Goal: Task Accomplishment & Management: Manage account settings

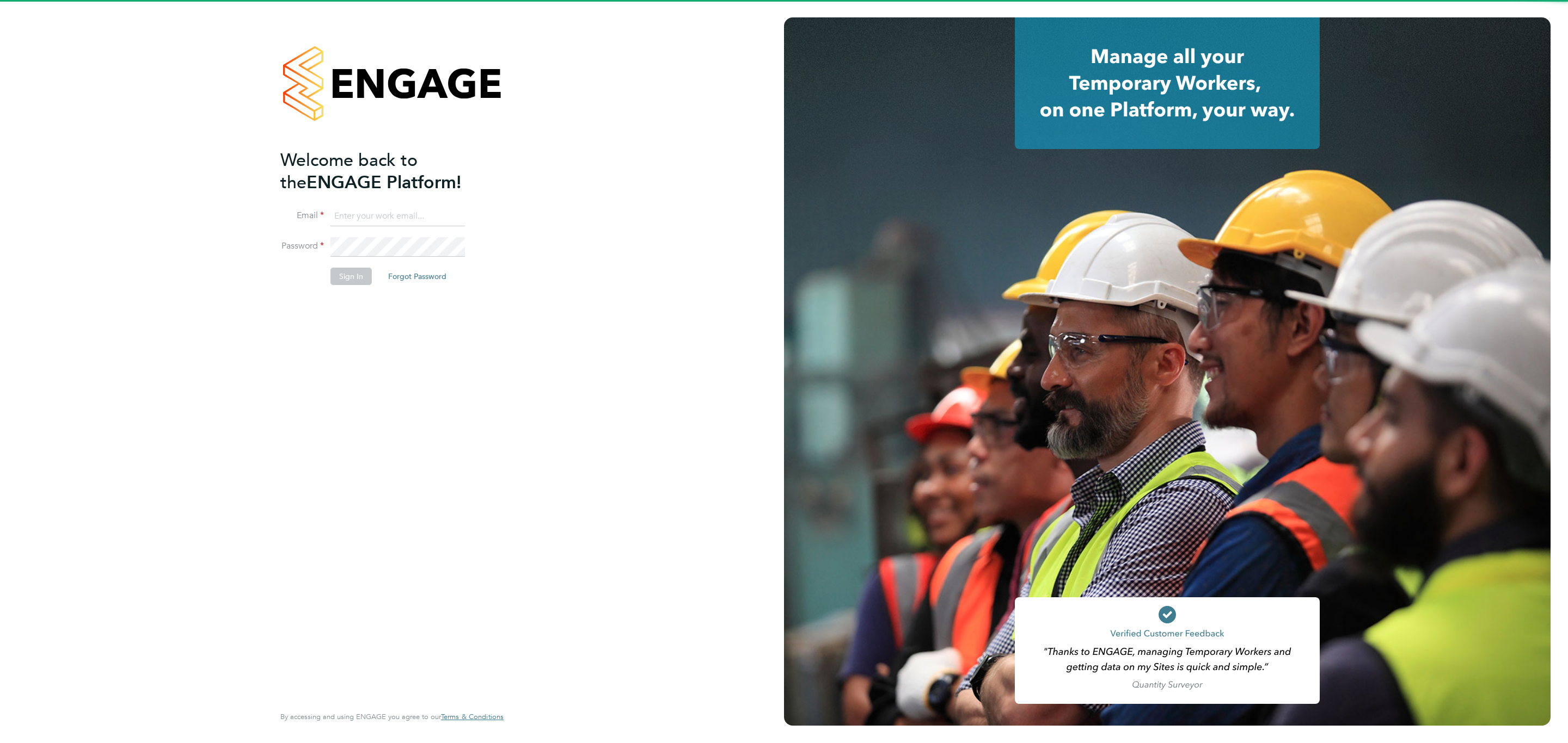
click at [386, 203] on ng-template "Welcome back to the ENGAGE Platform! Email Password Sign In Forgot Password" at bounding box center [386, 223] width 212 height 147
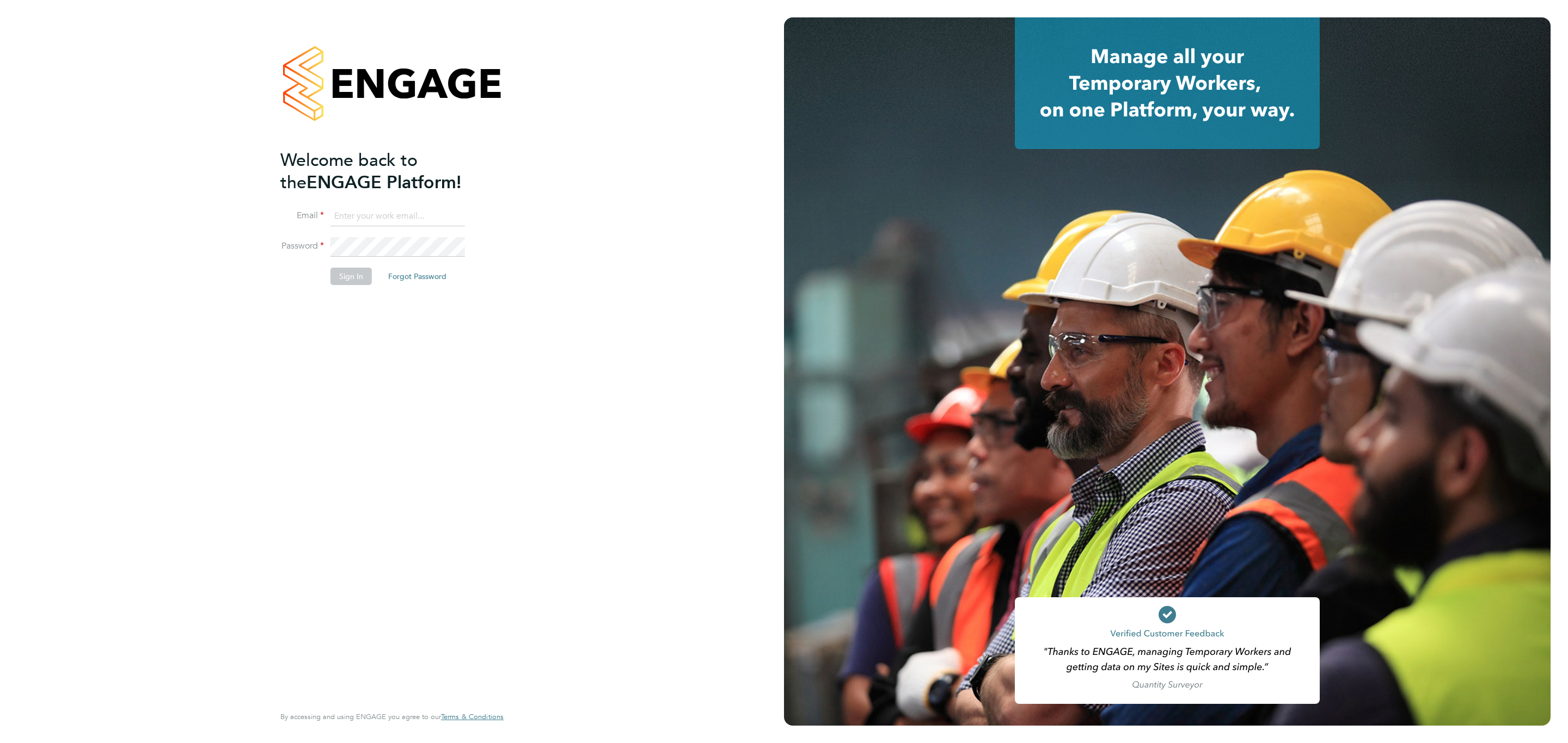
click at [379, 221] on input at bounding box center [398, 216] width 135 height 20
type input "Sulaymaan.jashat@Hays.com"
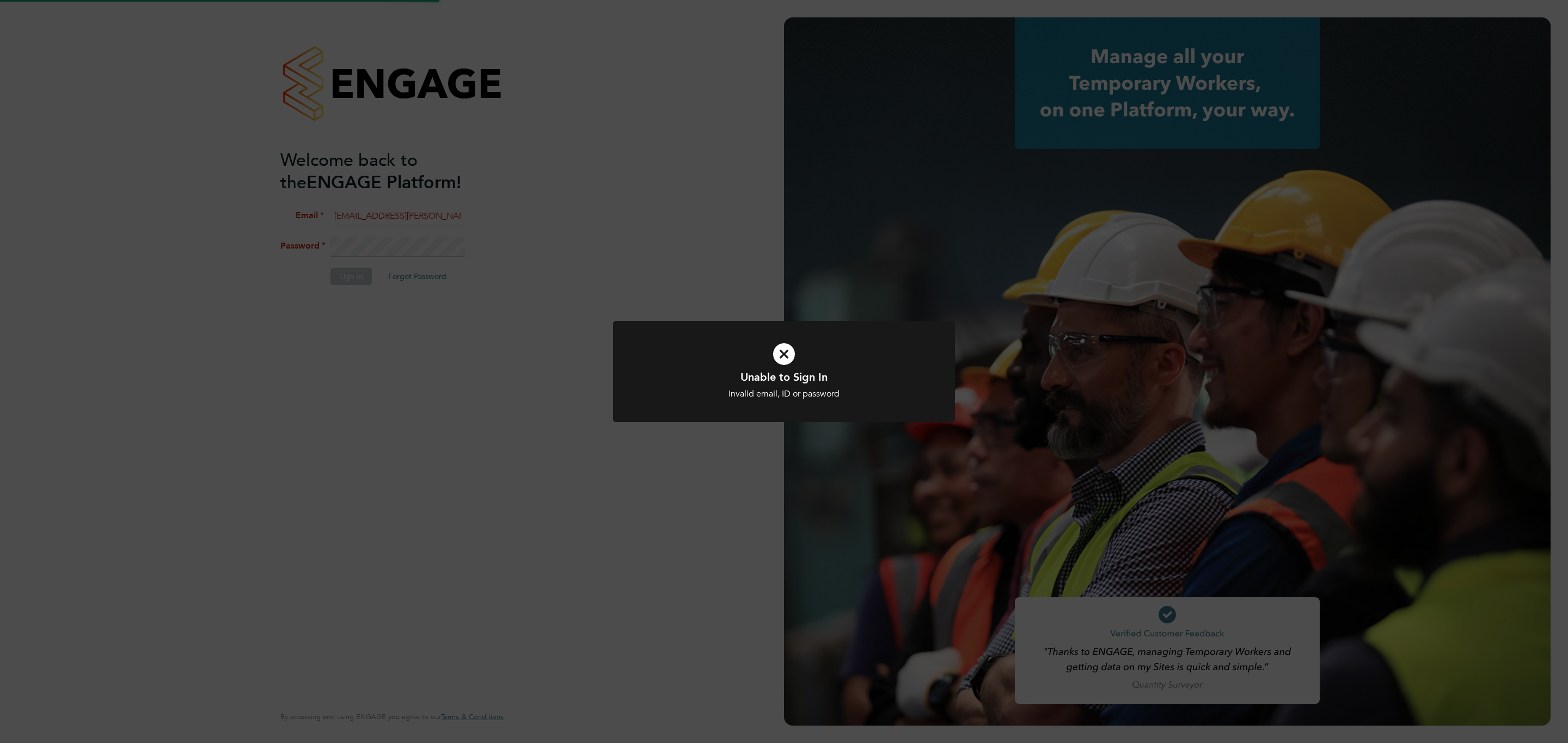
click at [433, 255] on div "Unable to Sign In Invalid email, ID or password Cancel Okay" at bounding box center [784, 371] width 1568 height 743
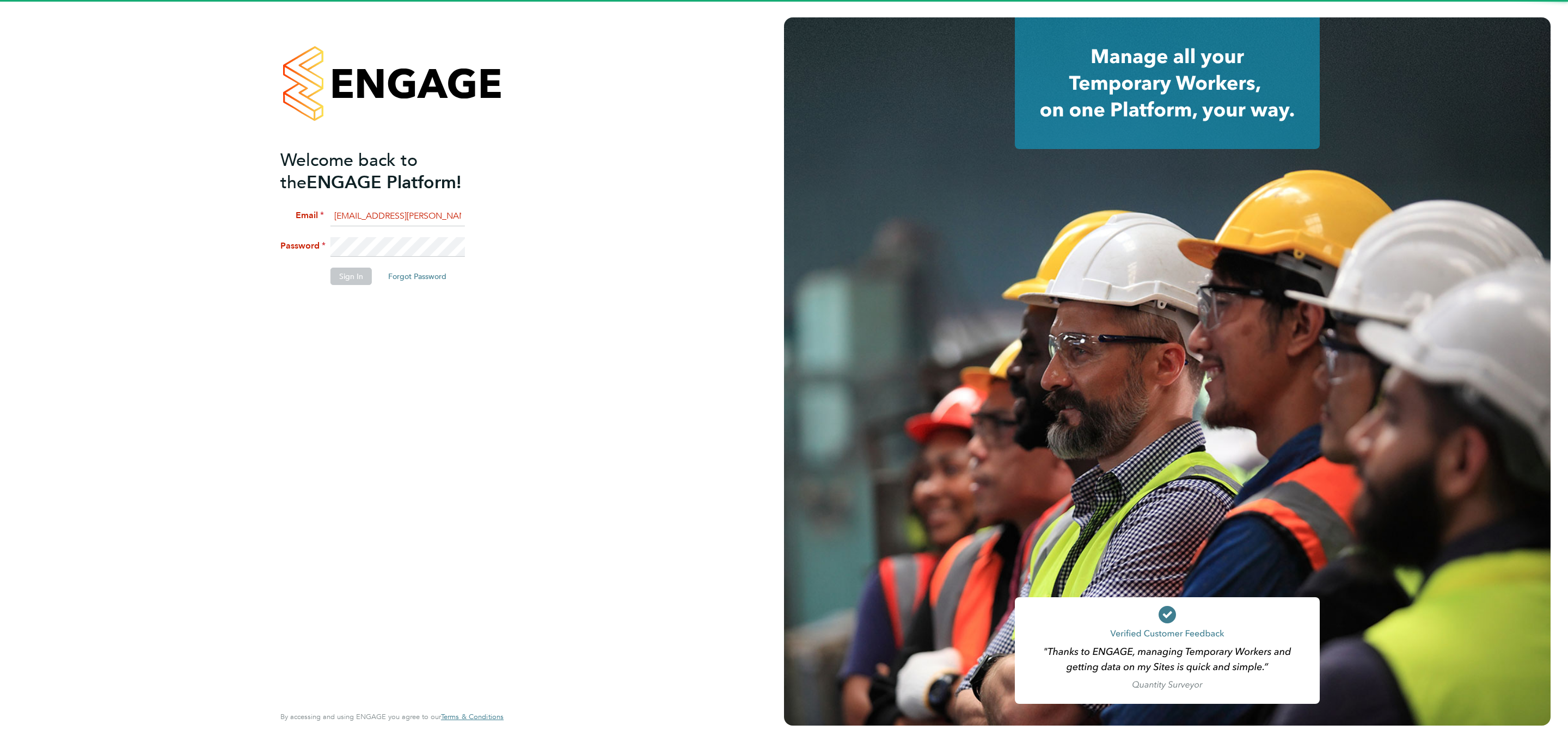
click at [433, 255] on div "Unable to Sign In Invalid email, ID or password Cancel Okay" at bounding box center [784, 371] width 1568 height 743
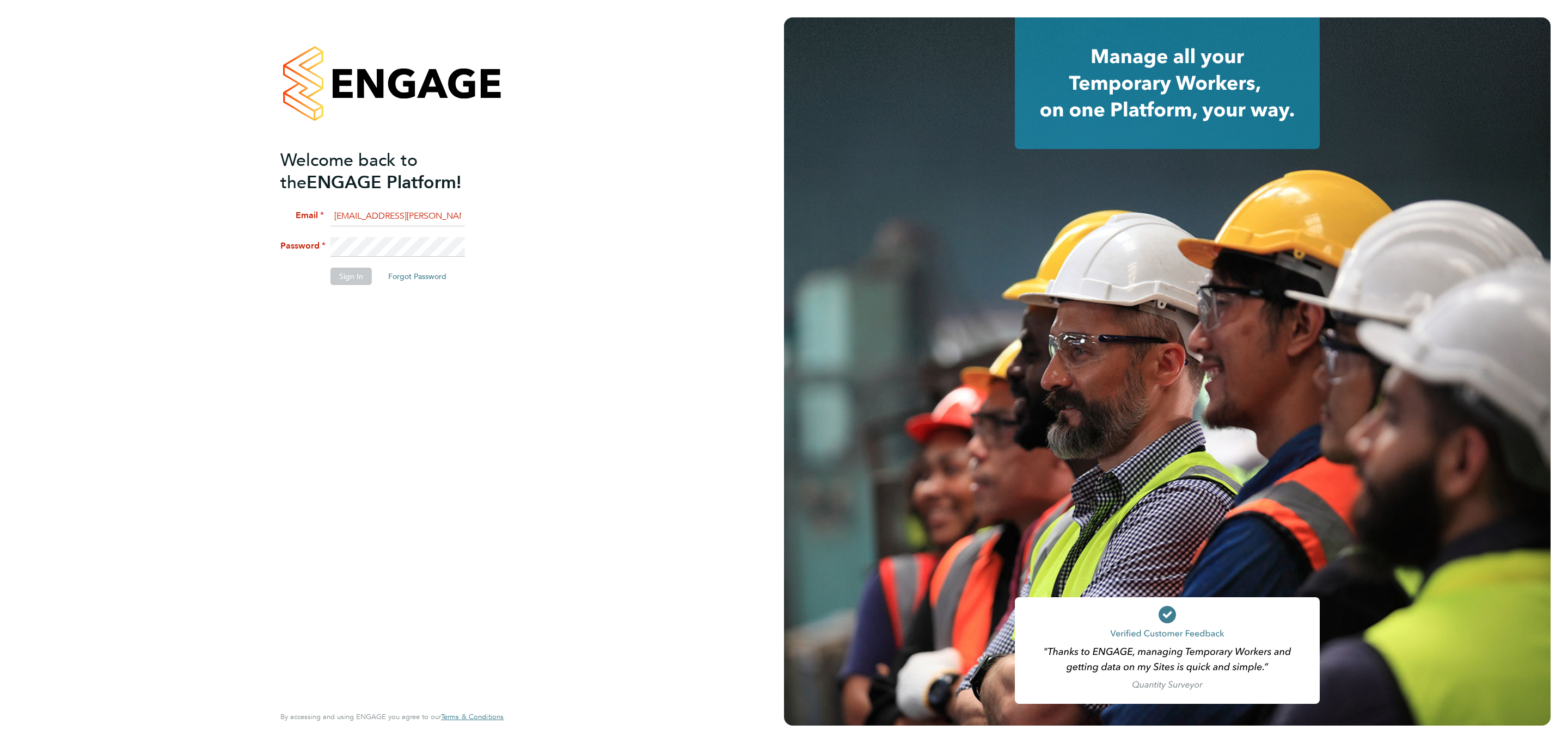
click at [432, 256] on li "Password" at bounding box center [386, 253] width 212 height 31
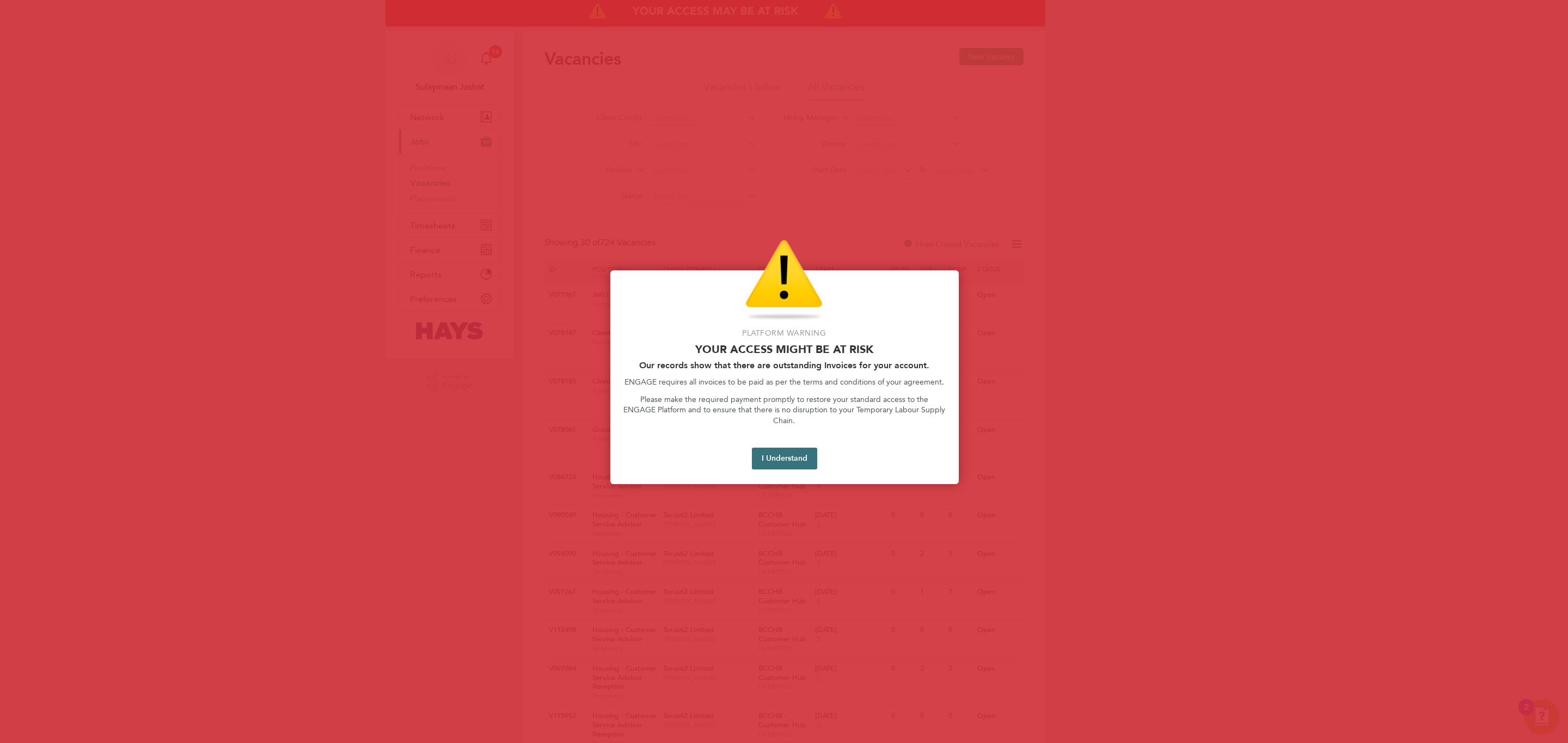
click at [780, 447] on button "I Understand" at bounding box center [784, 458] width 65 height 22
click at [771, 462] on div "Platform Warning Your access might be at risk Our records show that there are o…" at bounding box center [784, 377] width 348 height 214
click at [775, 452] on button "I Understand" at bounding box center [784, 458] width 65 height 22
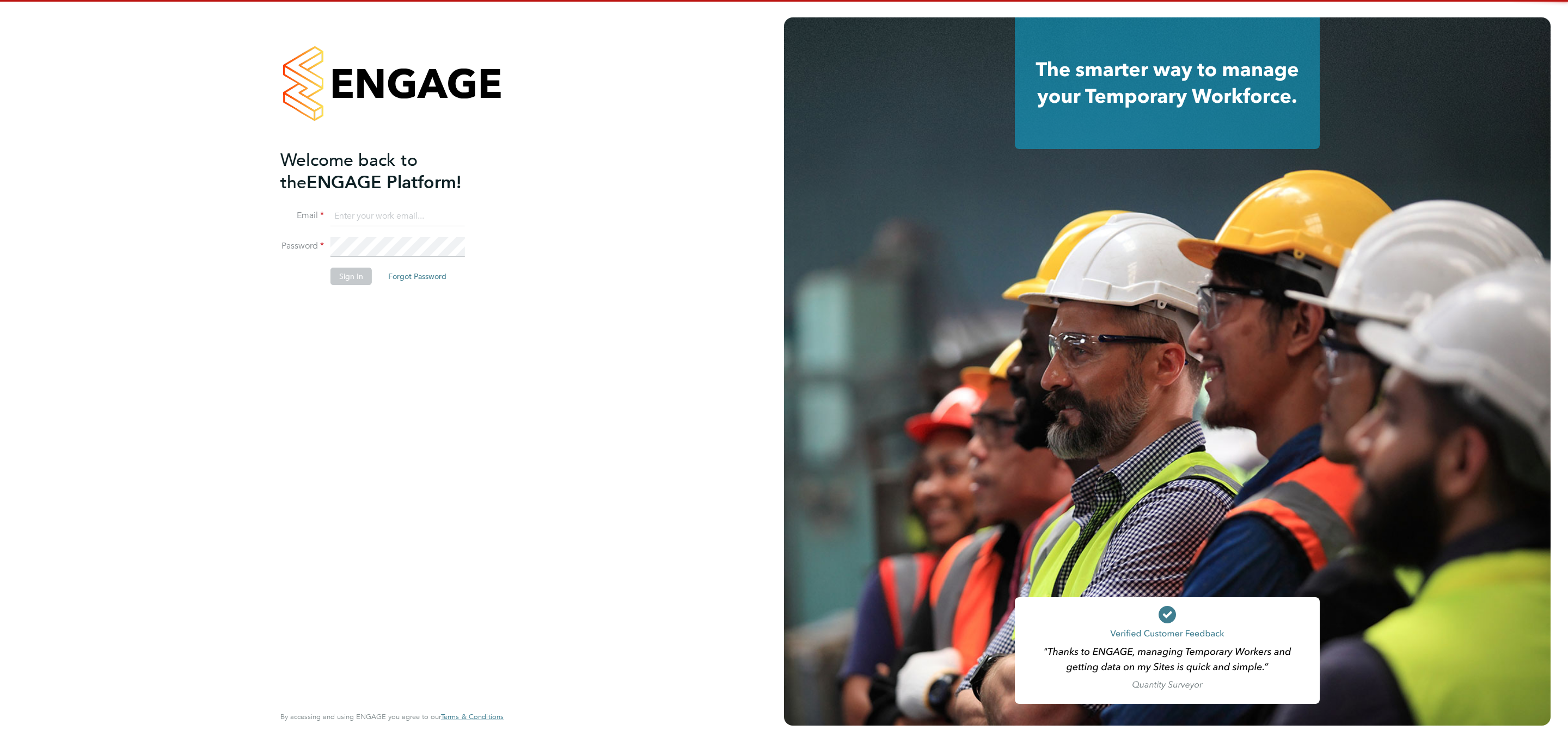
drag, startPoint x: 0, startPoint y: 0, endPoint x: 390, endPoint y: 218, distance: 446.8
click at [390, 218] on input at bounding box center [398, 216] width 135 height 20
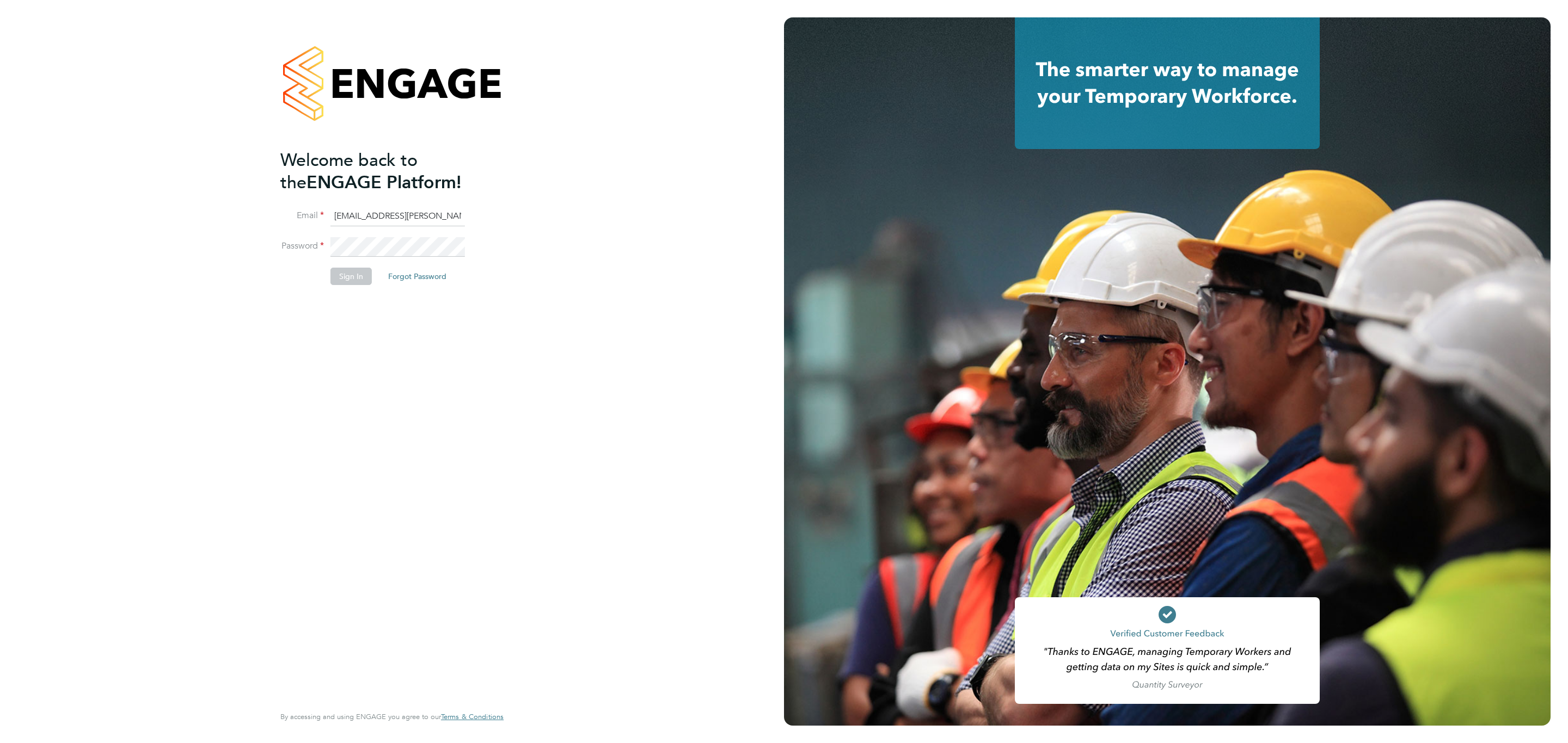
click at [378, 221] on input "vendorkeyaccounts2@hays.com" at bounding box center [398, 216] width 135 height 20
type input "o"
type input "Sulaymaan.Jashat.Lovell@engagedeployment.com"
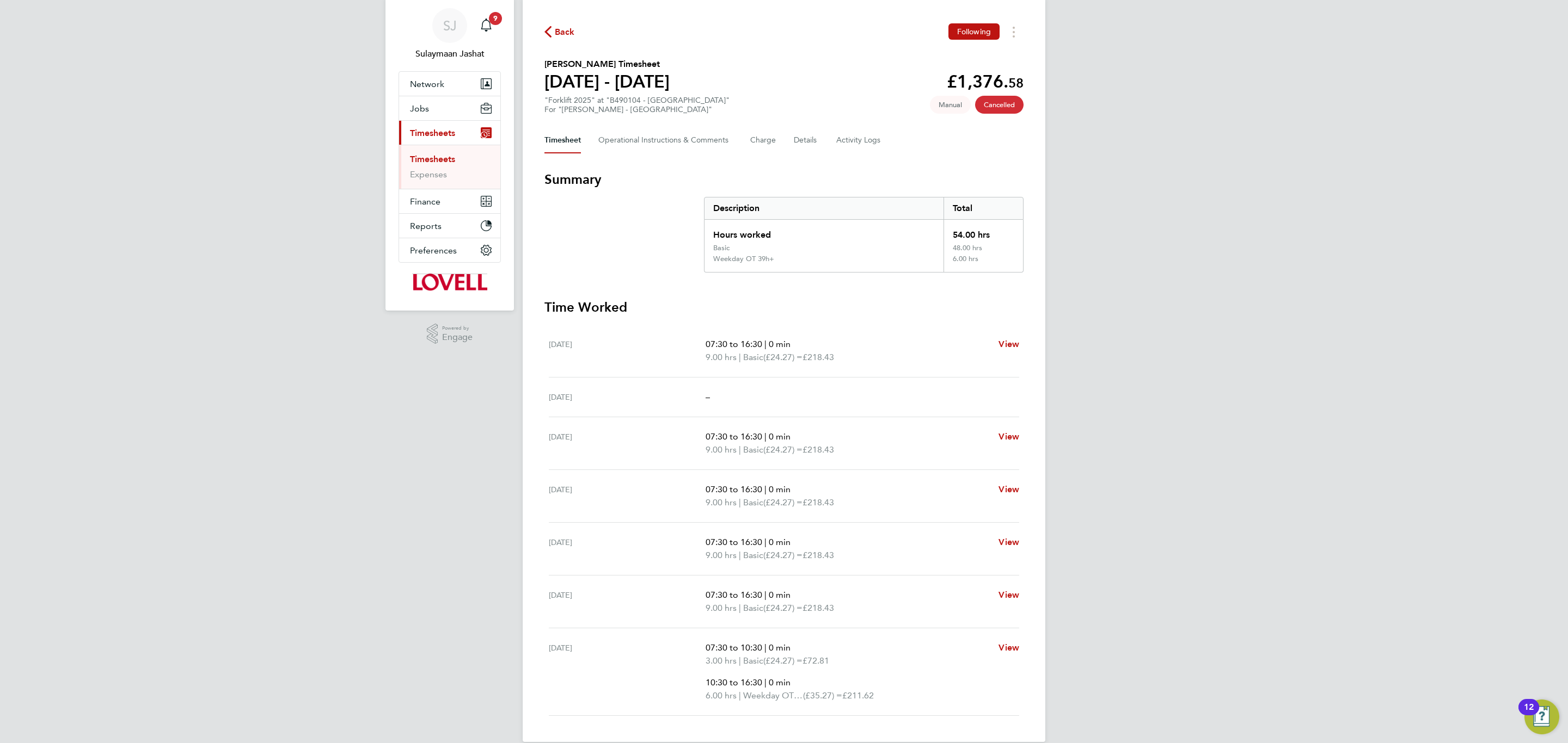
scroll to position [51, 0]
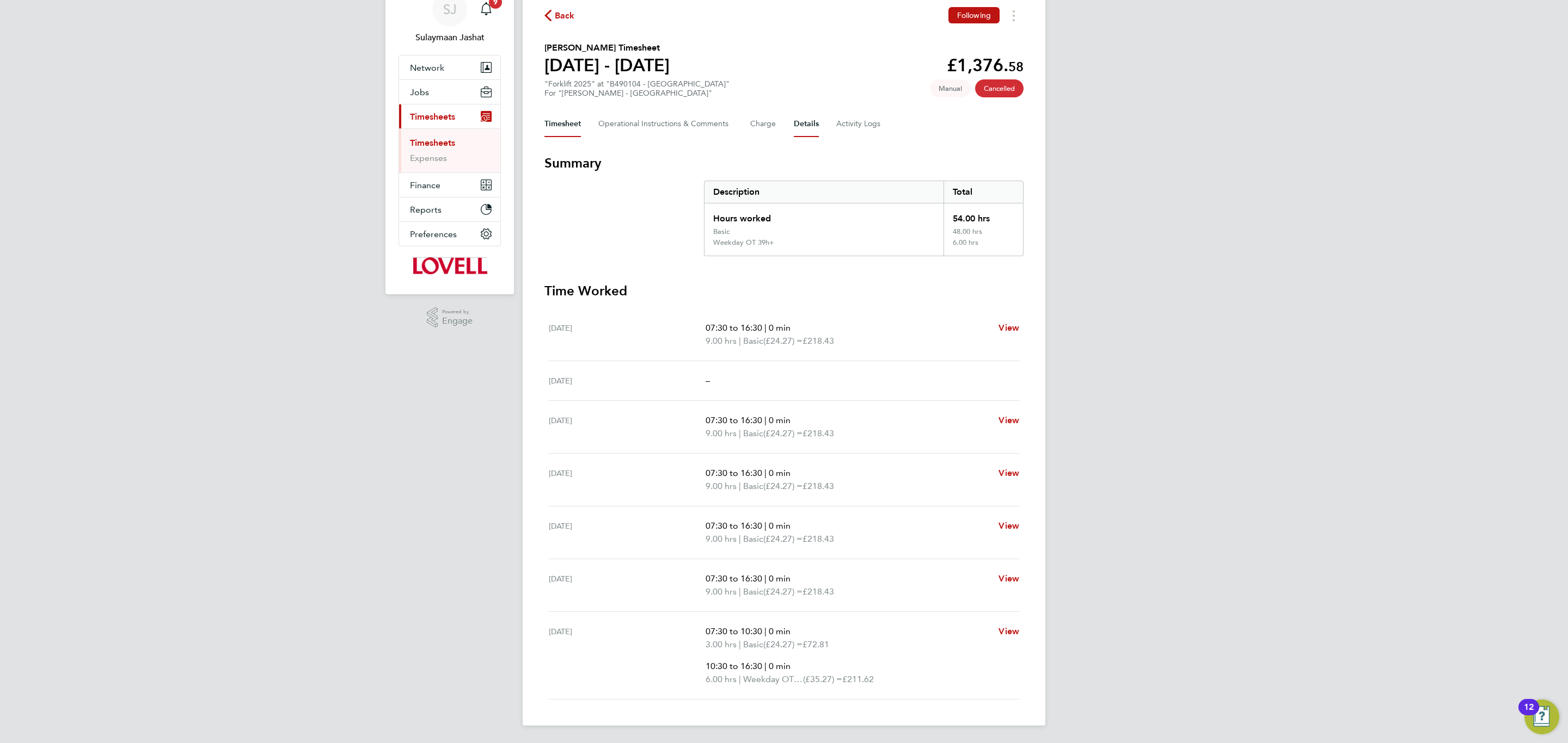
click at [809, 128] on button "Details" at bounding box center [806, 123] width 25 height 26
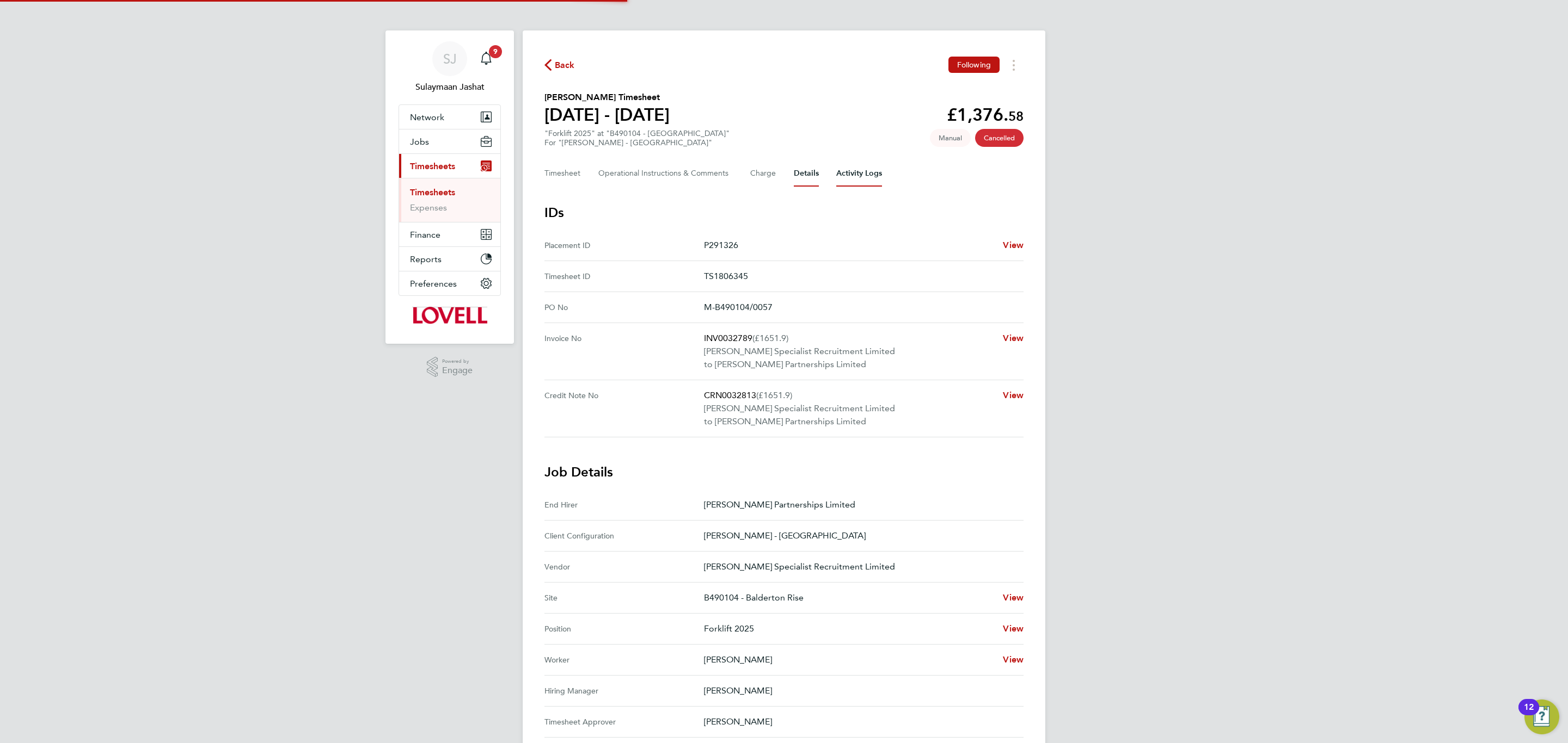
click at [876, 182] on Logs-tab "Activity Logs" at bounding box center [858, 173] width 46 height 26
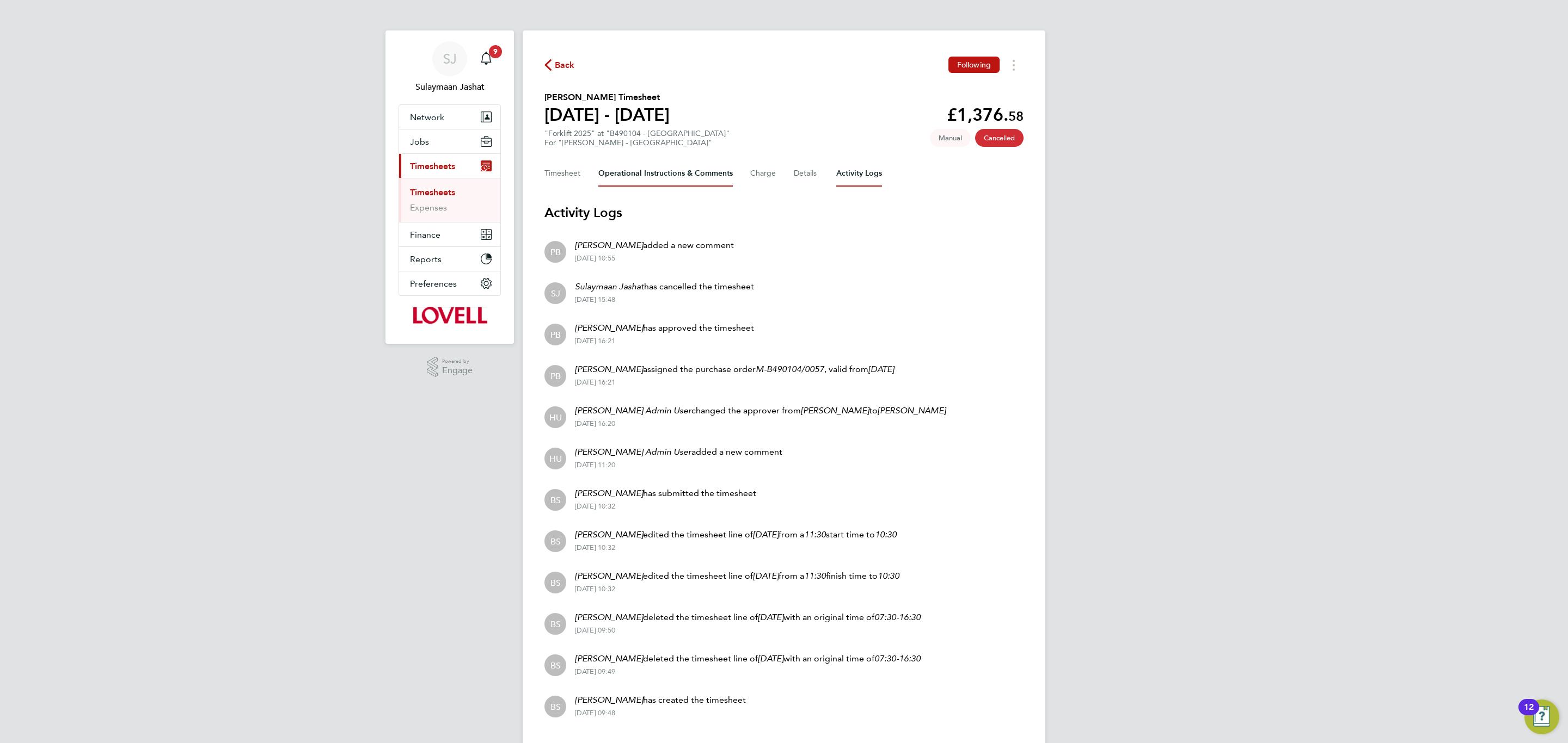
drag, startPoint x: 704, startPoint y: 159, endPoint x: 696, endPoint y: 169, distance: 12.8
click at [701, 164] on div "Back Following James Seward's Timesheet 16 - 22 Aug 2025 £1,376. 58 "Forklift 2…" at bounding box center [784, 391] width 523 height 722
click at [694, 170] on Comments-tab "Operational Instructions & Comments" at bounding box center [666, 173] width 135 height 26
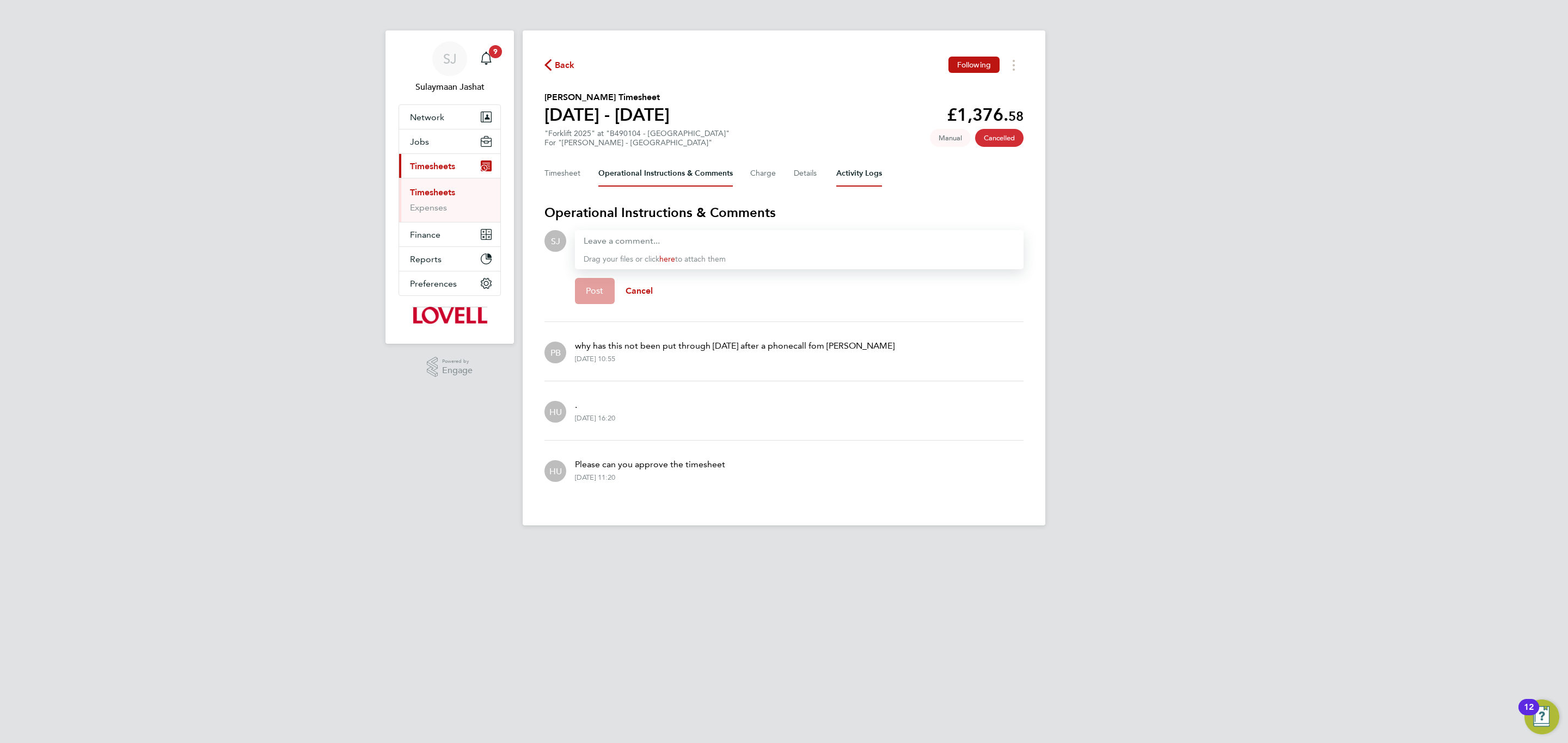
click at [879, 172] on Logs-tab "Activity Logs" at bounding box center [858, 173] width 46 height 26
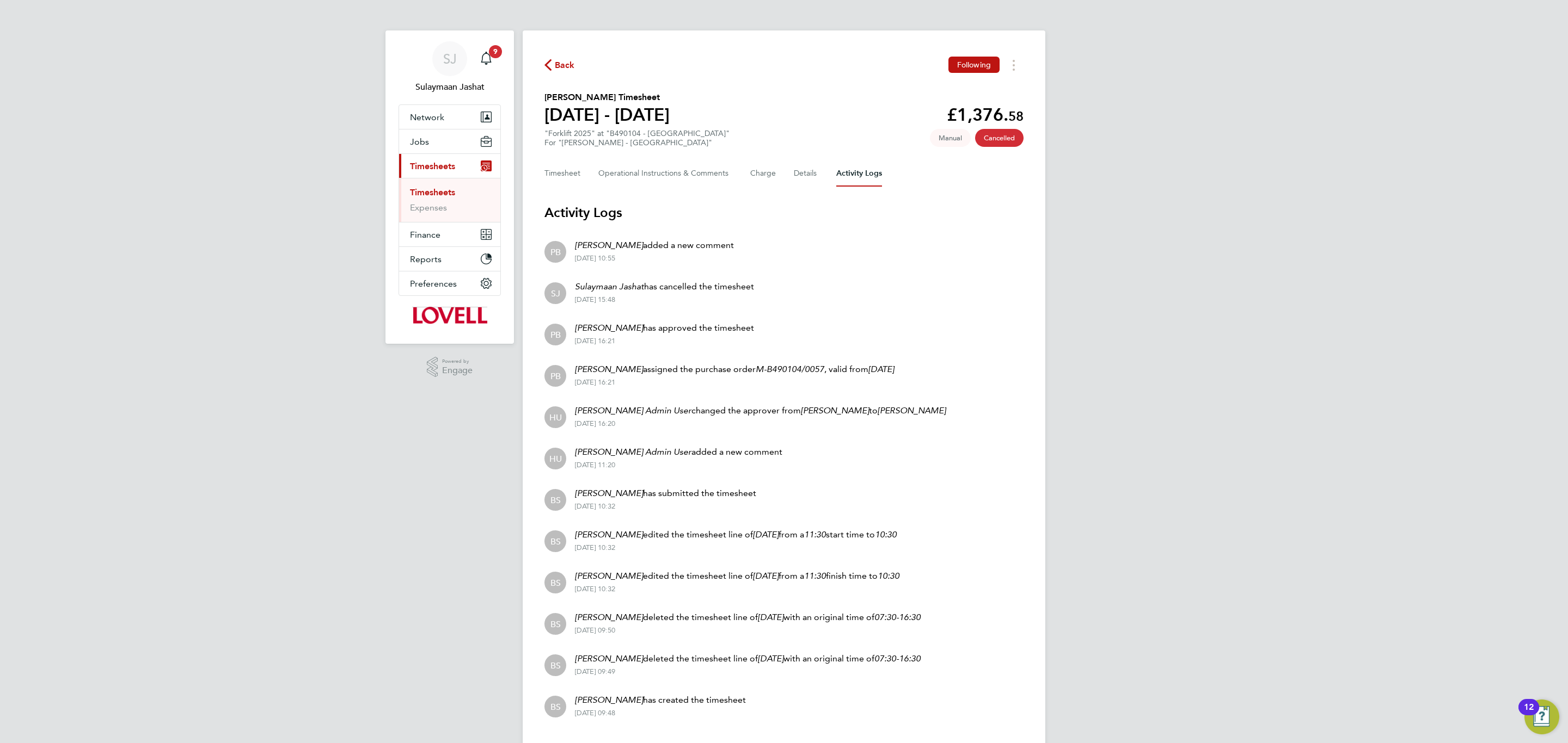
click at [423, 194] on link "Timesheets" at bounding box center [432, 192] width 45 height 11
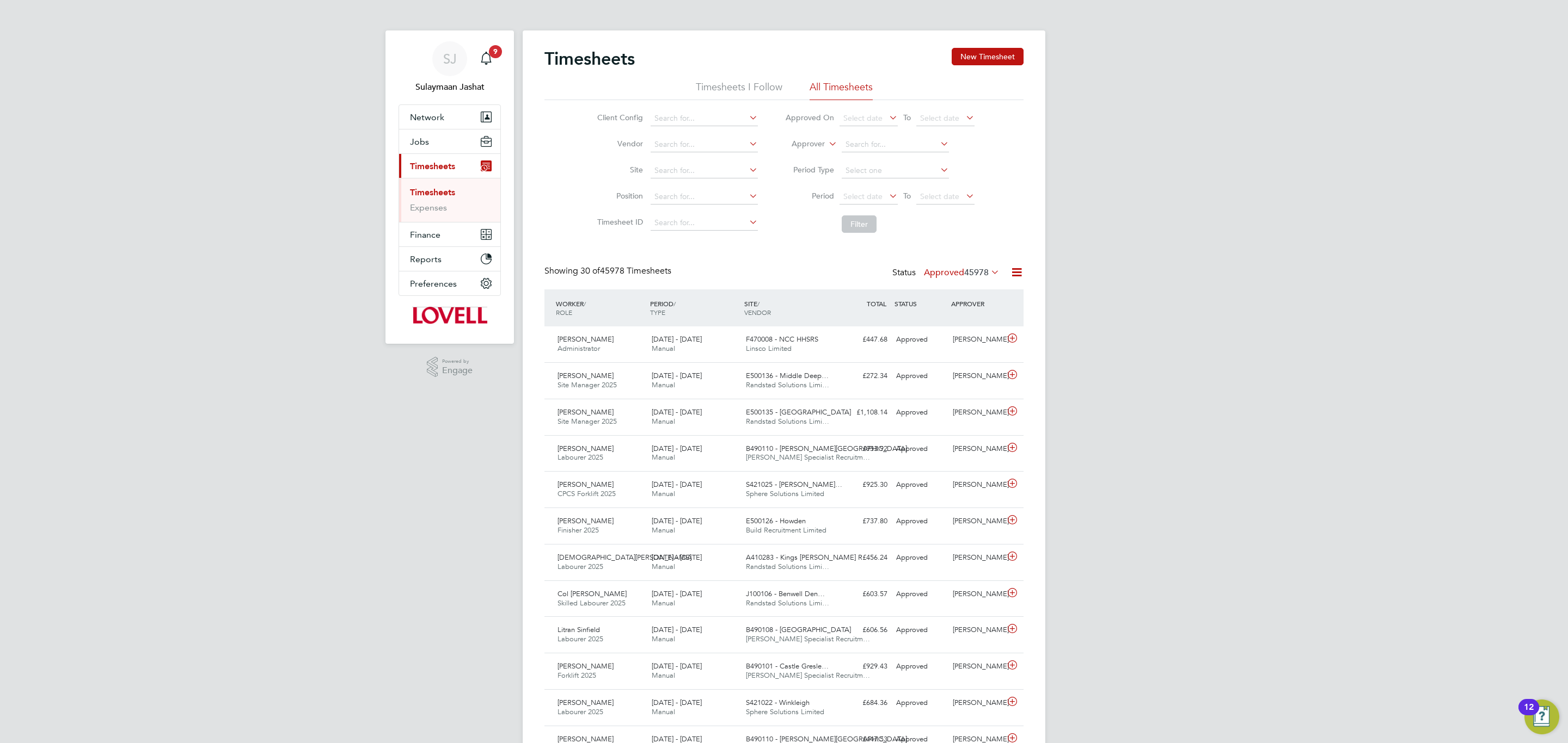
click at [826, 140] on icon at bounding box center [826, 141] width 0 height 10
click at [805, 153] on li "Worker" at bounding box center [797, 157] width 54 height 14
click at [867, 141] on input at bounding box center [895, 145] width 107 height 15
click at [899, 165] on li "James Sewa rd" at bounding box center [895, 160] width 109 height 15
type input "[PERSON_NAME]"
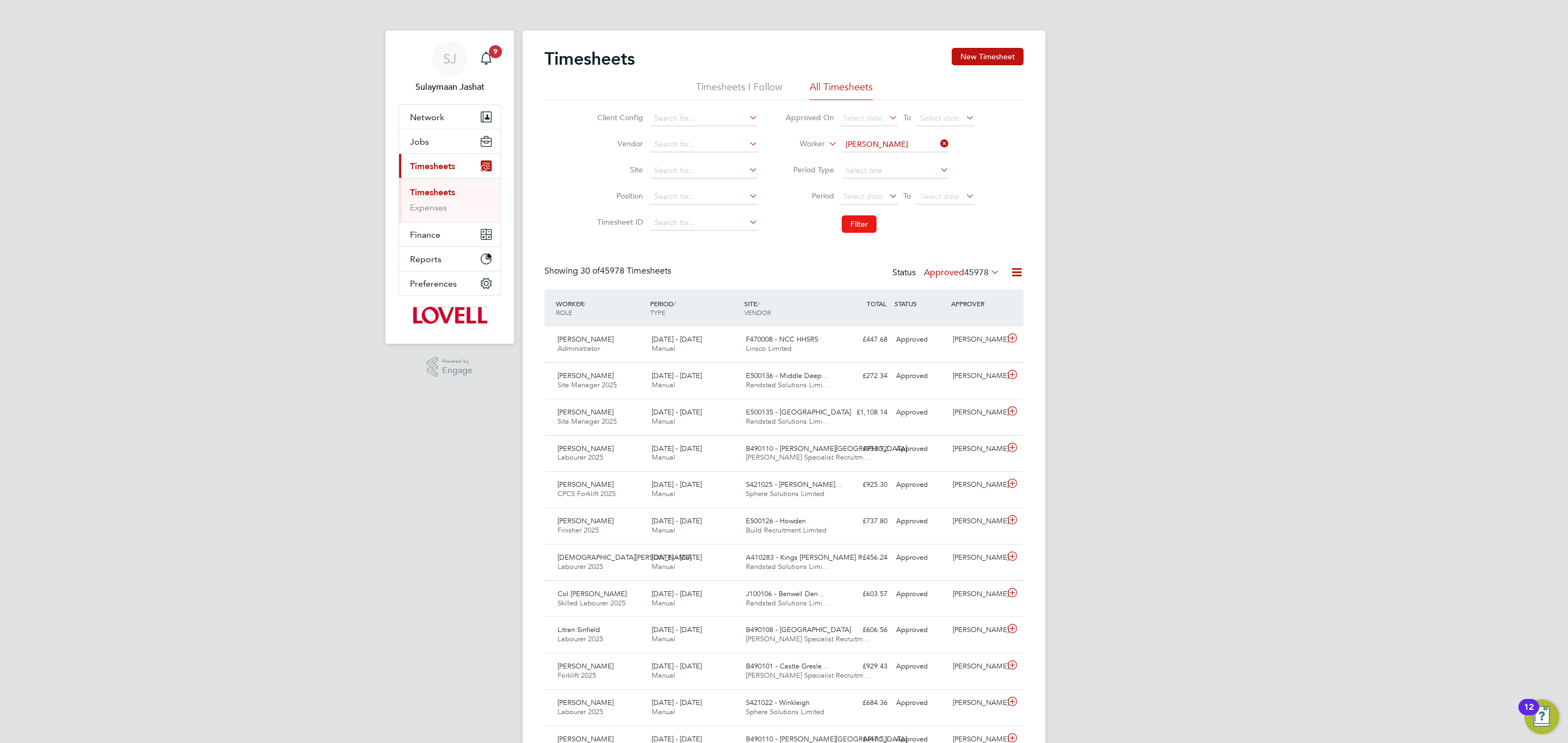
click at [860, 225] on button "Filter" at bounding box center [859, 224] width 35 height 18
click at [860, 333] on div "£1,530.58 Approved" at bounding box center [863, 340] width 57 height 18
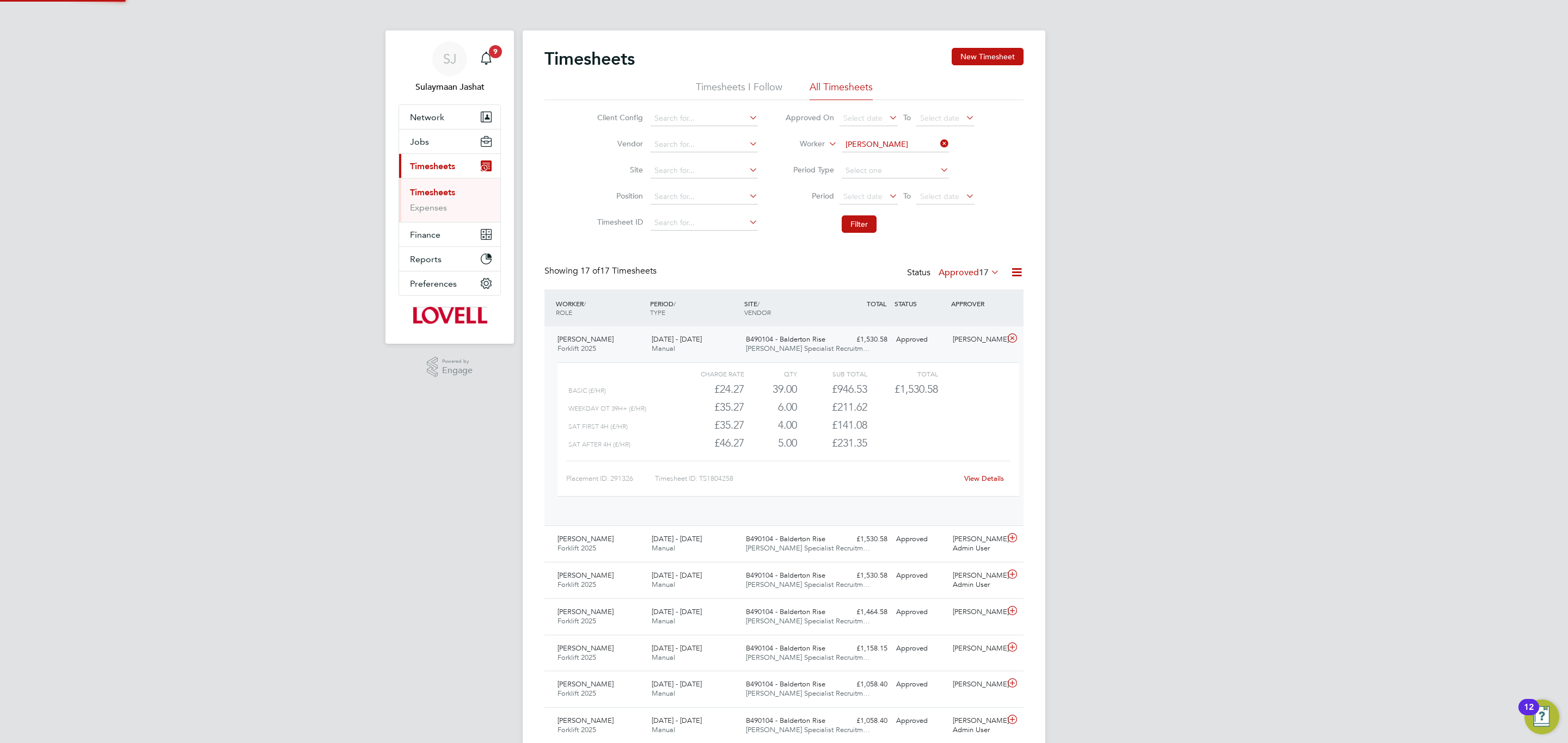
click at [858, 333] on div "£1,530.58 Approved" at bounding box center [863, 340] width 57 height 18
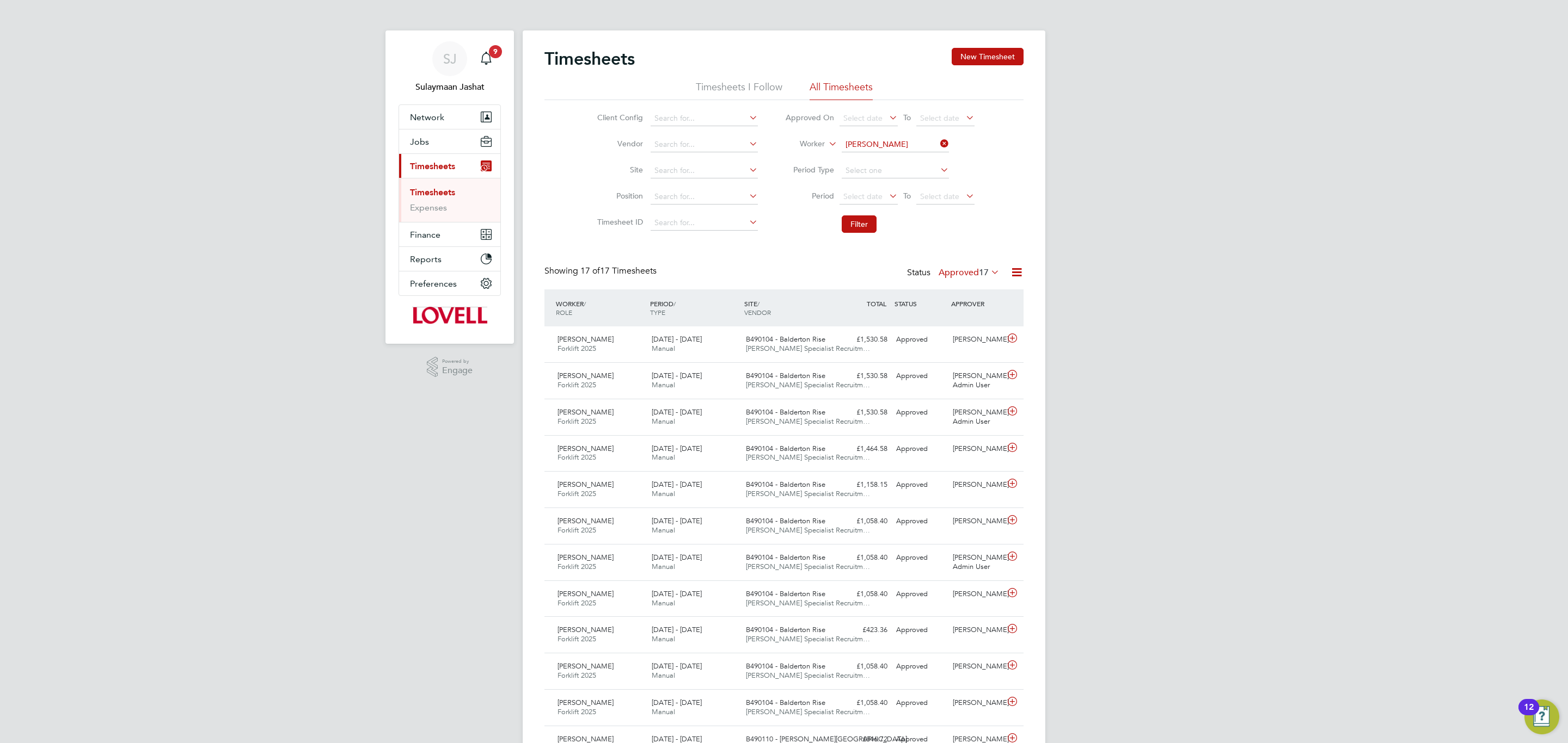
click at [963, 276] on label "Approved 17" at bounding box center [968, 272] width 61 height 11
click at [963, 321] on li "Submitted" at bounding box center [962, 324] width 50 height 15
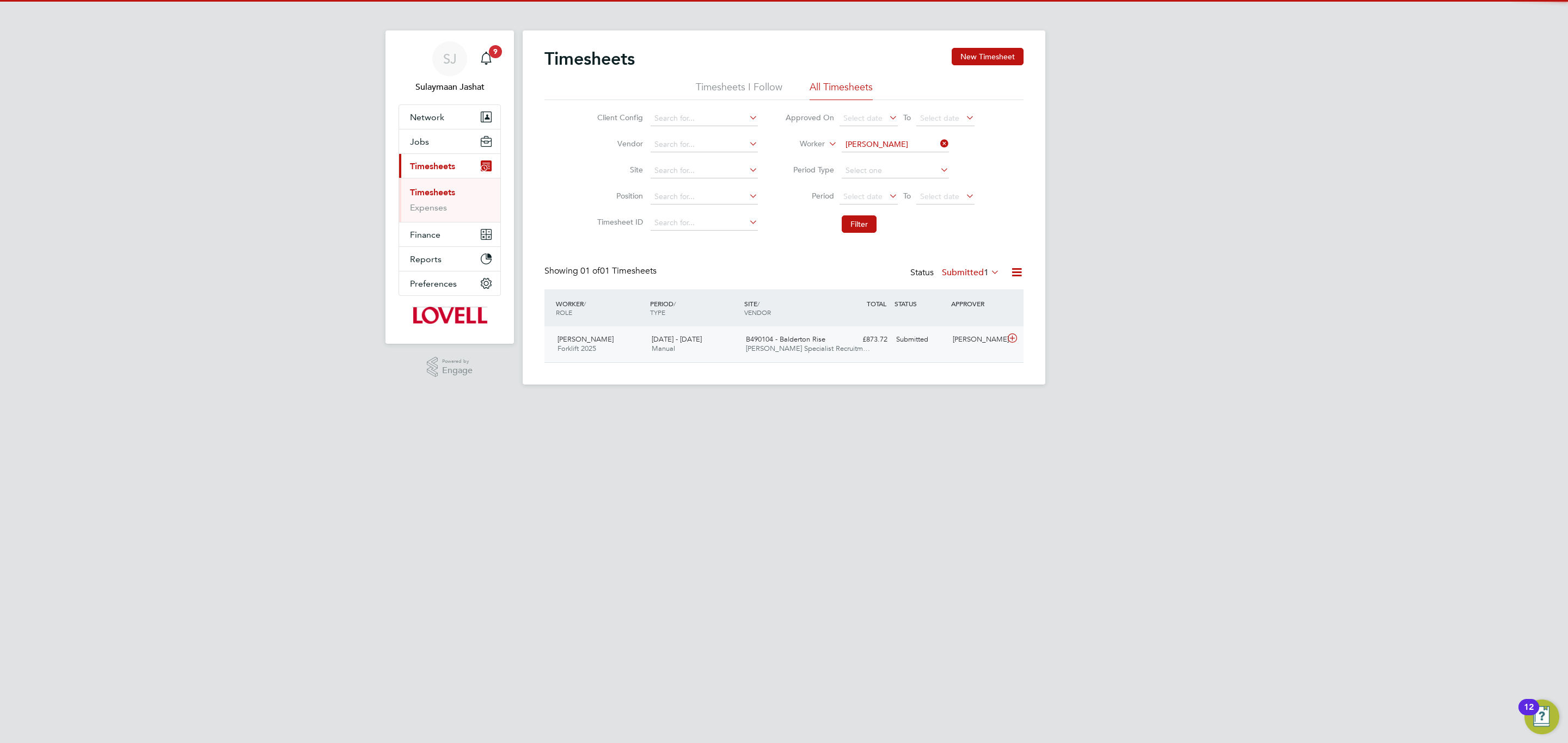
click at [883, 343] on div "£873.72 Submitted" at bounding box center [863, 340] width 57 height 18
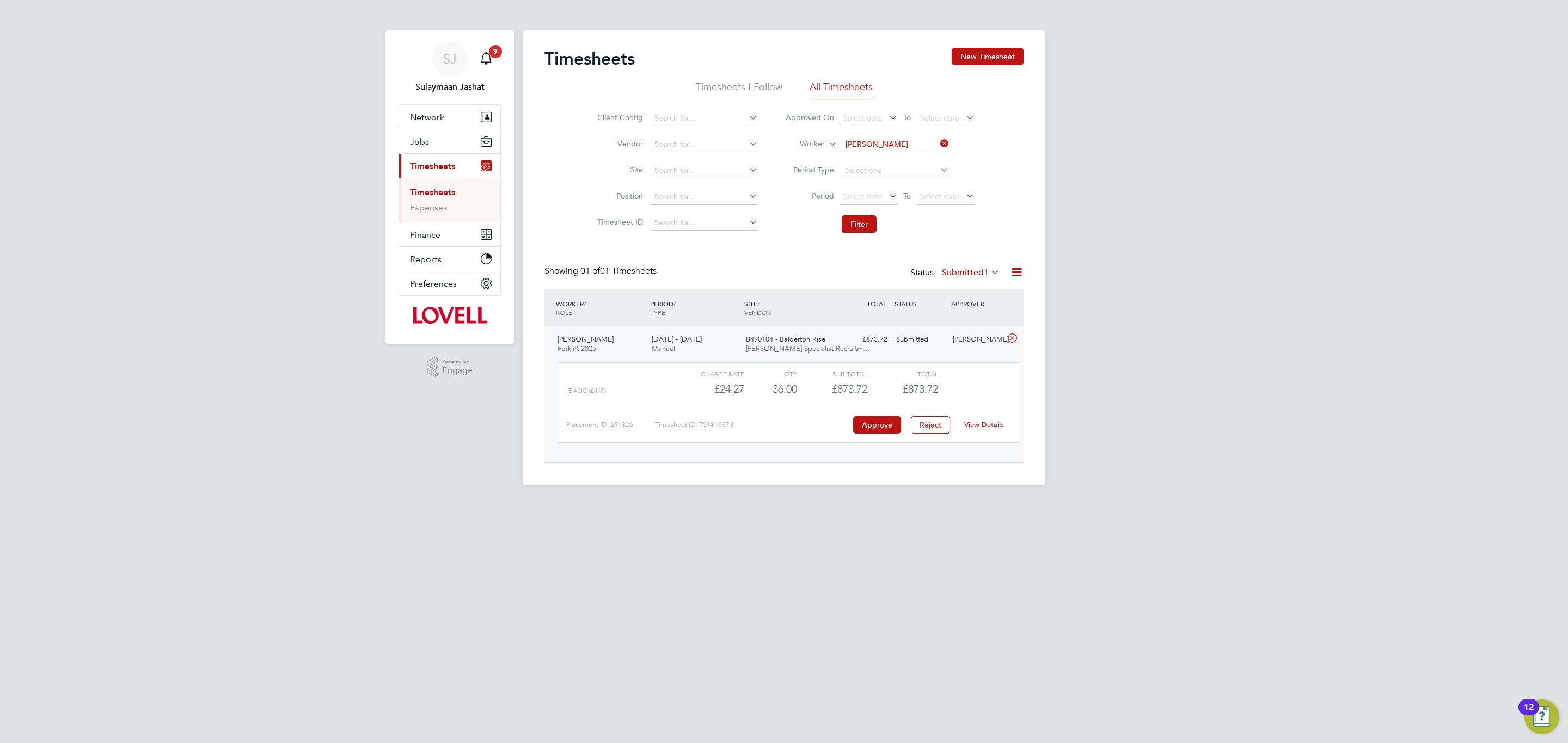
click at [980, 275] on label "Submitted 1" at bounding box center [970, 272] width 57 height 11
click at [979, 294] on li "All" at bounding box center [963, 293] width 50 height 15
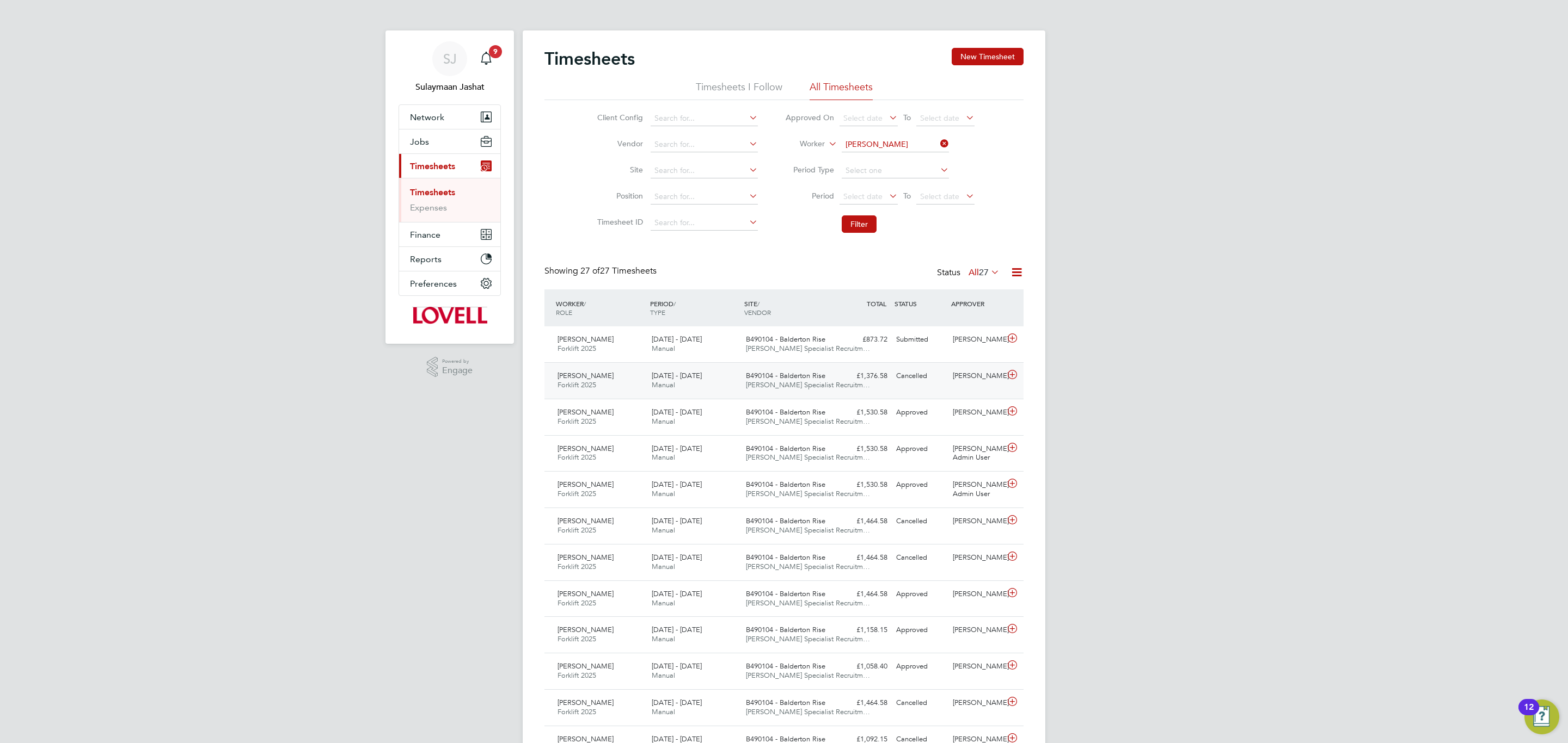
click at [889, 389] on div "James Seward Forklift 2025 16 - 22 Aug 2025 16 - 22 Aug 2025 Manual B490104 - B…" at bounding box center [784, 380] width 479 height 36
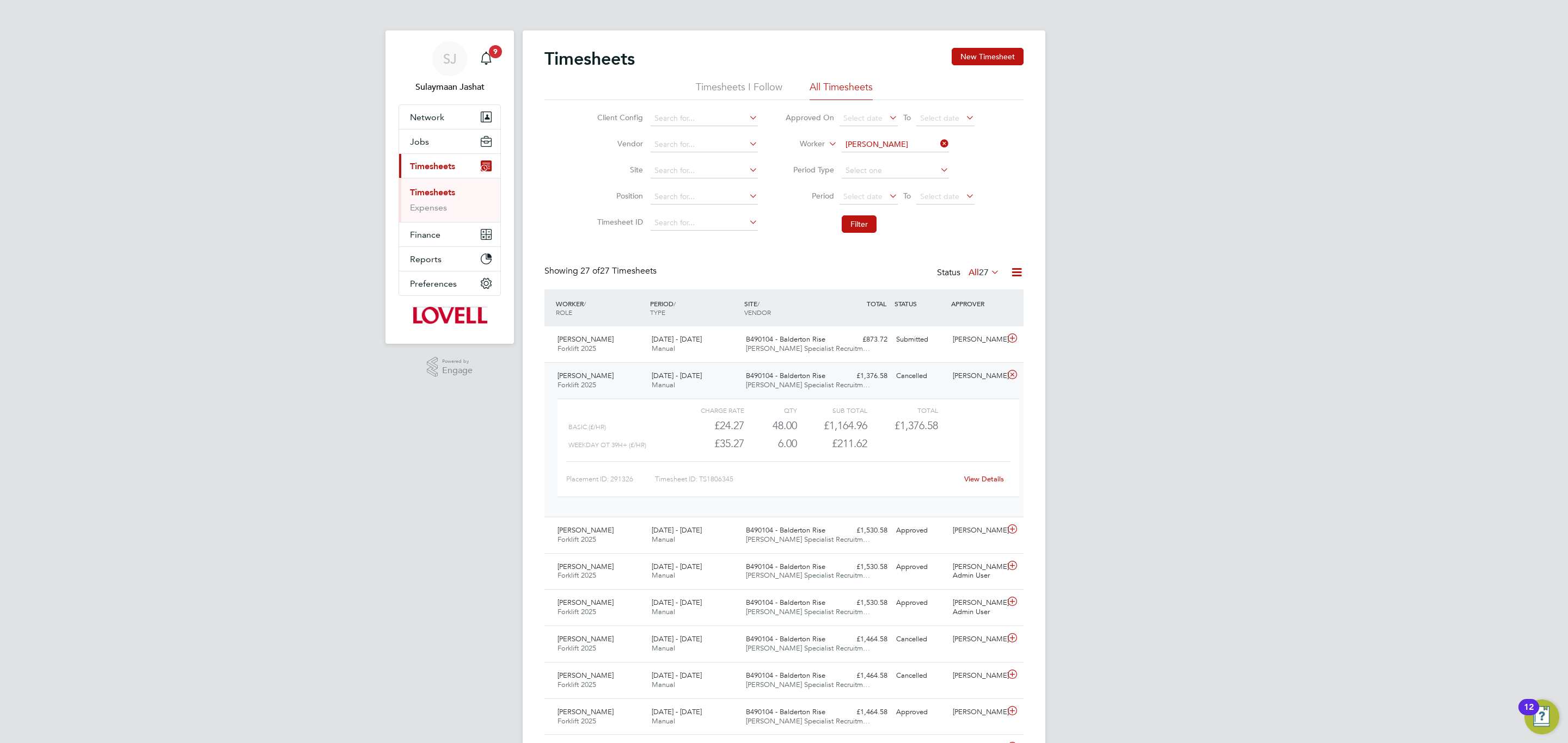
click at [980, 482] on link "View Details" at bounding box center [984, 479] width 40 height 9
click at [972, 61] on button "New Timesheet" at bounding box center [987, 56] width 72 height 18
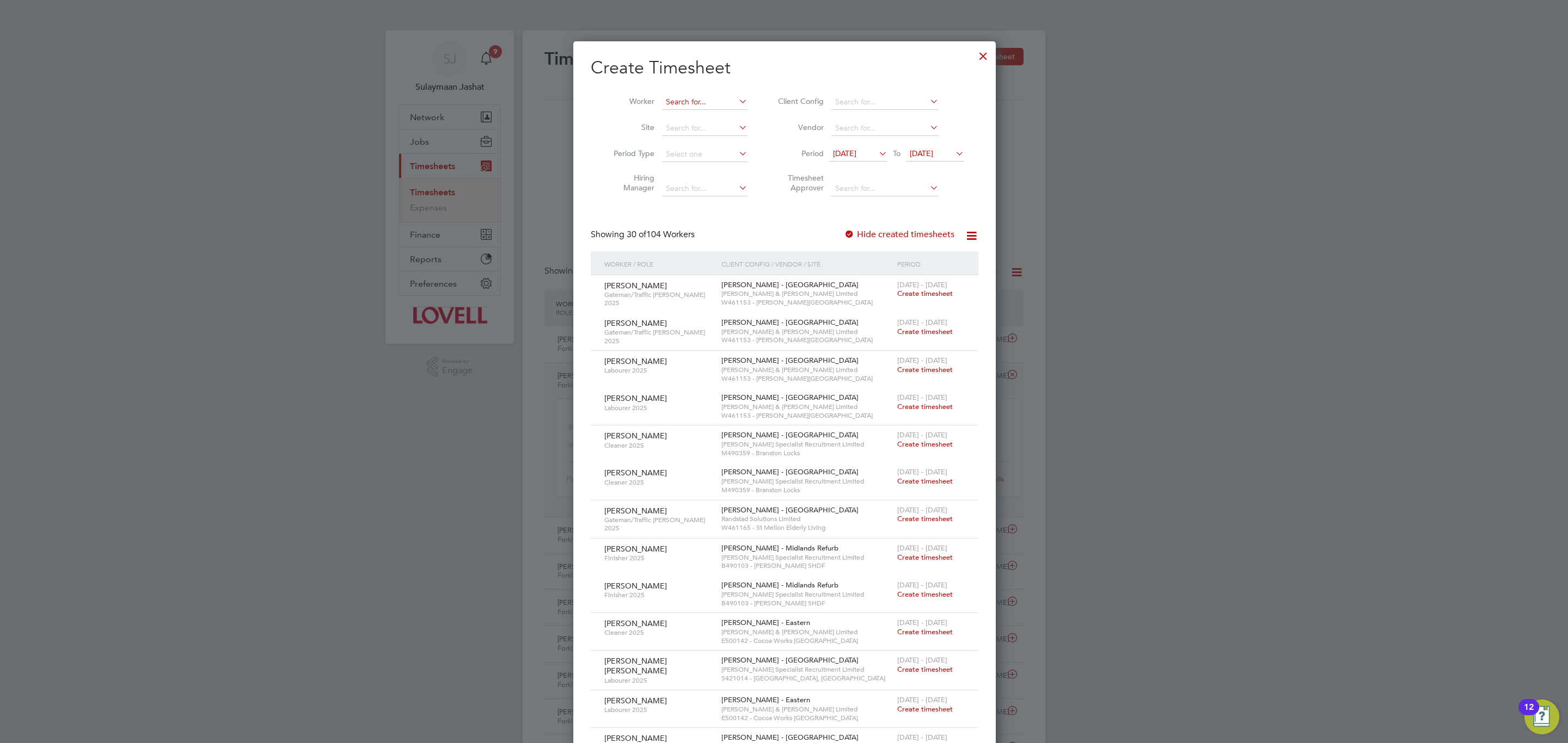
click at [709, 104] on input at bounding box center [705, 102] width 85 height 15
click at [715, 113] on li "James Sew ard" at bounding box center [710, 117] width 100 height 15
type input "[PERSON_NAME]"
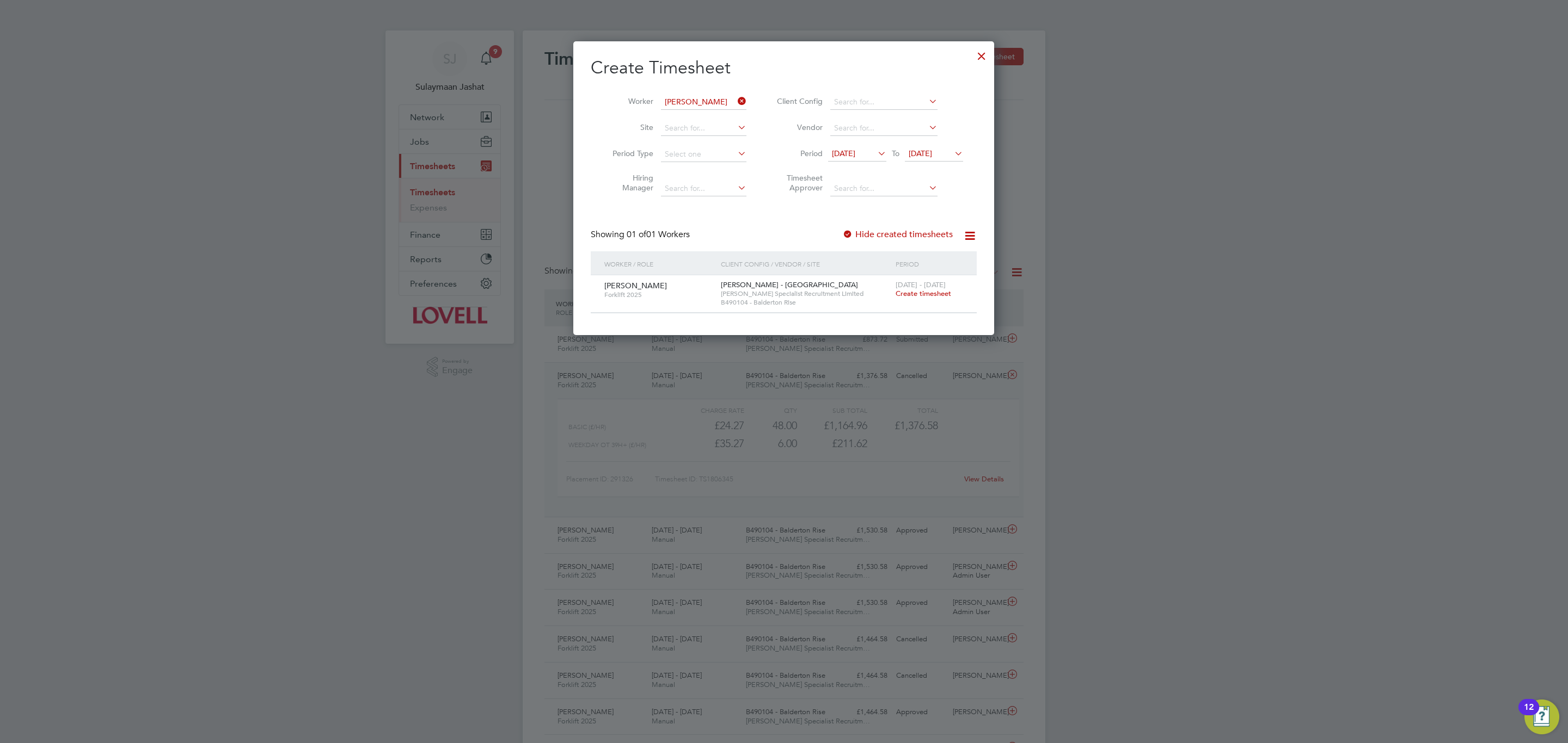
drag, startPoint x: 907, startPoint y: 296, endPoint x: 687, endPoint y: 375, distance: 233.8
click at [907, 296] on span "Create timesheet" at bounding box center [923, 293] width 55 height 9
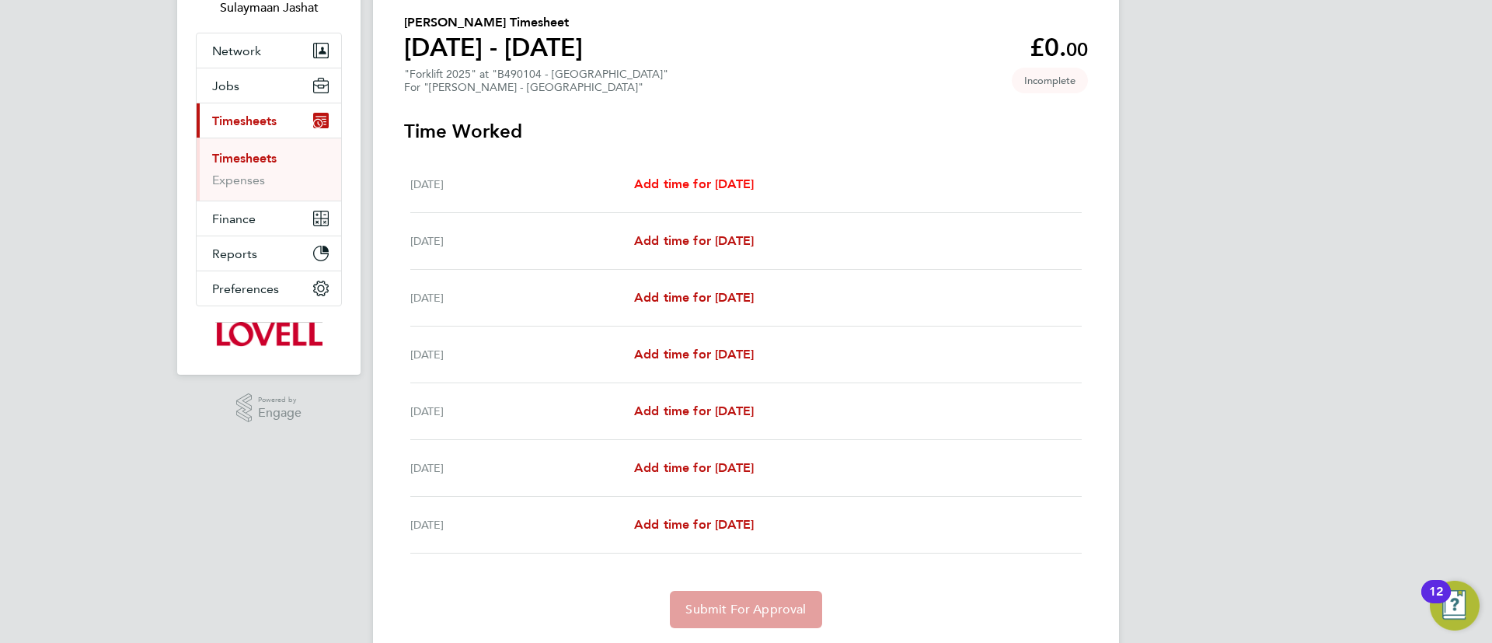
click at [724, 190] on span "Add time for Sat 16 Aug" at bounding box center [694, 183] width 120 height 15
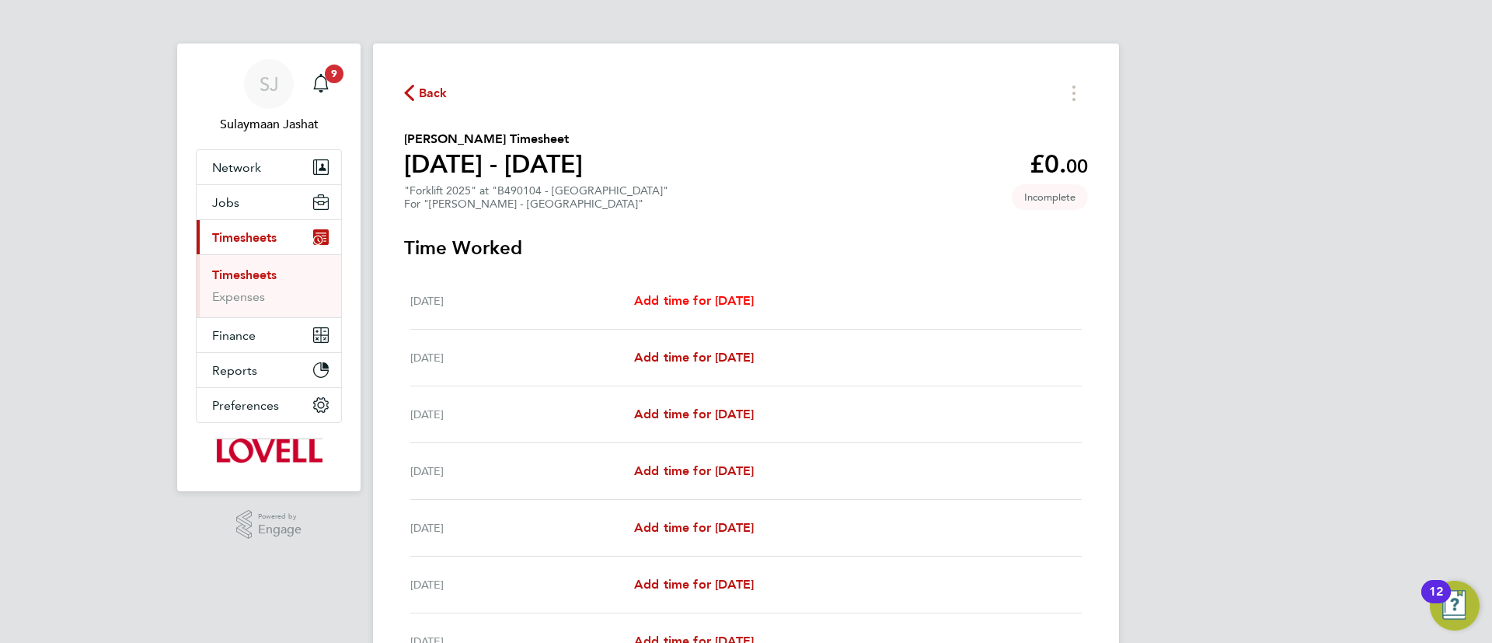
select select "30"
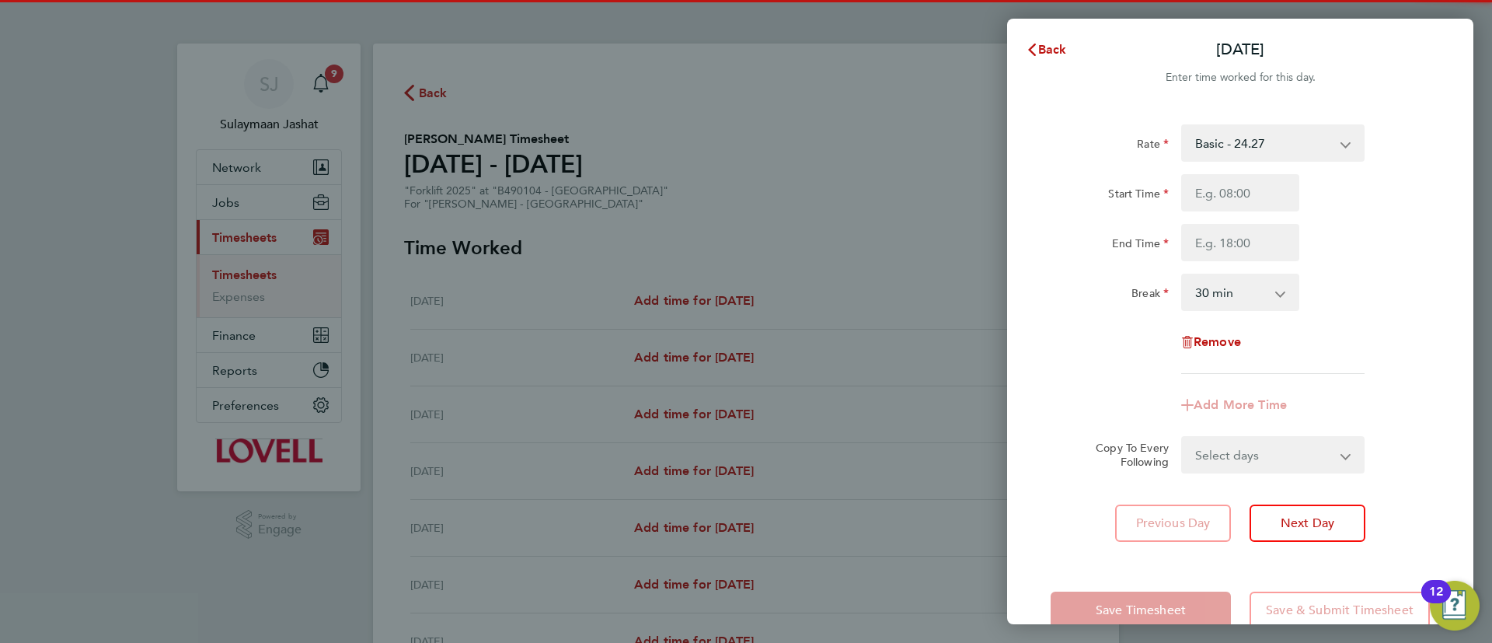
click at [1271, 150] on select "Basic - 24.27 Weekday OT 39h+ - 35.27 Sat first 4h - 35.27 Sat after 4h - 46.27…" at bounding box center [1264, 143] width 162 height 34
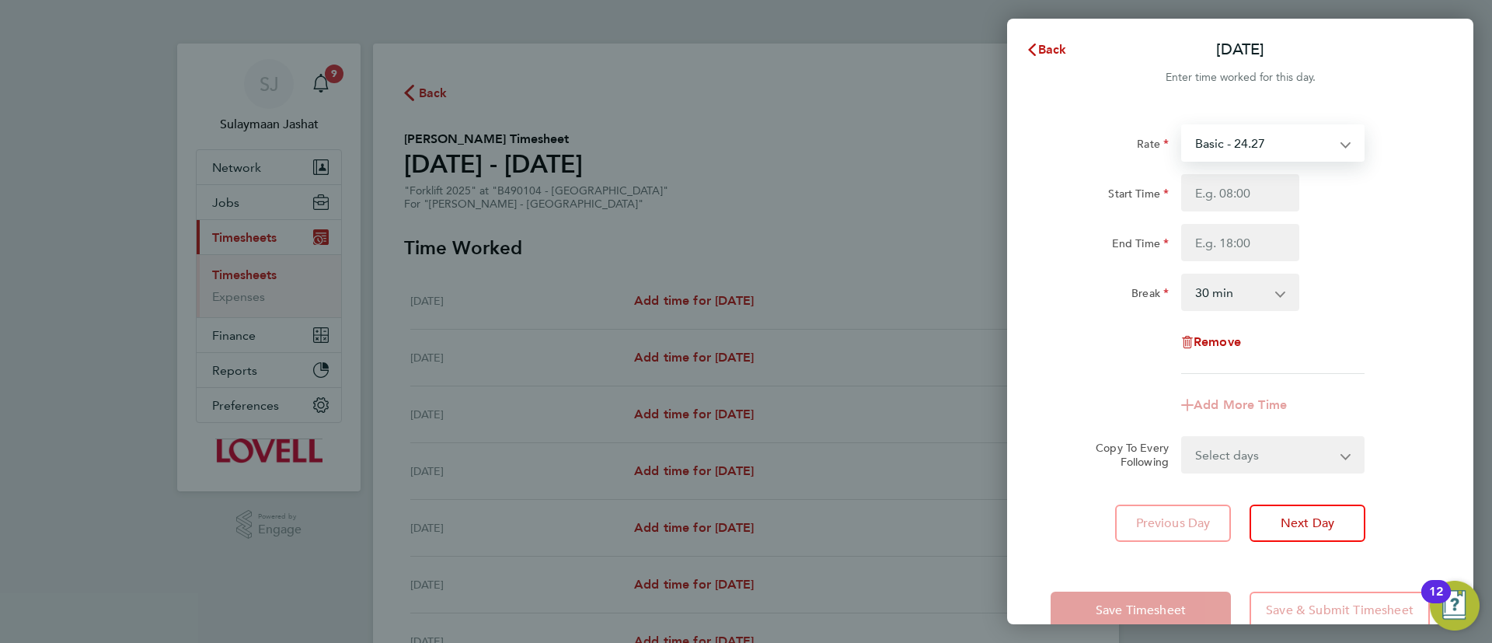
click at [1271, 149] on select "Basic - 24.27 Weekday OT 39h+ - 35.27 Sat first 4h - 35.27 Sat after 4h - 46.27…" at bounding box center [1264, 143] width 162 height 34
click at [1249, 185] on input "Start Time" at bounding box center [1240, 192] width 118 height 37
click at [1215, 198] on input "Start Time" at bounding box center [1240, 192] width 118 height 37
type input "07:30"
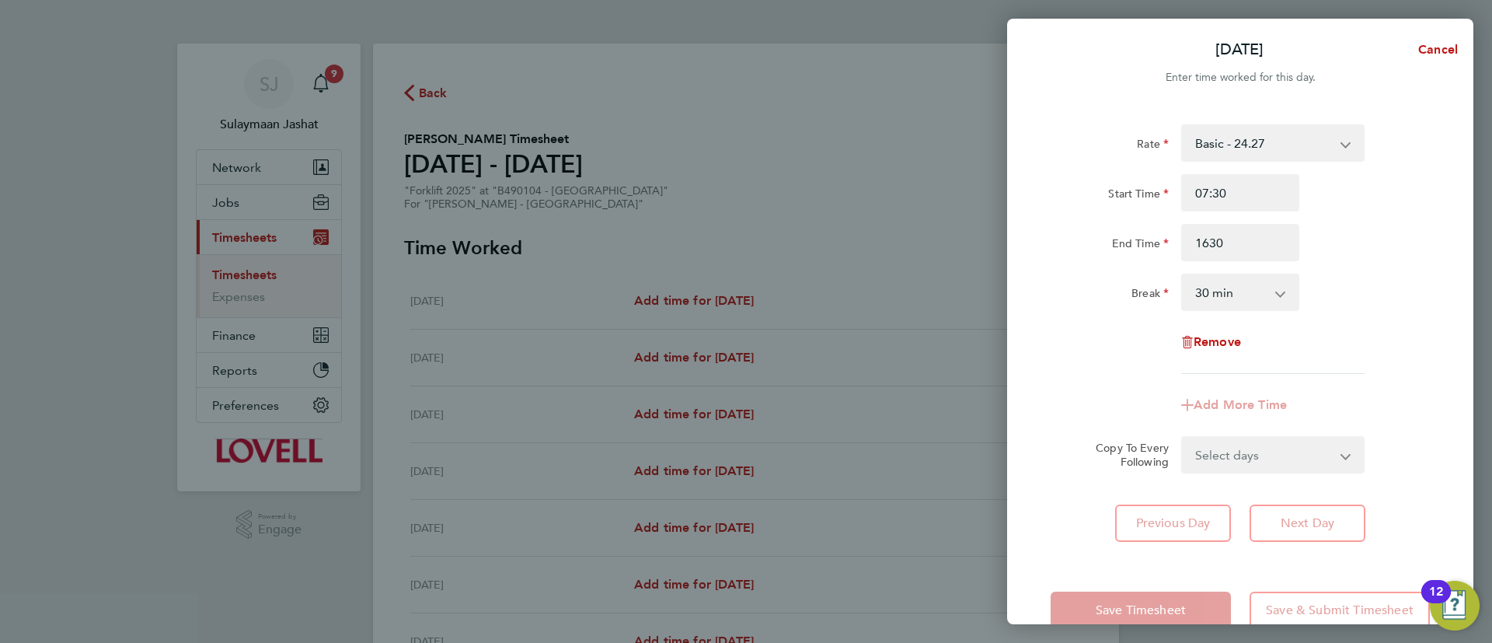
type input "16:30"
click at [1085, 266] on div "Rate Basic - 24.27 Weekday OT 39h+ - 35.27 Sat first 4h - 35.27 Sat after 4h - …" at bounding box center [1239, 248] width 379 height 249
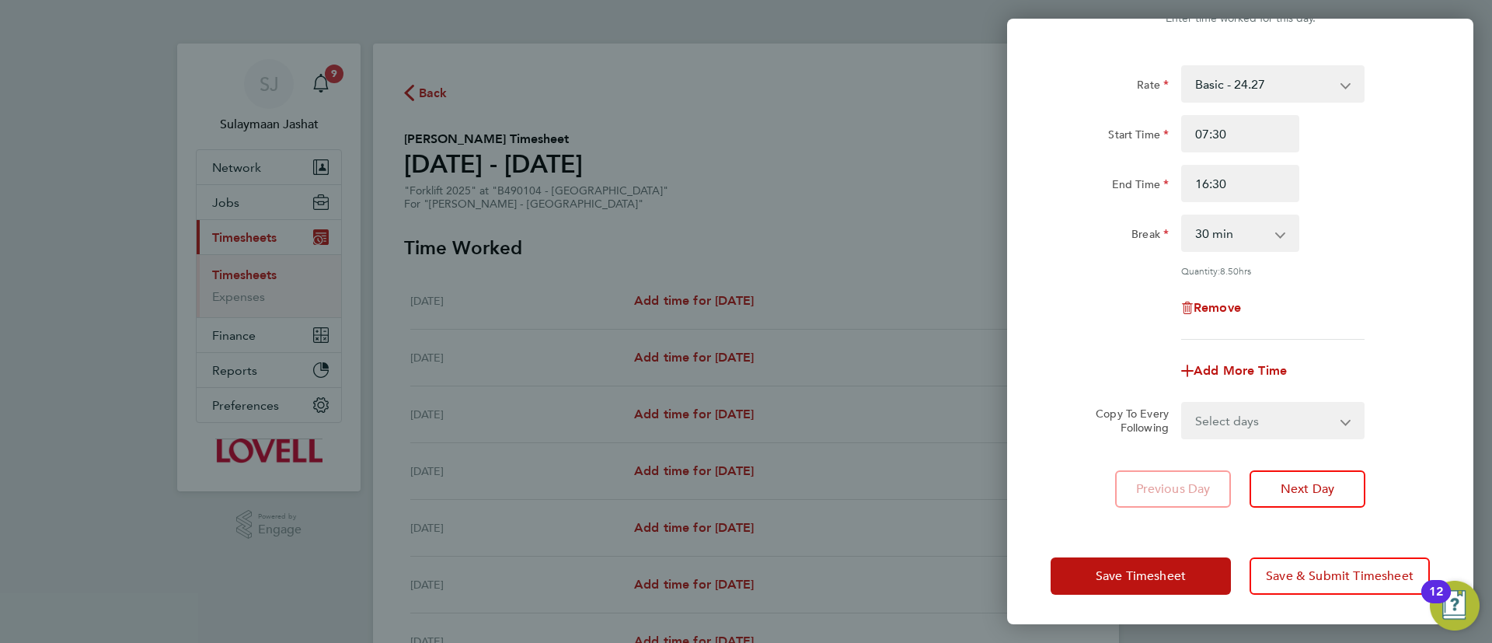
click at [1277, 239] on select "0 min 15 min 30 min 45 min 60 min 75 min 90 min" at bounding box center [1231, 233] width 96 height 34
click at [1183, 216] on select "0 min 15 min 30 min 45 min 60 min 75 min 90 min" at bounding box center [1231, 233] width 96 height 34
click at [1240, 184] on input "16:30" at bounding box center [1240, 183] width 118 height 37
click at [1238, 190] on input "16:30" at bounding box center [1240, 183] width 118 height 37
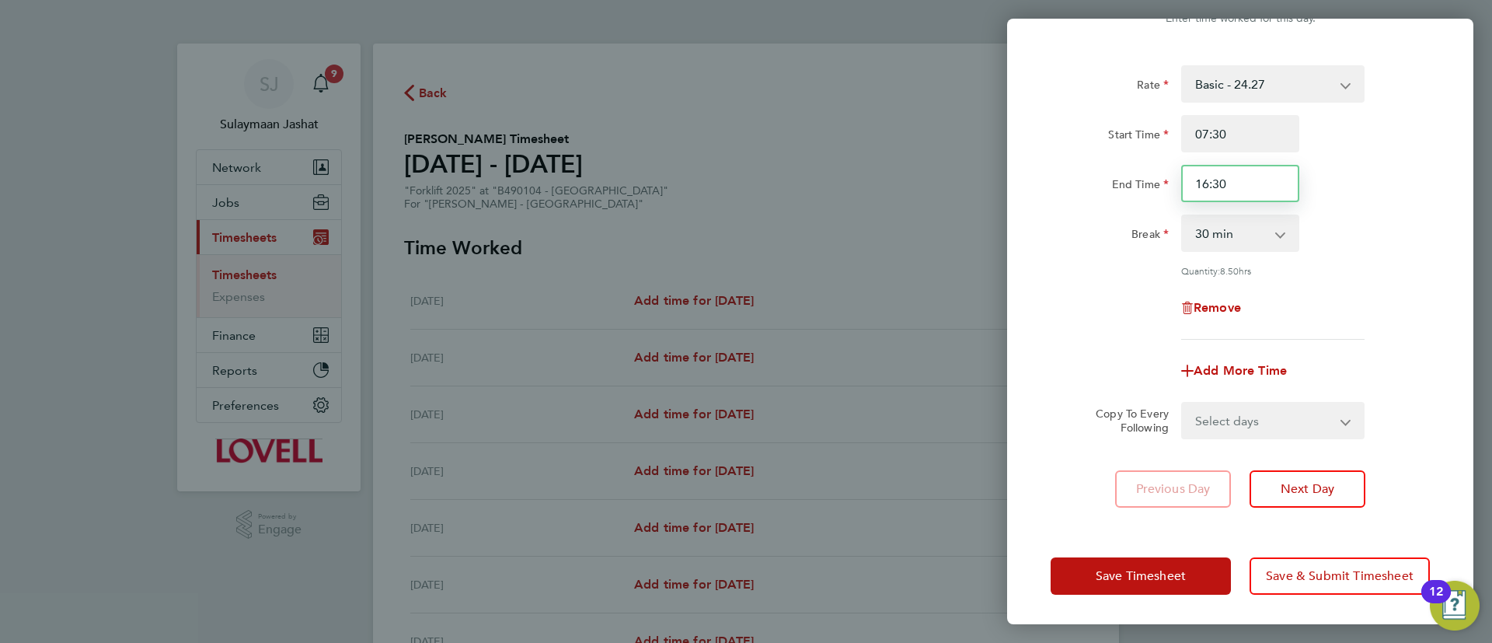
click at [1239, 190] on input "16:30" at bounding box center [1240, 183] width 118 height 37
type input "17:00"
click at [1087, 236] on div "Break" at bounding box center [1109, 229] width 118 height 31
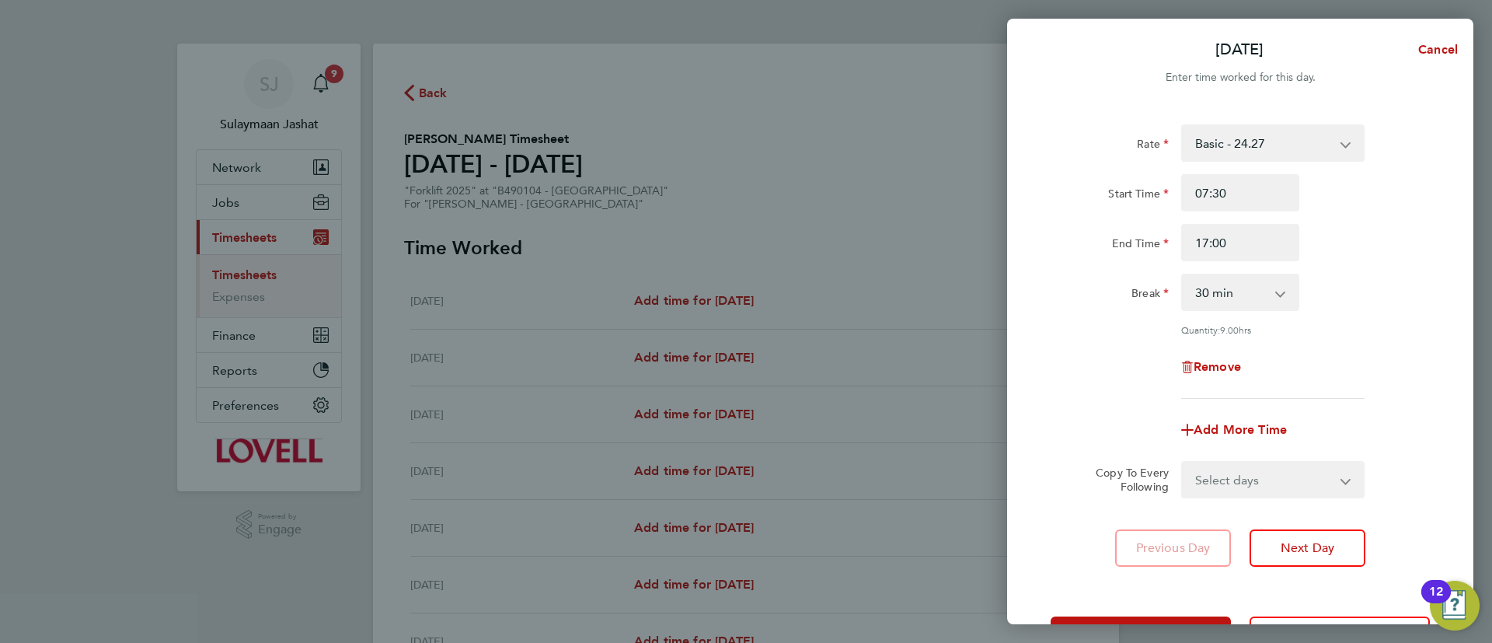
click at [1268, 134] on select "Basic - 24.27 Weekday OT 39h+ - 35.27 Sat first 4h - 35.27 Sat after 4h - 46.27…" at bounding box center [1264, 143] width 162 height 34
select select "30"
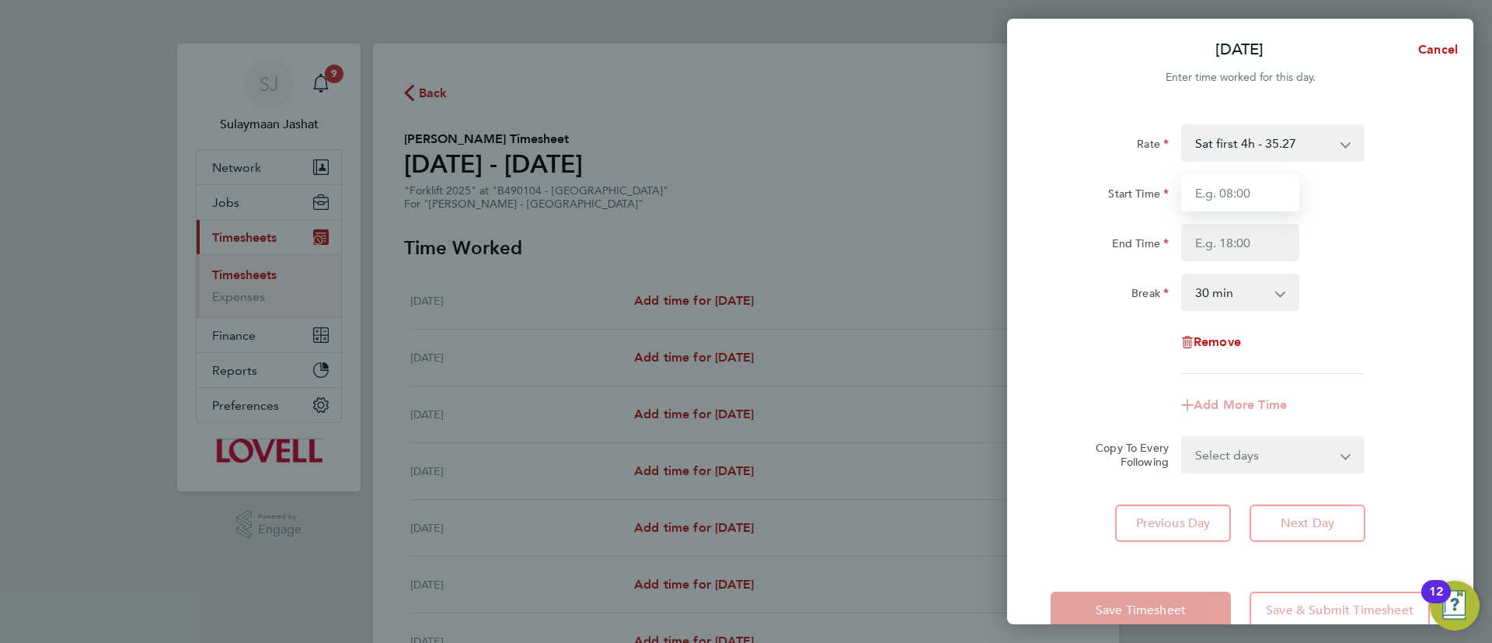
click at [1266, 198] on input "Start Time" at bounding box center [1240, 192] width 118 height 37
type input "07:30"
type input "11:30"
click at [1108, 193] on label "Start Time" at bounding box center [1138, 195] width 61 height 19
click at [1181, 193] on input "Start Time" at bounding box center [1240, 192] width 118 height 37
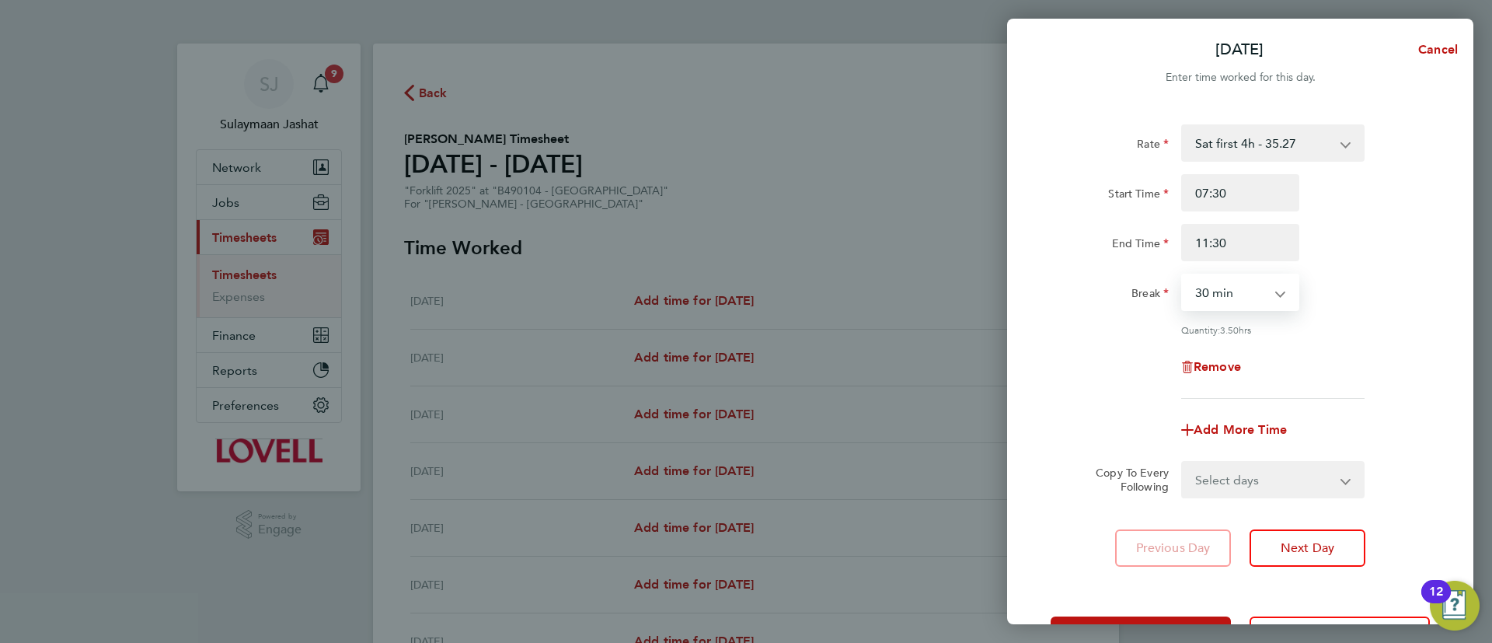
click at [1202, 298] on select "0 min 15 min 30 min 45 min 60 min 75 min 90 min" at bounding box center [1231, 292] width 96 height 34
select select "0"
click at [1183, 275] on select "0 min 15 min 30 min 45 min 60 min 75 min 90 min" at bounding box center [1231, 292] width 96 height 34
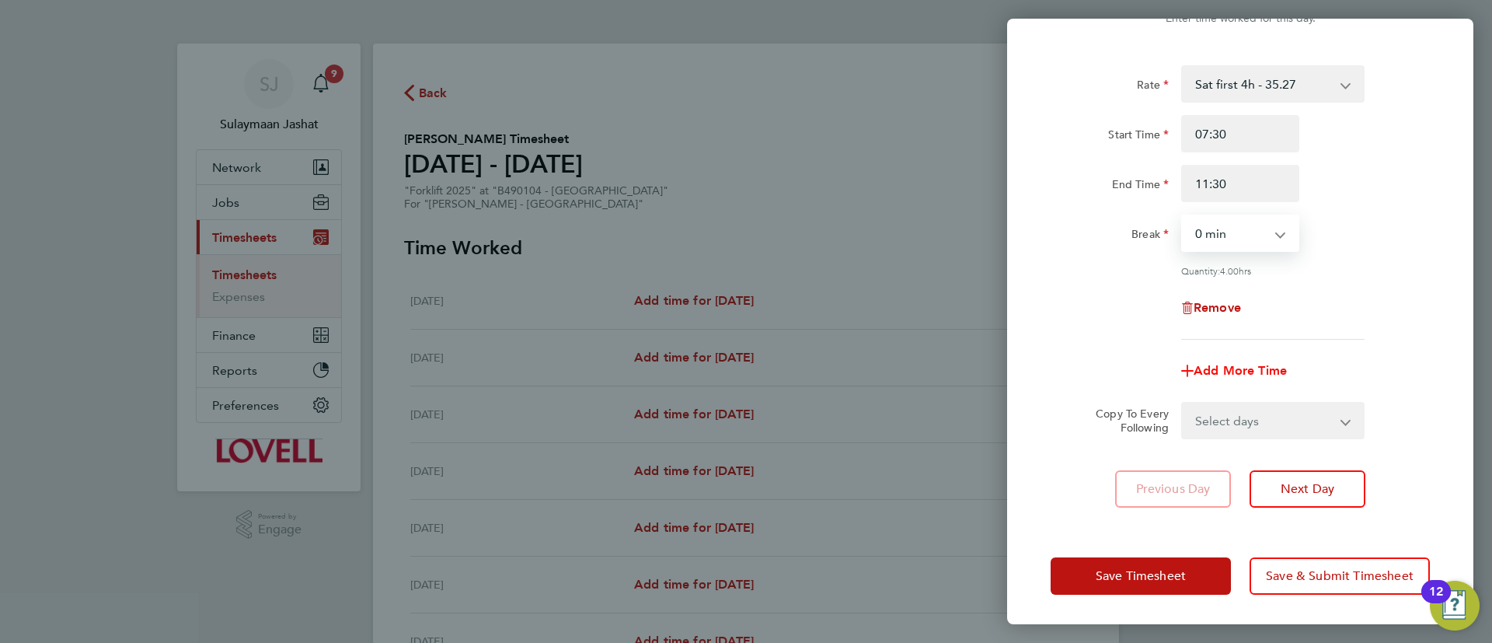
click at [1243, 363] on span "Add More Time" at bounding box center [1239, 370] width 93 height 15
select select "null"
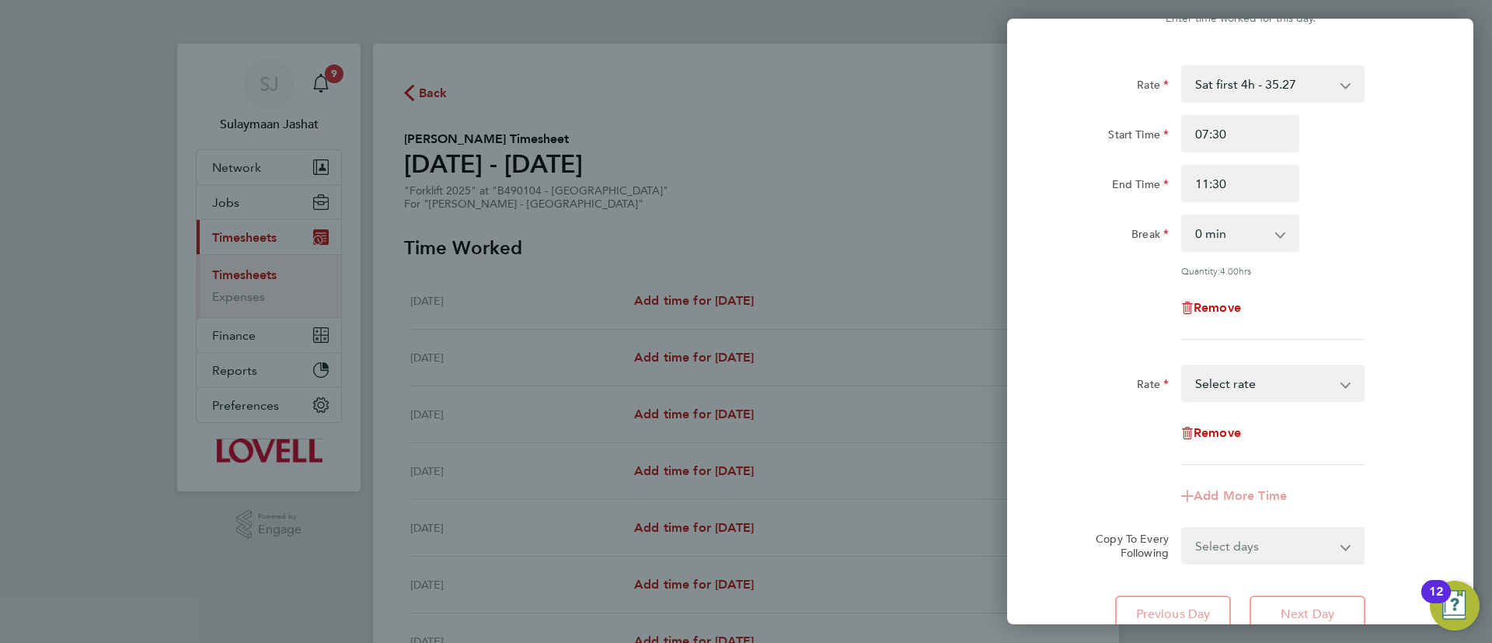
click at [1243, 380] on select "Basic - 24.27 Weekday OT 39h+ - 35.27 Sat first 4h - 35.27 Sat after 4h - 46.27…" at bounding box center [1264, 383] width 162 height 34
select select "30"
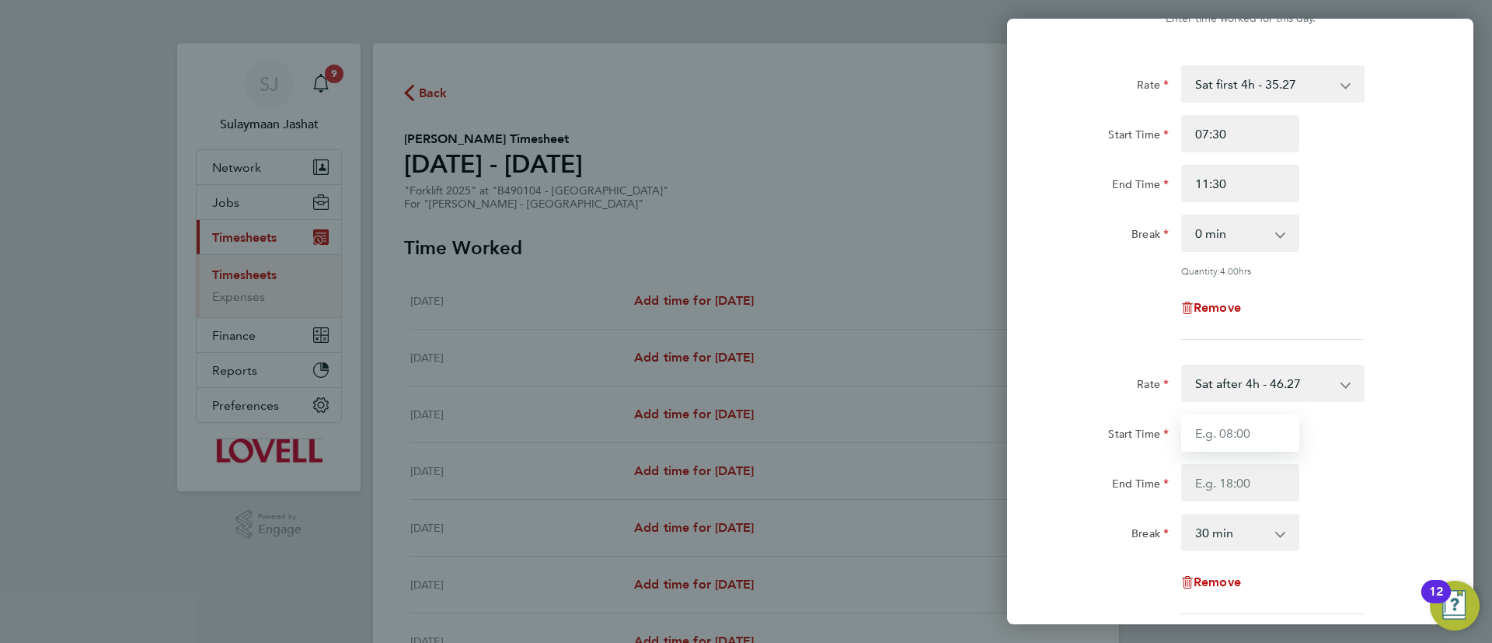
click at [1243, 432] on input "Start Time" at bounding box center [1240, 432] width 118 height 37
type input "11:30"
click at [1199, 478] on input "End Time" at bounding box center [1240, 482] width 118 height 37
click at [1109, 395] on div "Rate" at bounding box center [1109, 382] width 131 height 37
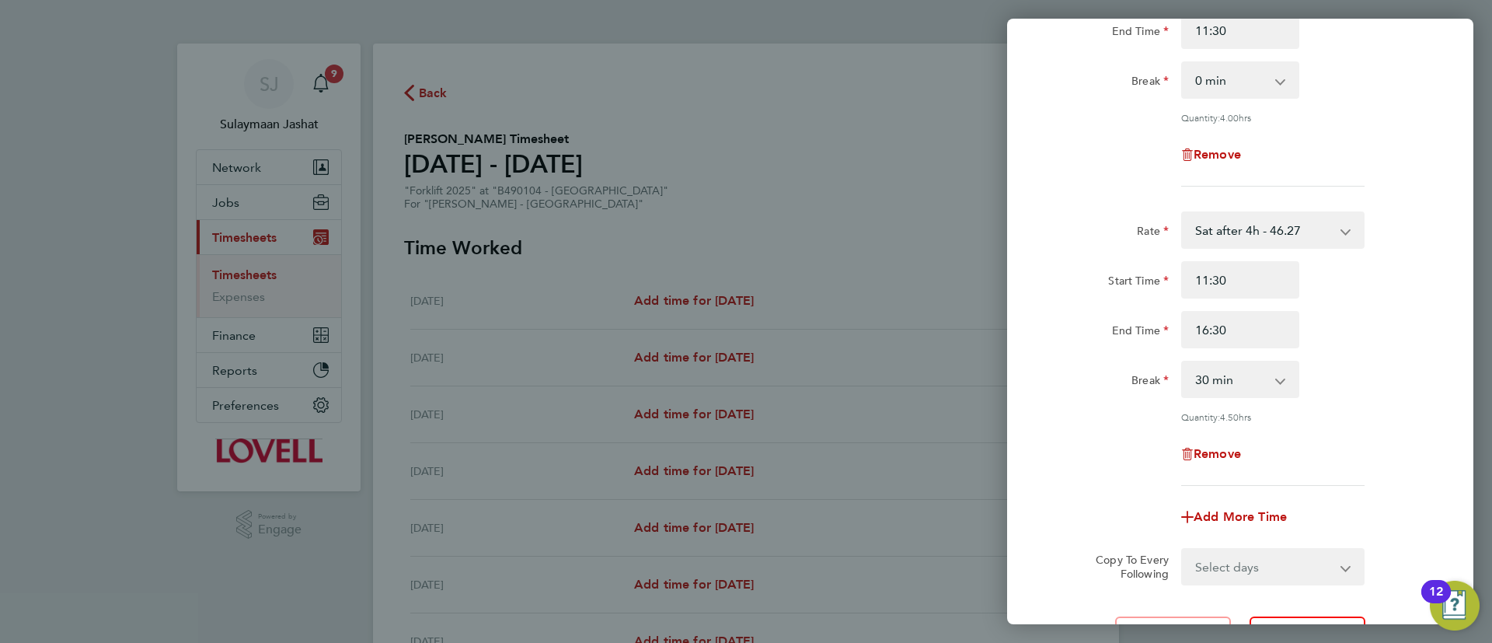
scroll to position [176, 0]
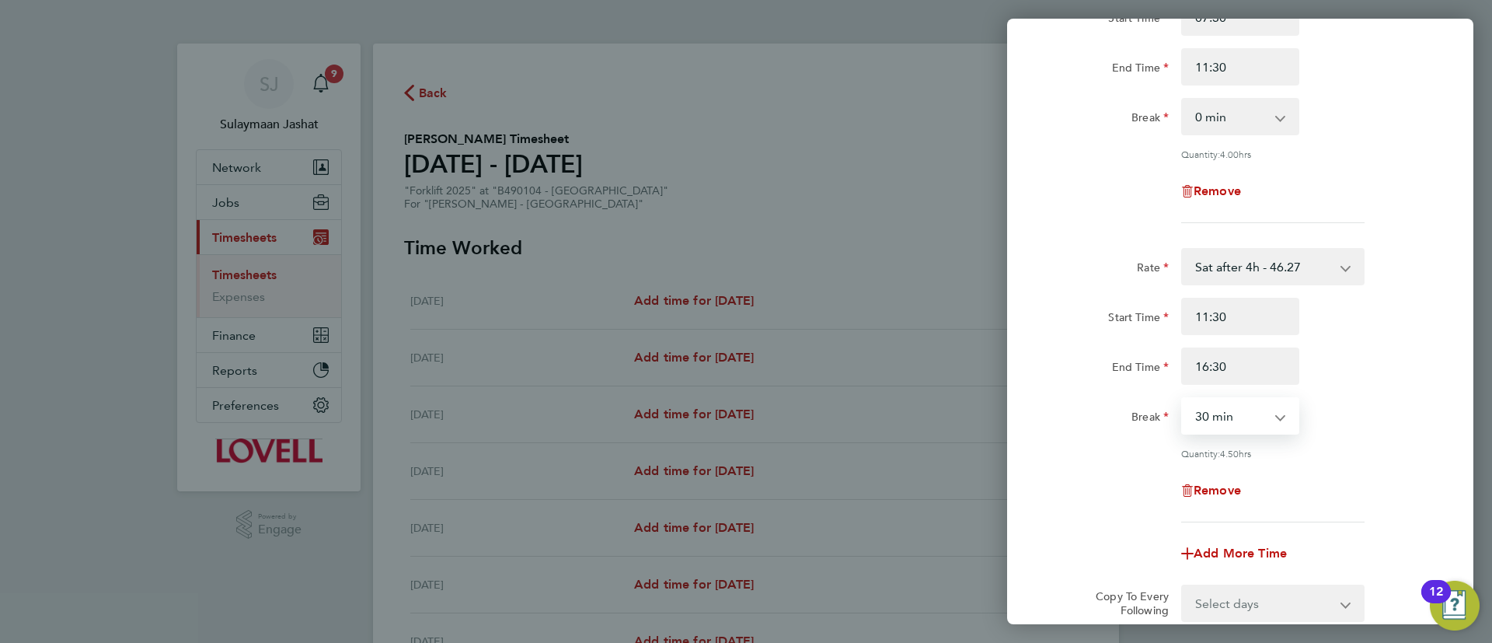
click at [1245, 419] on select "0 min 15 min 30 min 45 min 60 min 75 min 90 min" at bounding box center [1231, 416] width 96 height 34
click at [1423, 402] on div "Break 0 min 15 min 30 min 45 min 60 min 75 min 90 min" at bounding box center [1240, 415] width 392 height 37
click at [1266, 363] on input "16:30" at bounding box center [1240, 365] width 118 height 37
click at [1264, 364] on input "16:30" at bounding box center [1240, 365] width 118 height 37
click at [1263, 366] on input "16:30" at bounding box center [1240, 365] width 118 height 37
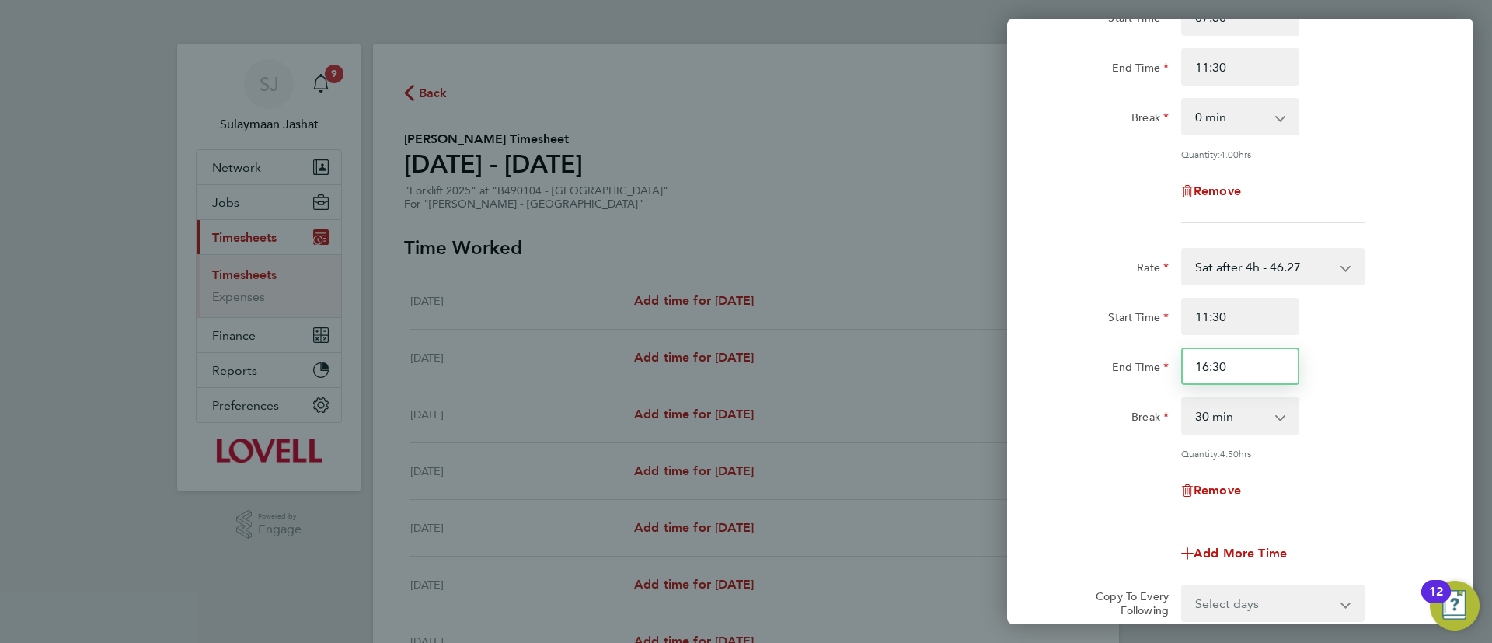
click at [1263, 366] on input "16:30" at bounding box center [1240, 365] width 118 height 37
type input "17:00"
click at [1375, 333] on div "Start Time 11:30 End Time 17:00" at bounding box center [1240, 341] width 392 height 87
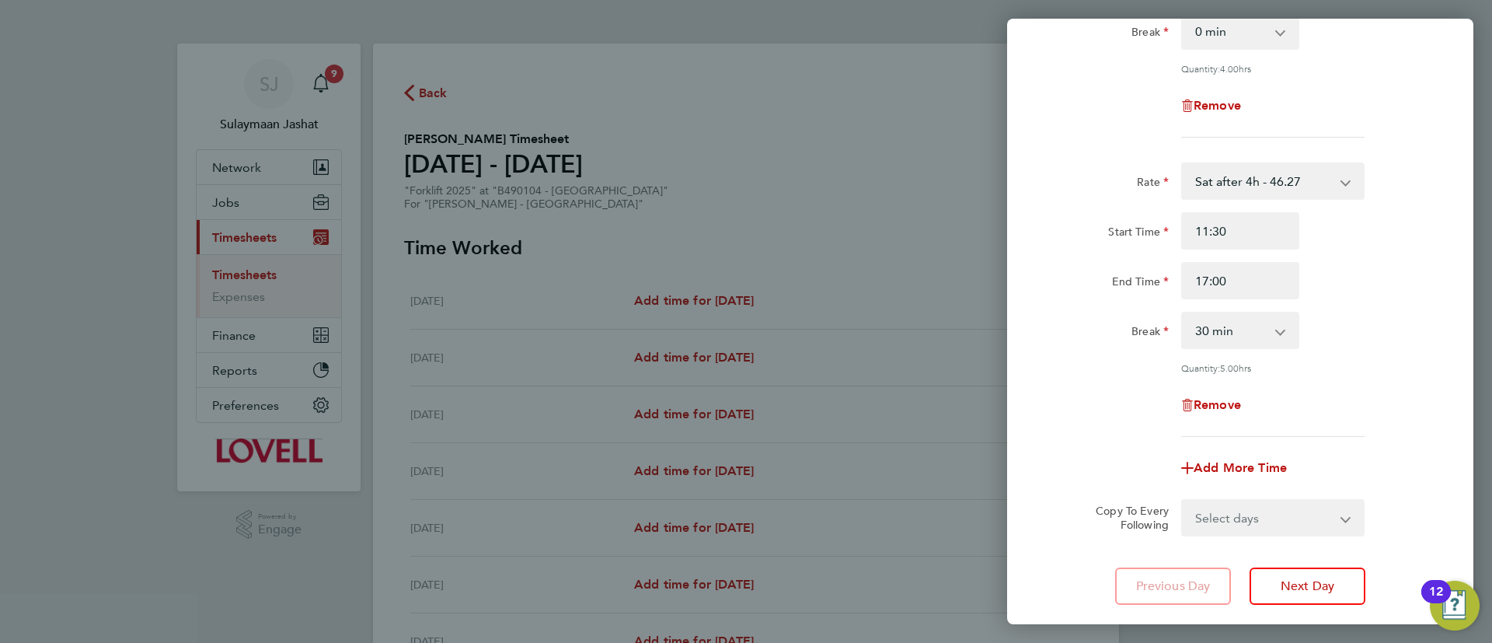
scroll to position [357, 0]
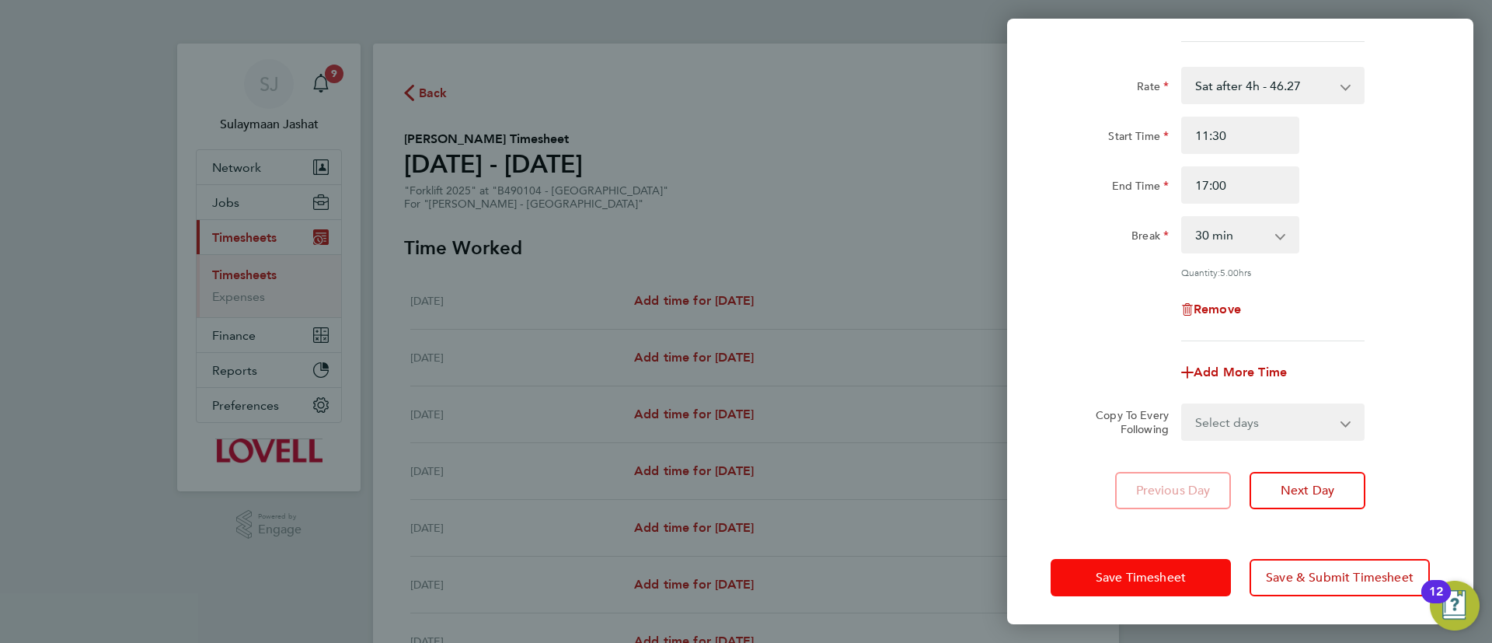
click at [1151, 559] on button "Save Timesheet" at bounding box center [1140, 577] width 180 height 37
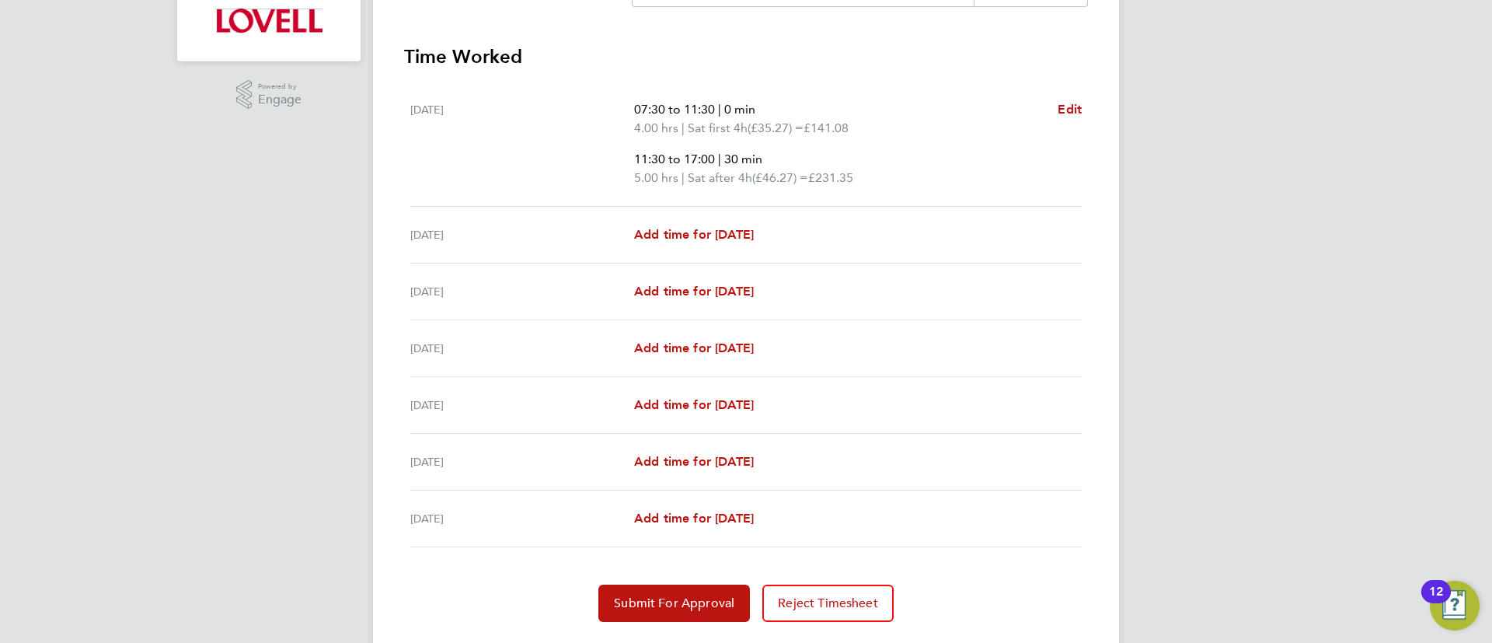
scroll to position [466, 0]
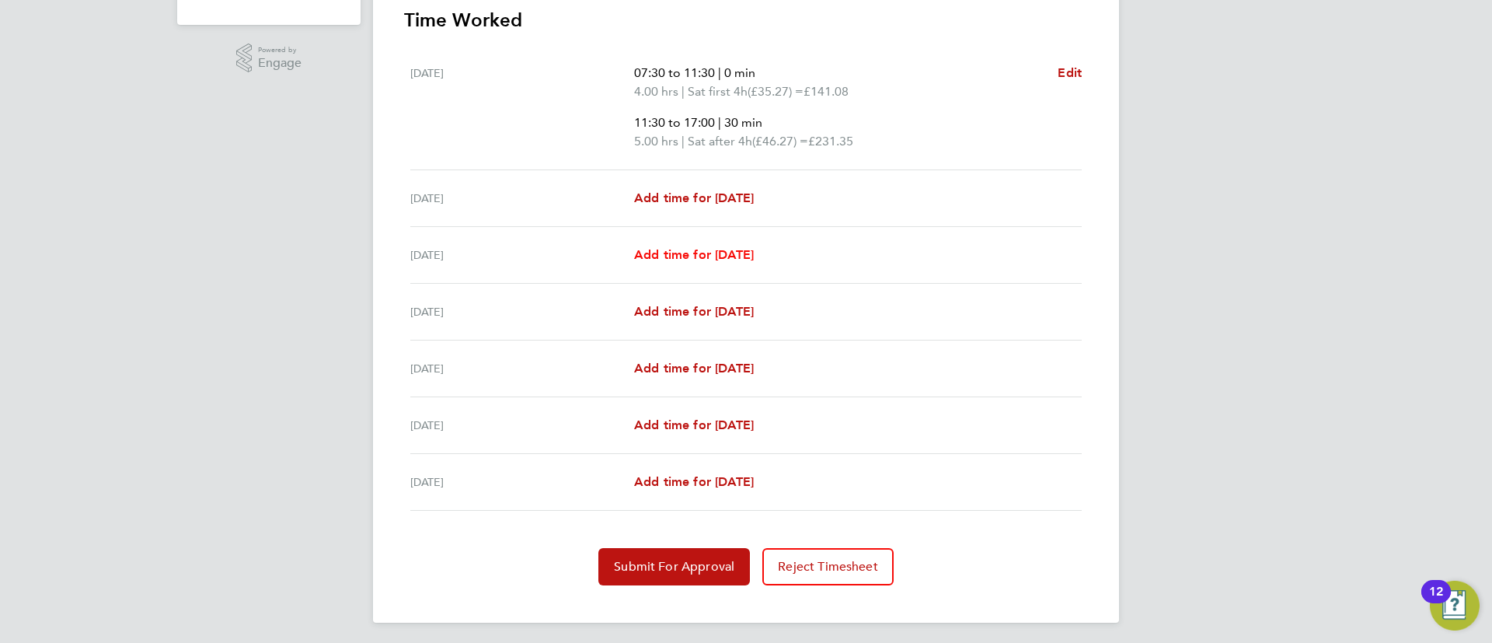
click at [681, 253] on span "Add time for Mon 18 Aug" at bounding box center [694, 254] width 120 height 15
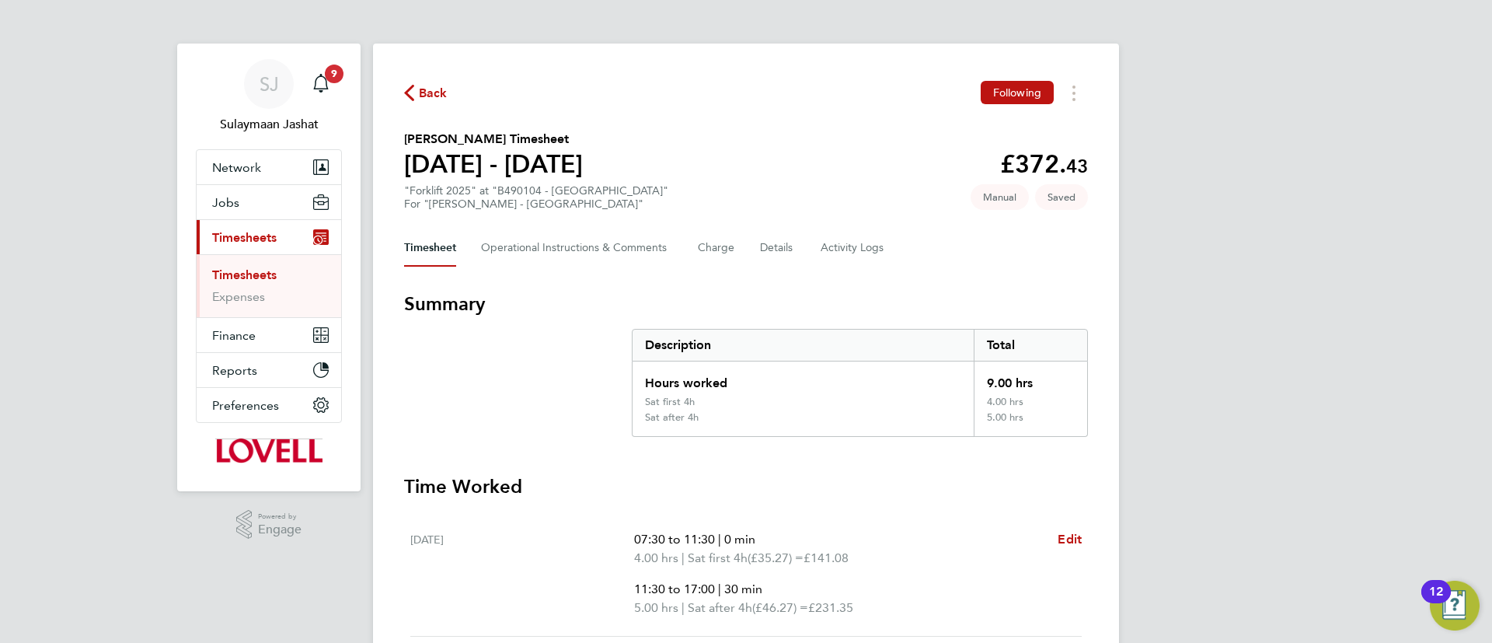
select select "30"
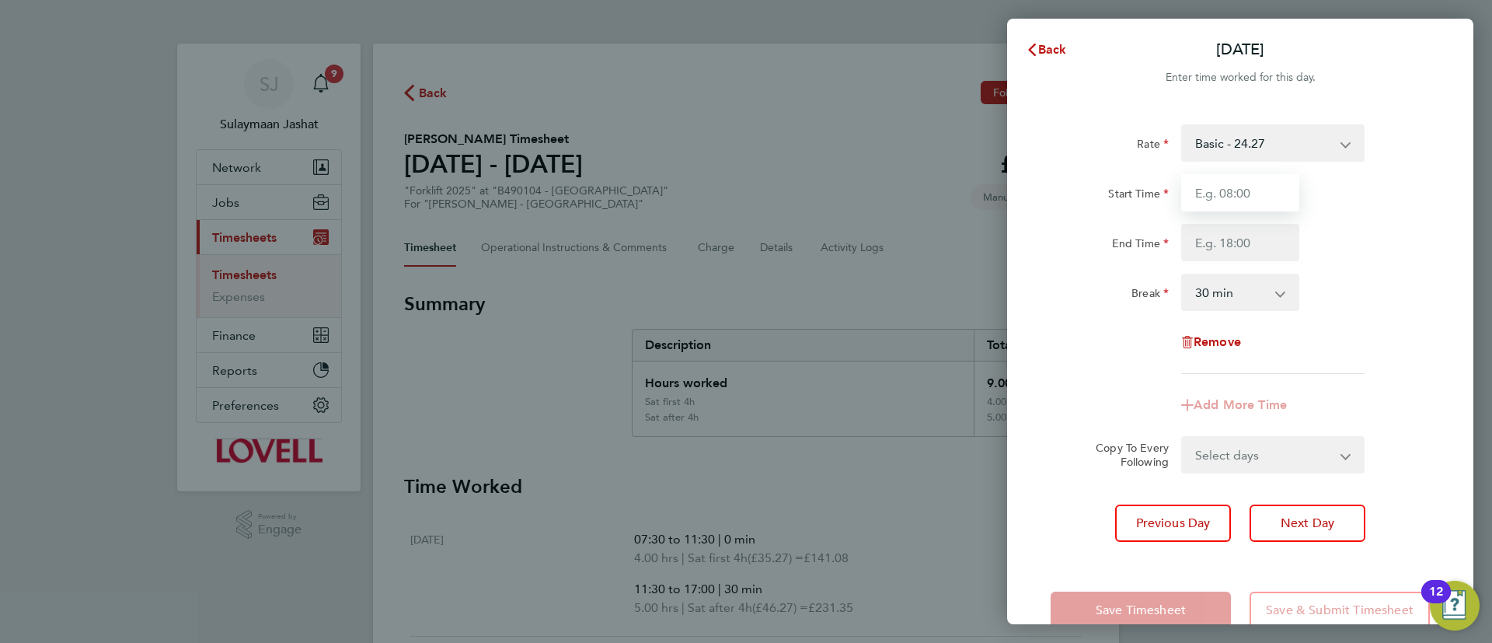
click at [1259, 178] on input "Start Time" at bounding box center [1240, 192] width 118 height 37
type input "07:30"
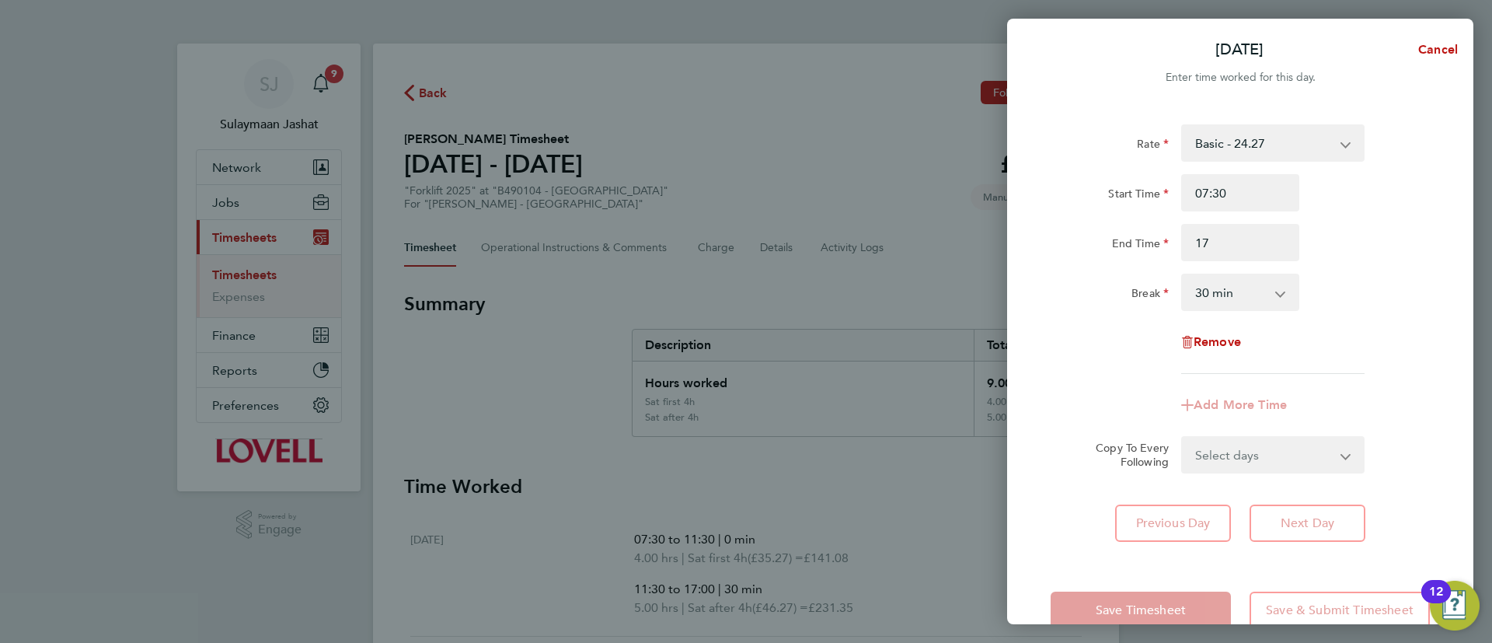
type input "17:00"
click at [1151, 273] on div "Break" at bounding box center [1109, 288] width 118 height 31
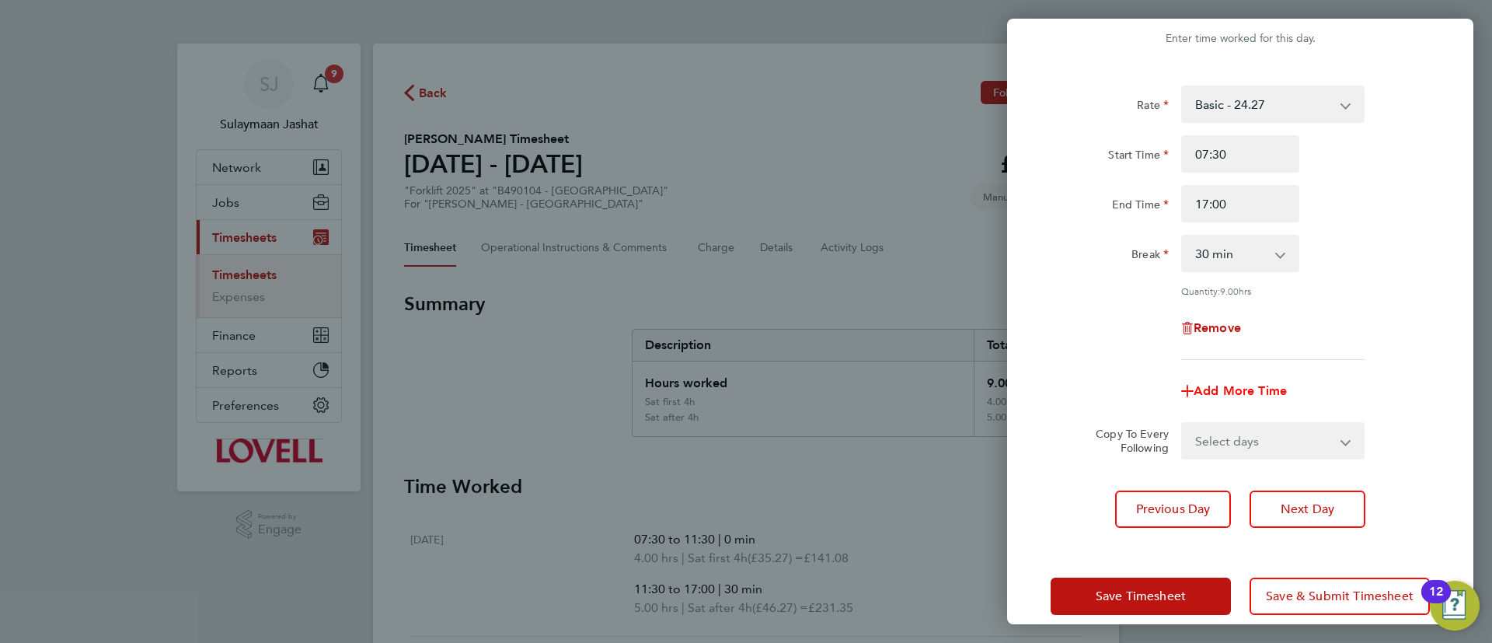
scroll to position [59, 0]
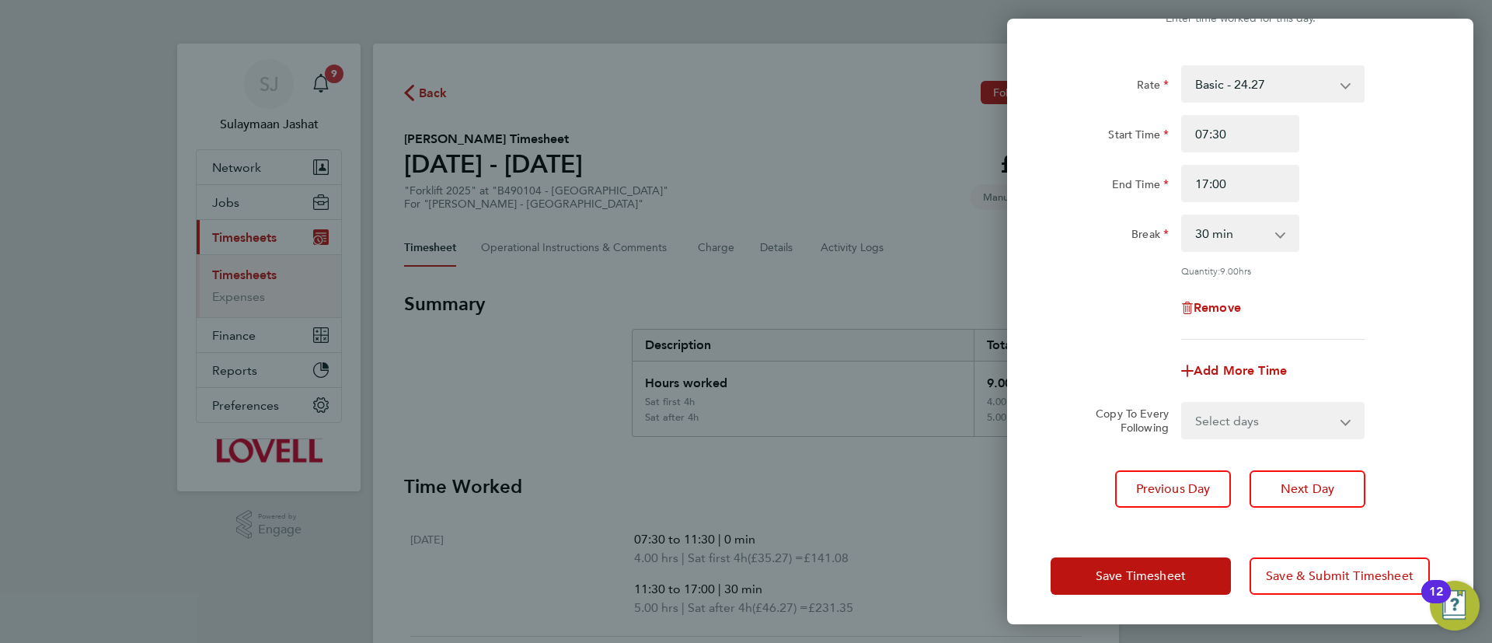
click at [1258, 414] on select "Select days Day Tuesday Wednesday Thursday Friday" at bounding box center [1264, 420] width 163 height 34
select select "DAY"
click at [1183, 403] on select "Select days Day Tuesday Wednesday Thursday Friday" at bounding box center [1264, 420] width 163 height 34
select select "2025-08-22"
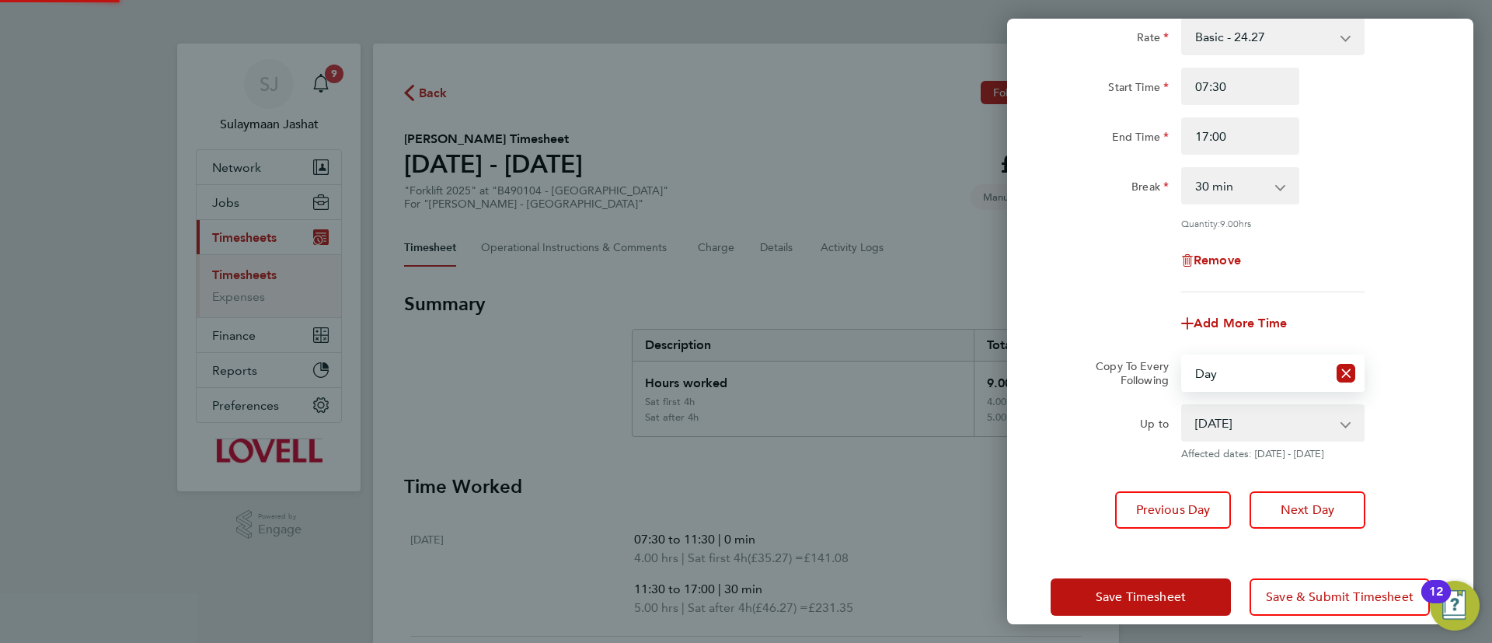
scroll to position [127, 0]
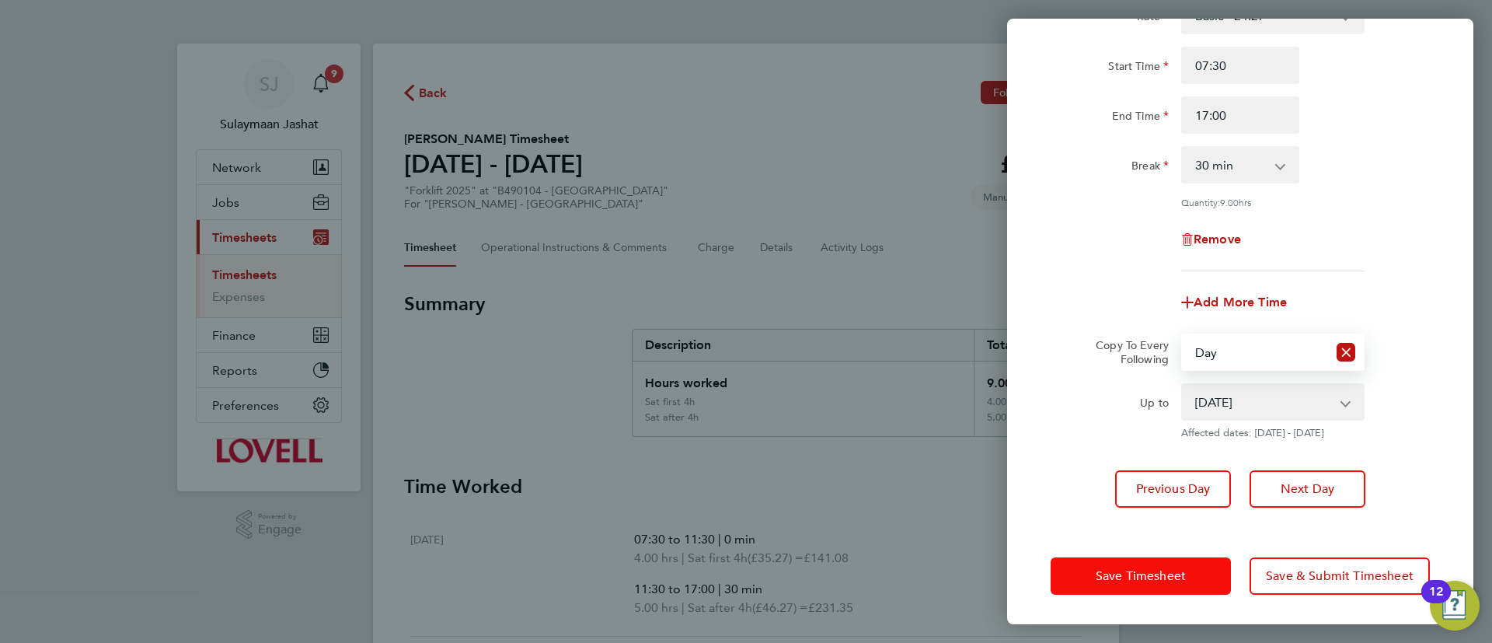
click at [1130, 570] on span "Save Timesheet" at bounding box center [1141, 576] width 90 height 16
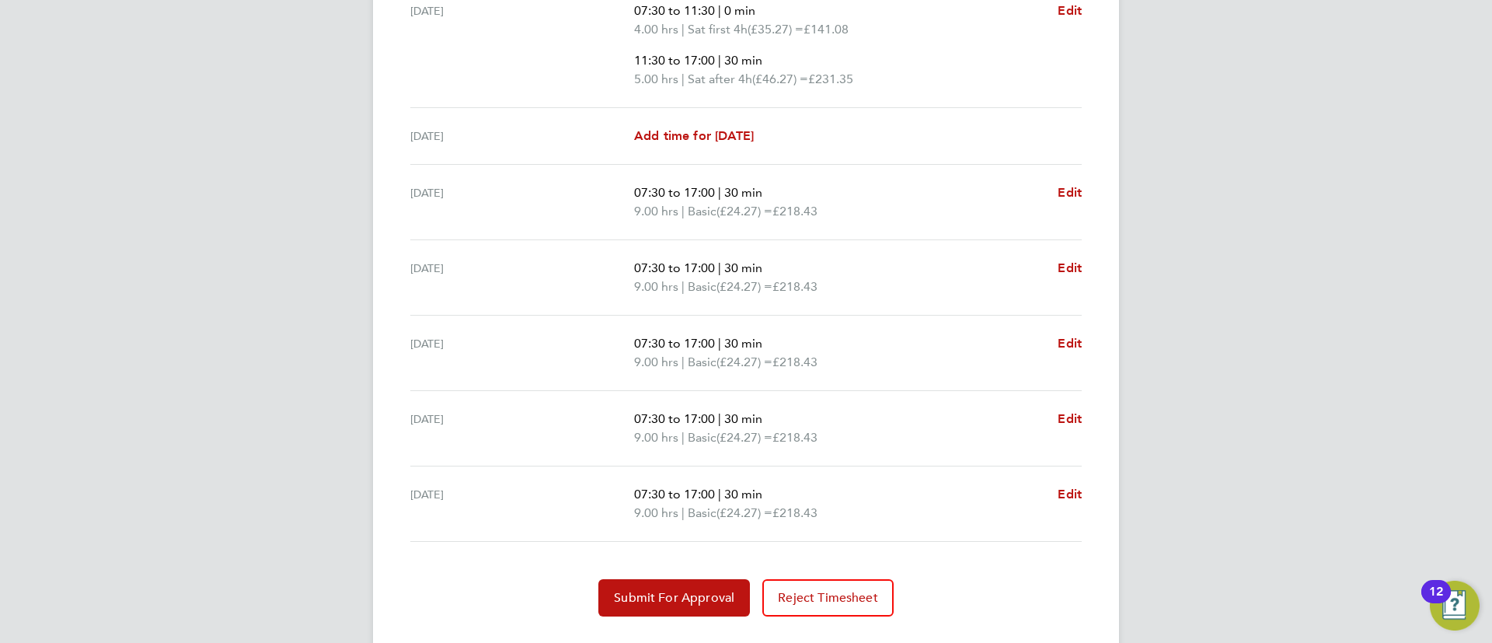
scroll to position [580, 0]
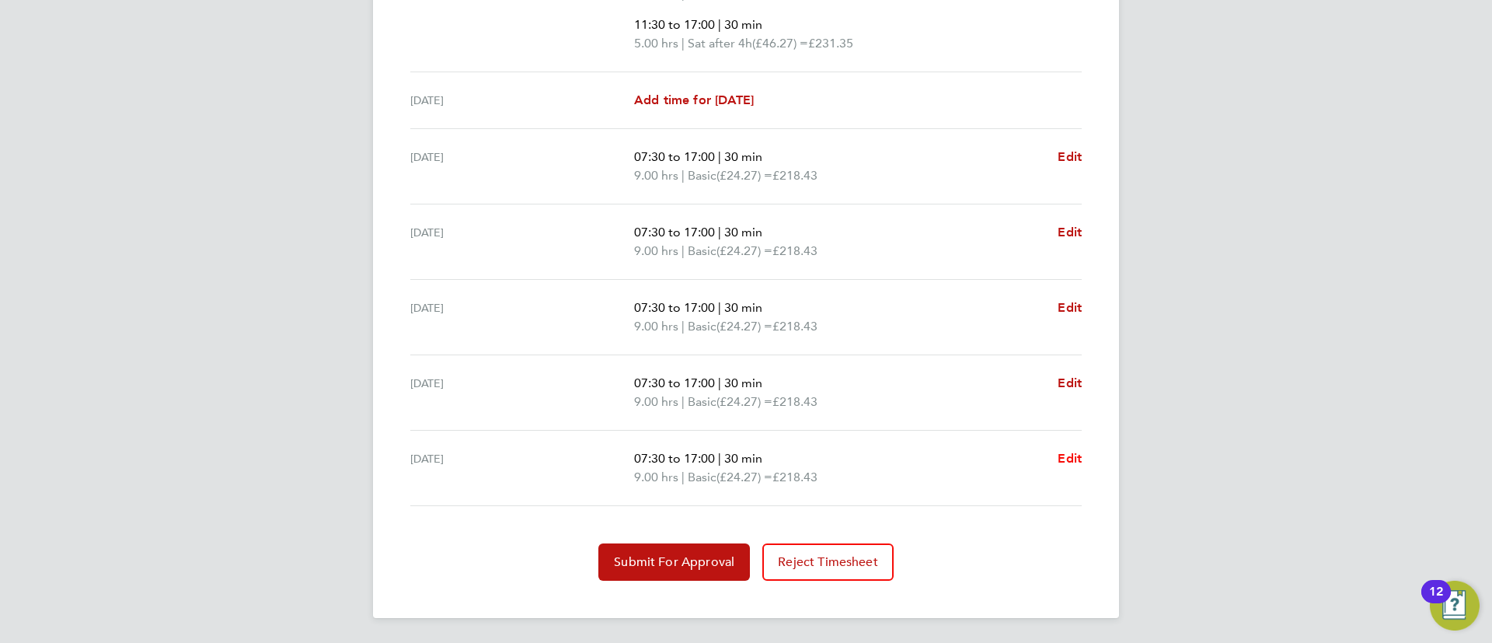
click at [1062, 463] on span "Edit" at bounding box center [1069, 458] width 24 height 15
select select "30"
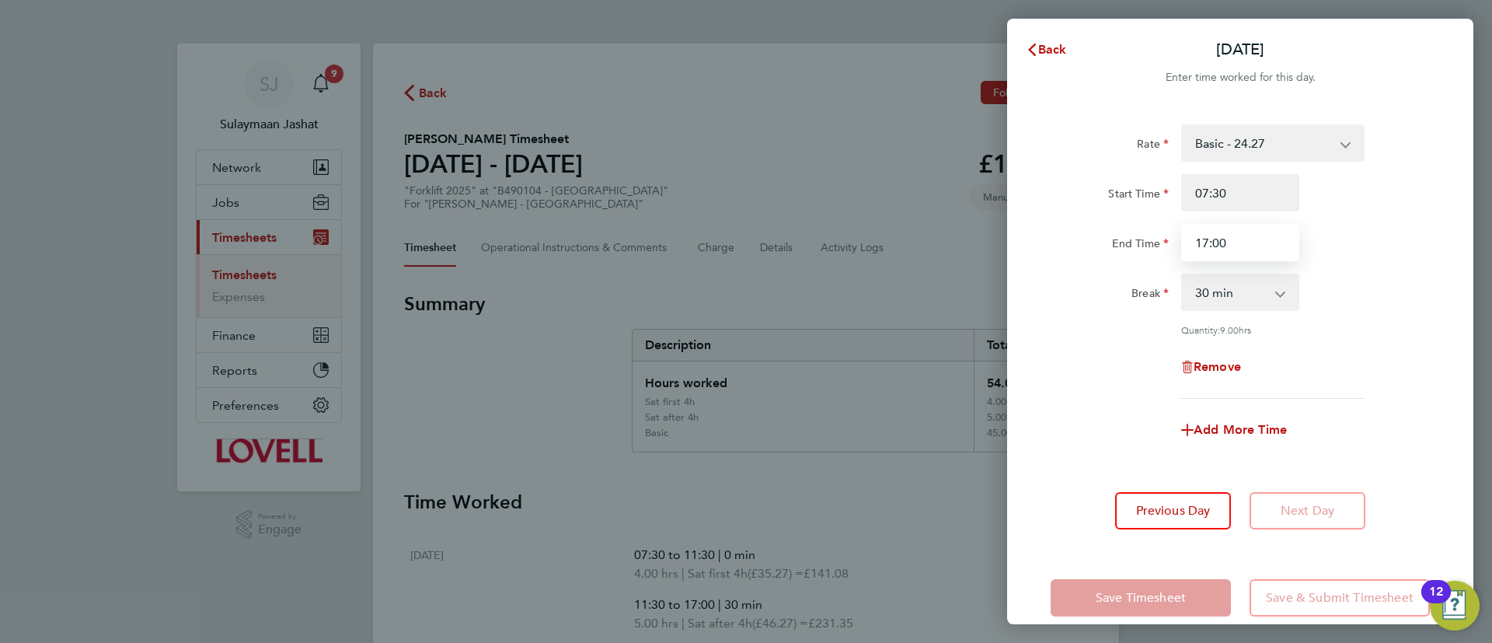
click at [1245, 236] on input "17:00" at bounding box center [1240, 242] width 118 height 37
type input "10:30"
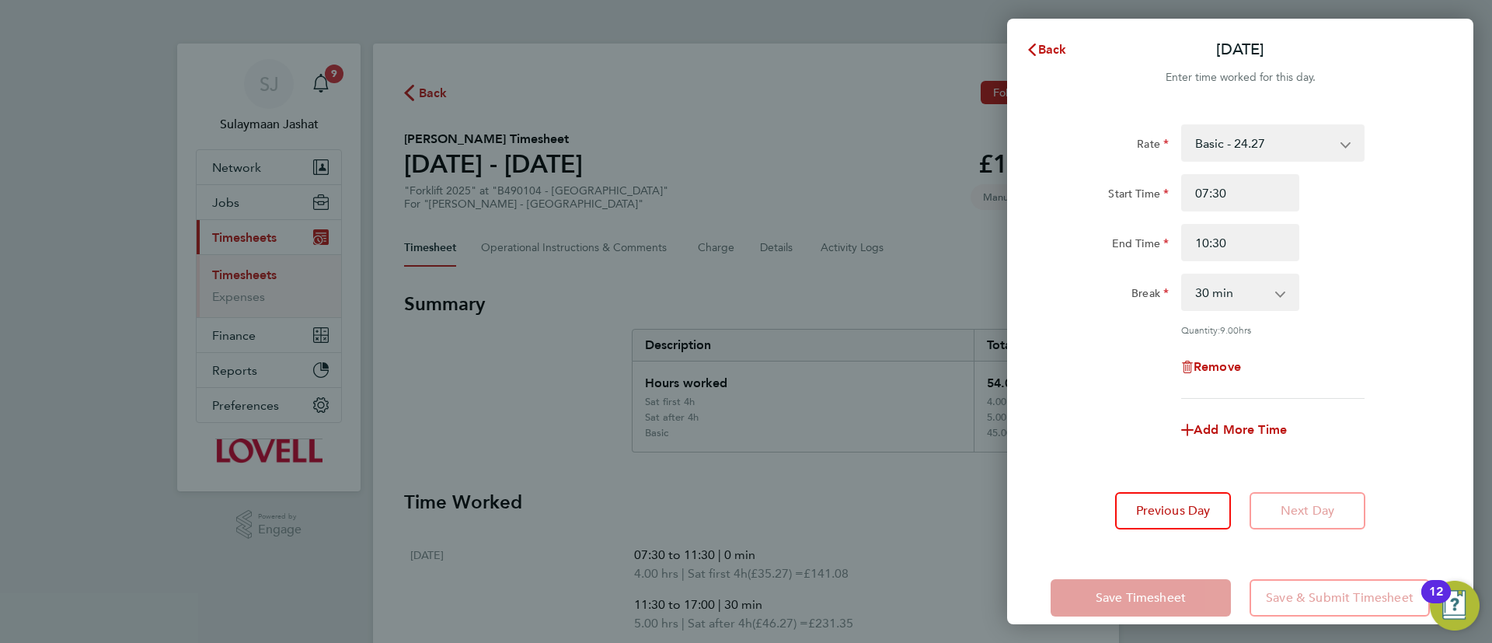
click at [1097, 284] on div "Break" at bounding box center [1109, 288] width 118 height 31
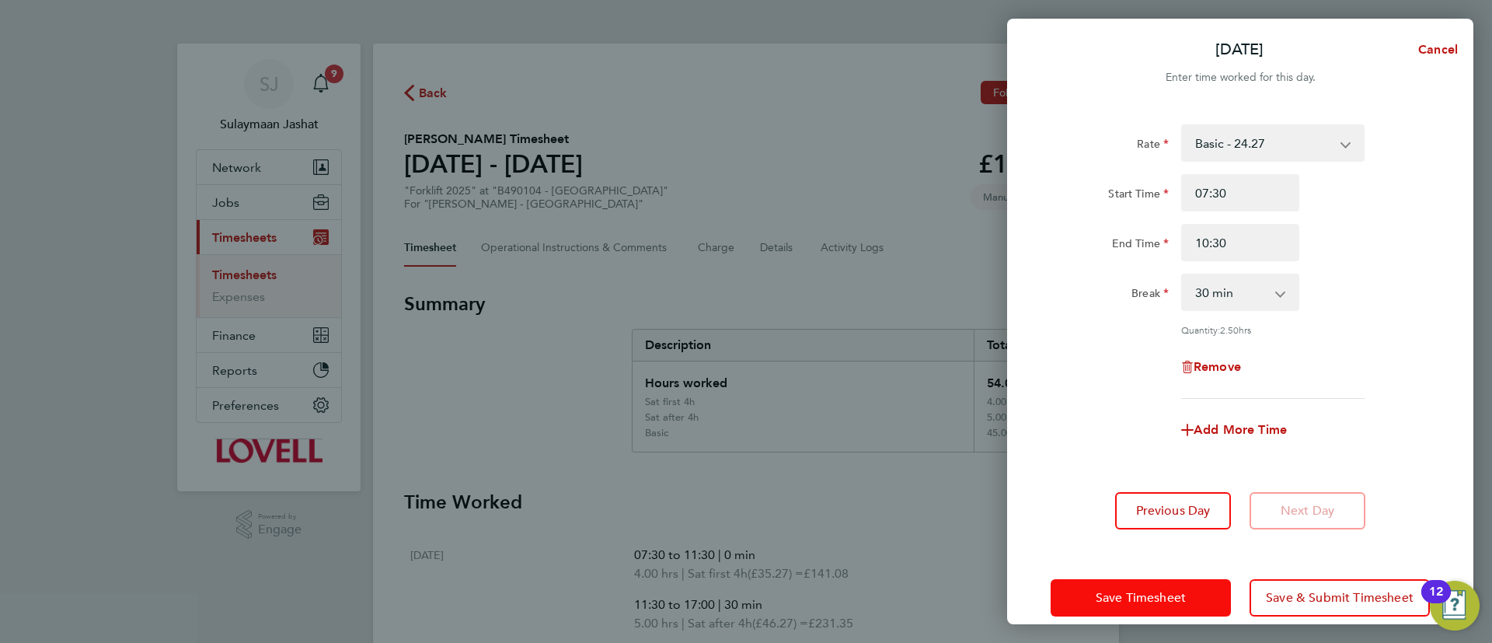
click at [1109, 604] on button "Save Timesheet" at bounding box center [1140, 597] width 180 height 37
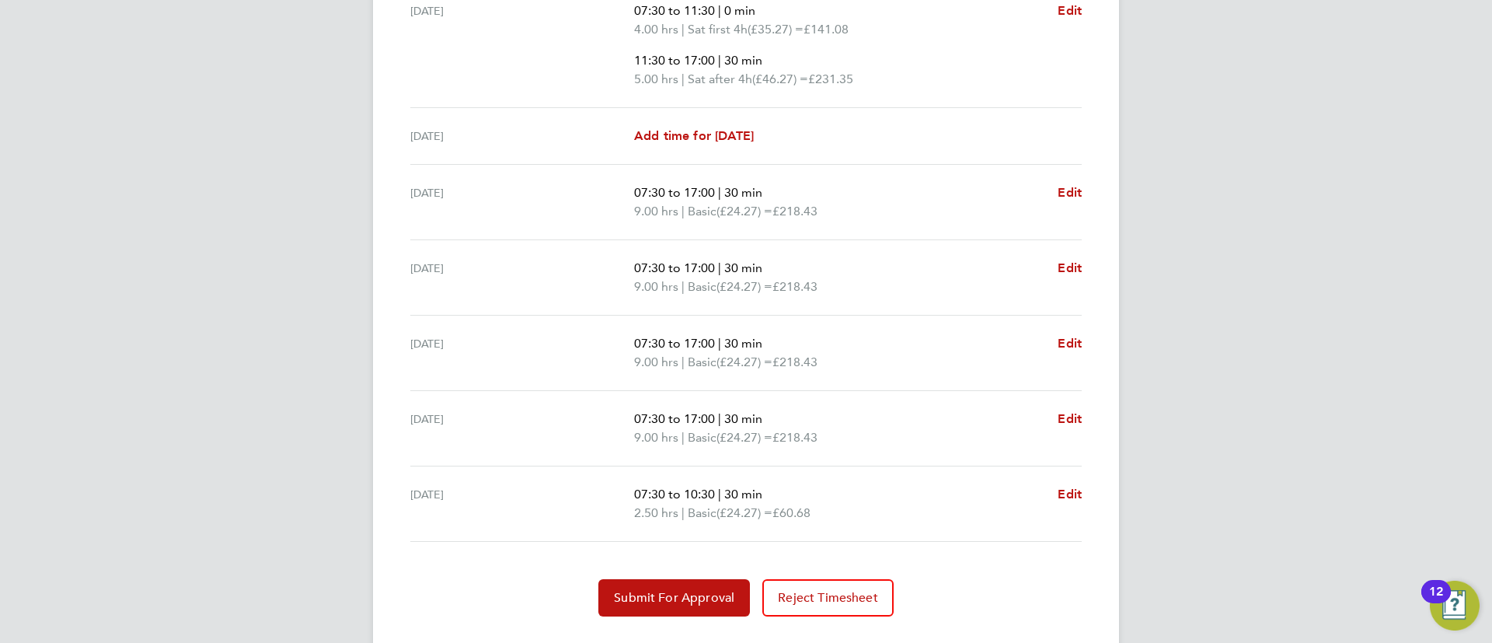
scroll to position [580, 0]
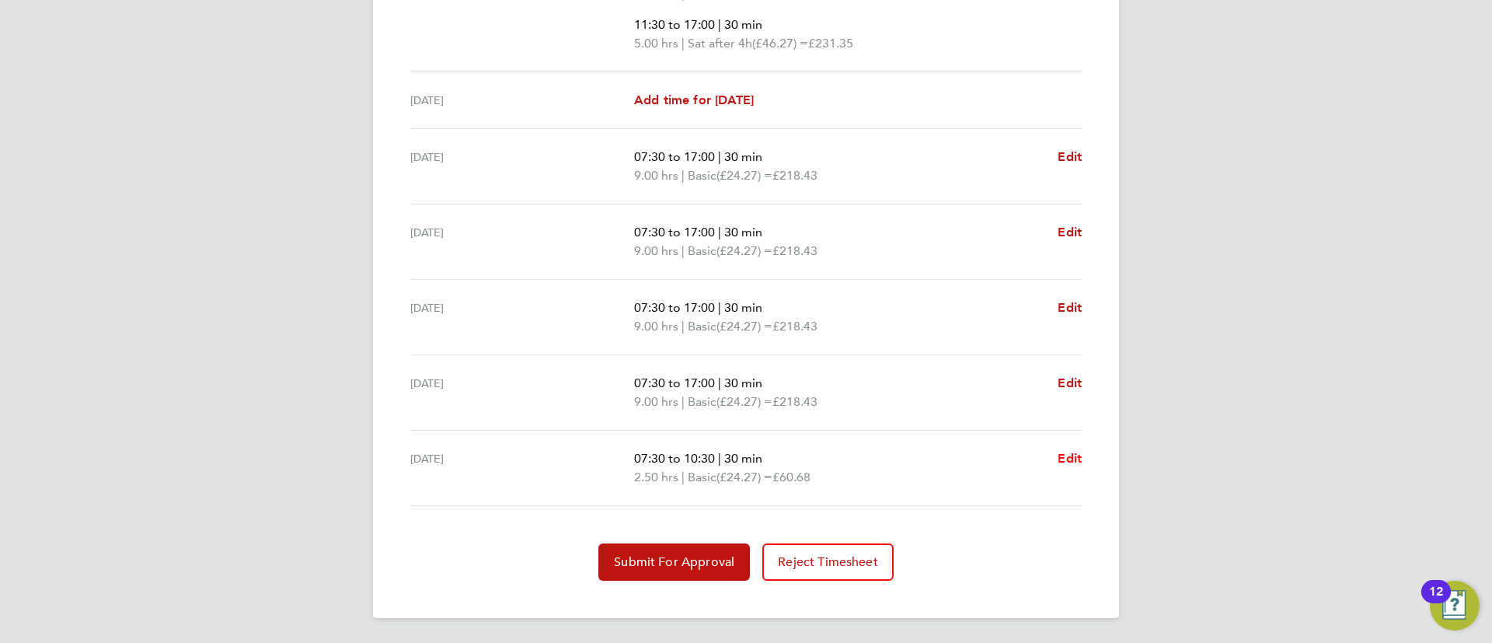
click at [1069, 459] on span "Edit" at bounding box center [1069, 458] width 24 height 15
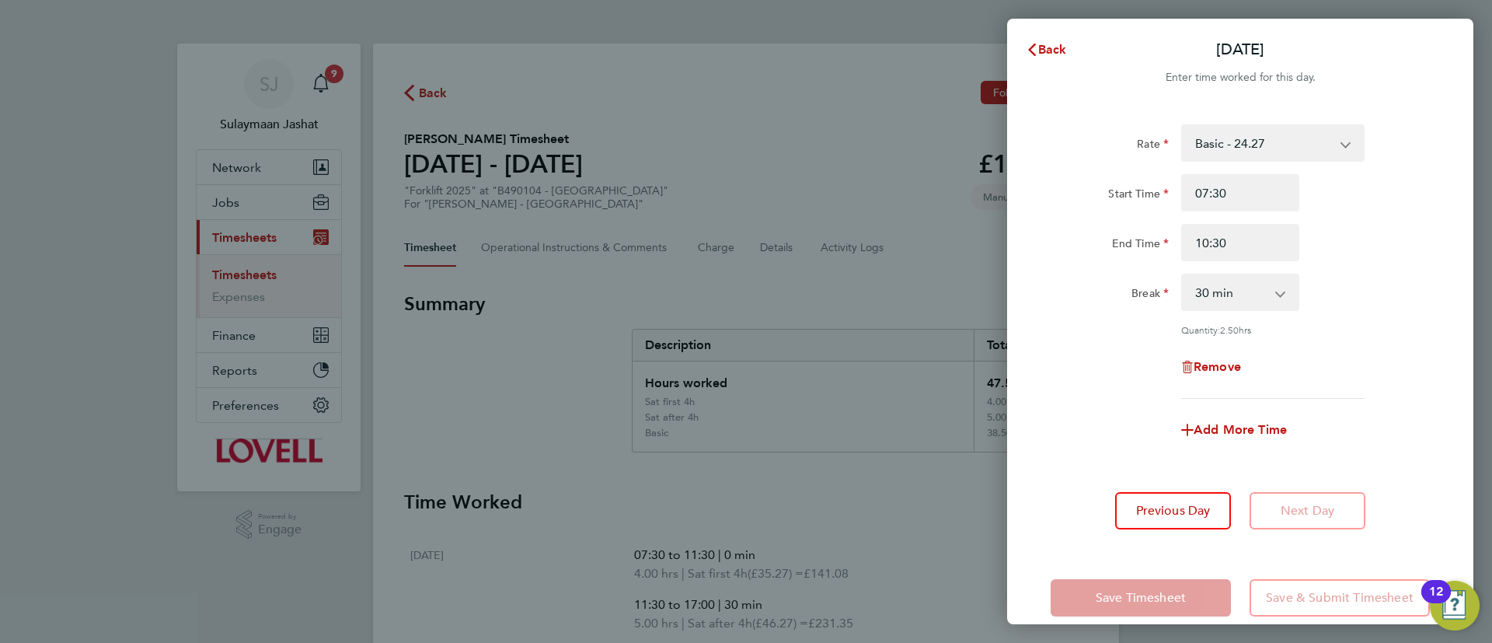
scroll to position [22, 0]
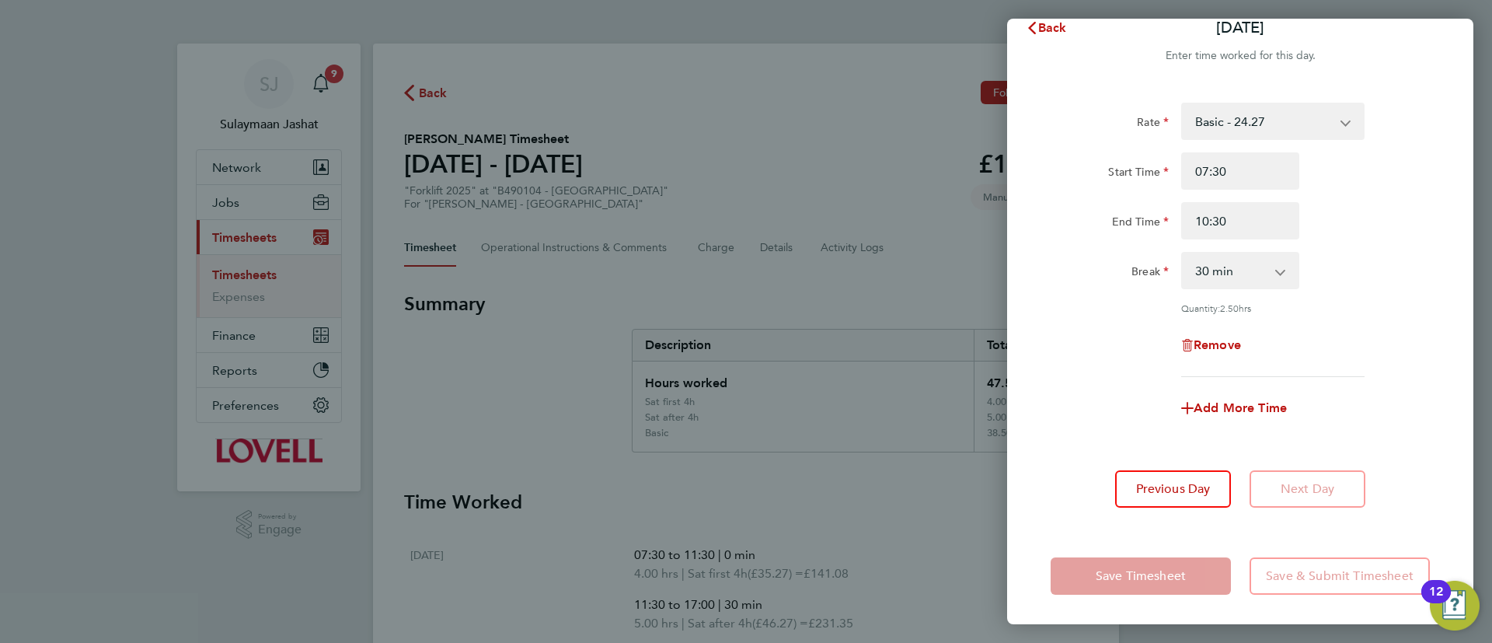
click at [1277, 278] on select "0 min 15 min 30 min 45 min 60 min 75 min 90 min" at bounding box center [1231, 270] width 96 height 34
select select "0"
click at [1183, 253] on select "0 min 15 min 30 min 45 min 60 min 75 min 90 min" at bounding box center [1231, 270] width 96 height 34
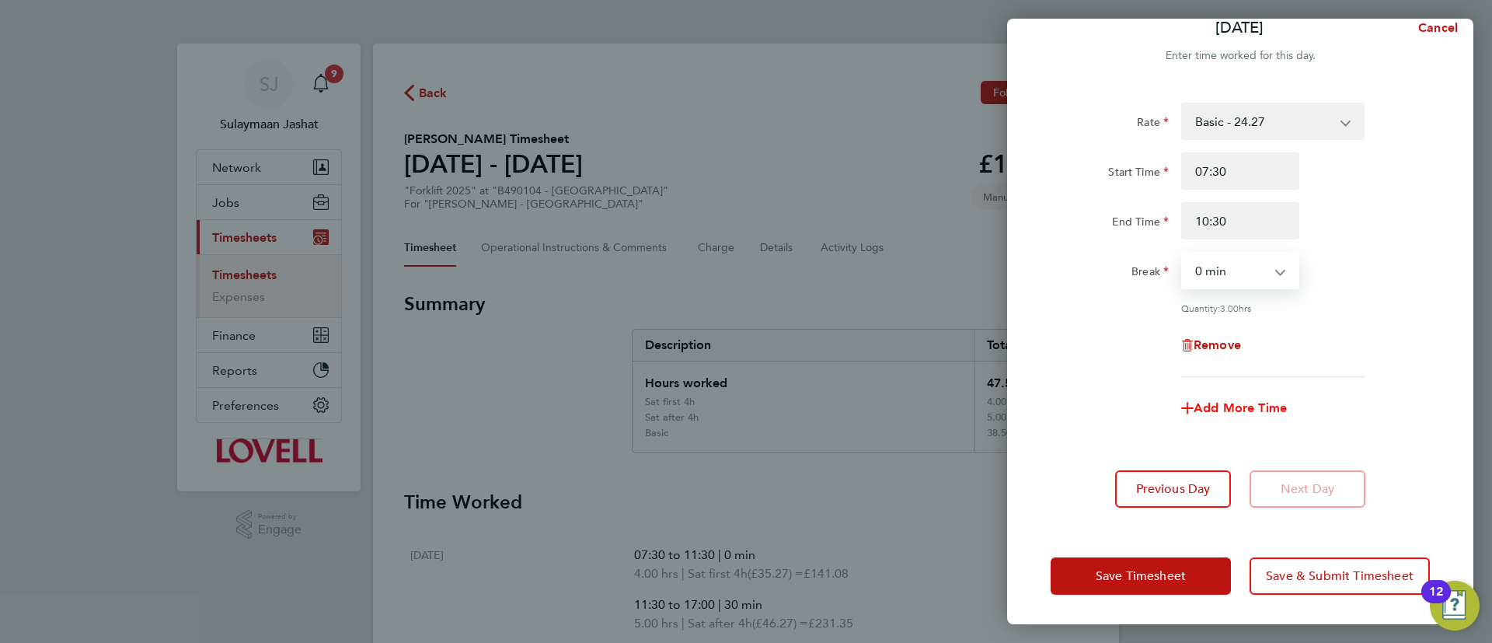
click at [1238, 406] on span "Add More Time" at bounding box center [1239, 407] width 93 height 15
select select "null"
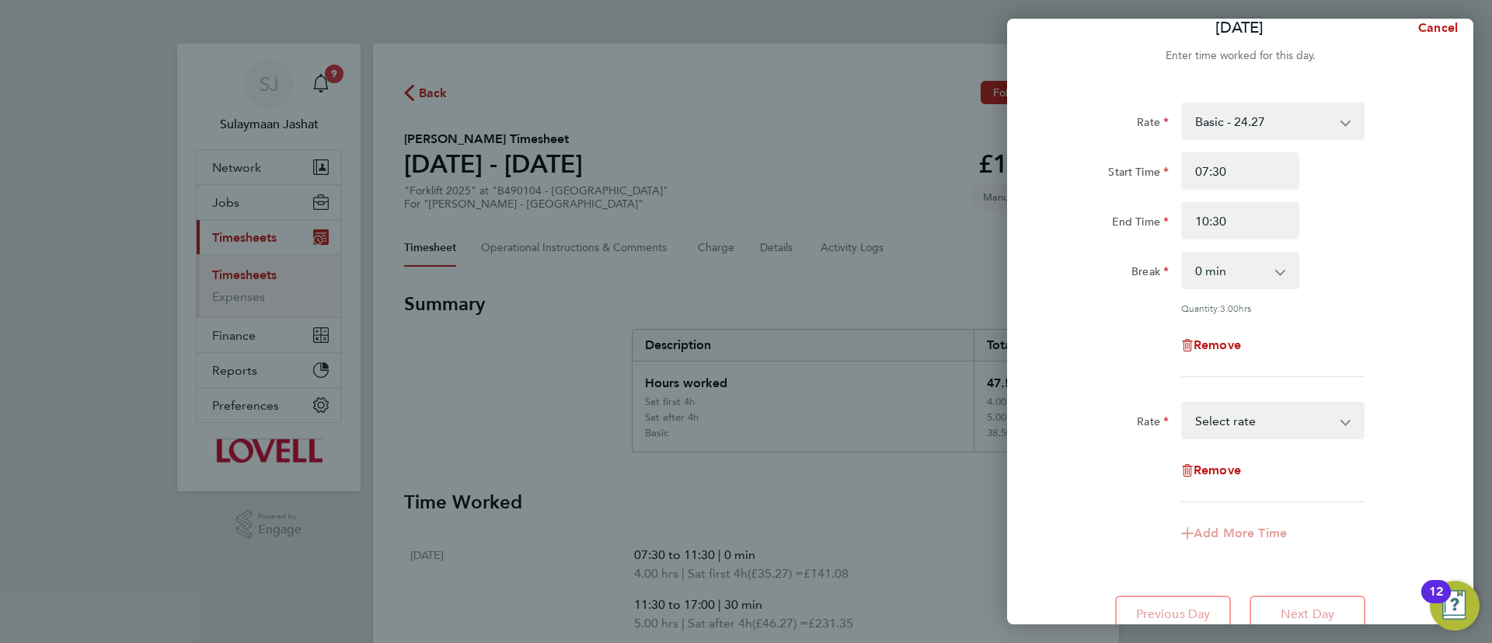
click at [1265, 402] on div "Basic - 24.27 Weekday OT 39h+ - 35.27 Sat first 4h - 35.27 Sat after 4h - 46.27…" at bounding box center [1272, 420] width 183 height 37
click at [1256, 416] on select "Basic - 24.27 Weekday OT 39h+ - 35.27 Sat first 4h - 35.27 Sat after 4h - 46.27…" at bounding box center [1264, 420] width 162 height 34
select select "30"
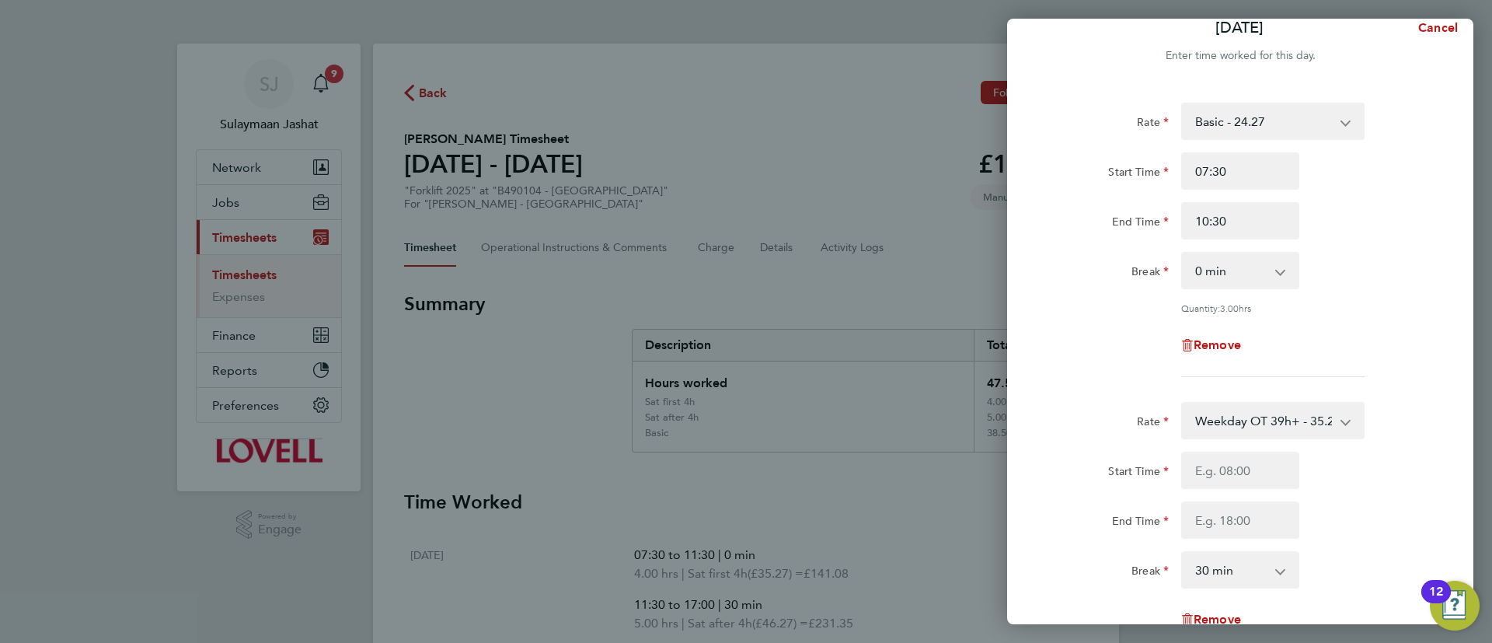
scroll to position [255, 0]
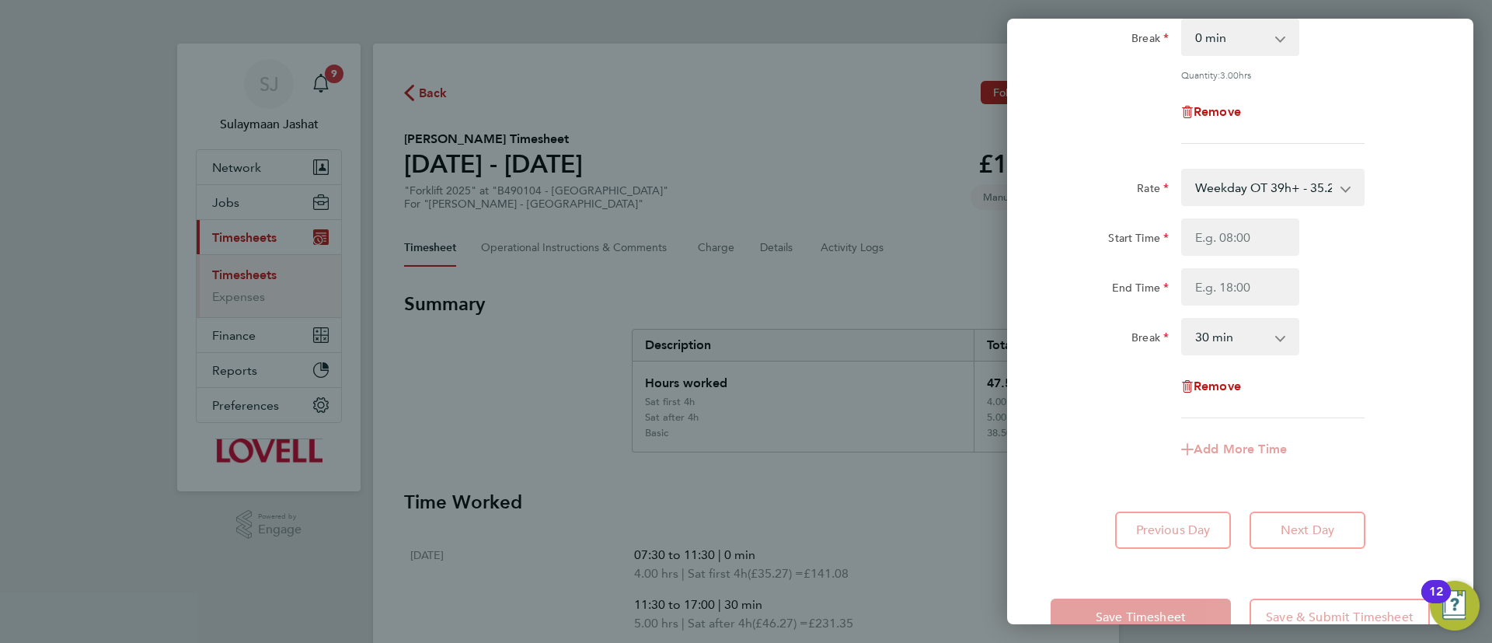
click at [1237, 256] on div "Start Time End Time" at bounding box center [1240, 261] width 392 height 87
click at [1236, 237] on input "Start Time" at bounding box center [1240, 236] width 118 height 37
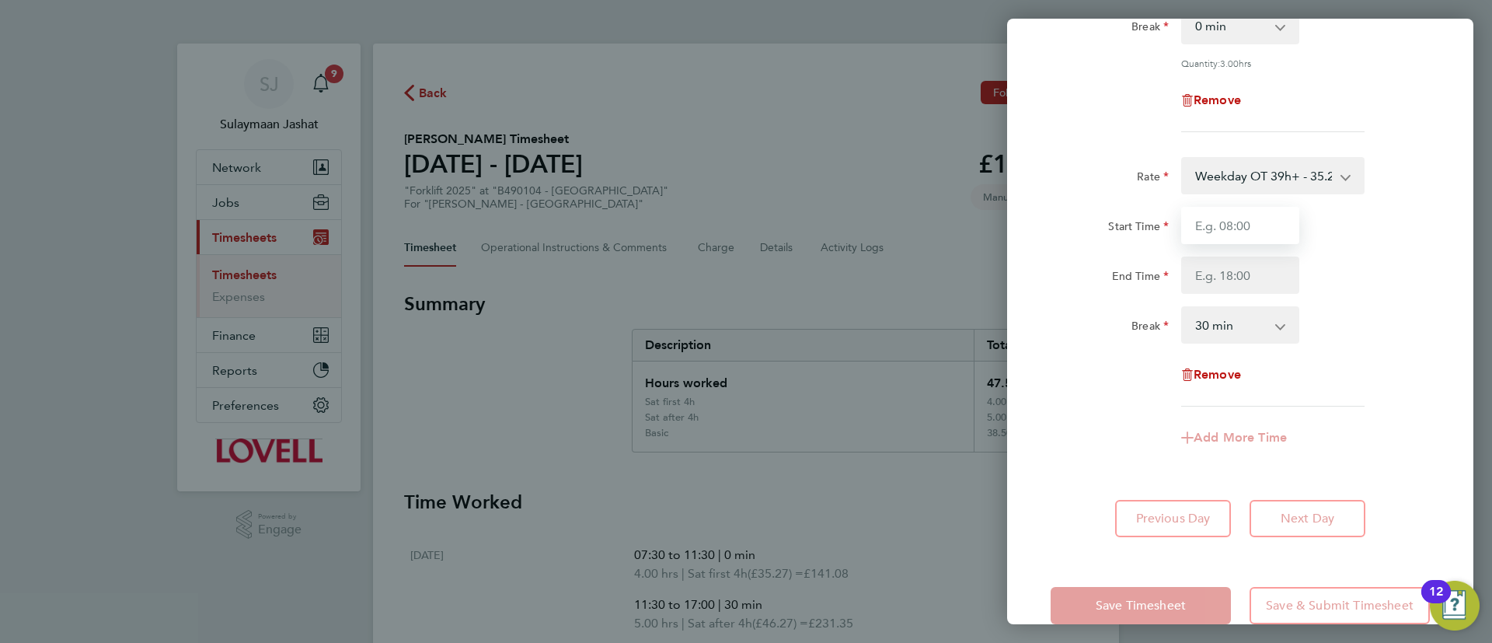
scroll to position [296, 0]
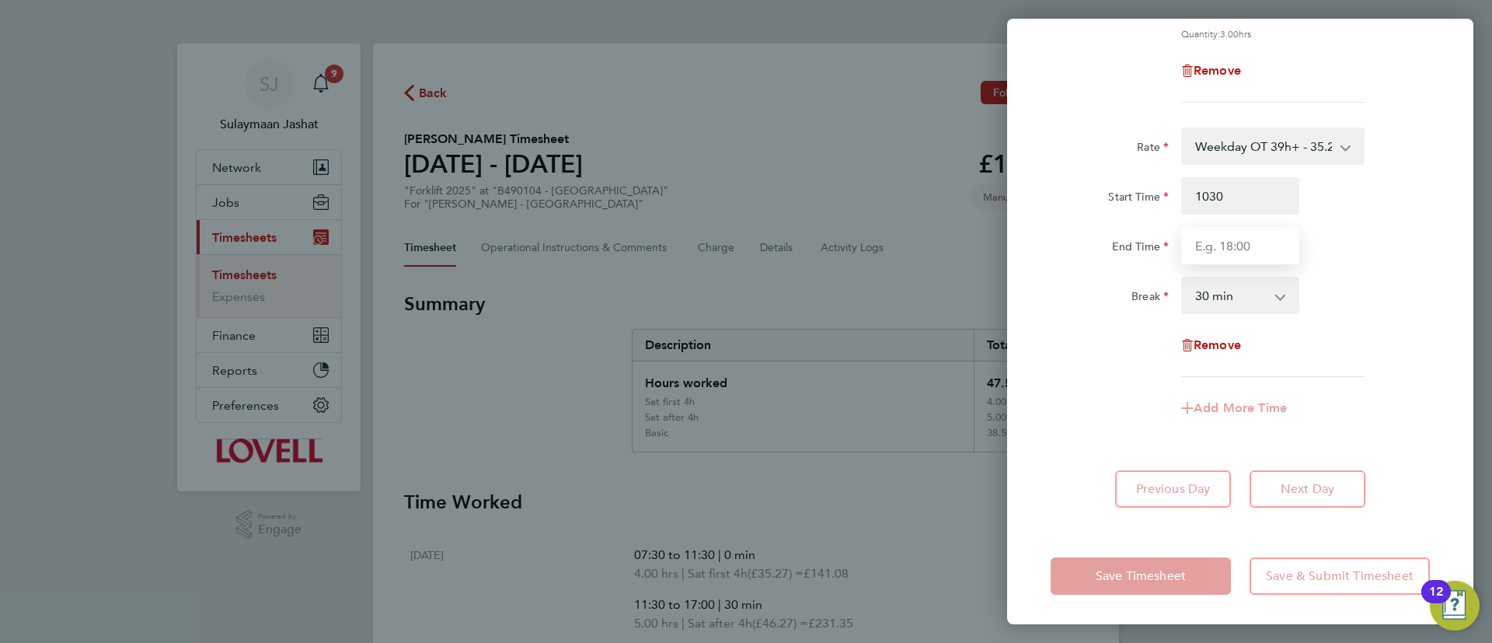
type input "10:30"
click at [1200, 239] on input "End Time" at bounding box center [1240, 245] width 118 height 37
type input "17:00"
click at [1115, 263] on div "Rate Weekday OT 39h+ - 35.27 Basic - 24.27 Sat first 4h - 35.27 Sat after 4h - …" at bounding box center [1239, 251] width 379 height 249
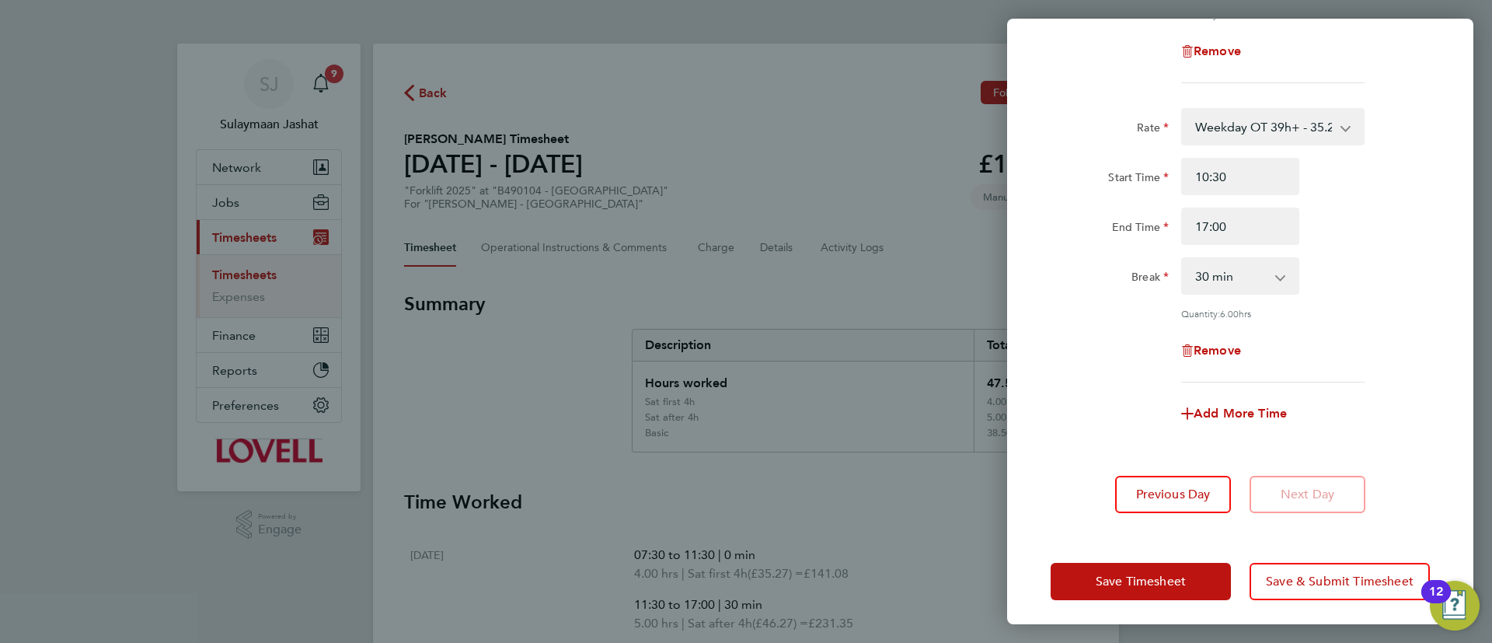
scroll to position [319, 0]
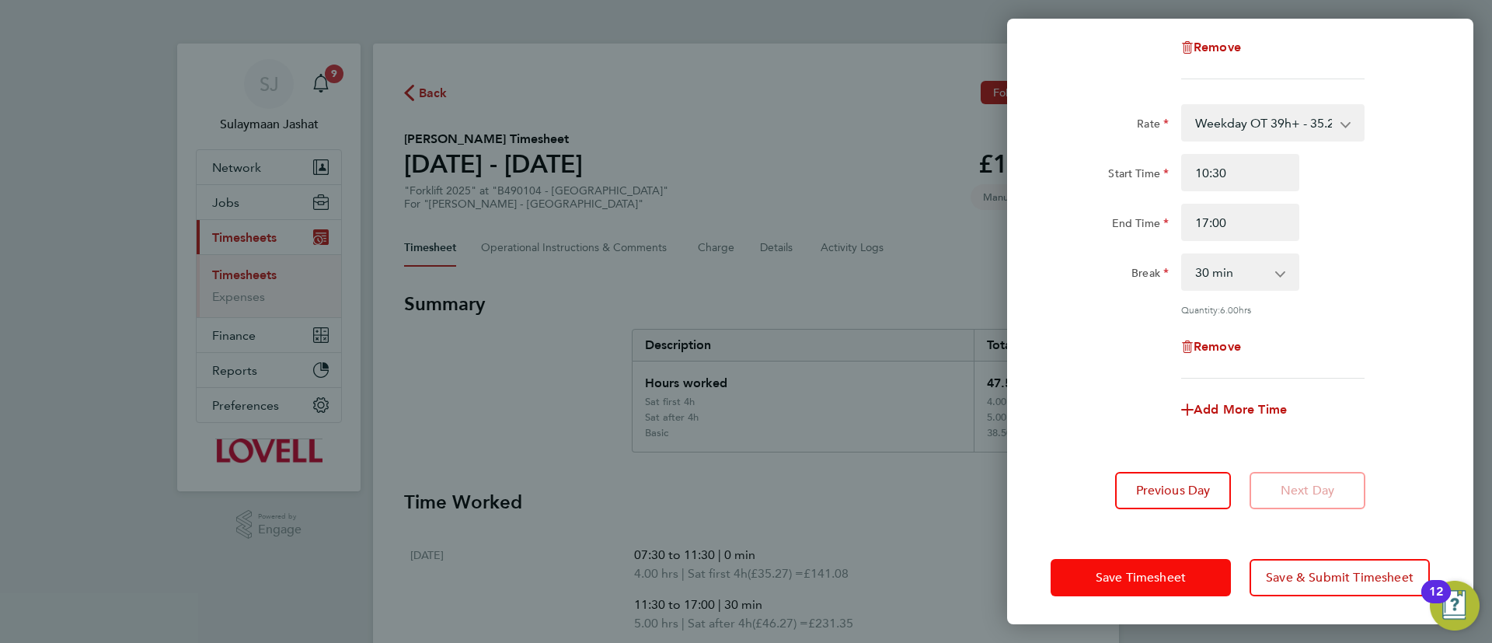
click at [1134, 574] on span "Save Timesheet" at bounding box center [1141, 578] width 90 height 16
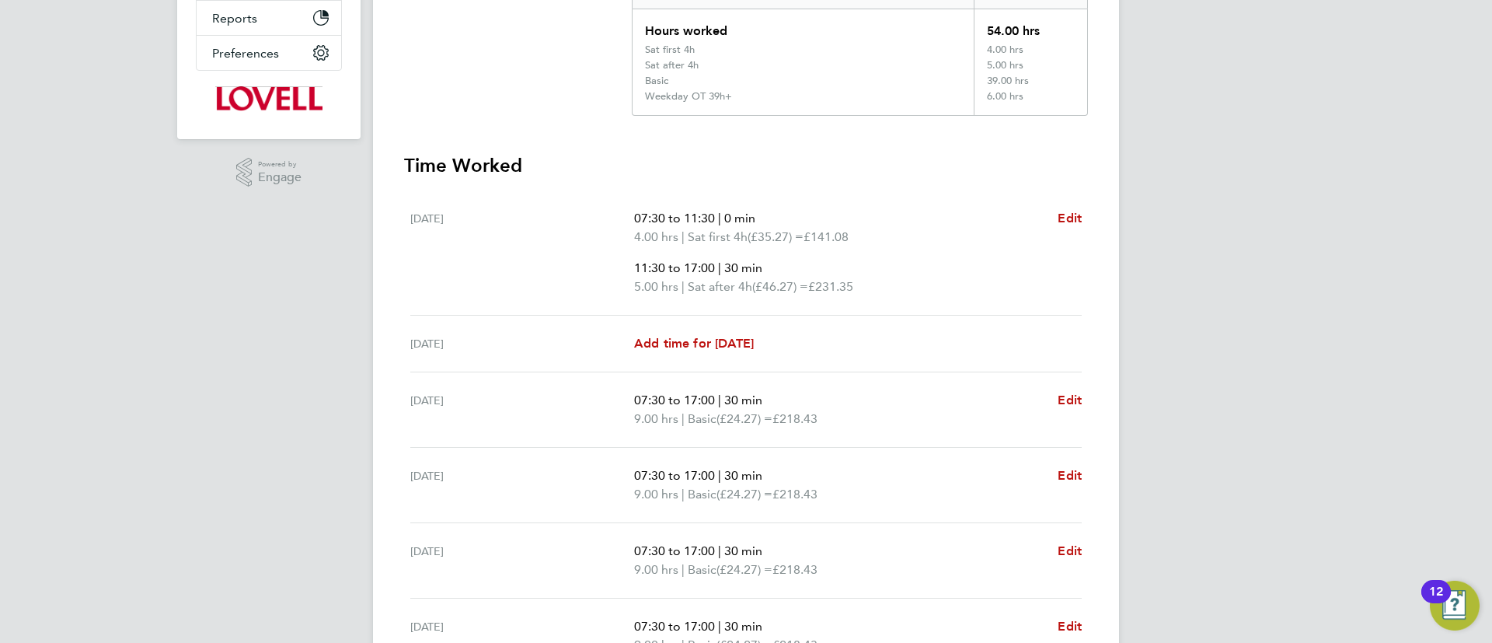
scroll to position [583, 0]
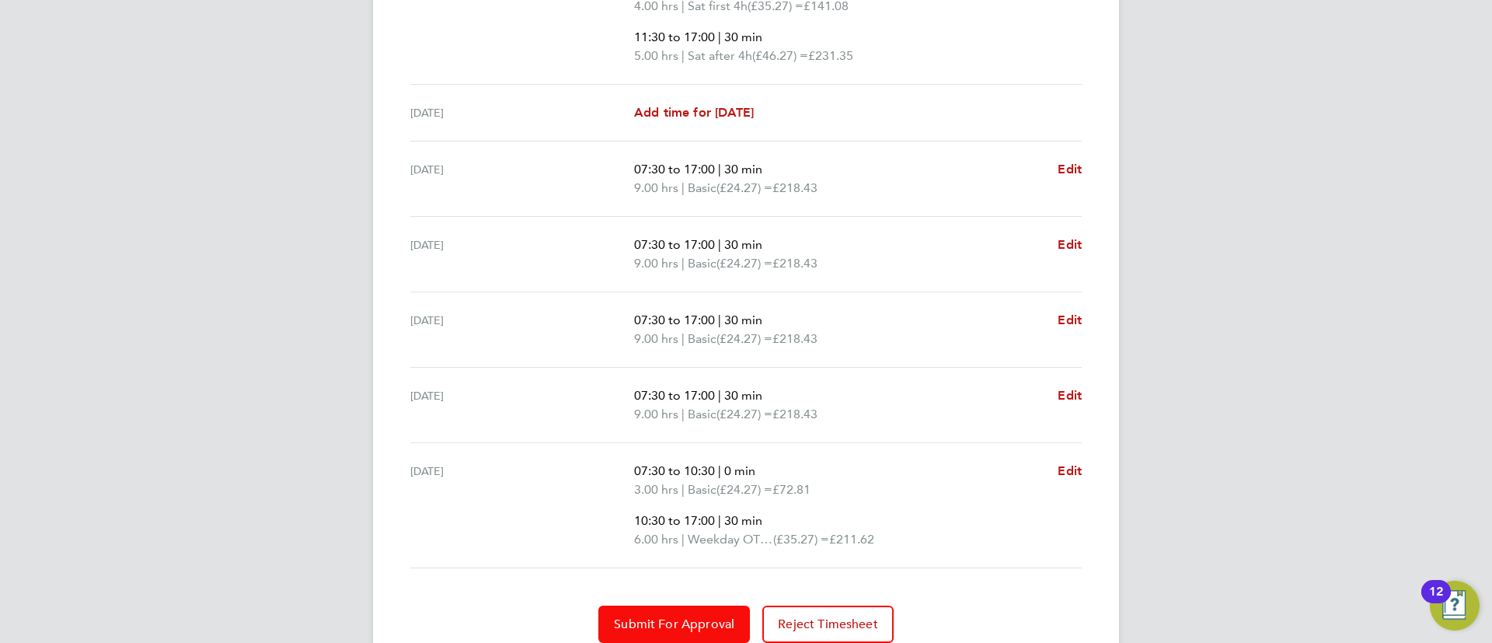
click at [689, 616] on span "Submit For Approval" at bounding box center [674, 624] width 120 height 16
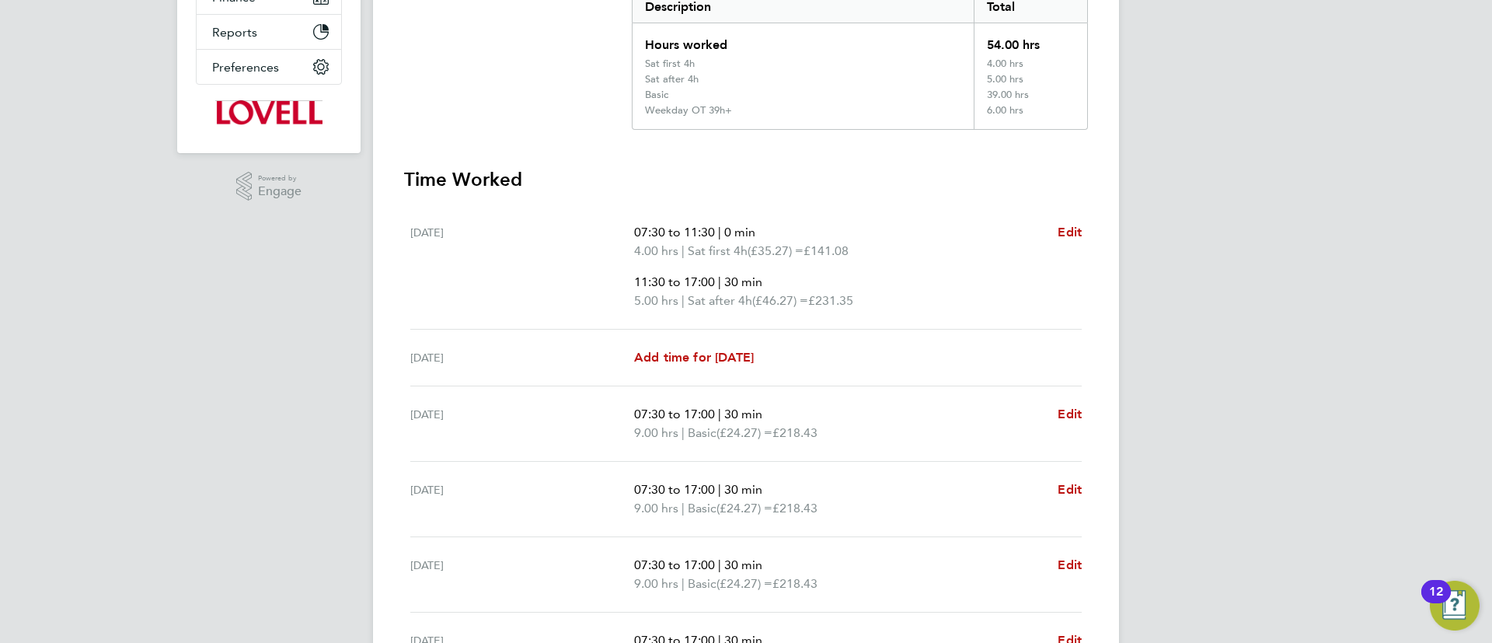
scroll to position [233, 0]
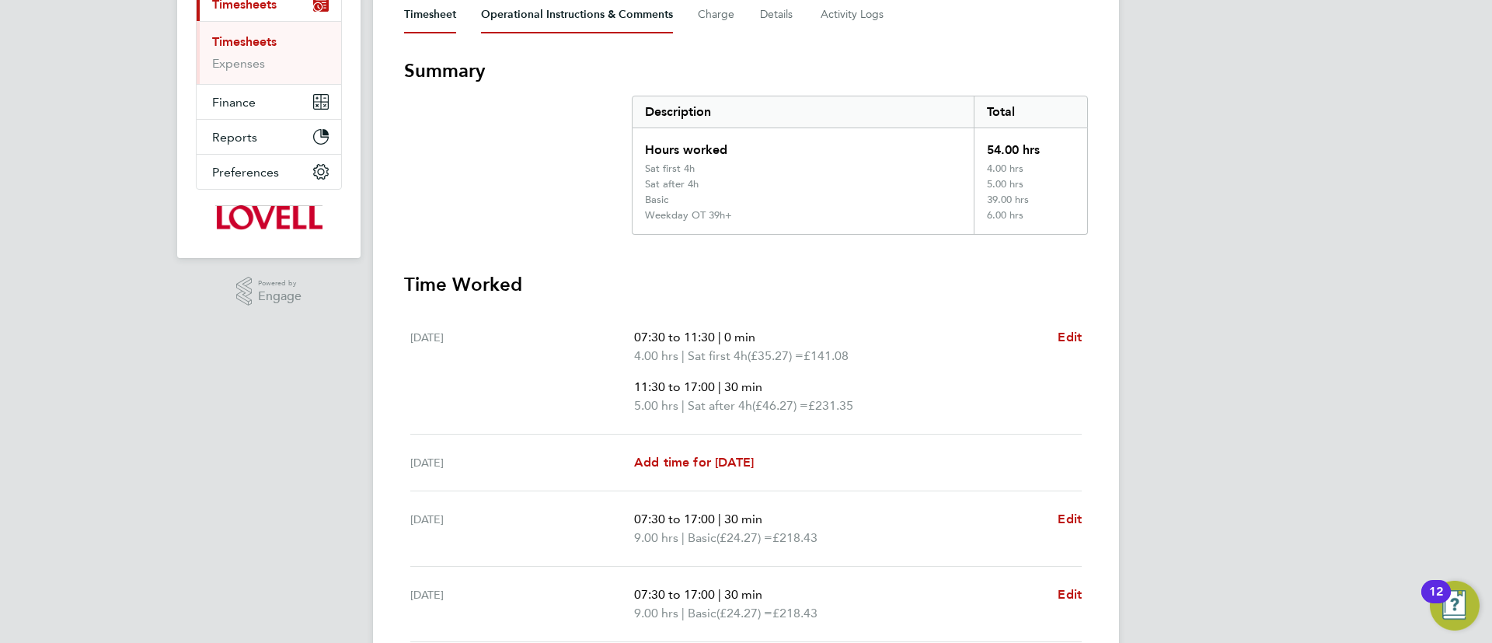
click at [606, 24] on Comments-tab "Operational Instructions & Comments" at bounding box center [577, 14] width 192 height 37
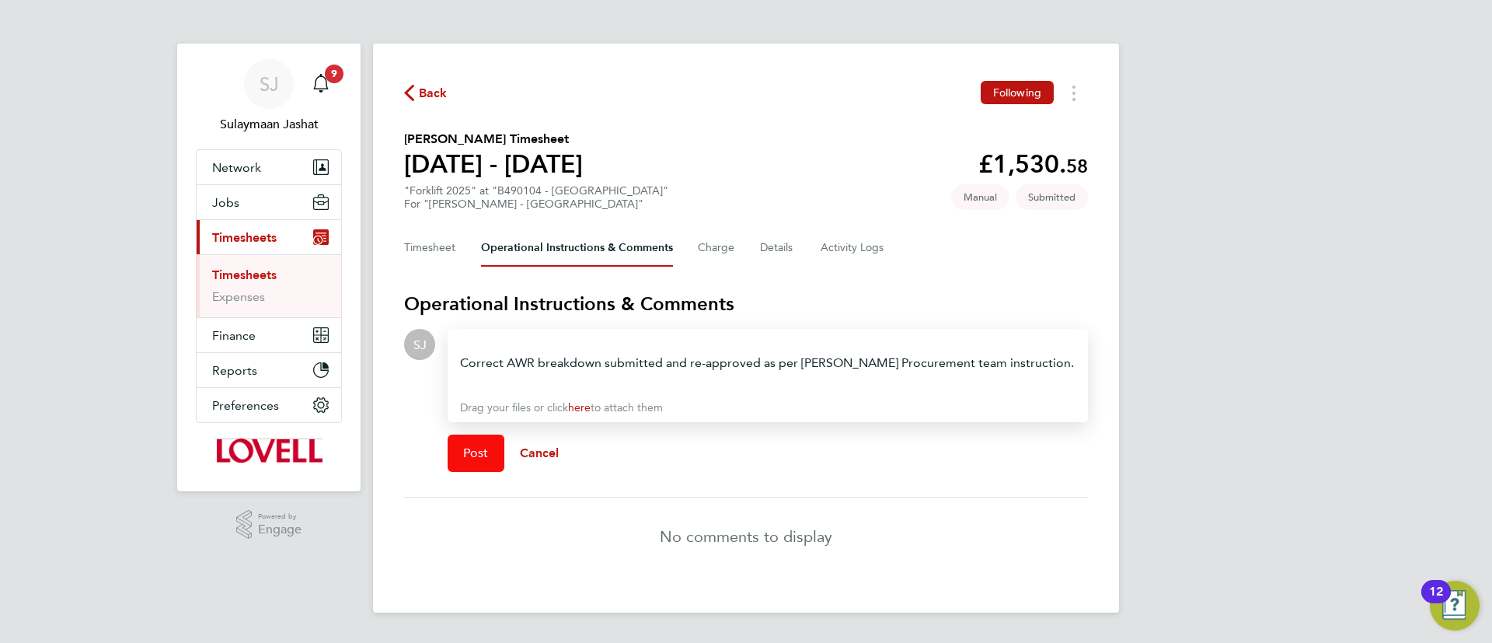
click at [482, 445] on span "Post" at bounding box center [476, 453] width 26 height 16
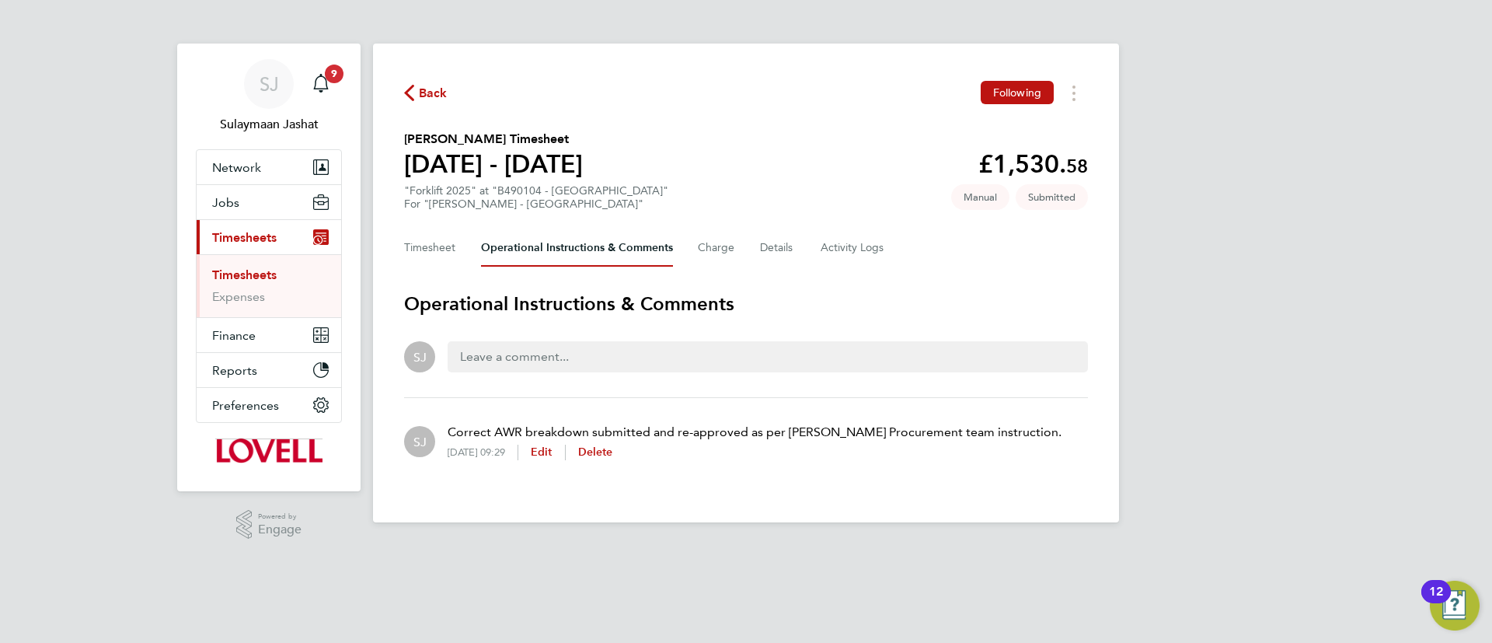
click at [280, 274] on li "Timesheets" at bounding box center [270, 278] width 117 height 22
click at [272, 276] on link "Timesheets" at bounding box center [244, 274] width 64 height 15
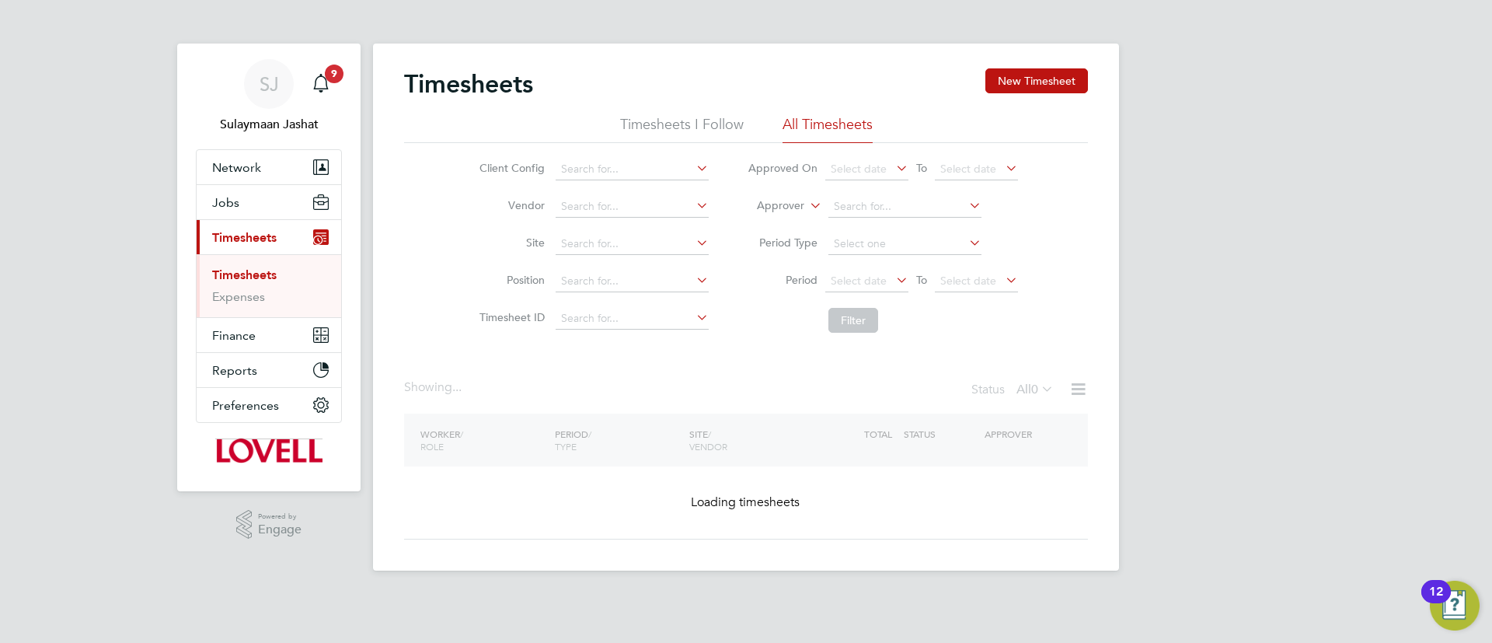
click at [786, 203] on label "Approver" at bounding box center [769, 206] width 70 height 16
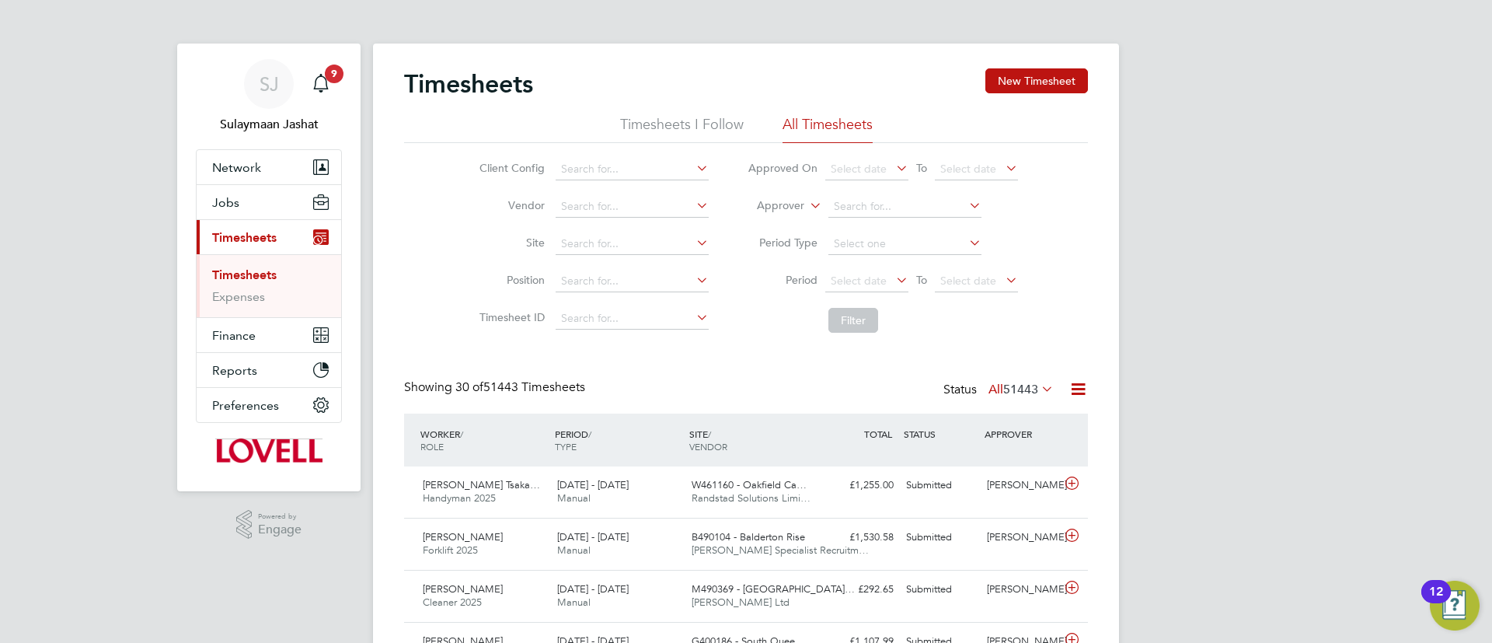
scroll to position [40, 135]
click at [789, 206] on label "Approver" at bounding box center [769, 206] width 70 height 16
click at [771, 225] on li "Worker" at bounding box center [765, 224] width 77 height 20
click at [886, 214] on input at bounding box center [904, 207] width 153 height 22
type input "noel pri"
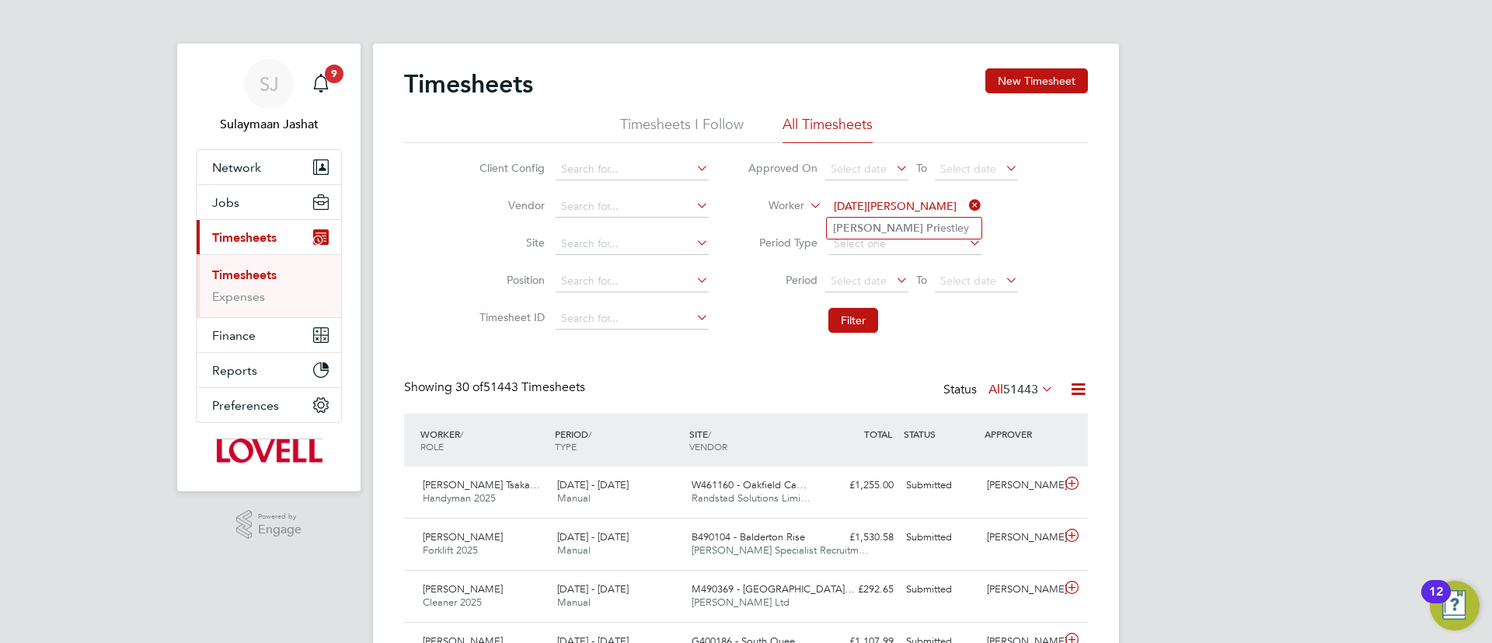
click at [842, 255] on li "Period Type" at bounding box center [882, 243] width 309 height 37
click at [878, 201] on input at bounding box center [904, 207] width 153 height 22
click at [847, 225] on b "Noel" at bounding box center [878, 227] width 90 height 13
type input "Noel Priestley"
click at [827, 318] on li "Filter" at bounding box center [882, 320] width 309 height 40
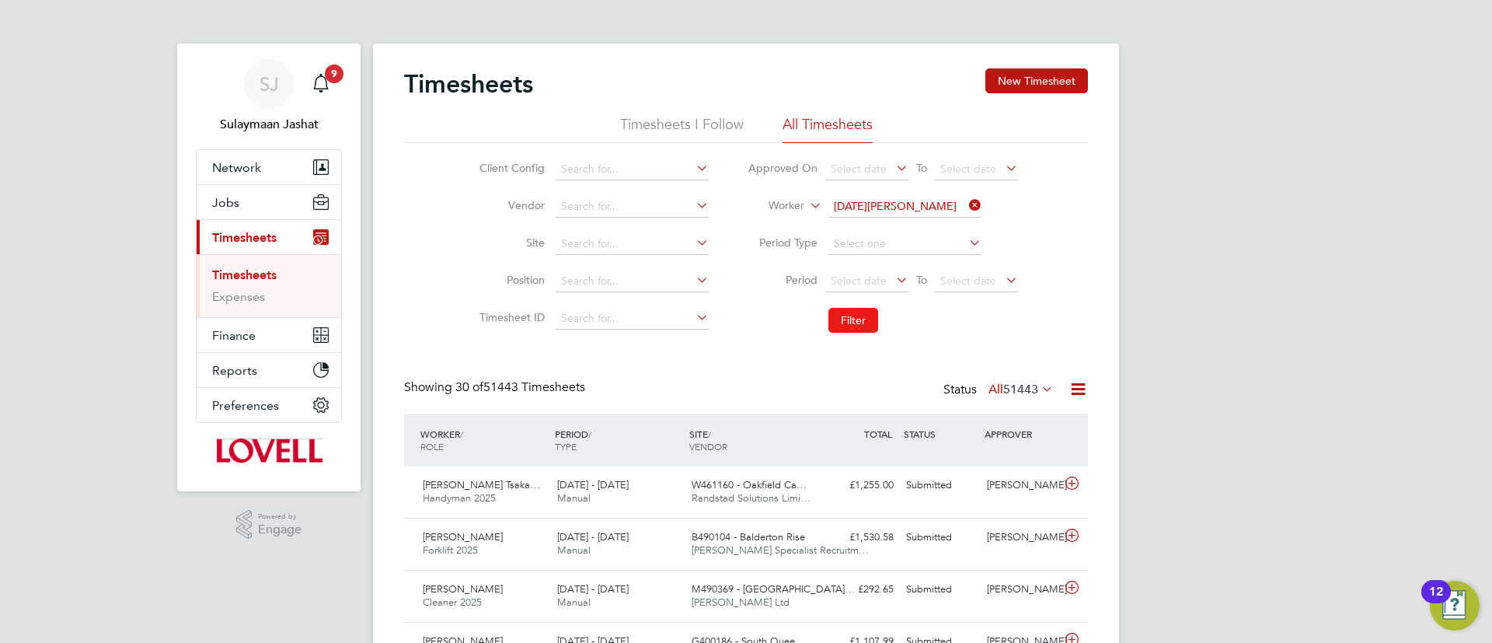
click at [836, 321] on button "Filter" at bounding box center [853, 320] width 50 height 25
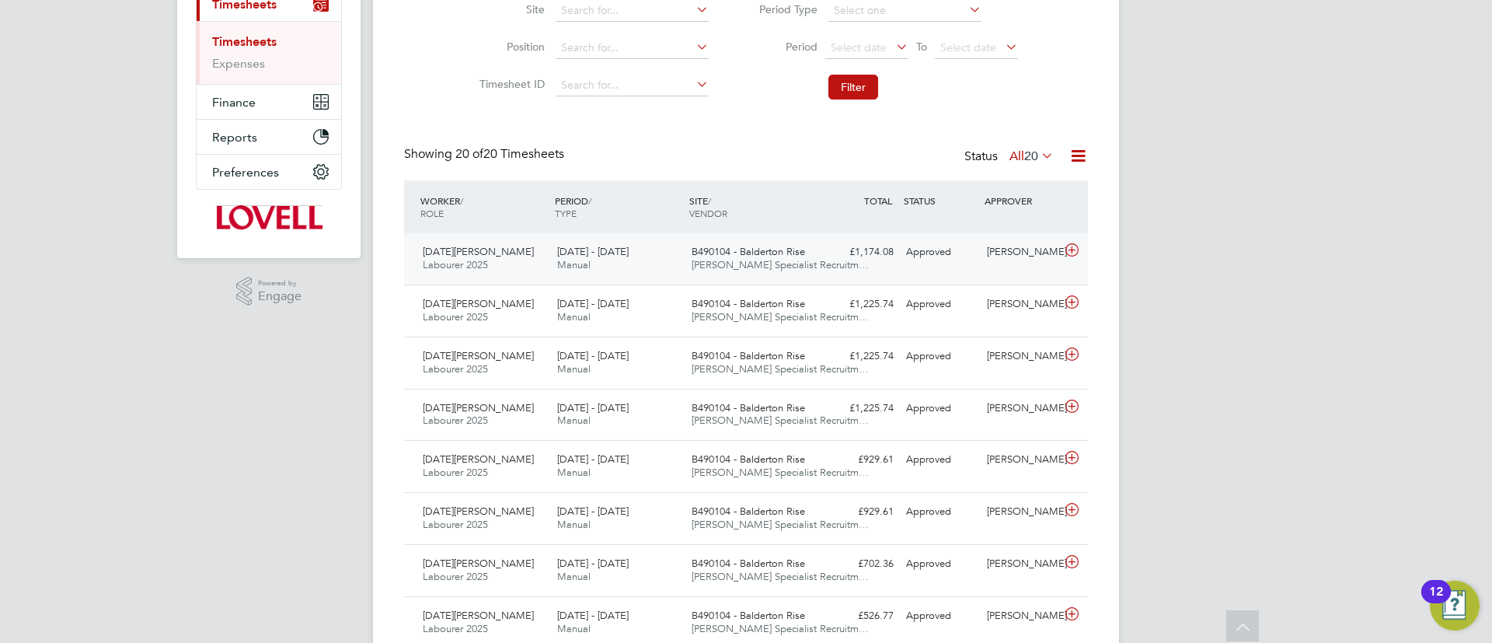
click at [968, 247] on div "Approved" at bounding box center [940, 252] width 81 height 26
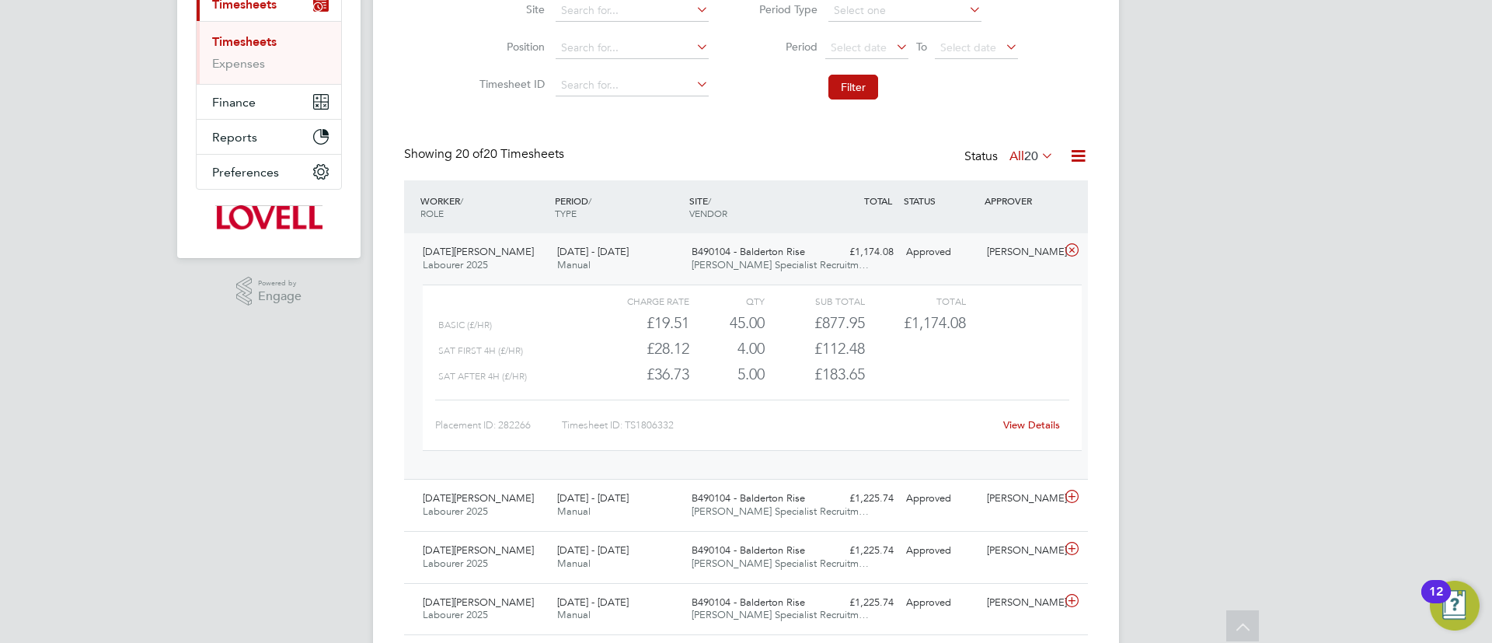
click at [1025, 423] on link "View Details" at bounding box center [1031, 424] width 57 height 13
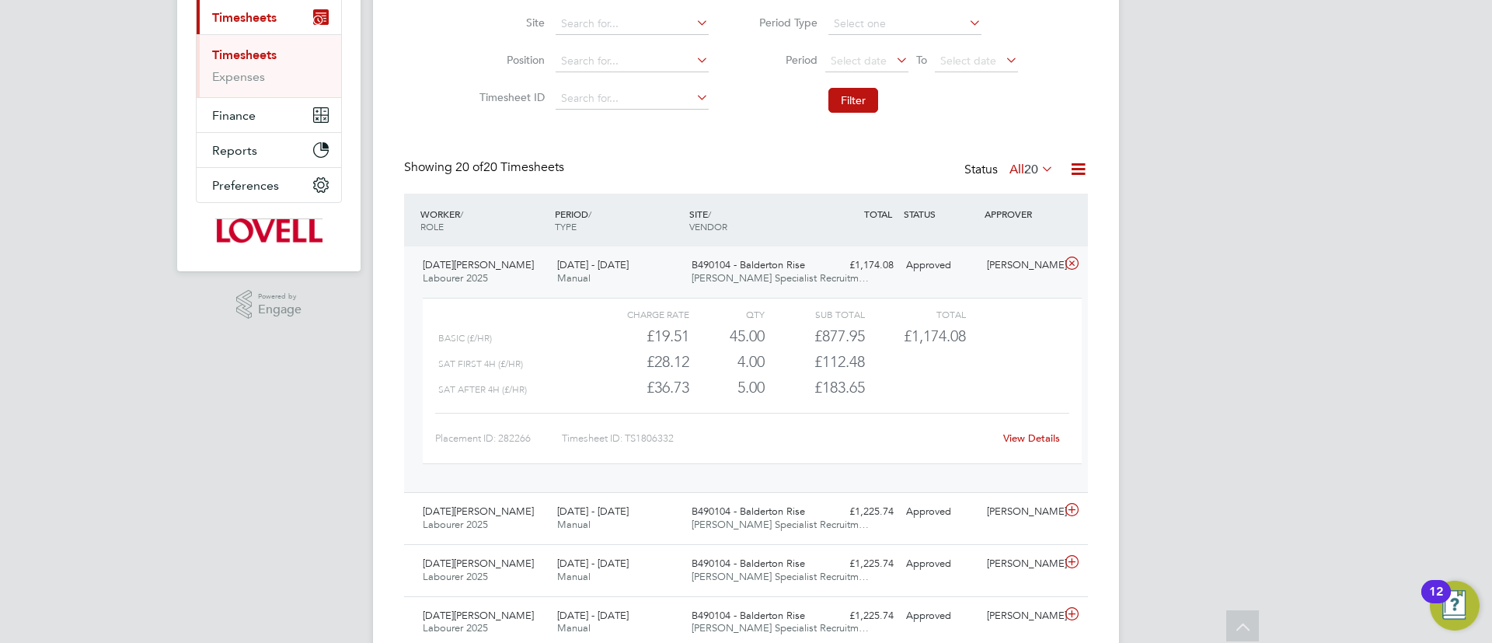
scroll to position [0, 0]
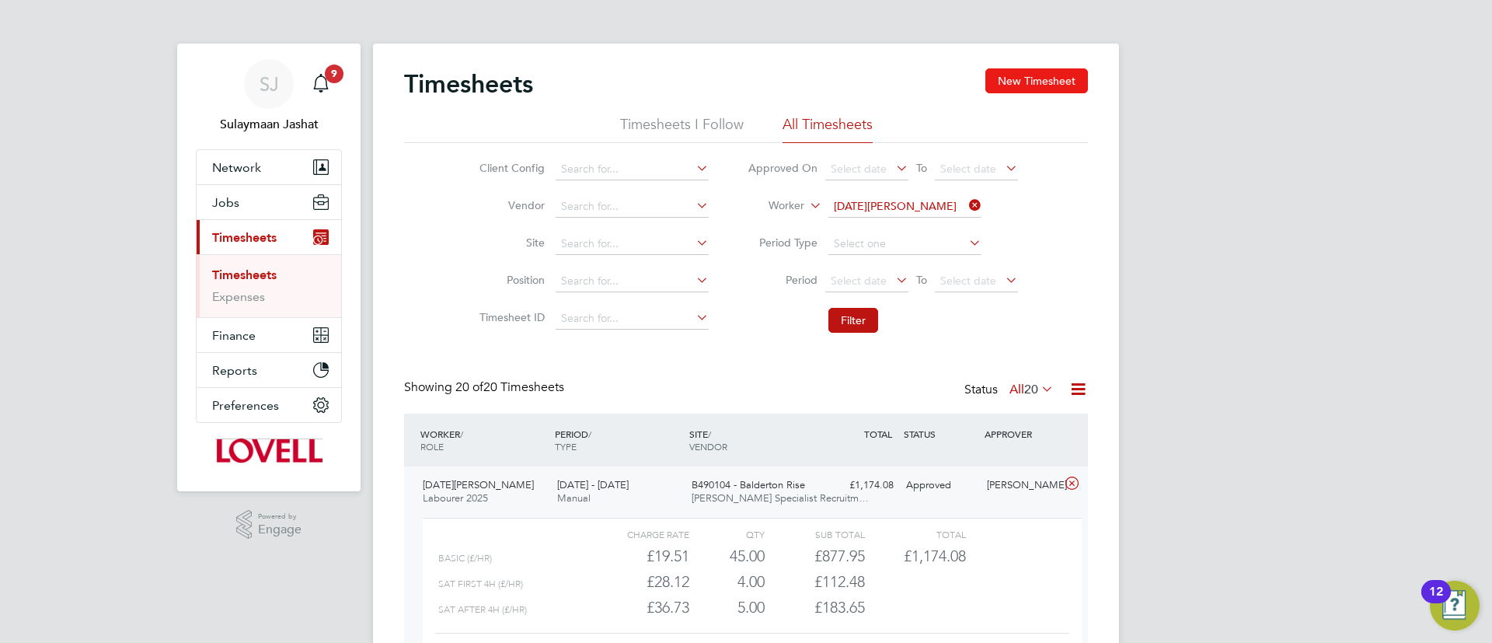
drag, startPoint x: 1010, startPoint y: 95, endPoint x: 1010, endPoint y: 85, distance: 9.3
click at [1010, 92] on div "Timesheets New Timesheet" at bounding box center [746, 91] width 684 height 47
click at [1011, 75] on button "New Timesheet" at bounding box center [1036, 80] width 103 height 25
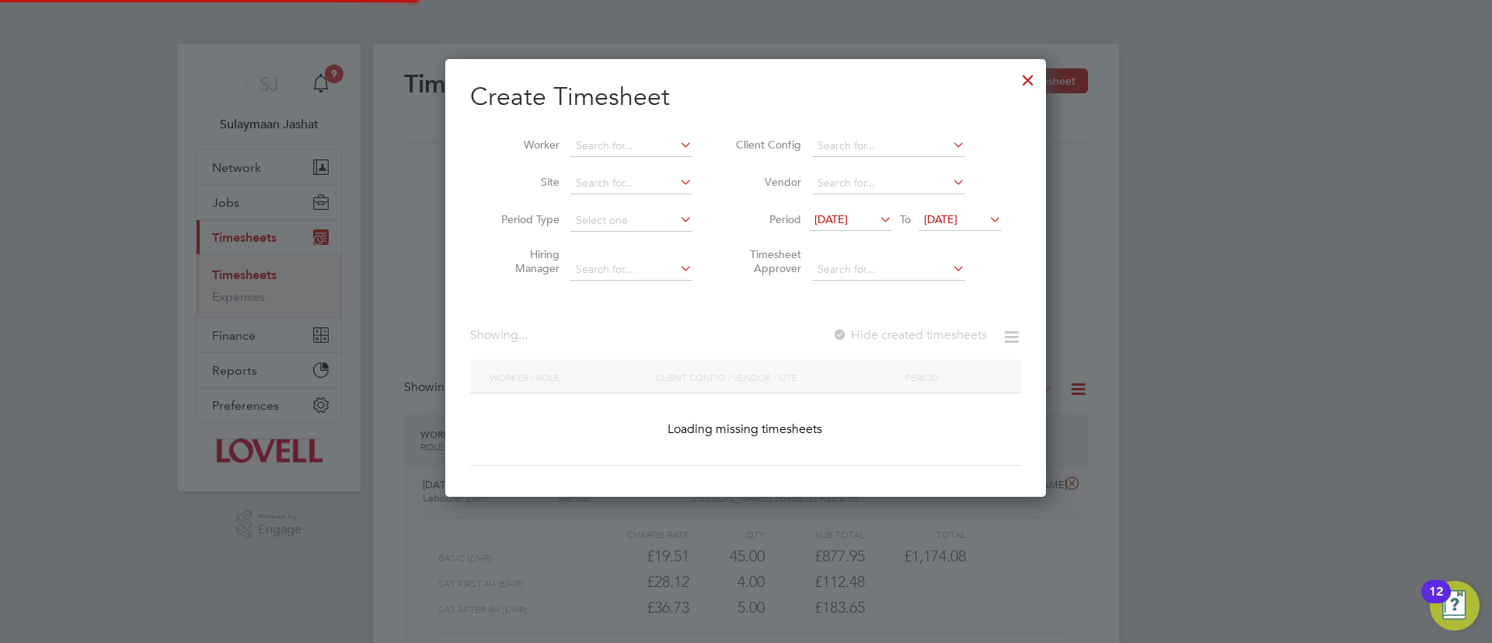
scroll to position [438, 601]
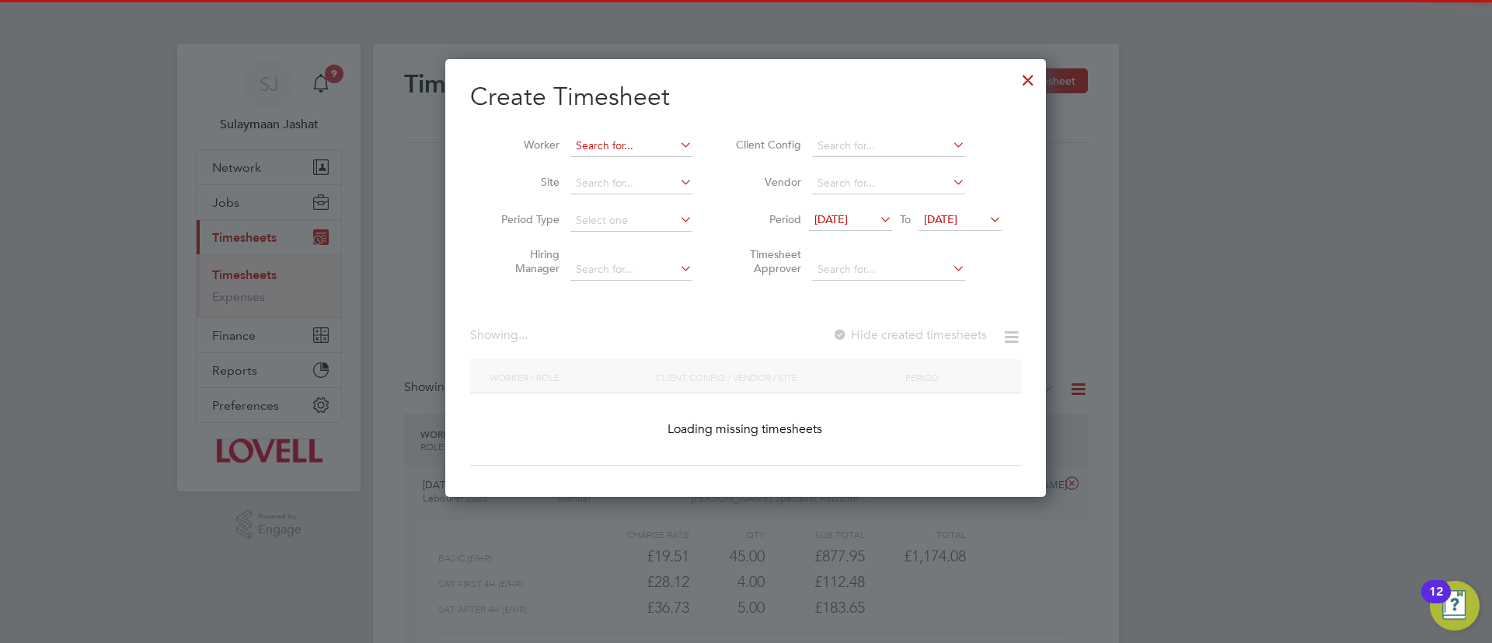
click at [665, 148] on input at bounding box center [631, 146] width 122 height 22
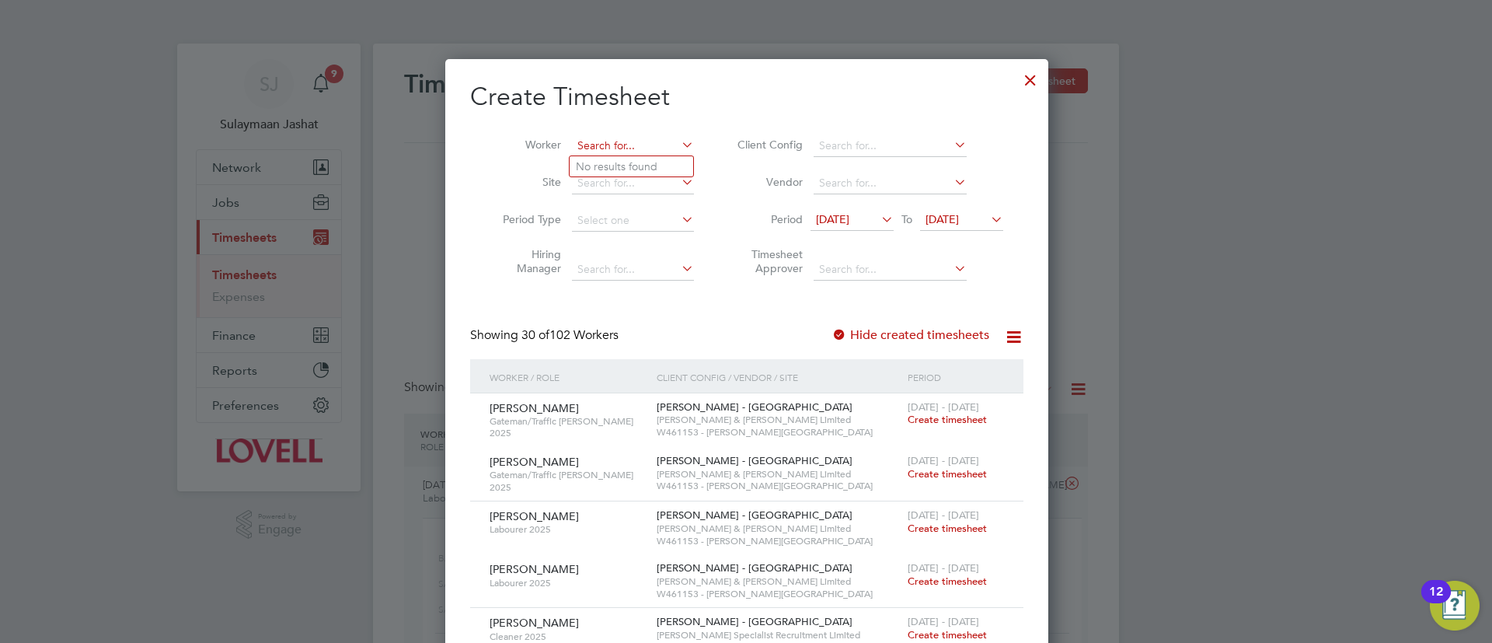
scroll to position [2551, 601]
click at [661, 158] on li "Noel Pr iestley" at bounding box center [644, 166] width 148 height 21
type input "Noel Priestley"
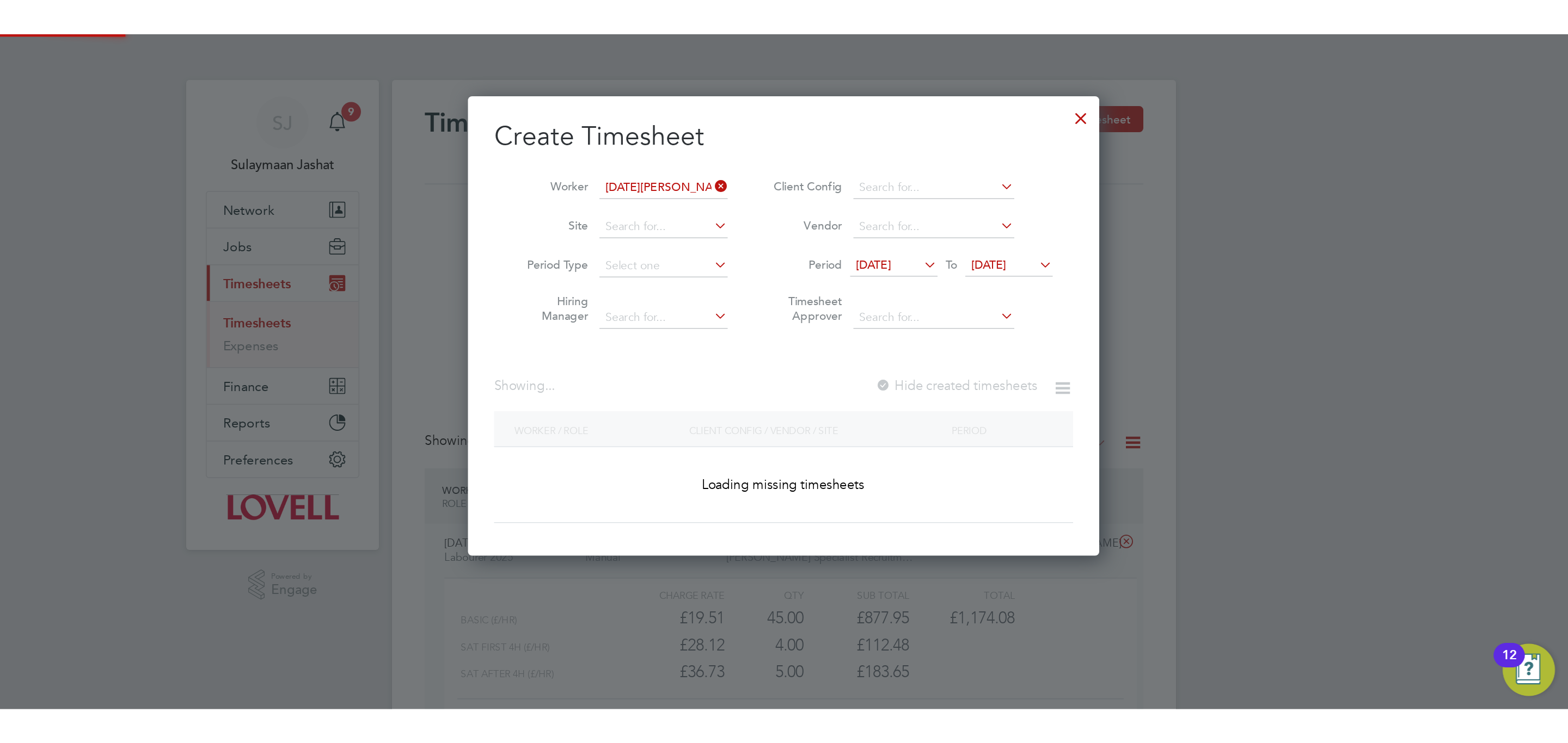
scroll to position [293, 421]
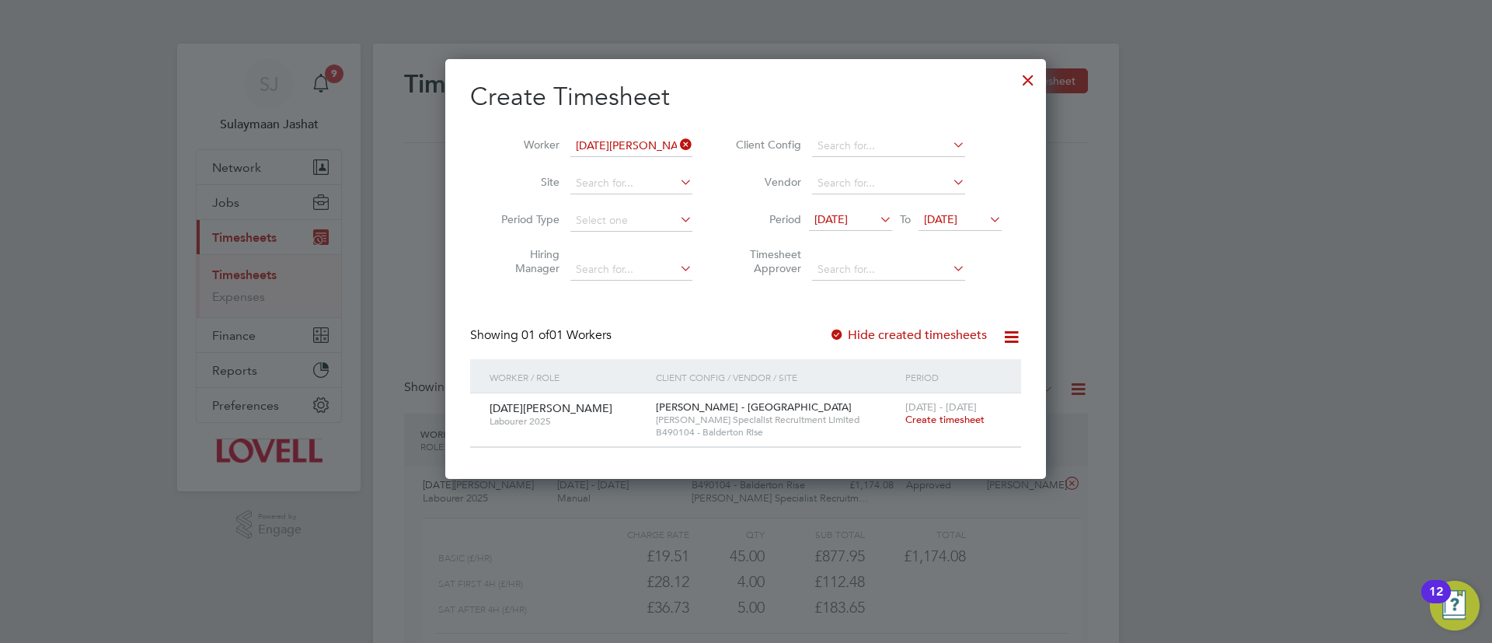
click at [945, 419] on span "Create timesheet" at bounding box center [944, 419] width 79 height 13
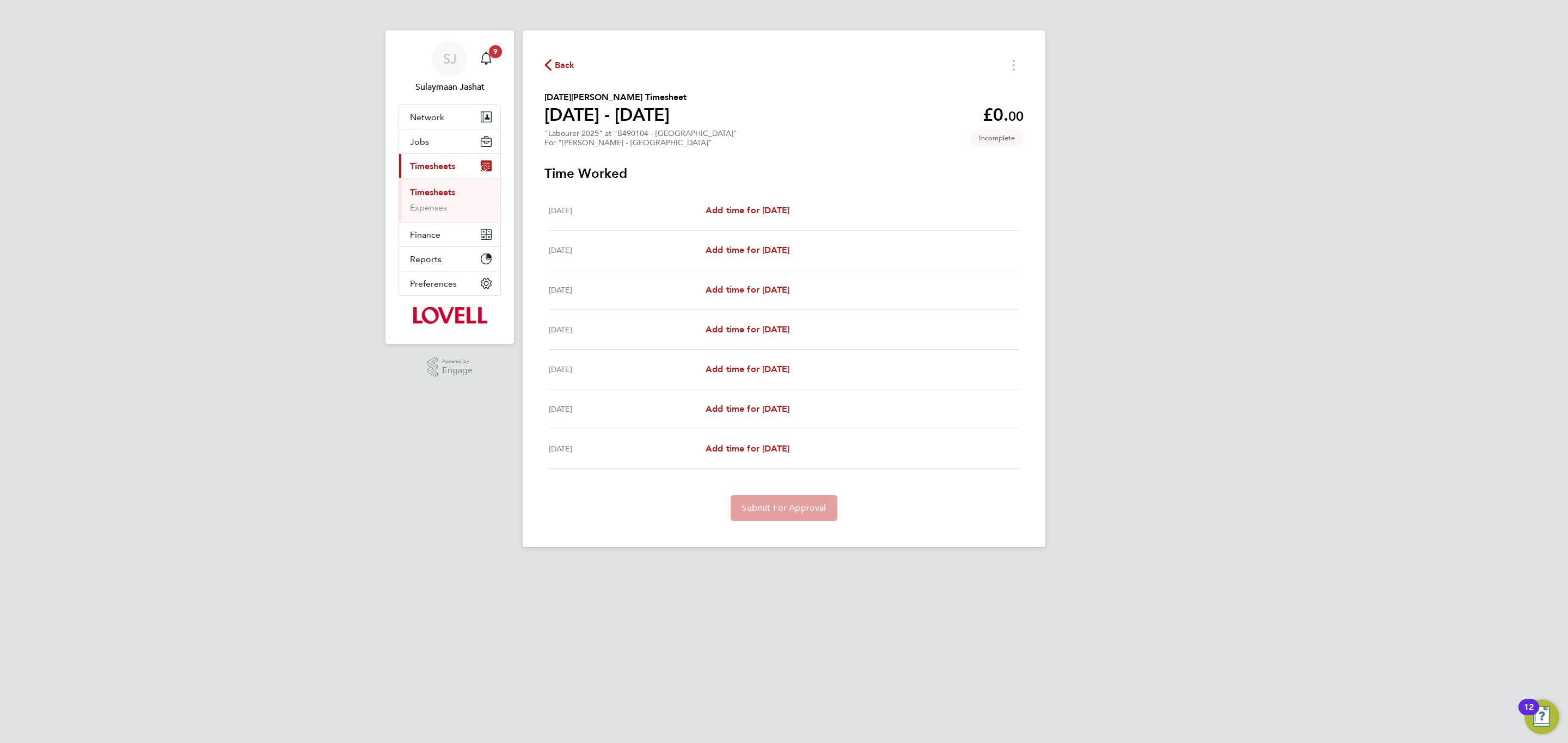
click at [755, 199] on div "Sat 16 Aug Add time for Sat 16 Aug Add time for Sat 16 Aug" at bounding box center [783, 211] width 470 height 40
click at [755, 206] on span "Add time for Sat 16 Aug" at bounding box center [748, 210] width 84 height 11
select select "30"
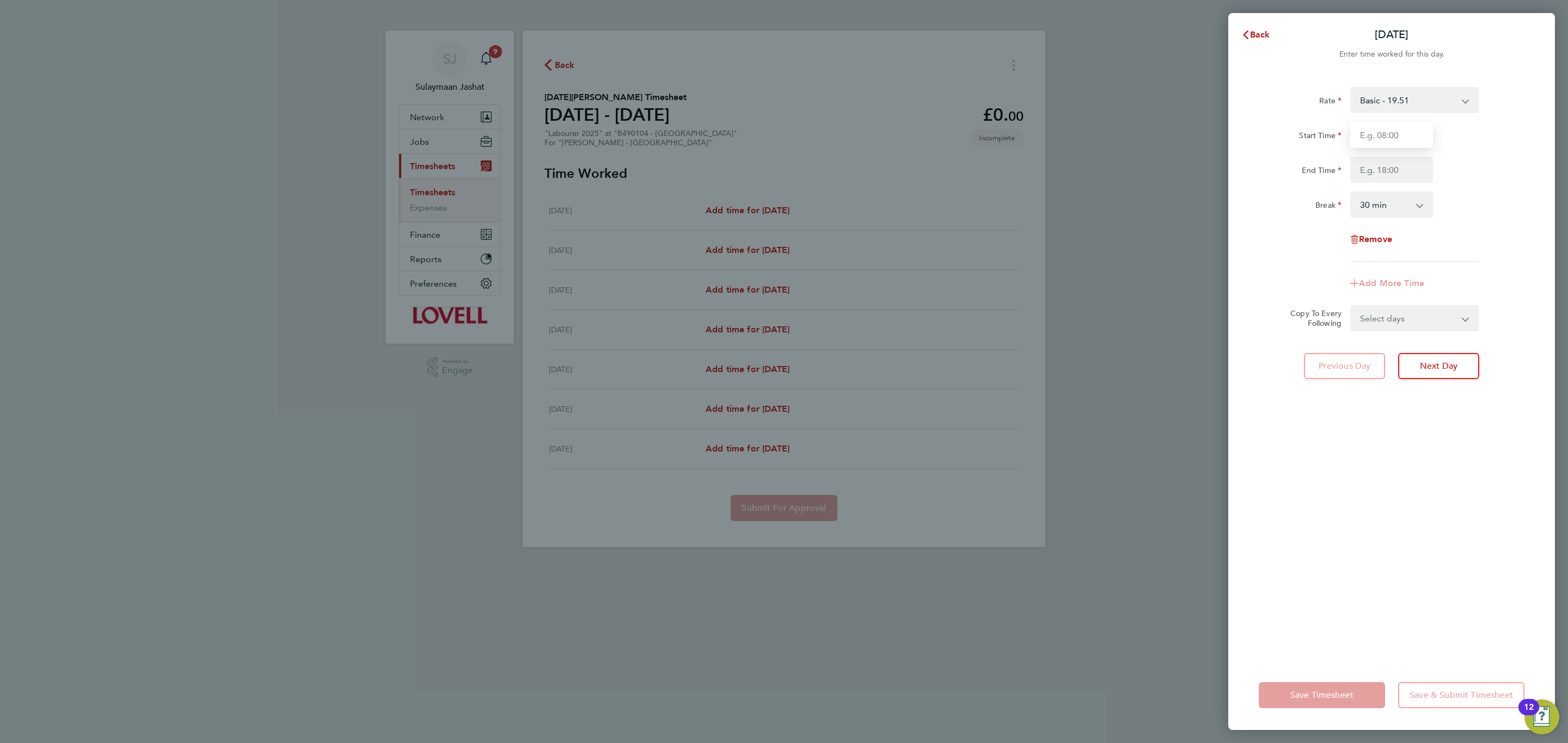
click at [1410, 134] on input "Start Time" at bounding box center [1391, 134] width 83 height 26
type input "07:30"
type input "11:30"
click at [1390, 221] on div "Rate Basic - 19.51 Weekday OT 39h+ - 28.12 Sat first 4h - 28.12 Sat after 4h - …" at bounding box center [1391, 174] width 266 height 174
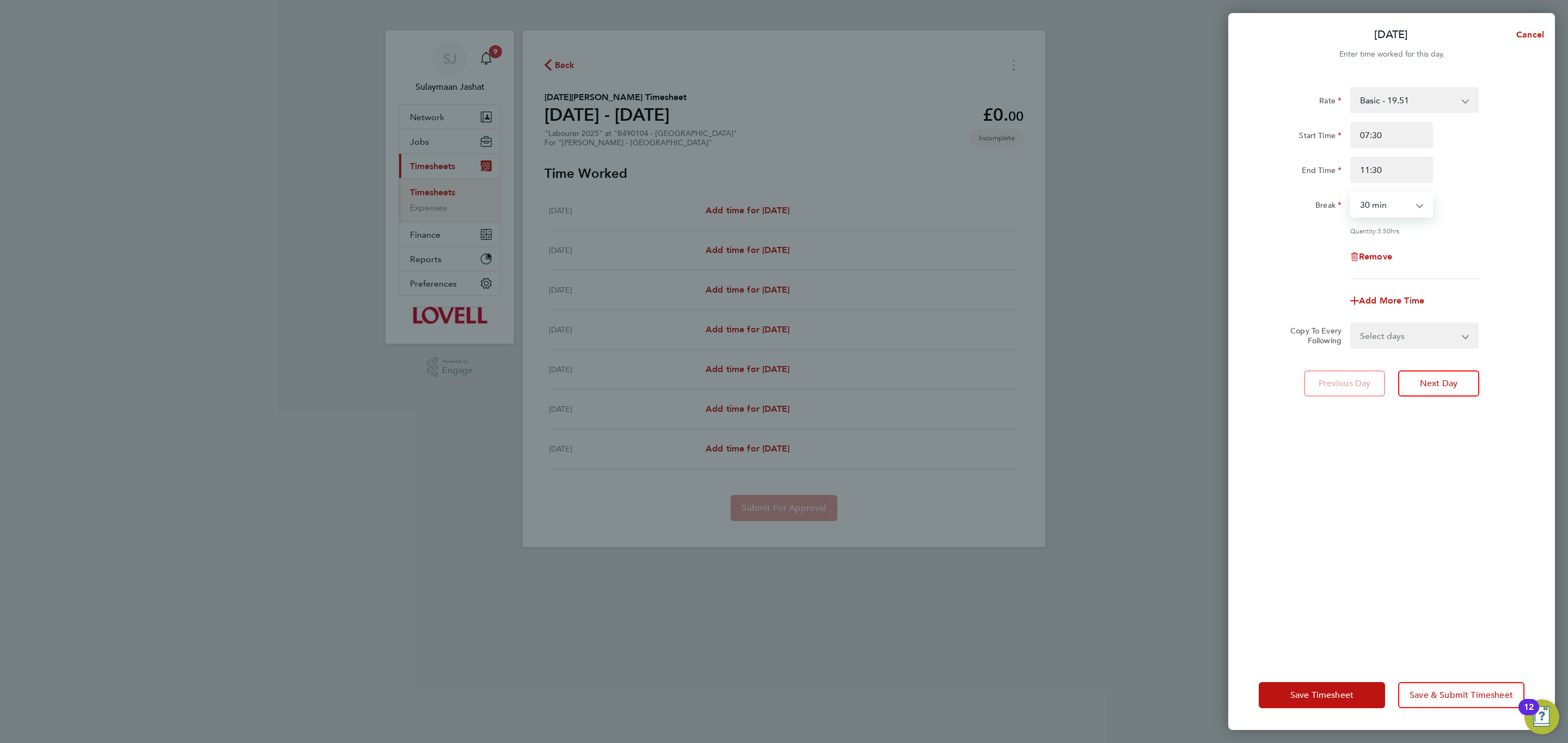
click at [1396, 211] on select "0 min 15 min 30 min 45 min 60 min 75 min 90 min" at bounding box center [1384, 204] width 67 height 24
select select "0"
click at [1351, 193] on select "0 min 15 min 30 min 45 min 60 min 75 min 90 min" at bounding box center [1384, 204] width 67 height 24
click at [1405, 333] on select "Select days Day Weekday (Mon-Fri) Monday Tuesday Wednesday Thursday Friday Sund…" at bounding box center [1408, 335] width 114 height 24
click at [1396, 310] on div "Add More Time" at bounding box center [1391, 300] width 92 height 26
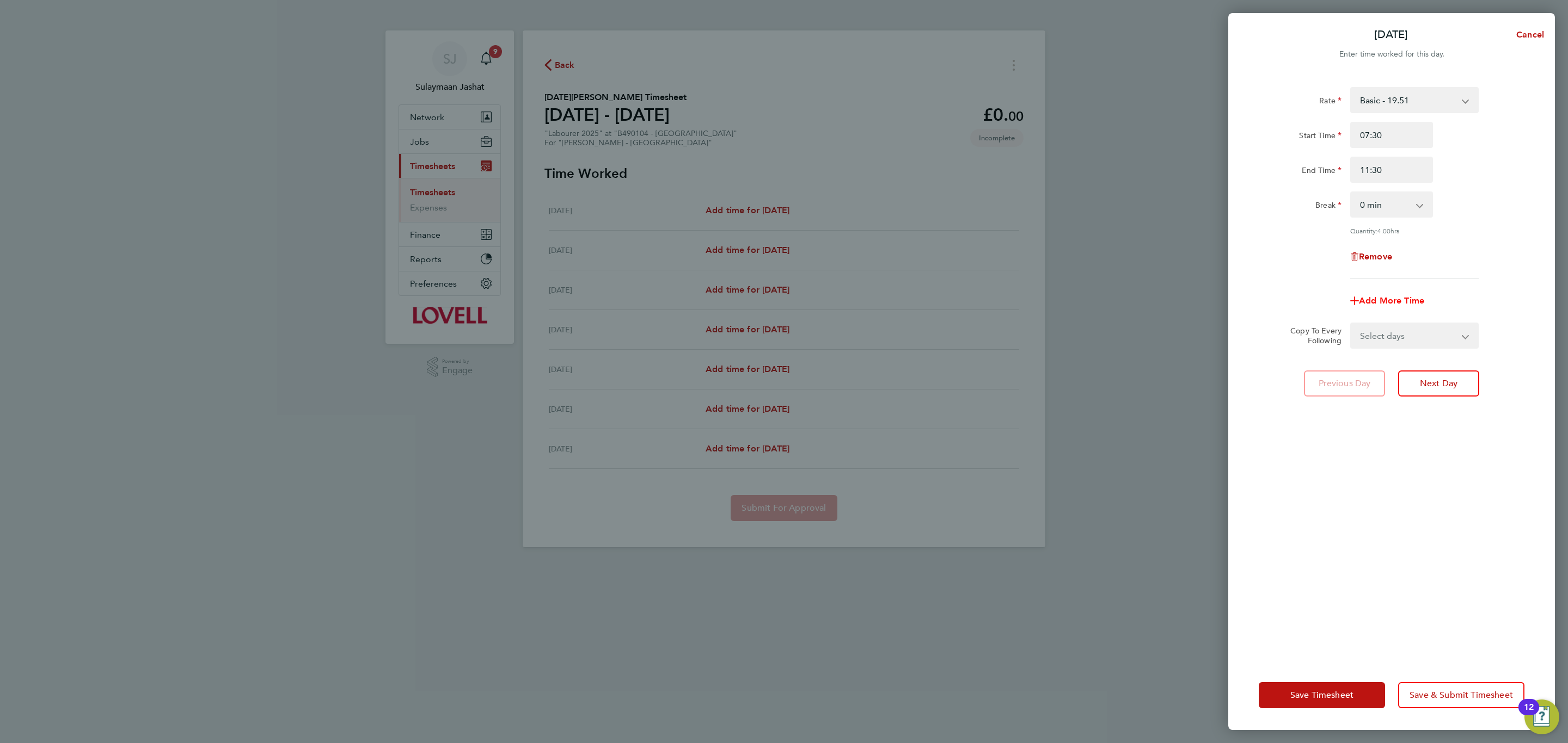
click at [1390, 296] on span "Add More Time" at bounding box center [1391, 300] width 65 height 11
select select "null"
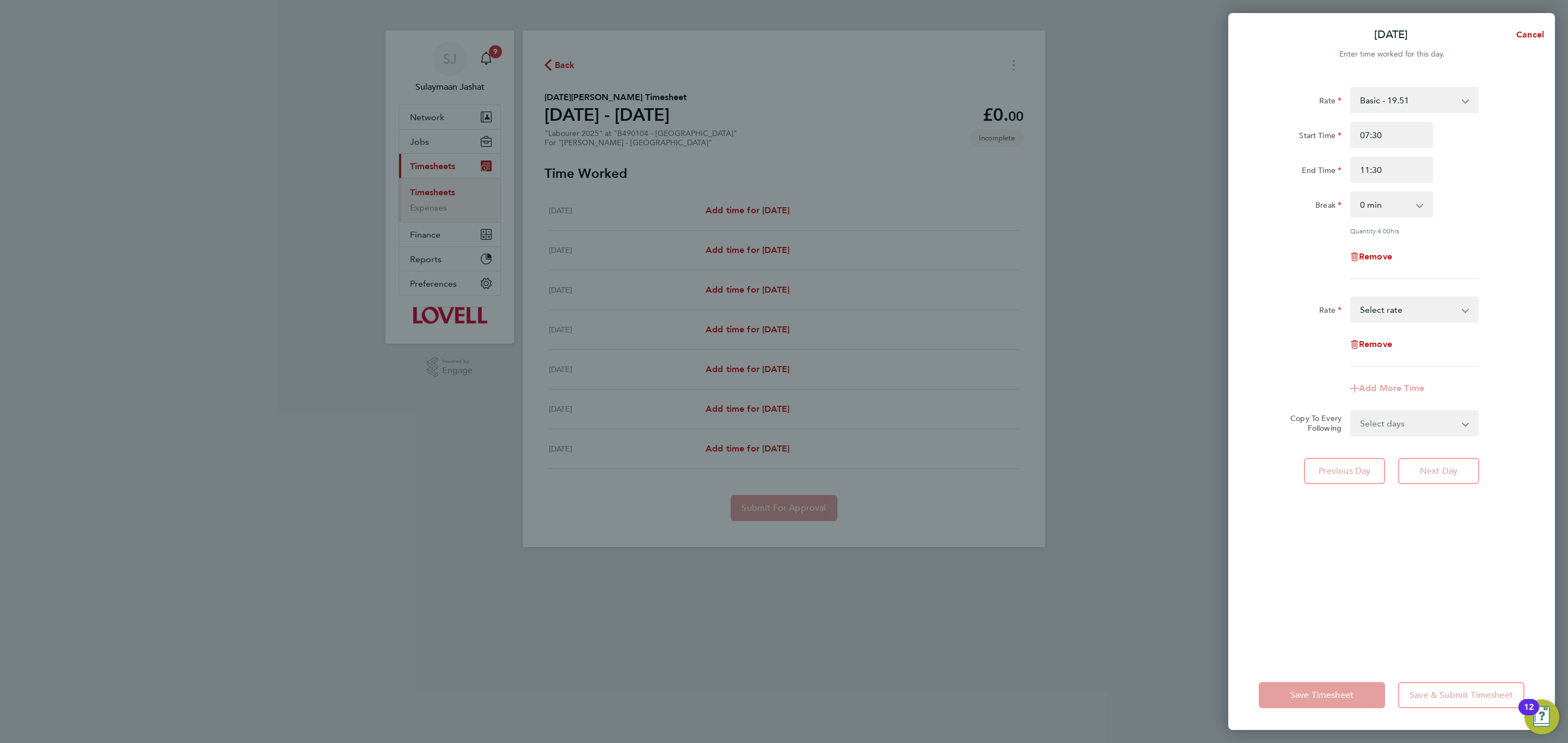
click at [1412, 304] on select "Basic - 19.51 Weekday OT 39h+ - 28.12 Sat first 4h - 28.12 Sat after 4h - 36.73…" at bounding box center [1408, 310] width 114 height 24
select select "30"
click at [1407, 349] on input "Start Time" at bounding box center [1391, 344] width 83 height 26
type input "11:30"
click at [1396, 377] on input "End Time" at bounding box center [1391, 379] width 83 height 26
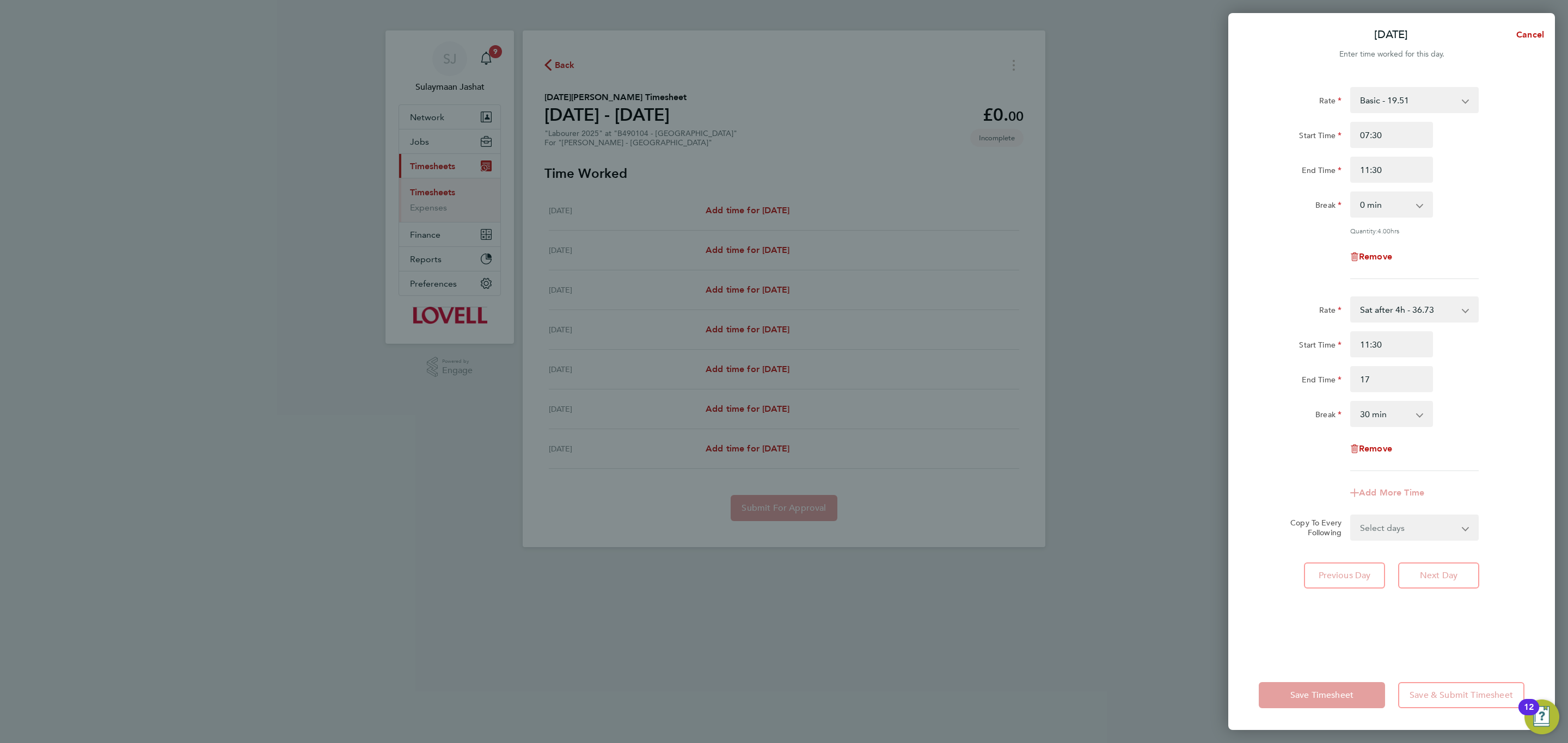
type input "17:00"
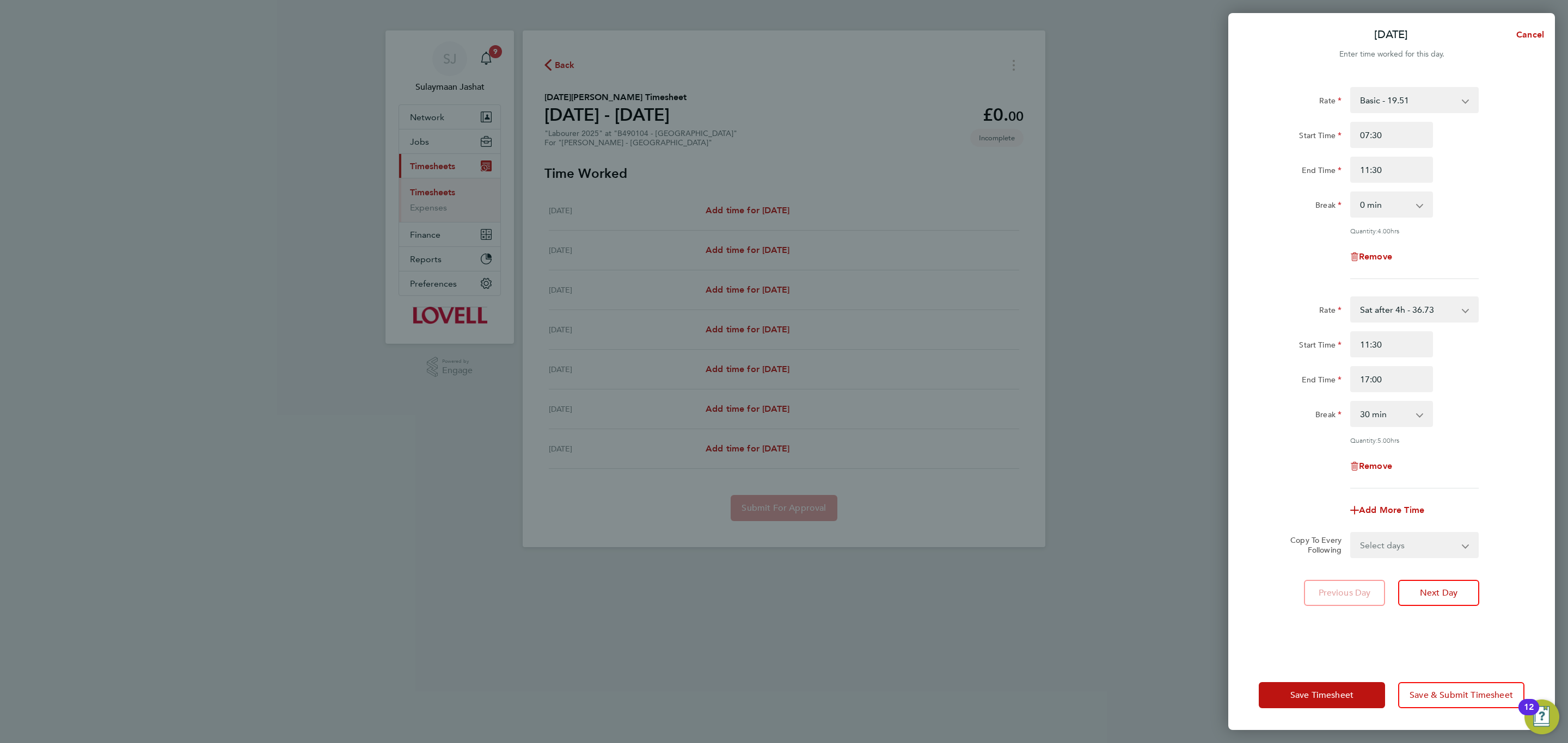
click at [1292, 410] on div "Break" at bounding box center [1300, 412] width 83 height 22
click at [1309, 692] on span "Save Timesheet" at bounding box center [1321, 695] width 63 height 11
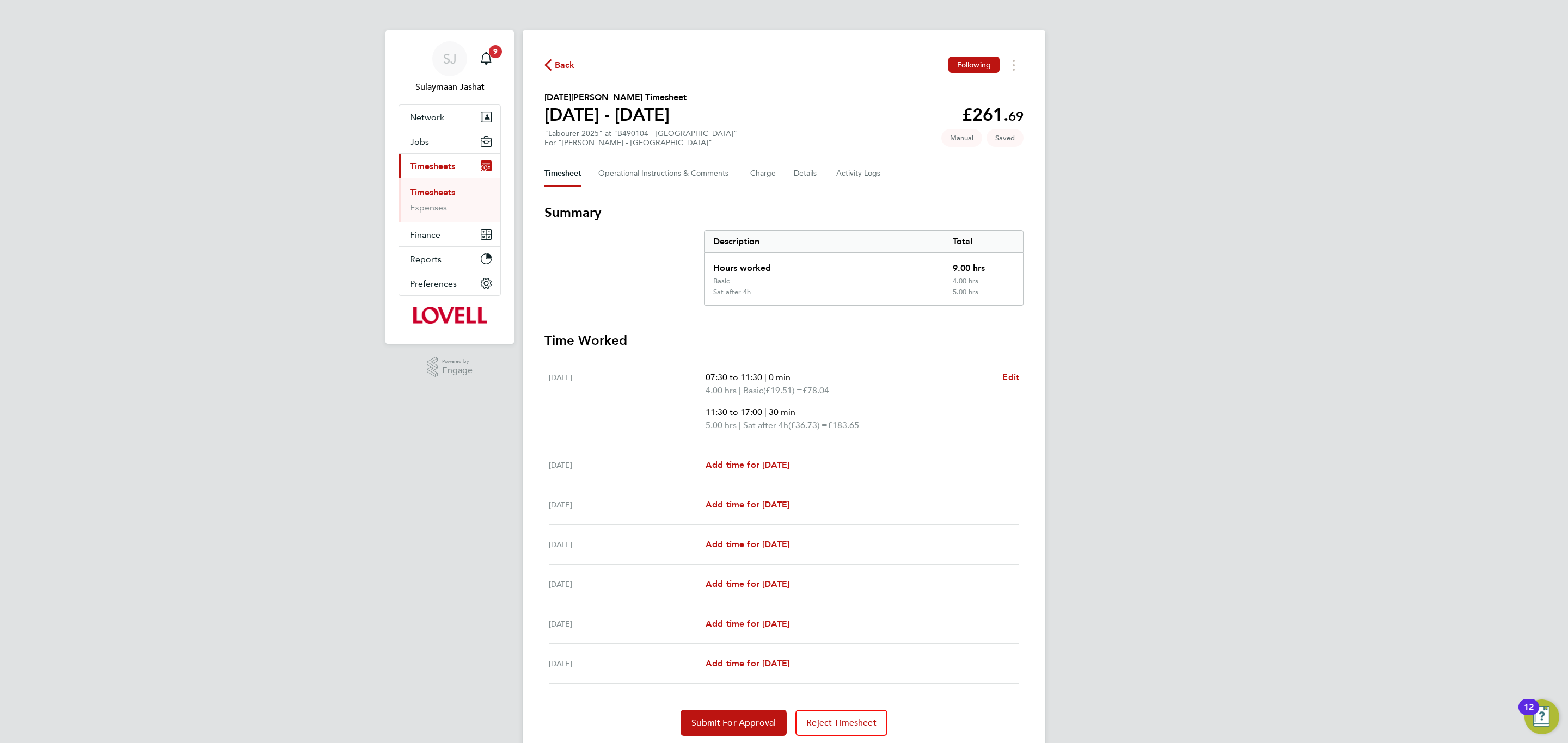
scroll to position [38, 0]
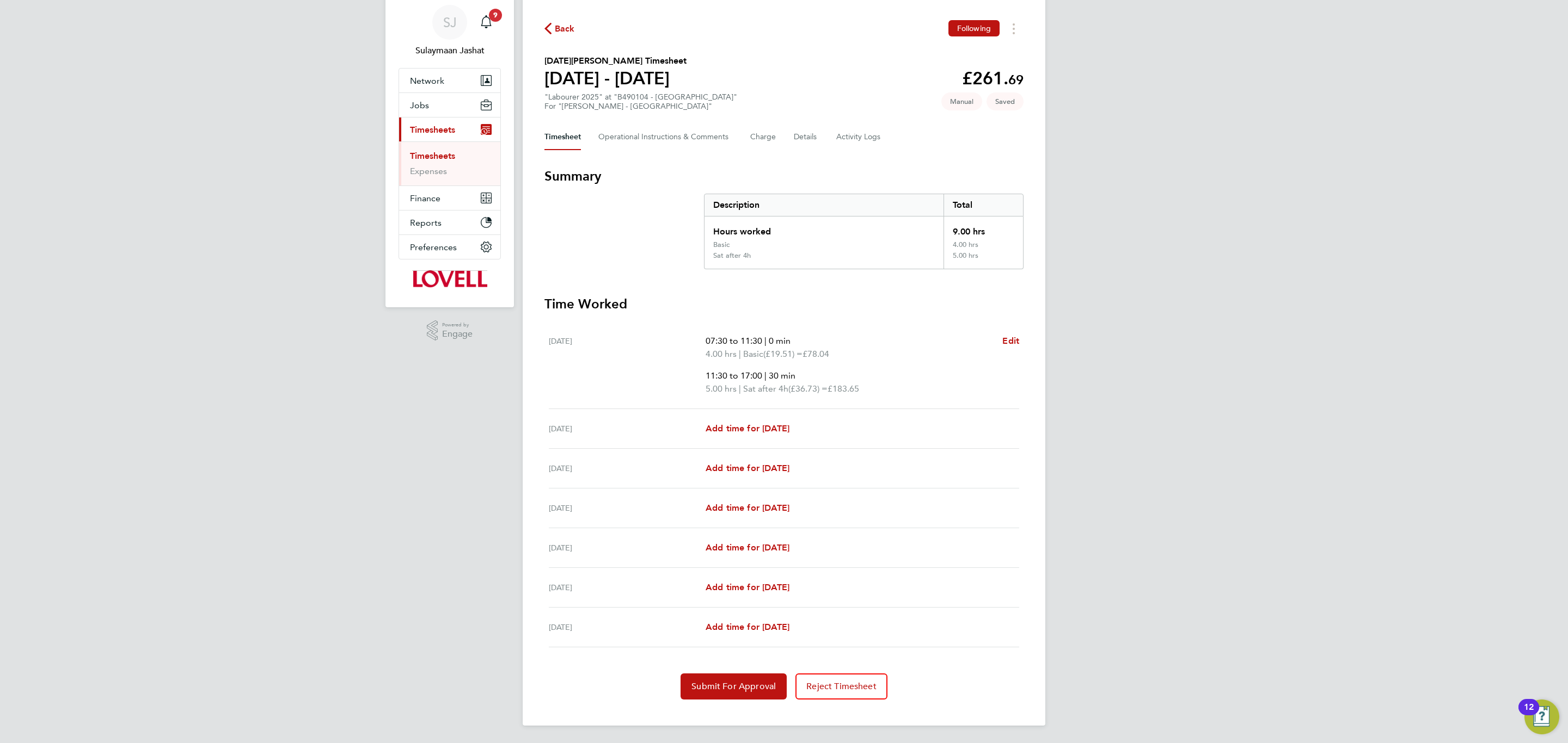
click at [440, 155] on link "Timesheets" at bounding box center [432, 155] width 45 height 11
click at [726, 465] on span "Add time for Mon 18 Aug" at bounding box center [748, 468] width 84 height 11
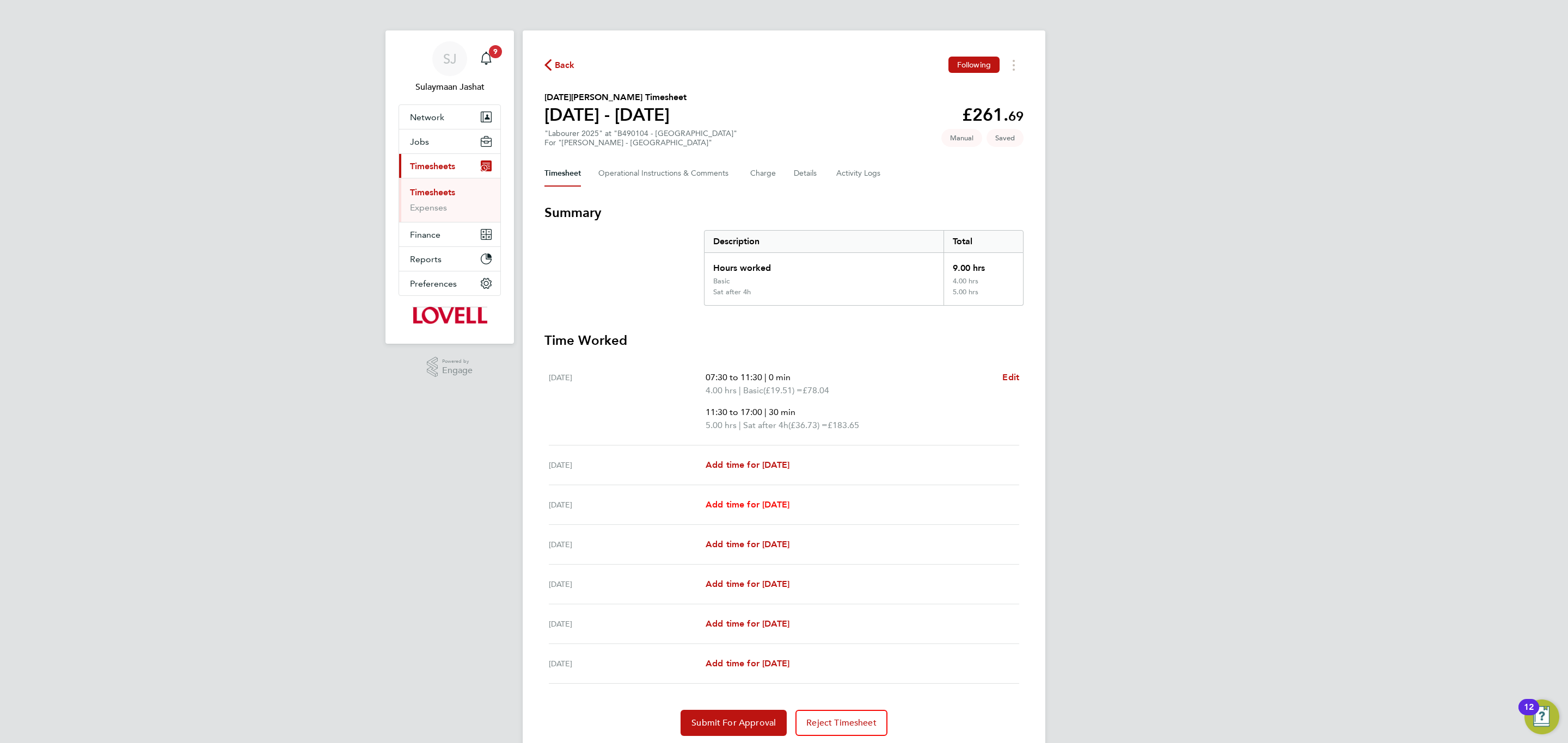
select select "30"
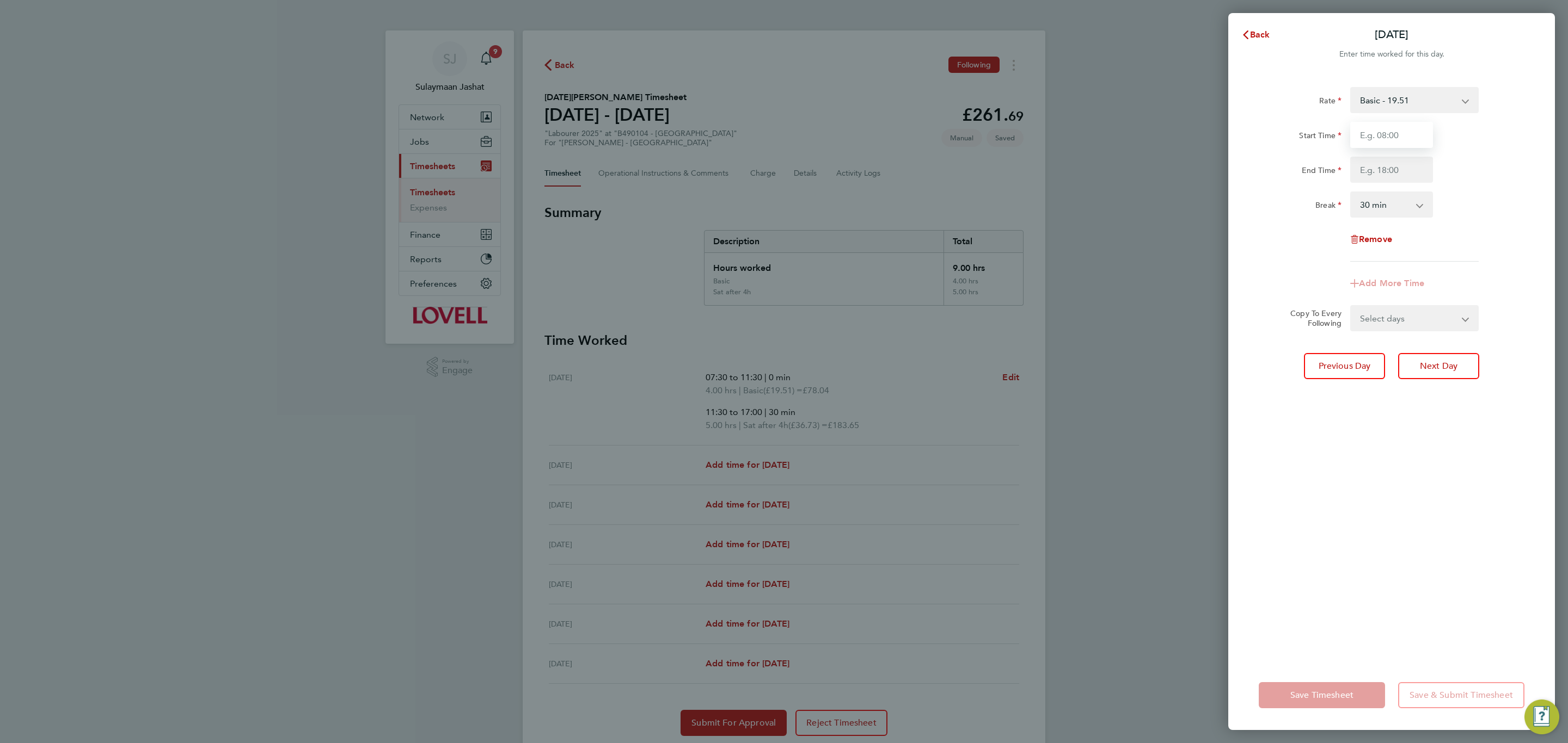
click at [1363, 135] on input "Start Time" at bounding box center [1391, 134] width 83 height 26
type input "07:30"
type input "17:00"
click at [1348, 224] on div "Rate Basic - 19.51 Weekday OT 39h+ - 28.12 Sat first 4h - 28.12 Sat after 4h - …" at bounding box center [1391, 174] width 266 height 174
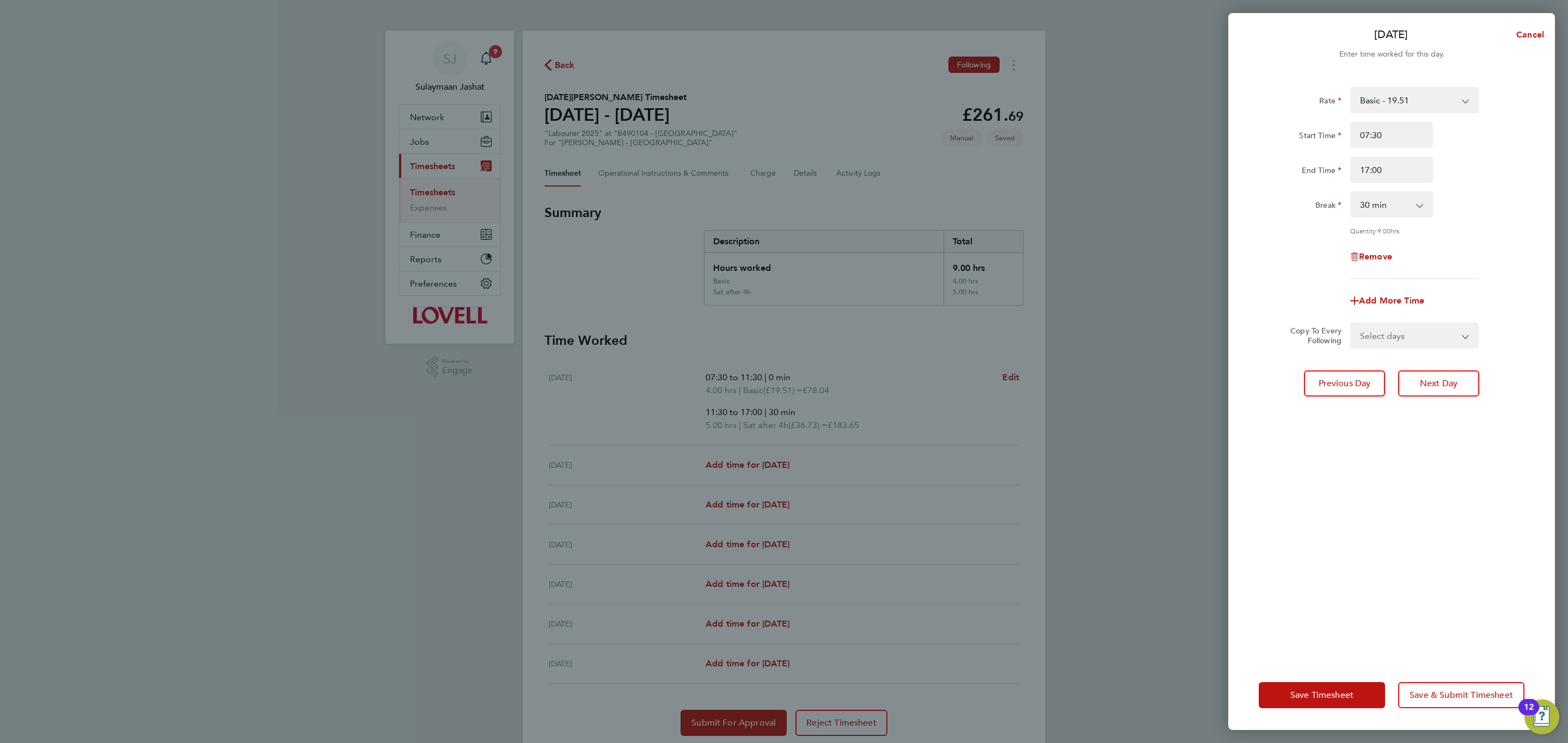
click at [1395, 345] on select "Select days Day Tuesday Wednesday Thursday Friday" at bounding box center [1408, 335] width 114 height 24
select select "DAY"
click at [1351, 324] on select "Select days Day Tuesday Wednesday Thursday Friday" at bounding box center [1408, 335] width 114 height 24
select select "2025-08-22"
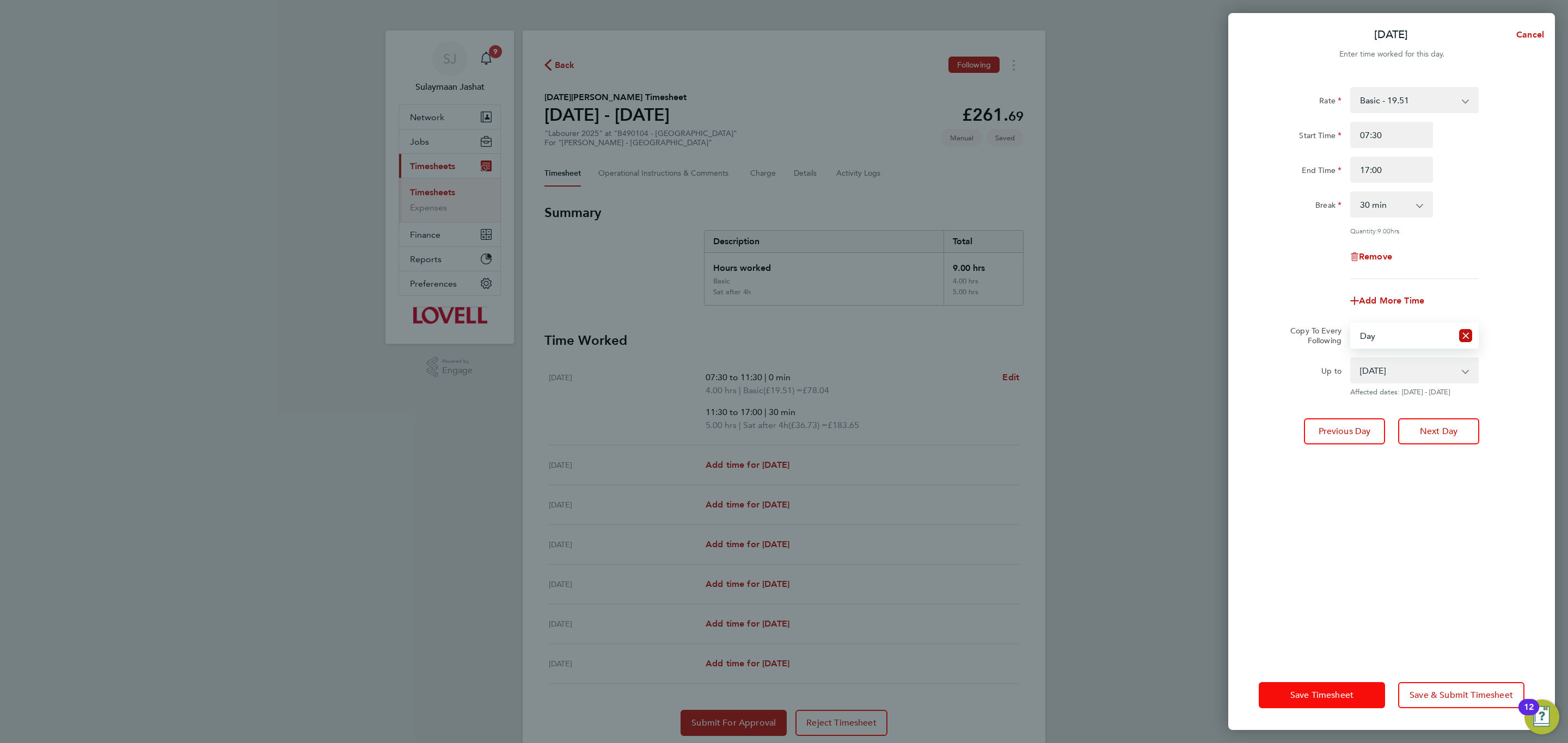
click at [1300, 696] on span "Save Timesheet" at bounding box center [1321, 695] width 63 height 11
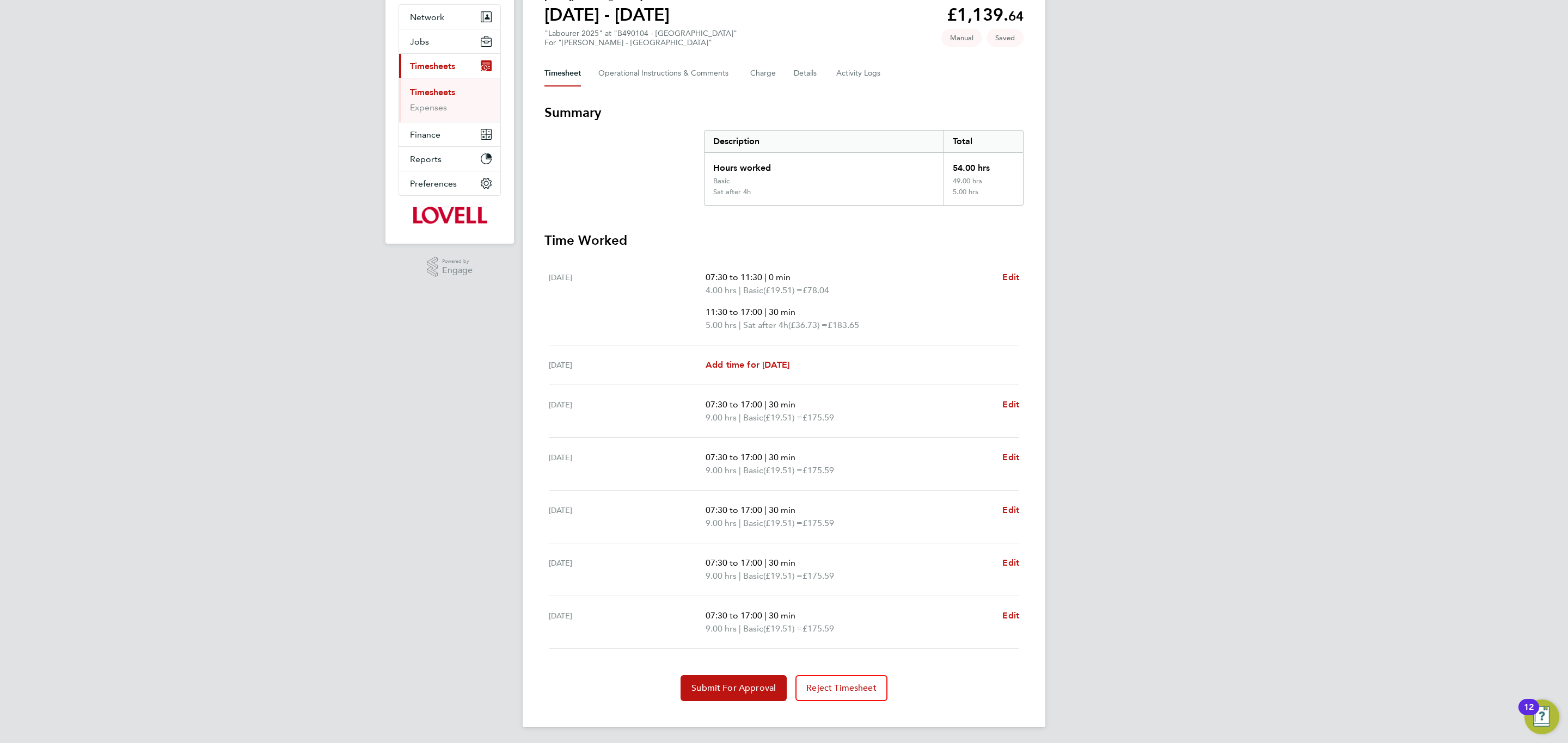
scroll to position [104, 0]
click at [1012, 611] on span "Edit" at bounding box center [1010, 613] width 17 height 11
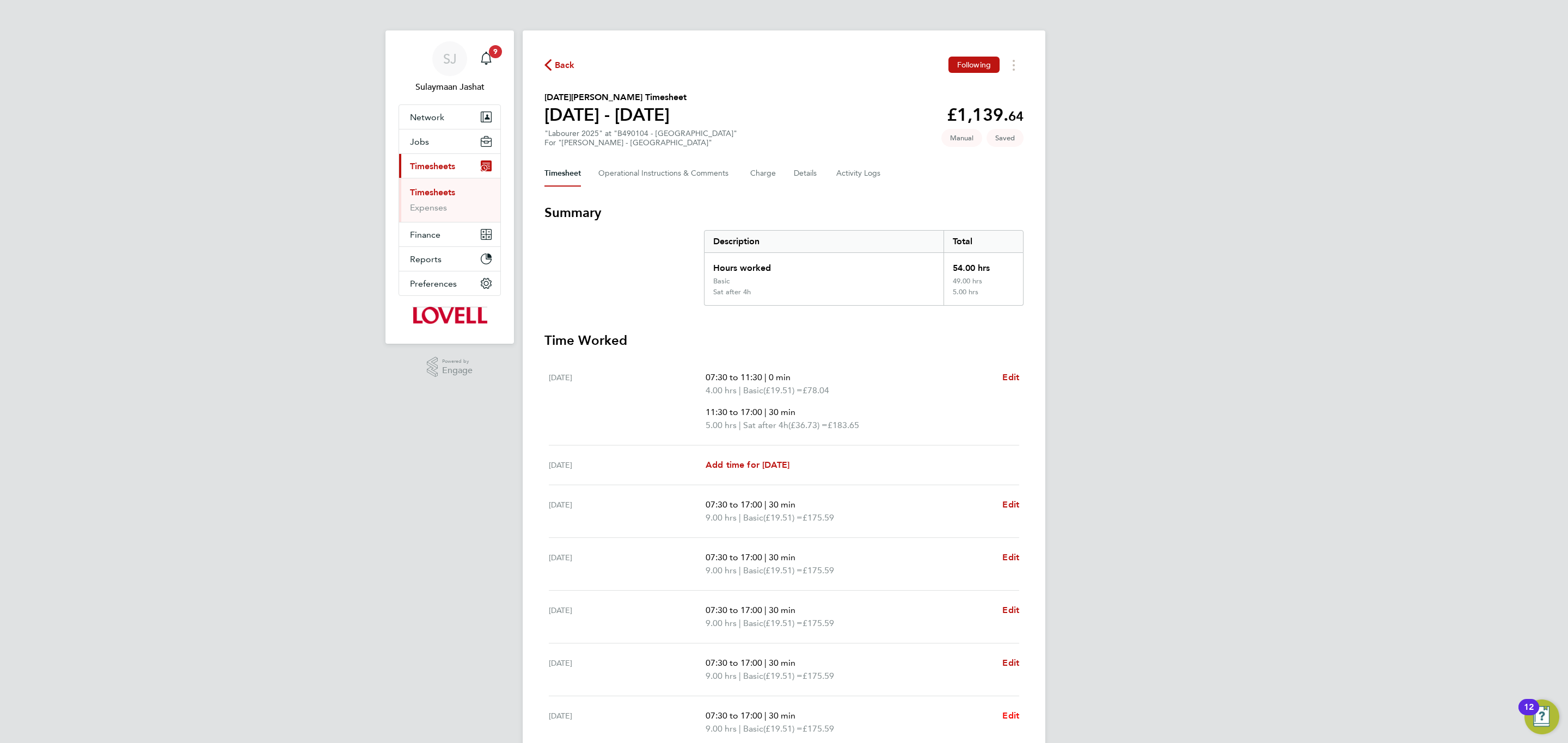
select select "30"
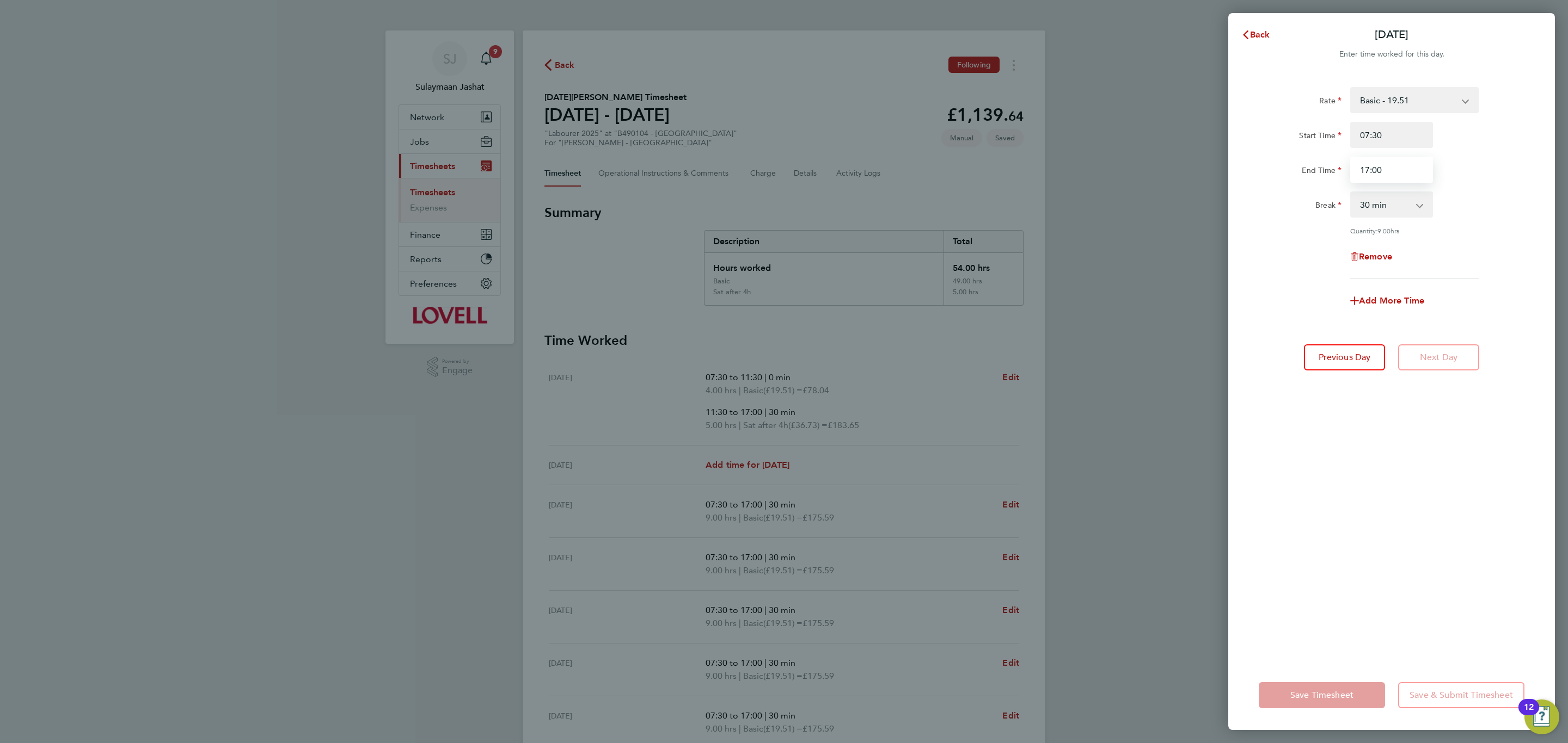
click at [1393, 165] on input "17:00" at bounding box center [1391, 169] width 83 height 26
click at [1398, 169] on input "17:00" at bounding box center [1391, 169] width 83 height 26
click at [1400, 167] on input "17:00" at bounding box center [1391, 169] width 83 height 26
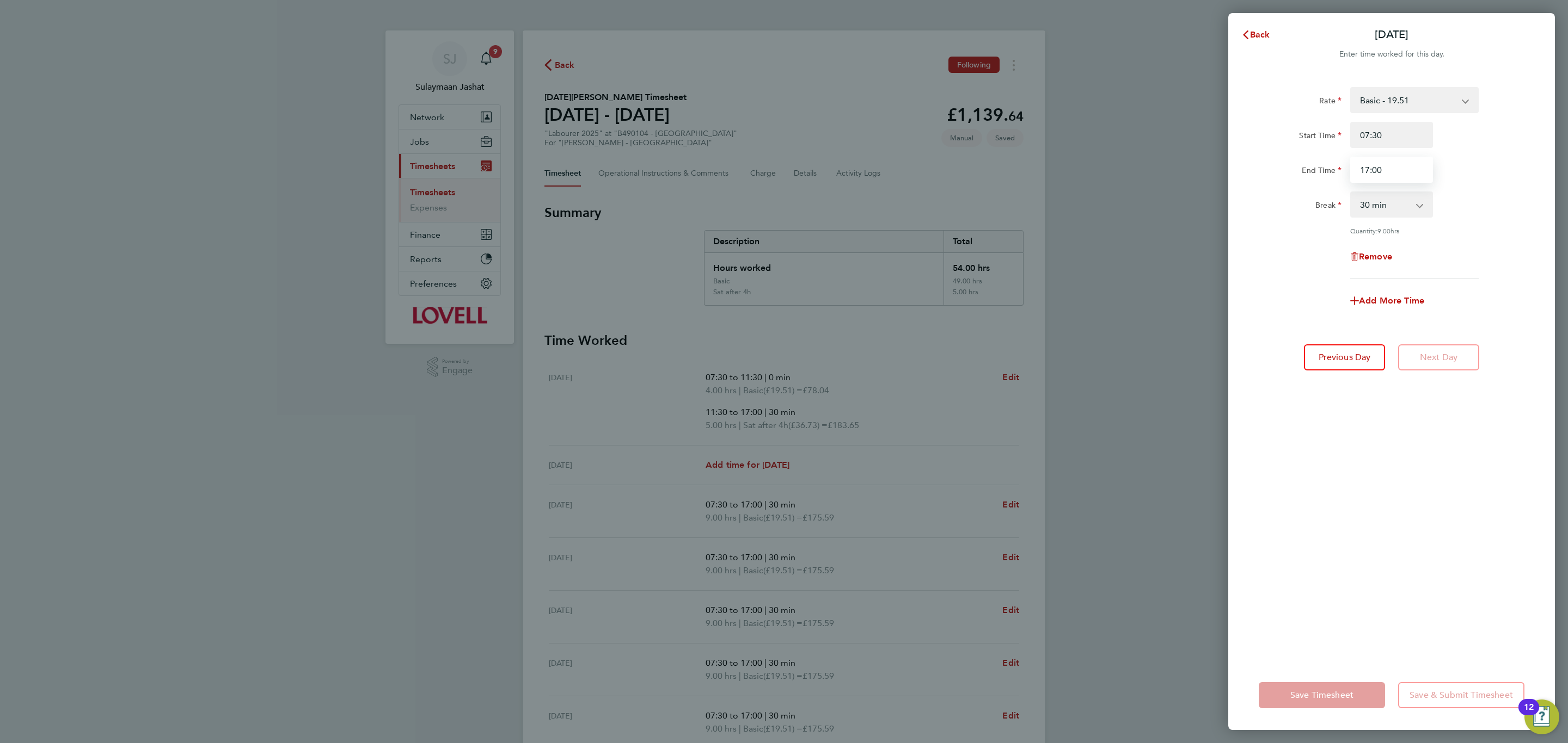
click at [1400, 167] on input "17:00" at bounding box center [1391, 169] width 83 height 26
type input "11:30"
click at [1389, 203] on select "0 min 15 min 30 min 45 min 60 min 75 min 90 min" at bounding box center [1384, 204] width 67 height 24
select select "0"
click at [1351, 193] on select "0 min 15 min 30 min 45 min 60 min 75 min 90 min" at bounding box center [1384, 204] width 67 height 24
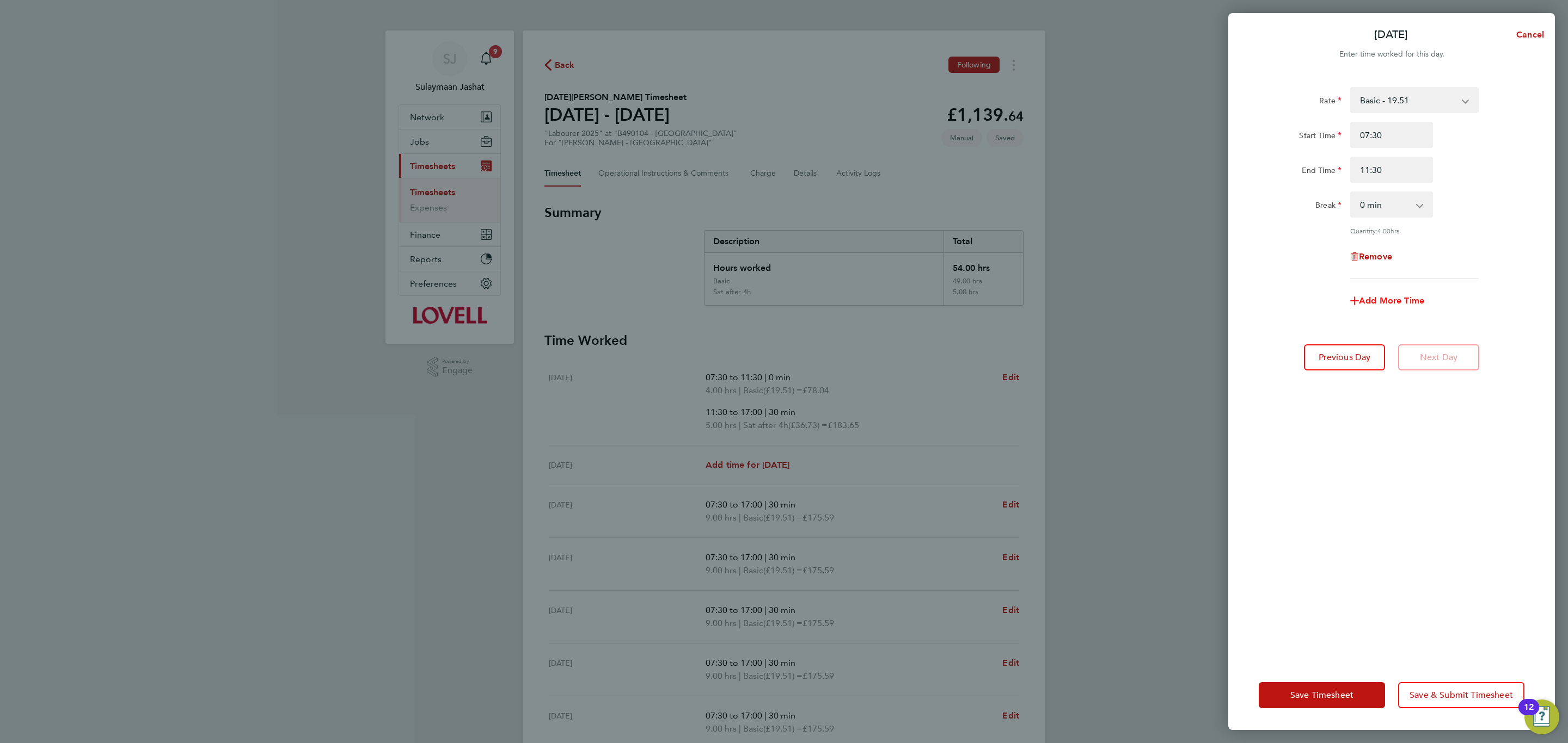
click at [1394, 296] on span "Add More Time" at bounding box center [1391, 300] width 65 height 11
select select "null"
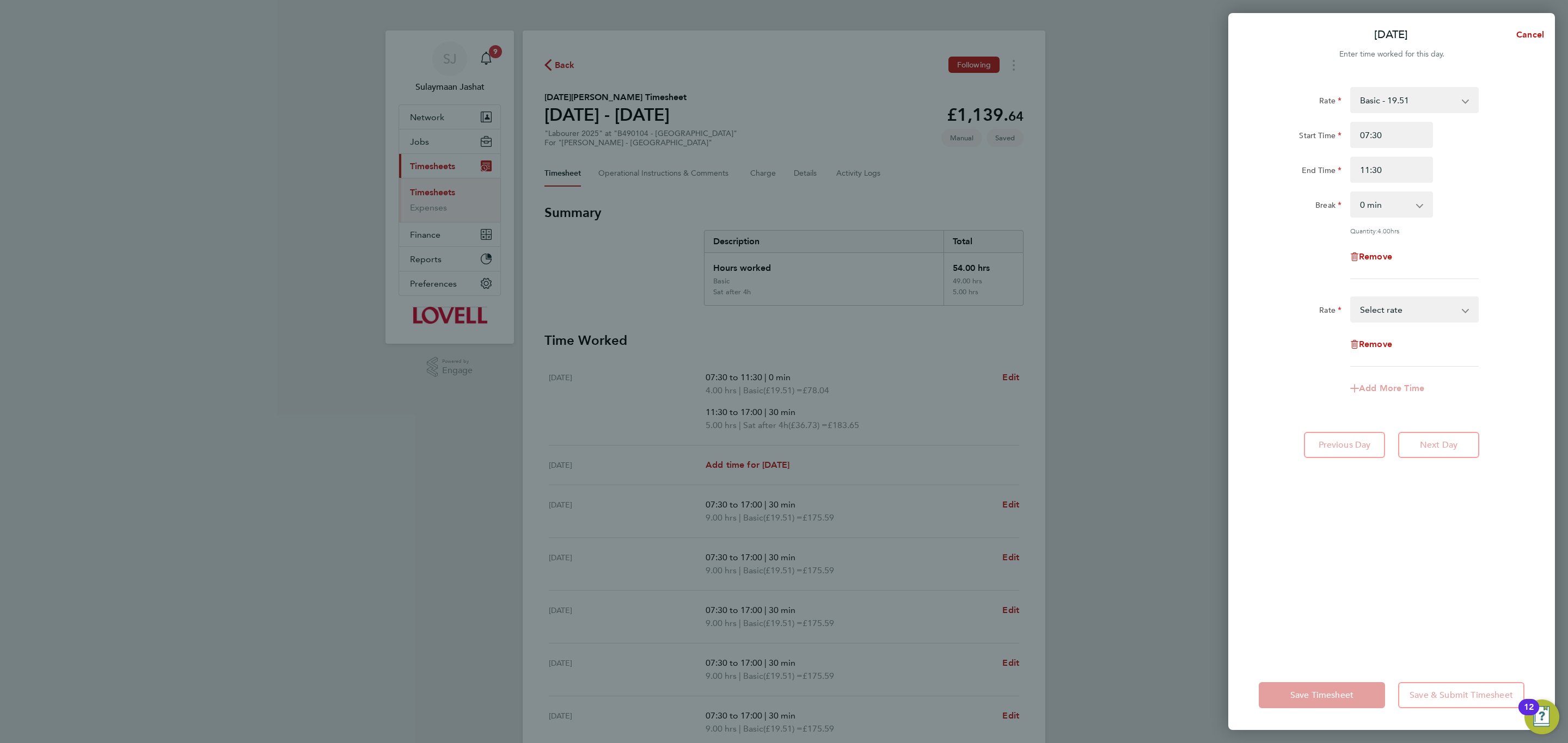
click at [1395, 305] on select "Basic - 19.51 Weekday OT 39h+ - 28.12 Sat first 4h - 28.12 Sat after 4h - 36.73…" at bounding box center [1408, 310] width 114 height 24
select select "30"
drag, startPoint x: 1400, startPoint y: 320, endPoint x: 1387, endPoint y: 350, distance: 32.7
click at [1387, 350] on input "Start Time" at bounding box center [1391, 344] width 83 height 26
click at [1382, 345] on input "Start Time" at bounding box center [1391, 344] width 83 height 26
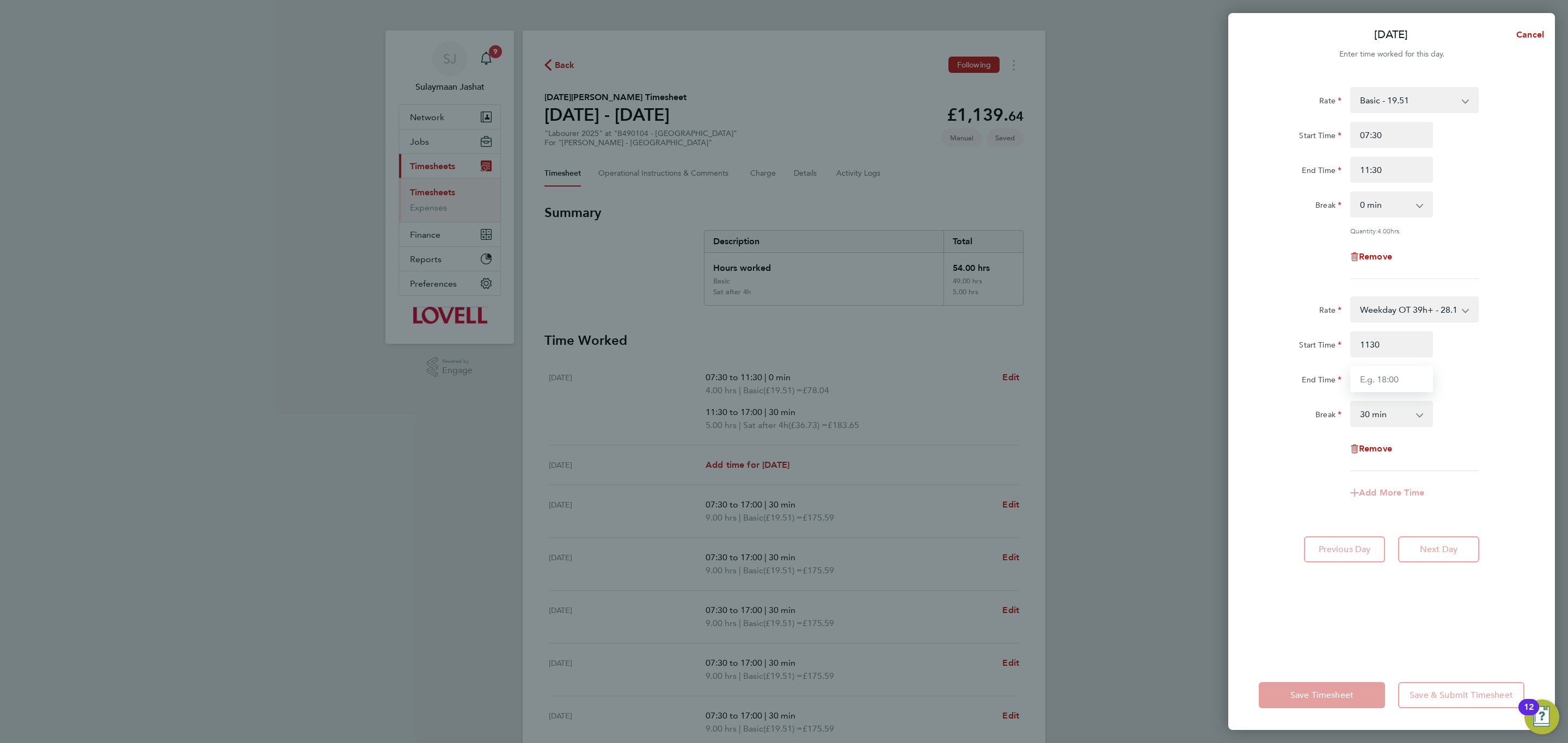
type input "11:30"
type input "17:00"
click at [1253, 360] on div "Rate Basic - 19.51 Weekday OT 39h+ - 28.12 Sat first 4h - 28.12 Sat after 4h - …" at bounding box center [1391, 368] width 326 height 587
click at [1300, 688] on button "Save Timesheet" at bounding box center [1321, 695] width 126 height 26
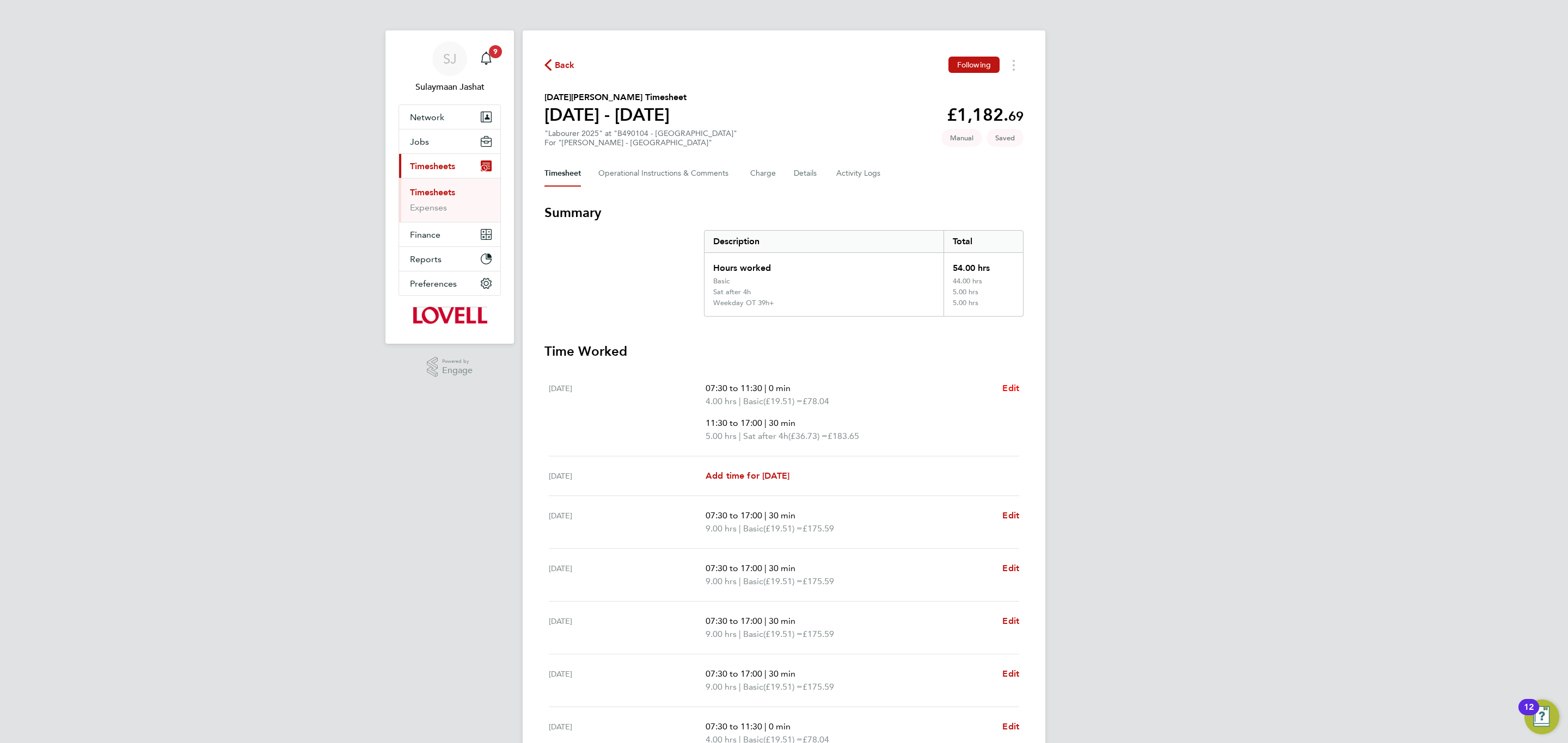
click at [1008, 391] on span "Edit" at bounding box center [1010, 388] width 17 height 11
select select "30"
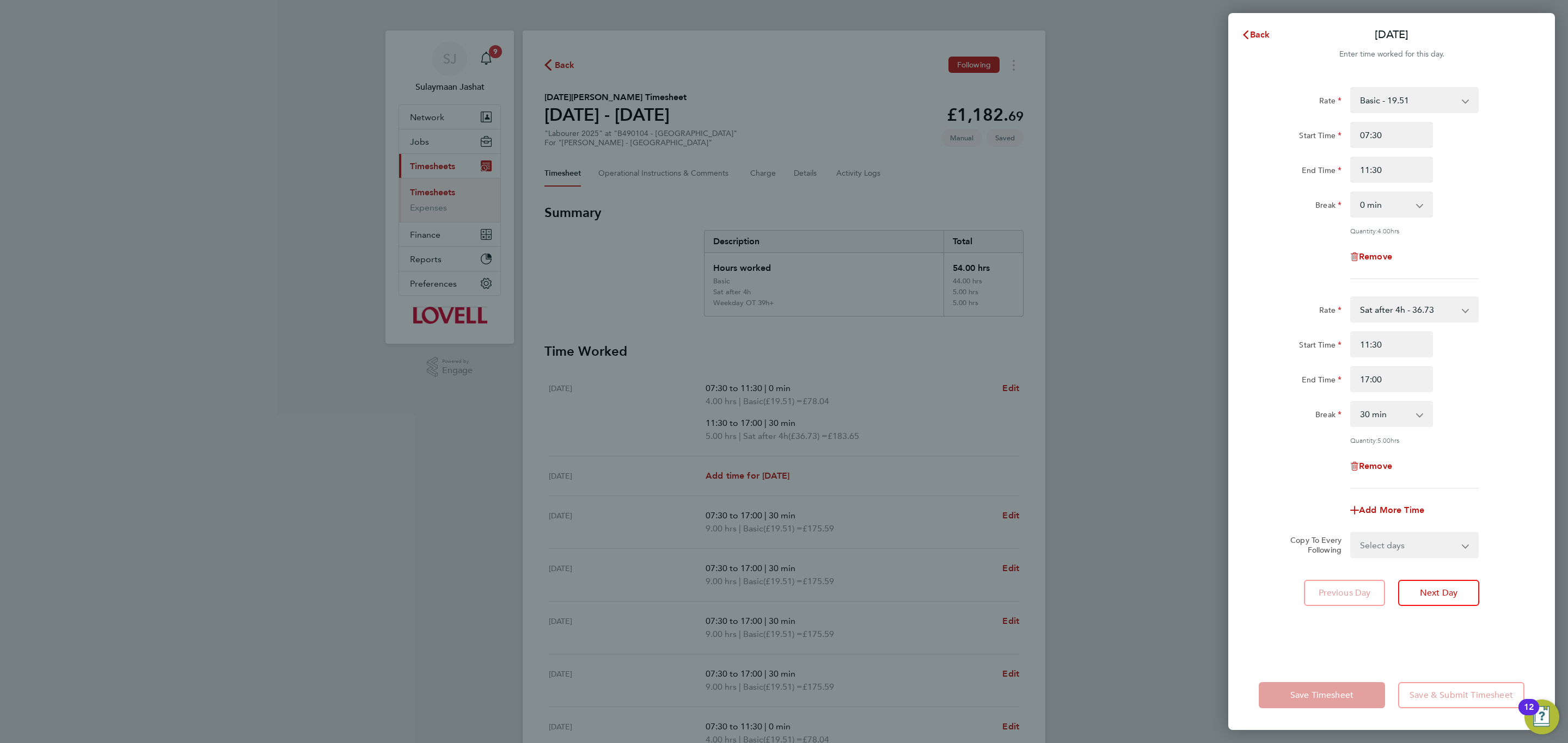
click at [1403, 100] on select "Basic - 19.51 Weekday OT 39h+ - 28.12 Sat first 4h - 28.12 Sat after 4h - 36.73…" at bounding box center [1408, 100] width 114 height 24
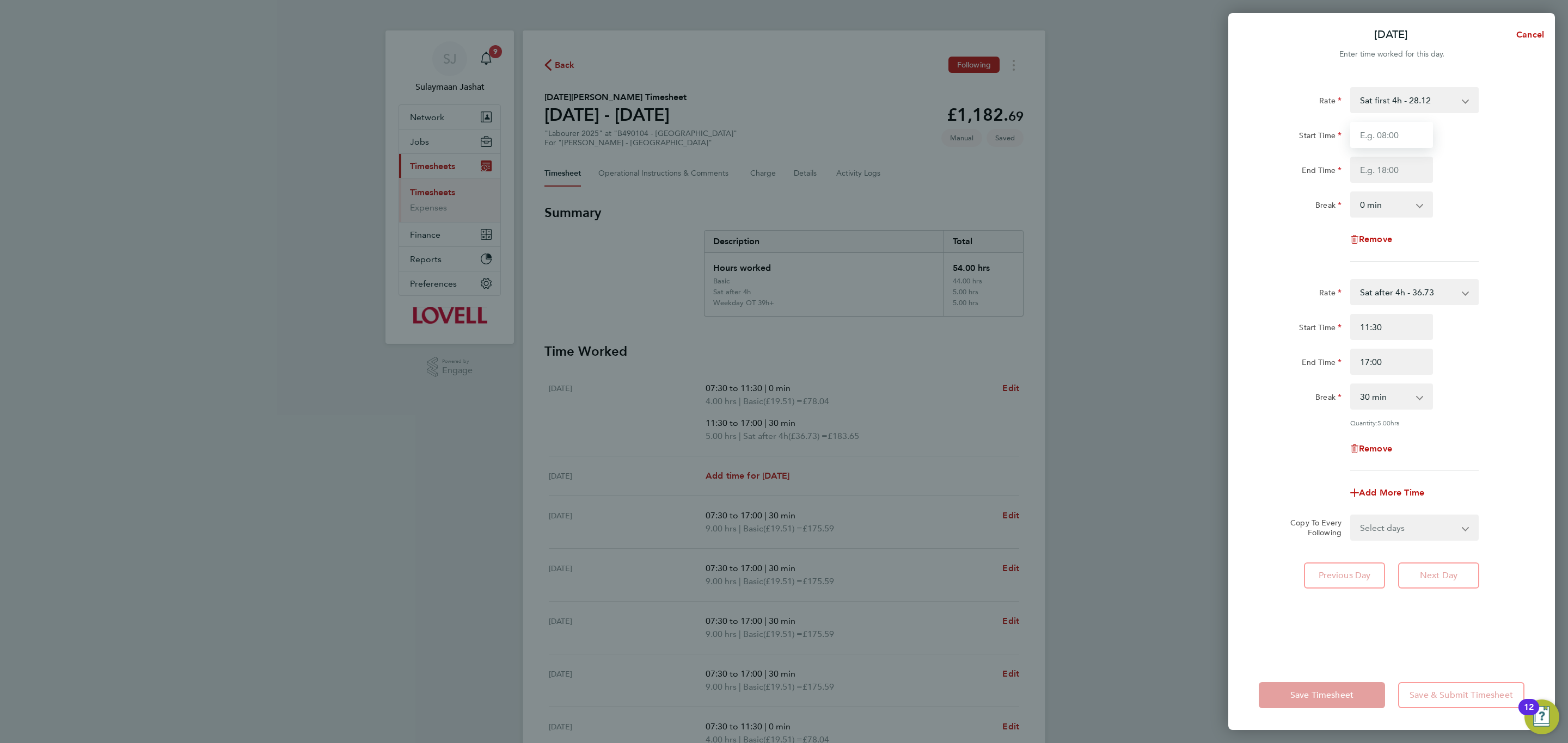
click at [1380, 126] on input "Start Time" at bounding box center [1391, 134] width 83 height 26
type input "07:30"
type input "11:30"
click at [1476, 186] on div "Rate Sat first 4h - 28.12 Basic - 19.51 Weekday OT 39h+ - 28.12 Sat after 4h - …" at bounding box center [1391, 174] width 266 height 174
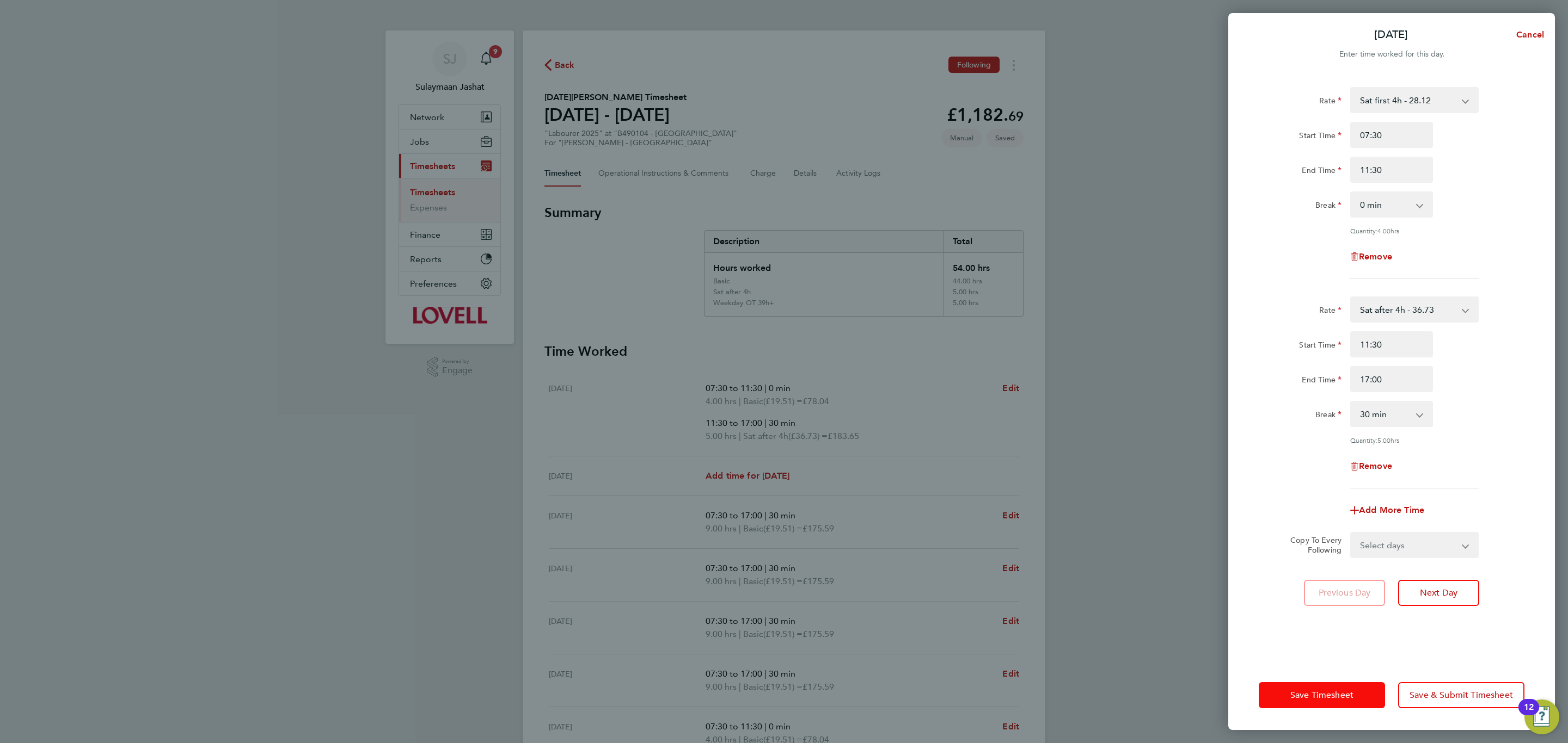
click at [1305, 694] on span "Save Timesheet" at bounding box center [1321, 695] width 63 height 11
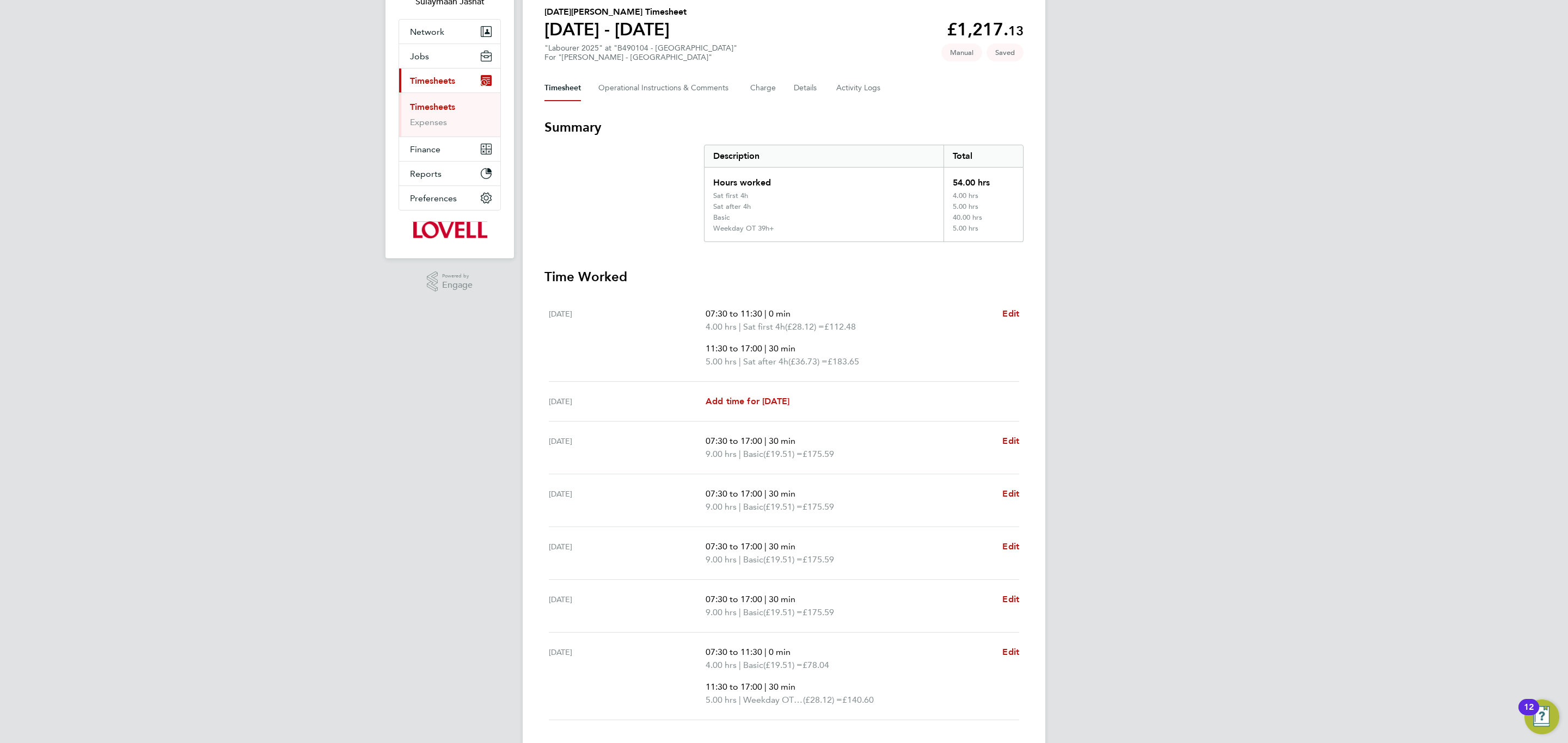
scroll to position [160, 0]
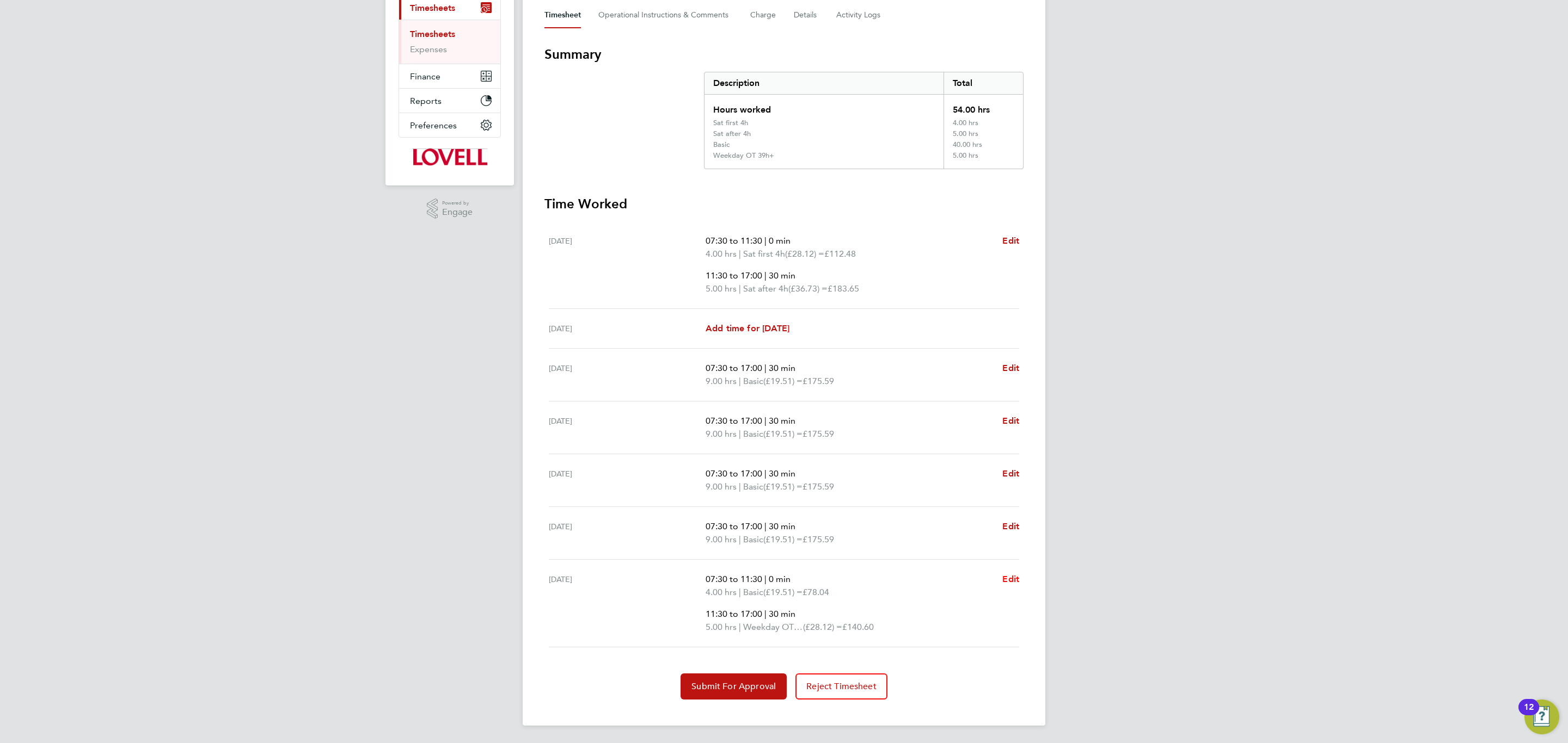
click at [1010, 574] on span "Edit" at bounding box center [1010, 579] width 17 height 11
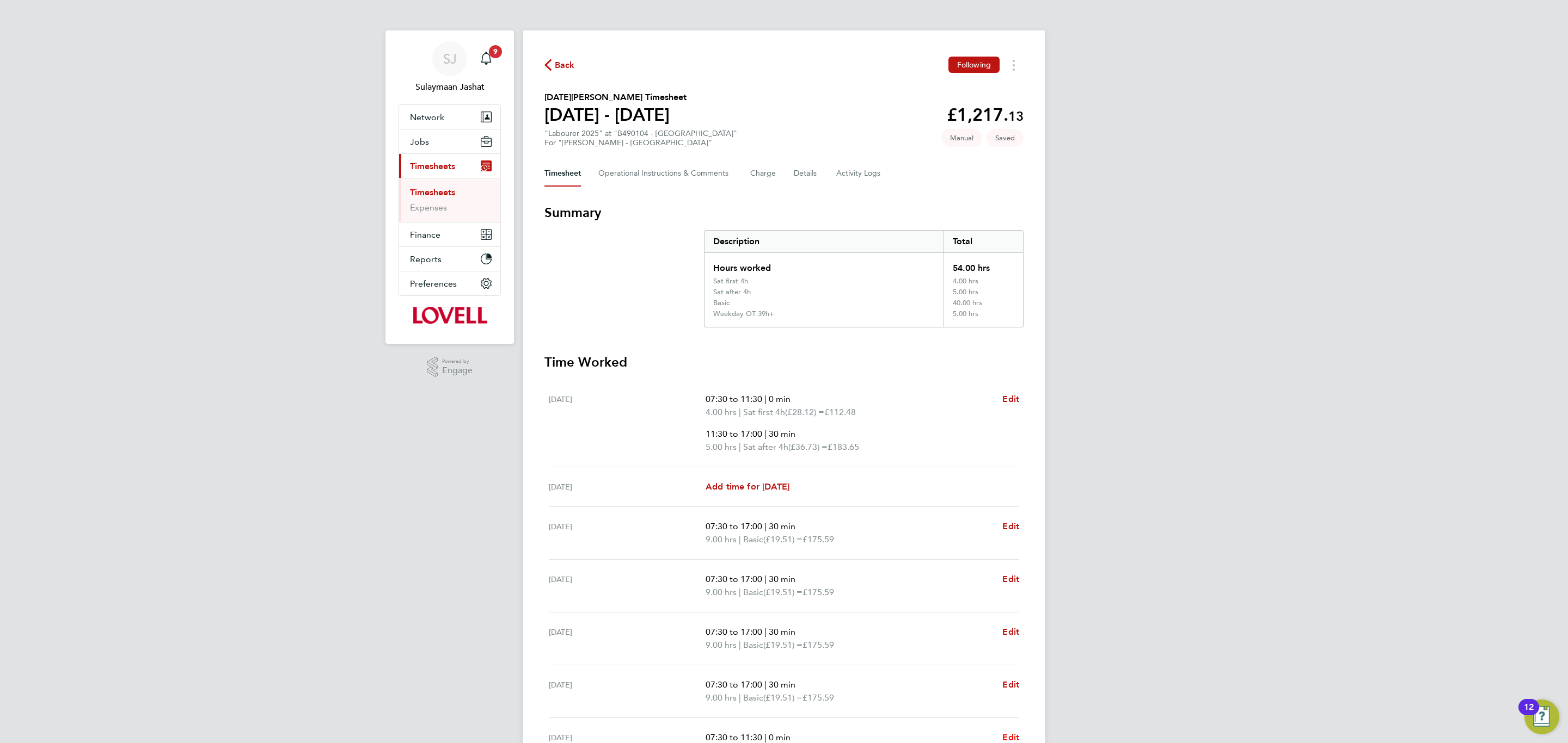
select select "30"
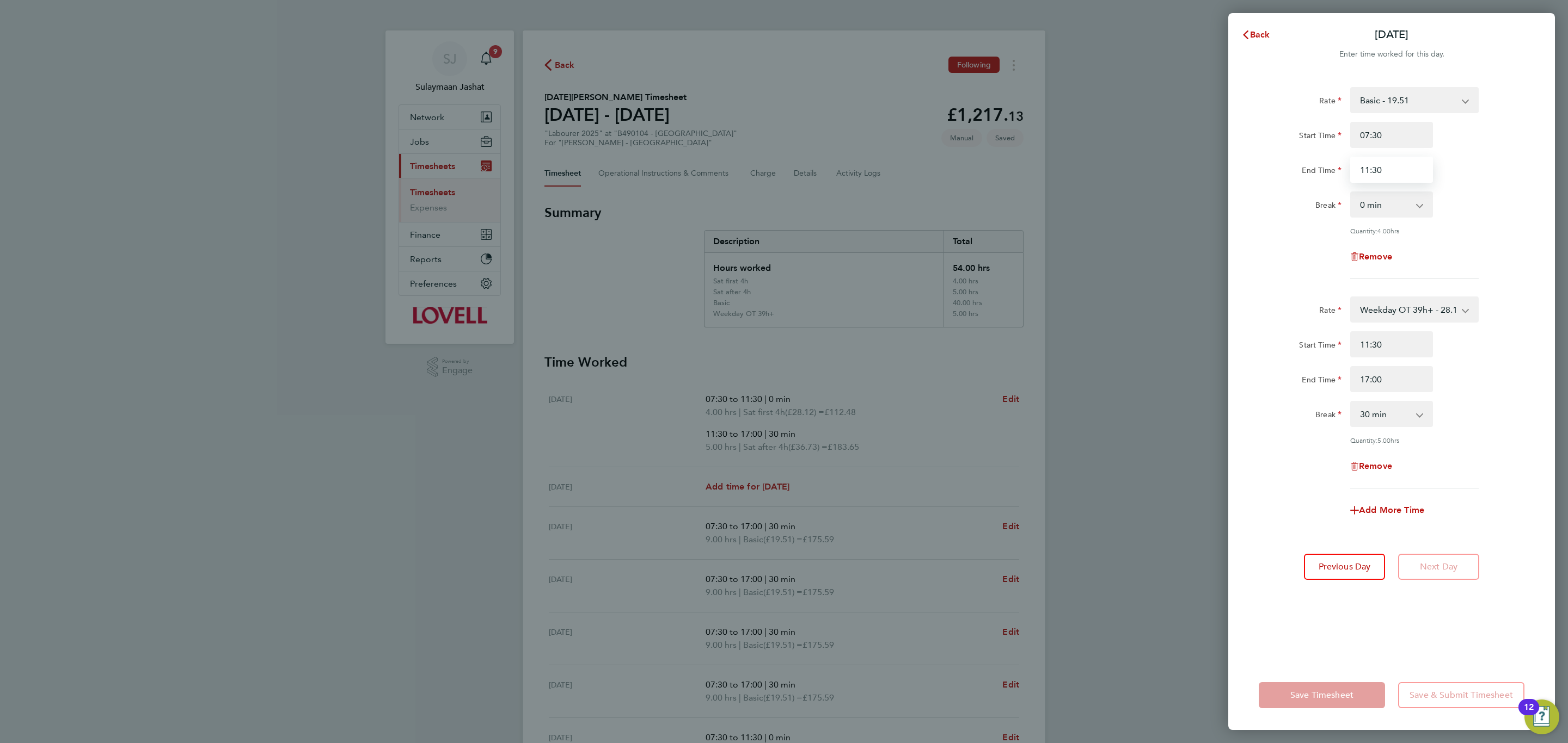
drag, startPoint x: 1364, startPoint y: 176, endPoint x: 1370, endPoint y: 173, distance: 6.7
click at [1370, 173] on input "11:30" at bounding box center [1391, 169] width 83 height 26
type input "10:30"
click at [1451, 209] on div "Break 0 min 15 min 30 min 45 min 60 min 75 min 90 min" at bounding box center [1391, 204] width 275 height 26
click at [1367, 345] on input "11:30" at bounding box center [1391, 344] width 83 height 26
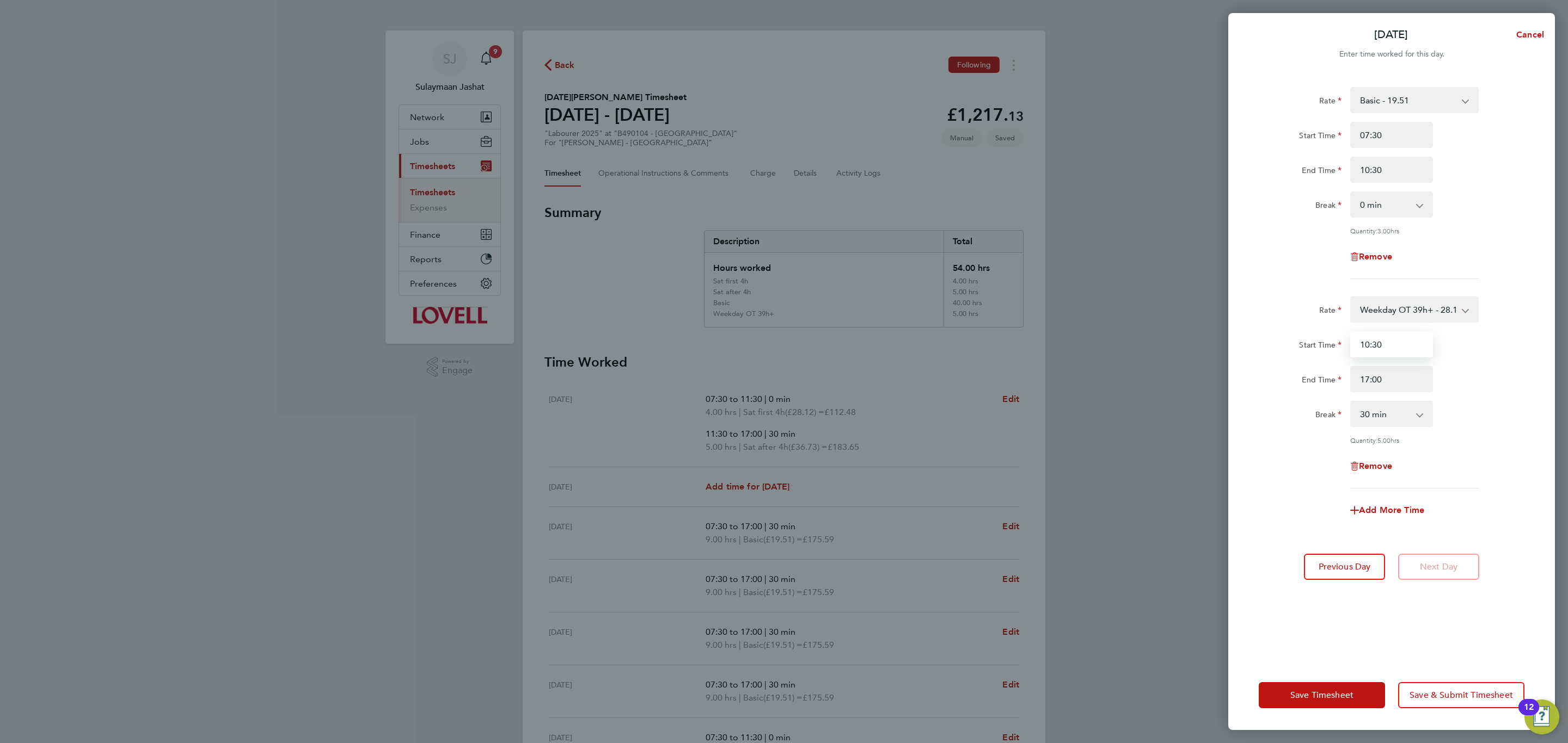
type input "10:30"
click at [1307, 445] on div "Rate Weekday OT 39h+ - 28.12 Basic - 19.51 Sat first 4h - 28.12 Sat after 4h - …" at bounding box center [1391, 392] width 266 height 192
click at [1294, 699] on span "Save Timesheet" at bounding box center [1321, 695] width 63 height 11
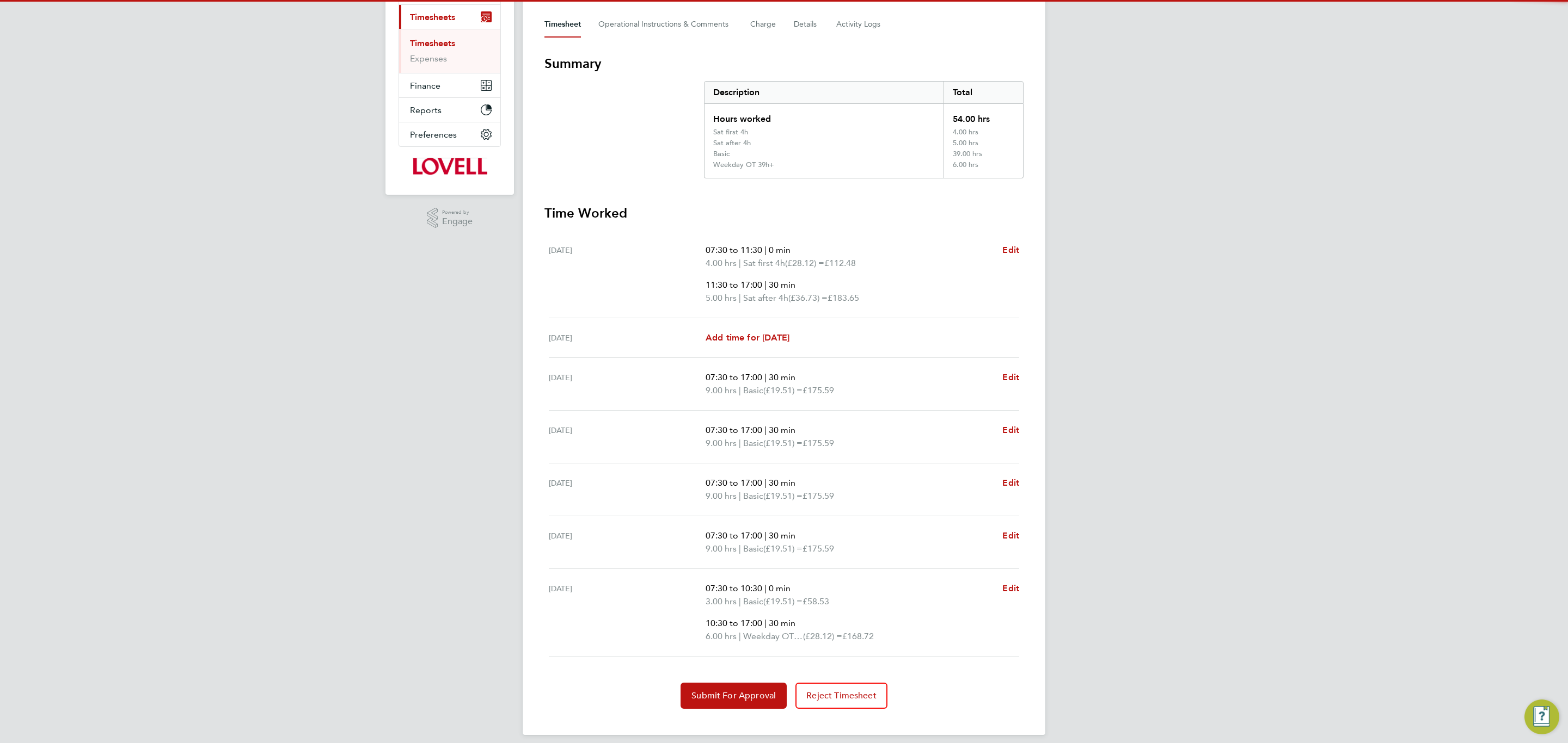
scroll to position [160, 0]
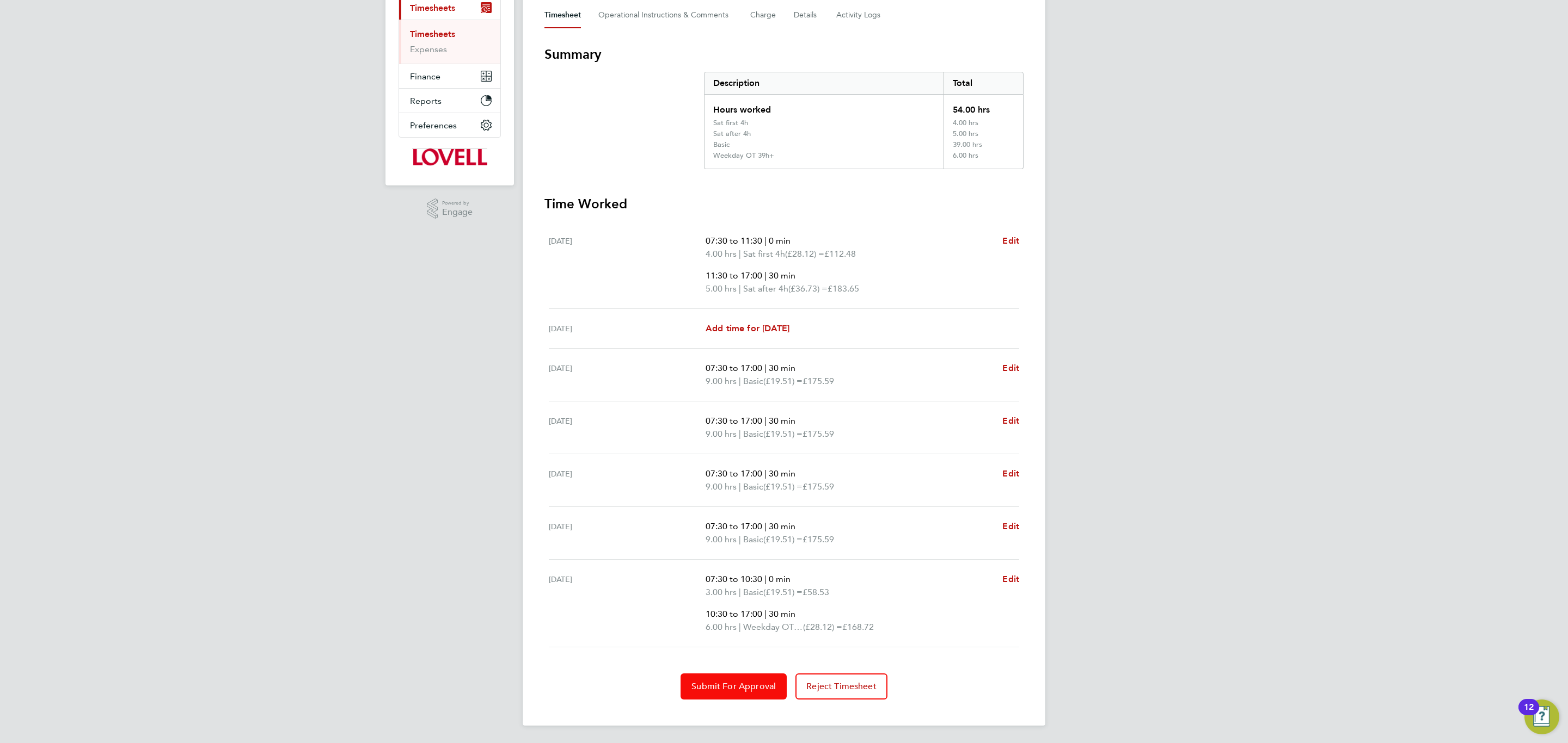
click at [735, 689] on span "Submit For Approval" at bounding box center [734, 687] width 84 height 11
click at [732, 687] on span "Approve Timesheet" at bounding box center [734, 687] width 80 height 11
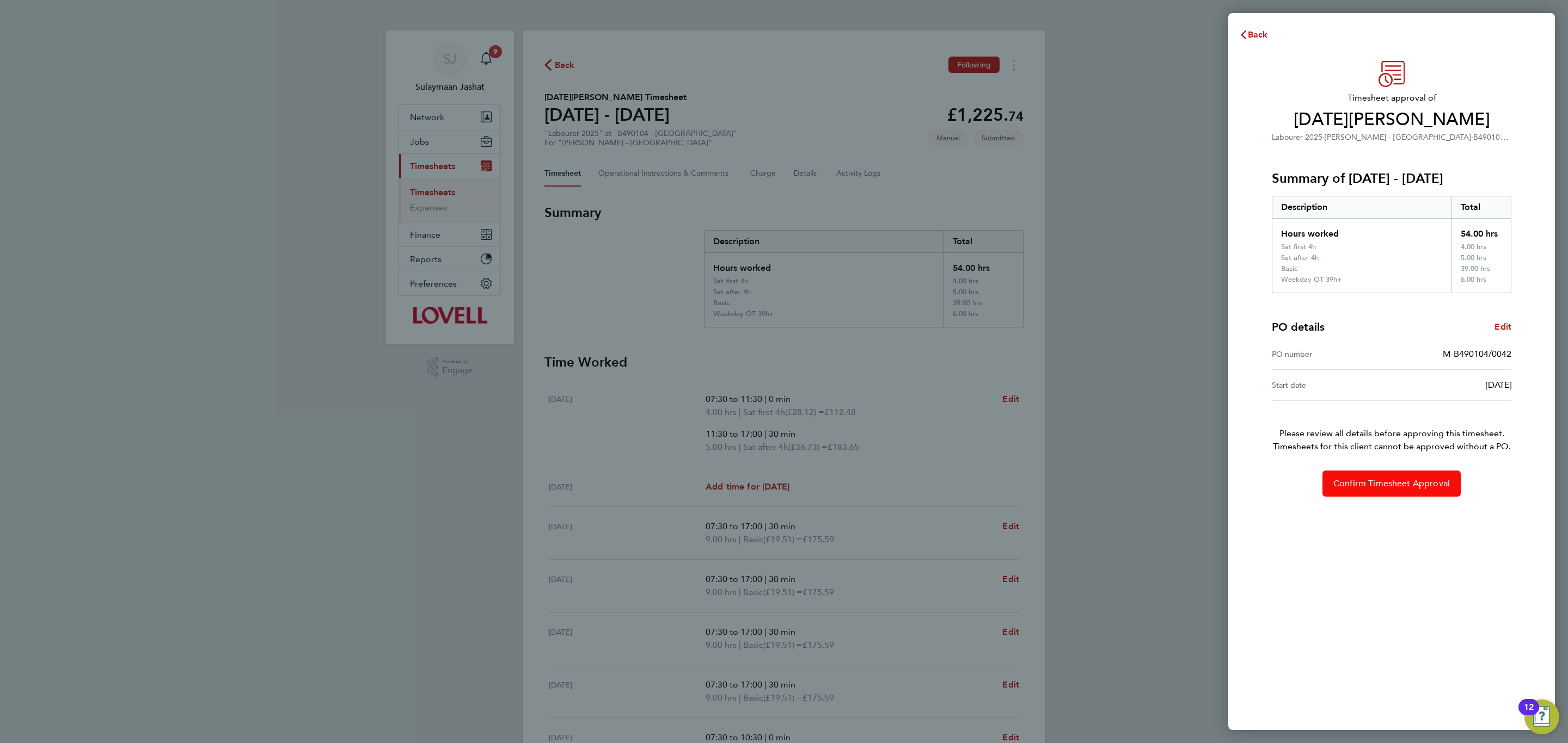
click at [1368, 482] on span "Confirm Timesheet Approval" at bounding box center [1391, 484] width 116 height 11
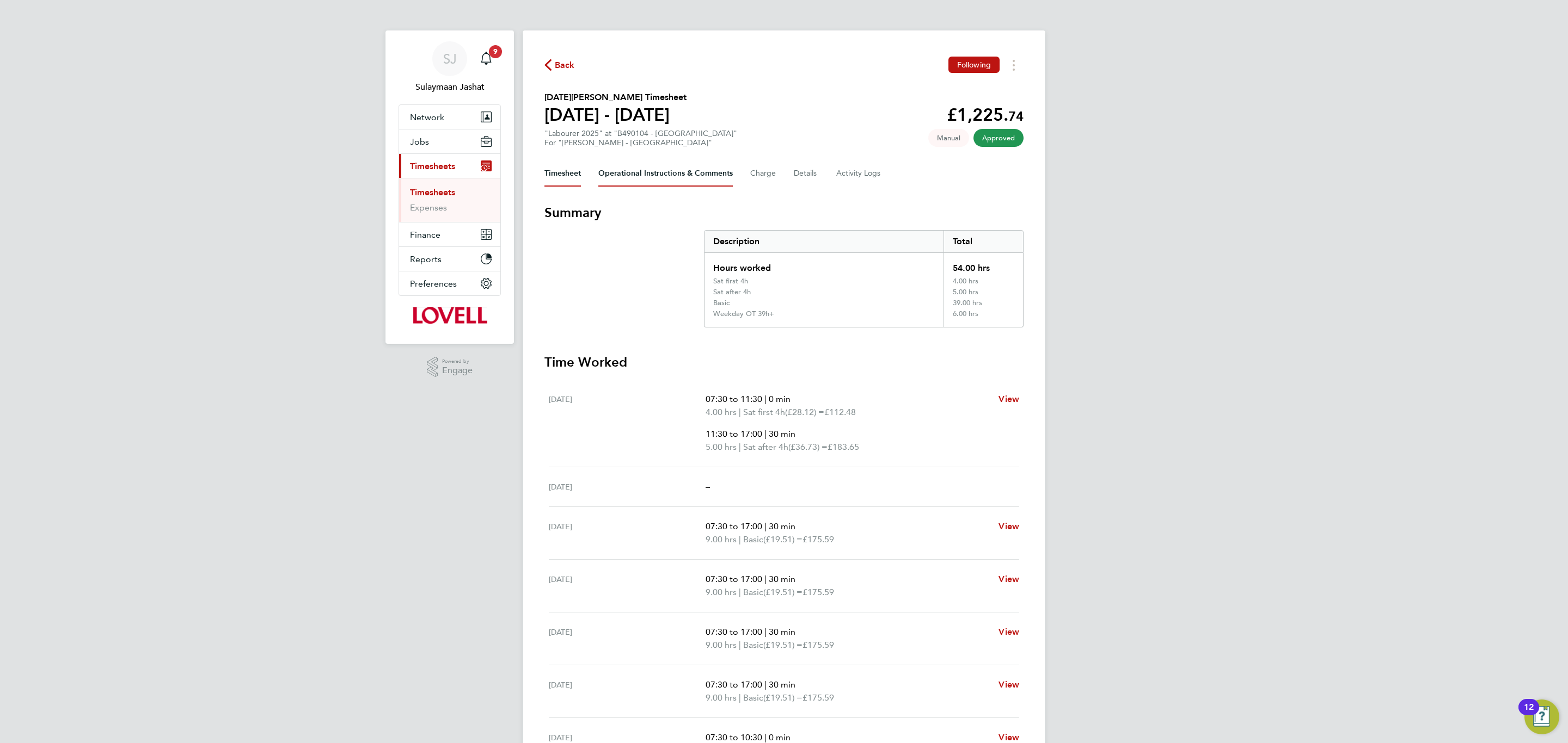
click at [629, 181] on Comments-tab "Operational Instructions & Comments" at bounding box center [666, 173] width 135 height 26
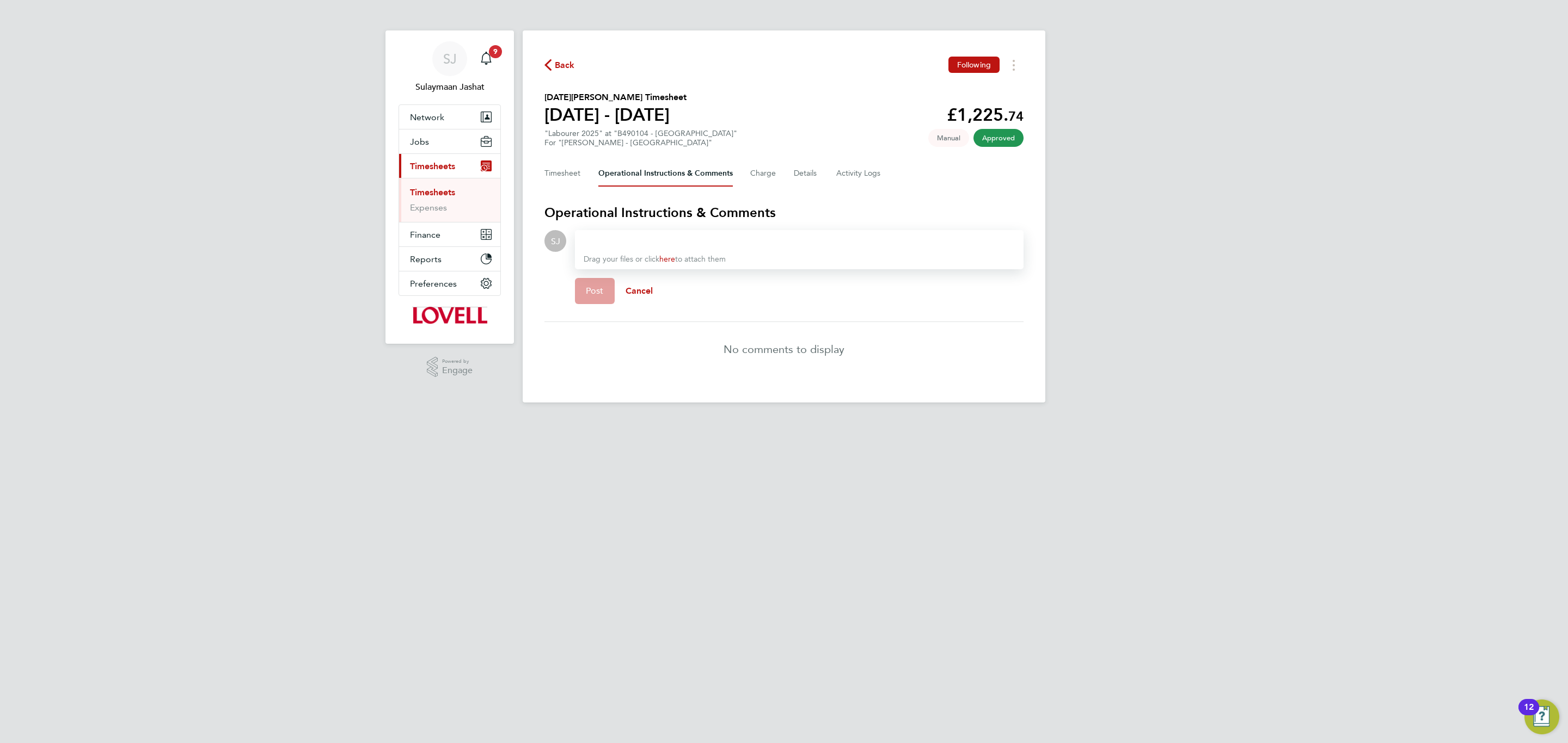
click at [649, 232] on div "Drag your files or click here to attach them" at bounding box center [799, 250] width 448 height 39
click at [635, 250] on div "Drag your files or click here to attach them" at bounding box center [799, 250] width 448 height 39
click at [622, 242] on div at bounding box center [799, 241] width 431 height 13
click at [619, 239] on div at bounding box center [799, 241] width 431 height 13
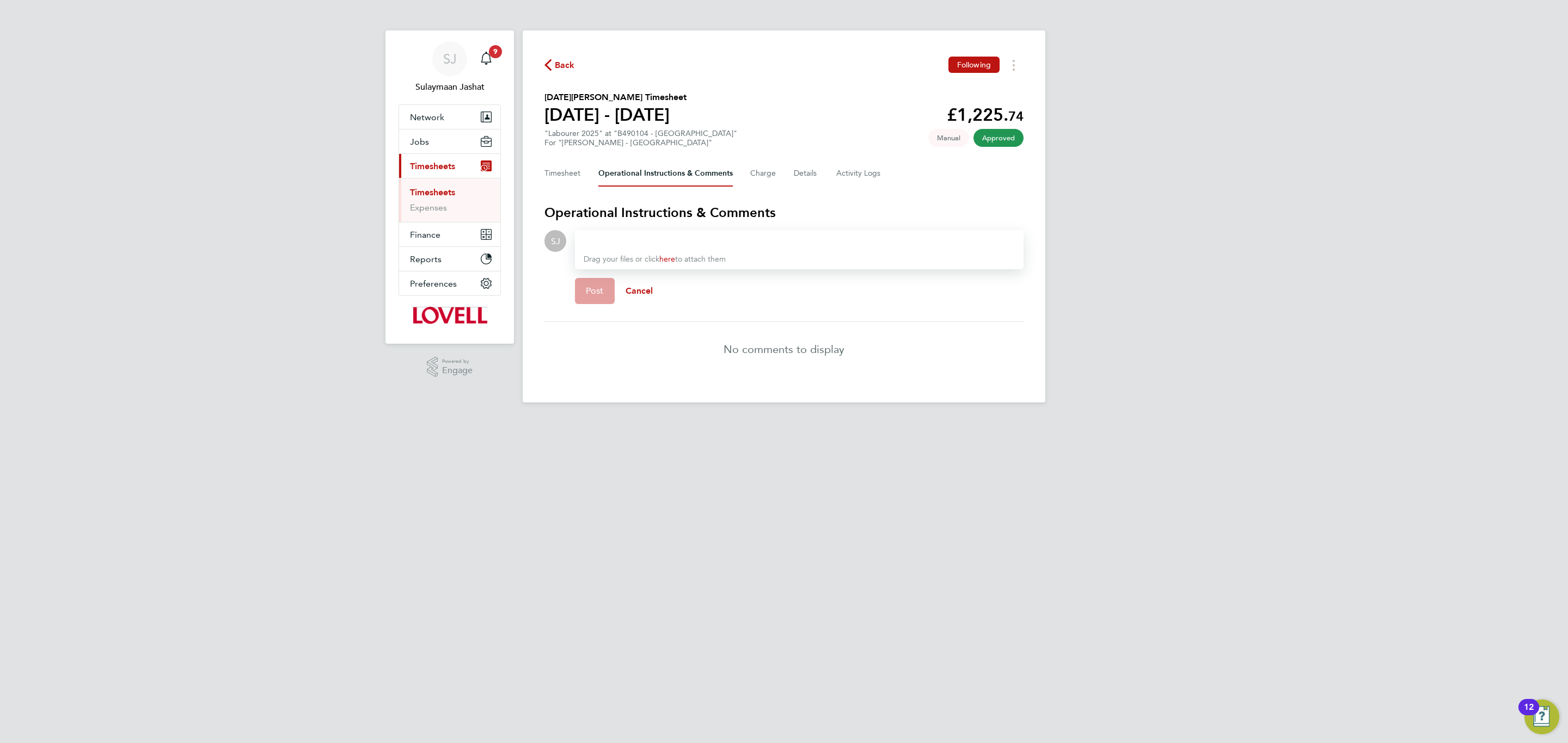
click at [596, 233] on div "Drag your files or click here to attach them" at bounding box center [799, 250] width 448 height 39
click at [596, 237] on div at bounding box center [799, 241] width 431 height 13
drag, startPoint x: 712, startPoint y: 229, endPoint x: 696, endPoint y: 237, distance: 17.9
click at [712, 230] on section "Operational Instructions & Comments SJ Drop your files here Supported files: JP…" at bounding box center [784, 290] width 479 height 172
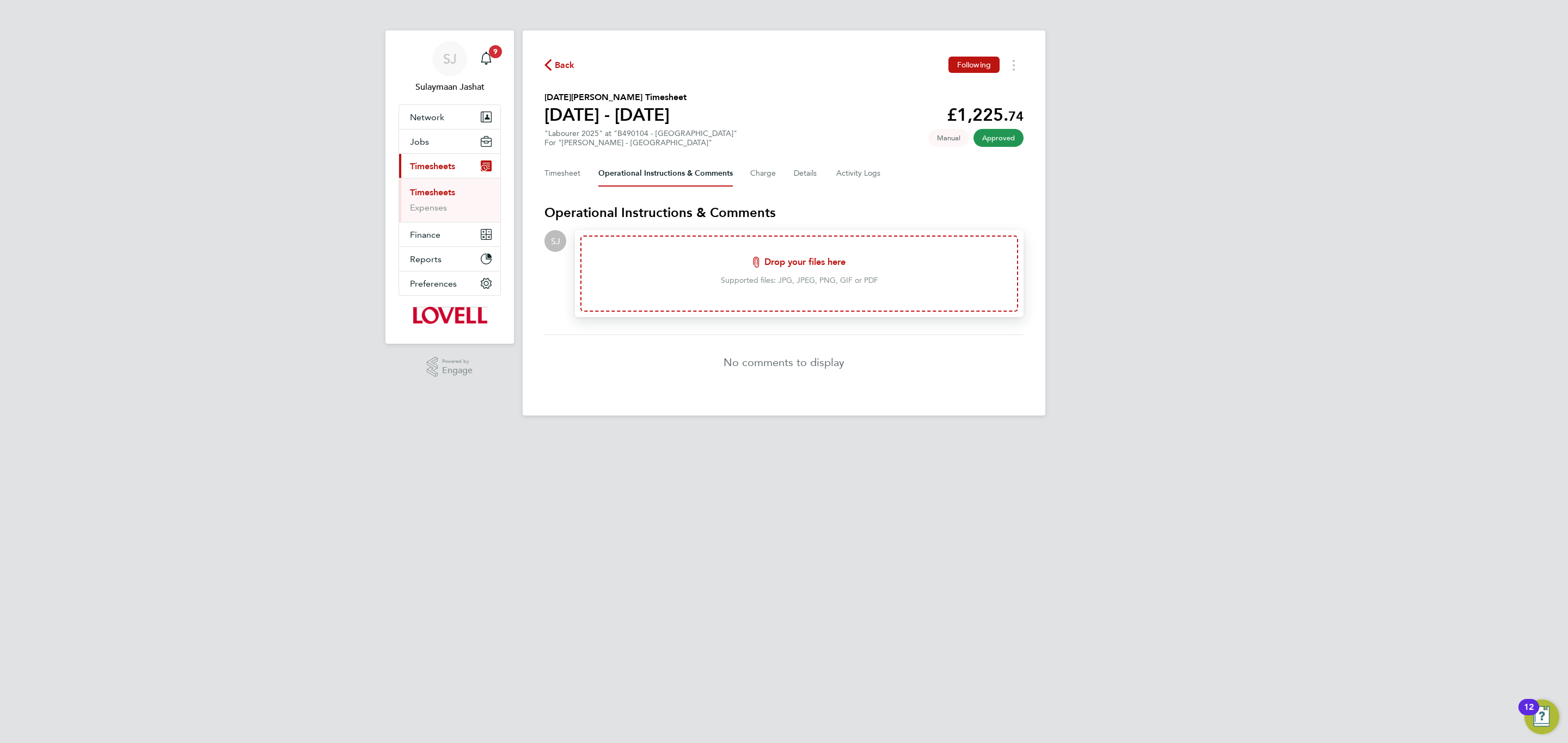
click at [673, 237] on div "Drop your files here Supported files: JPG, JPEG, PNG, GIF or PDF" at bounding box center [799, 273] width 438 height 76
click at [702, 350] on li "No comments to display" at bounding box center [784, 363] width 479 height 55
click at [764, 399] on div "Back Following Noel Priestley's Timesheet 16 - 22 Aug 2025 £1,225. 74 "Labourer…" at bounding box center [784, 223] width 523 height 385
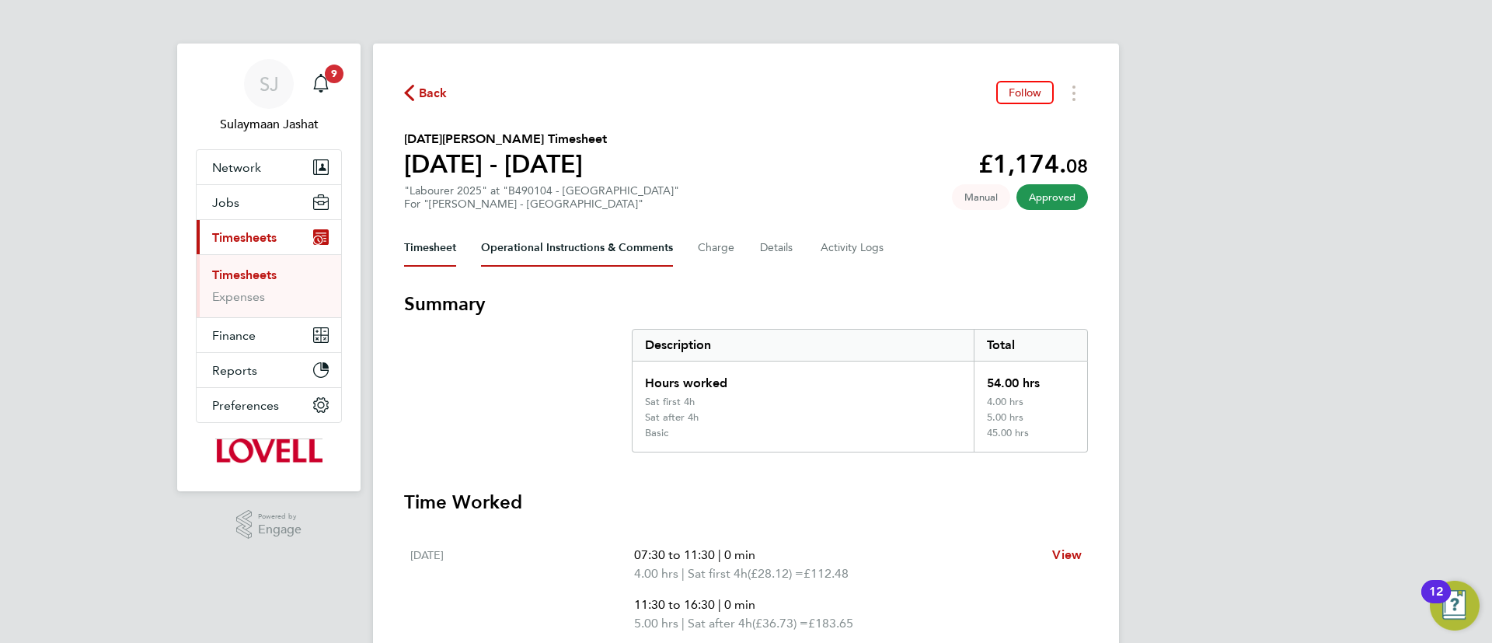
click at [632, 260] on Comments-tab "Operational Instructions & Comments" at bounding box center [577, 247] width 192 height 37
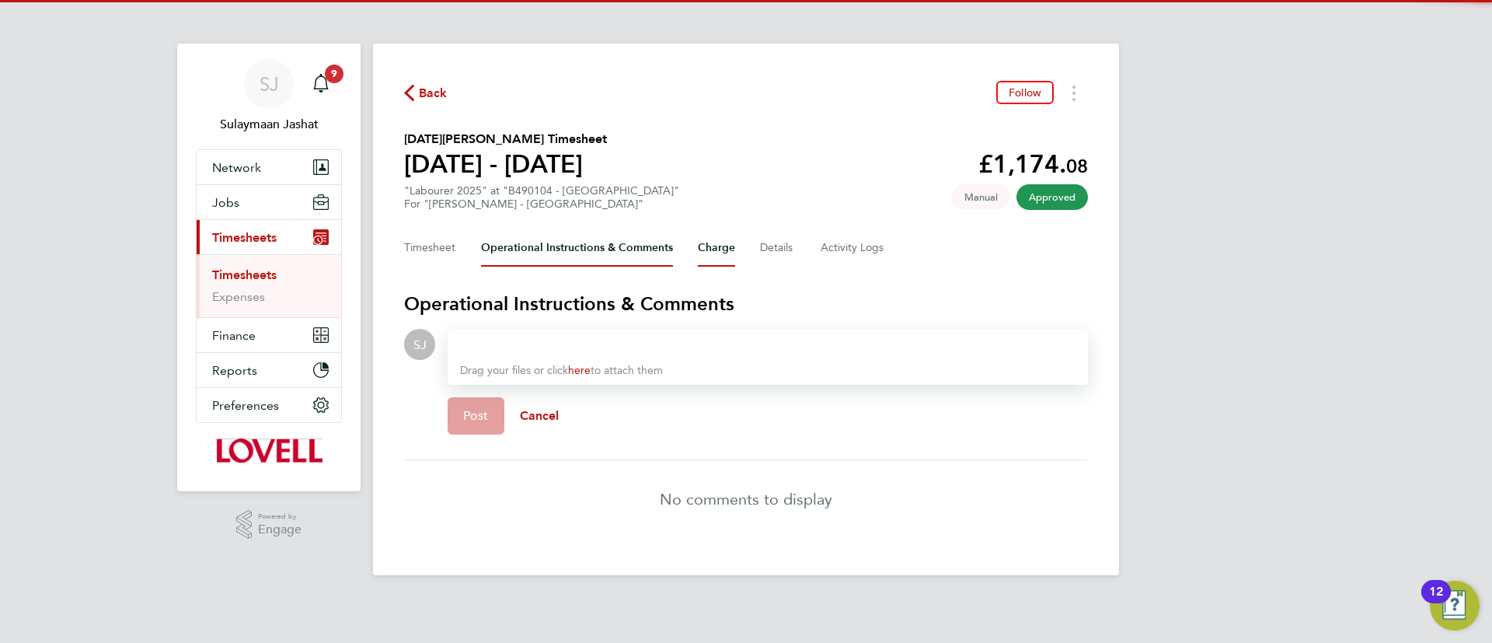
click at [723, 254] on button "Charge" at bounding box center [716, 247] width 37 height 37
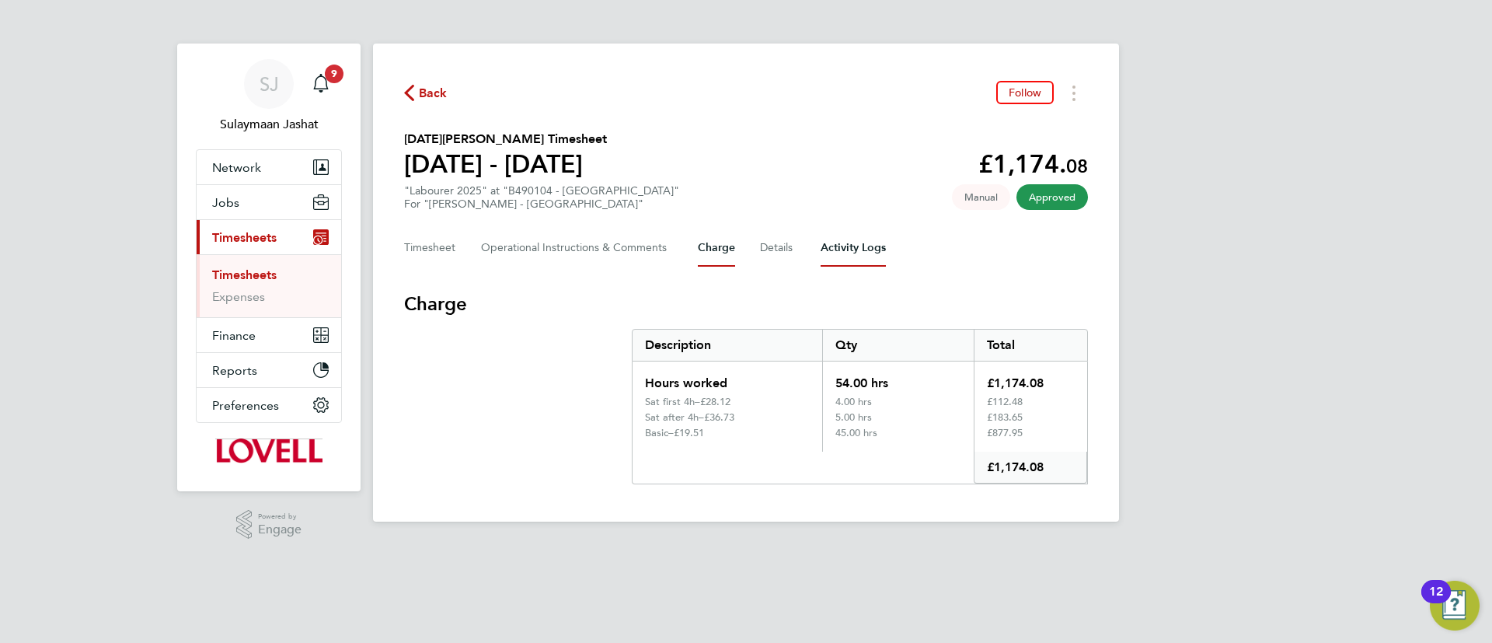
click at [861, 250] on Logs-tab "Activity Logs" at bounding box center [852, 247] width 65 height 37
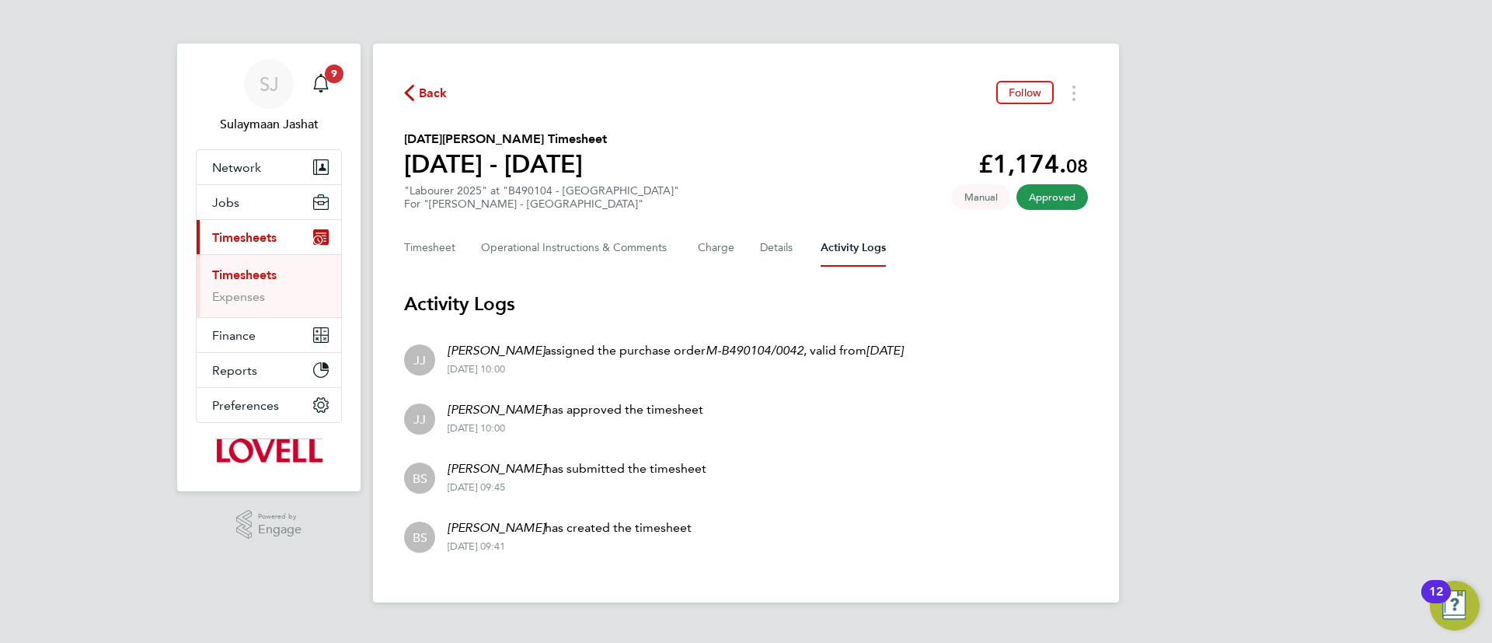
click at [471, 249] on div "Timesheet Operational Instructions & Comments Charge Details Activity Logs" at bounding box center [746, 247] width 684 height 37
click at [447, 249] on button "Timesheet" at bounding box center [430, 247] width 52 height 37
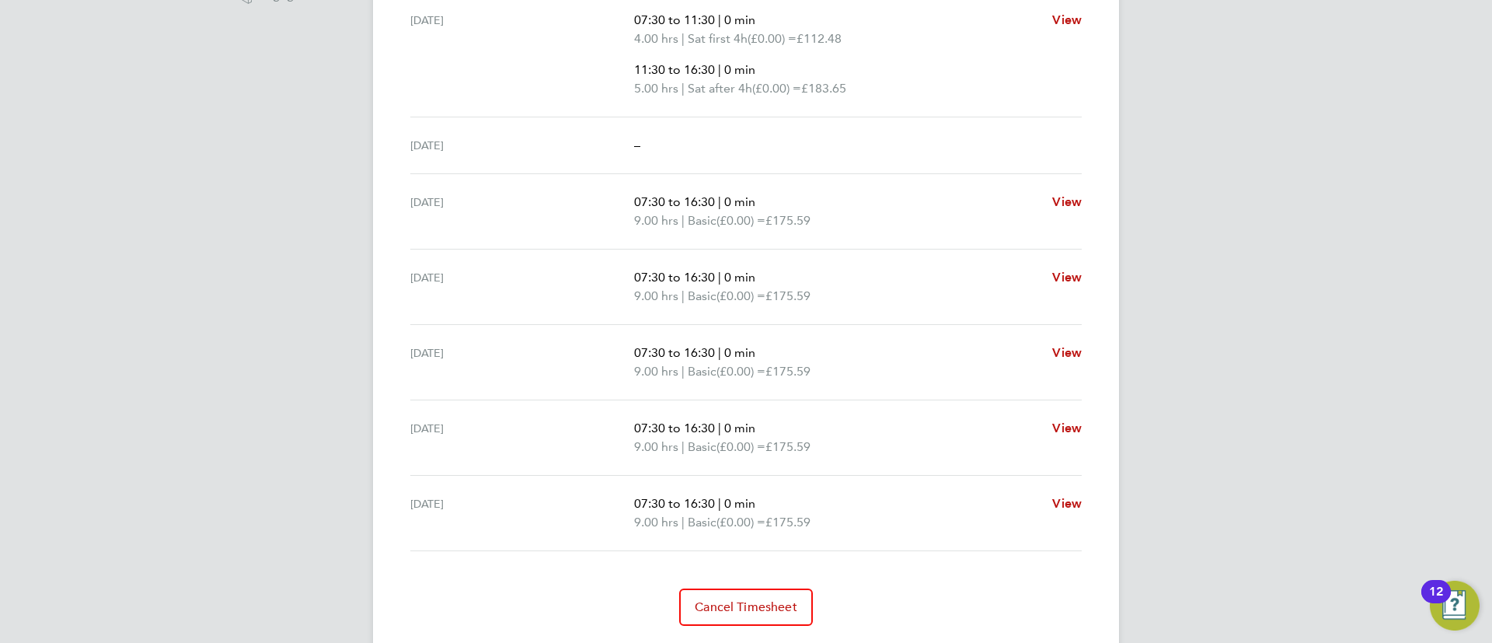
scroll to position [580, 0]
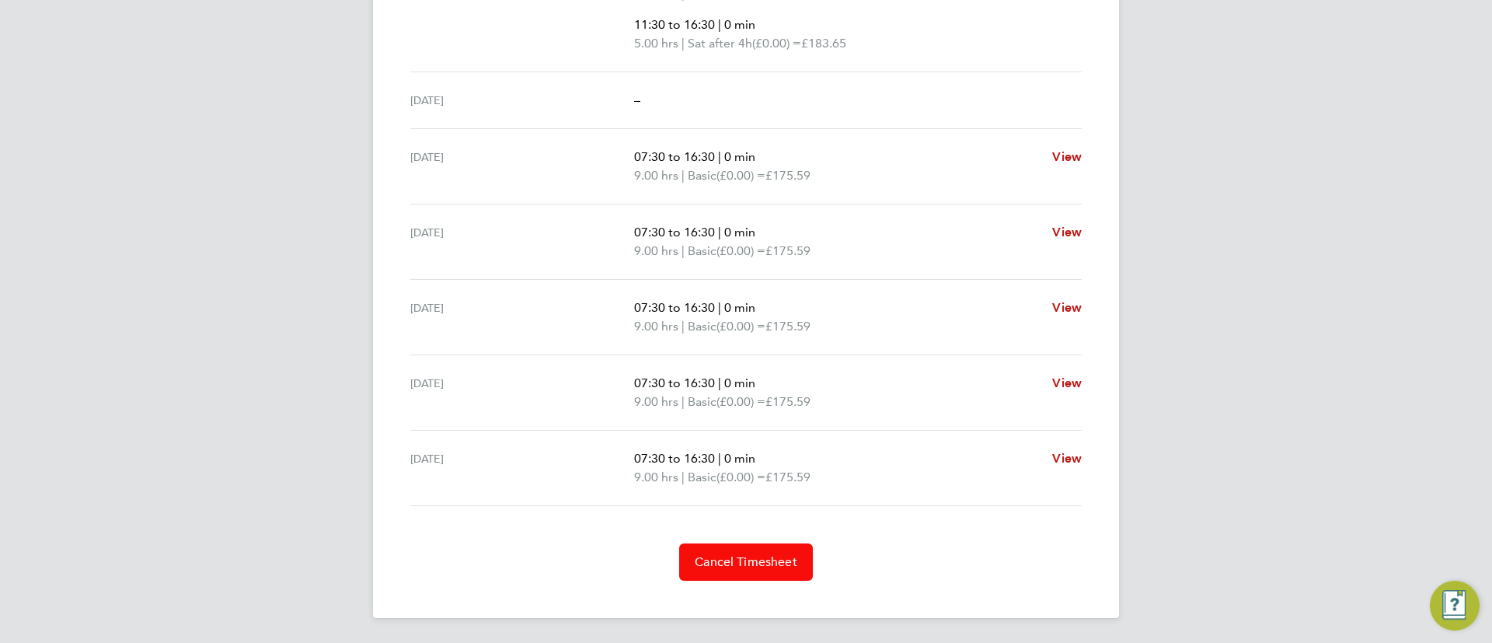
click at [740, 549] on button "Cancel Timesheet" at bounding box center [746, 561] width 134 height 37
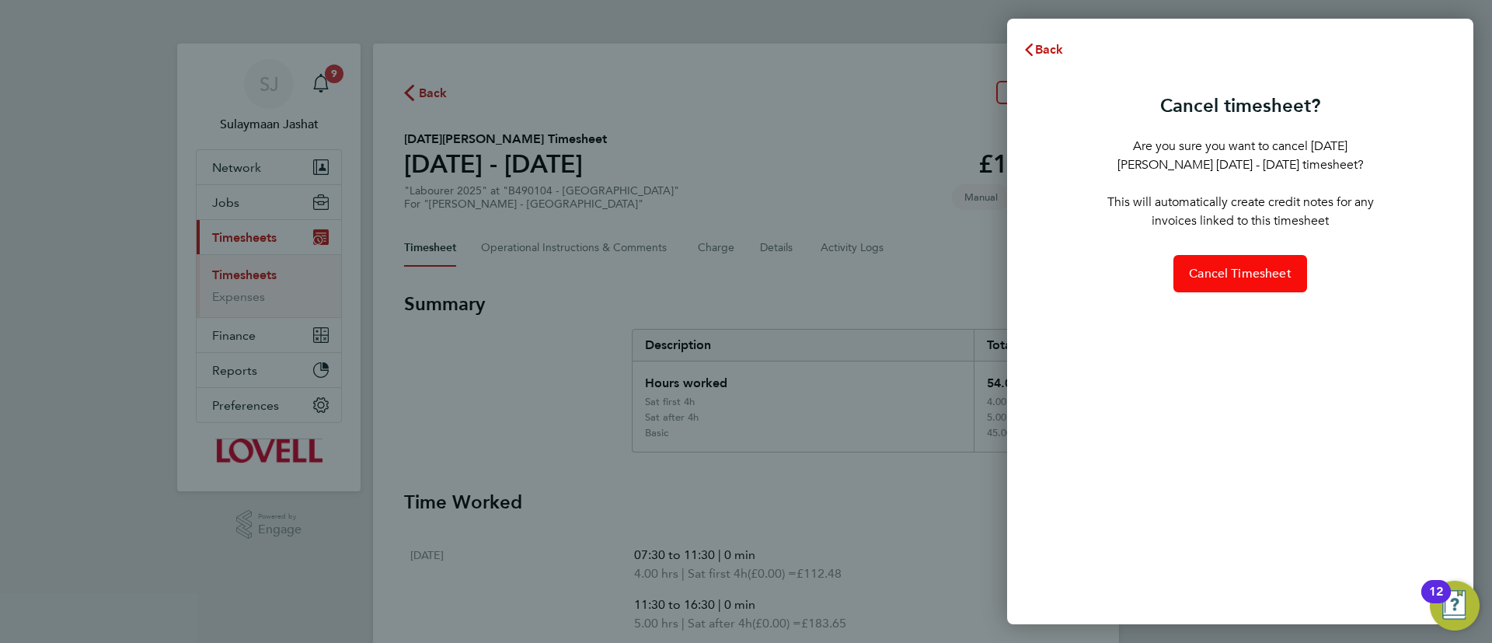
click at [1238, 261] on button "Cancel Timesheet" at bounding box center [1240, 273] width 134 height 37
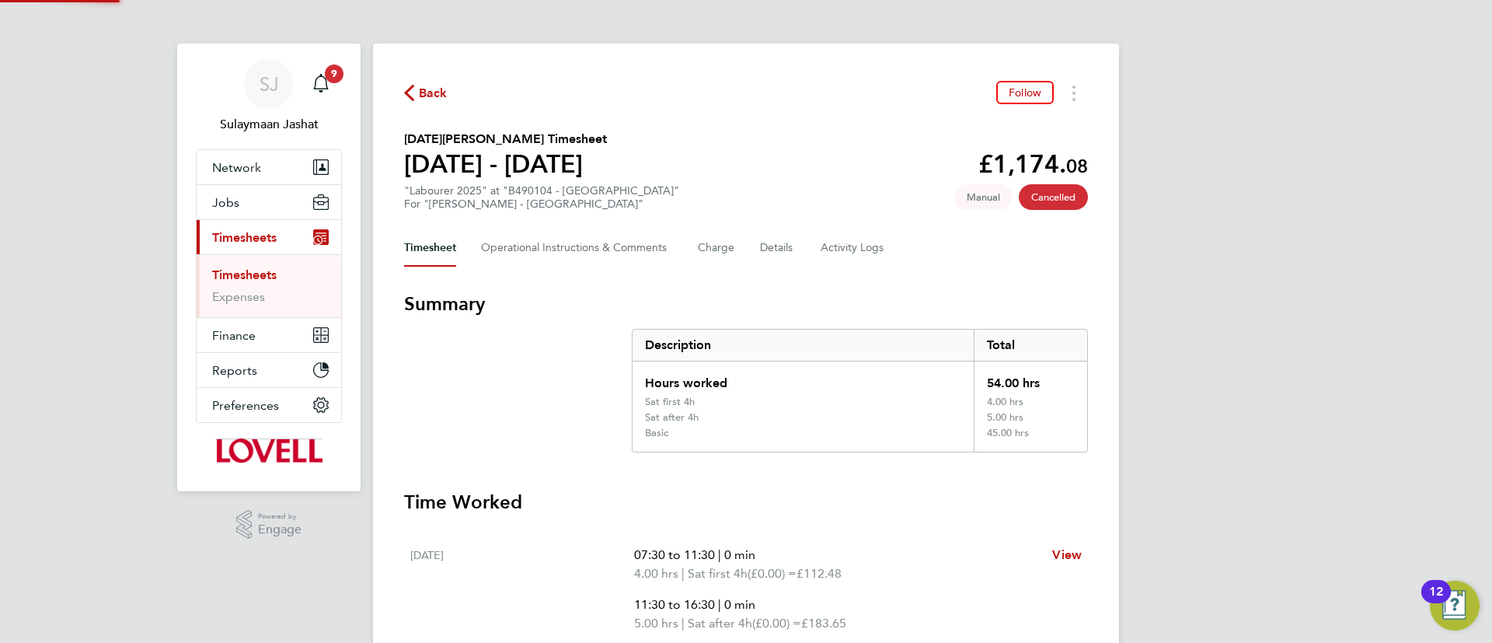
click at [1061, 253] on div "Timesheet Operational Instructions & Comments Charge Details Activity Logs" at bounding box center [746, 247] width 684 height 37
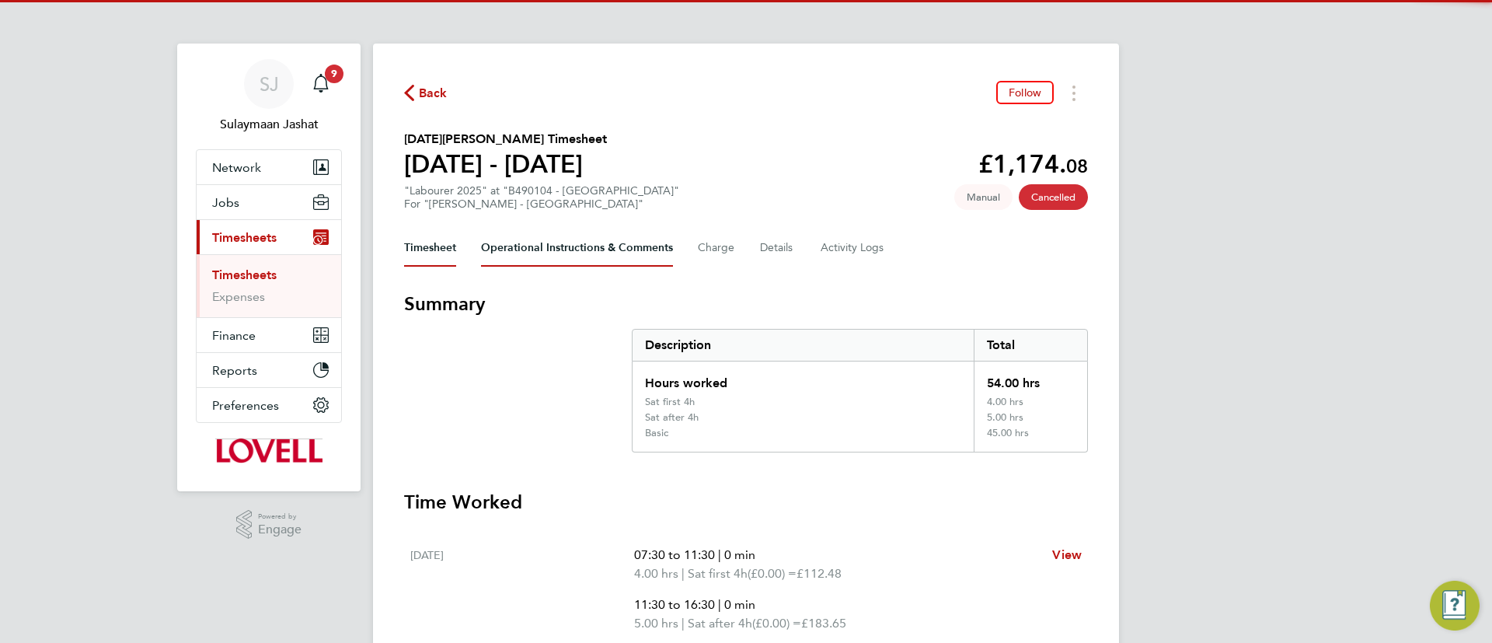
click at [569, 265] on Comments-tab "Operational Instructions & Comments" at bounding box center [577, 247] width 192 height 37
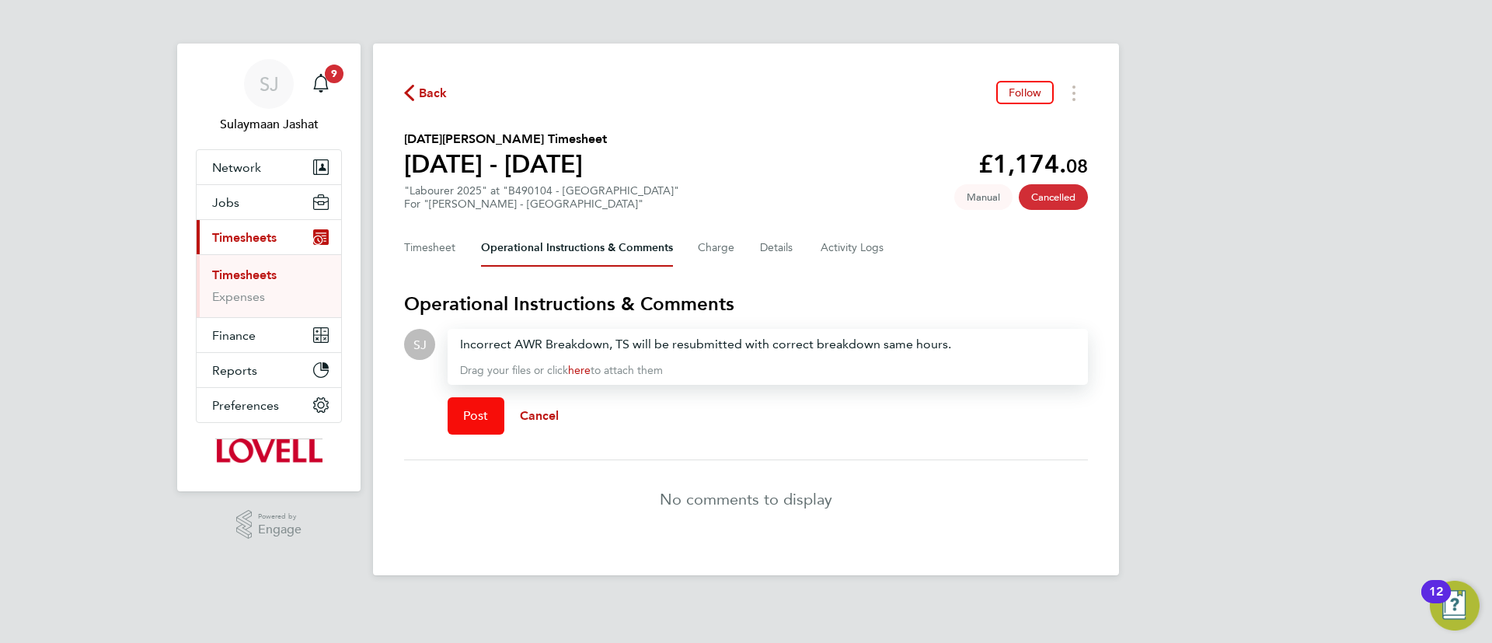
click at [491, 409] on button "Post" at bounding box center [476, 415] width 57 height 37
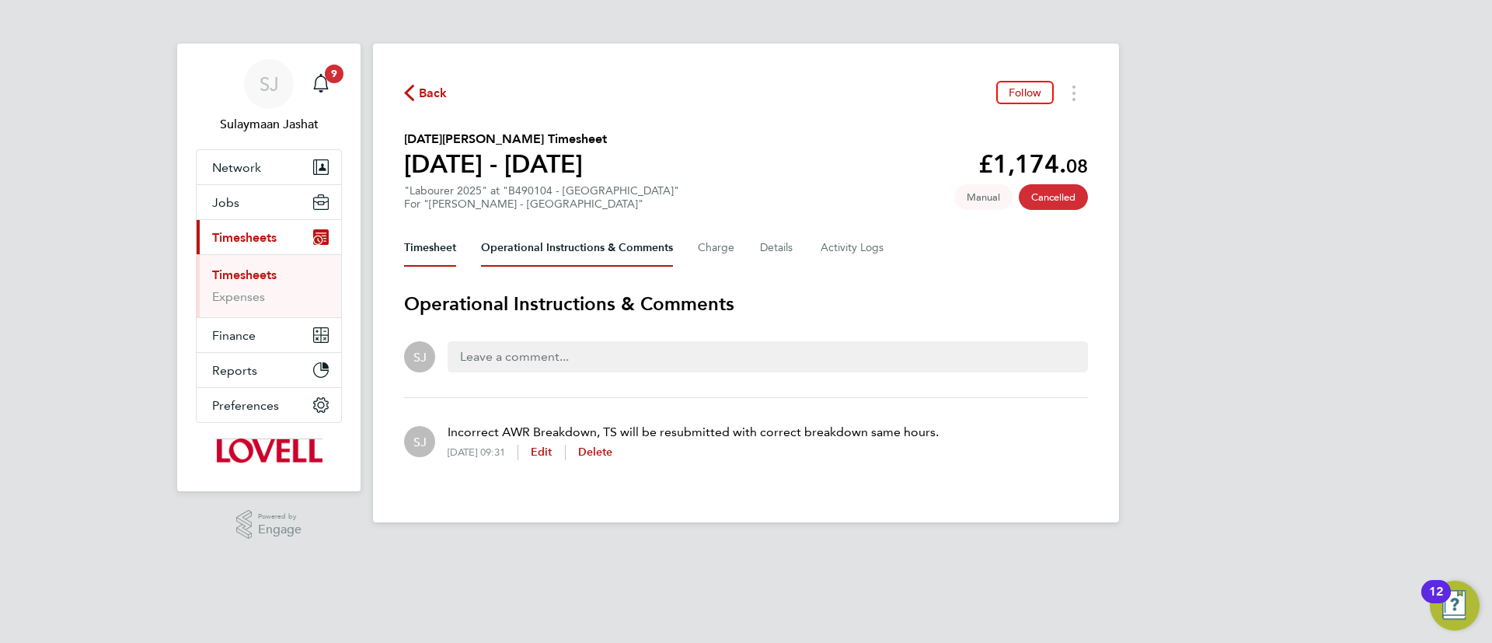
click at [406, 248] on button "Timesheet" at bounding box center [430, 247] width 52 height 37
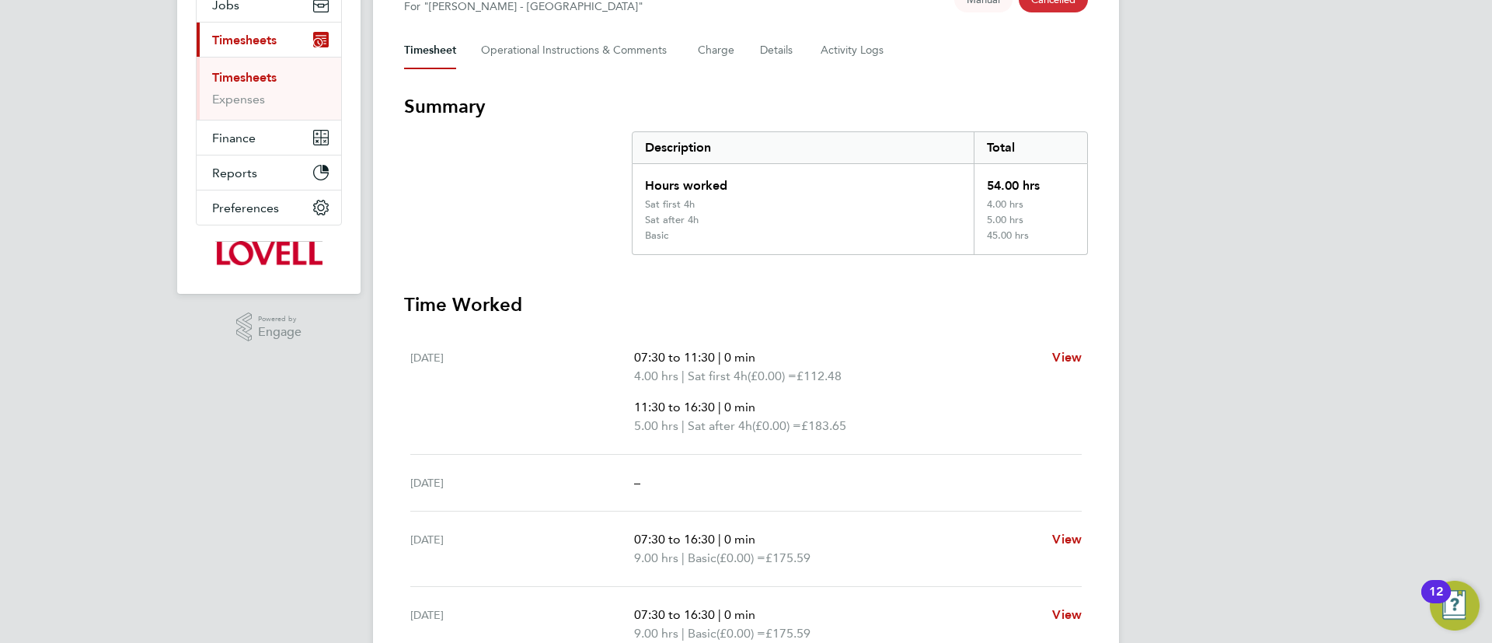
scroll to position [39, 0]
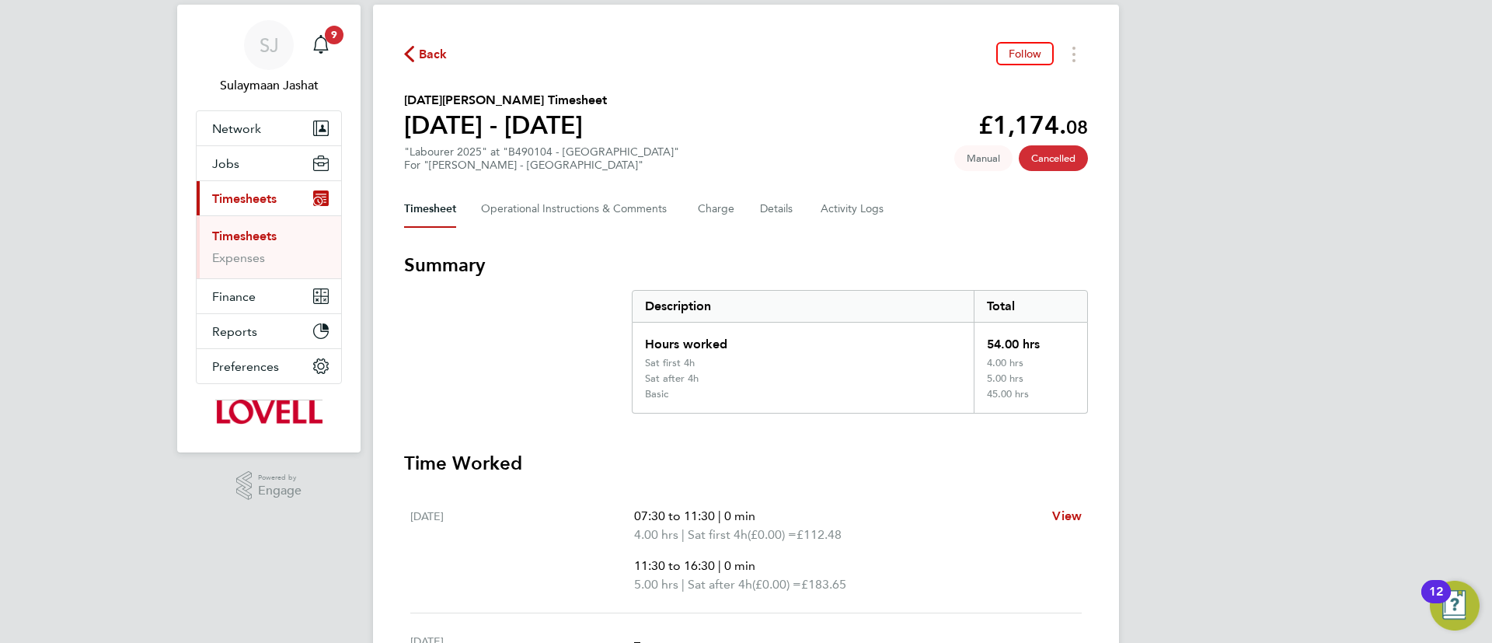
click at [258, 235] on link "Timesheets" at bounding box center [244, 235] width 64 height 15
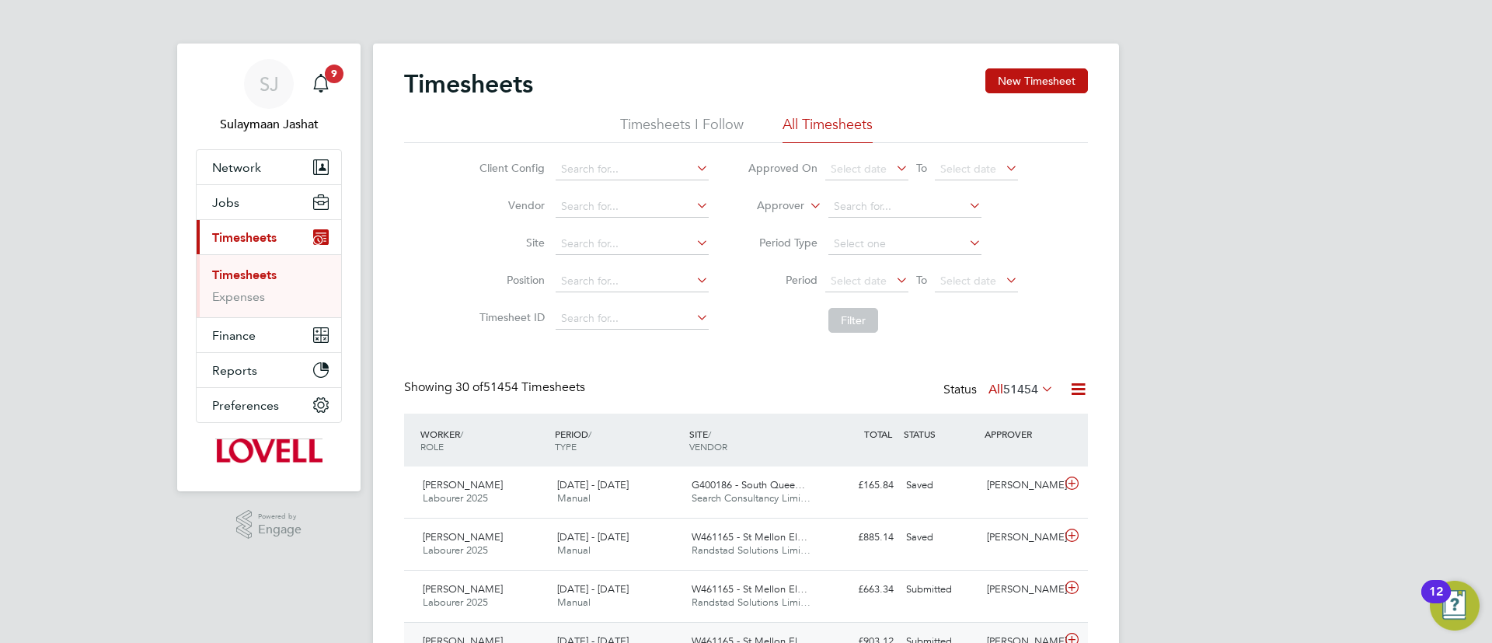
click at [1012, 638] on div "Daniel Bevan" at bounding box center [1021, 642] width 81 height 26
click at [789, 211] on label "Approver" at bounding box center [769, 206] width 70 height 16
click at [758, 225] on li "Worker" at bounding box center [765, 224] width 77 height 20
click at [878, 203] on input at bounding box center [904, 207] width 153 height 22
click at [906, 232] on li "Paul Noo n" at bounding box center [904, 228] width 155 height 21
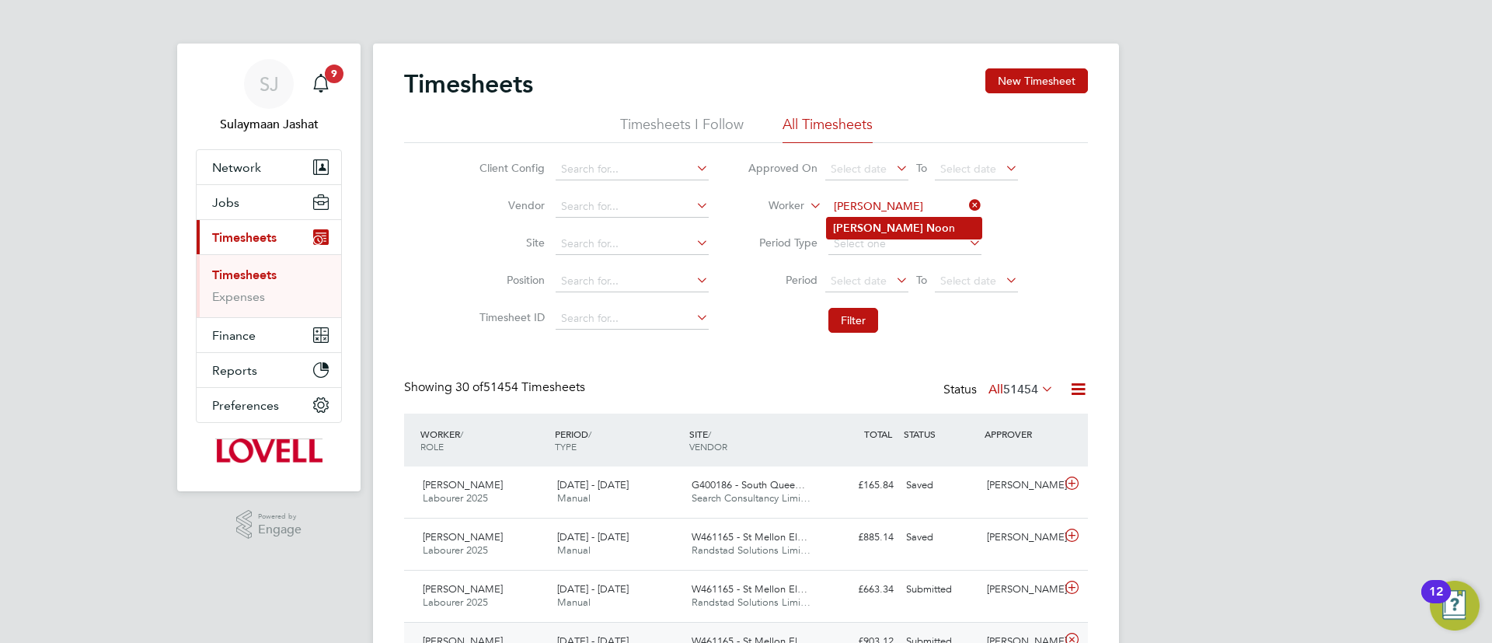
type input "[PERSON_NAME]"
click at [867, 318] on button "Filter" at bounding box center [853, 320] width 50 height 25
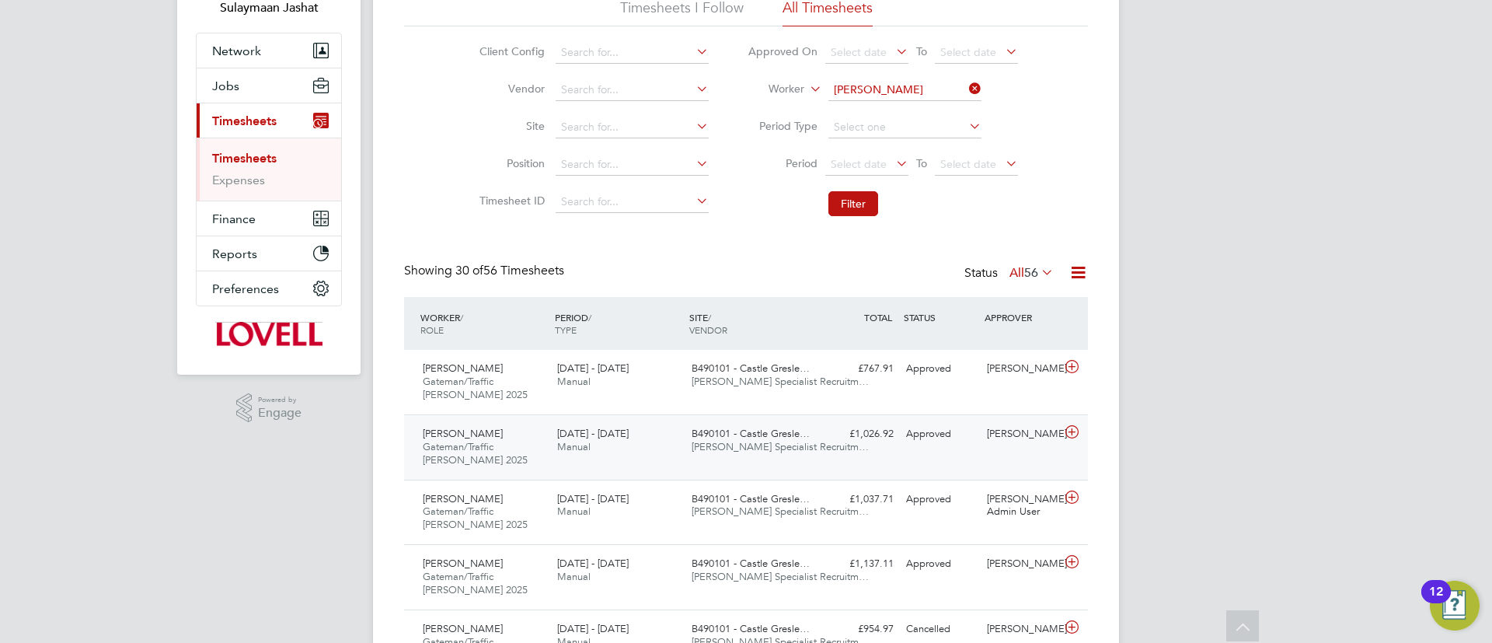
click at [730, 451] on span "[PERSON_NAME] Specialist Recruitm…" at bounding box center [779, 446] width 177 height 13
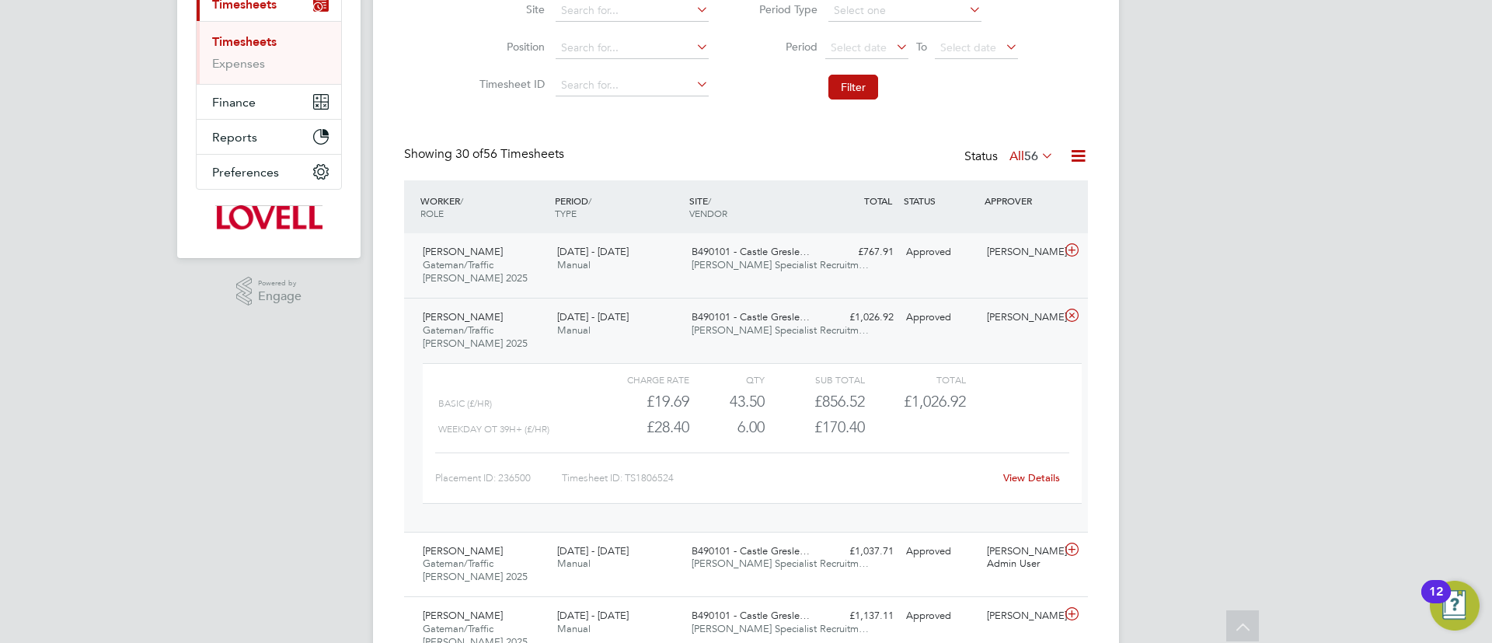
click at [788, 258] on span "[PERSON_NAME] Specialist Recruitm…" at bounding box center [779, 264] width 177 height 13
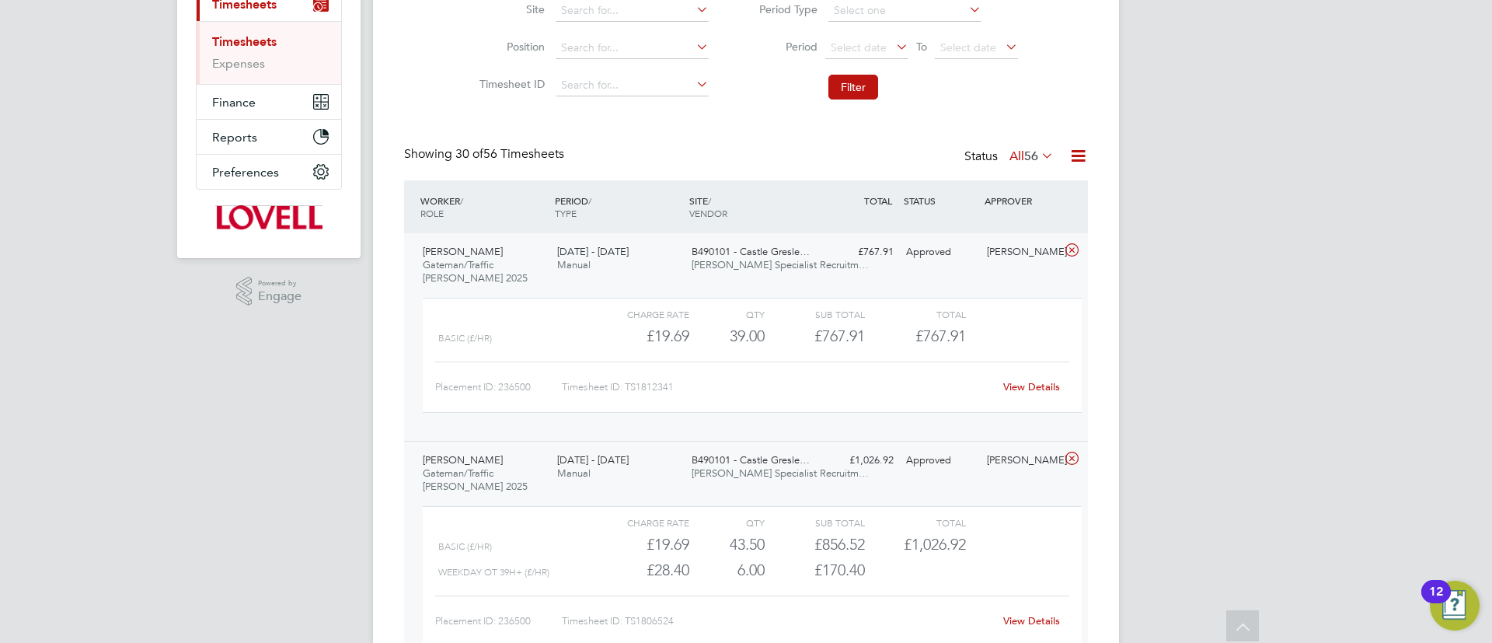
click at [783, 258] on span "[PERSON_NAME] Specialist Recruitm…" at bounding box center [779, 264] width 177 height 13
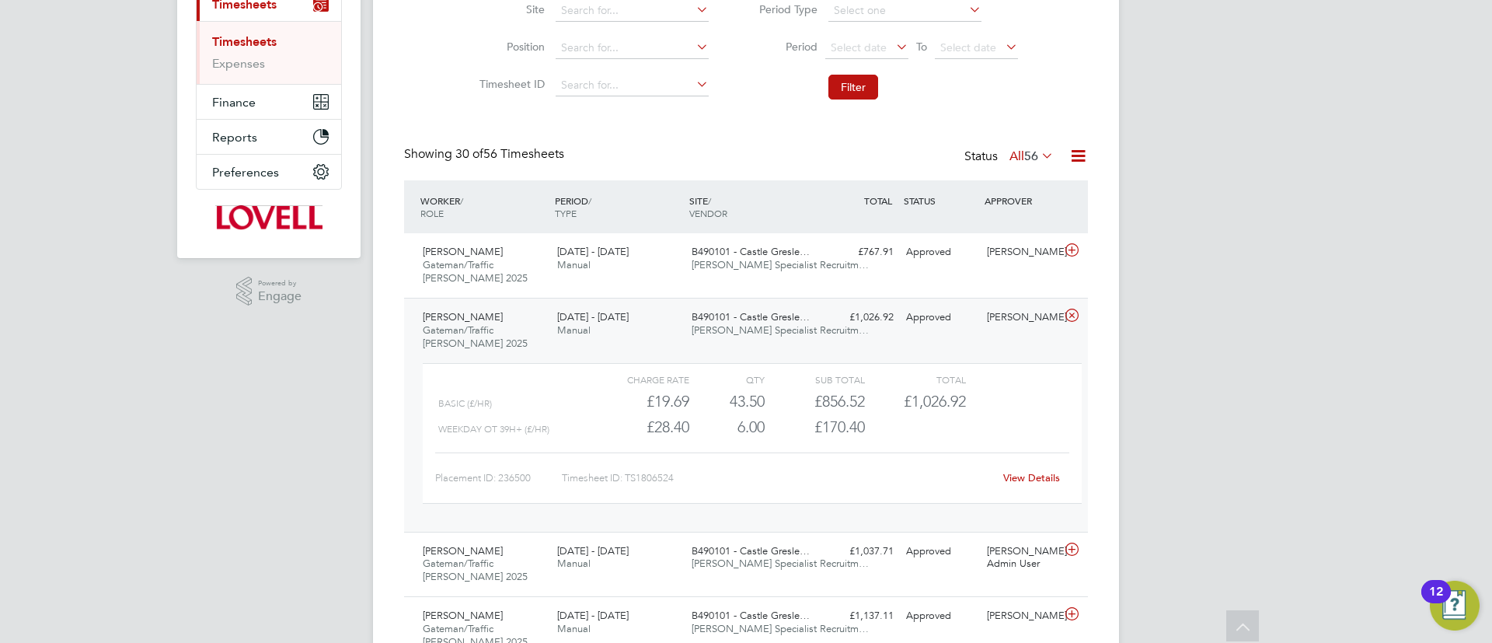
click at [1025, 477] on link "View Details" at bounding box center [1031, 477] width 57 height 13
click at [667, 354] on div "Paul Noon Gateman/Traffic Marshall 2025 16 - 22 Aug 2025 16 - 22 Aug 2025 Manua…" at bounding box center [746, 415] width 684 height 234
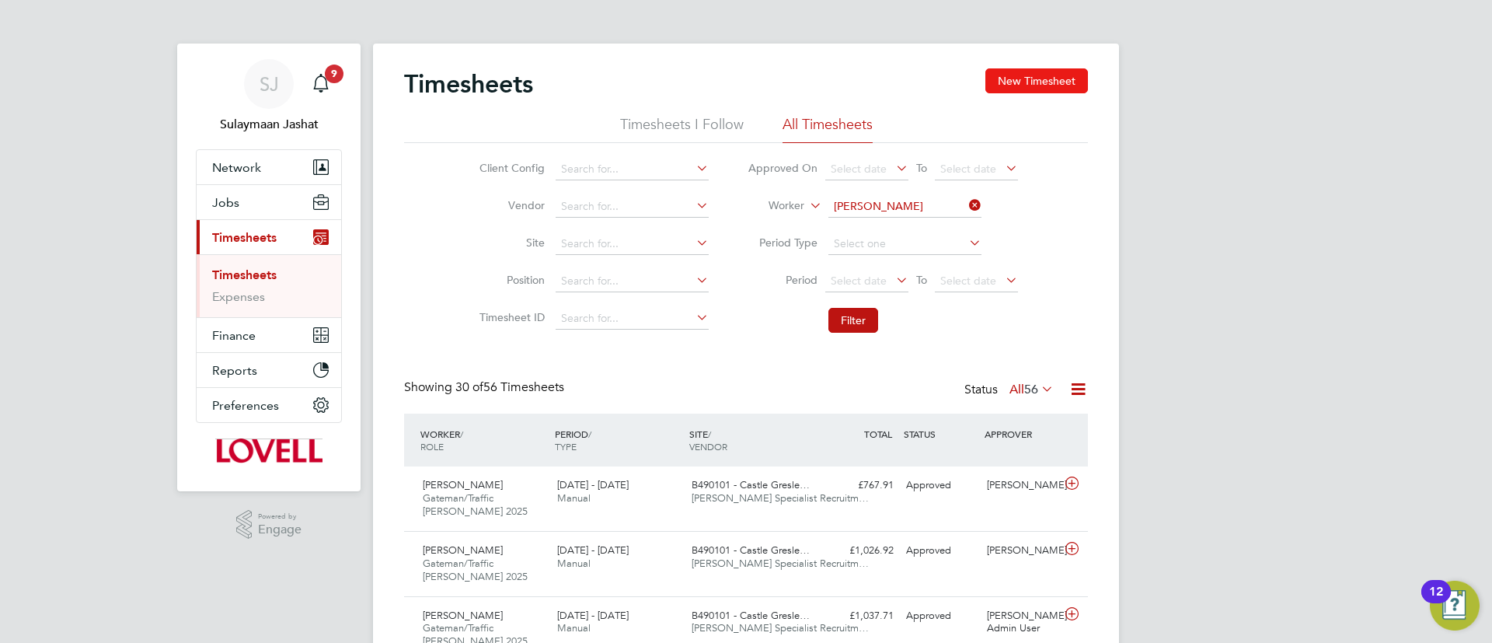
drag, startPoint x: 1057, startPoint y: 78, endPoint x: 1040, endPoint y: 87, distance: 18.4
click at [1057, 75] on button "New Timesheet" at bounding box center [1036, 80] width 103 height 25
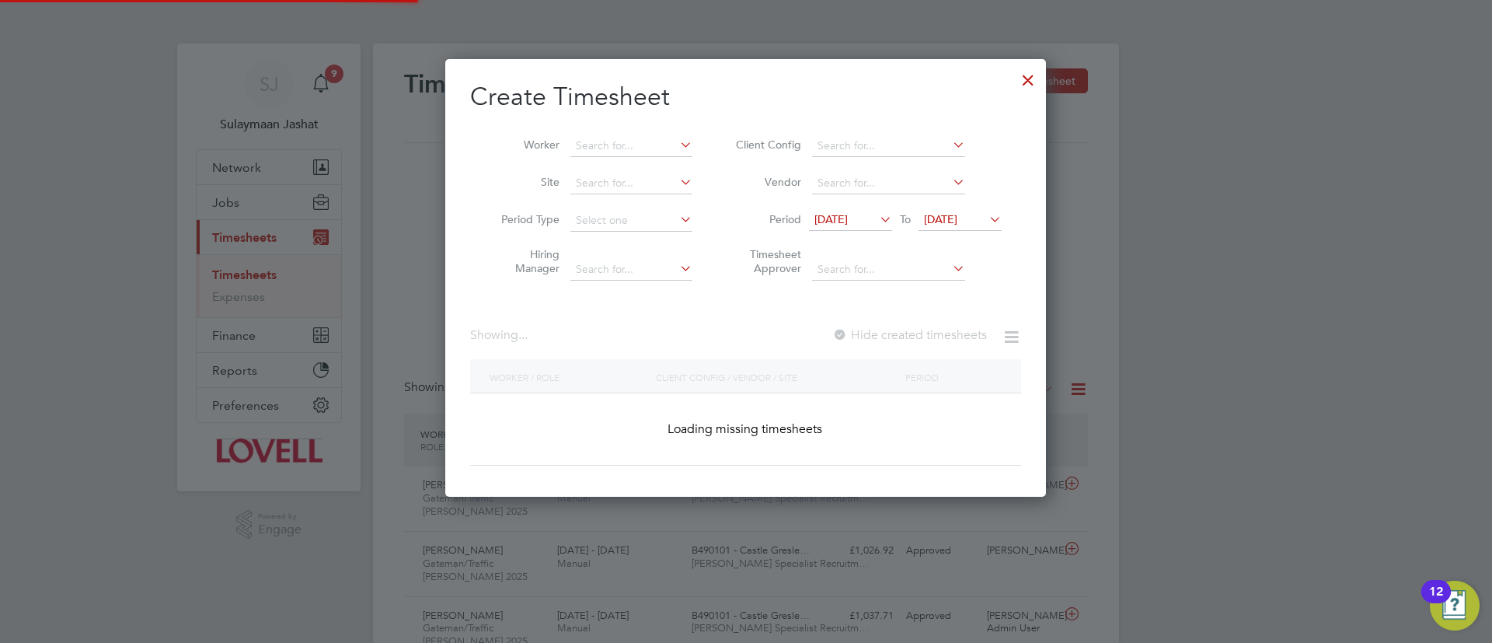
scroll to position [438, 601]
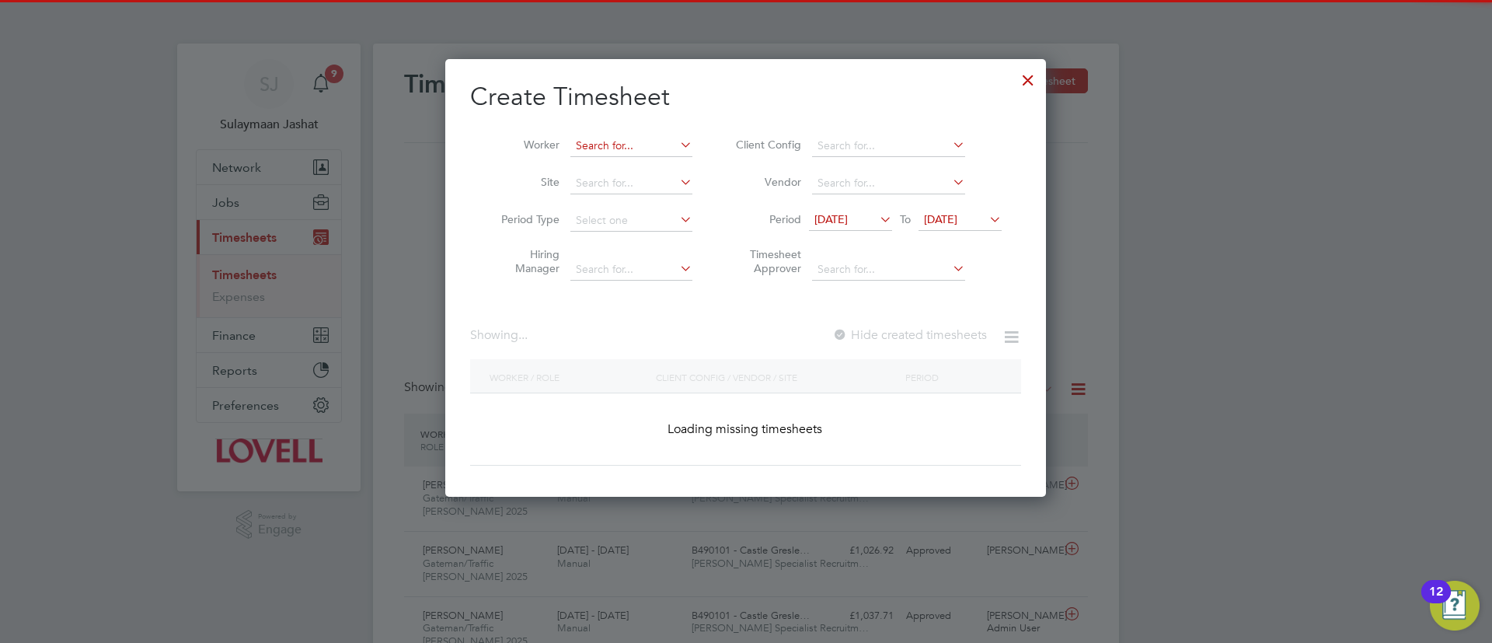
drag, startPoint x: 660, startPoint y: 129, endPoint x: 643, endPoint y: 138, distance: 18.8
click at [646, 132] on li "Worker" at bounding box center [591, 145] width 242 height 37
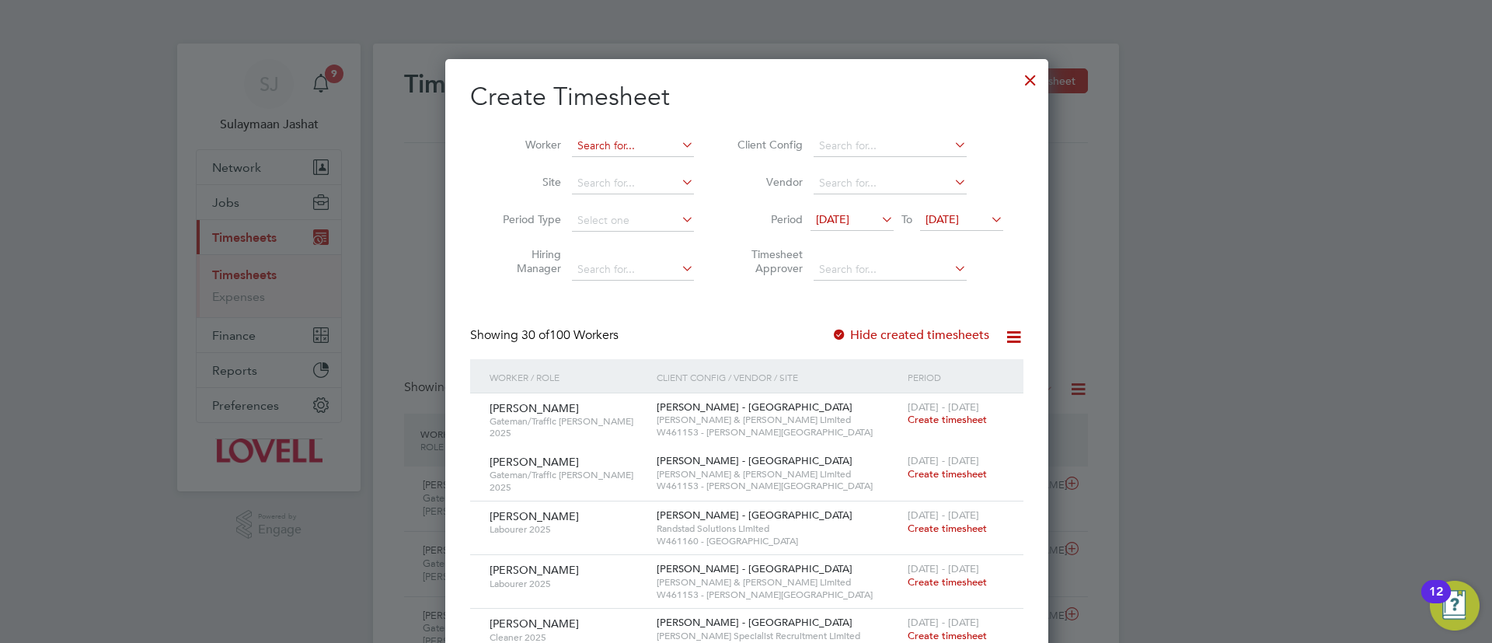
scroll to position [2498, 601]
click at [643, 141] on input at bounding box center [633, 146] width 122 height 22
type input "paul noon"
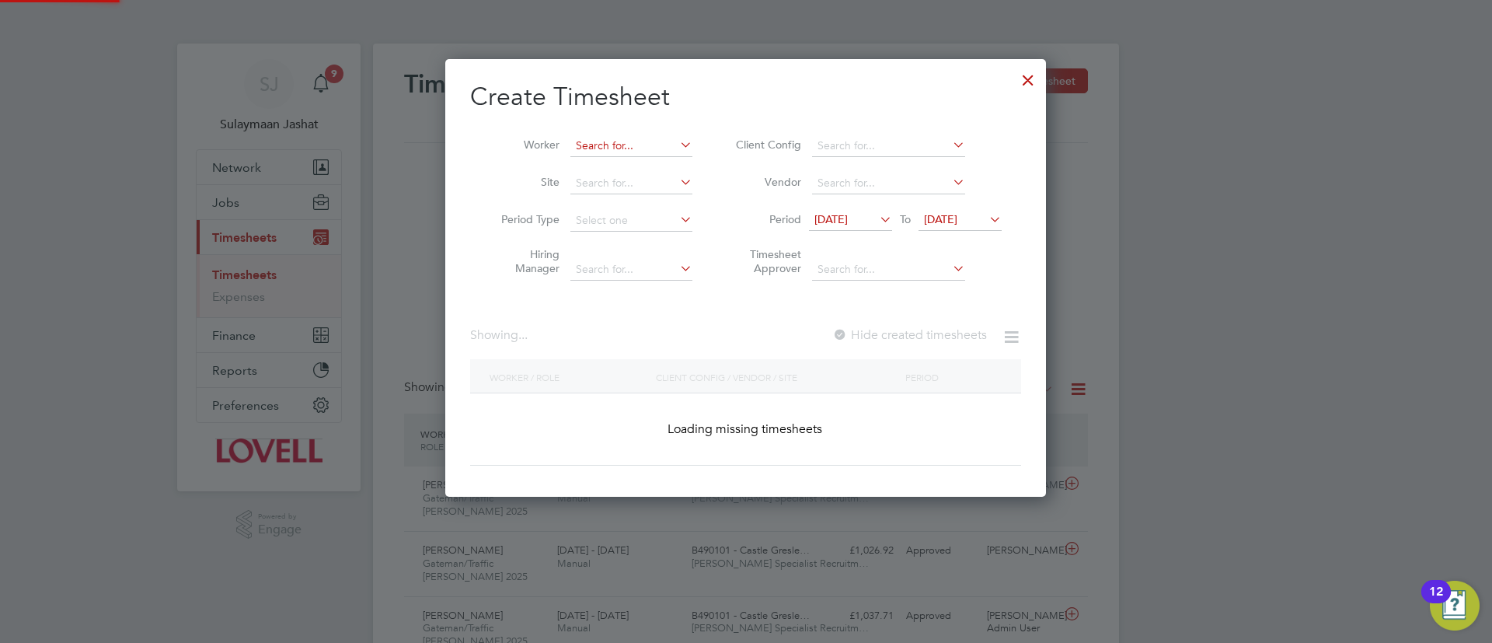
click at [618, 152] on input at bounding box center [631, 146] width 122 height 22
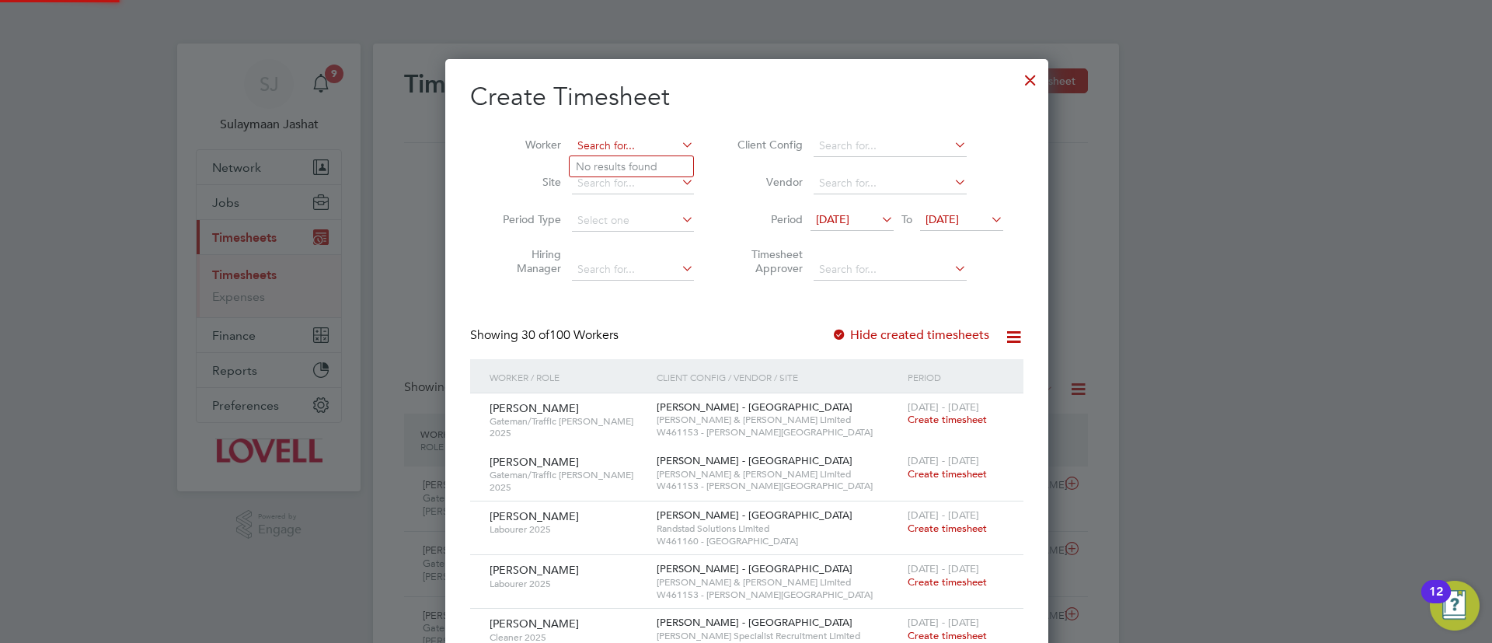
scroll to position [2498, 601]
click at [669, 163] on b "Noon" at bounding box center [683, 166] width 29 height 13
type input "[PERSON_NAME]"
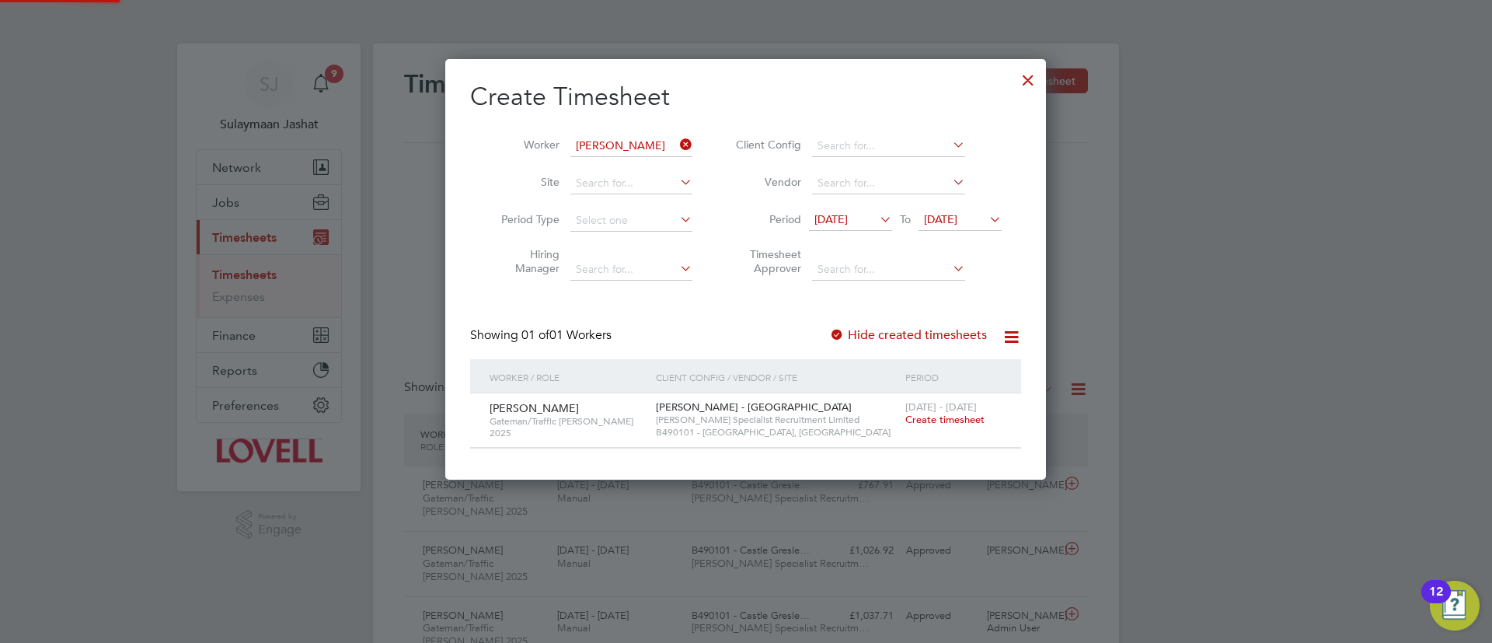
scroll to position [419, 601]
click at [967, 414] on span "Create timesheet" at bounding box center [944, 419] width 79 height 13
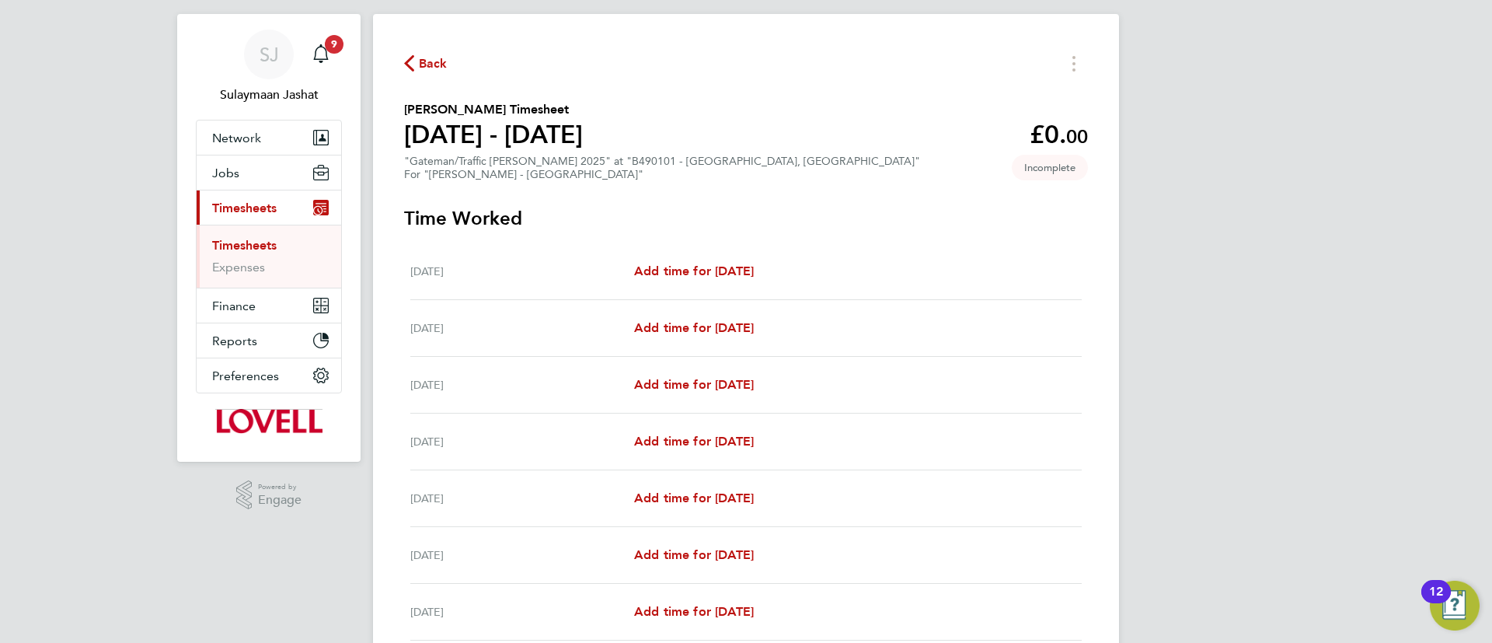
scroll to position [117, 0]
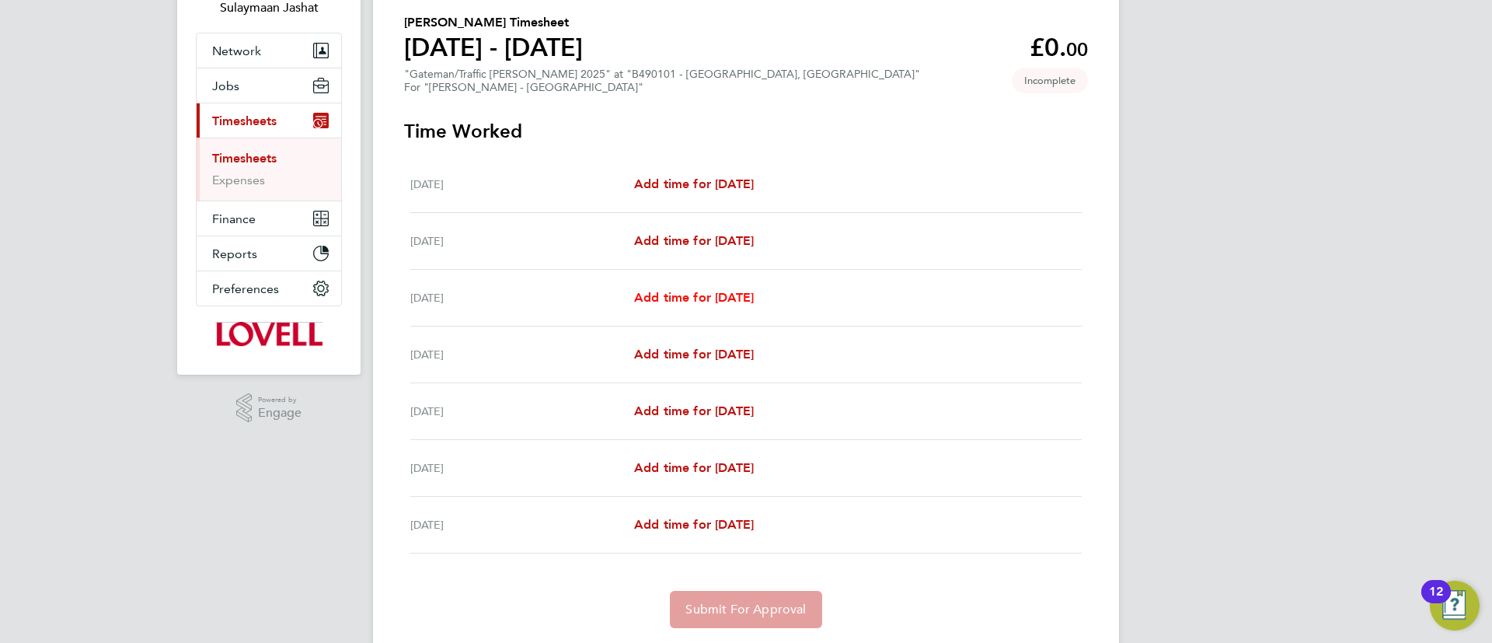
click at [679, 292] on span "Add time for Mon 18 Aug" at bounding box center [694, 297] width 120 height 15
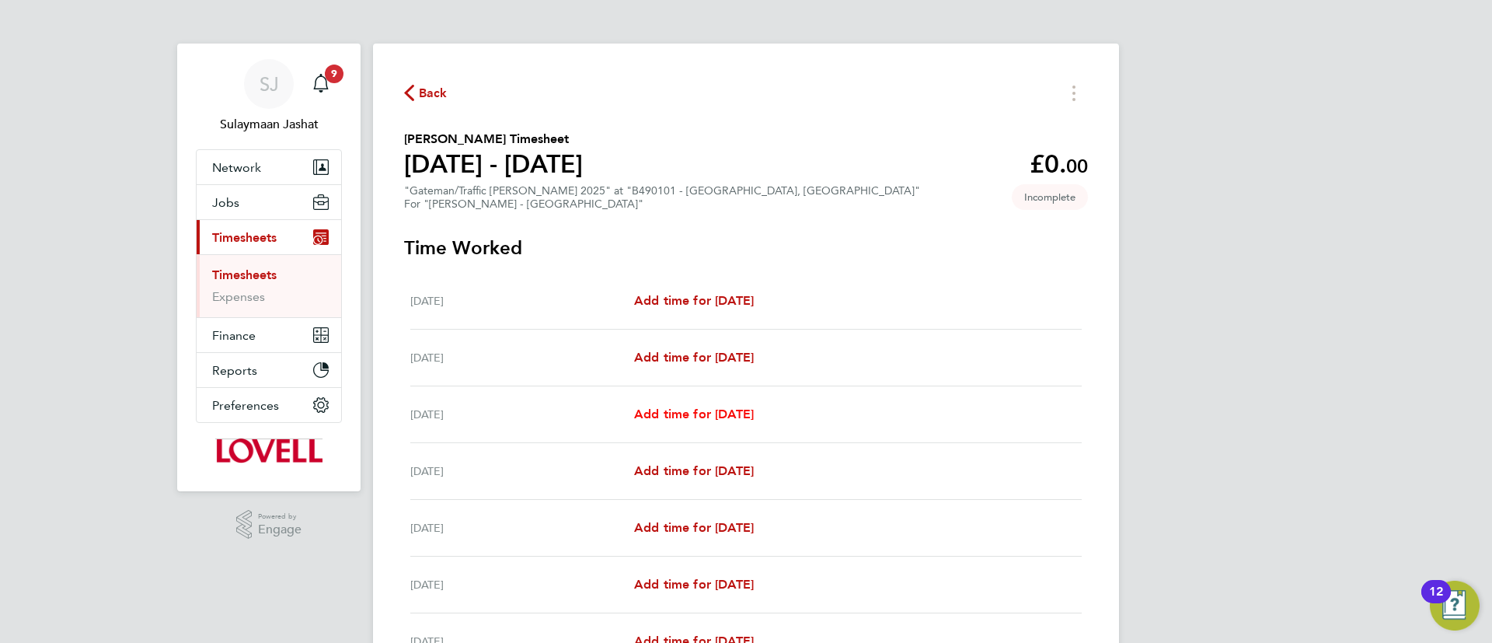
select select "30"
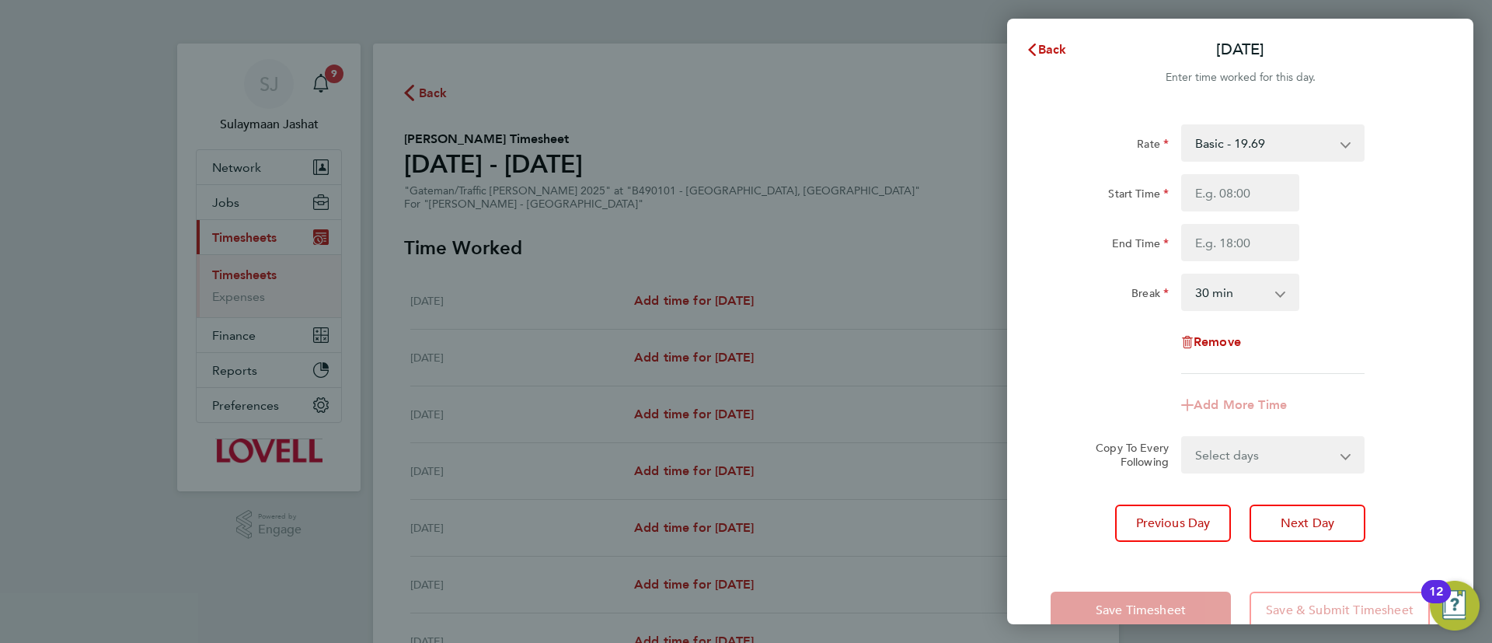
click at [714, 200] on div "Back Mon 18 Aug Enter time worked for this day. Rate Basic - 19.69 Weekday OT 3…" at bounding box center [746, 321] width 1492 height 643
click at [1230, 172] on div "Rate Basic - 19.69 Weekday OT 39h+ - 28.40 Sat first 4h - 28.40 Sat after 4h - …" at bounding box center [1239, 248] width 379 height 249
type input "07:30"
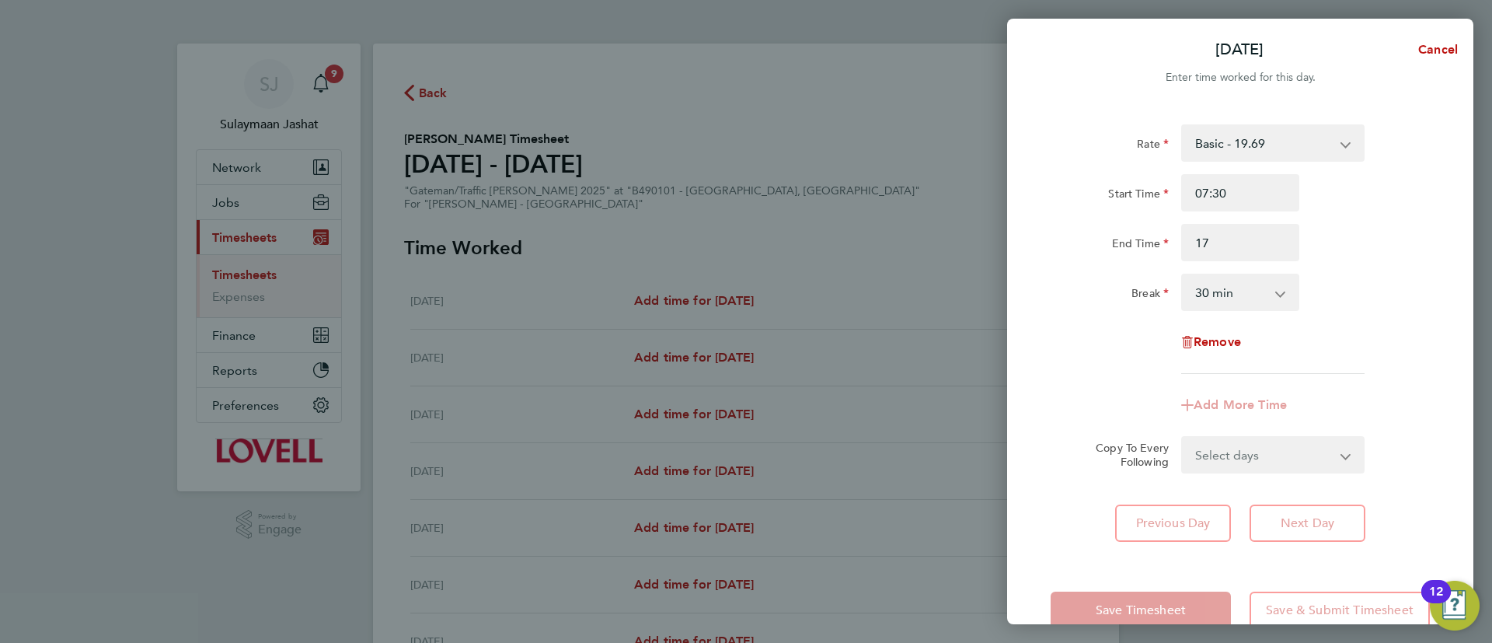
type input "17:00"
click at [1073, 305] on div "Break" at bounding box center [1109, 291] width 131 height 37
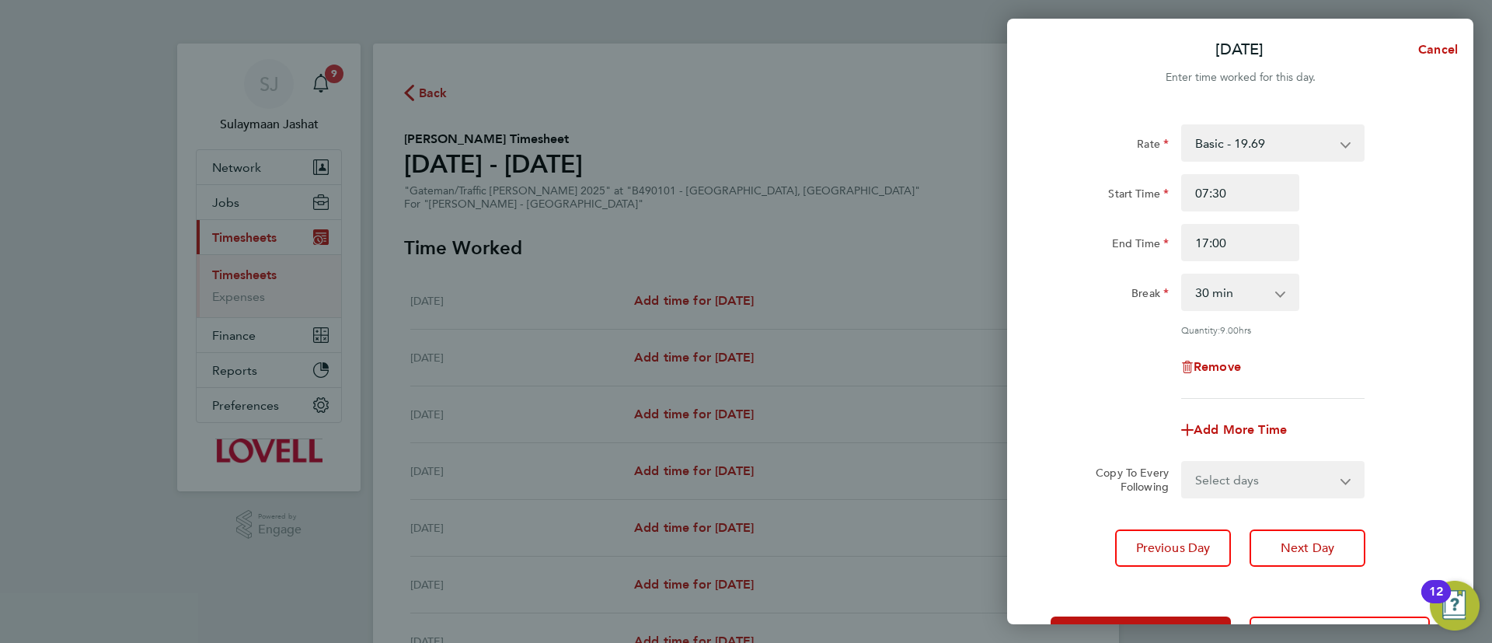
scroll to position [59, 0]
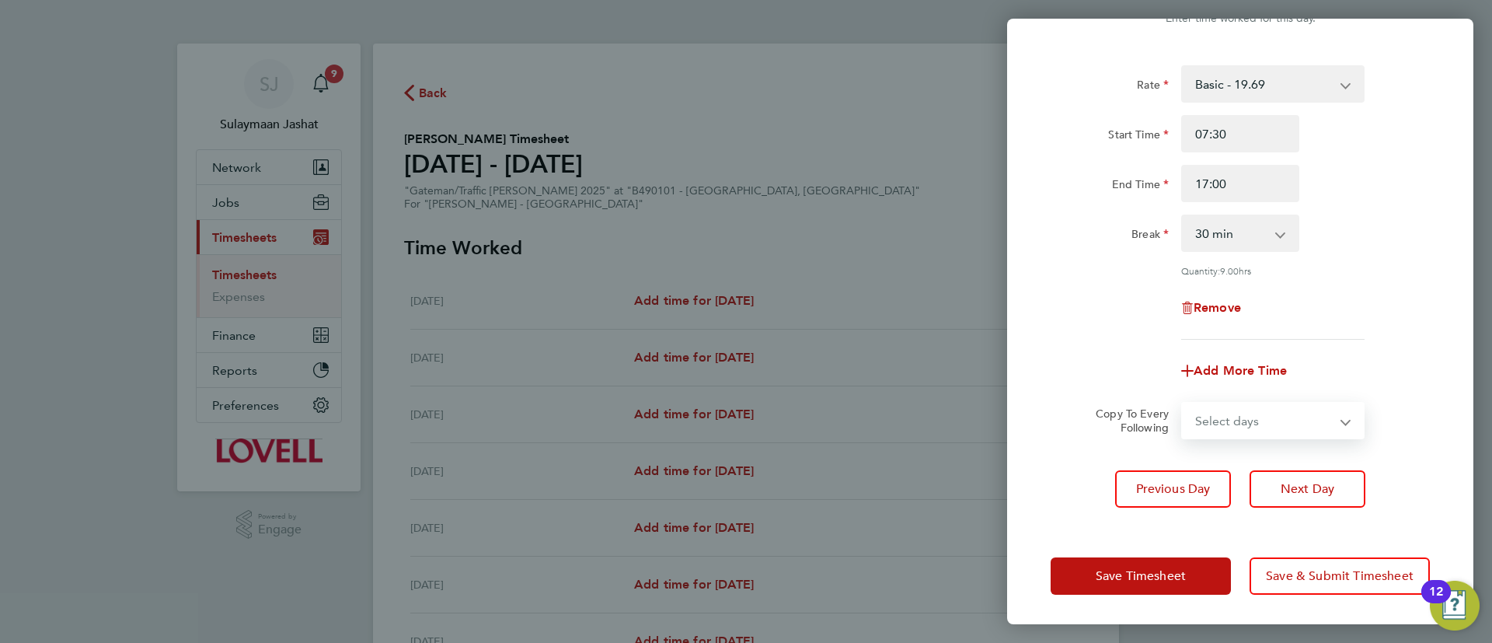
drag, startPoint x: 1306, startPoint y: 401, endPoint x: 1298, endPoint y: 408, distance: 11.0
click at [1305, 403] on select "Select days Day Tuesday Wednesday Thursday Friday" at bounding box center [1264, 420] width 163 height 34
select select "DAY"
click at [1183, 403] on select "Select days Day Tuesday Wednesday Thursday Friday" at bounding box center [1264, 420] width 163 height 34
select select "2025-08-22"
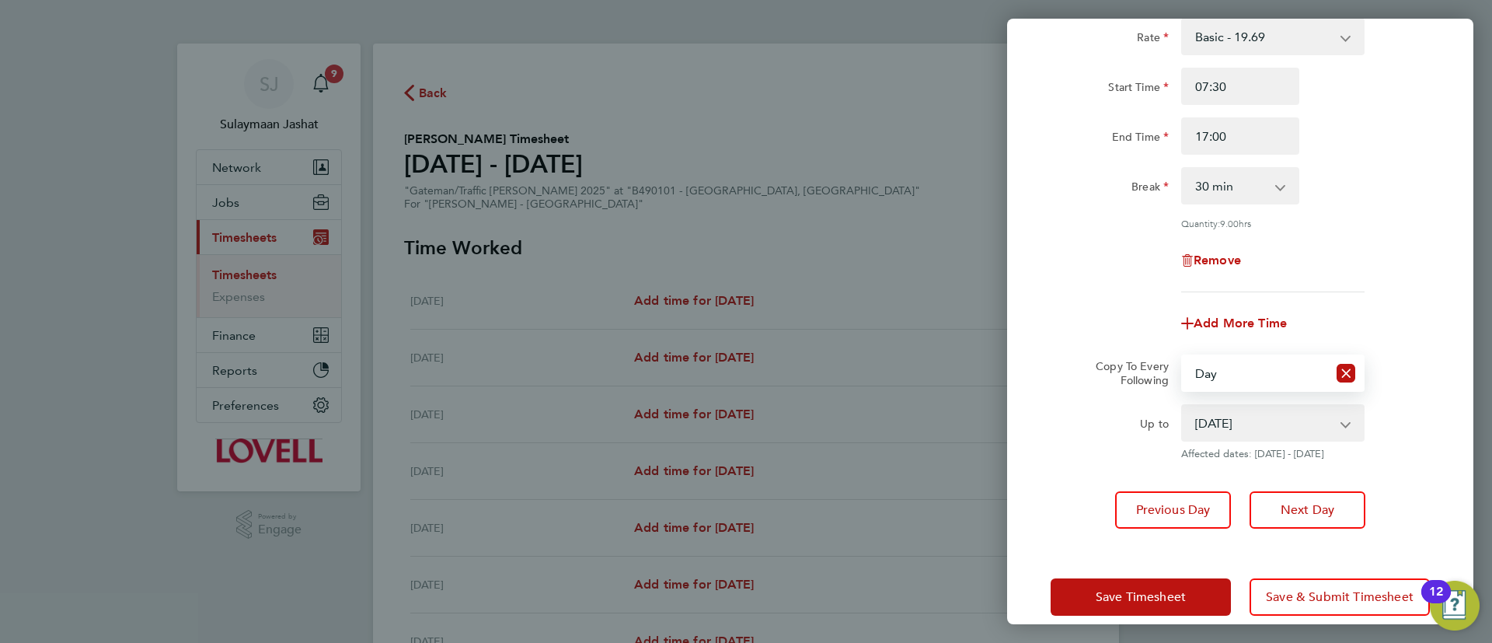
scroll to position [127, 0]
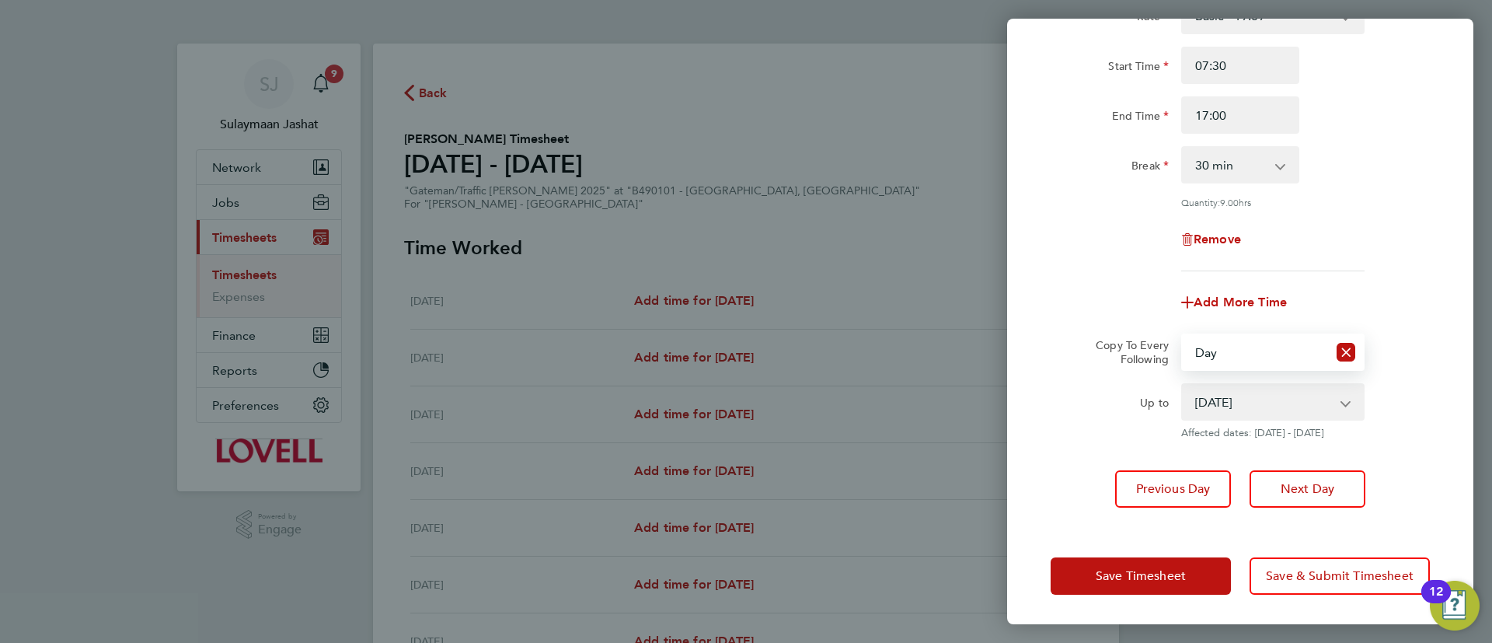
click at [1357, 350] on app-icon-cross-button at bounding box center [1345, 352] width 37 height 34
click at [1346, 345] on icon "Reset selection" at bounding box center [1345, 352] width 19 height 19
select select "0: null"
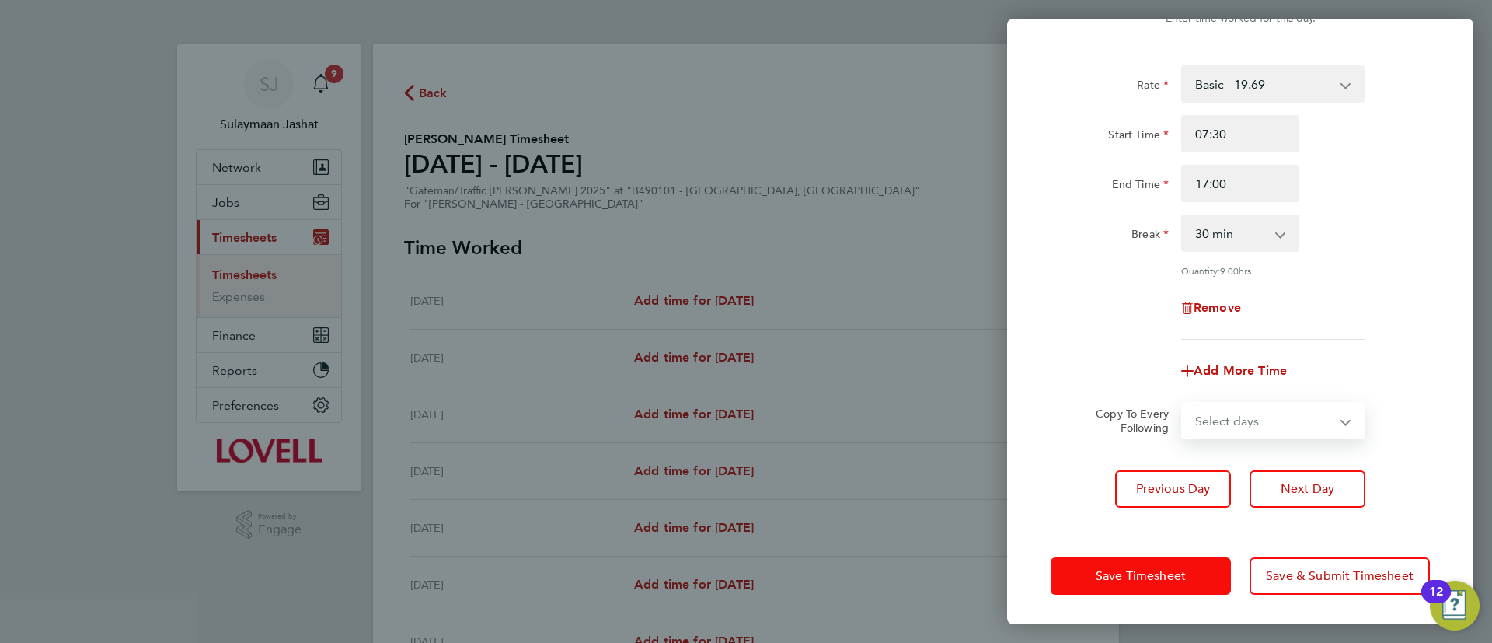
click at [1142, 565] on button "Save Timesheet" at bounding box center [1140, 575] width 180 height 37
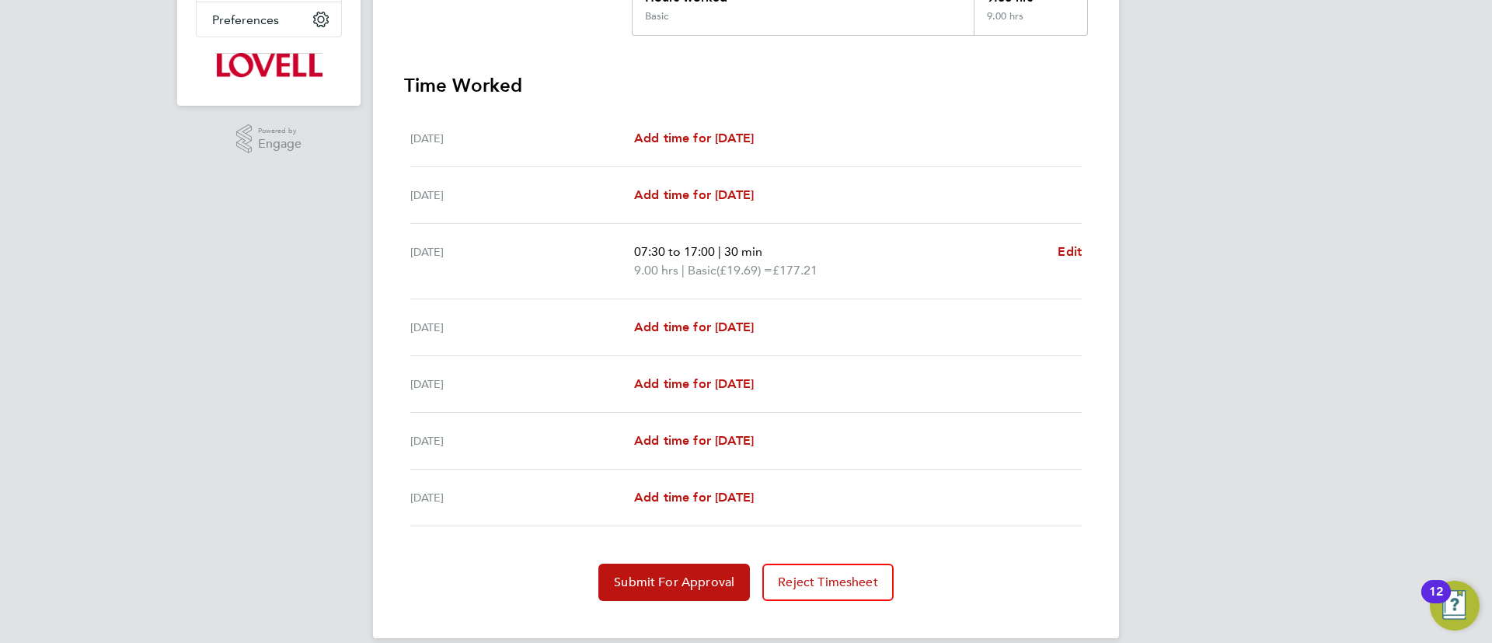
scroll to position [406, 0]
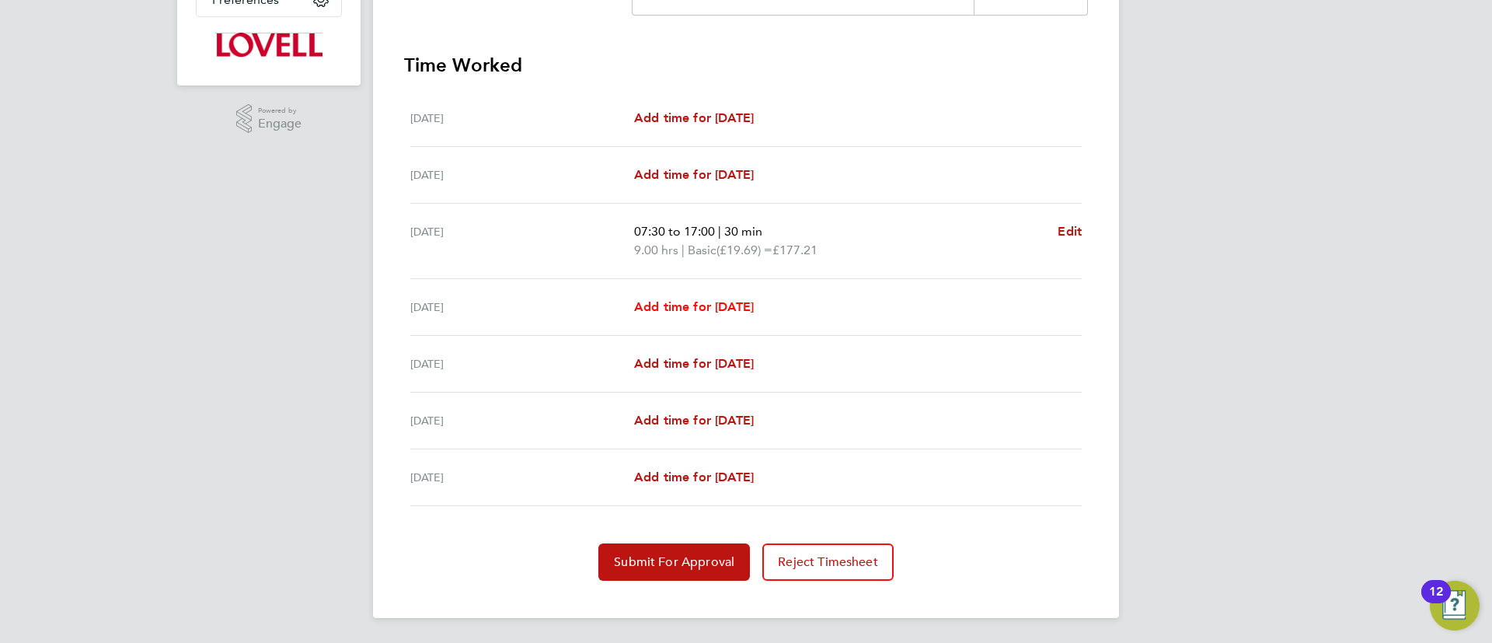
click at [751, 305] on span "Add time for Tue 19 Aug" at bounding box center [694, 306] width 120 height 15
select select "30"
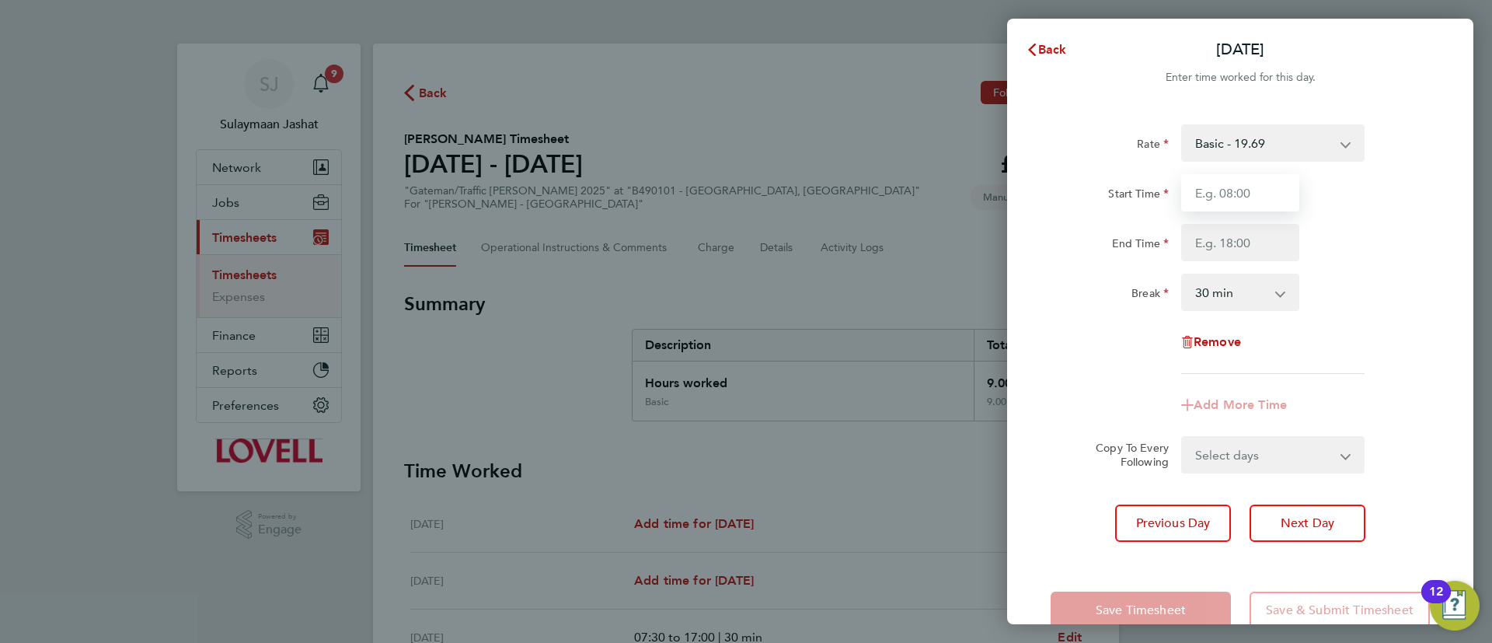
click at [1221, 193] on input "Start Time" at bounding box center [1240, 192] width 118 height 37
type input "07:30"
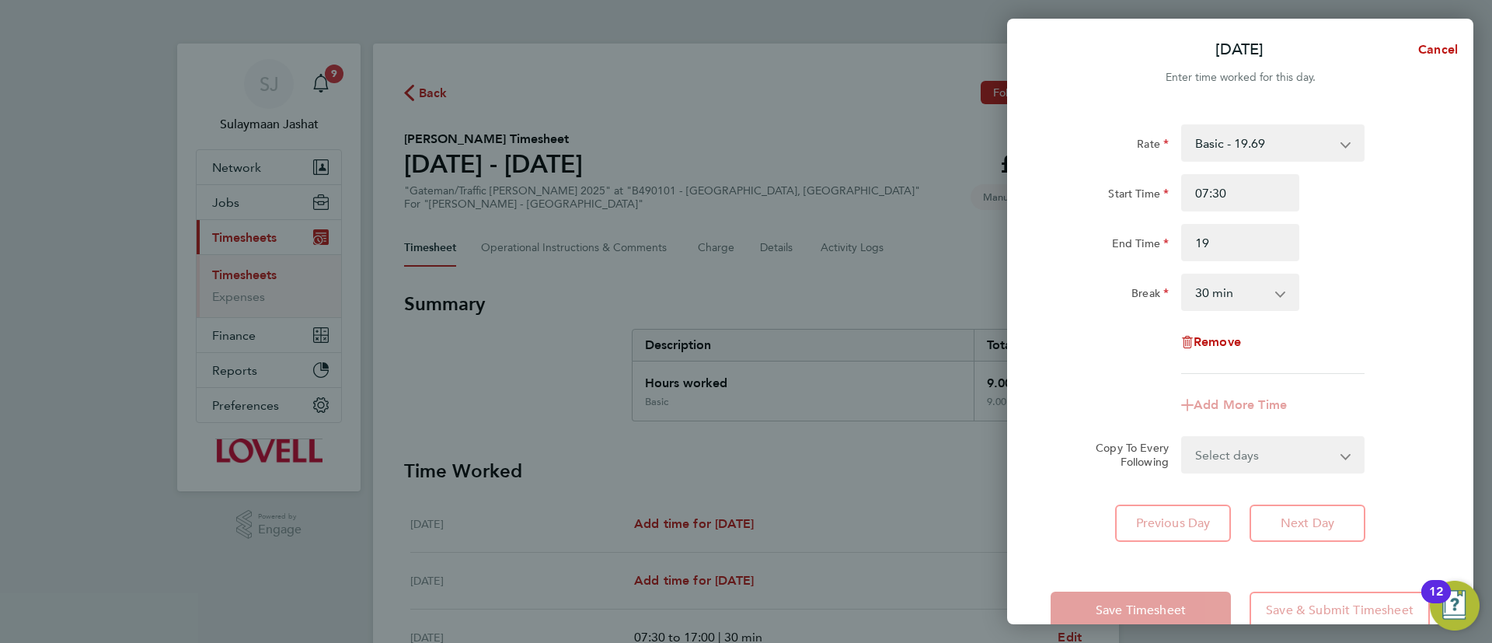
type input "19:00"
click at [1110, 281] on div "Break" at bounding box center [1109, 288] width 118 height 31
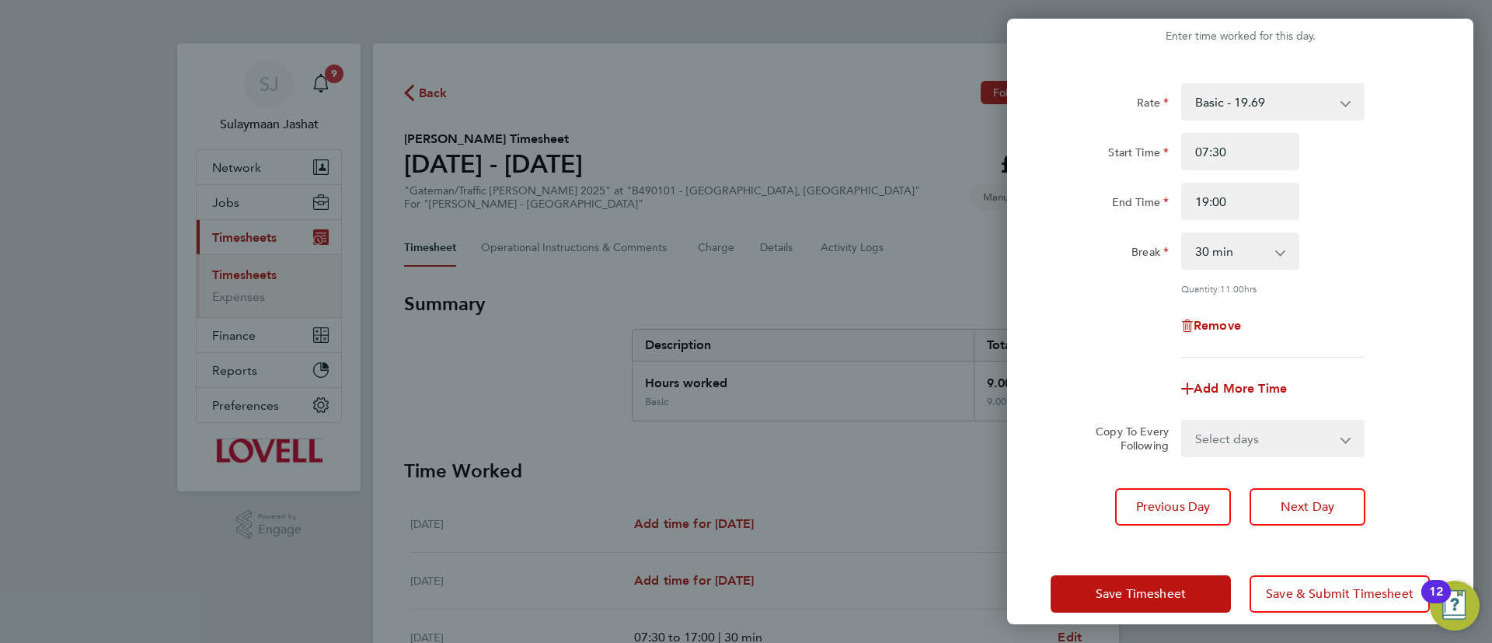
scroll to position [59, 0]
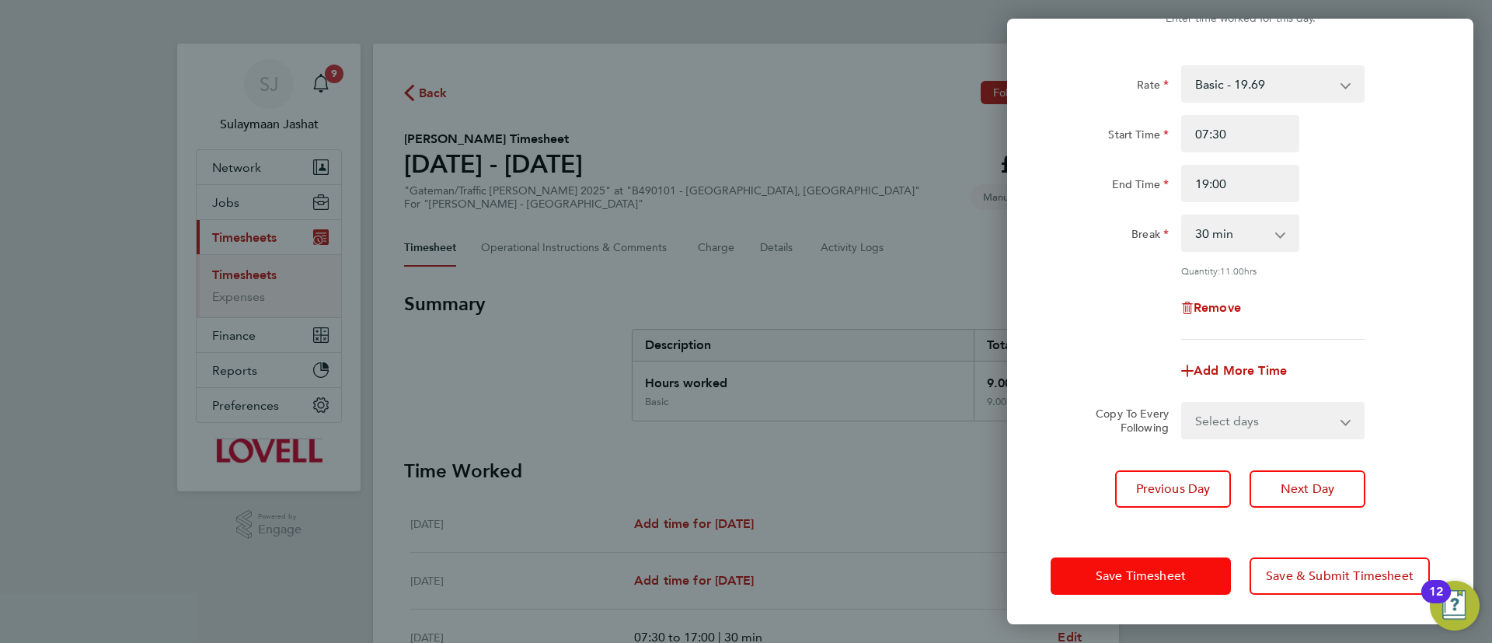
click at [1131, 562] on button "Save Timesheet" at bounding box center [1140, 575] width 180 height 37
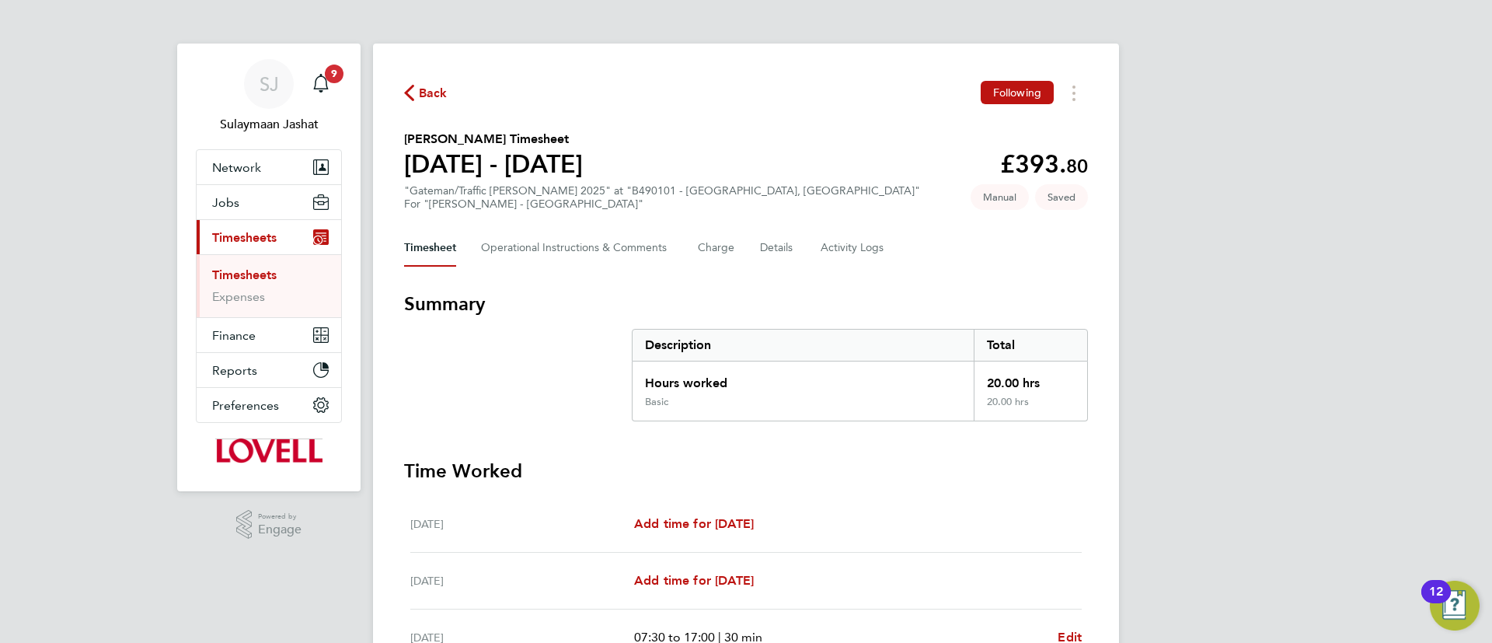
scroll to position [350, 0]
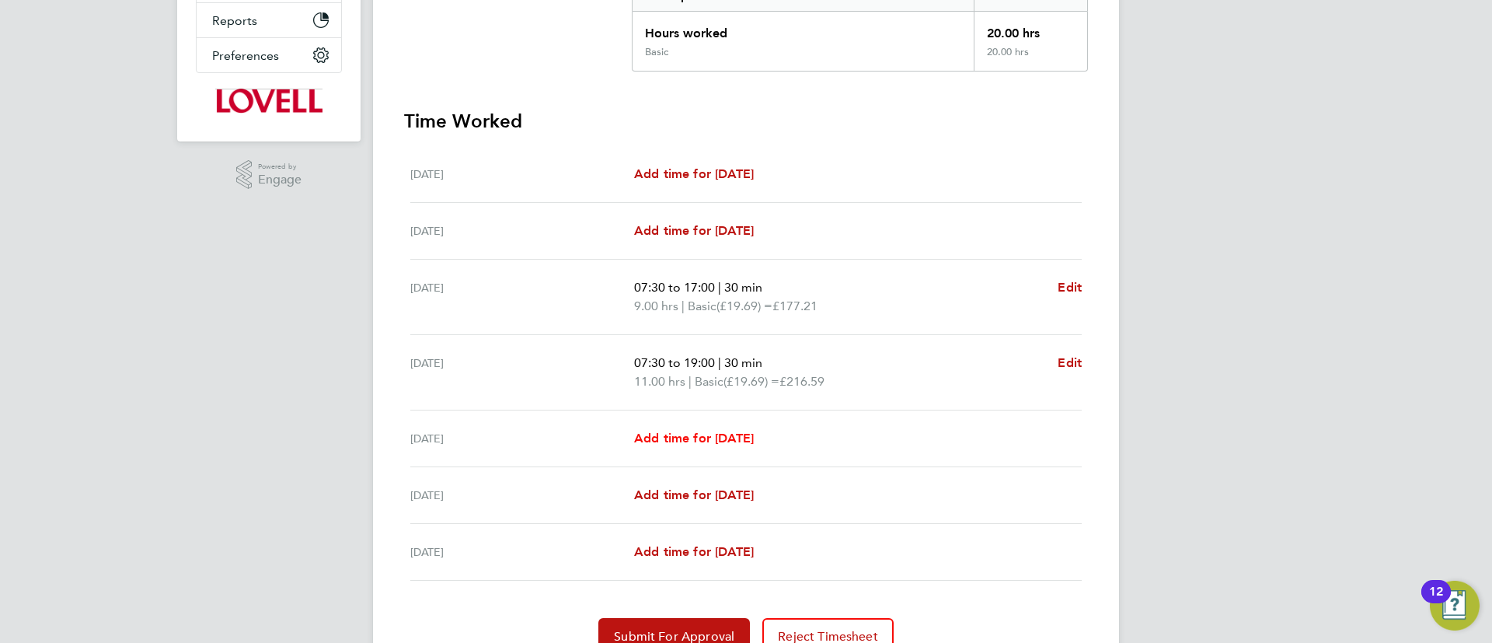
click at [754, 434] on span "Add time for Wed 20 Aug" at bounding box center [694, 437] width 120 height 15
select select "30"
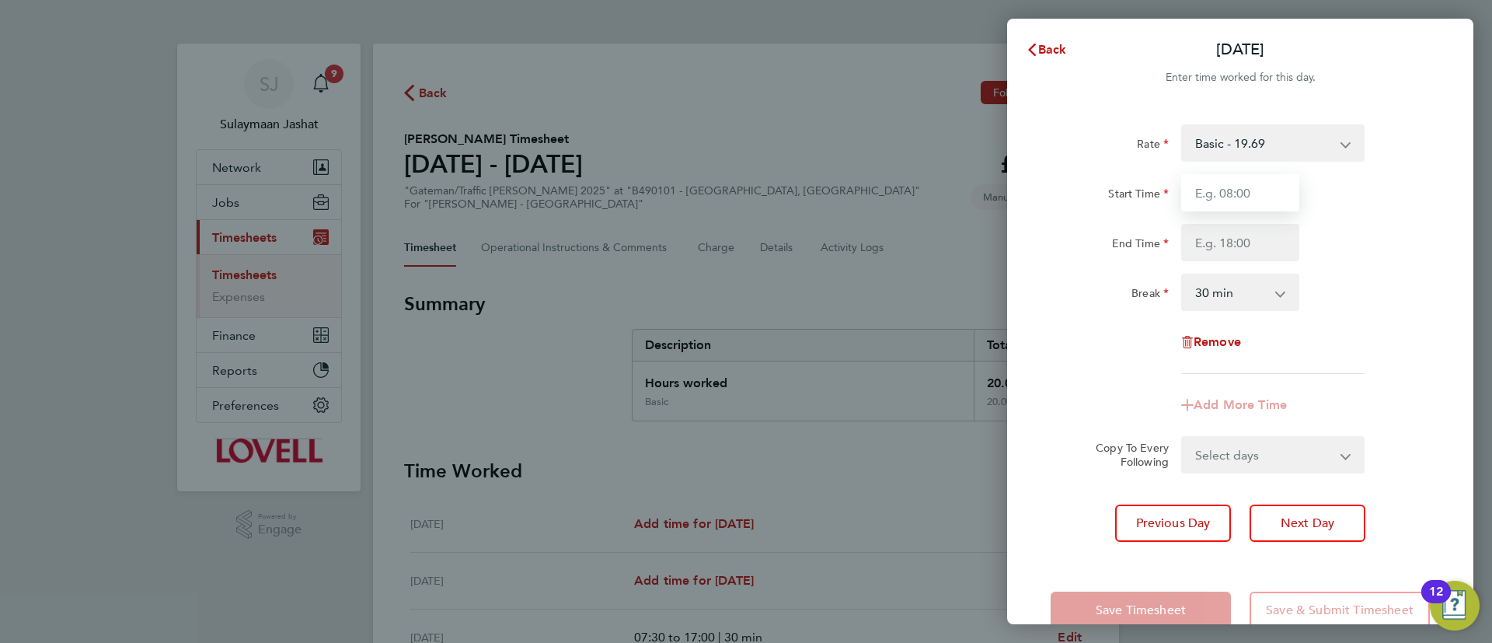
click at [1232, 186] on input "Start Time" at bounding box center [1240, 192] width 118 height 37
type input "07:30"
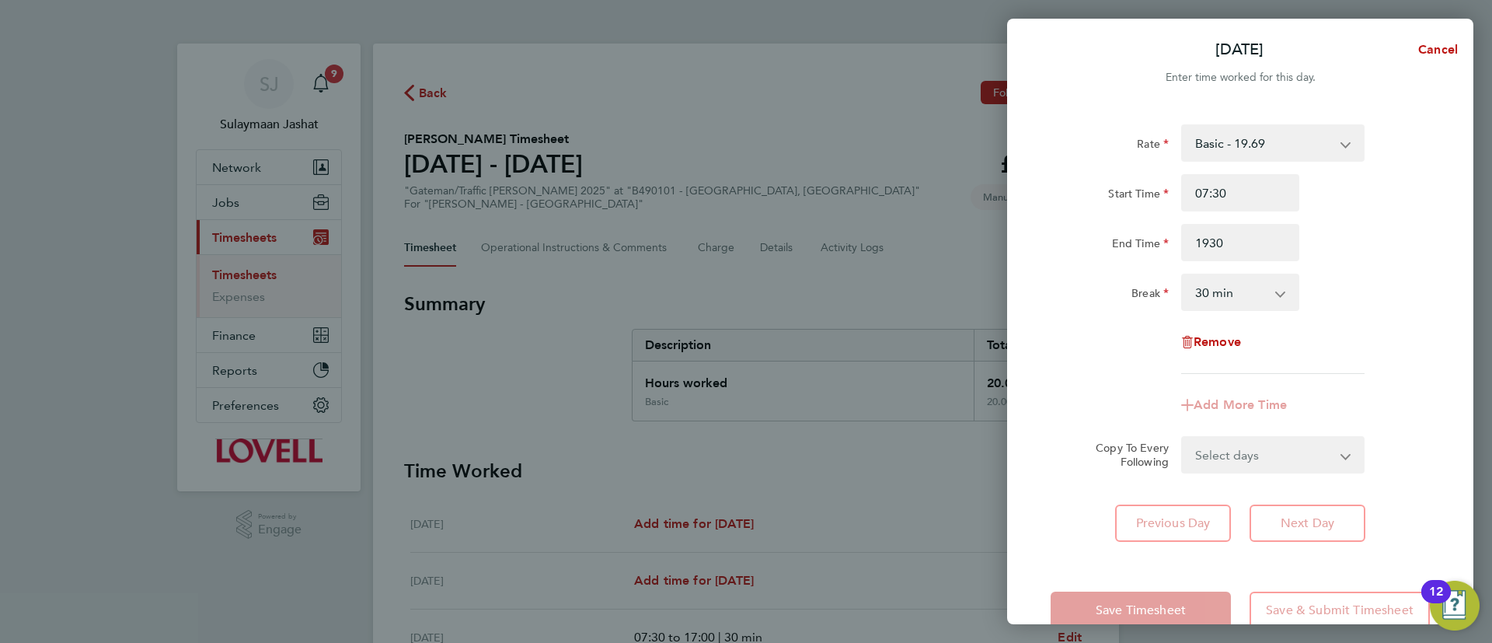
type input "19:30"
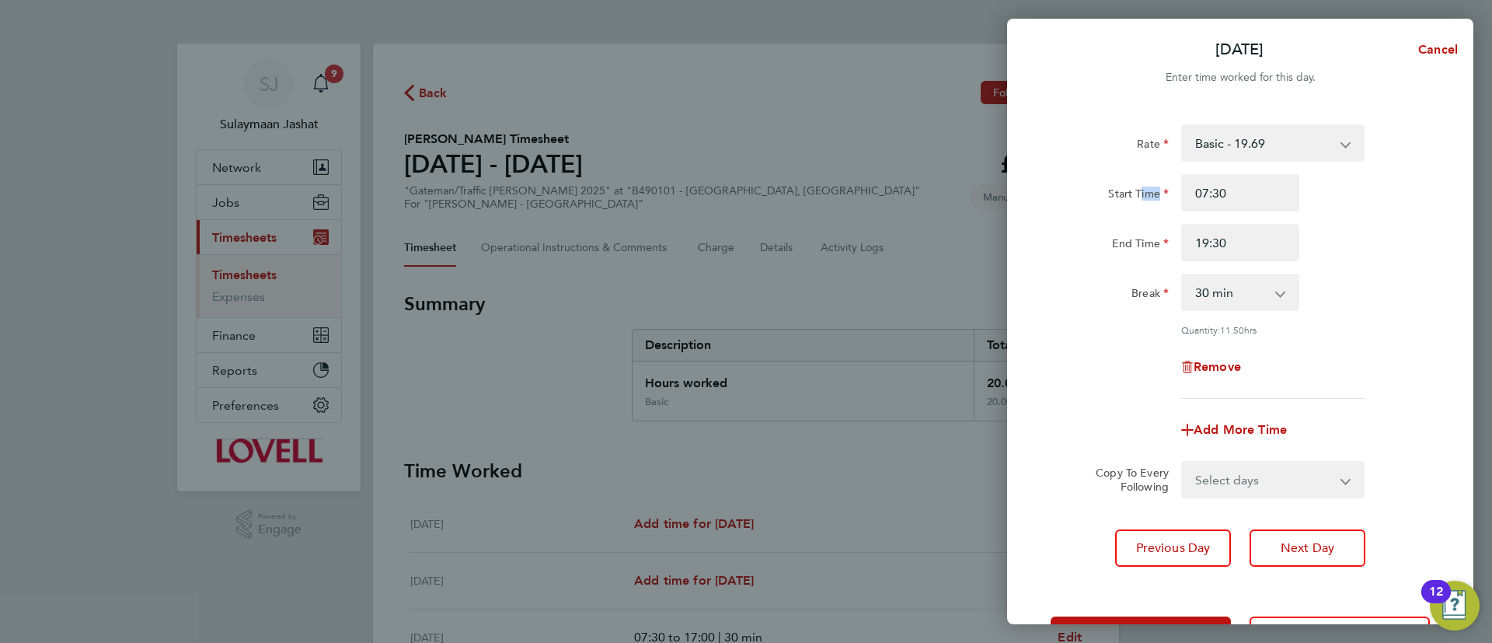
drag, startPoint x: 1141, startPoint y: 204, endPoint x: 1150, endPoint y: 197, distance: 11.7
click at [1150, 197] on div "Start Time 07:30 End Time 19:30" at bounding box center [1240, 217] width 392 height 87
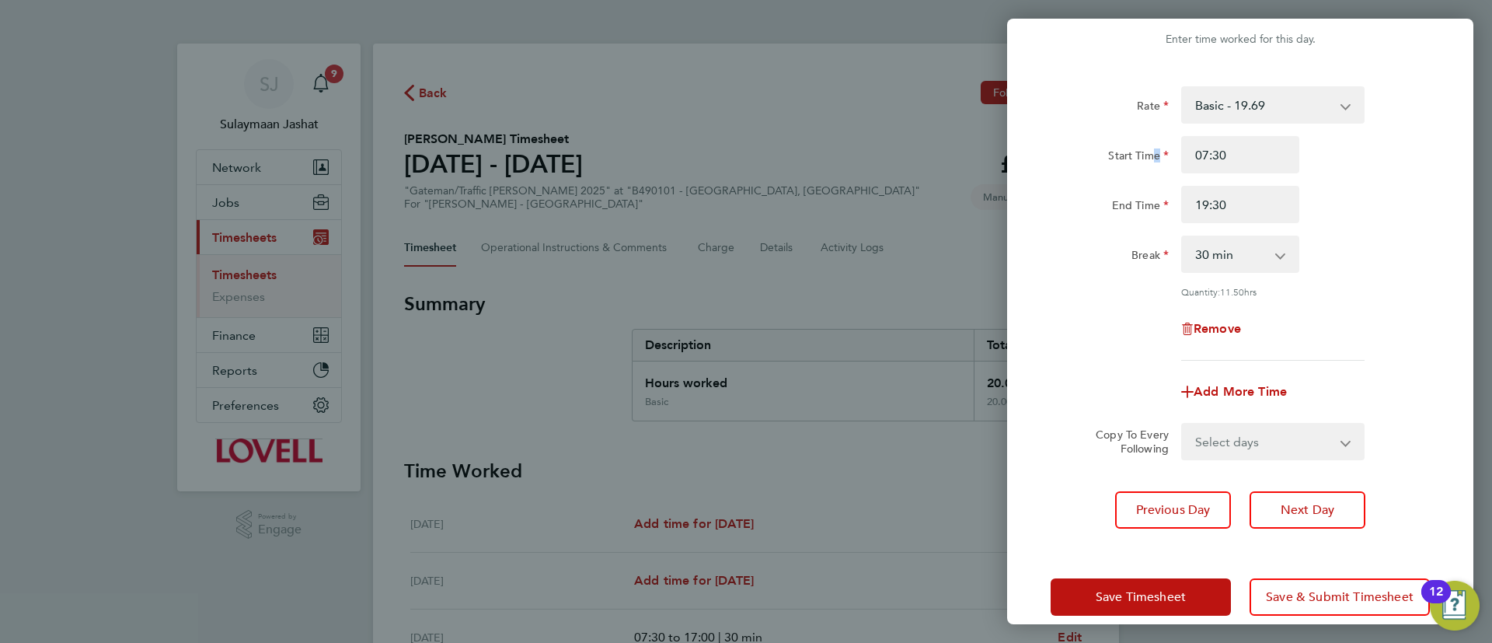
scroll to position [59, 0]
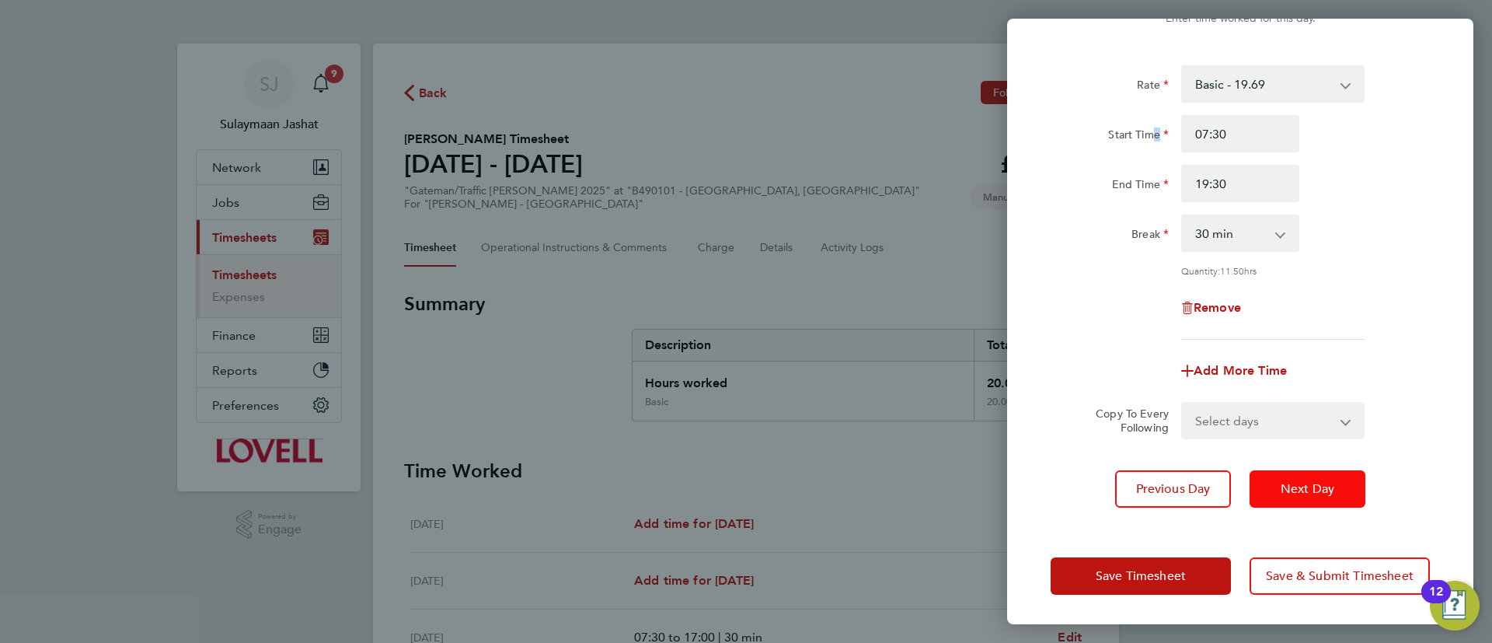
click at [1323, 495] on button "Next Day" at bounding box center [1307, 488] width 116 height 37
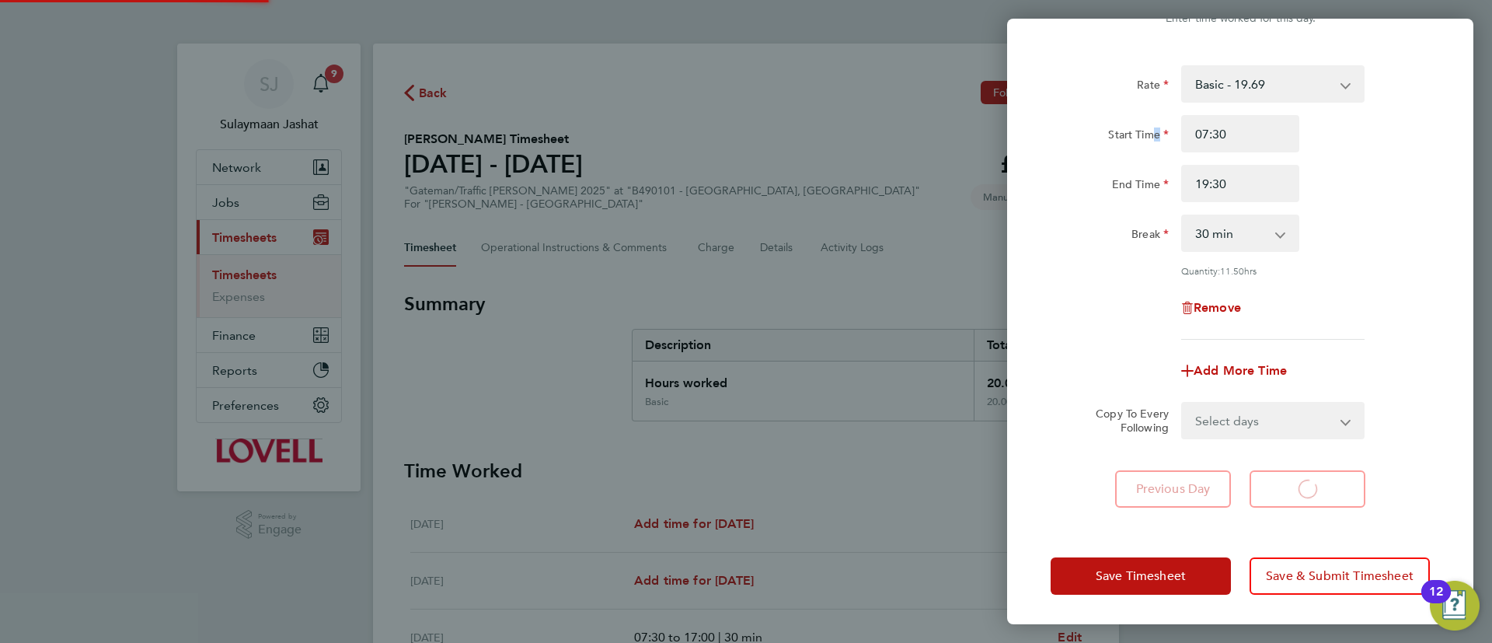
scroll to position [36, 0]
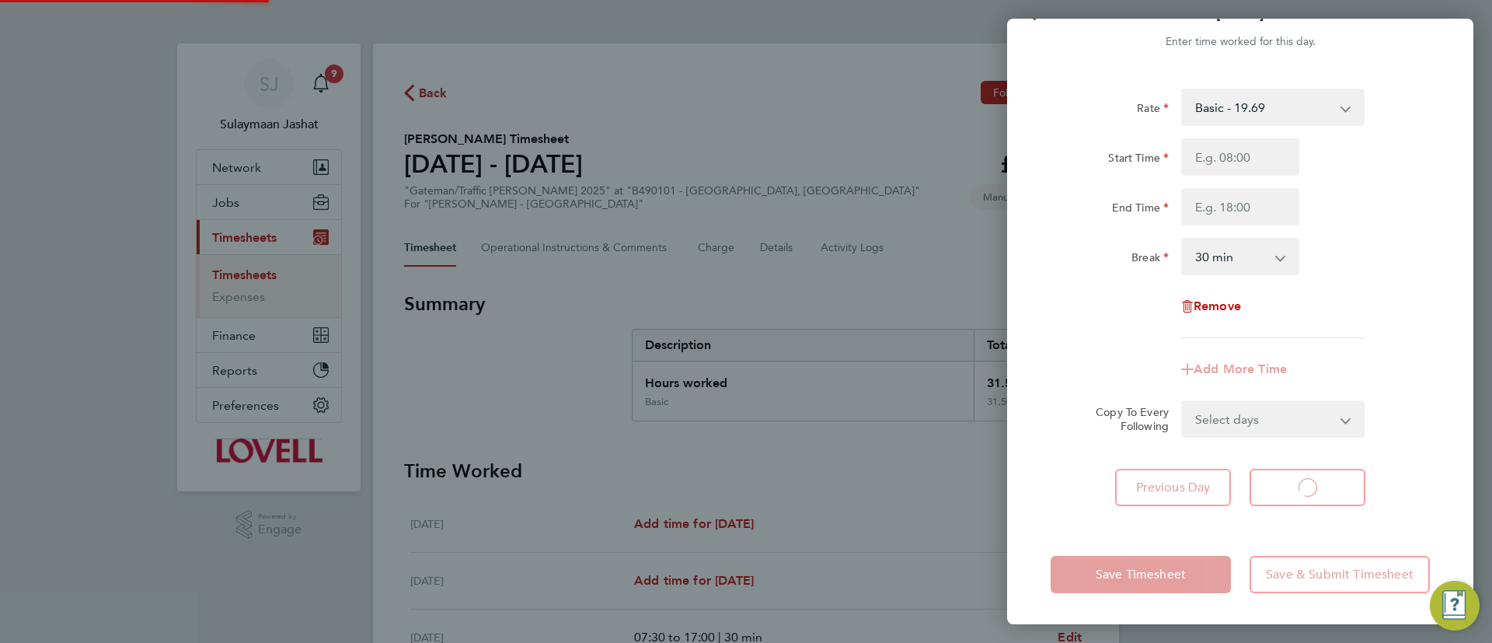
select select "30"
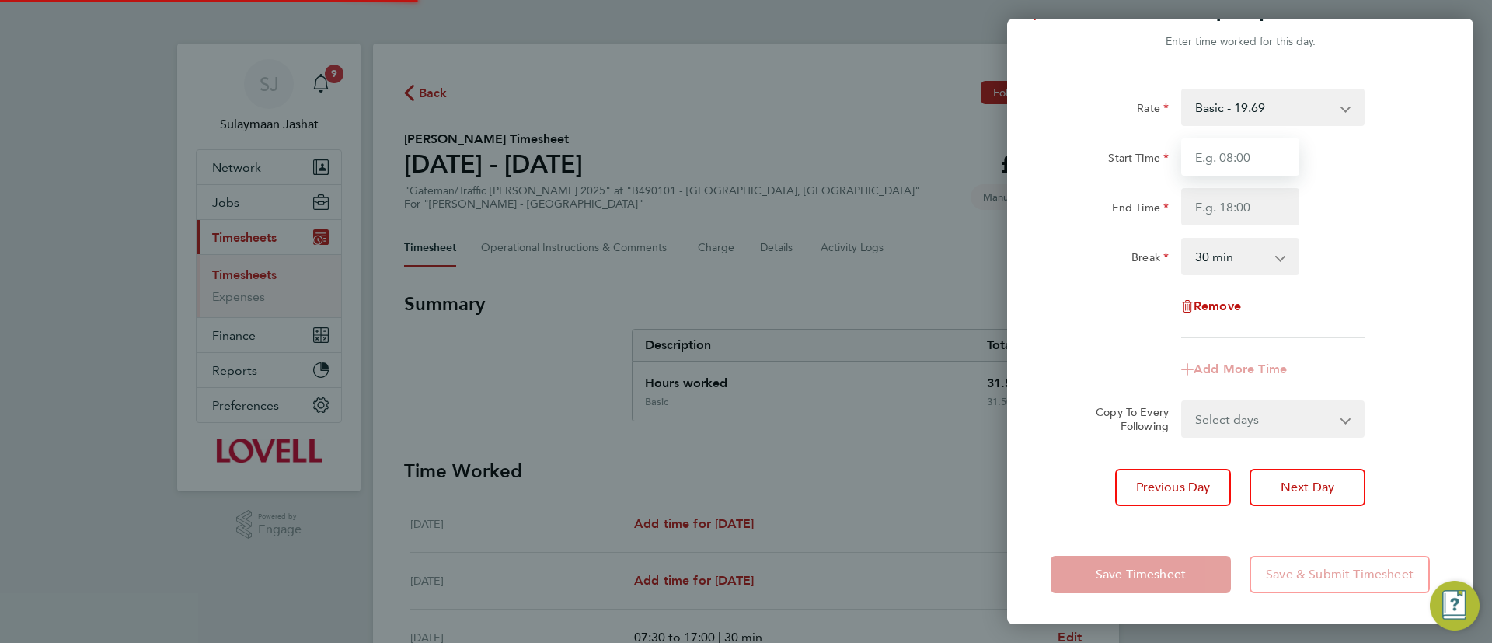
click at [1251, 157] on input "Start Time" at bounding box center [1240, 156] width 118 height 37
type input "07:30"
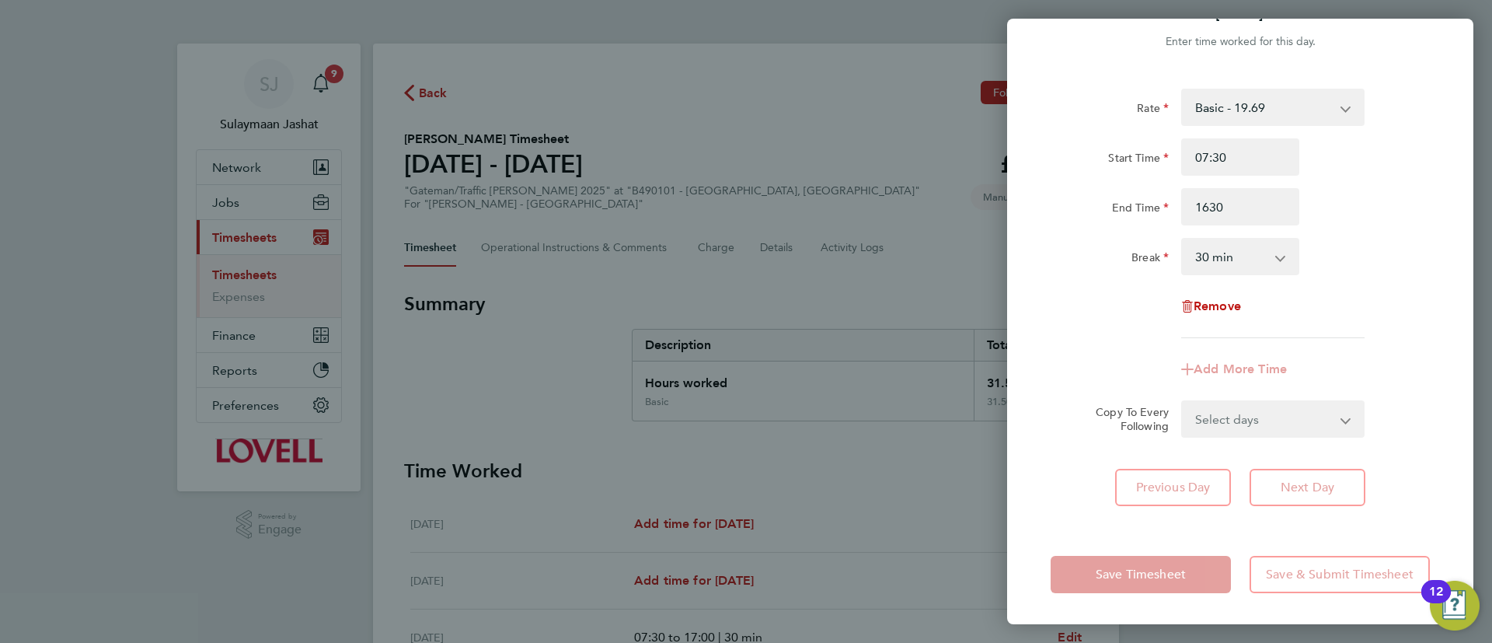
type input "16:30"
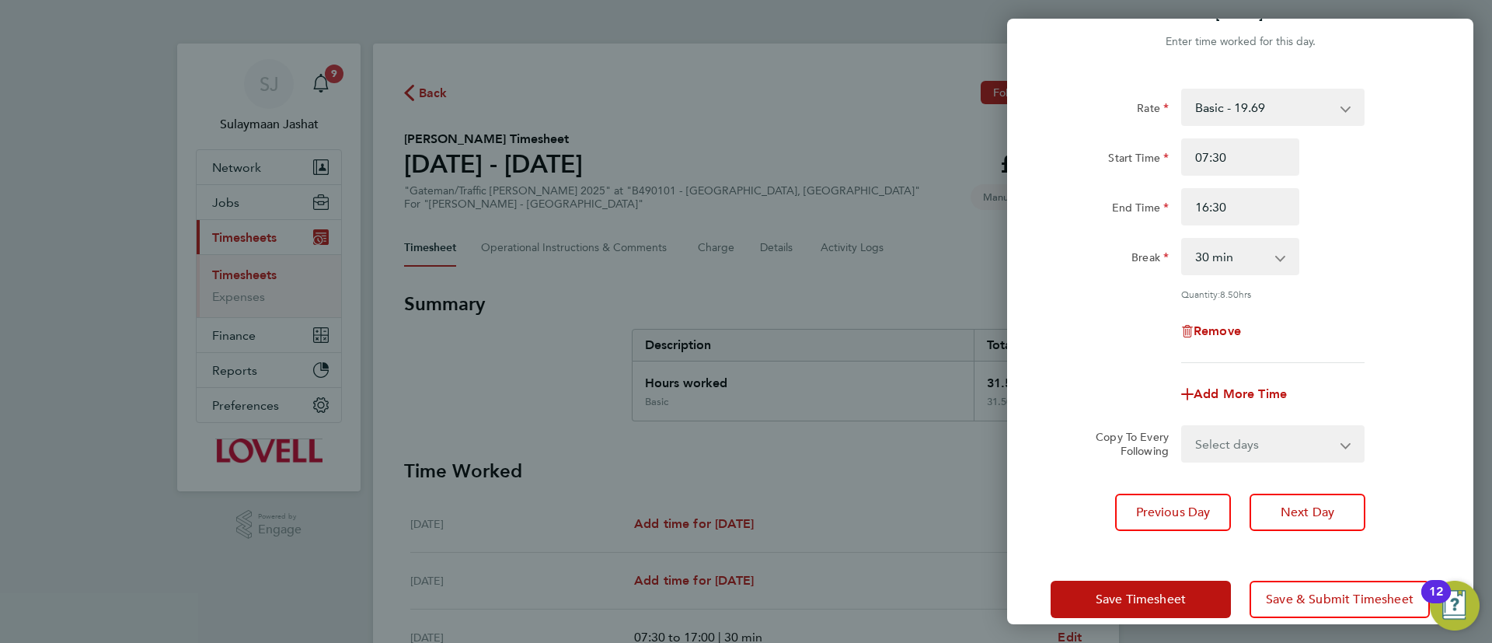
click at [1066, 319] on div "Remove" at bounding box center [1240, 330] width 392 height 37
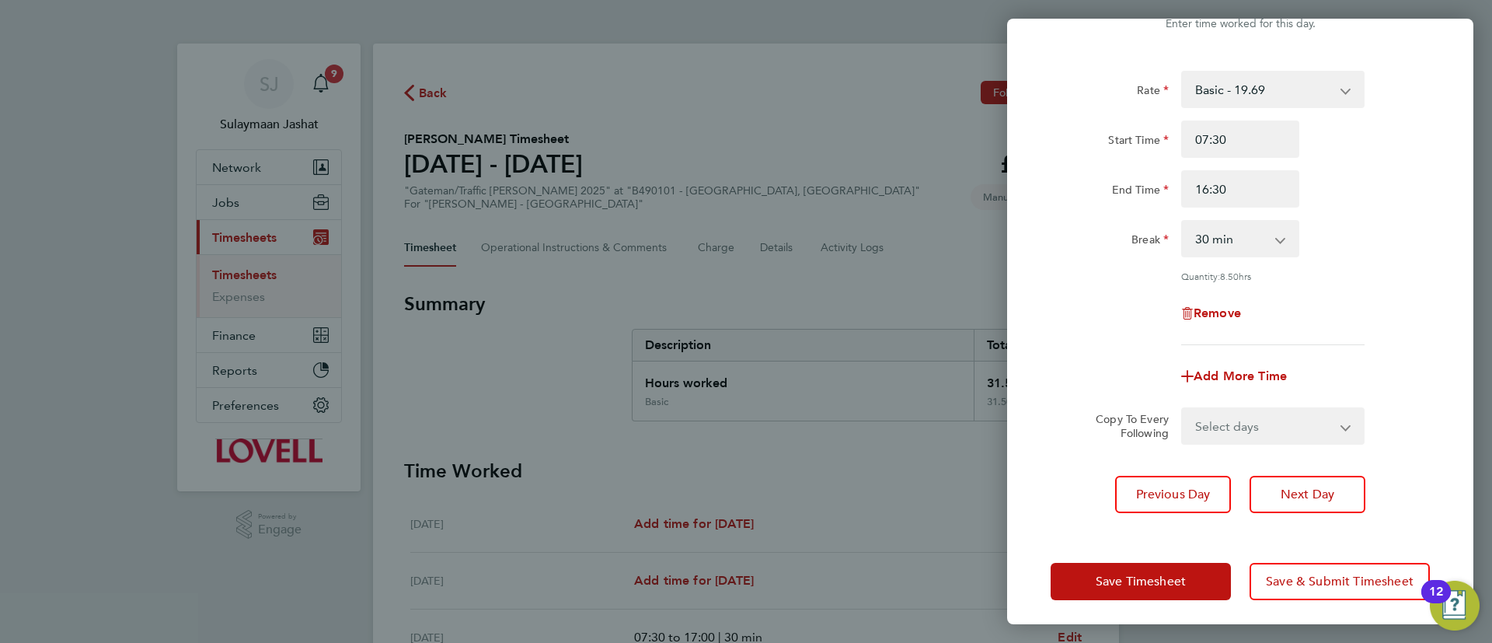
scroll to position [59, 0]
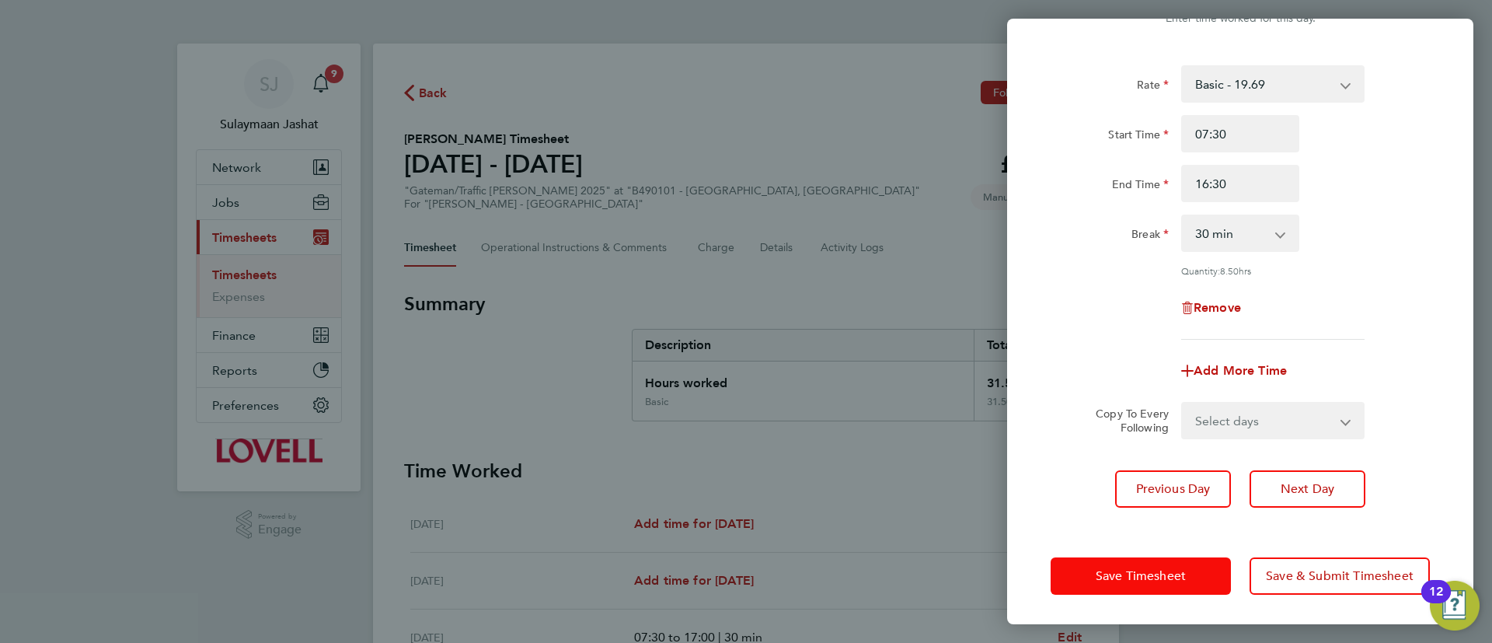
click at [1152, 570] on span "Save Timesheet" at bounding box center [1141, 576] width 90 height 16
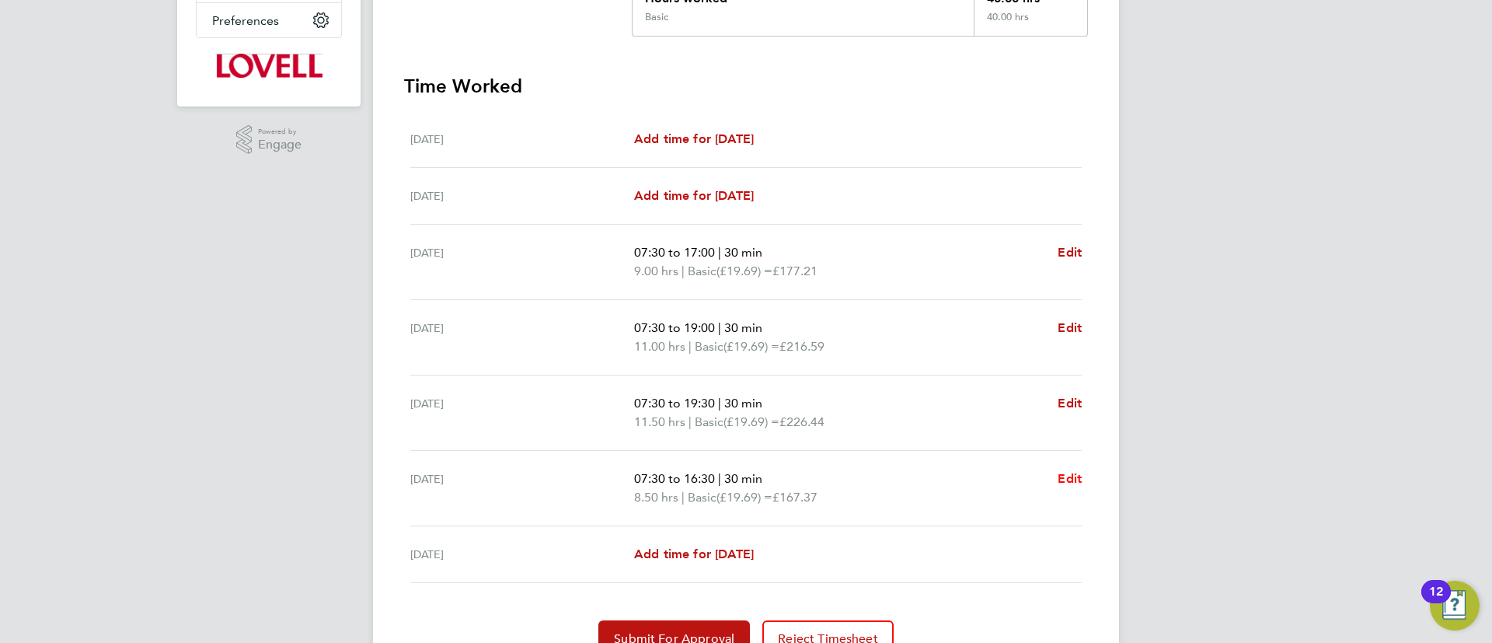
scroll to position [462, 0]
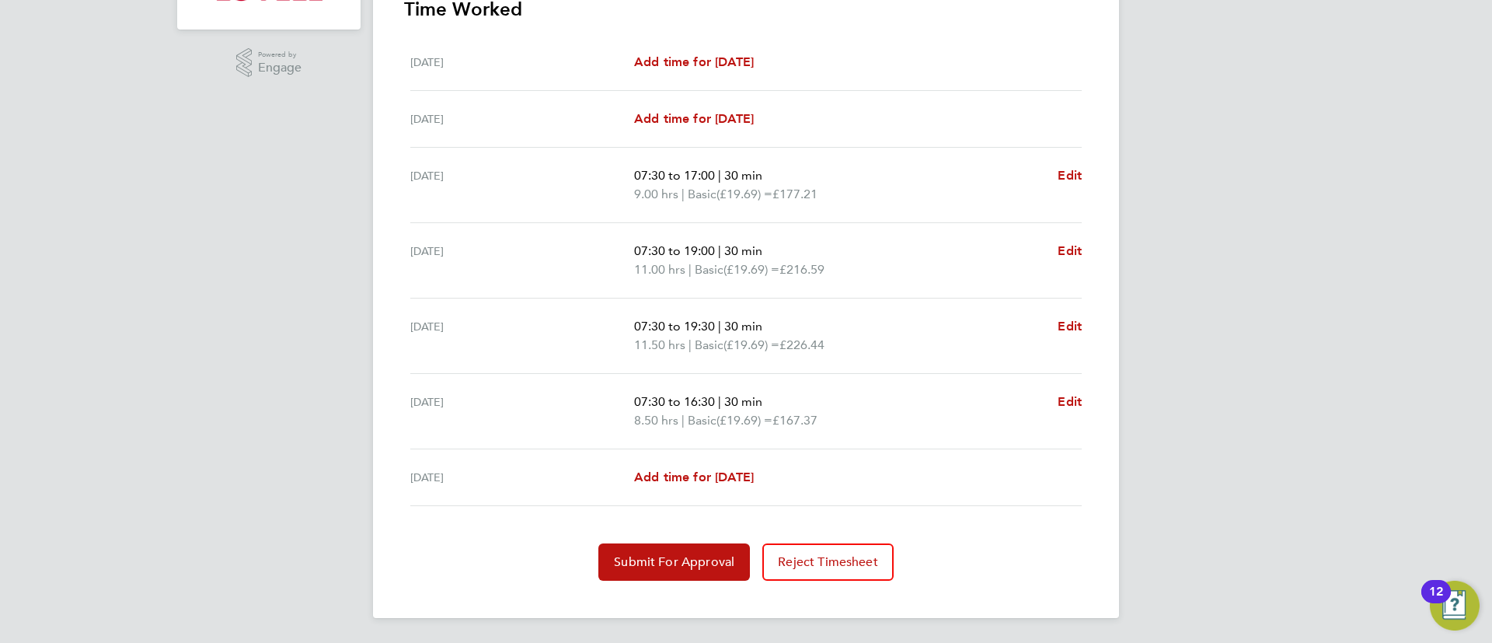
click at [1087, 402] on ul "Sat 16 Aug Add time for Sat 16 Aug Add time for Sat 16 Aug Sun 17 Aug Add time …" at bounding box center [746, 270] width 684 height 472
click at [1071, 406] on span "Edit" at bounding box center [1069, 401] width 24 height 15
select select "30"
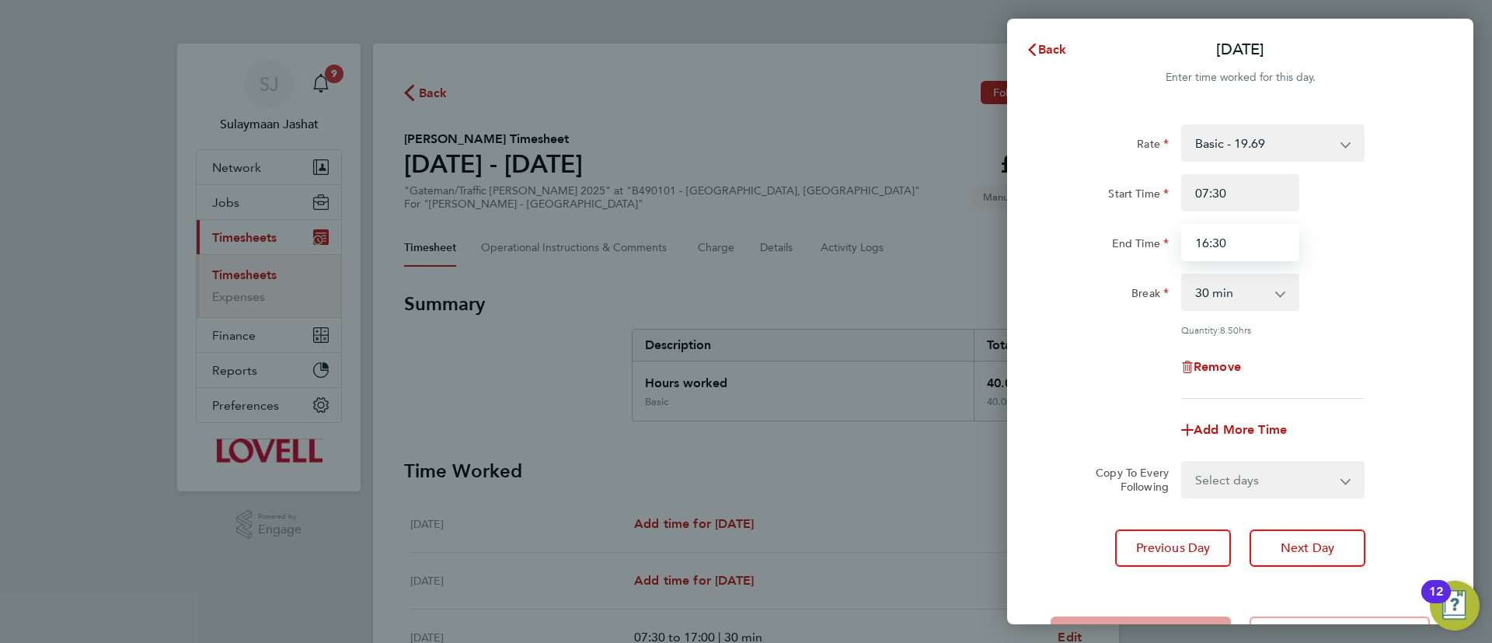
drag, startPoint x: 1210, startPoint y: 244, endPoint x: 1219, endPoint y: 247, distance: 9.1
click at [1212, 244] on input "16:30" at bounding box center [1240, 242] width 118 height 37
click at [1210, 246] on input "16:30" at bounding box center [1240, 242] width 118 height 37
type input "15:30"
click at [1161, 343] on div "Rate Basic - 19.69 Weekday OT 39h+ - 28.40 Sat first 4h - 28.40 Sat after 4h - …" at bounding box center [1239, 261] width 379 height 274
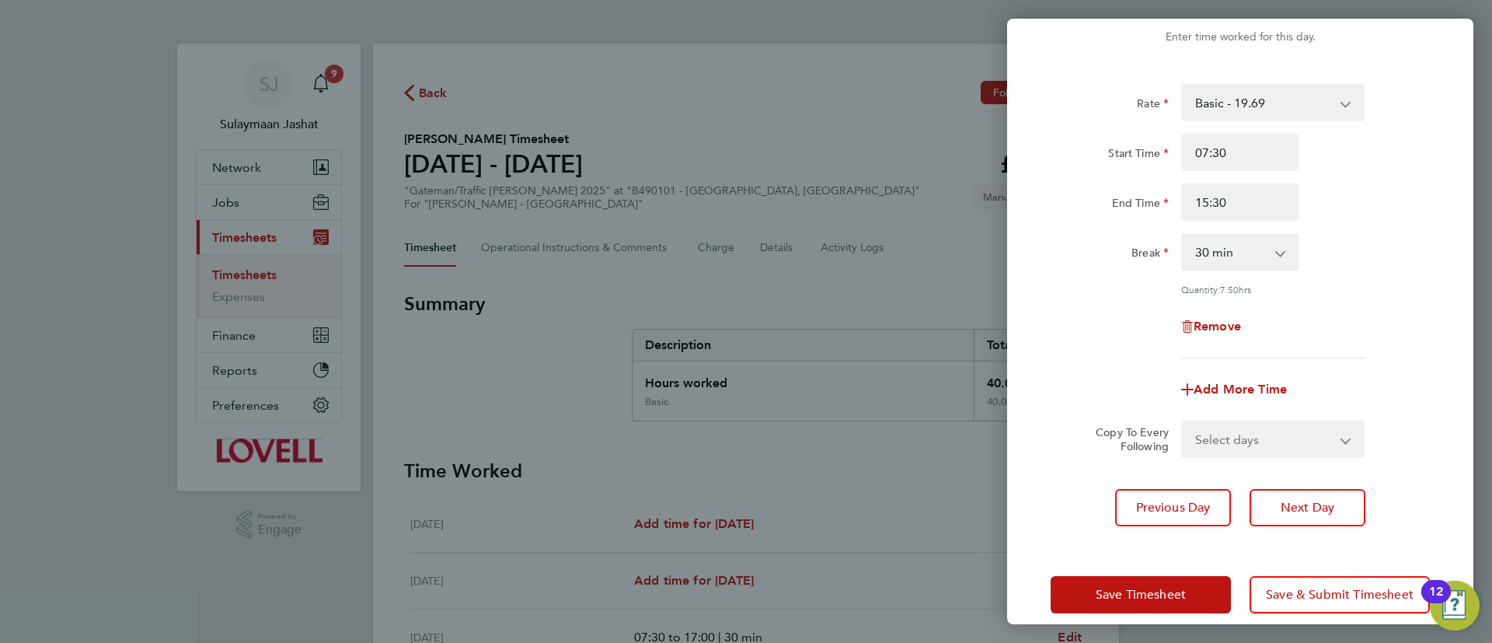
scroll to position [59, 0]
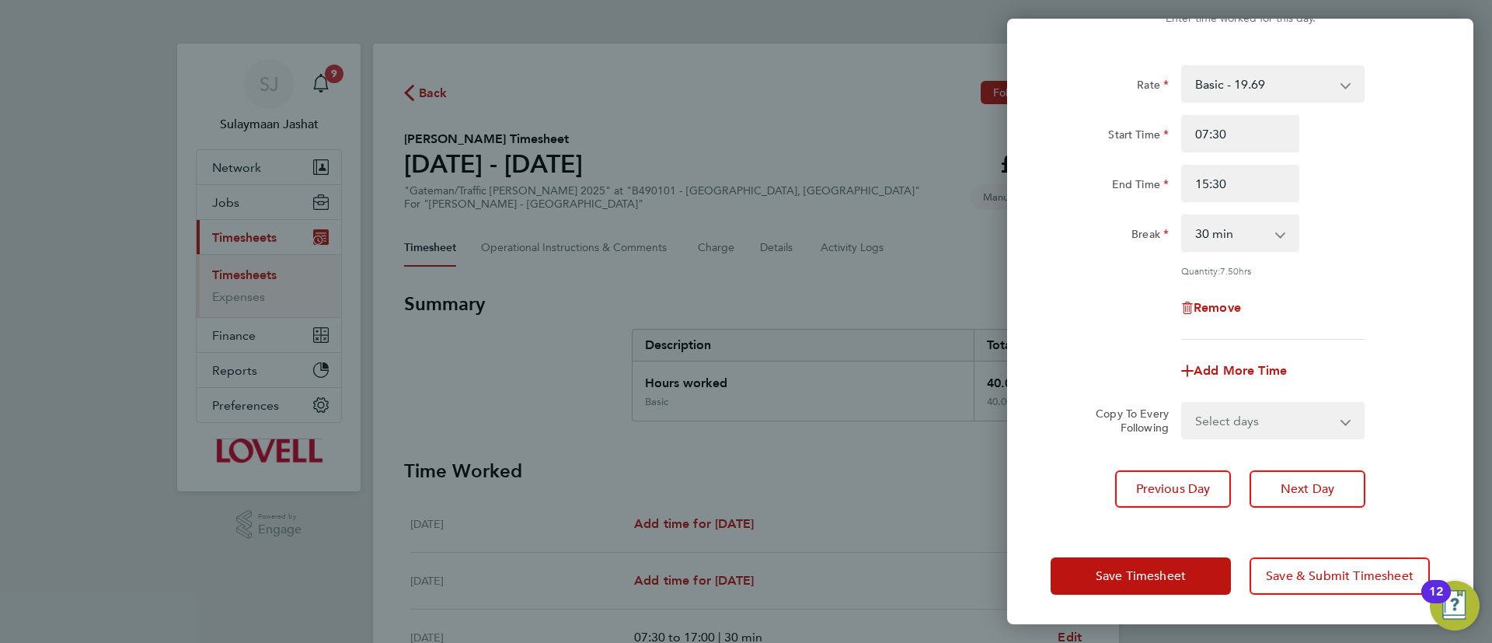
click at [1267, 421] on select "Select days Friday" at bounding box center [1264, 420] width 163 height 34
click at [1088, 363] on div "Add More Time" at bounding box center [1240, 370] width 392 height 37
click at [1253, 354] on div "Add More Time" at bounding box center [1240, 370] width 131 height 37
click at [1246, 367] on span "Add More Time" at bounding box center [1239, 370] width 93 height 15
select select "null"
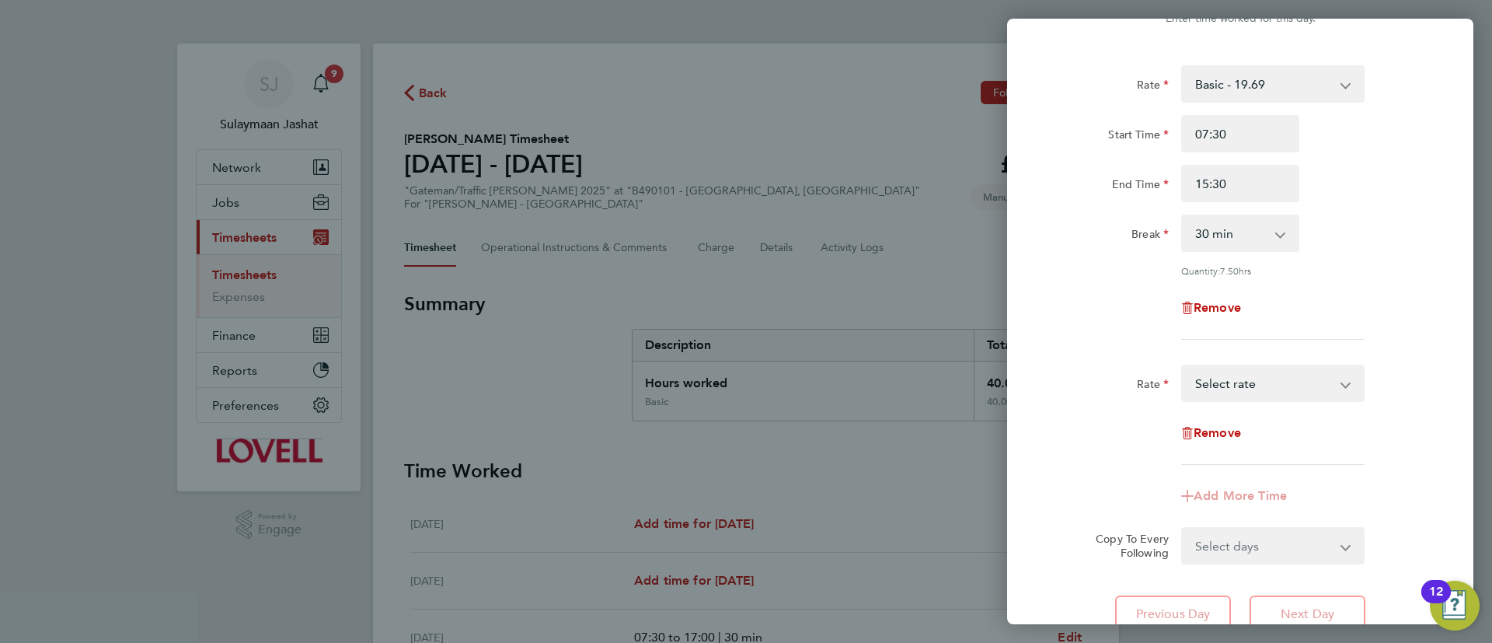
scroll to position [176, 0]
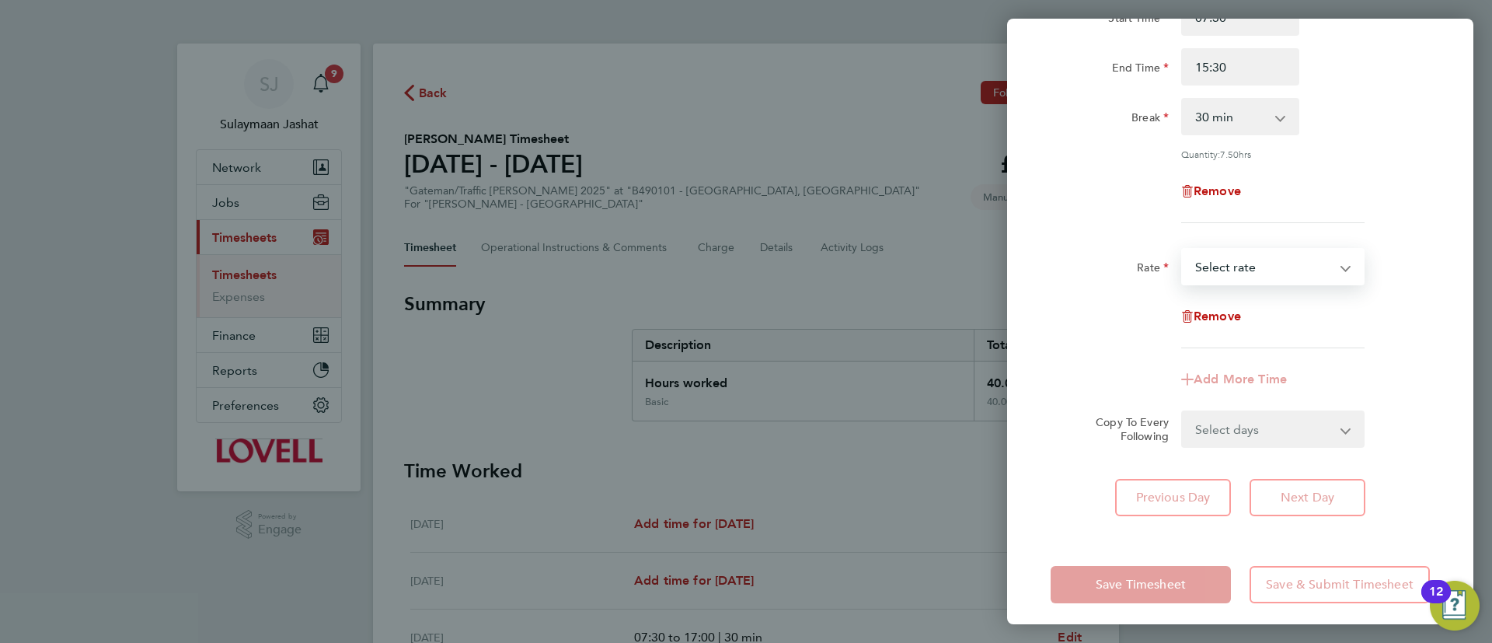
click at [1308, 280] on select "Basic - 19.69 Weekday OT 39h+ - 28.40 Sat first 4h - 28.40 Sat after 4h - 37.11…" at bounding box center [1264, 266] width 162 height 34
select select "30"
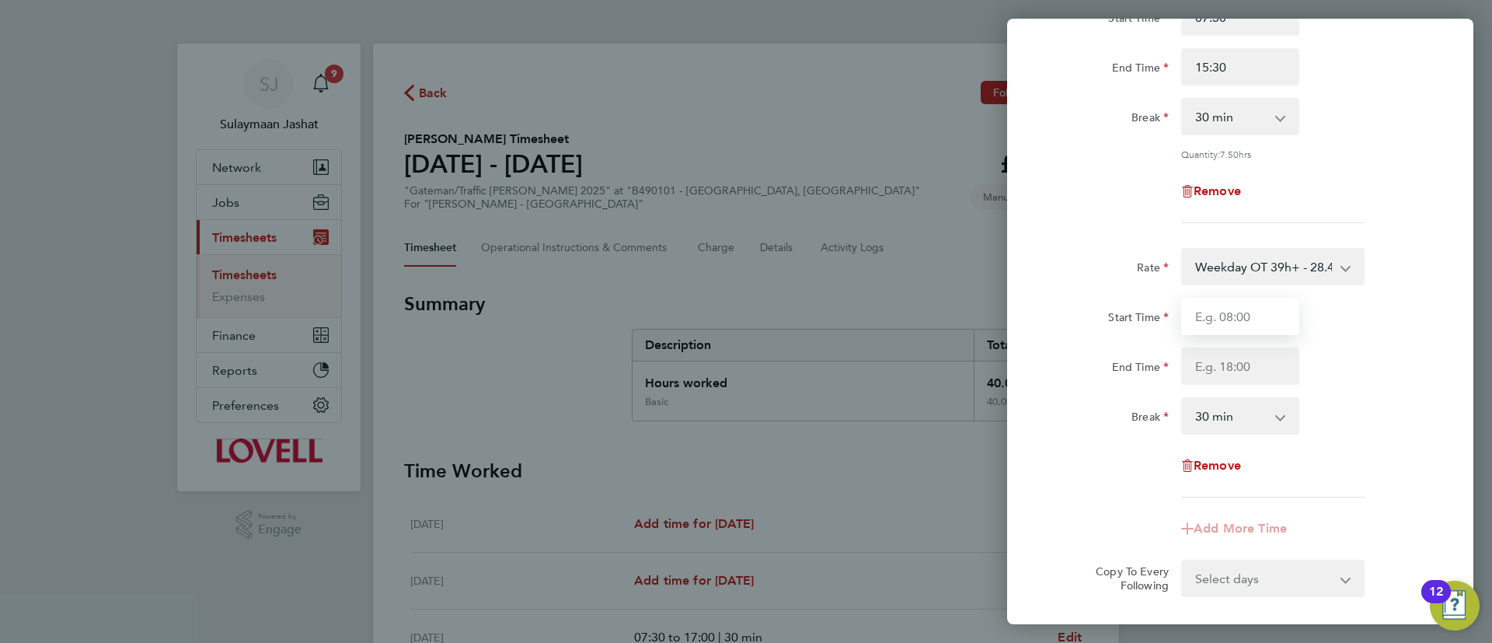
click at [1276, 315] on input "Start Time" at bounding box center [1240, 316] width 118 height 37
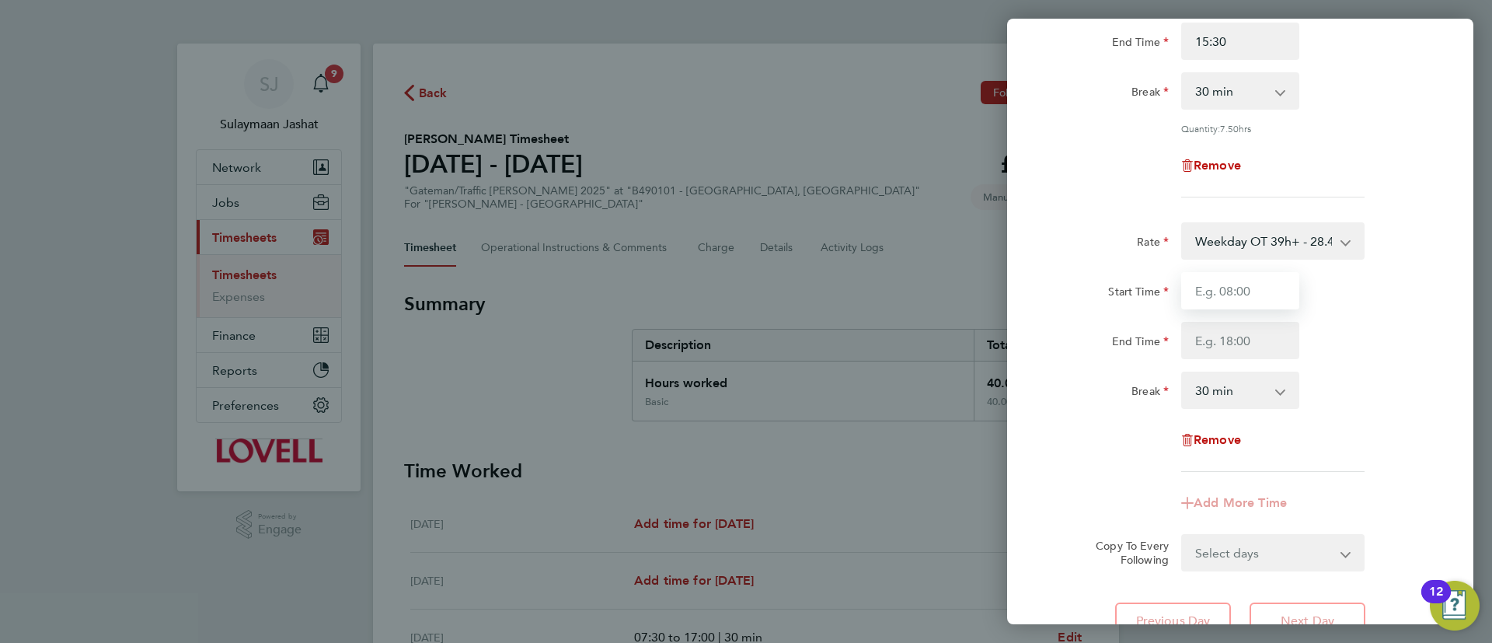
scroll to position [117, 0]
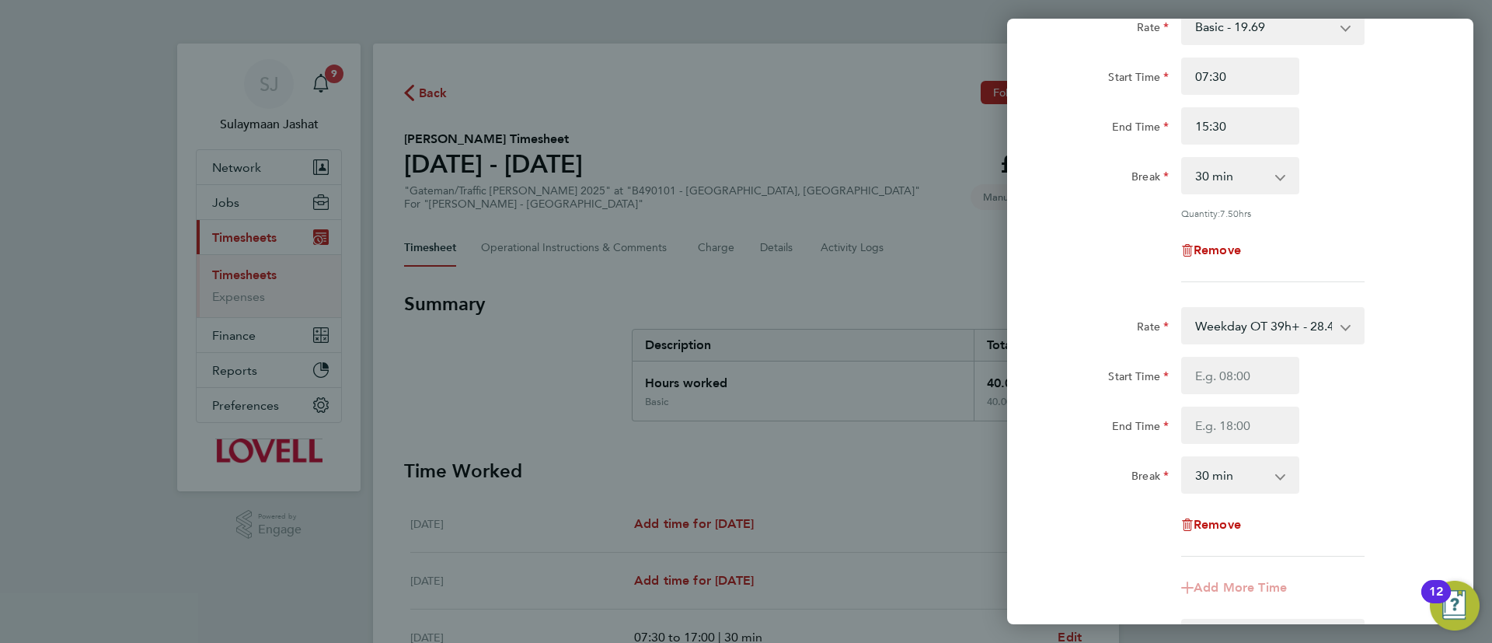
click at [1227, 398] on div "Start Time End Time" at bounding box center [1240, 400] width 392 height 87
click at [1270, 376] on input "Start Time" at bounding box center [1240, 375] width 118 height 37
click at [1213, 371] on input "Start Time" at bounding box center [1240, 375] width 118 height 37
click at [1082, 301] on form "Rate Basic - 19.69 Weekday OT 39h+ - 28.40 Sat first 4h - 28.40 Sat after 4h - …" at bounding box center [1239, 332] width 379 height 648
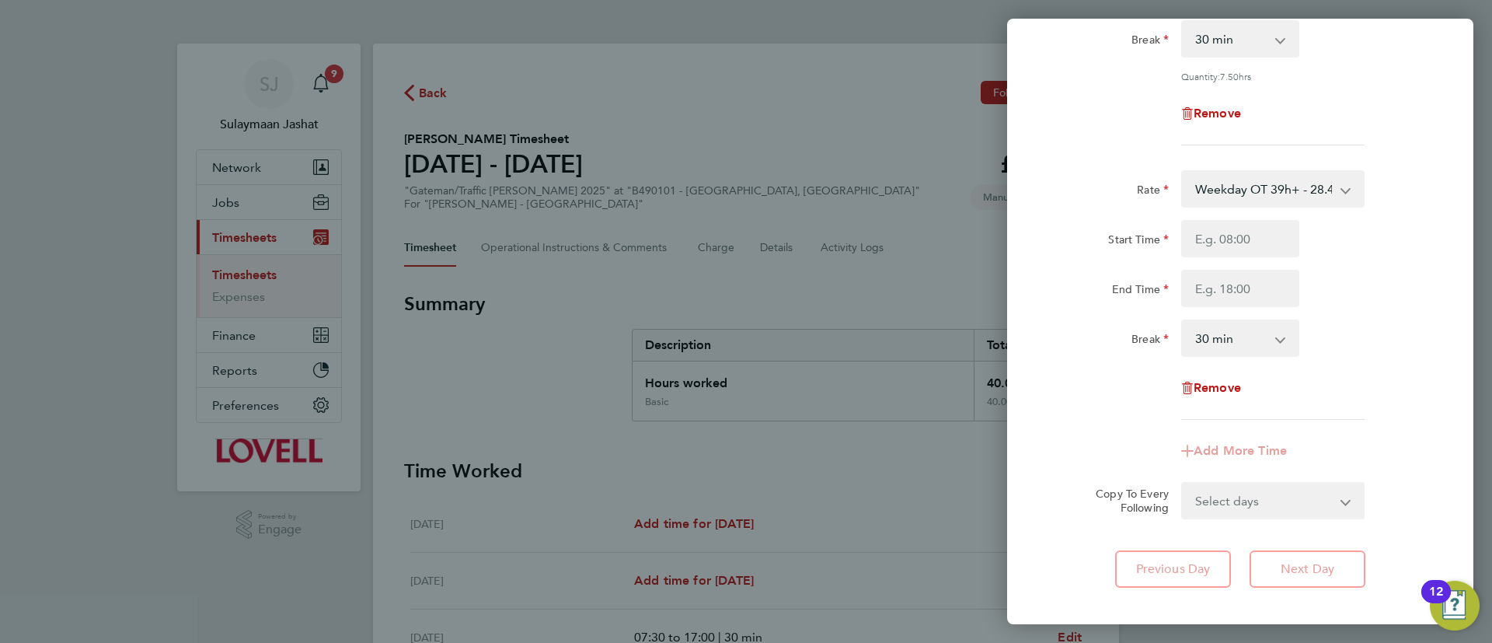
scroll to position [217, 0]
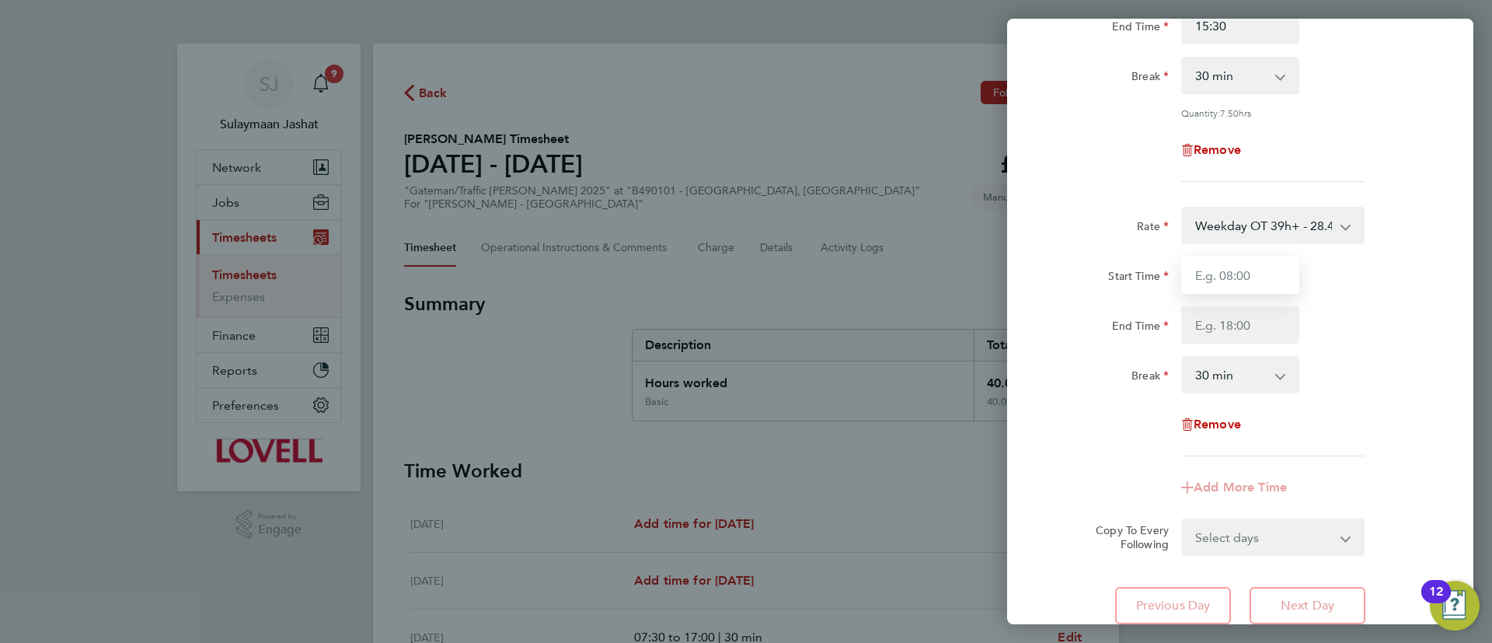
click at [1277, 286] on input "Start Time" at bounding box center [1240, 274] width 118 height 37
click at [1161, 200] on form "Rate Basic - 19.69 Weekday OT 39h+ - 28.40 Sat first 4h - 28.40 Sat after 4h - …" at bounding box center [1239, 232] width 379 height 648
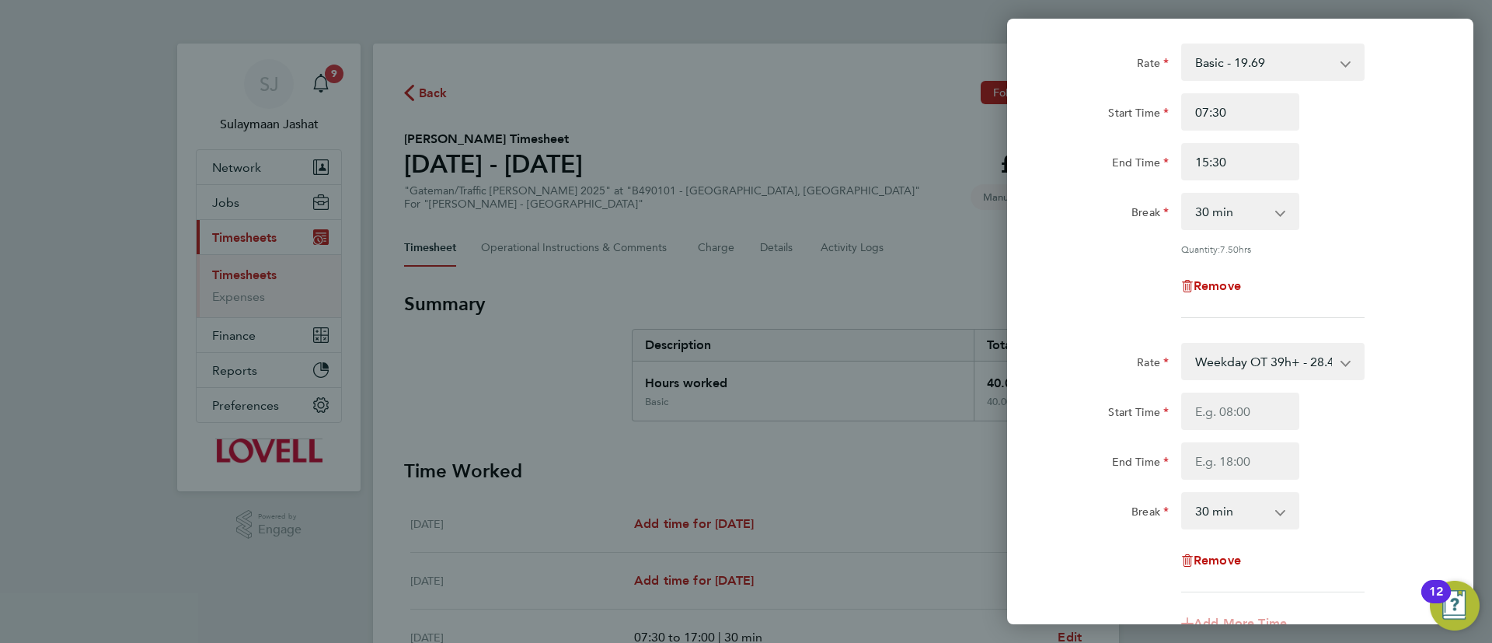
scroll to position [117, 0]
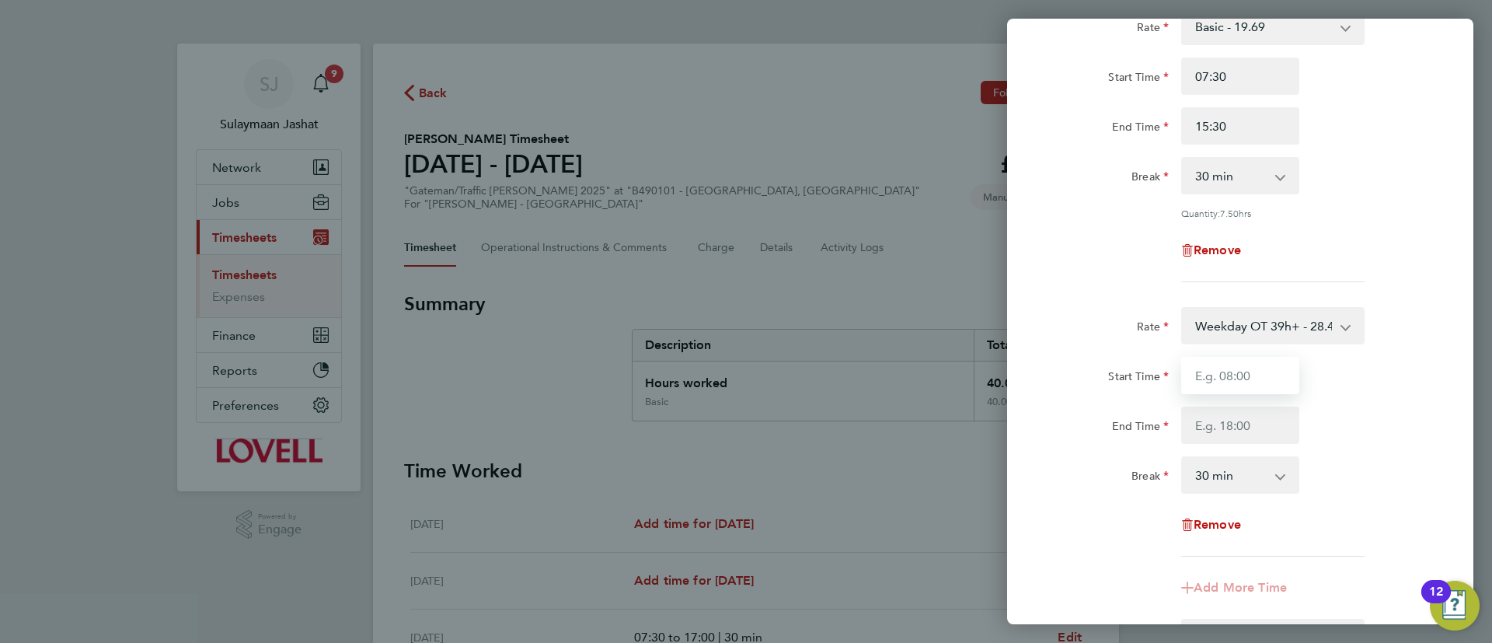
click at [1248, 359] on input "Start Time" at bounding box center [1240, 375] width 118 height 37
click at [1119, 222] on div "Rate Basic - 19.69 Weekday OT 39h+ - 28.40 Sat first 4h - 28.40 Sat after 4h - …" at bounding box center [1239, 145] width 379 height 274
click at [1220, 361] on input "Start Time" at bounding box center [1240, 375] width 118 height 37
click at [1054, 334] on div "Rate" at bounding box center [1109, 322] width 118 height 31
drag, startPoint x: 1205, startPoint y: 364, endPoint x: 1207, endPoint y: 374, distance: 9.5
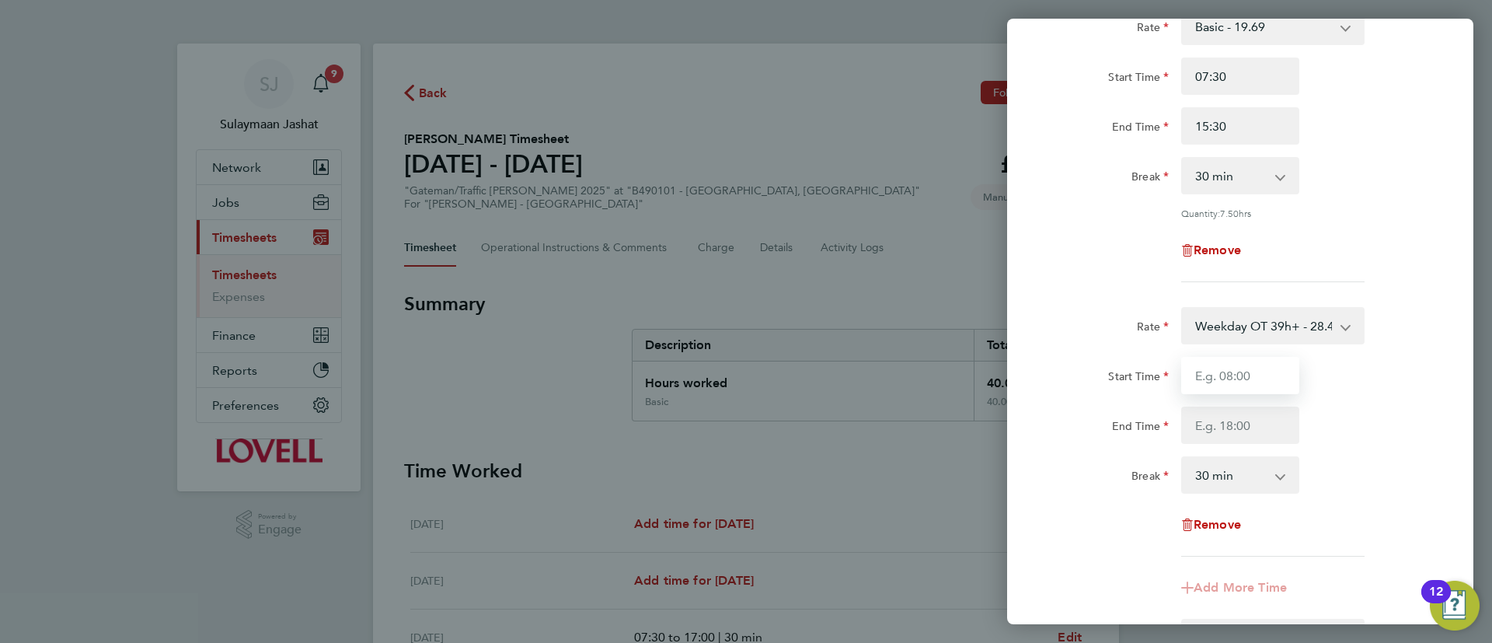
click at [1207, 365] on input "Start Time" at bounding box center [1240, 375] width 118 height 37
click at [1134, 251] on div "Remove" at bounding box center [1240, 250] width 392 height 37
click at [1212, 381] on input "Start Time" at bounding box center [1240, 375] width 118 height 37
click at [1099, 270] on div "Rate Basic - 19.69 Weekday OT 39h+ - 28.40 Sat first 4h - 28.40 Sat after 4h - …" at bounding box center [1239, 145] width 379 height 274
click at [1218, 376] on input "Start Time" at bounding box center [1240, 375] width 118 height 37
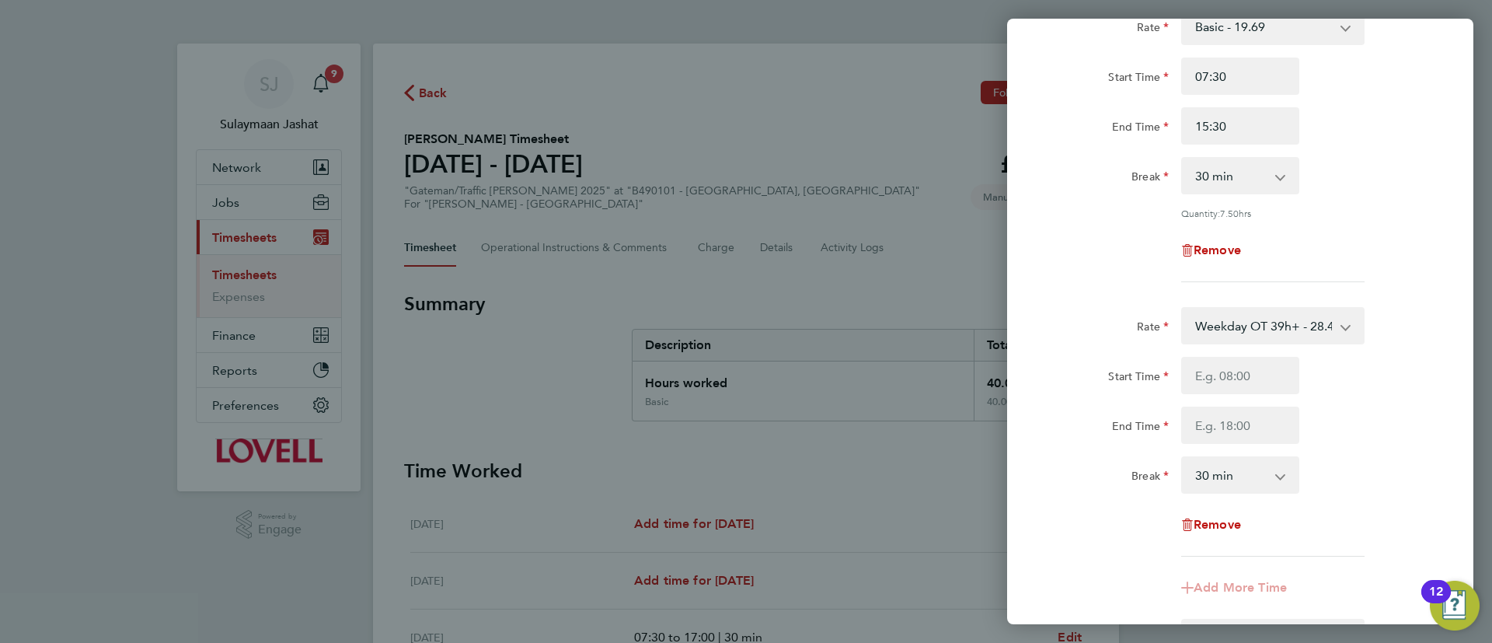
drag, startPoint x: 1161, startPoint y: 357, endPoint x: 1169, endPoint y: 362, distance: 9.5
click at [1161, 357] on div "Start Time" at bounding box center [1109, 372] width 118 height 31
drag, startPoint x: 1210, startPoint y: 380, endPoint x: 1221, endPoint y: 388, distance: 14.0
click at [1211, 380] on input "Start Time" at bounding box center [1240, 375] width 118 height 37
type input "15:30"
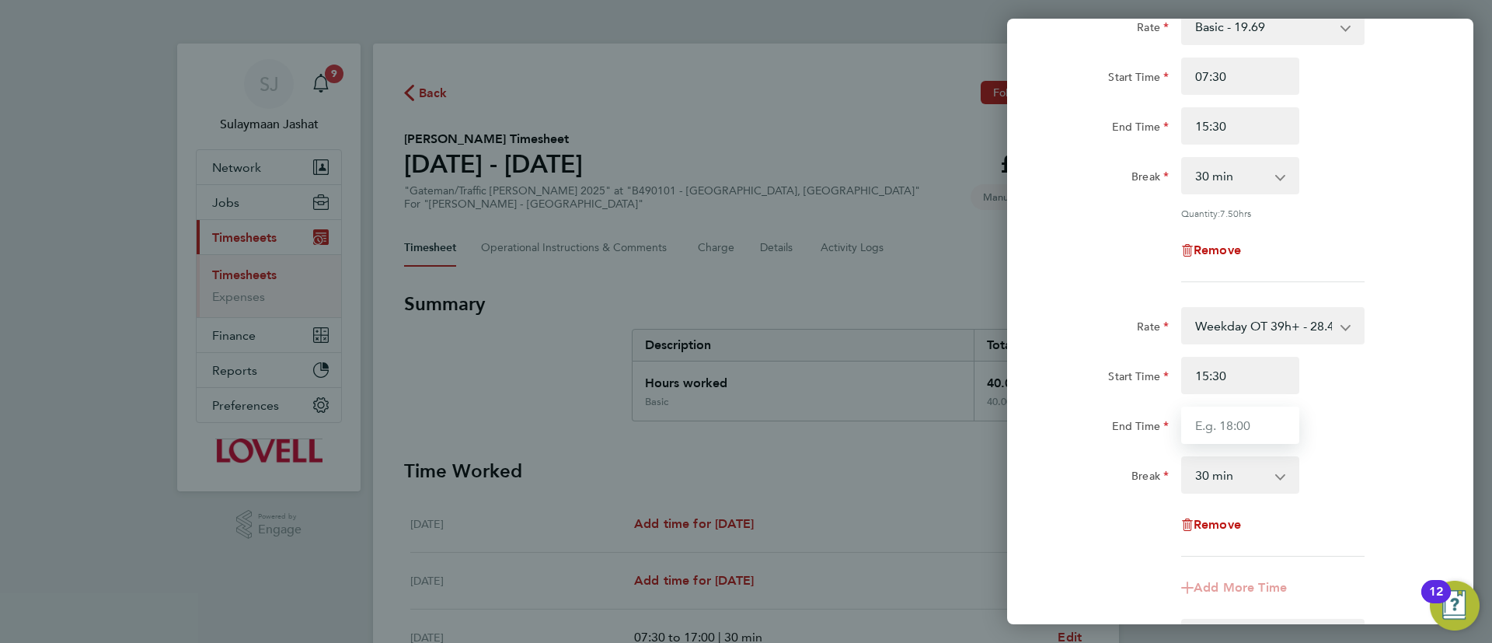
click at [1230, 430] on input "End Time" at bounding box center [1240, 424] width 118 height 37
type input "16:30"
click at [1106, 358] on div "Start Time" at bounding box center [1109, 372] width 118 height 31
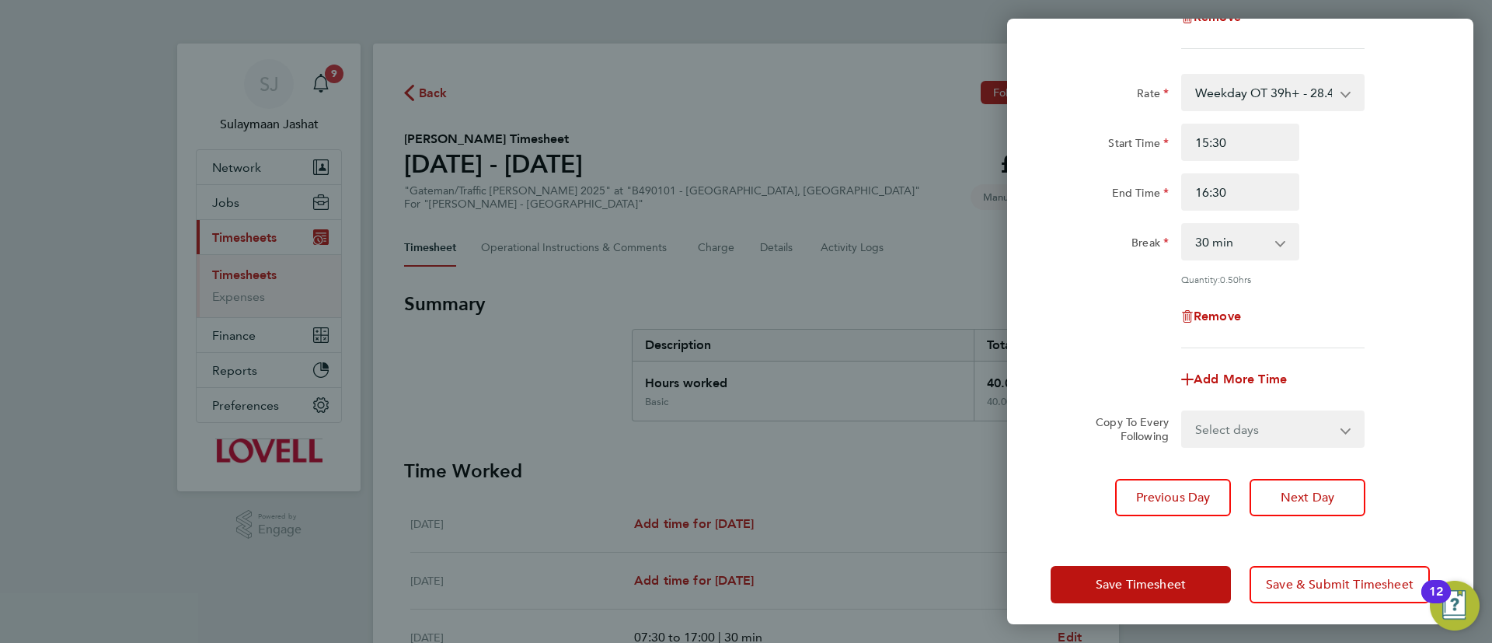
click at [1250, 255] on select "0 min 15 min 30 min 45 min" at bounding box center [1231, 242] width 96 height 34
select select "0"
click at [1183, 225] on select "0 min 15 min 30 min 45 min" at bounding box center [1231, 242] width 96 height 34
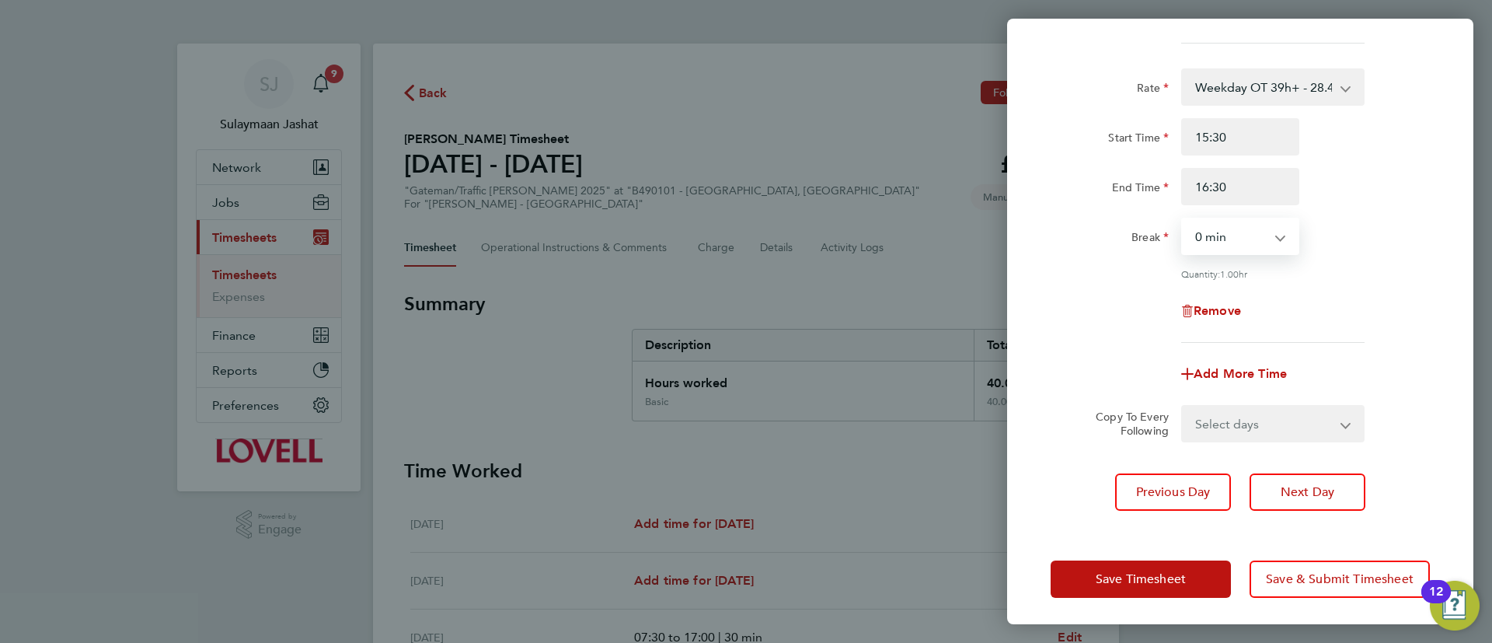
scroll to position [357, 0]
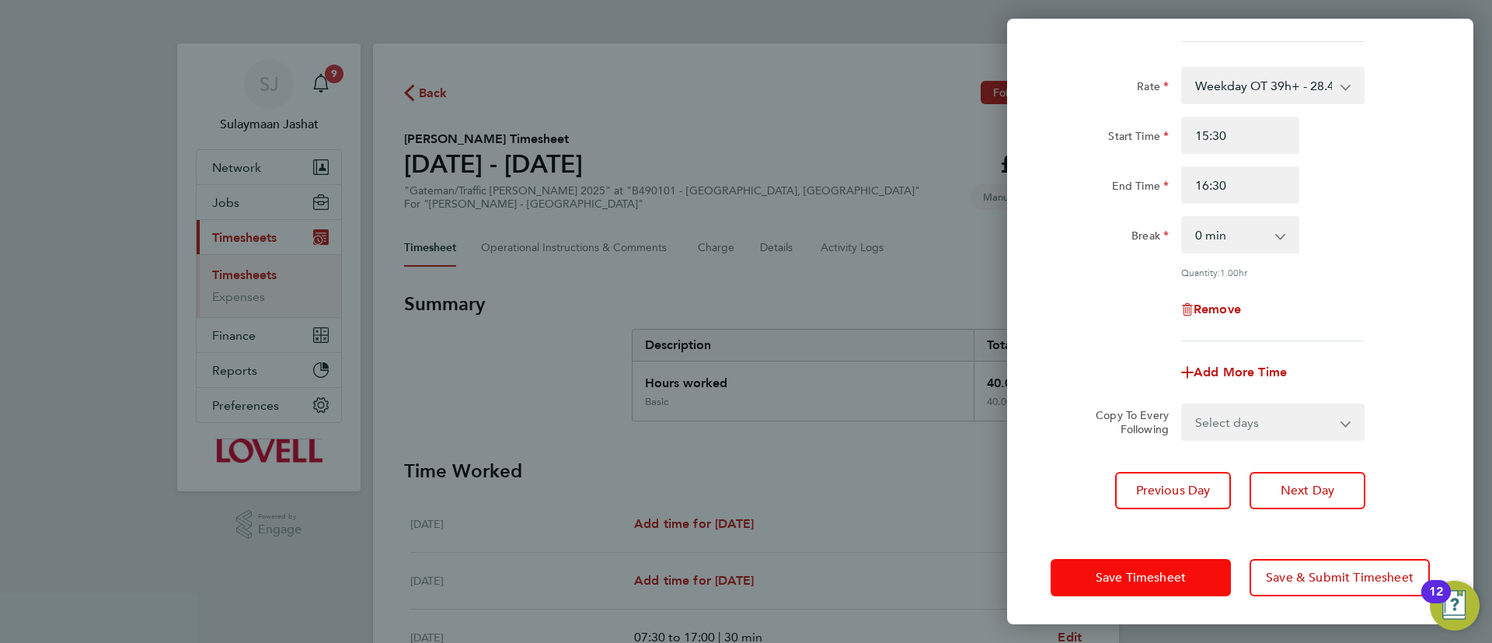
click at [1103, 576] on span "Save Timesheet" at bounding box center [1141, 578] width 90 height 16
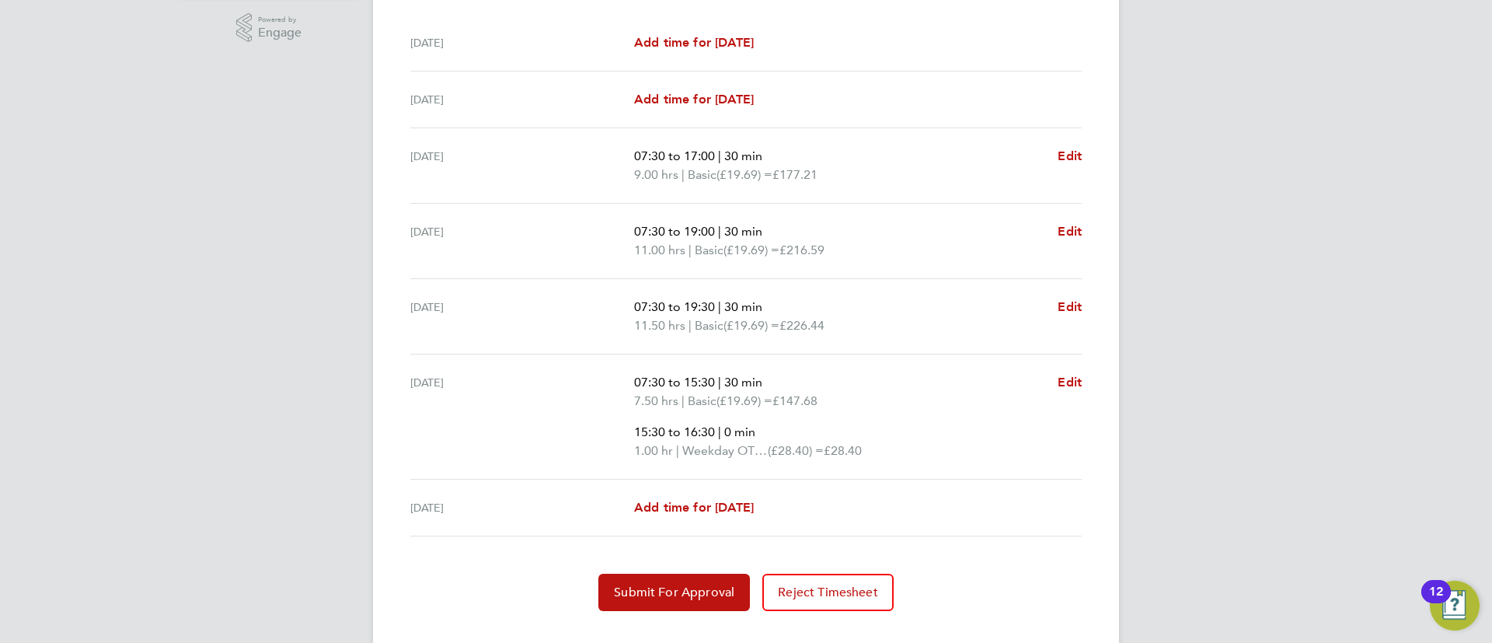
scroll to position [527, 0]
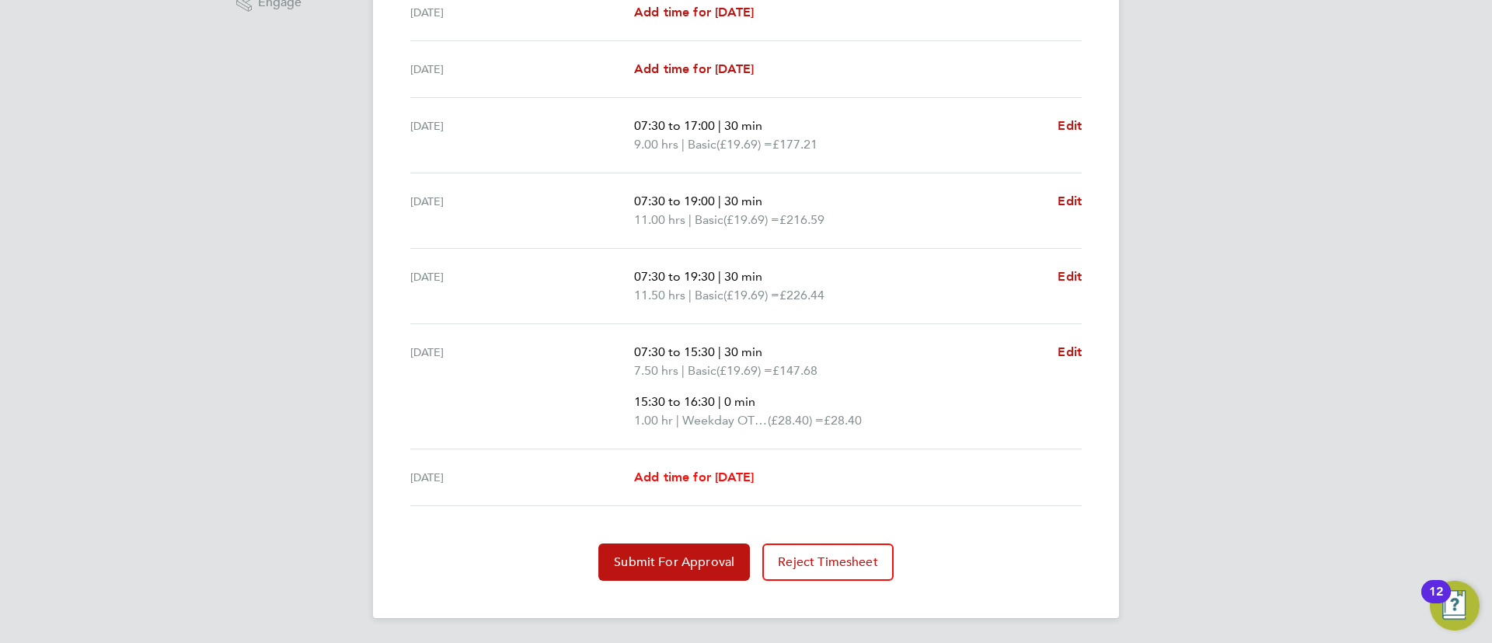
click at [702, 476] on span "Add time for Fri 22 Aug" at bounding box center [694, 476] width 120 height 15
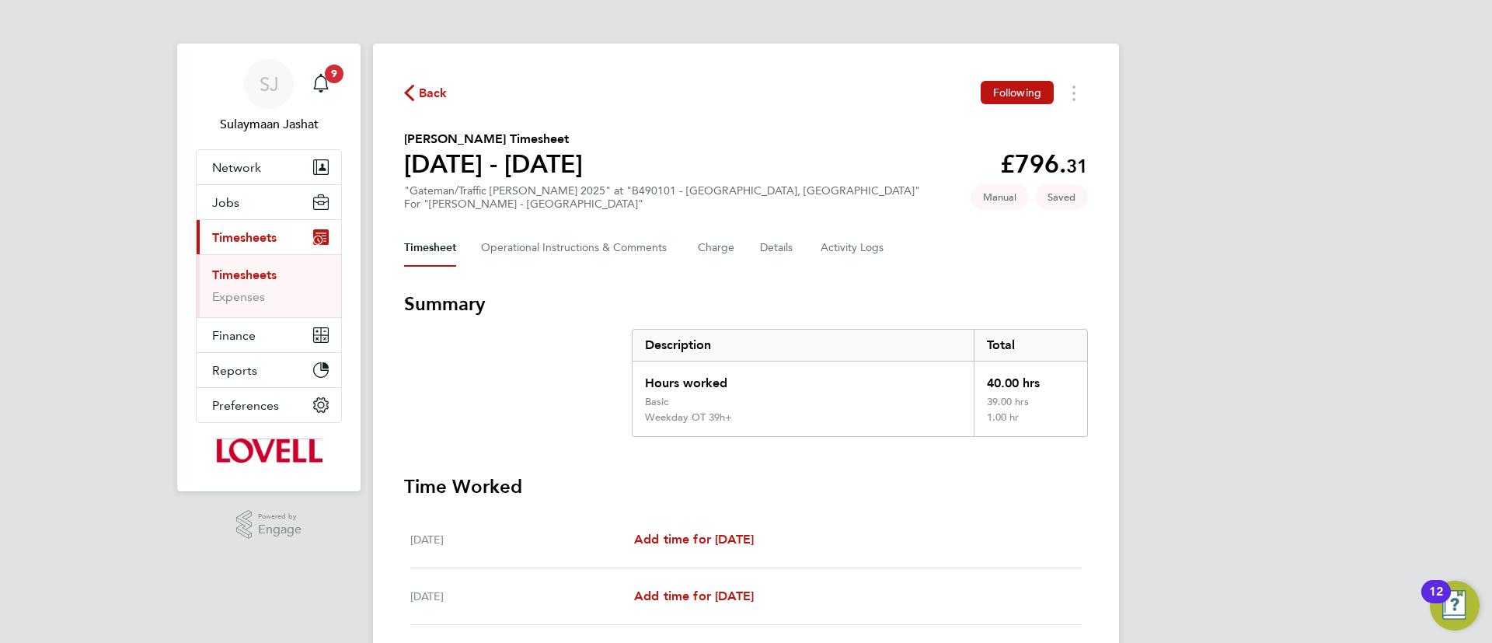
select select "30"
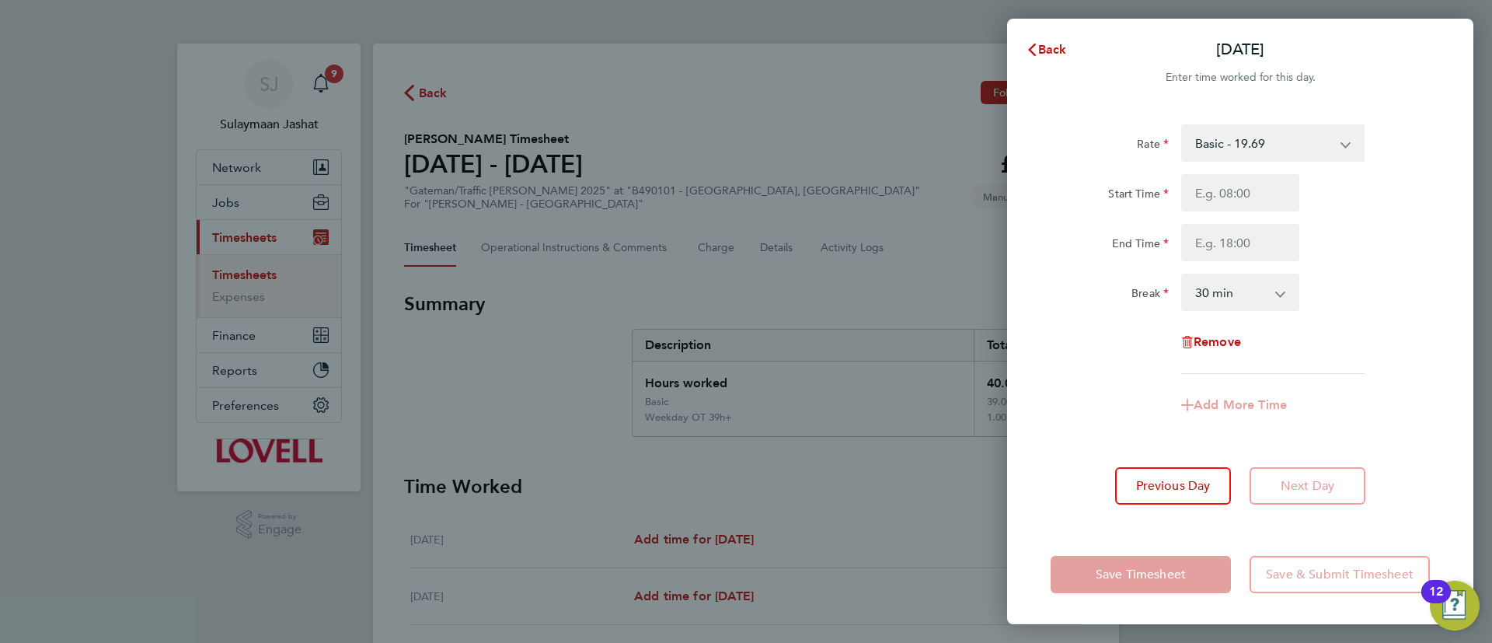
click at [1298, 141] on select "Basic - 19.69 Weekday OT 39h+ - 28.40 Sat first 4h - 28.40 Sat after 4h - 37.11…" at bounding box center [1264, 143] width 162 height 34
select select "30"
click at [1234, 182] on input "Start Time" at bounding box center [1240, 192] width 118 height 37
type input "07:30"
click at [1204, 251] on input "End Time" at bounding box center [1240, 242] width 118 height 37
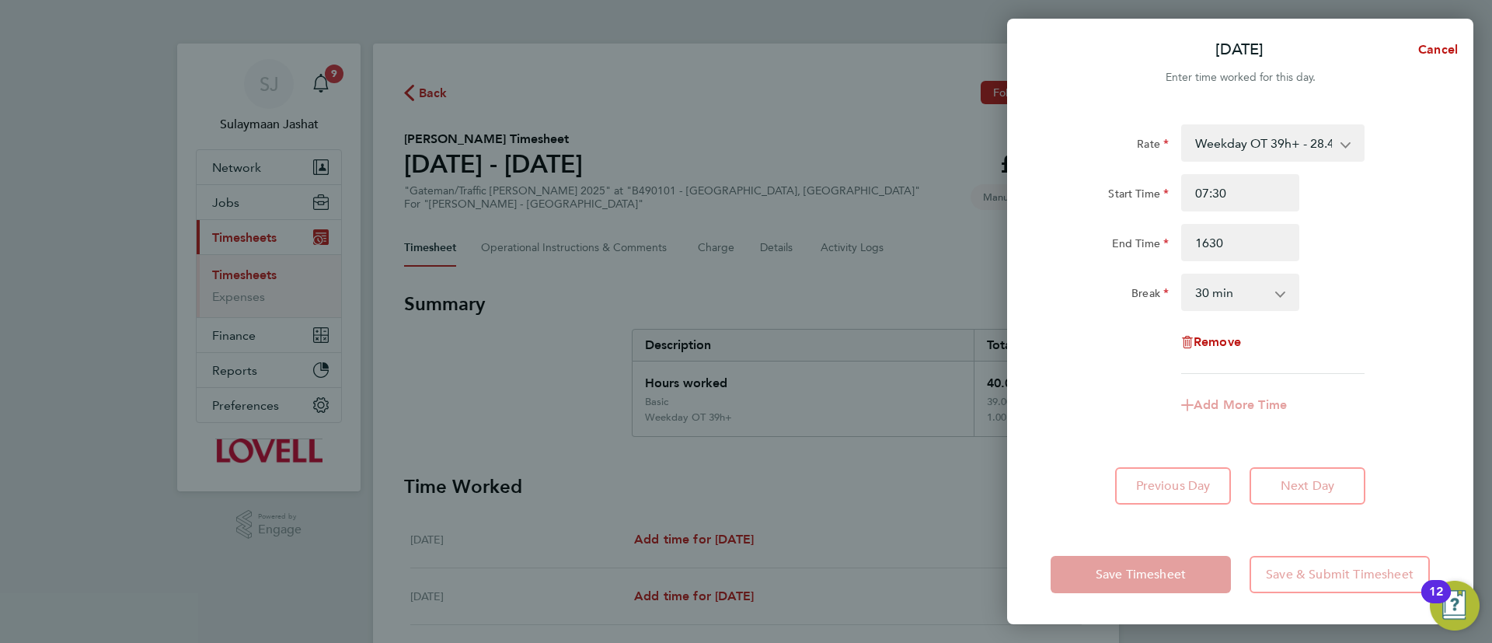
type input "16:30"
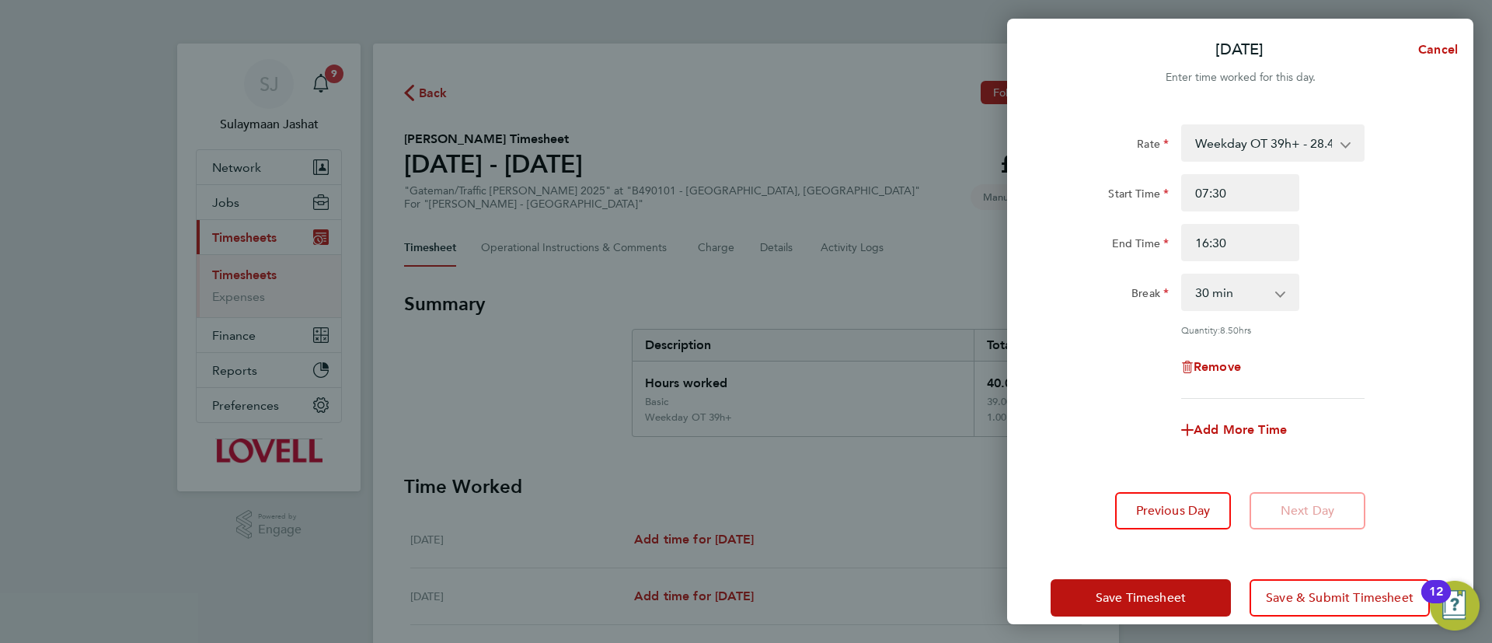
click at [1124, 251] on label "End Time" at bounding box center [1140, 245] width 57 height 19
click at [1181, 251] on input "End Time" at bounding box center [1240, 242] width 118 height 37
click at [1197, 452] on form "Rate Weekday OT 39h+ - 28.40 Basic - 19.69 Sat first 4h - 28.40 Sat after 4h - …" at bounding box center [1239, 292] width 379 height 336
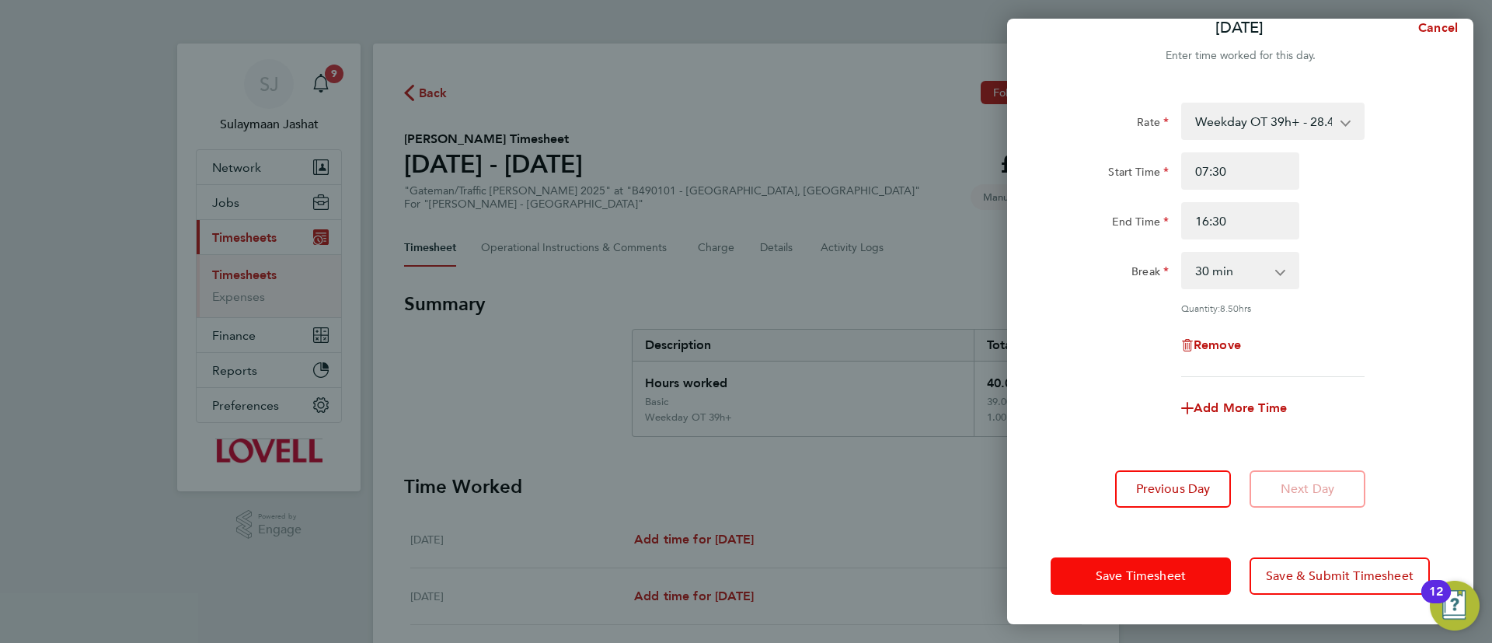
click at [1138, 580] on span "Save Timesheet" at bounding box center [1141, 576] width 90 height 16
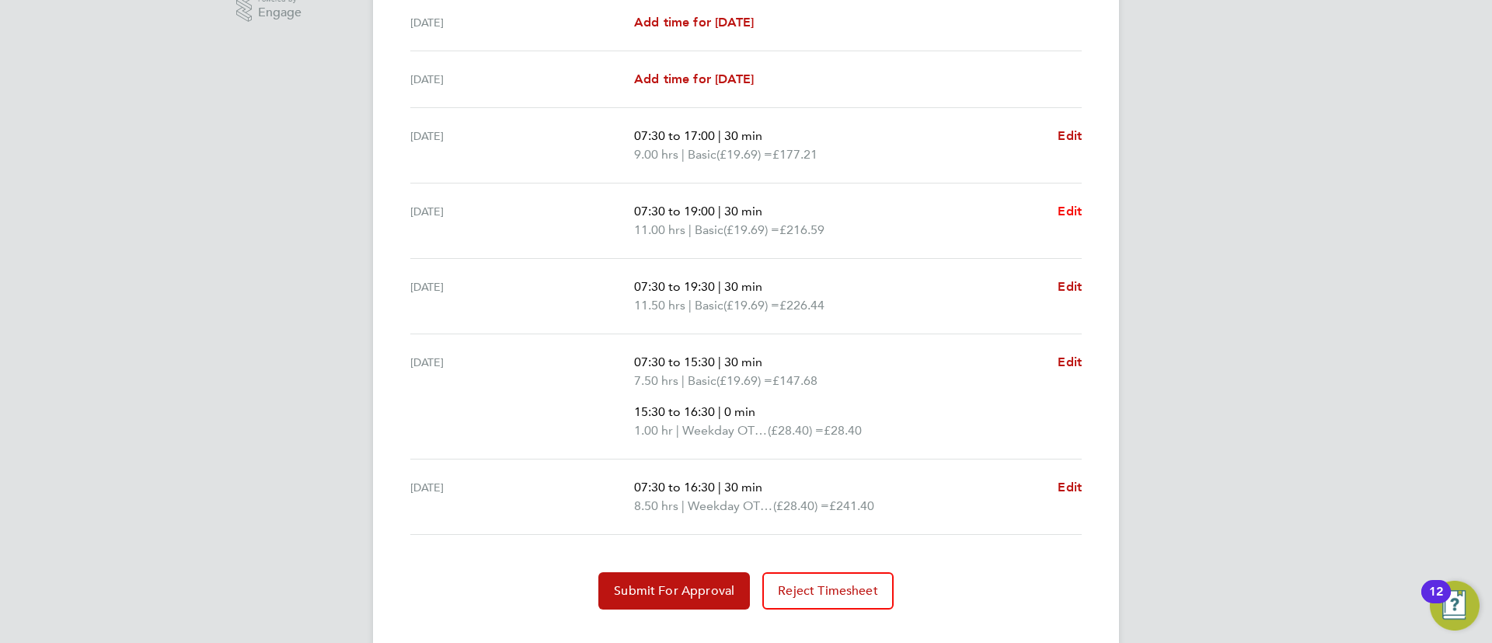
scroll to position [545, 0]
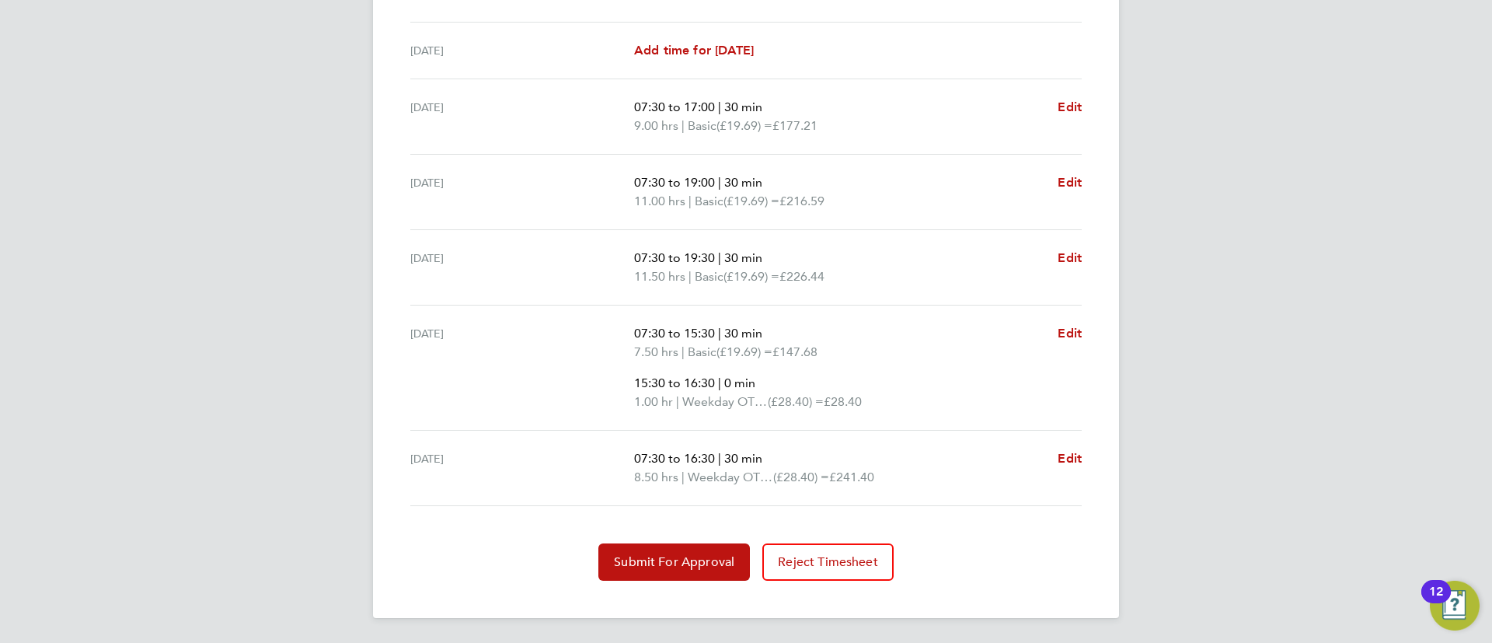
click at [765, 381] on p "15:30 to 16:30 | 0 min" at bounding box center [839, 383] width 411 height 19
drag, startPoint x: 909, startPoint y: 378, endPoint x: 920, endPoint y: 392, distance: 17.7
click at [900, 389] on p "15:30 to 16:30 | 0 min" at bounding box center [839, 383] width 411 height 19
click at [1080, 316] on div "Thu 21 Aug 07:30 to 15:30 | 30 min 7.50 hrs | Basic (£19.69) = £147.68 15:30 to…" at bounding box center [745, 367] width 671 height 125
click at [1075, 331] on span "Edit" at bounding box center [1069, 333] width 24 height 15
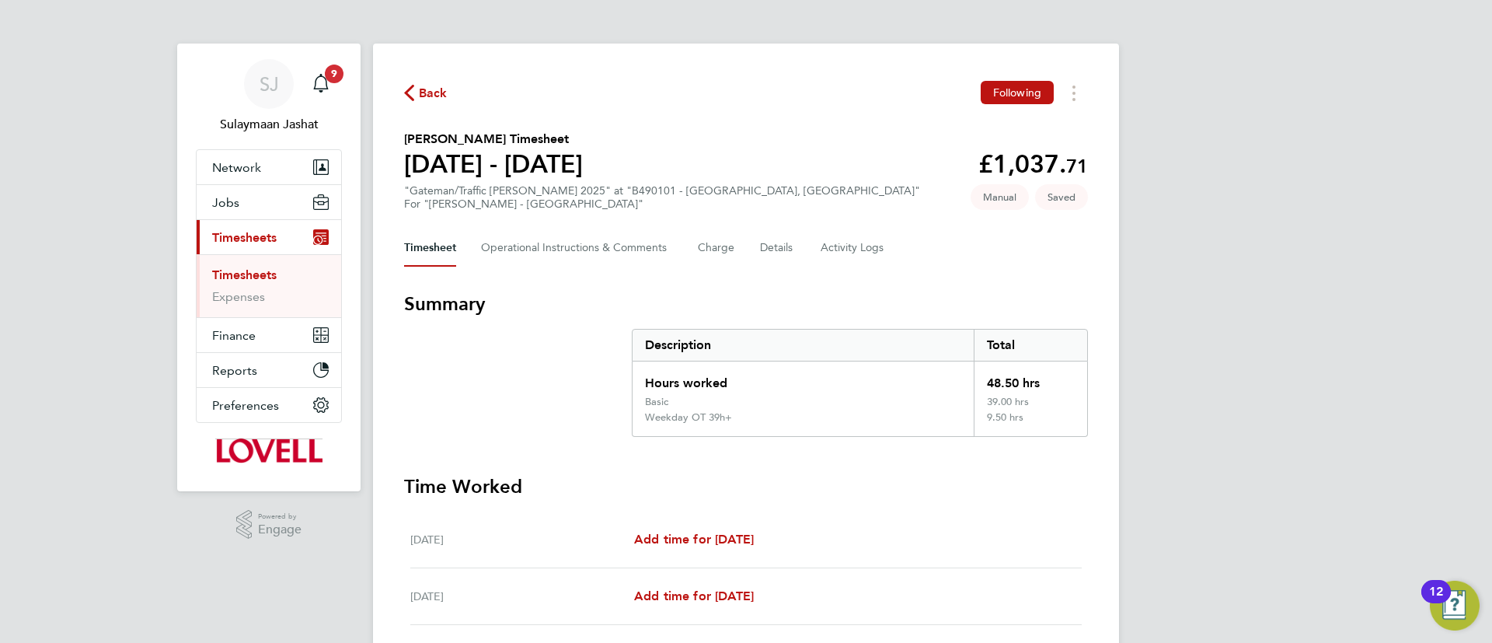
select select "30"
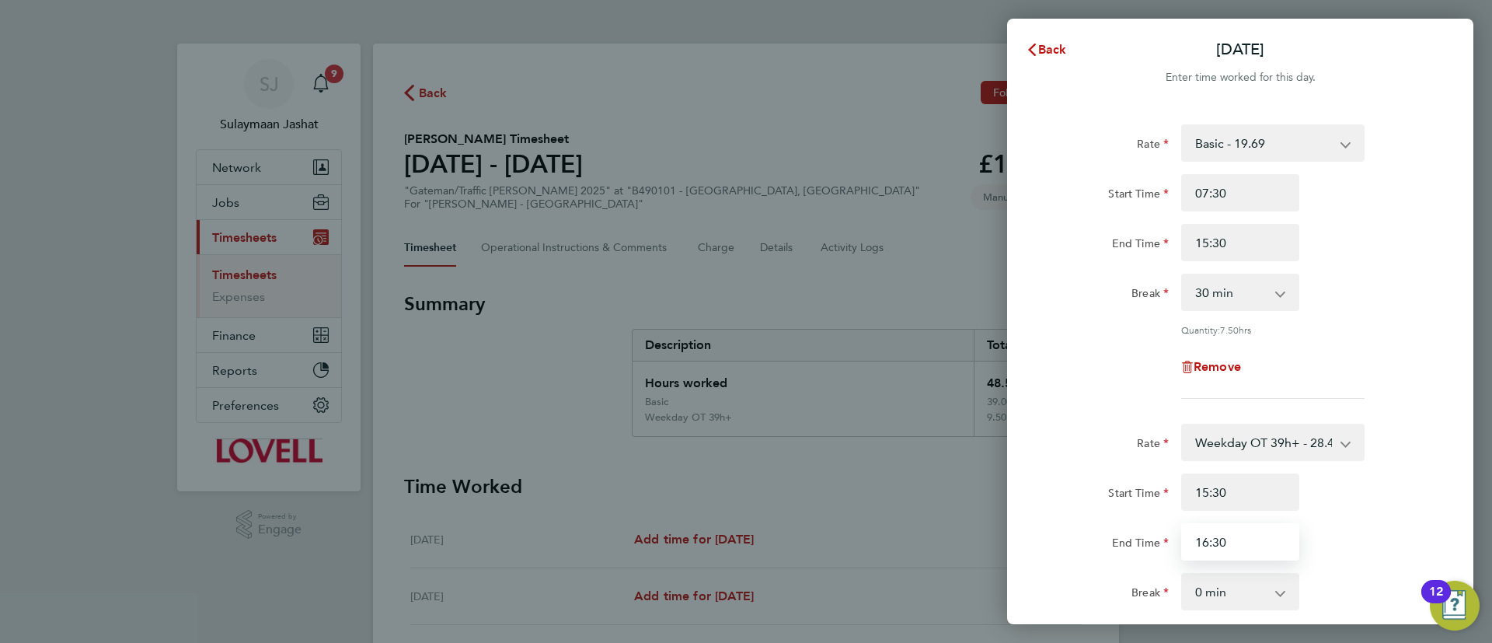
click at [1233, 541] on input "16:30" at bounding box center [1240, 541] width 118 height 37
type input "17:00"
click at [1081, 509] on div "Start Time 15:30 End Time 17:00" at bounding box center [1240, 516] width 392 height 87
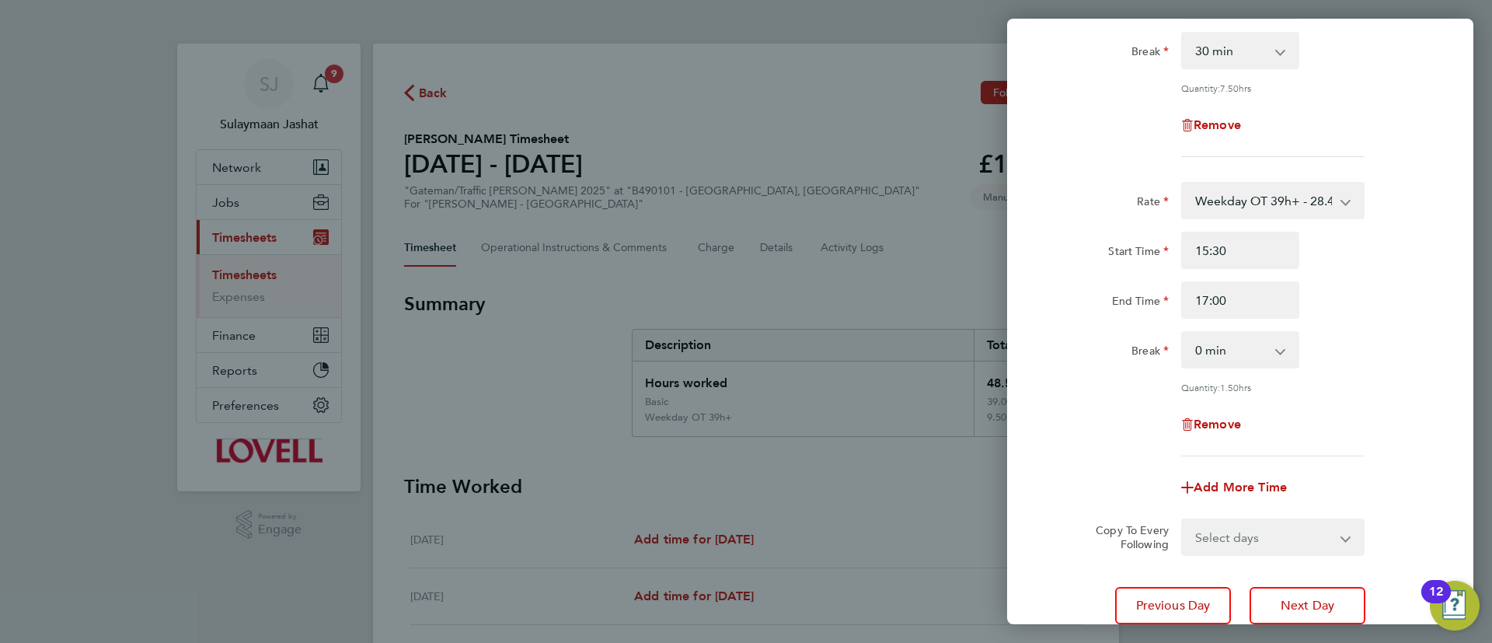
scroll to position [357, 0]
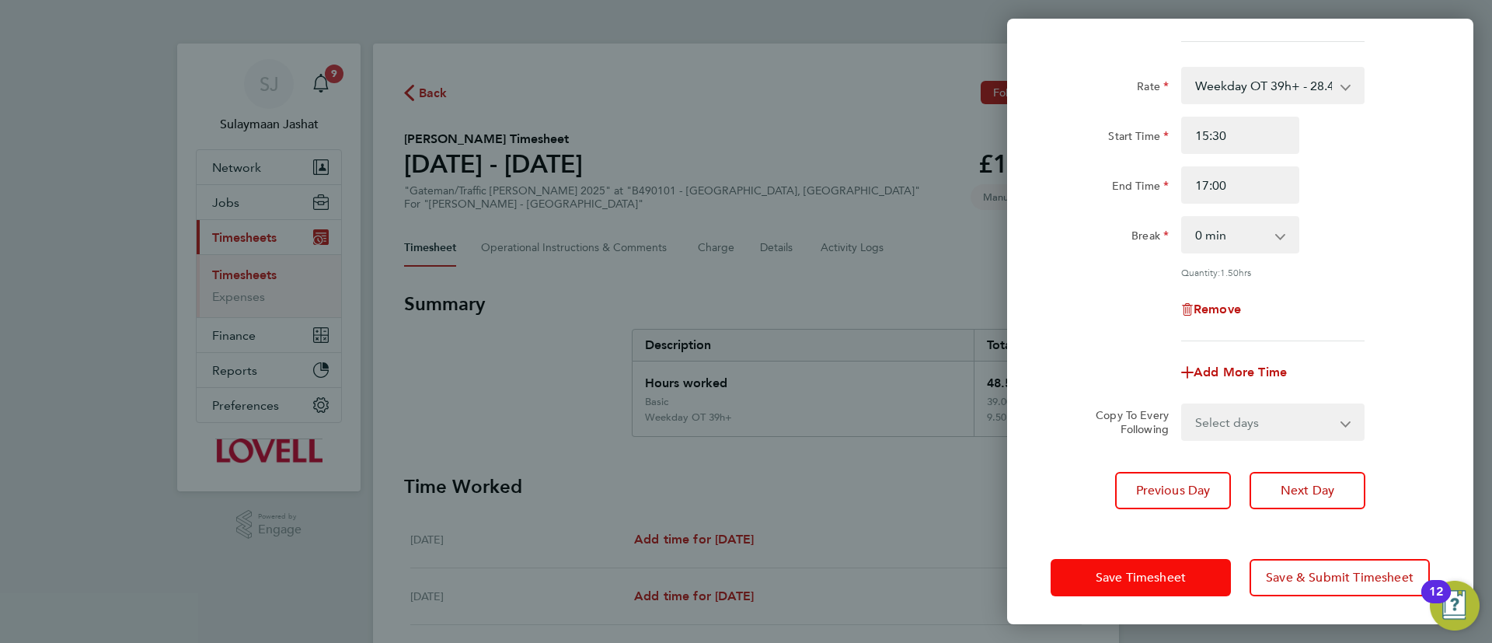
drag, startPoint x: 1096, startPoint y: 553, endPoint x: 1096, endPoint y: 564, distance: 10.9
click at [1096, 560] on div "Save Timesheet Save & Submit Timesheet" at bounding box center [1240, 577] width 466 height 99
click at [1096, 564] on button "Save Timesheet" at bounding box center [1140, 577] width 180 height 37
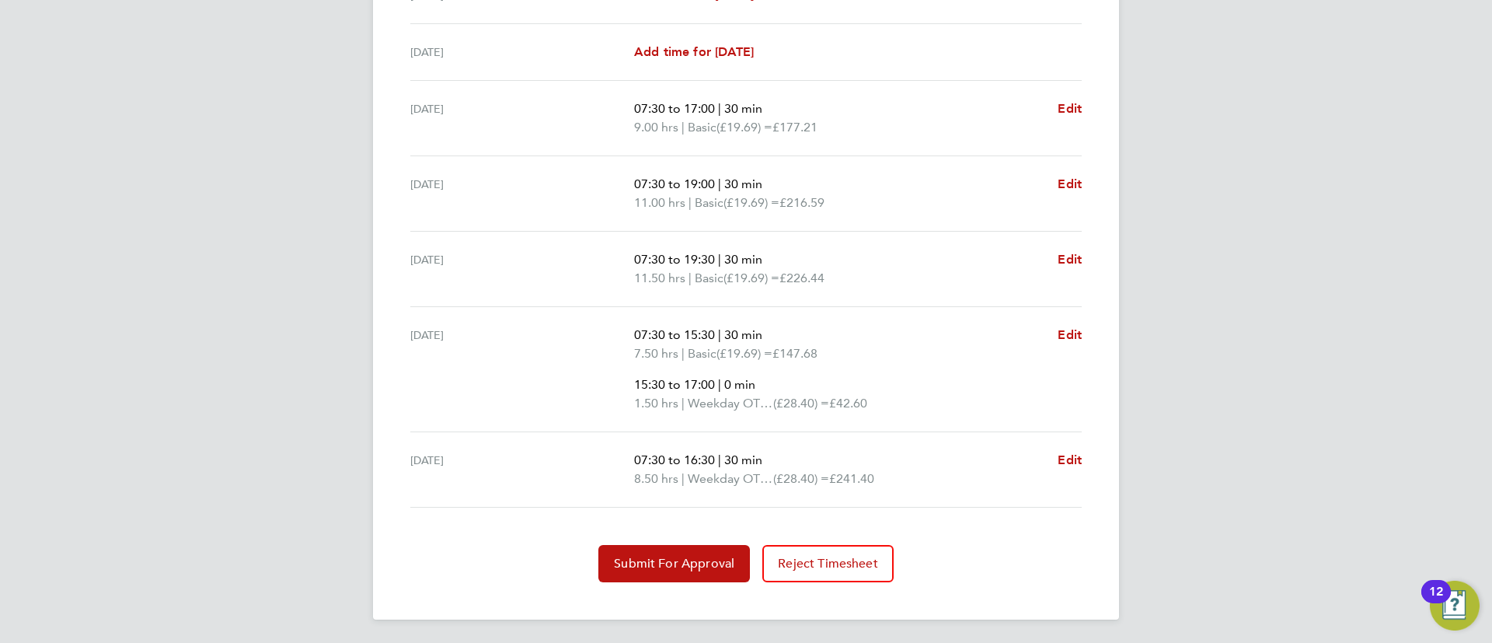
scroll to position [545, 0]
click at [1068, 456] on span "Edit" at bounding box center [1069, 458] width 24 height 15
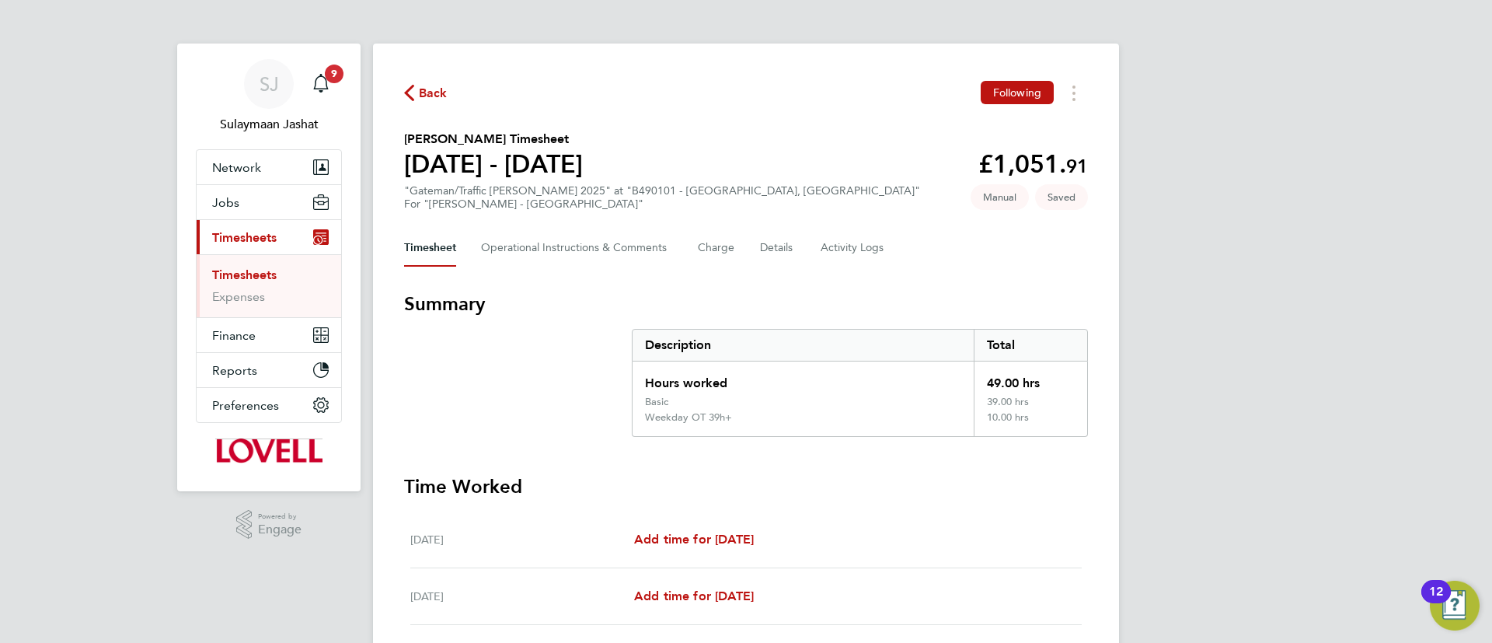
select select "30"
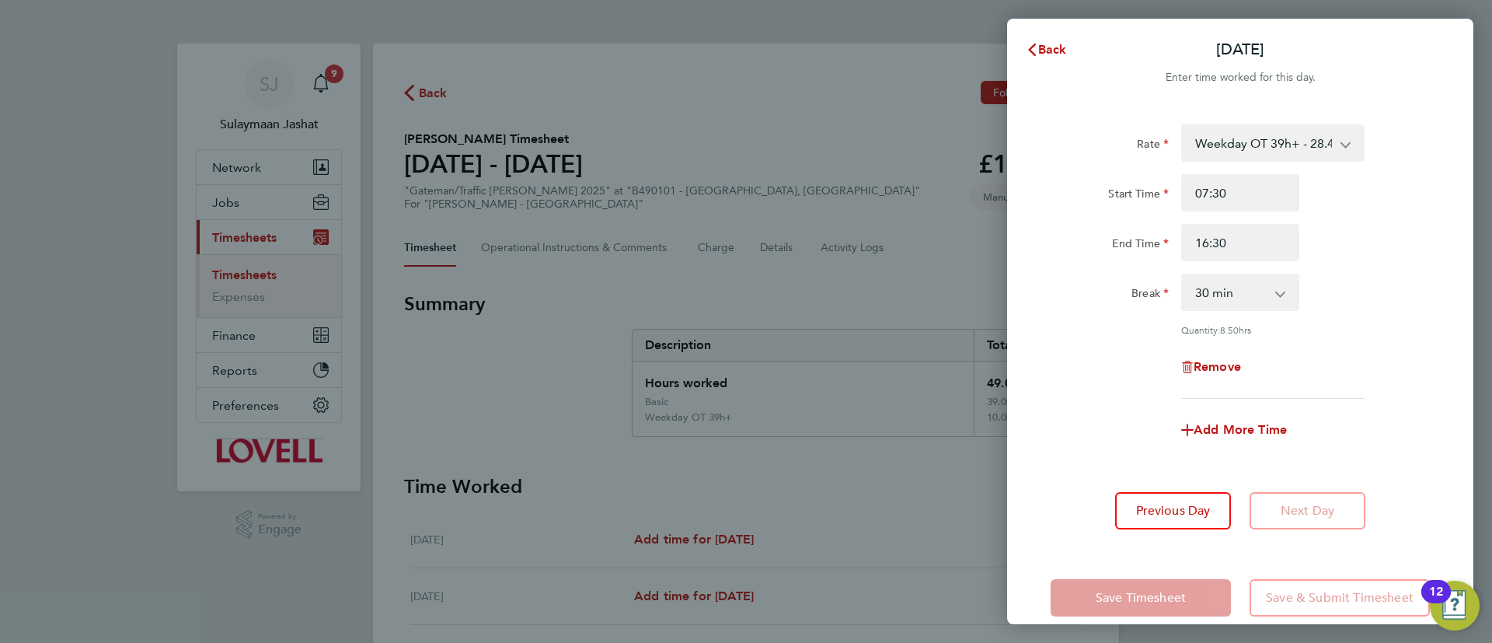
click at [1249, 303] on select "0 min 15 min 30 min 45 min 60 min 75 min 90 min" at bounding box center [1231, 292] width 96 height 34
click at [1346, 286] on div "Break 0 min 15 min 30 min 45 min 60 min 75 min 90 min" at bounding box center [1240, 291] width 392 height 37
click at [1269, 249] on input "16:30" at bounding box center [1240, 242] width 118 height 37
click at [1266, 249] on input "16:30" at bounding box center [1240, 242] width 118 height 37
click at [1265, 249] on input "16:30" at bounding box center [1240, 242] width 118 height 37
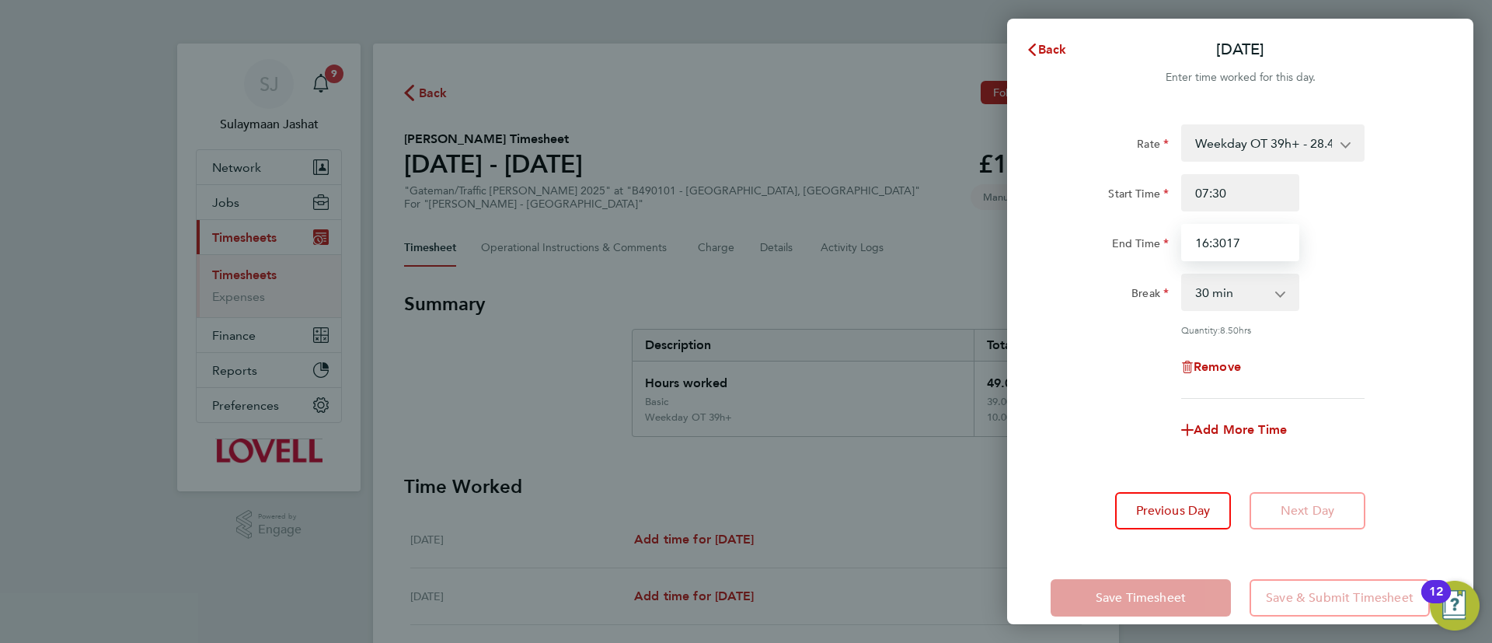
click at [1243, 247] on input "16:3017" at bounding box center [1240, 242] width 118 height 37
type input "17:00"
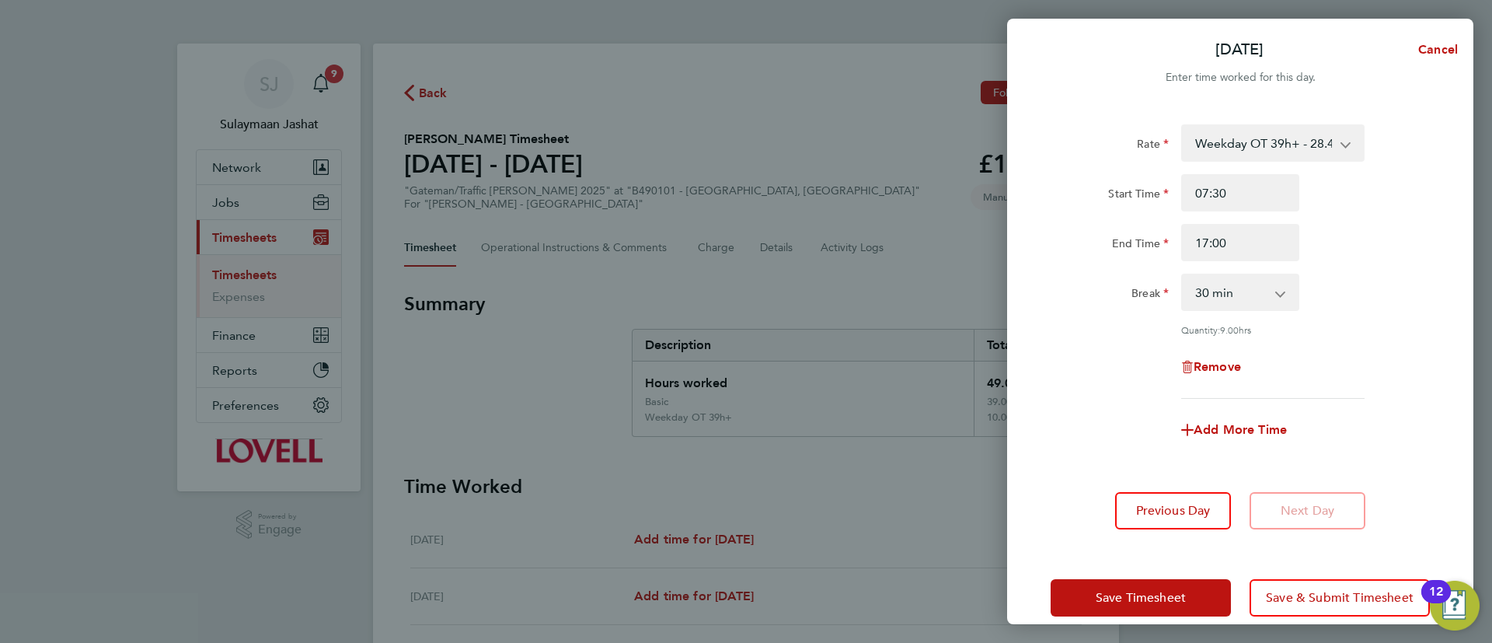
click at [1114, 271] on div "Rate Weekday OT 39h+ - 28.40 Basic - 19.69 Sat first 4h - 28.40 Sat after 4h - …" at bounding box center [1239, 261] width 379 height 274
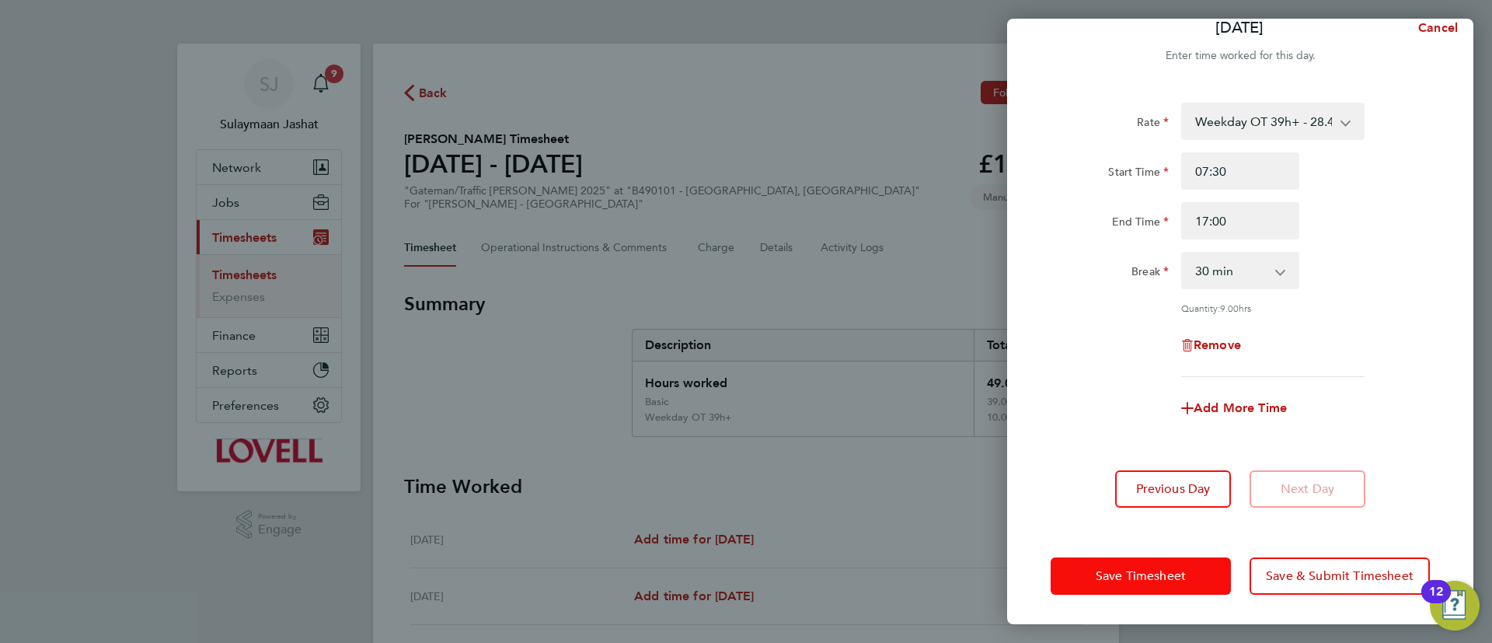
click at [1113, 585] on button "Save Timesheet" at bounding box center [1140, 575] width 180 height 37
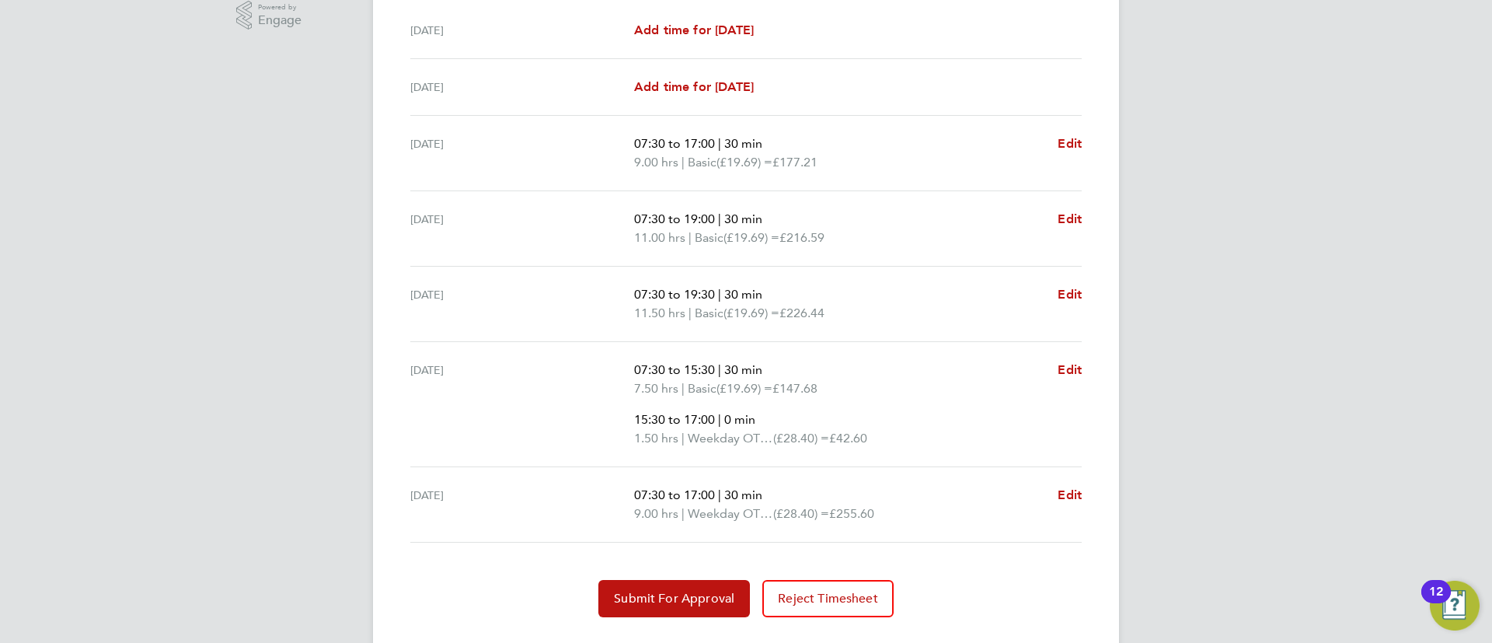
scroll to position [545, 0]
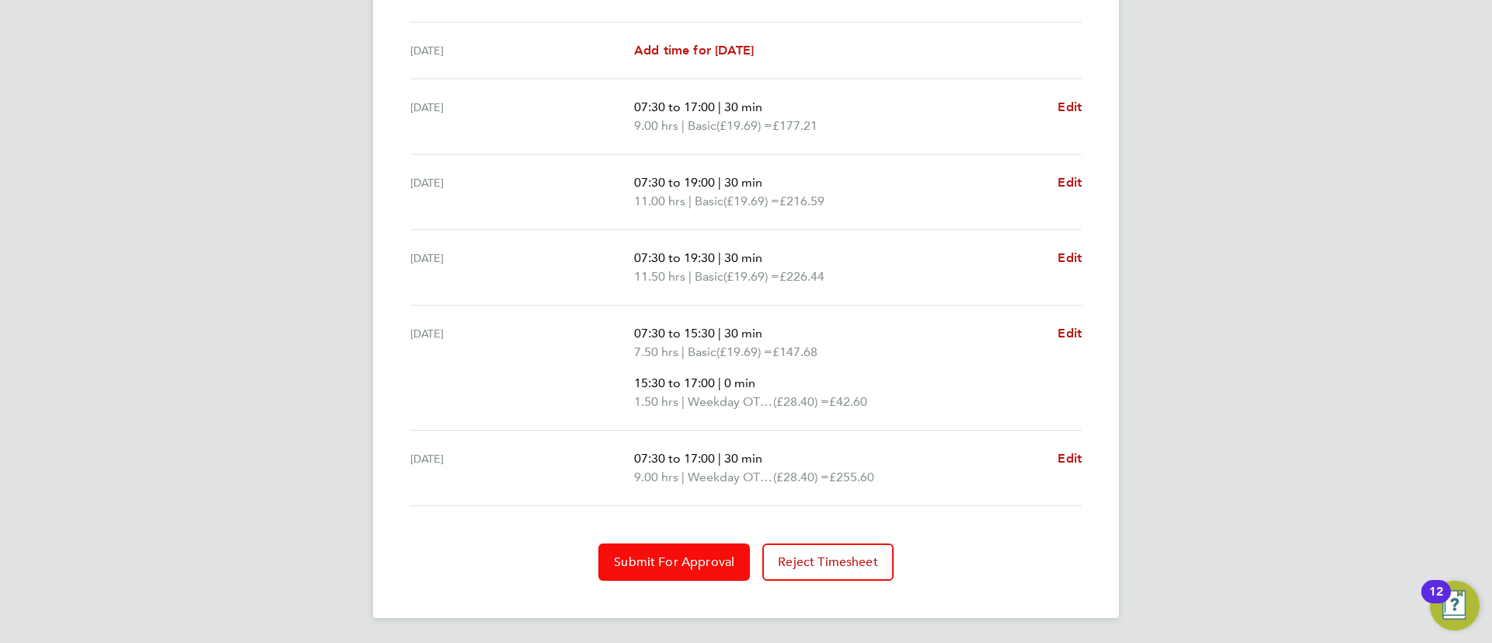
click at [683, 551] on button "Submit For Approval" at bounding box center [674, 561] width 152 height 37
click at [625, 559] on span "Approve Timesheet" at bounding box center [674, 562] width 114 height 16
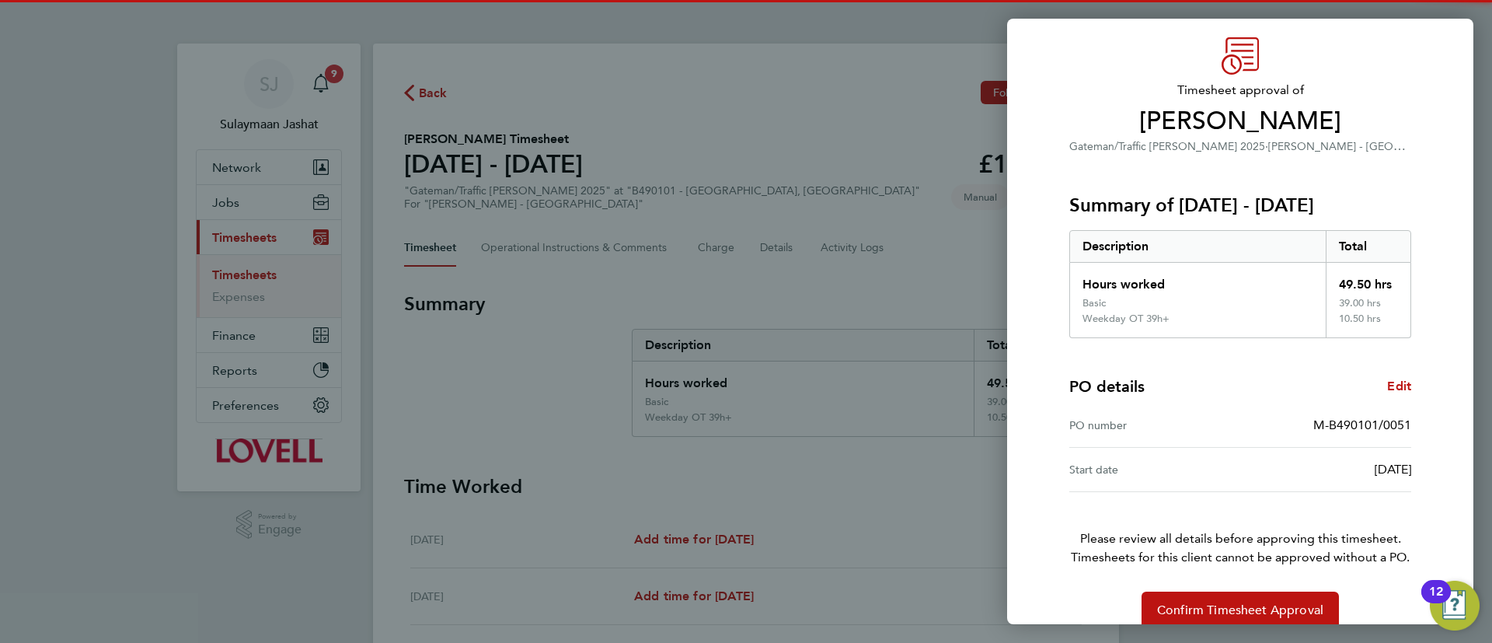
scroll to position [73, 0]
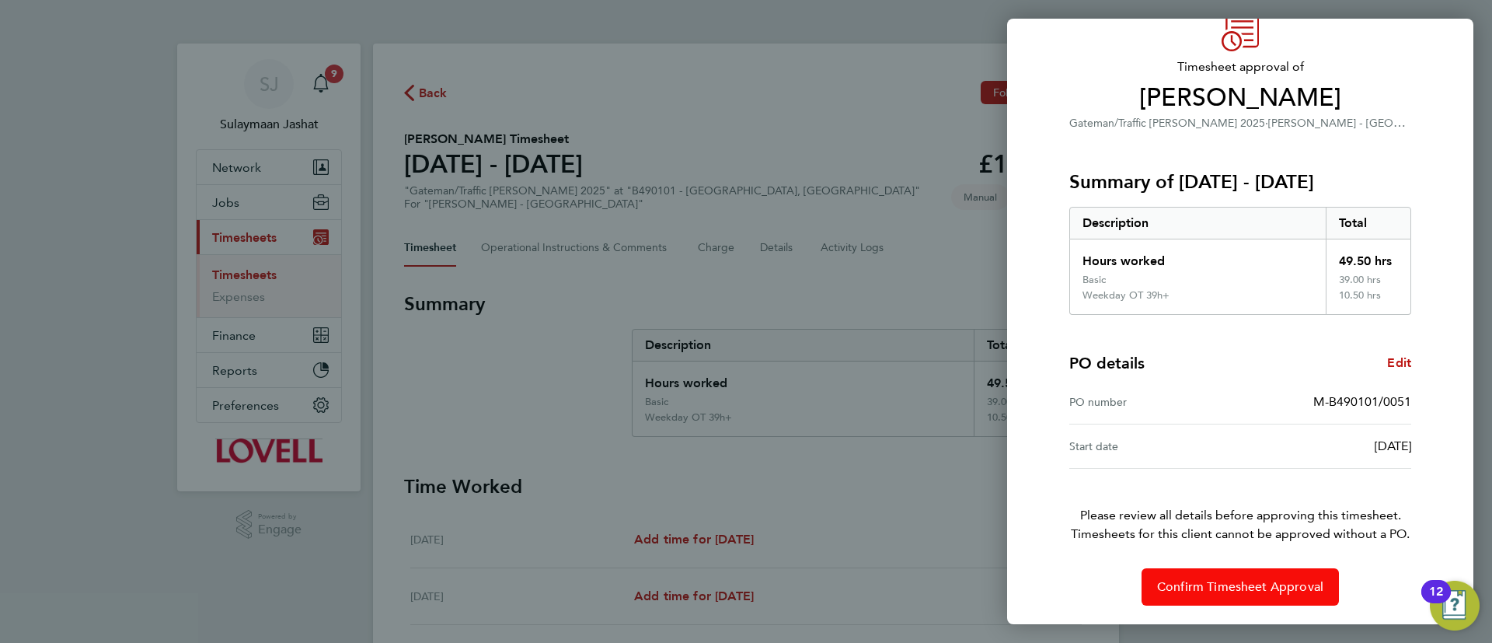
click at [1262, 575] on button "Confirm Timesheet Approval" at bounding box center [1239, 586] width 197 height 37
click at [559, 269] on div "Back Timesheet approval of Paul Noon Gateman/Traffic Marshall 2025 · Lovell - E…" at bounding box center [746, 321] width 1492 height 643
click at [566, 259] on div "Back Timesheet approval of Paul Noon Gateman/Traffic Marshall 2025 · Lovell - E…" at bounding box center [746, 321] width 1492 height 643
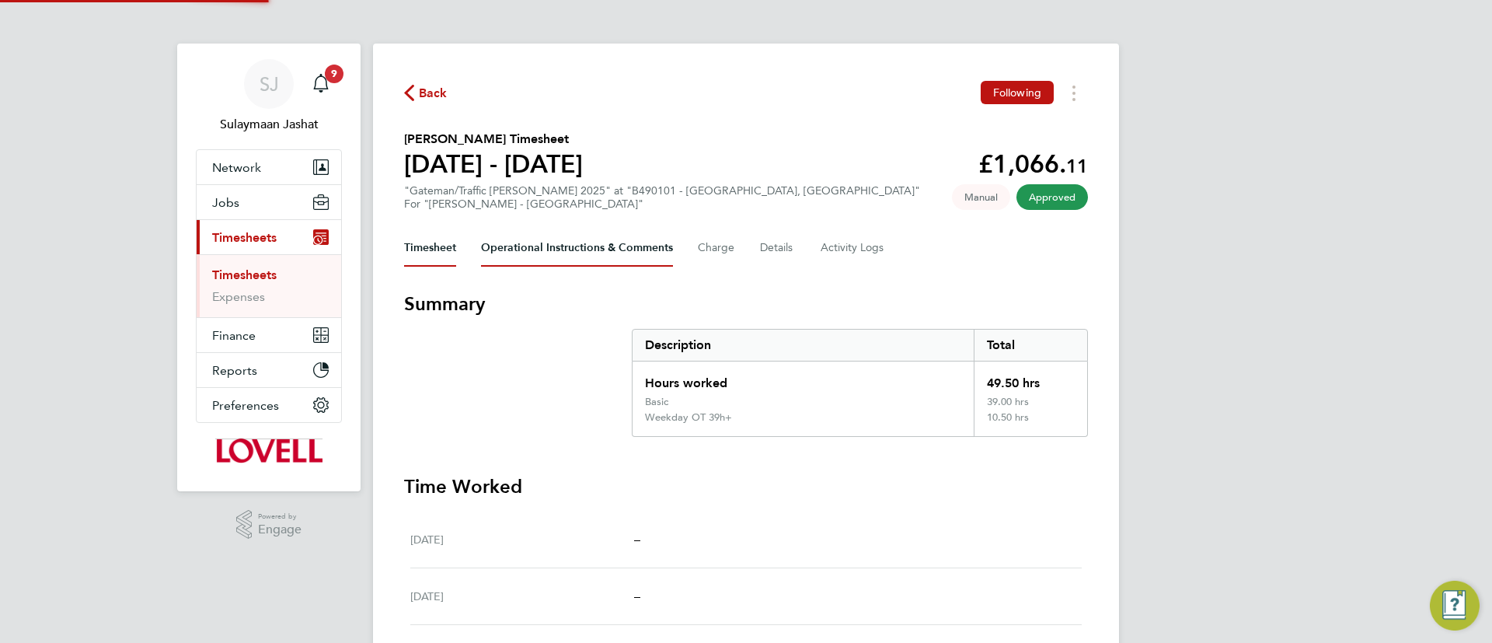
click at [569, 256] on Comments-tab "Operational Instructions & Comments" at bounding box center [577, 247] width 192 height 37
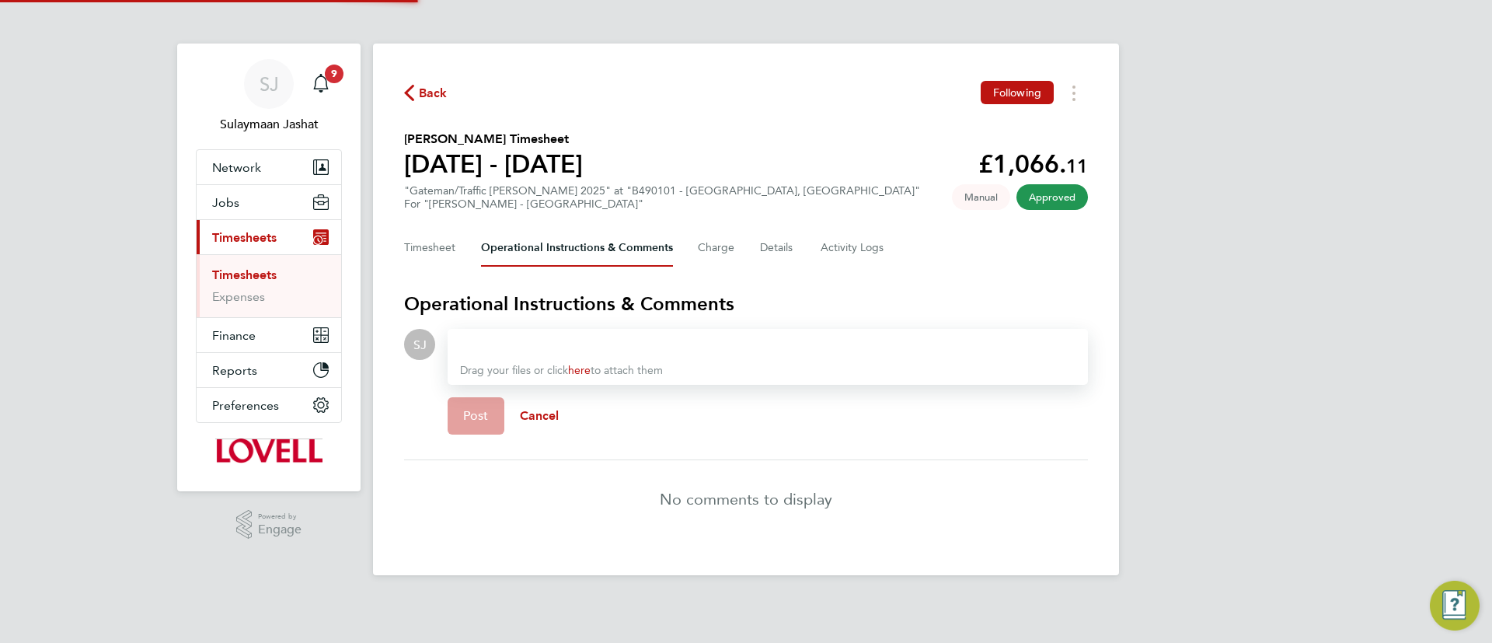
click at [549, 347] on div at bounding box center [767, 344] width 615 height 19
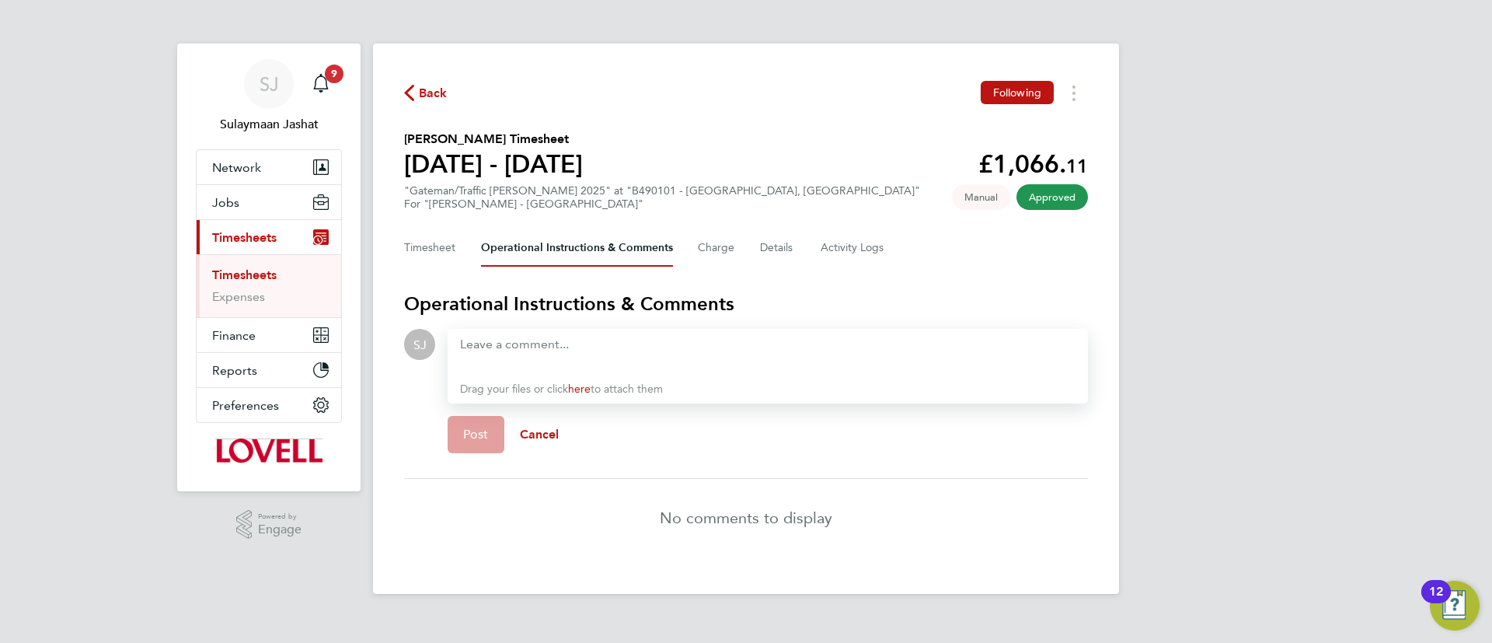
click at [515, 349] on div at bounding box center [767, 353] width 615 height 37
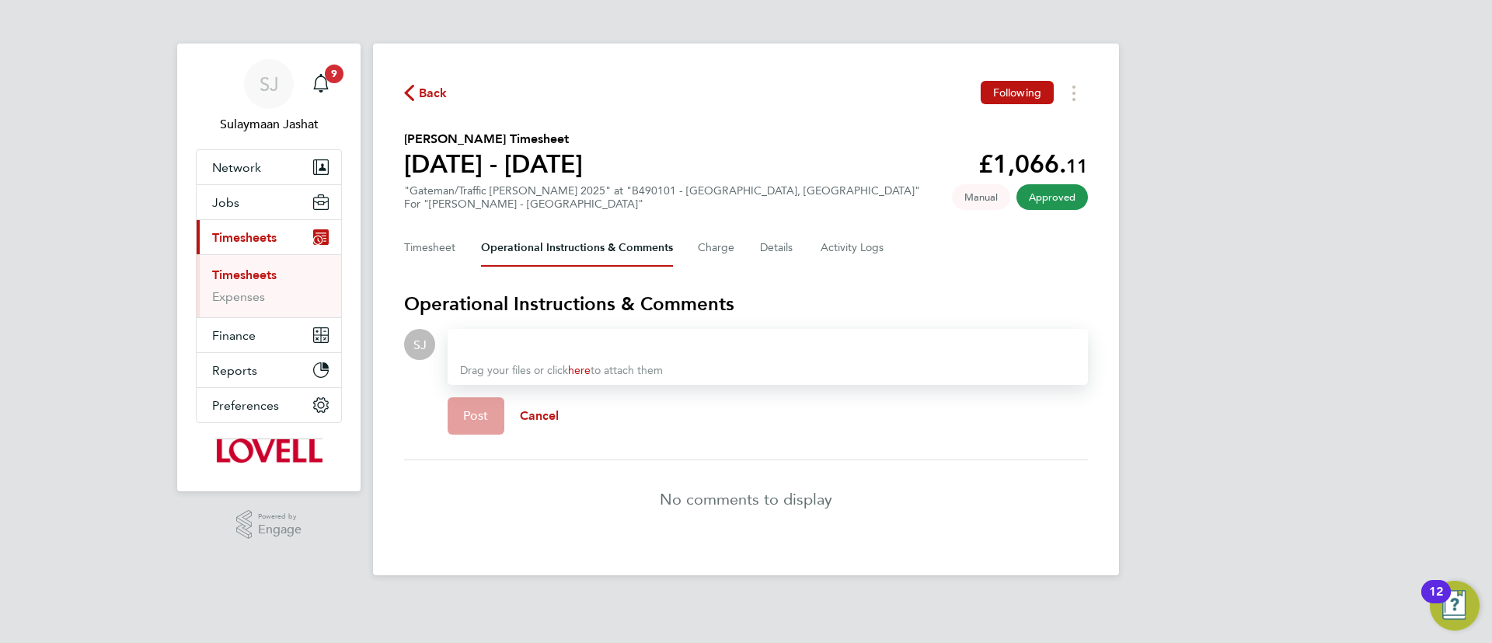
click at [514, 343] on div at bounding box center [767, 344] width 615 height 19
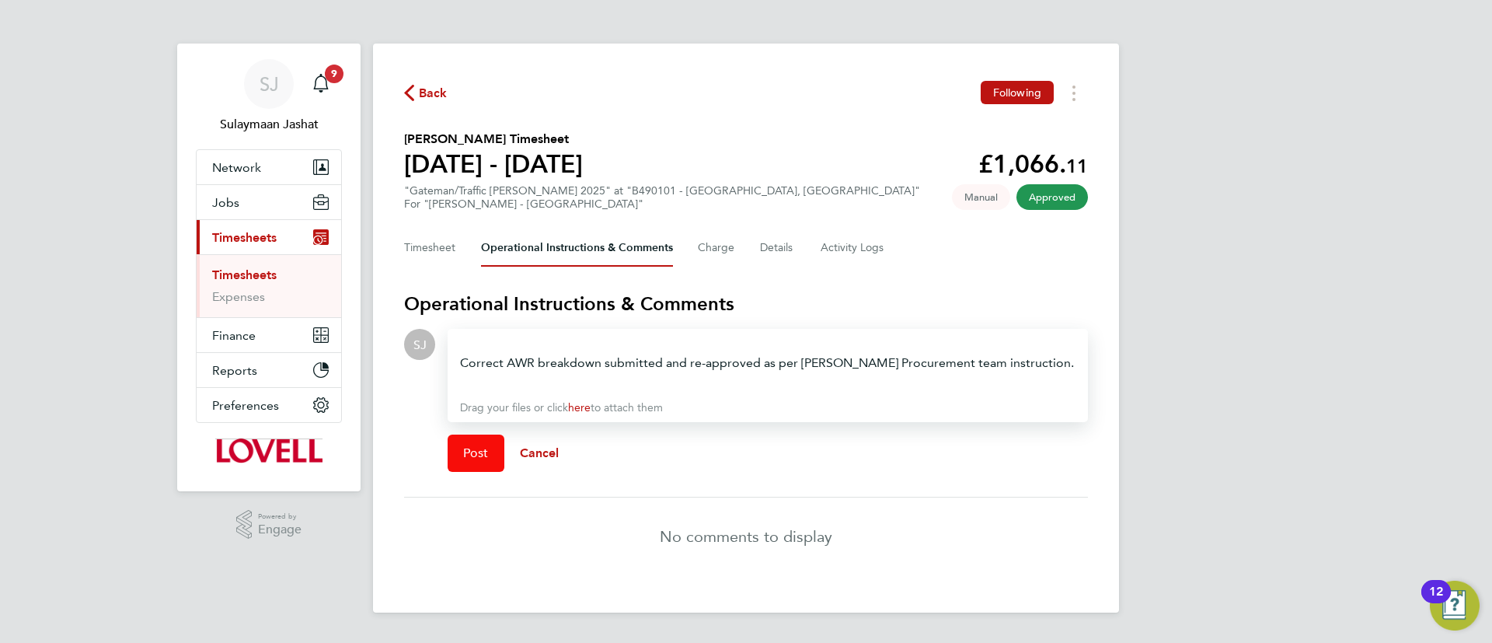
click at [472, 455] on span "Post" at bounding box center [476, 453] width 26 height 16
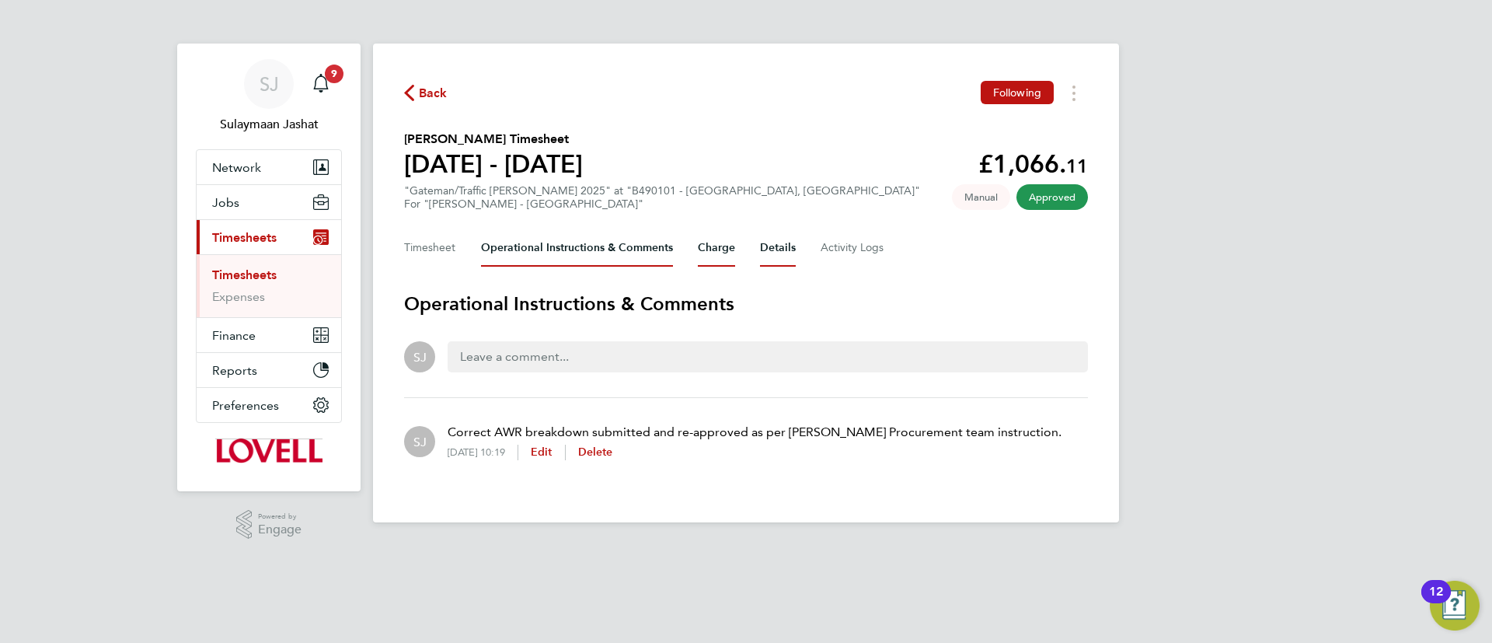
click at [786, 251] on button "Details" at bounding box center [778, 247] width 36 height 37
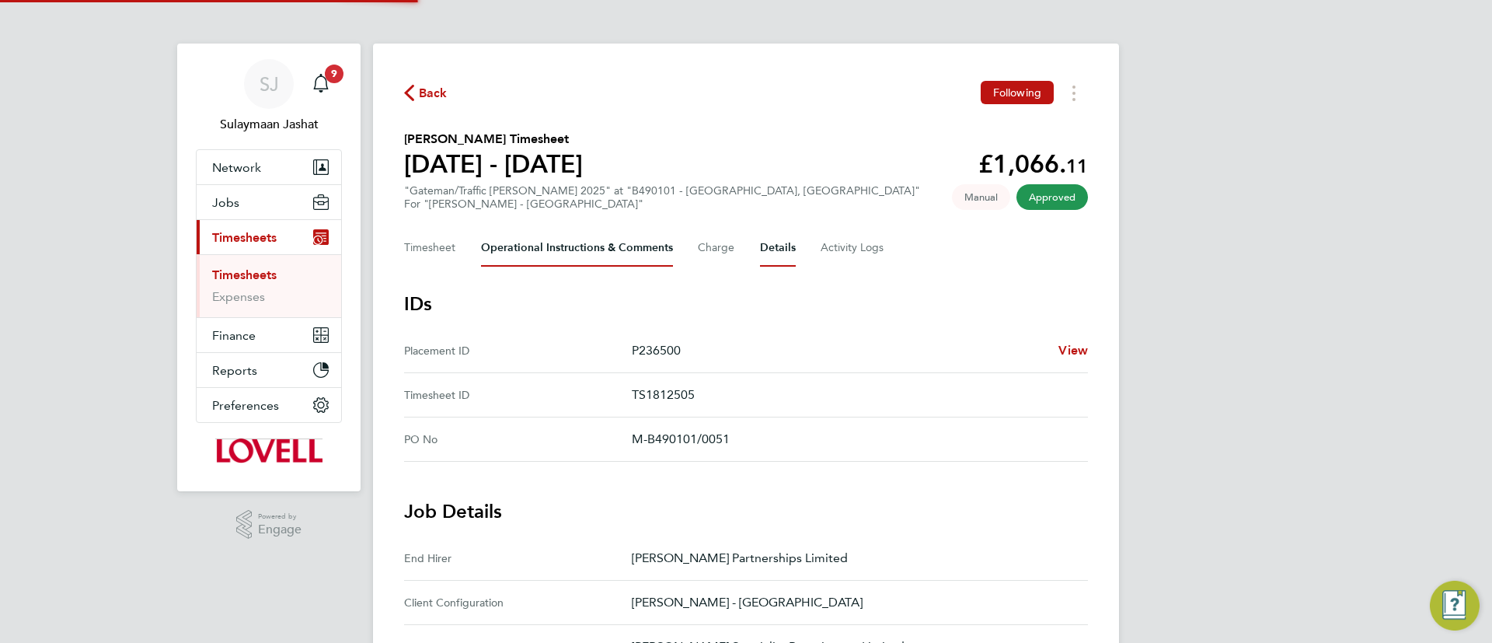
click at [549, 233] on Comments-tab "Operational Instructions & Comments" at bounding box center [577, 247] width 192 height 37
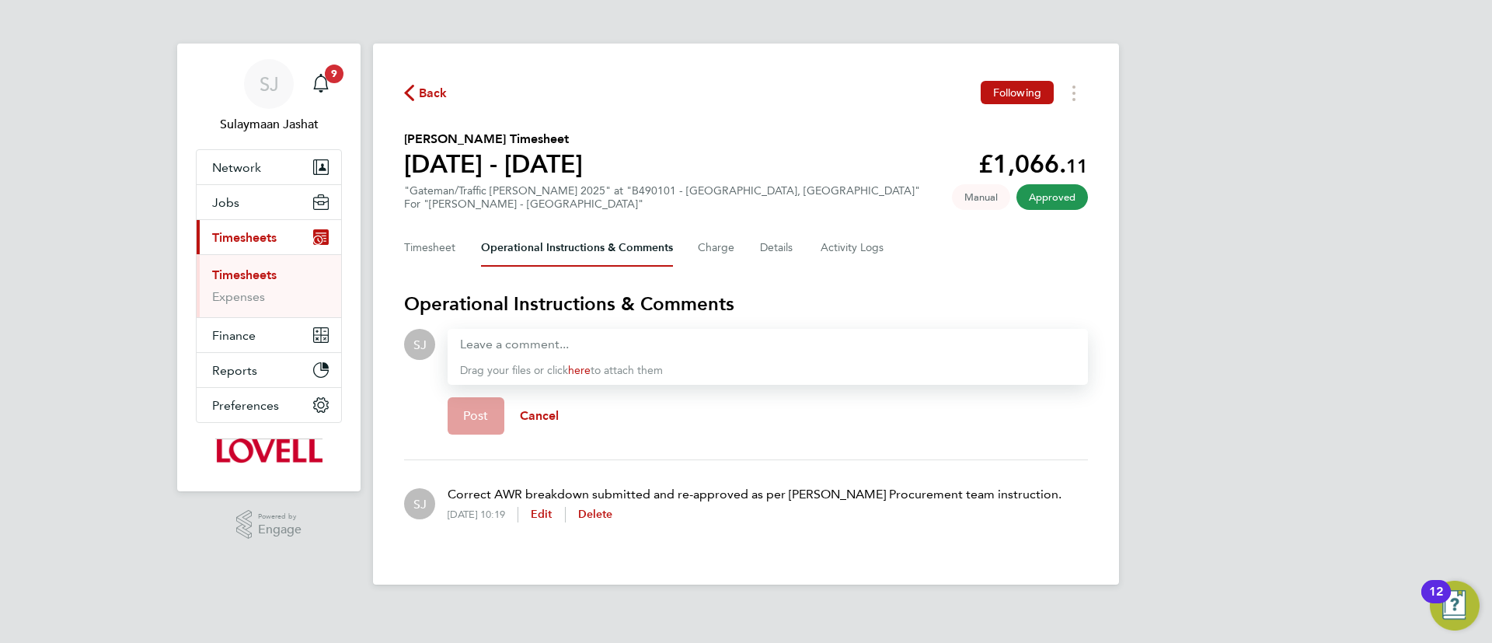
click at [272, 274] on link "Timesheets" at bounding box center [244, 274] width 64 height 15
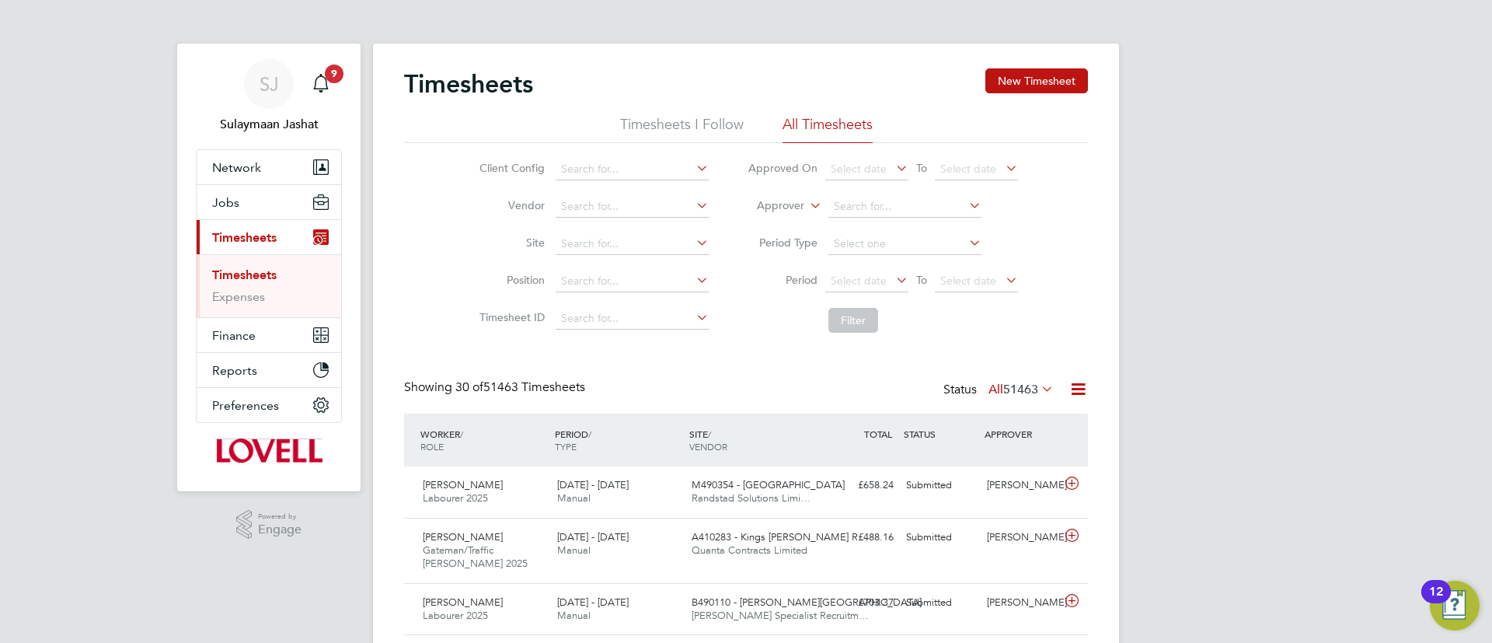
scroll to position [40, 135]
drag, startPoint x: 783, startPoint y: 201, endPoint x: 785, endPoint y: 211, distance: 9.5
click at [785, 200] on label "Approver" at bounding box center [769, 206] width 70 height 16
click at [772, 216] on li "Worker" at bounding box center [765, 224] width 77 height 20
drag, startPoint x: 811, startPoint y: 206, endPoint x: 845, endPoint y: 208, distance: 33.5
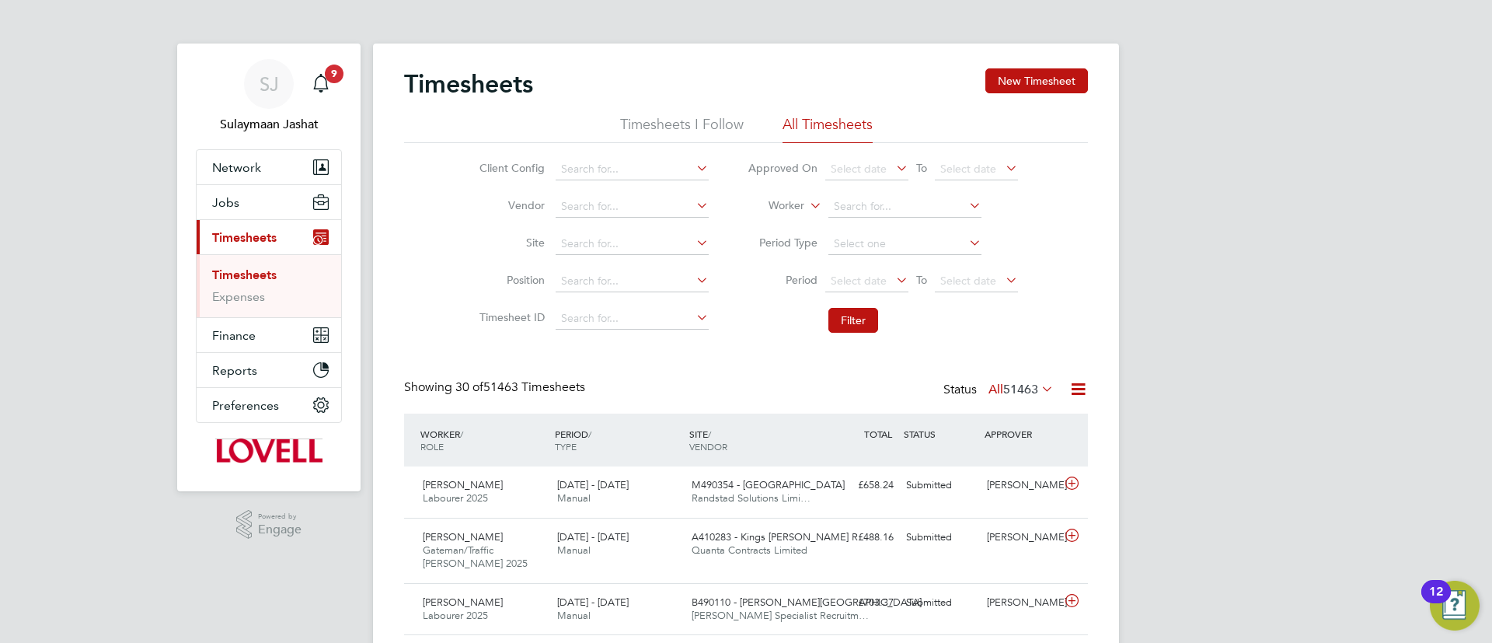
click at [806, 206] on icon at bounding box center [806, 201] width 0 height 14
click at [861, 208] on input at bounding box center [904, 207] width 153 height 22
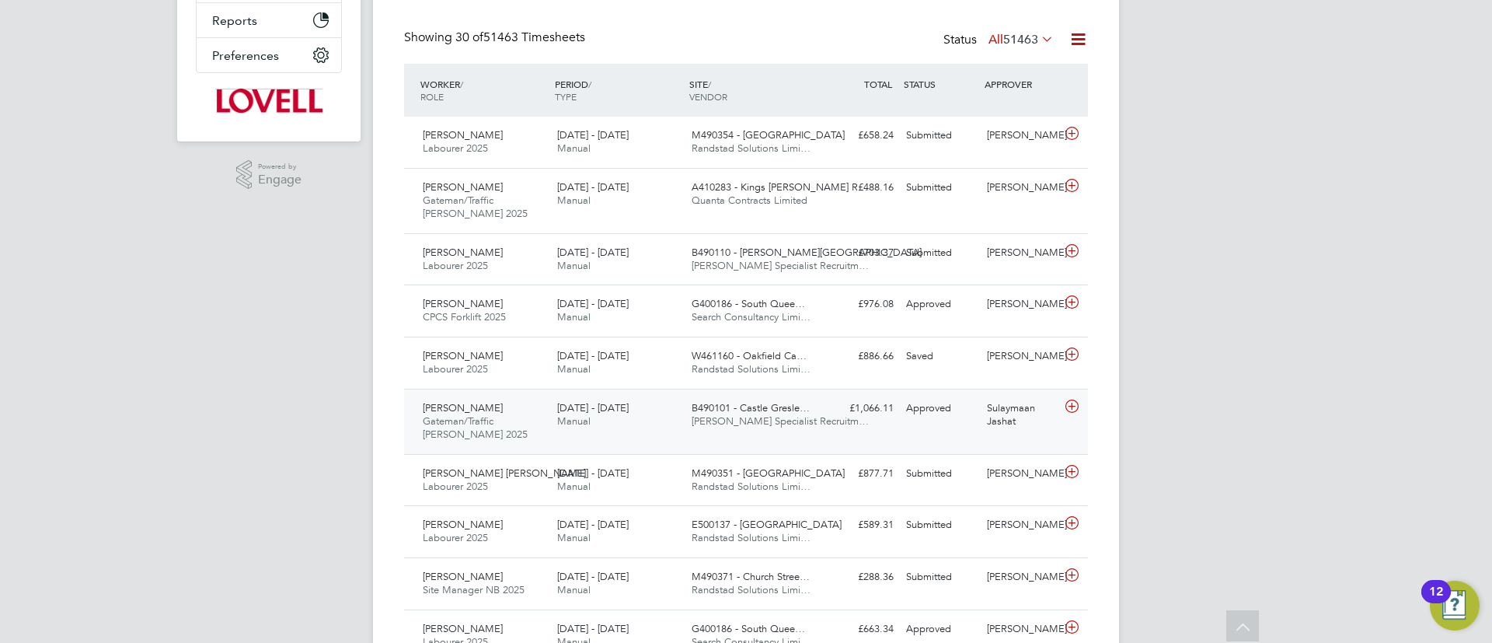
click at [667, 420] on div "16 - 22 Aug 2025 Manual" at bounding box center [618, 414] width 134 height 39
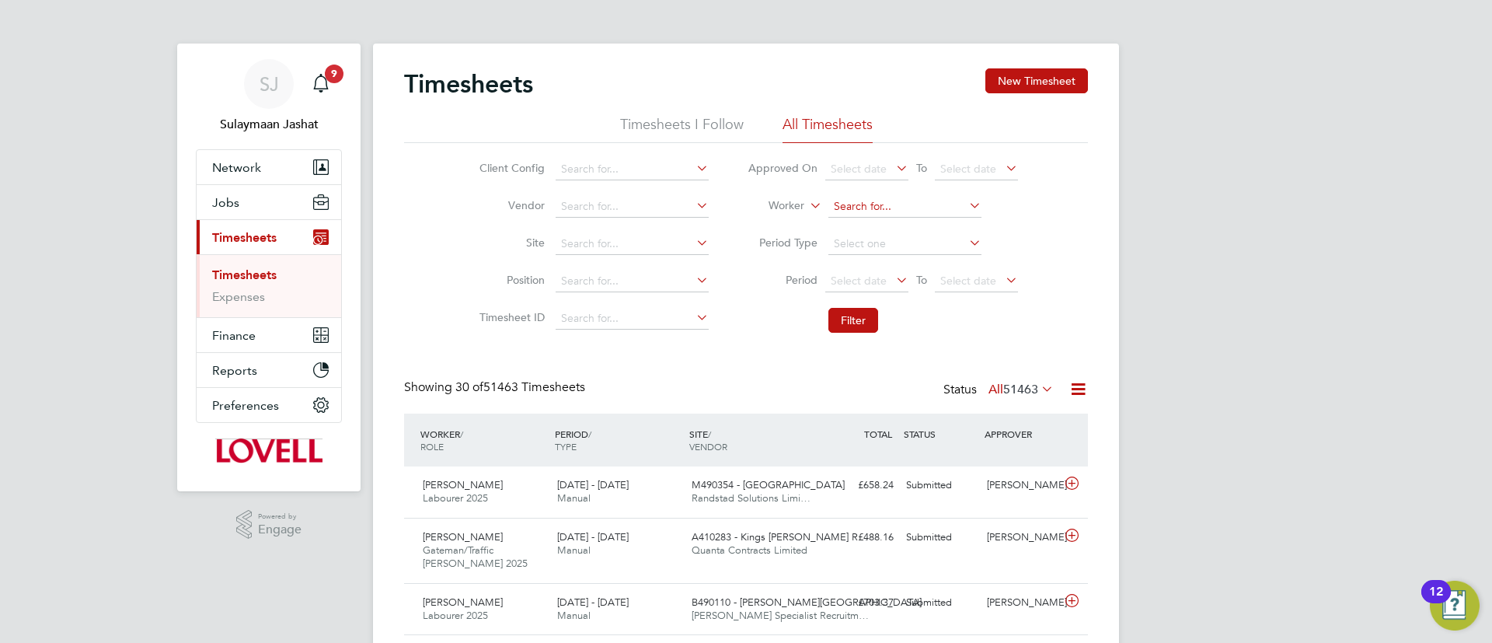
click at [887, 196] on input at bounding box center [904, 207] width 153 height 22
click at [859, 256] on li "Cliffo rd Burbage" at bounding box center [904, 249] width 155 height 21
type input "Clifford Burbage"
click at [846, 322] on button "Filter" at bounding box center [853, 320] width 50 height 25
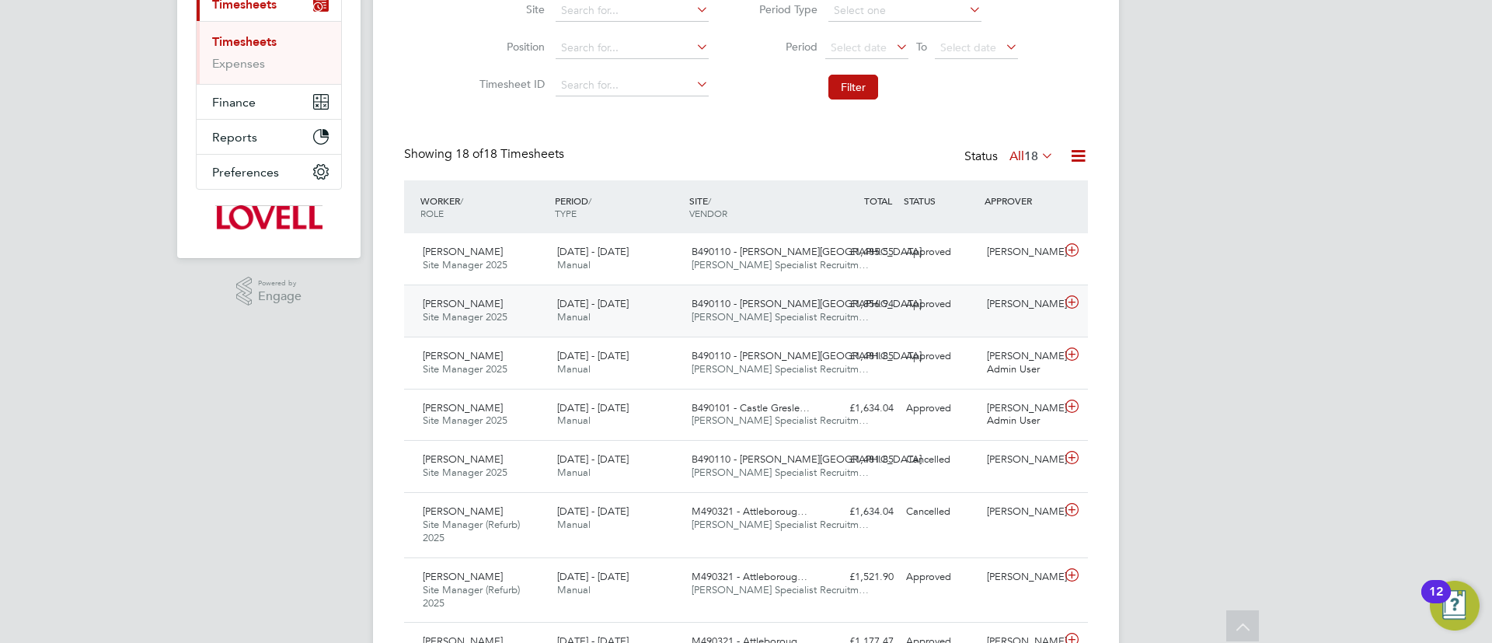
click at [716, 294] on div "B490110 - Bennett Street Hays Specialist Recruitm…" at bounding box center [752, 310] width 134 height 39
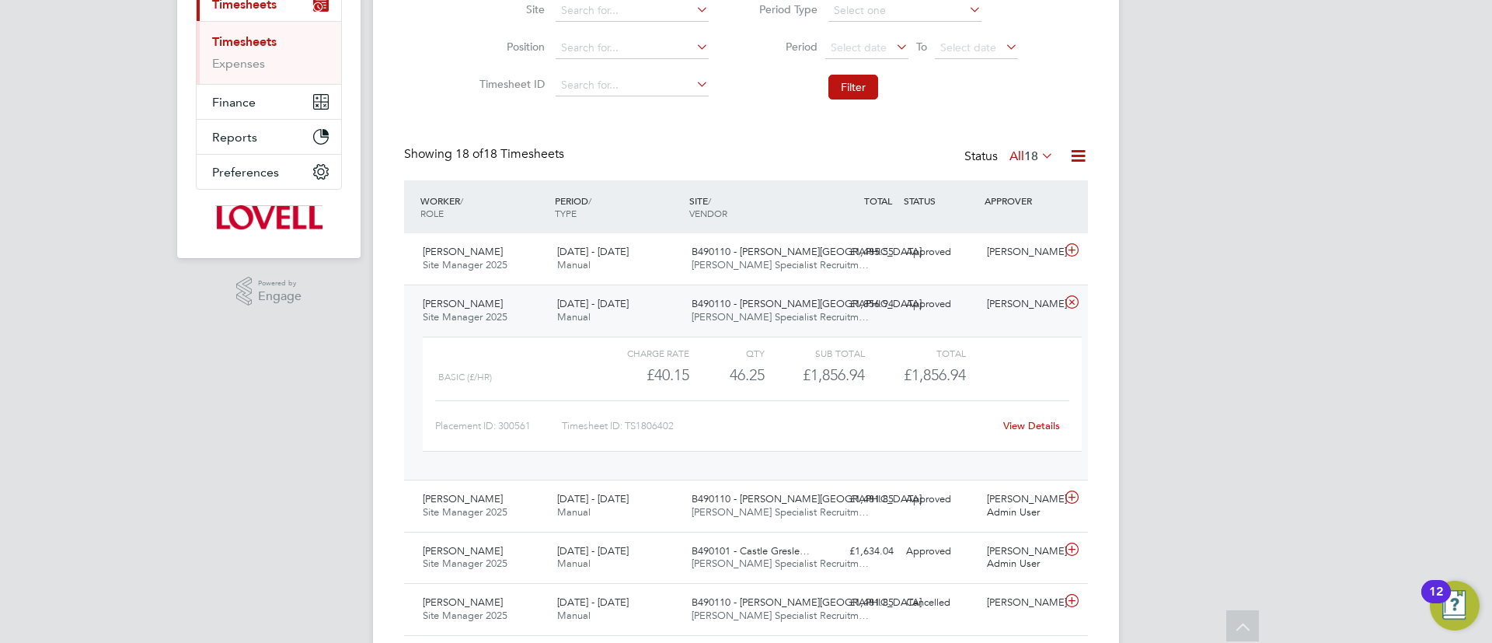
click at [1013, 421] on link "View Details" at bounding box center [1031, 425] width 57 height 13
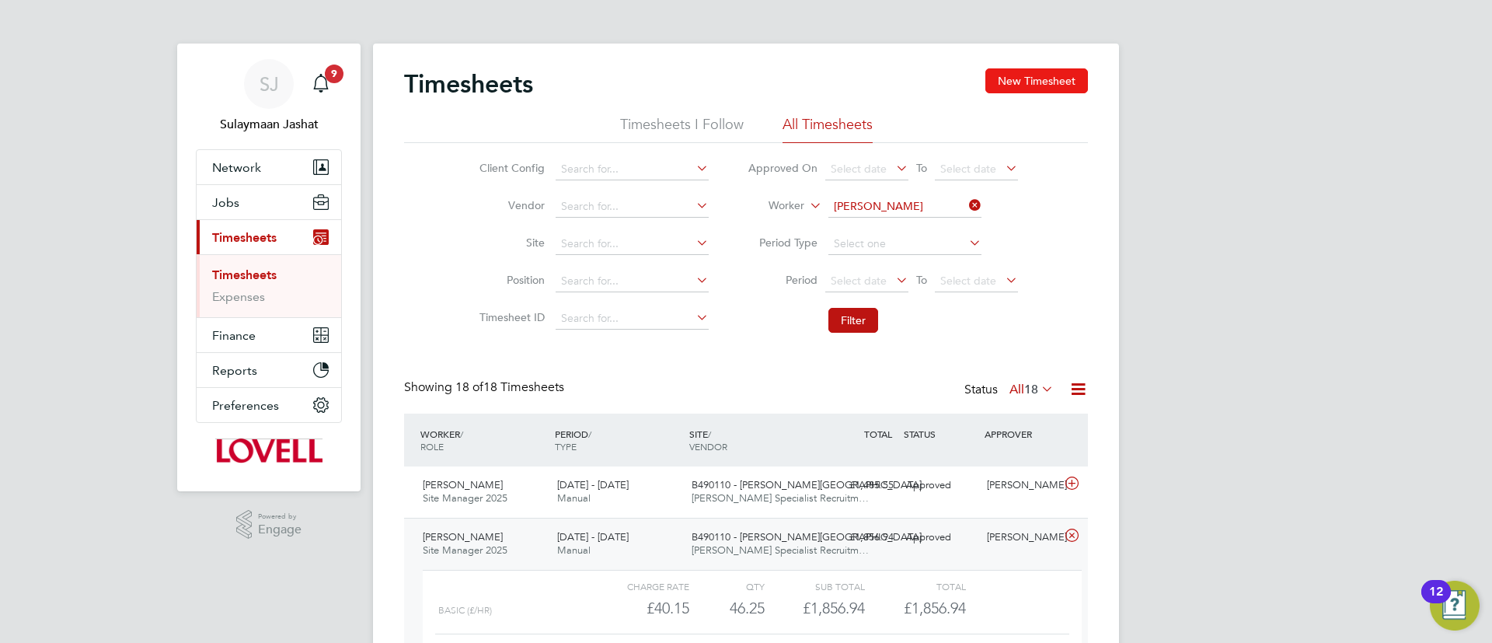
click at [1045, 75] on button "New Timesheet" at bounding box center [1036, 80] width 103 height 25
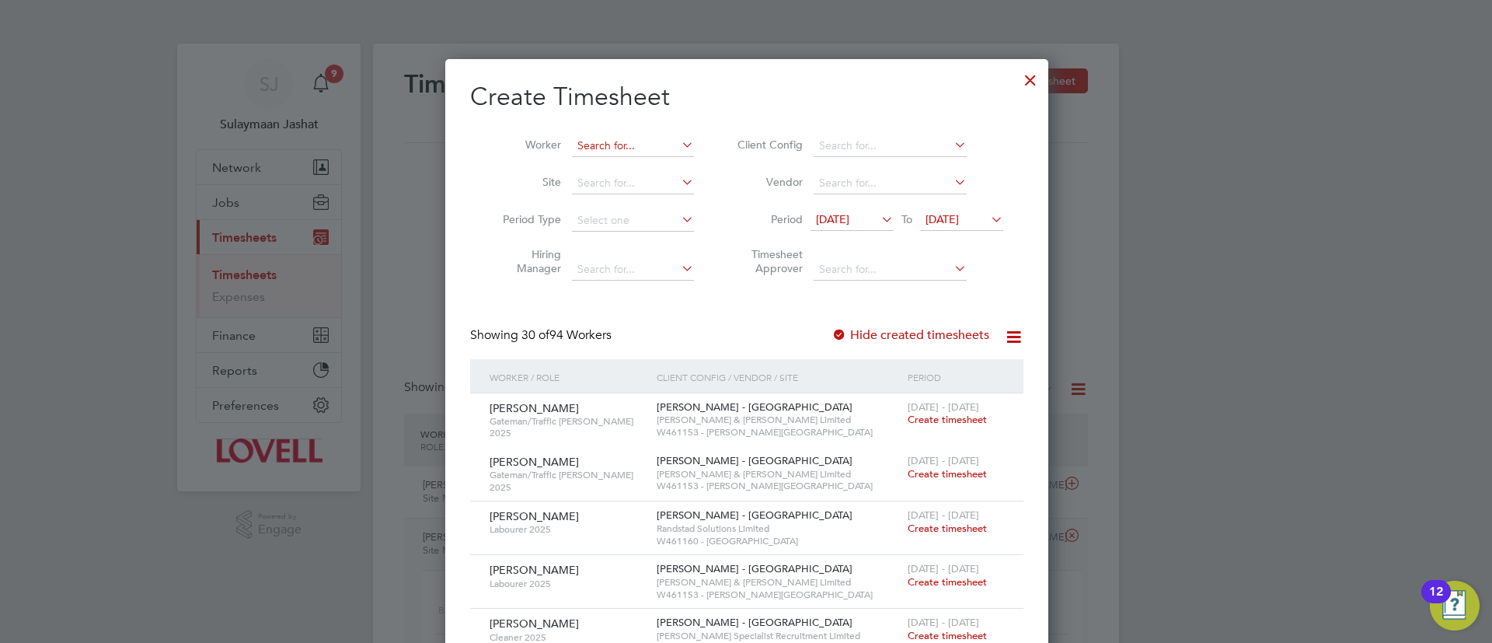
click at [653, 147] on input at bounding box center [633, 146] width 122 height 22
click at [616, 177] on li "Cliff ord Burbage" at bounding box center [642, 187] width 144 height 21
type input "[PERSON_NAME]"
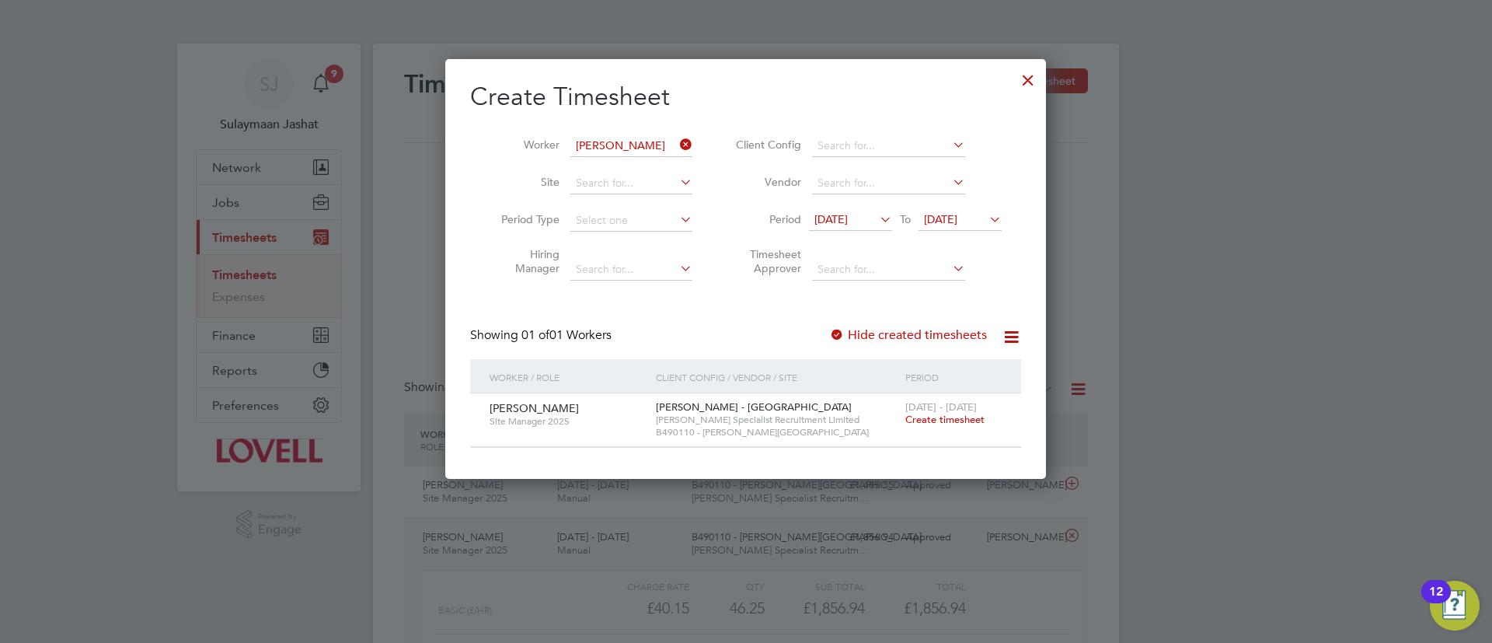
click at [951, 417] on span "Create timesheet" at bounding box center [944, 419] width 79 height 13
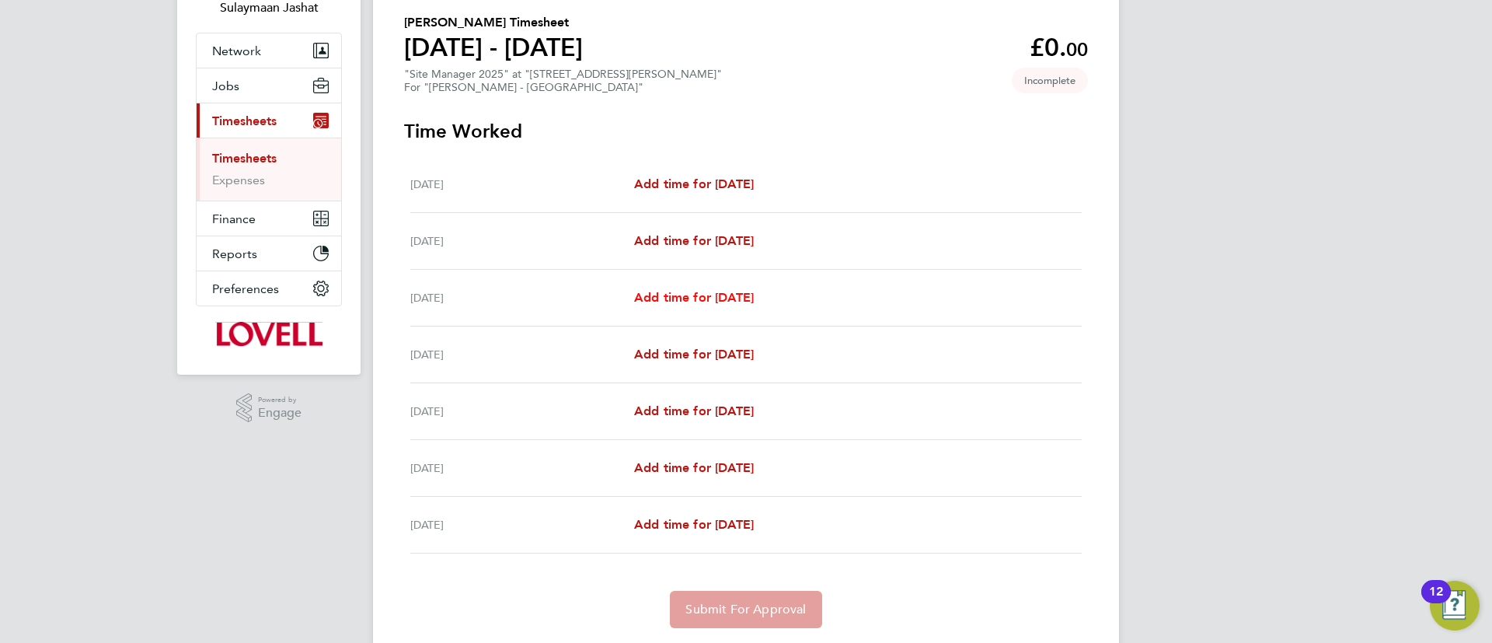
click at [722, 298] on span "Add time for Mon 18 Aug" at bounding box center [694, 297] width 120 height 15
select select "30"
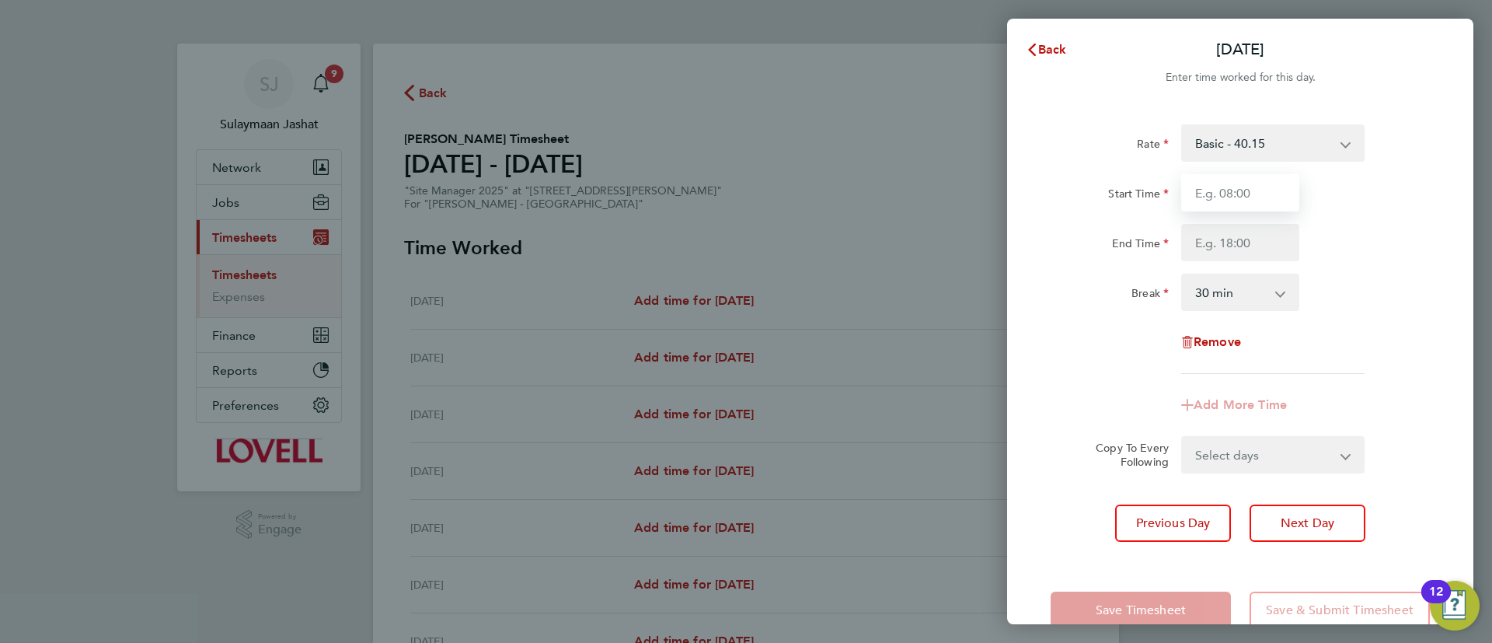
click at [1256, 193] on input "Start Time" at bounding box center [1240, 192] width 118 height 37
click at [1256, 189] on input "Start Time" at bounding box center [1240, 192] width 118 height 37
type input "07:15"
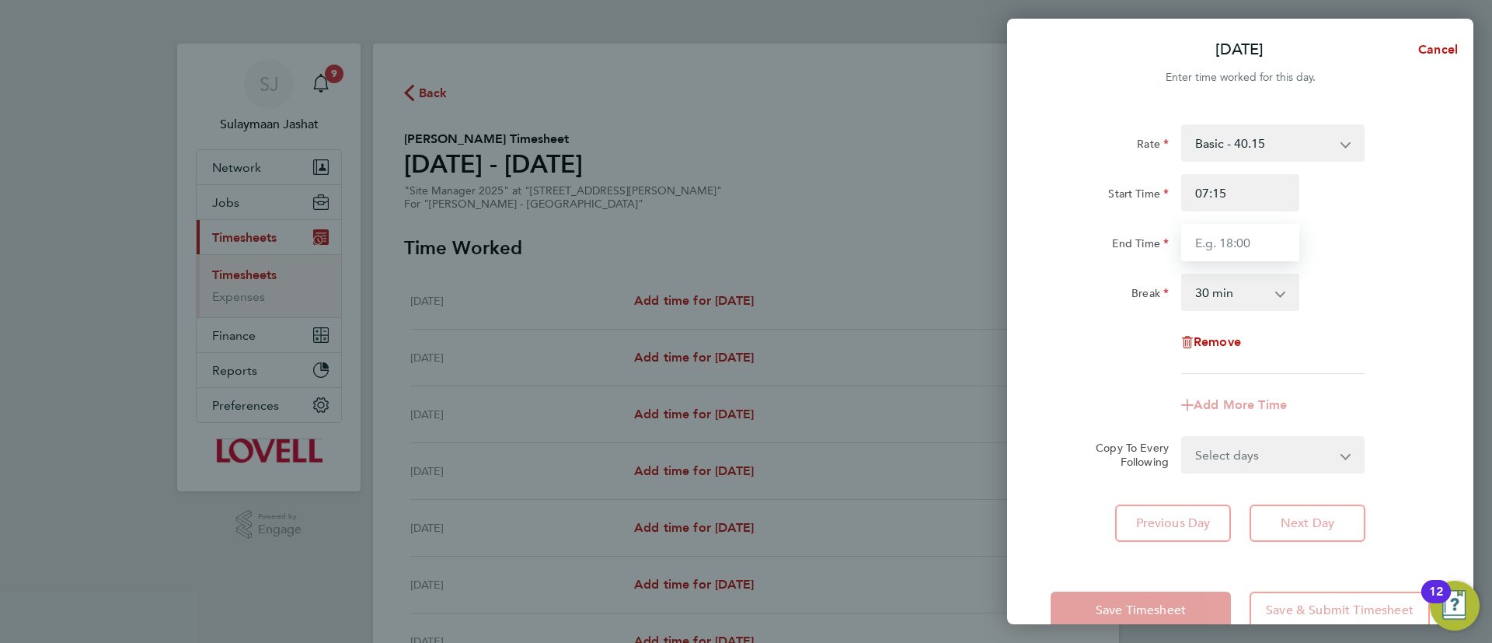
type input "1"
type input "17:00"
drag, startPoint x: 1114, startPoint y: 165, endPoint x: 1159, endPoint y: 258, distance: 103.6
click at [1115, 165] on div "Rate Basic - 40.15 Start Time 07:15 End Time 17:00 Break 0 min 15 min 30 min 45…" at bounding box center [1239, 248] width 379 height 249
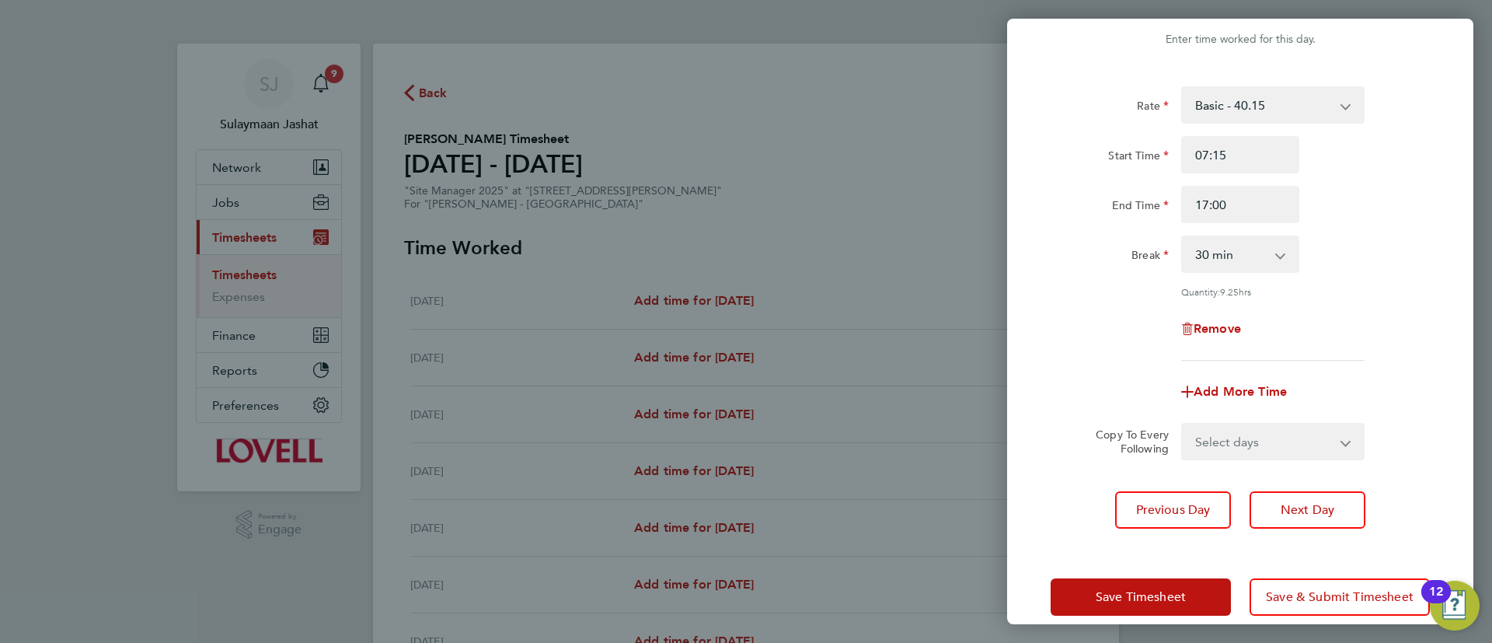
scroll to position [59, 0]
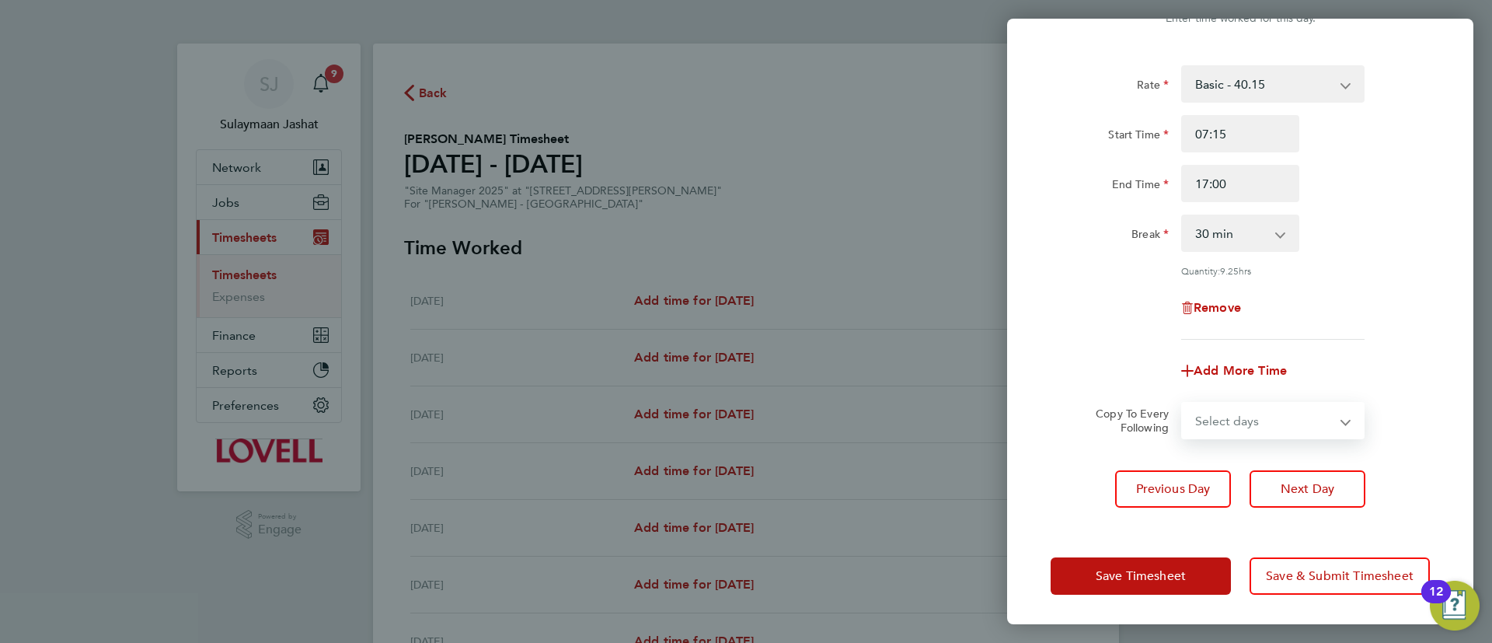
drag, startPoint x: 1270, startPoint y: 419, endPoint x: 1246, endPoint y: 434, distance: 28.0
click at [1270, 421] on select "Select days Day Tuesday Wednesday Thursday Friday" at bounding box center [1264, 420] width 163 height 34
select select "DAY"
click at [1183, 403] on select "Select days Day Tuesday Wednesday Thursday Friday" at bounding box center [1264, 420] width 163 height 34
select select "2025-08-22"
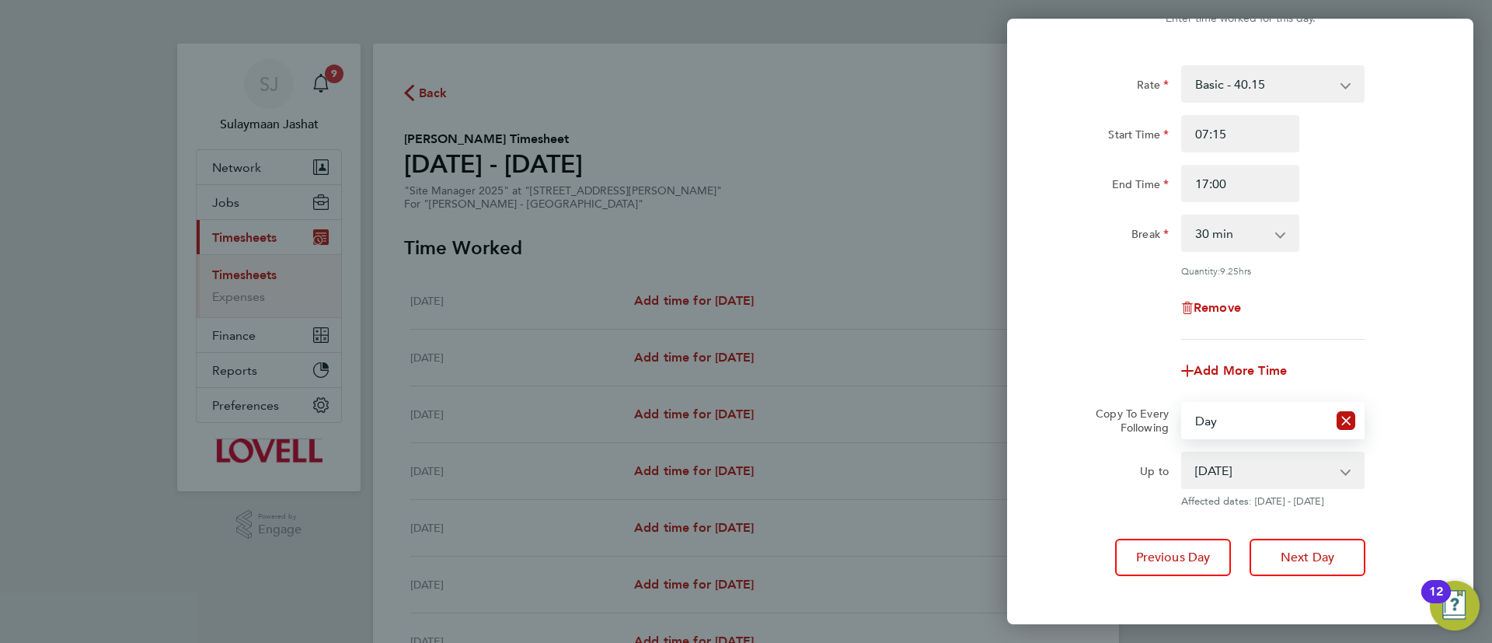
scroll to position [127, 0]
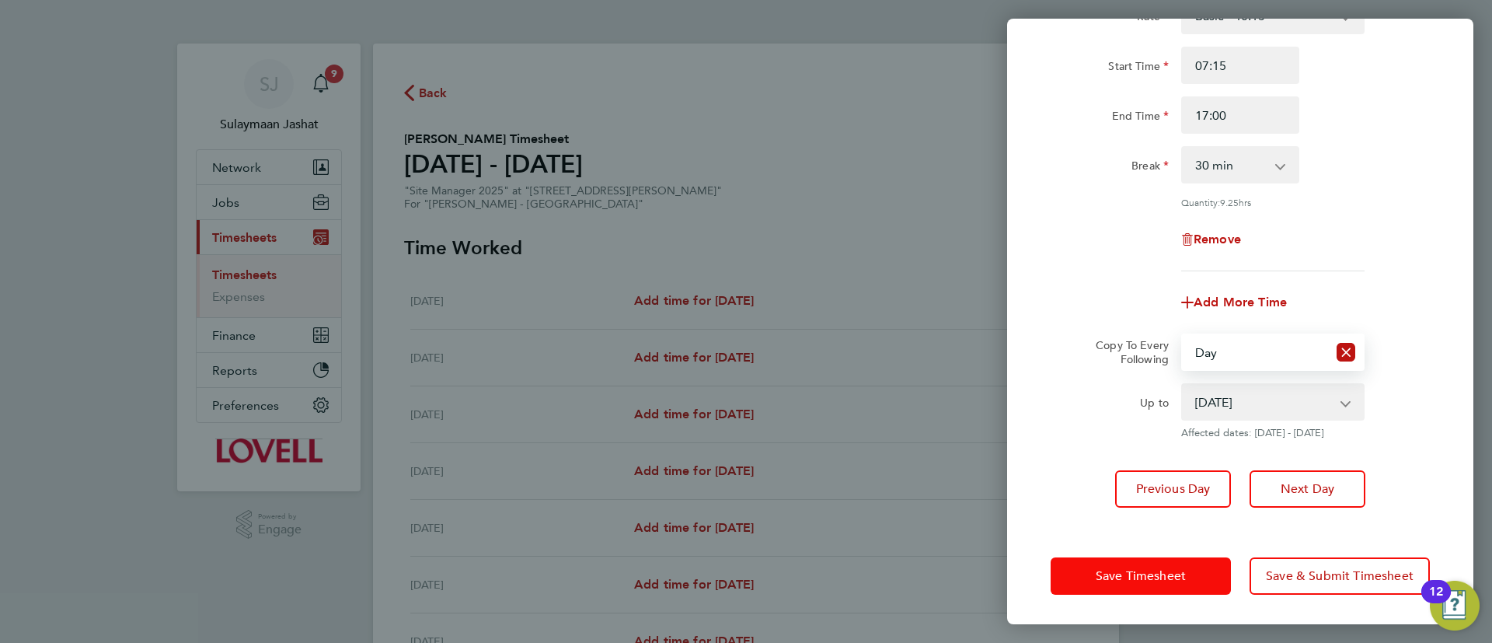
click at [1157, 564] on button "Save Timesheet" at bounding box center [1140, 575] width 180 height 37
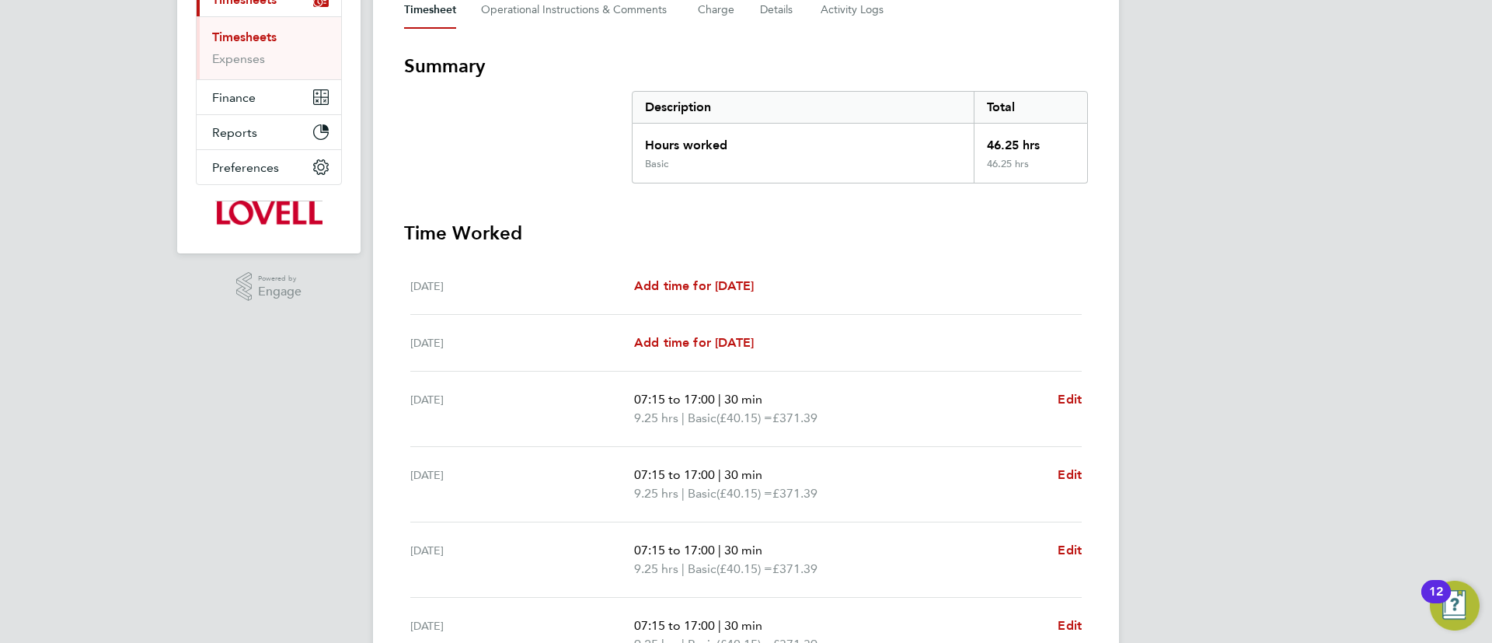
scroll to position [466, 0]
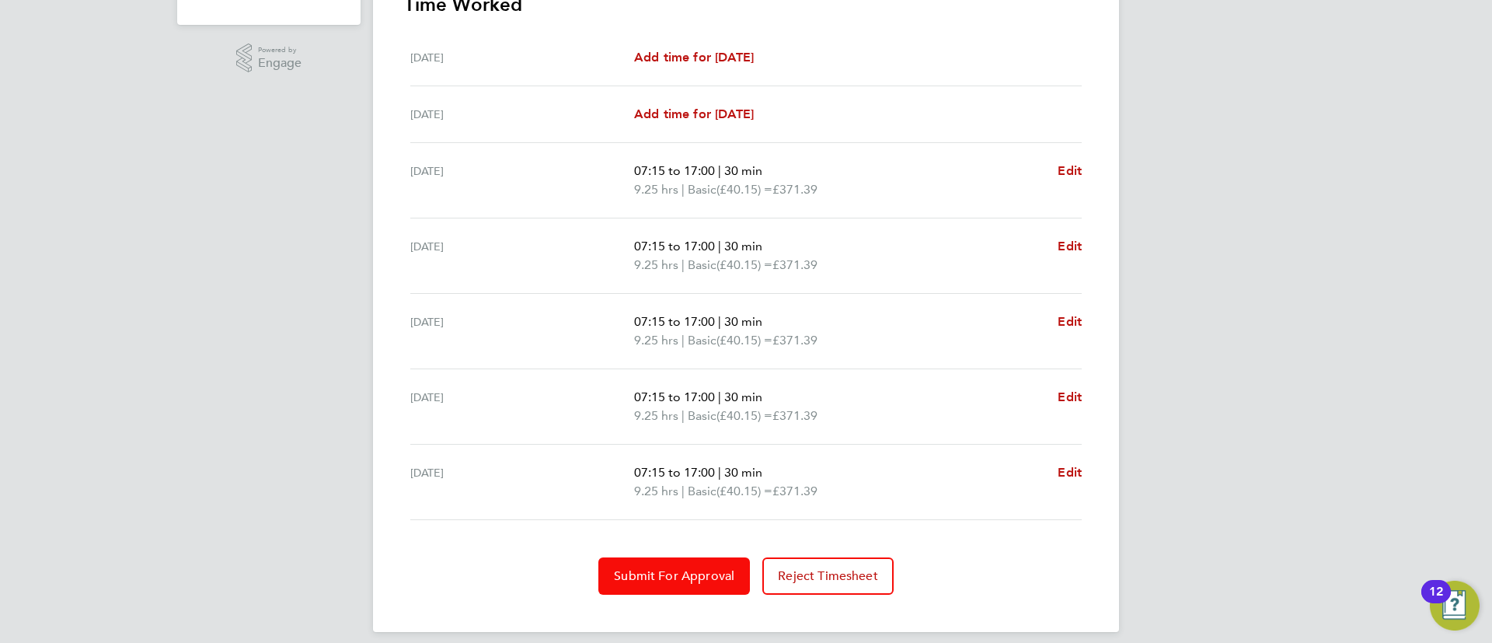
click at [682, 568] on span "Submit For Approval" at bounding box center [674, 576] width 120 height 16
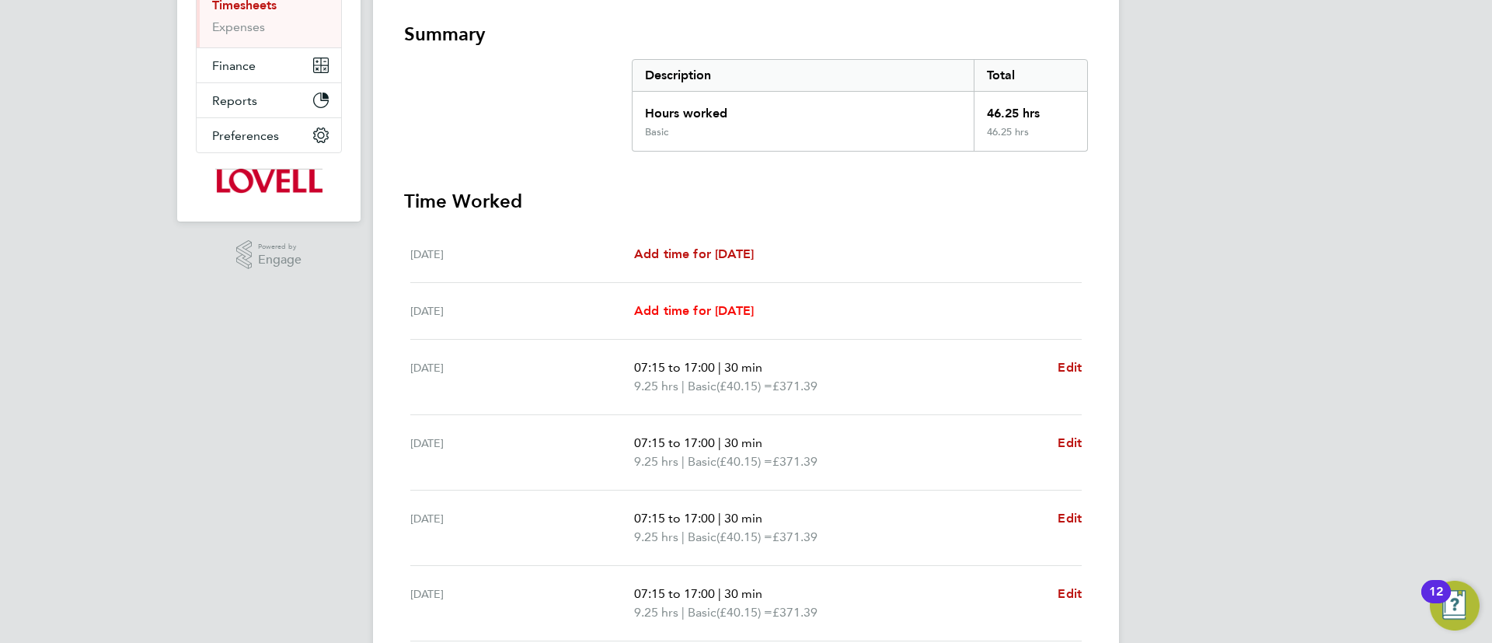
scroll to position [480, 0]
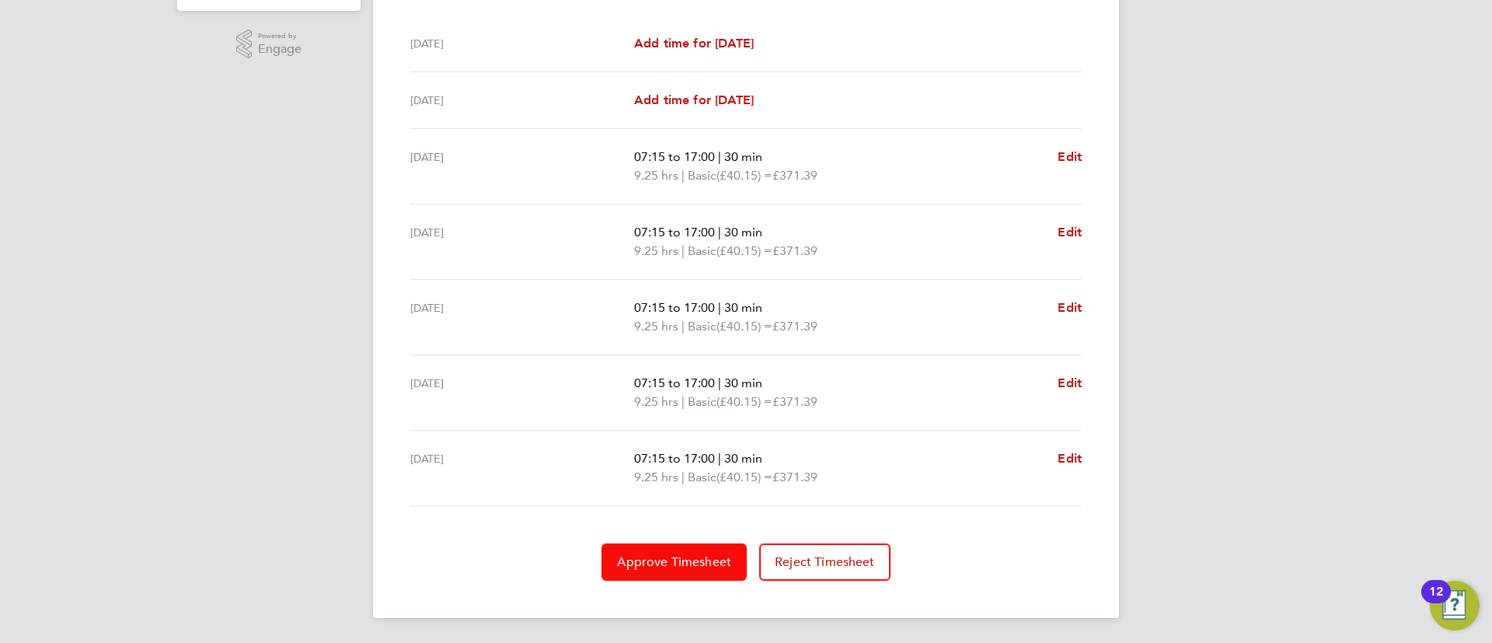
click at [675, 557] on span "Approve Timesheet" at bounding box center [674, 562] width 114 height 16
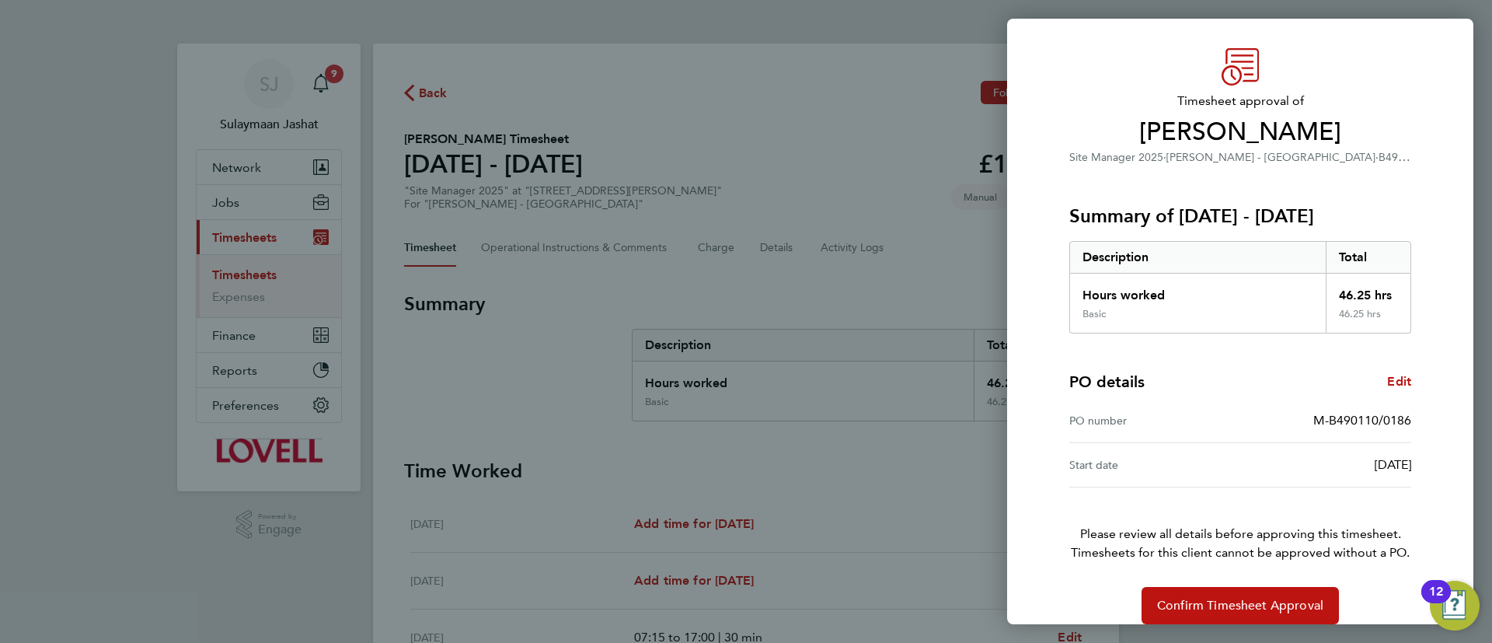
scroll to position [57, 0]
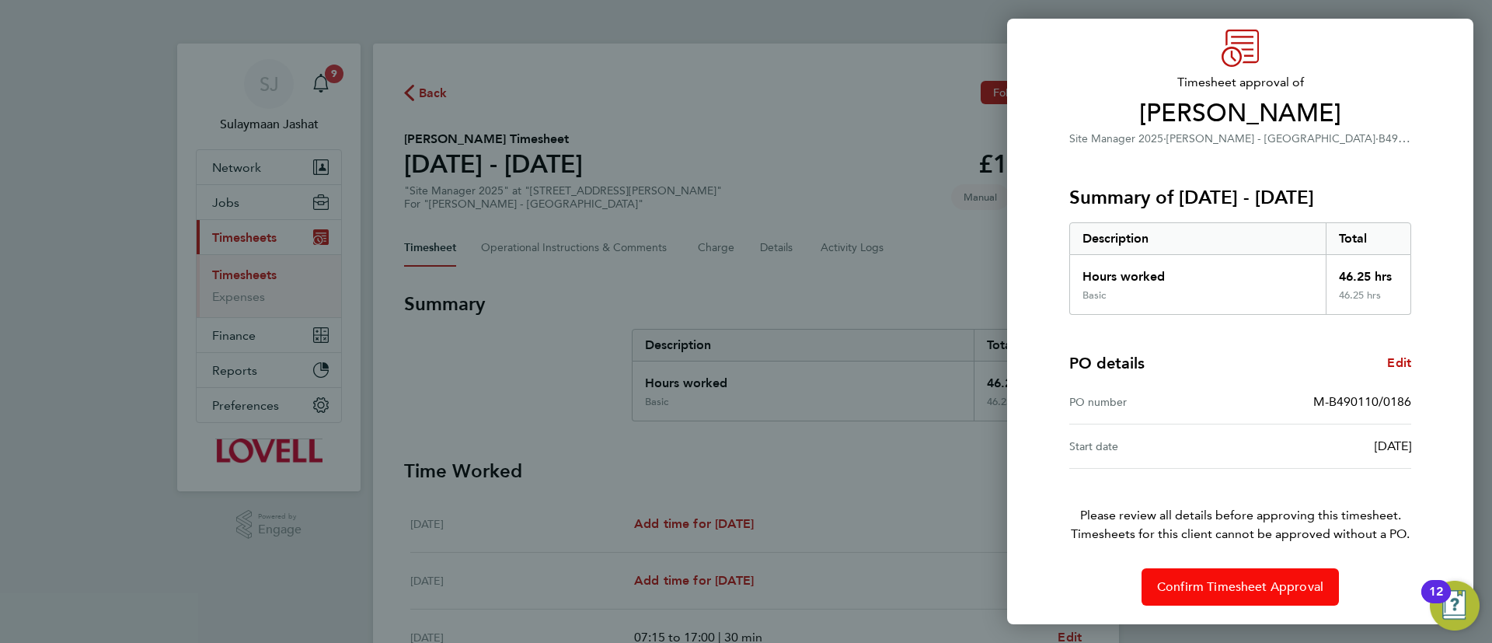
click at [1235, 589] on span "Confirm Timesheet Approval" at bounding box center [1240, 587] width 166 height 16
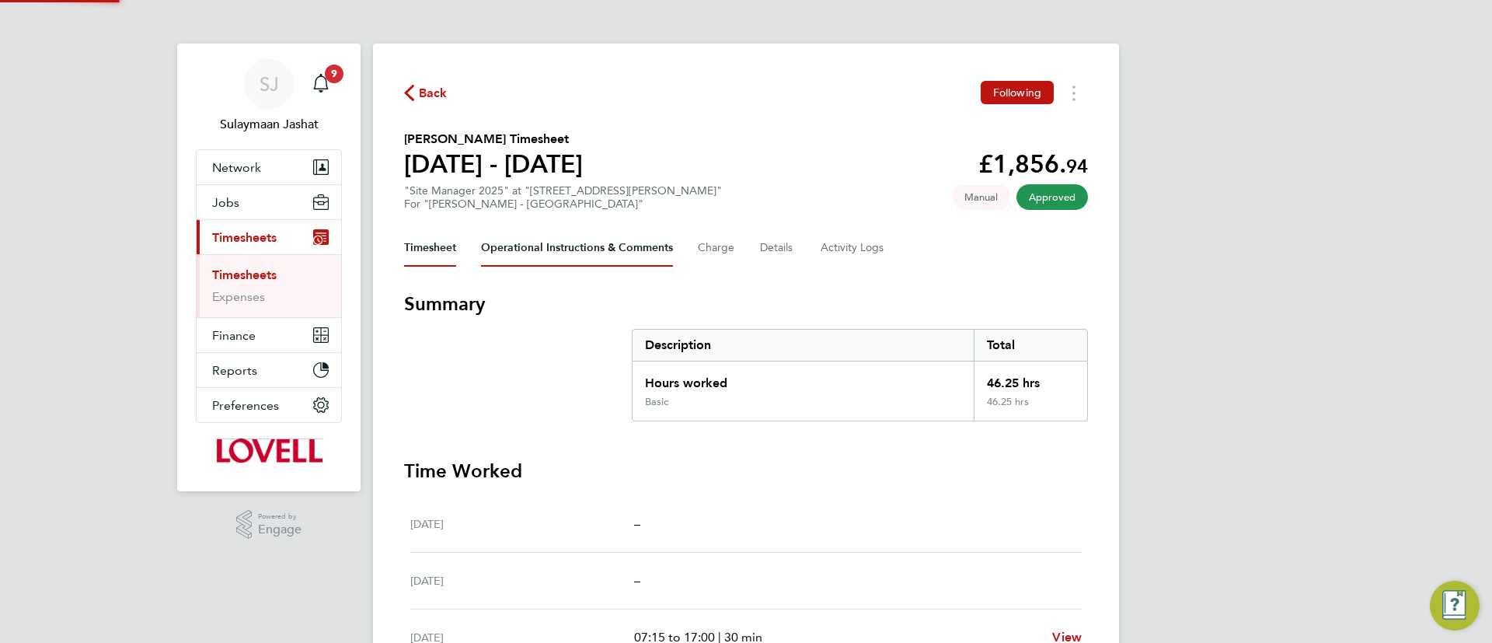
click at [535, 253] on Comments-tab "Operational Instructions & Comments" at bounding box center [577, 247] width 192 height 37
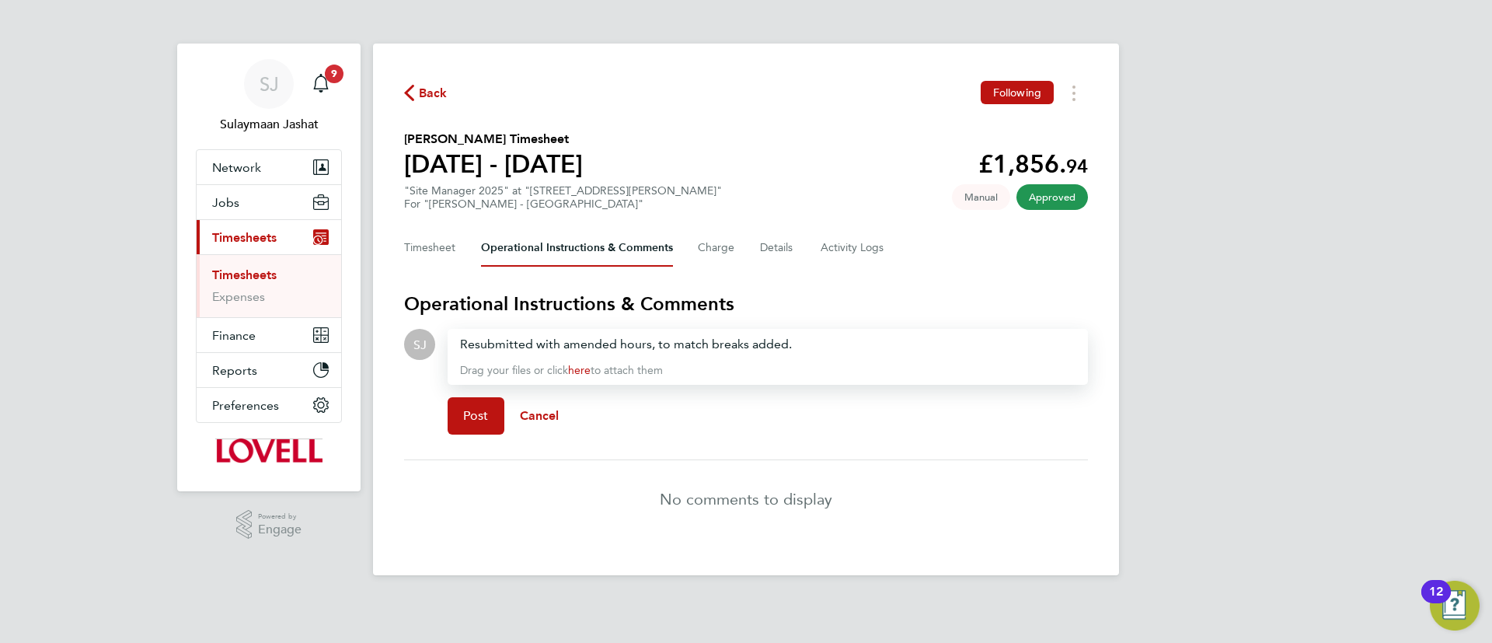
click at [611, 342] on div "Resubmitted with amended hours, to match breaks added." at bounding box center [767, 344] width 615 height 19
click at [617, 342] on div "Resubmitted with amended hours, to match breaks added." at bounding box center [767, 344] width 615 height 19
drag, startPoint x: 789, startPoint y: 342, endPoint x: 451, endPoint y: 339, distance: 338.0
click at [451, 339] on div "Resubmitted with amended hours, to match breaks added. Drag your files or click…" at bounding box center [768, 357] width 640 height 56
click at [483, 401] on button "Post" at bounding box center [476, 415] width 57 height 37
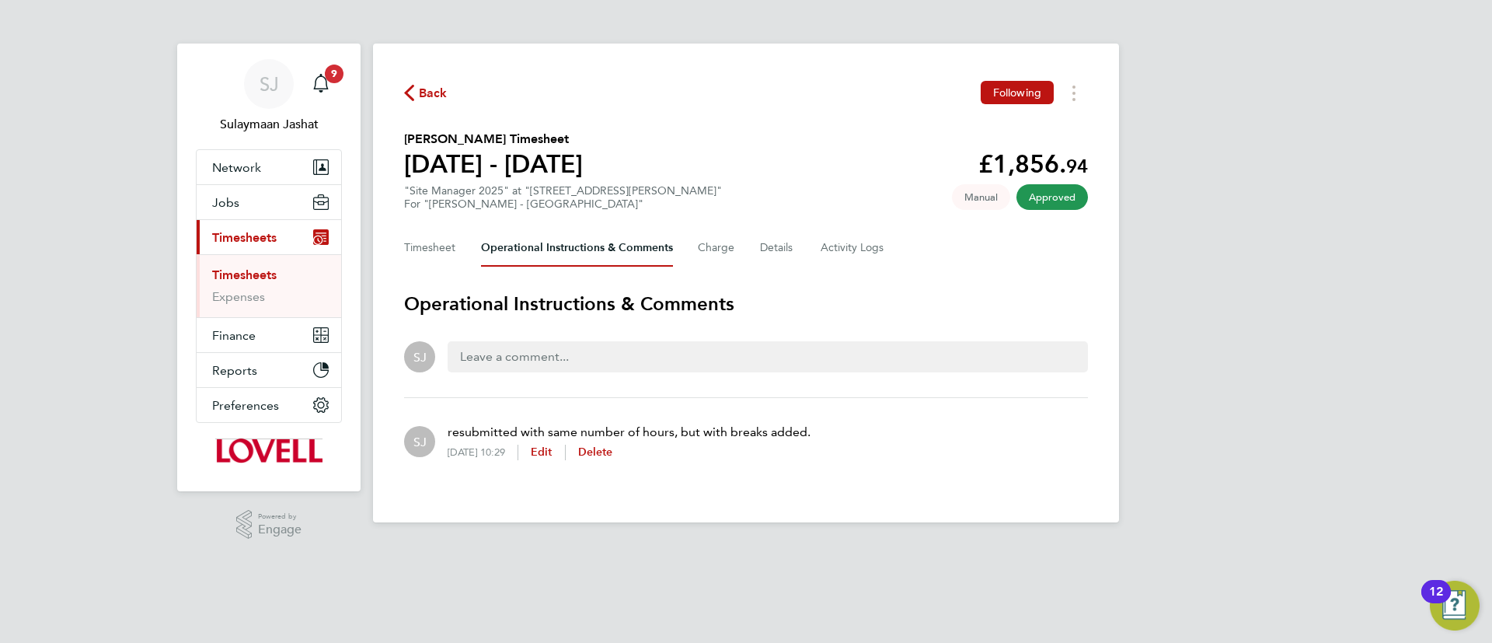
click at [240, 273] on link "Timesheets" at bounding box center [244, 274] width 64 height 15
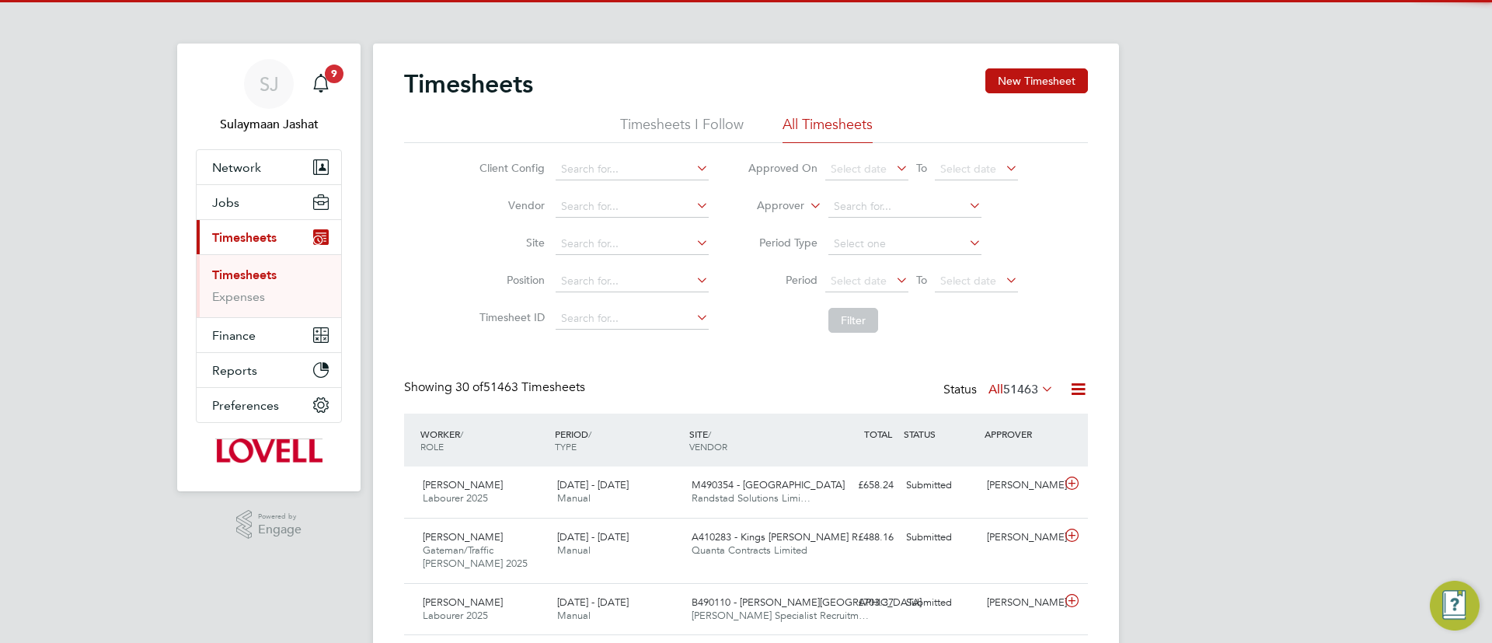
scroll to position [40, 135]
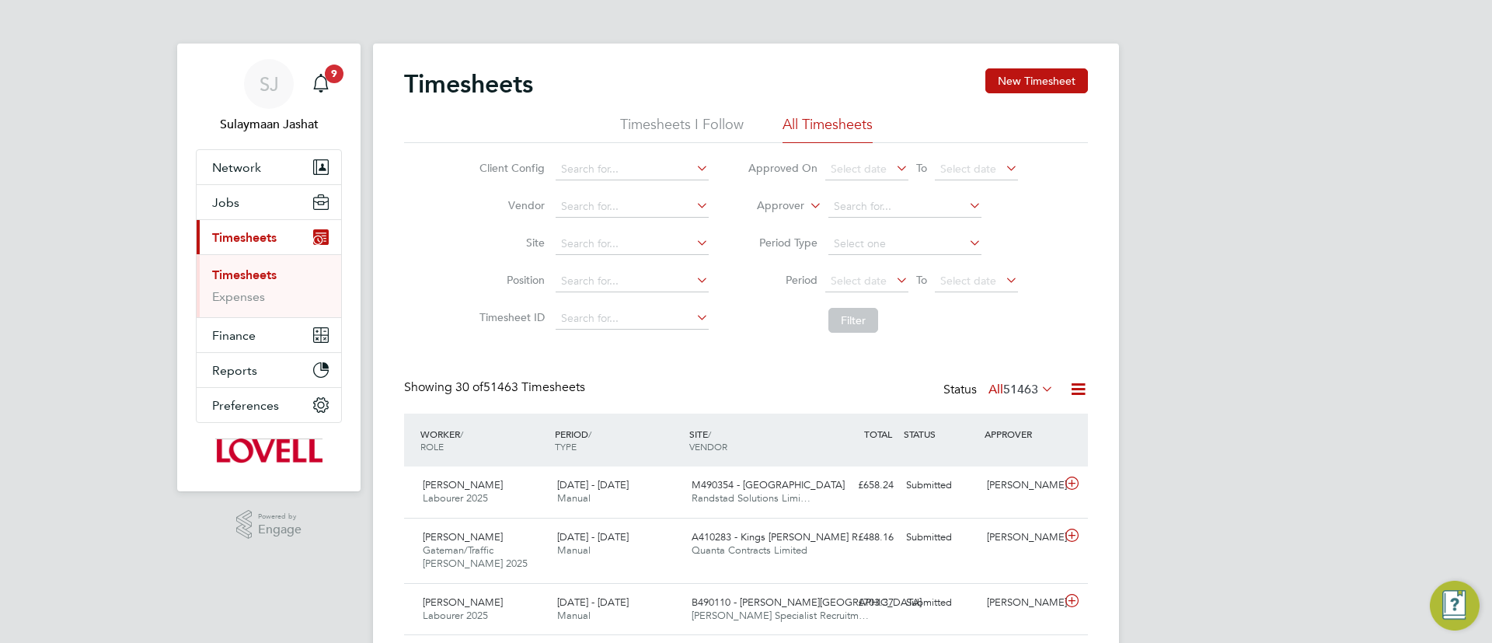
click at [806, 208] on icon at bounding box center [806, 201] width 0 height 14
click at [782, 220] on li "Worker" at bounding box center [765, 224] width 77 height 20
click at [897, 200] on input at bounding box center [904, 207] width 153 height 22
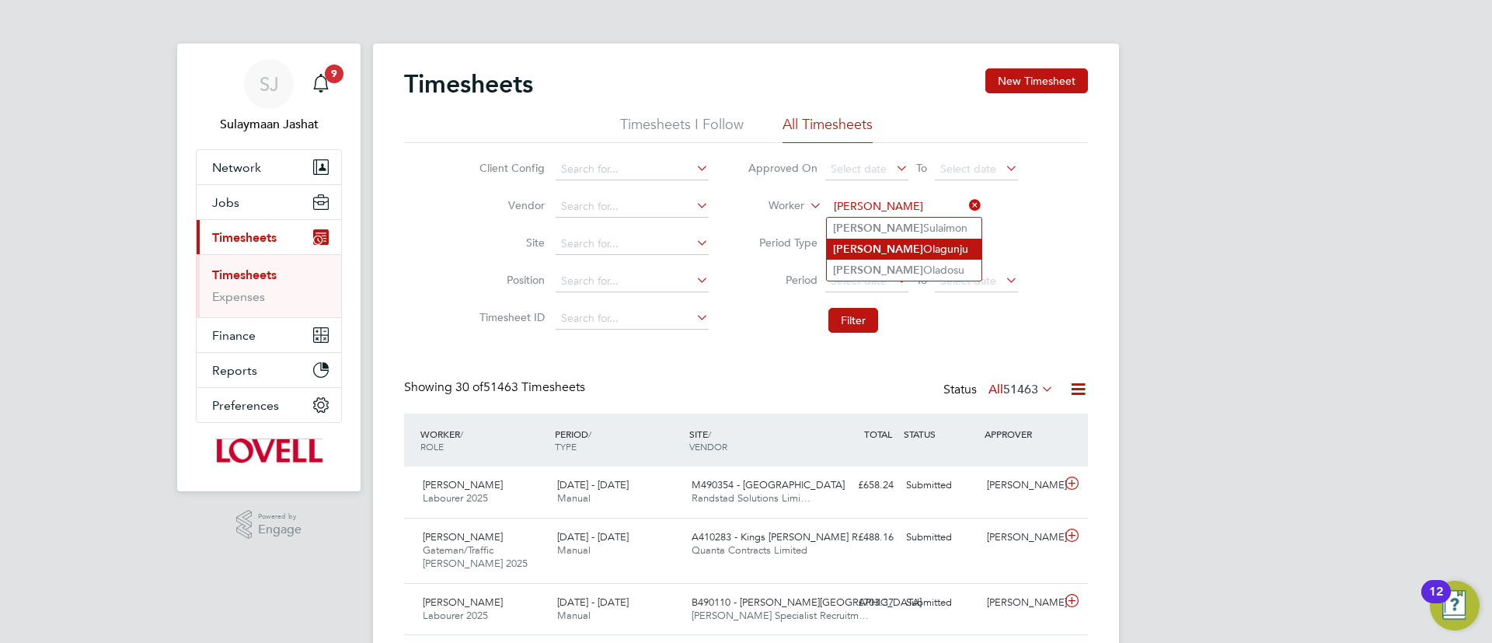
click at [872, 244] on b "Samson" at bounding box center [878, 248] width 90 height 13
type input "Samson Olagunju"
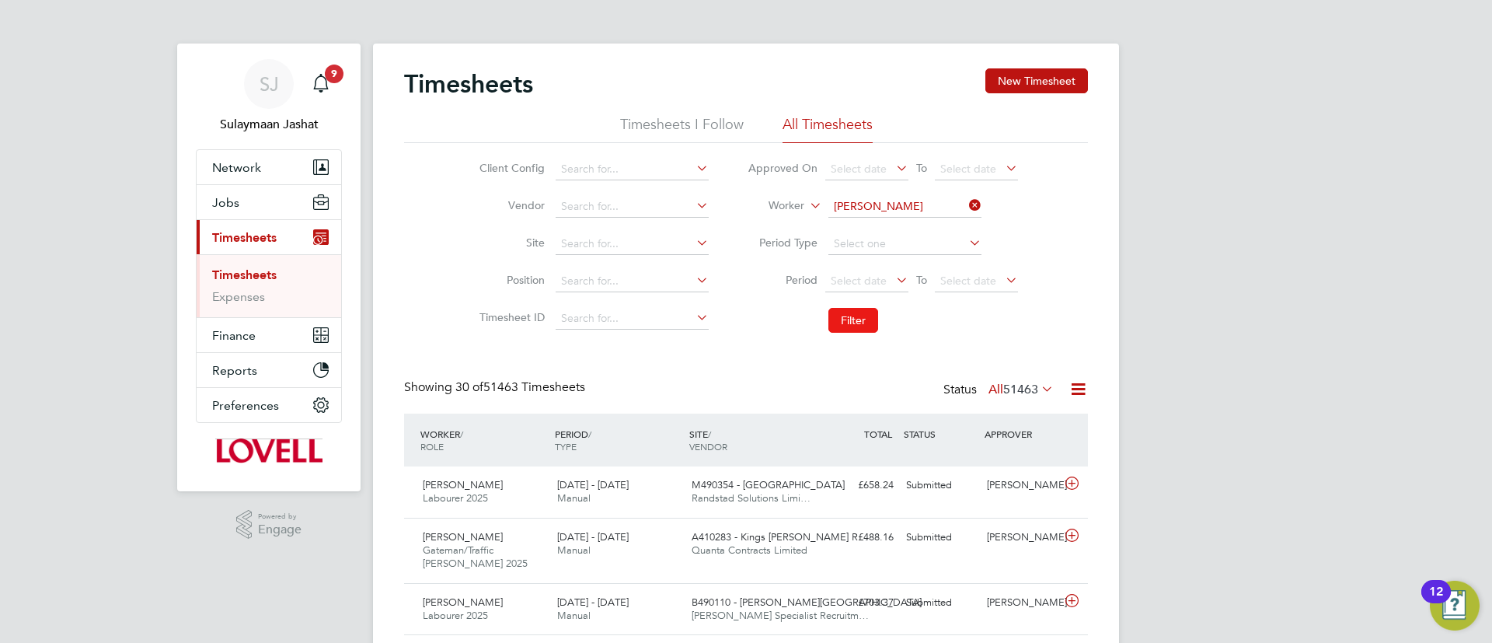
click at [848, 319] on button "Filter" at bounding box center [853, 320] width 50 height 25
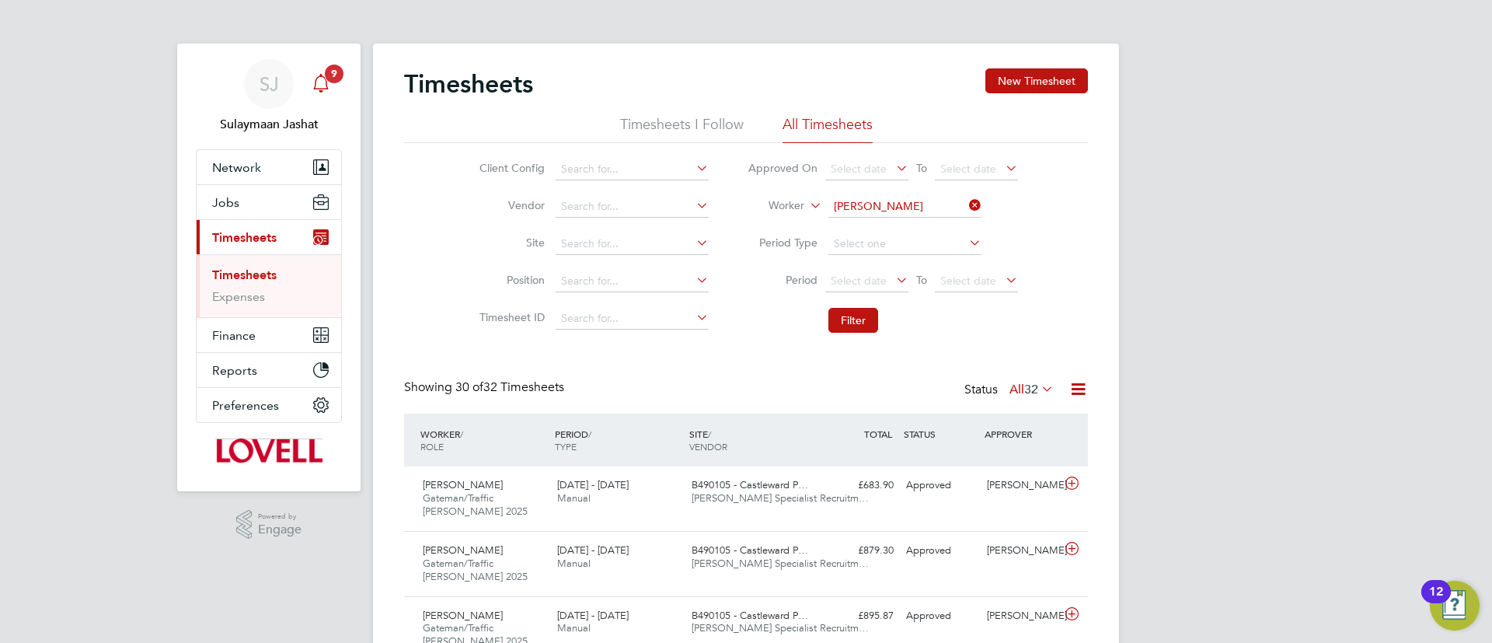
click at [329, 85] on div "Main navigation" at bounding box center [320, 83] width 31 height 31
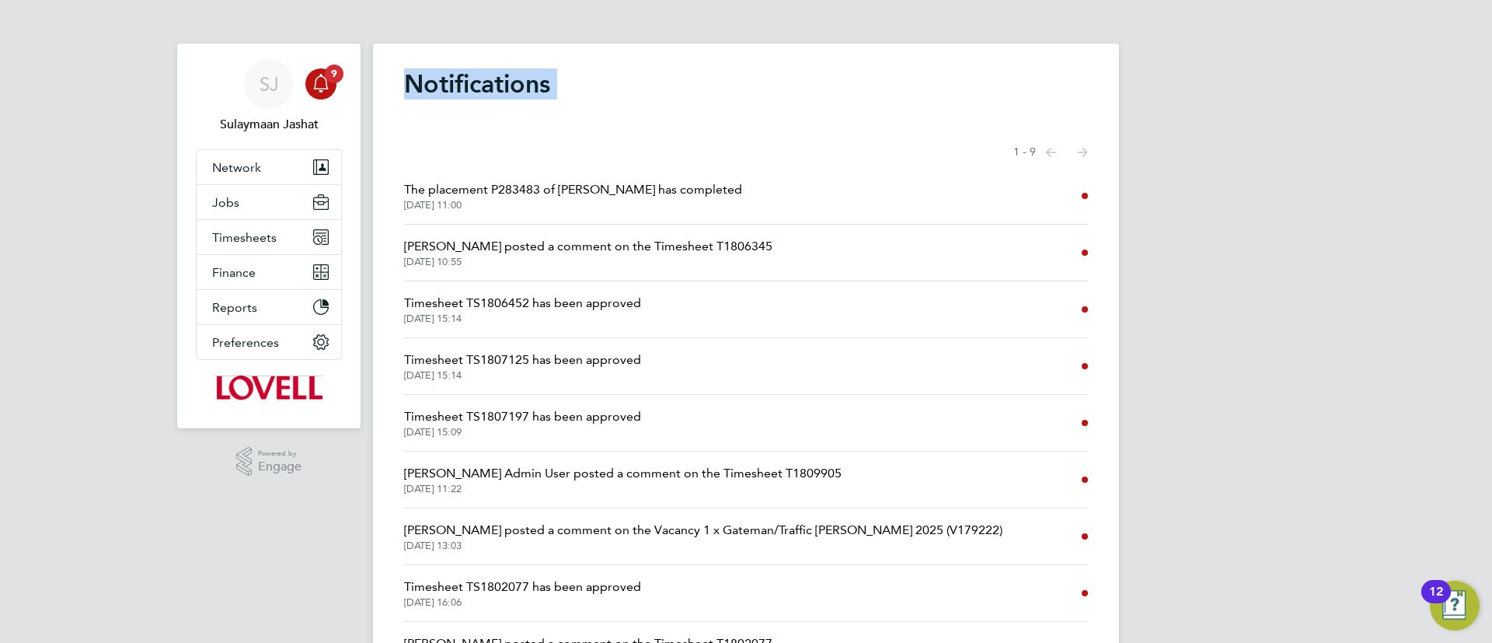
click at [152, 99] on div "SJ Sulaymaan Jashat Notifications 9 Applications: Network Team Members Business…" at bounding box center [746, 367] width 1492 height 734
click at [330, 88] on div "Main navigation" at bounding box center [320, 83] width 31 height 31
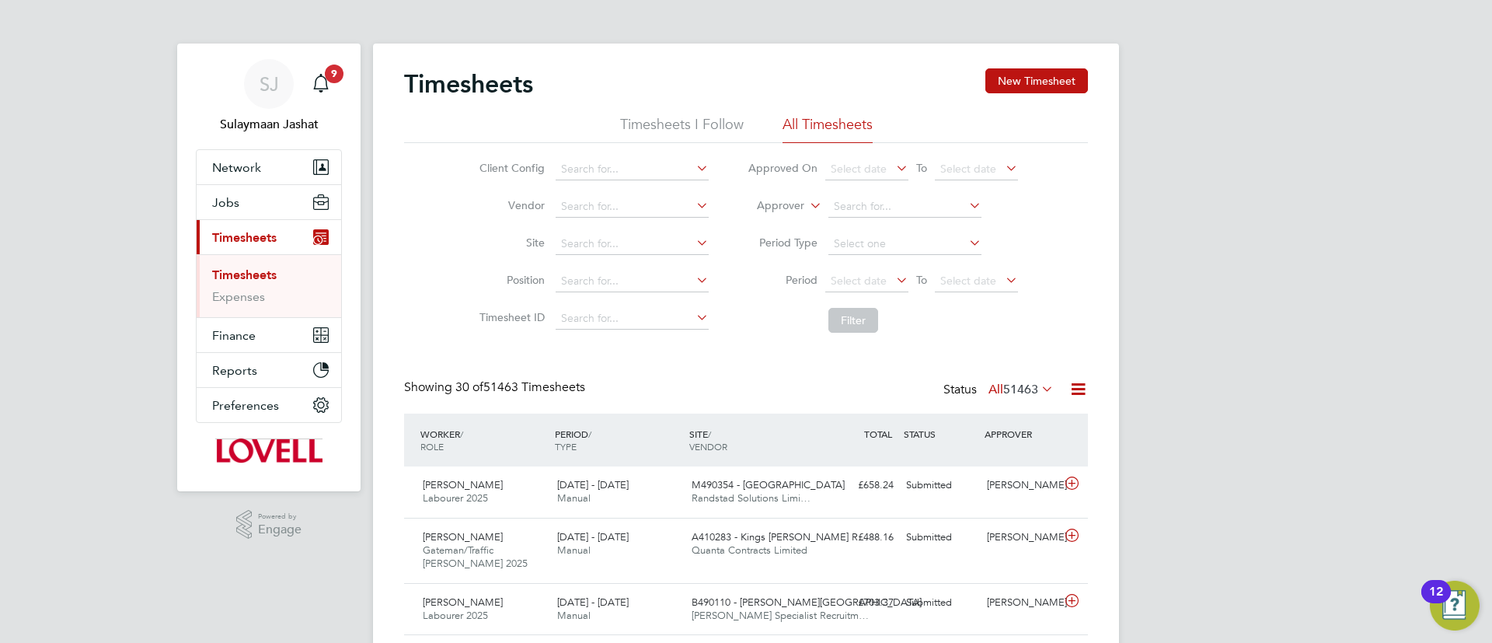
click at [789, 192] on li "Approver" at bounding box center [882, 206] width 309 height 37
click at [759, 210] on label "Approver" at bounding box center [769, 206] width 70 height 16
click at [761, 222] on li "Worker" at bounding box center [765, 224] width 77 height 20
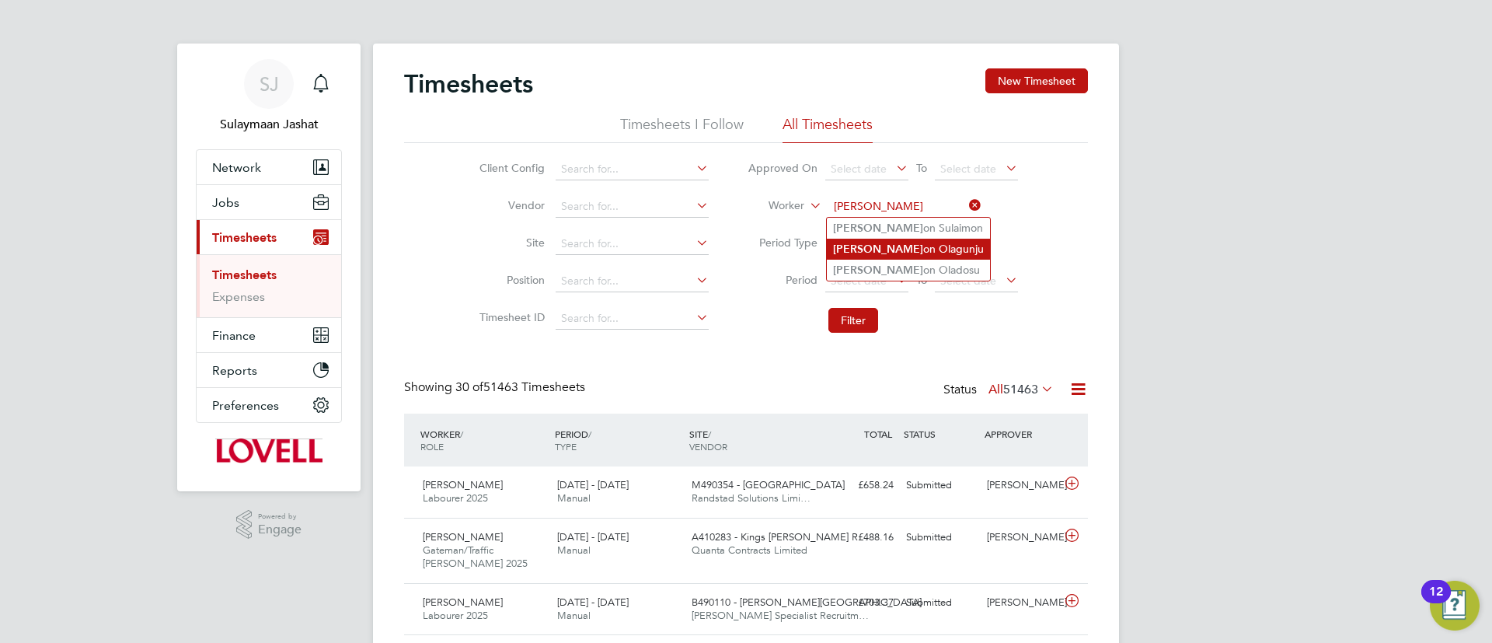
click at [883, 248] on li "Sams on Olagunju" at bounding box center [908, 249] width 163 height 21
type input "Samson Olagunju"
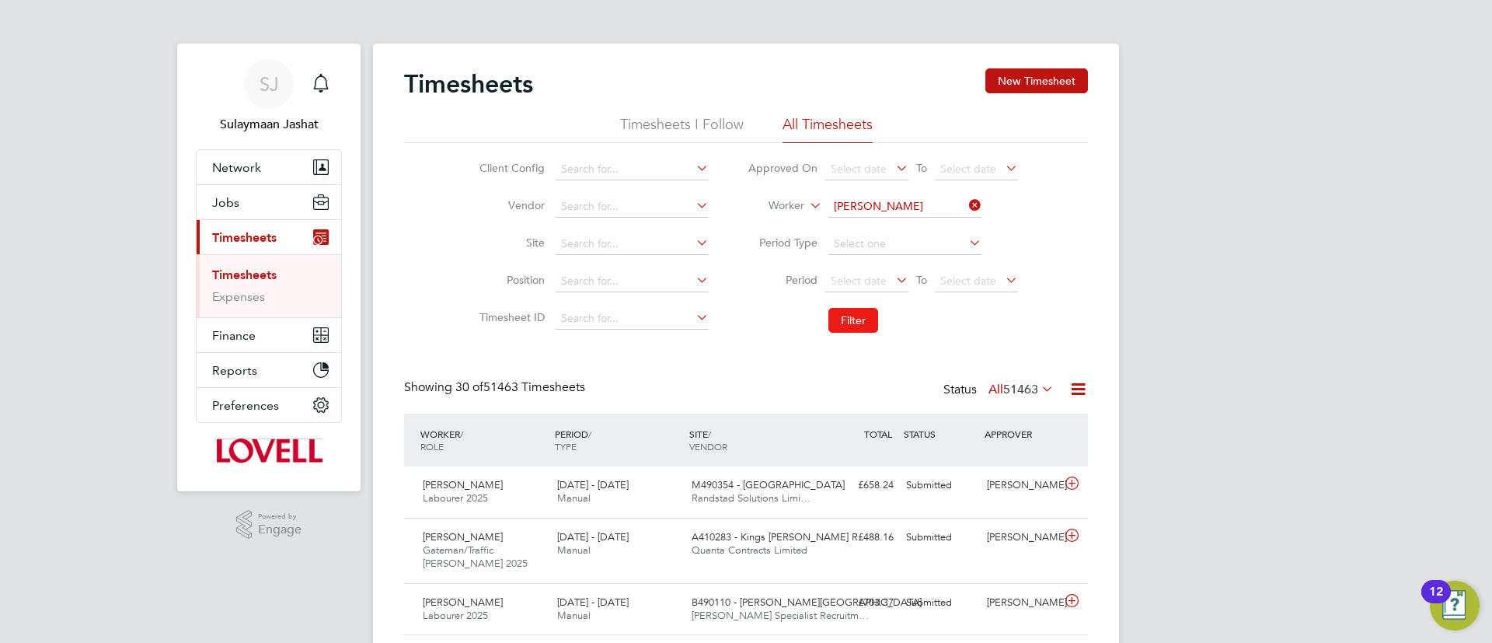
drag, startPoint x: 859, startPoint y: 310, endPoint x: 817, endPoint y: 376, distance: 78.7
click at [857, 309] on button "Filter" at bounding box center [853, 320] width 50 height 25
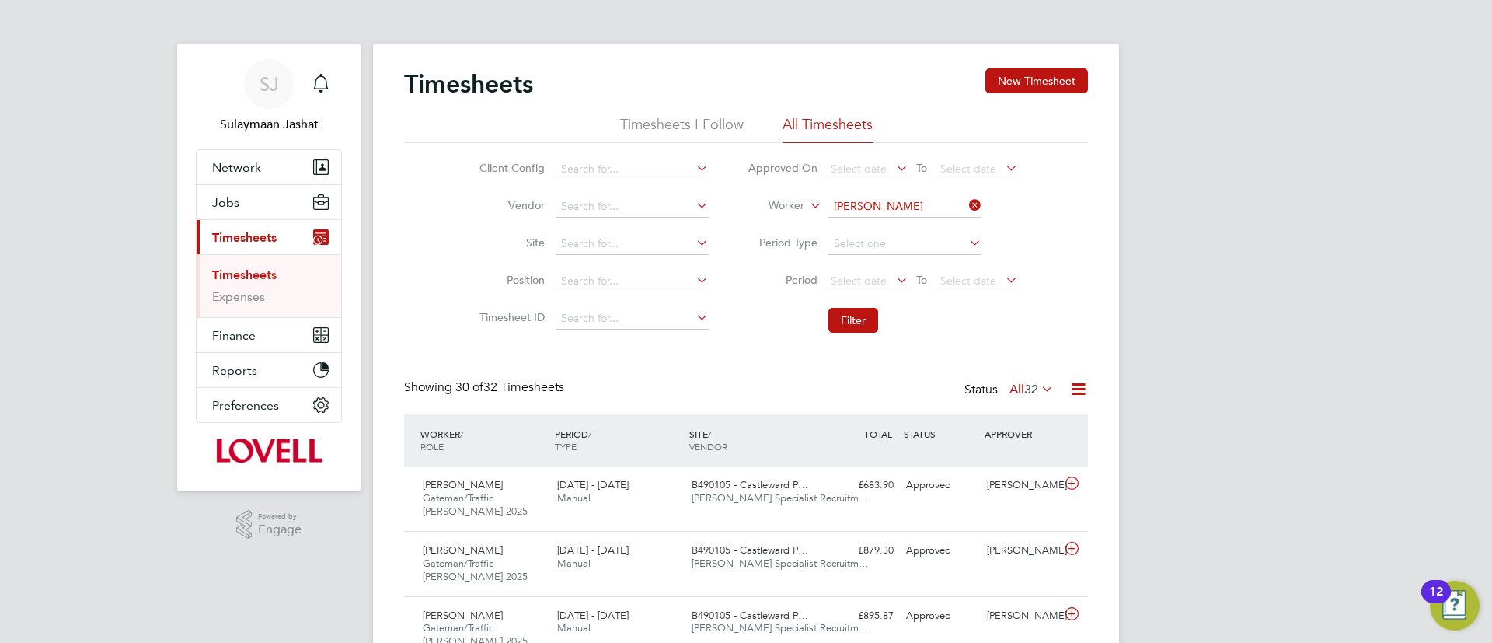
scroll to position [117, 0]
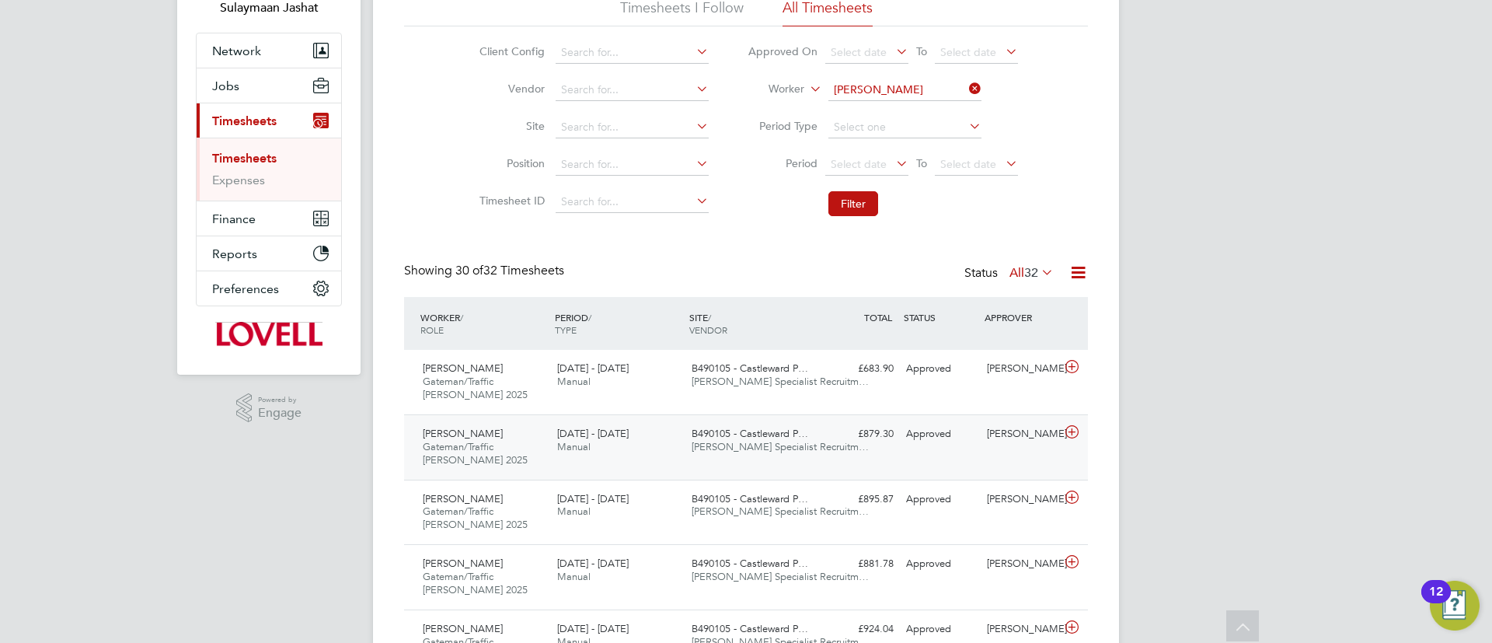
click at [620, 439] on span "16 - 22 Aug 2025" at bounding box center [592, 433] width 71 height 13
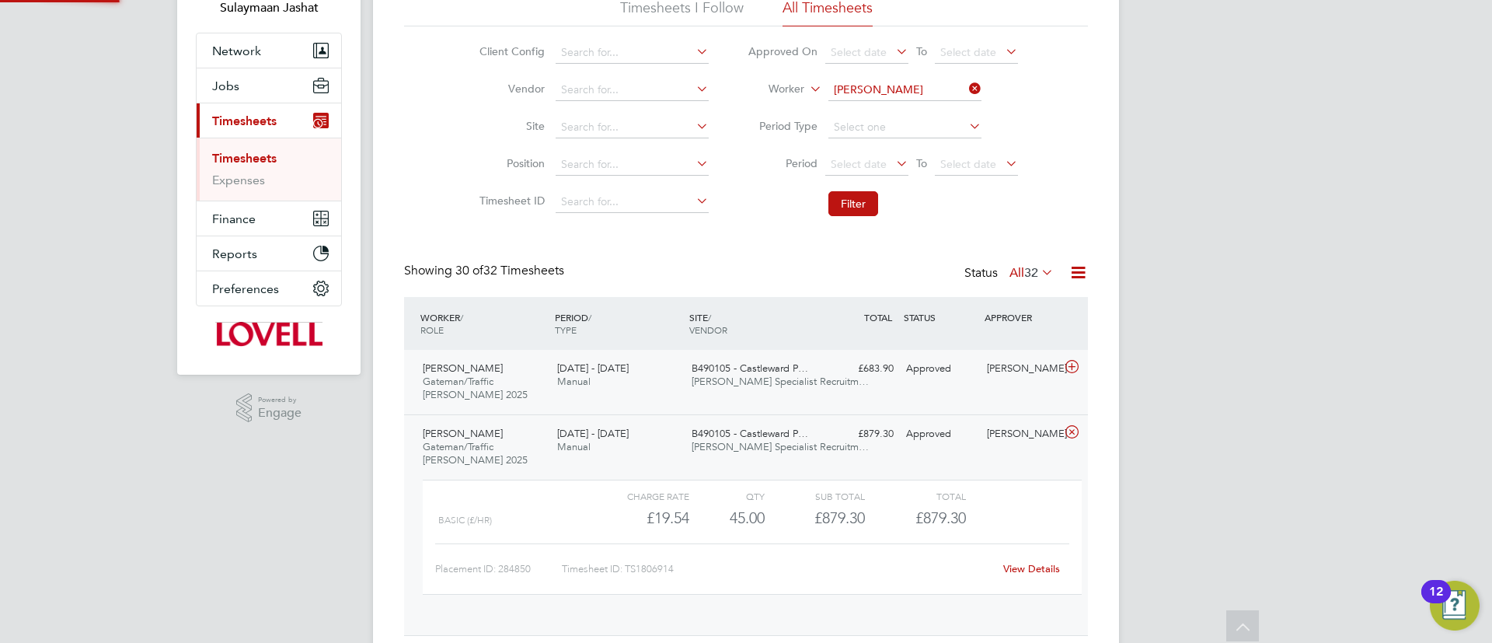
click at [672, 381] on div "23 - 29 Aug 2025 Manual" at bounding box center [618, 375] width 134 height 39
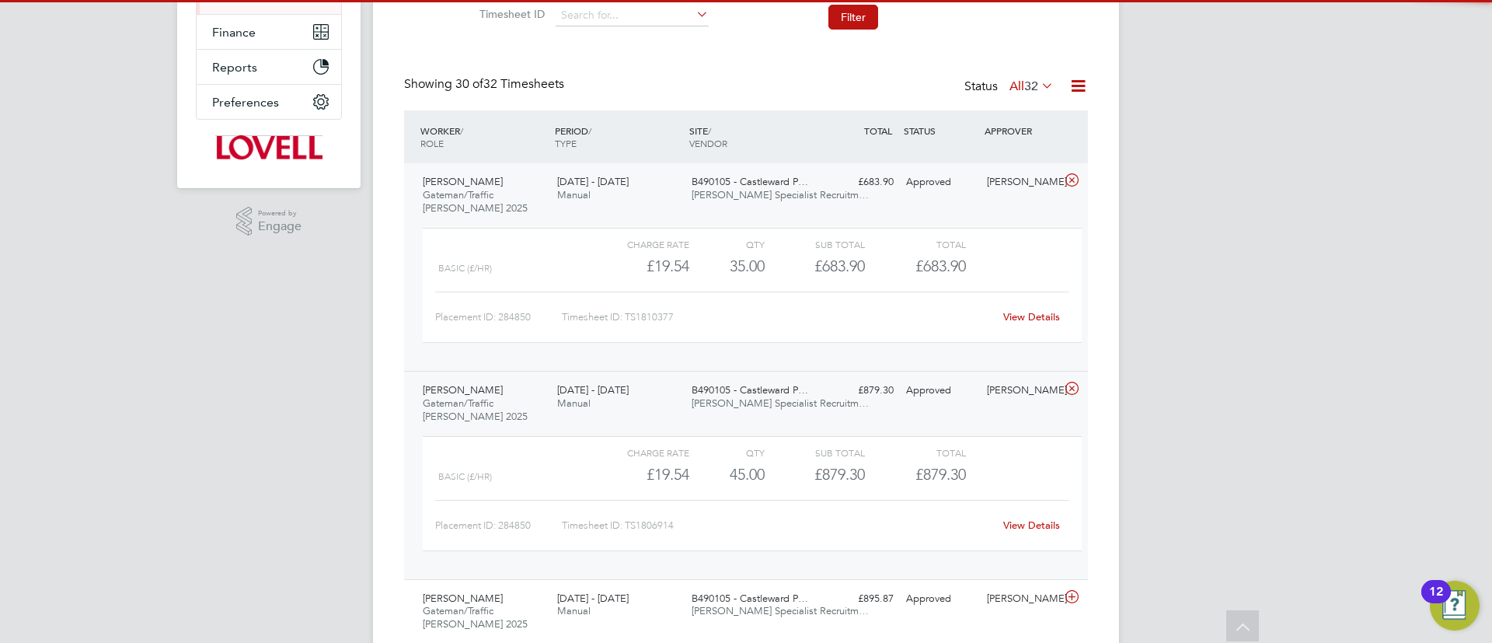
scroll to position [350, 0]
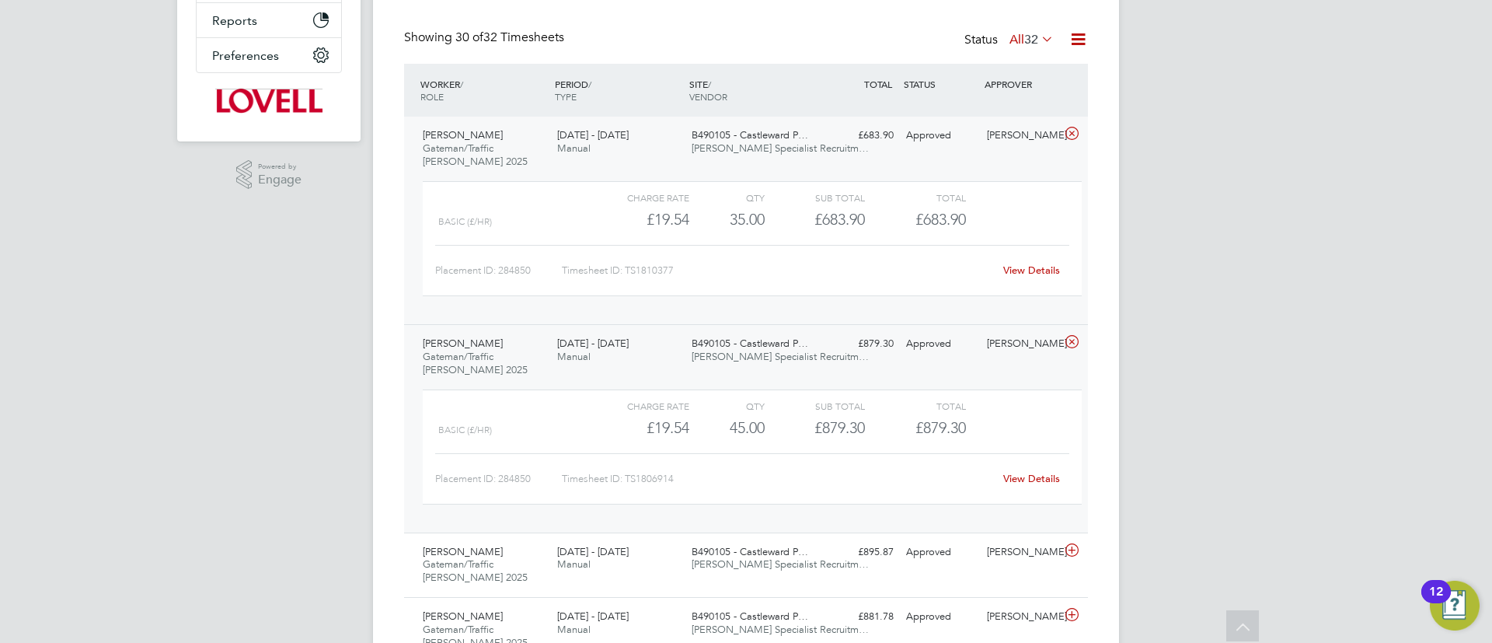
click at [1018, 263] on link "View Details" at bounding box center [1031, 269] width 57 height 13
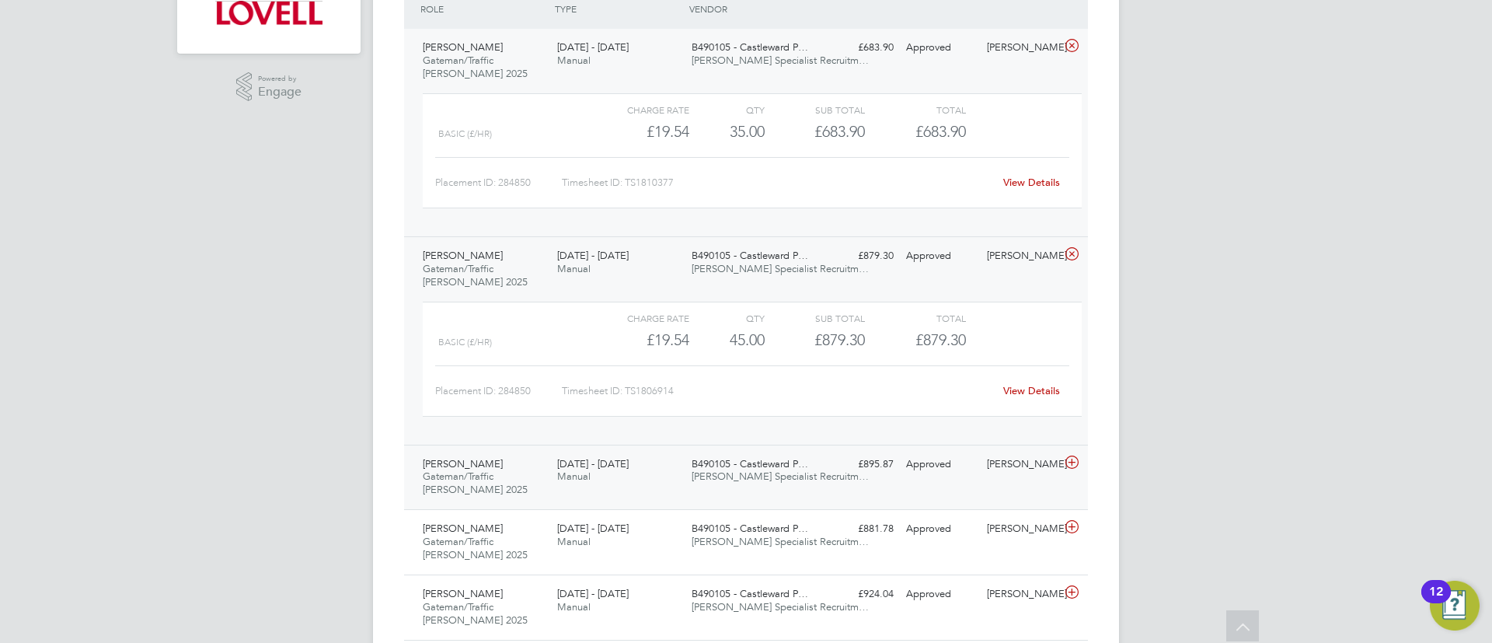
scroll to position [466, 0]
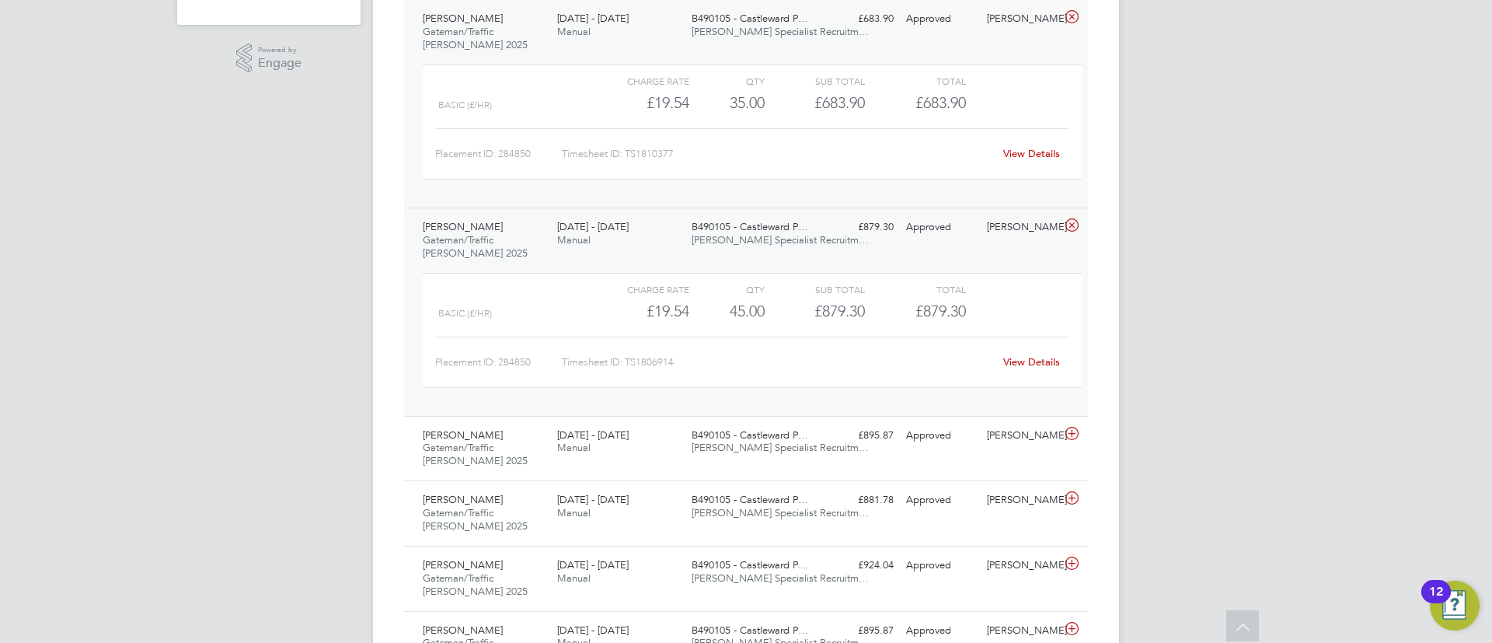
click at [1023, 361] on link "View Details" at bounding box center [1031, 361] width 57 height 13
drag, startPoint x: 744, startPoint y: 262, endPoint x: 754, endPoint y: 249, distance: 16.5
click at [747, 257] on div "Samson Olagunju Gateman/Traffic Marshall 2025 16 - 22 Aug 2025 16 - 22 Aug 2025…" at bounding box center [746, 311] width 684 height 208
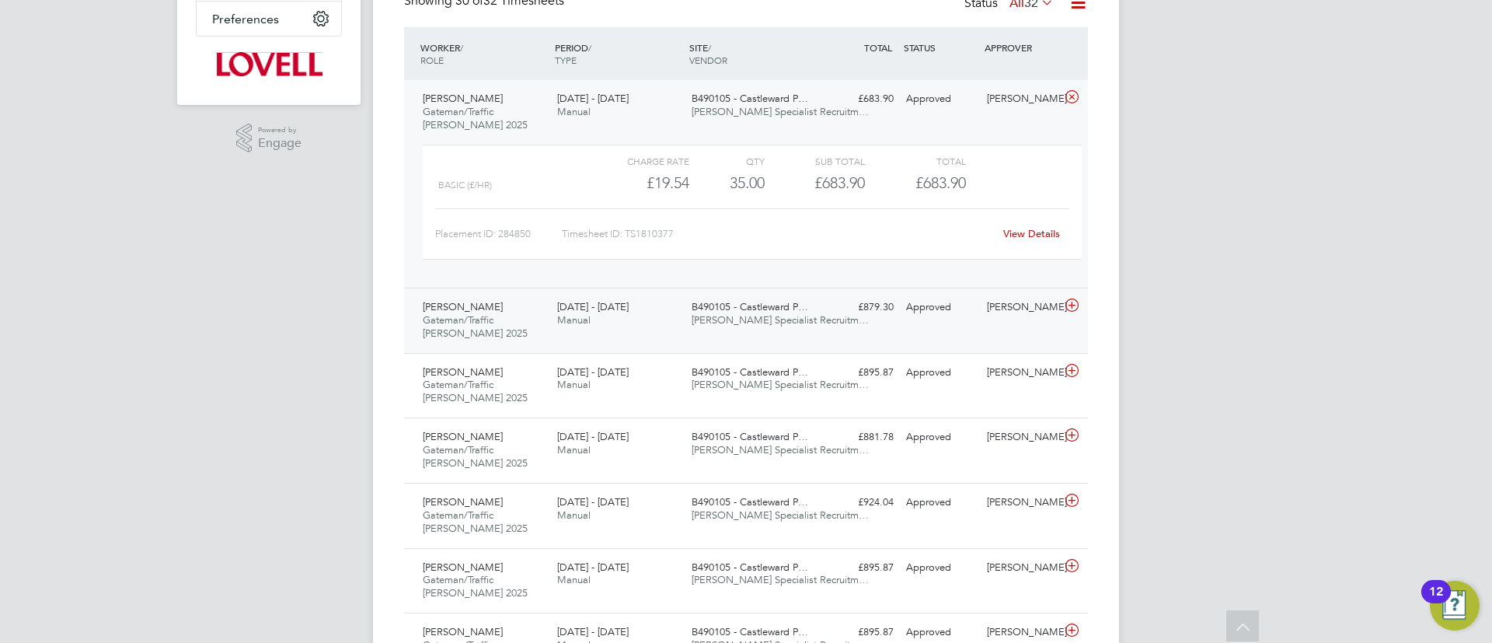
scroll to position [350, 0]
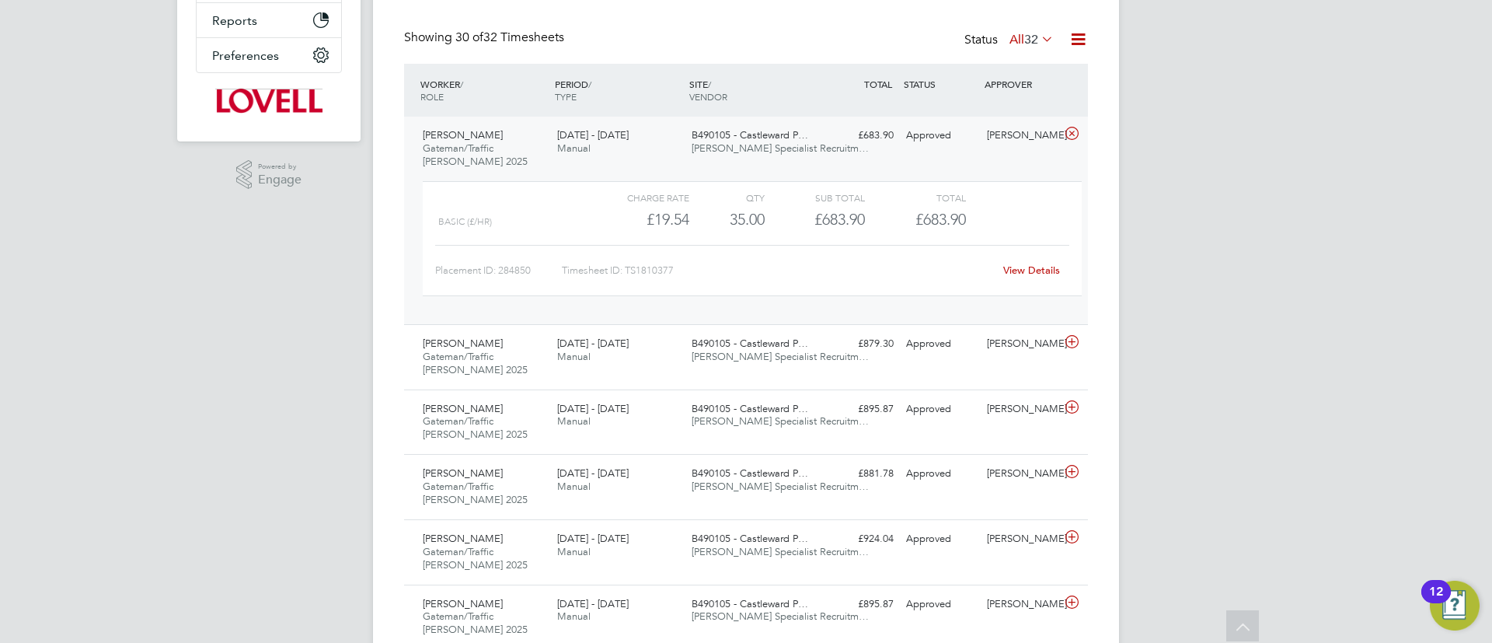
click at [765, 152] on span "Hays Specialist Recruitm…" at bounding box center [779, 147] width 177 height 13
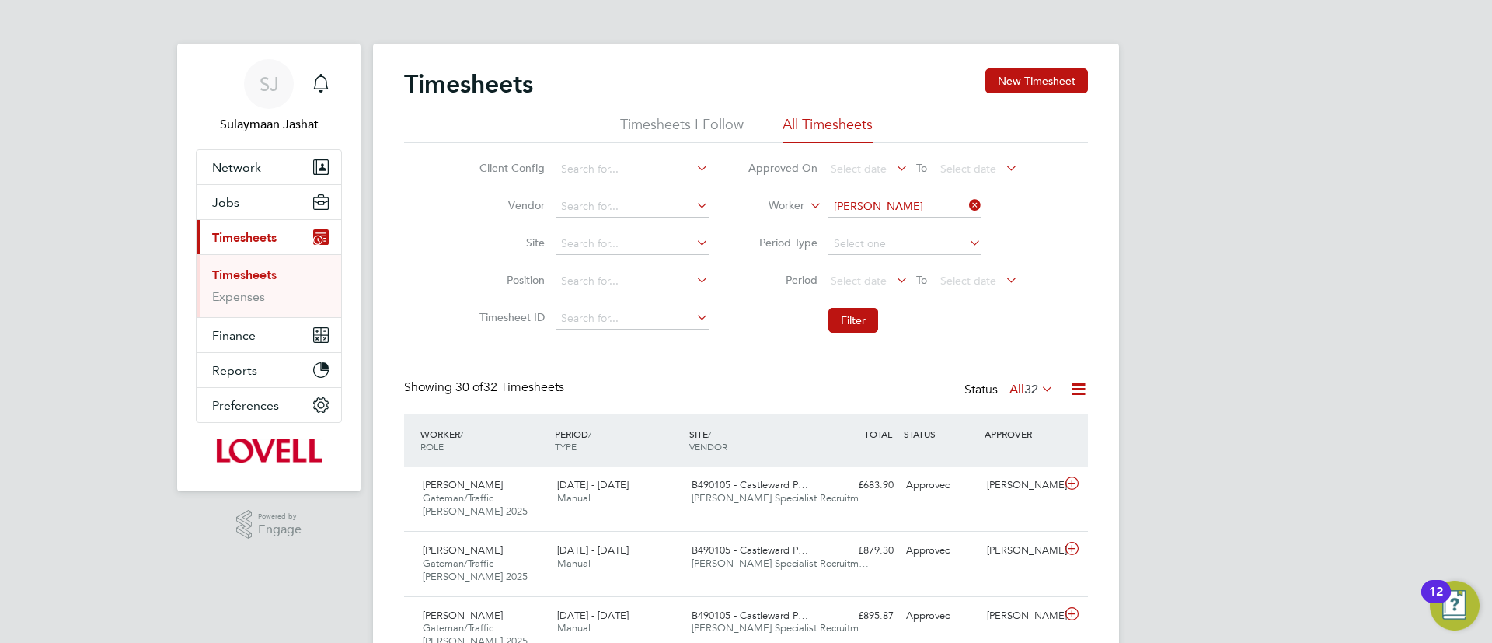
scroll to position [117, 0]
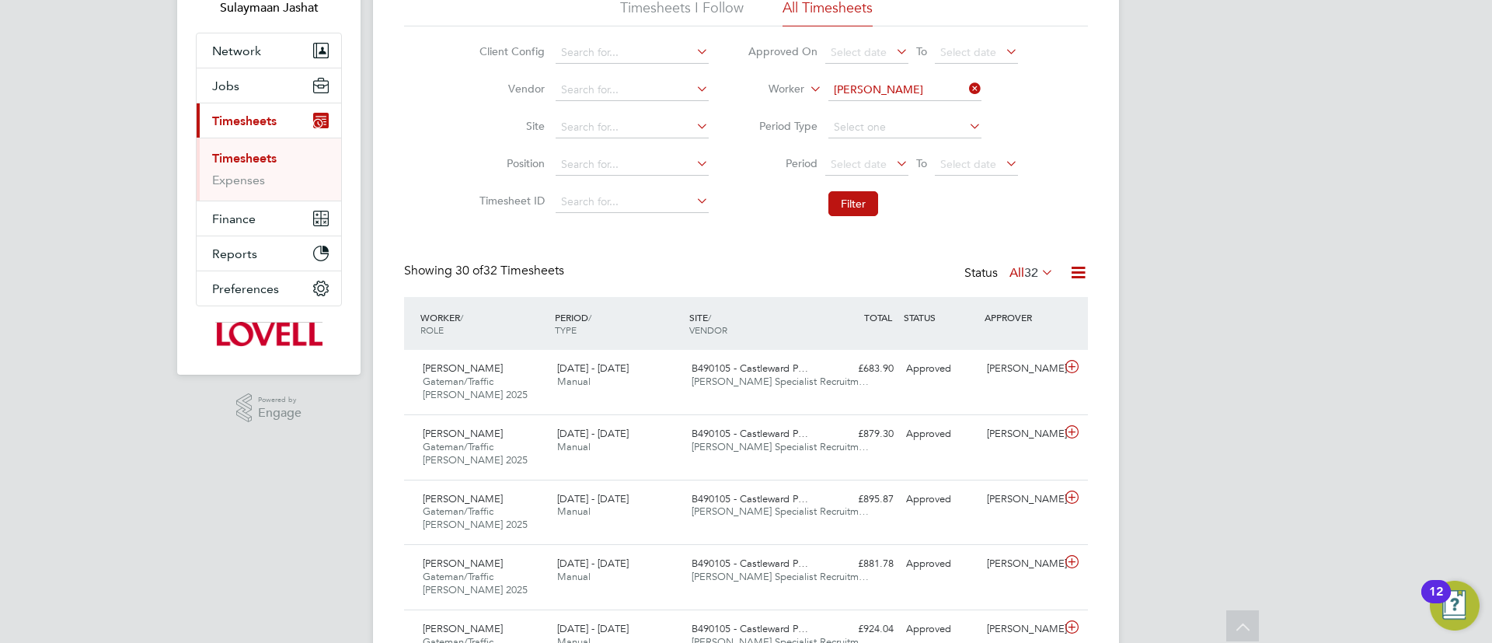
click at [1010, 268] on label "All 32" at bounding box center [1031, 273] width 44 height 16
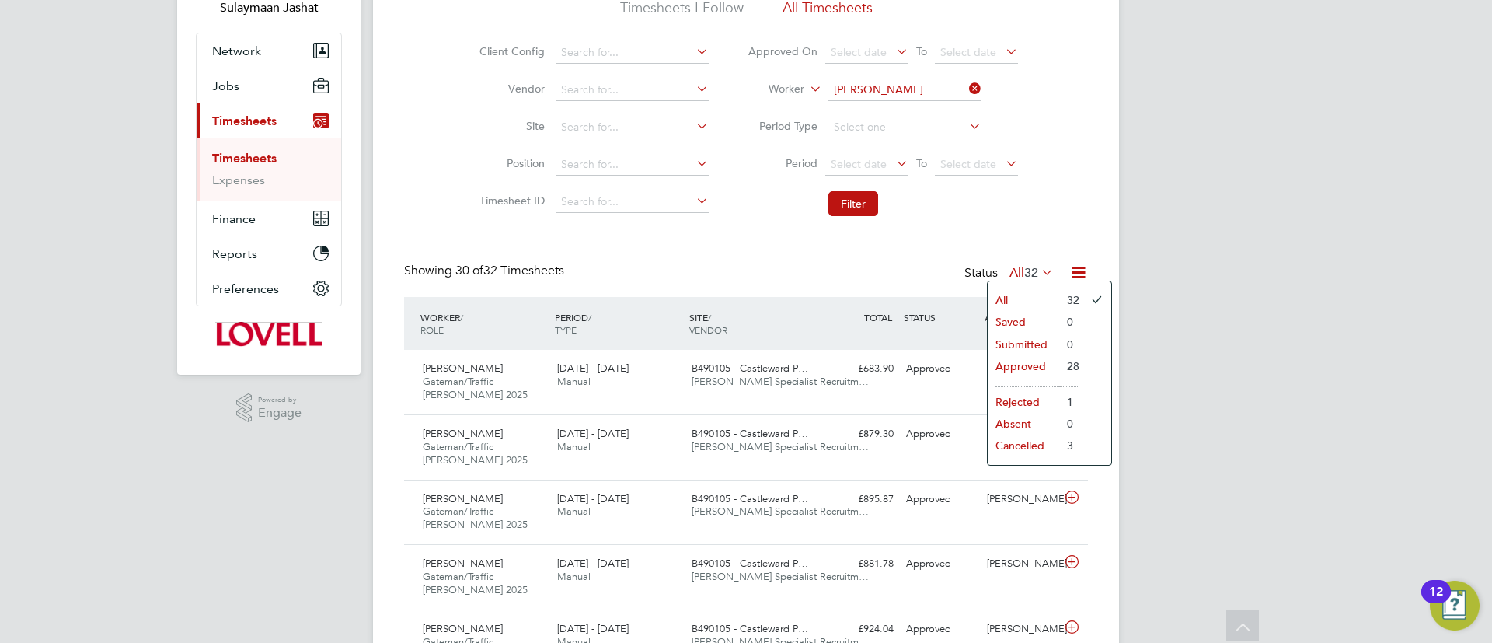
click at [1015, 367] on li "Approved" at bounding box center [1023, 366] width 71 height 22
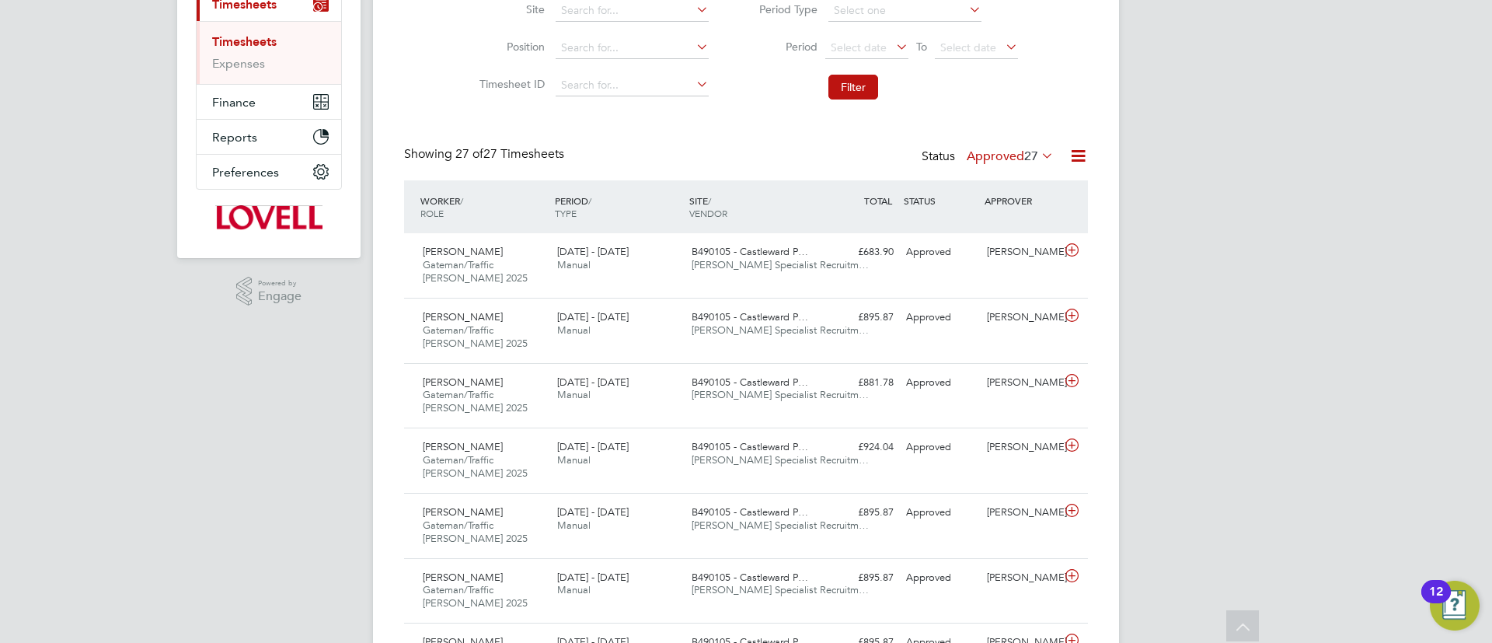
scroll to position [0, 0]
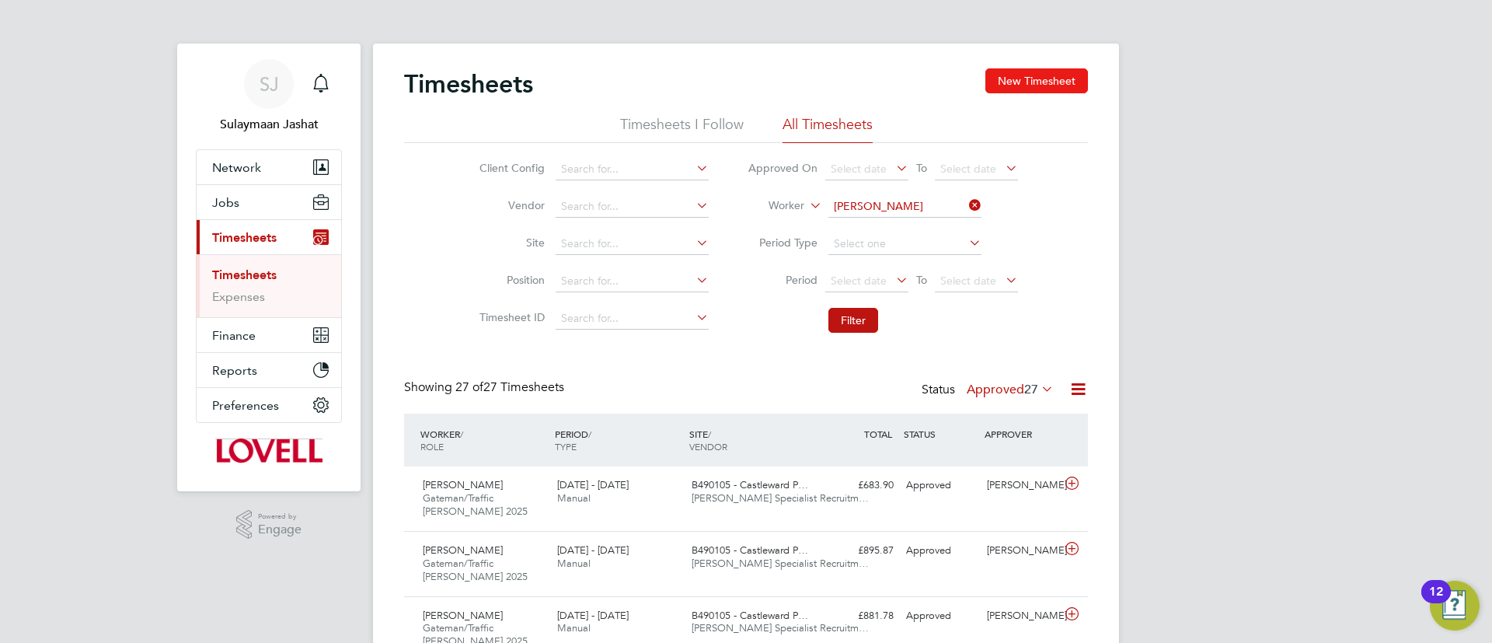
click at [1033, 69] on button "New Timesheet" at bounding box center [1036, 80] width 103 height 25
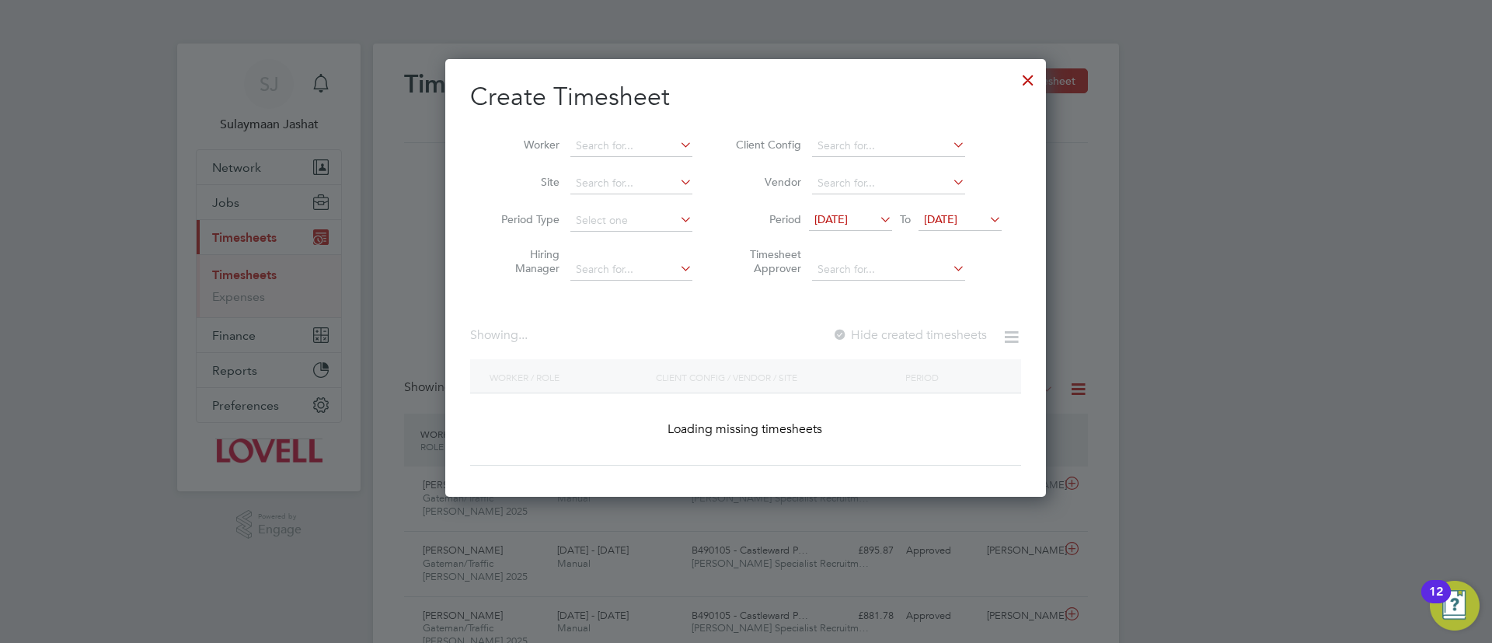
scroll to position [2604, 601]
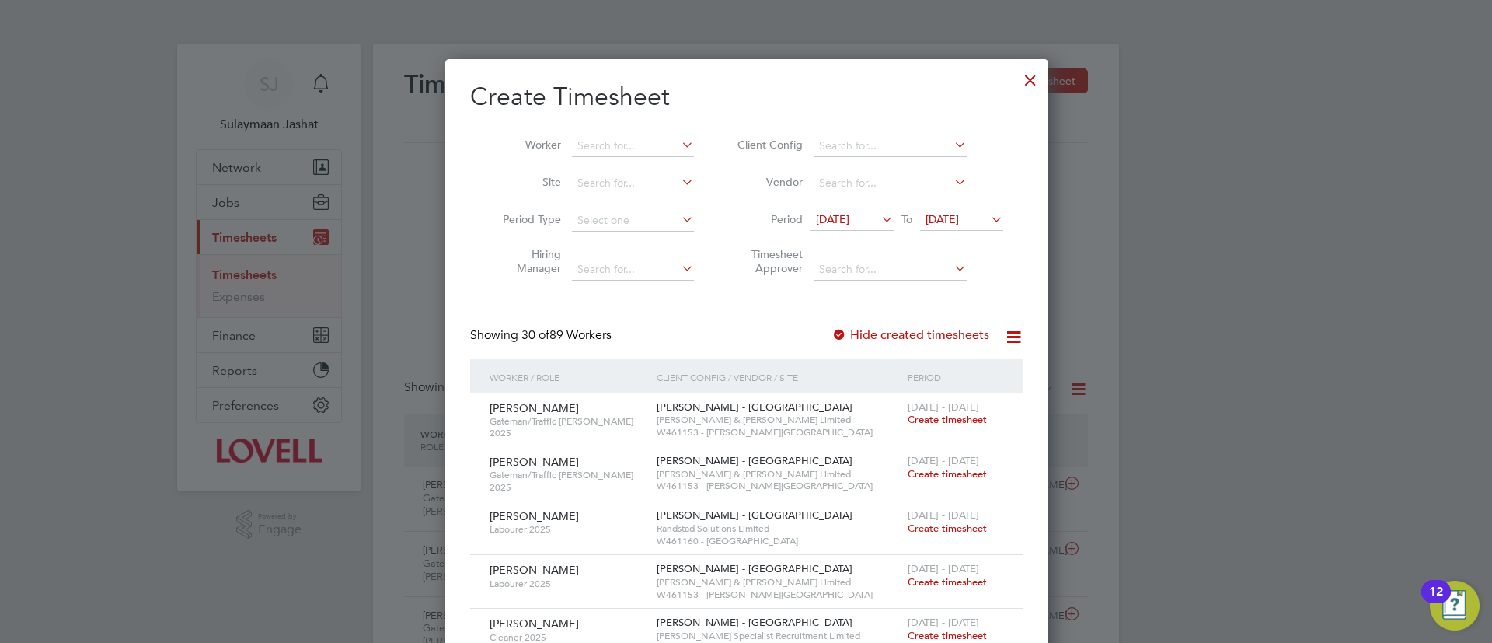
click at [1029, 71] on div at bounding box center [1030, 76] width 28 height 28
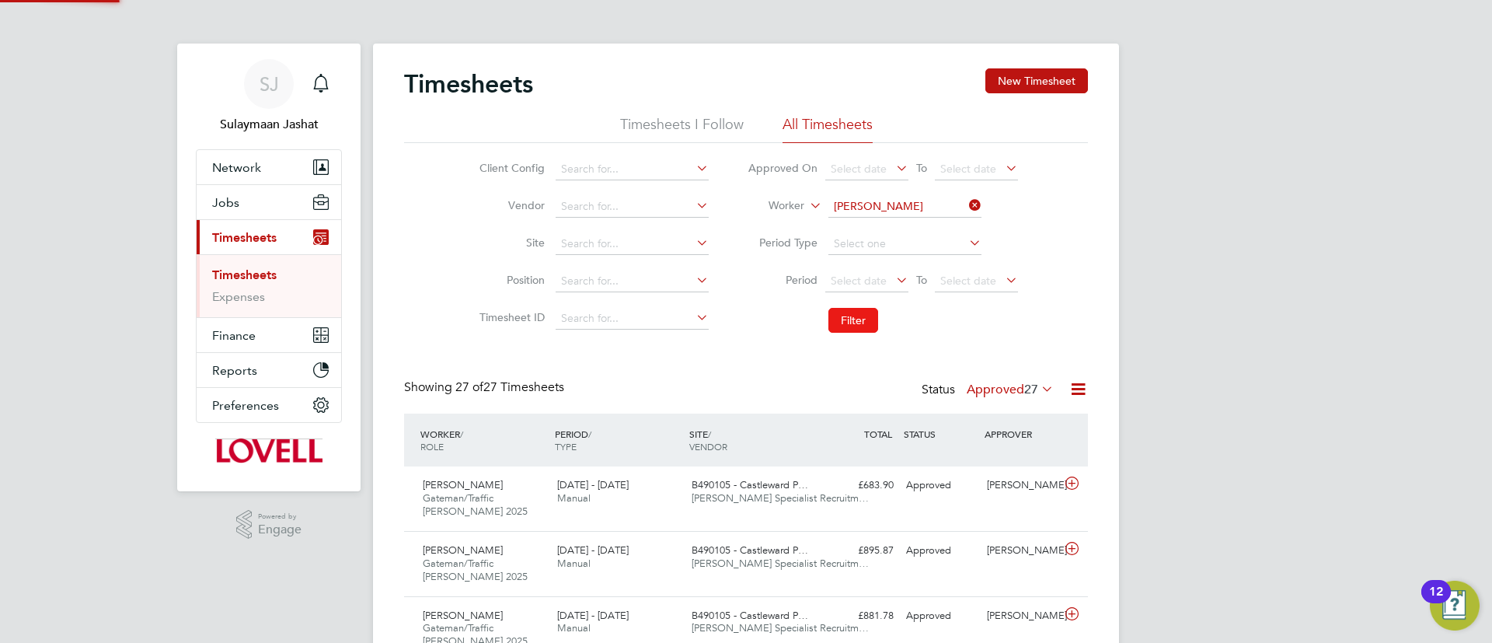
scroll to position [52, 135]
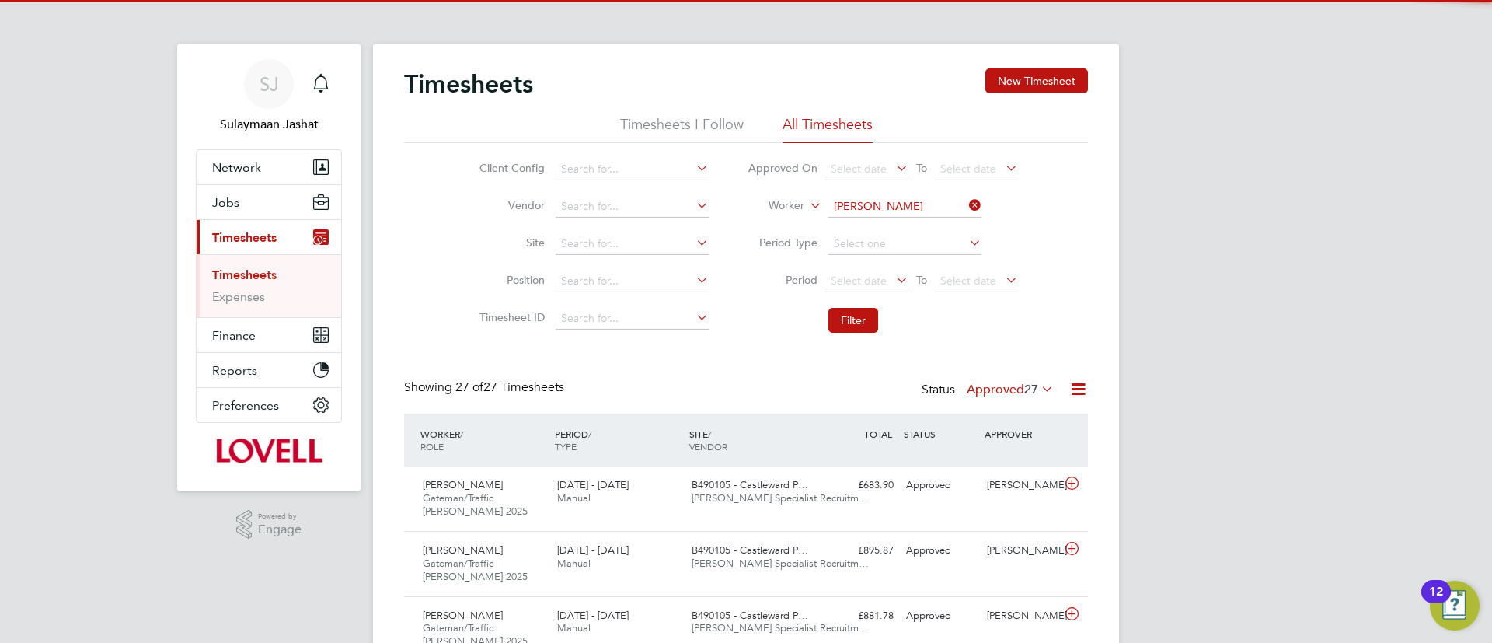
drag, startPoint x: 860, startPoint y: 318, endPoint x: 905, endPoint y: 294, distance: 50.7
click at [859, 322] on button "Filter" at bounding box center [853, 320] width 50 height 25
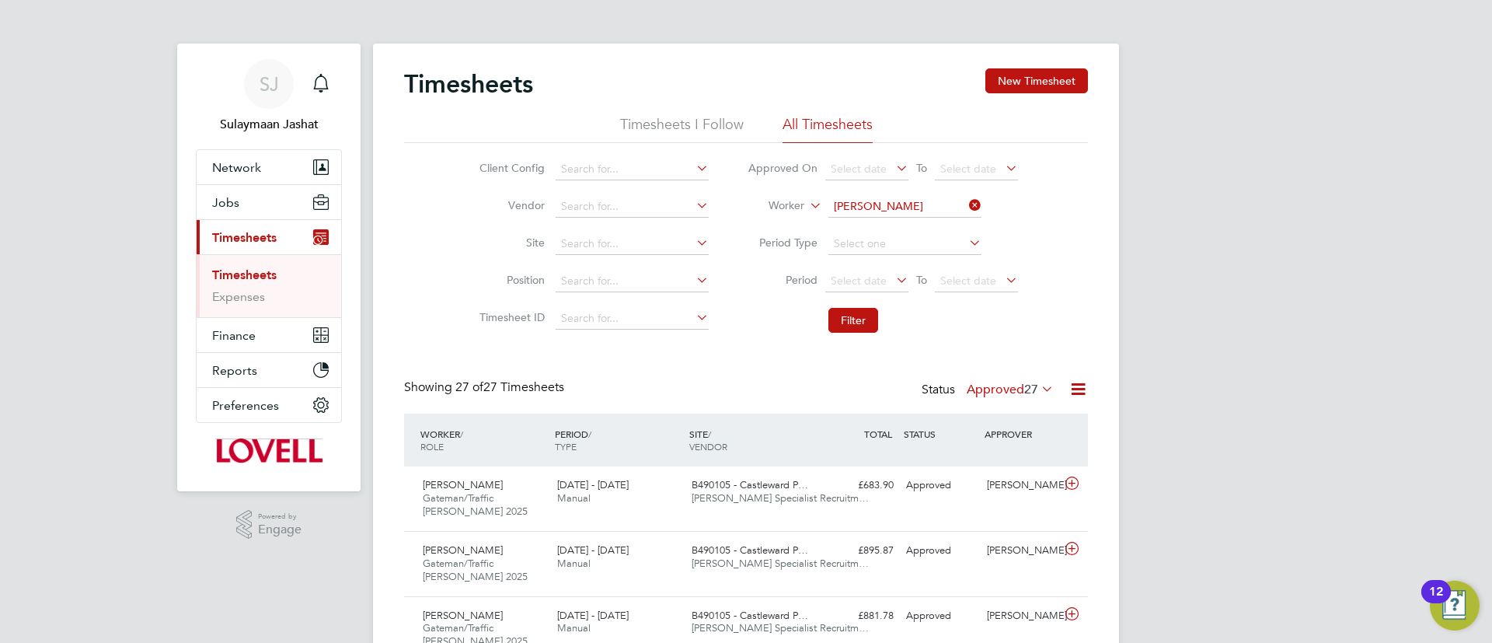
click at [1033, 93] on div "Timesheets New Timesheet" at bounding box center [746, 91] width 684 height 47
click at [1018, 85] on button "New Timesheet" at bounding box center [1036, 80] width 103 height 25
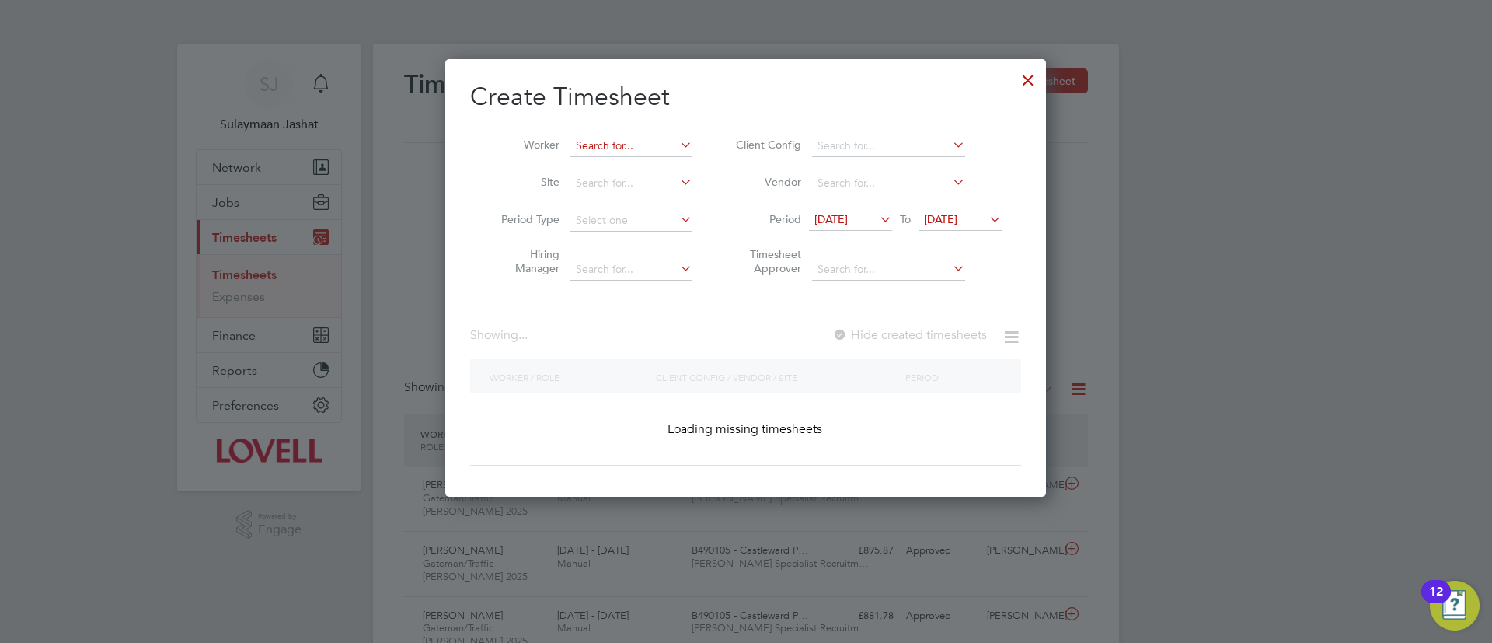
click at [636, 152] on input at bounding box center [631, 146] width 122 height 22
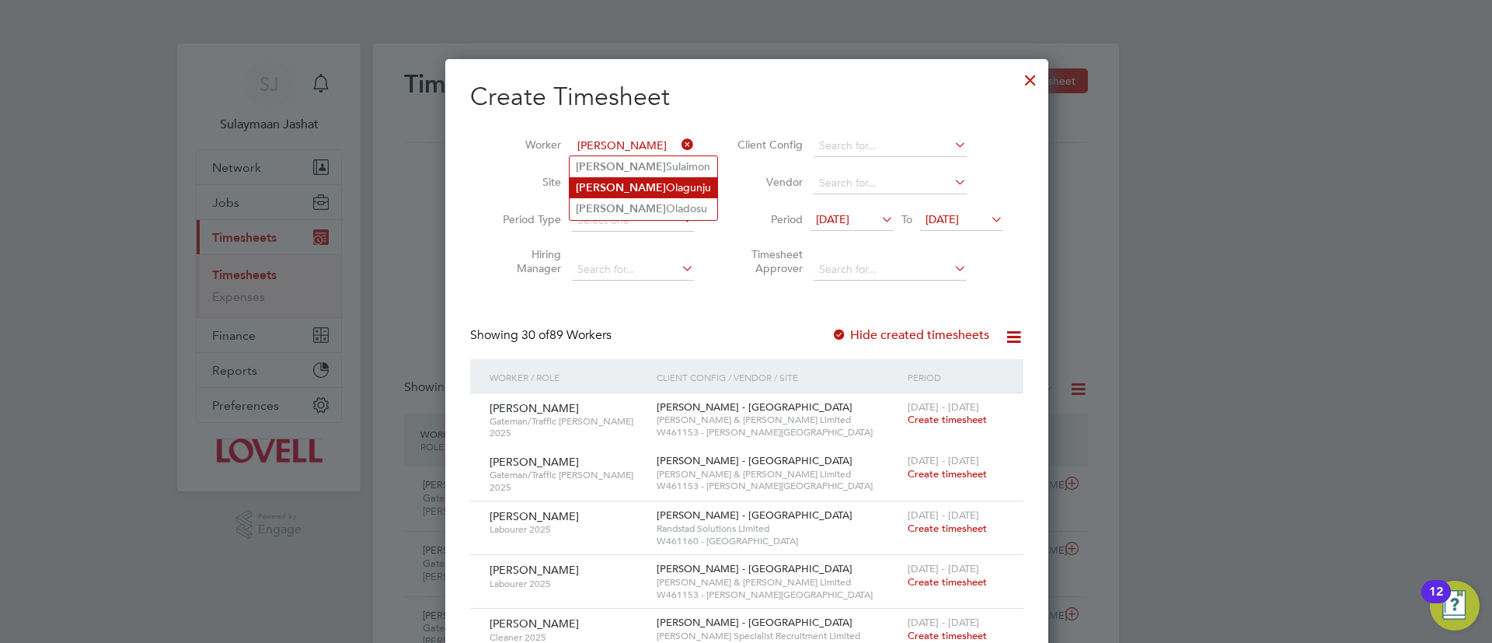
click at [629, 186] on li "Samson Olagunju" at bounding box center [644, 187] width 148 height 21
type input "Samson Olagunju"
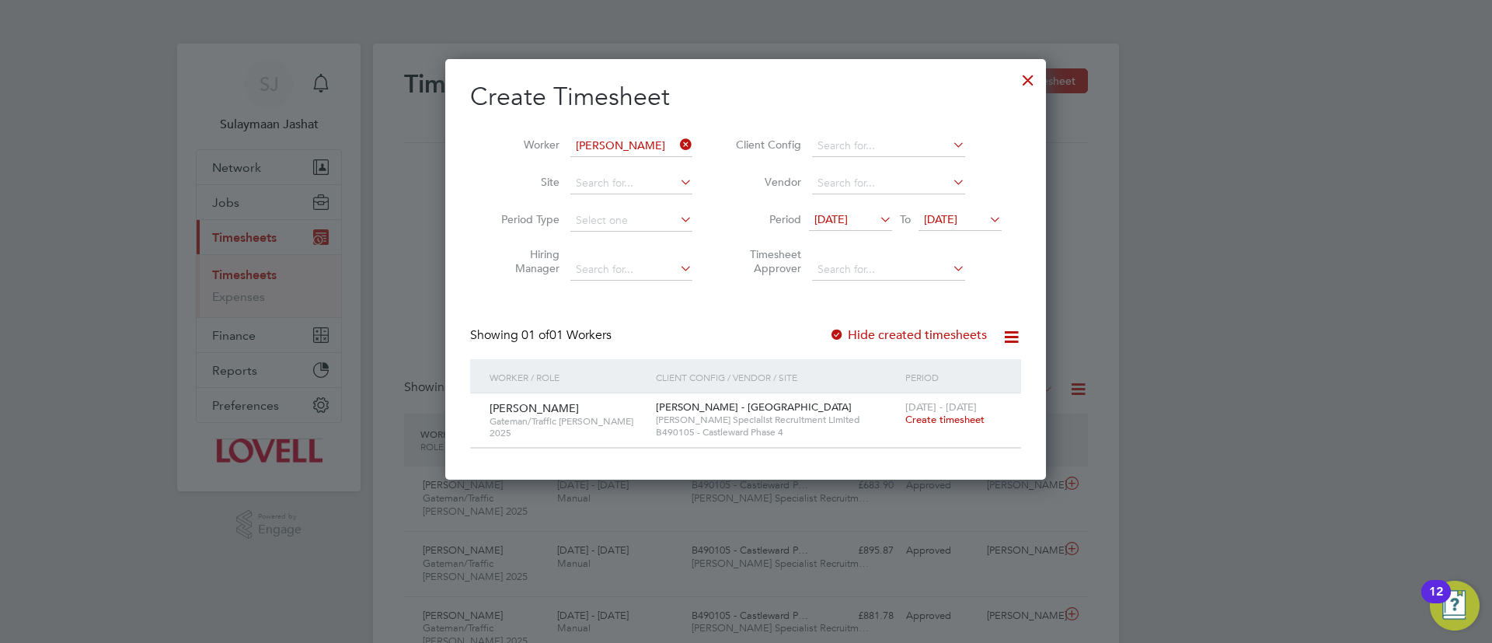
drag, startPoint x: 918, startPoint y: 413, endPoint x: 897, endPoint y: 406, distance: 22.9
click at [919, 413] on span "Create timesheet" at bounding box center [944, 419] width 79 height 13
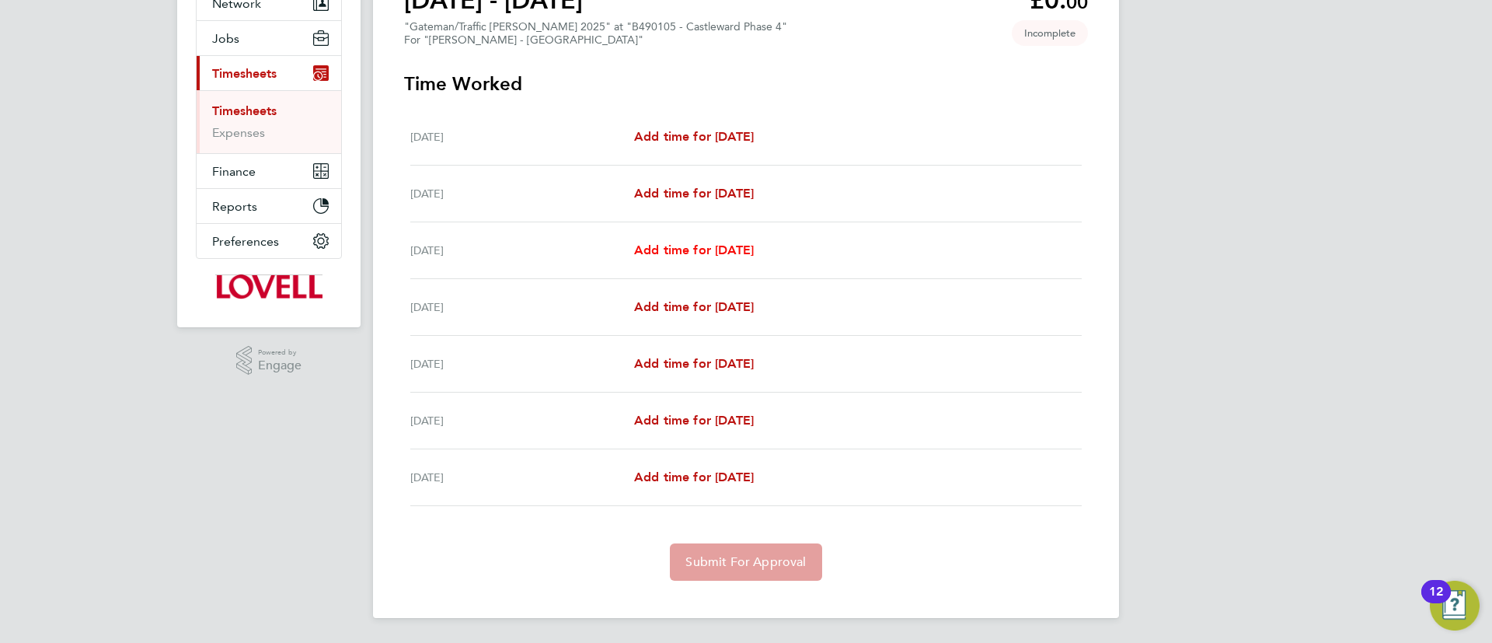
click at [750, 254] on span "Add time for Mon 18 Aug" at bounding box center [694, 249] width 120 height 15
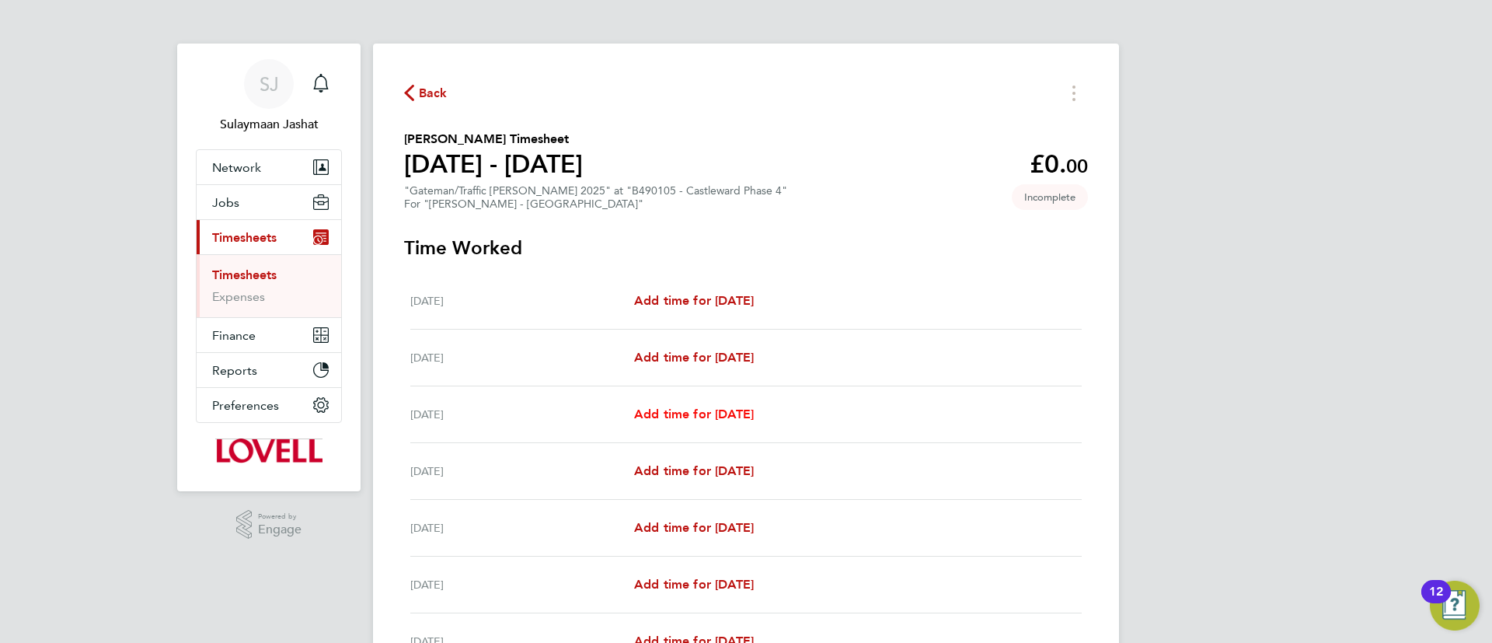
select select "30"
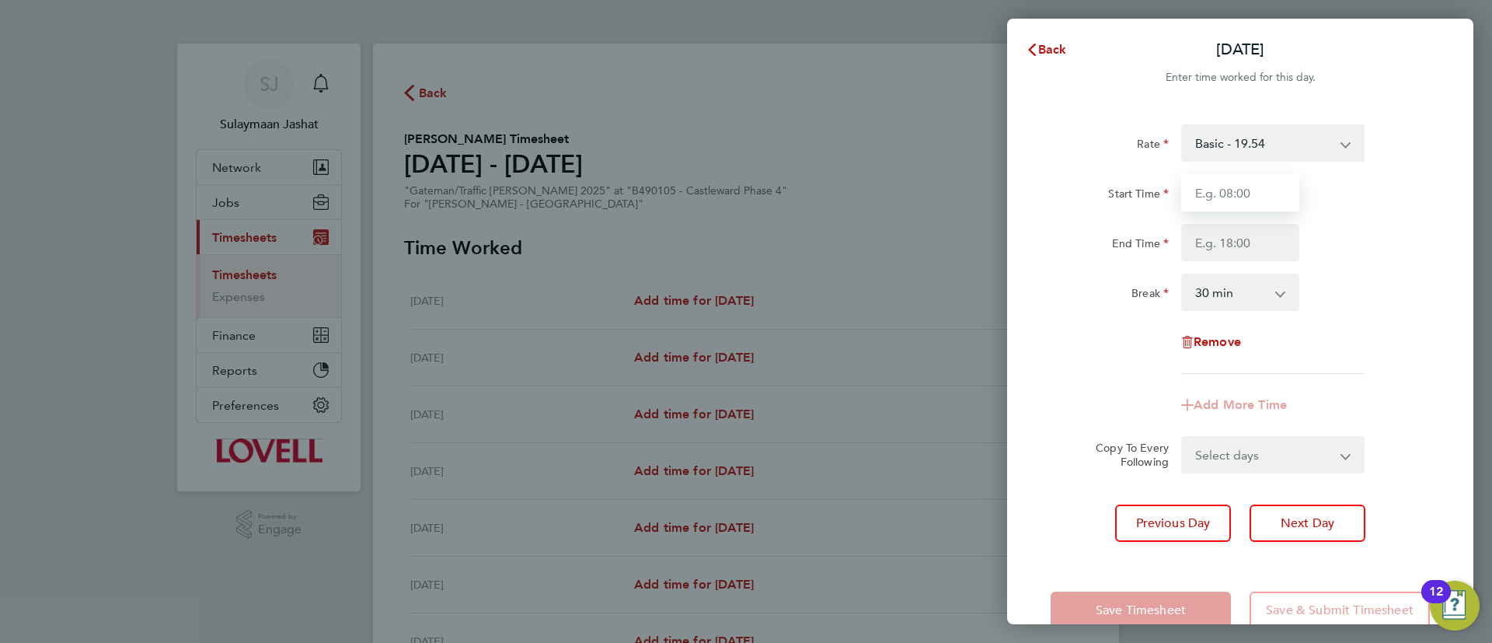
click at [1228, 192] on input "Start Time" at bounding box center [1240, 192] width 118 height 37
type input "07:00"
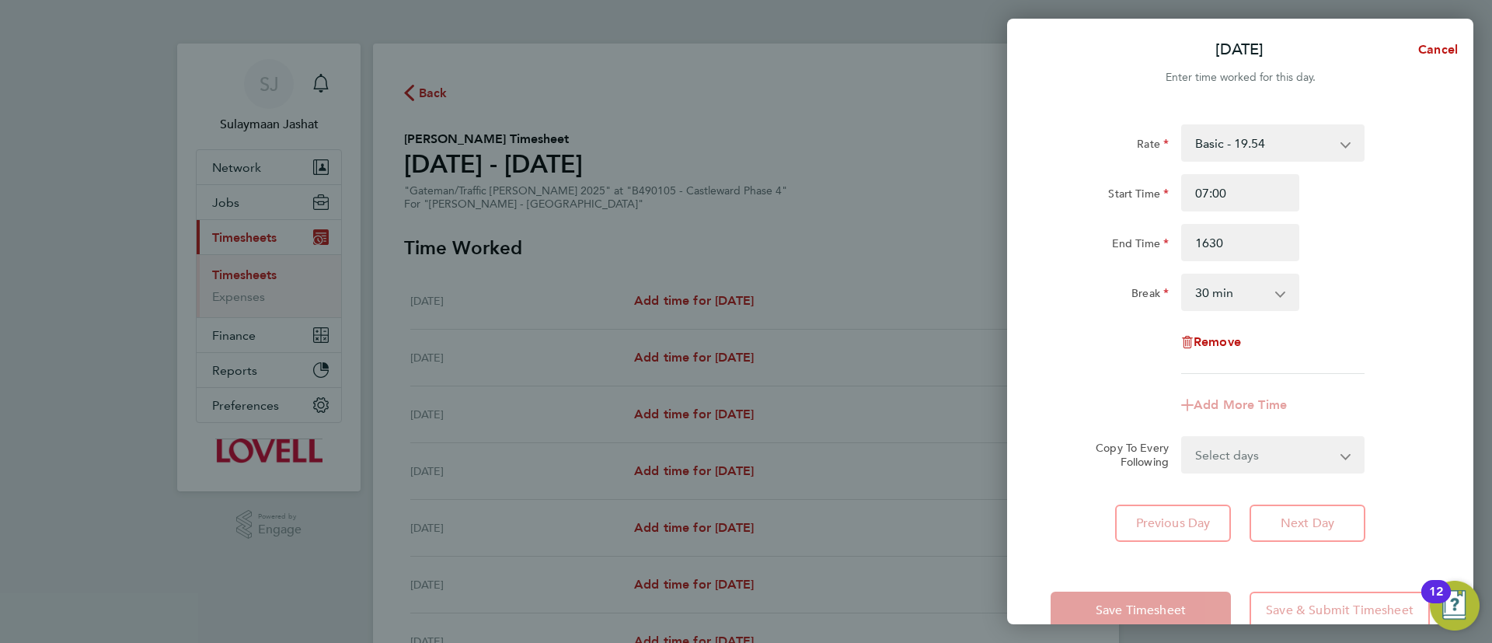
type input "16:30"
click at [1118, 288] on div "Break" at bounding box center [1109, 288] width 118 height 31
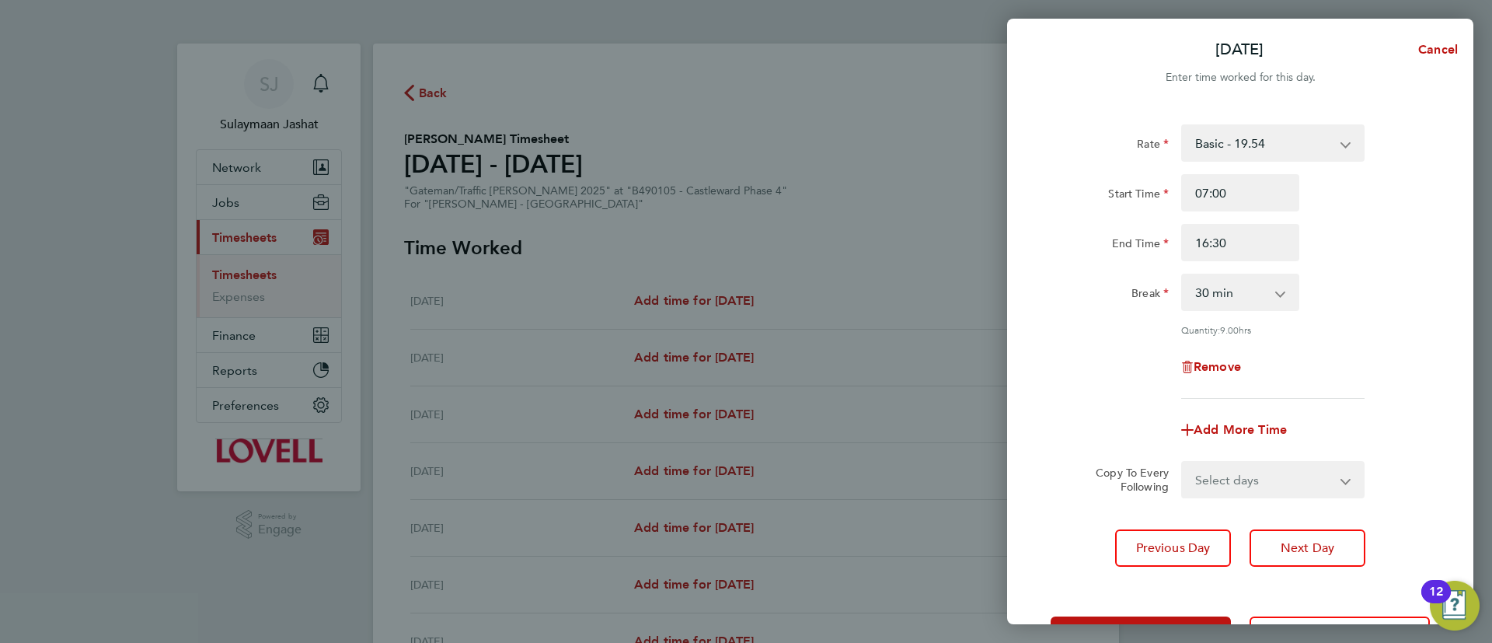
click at [1238, 489] on select "Select days Day Tuesday Wednesday Thursday Friday" at bounding box center [1264, 479] width 163 height 34
select select "DAY"
click at [1183, 462] on select "Select days Day Tuesday Wednesday Thursday Friday" at bounding box center [1264, 479] width 163 height 34
select select "2025-08-22"
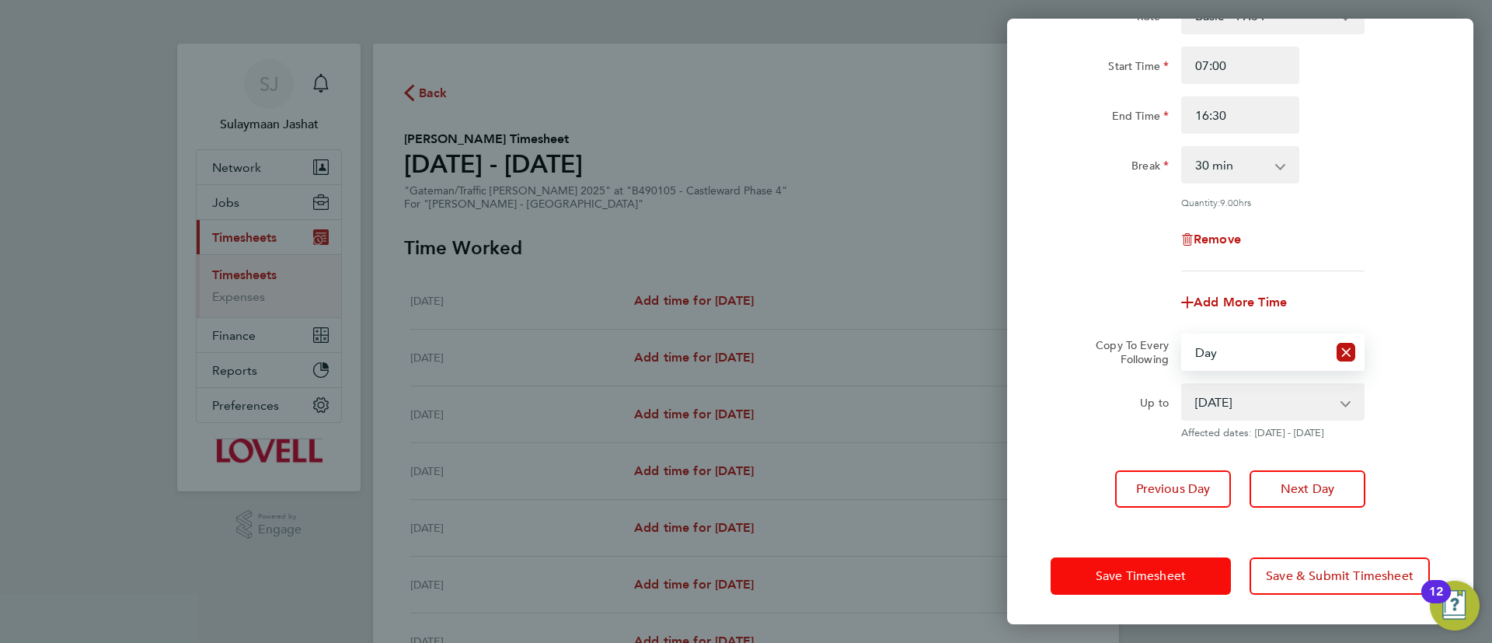
click at [1144, 576] on span "Save Timesheet" at bounding box center [1141, 576] width 90 height 16
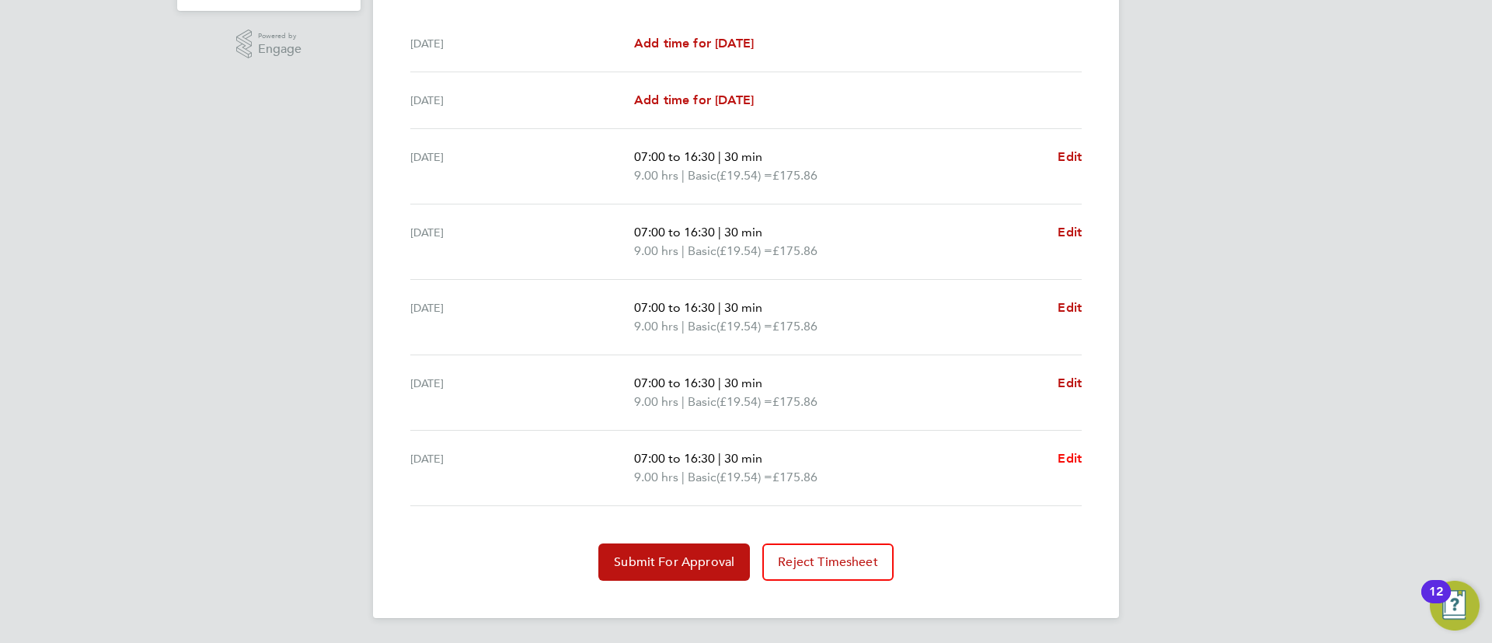
click at [1057, 455] on div "07:00 to 16:30 | 30 min 9.00 hrs | Basic (£19.54) = £175.86 Edit" at bounding box center [858, 467] width 448 height 37
click at [1070, 447] on div "Fri 22 Aug 07:00 to 16:30 | 30 min 9.00 hrs | Basic (£19.54) = £175.86 Edit" at bounding box center [745, 467] width 671 height 75
click at [1068, 459] on span "Edit" at bounding box center [1069, 458] width 24 height 15
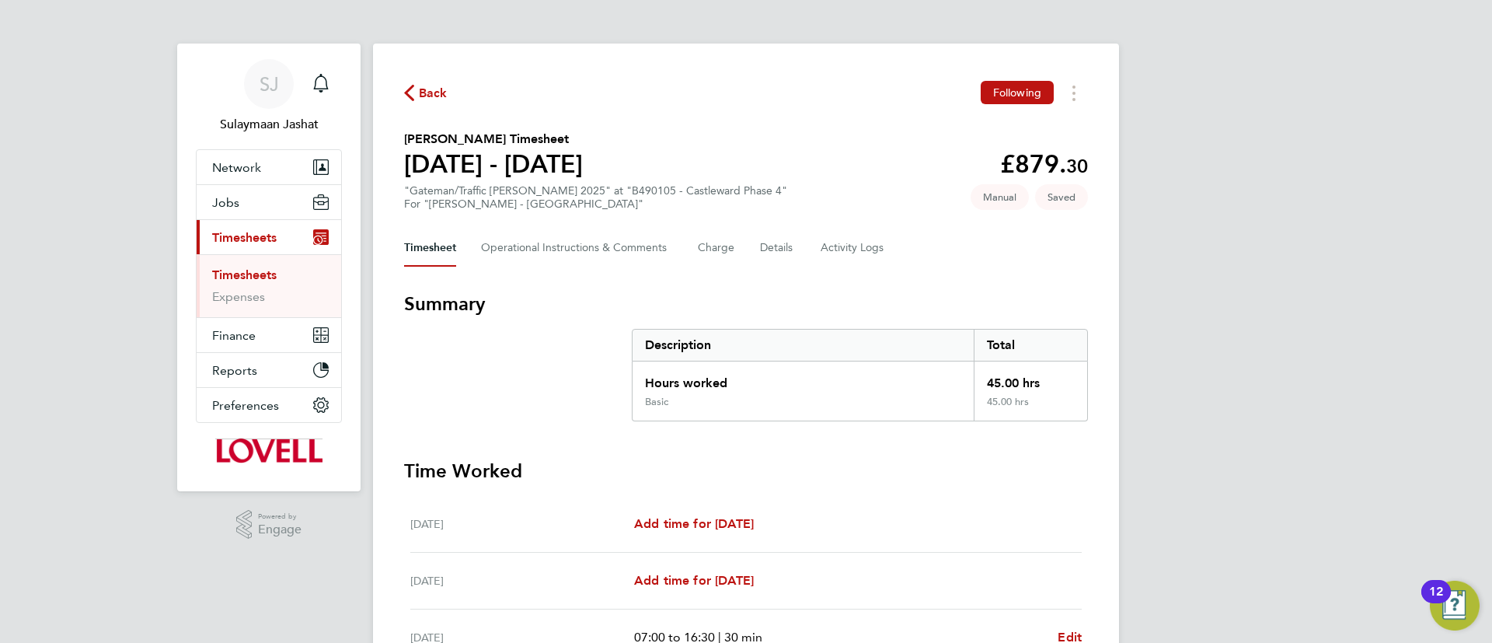
select select "30"
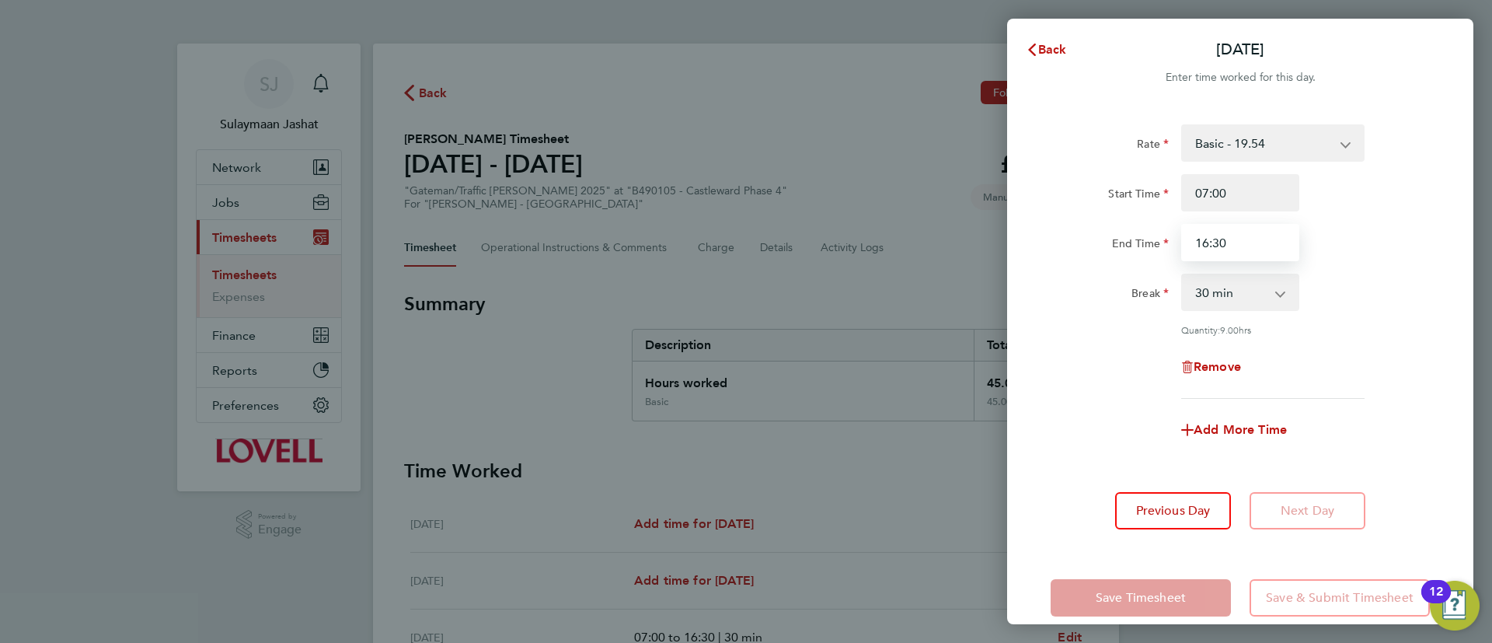
click at [1263, 249] on input "16:30" at bounding box center [1240, 242] width 118 height 37
type input "11:30"
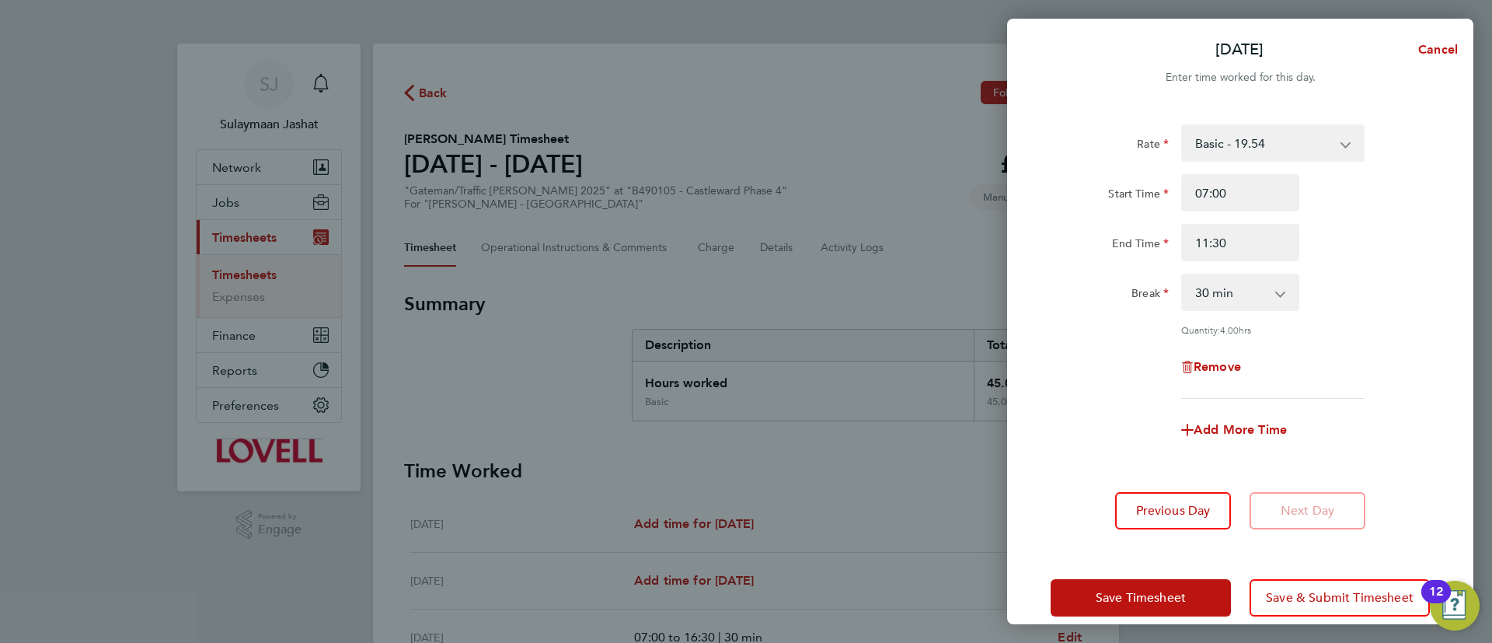
click at [1092, 284] on div "Break" at bounding box center [1109, 288] width 118 height 31
click at [1224, 204] on input "07:00" at bounding box center [1240, 192] width 118 height 37
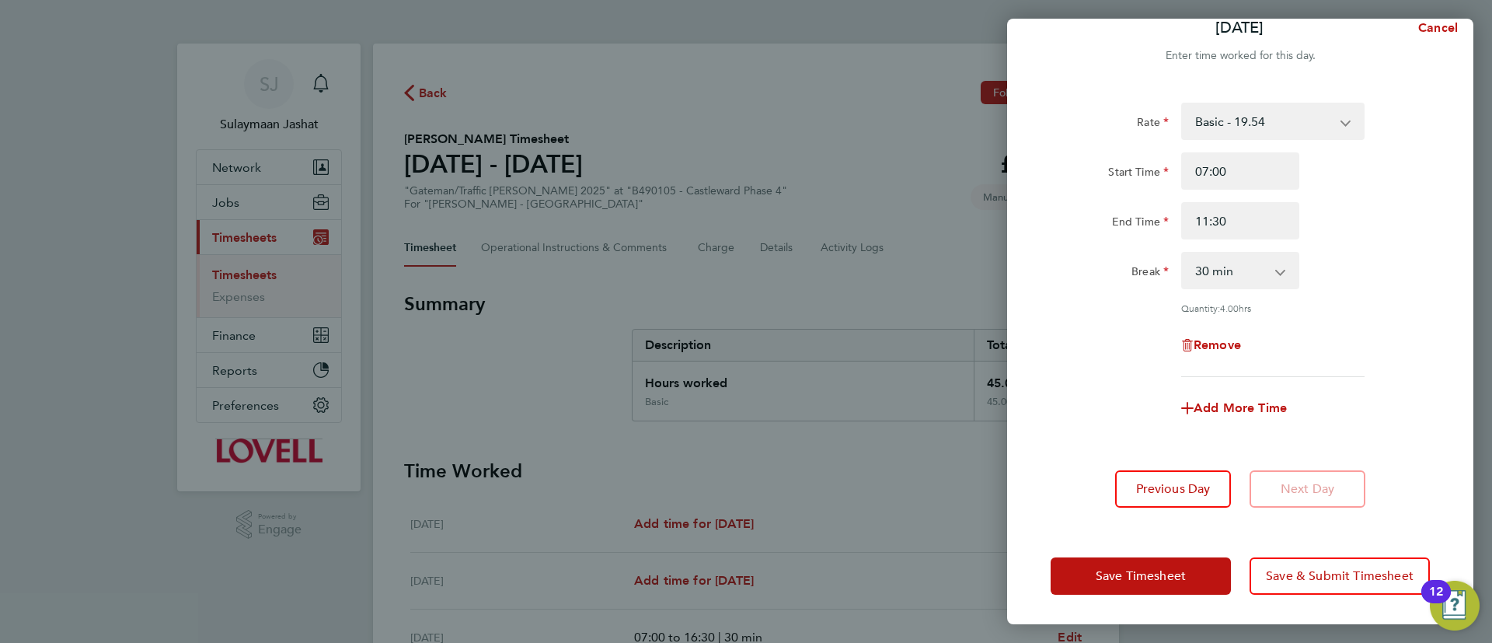
click at [1203, 414] on div "Add More Time" at bounding box center [1240, 407] width 131 height 37
click at [1210, 404] on span "Add More Time" at bounding box center [1239, 407] width 93 height 15
select select "null"
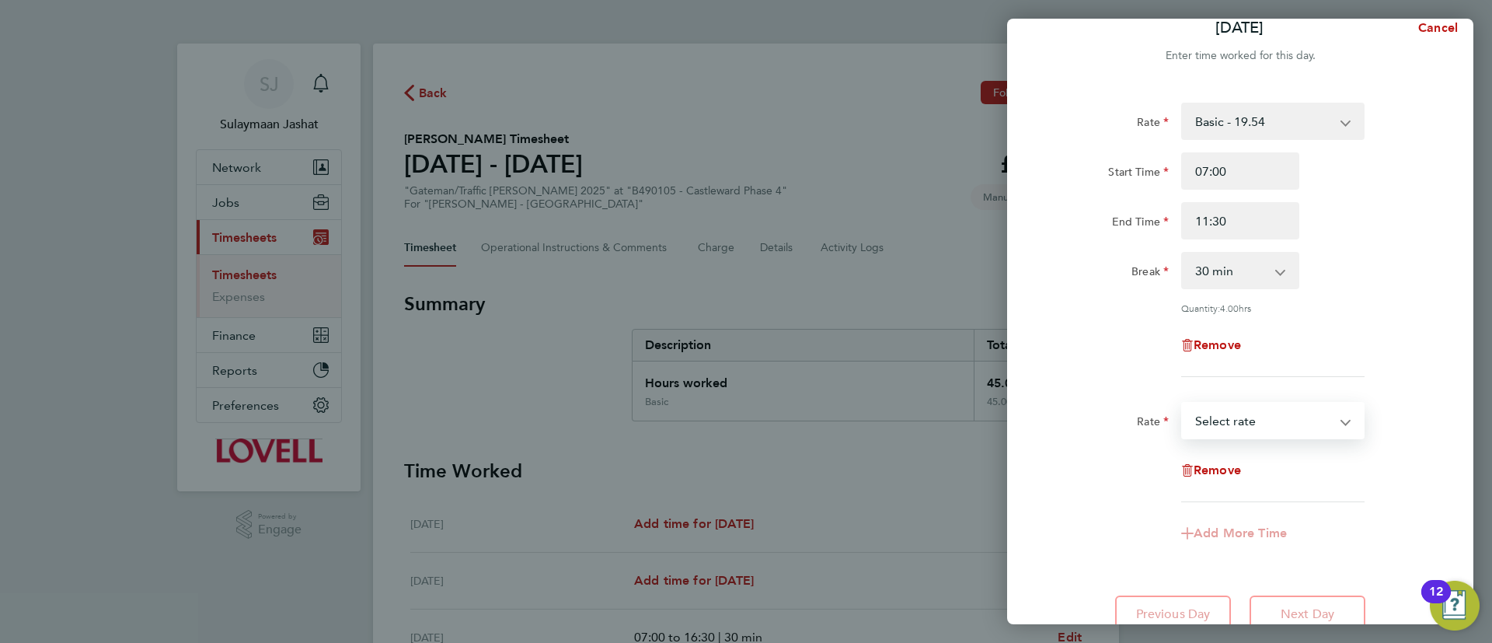
drag, startPoint x: 1250, startPoint y: 421, endPoint x: 1255, endPoint y: 432, distance: 11.8
click at [1250, 420] on select "Basic - 19.54 Weekday OT 39h+ - 28.17 Sat first 4h - 28.17 Sat after 4h - 36.80…" at bounding box center [1264, 420] width 162 height 34
select select "30"
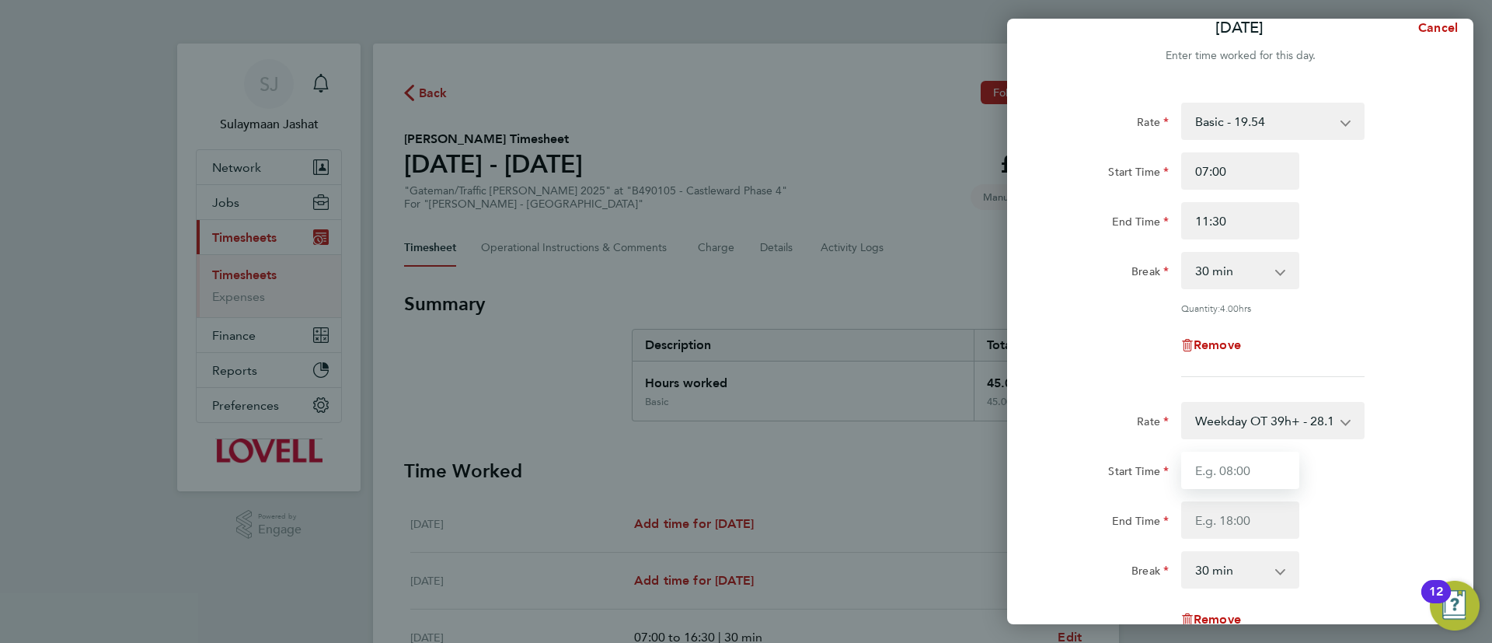
click at [1260, 455] on input "Start Time" at bounding box center [1240, 469] width 118 height 37
type input "11:30"
click at [1113, 432] on div "Rate" at bounding box center [1109, 420] width 131 height 37
click at [1228, 518] on input "End Time" at bounding box center [1240, 519] width 118 height 37
click at [1119, 503] on div "End Time" at bounding box center [1109, 516] width 118 height 31
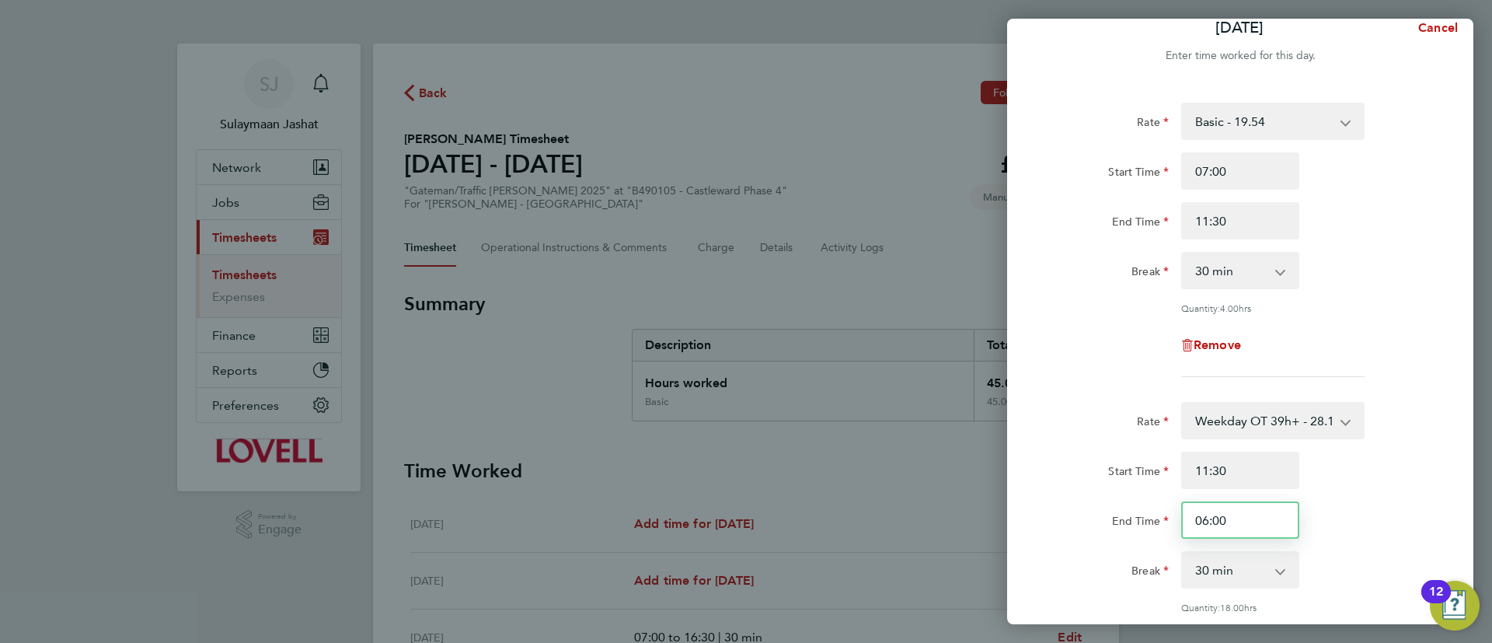
click at [1200, 518] on input "06:00" at bounding box center [1240, 519] width 118 height 37
type input "16:00"
click at [1065, 482] on div "Start Time" at bounding box center [1109, 469] width 131 height 37
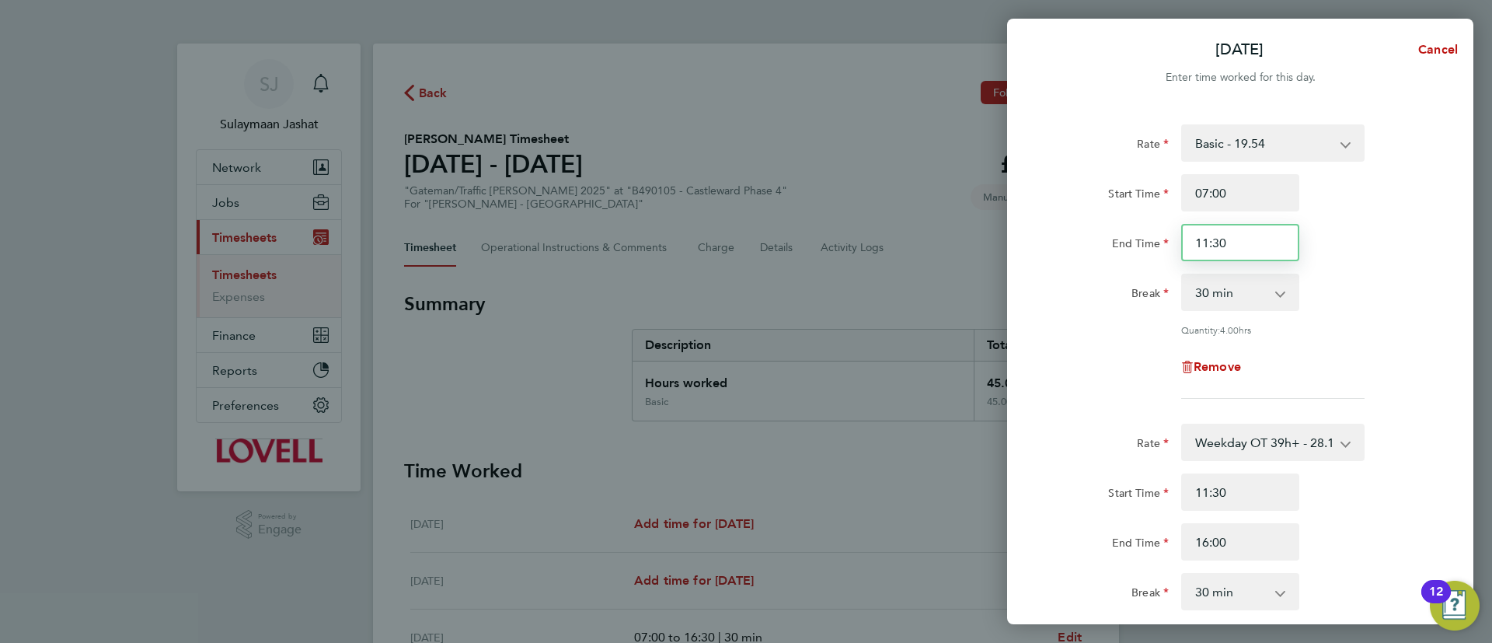
drag, startPoint x: 1229, startPoint y: 253, endPoint x: 1194, endPoint y: 256, distance: 35.0
click at [1194, 256] on input "11:30" at bounding box center [1240, 242] width 118 height 37
type input "09:30"
click at [1109, 297] on div "Break" at bounding box center [1109, 288] width 118 height 31
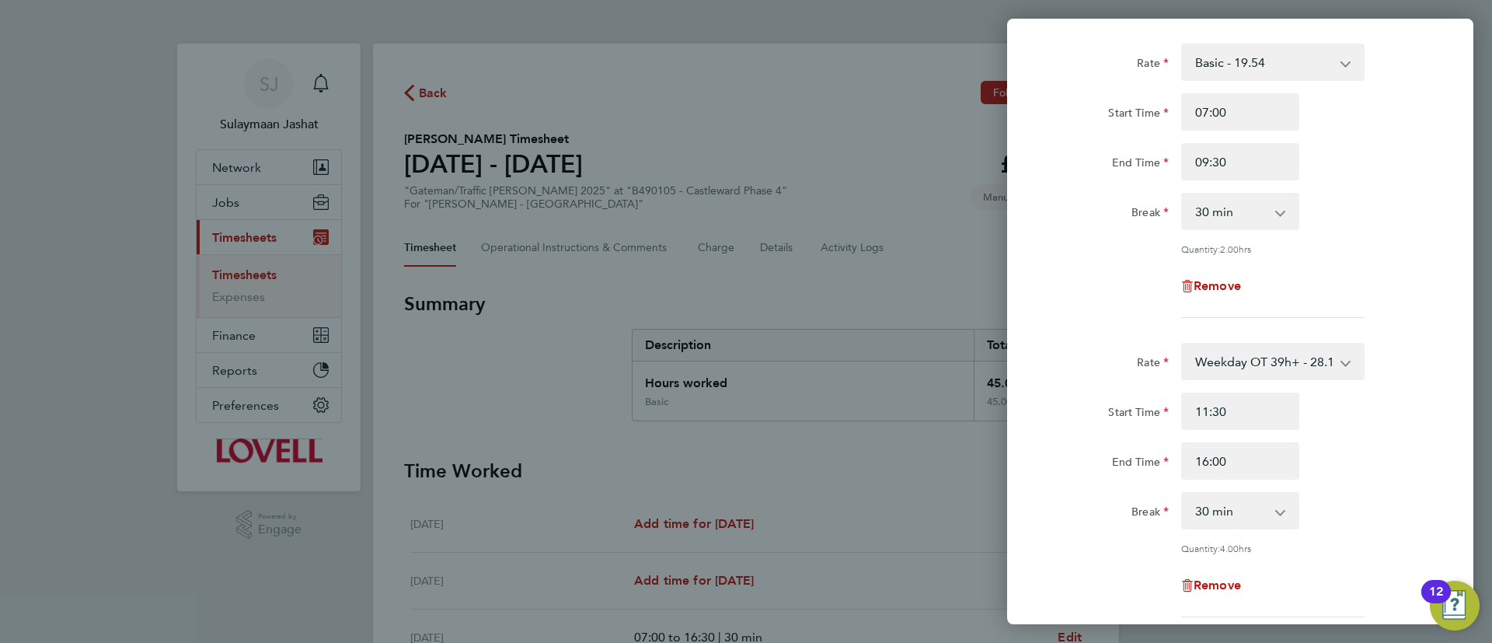
scroll to position [117, 0]
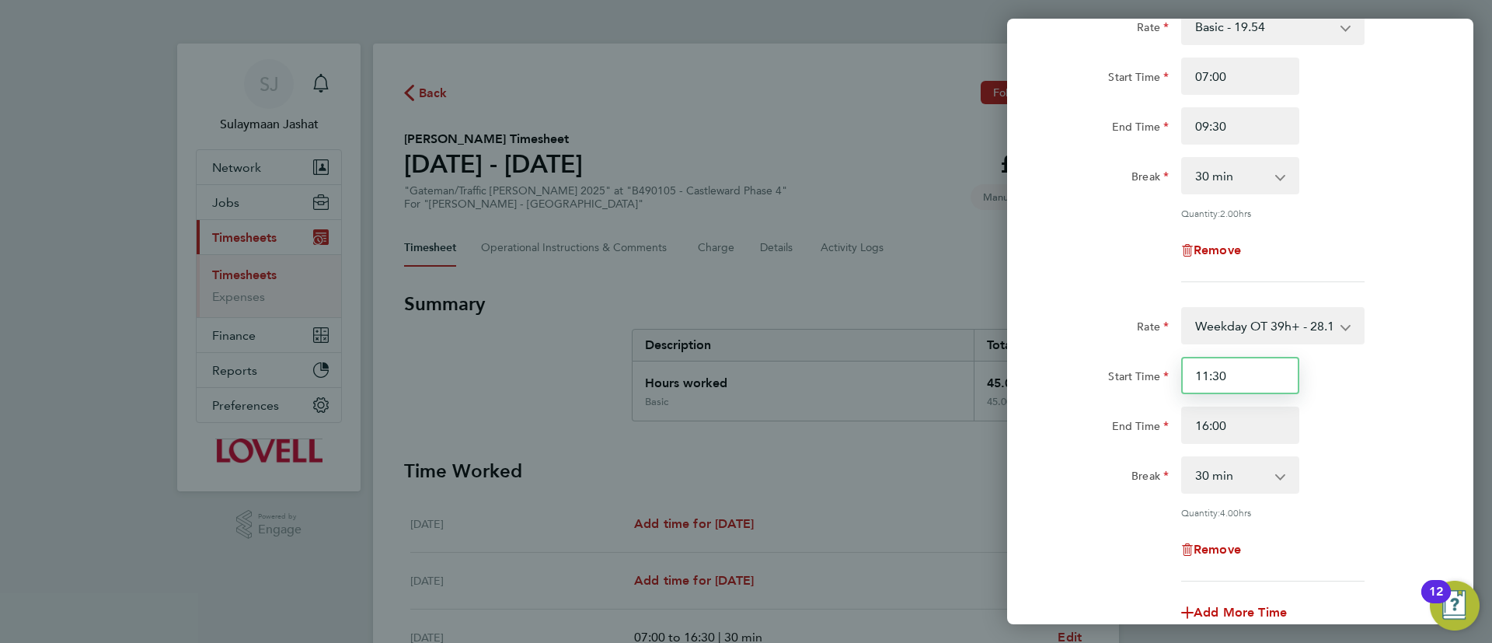
drag, startPoint x: 1250, startPoint y: 362, endPoint x: 1109, endPoint y: 378, distance: 142.3
click at [1110, 378] on div "Start Time 11:30" at bounding box center [1240, 375] width 392 height 37
type input "09:30"
click at [1054, 368] on div "Start Time" at bounding box center [1109, 372] width 118 height 31
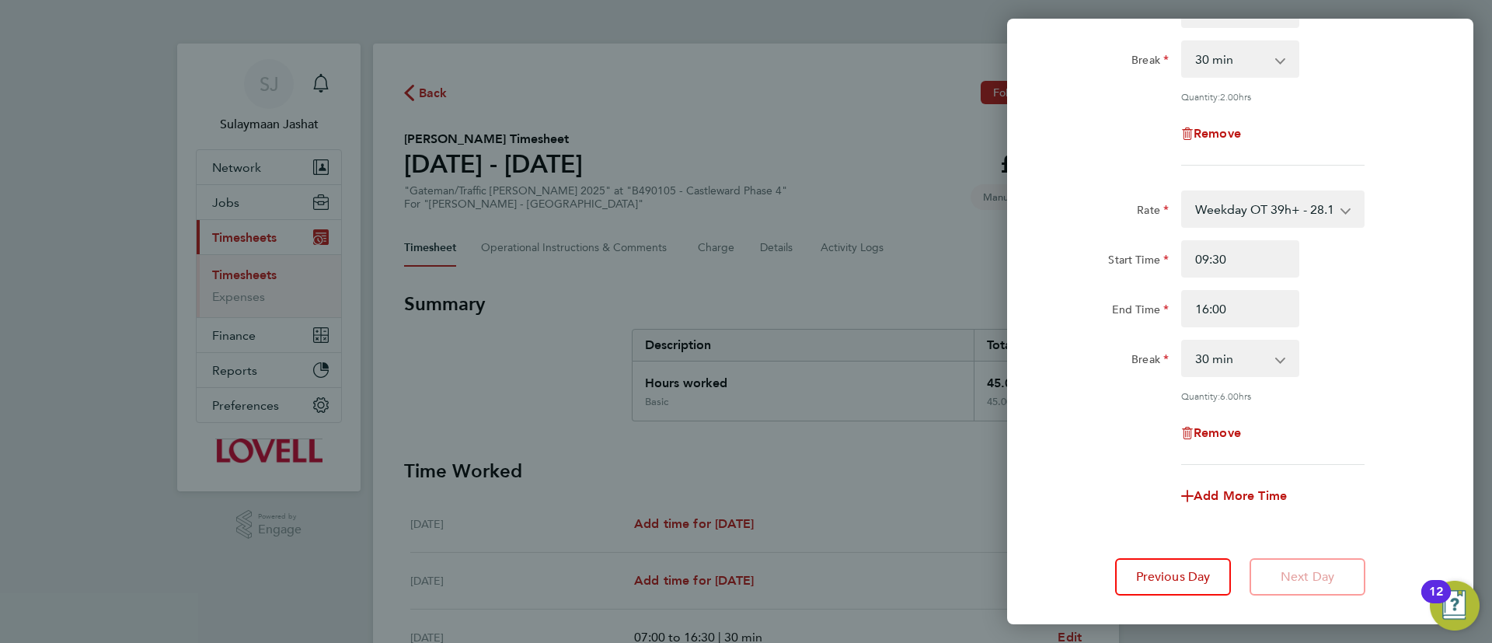
scroll to position [319, 0]
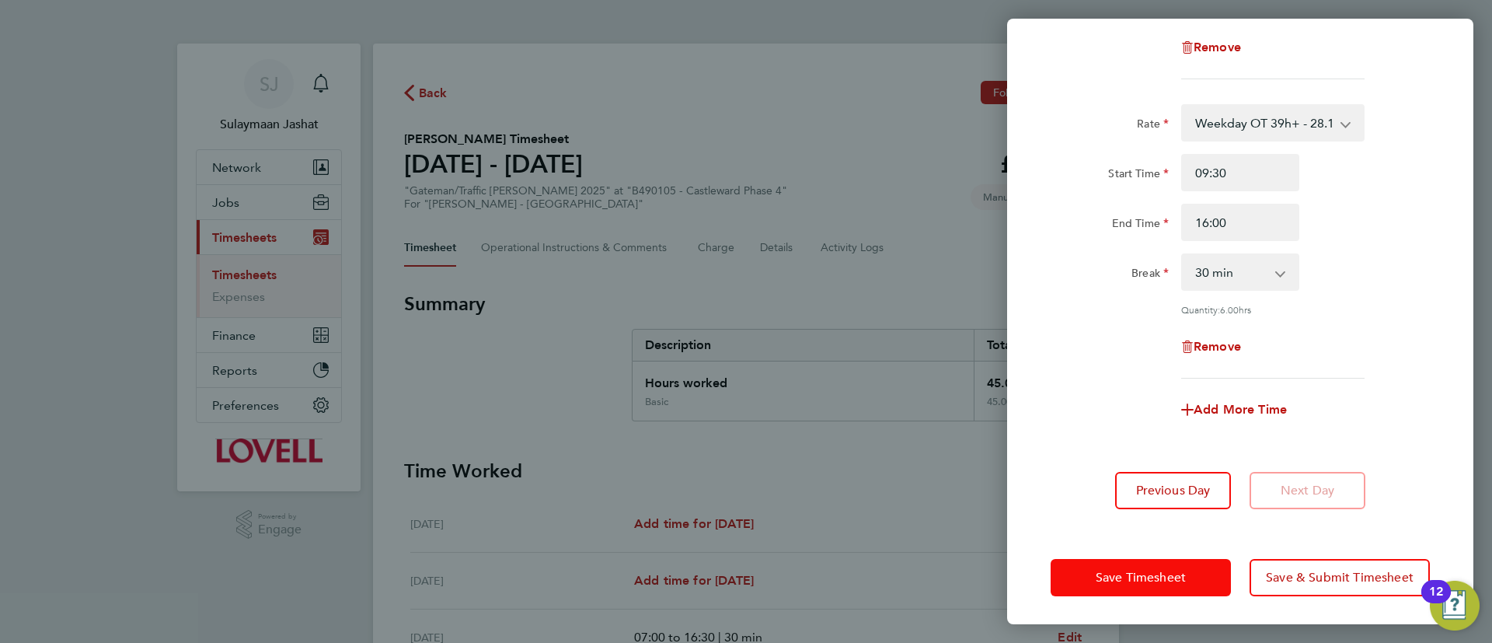
click at [1134, 570] on span "Save Timesheet" at bounding box center [1141, 578] width 90 height 16
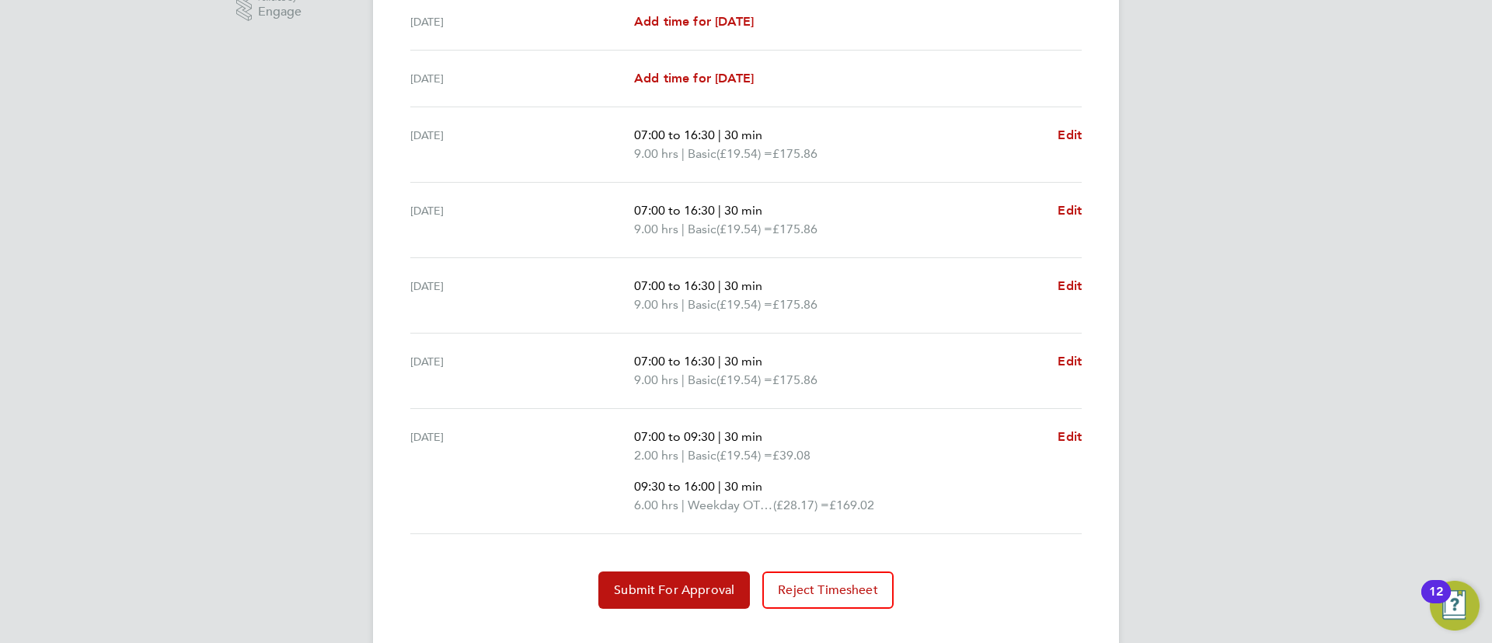
scroll to position [545, 0]
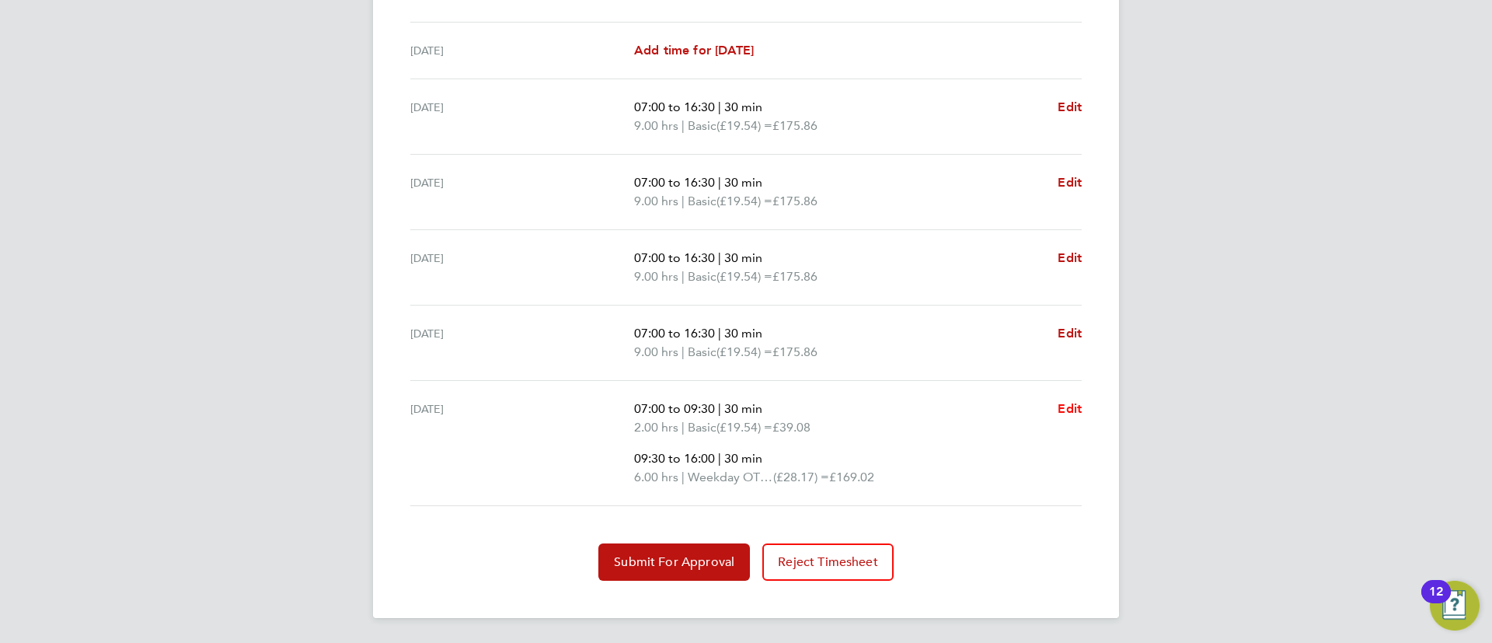
click at [1074, 409] on span "Edit" at bounding box center [1069, 408] width 24 height 15
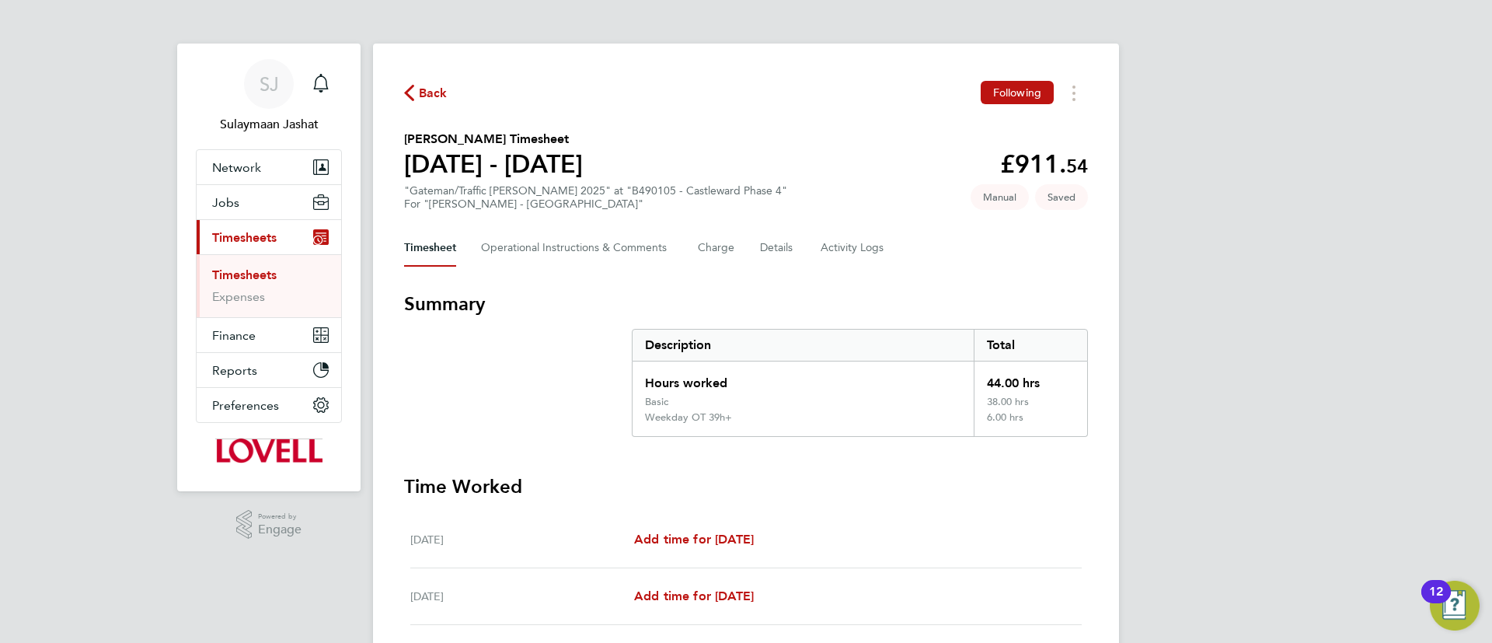
select select "30"
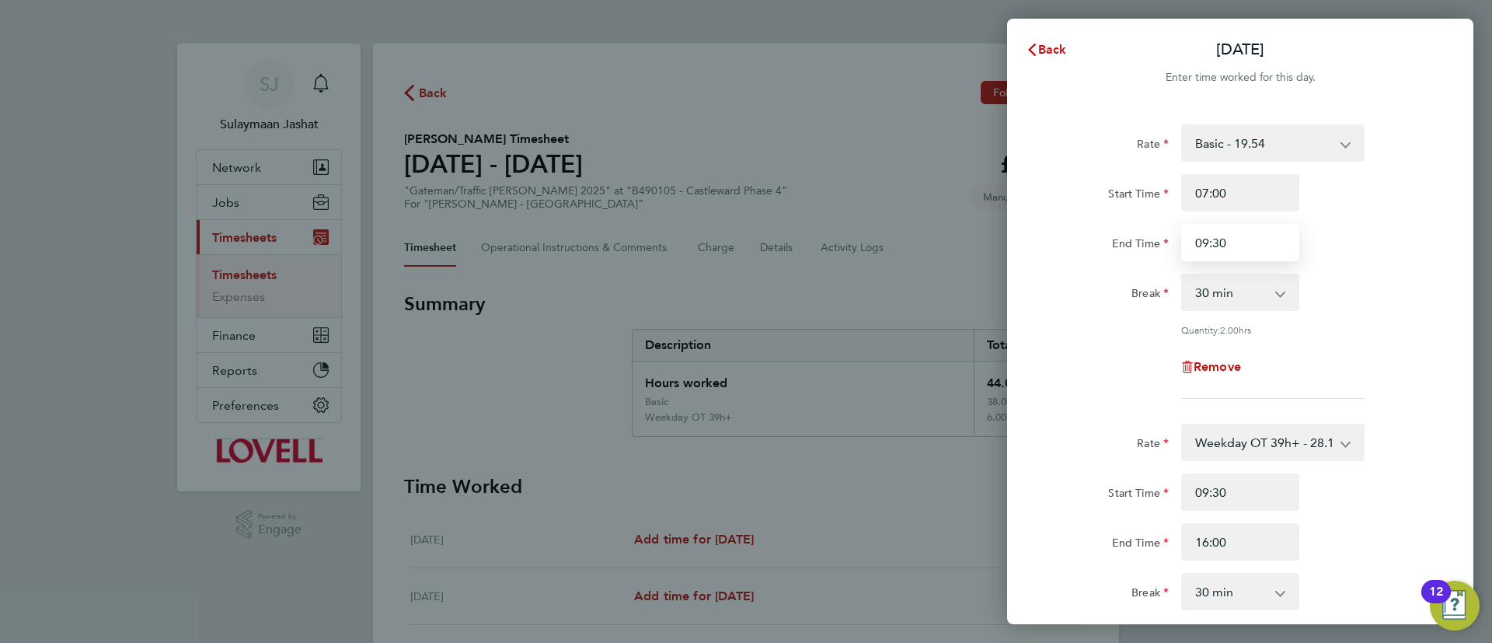
click at [1203, 242] on input "09:30" at bounding box center [1240, 242] width 118 height 37
type input "10:30"
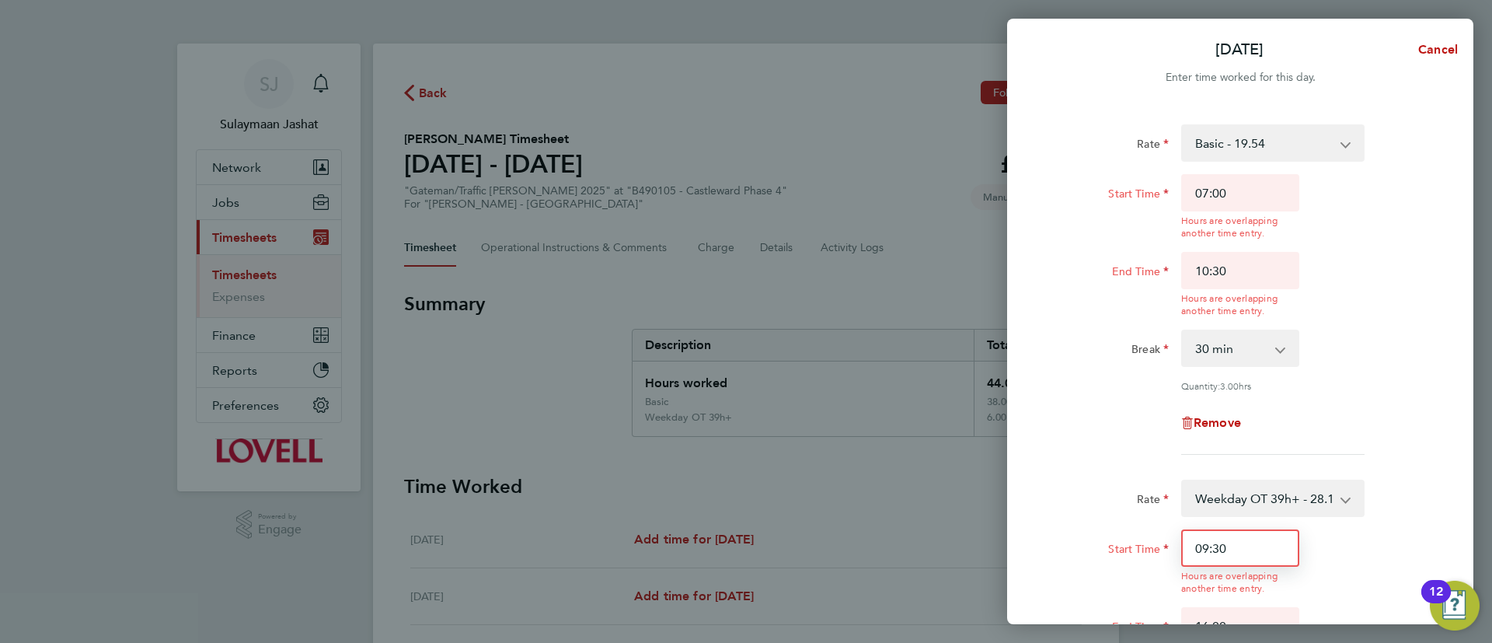
drag, startPoint x: 1207, startPoint y: 482, endPoint x: 1089, endPoint y: 520, distance: 123.3
click at [1089, 520] on div "Rate Weekday OT 39h+ - 28.17 Basic - 19.54 Sat first 4h - 28.17 Sat after 4h - …" at bounding box center [1239, 644] width 379 height 330
type input "10:30"
click at [1082, 514] on div "Rate Weekday OT 39h+ - 28.17 Basic - 19.54 Sat first 4h - 28.17 Sat after 4h - …" at bounding box center [1239, 644] width 379 height 330
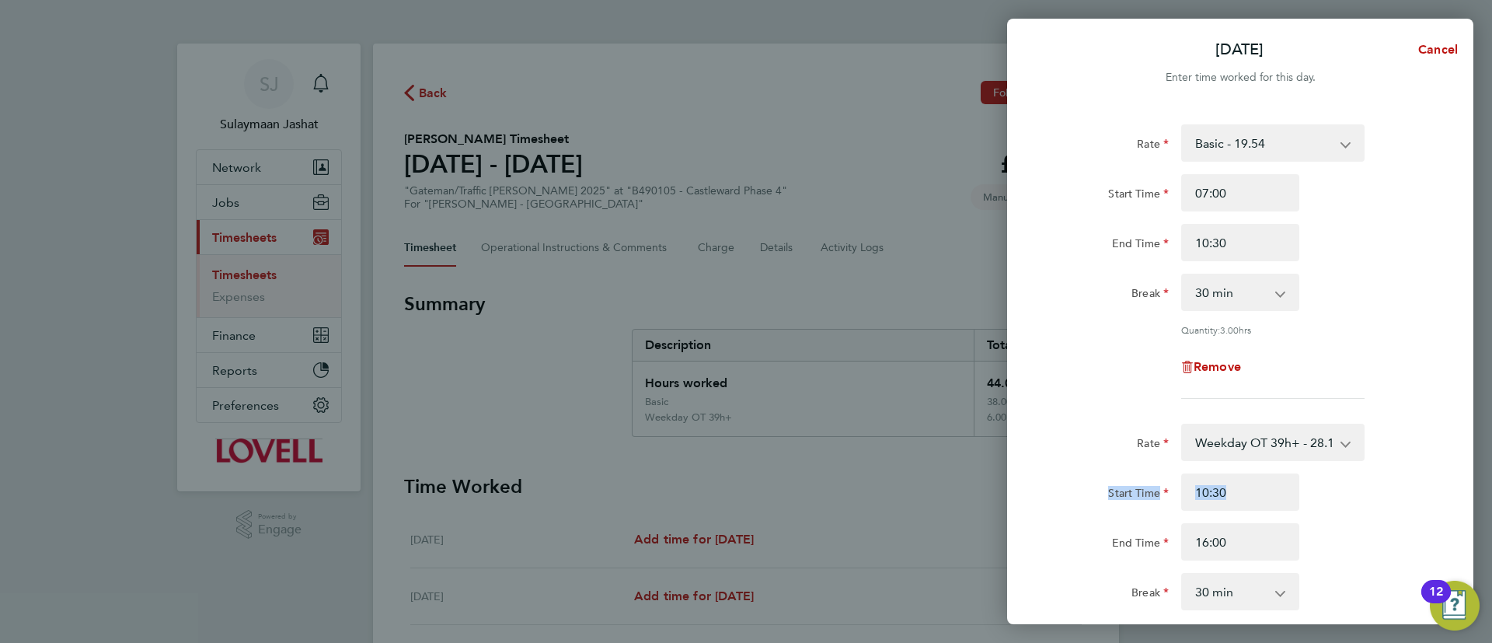
scroll to position [319, 0]
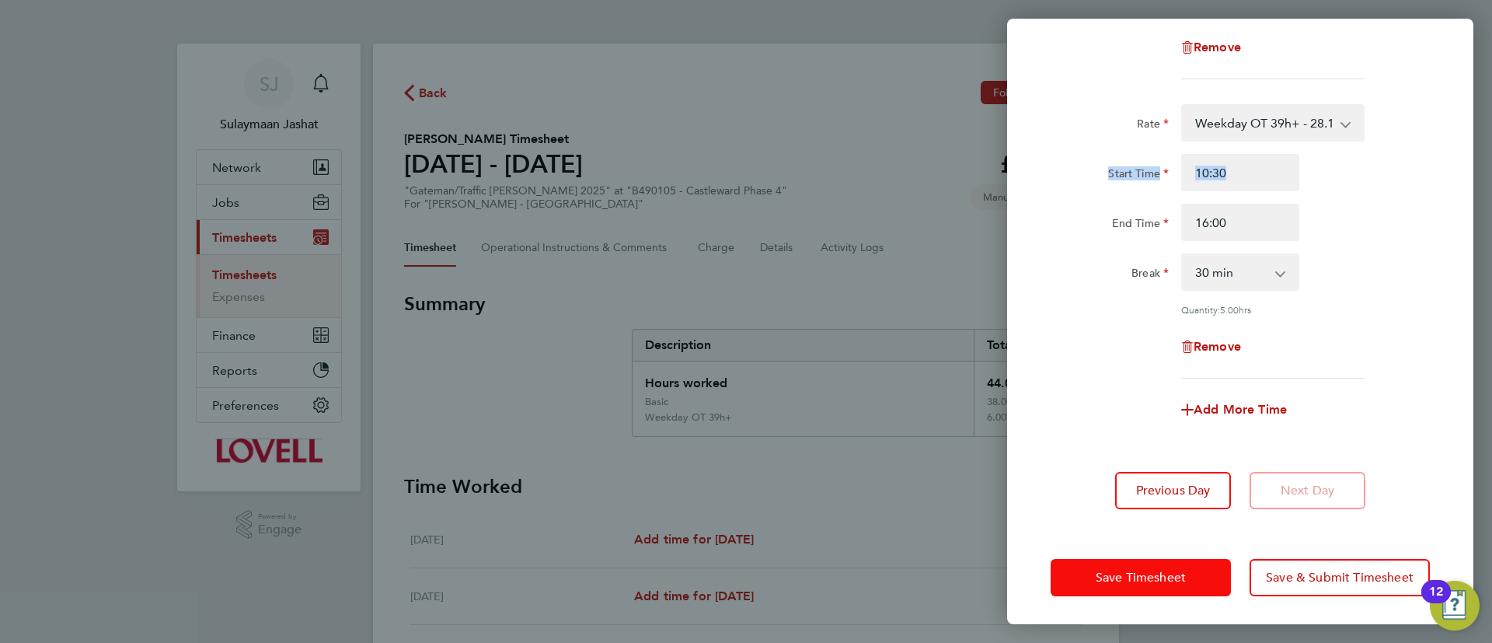
click at [1103, 586] on button "Save Timesheet" at bounding box center [1140, 577] width 180 height 37
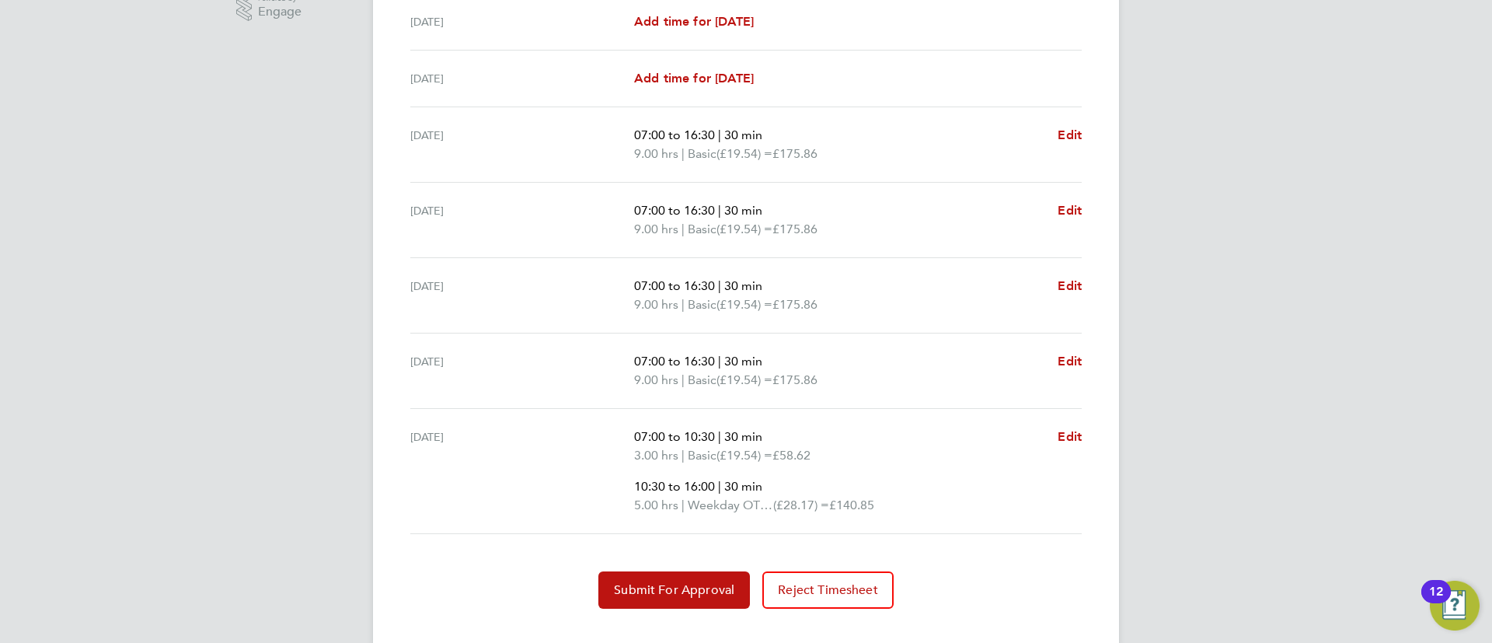
scroll to position [545, 0]
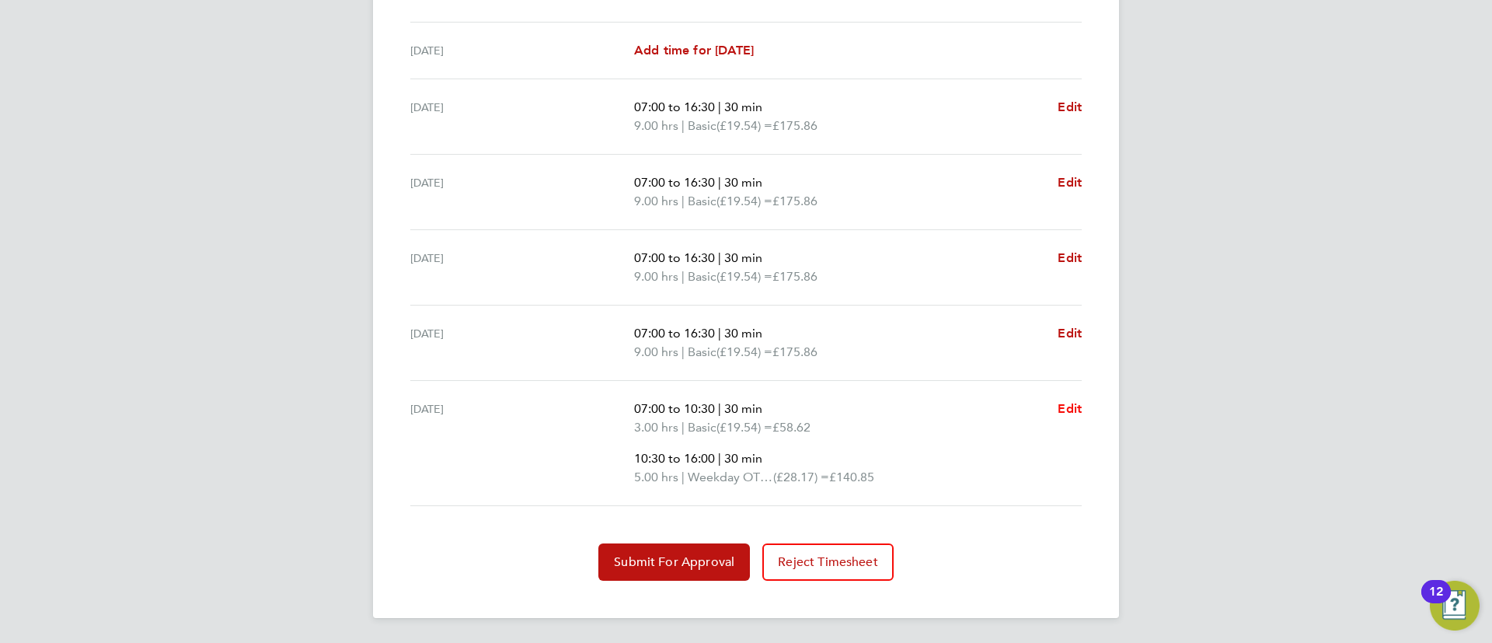
click at [1071, 406] on span "Edit" at bounding box center [1069, 408] width 24 height 15
select select "30"
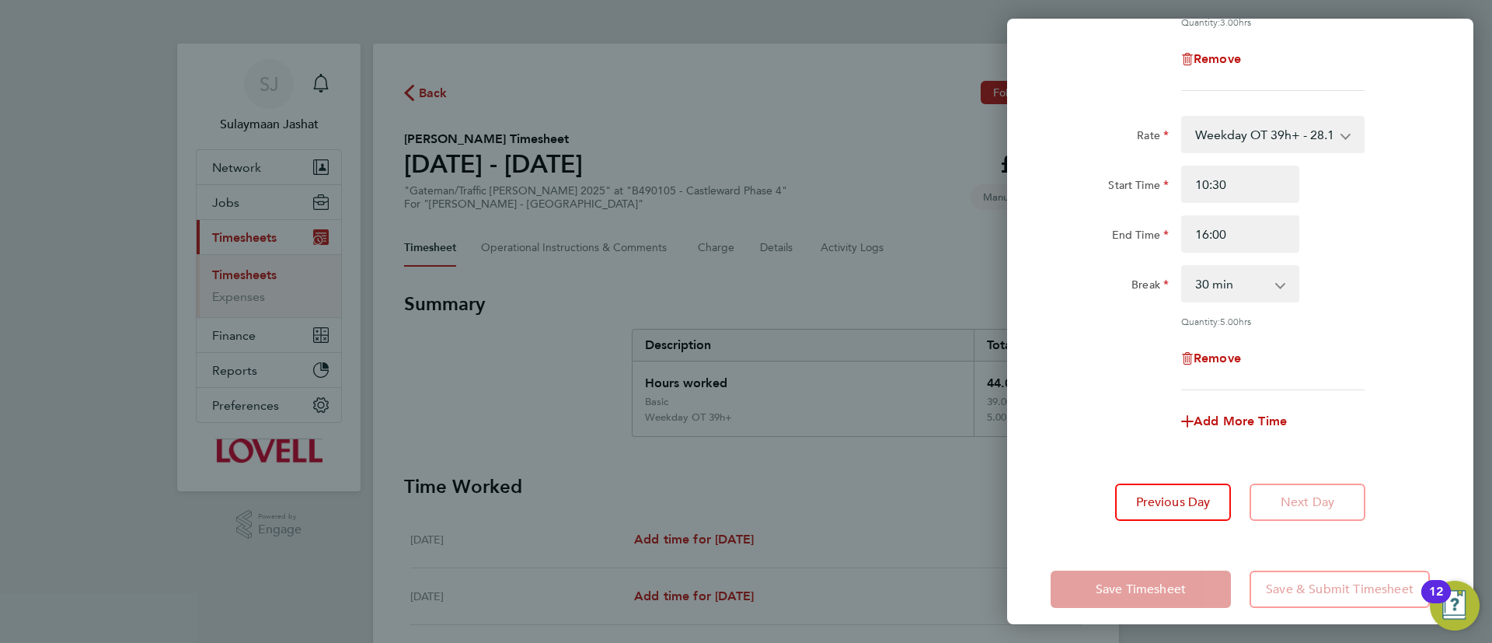
scroll to position [319, 0]
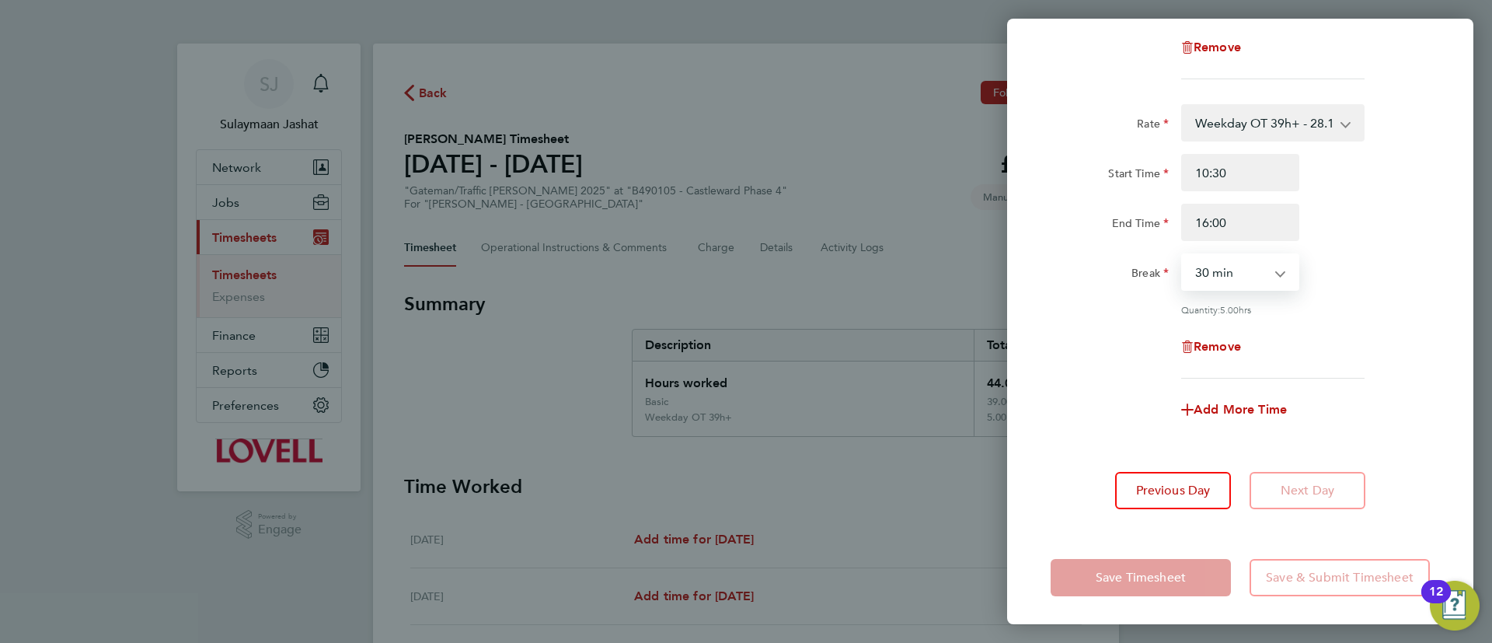
click at [1260, 282] on select "0 min 15 min 30 min 45 min 60 min 75 min 90 min" at bounding box center [1231, 272] width 96 height 34
select select "0"
click at [1183, 255] on select "0 min 15 min 30 min 45 min 60 min 75 min 90 min" at bounding box center [1231, 272] width 96 height 34
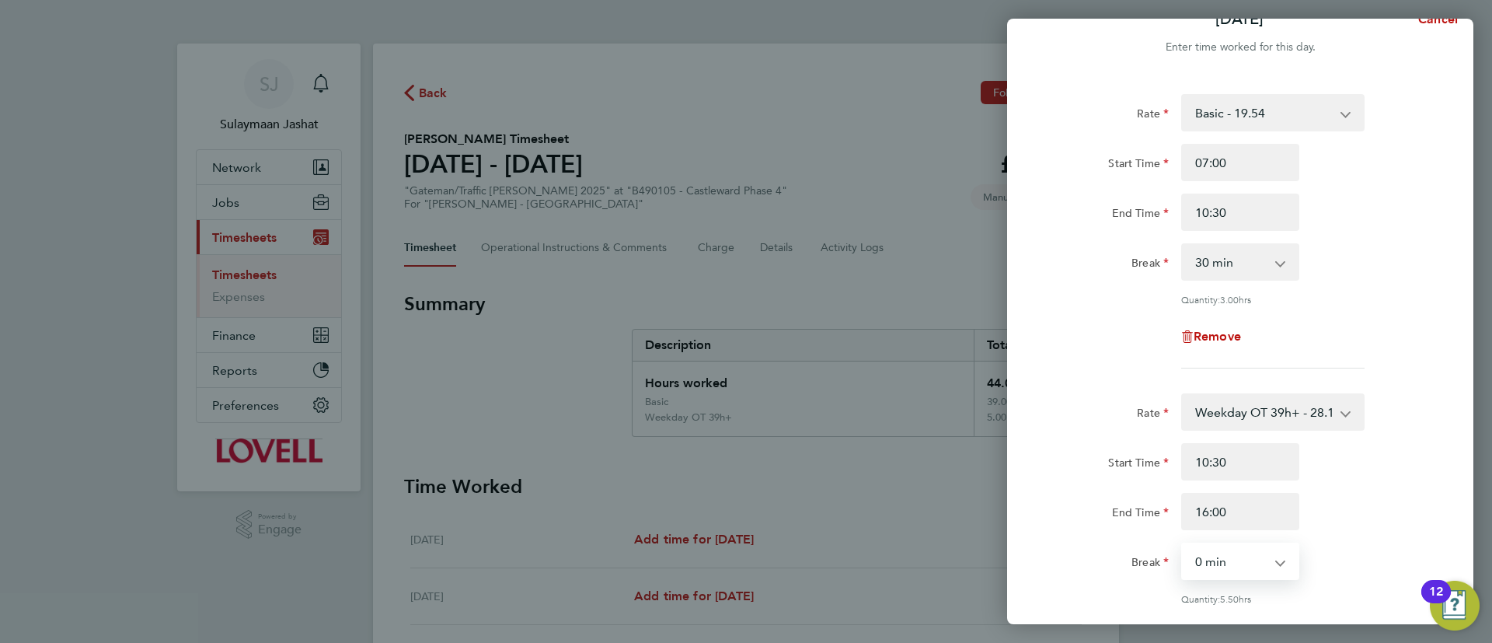
scroll to position [0, 0]
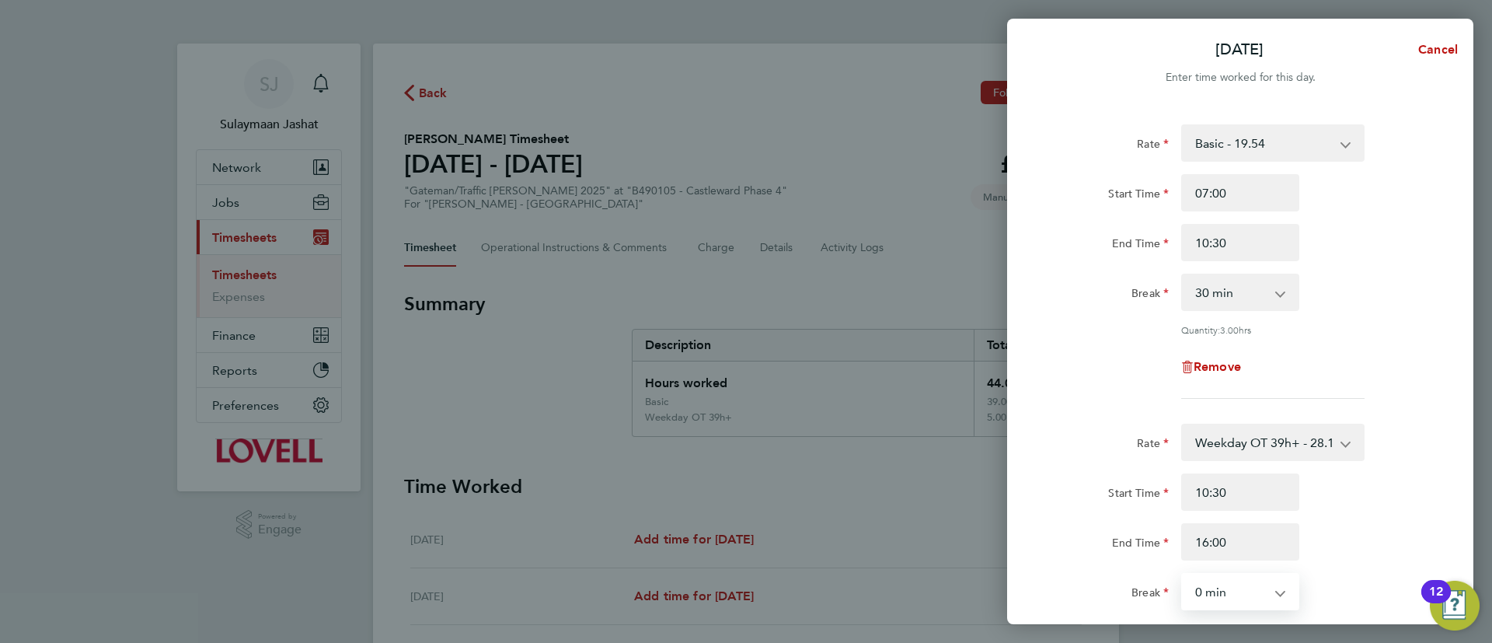
click at [1263, 291] on select "0 min 15 min 30 min 45 min 60 min 75 min 90 min" at bounding box center [1231, 292] width 96 height 34
select select "0"
click at [1183, 275] on select "0 min 15 min 30 min 45 min 60 min 75 min 90 min" at bounding box center [1231, 292] width 96 height 34
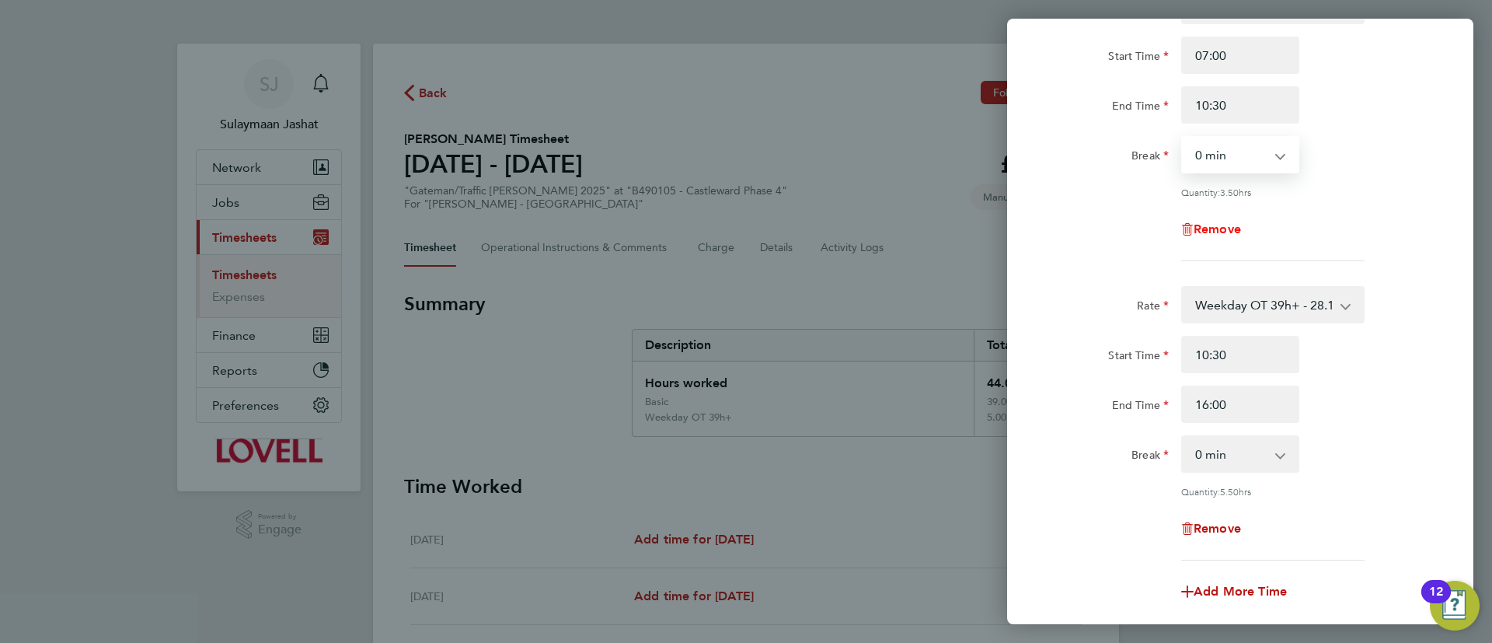
scroll to position [319, 0]
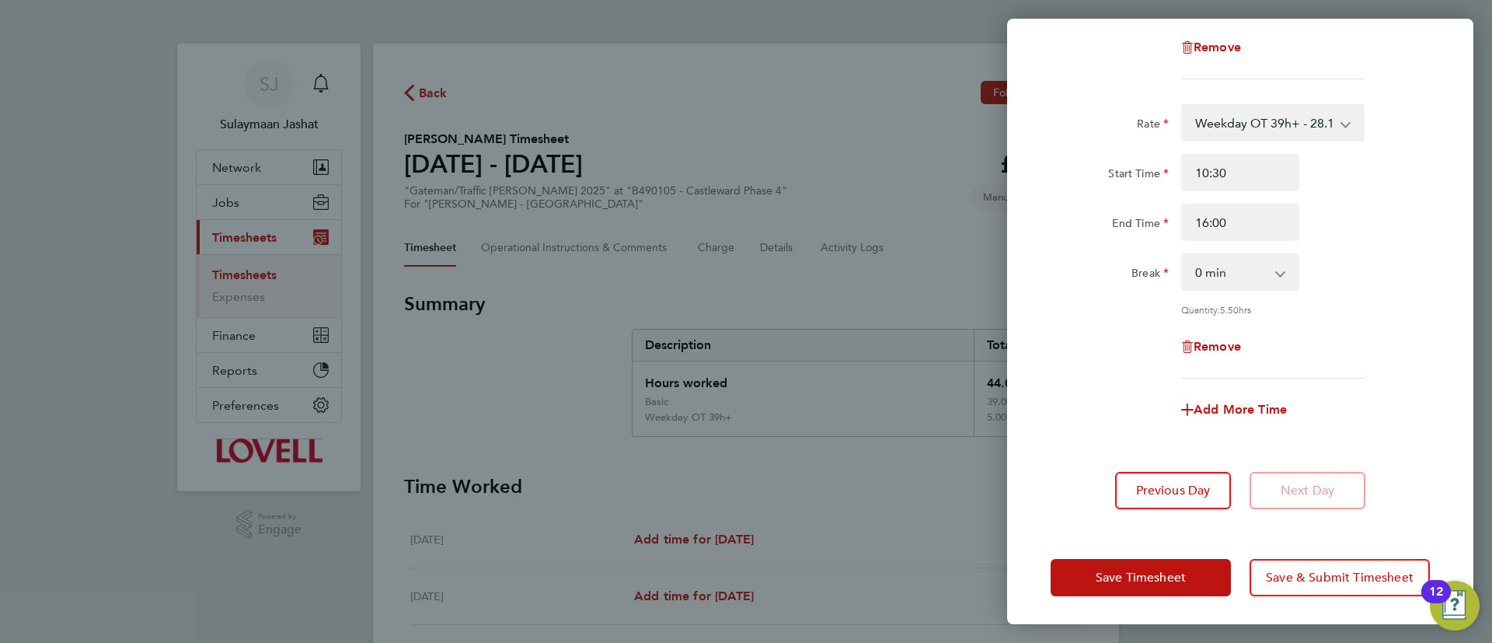
click at [1241, 290] on div "Rate Weekday OT 39h+ - 28.17 Basic - 19.54 Sat first 4h - 28.17 Sat after 4h - …" at bounding box center [1239, 241] width 379 height 274
click at [1253, 280] on select "0 min 15 min 30 min 45 min 60 min 75 min 90 min" at bounding box center [1231, 272] width 96 height 34
select select "30"
click at [1183, 255] on select "0 min 15 min 30 min 45 min 60 min 75 min 90 min" at bounding box center [1231, 272] width 96 height 34
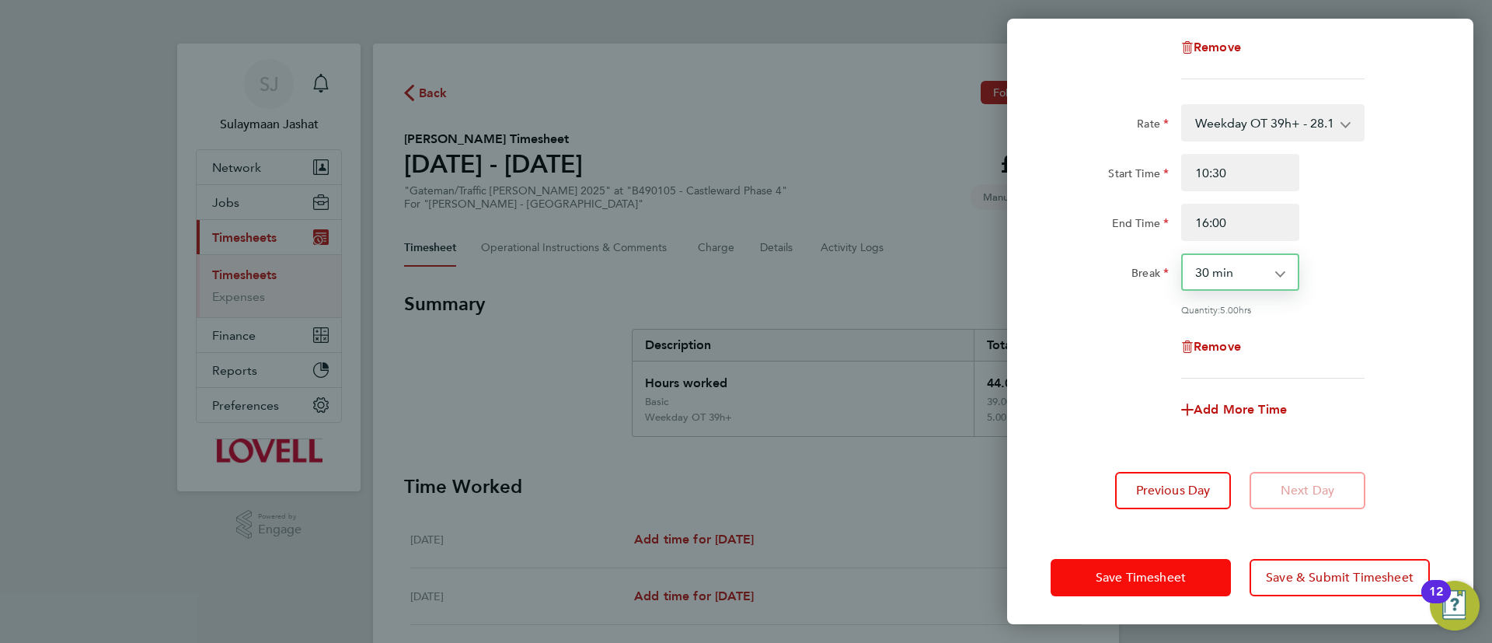
click at [1125, 570] on span "Save Timesheet" at bounding box center [1141, 578] width 90 height 16
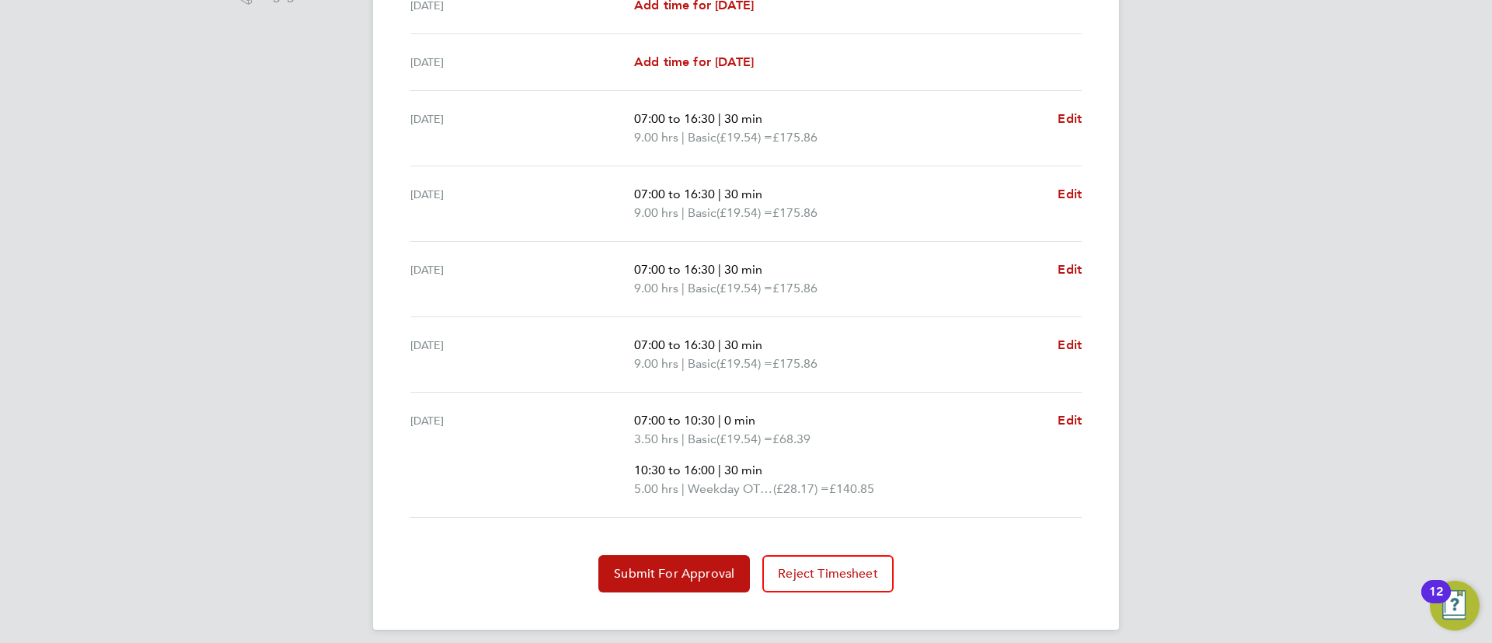
scroll to position [545, 0]
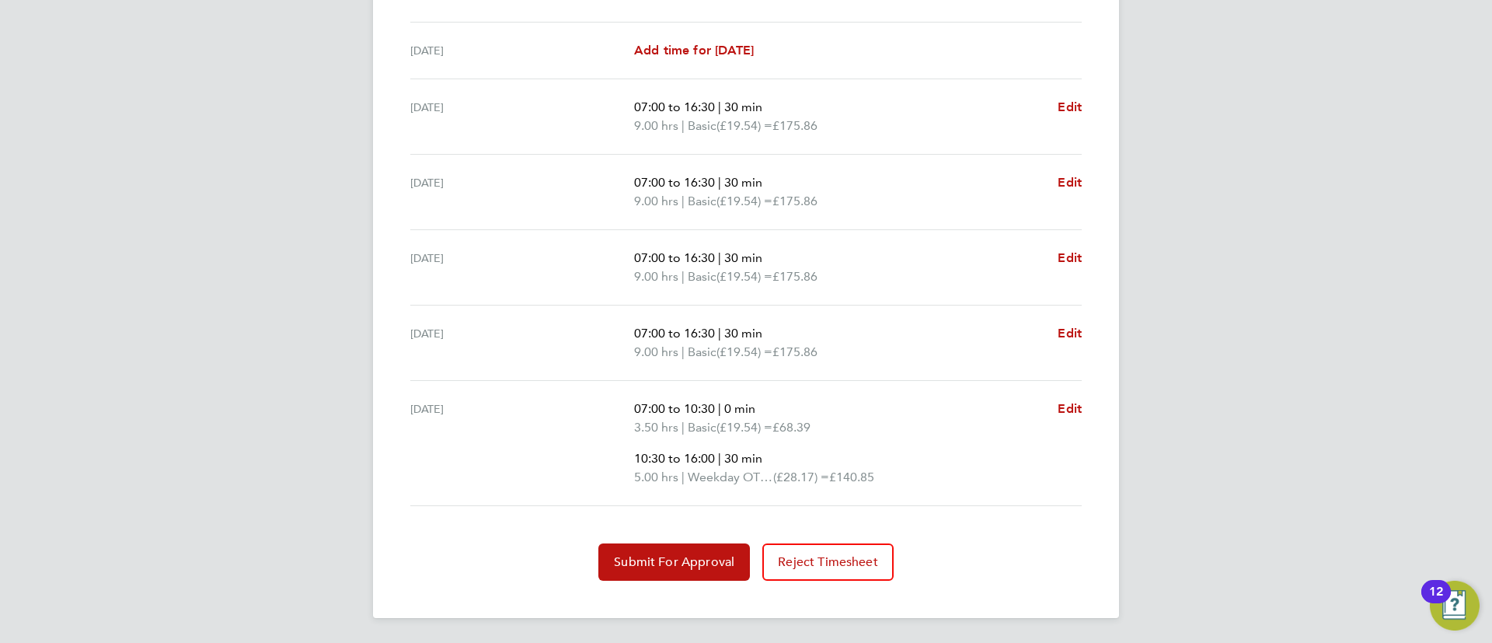
drag, startPoint x: 701, startPoint y: 444, endPoint x: 737, endPoint y: 448, distance: 36.0
click at [702, 445] on ul "07:00 to 10:30 | 0 min 3.50 hrs | Basic (£19.54) = £68.39 10:30 to 16:00 | 30 m…" at bounding box center [839, 442] width 411 height 87
click at [1066, 409] on span "Edit" at bounding box center [1069, 408] width 24 height 15
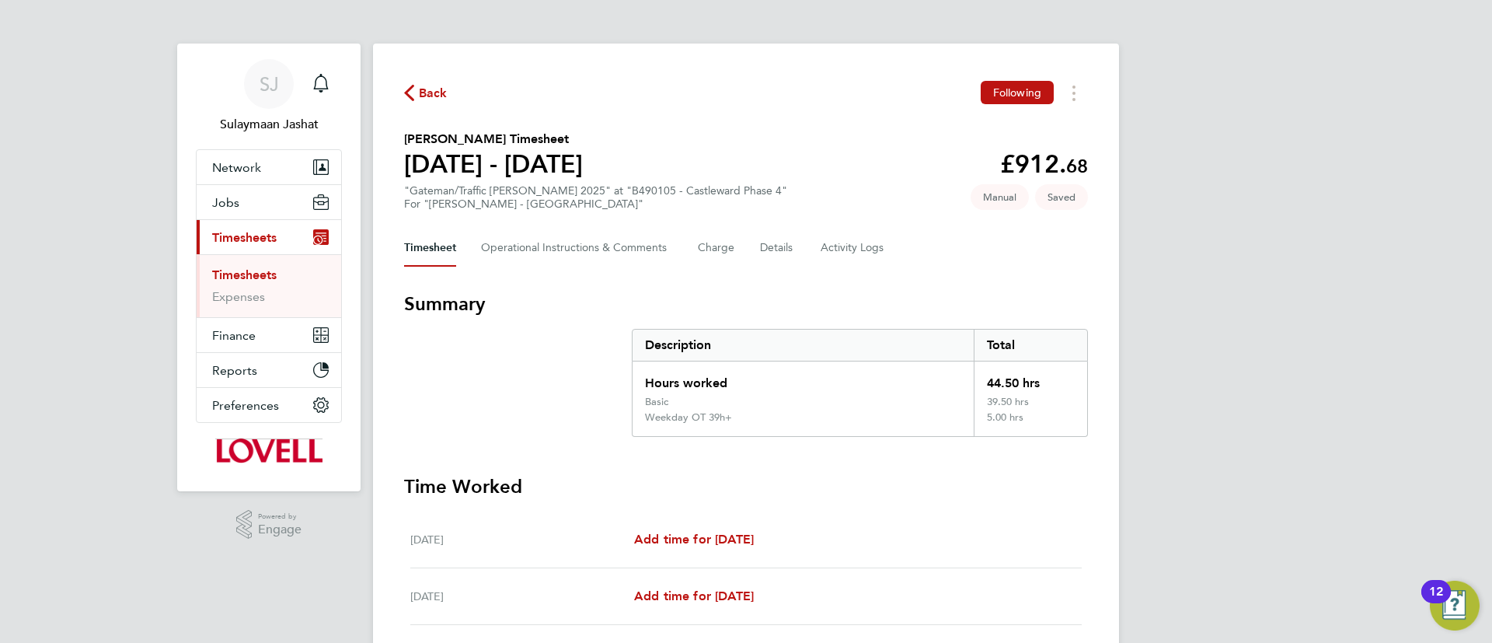
select select "30"
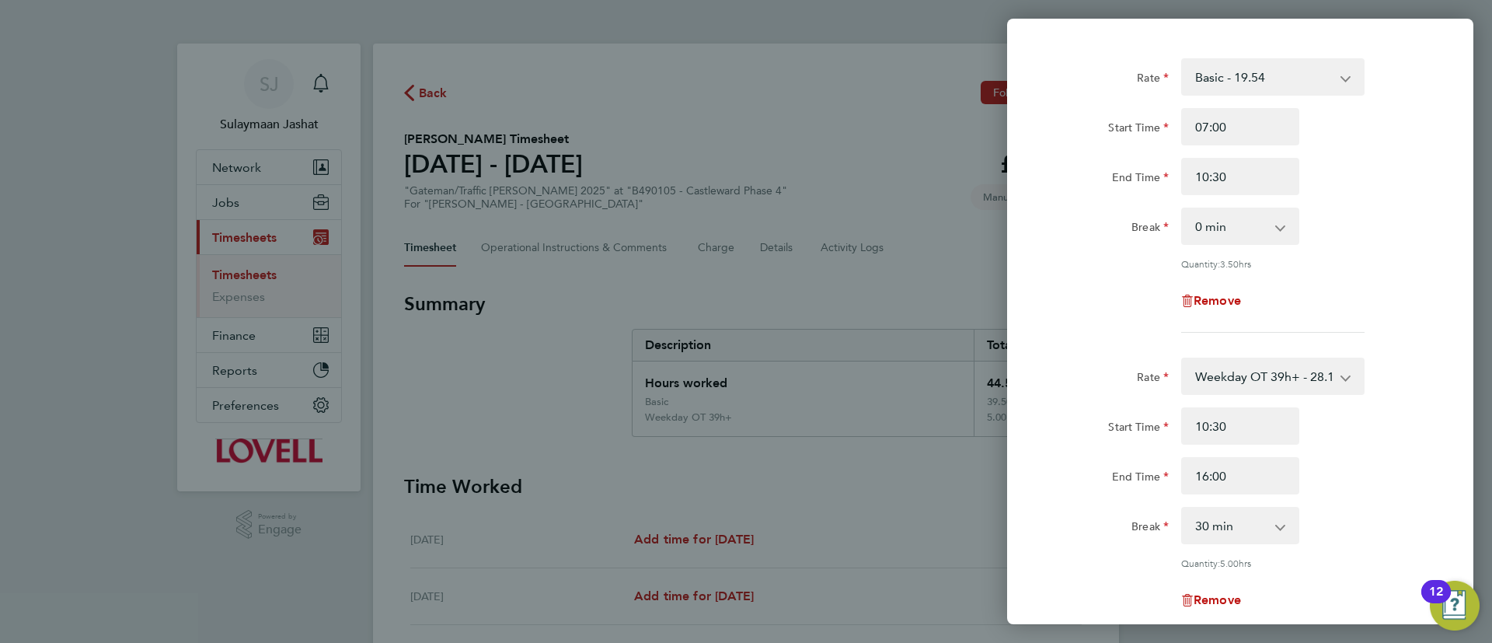
scroll to position [117, 0]
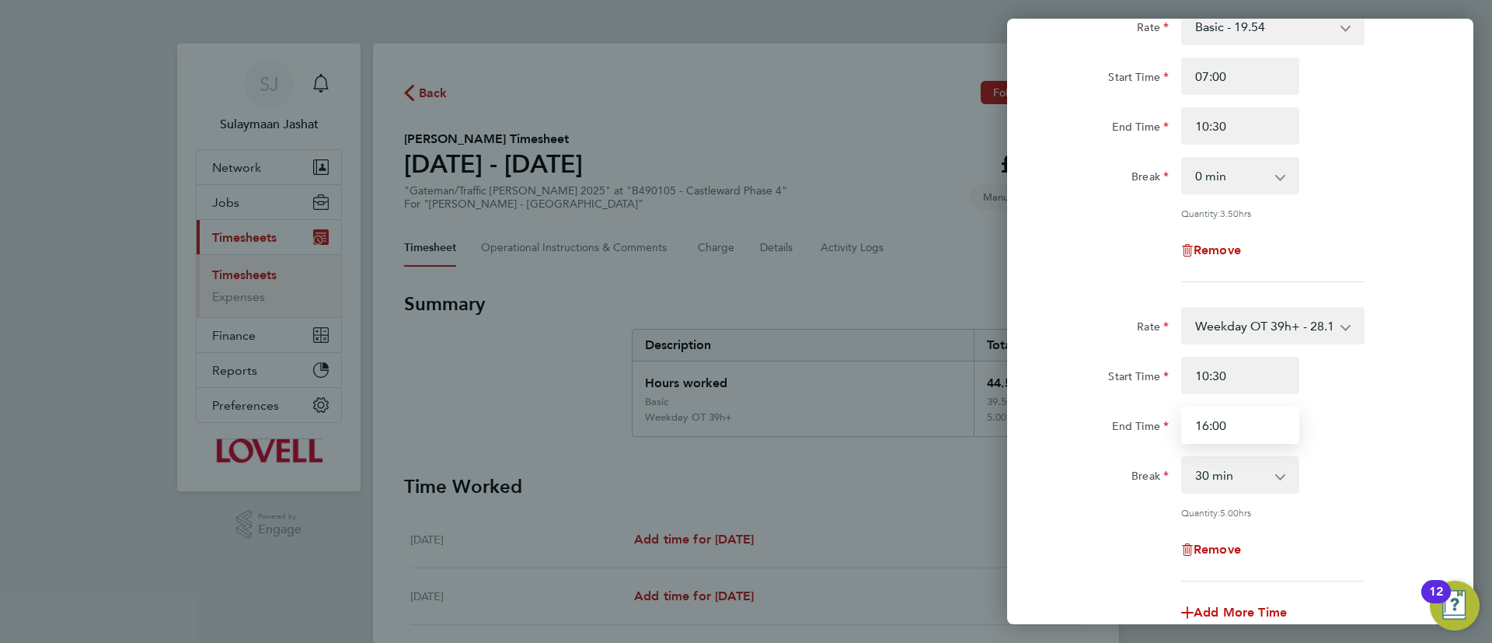
click at [1256, 417] on input "16:00" at bounding box center [1240, 424] width 118 height 37
type input "16:30"
click at [1112, 369] on label "Start Time" at bounding box center [1138, 378] width 61 height 19
click at [1181, 95] on input "Start Time" at bounding box center [1240, 75] width 118 height 37
click at [1237, 141] on input "10:30" at bounding box center [1240, 125] width 118 height 37
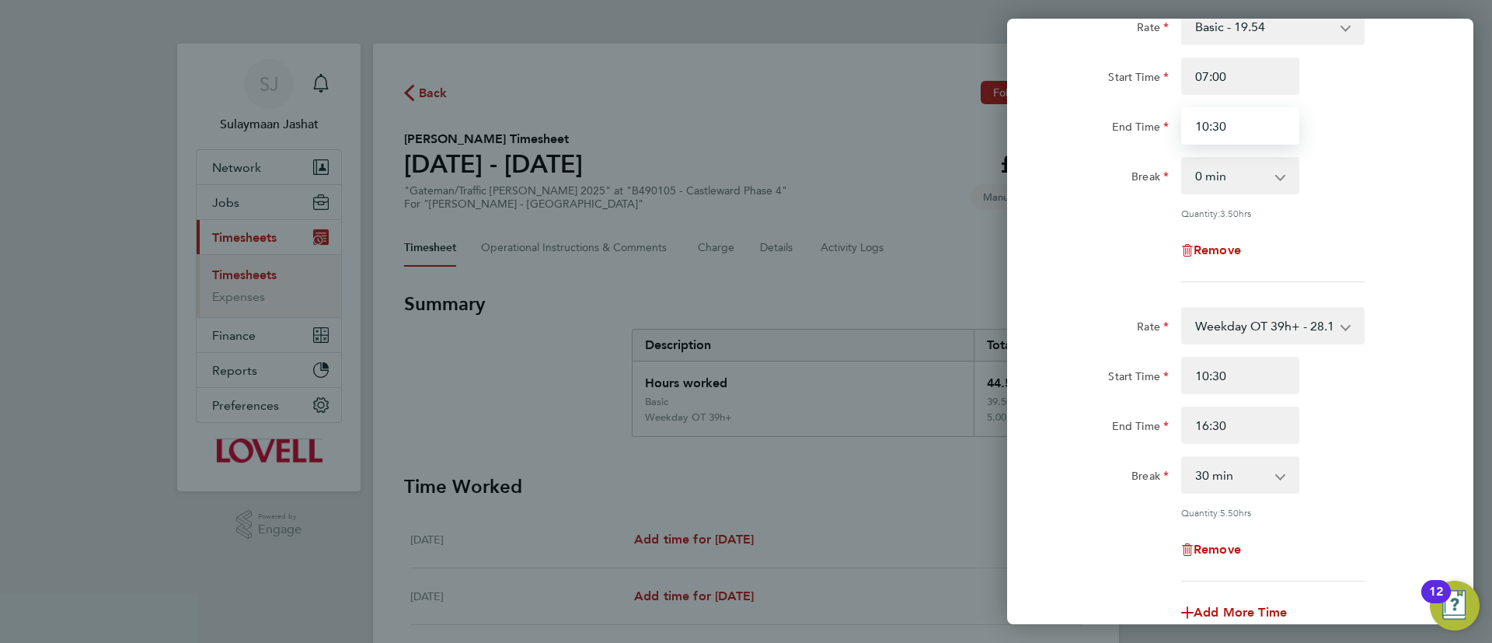
click at [1237, 141] on input "10:30" at bounding box center [1240, 125] width 118 height 37
type input "10:00"
click at [1265, 354] on div "Rate Weekday OT 39h+ - 28.17 Basic - 19.54 Sat first 4h - 28.17 Sat after 4h - …" at bounding box center [1239, 444] width 379 height 274
click at [1239, 374] on input "10:30" at bounding box center [1240, 375] width 118 height 37
click at [1239, 375] on input "10:30" at bounding box center [1240, 375] width 118 height 37
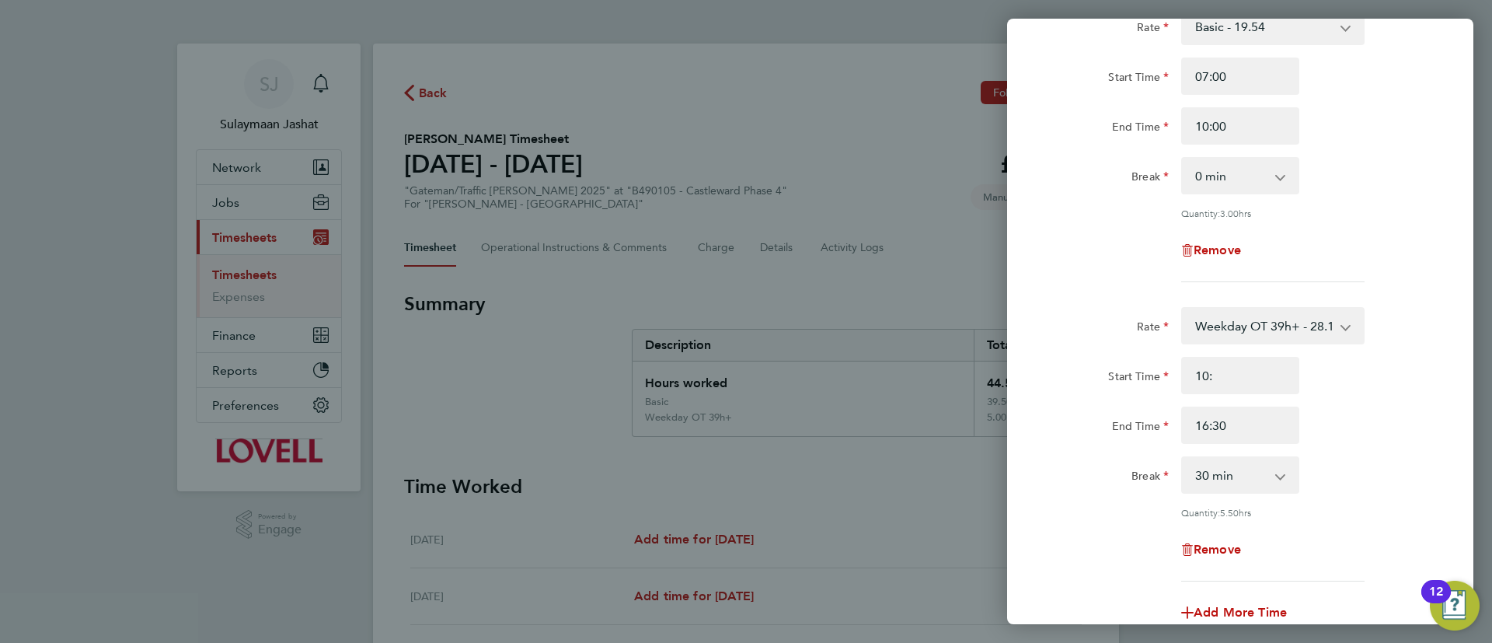
type input "10:00"
drag, startPoint x: 1088, startPoint y: 300, endPoint x: 1080, endPoint y: 295, distance: 9.1
click at [1088, 300] on form "Rate Basic - 19.54 Weekday OT 39h+ - 28.17 Sat first 4h - 28.17 Sat after 4h - …" at bounding box center [1239, 326] width 379 height 636
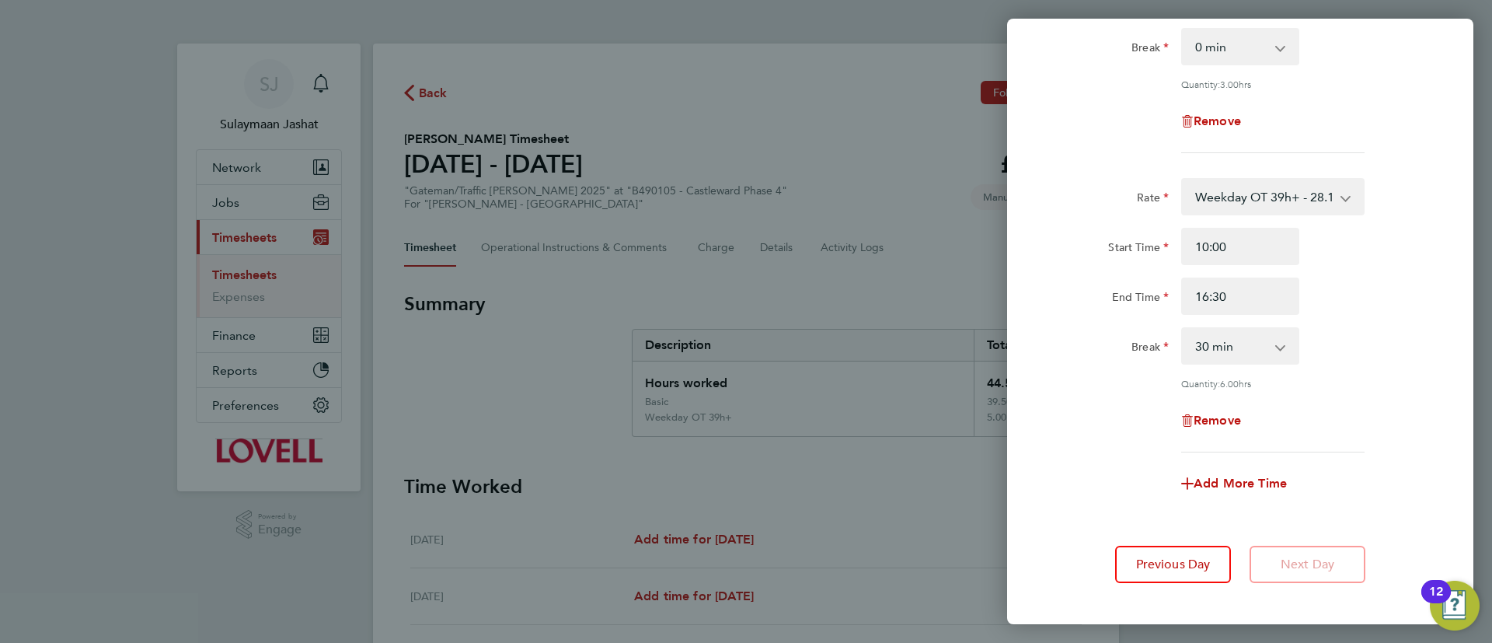
scroll to position [319, 0]
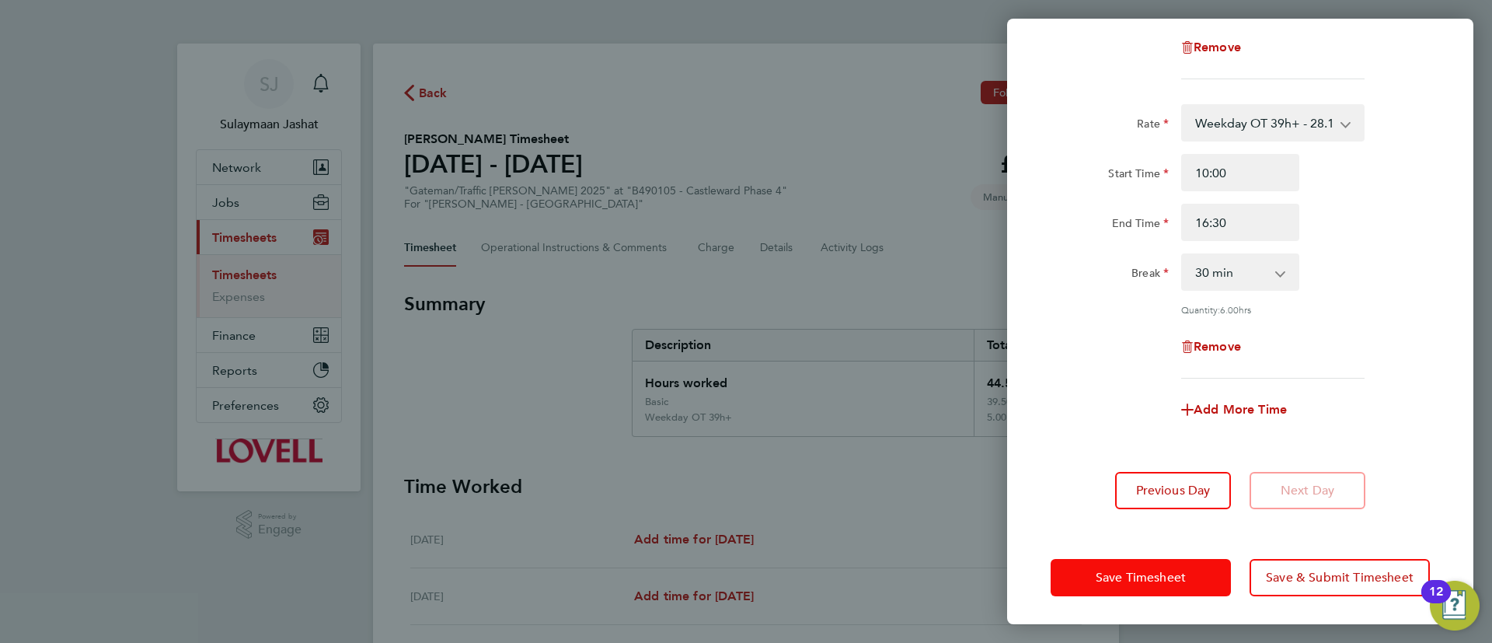
click at [1096, 577] on span "Save Timesheet" at bounding box center [1141, 578] width 90 height 16
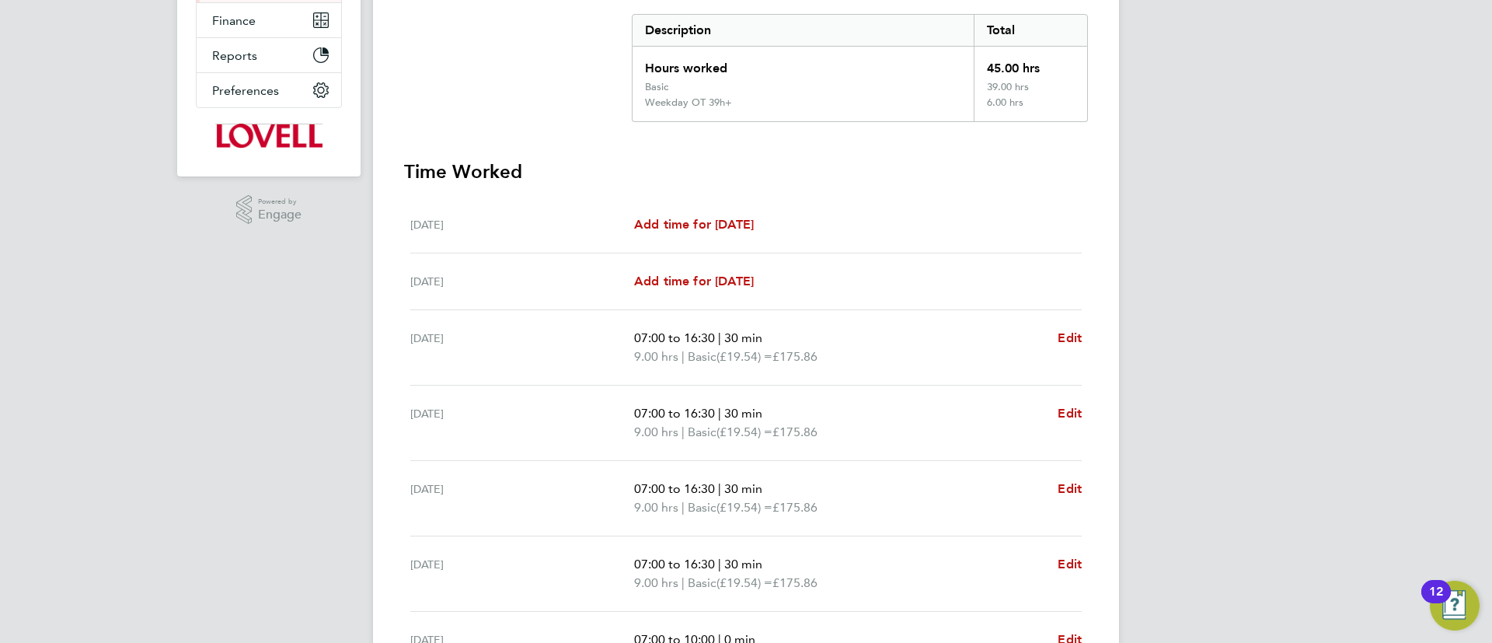
scroll to position [545, 0]
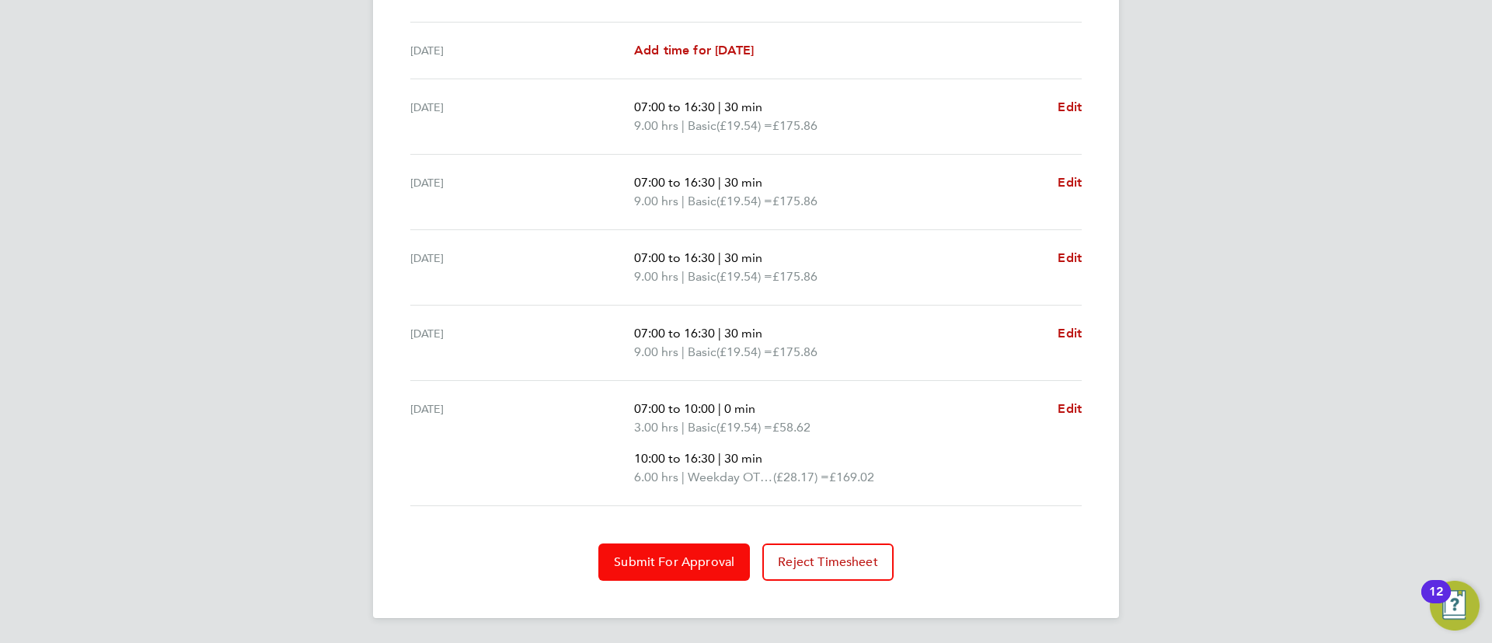
click at [690, 552] on button "Submit For Approval" at bounding box center [674, 561] width 152 height 37
click at [680, 546] on button "Approve Timesheet" at bounding box center [673, 561] width 145 height 37
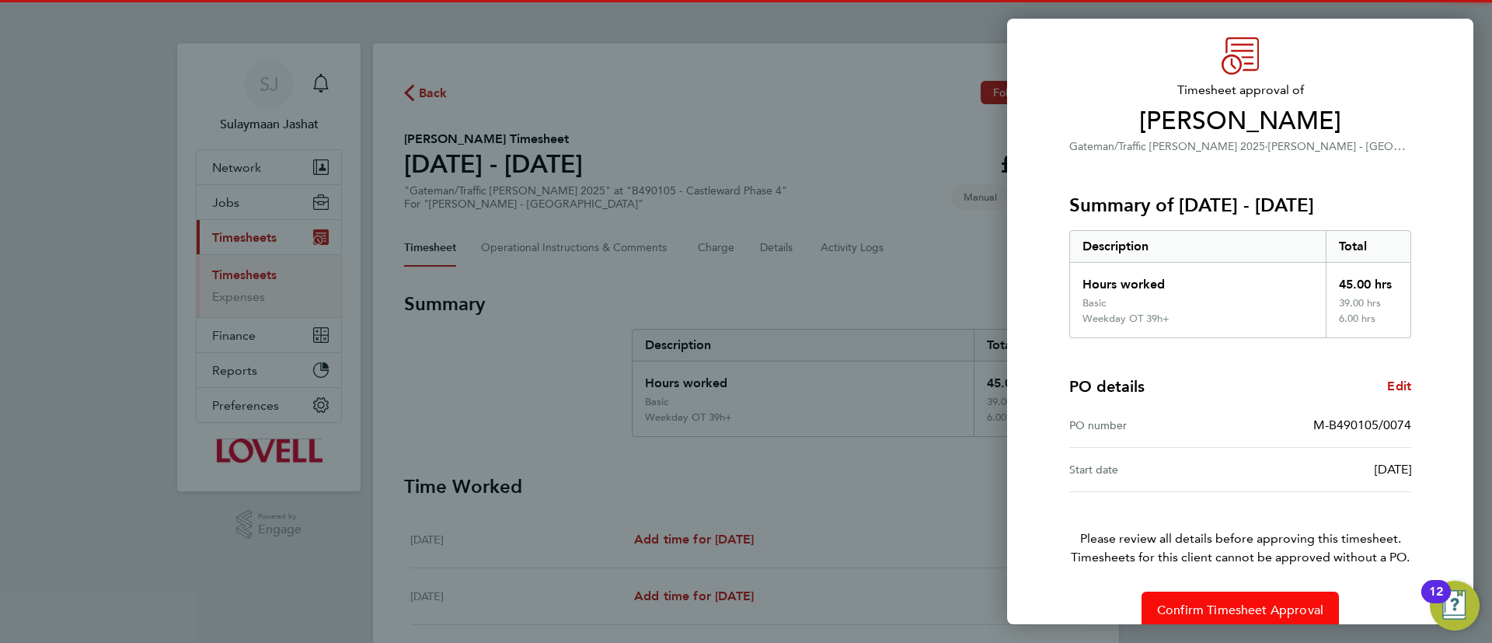
scroll to position [73, 0]
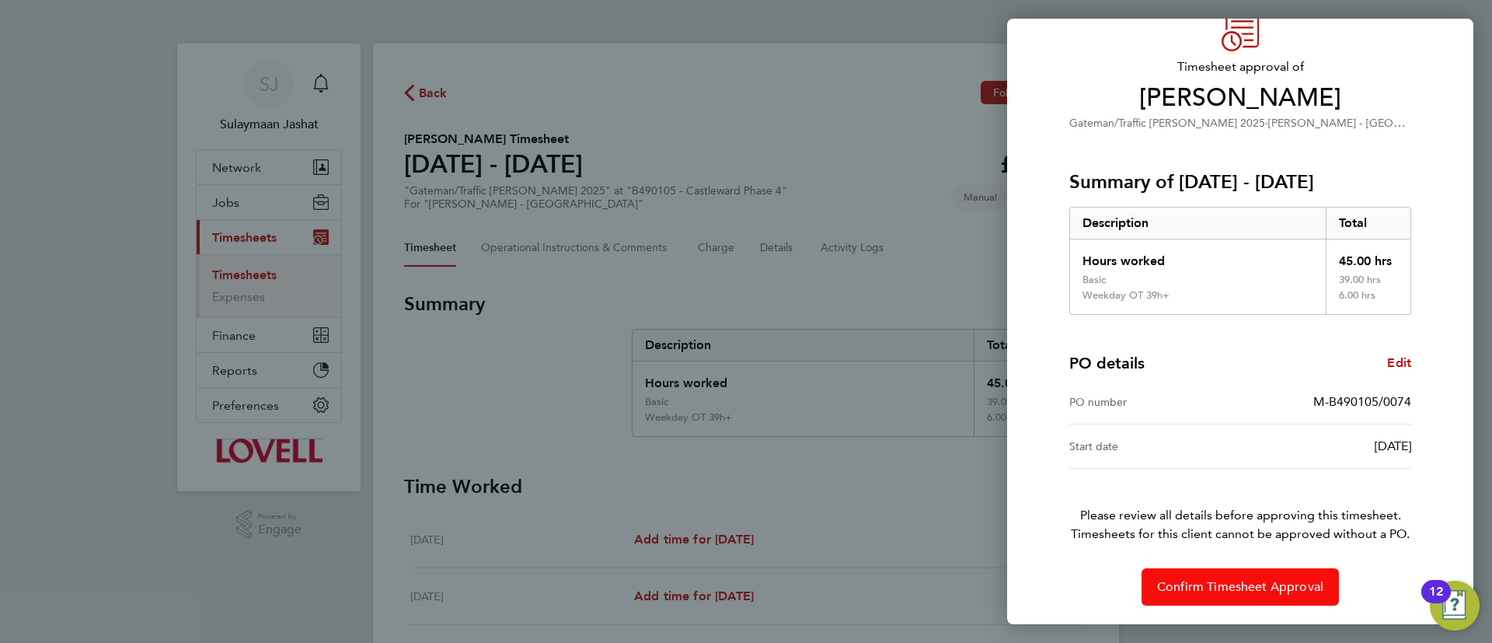
click at [1260, 573] on button "Confirm Timesheet Approval" at bounding box center [1239, 586] width 197 height 37
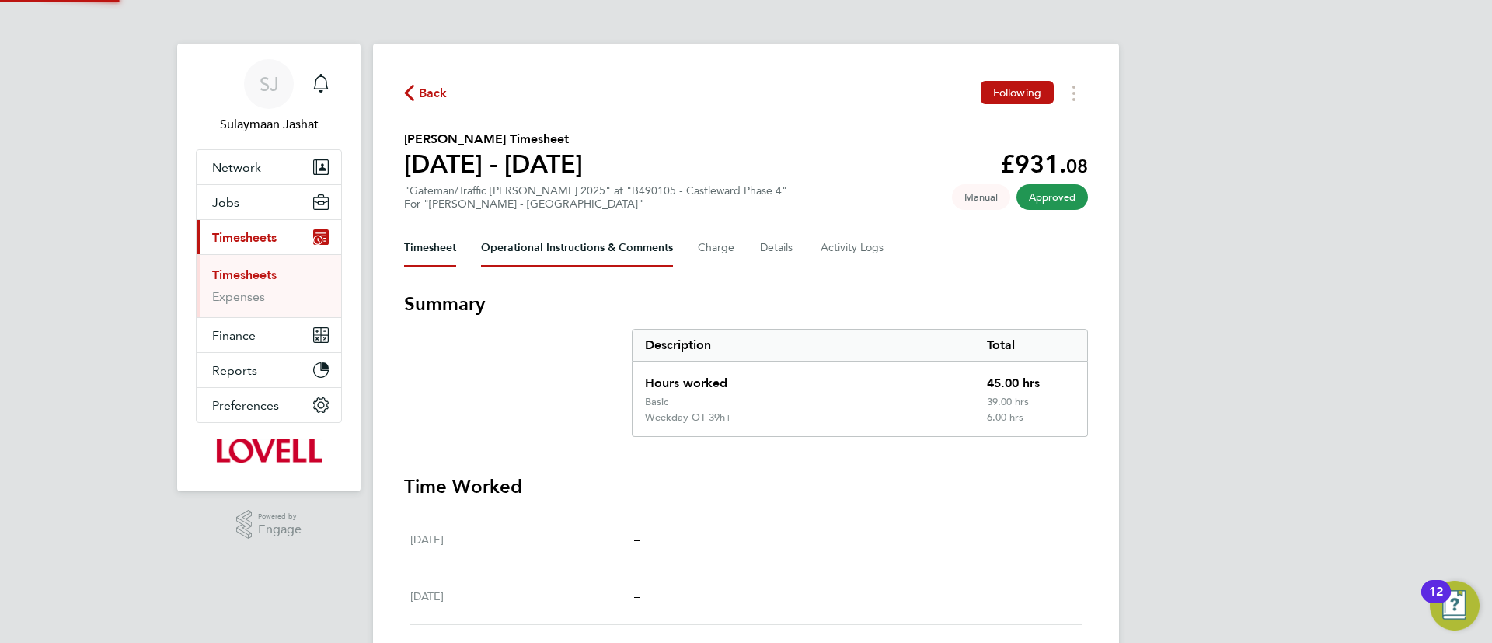
click at [522, 262] on Comments-tab "Operational Instructions & Comments" at bounding box center [577, 247] width 192 height 37
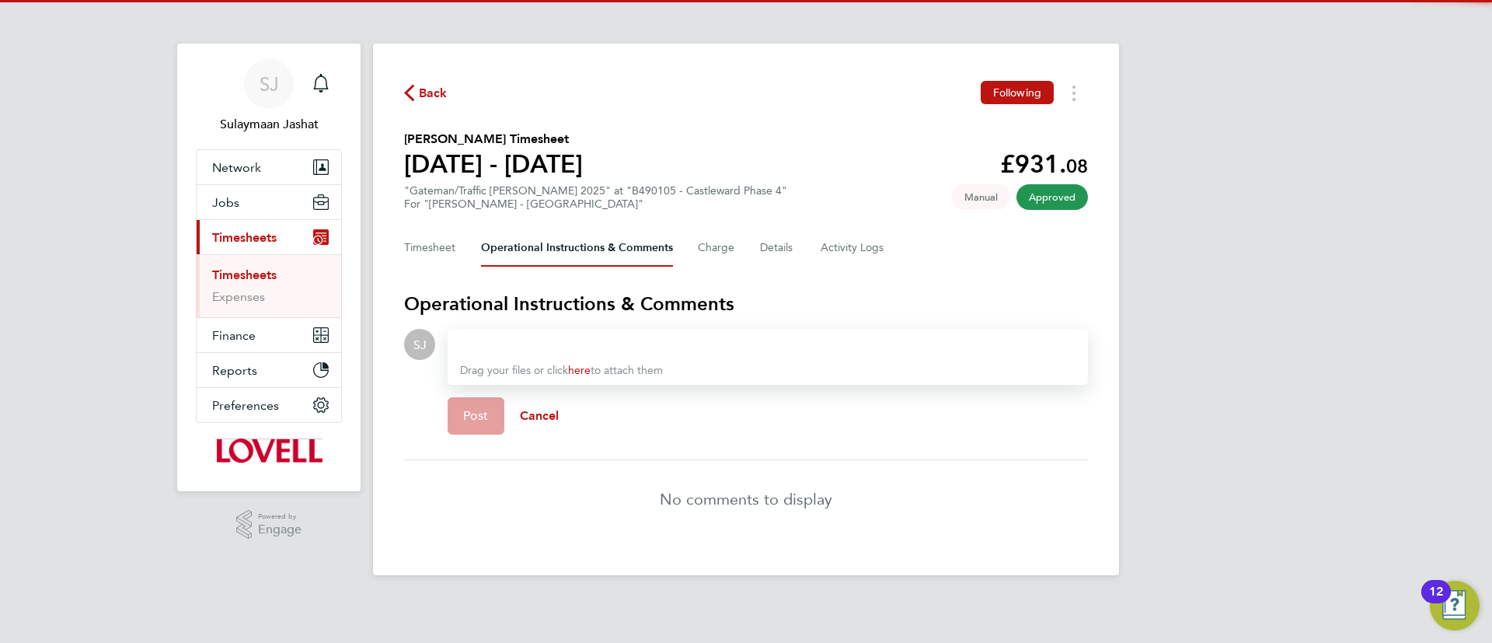
click at [496, 339] on div at bounding box center [767, 344] width 615 height 19
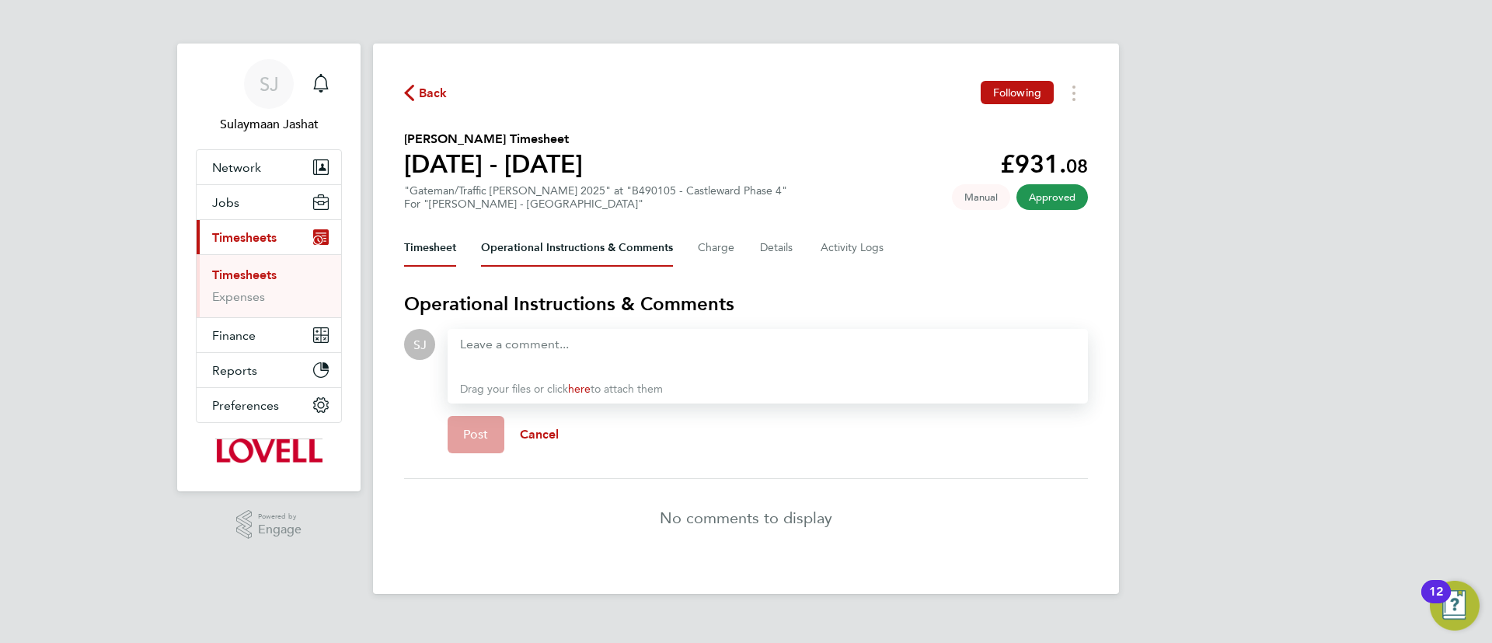
click at [445, 234] on button "Timesheet" at bounding box center [430, 247] width 52 height 37
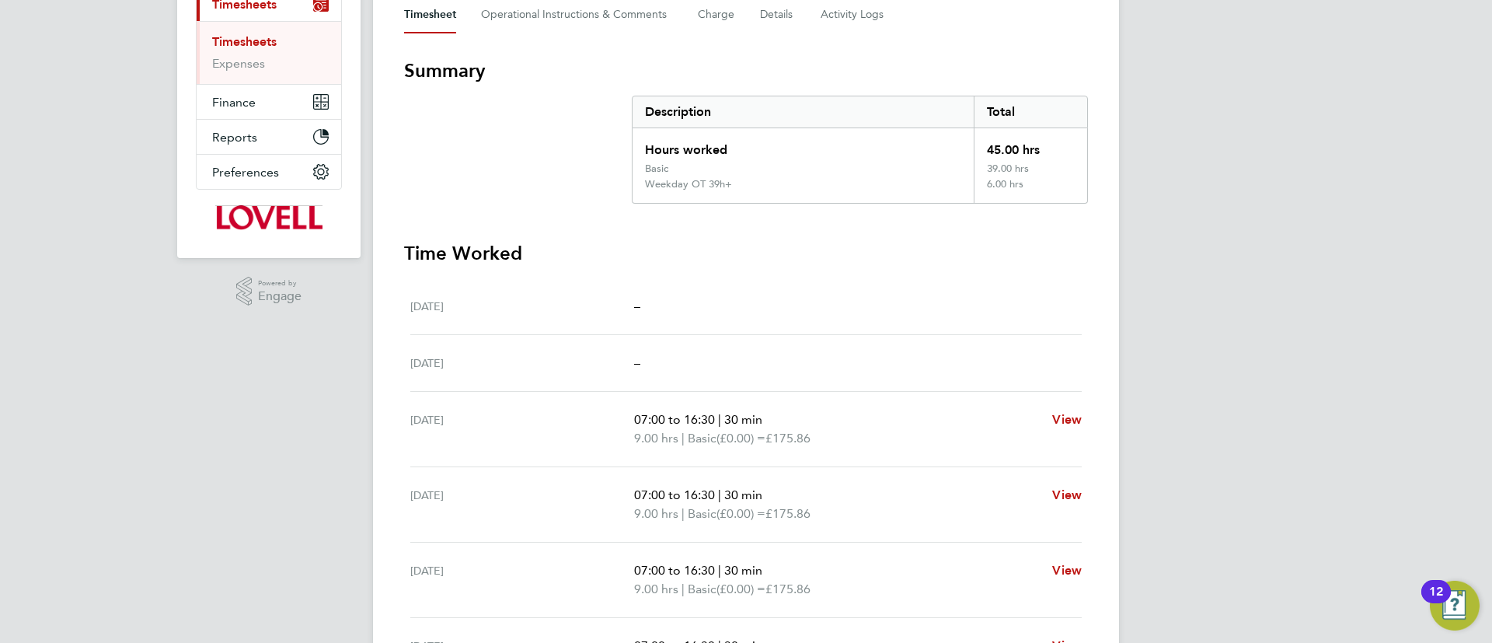
scroll to position [117, 0]
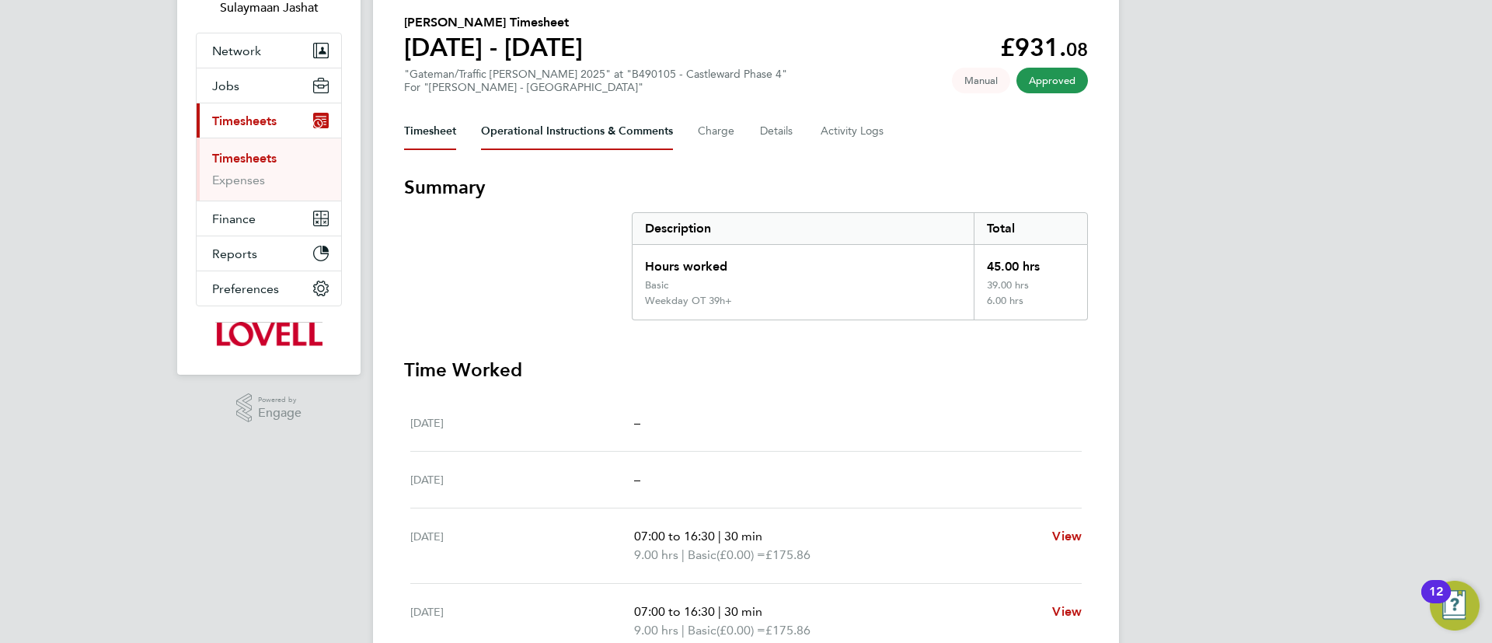
click at [563, 140] on Comments-tab "Operational Instructions & Comments" at bounding box center [577, 131] width 192 height 37
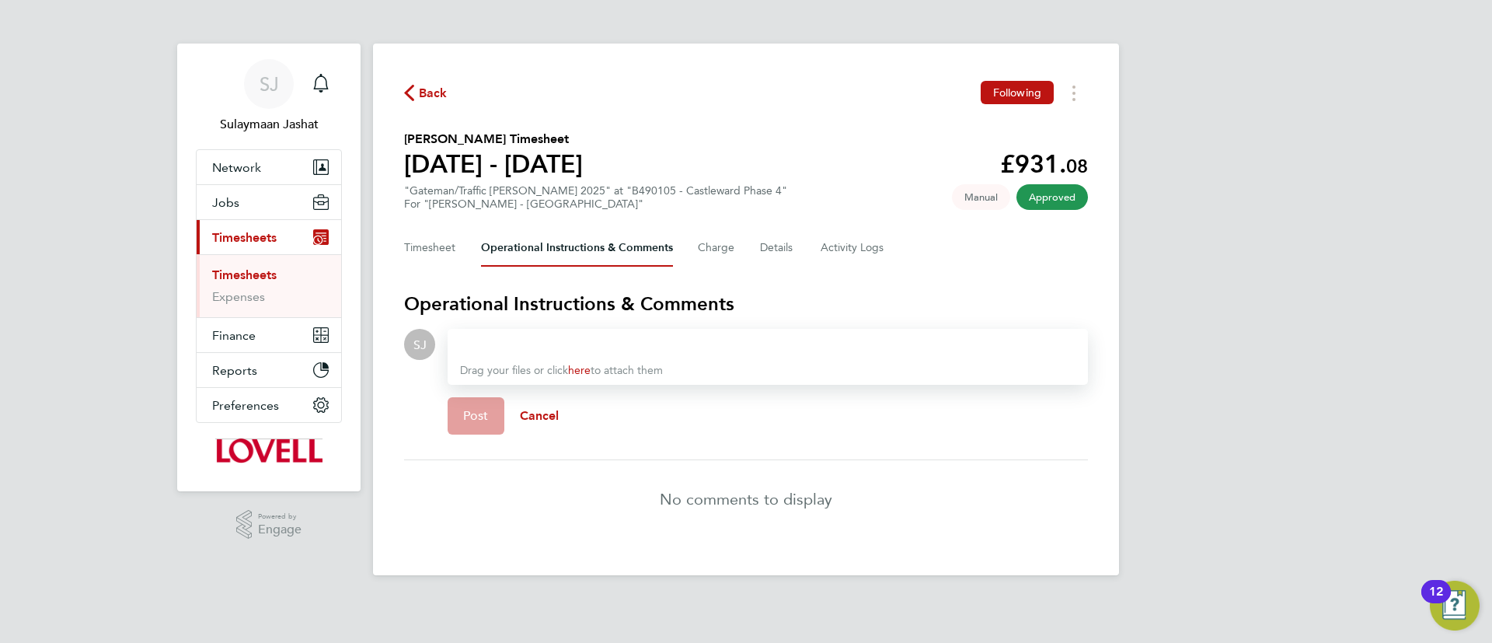
click at [570, 349] on div at bounding box center [767, 344] width 615 height 19
click at [580, 333] on div "Drag your files or click here to attach them" at bounding box center [768, 357] width 640 height 56
click at [566, 339] on div at bounding box center [767, 344] width 615 height 19
click at [530, 337] on div at bounding box center [767, 344] width 615 height 19
click at [524, 341] on div at bounding box center [767, 344] width 615 height 19
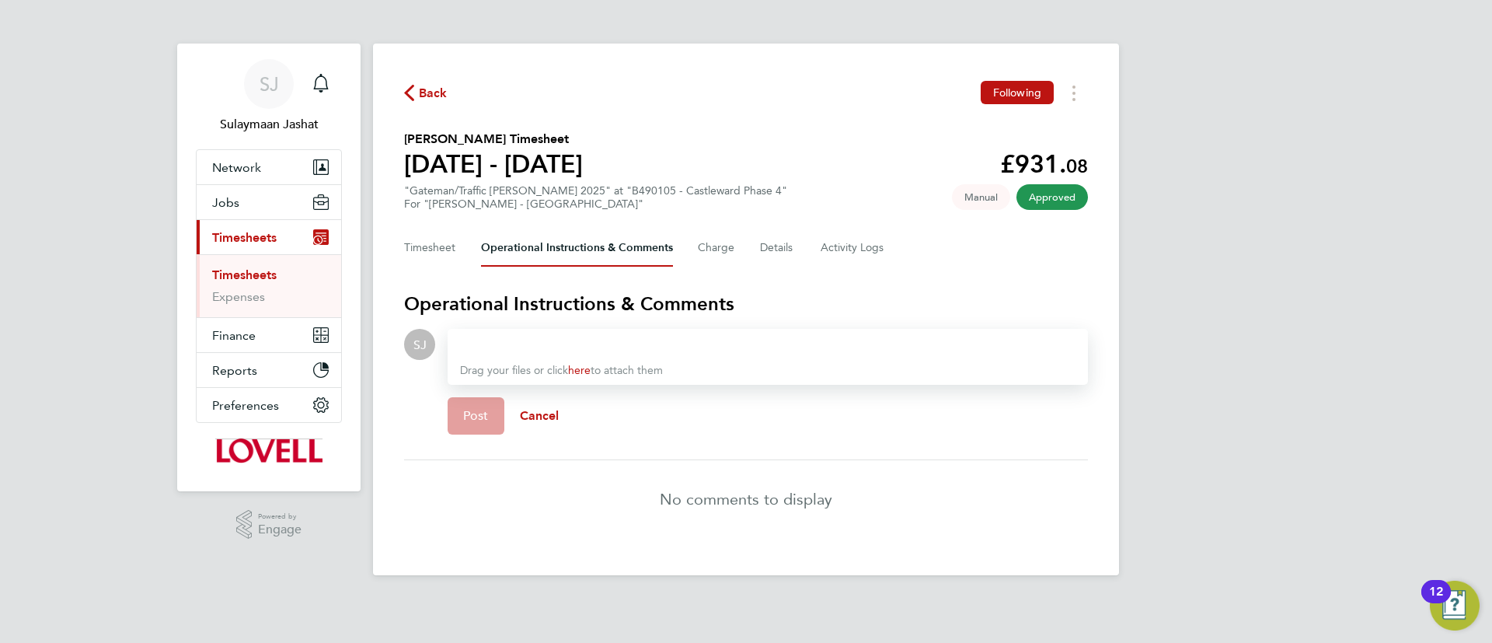
paste div
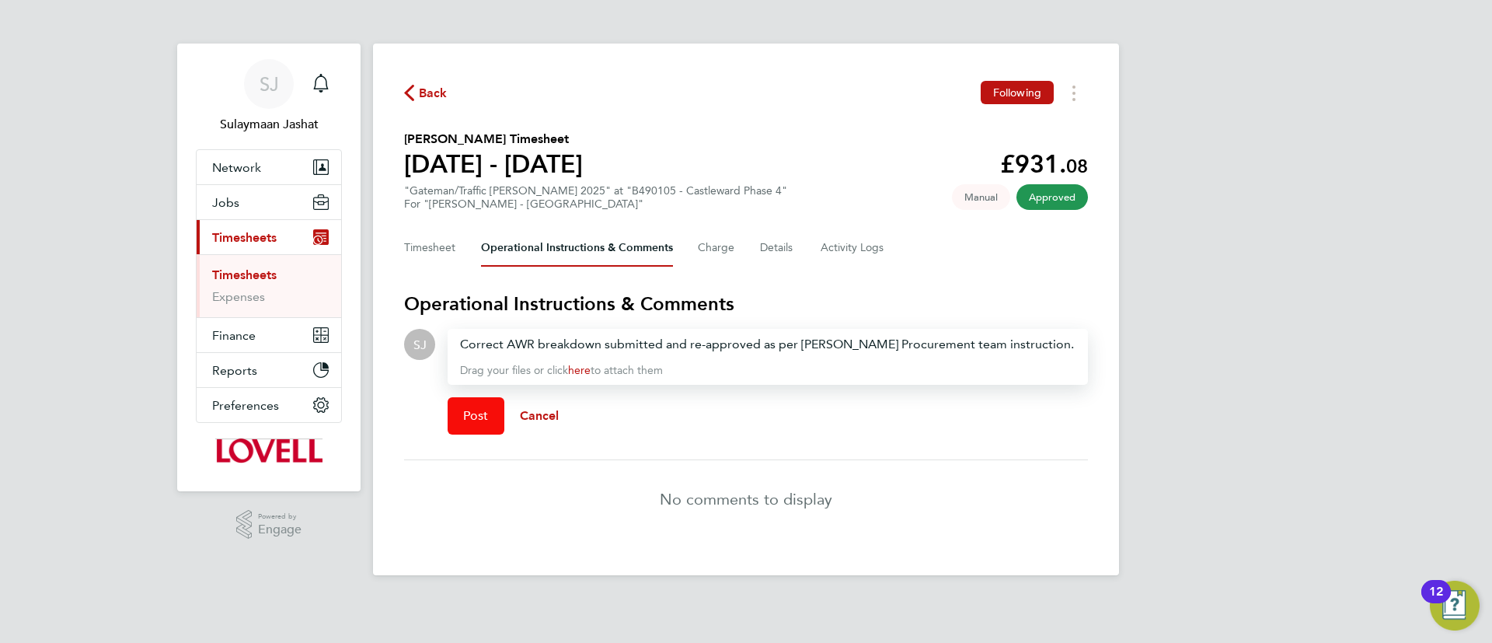
click at [470, 421] on span "Post" at bounding box center [476, 416] width 26 height 16
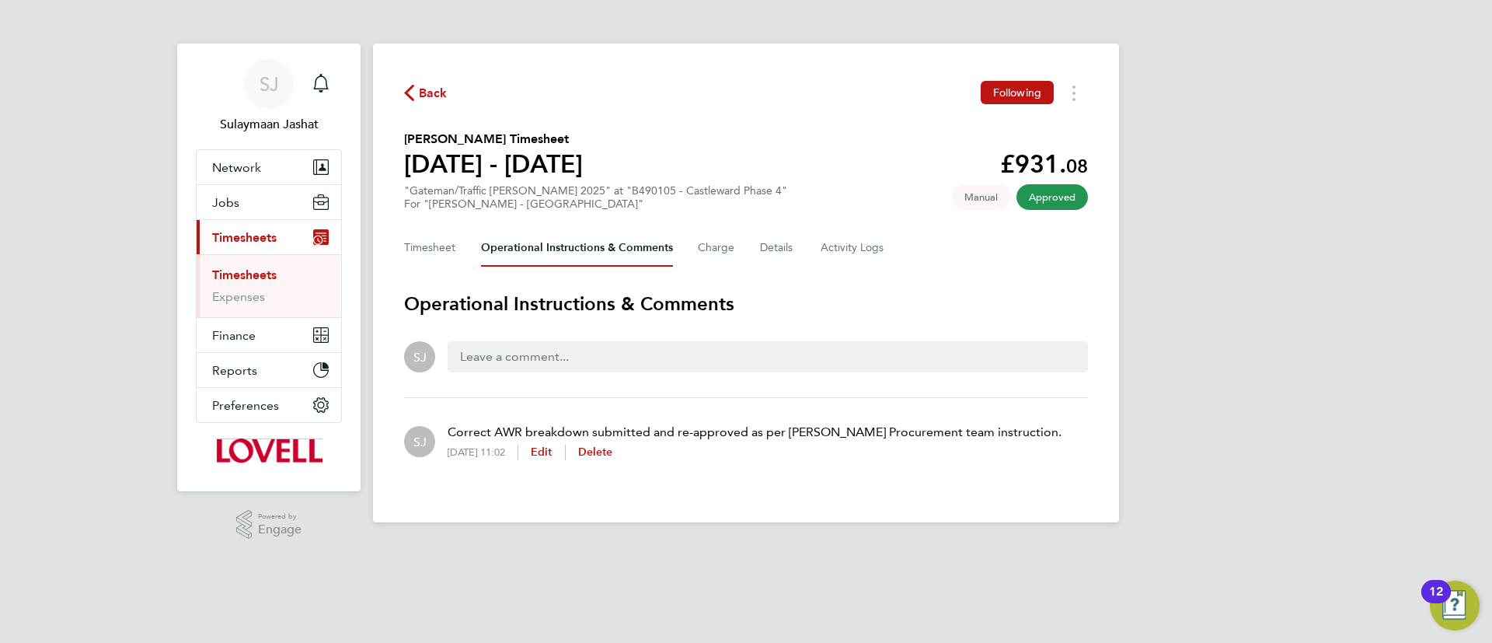
click at [253, 268] on link "Timesheets" at bounding box center [244, 274] width 64 height 15
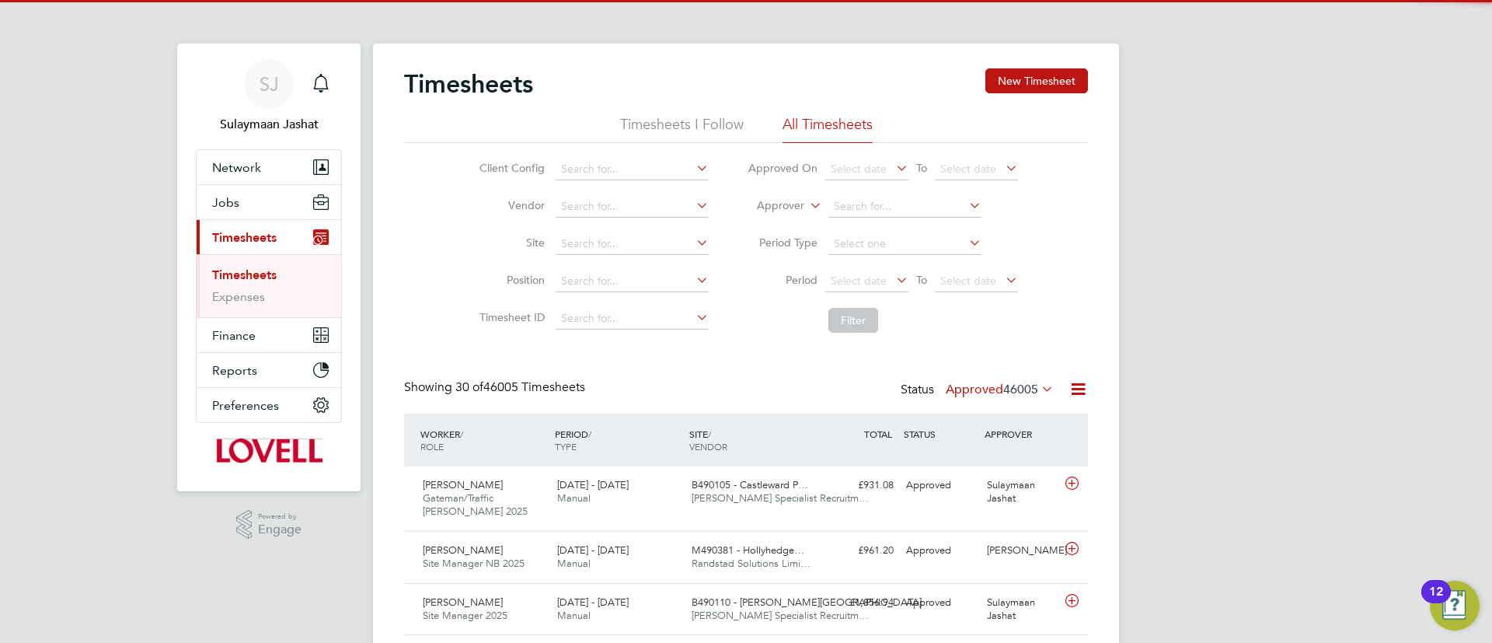
scroll to position [40, 135]
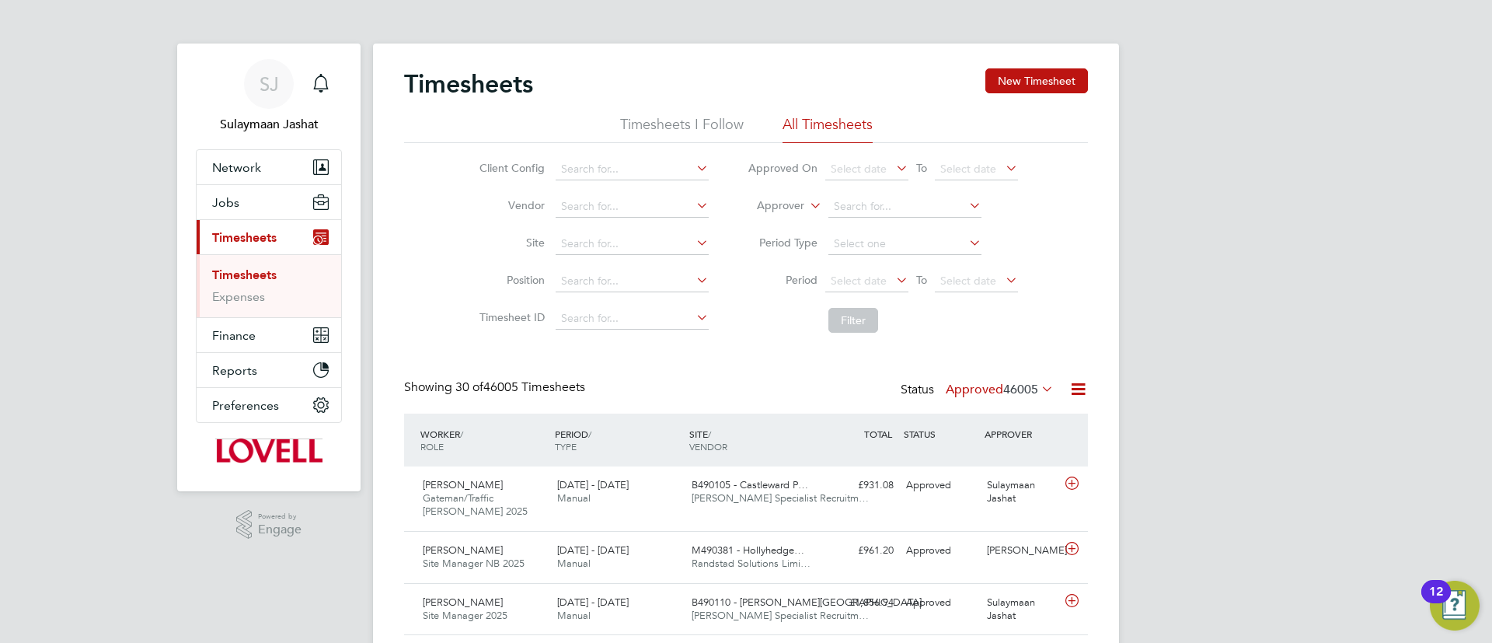
click at [792, 197] on li "Approver" at bounding box center [882, 206] width 309 height 37
click at [779, 221] on li "Worker" at bounding box center [765, 224] width 77 height 20
click at [886, 199] on input at bounding box center [904, 207] width 153 height 22
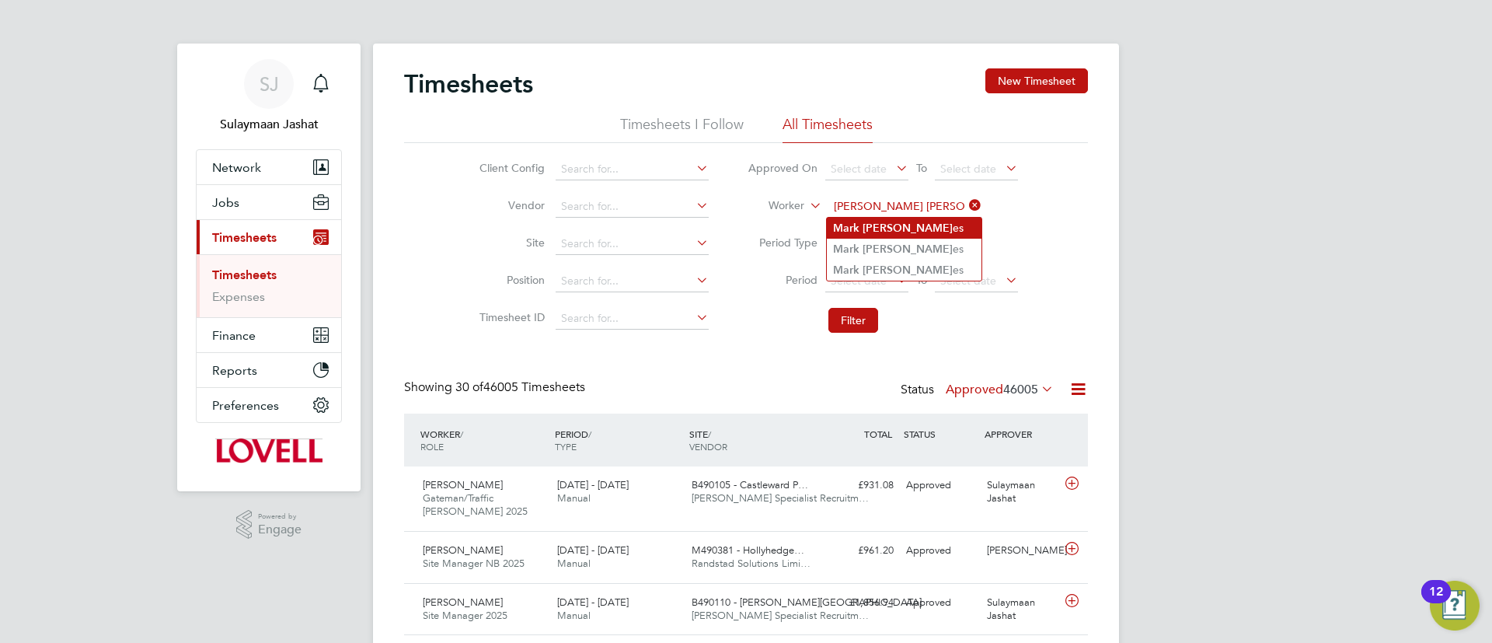
click at [841, 225] on b "Mark" at bounding box center [846, 227] width 26 height 13
type input "Mark Jones"
drag, startPoint x: 827, startPoint y: 309, endPoint x: 835, endPoint y: 317, distance: 11.6
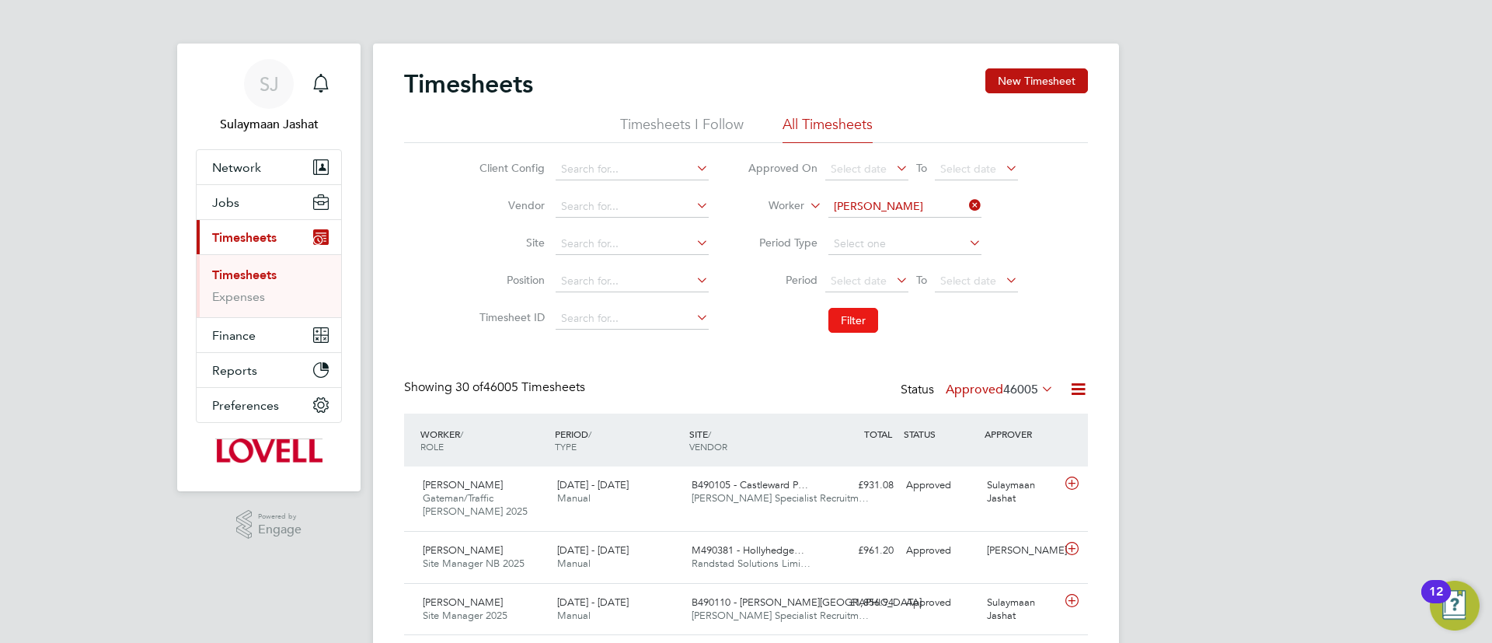
click at [827, 310] on li "Filter" at bounding box center [882, 320] width 309 height 40
click at [853, 332] on button "Filter" at bounding box center [853, 320] width 50 height 25
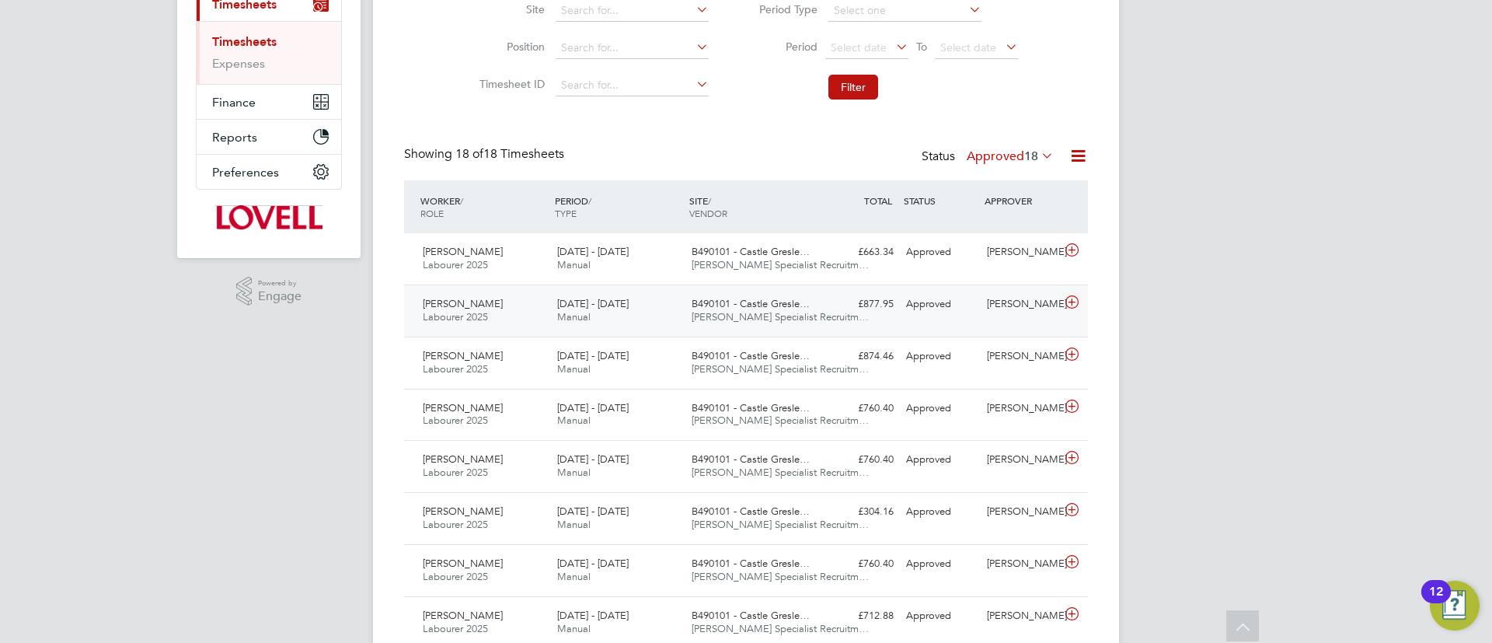
click at [733, 318] on span "Hays Specialist Recruitm…" at bounding box center [779, 316] width 177 height 13
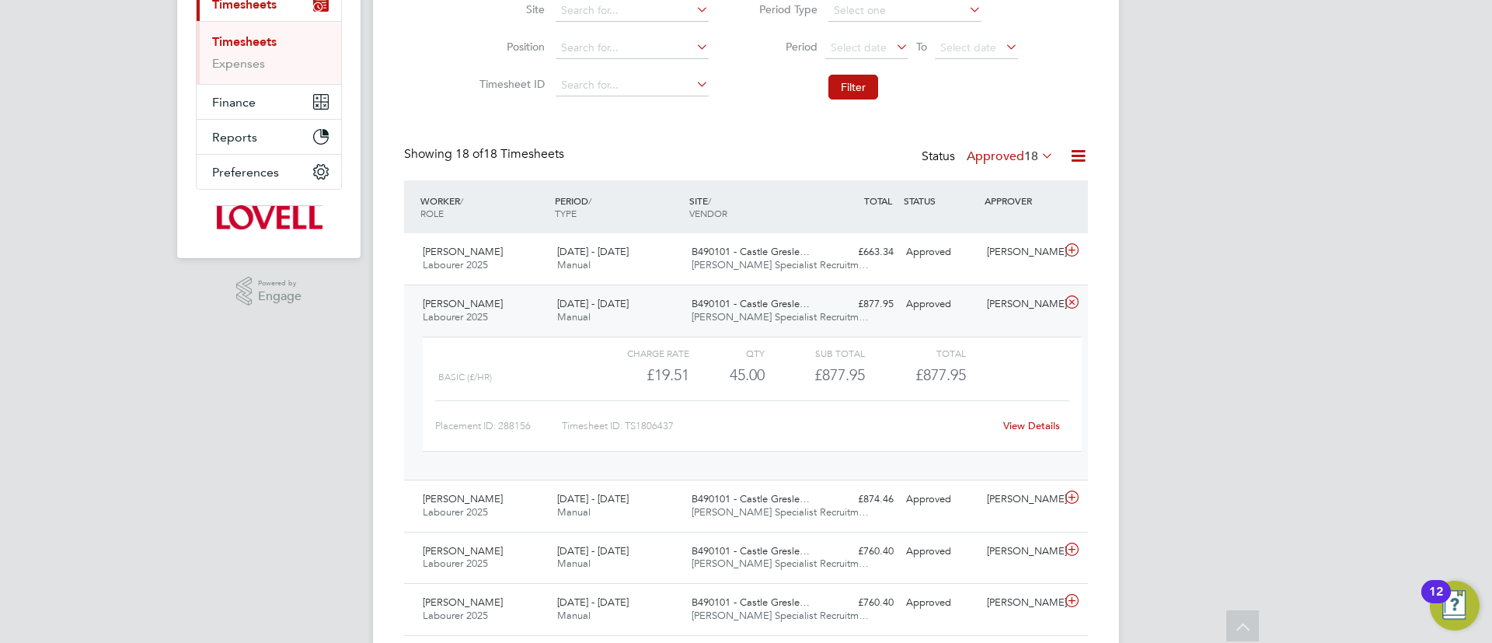
click at [1026, 425] on link "View Details" at bounding box center [1031, 425] width 57 height 13
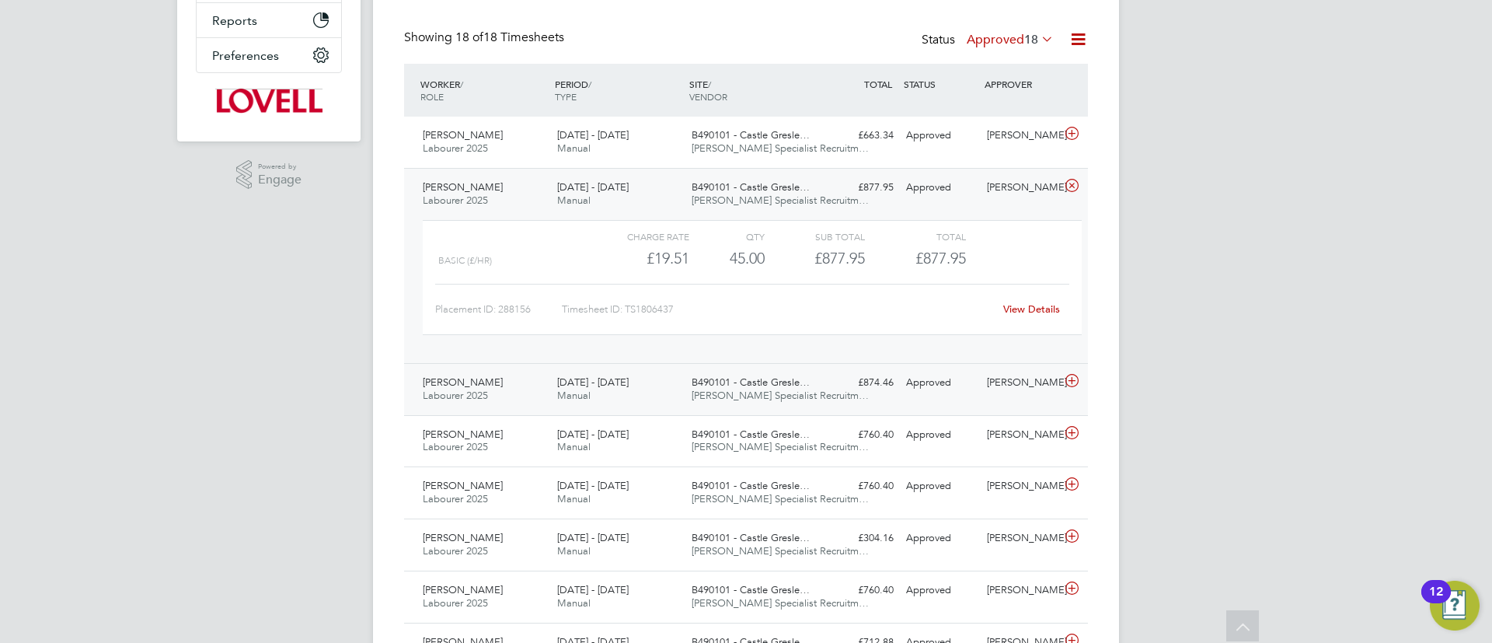
click at [702, 385] on span "B490101 - Castle Gresle…" at bounding box center [750, 381] width 118 height 13
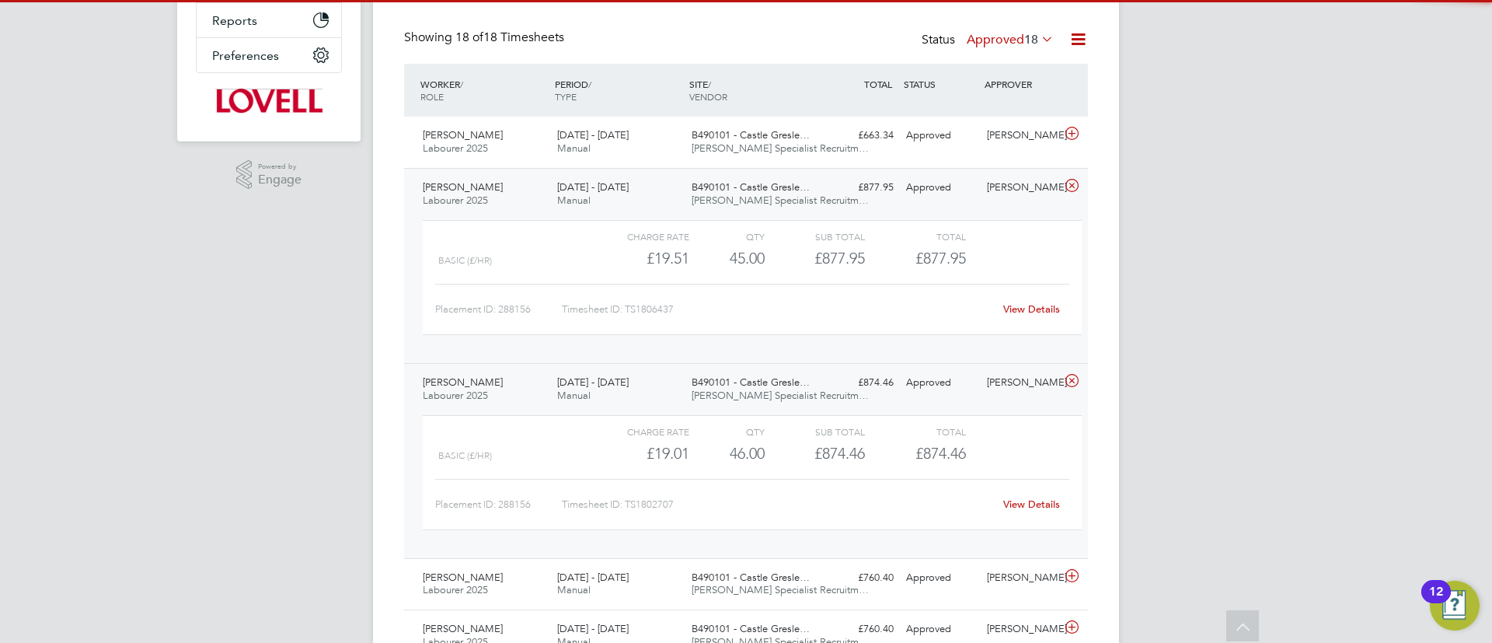
click at [702, 385] on span "B490101 - Castle Gresle…" at bounding box center [750, 381] width 118 height 13
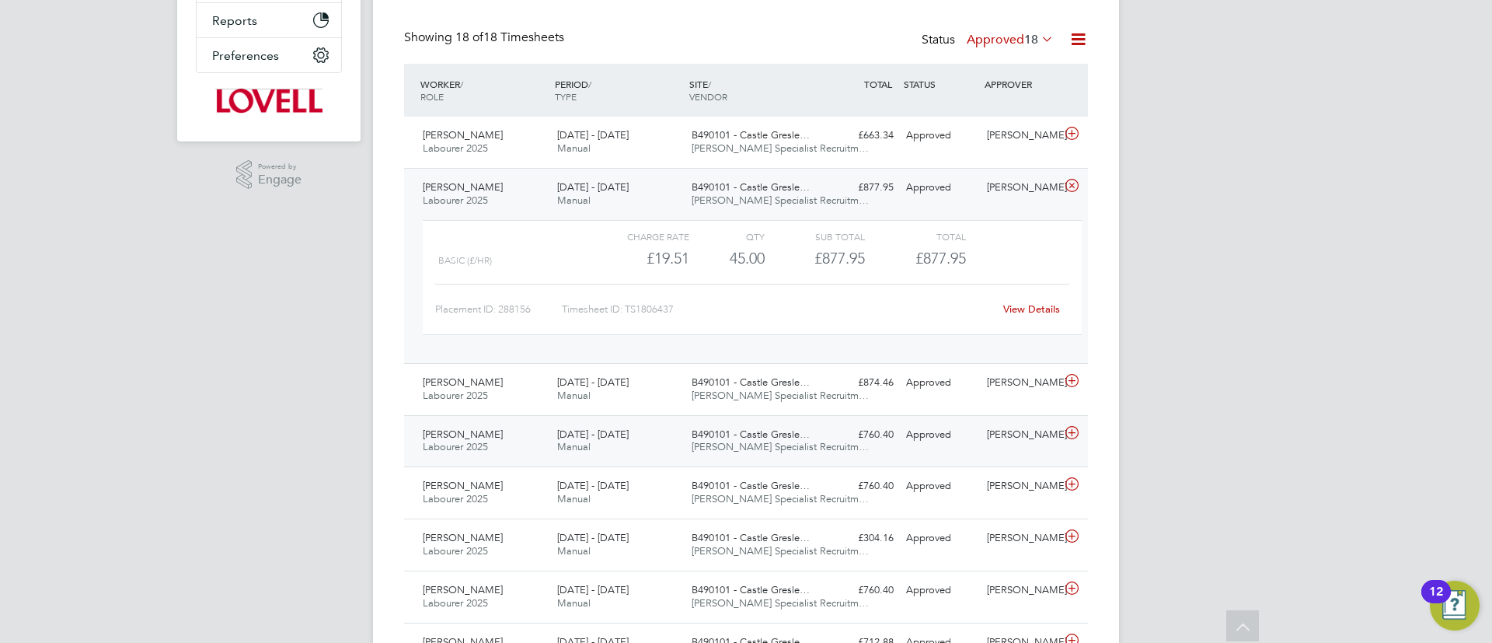
click at [702, 428] on span "B490101 - Castle Gresle…" at bounding box center [750, 433] width 118 height 13
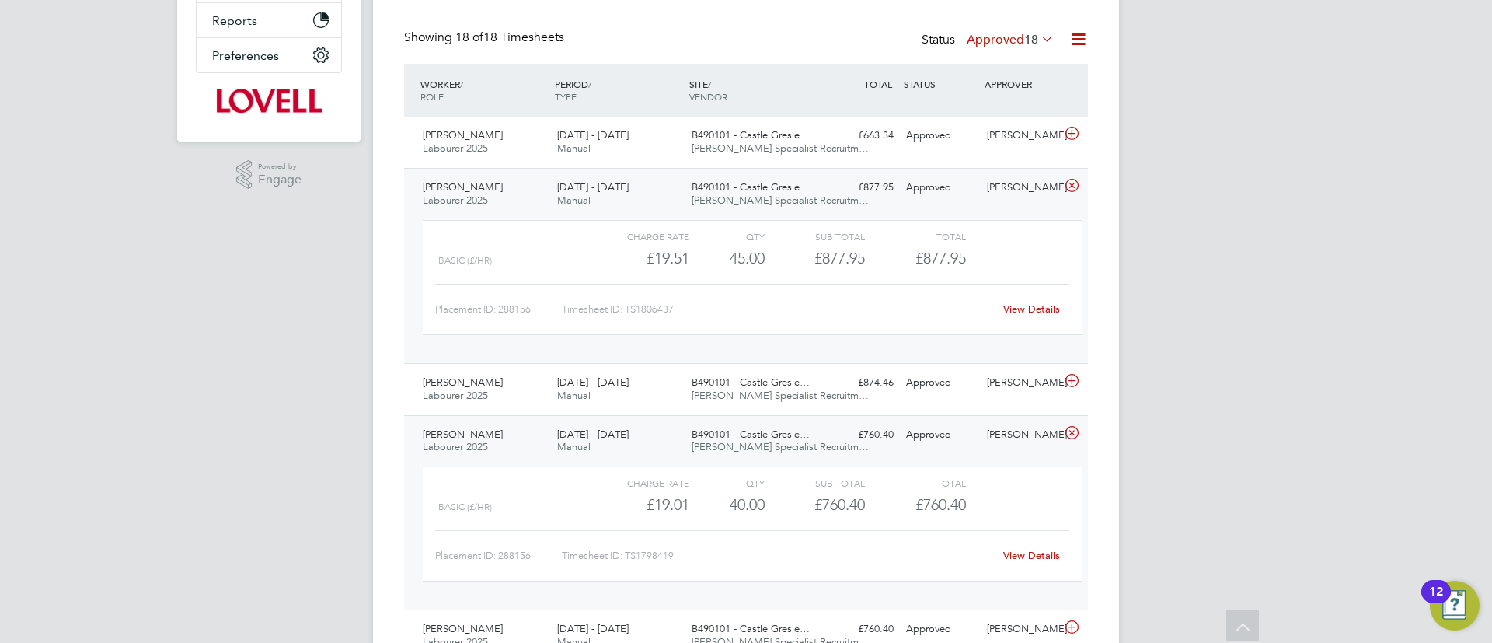
click at [705, 427] on div "B490101 - Castle Gresle… Hays Specialist Recruitm…" at bounding box center [752, 441] width 134 height 39
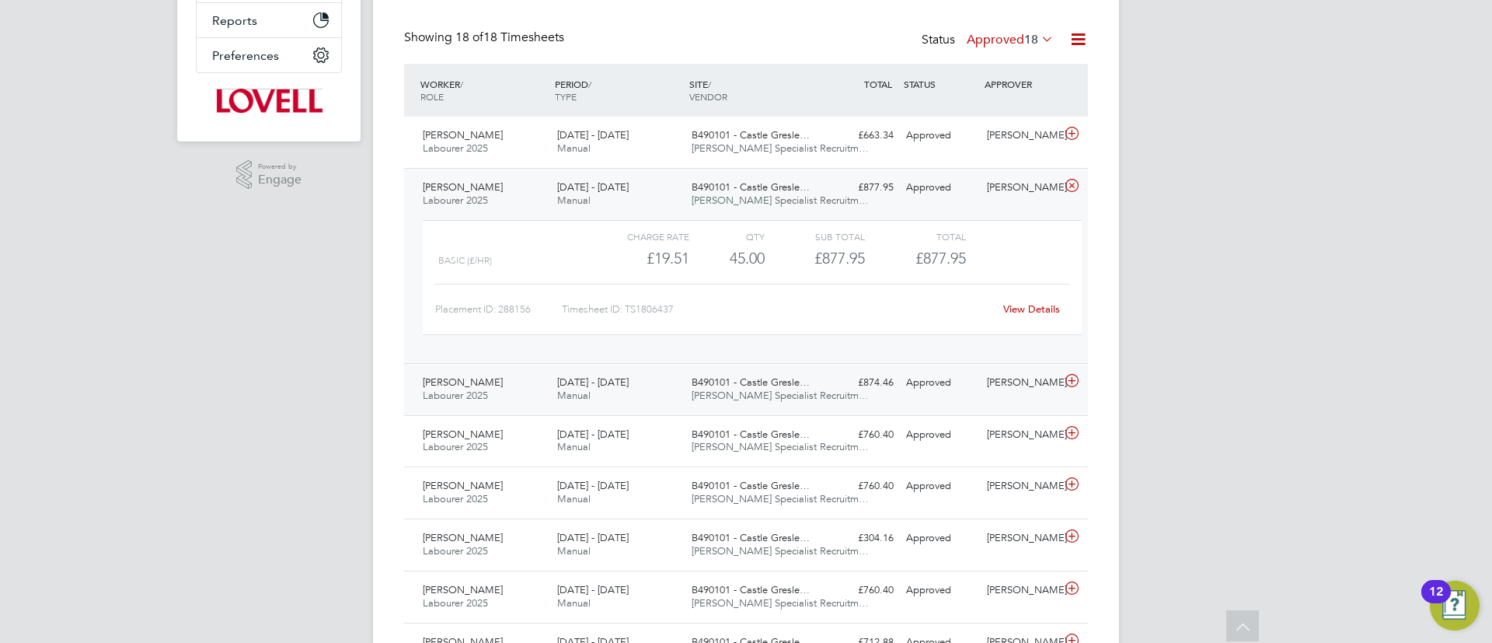
click at [730, 378] on span "B490101 - Castle Gresle…" at bounding box center [750, 381] width 118 height 13
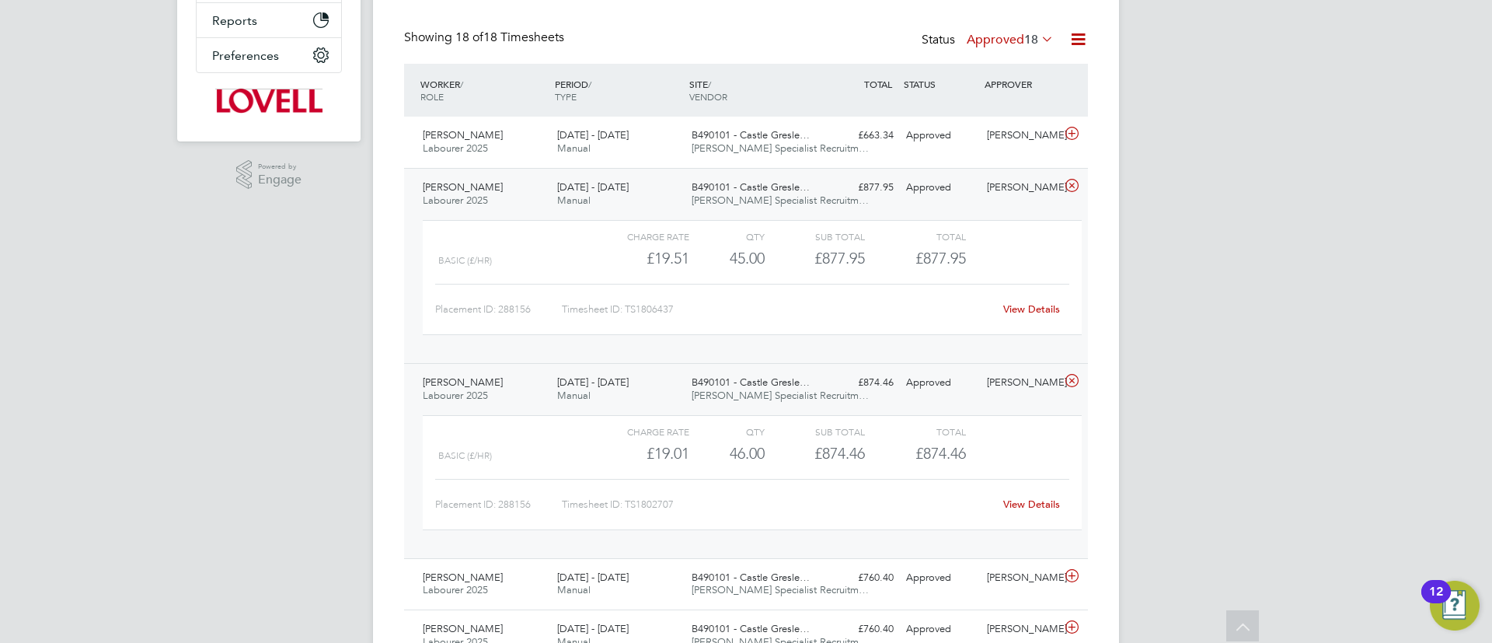
click at [730, 378] on span "B490101 - Castle Gresle…" at bounding box center [750, 381] width 118 height 13
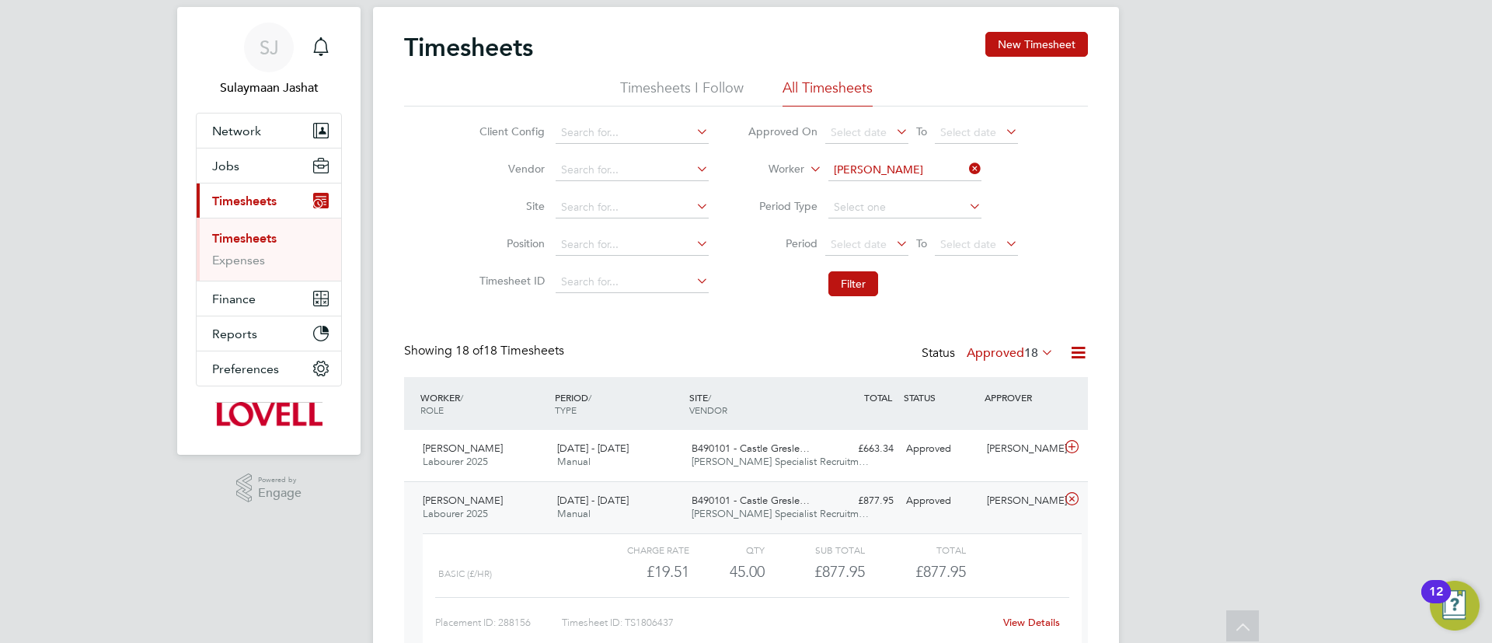
scroll to position [0, 0]
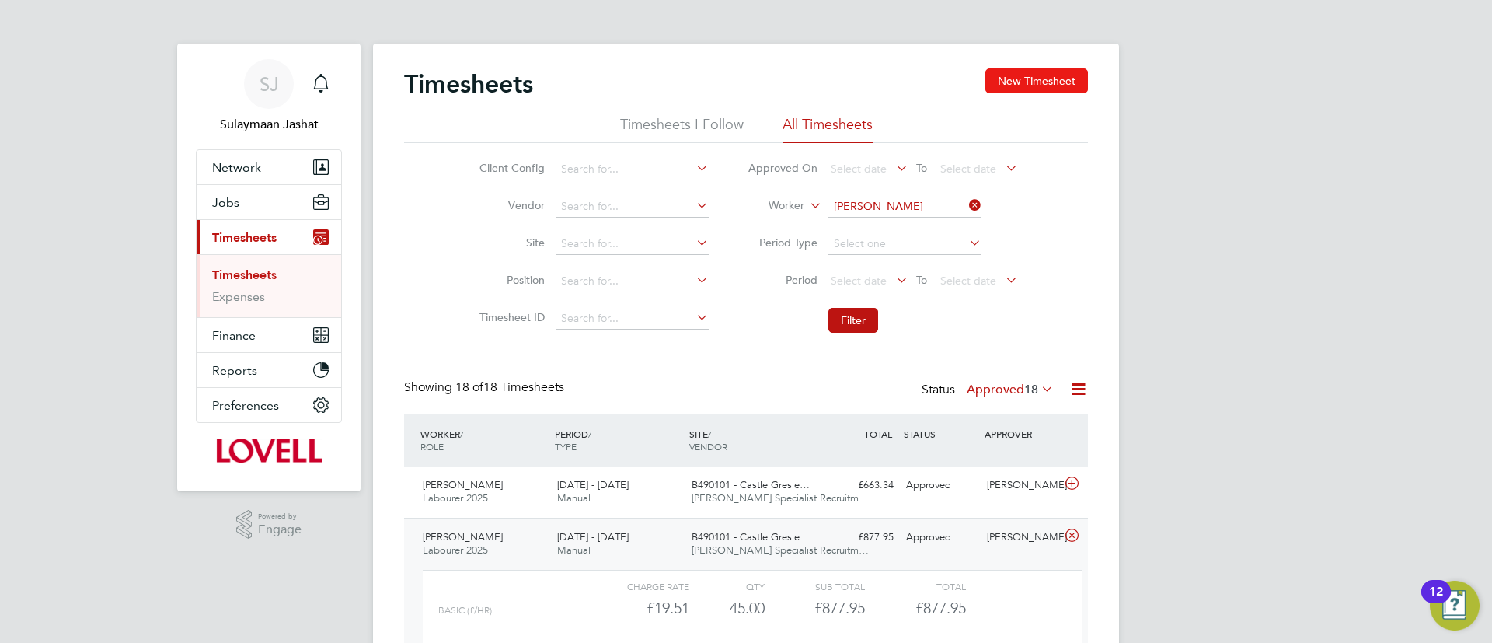
click at [1052, 94] on div "Timesheets New Timesheet" at bounding box center [746, 91] width 684 height 47
click at [1037, 74] on button "New Timesheet" at bounding box center [1036, 80] width 103 height 25
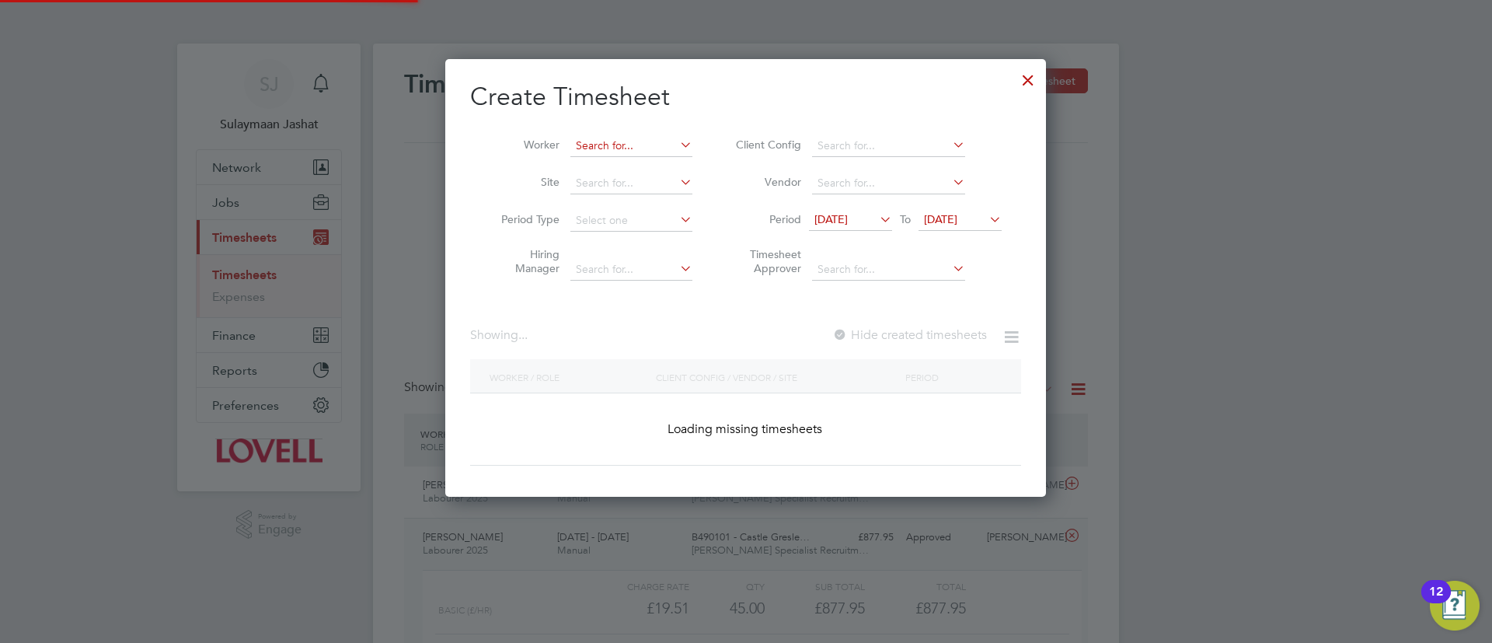
scroll to position [438, 601]
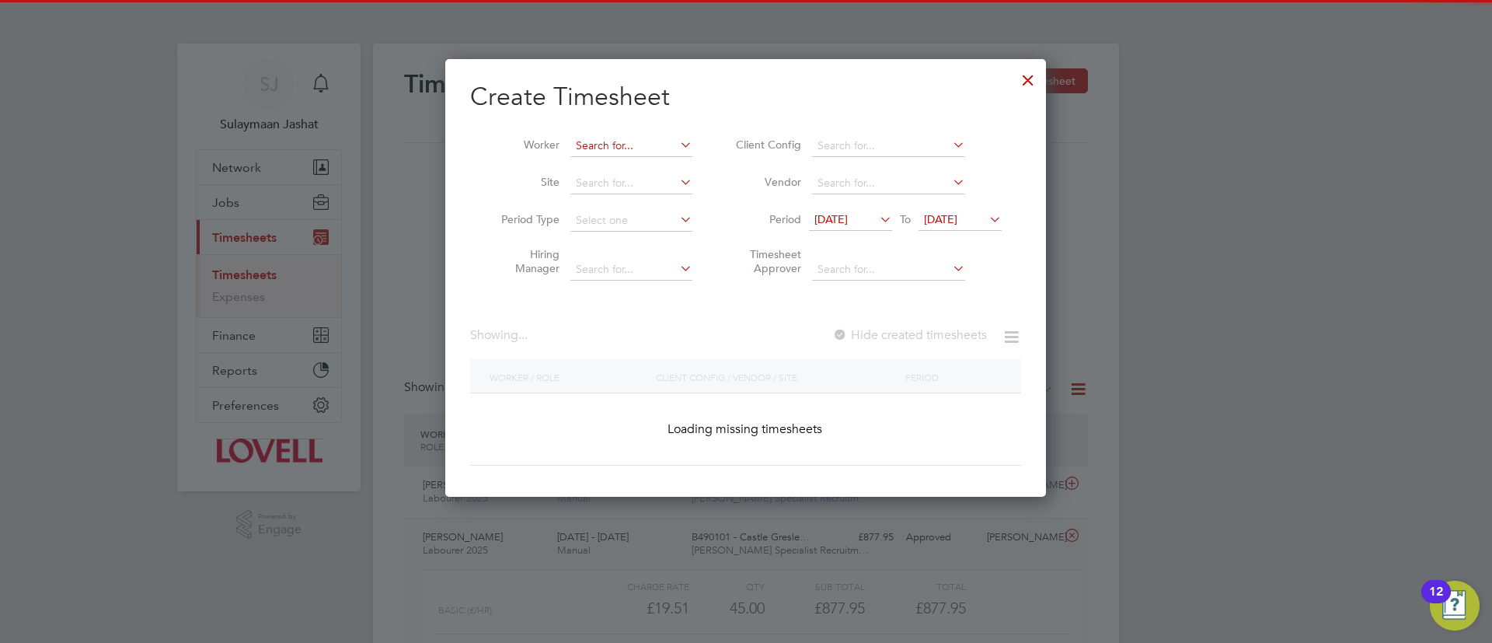
click at [641, 149] on input at bounding box center [631, 146] width 122 height 22
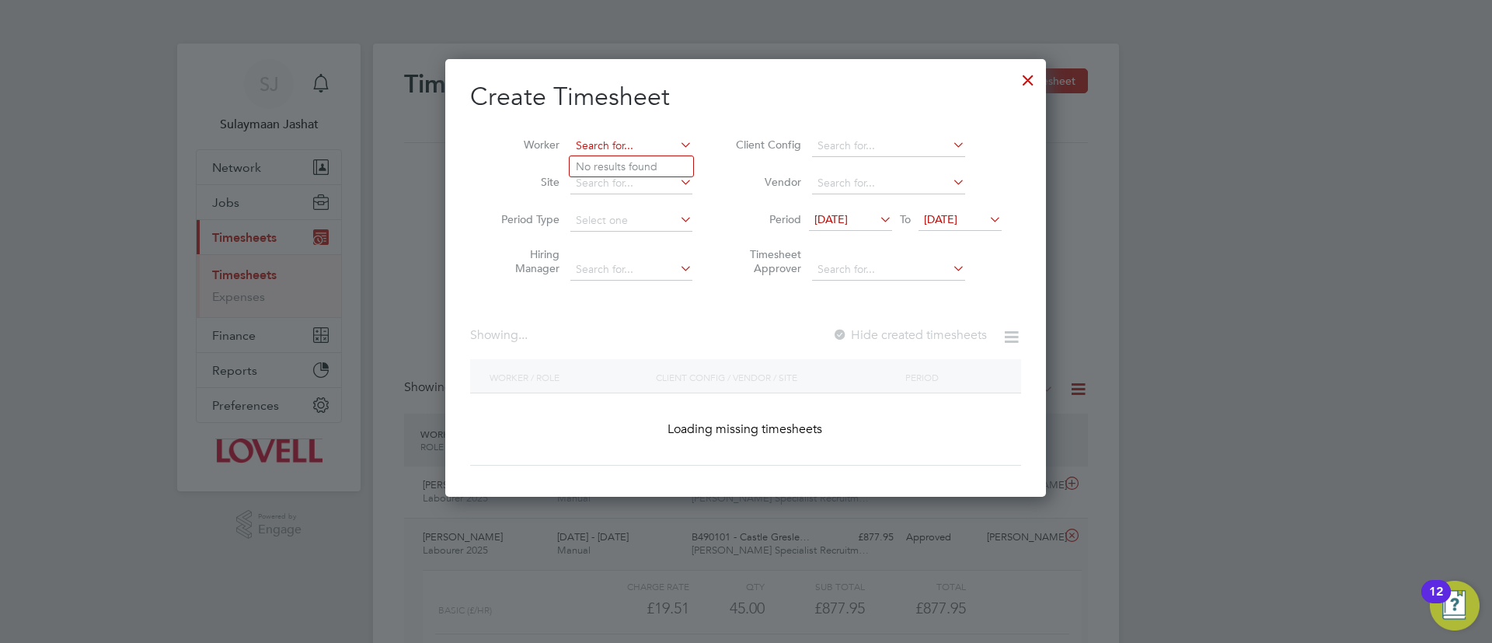
scroll to position [2604, 601]
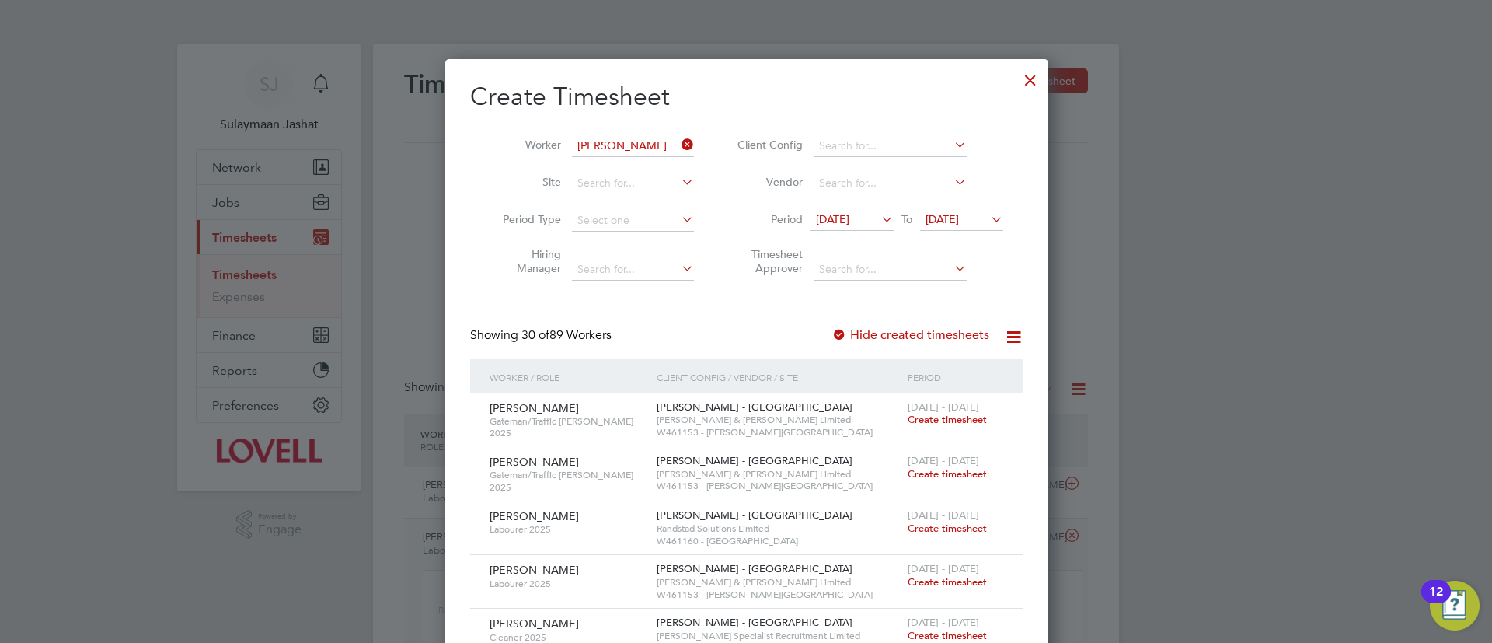
click at [623, 183] on li "Samson Olagunju" at bounding box center [644, 187] width 148 height 21
type input "Samson Olagunju"
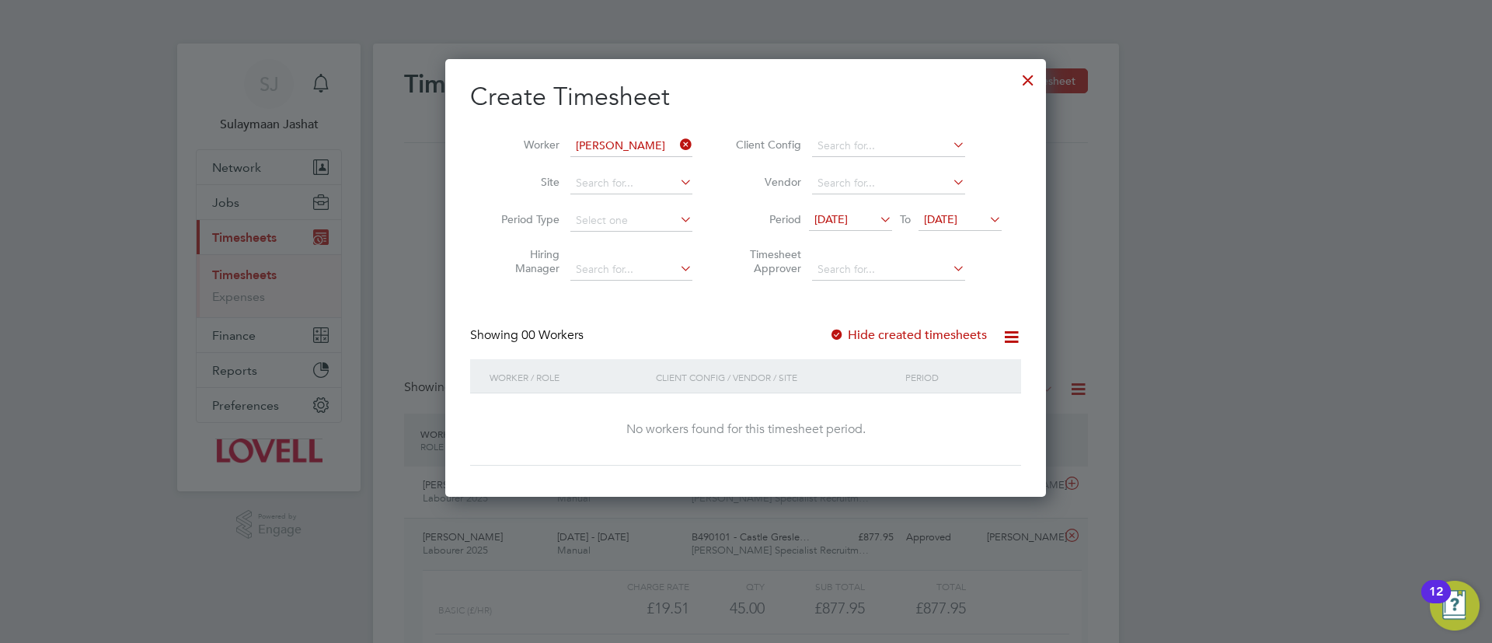
scroll to position [438, 601]
click at [882, 207] on li "Period 18 Aug 2025 To 25 Aug 2025" at bounding box center [866, 220] width 309 height 37
click at [876, 212] on icon at bounding box center [876, 219] width 0 height 22
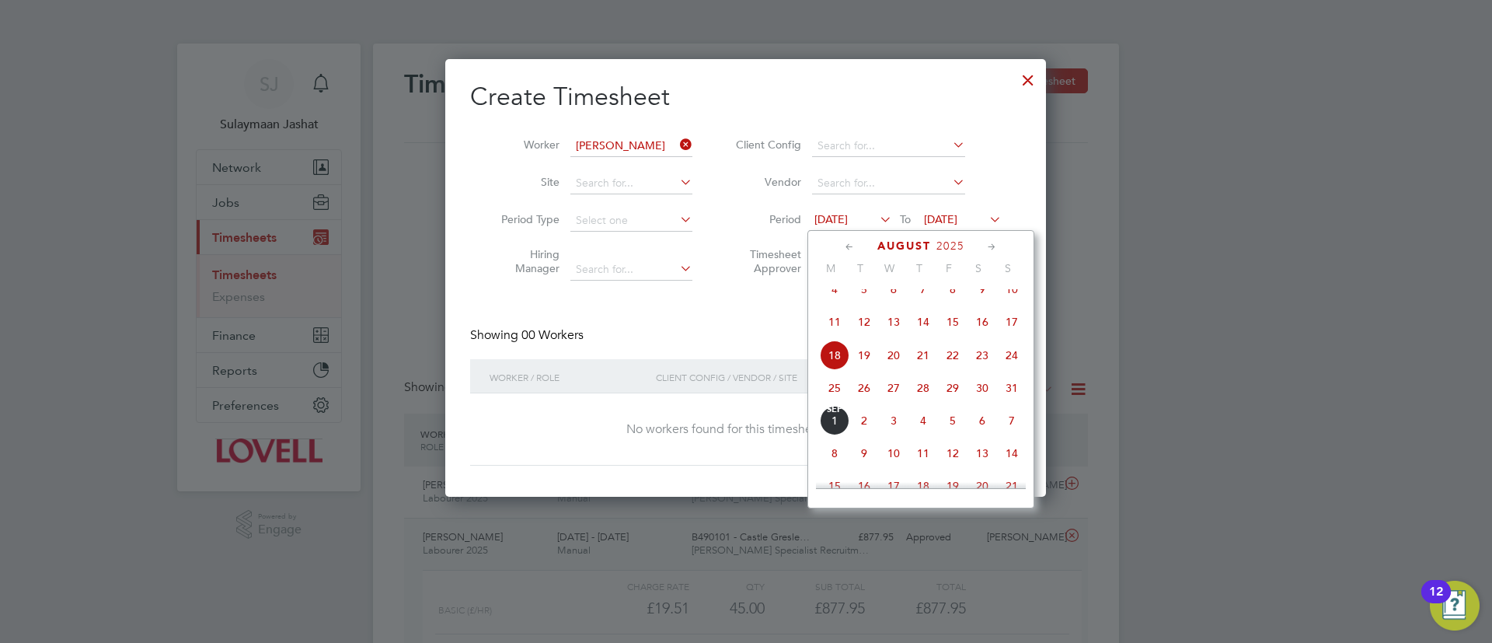
drag, startPoint x: 928, startPoint y: 309, endPoint x: 919, endPoint y: 309, distance: 8.5
click at [921, 304] on span "7" at bounding box center [923, 289] width 30 height 30
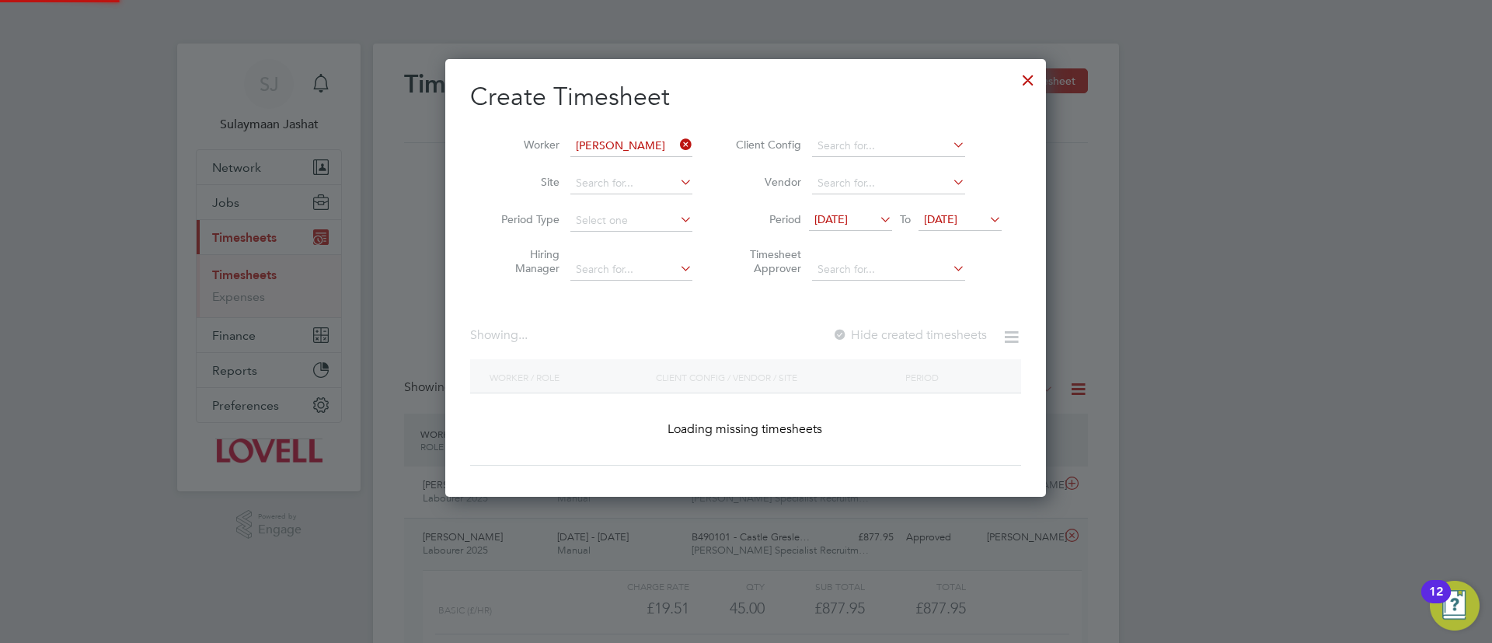
scroll to position [438, 601]
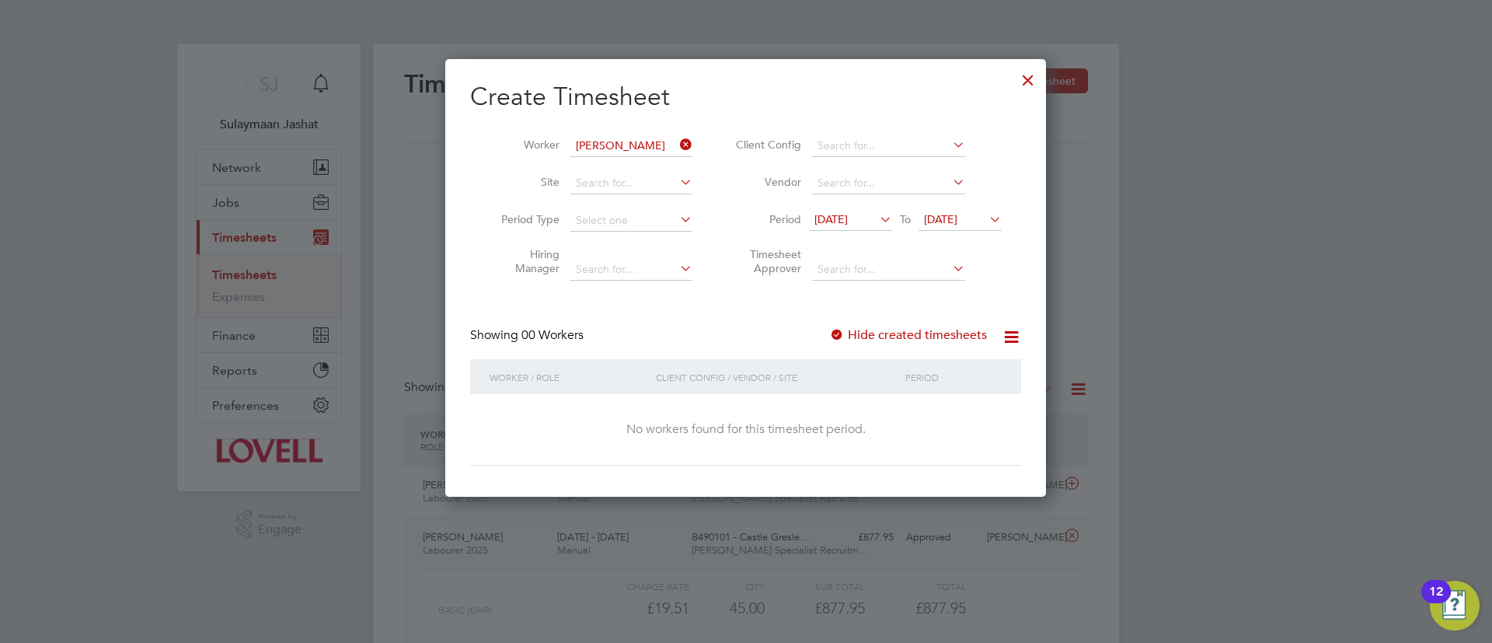
click at [947, 222] on span "[DATE]" at bounding box center [940, 219] width 33 height 14
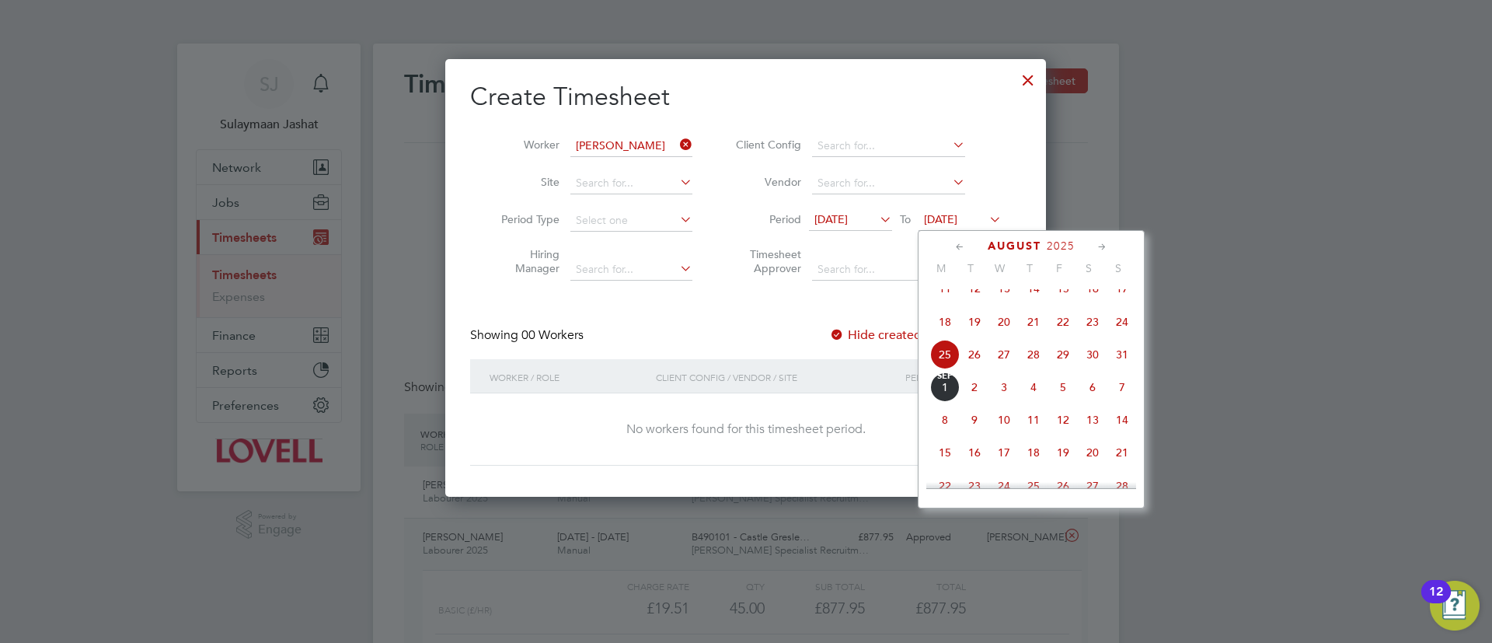
click at [1076, 396] on span "5" at bounding box center [1063, 387] width 30 height 30
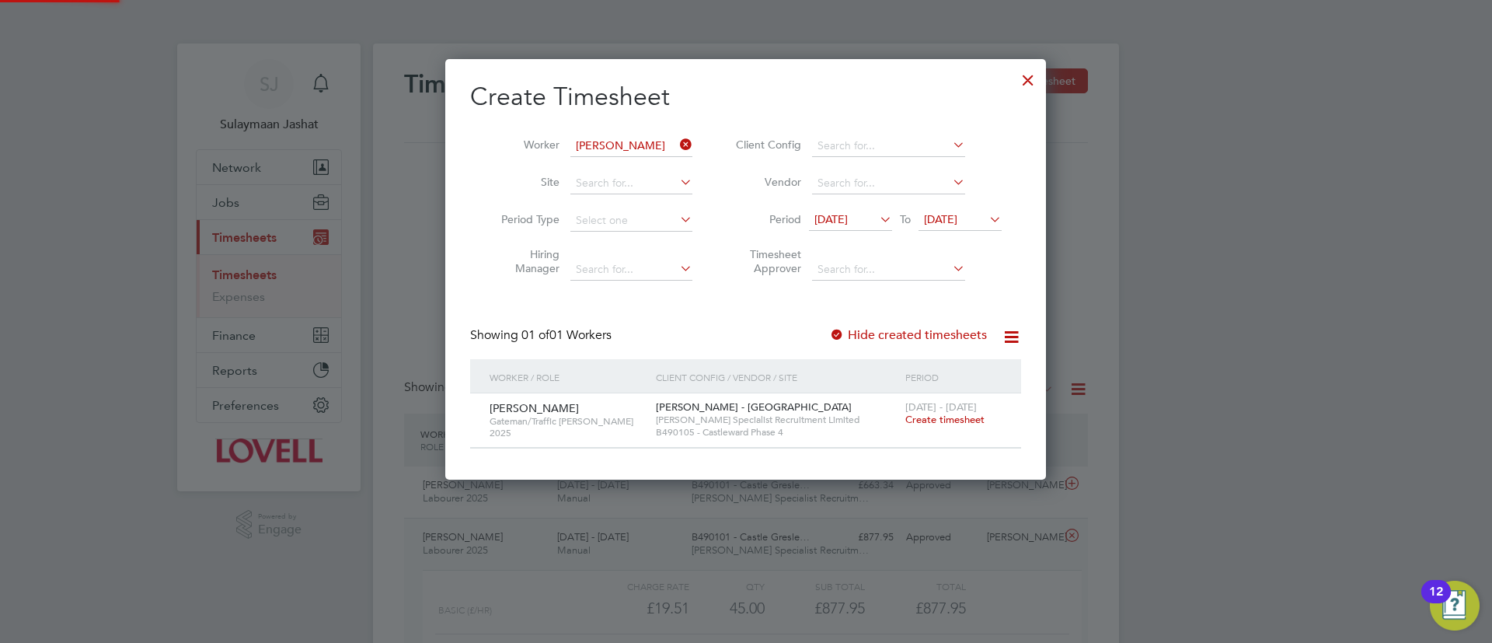
scroll to position [419, 601]
click at [788, 313] on div "Create Timesheet Worker Samson Olagunju Site Period Type Hiring Manager Client …" at bounding box center [745, 265] width 551 height 368
click at [1015, 75] on div at bounding box center [1028, 76] width 28 height 28
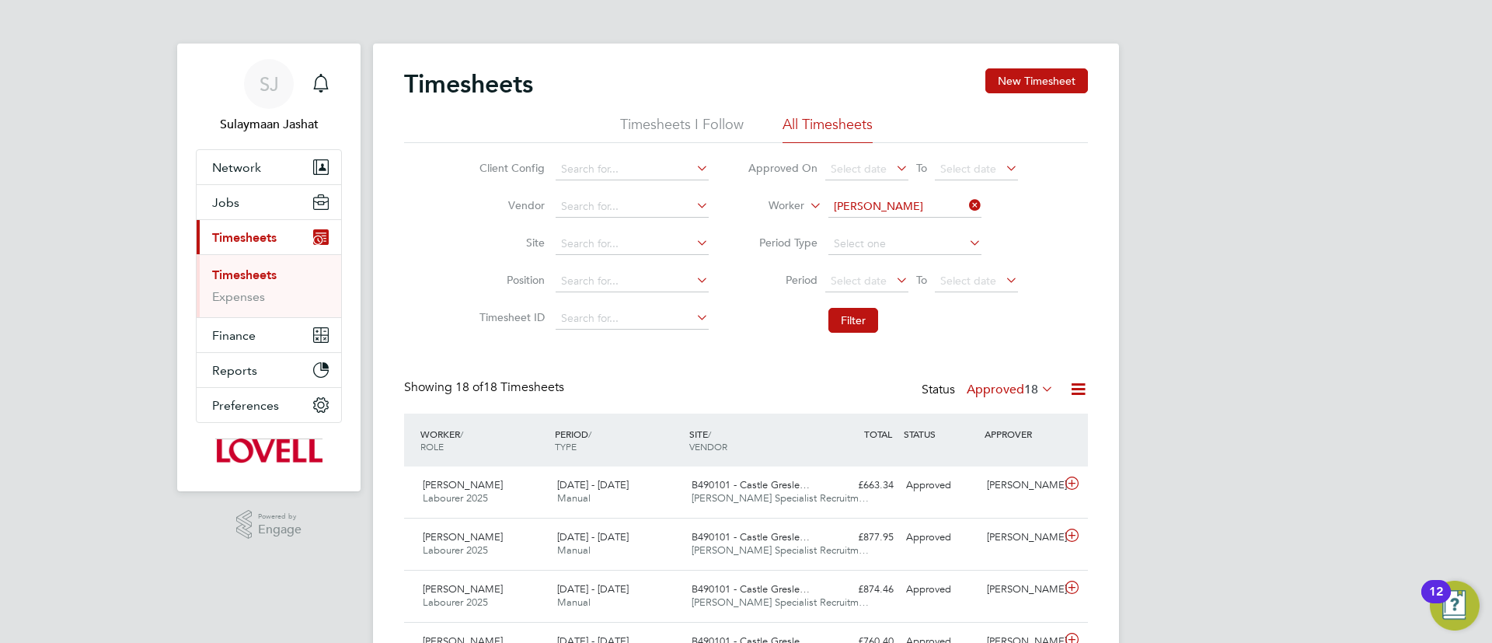
scroll to position [8, 8]
click at [1067, 68] on button "New Timesheet" at bounding box center [1036, 80] width 103 height 25
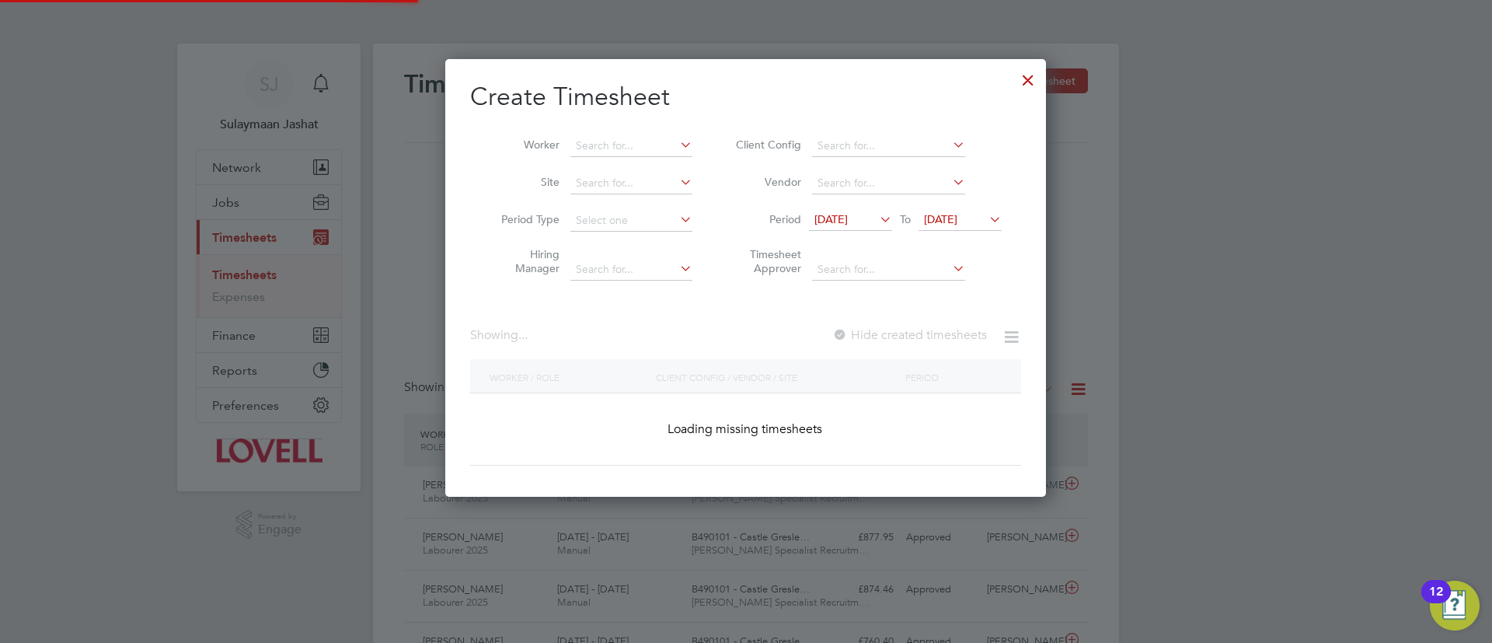
click at [641, 118] on div "Create Timesheet Worker Site Period Type Hiring Manager Client Config Vendor Pe…" at bounding box center [745, 273] width 551 height 385
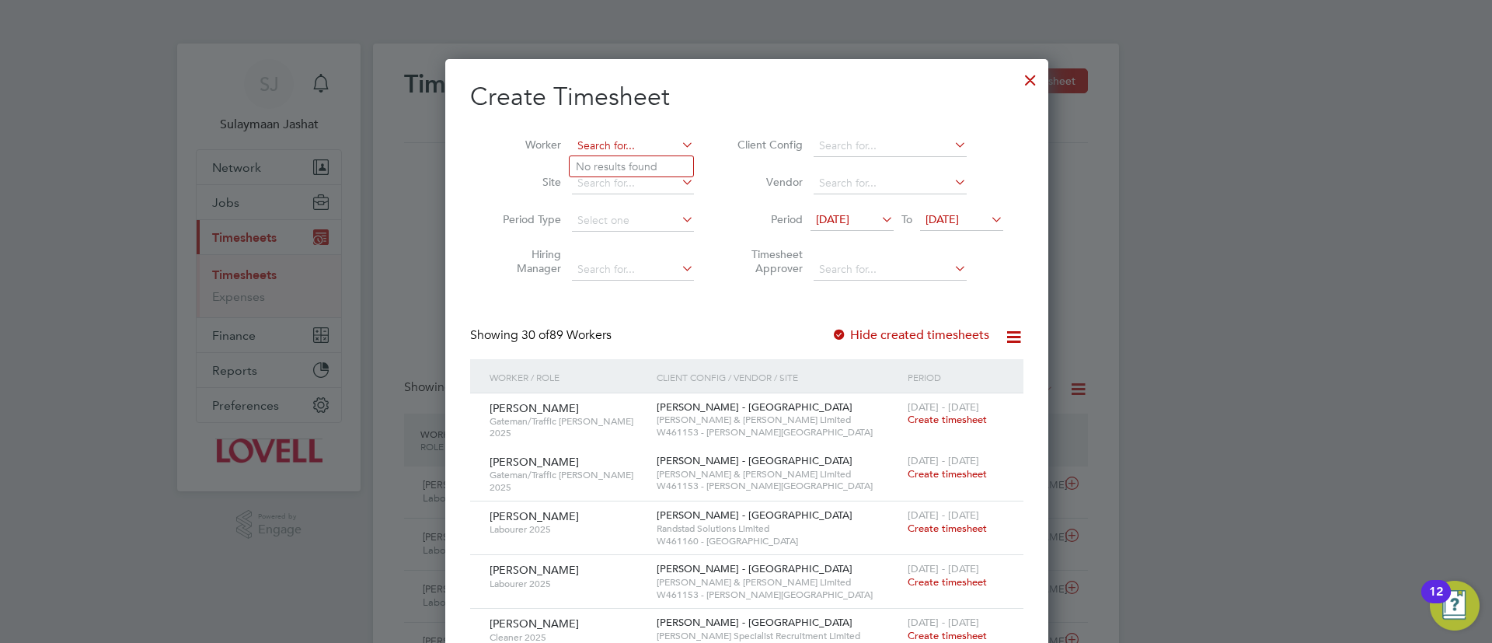
click at [635, 137] on input at bounding box center [633, 146] width 122 height 22
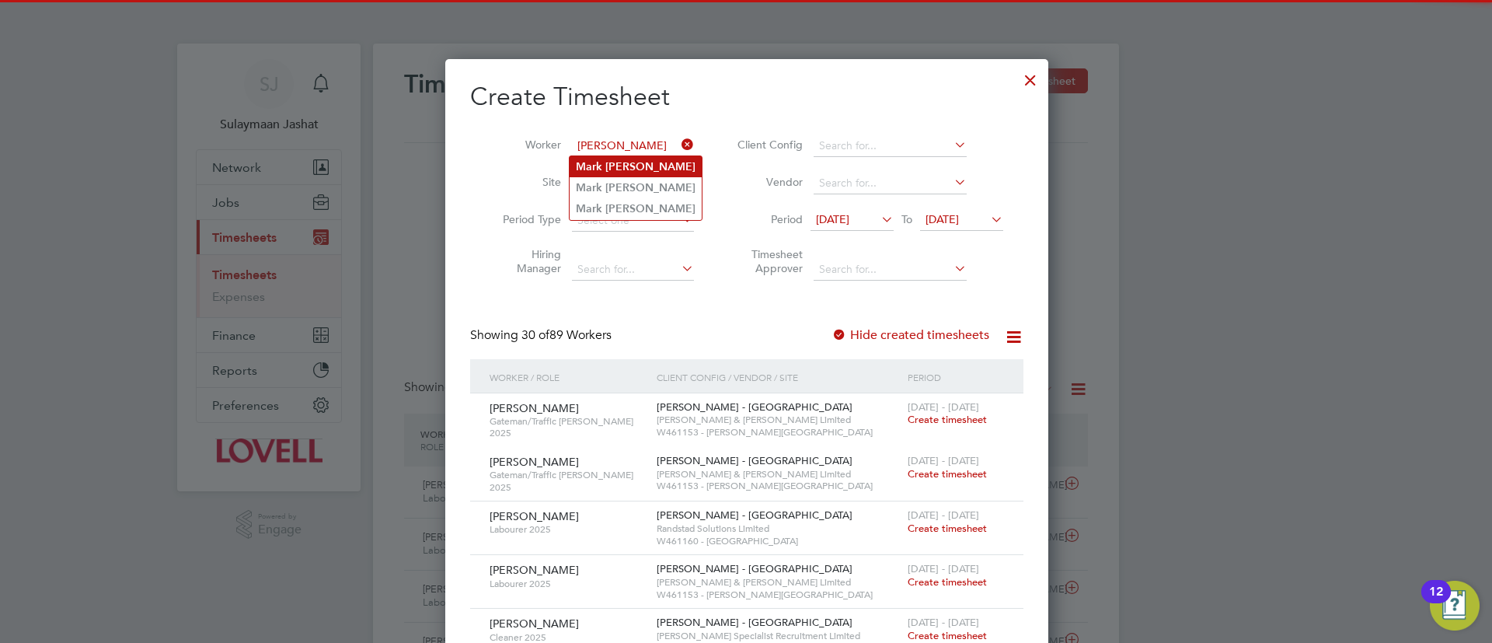
click at [625, 170] on b "Jones" at bounding box center [650, 166] width 90 height 13
type input "Mark Jones"
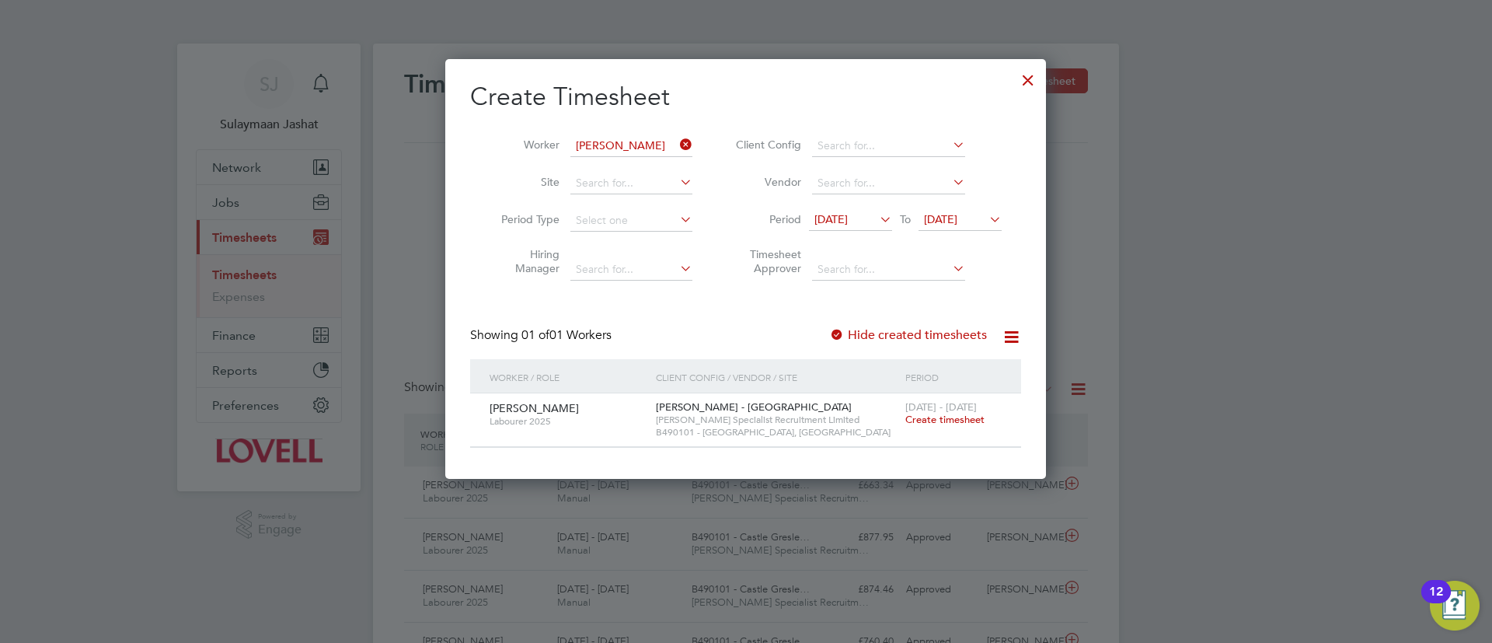
click at [907, 414] on span "Create timesheet" at bounding box center [944, 419] width 79 height 13
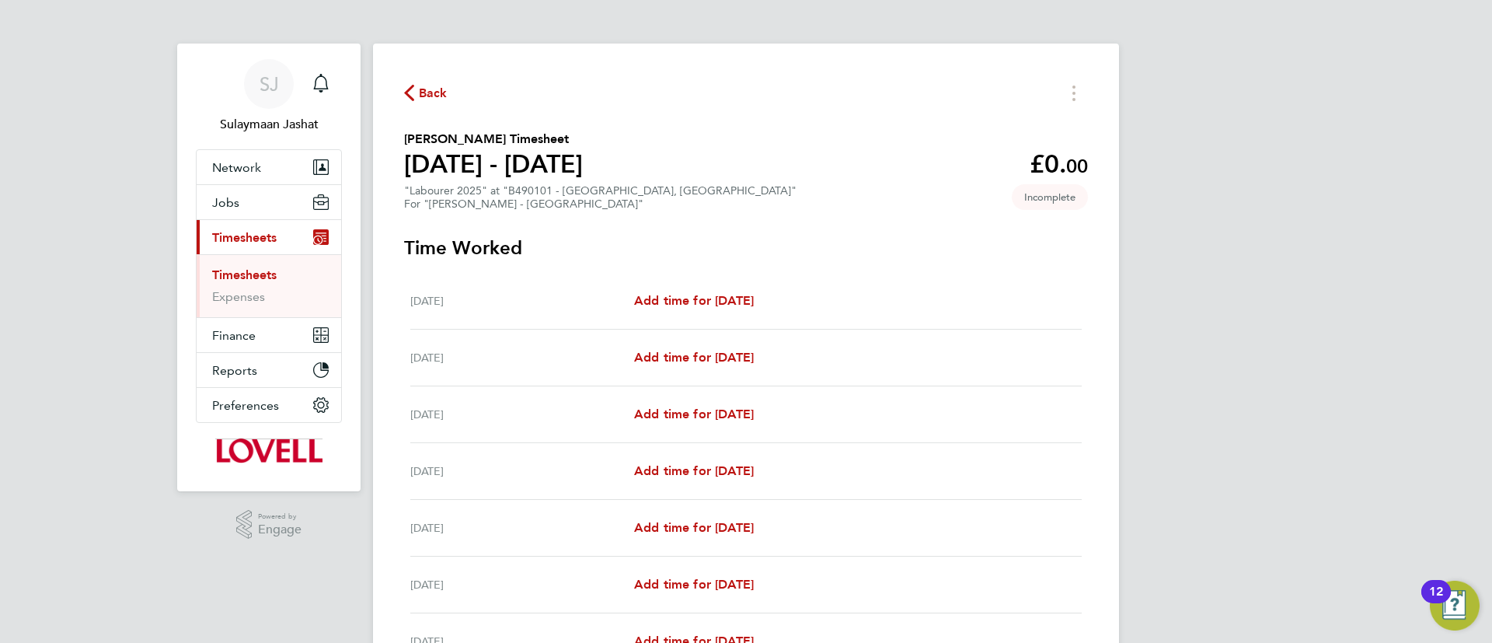
click at [674, 399] on div "Mon 18 Aug Add time for Mon 18 Aug Add time for Mon 18 Aug" at bounding box center [745, 414] width 671 height 57
click at [688, 409] on span "Add time for Mon 18 Aug" at bounding box center [694, 413] width 120 height 15
select select "30"
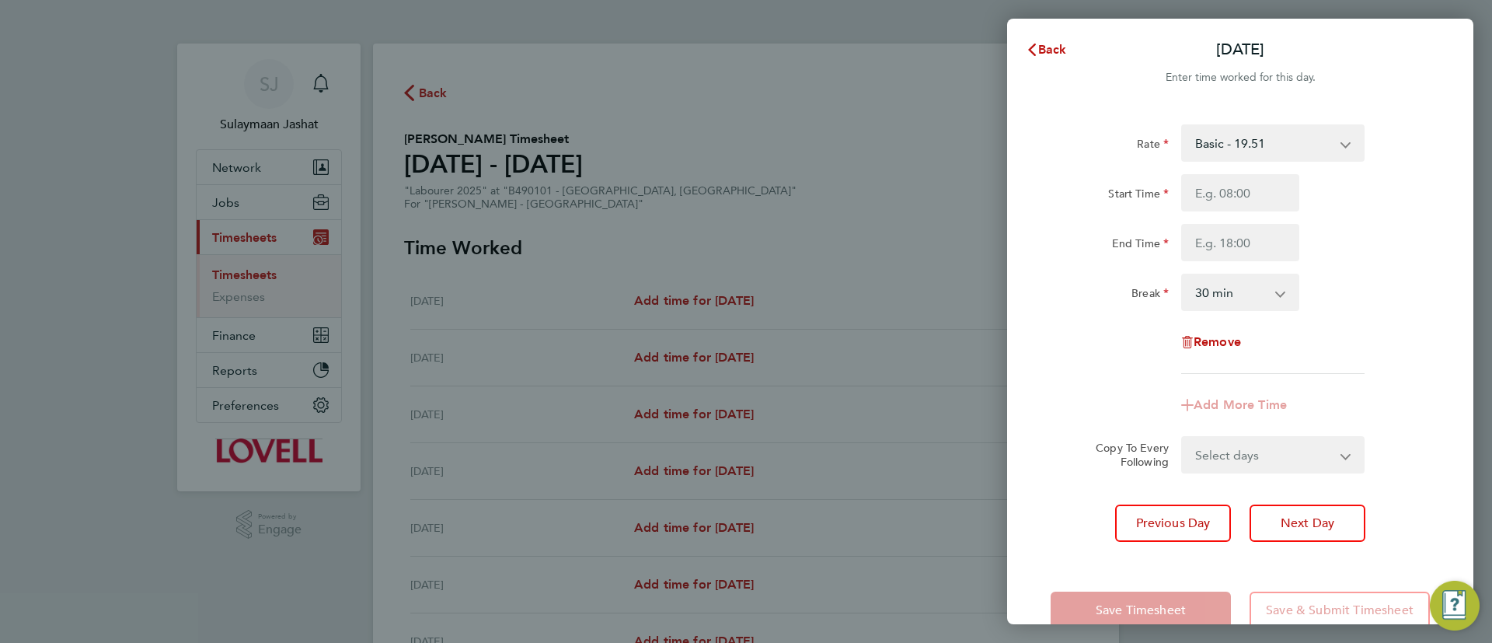
click at [1258, 165] on div "Rate Basic - 19.51 Weekday OT 39h+ - 28.12 Sat first 4h - 28.12 Sat after 4h - …" at bounding box center [1239, 248] width 379 height 249
click at [1203, 204] on input "Start Time" at bounding box center [1240, 192] width 118 height 37
type input "07:30"
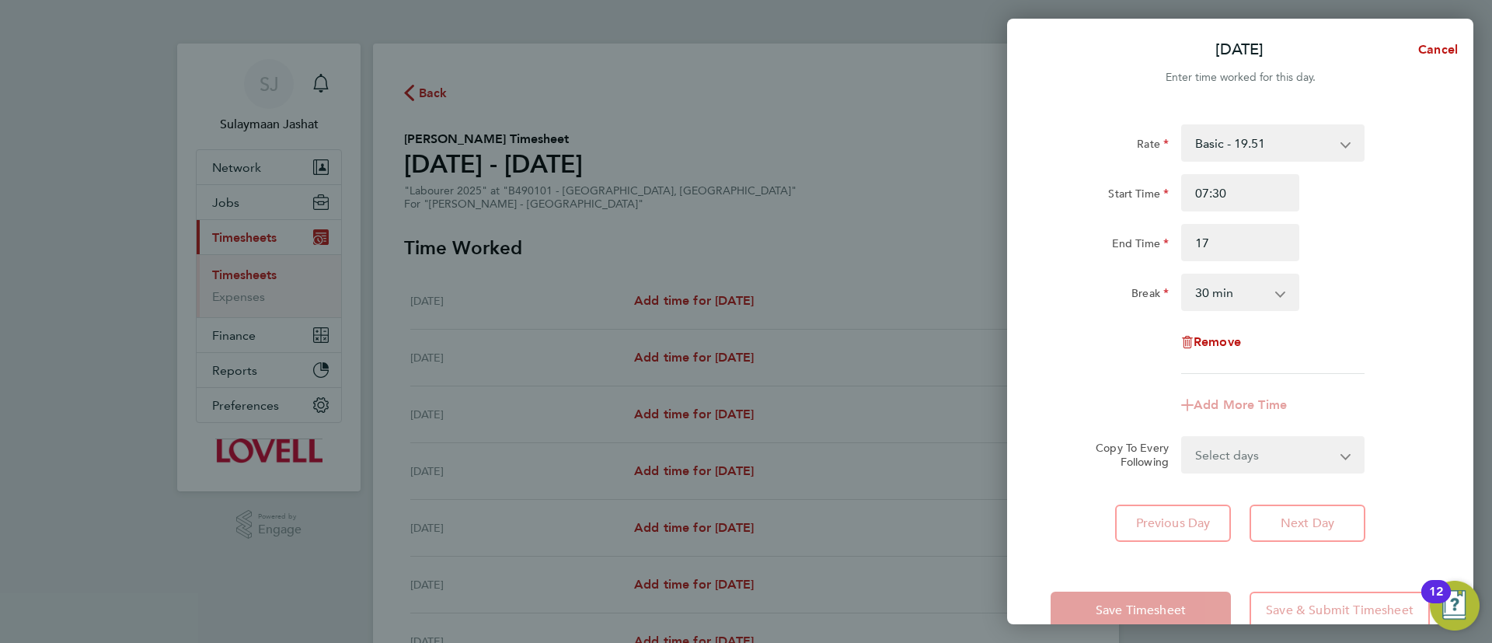
type input "17:00"
click at [1126, 275] on div "Break" at bounding box center [1109, 288] width 118 height 31
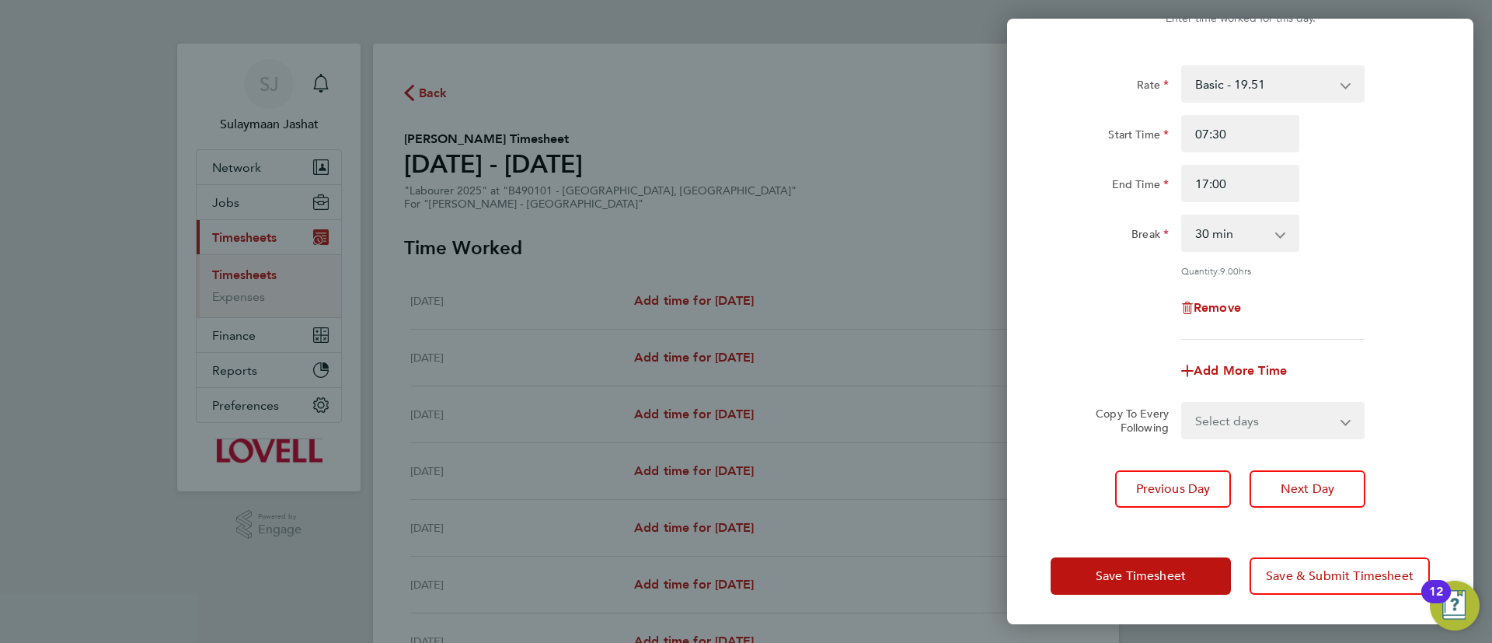
drag, startPoint x: 1270, startPoint y: 406, endPoint x: 1226, endPoint y: 430, distance: 50.8
click at [1270, 406] on select "Select days Day Tuesday Wednesday Thursday Friday" at bounding box center [1264, 420] width 163 height 34
select select "DAY"
click at [1183, 403] on select "Select days Day Tuesday Wednesday Thursday Friday" at bounding box center [1264, 420] width 163 height 34
select select "2025-08-22"
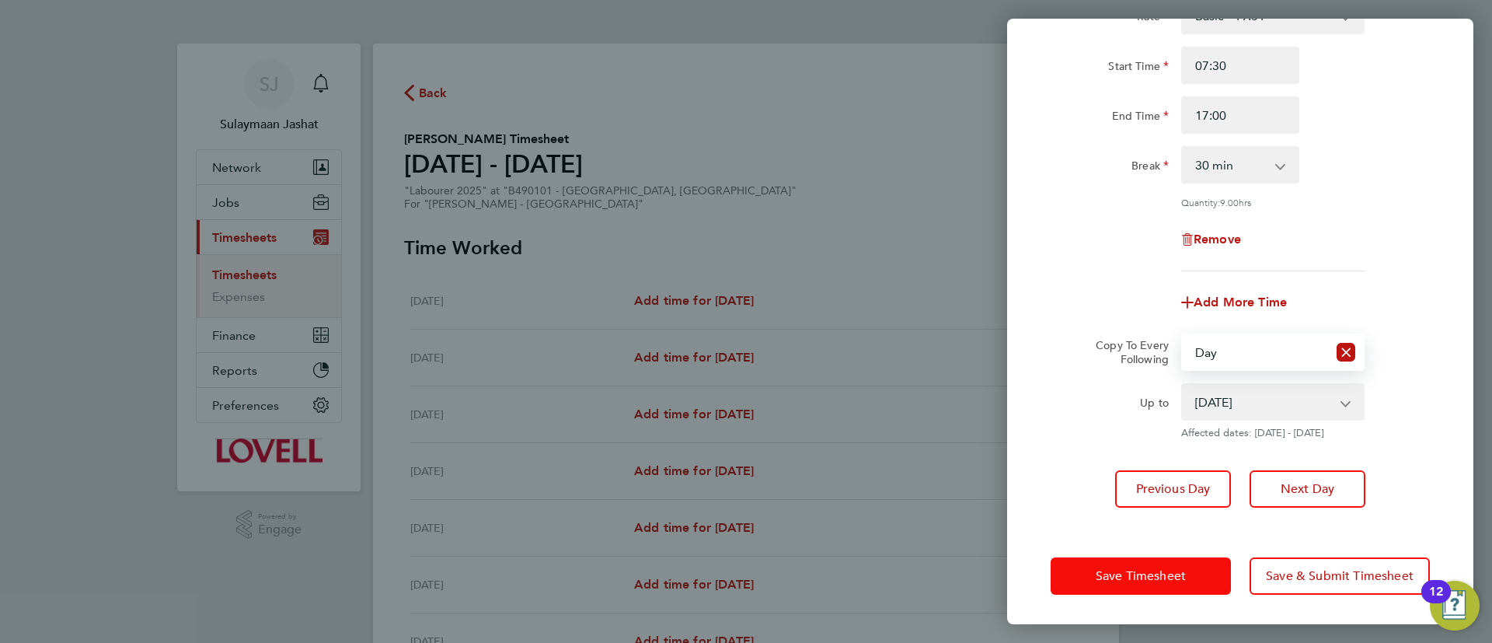
click at [1123, 575] on span "Save Timesheet" at bounding box center [1141, 576] width 90 height 16
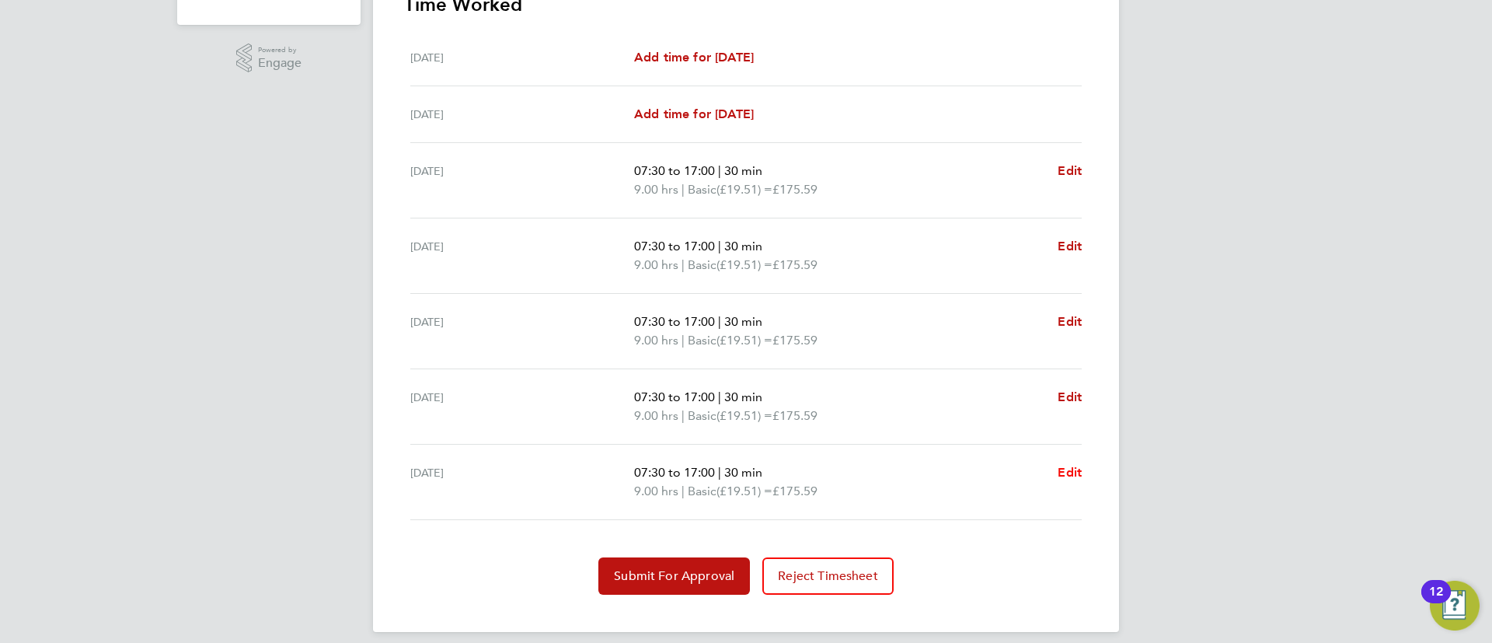
click at [1076, 466] on span "Edit" at bounding box center [1069, 472] width 24 height 15
select select "30"
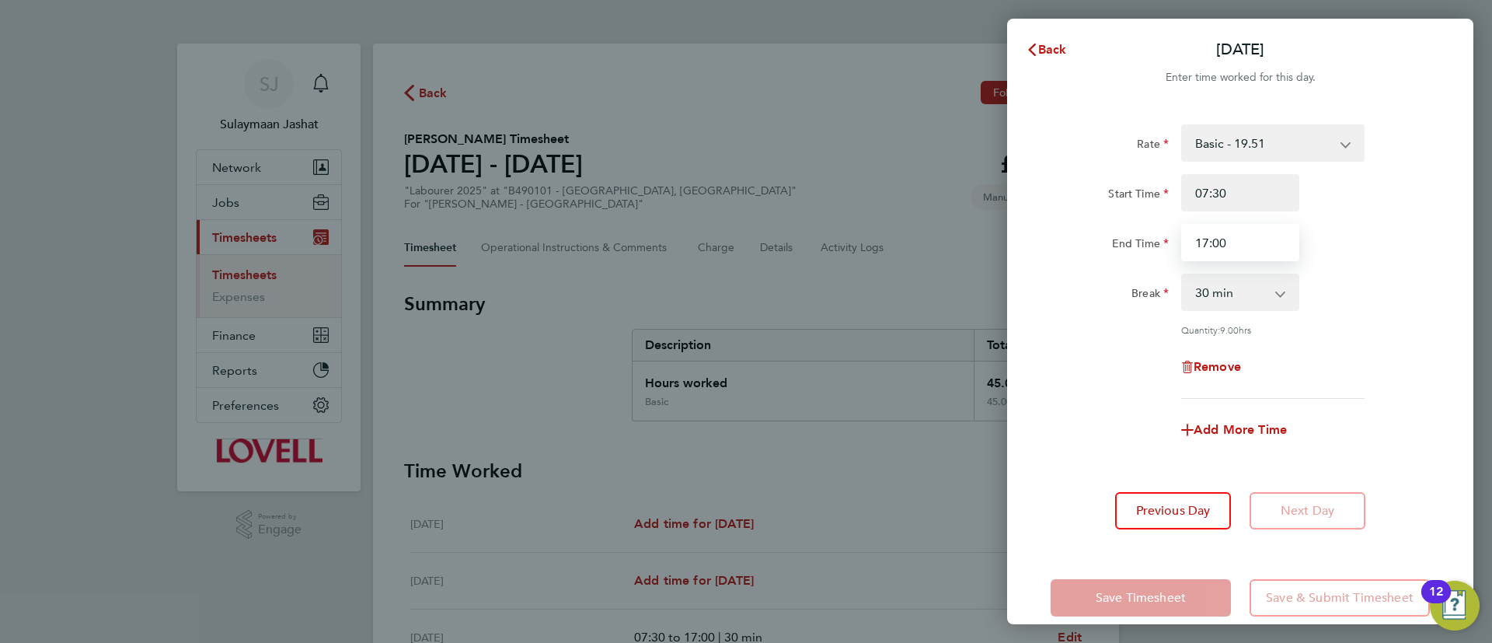
click at [1249, 255] on input "17:00" at bounding box center [1240, 242] width 118 height 37
click at [1246, 255] on input "17:00" at bounding box center [1240, 242] width 118 height 37
click at [1242, 422] on span "Add More Time" at bounding box center [1239, 429] width 93 height 15
select select "null"
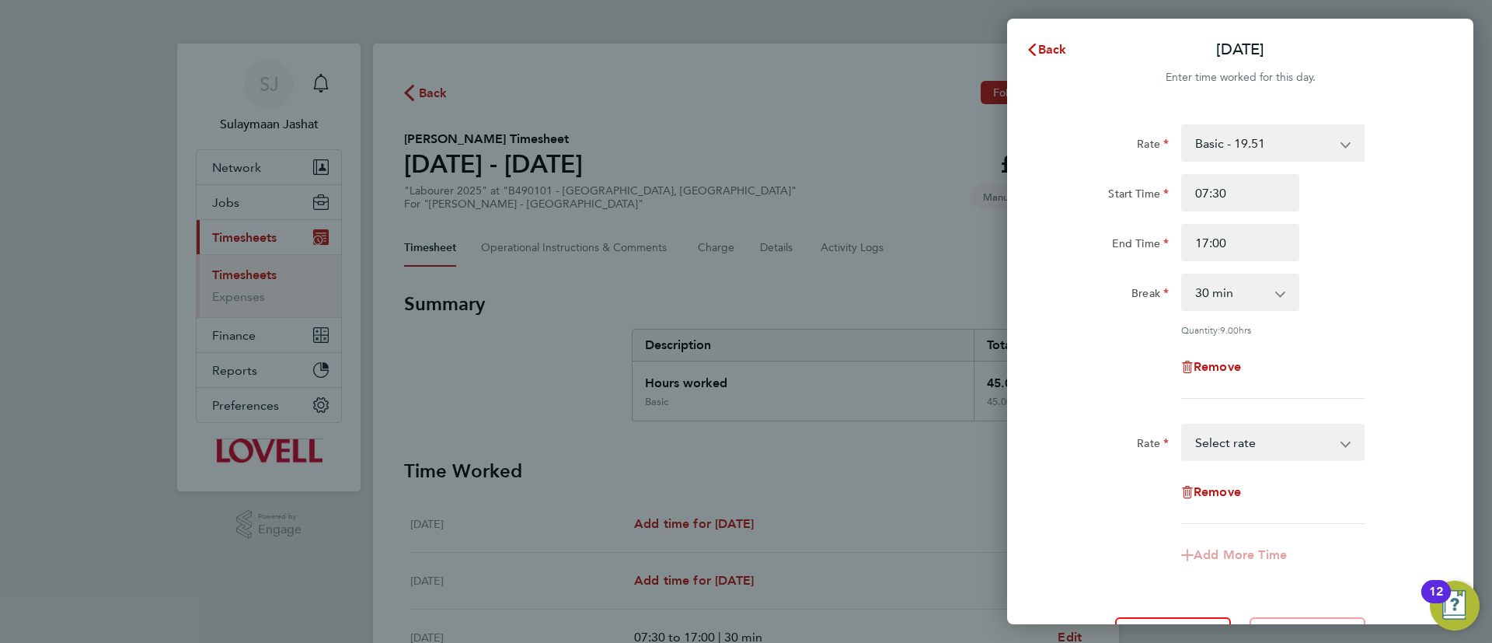
click at [1242, 457] on select "Basic - 19.51 Weekday OT 39h+ - 28.12 Sat first 4h - 28.12 Sat after 4h - 36.73…" at bounding box center [1264, 442] width 162 height 34
select select "30"
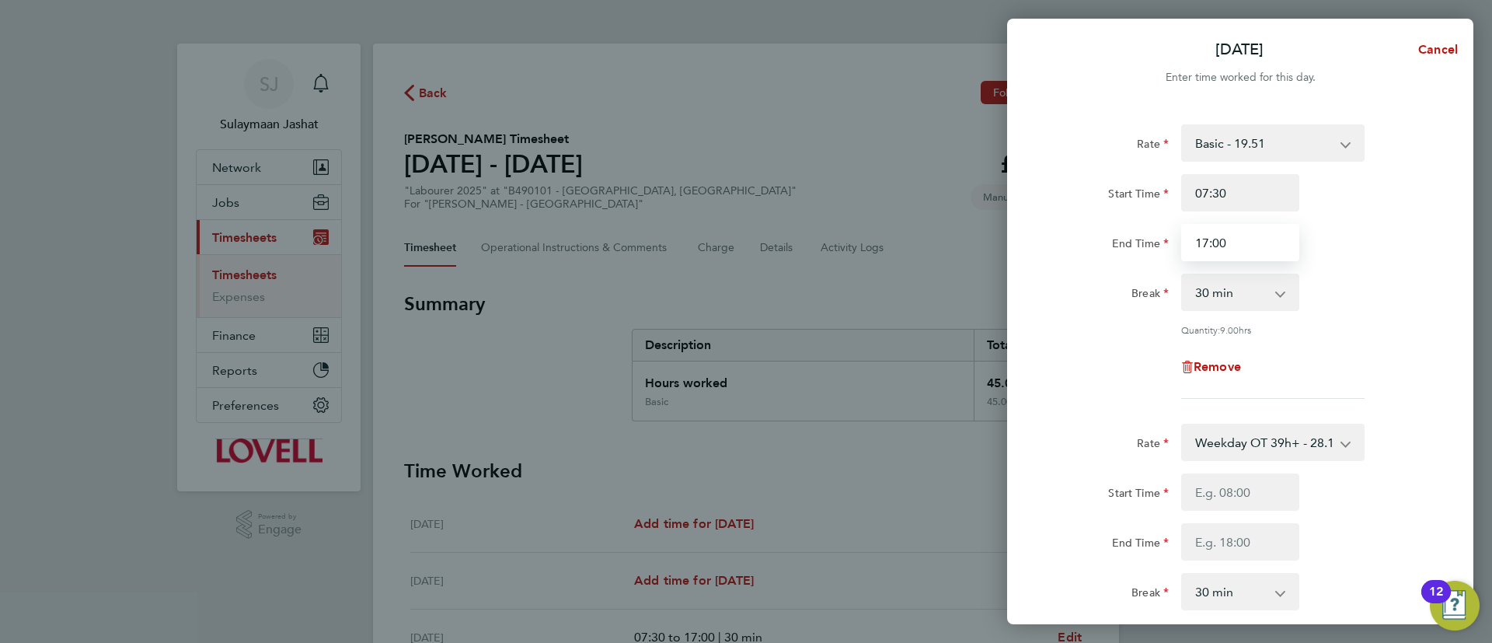
click at [1238, 249] on input "17:00" at bounding box center [1240, 242] width 118 height 37
type input "11:00"
click at [1176, 273] on div "0 min 15 min 30 min 45 min 60 min 75 min 90 min" at bounding box center [1240, 291] width 131 height 37
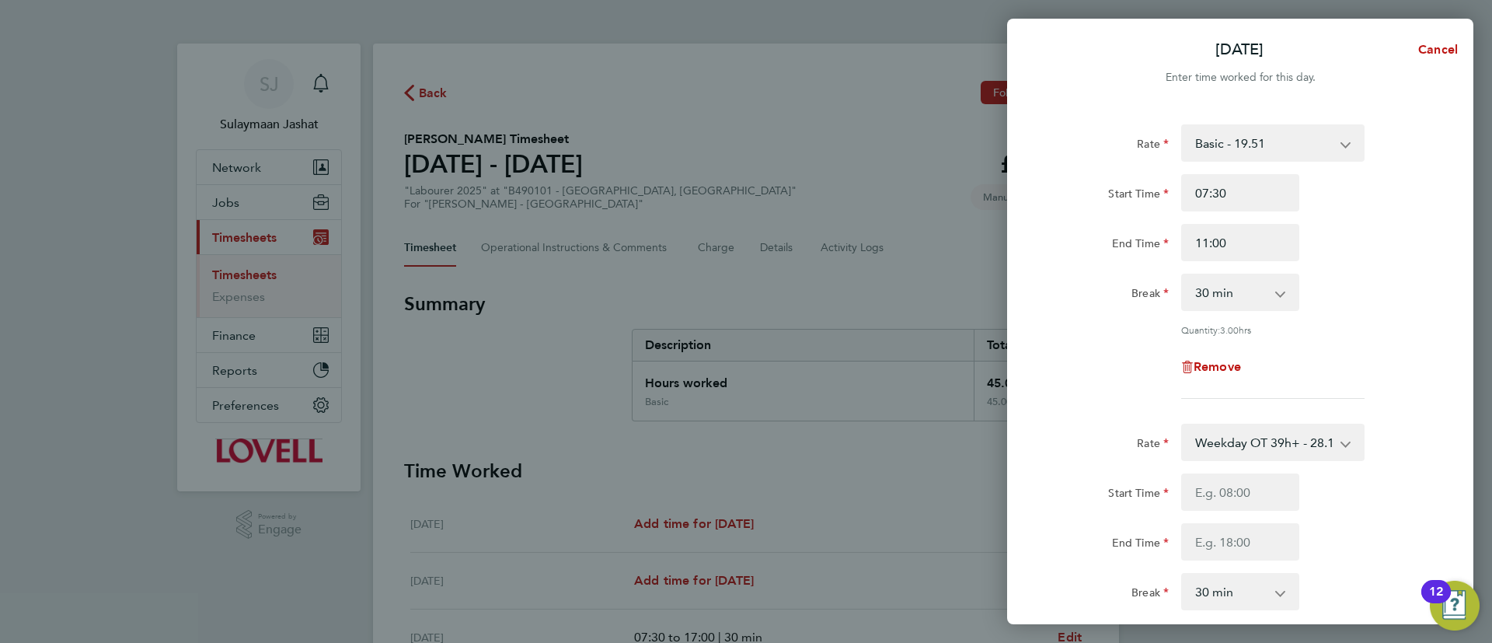
click at [1234, 286] on select "0 min 15 min 30 min 45 min 60 min 75 min 90 min" at bounding box center [1231, 292] width 96 height 34
click at [1183, 275] on select "0 min 15 min 30 min 45 min 60 min 75 min 90 min" at bounding box center [1231, 292] width 96 height 34
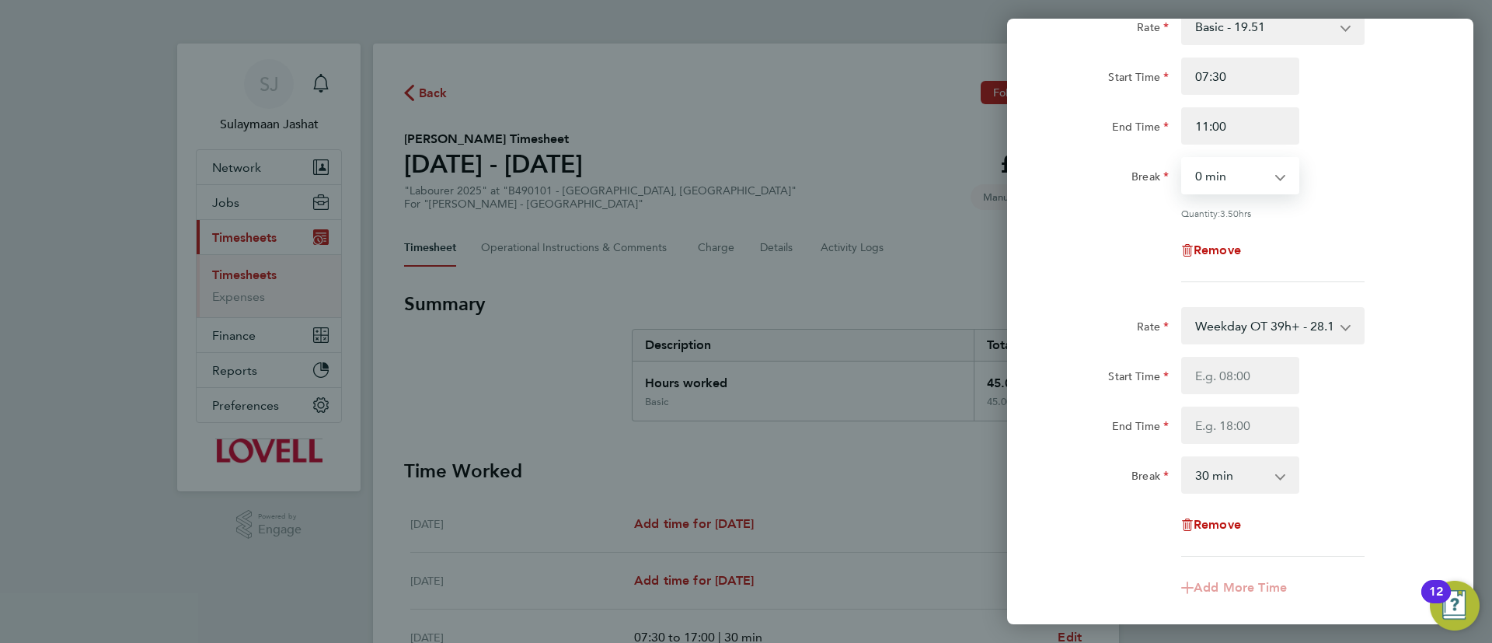
drag, startPoint x: 1239, startPoint y: 171, endPoint x: 1237, endPoint y: 186, distance: 15.7
click at [1239, 171] on select "0 min 15 min 30 min 45 min 60 min 75 min 90 min" at bounding box center [1231, 175] width 96 height 34
select select "30"
click at [1183, 158] on select "0 min 15 min 30 min 45 min 60 min 75 min 90 min" at bounding box center [1231, 175] width 96 height 34
click at [1230, 372] on input "Start Time" at bounding box center [1240, 375] width 118 height 37
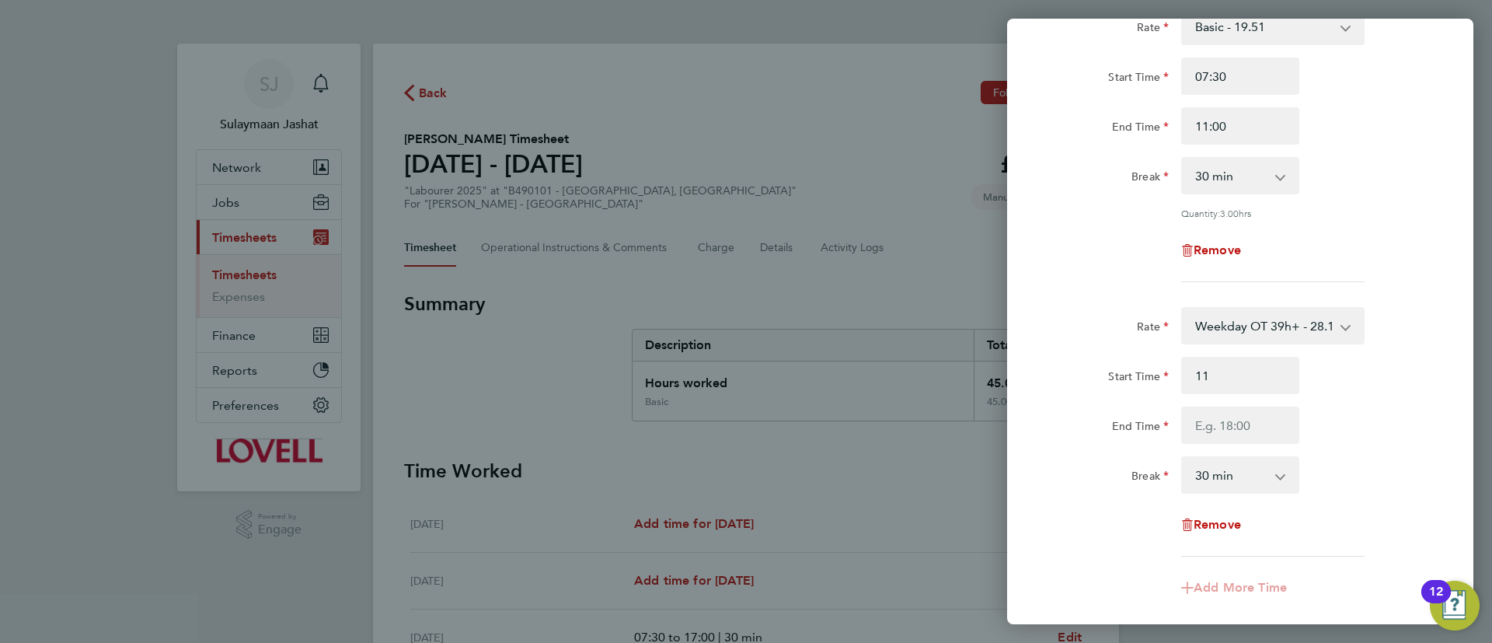
type input "11:00"
click at [1137, 380] on label "Start Time" at bounding box center [1138, 378] width 61 height 19
click at [1181, 95] on input "Start Time" at bounding box center [1240, 75] width 118 height 37
click at [1228, 416] on input "End Time" at bounding box center [1240, 424] width 118 height 37
click at [1131, 256] on div "Remove" at bounding box center [1240, 250] width 392 height 37
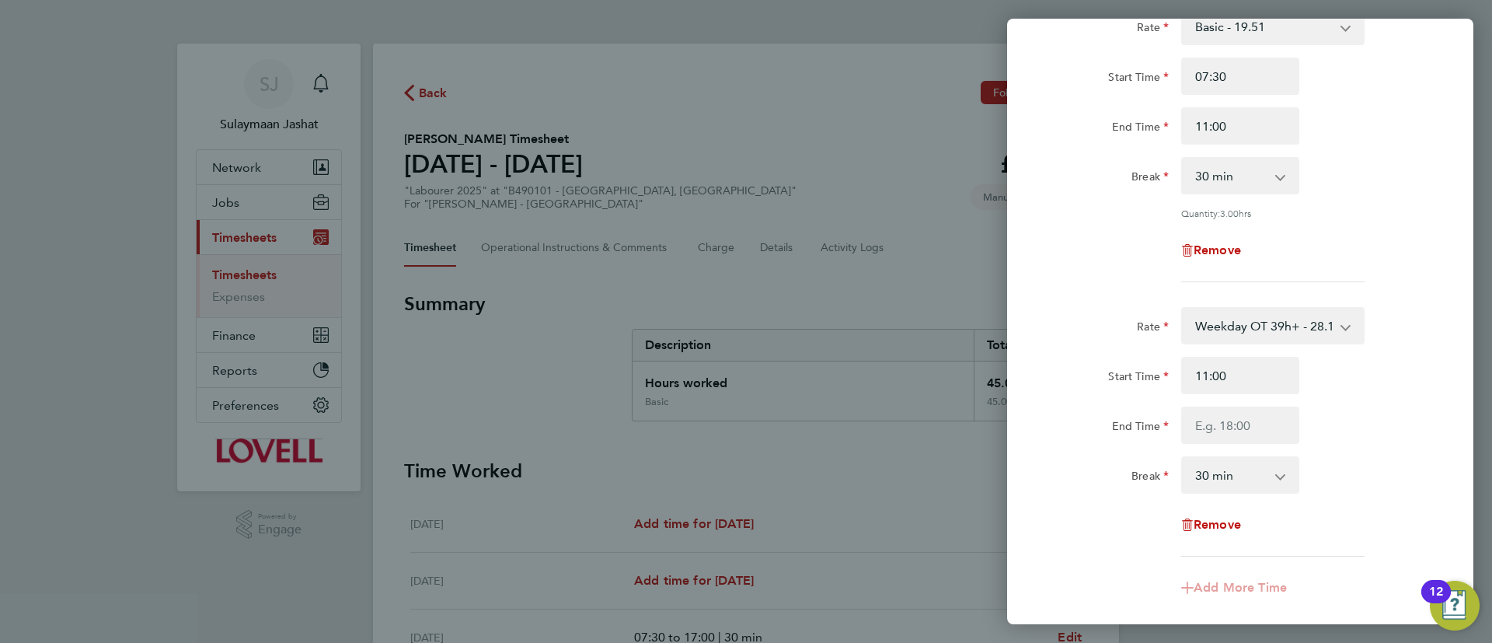
click at [1257, 158] on select "0 min 15 min 30 min 45 min 60 min 75 min 90 min" at bounding box center [1231, 175] width 96 height 34
select select "0"
click at [1183, 158] on select "0 min 15 min 30 min 45 min 60 min 75 min 90 min" at bounding box center [1231, 175] width 96 height 34
click at [1245, 131] on input "11:00" at bounding box center [1240, 125] width 118 height 37
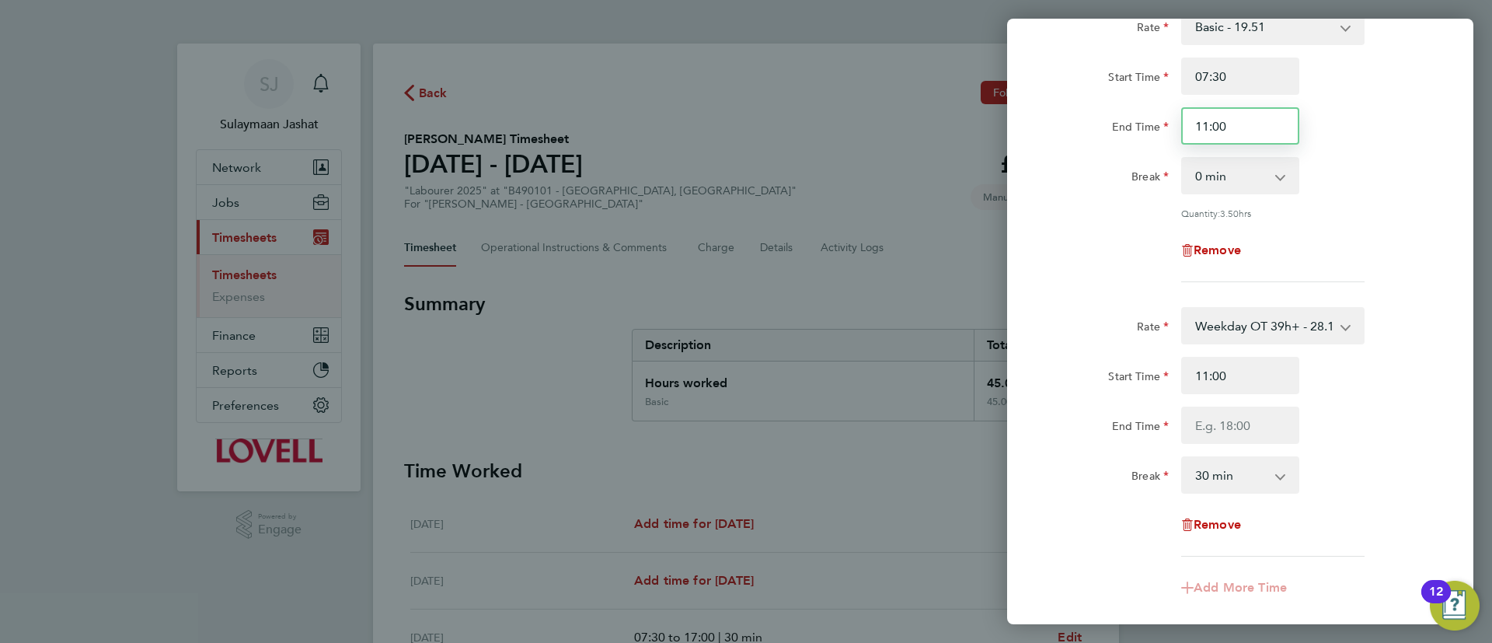
click at [1245, 131] on input "11:00" at bounding box center [1240, 125] width 118 height 37
type input "10:30"
click at [1418, 232] on div "Remove" at bounding box center [1240, 250] width 392 height 37
click at [1265, 378] on input "11:00" at bounding box center [1240, 375] width 118 height 37
click at [1254, 370] on input "11:00" at bounding box center [1240, 375] width 118 height 37
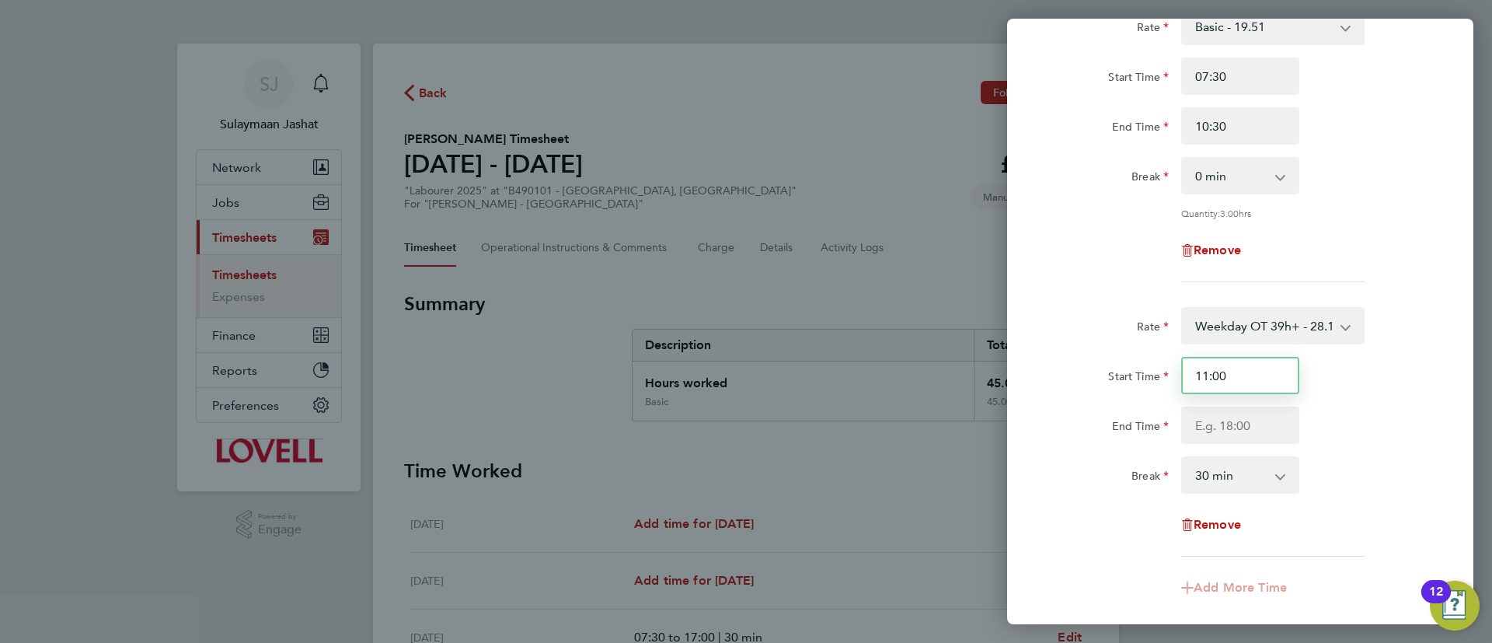
click at [1254, 370] on input "11:00" at bounding box center [1240, 375] width 118 height 37
type input "10:30"
type input "17:00"
drag, startPoint x: 1116, startPoint y: 405, endPoint x: 1139, endPoint y: 420, distance: 26.9
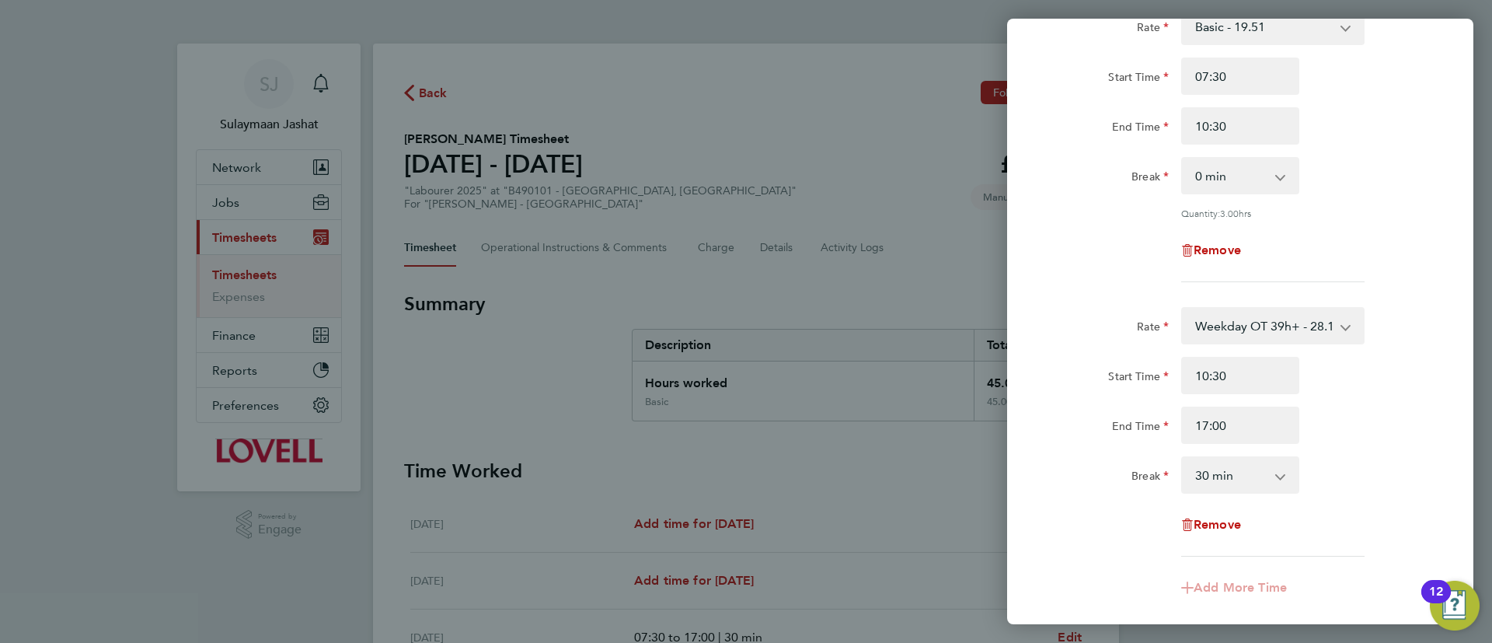
click at [1117, 406] on div "End Time" at bounding box center [1109, 421] width 118 height 31
click at [1263, 463] on select "0 min 15 min 30 min 45 min 60 min 75 min 90 min" at bounding box center [1231, 475] width 96 height 34
select select "0"
click at [1183, 458] on select "0 min 15 min 30 min 45 min 60 min 75 min 90 min" at bounding box center [1231, 475] width 96 height 34
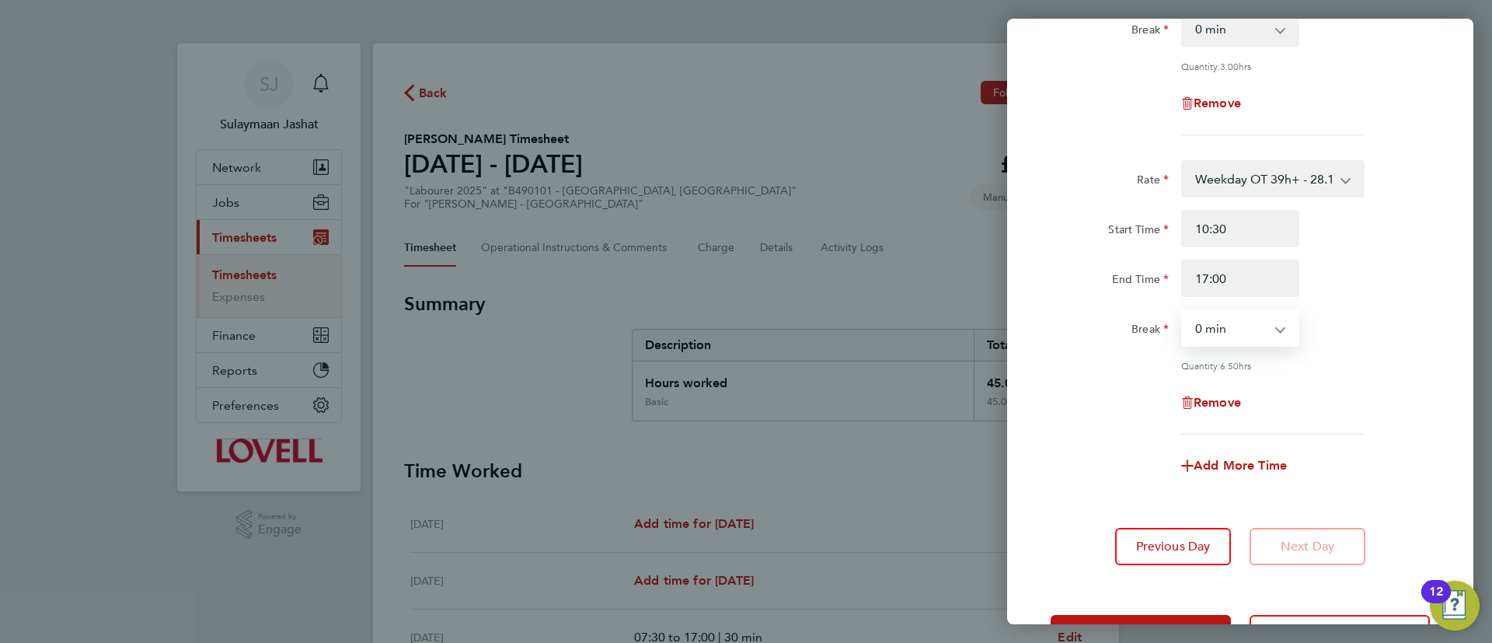
scroll to position [319, 0]
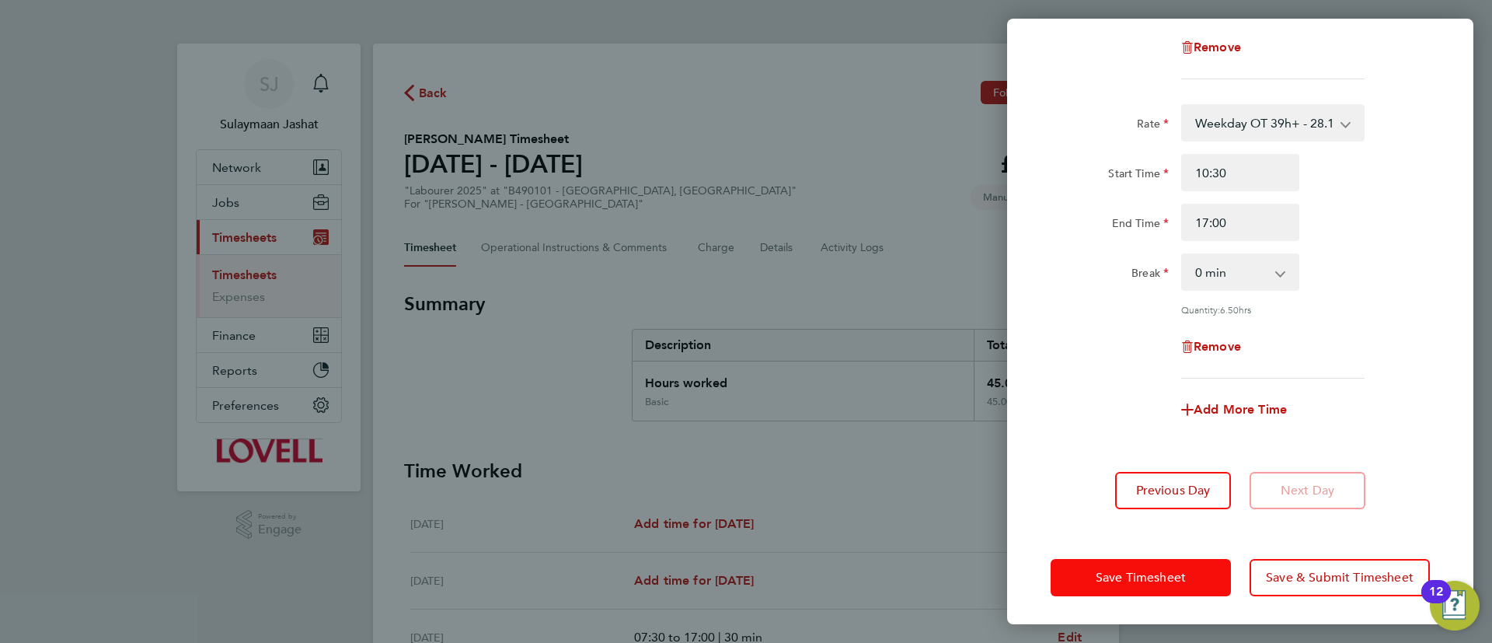
click at [1133, 578] on span "Save Timesheet" at bounding box center [1141, 578] width 90 height 16
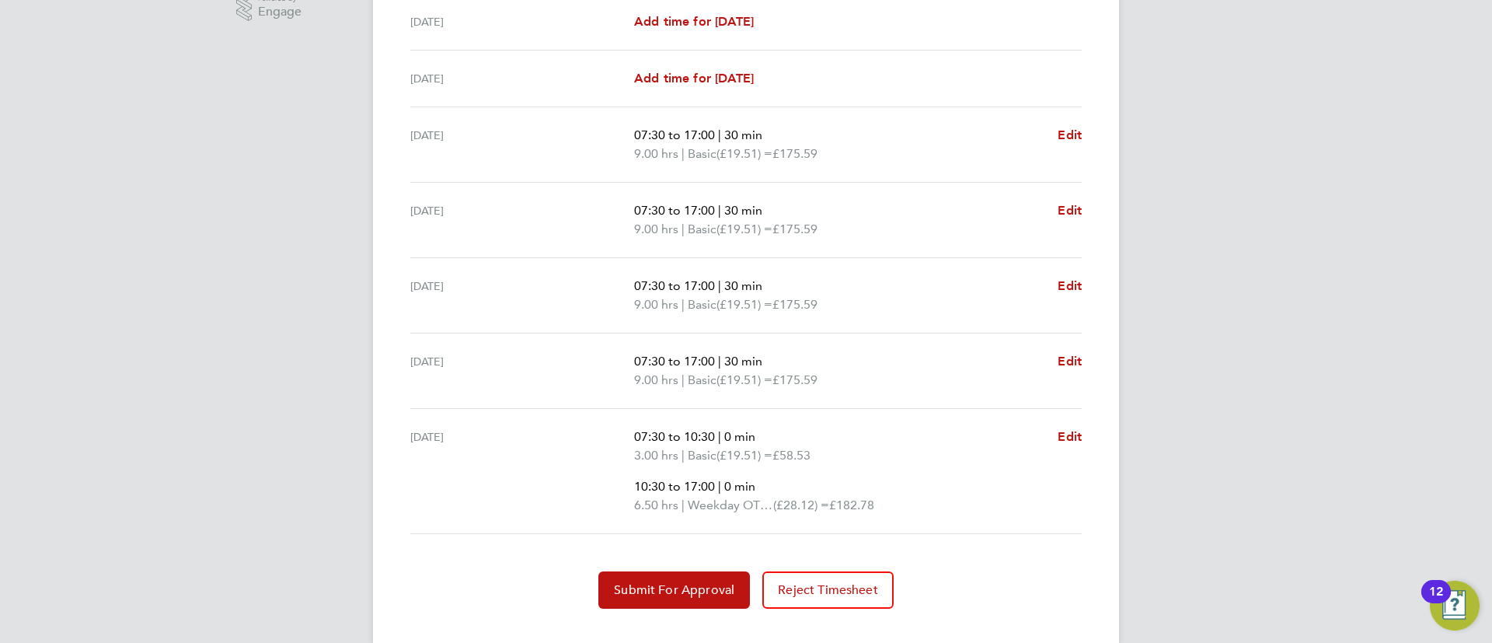
scroll to position [545, 0]
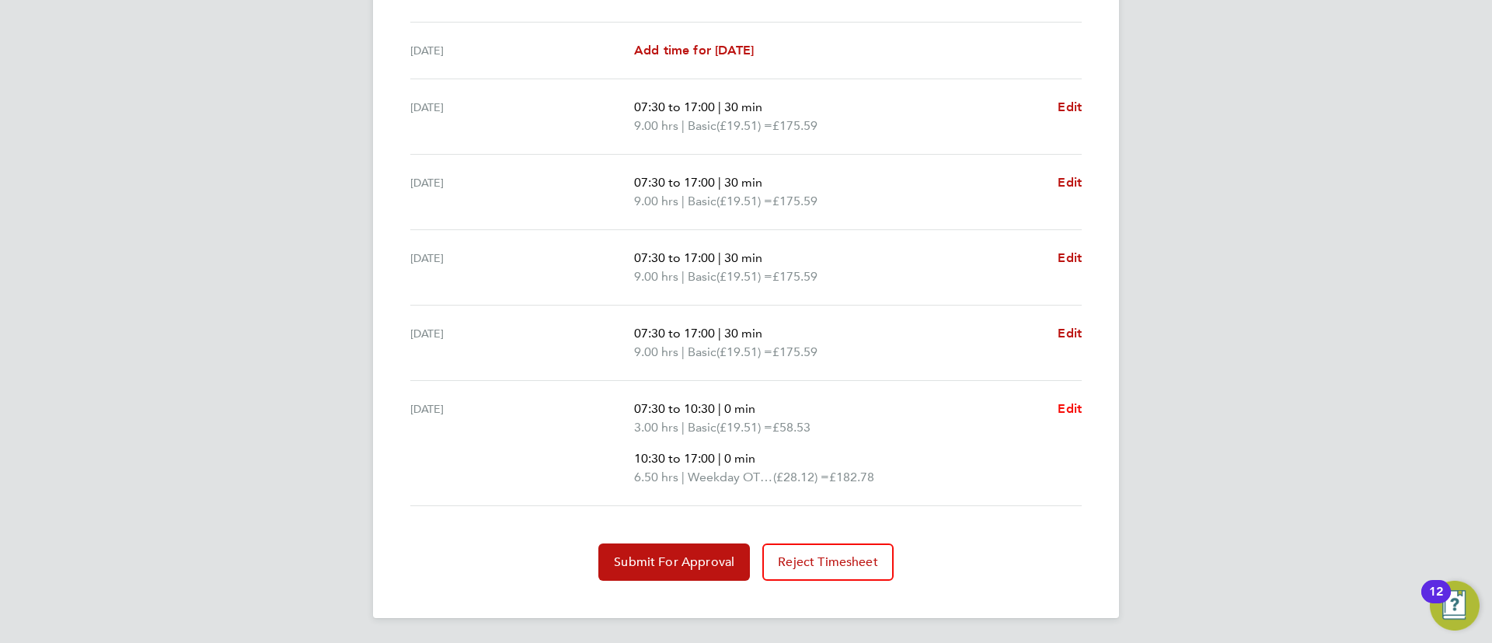
click at [1078, 406] on span "Edit" at bounding box center [1069, 408] width 24 height 15
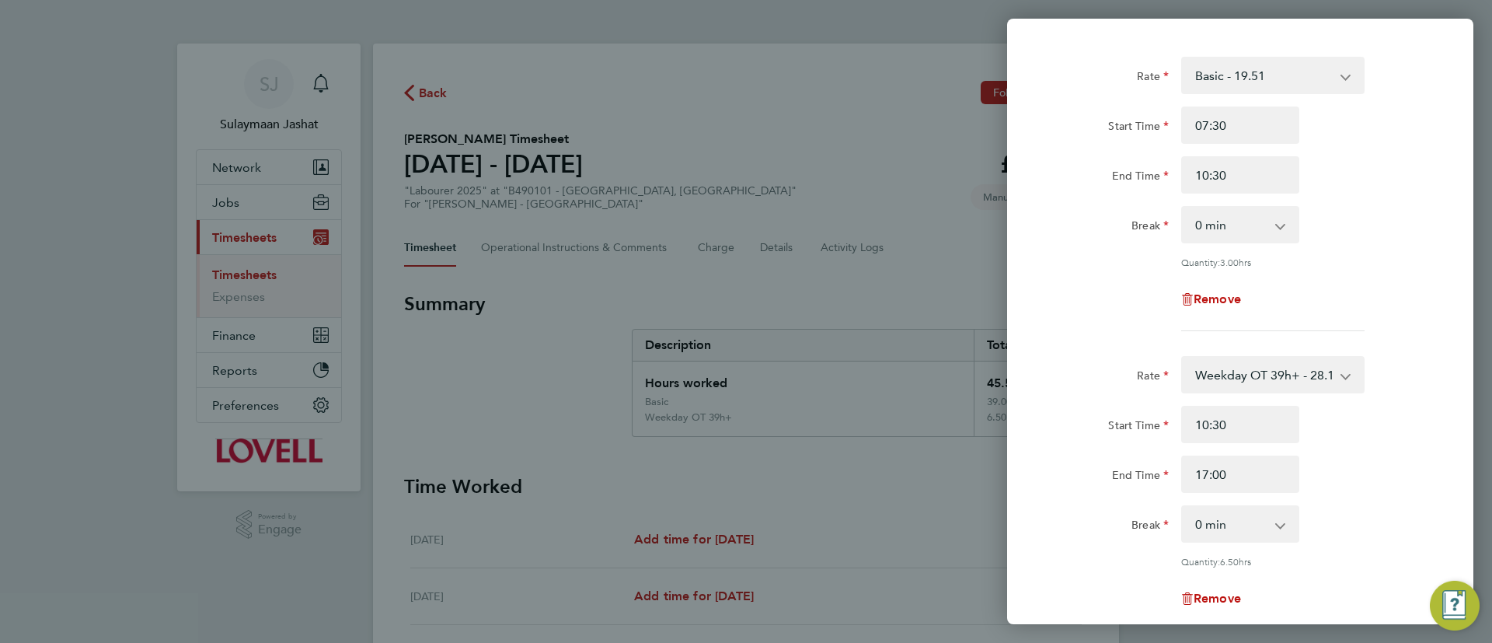
scroll to position [117, 0]
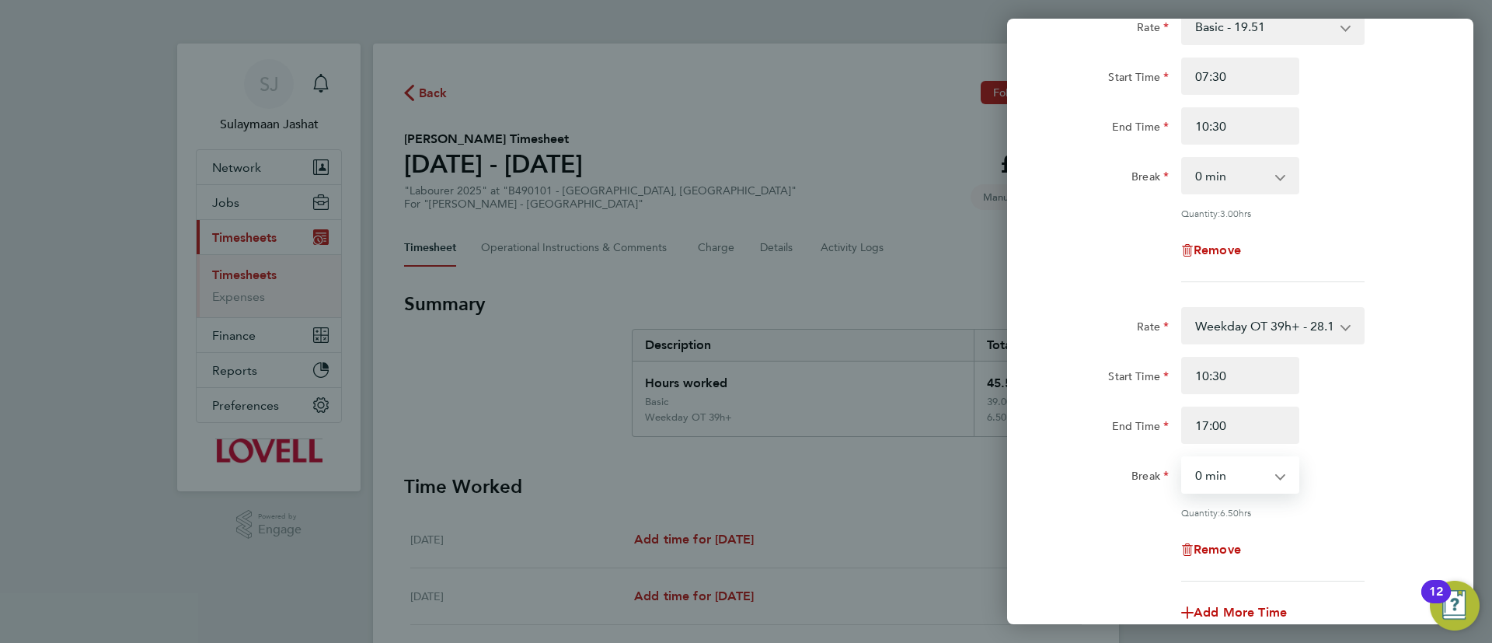
click at [1239, 481] on select "0 min 15 min 30 min 45 min 60 min 75 min 90 min" at bounding box center [1231, 475] width 96 height 34
drag, startPoint x: 1232, startPoint y: 474, endPoint x: 1228, endPoint y: 458, distance: 17.0
click at [1232, 474] on select "0 min 15 min 30 min 45 min 60 min 75 min 90 min" at bounding box center [1231, 475] width 96 height 34
select select "30"
click at [1183, 458] on select "0 min 15 min 30 min 45 min 60 min 75 min 90 min" at bounding box center [1231, 475] width 96 height 34
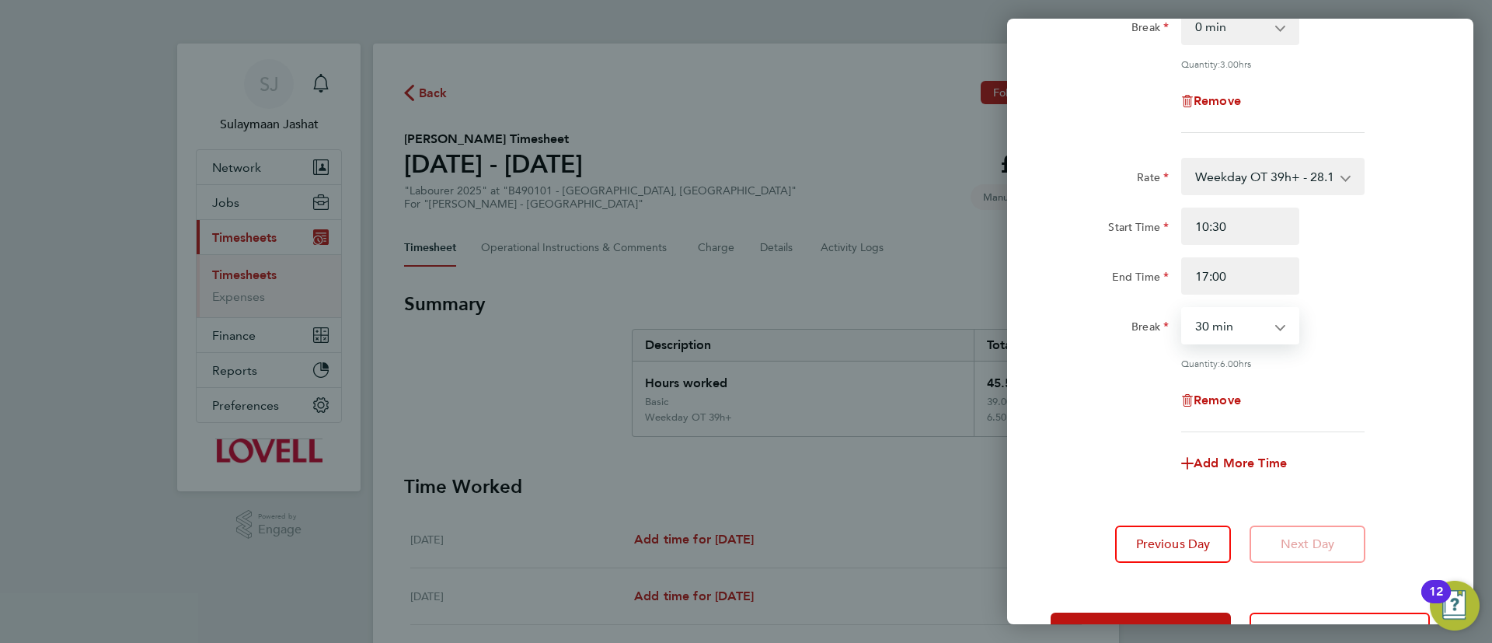
scroll to position [319, 0]
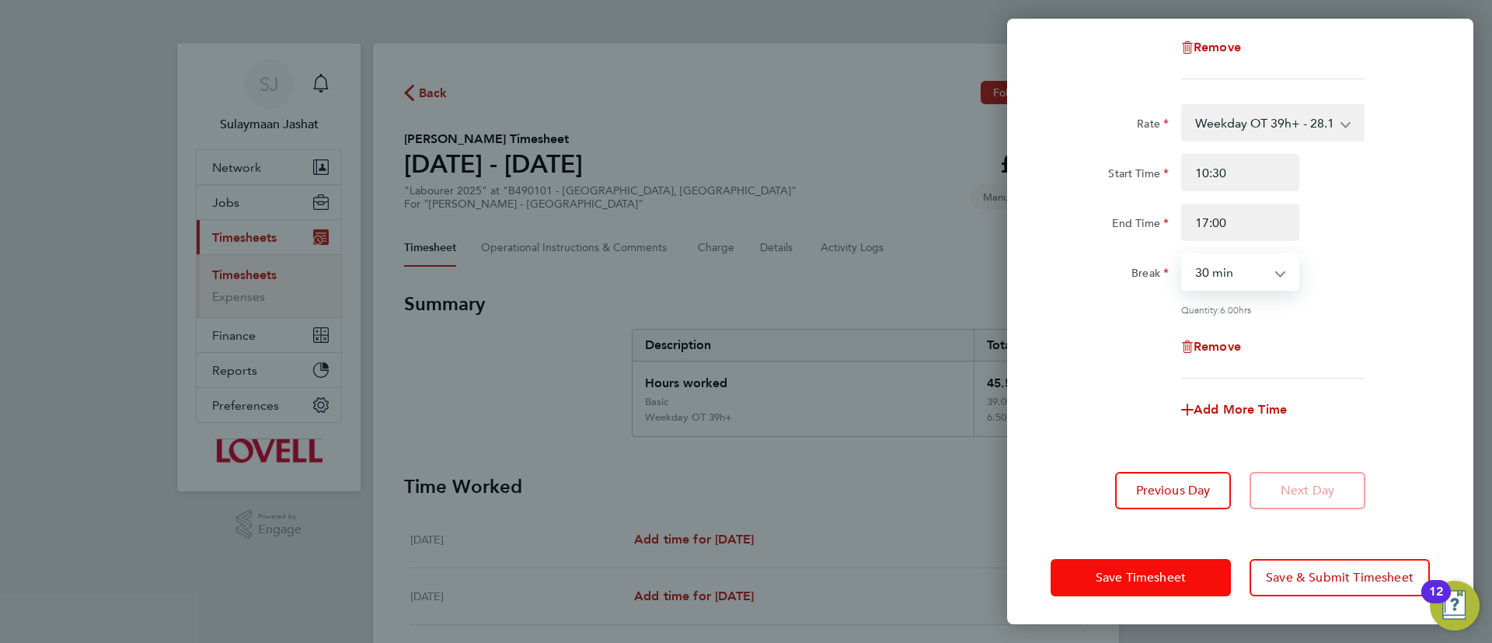
click at [1094, 563] on button "Save Timesheet" at bounding box center [1140, 577] width 180 height 37
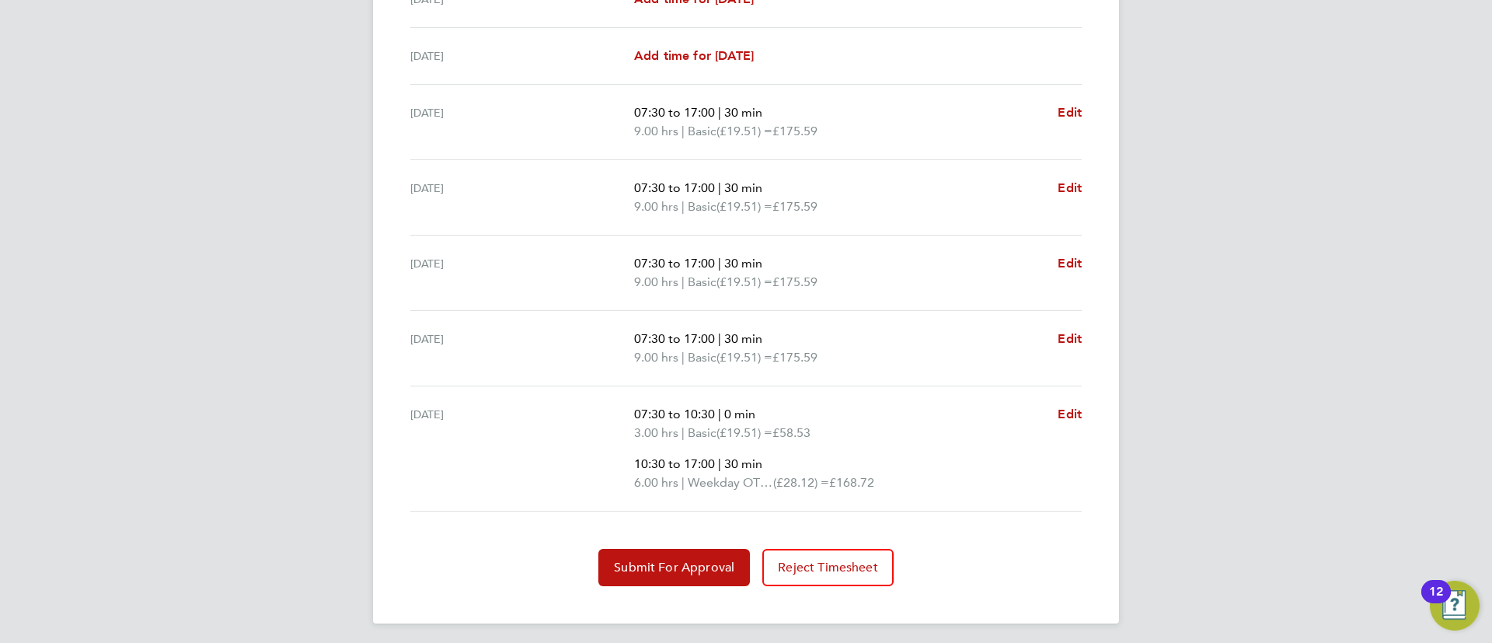
scroll to position [545, 0]
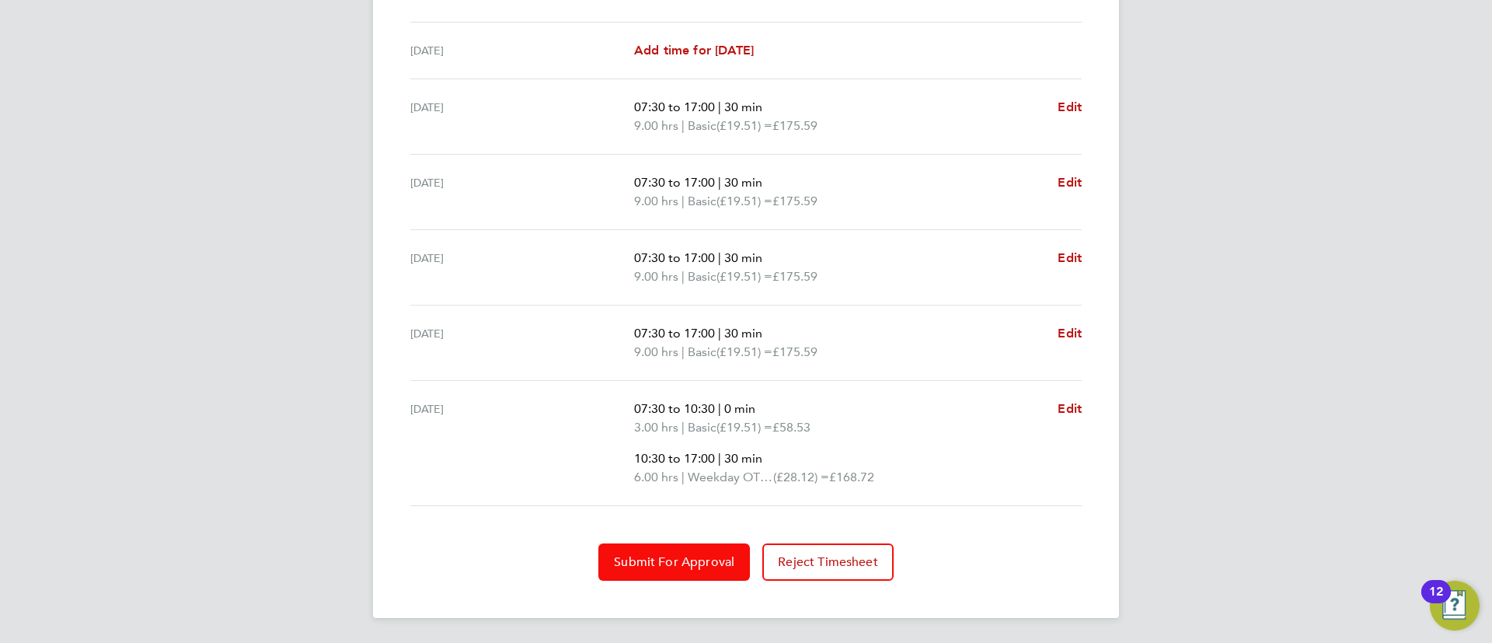
click at [663, 553] on button "Submit For Approval" at bounding box center [674, 561] width 152 height 37
click at [681, 541] on section "Time Worked Sat 16 Aug Add time for Sat 16 Aug Add time for Sat 16 Aug Sun 17 A…" at bounding box center [746, 255] width 684 height 652
click at [674, 580] on button "Approve Timesheet" at bounding box center [673, 561] width 145 height 37
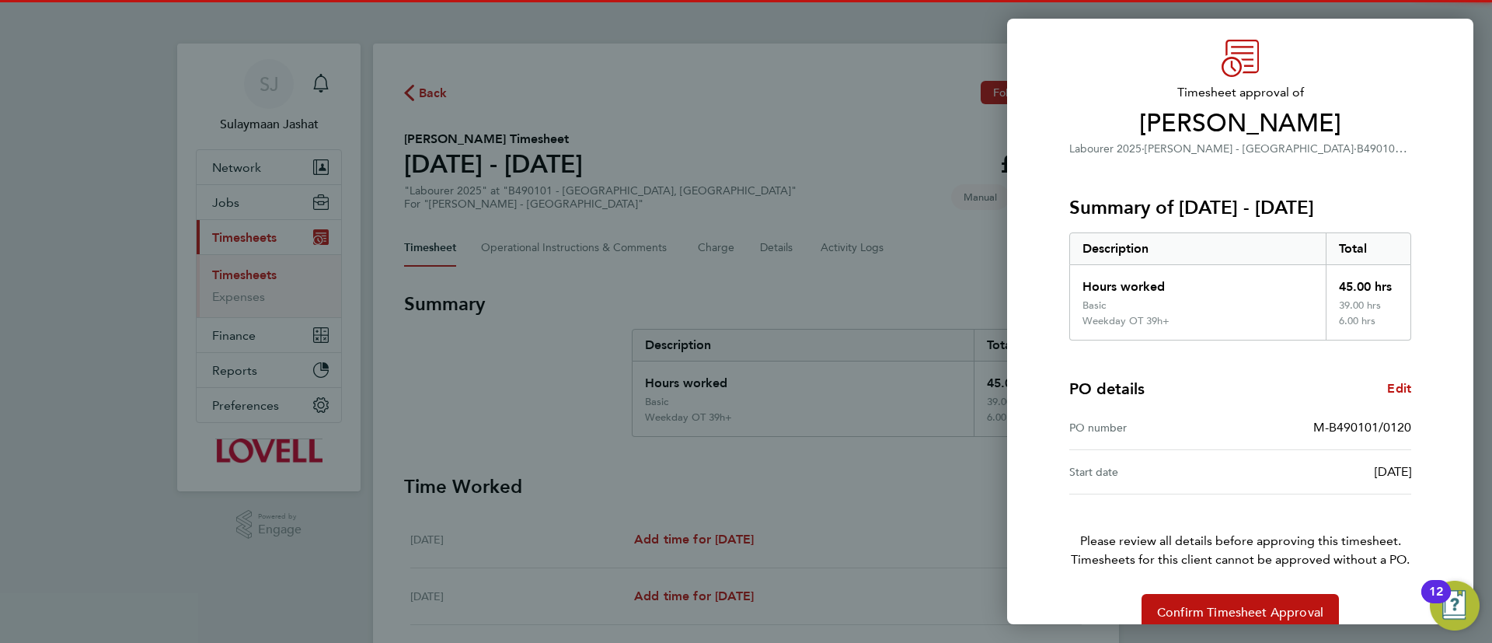
scroll to position [73, 0]
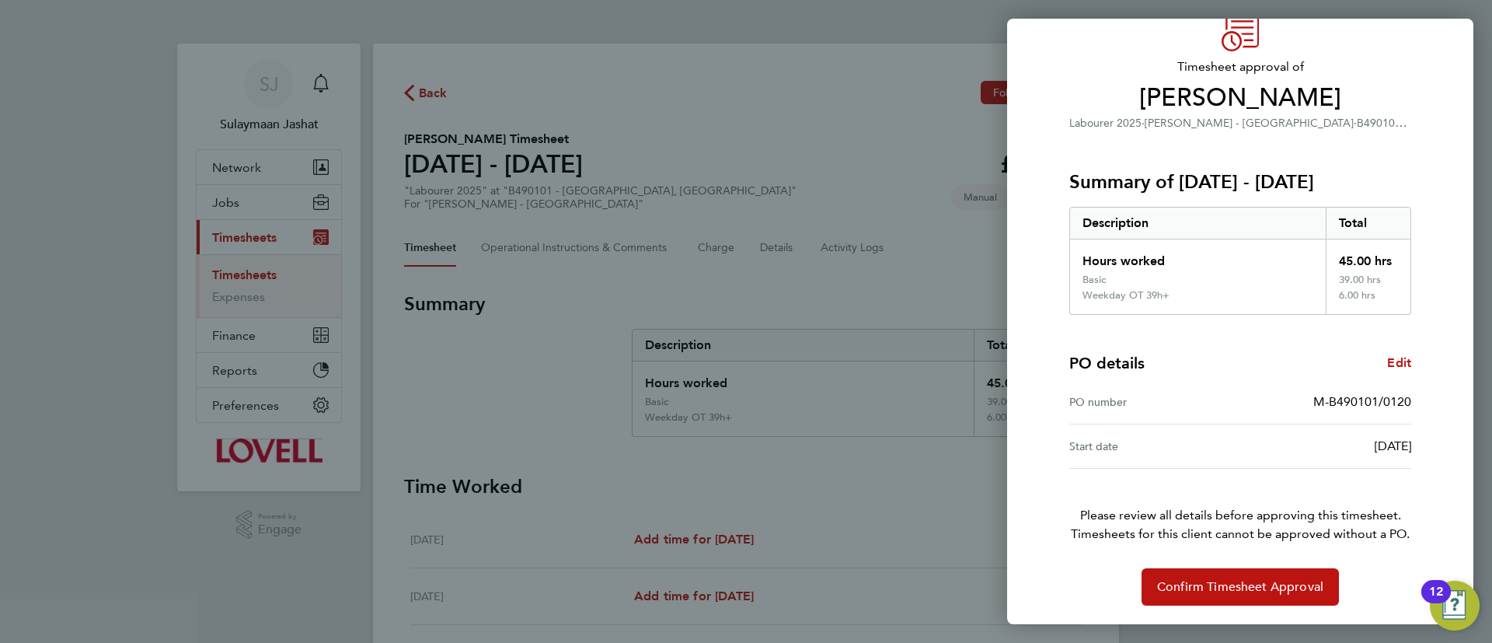
click at [1252, 565] on div "Timesheet approval of Mark Jones Labourer 2025 · Lovell - East Midlands · B4901…" at bounding box center [1239, 309] width 379 height 591
drag, startPoint x: 1244, startPoint y: 588, endPoint x: 1127, endPoint y: 572, distance: 117.7
click at [1243, 589] on span "Confirm Timesheet Approval" at bounding box center [1240, 587] width 166 height 16
click at [504, 287] on div "Back Timesheet approval of Mark Jones Labourer 2025 · Lovell - East Midlands · …" at bounding box center [746, 321] width 1492 height 643
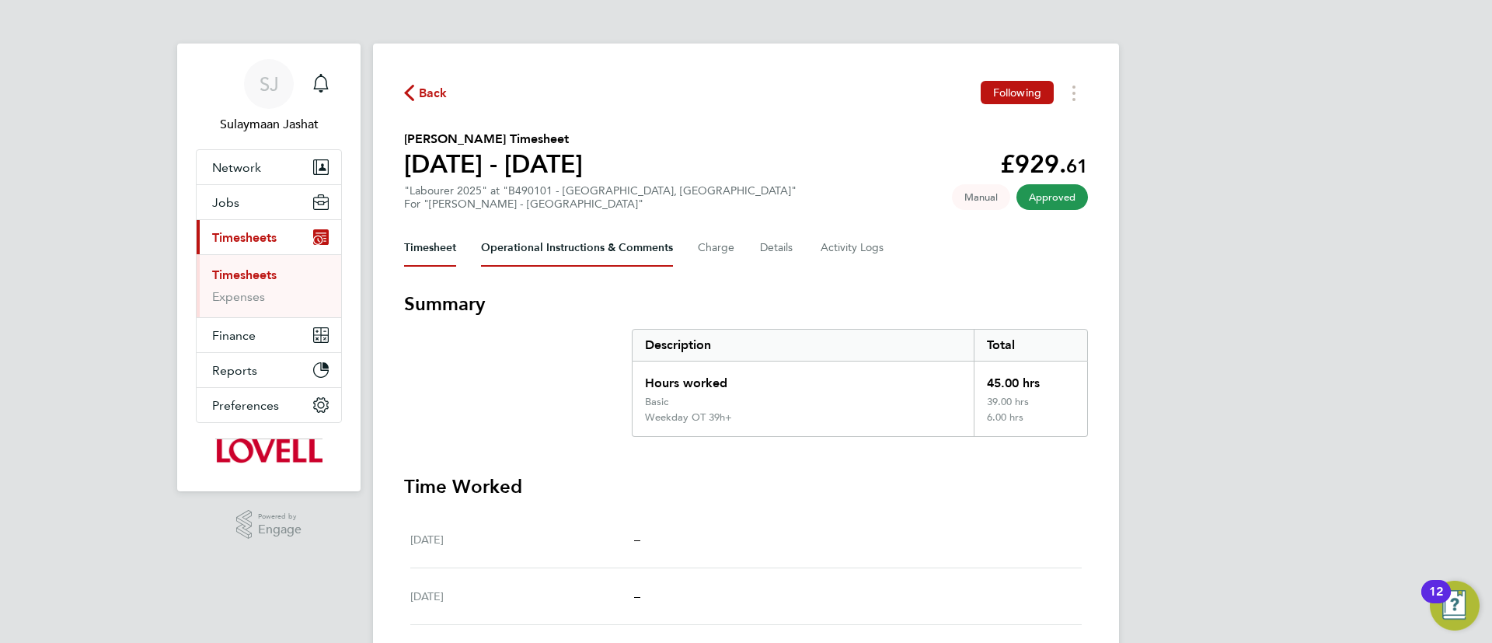
click at [620, 266] on Comments-tab "Operational Instructions & Comments" at bounding box center [577, 247] width 192 height 37
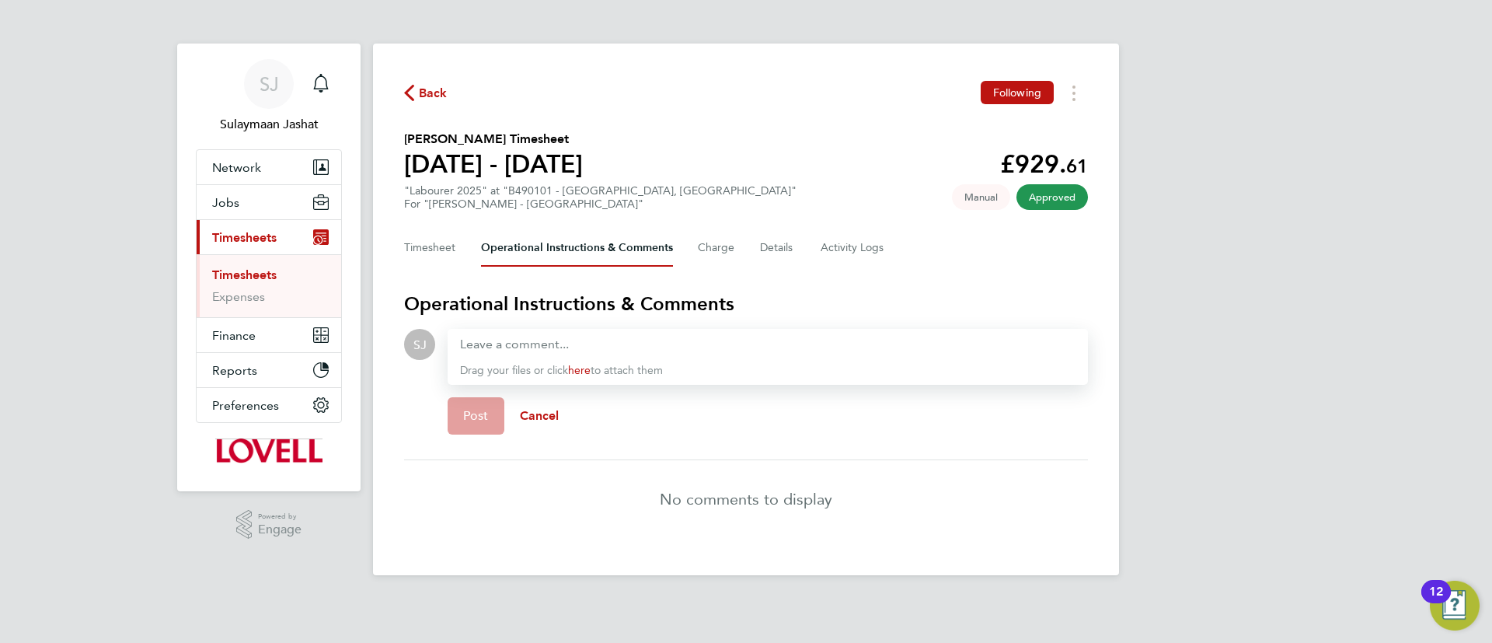
click at [366, 36] on div "SJ Sulaymaan Jashat Notifications Applications: Network Team Members Businesses…" at bounding box center [746, 300] width 1492 height 600
click at [424, 263] on button "Timesheet" at bounding box center [430, 247] width 52 height 37
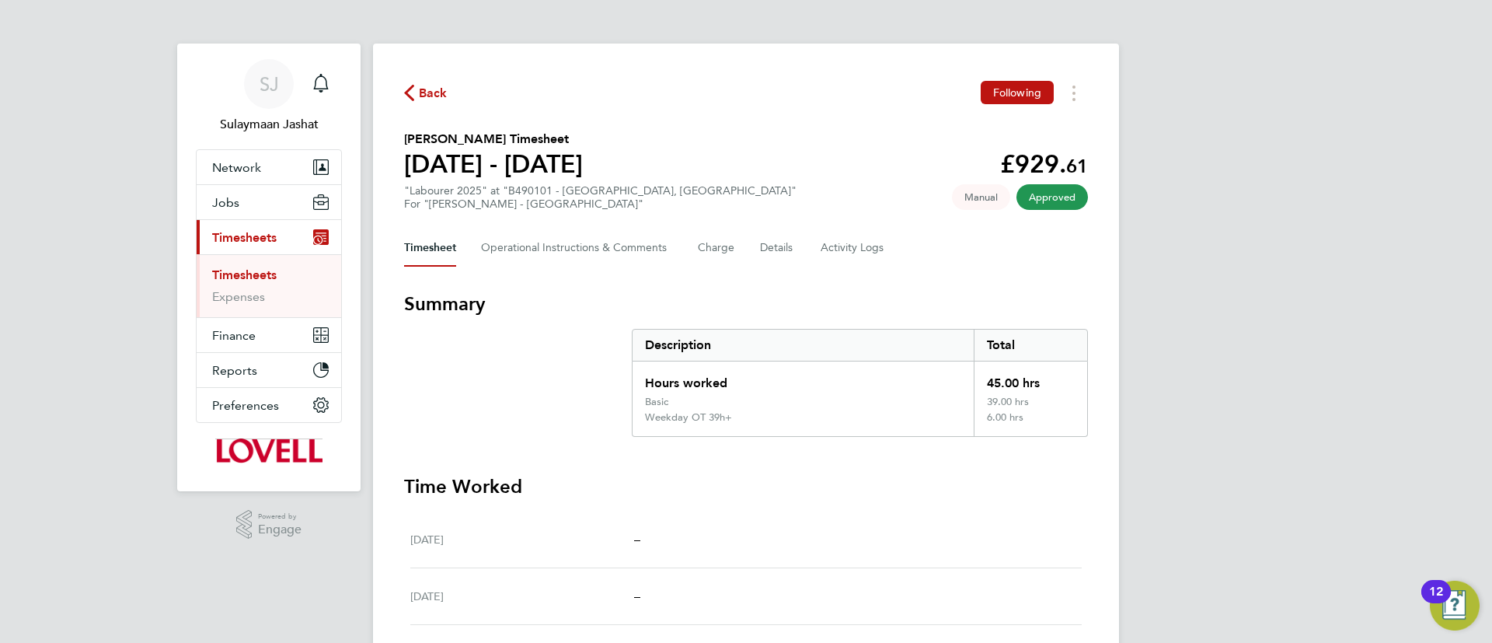
click at [225, 273] on link "Timesheets" at bounding box center [244, 274] width 64 height 15
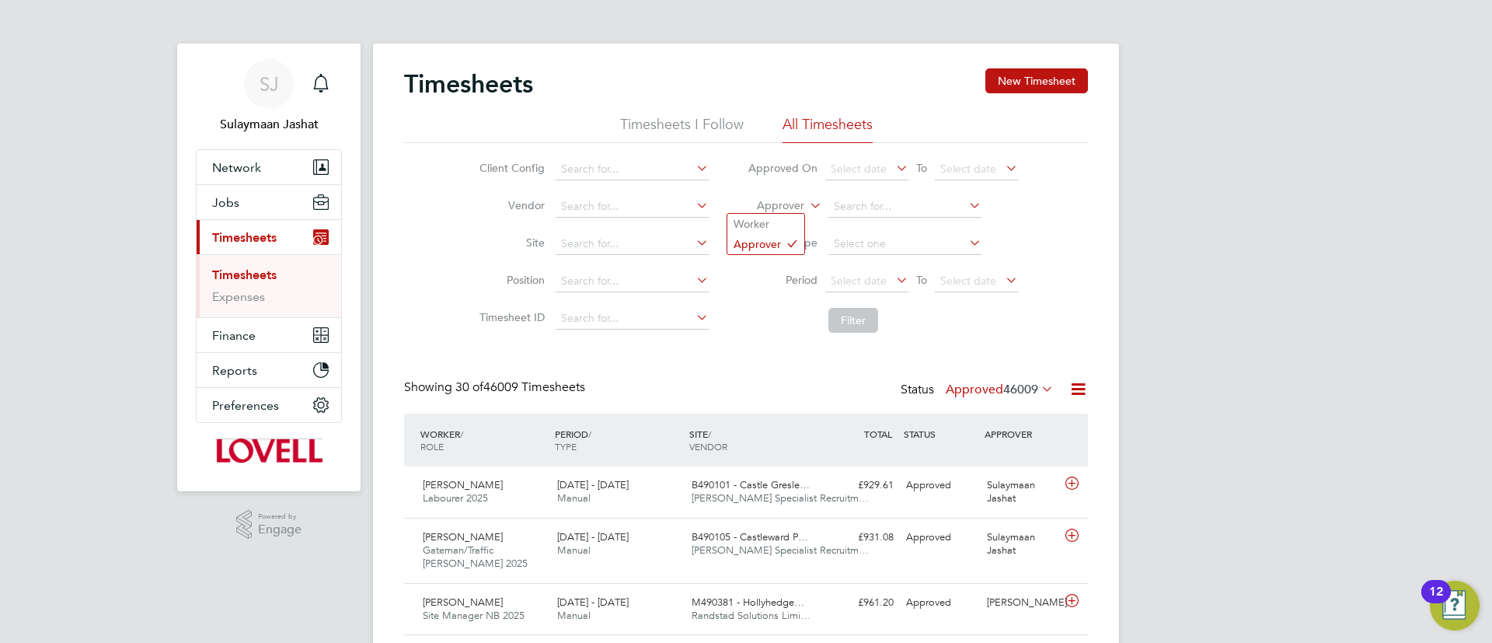
click at [806, 202] on icon at bounding box center [806, 201] width 0 height 14
click at [745, 215] on li "Worker" at bounding box center [765, 224] width 77 height 20
click at [871, 207] on input at bounding box center [904, 207] width 153 height 22
click at [846, 326] on b "Lucian" at bounding box center [878, 332] width 90 height 13
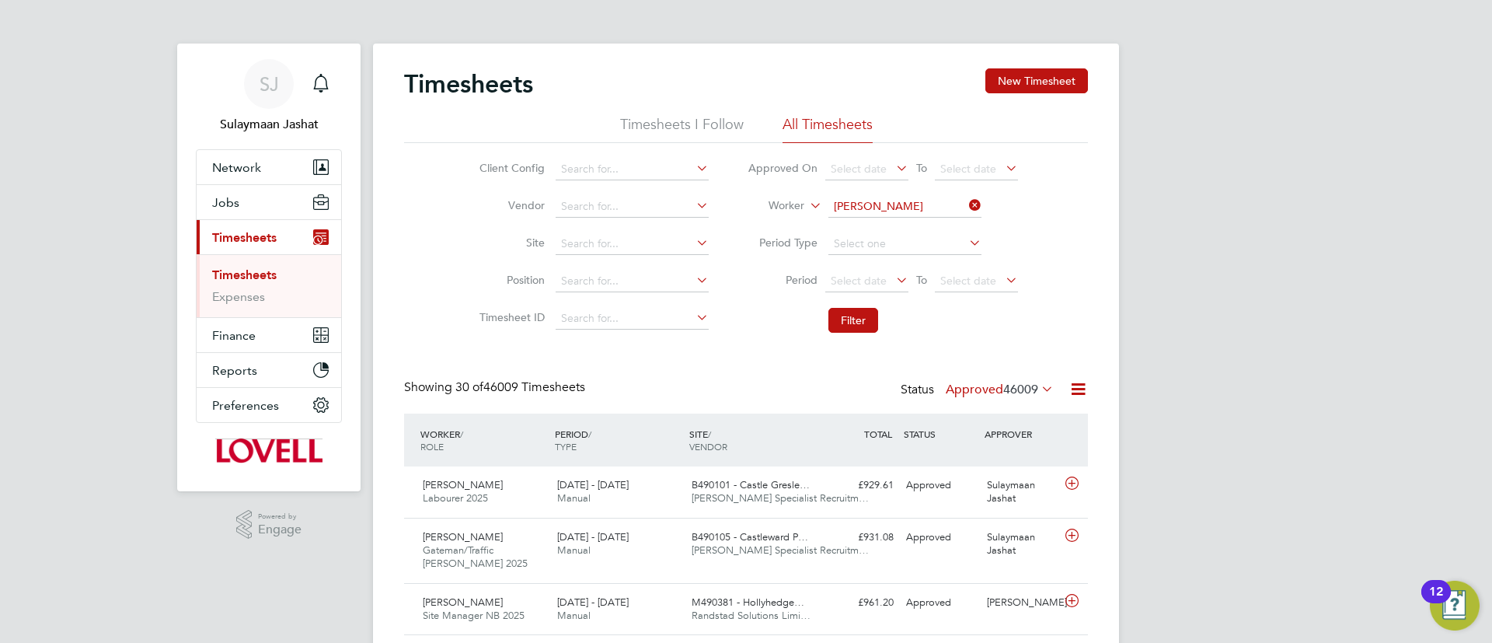
type input "Lucian Bale"
click at [850, 308] on button "Filter" at bounding box center [853, 320] width 50 height 25
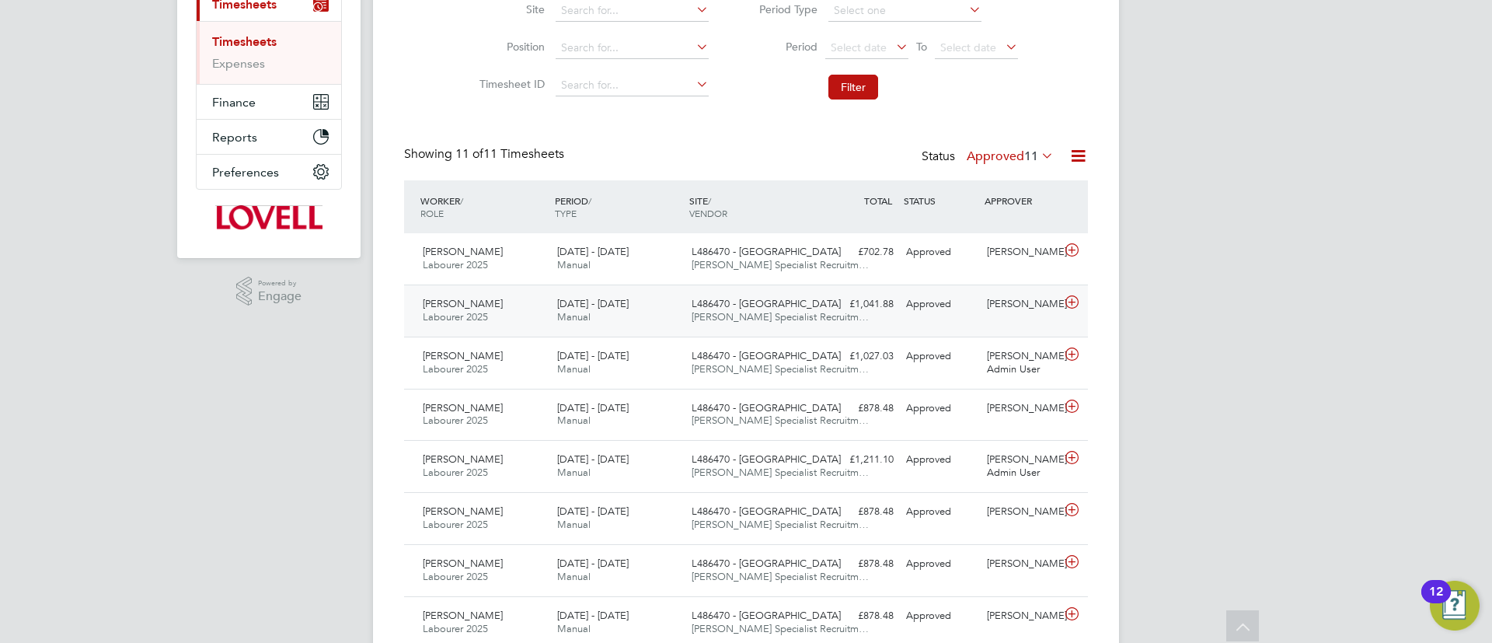
click at [674, 285] on div "Lucian Bale Labourer 2025 16 - 22 Aug 2025 16 - 22 Aug 2025 Manual L486470 - Lo…" at bounding box center [746, 310] width 684 height 52
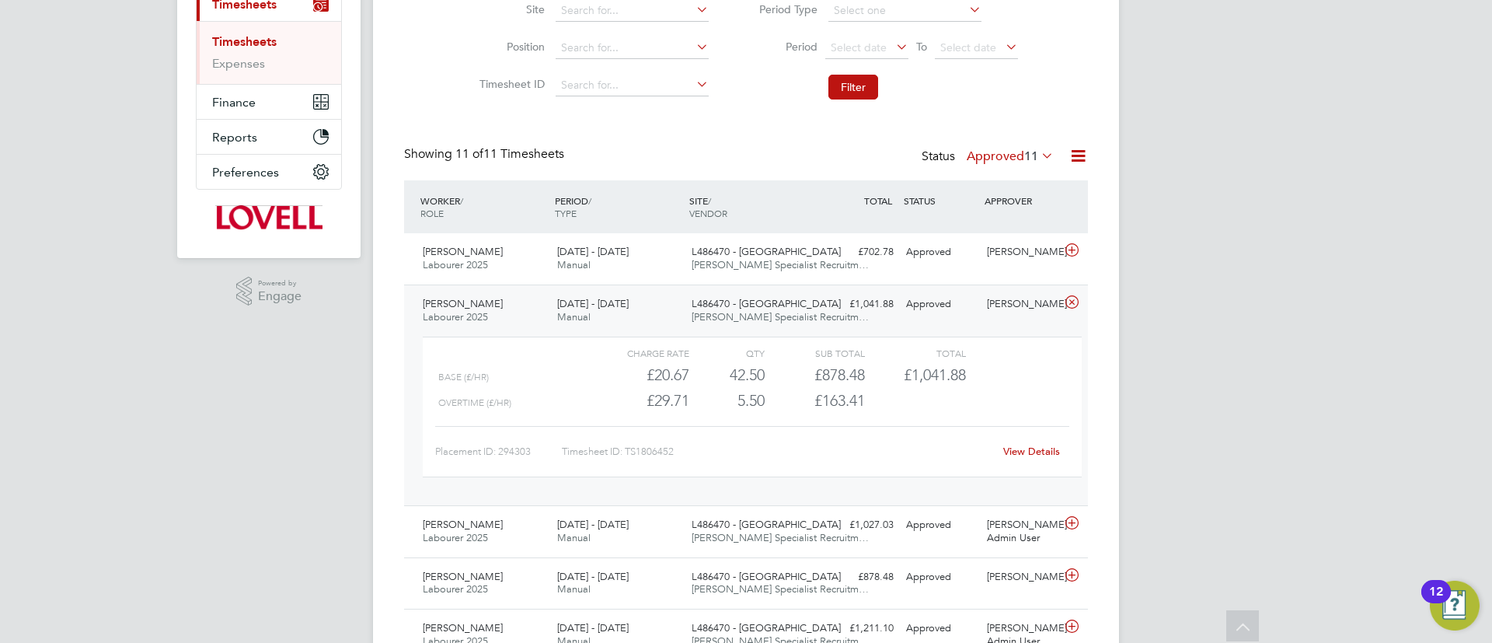
click at [1025, 158] on span "11" at bounding box center [1031, 156] width 14 height 16
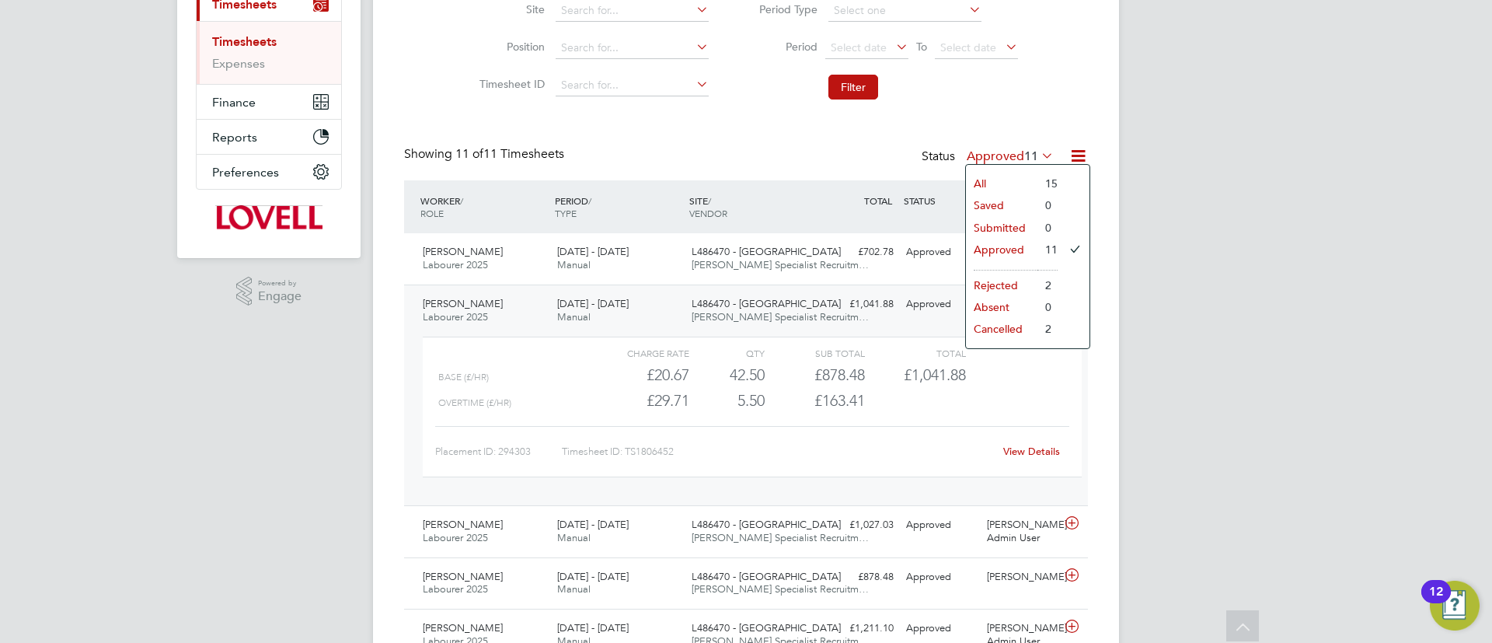
click at [1019, 284] on li "Rejected" at bounding box center [1001, 285] width 71 height 22
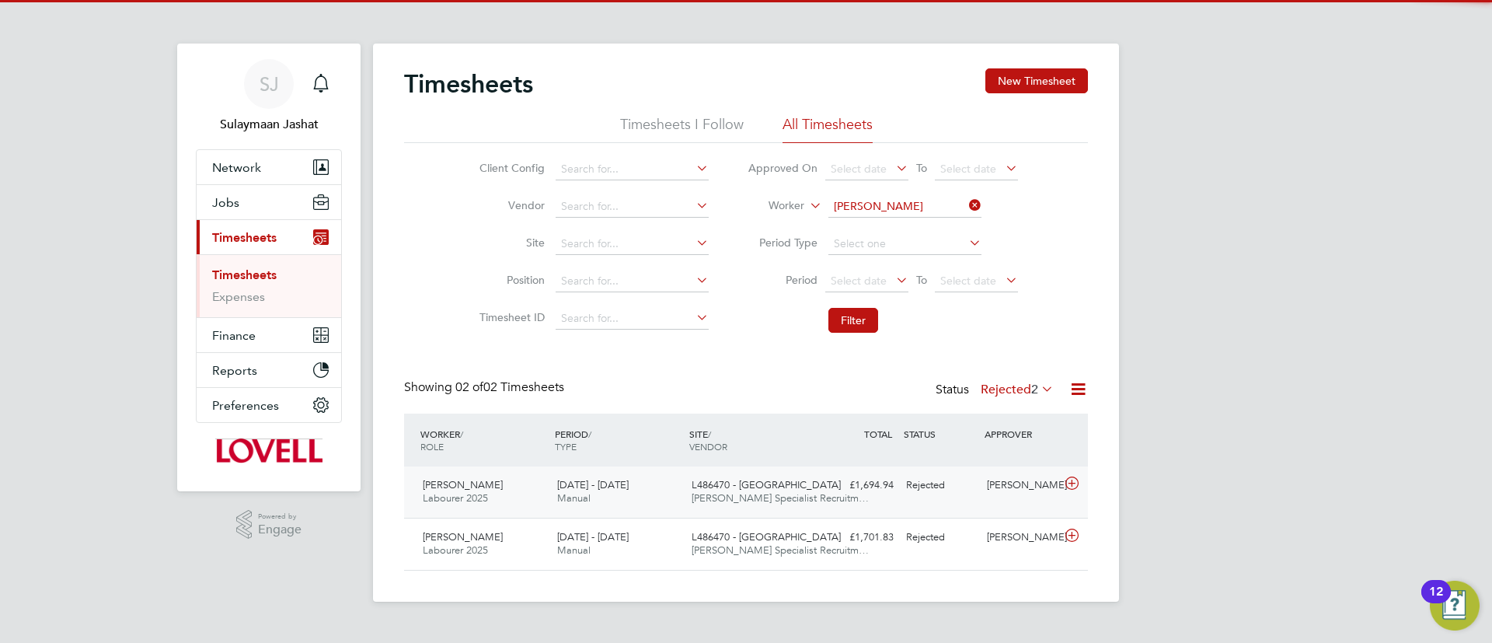
click at [864, 483] on div "£1,694.94 Rejected" at bounding box center [859, 485] width 81 height 26
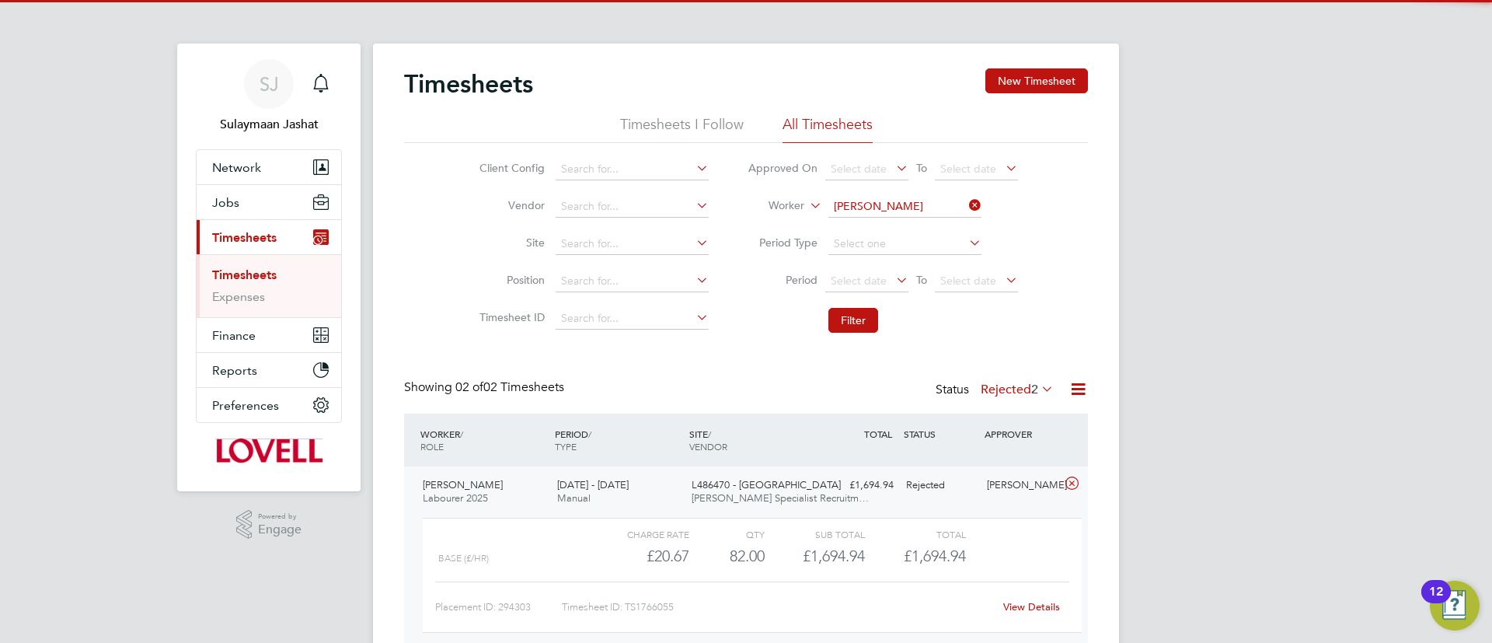
click at [865, 489] on div "£1,694.94 Rejected" at bounding box center [859, 485] width 81 height 26
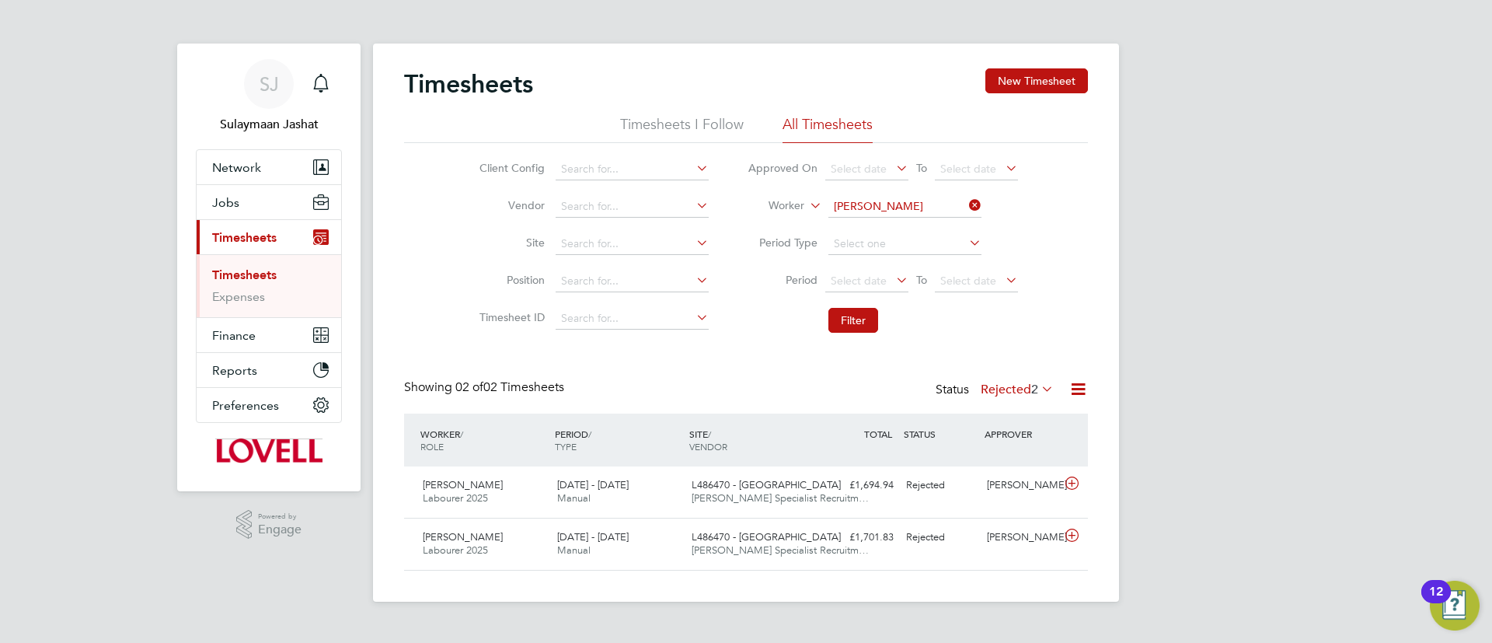
click at [1013, 378] on div "Timesheets New Timesheet Timesheets I Follow All Timesheets Client Config Vendo…" at bounding box center [746, 319] width 684 height 502
click at [1001, 406] on div "Showing 02 of 02 Timesheets Status Rejected 2" at bounding box center [746, 396] width 684 height 34
click at [1005, 397] on div "Status Rejected 2" at bounding box center [995, 390] width 121 height 22
click at [1023, 392] on label "Rejected 2" at bounding box center [1017, 389] width 73 height 16
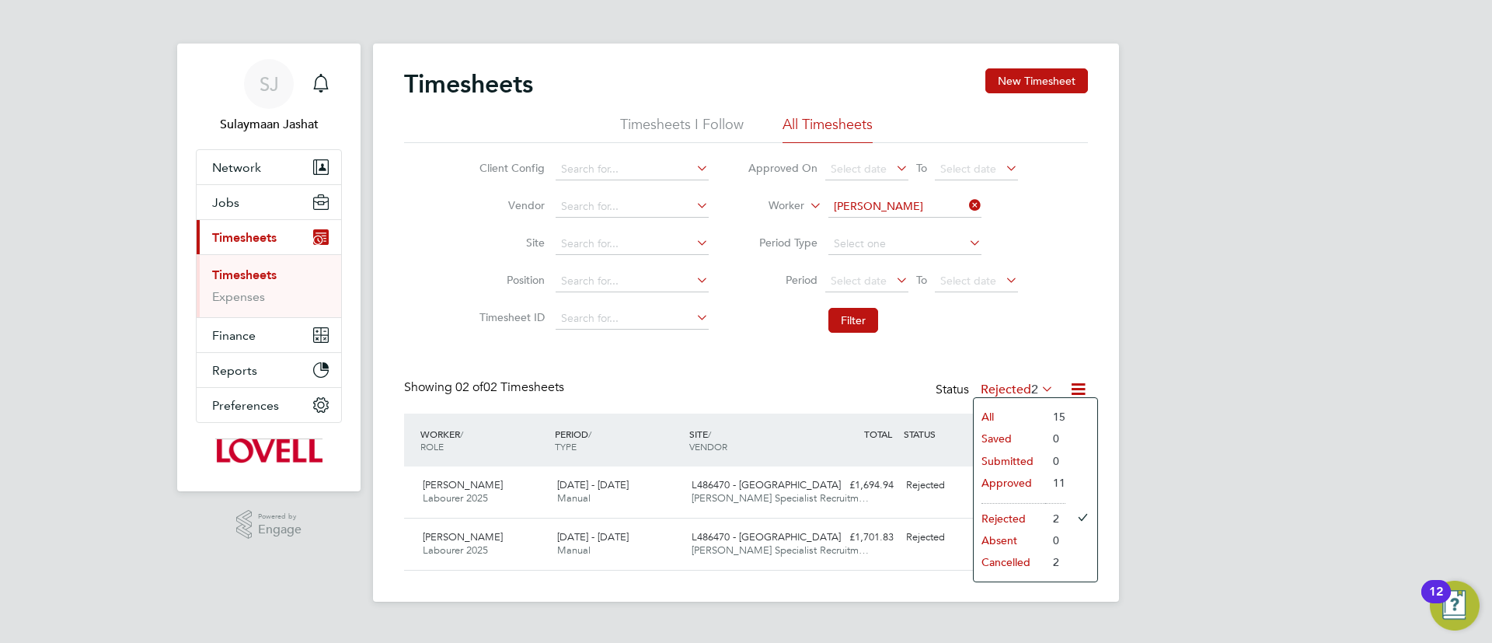
click at [1026, 558] on li "Cancelled" at bounding box center [1009, 562] width 71 height 22
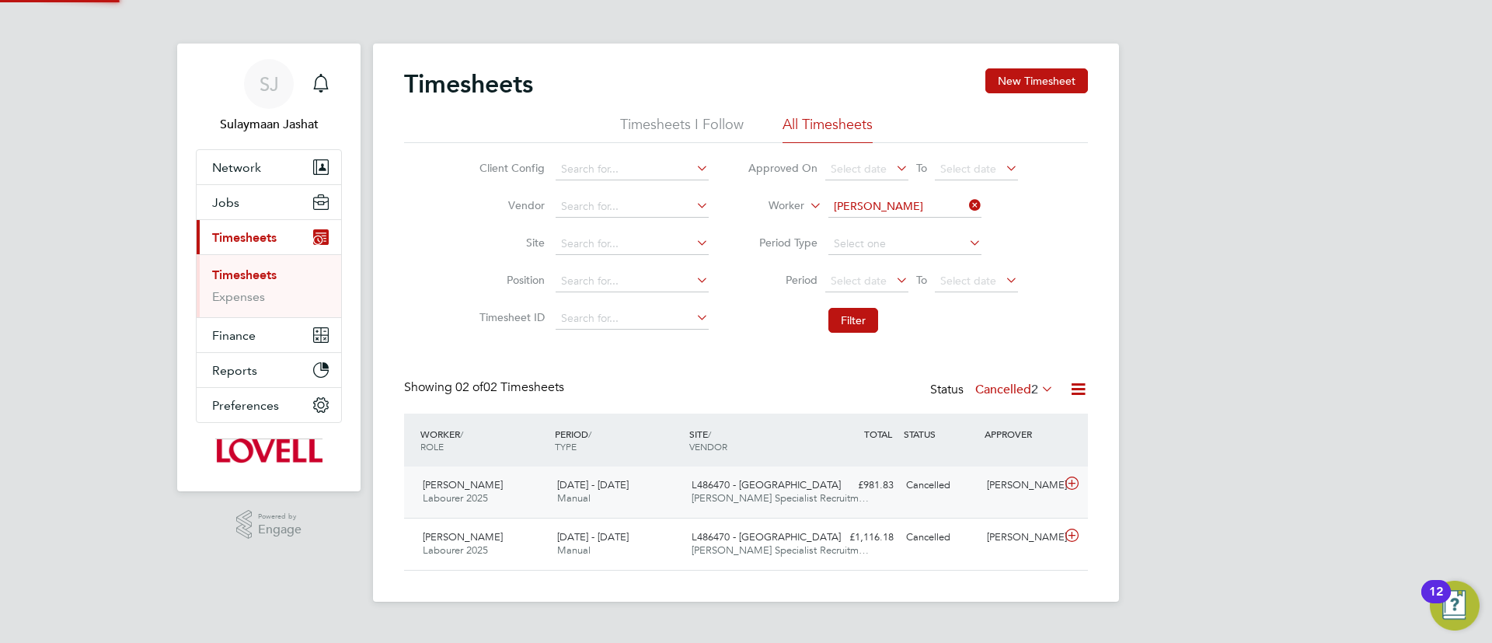
click at [866, 507] on div "Lucian Bale Labourer 2025 9 - 15 Aug 2025 9 - 15 Aug 2025 Manual L486470 - Loxf…" at bounding box center [746, 491] width 684 height 51
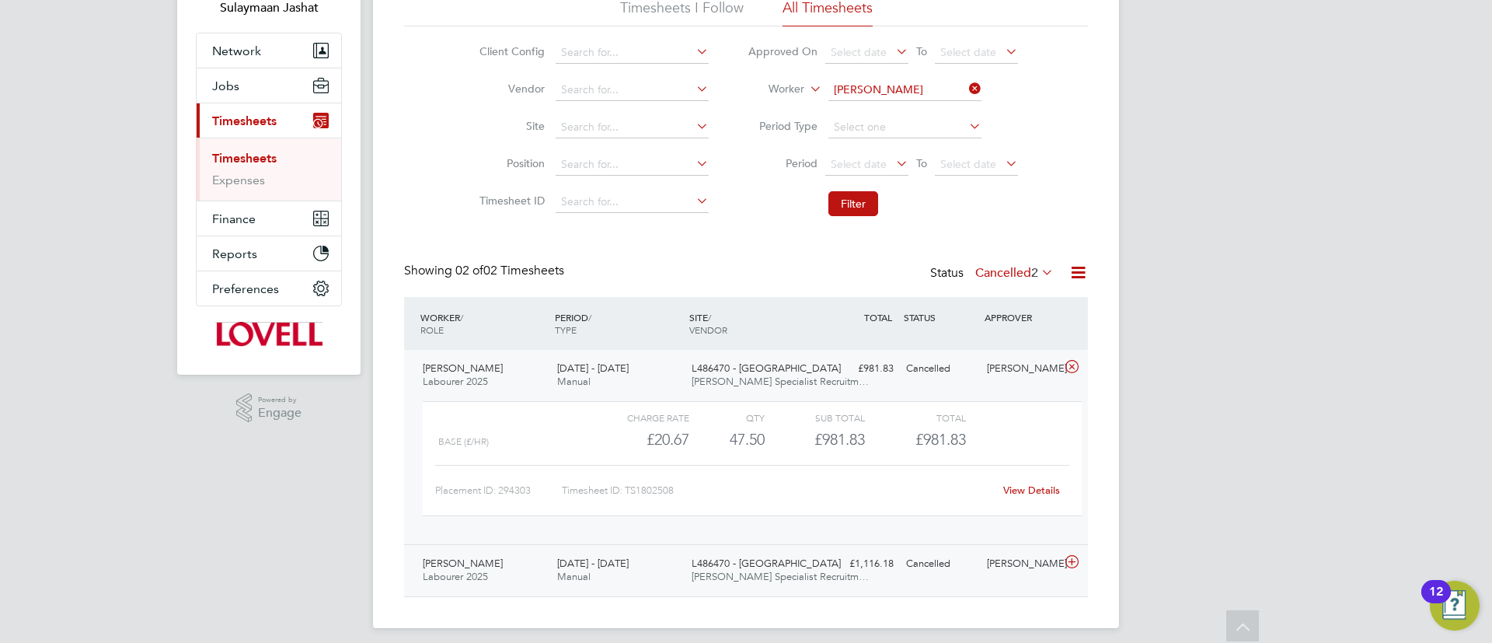
click at [832, 547] on div "Lucian Bale Labourer 2025 26 Jul - 1 Aug 2025 26 Jul - 1 Aug 2025 Manual L48647…" at bounding box center [746, 570] width 684 height 52
click at [1021, 277] on label "Cancelled 2" at bounding box center [1014, 273] width 78 height 16
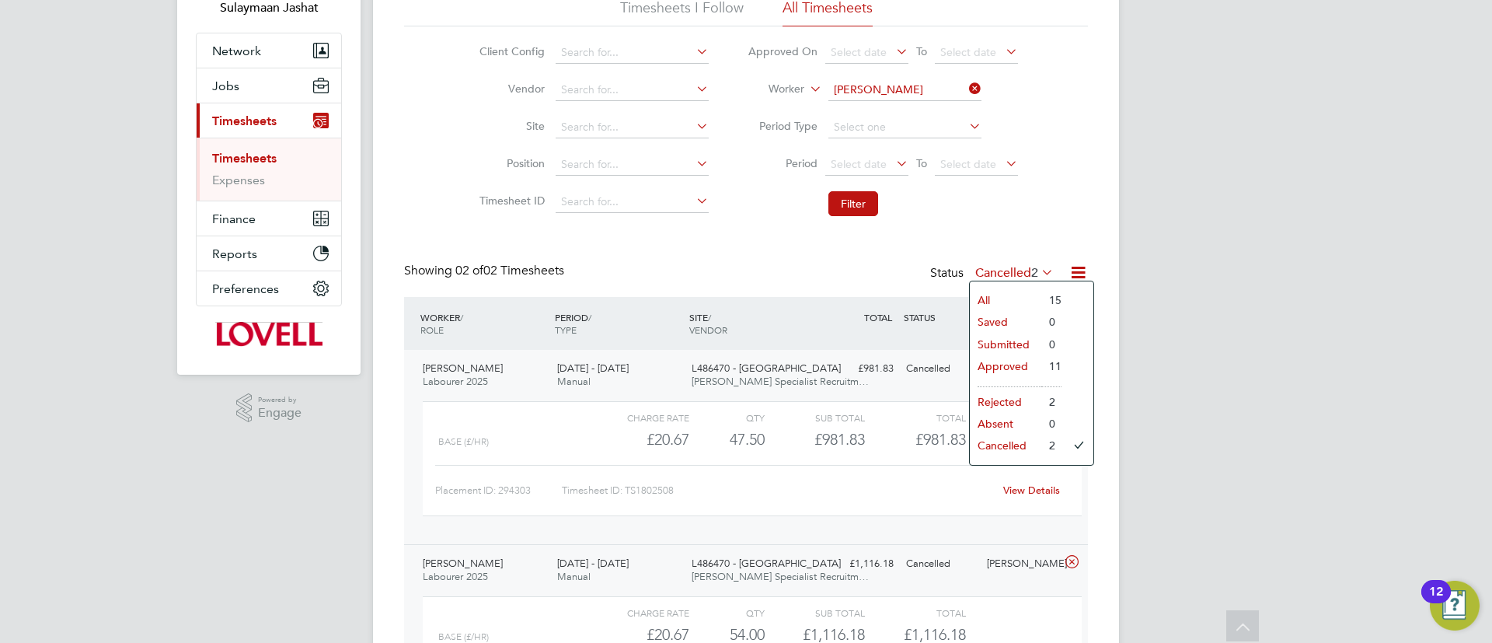
click at [1015, 287] on div "All Saved Submitted Approved Rejected Absent Cancelled 15 0 0 11 2 0 2" at bounding box center [1031, 372] width 125 height 185
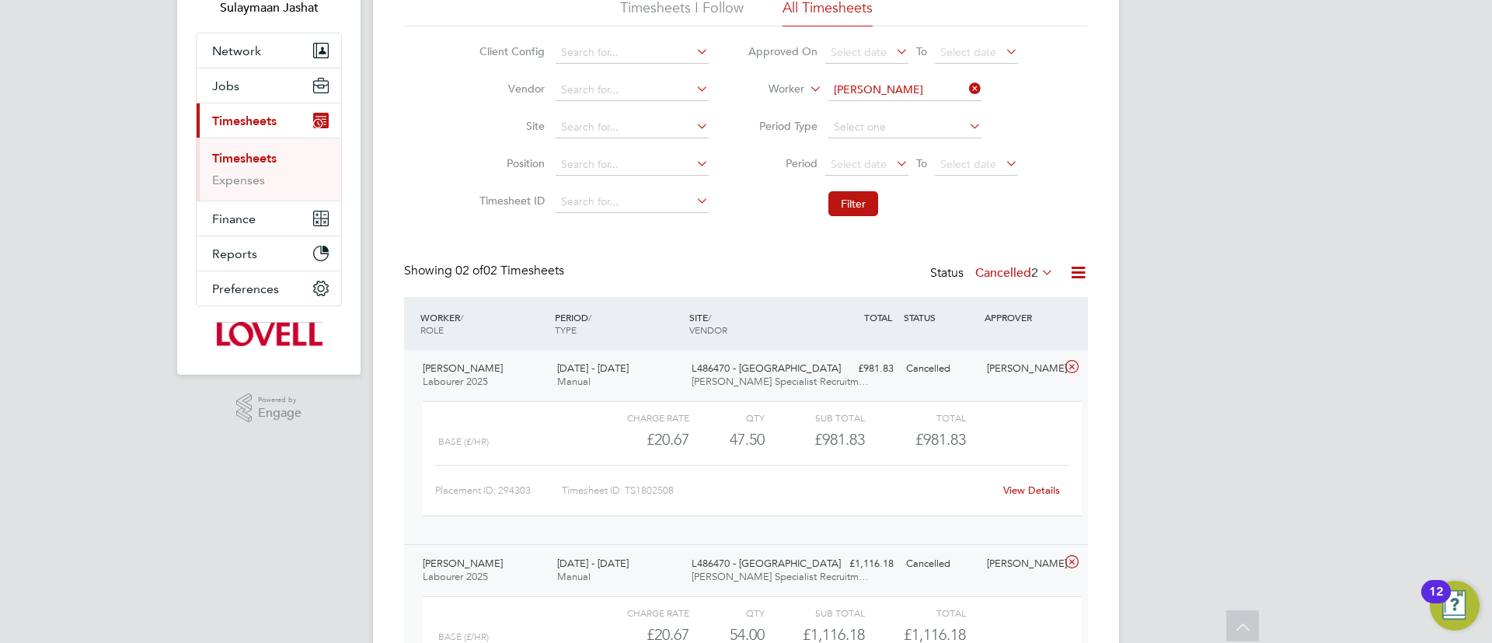
click at [1007, 299] on div "WORKER / ROLE WORKER / PERIOD PERIOD / TYPE SITE / VENDOR TOTAL TOTAL / STATUS …" at bounding box center [746, 323] width 684 height 53
click at [1015, 277] on label "Cancelled 2" at bounding box center [1014, 273] width 78 height 16
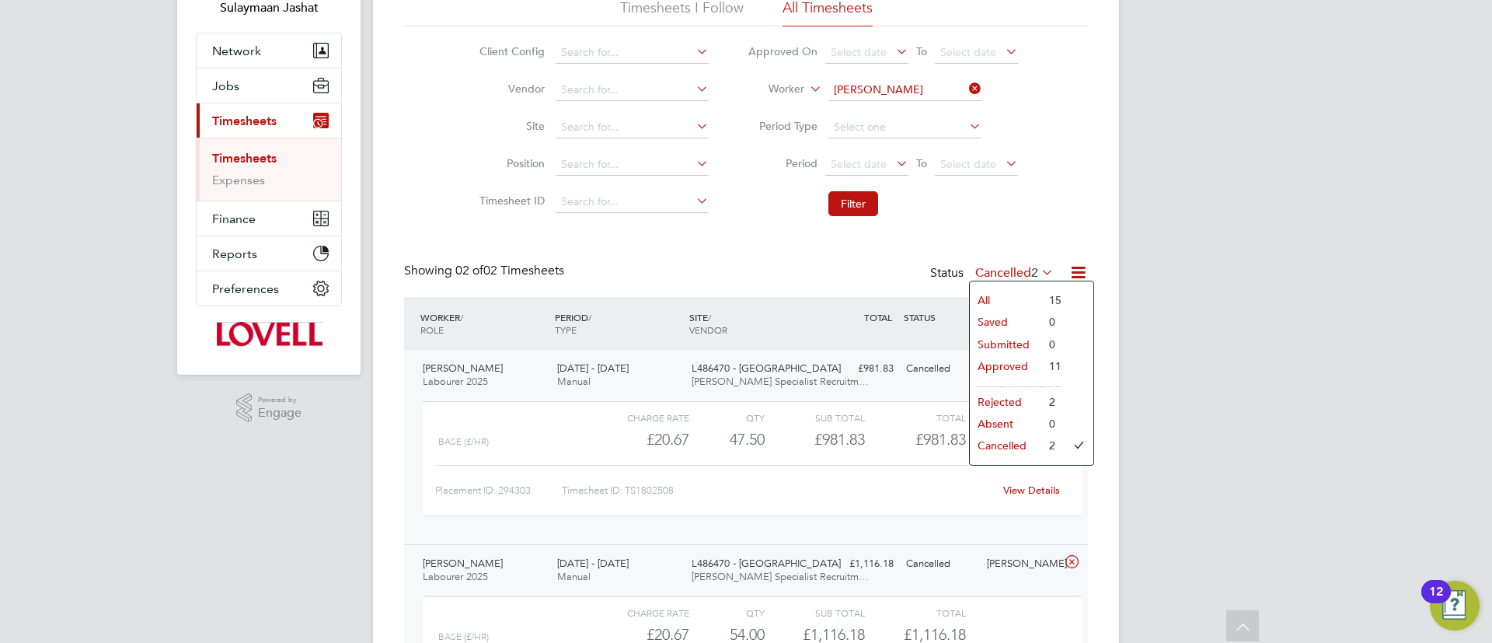
click at [1003, 297] on li "All" at bounding box center [1005, 300] width 71 height 22
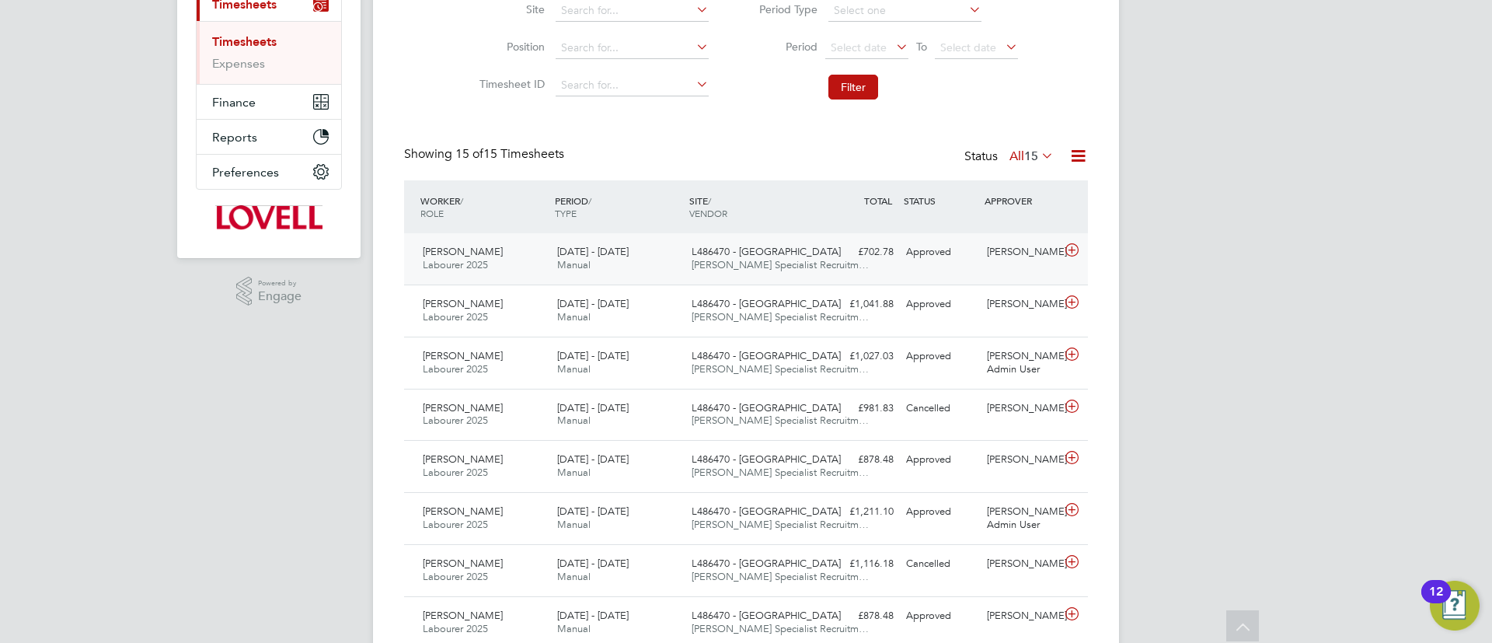
click at [764, 280] on div "Lucian Bale Labourer 2025 23 - 29 Aug 2025 23 - 29 Aug 2025 Manual L486470 - Lo…" at bounding box center [746, 258] width 684 height 51
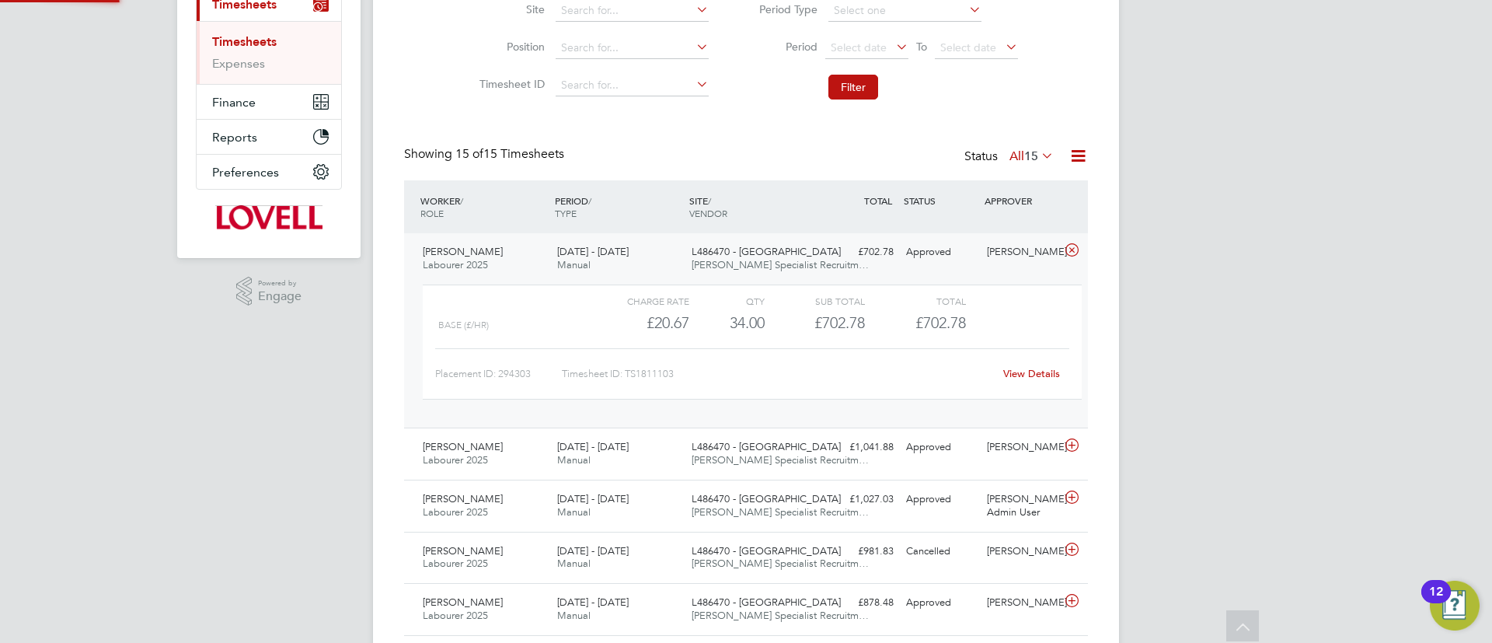
click at [775, 272] on div "L486470 - Loxford Lane Hays Specialist Recruitm…" at bounding box center [752, 258] width 134 height 39
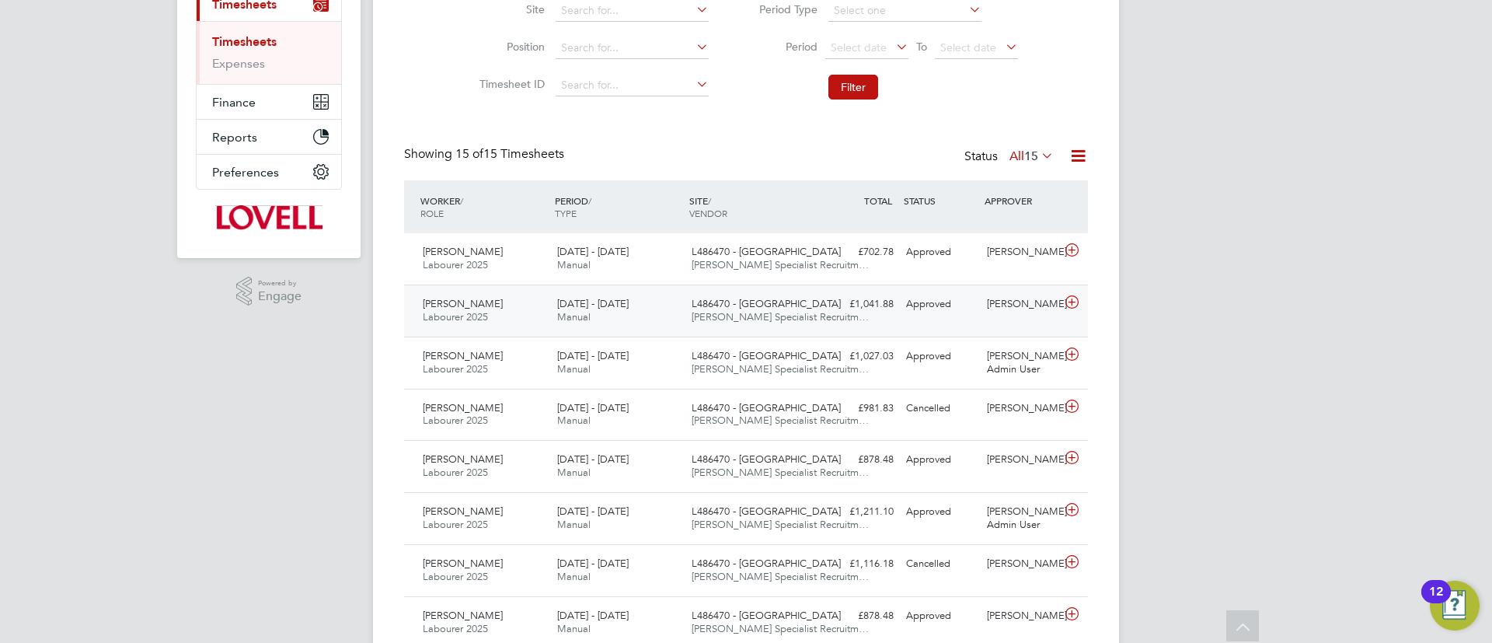
click at [751, 326] on div "L486470 - Loxford Lane Hays Specialist Recruitm…" at bounding box center [752, 310] width 134 height 39
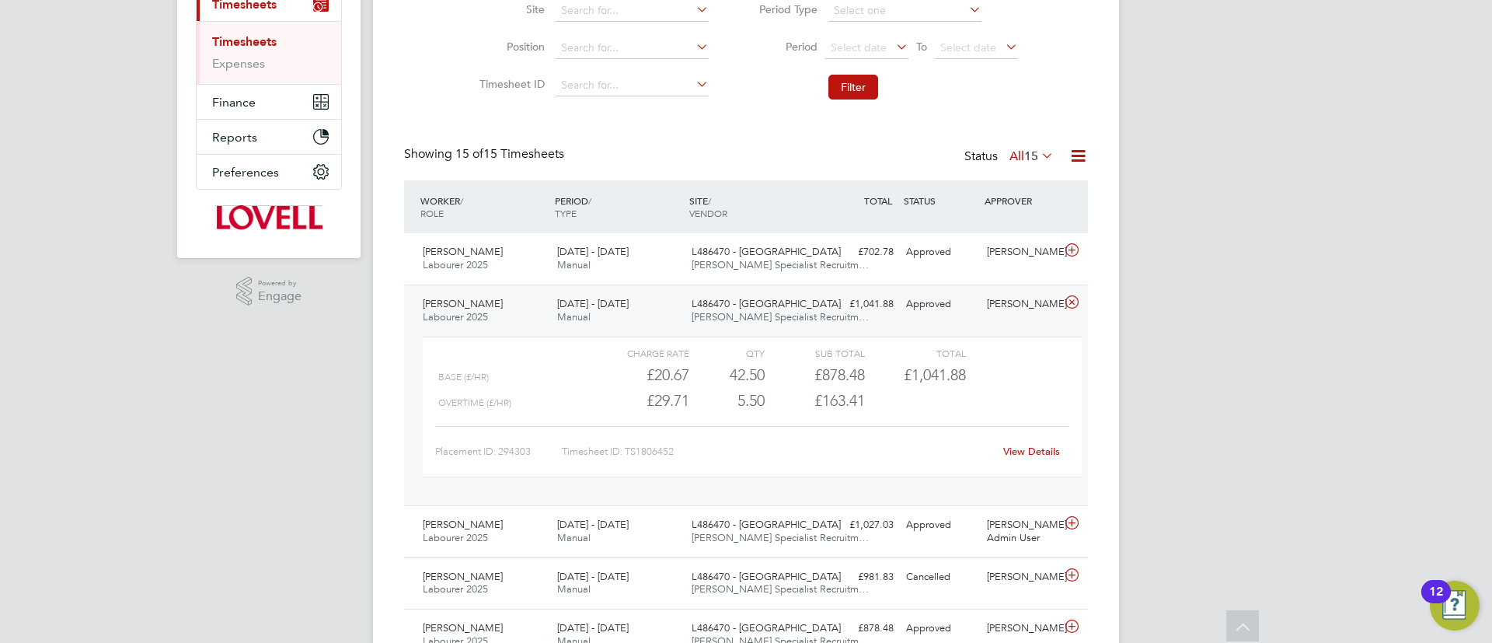
click at [1015, 444] on link "View Details" at bounding box center [1031, 450] width 57 height 13
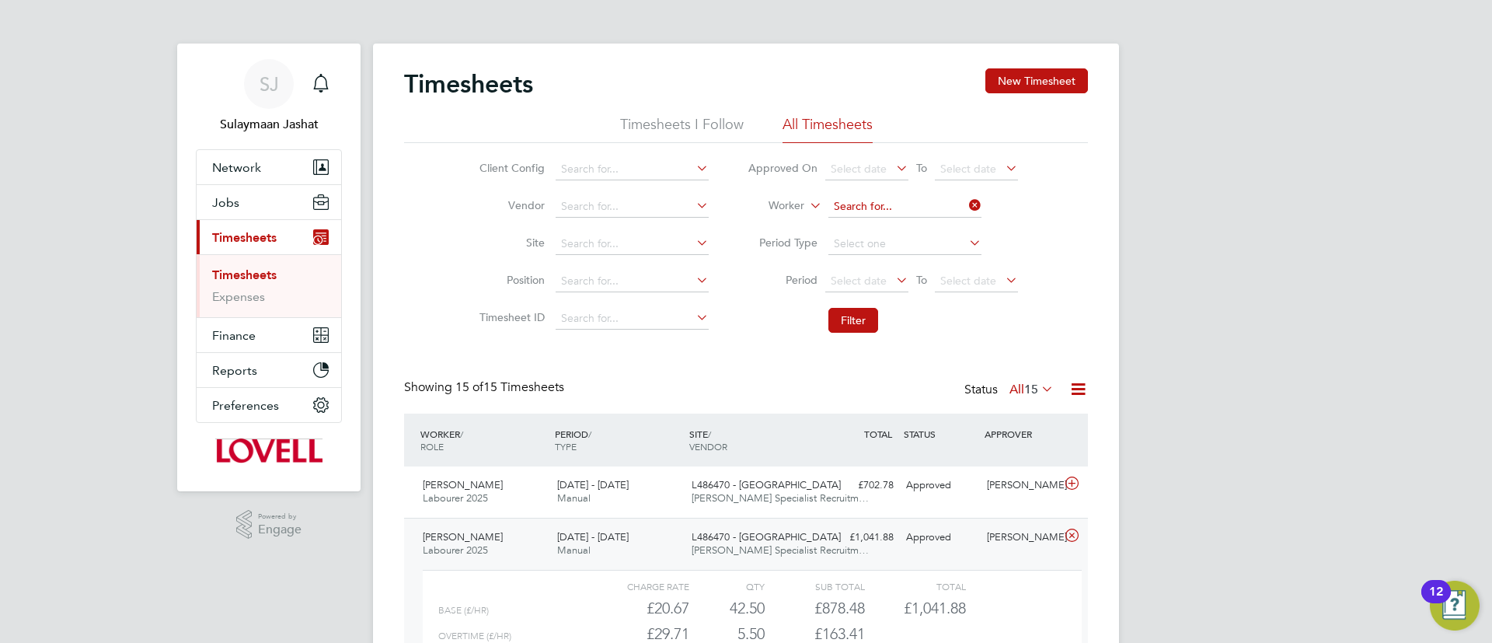
click at [902, 202] on input at bounding box center [904, 207] width 153 height 22
click at [897, 220] on li "Minsus era Gumba" at bounding box center [904, 228] width 155 height 21
type input "Minsusera Gumba"
click at [871, 312] on button "Filter" at bounding box center [853, 320] width 50 height 25
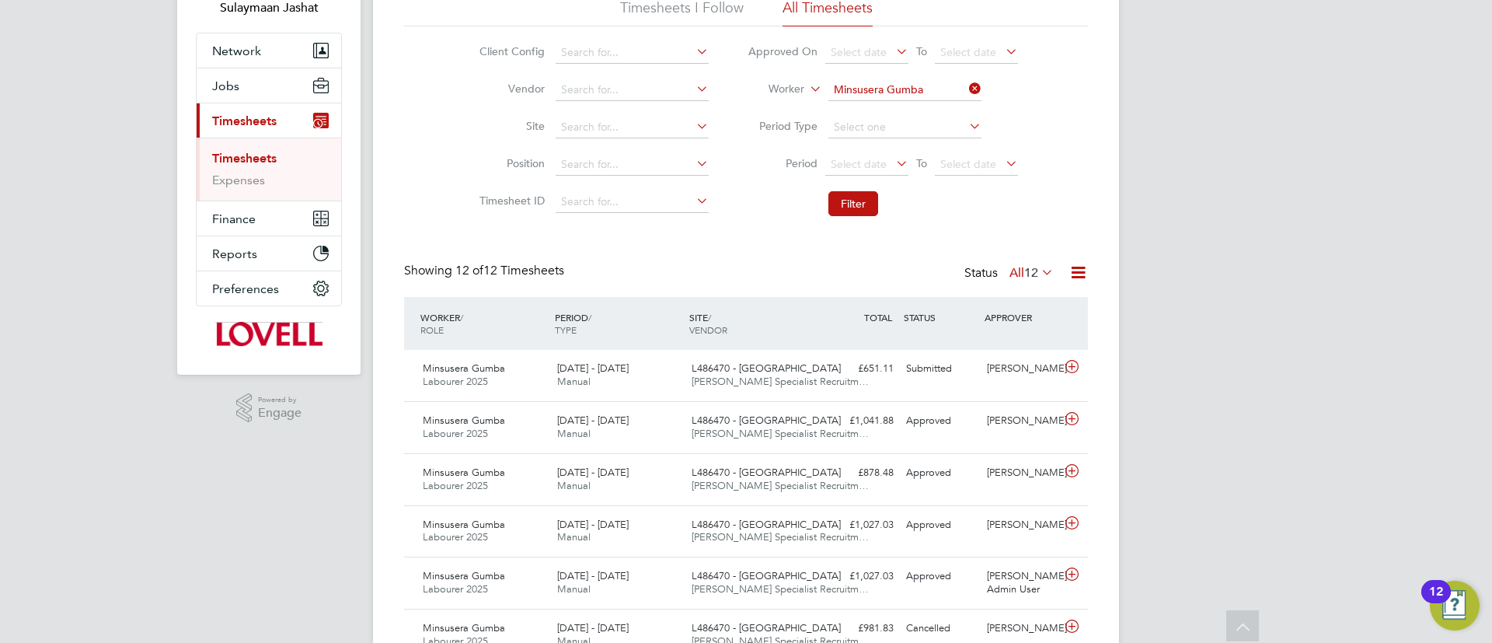
drag, startPoint x: 1044, startPoint y: 256, endPoint x: 1027, endPoint y: 273, distance: 24.2
click at [1043, 265] on div "Timesheets New Timesheet Timesheets I Follow All Timesheets Client Config Vendo…" at bounding box center [746, 462] width 684 height 1021
click at [1020, 274] on label "All 12" at bounding box center [1031, 273] width 44 height 16
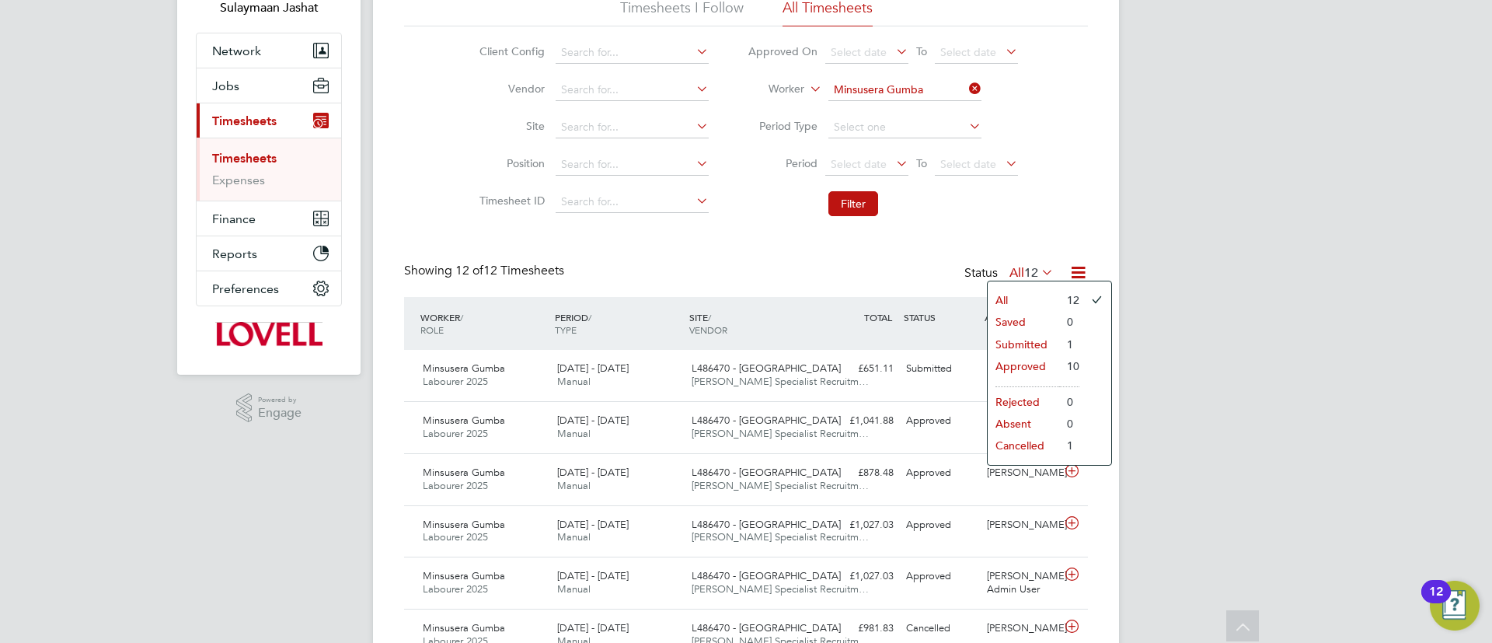
click at [1014, 358] on li "Approved" at bounding box center [1023, 366] width 71 height 22
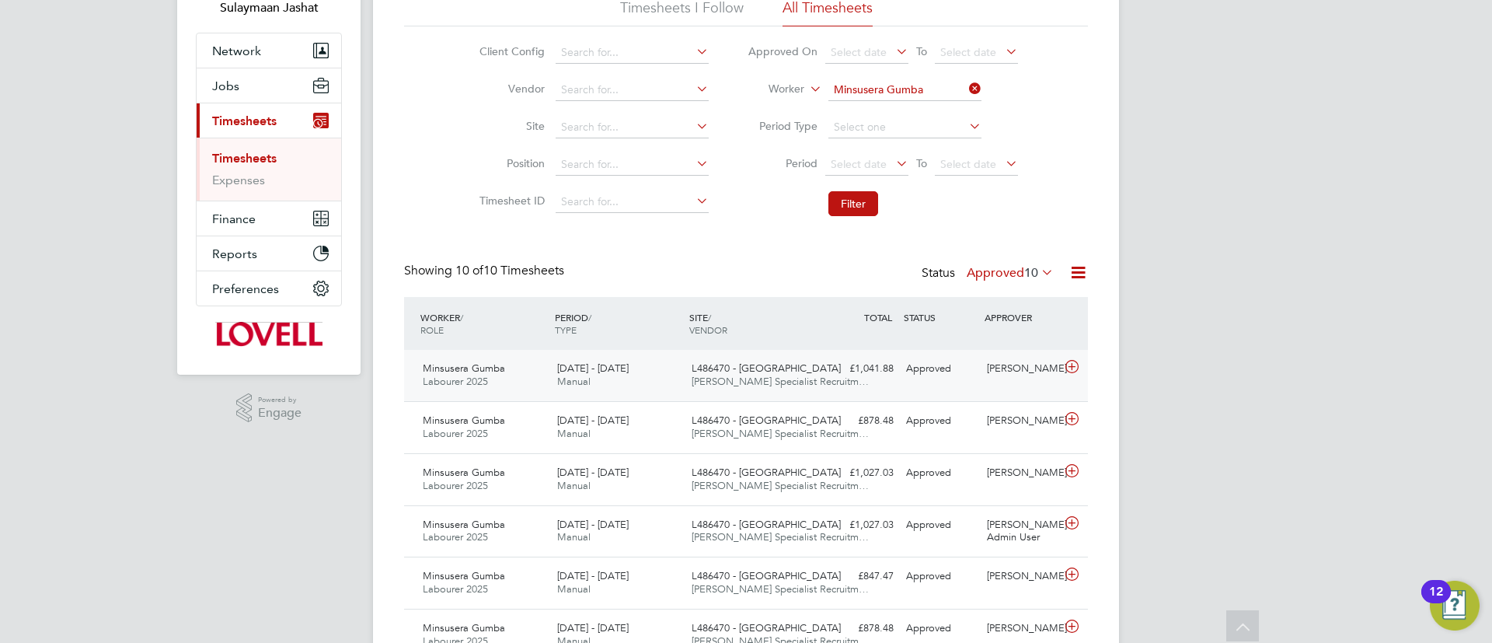
click at [629, 371] on span "16 - 22 Aug 2025" at bounding box center [592, 367] width 71 height 13
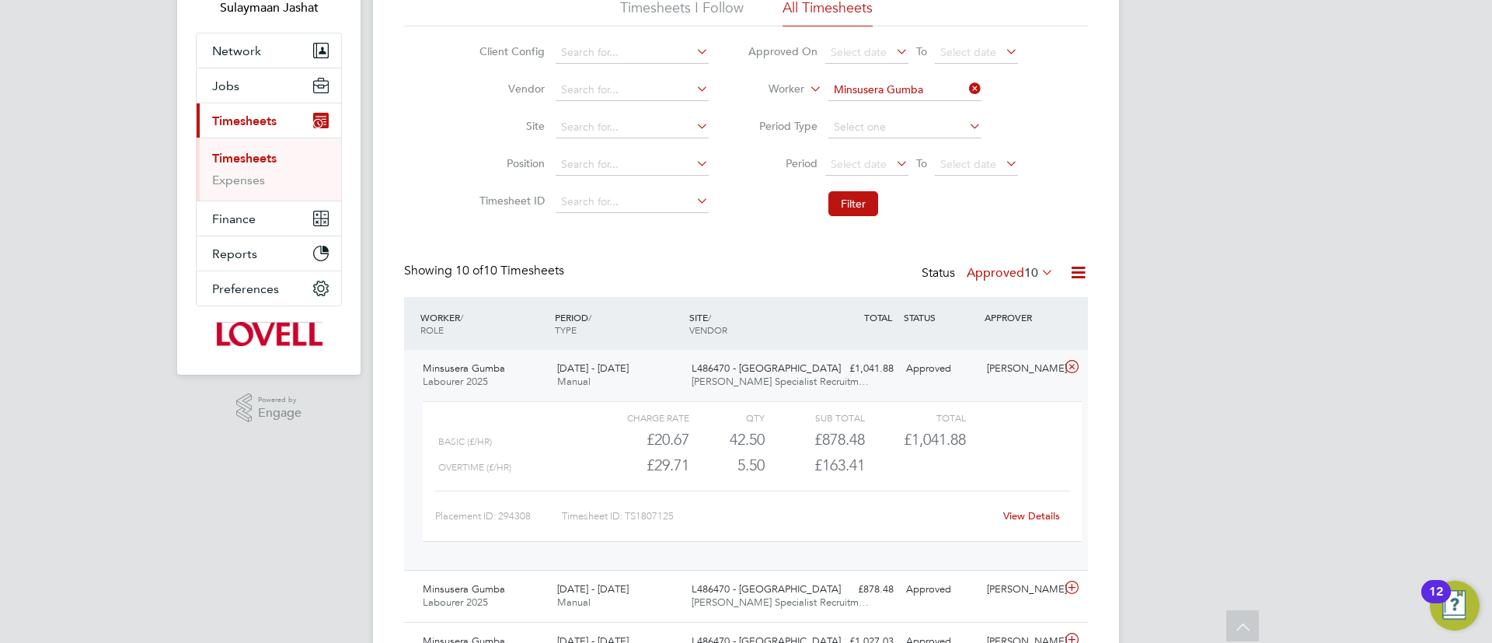
click at [1029, 516] on link "View Details" at bounding box center [1031, 515] width 57 height 13
click at [897, 88] on input at bounding box center [904, 90] width 153 height 22
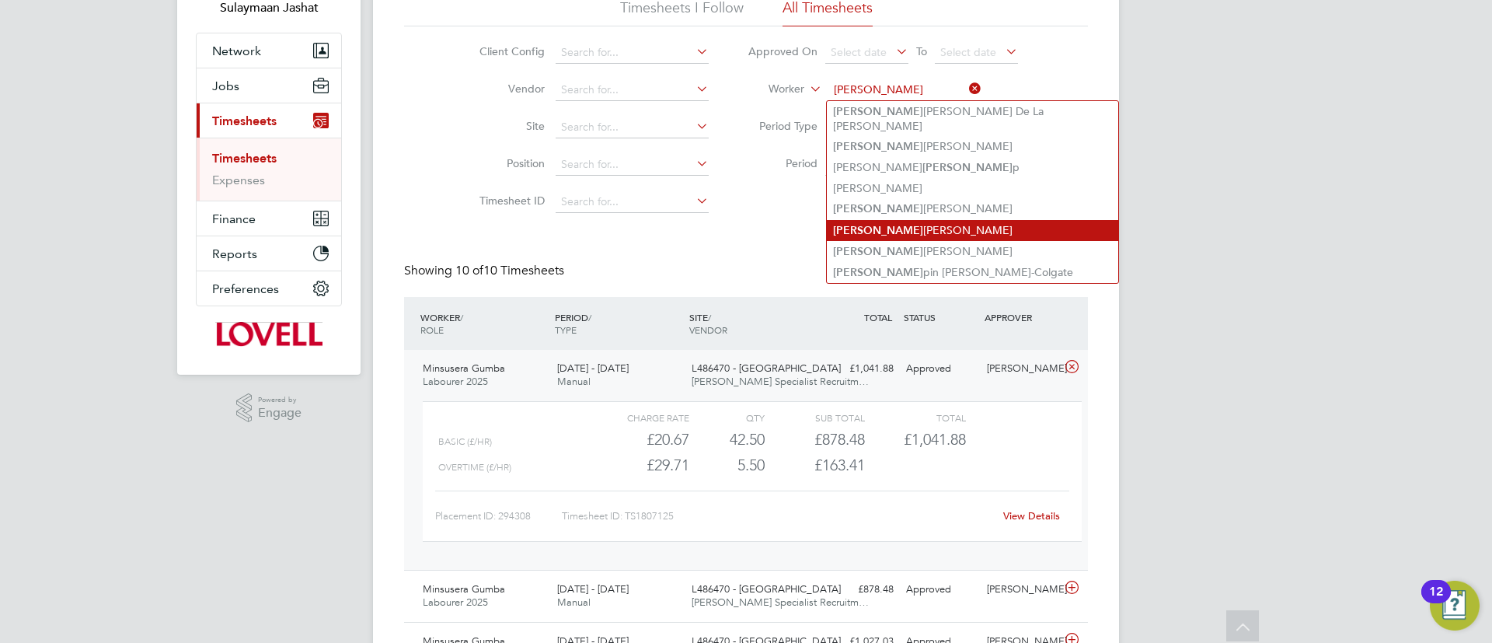
click at [904, 220] on li "Cris tian Craciun" at bounding box center [972, 230] width 291 height 21
type input "Cristian Craciun"
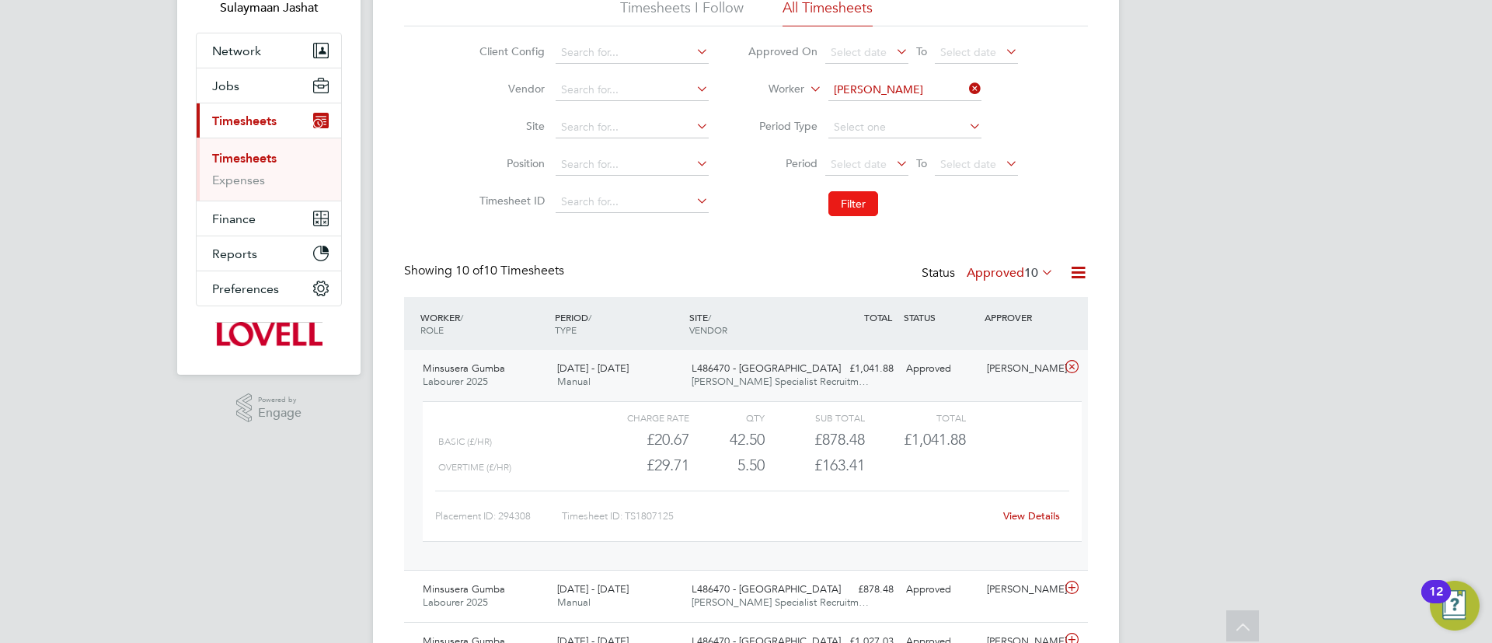
click at [864, 195] on button "Filter" at bounding box center [853, 203] width 50 height 25
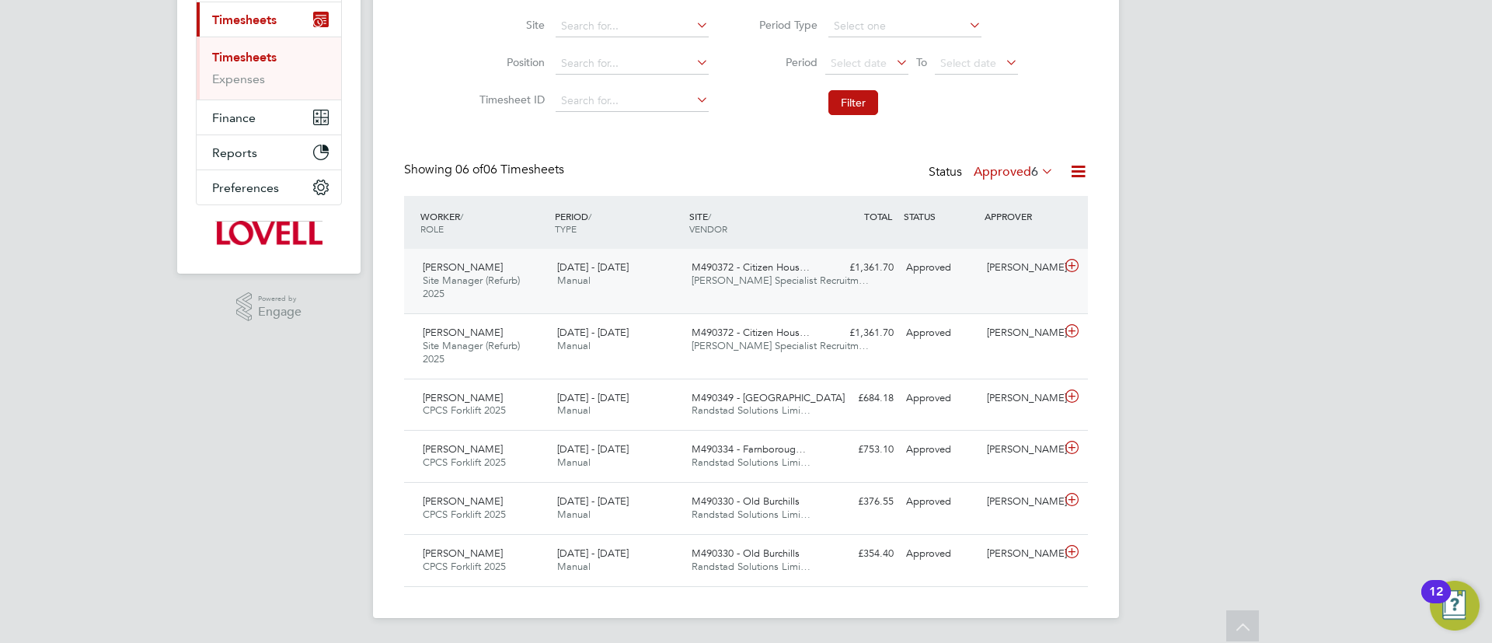
click at [906, 275] on div "Approved" at bounding box center [940, 268] width 81 height 26
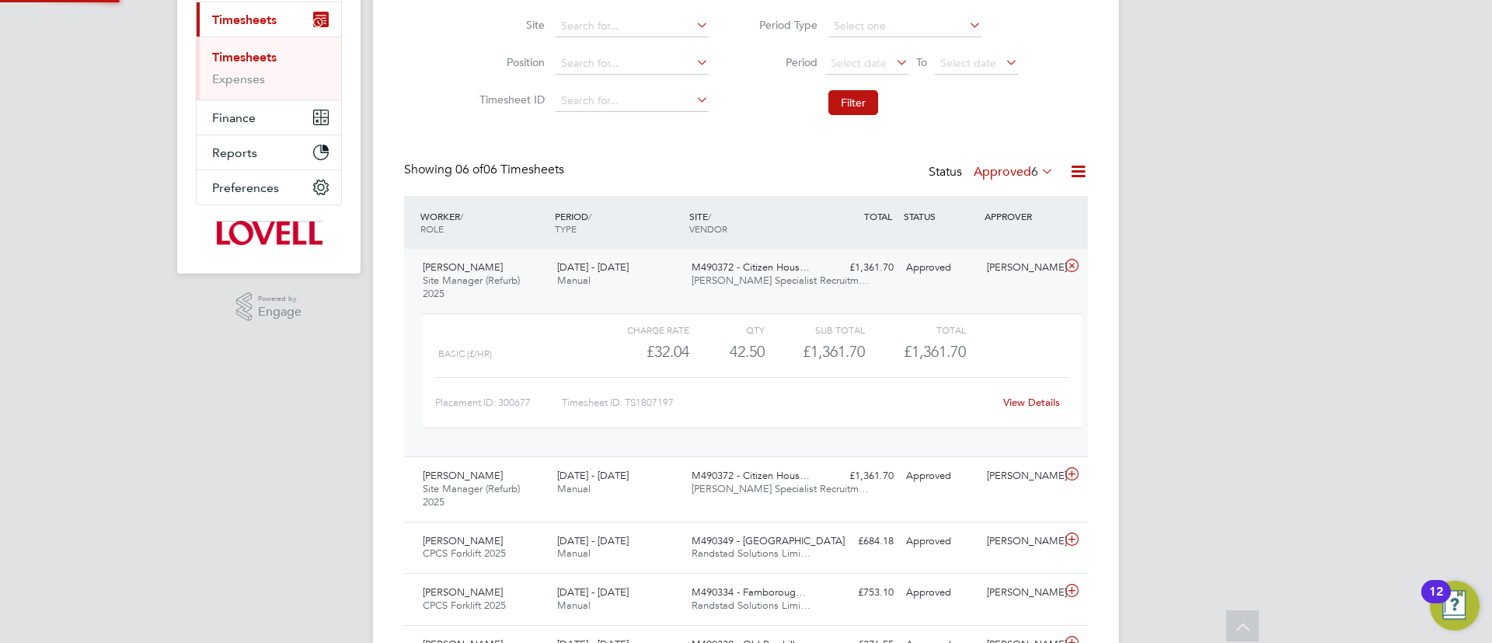
click at [1000, 187] on div "Showing 06 of 06 Timesheets Status Approved 6" at bounding box center [746, 179] width 684 height 34
click at [1000, 168] on label "Approved 6" at bounding box center [1014, 172] width 80 height 16
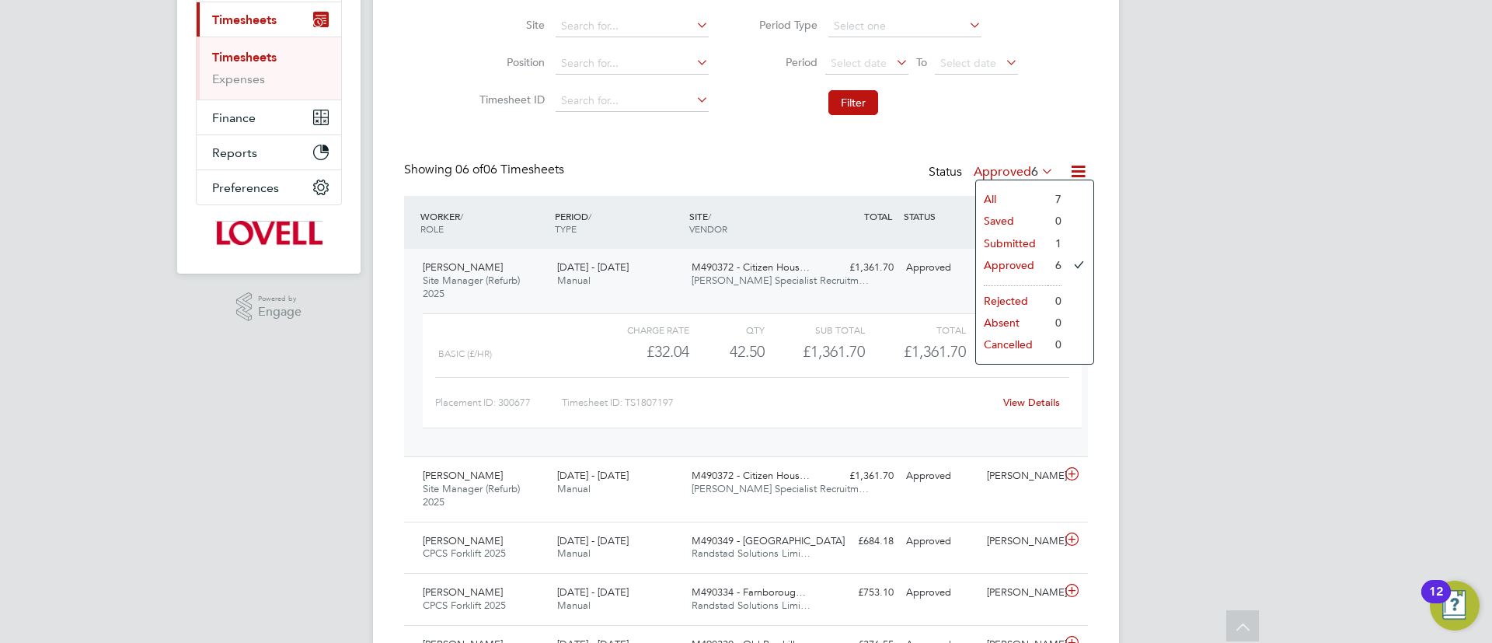
click at [999, 168] on label "Approved 6" at bounding box center [1014, 172] width 80 height 16
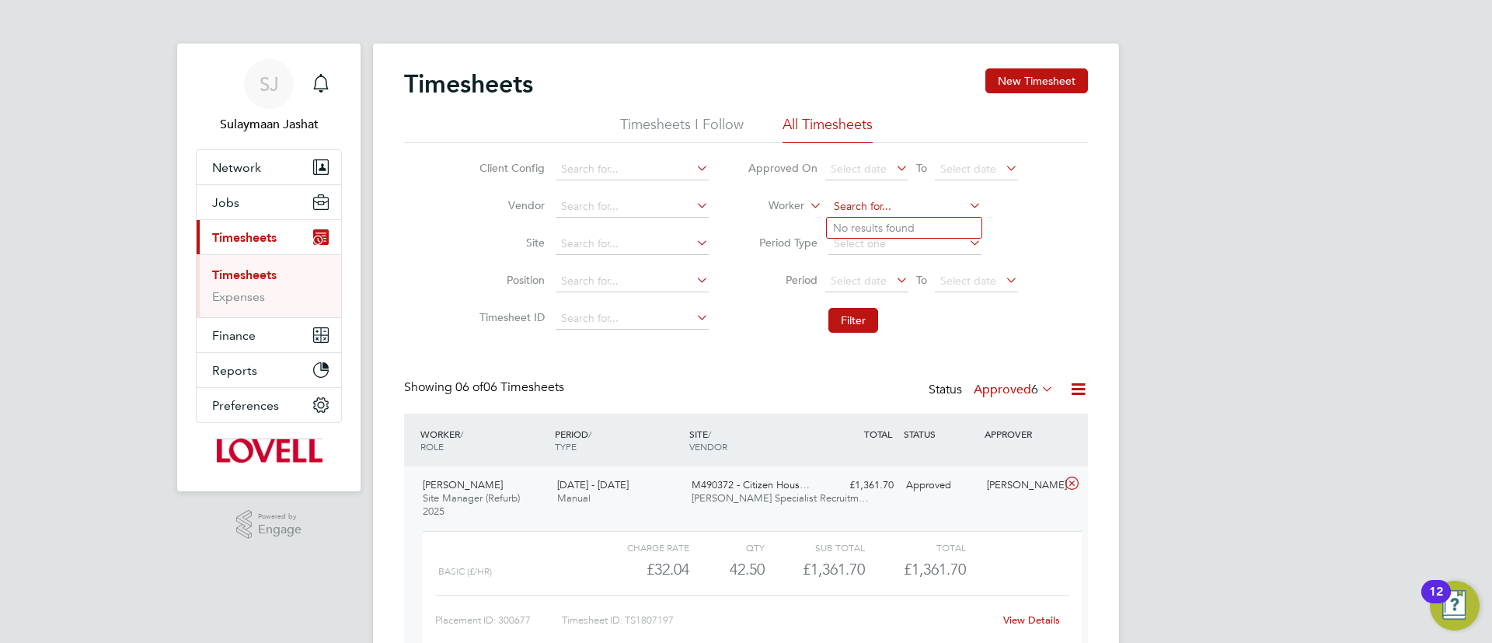
click at [913, 197] on input at bounding box center [904, 207] width 153 height 22
type input "m"
type input "luko"
click at [267, 78] on span "SJ" at bounding box center [269, 84] width 19 height 20
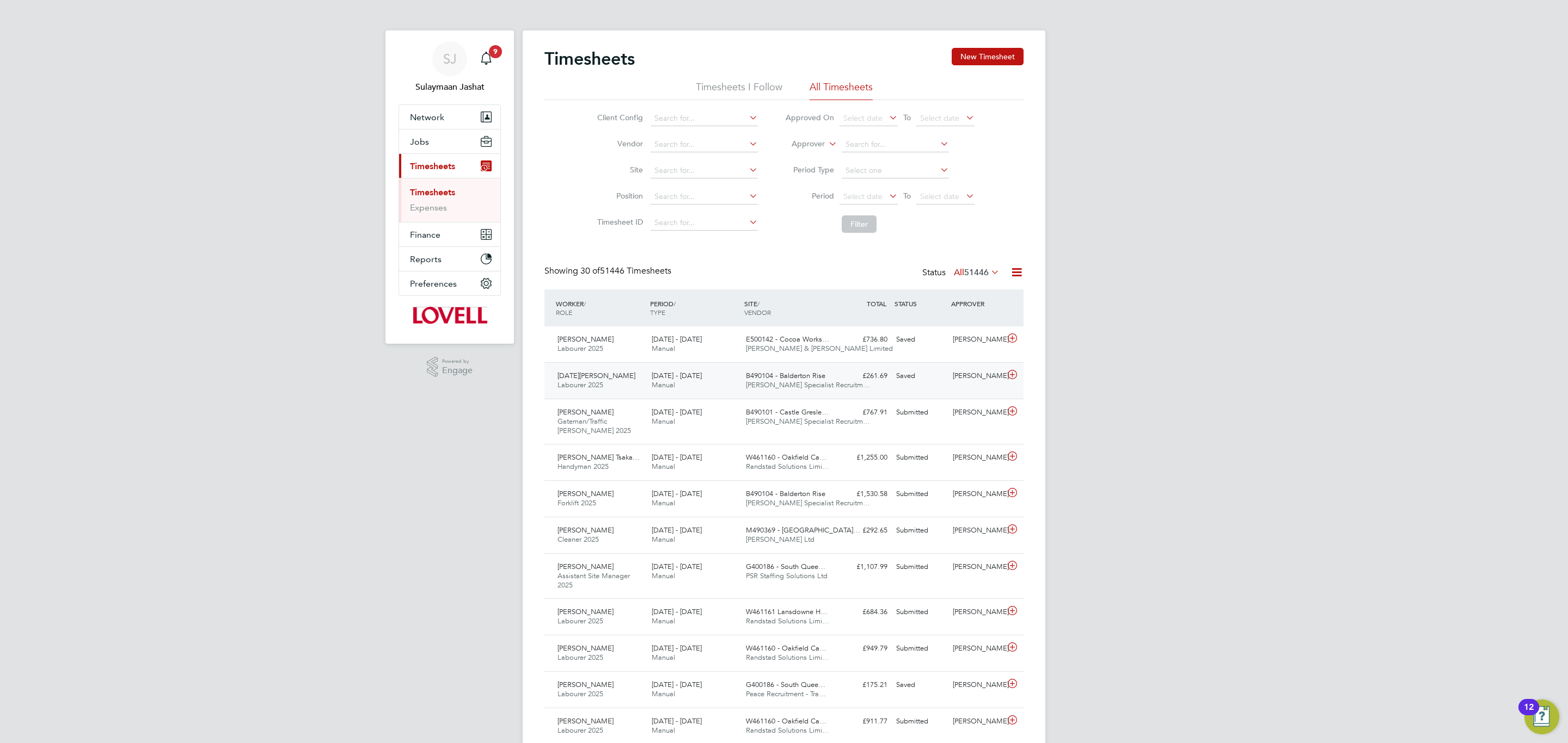
click at [678, 385] on div "[DATE] - [DATE] Manual" at bounding box center [694, 380] width 94 height 27
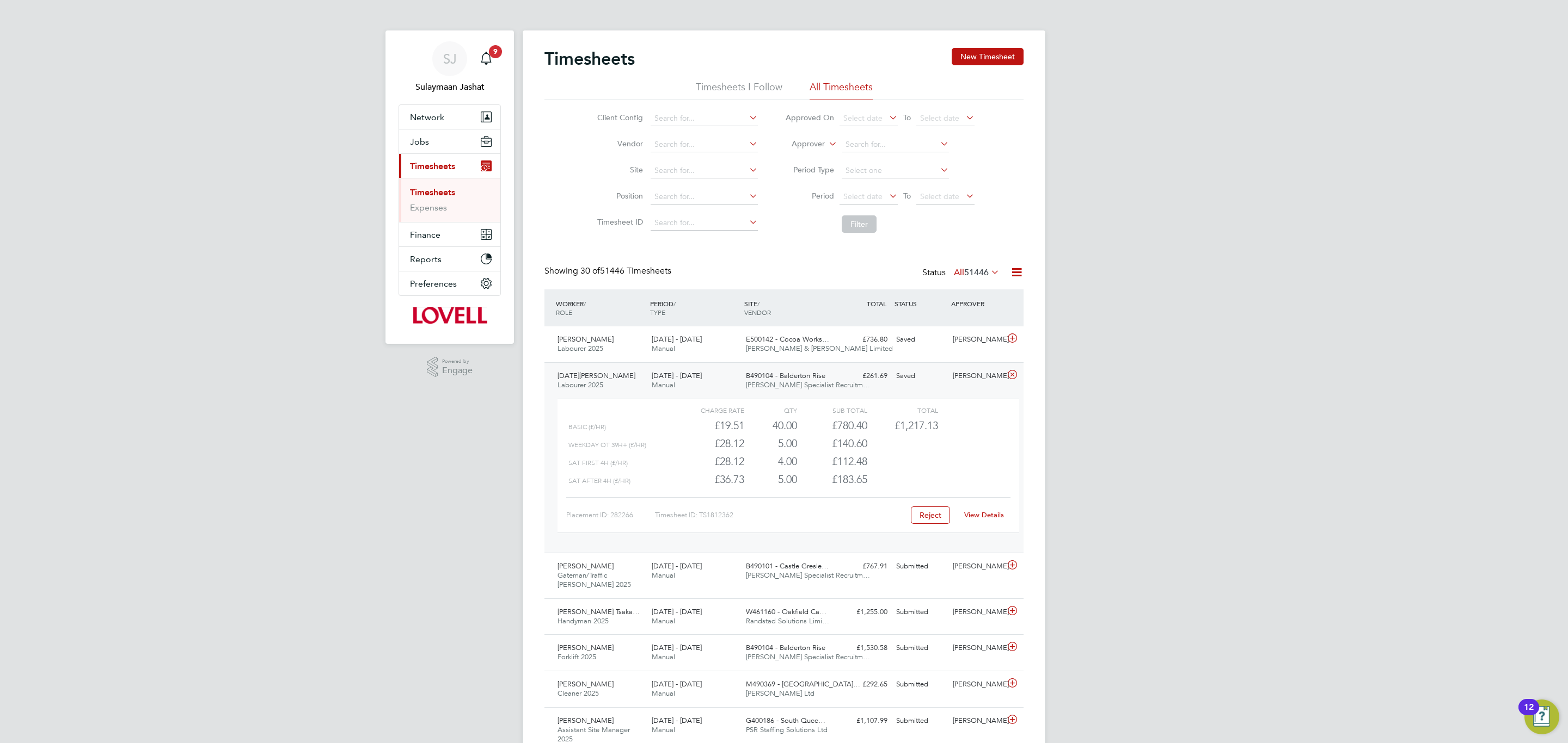
click at [678, 385] on div "[DATE] - [DATE] Manual" at bounding box center [694, 380] width 94 height 27
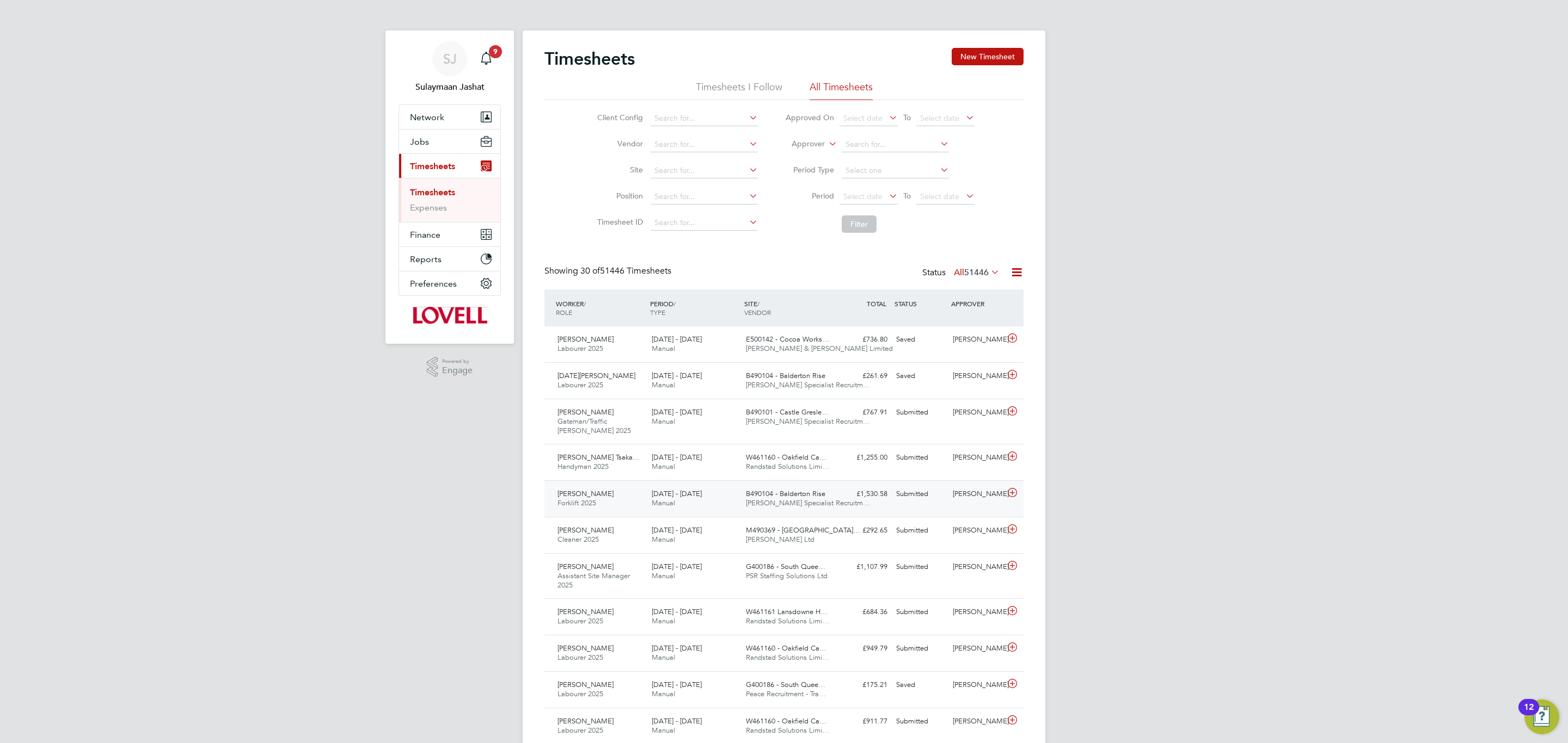
click at [650, 495] on div "[DATE] - [DATE] Manual" at bounding box center [694, 499] width 94 height 27
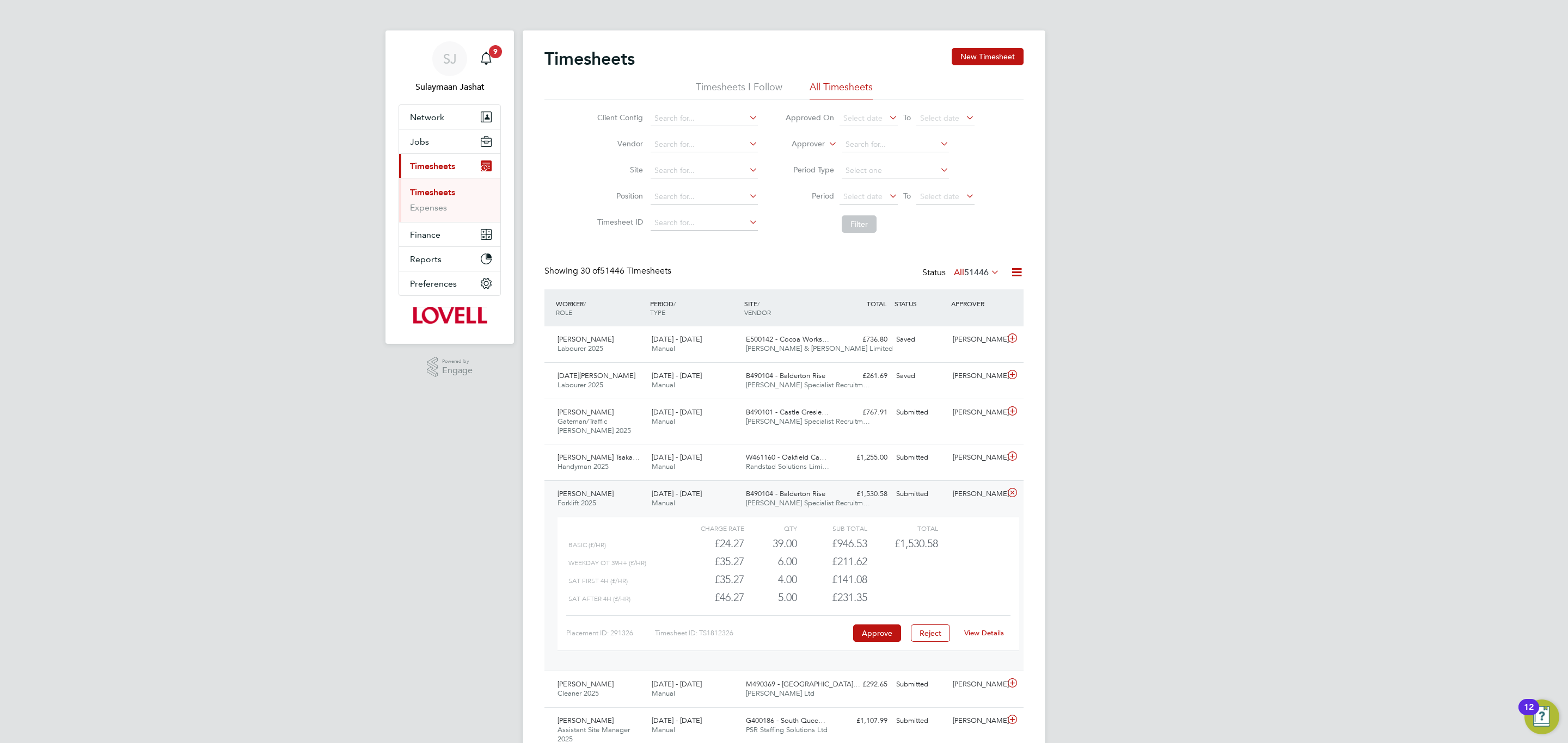
click at [982, 637] on link "View Details" at bounding box center [984, 632] width 40 height 9
click at [390, 155] on app-nav-sections-wrapper "SJ Sulaymaan Jashat Notifications 9 Applications: Network Team Members Business…" at bounding box center [449, 188] width 128 height 314
click at [422, 141] on span "Jobs" at bounding box center [419, 141] width 19 height 11
click at [432, 197] on link "Placements" at bounding box center [432, 198] width 45 height 11
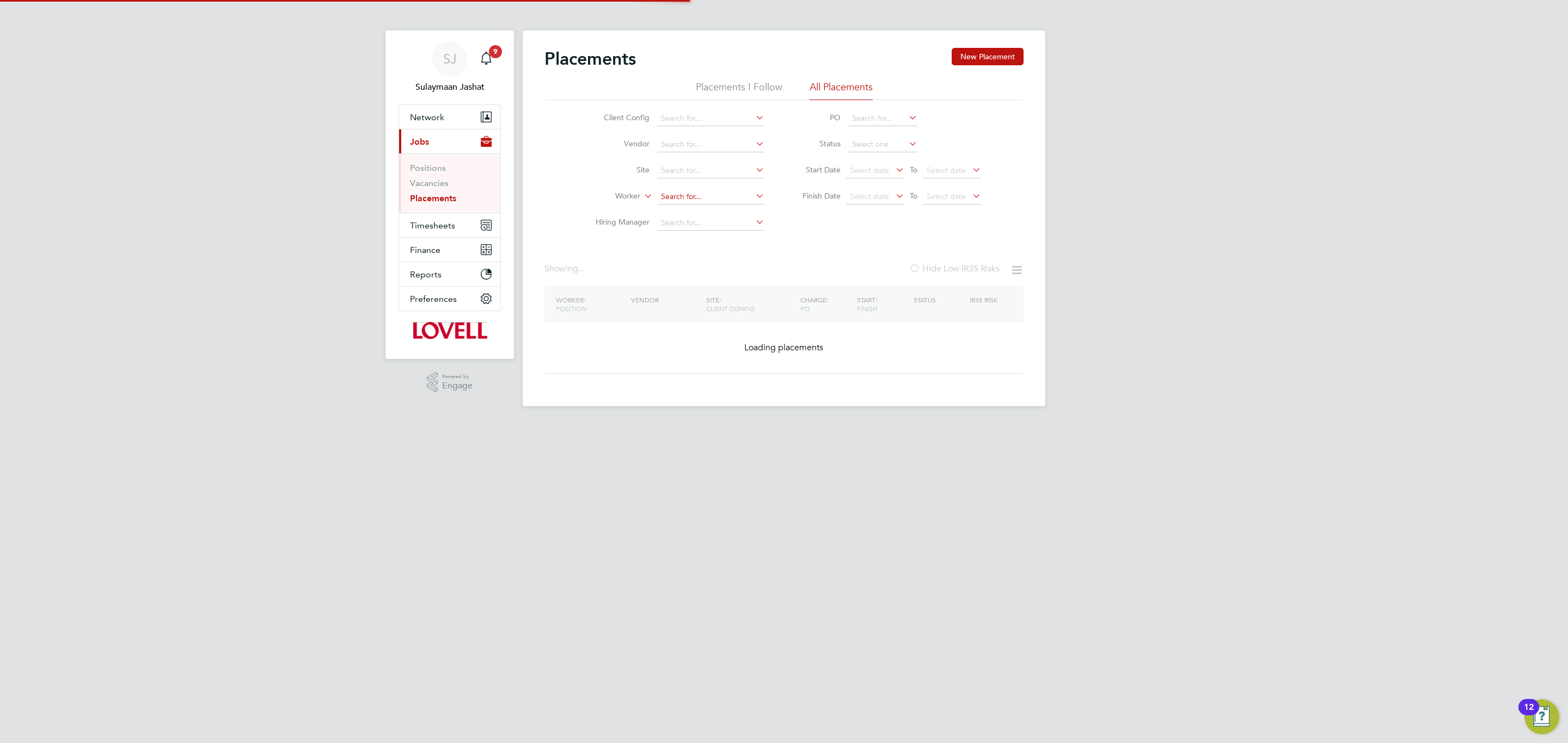
click at [694, 196] on input at bounding box center [710, 197] width 107 height 15
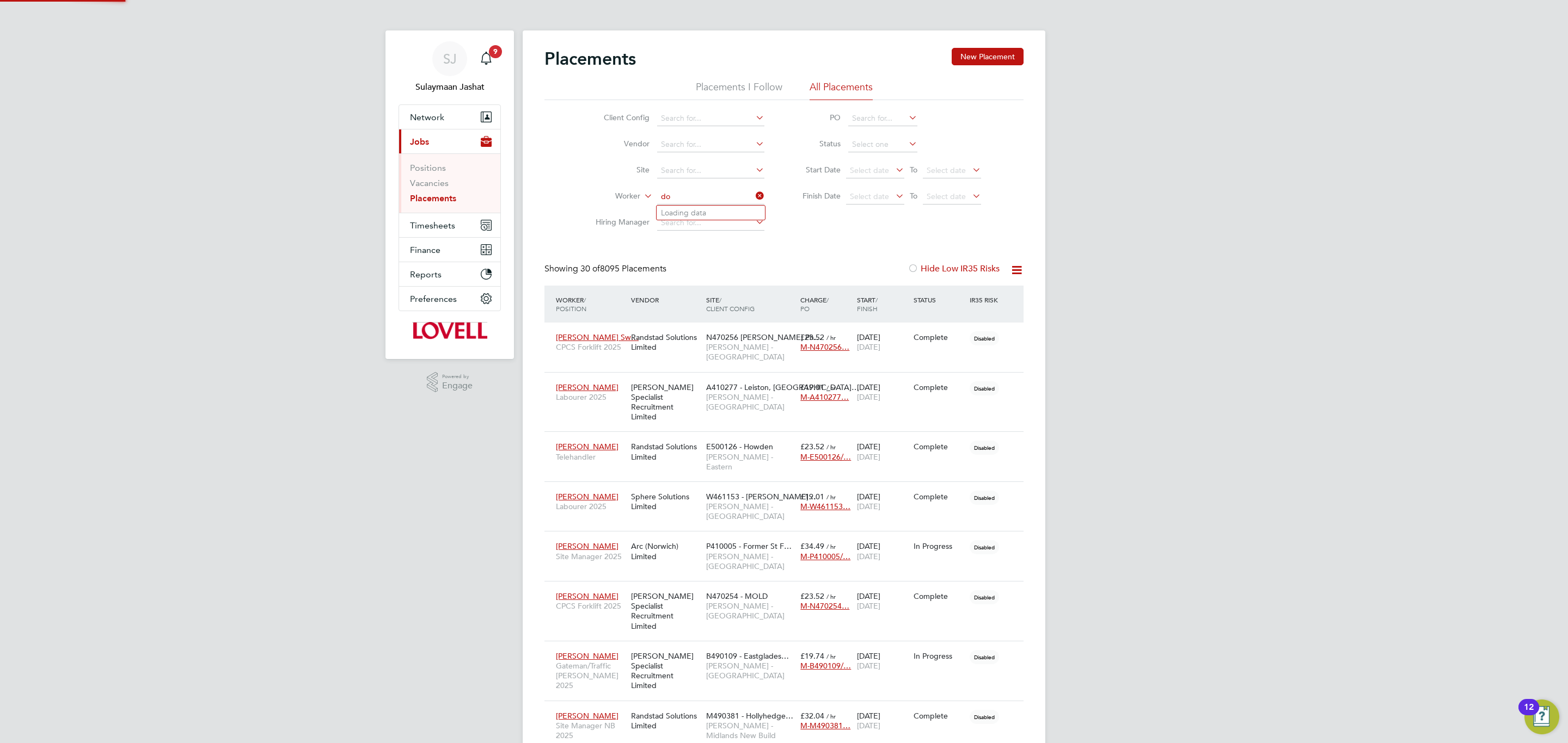
scroll to position [31, 95]
click at [701, 214] on li "Don ald Aki m" at bounding box center [710, 213] width 109 height 15
type input "[PERSON_NAME]"
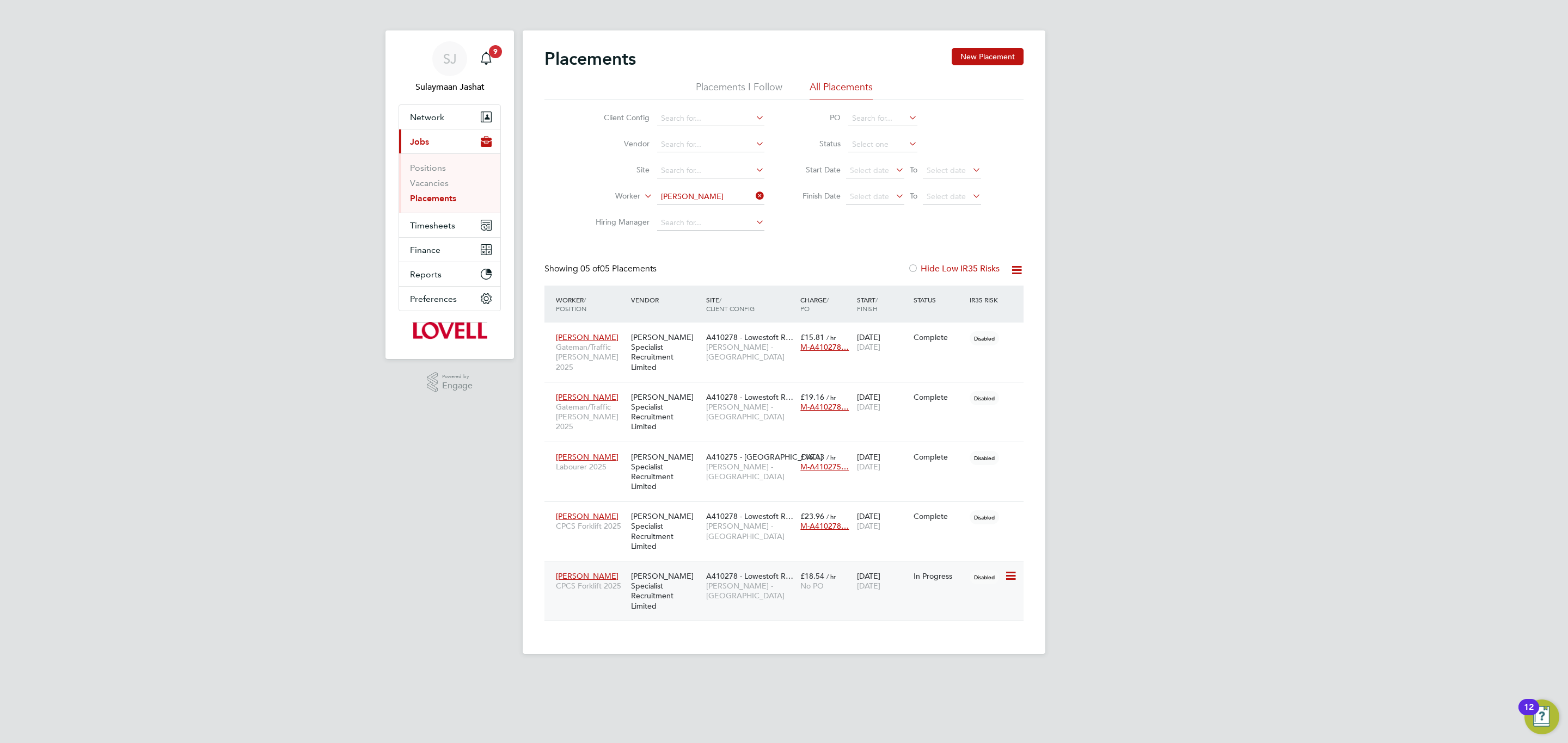
click at [682, 566] on div "[PERSON_NAME] Specialist Recruitment Limited" at bounding box center [666, 591] width 75 height 50
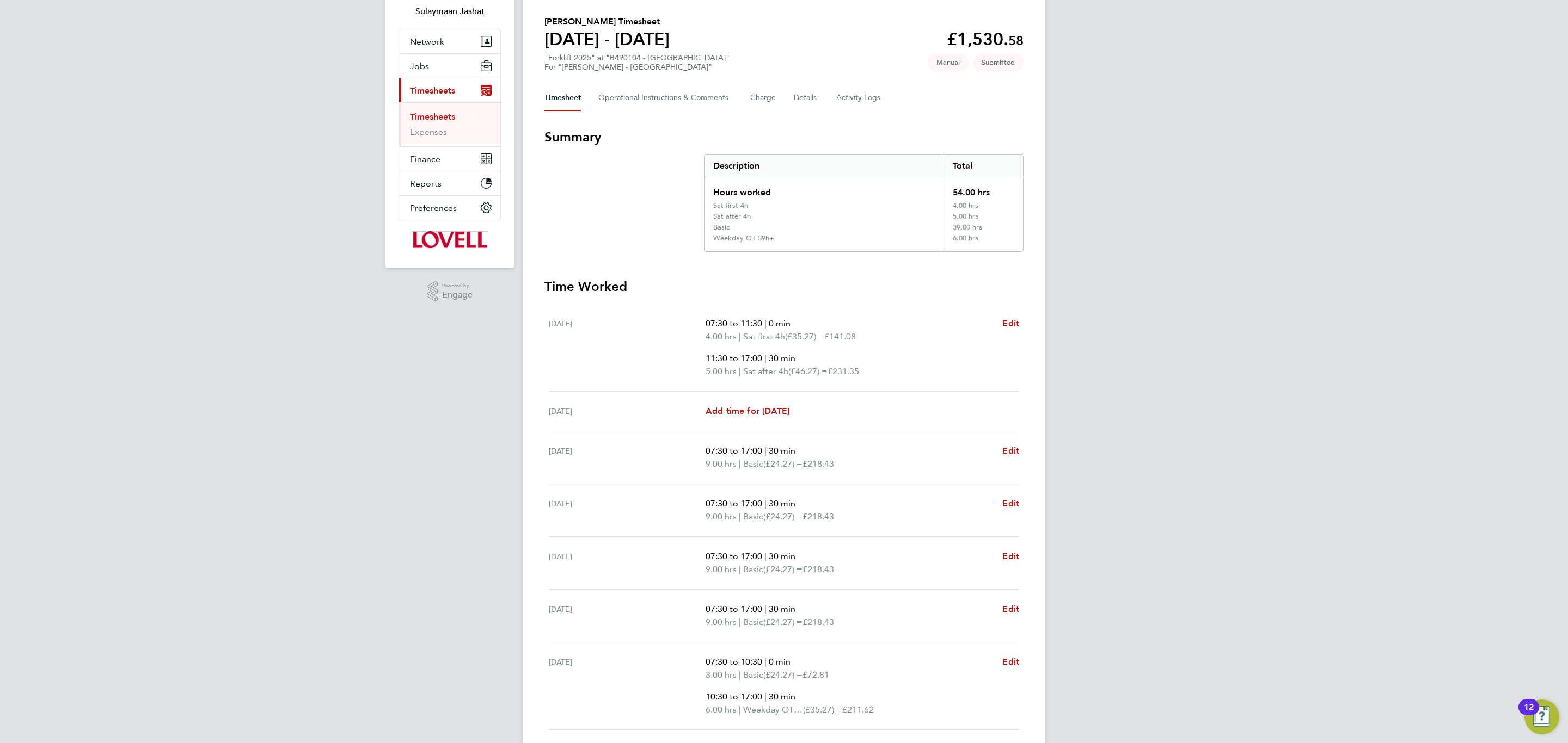
scroll to position [160, 0]
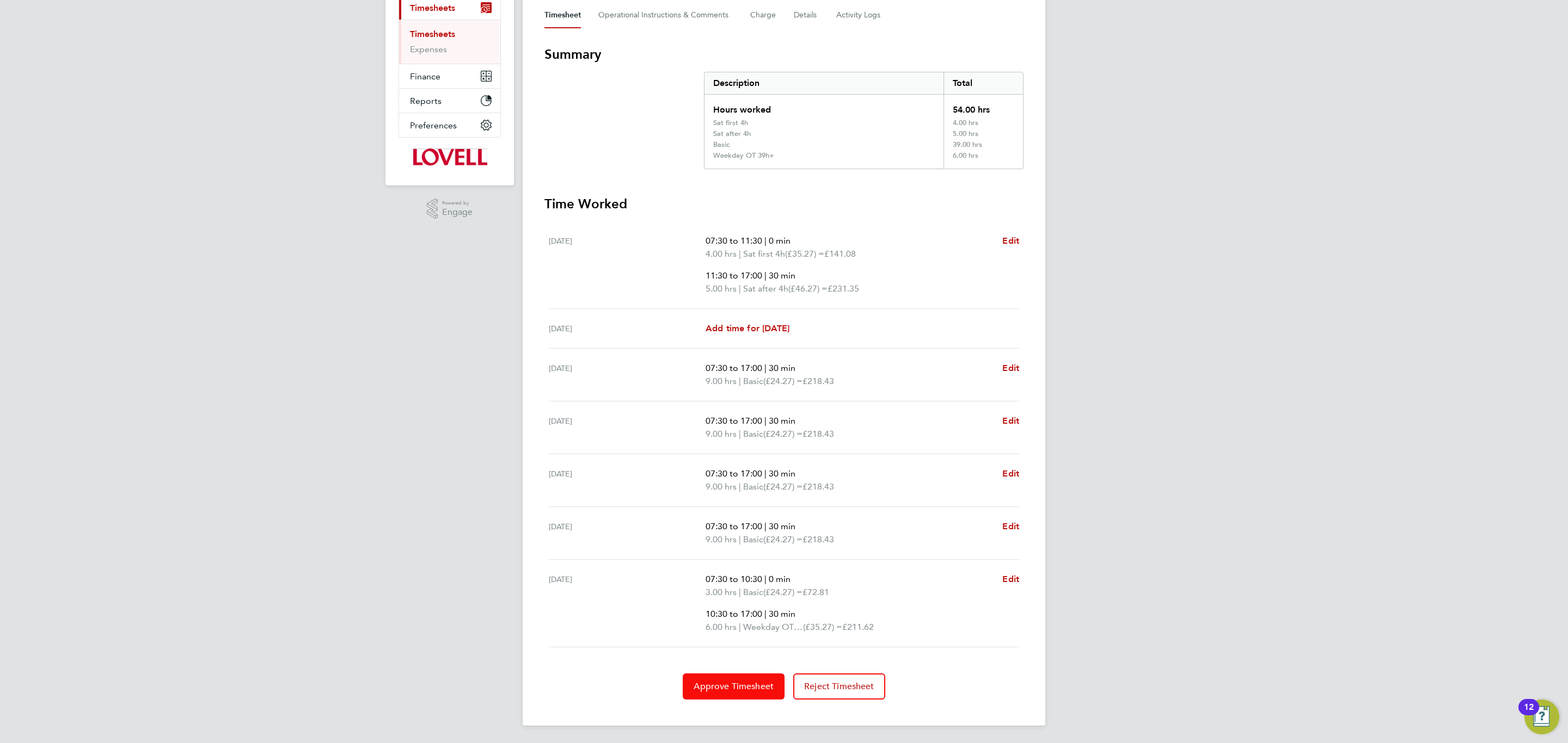
click at [734, 693] on button "Approve Timesheet" at bounding box center [733, 686] width 102 height 26
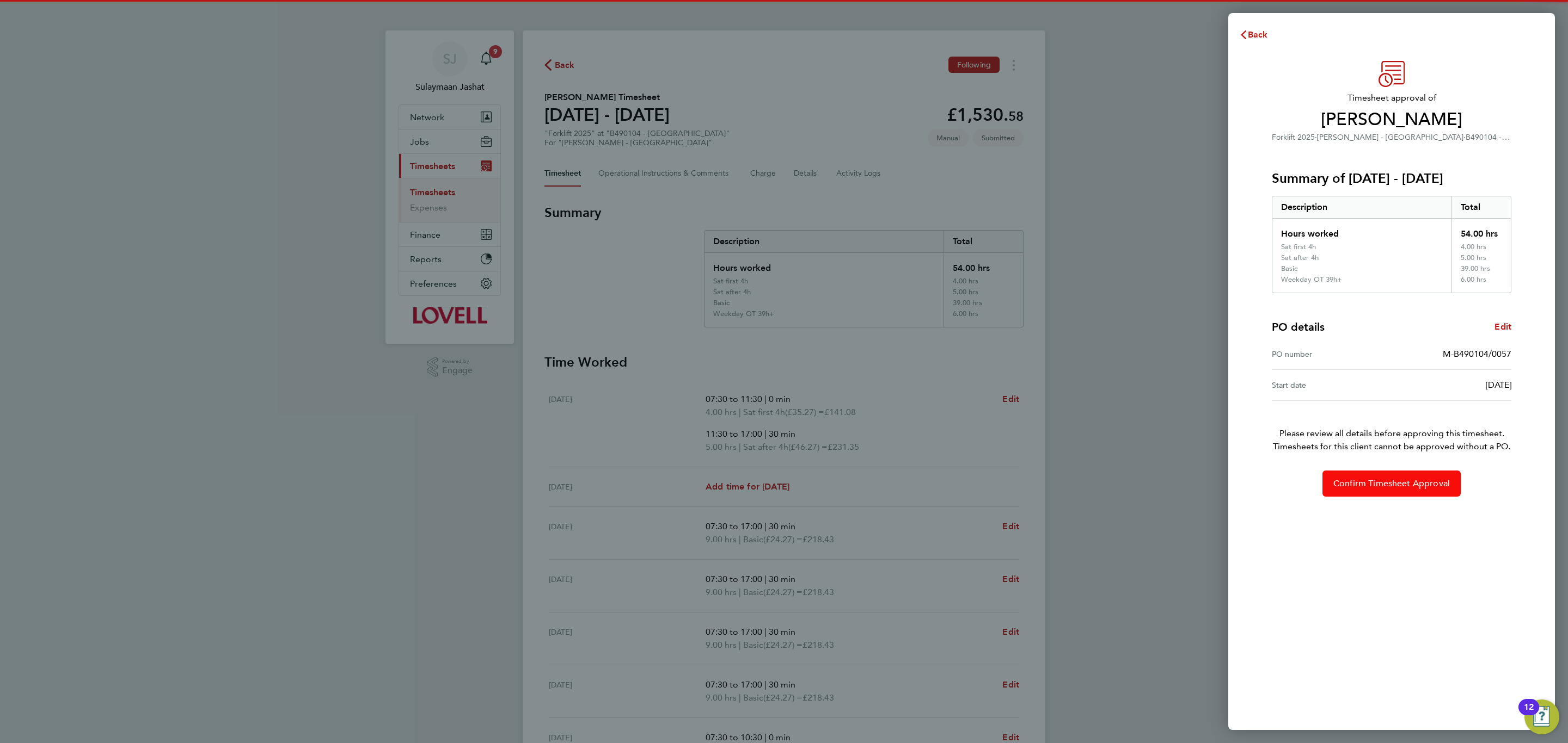
click at [1351, 477] on button "Confirm Timesheet Approval" at bounding box center [1391, 483] width 138 height 26
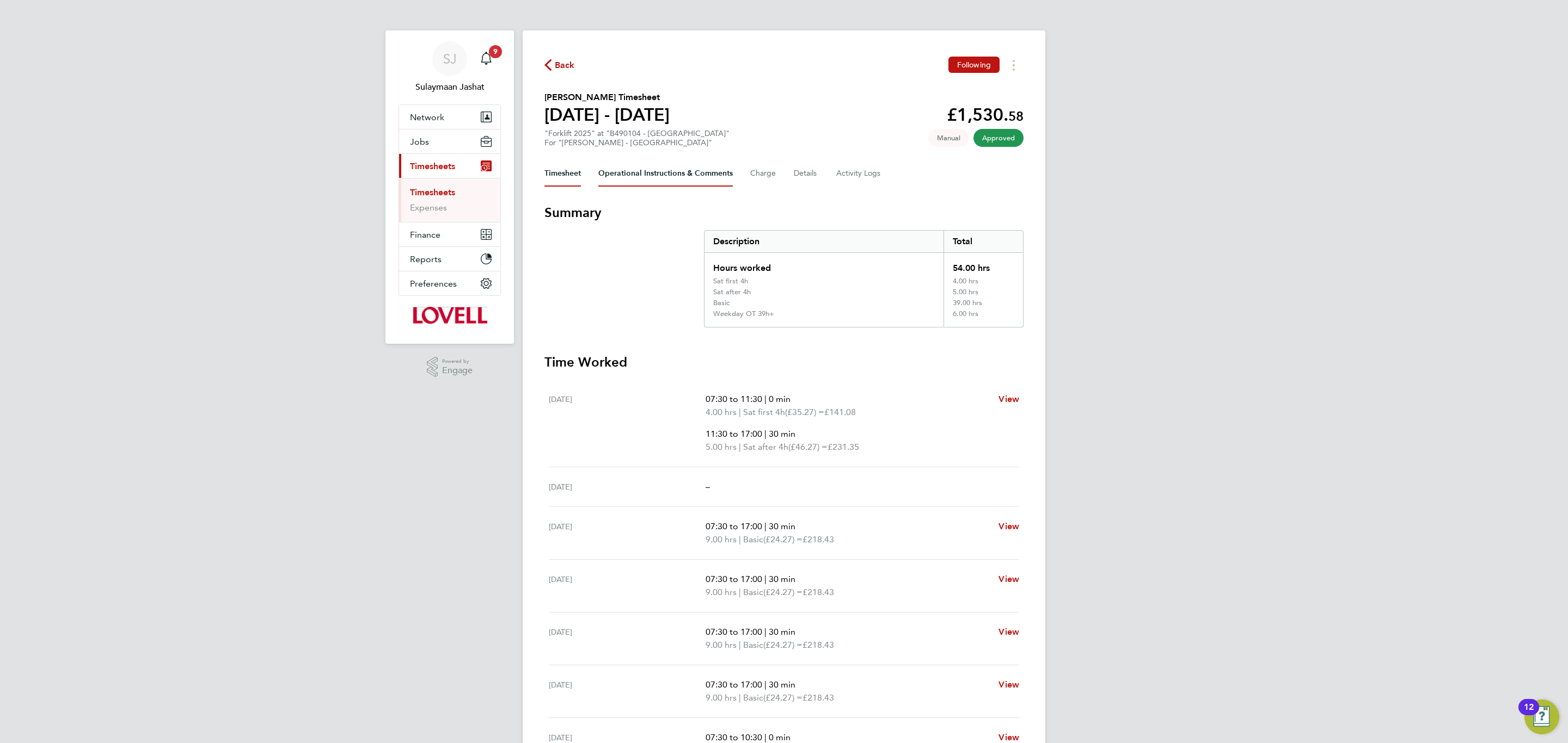
click at [673, 179] on Comments-tab "Operational Instructions & Comments" at bounding box center [666, 173] width 135 height 26
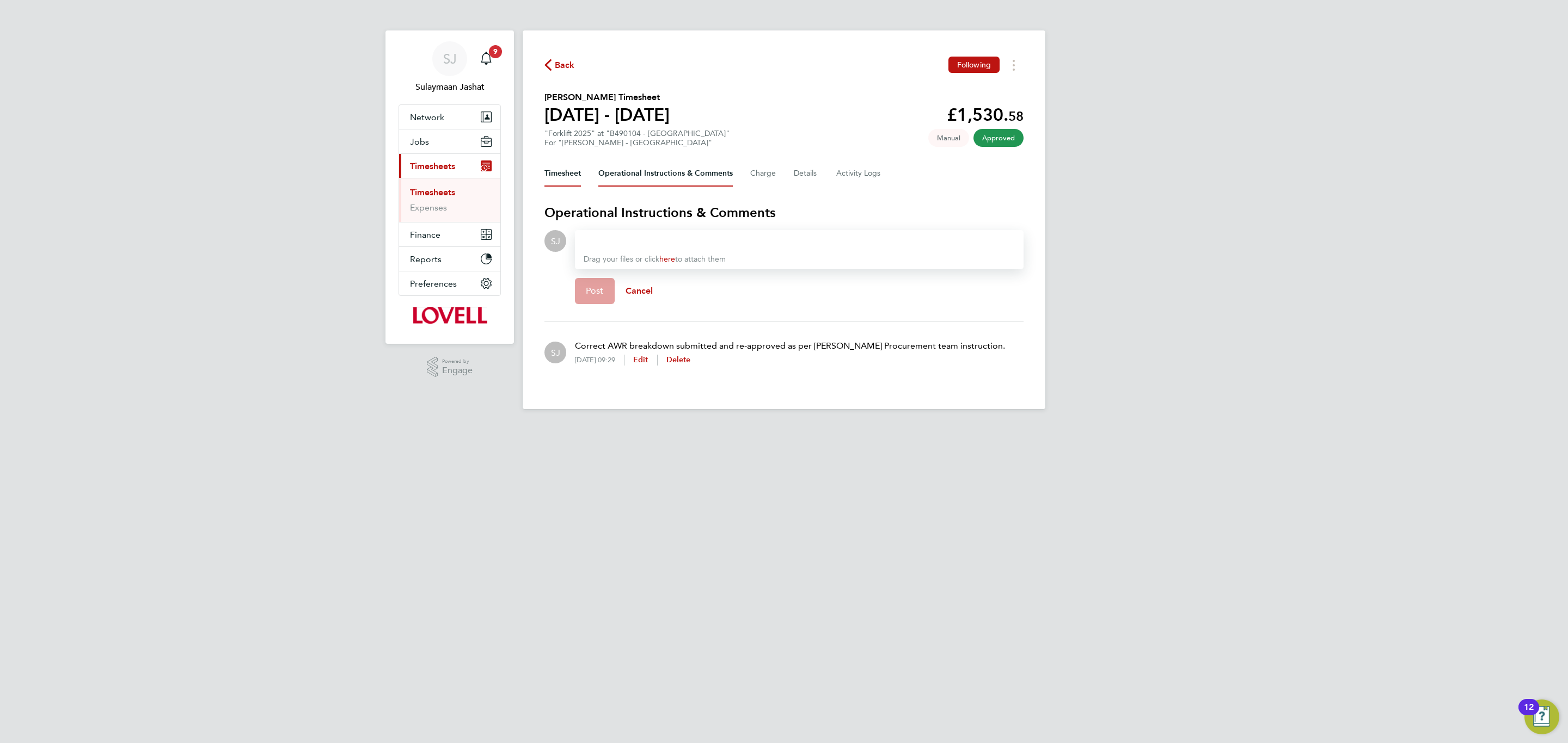
click at [568, 173] on button "Timesheet" at bounding box center [563, 173] width 36 height 26
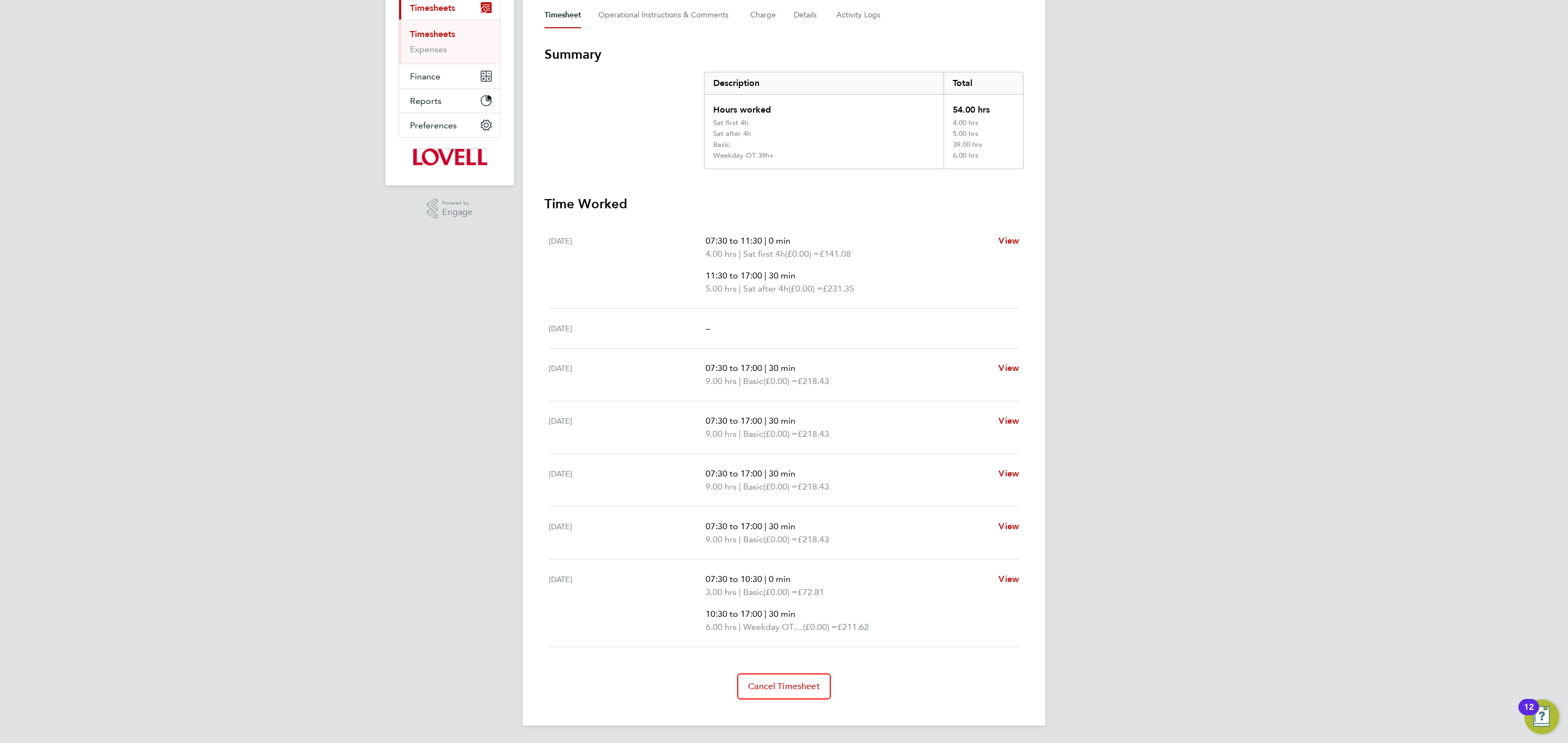
scroll to position [155, 0]
drag, startPoint x: 660, startPoint y: 20, endPoint x: 663, endPoint y: 25, distance: 5.8
click at [660, 20] on Comments-tab "Operational Instructions & Comments" at bounding box center [666, 18] width 135 height 26
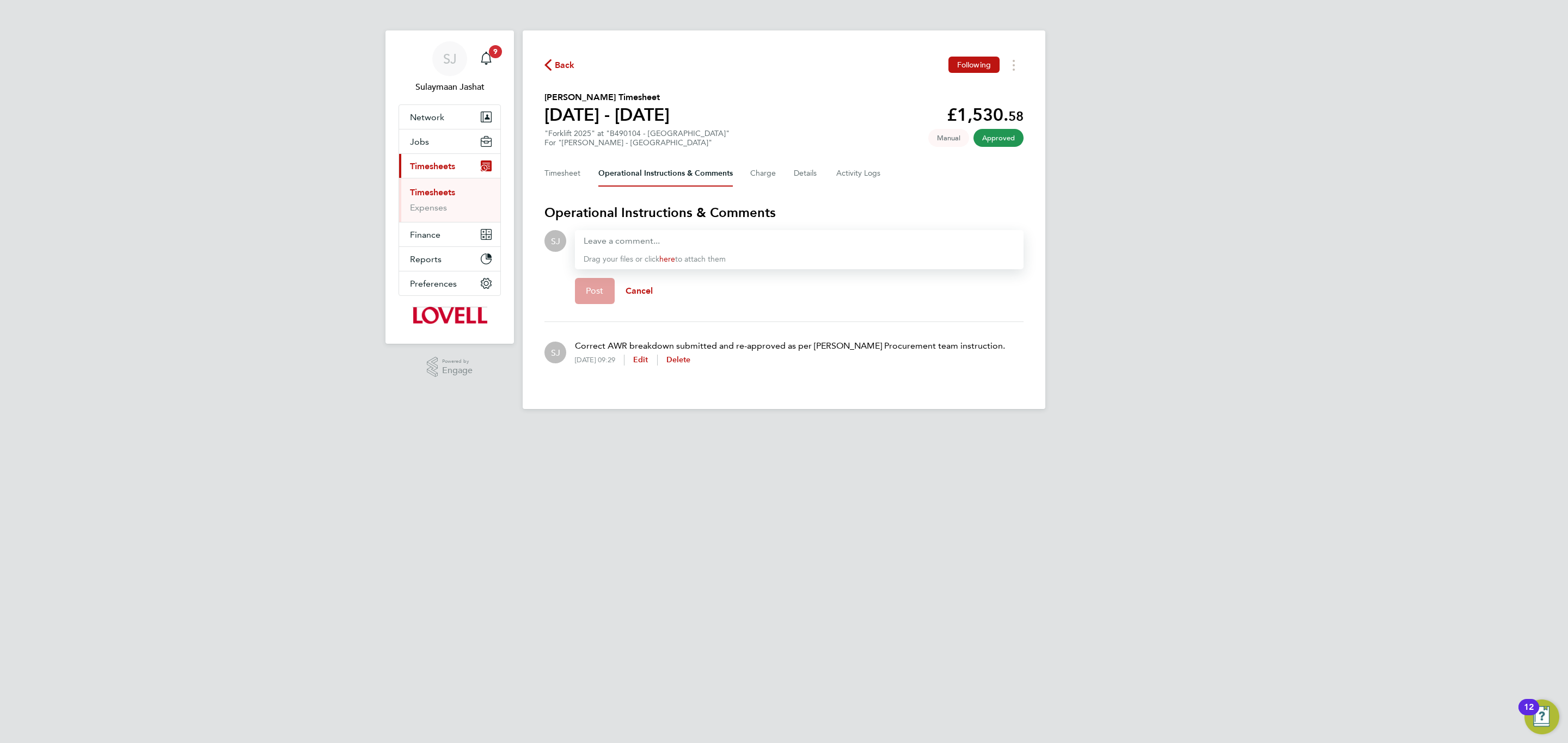
click at [635, 345] on p "Correct AWR breakdown submitted and re-approved as per [PERSON_NAME] Procuremen…" at bounding box center [790, 346] width 430 height 13
click at [634, 345] on p "Correct AWR breakdown submitted and re-approved as per [PERSON_NAME] Procuremen…" at bounding box center [790, 346] width 430 height 13
copy p "Correct AWR breakdown submitted and re-approved as per [PERSON_NAME] Procuremen…"
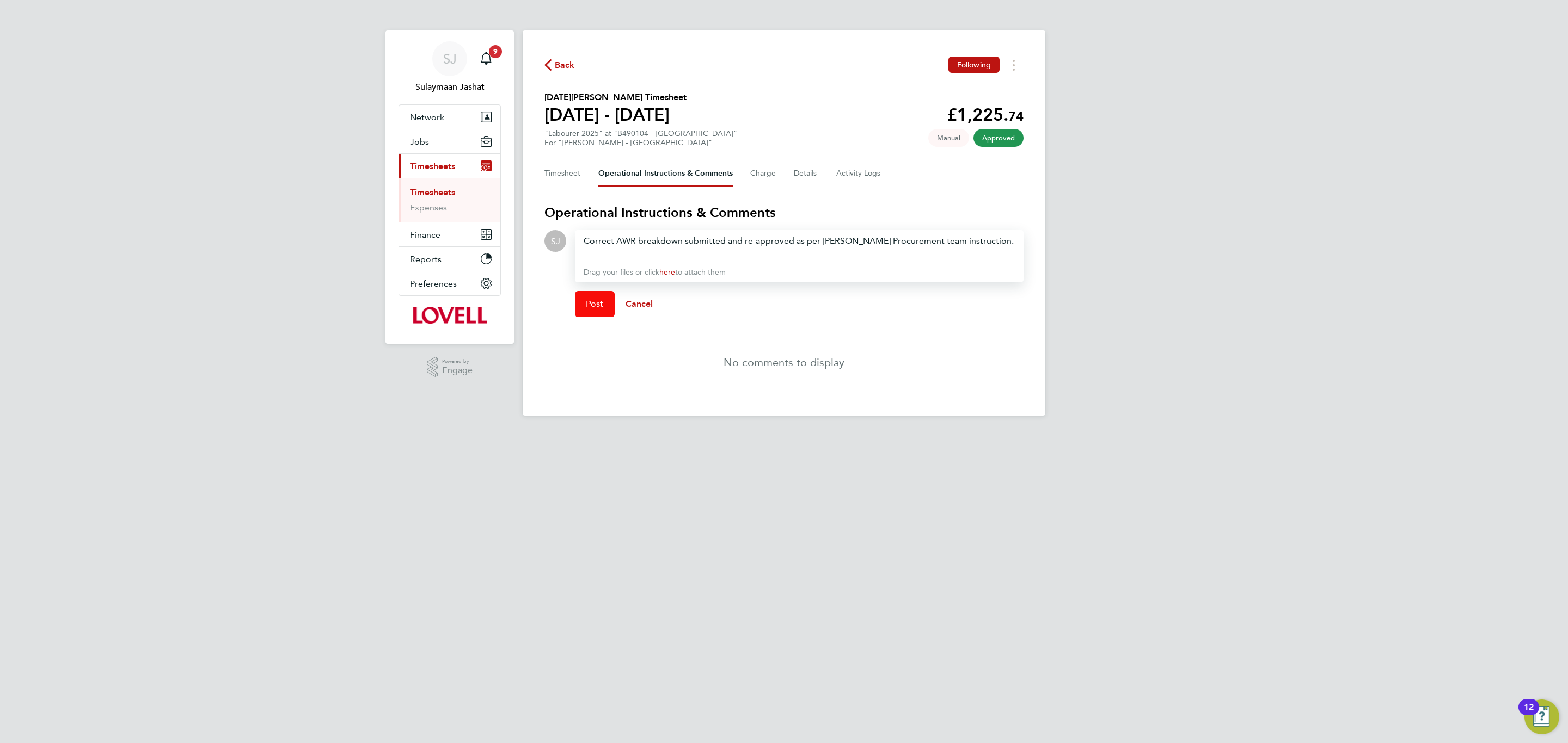
click at [600, 309] on button "Post" at bounding box center [594, 304] width 40 height 26
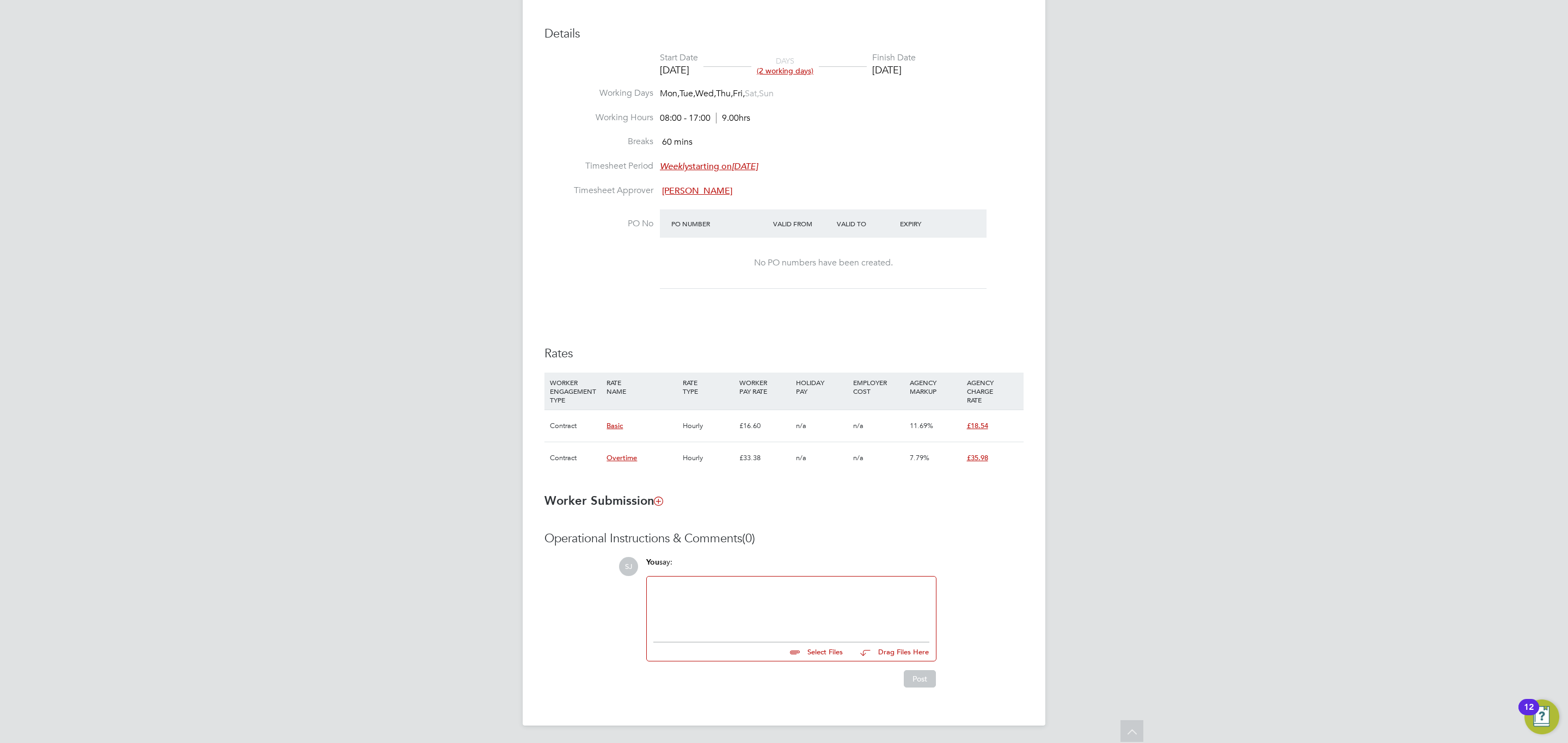
scroll to position [401, 0]
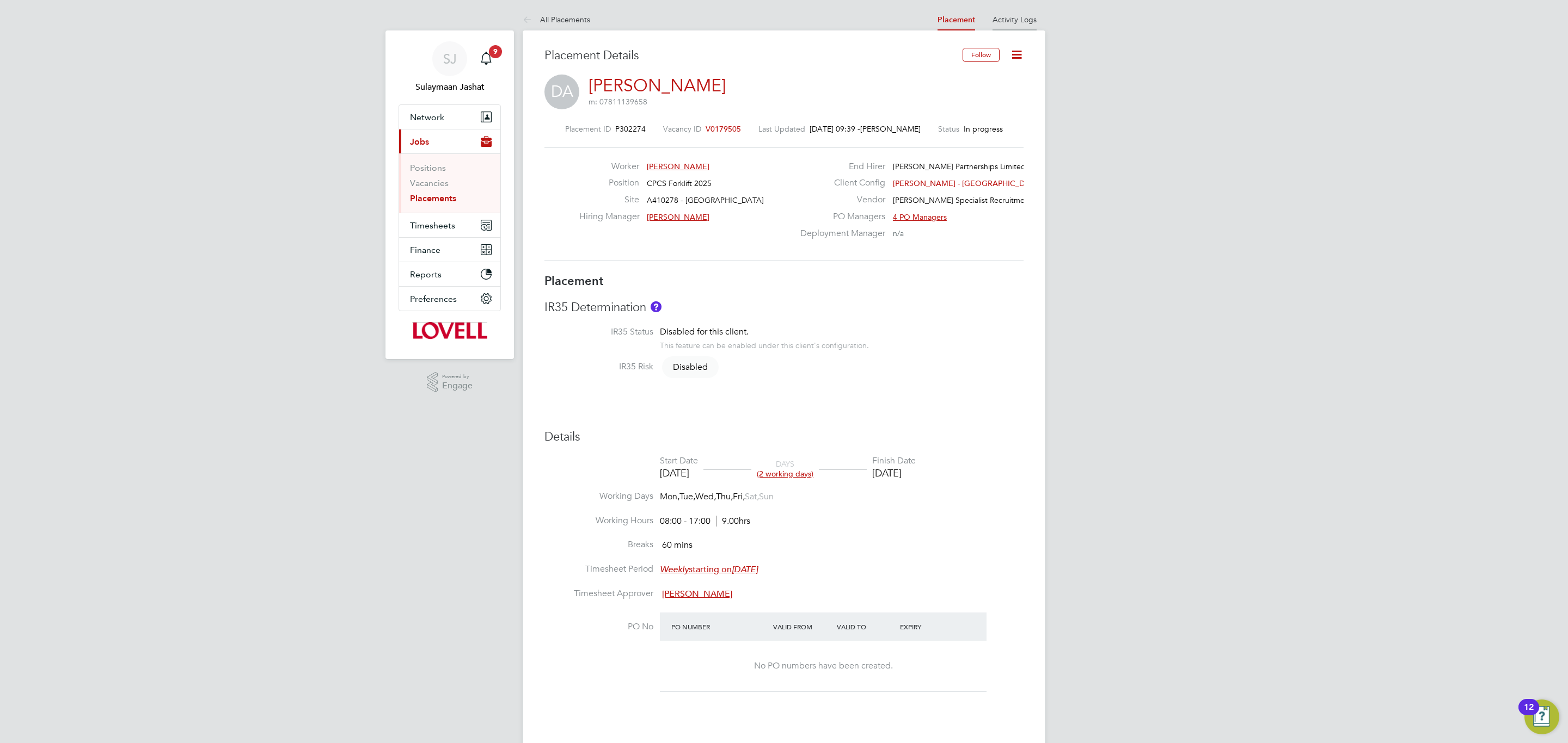
click at [1008, 20] on link "Activity Logs" at bounding box center [1014, 20] width 44 height 10
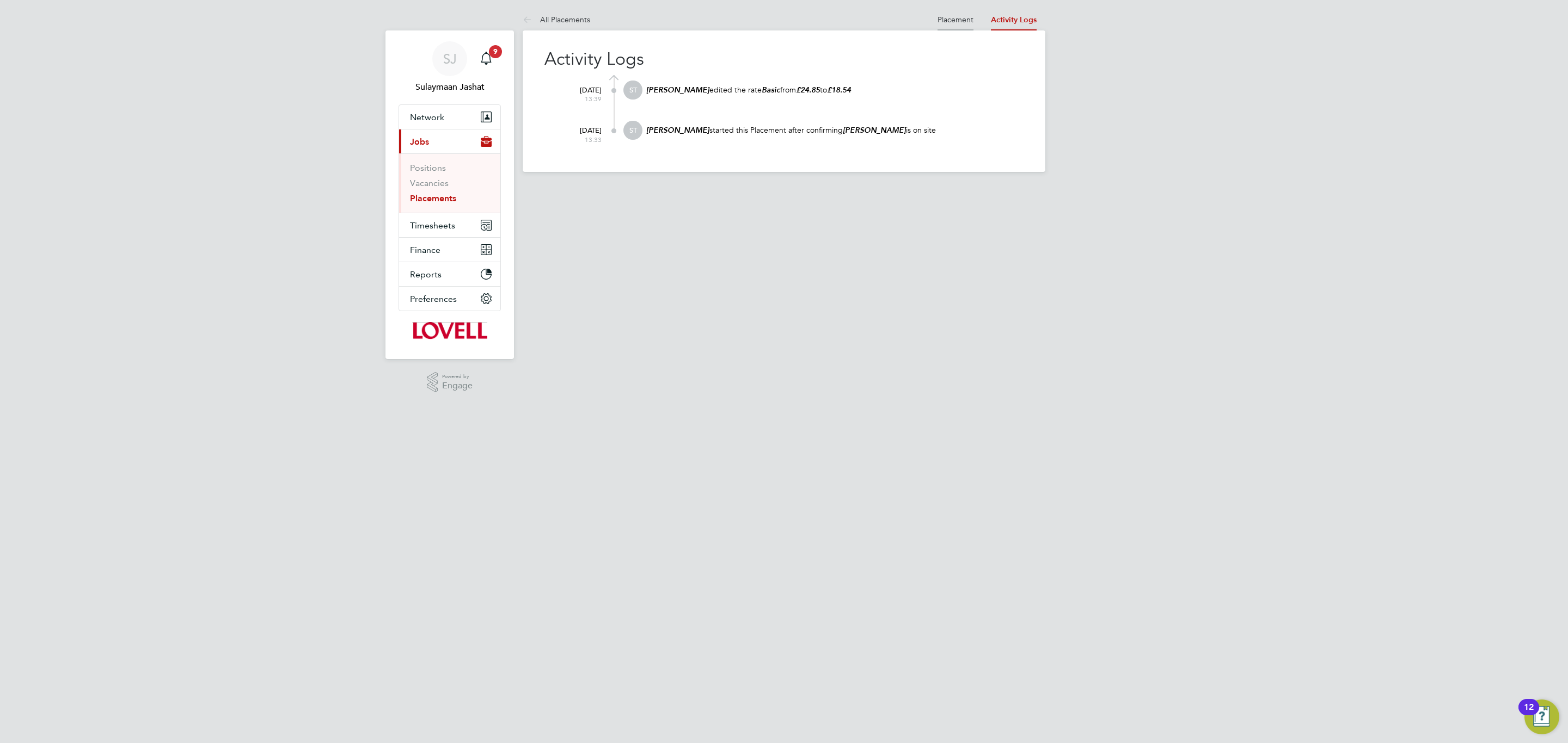
click at [961, 20] on link "Placement" at bounding box center [955, 20] width 36 height 10
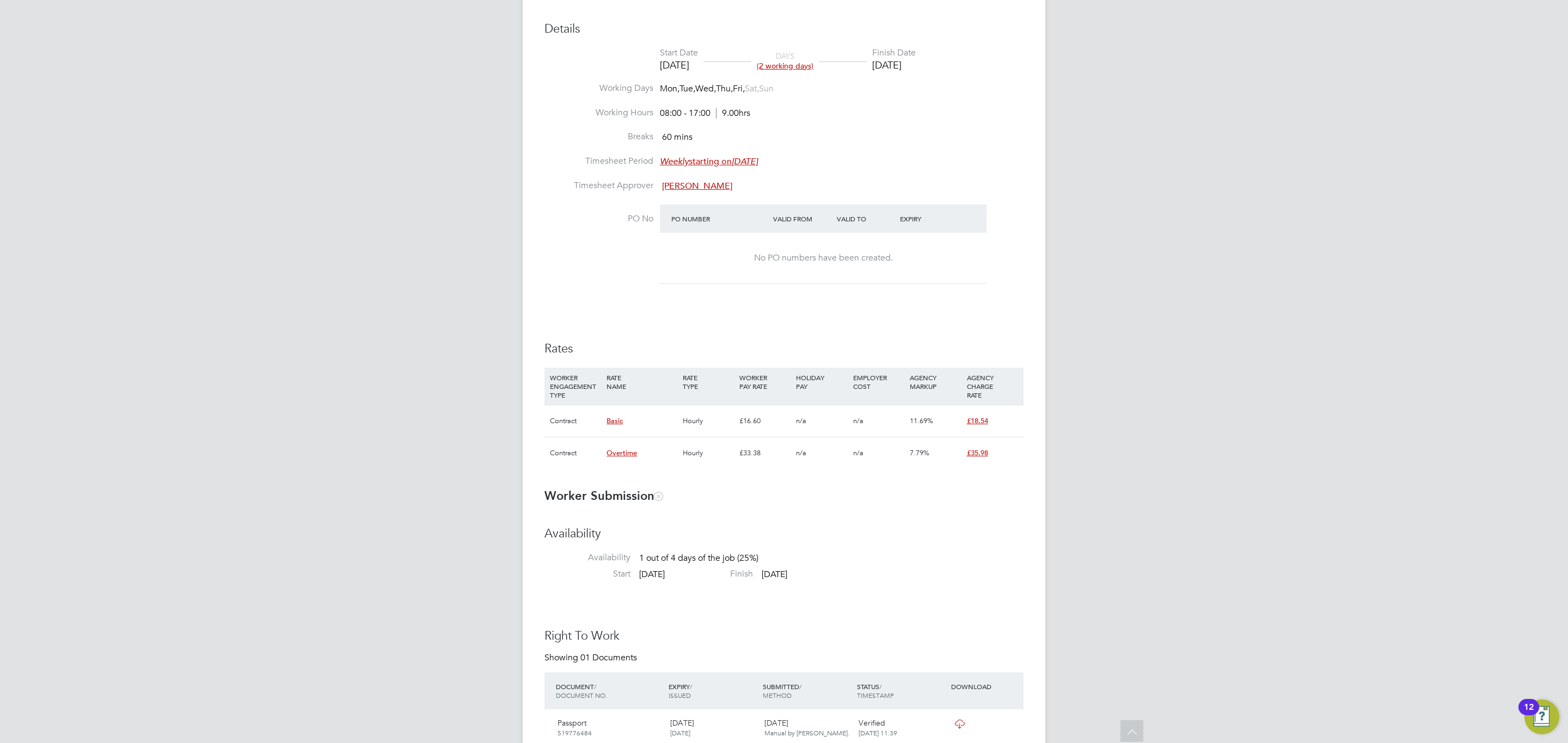
click at [769, 373] on div "WORKER PAY RATE" at bounding box center [764, 382] width 57 height 28
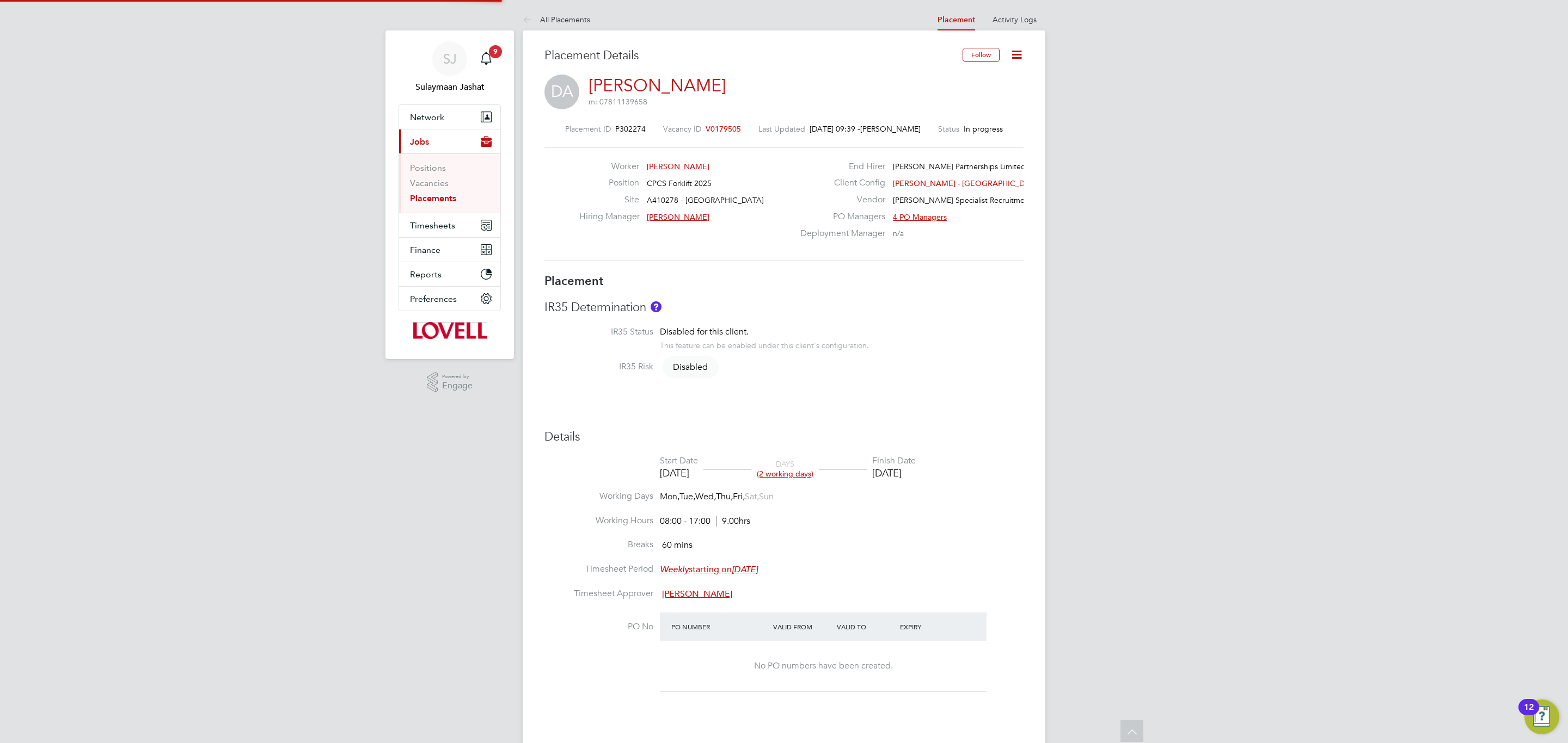
type input "[PERSON_NAME]"
type input "[DATE]"
type input "08:00"
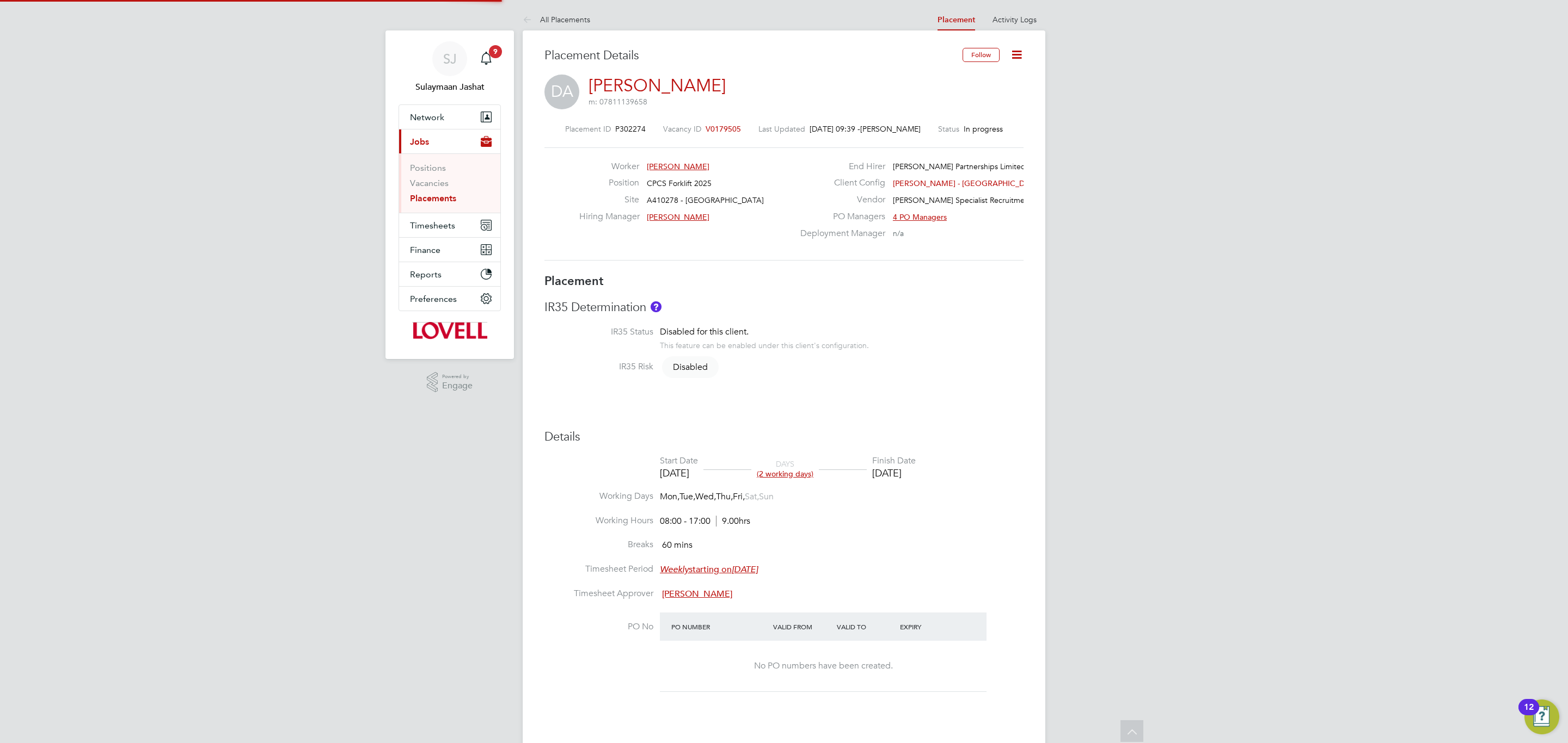
type input "17:00"
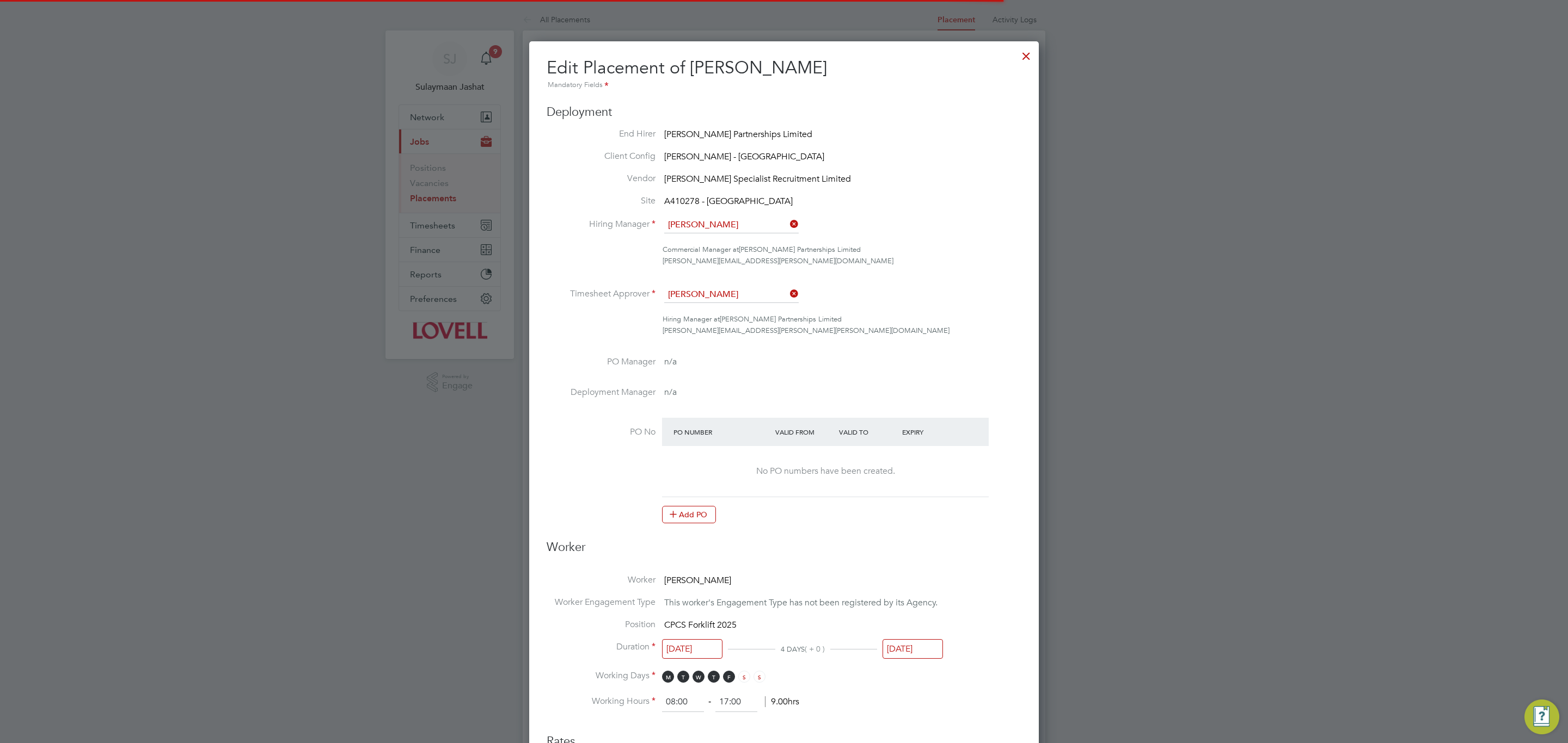
scroll to position [6, 6]
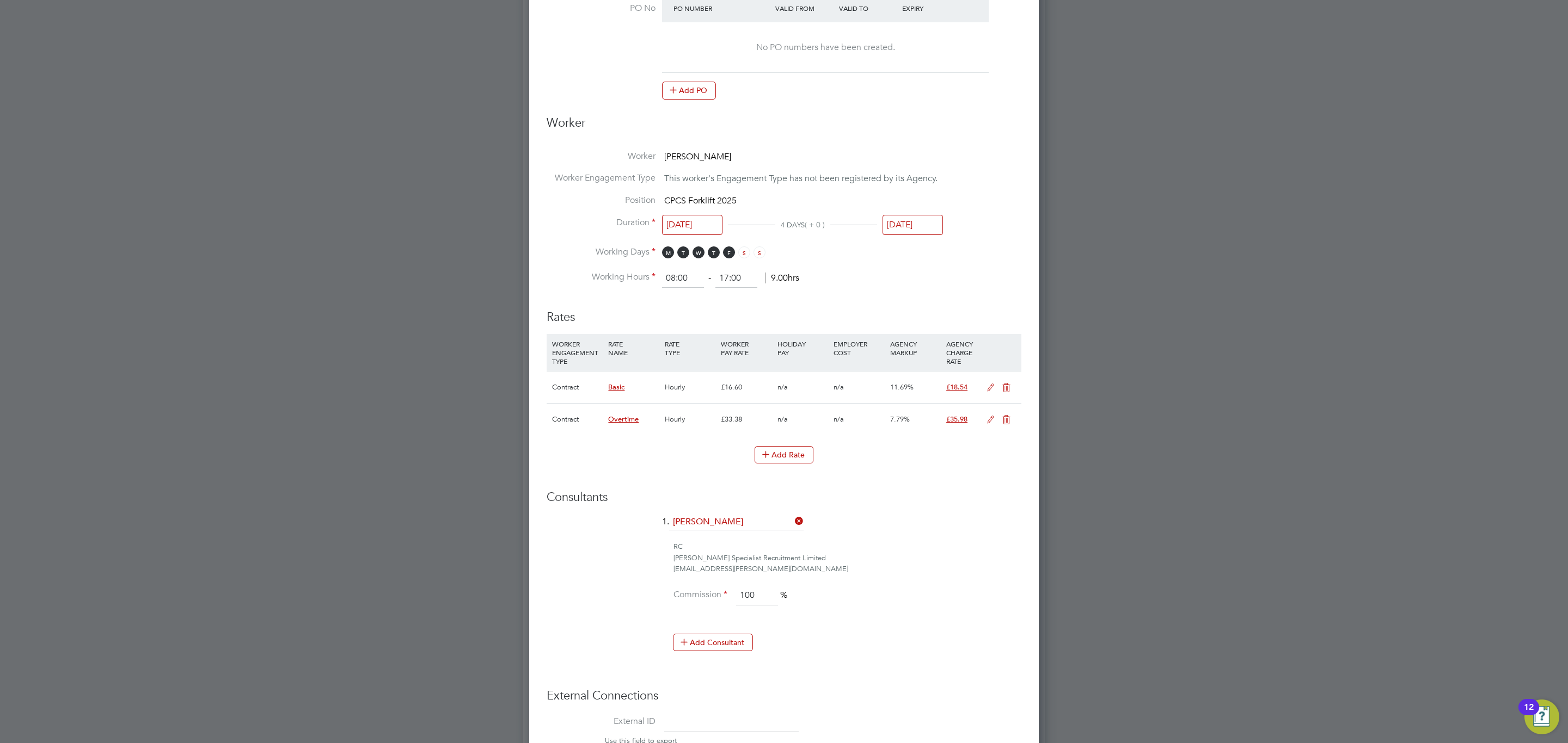
click at [988, 389] on icon at bounding box center [990, 388] width 13 height 8
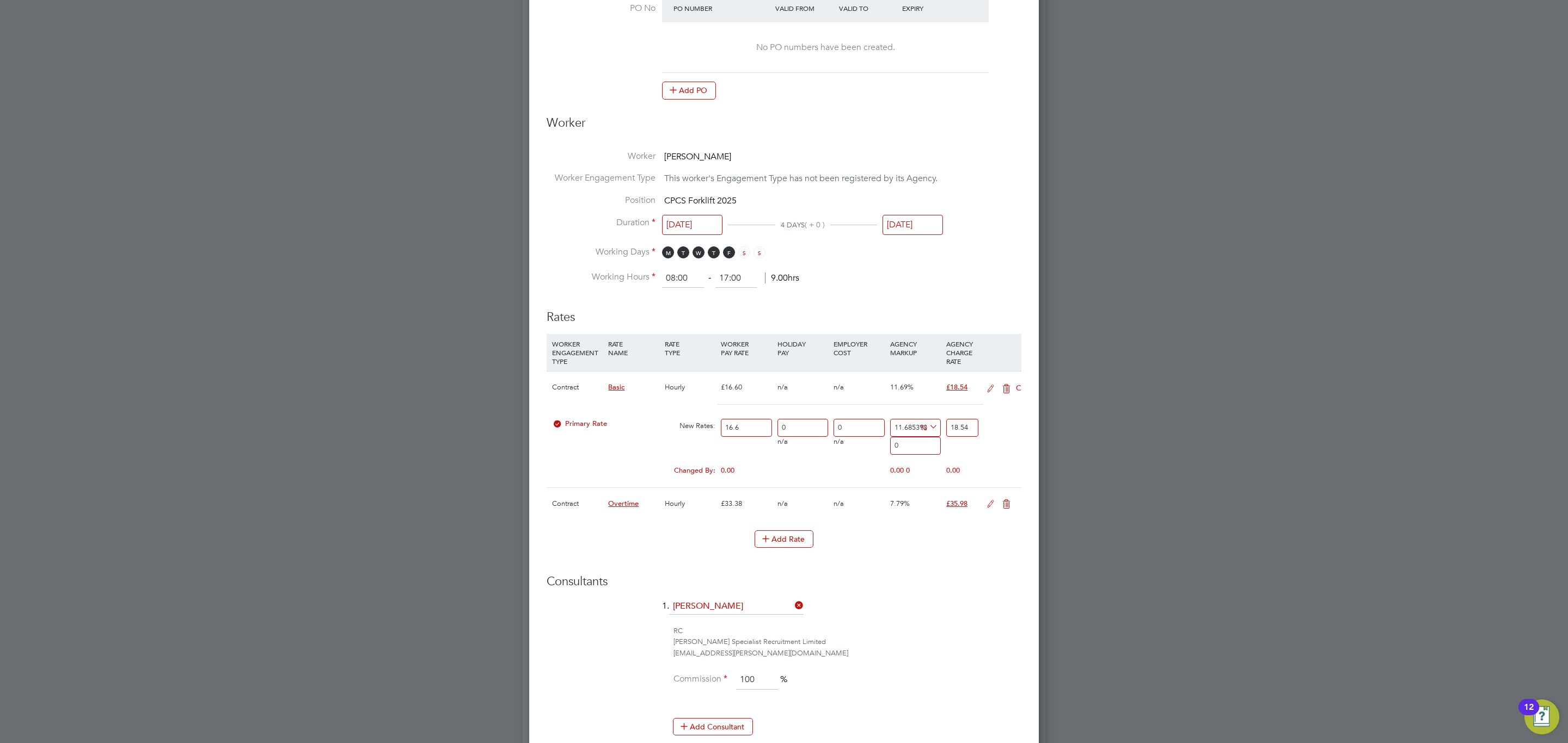
scroll to position [1457, 509]
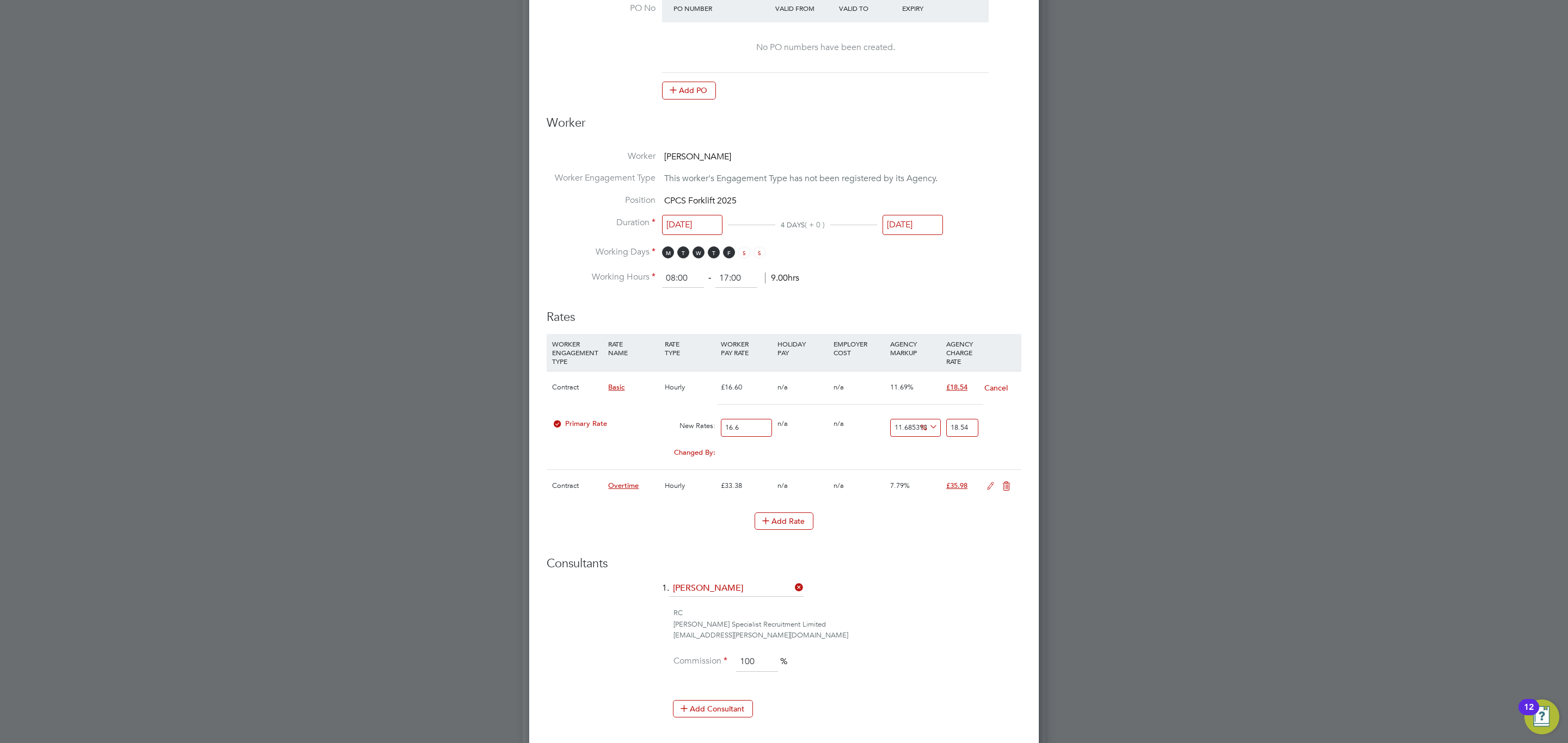
click at [755, 431] on input "16.6" at bounding box center [746, 428] width 50 height 18
type input "18.539775280898876"
click at [743, 420] on input "16.6" at bounding box center [746, 428] width 50 height 18
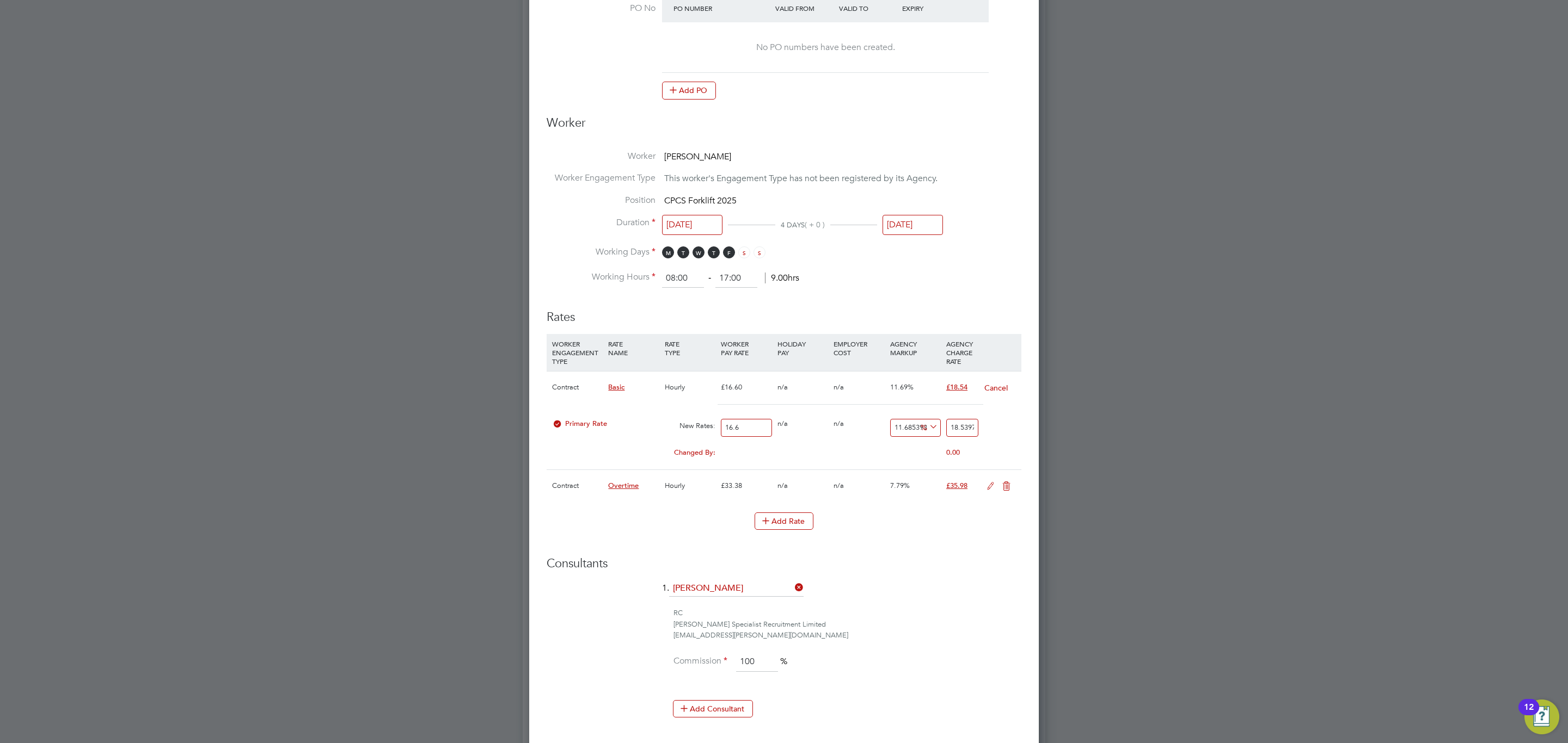
click at [743, 420] on input "16.6" at bounding box center [746, 428] width 50 height 18
type input "1"
type input "1.1168539325842697"
type input "17"
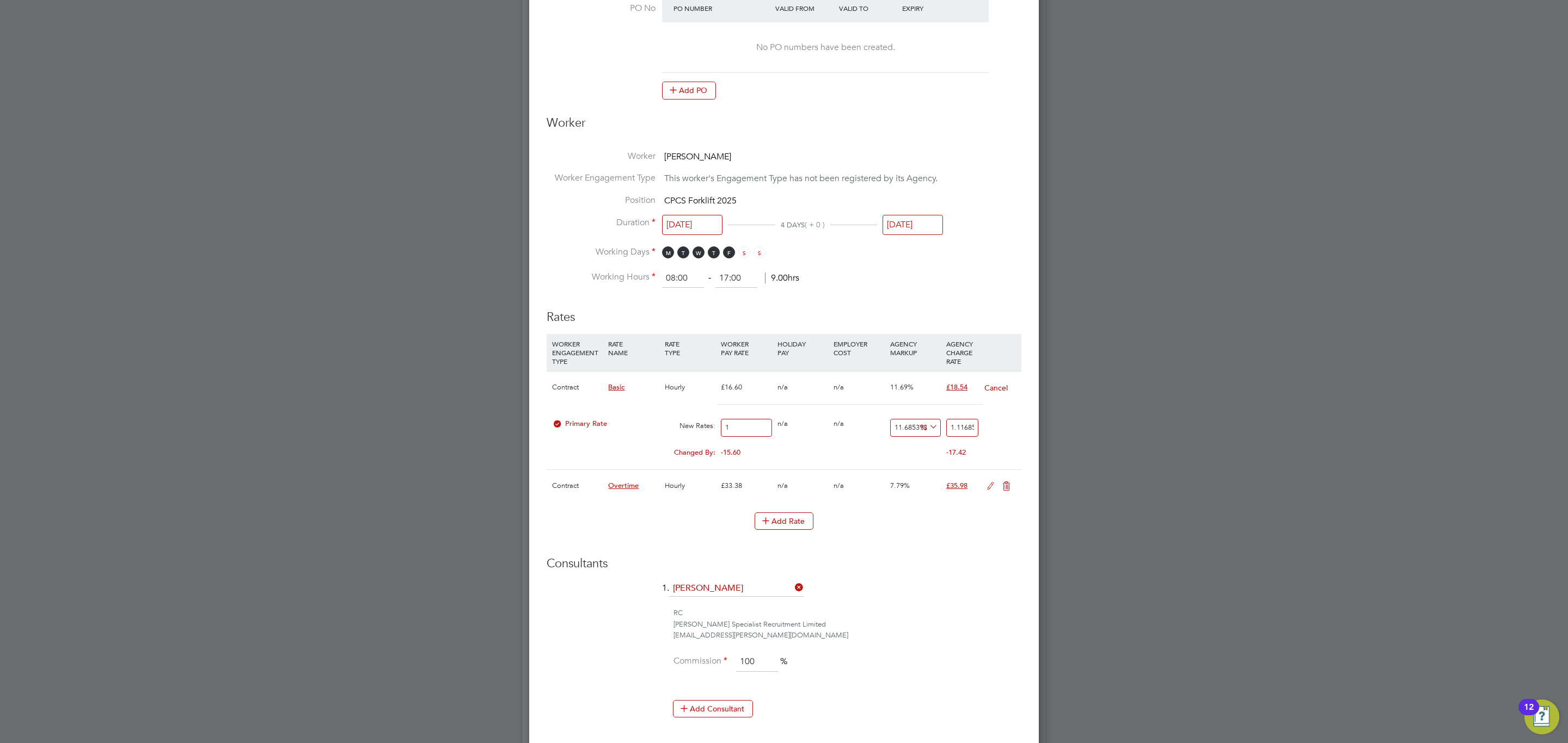
type input "18.986516853932585"
type input "17"
click at [750, 444] on div "0.40" at bounding box center [746, 453] width 56 height 21
click at [958, 421] on input "18.986516853932585" at bounding box center [962, 428] width 32 height 18
click at [957, 421] on input "18.986516853932585" at bounding box center [962, 428] width 32 height 18
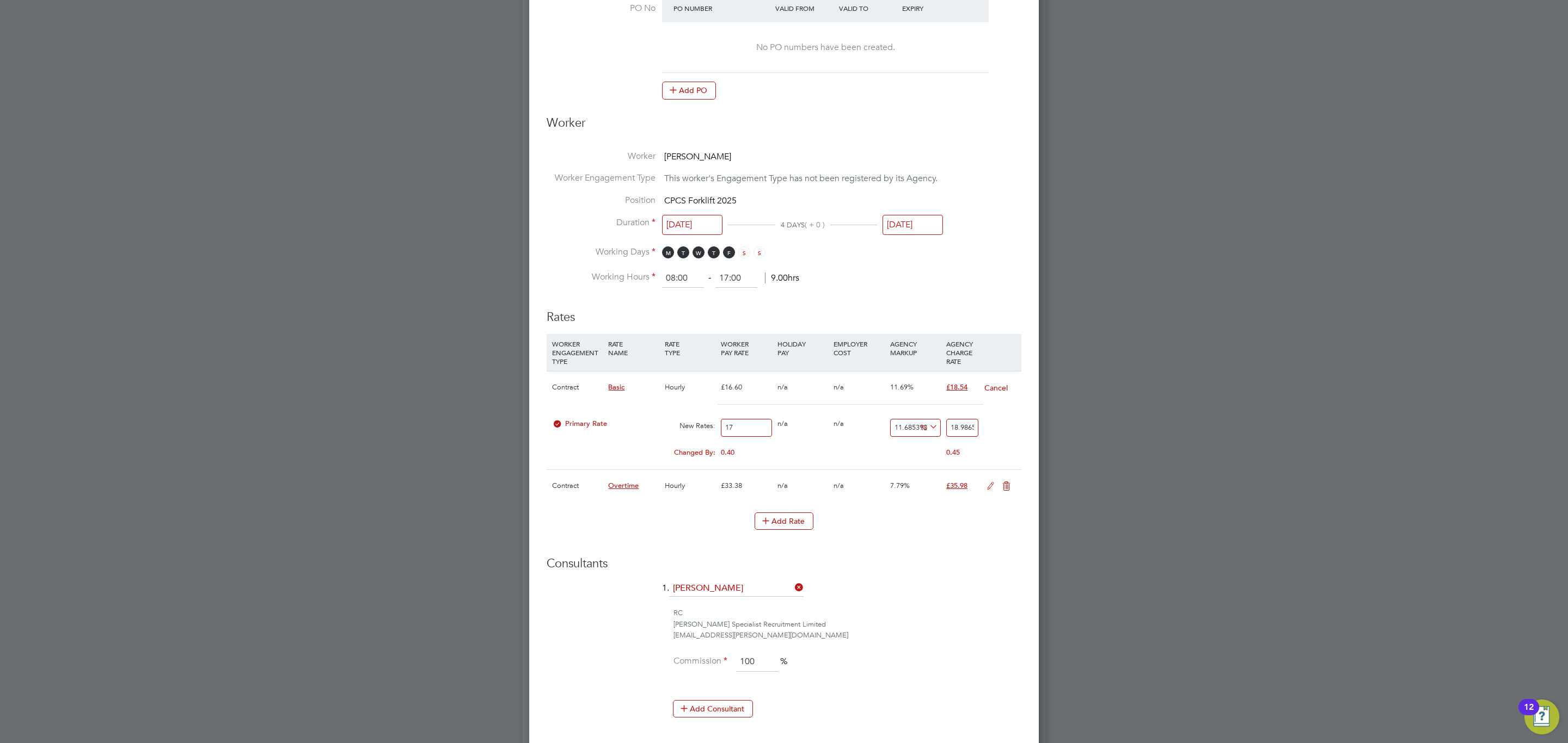
type input "-88.23529411764706"
type input "24"
type input "45.88235294117647"
type input "24.8"
type input "46.1764705882353"
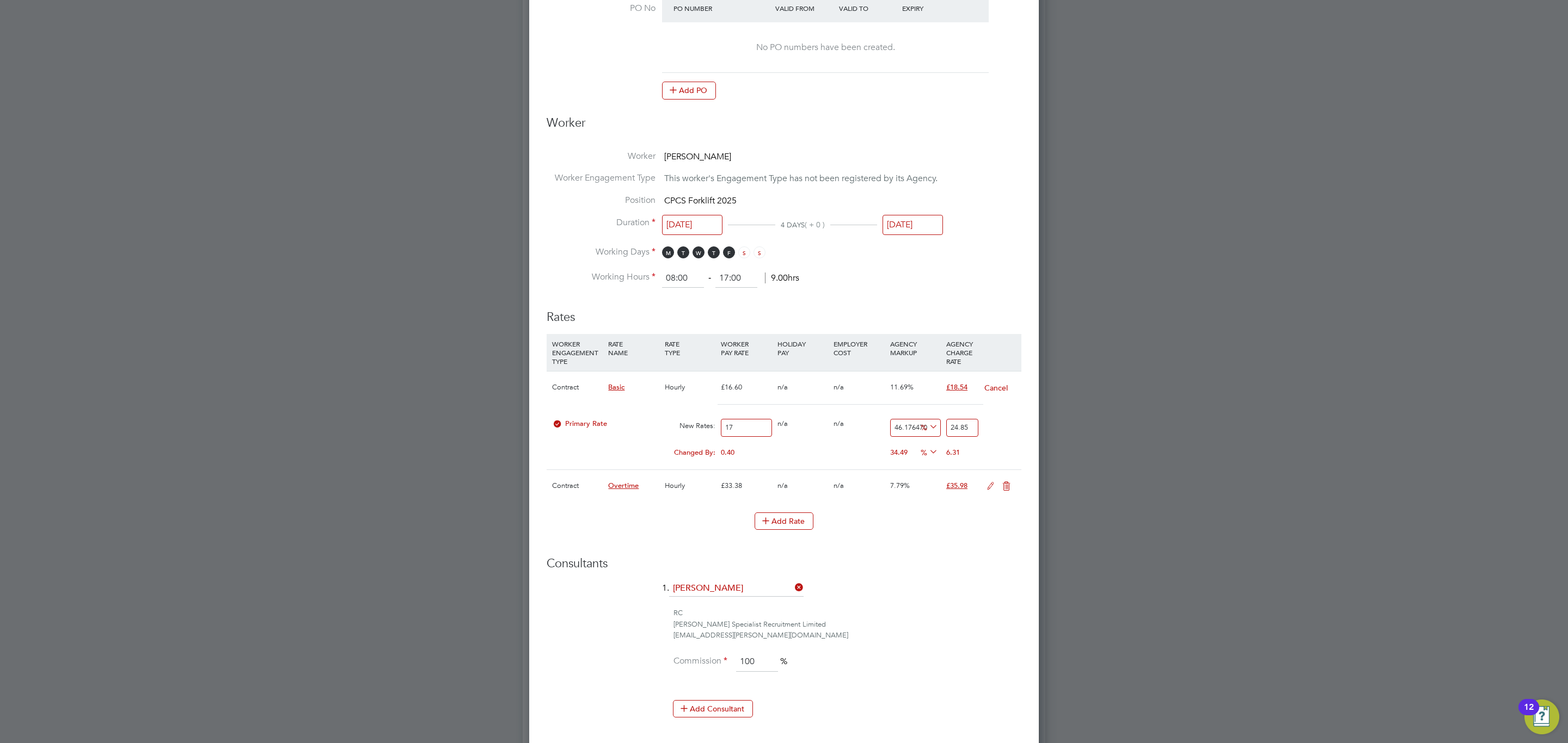
type input "24.85"
click at [951, 572] on h3 "Consultants" at bounding box center [784, 564] width 475 height 16
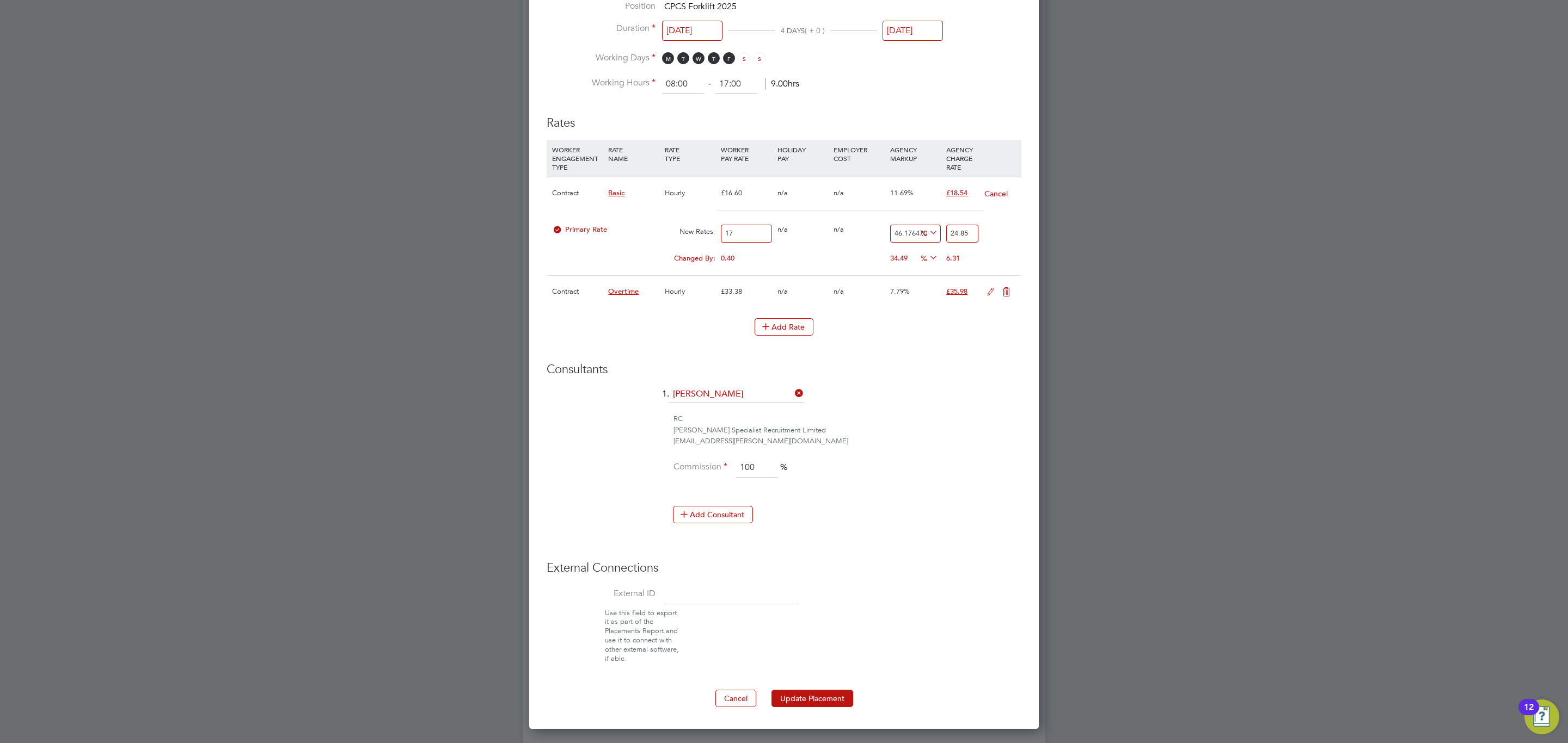
scroll to position [980, 0]
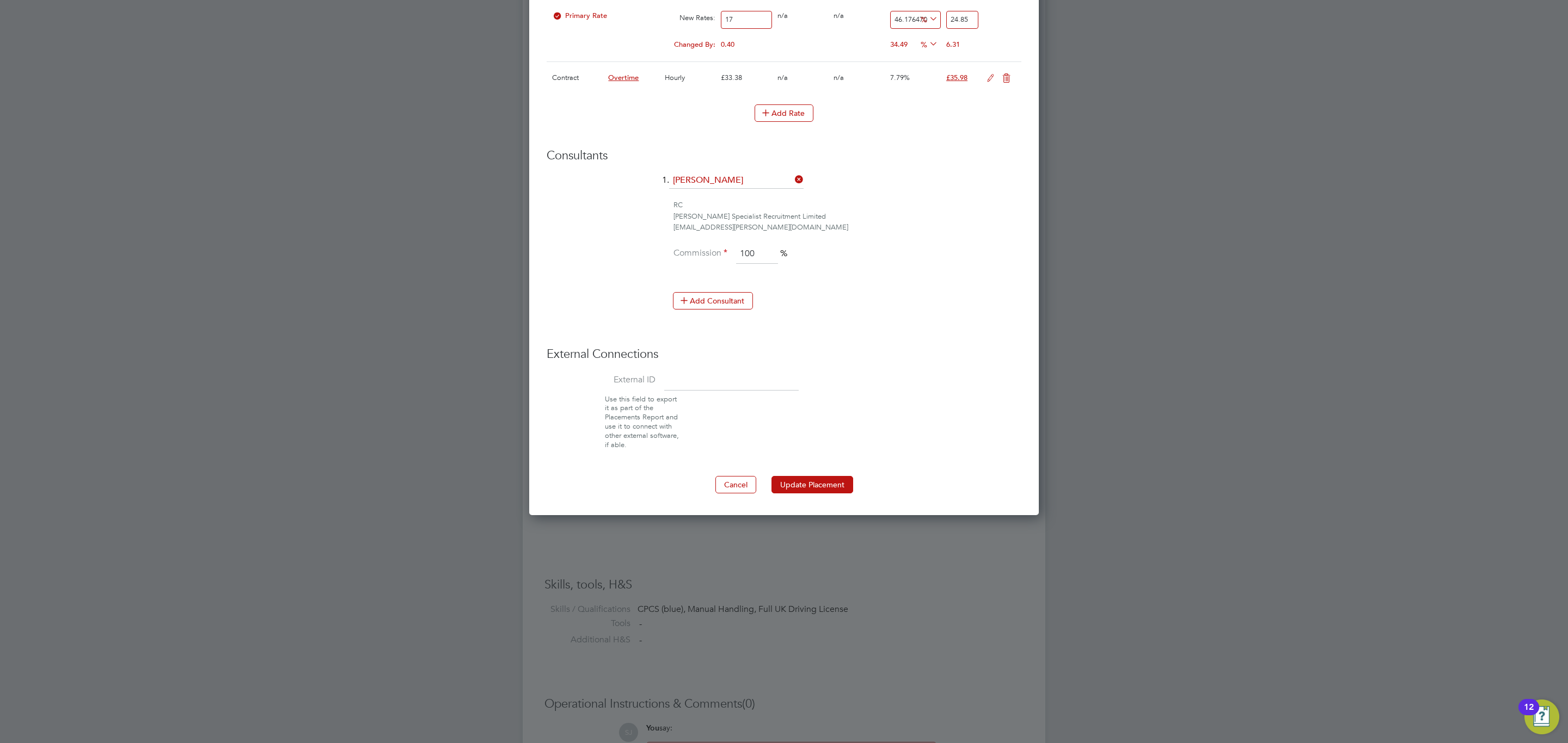
click at [830, 492] on button "Update Placement" at bounding box center [812, 485] width 82 height 18
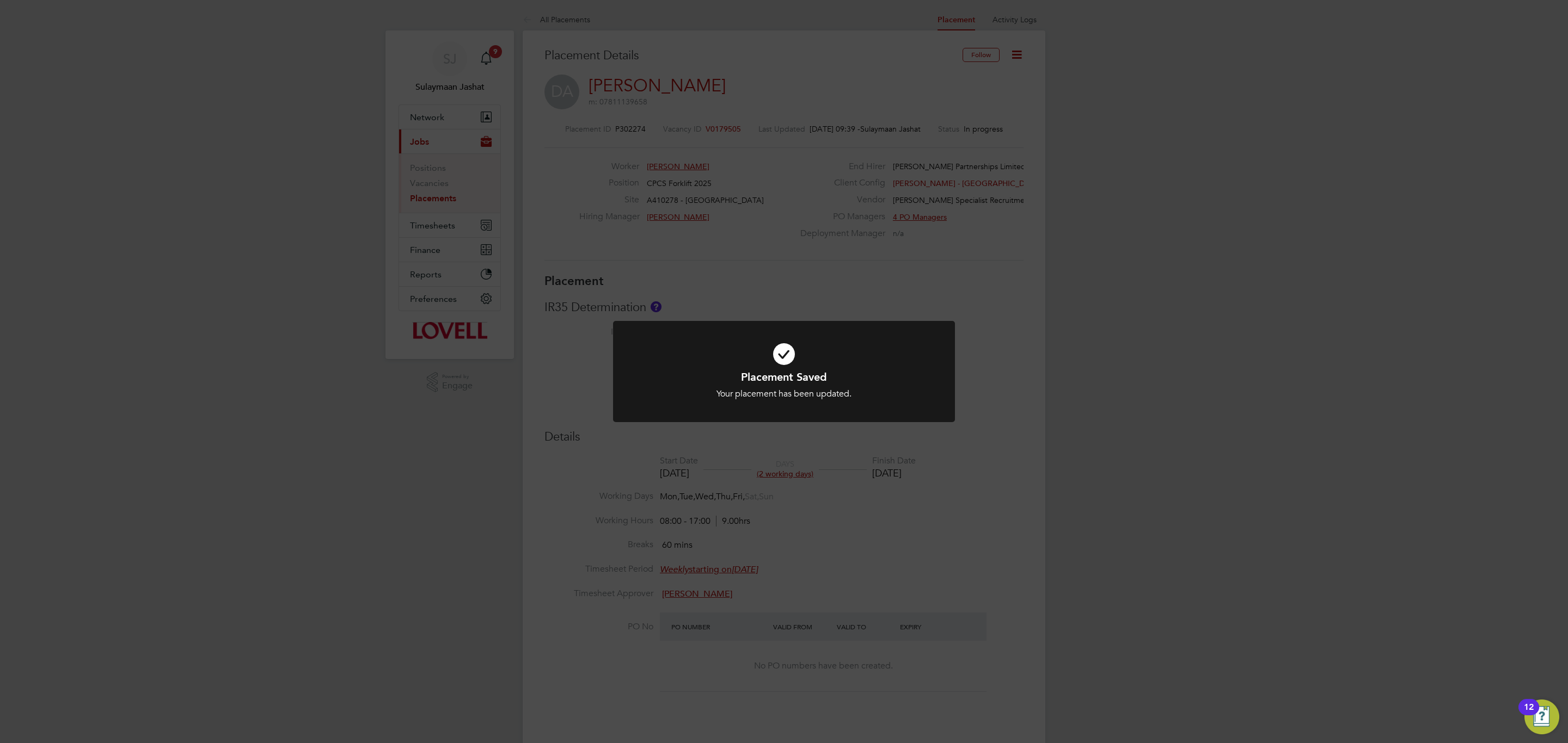
scroll to position [33, 77]
click at [844, 519] on div "Placement Saved Your placement has been updated. Cancel Okay" at bounding box center [784, 371] width 1568 height 743
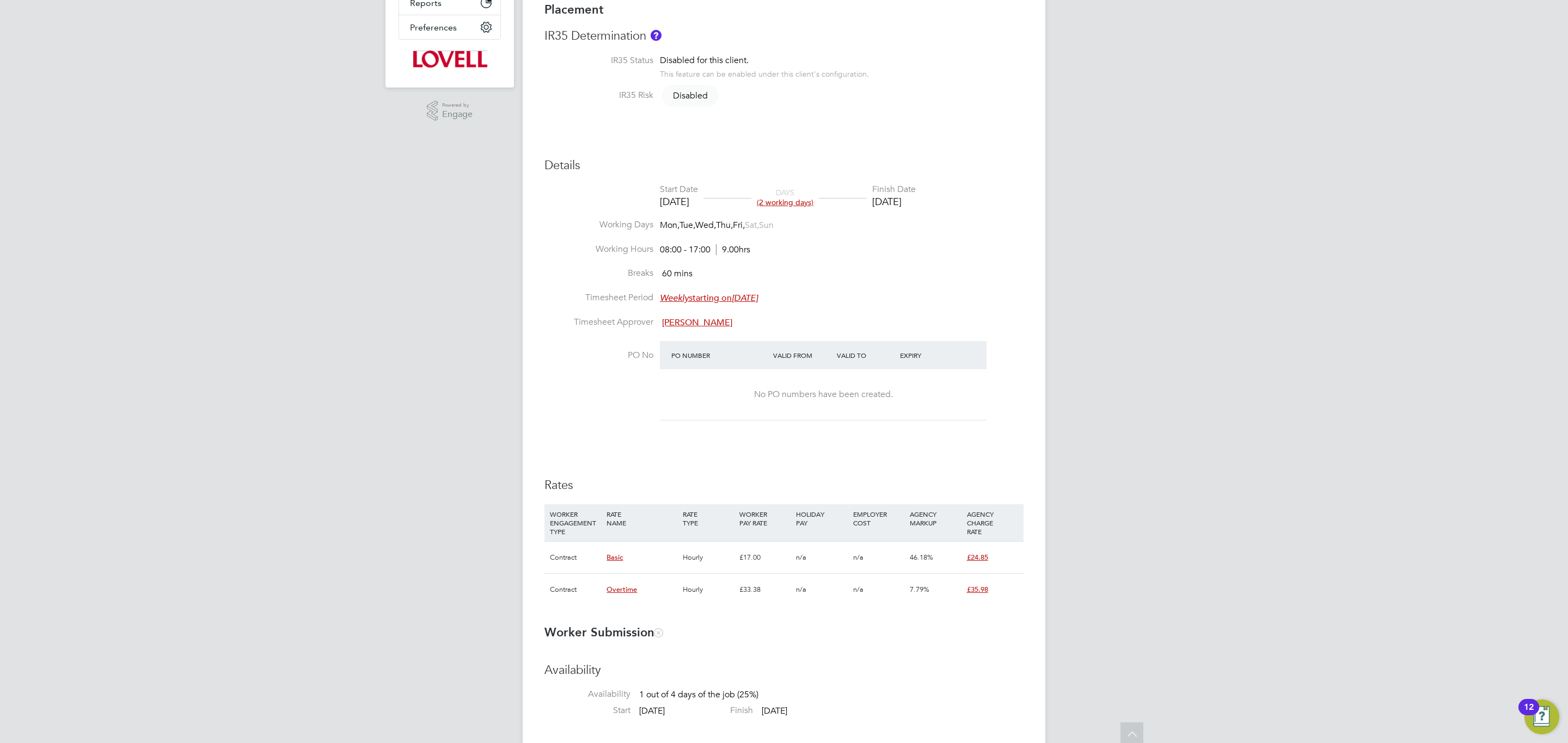
scroll to position [408, 0]
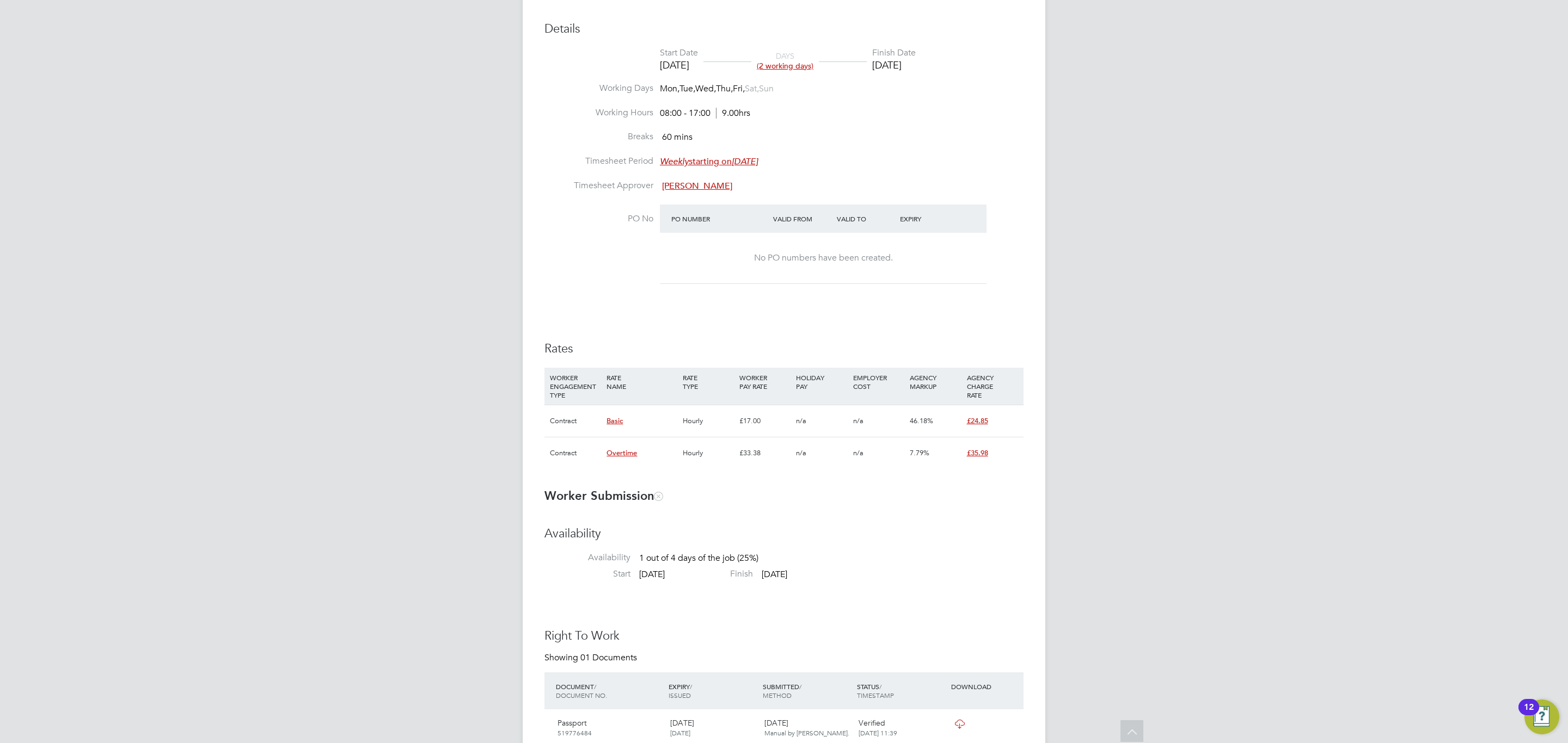
click at [825, 312] on div "Details Start Date 29 Aug 2025 DAYS (2 working days) Finish Date 01 Sep 2025 Wo…" at bounding box center [784, 250] width 479 height 459
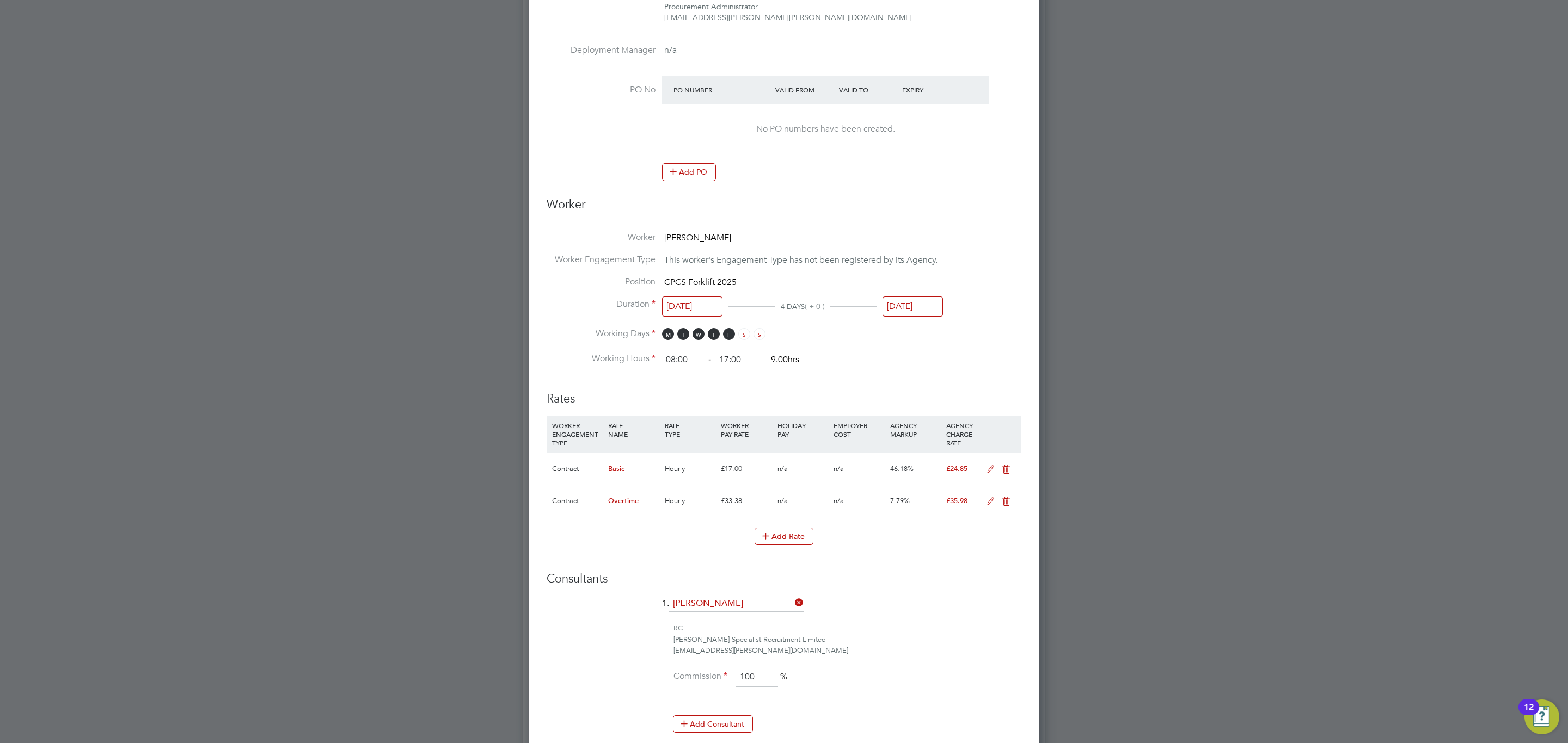
click at [987, 472] on icon at bounding box center [990, 469] width 13 height 8
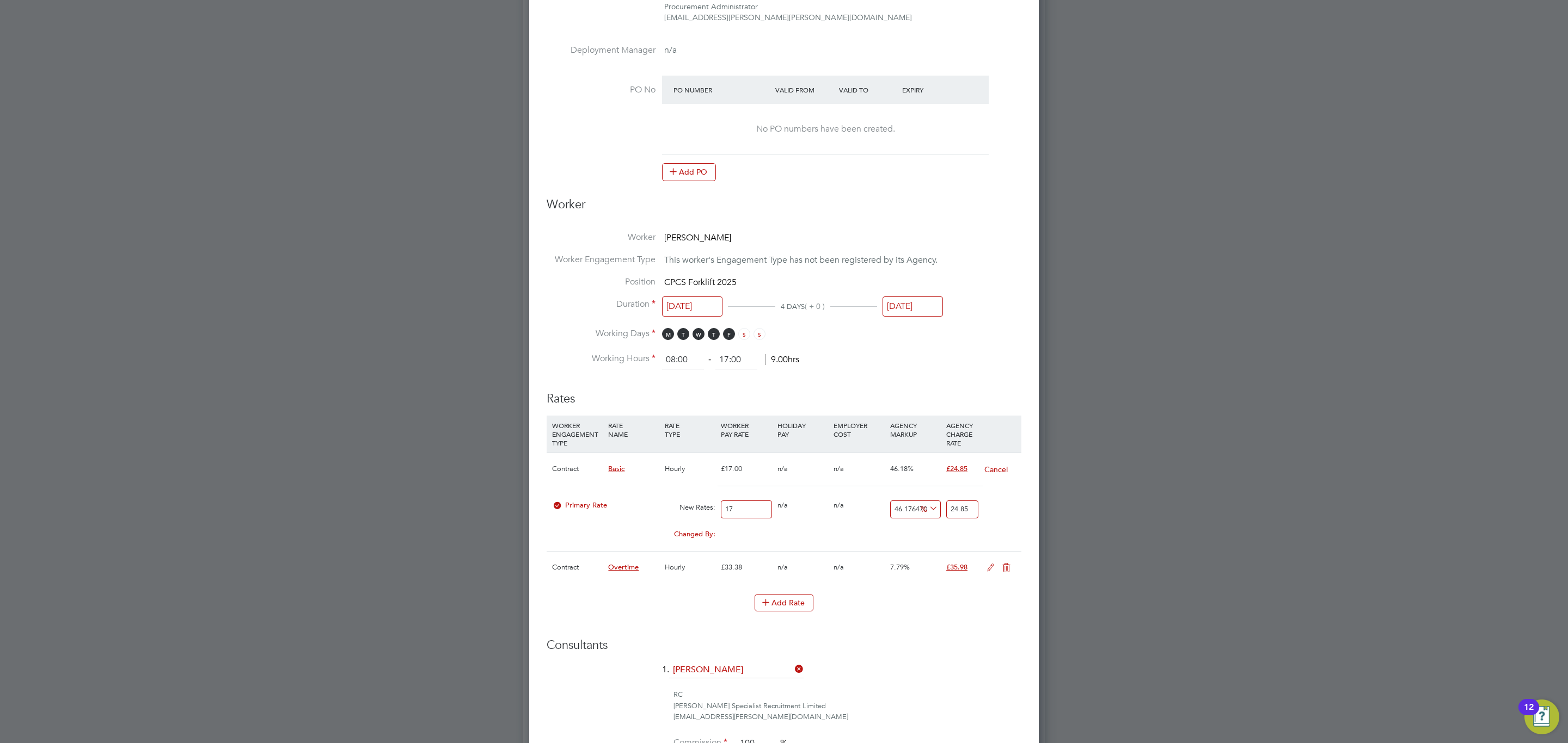
click at [755, 513] on input "17" at bounding box center [746, 510] width 50 height 18
click at [750, 511] on input "17" at bounding box center [746, 510] width 50 height 18
click at [750, 513] on input "17" at bounding box center [746, 510] width 50 height 18
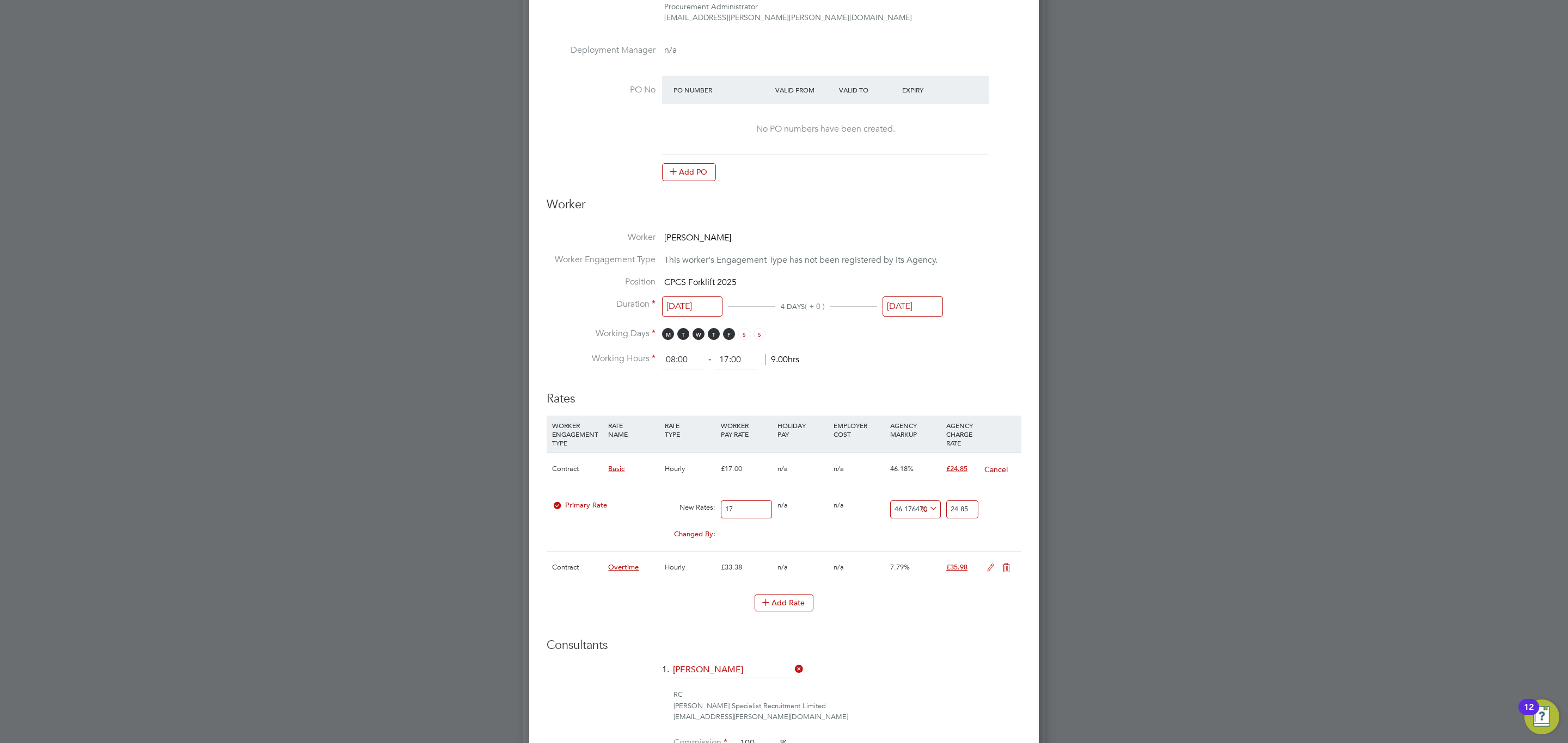
type input "1"
type input "1.461764705882353"
type input "19"
type input "27.773529411764706"
type input "19.05"
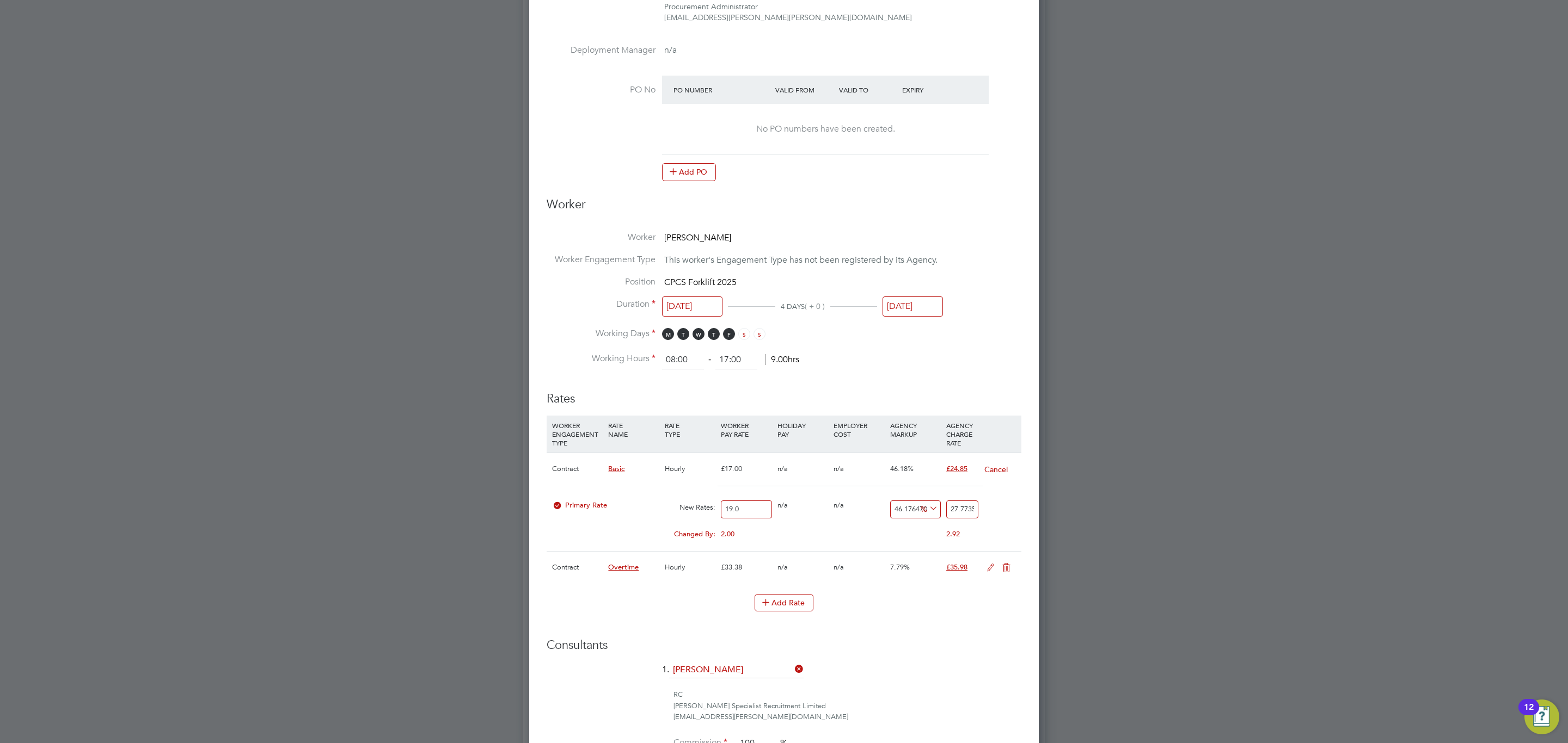
type input "27.846617647058824"
type input "19.05"
click at [963, 509] on input "27.846617647058824" at bounding box center [962, 510] width 32 height 18
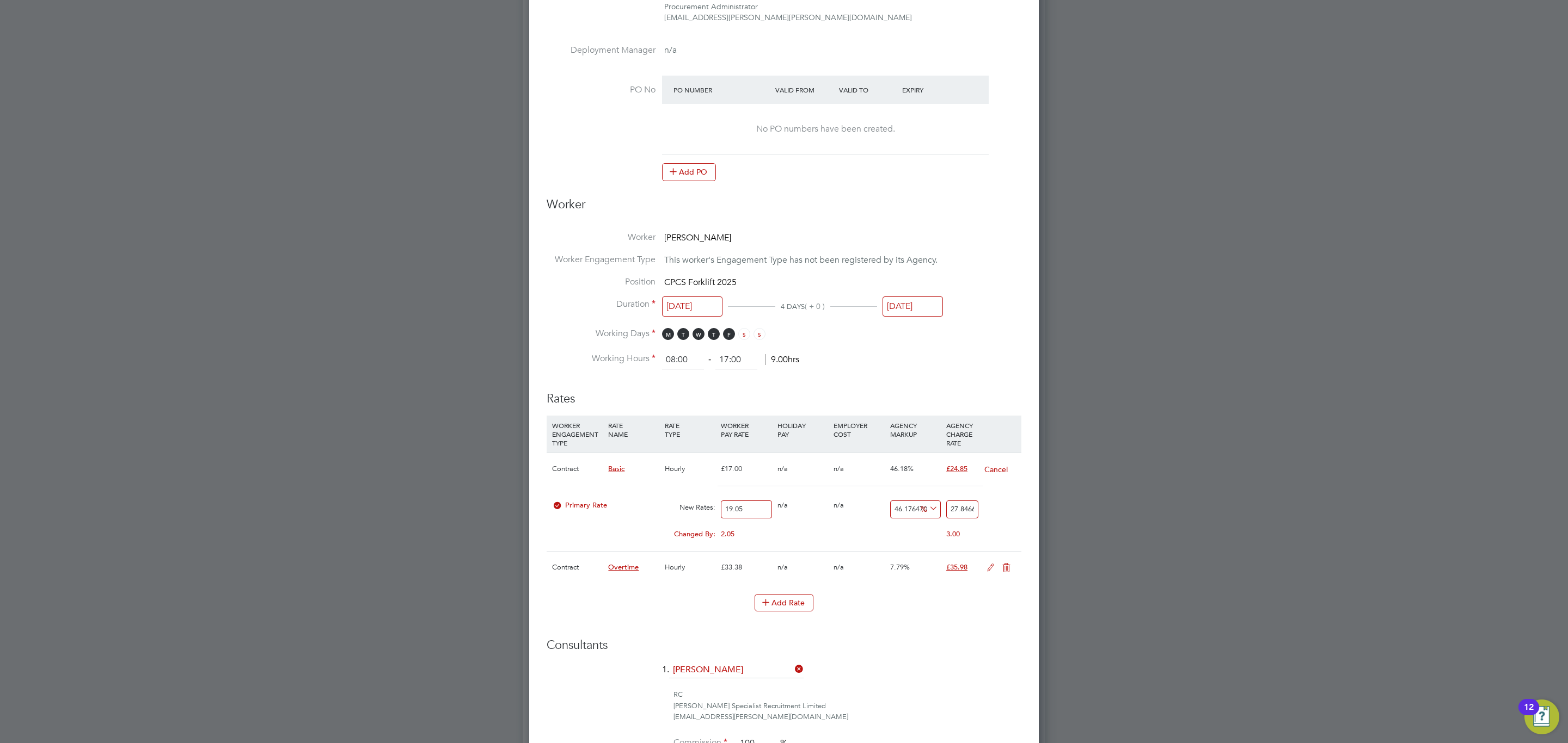
type input "-89.501312335958"
type input "2"
type input "25.984251968503937"
type input "24"
type input "30.183727034120736"
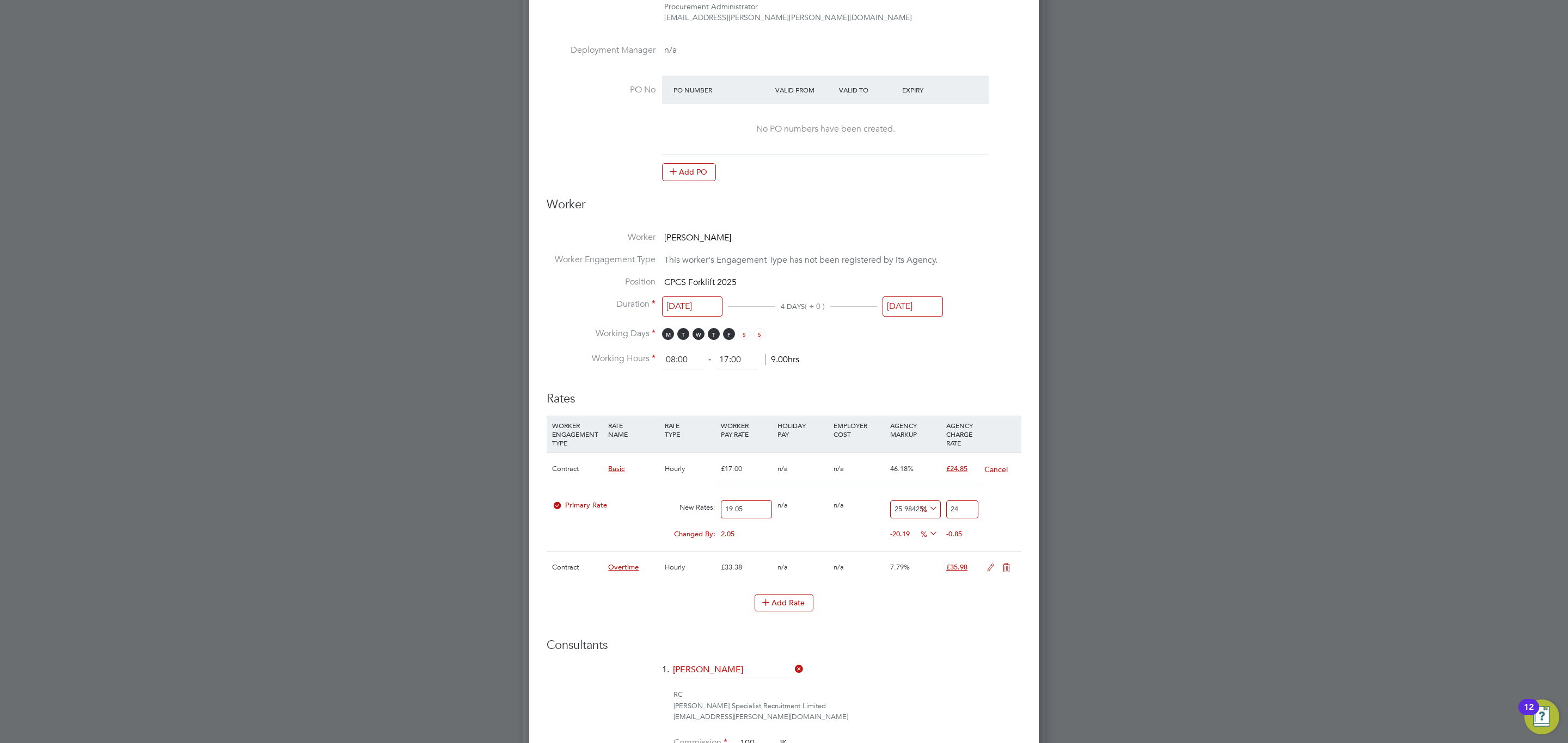
type input "24.8"
type input "30.446194225721786"
type input "24.85"
click at [846, 513] on div "0 n/a" at bounding box center [859, 506] width 56 height 21
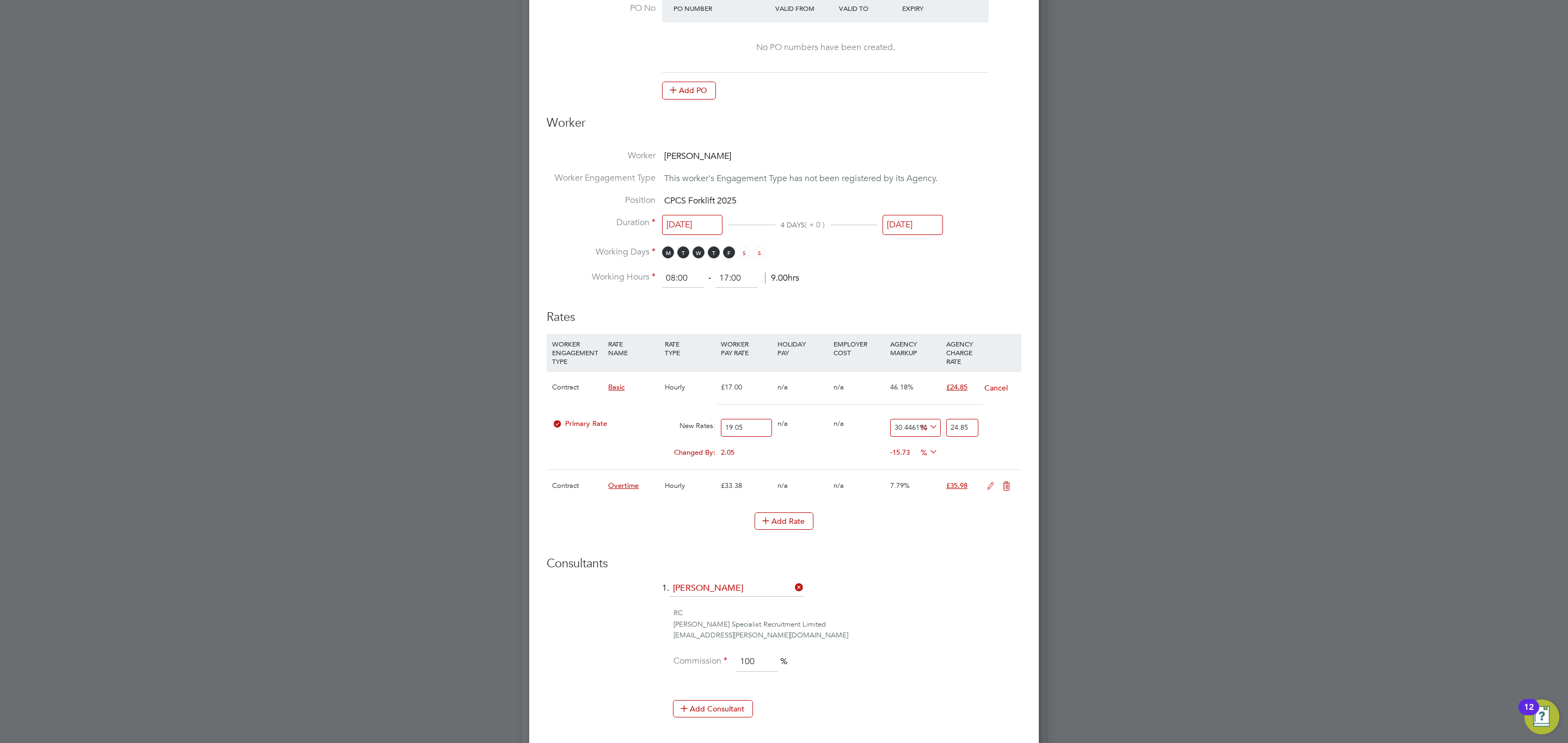
click at [768, 423] on input "19.05" at bounding box center [746, 428] width 50 height 18
type input "2"
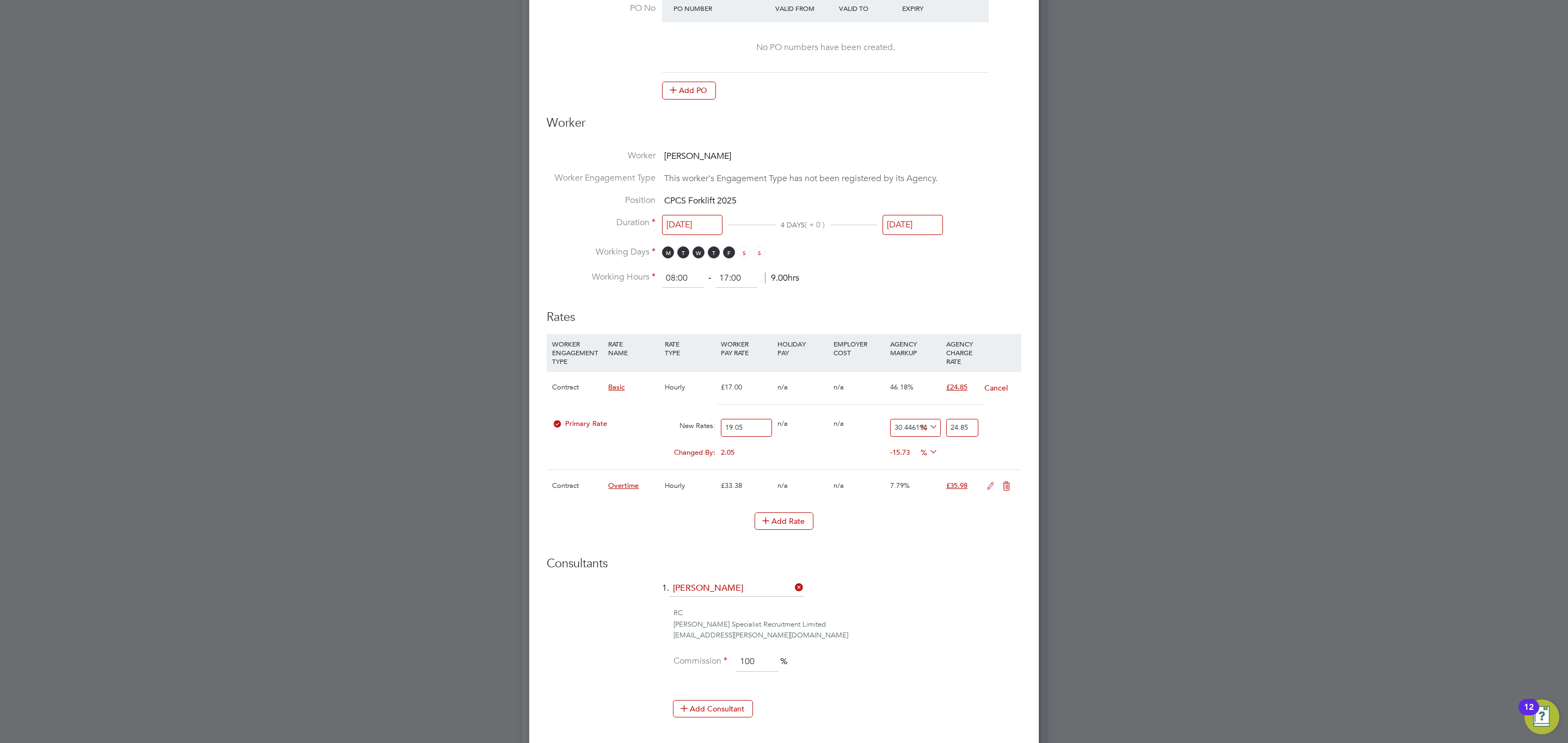
type input "2.608923884514436"
type input "22"
type input "28.698162729658794"
type input "22.2"
type input "28.959055118110236"
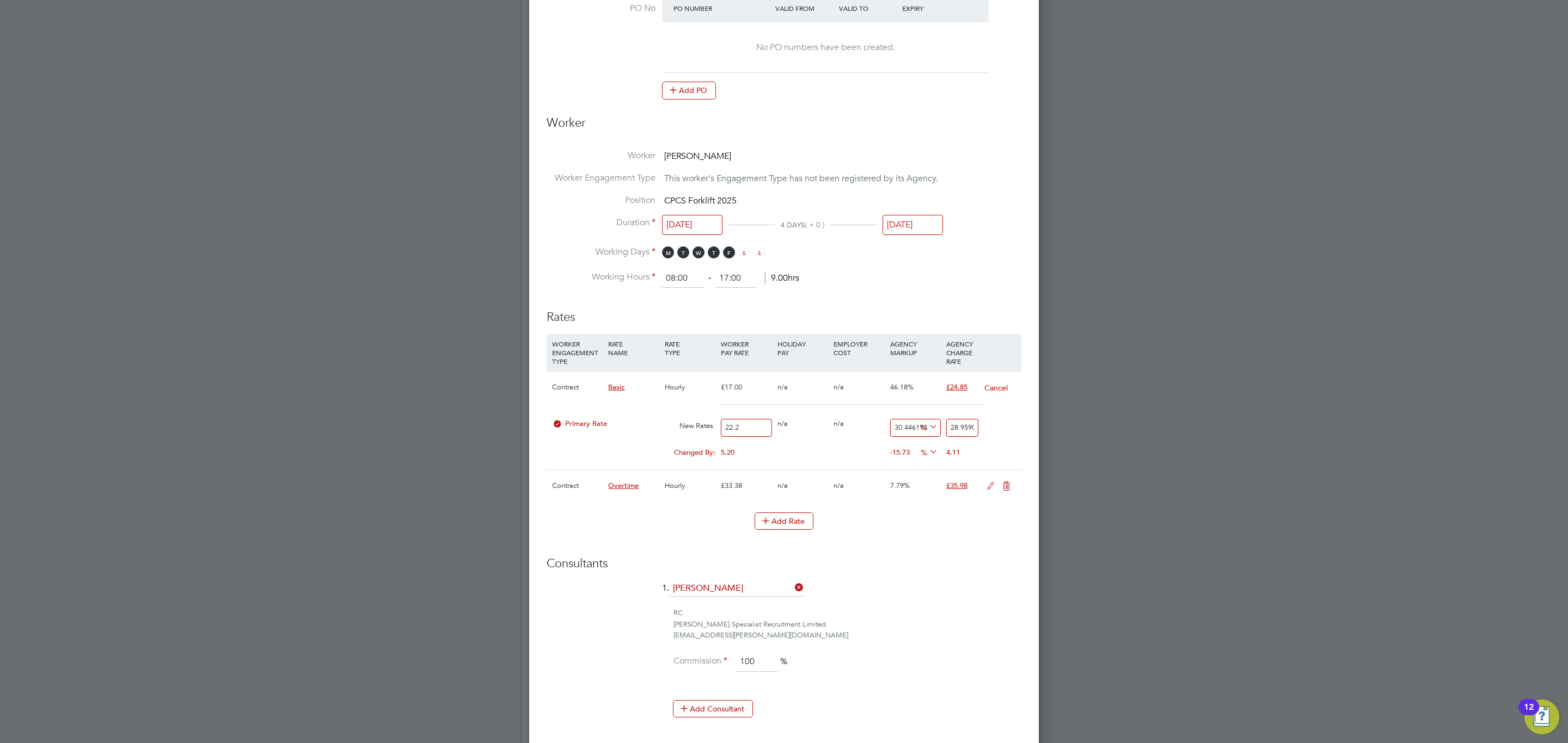
type input "22.25"
type input "29.0242782152231"
type input "22.25"
click at [784, 453] on div "0.00" at bounding box center [803, 448] width 56 height 11
click at [969, 430] on input "29.0242782152231" at bounding box center [962, 428] width 32 height 18
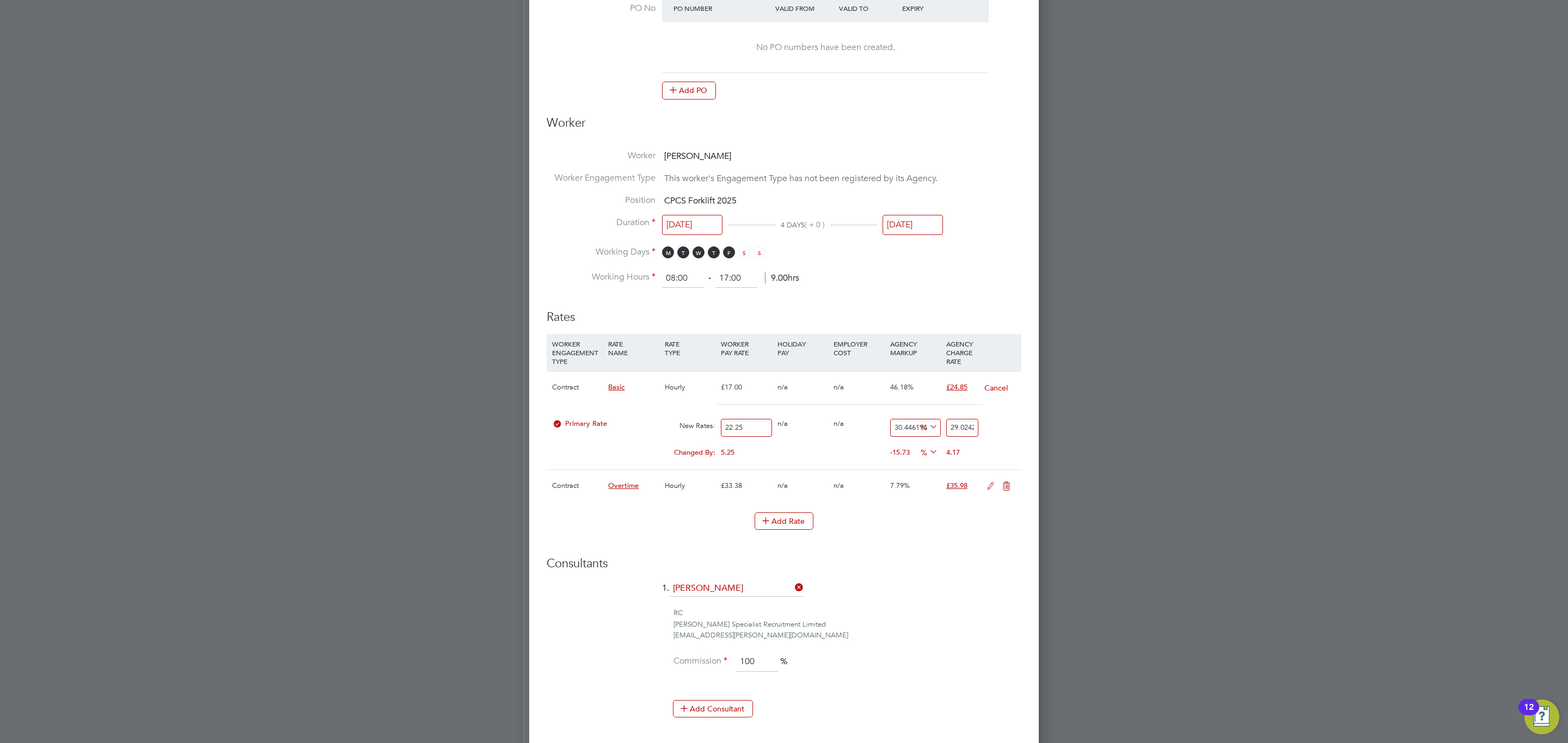
drag, startPoint x: 969, startPoint y: 430, endPoint x: 963, endPoint y: 434, distance: 7.2
click at [964, 433] on input "29.0242782152231" at bounding box center [962, 428] width 32 height 18
click at [962, 434] on input "29.0242782152231" at bounding box center [962, 428] width 32 height 18
type input "-91.01123595505618"
type input "24"
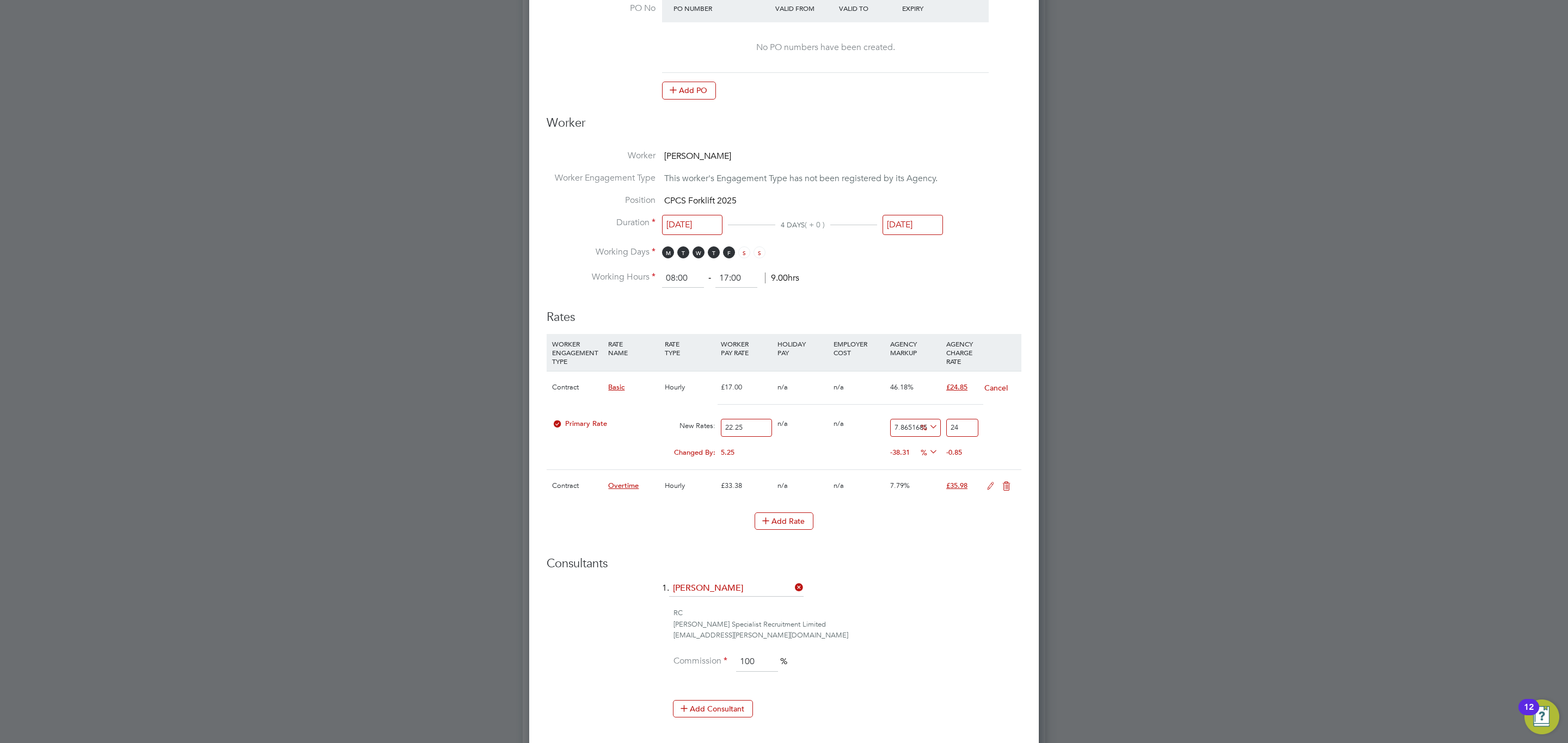
type input "11.460674157303371"
type input "24.8"
type input "11.685393258426966"
type input "24.85"
click at [835, 529] on div "Add Rate" at bounding box center [784, 521] width 475 height 18
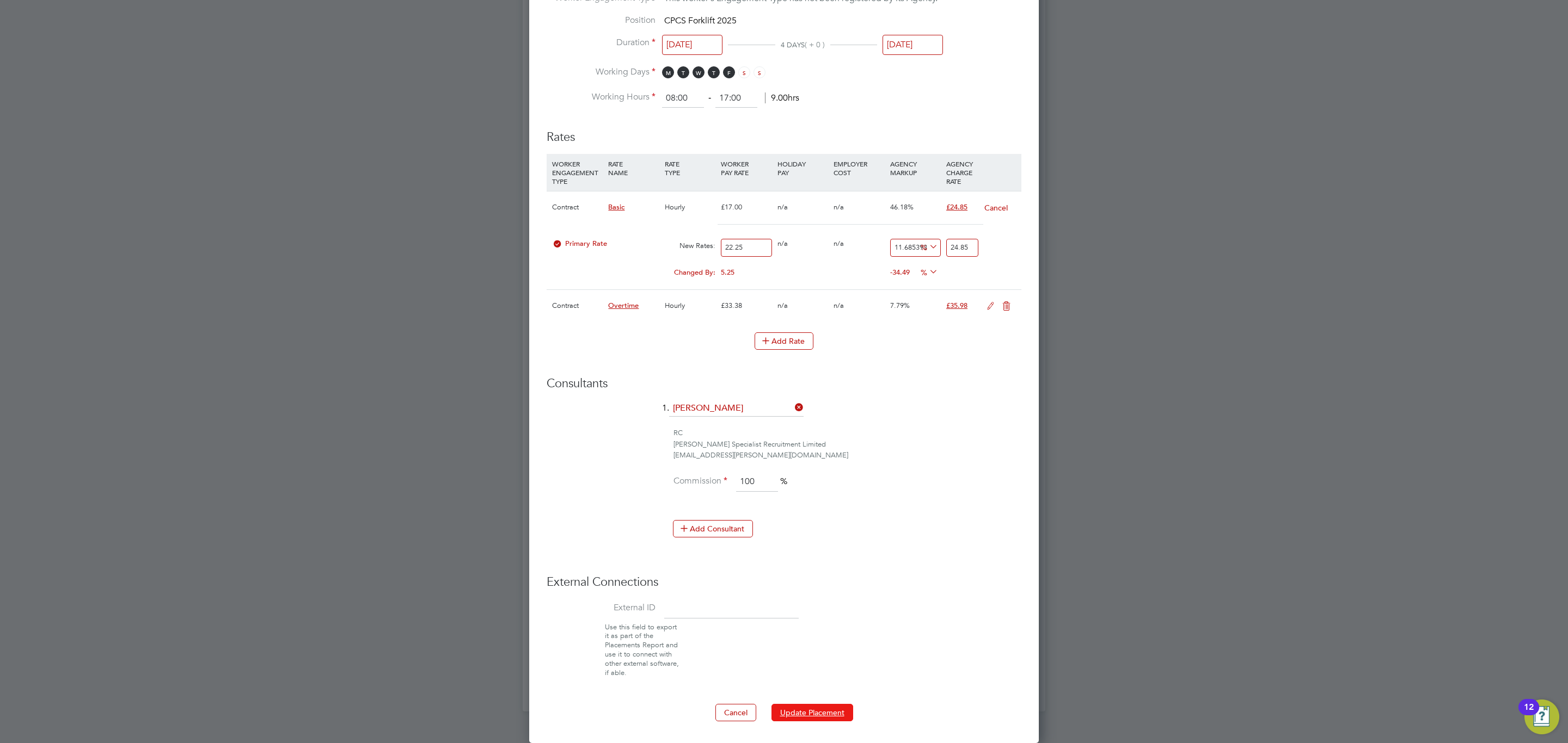
click at [806, 714] on button "Update Placement" at bounding box center [812, 712] width 82 height 18
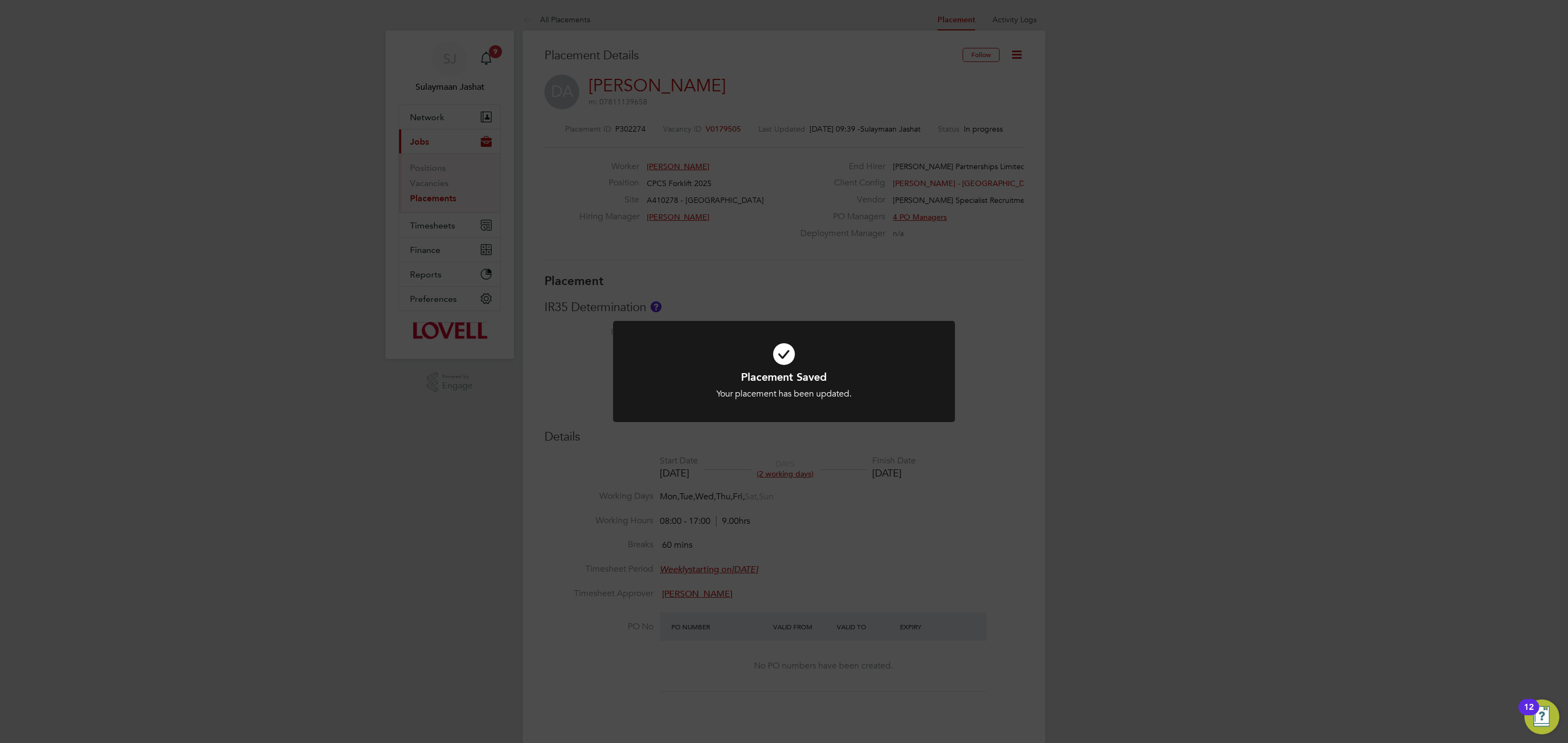
click at [862, 624] on div "Placement Saved Your placement has been updated. Cancel Okay" at bounding box center [784, 371] width 1568 height 743
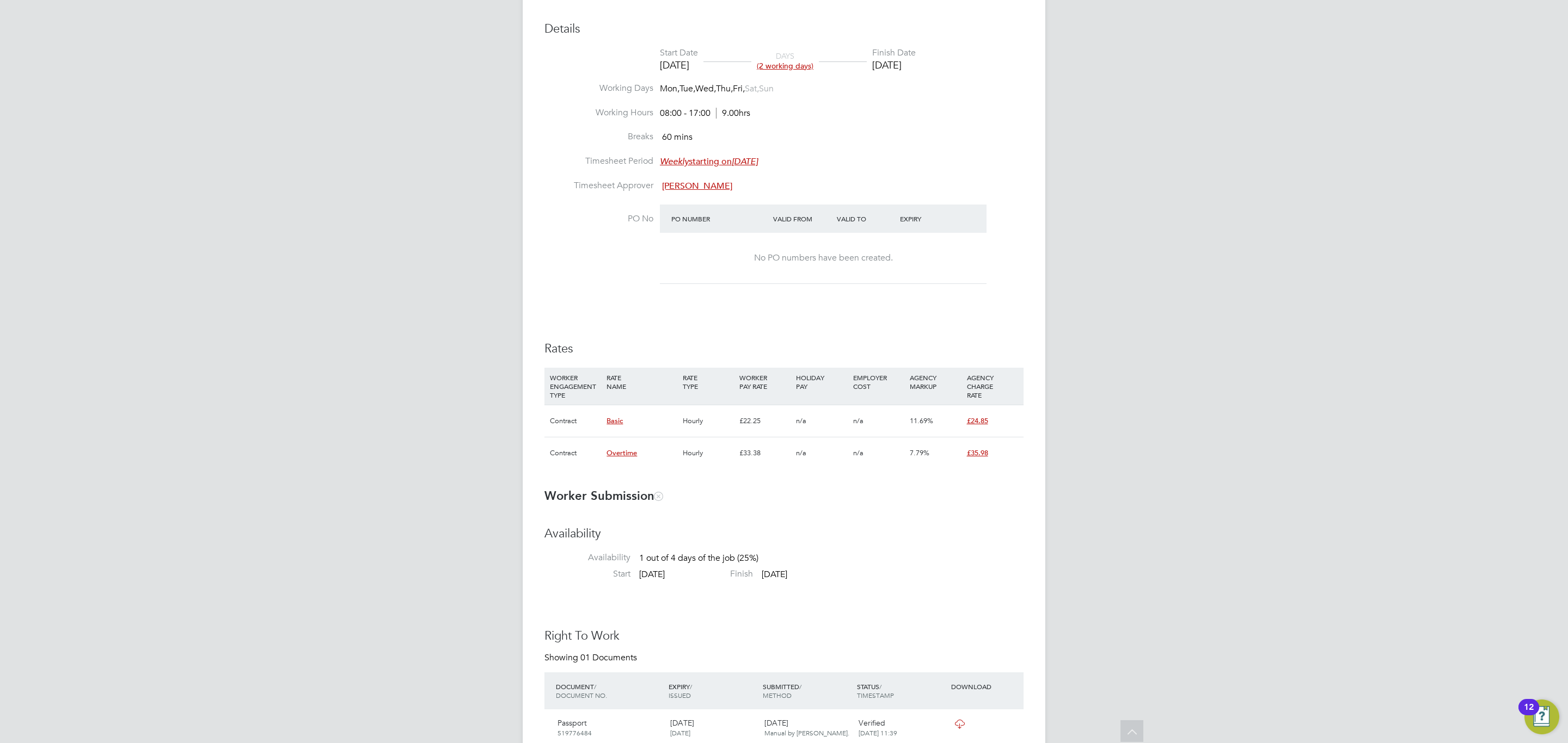
drag, startPoint x: 637, startPoint y: 333, endPoint x: 610, endPoint y: 341, distance: 28.2
click at [622, 340] on div "Details Start Date 29 Aug 2025 DAYS (2 working days) Finish Date 01 Sep 2025 Wo…" at bounding box center [784, 250] width 479 height 459
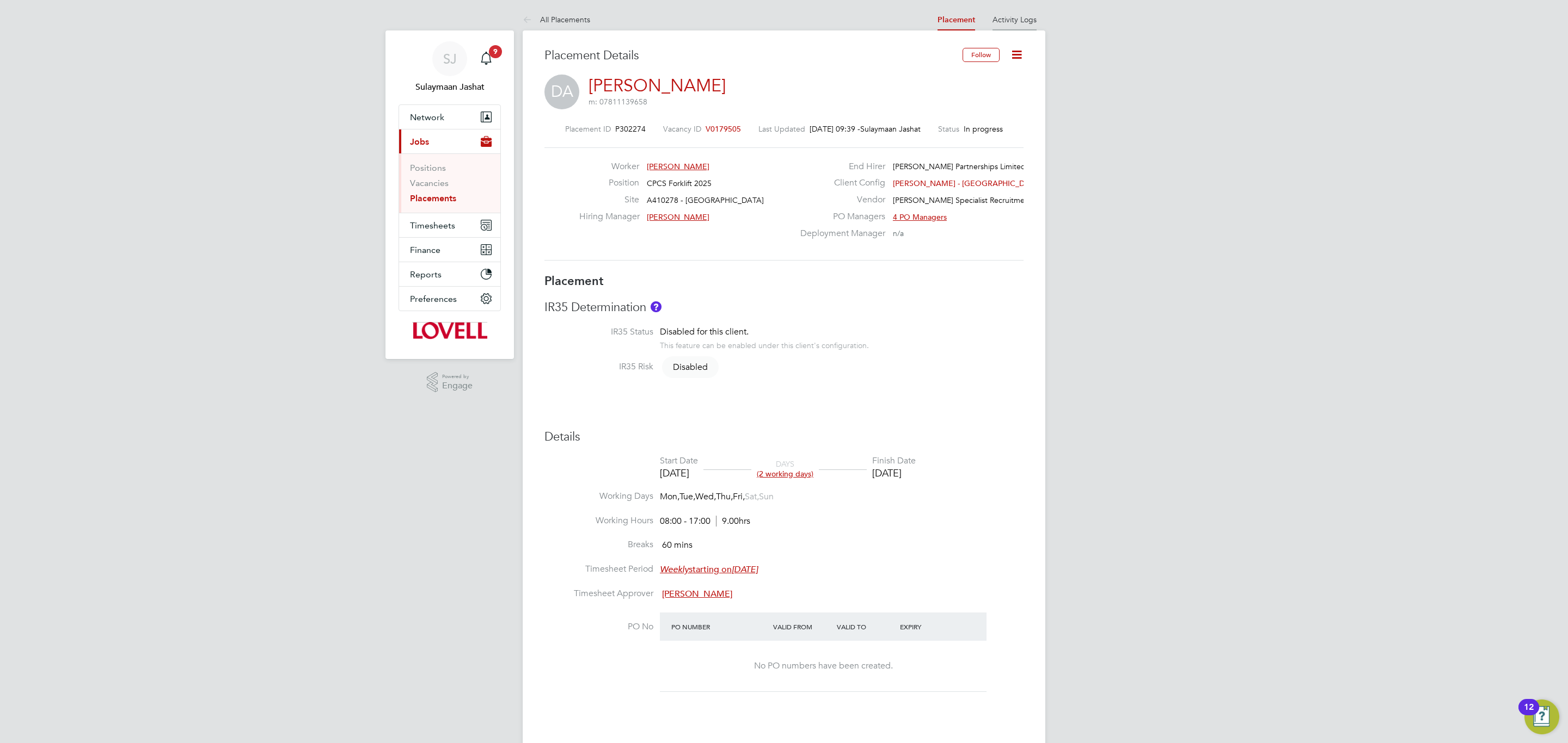
click at [1022, 22] on link "Activity Logs" at bounding box center [1014, 20] width 44 height 10
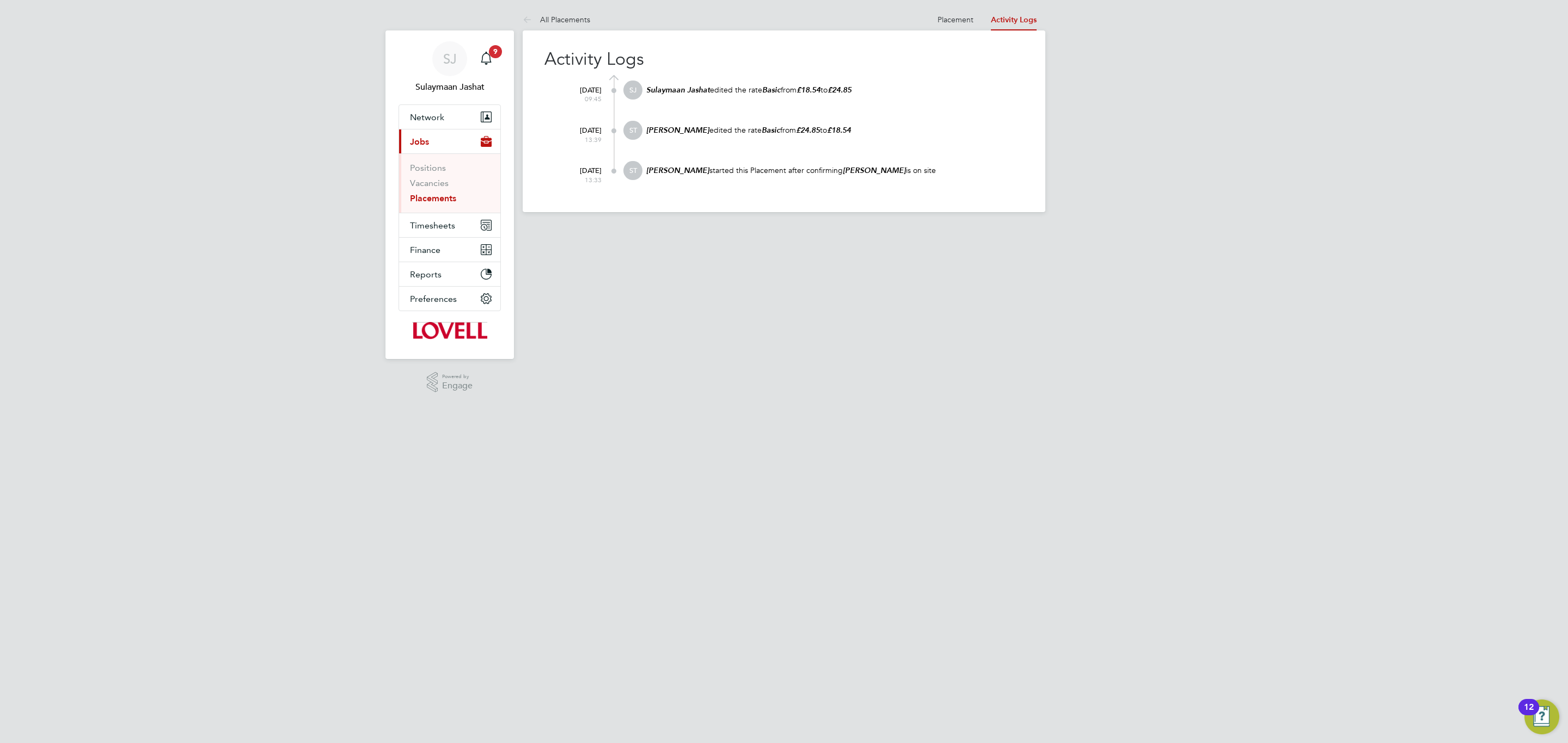
click at [975, 17] on at-navigation-tab "Placement" at bounding box center [955, 18] width 53 height 10
click at [951, 21] on link "Placement" at bounding box center [955, 20] width 36 height 10
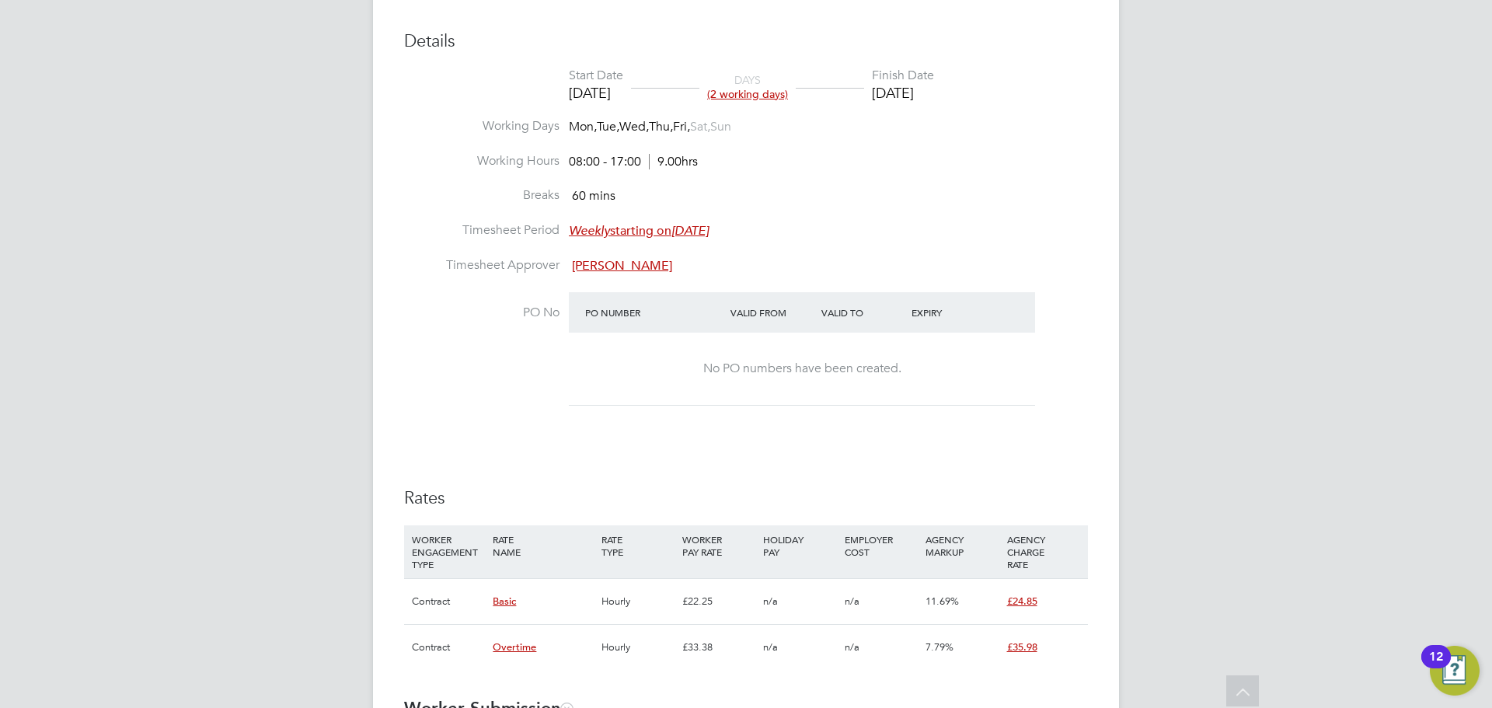
scroll to position [25, 307]
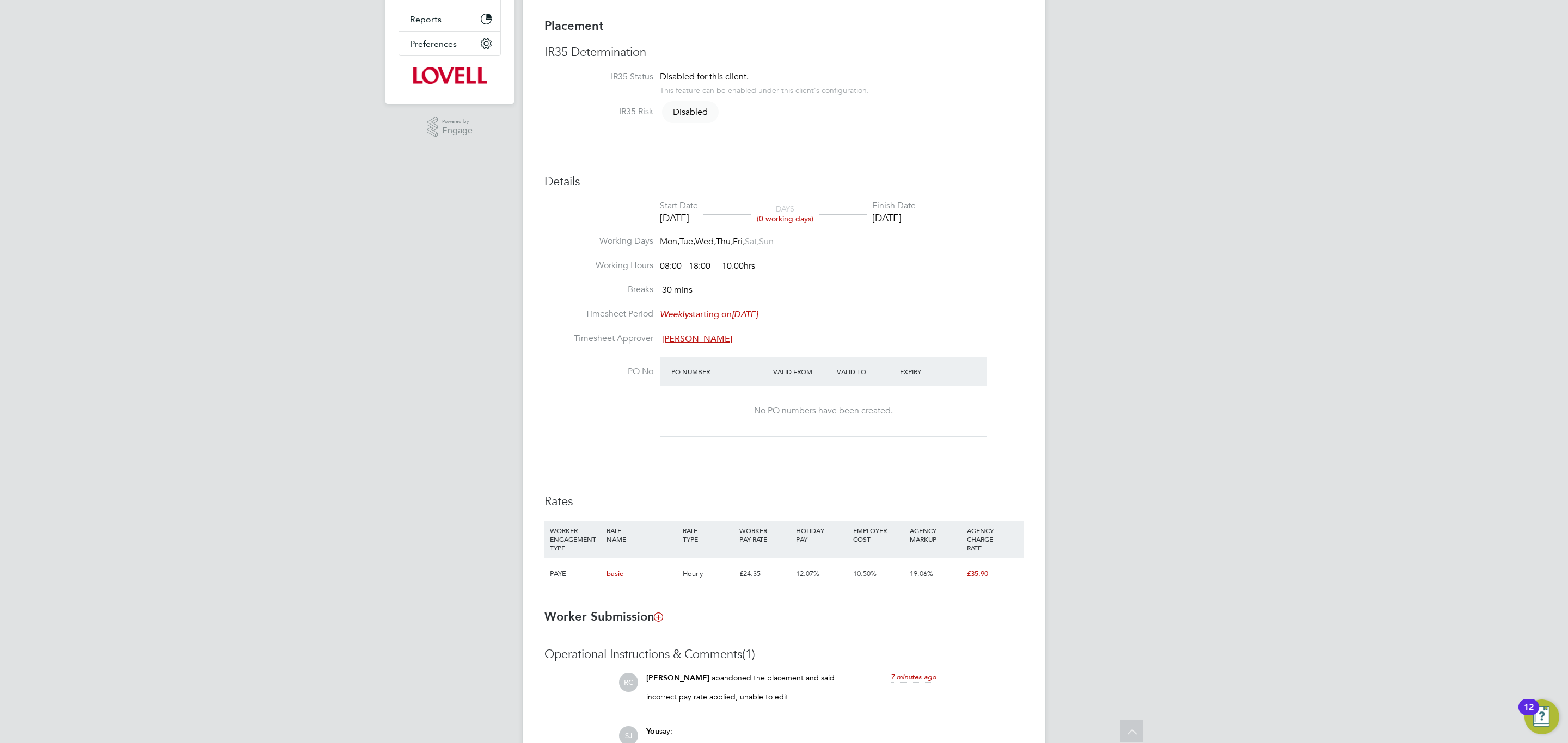
scroll to position [18, 0]
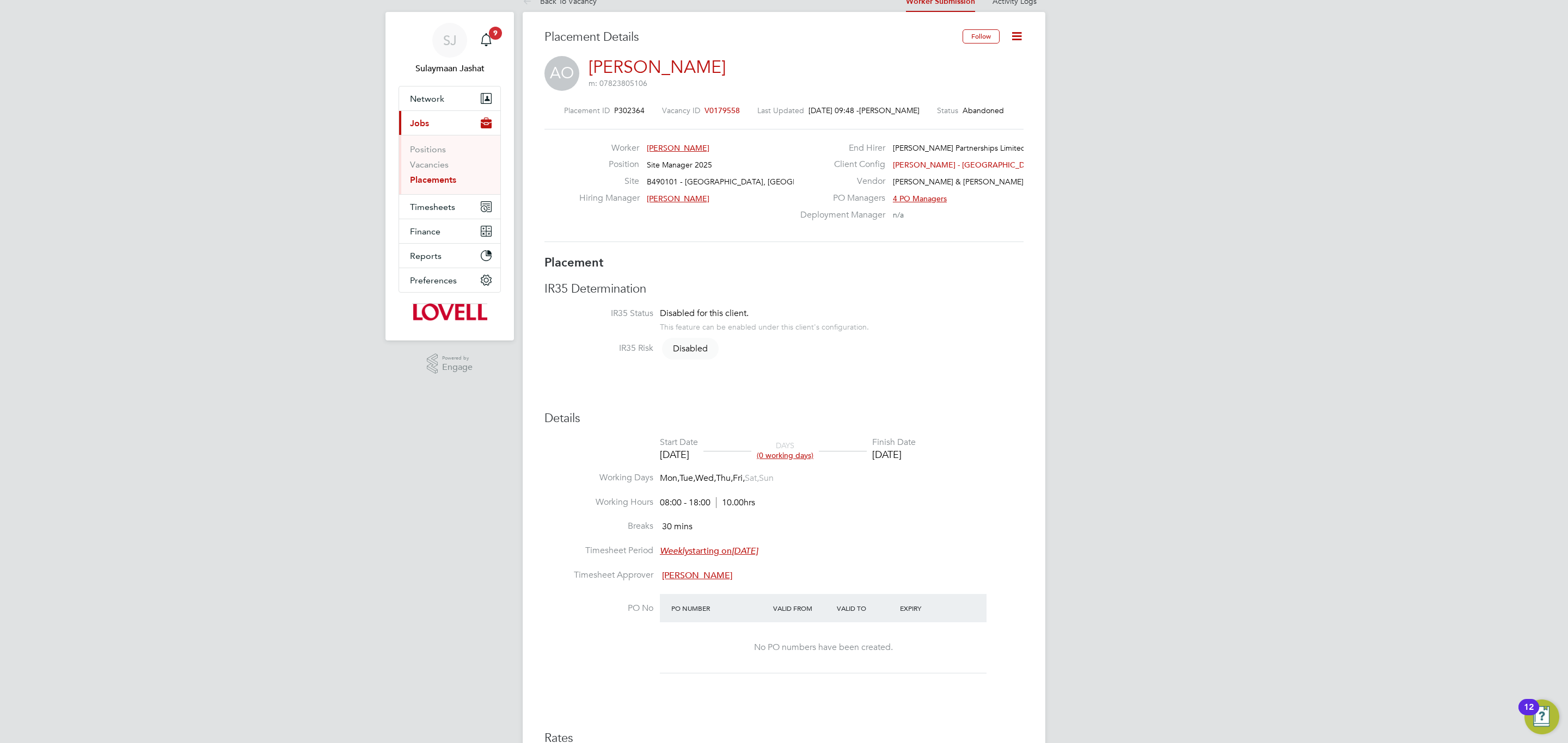
click at [1012, 2] on link "Activity Logs" at bounding box center [1014, 1] width 44 height 10
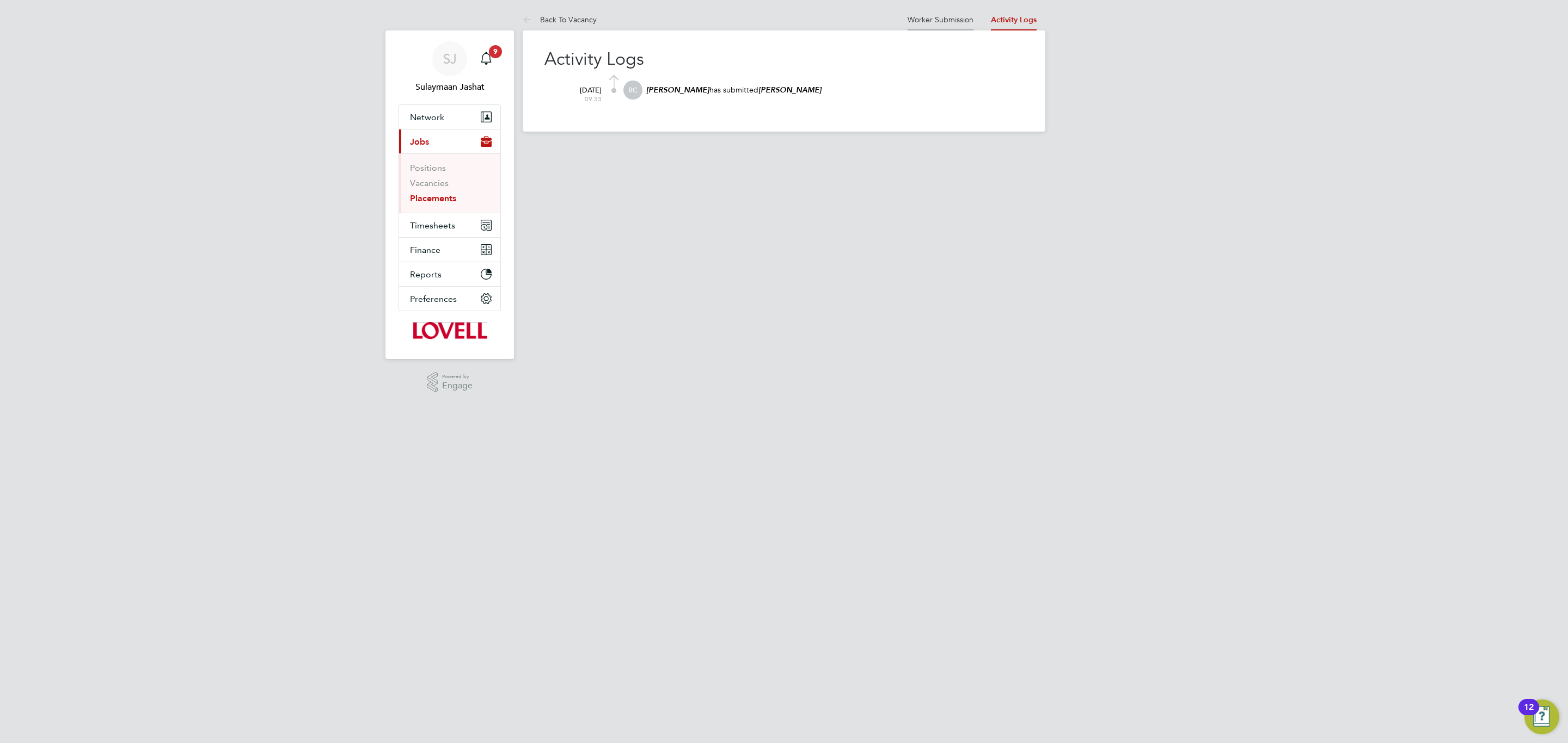
click at [943, 18] on link "Worker Submission" at bounding box center [940, 20] width 66 height 10
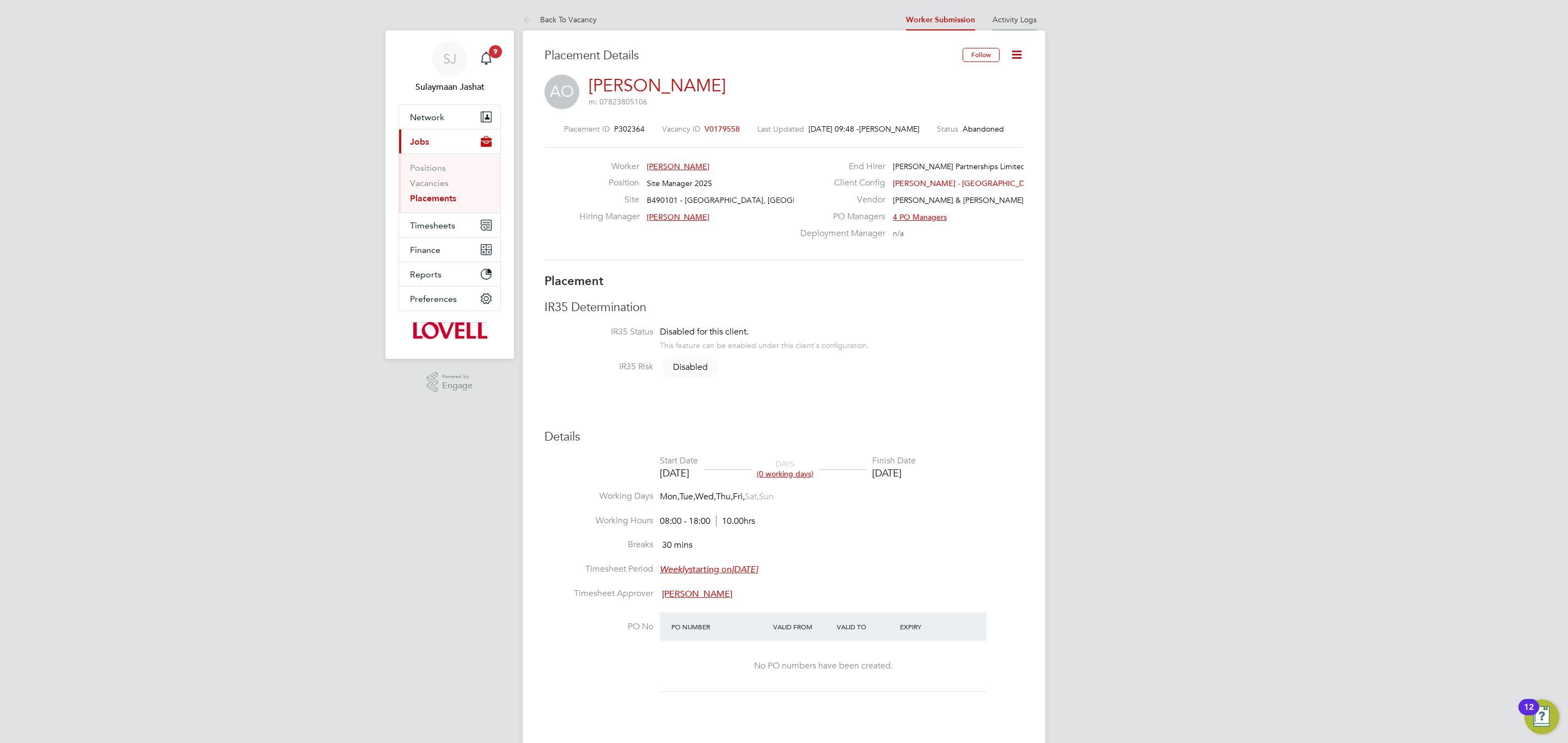
click at [998, 27] on li "Activity Logs" at bounding box center [1014, 19] width 44 height 22
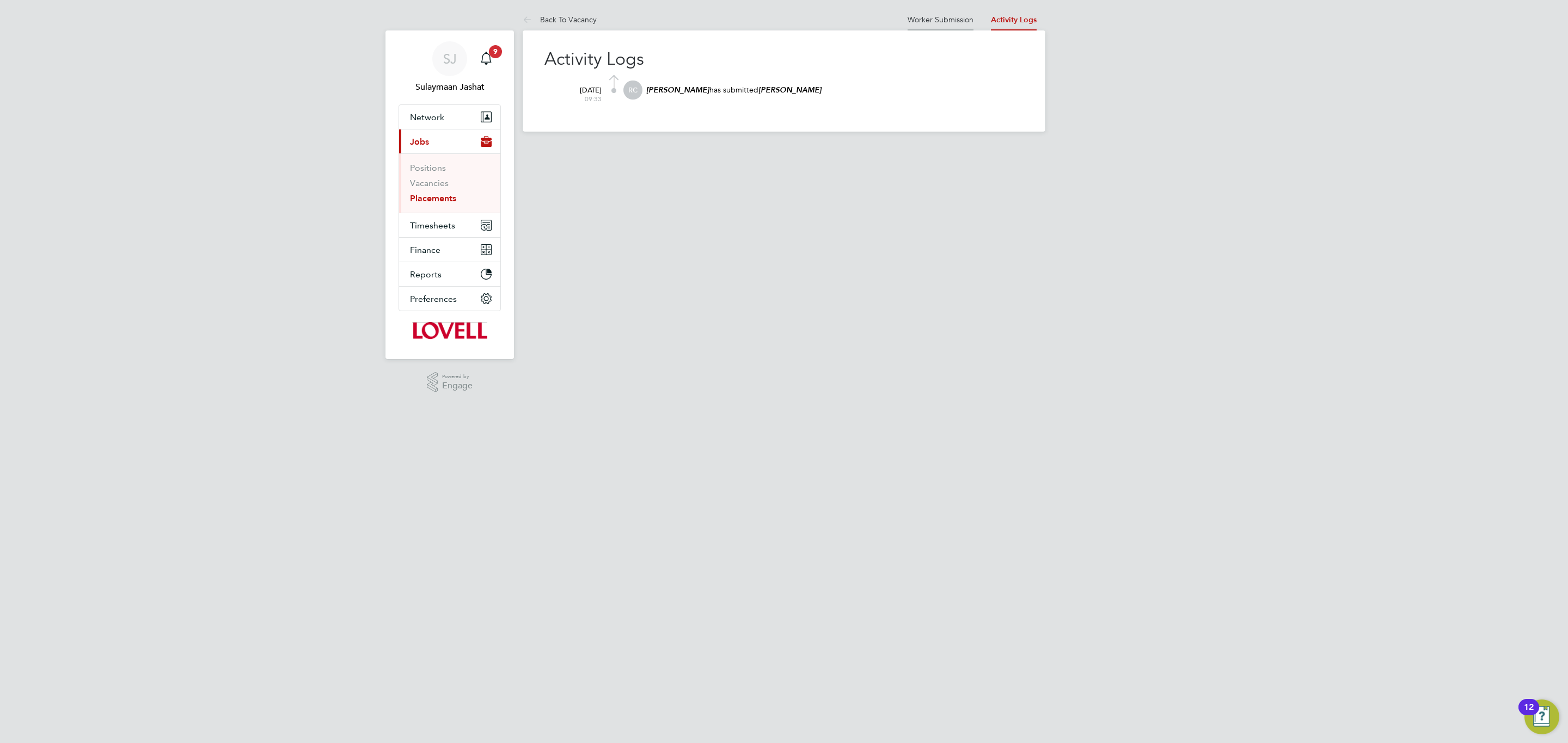
click at [957, 20] on link "Worker Submission" at bounding box center [940, 20] width 66 height 10
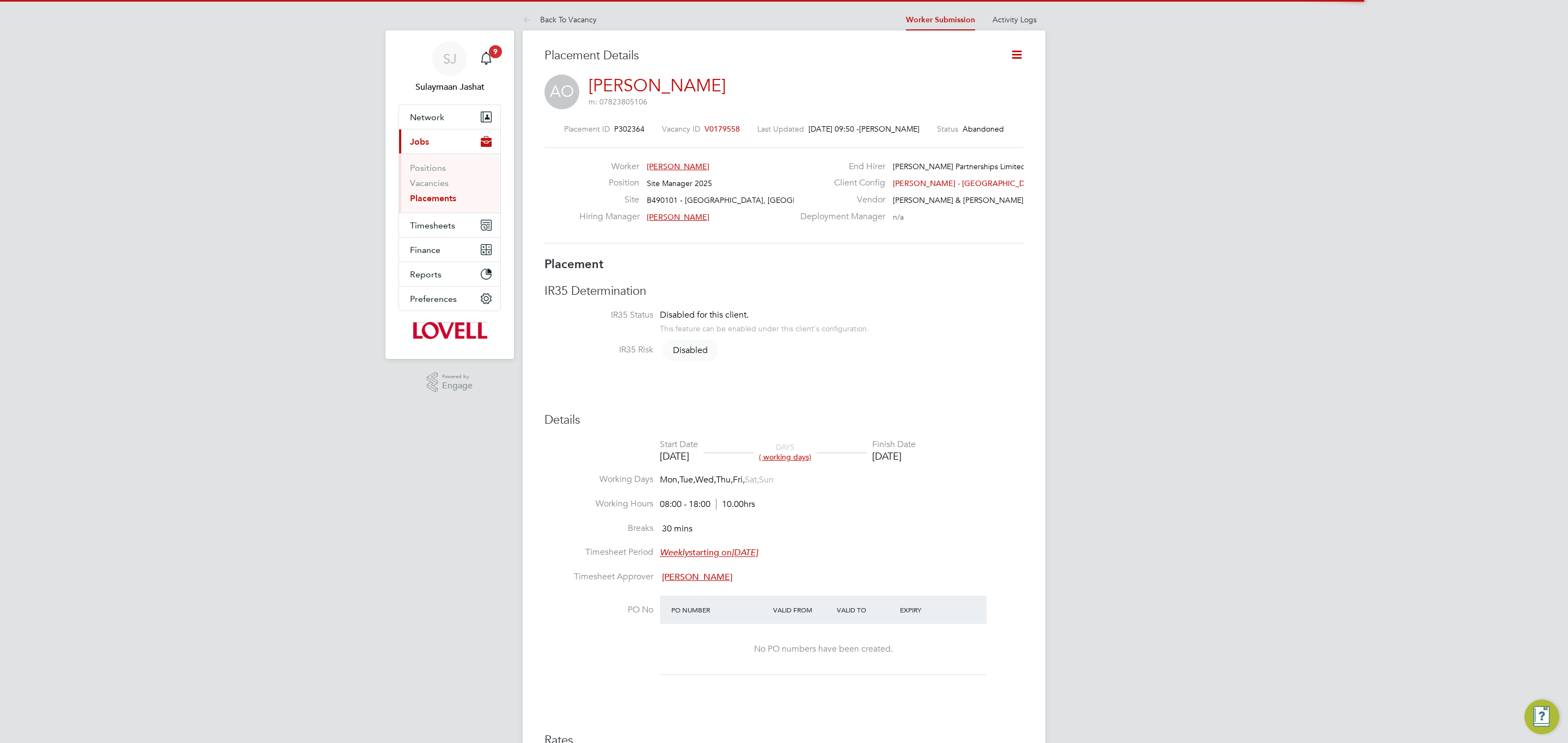
scroll to position [17, 216]
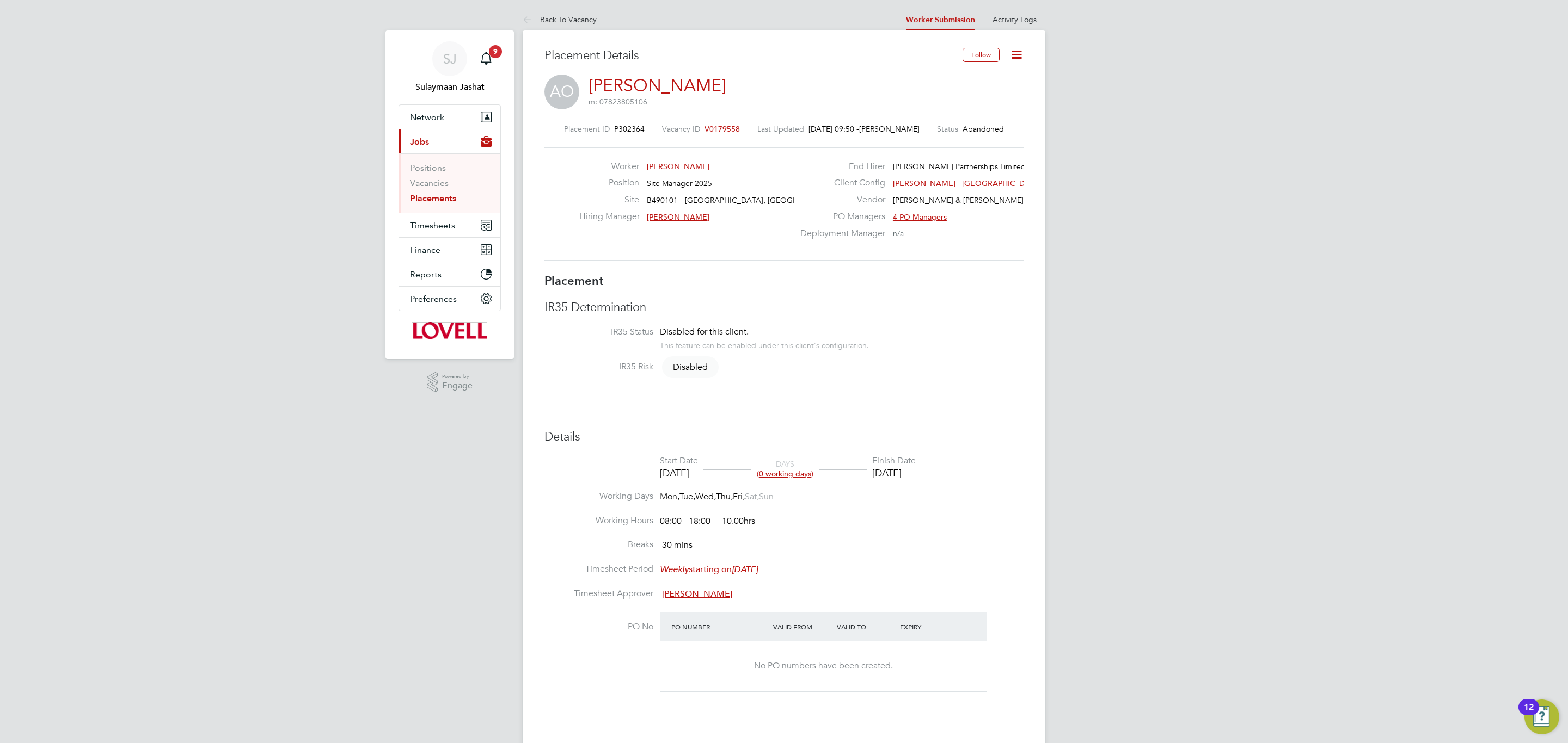
click at [725, 125] on span "V0179558" at bounding box center [722, 129] width 36 height 10
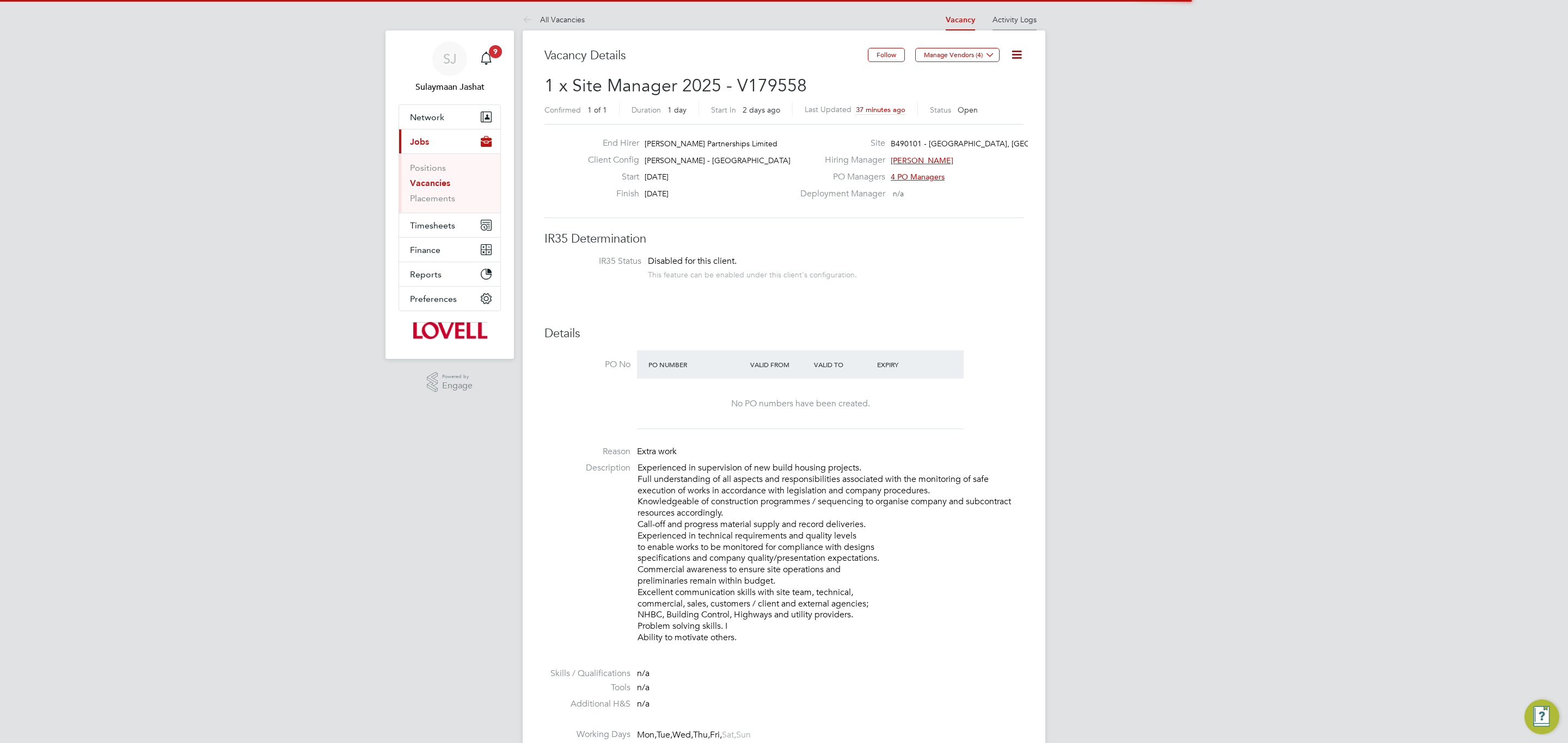
click at [1008, 18] on link "Activity Logs" at bounding box center [1014, 20] width 44 height 10
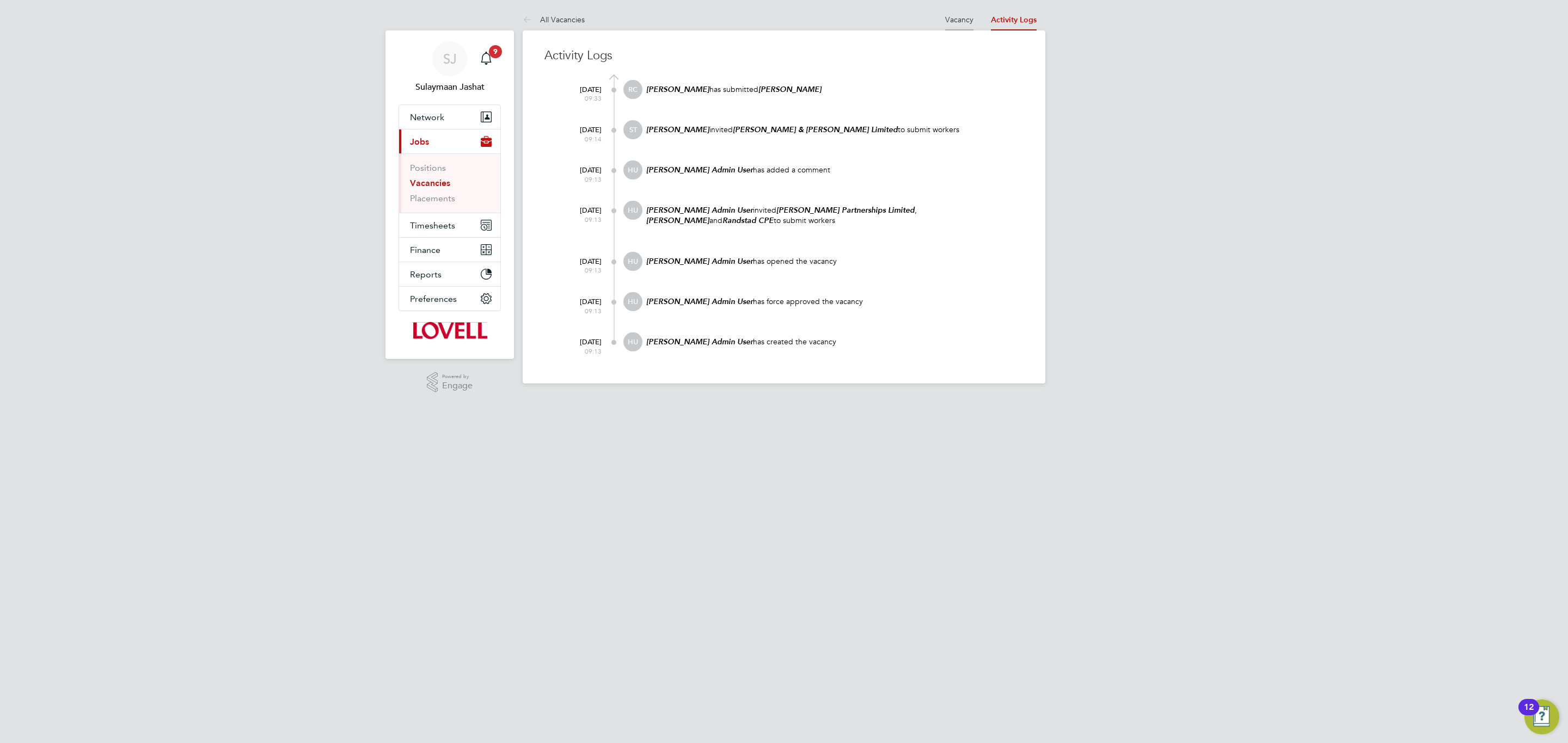
click at [948, 25] on li "Vacancy" at bounding box center [959, 19] width 28 height 22
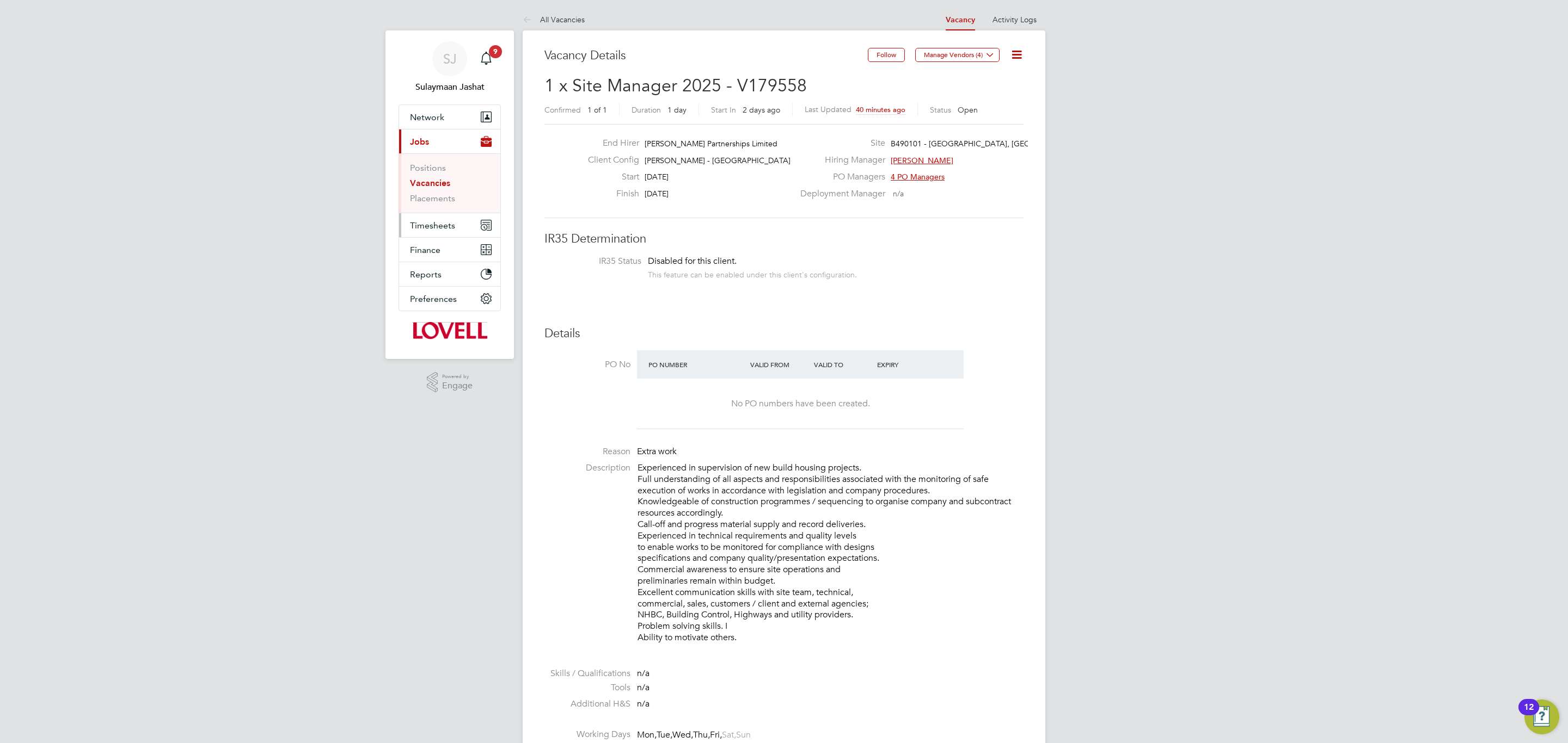
click at [446, 219] on button "Timesheets" at bounding box center [450, 225] width 102 height 24
click at [436, 194] on link "Timesheets" at bounding box center [432, 192] width 45 height 11
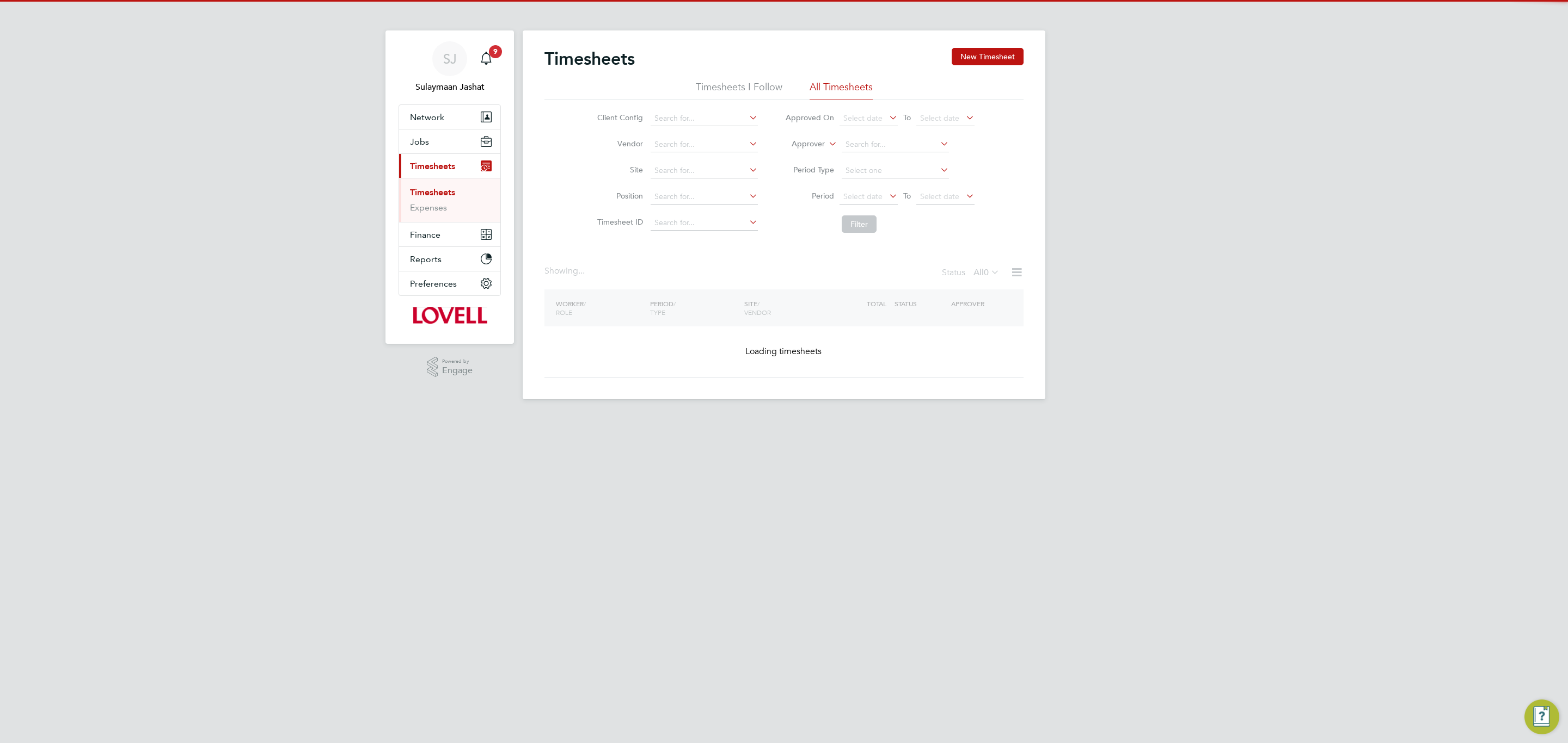
click at [802, 148] on div "Timesheets New Timesheet Timesheets I Follow All Timesheets Client Config Vendo…" at bounding box center [784, 215] width 523 height 369
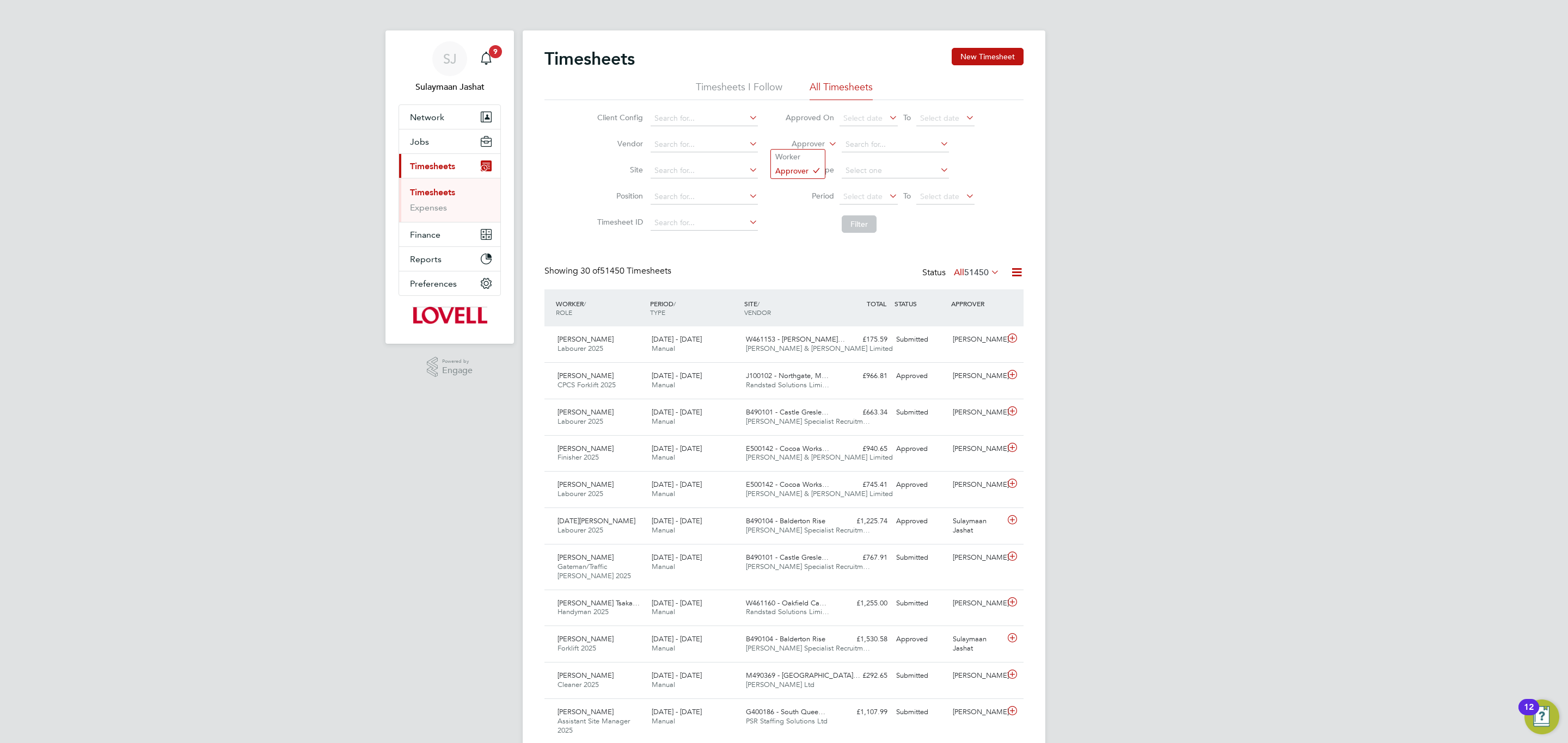
click at [799, 152] on li "Worker" at bounding box center [797, 157] width 54 height 14
type input "matt nl"
click at [885, 132] on li "Worker" at bounding box center [879, 144] width 216 height 26
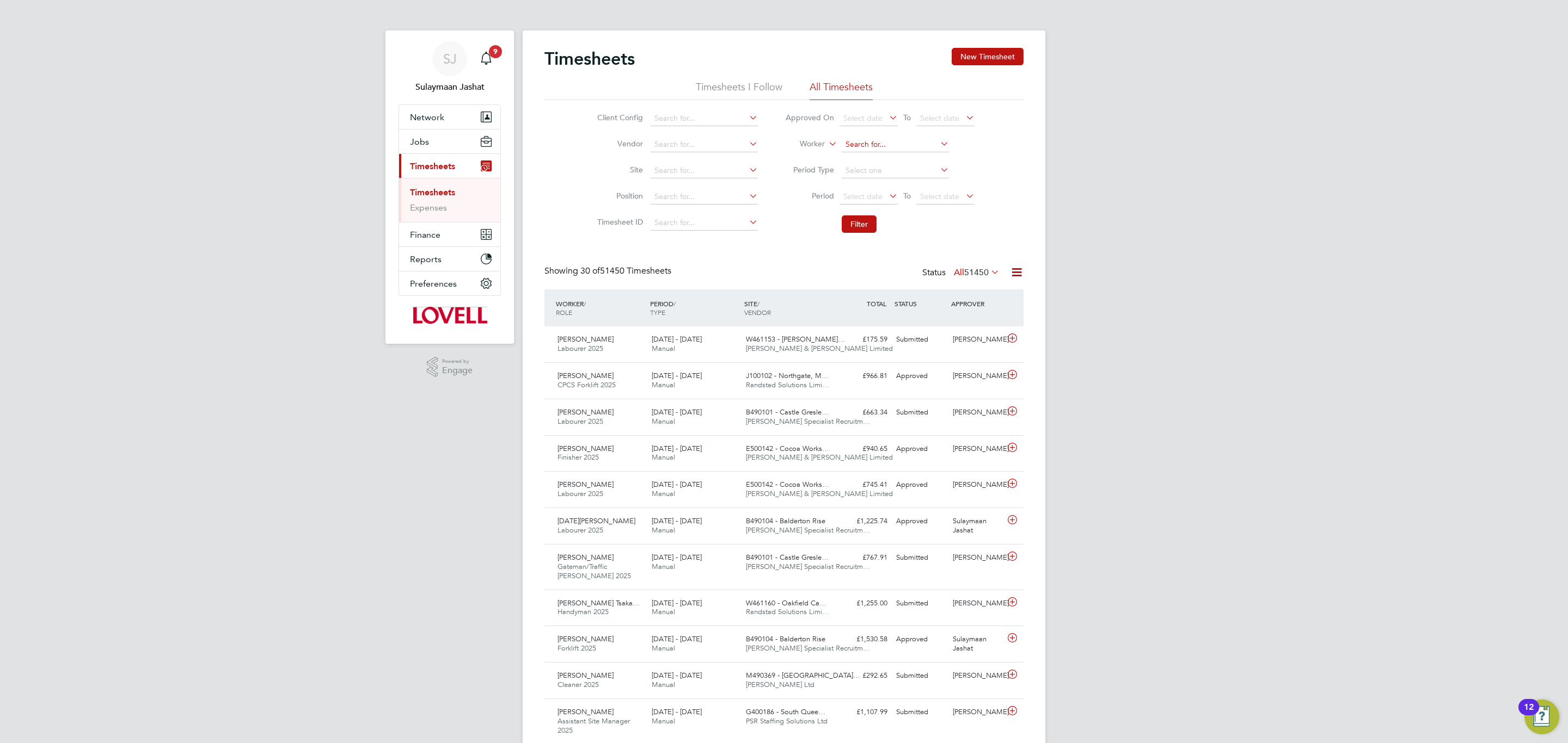
click at [880, 138] on input at bounding box center [895, 145] width 107 height 15
click at [910, 155] on b "[PERSON_NAME]" at bounding box center [942, 159] width 63 height 9
type input "[PERSON_NAME]"
click at [865, 221] on button "Filter" at bounding box center [859, 224] width 35 height 18
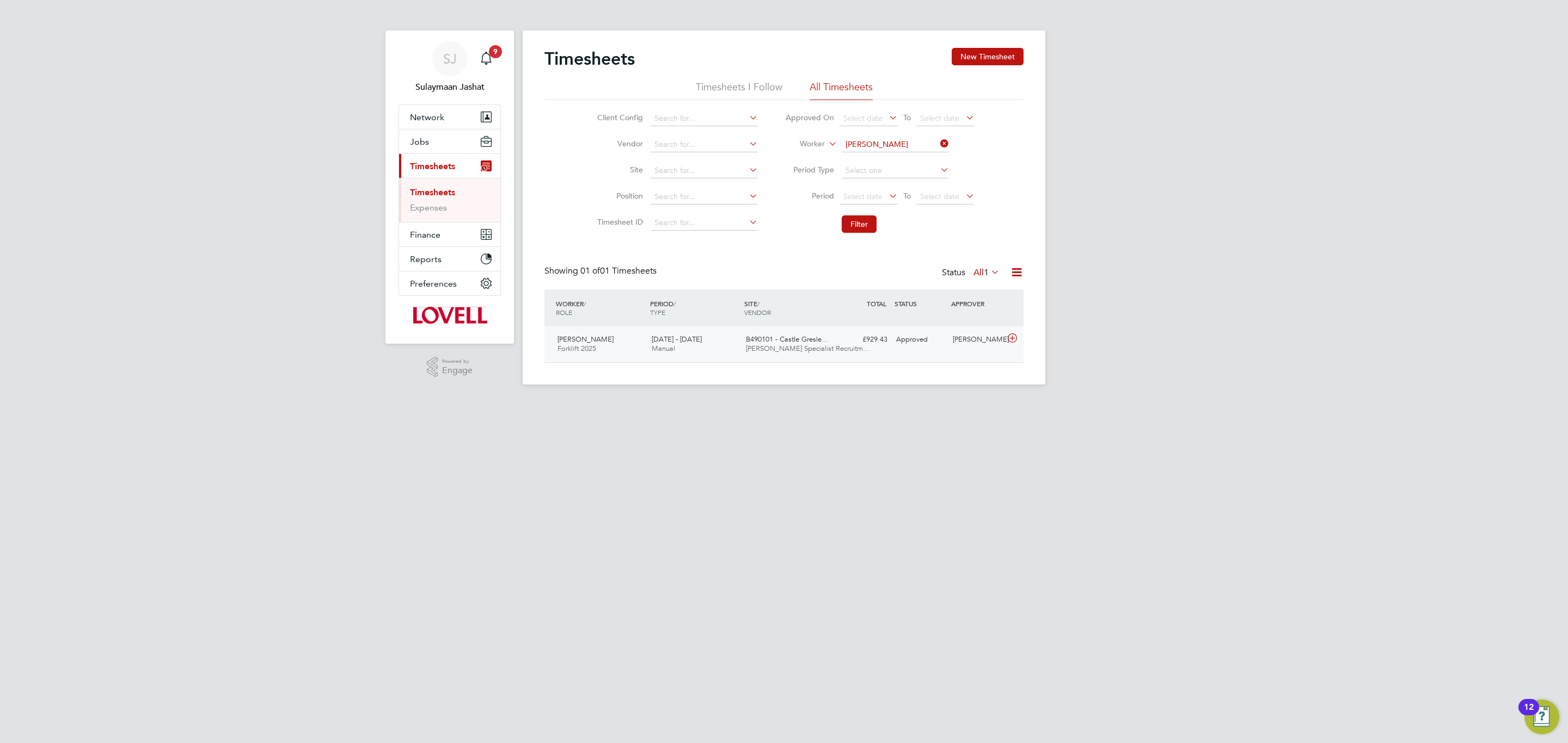
click at [851, 343] on div "£929.43 Approved" at bounding box center [863, 340] width 57 height 18
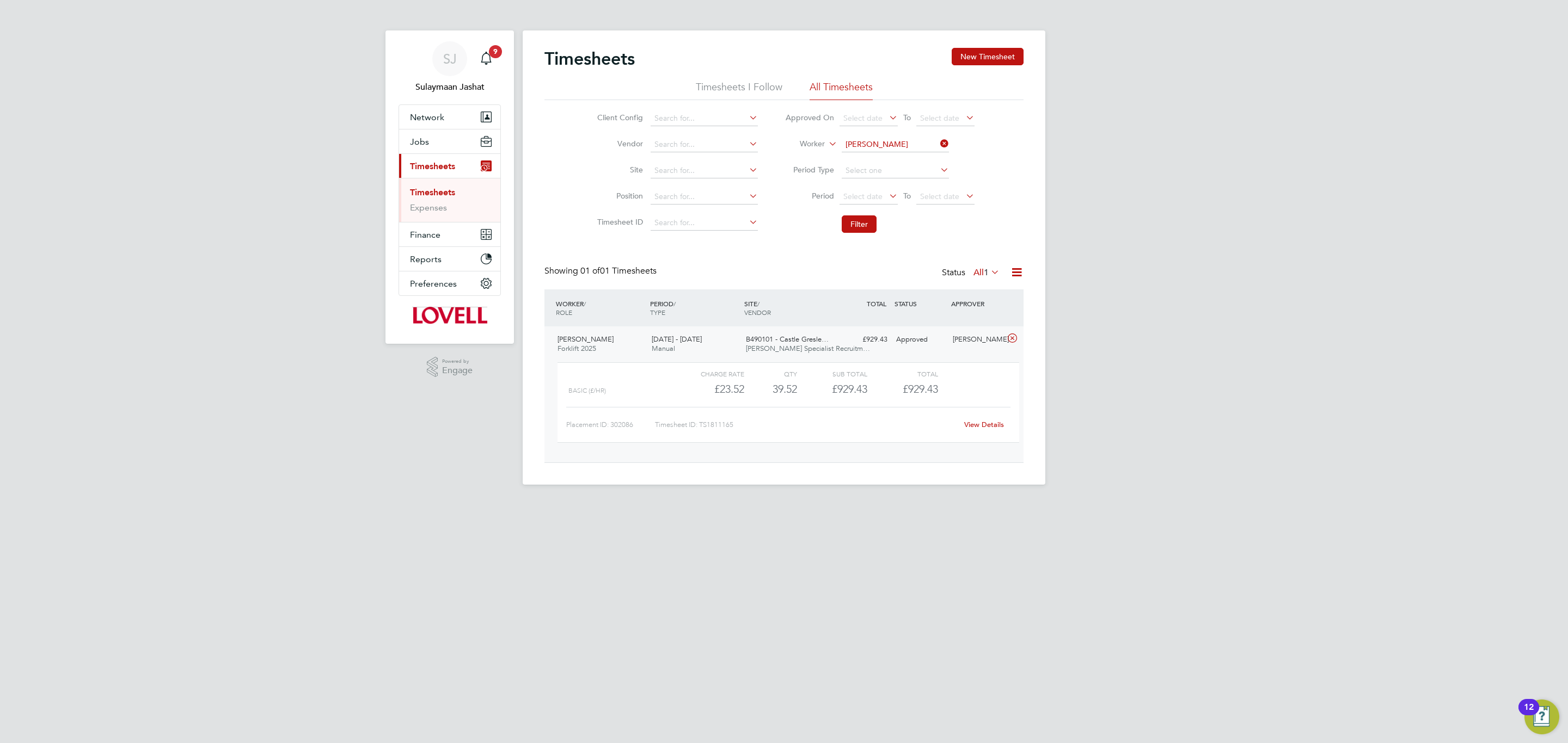
click at [990, 426] on link "View Details" at bounding box center [984, 424] width 40 height 9
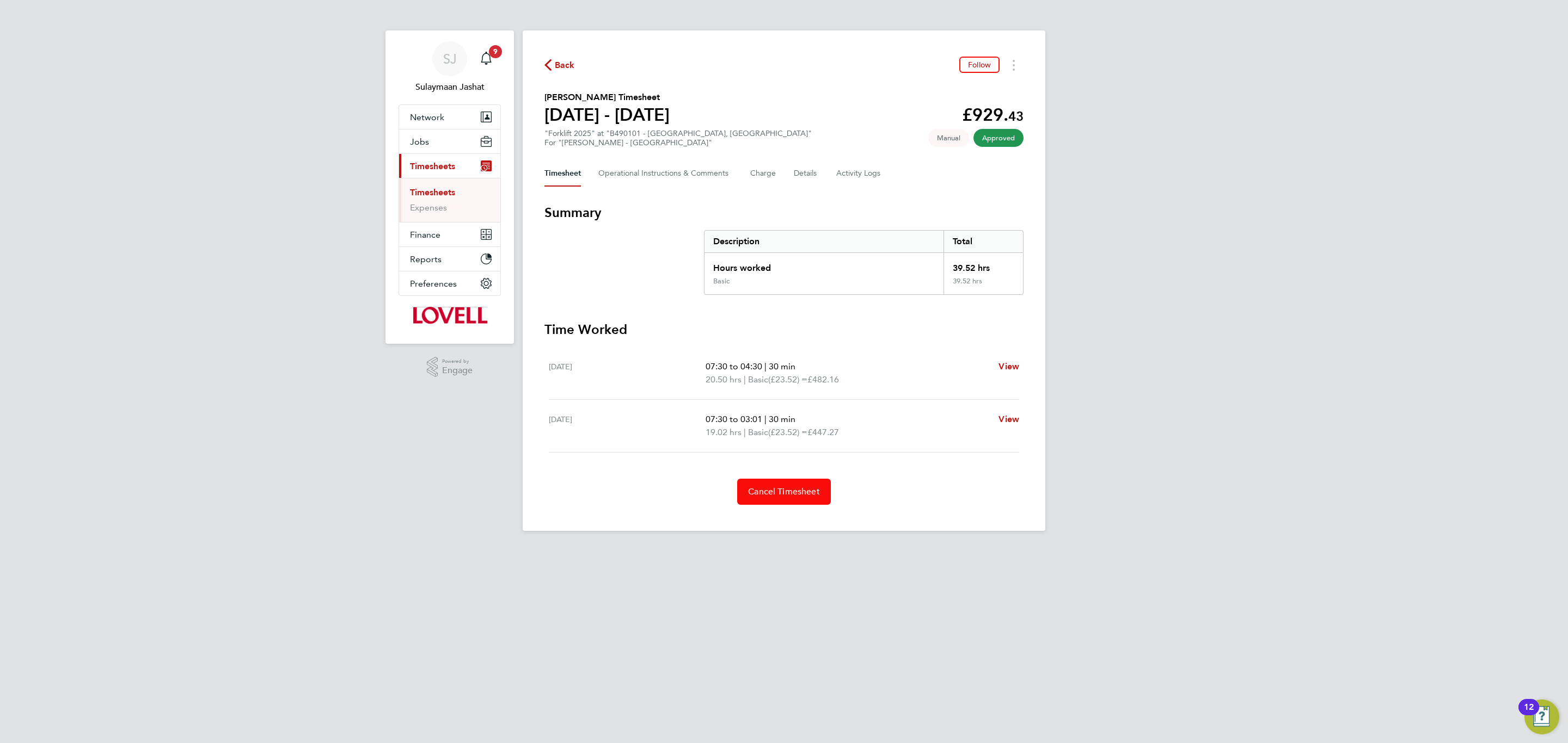
click at [778, 494] on span "Cancel Timesheet" at bounding box center [784, 492] width 72 height 11
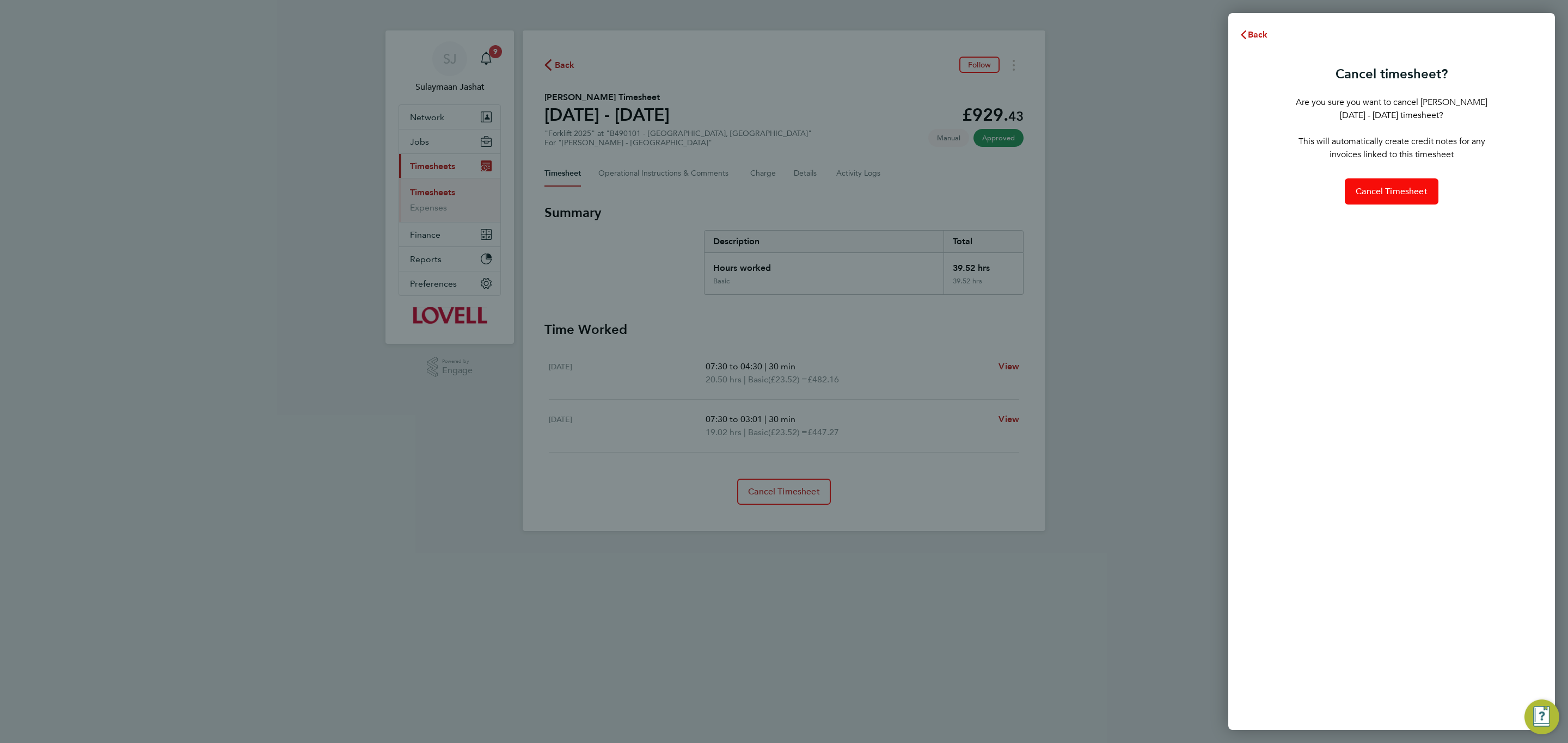
click at [1417, 191] on span "Cancel Timesheet" at bounding box center [1391, 192] width 72 height 11
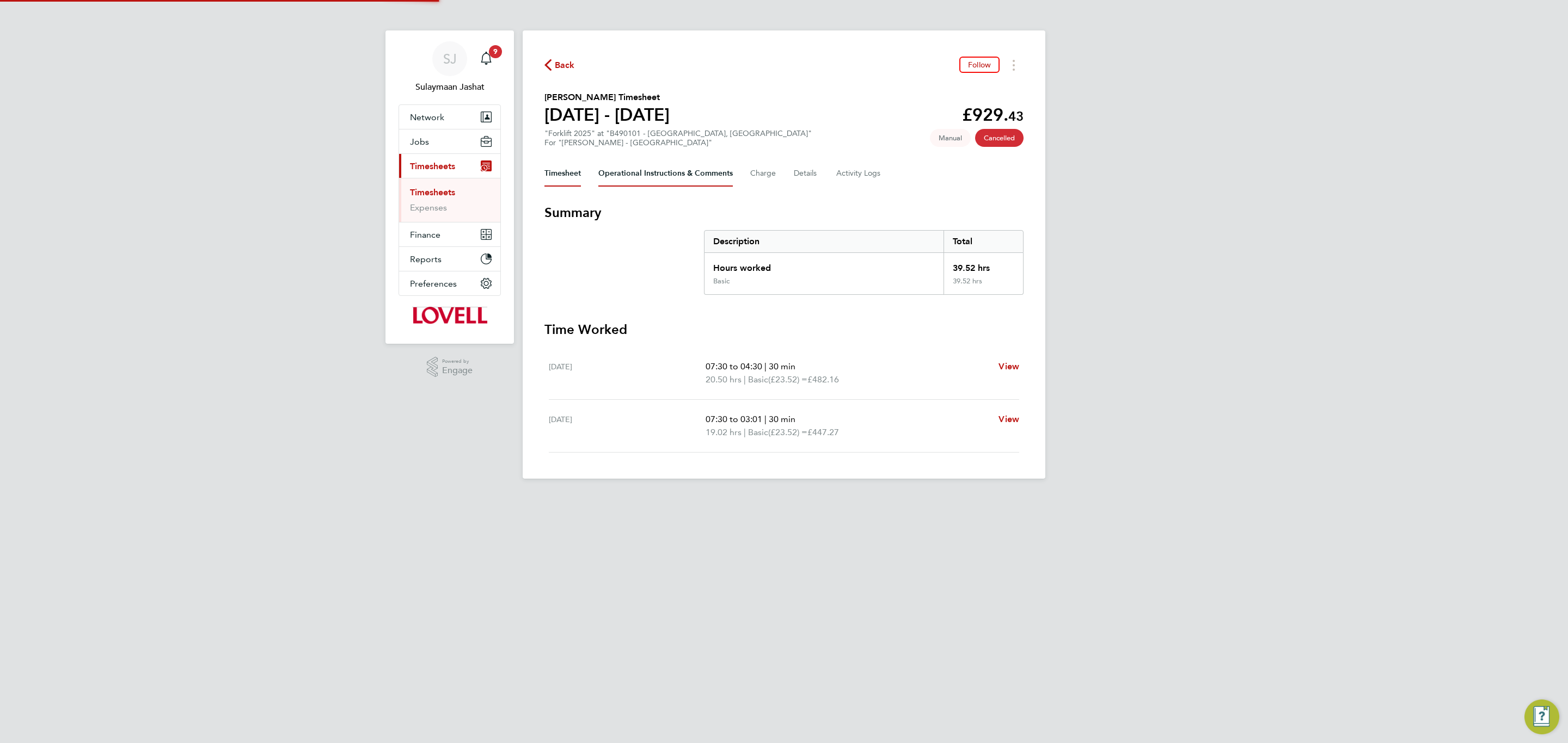
click at [635, 168] on Comments-tab "Operational Instructions & Comments" at bounding box center [666, 173] width 135 height 26
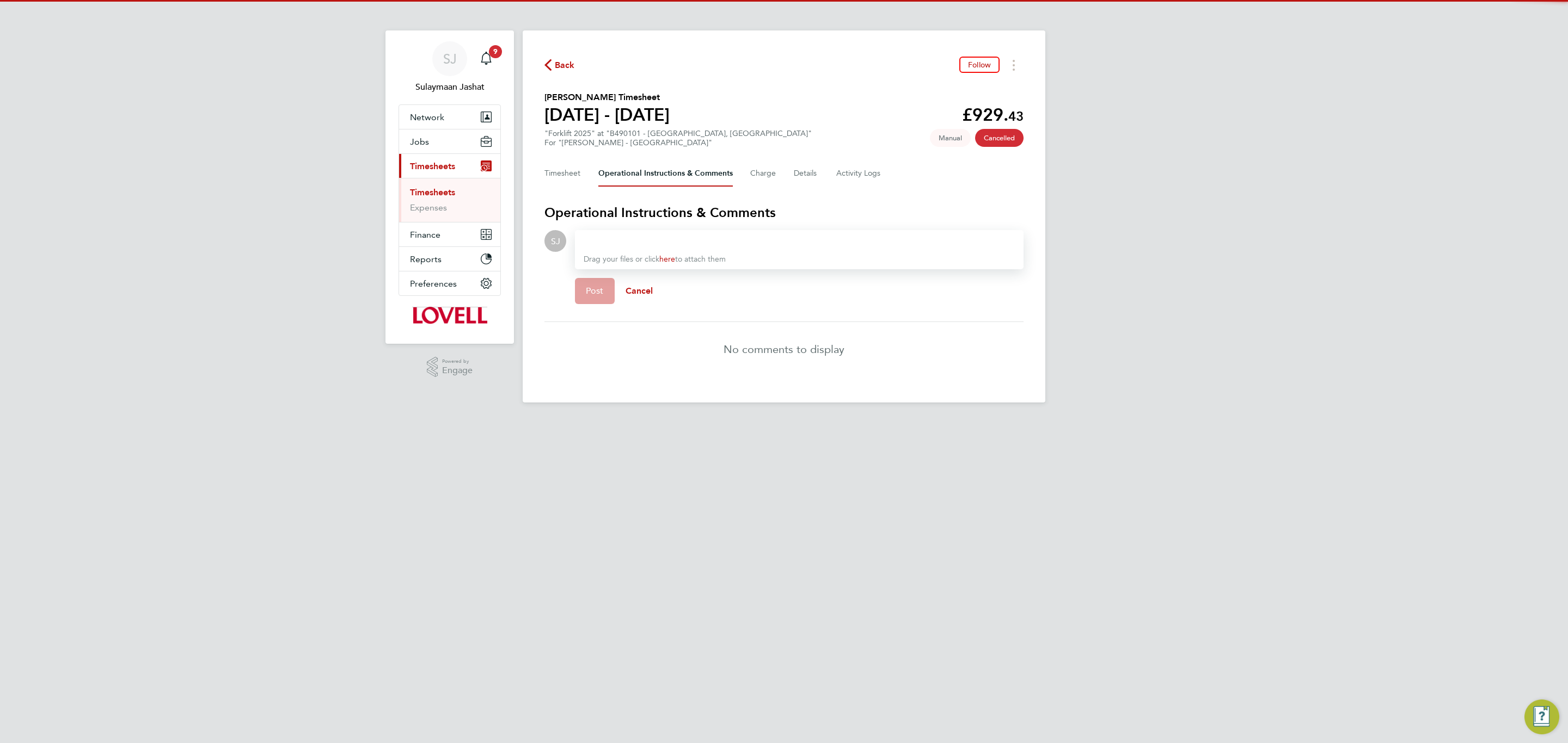
click at [676, 237] on div at bounding box center [799, 241] width 431 height 13
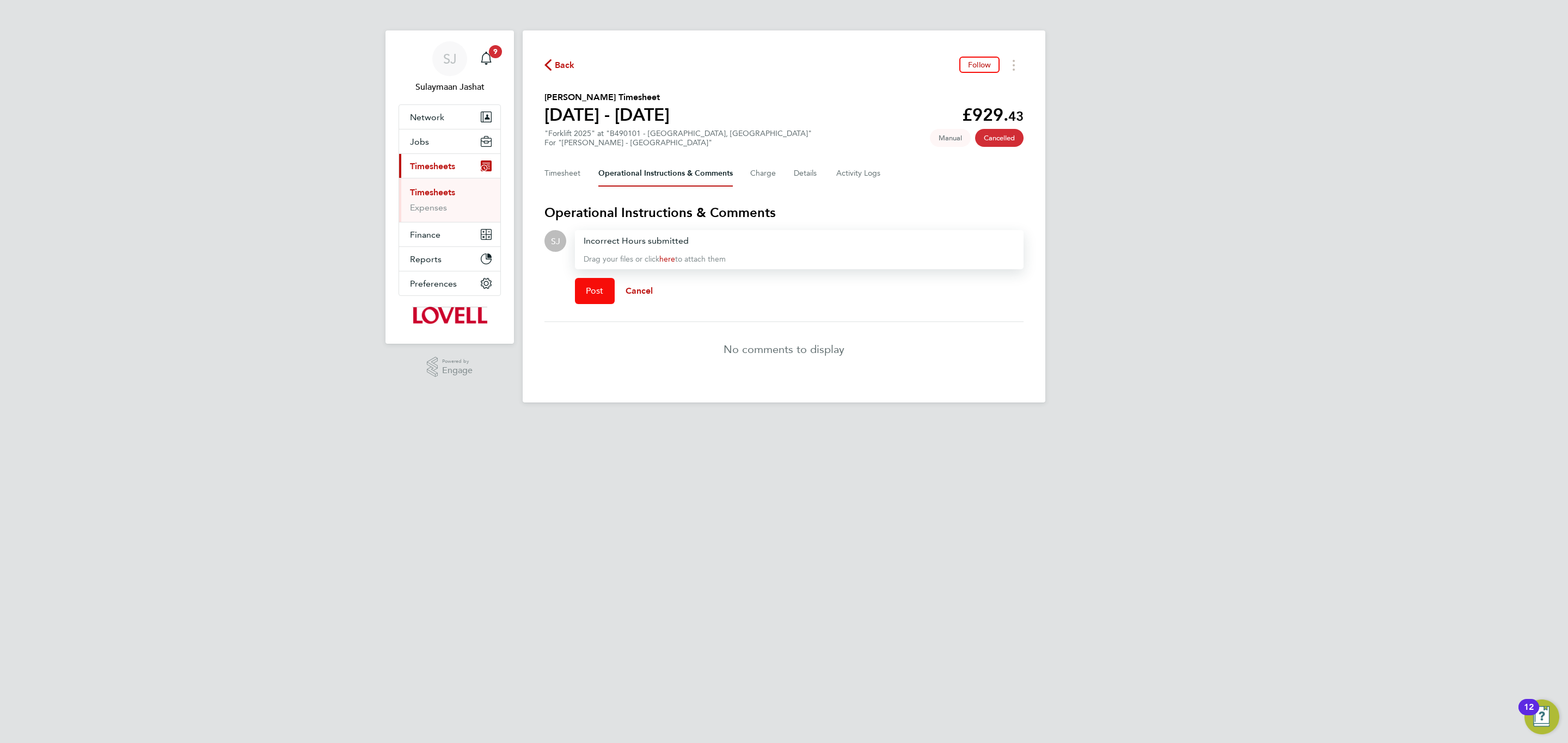
click at [600, 286] on span "Post" at bounding box center [595, 291] width 18 height 11
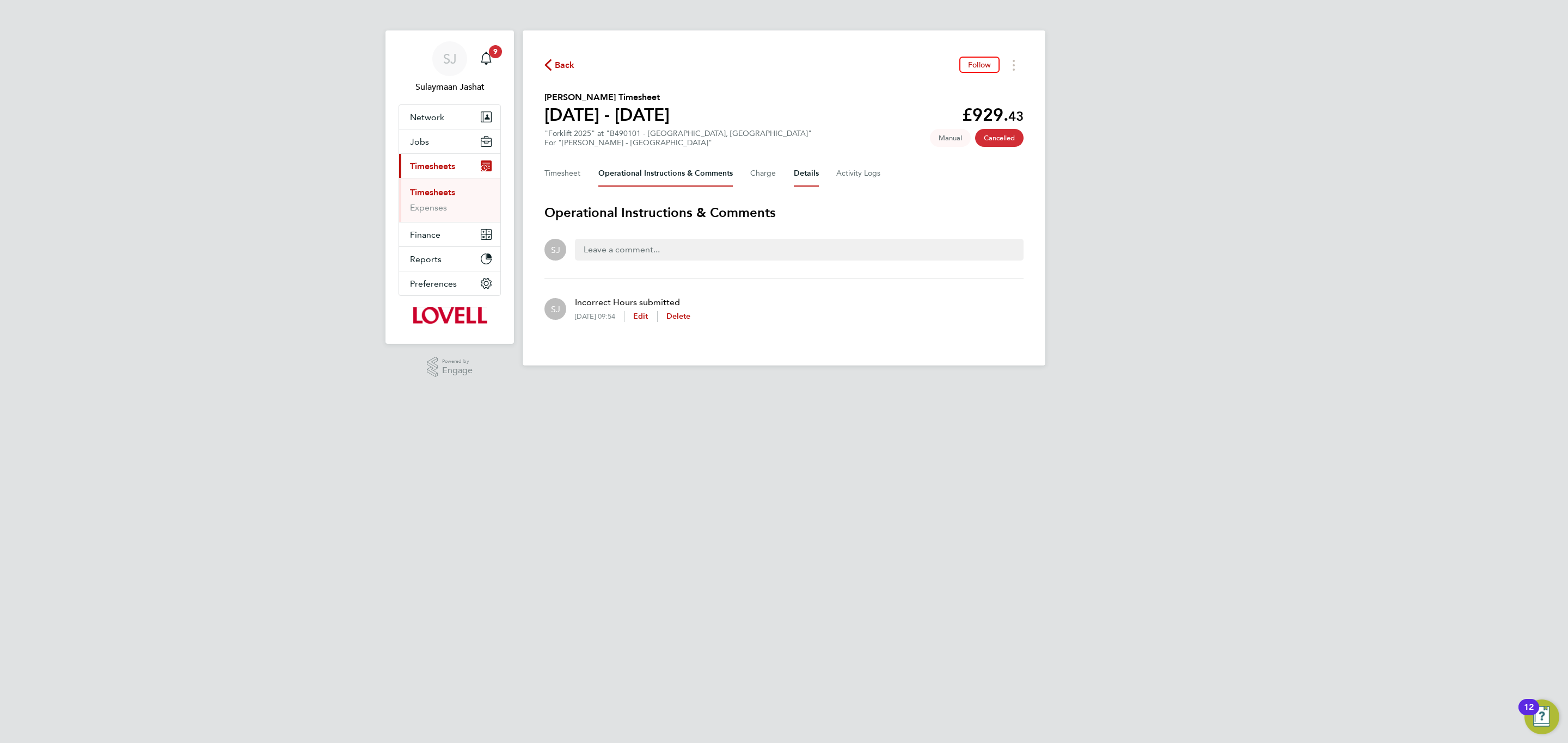
click at [814, 175] on button "Details" at bounding box center [806, 173] width 25 height 26
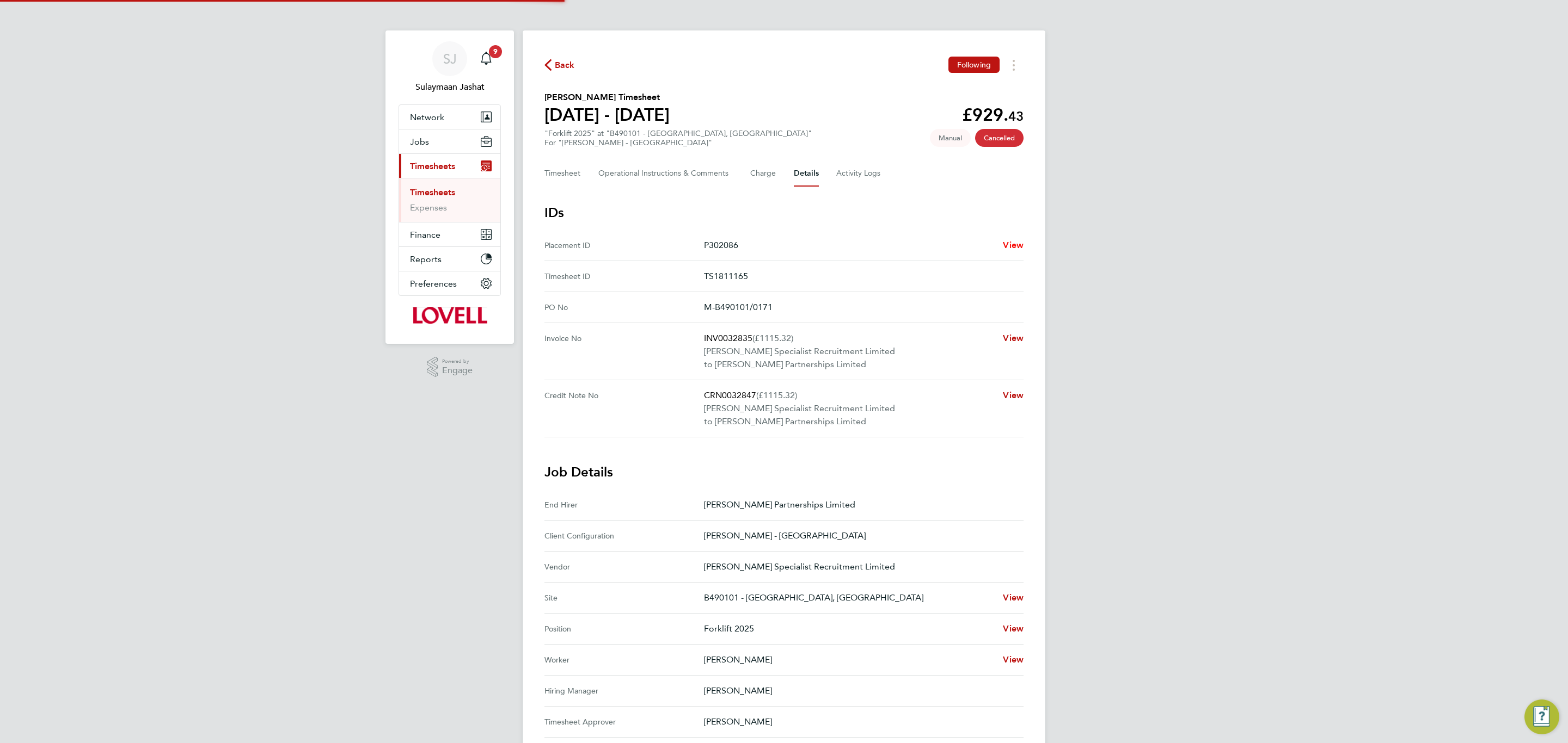
click at [1015, 248] on span "View" at bounding box center [1013, 245] width 21 height 11
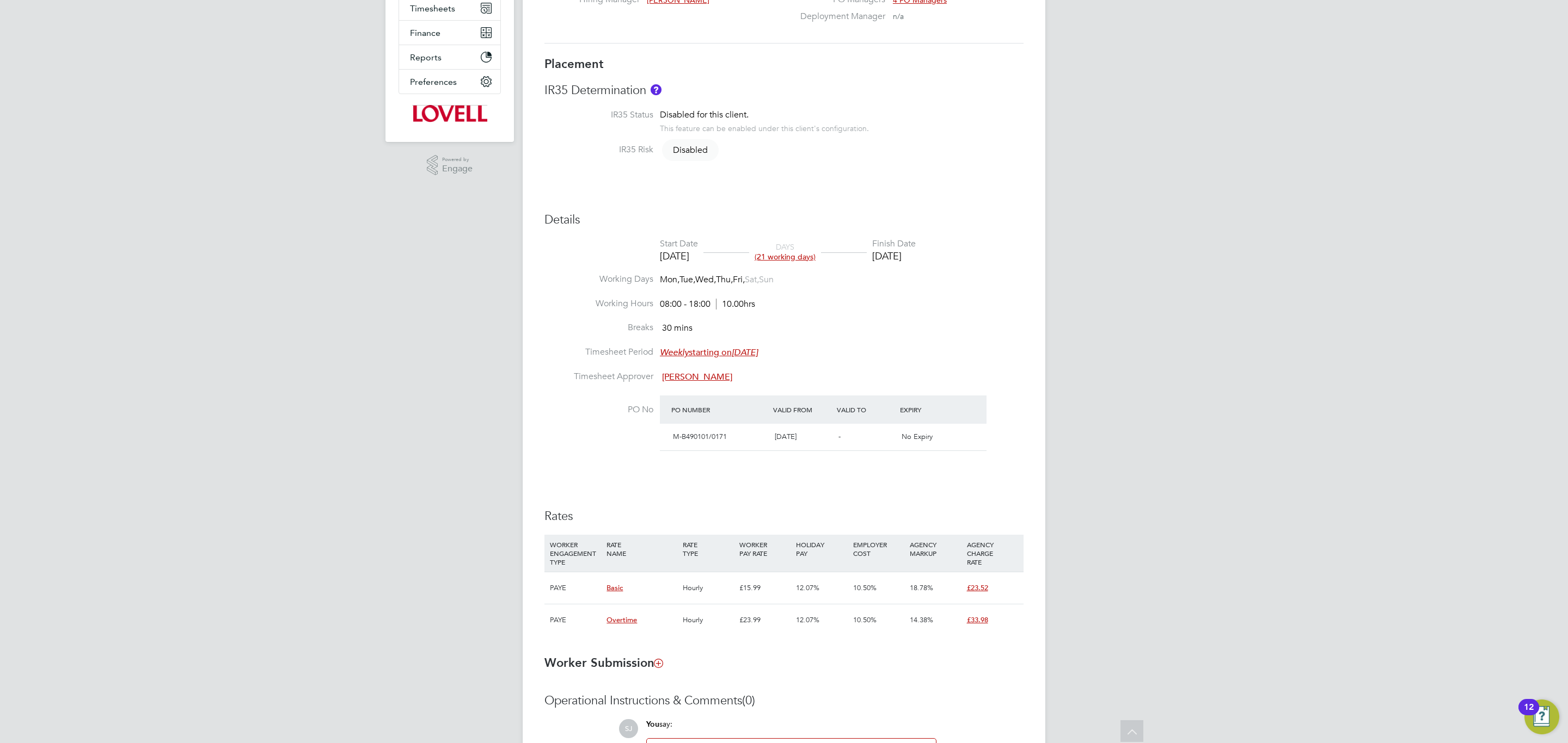
scroll to position [55, 0]
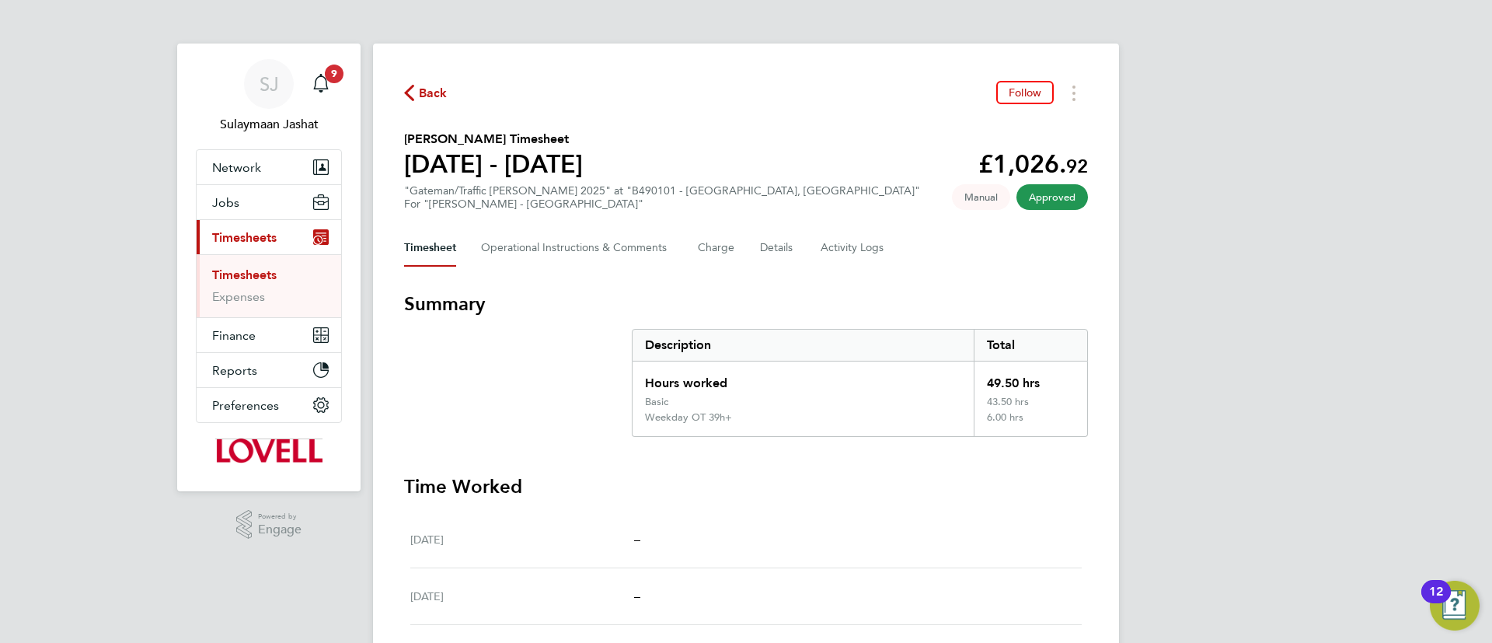
click at [830, 227] on div "Back Follow [PERSON_NAME] Timesheet [DATE] - [DATE] £1,026. 92 "Gateman/Traffic…" at bounding box center [746, 604] width 746 height 1120
click at [834, 235] on Logs-tab "Activity Logs" at bounding box center [852, 247] width 65 height 37
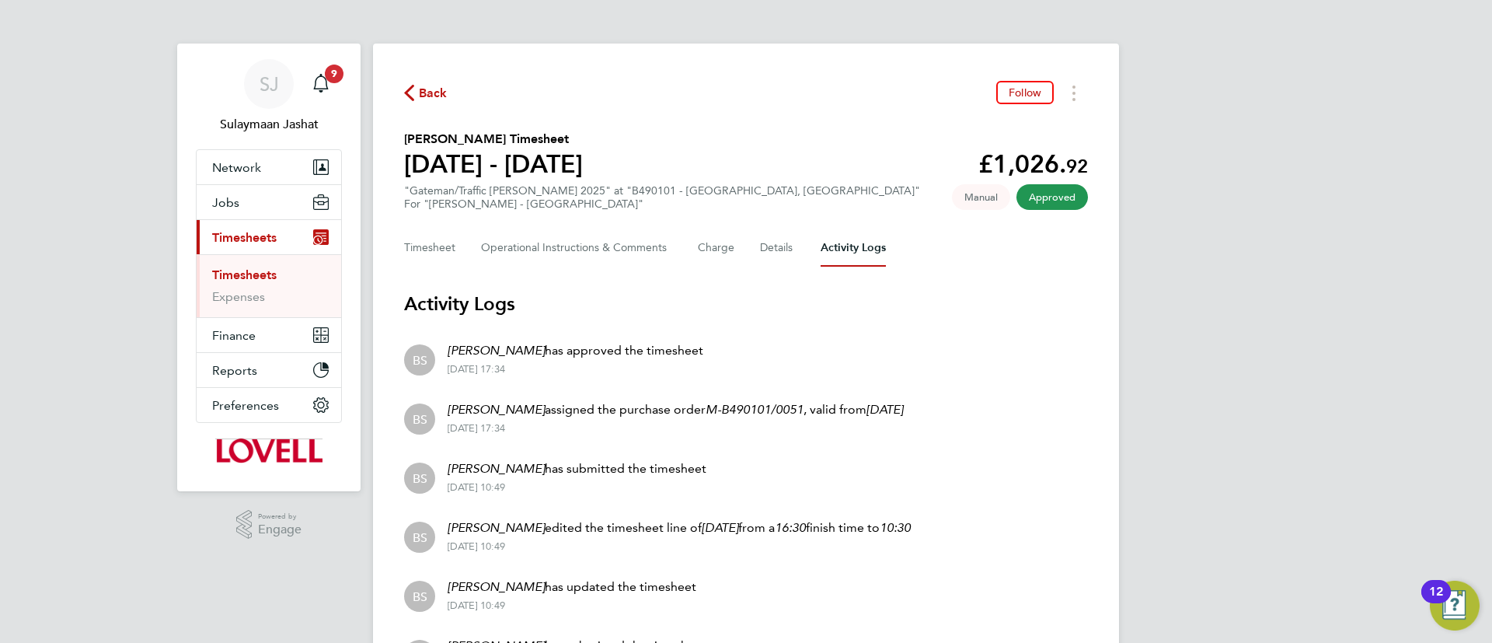
click at [354, 275] on app-nav-sections-wrapper "SJ Sulaymaan Jashat Notifications 9 Applications: Network Team Members Business…" at bounding box center [268, 268] width 183 height 448
click at [425, 250] on button "Timesheet" at bounding box center [430, 247] width 52 height 37
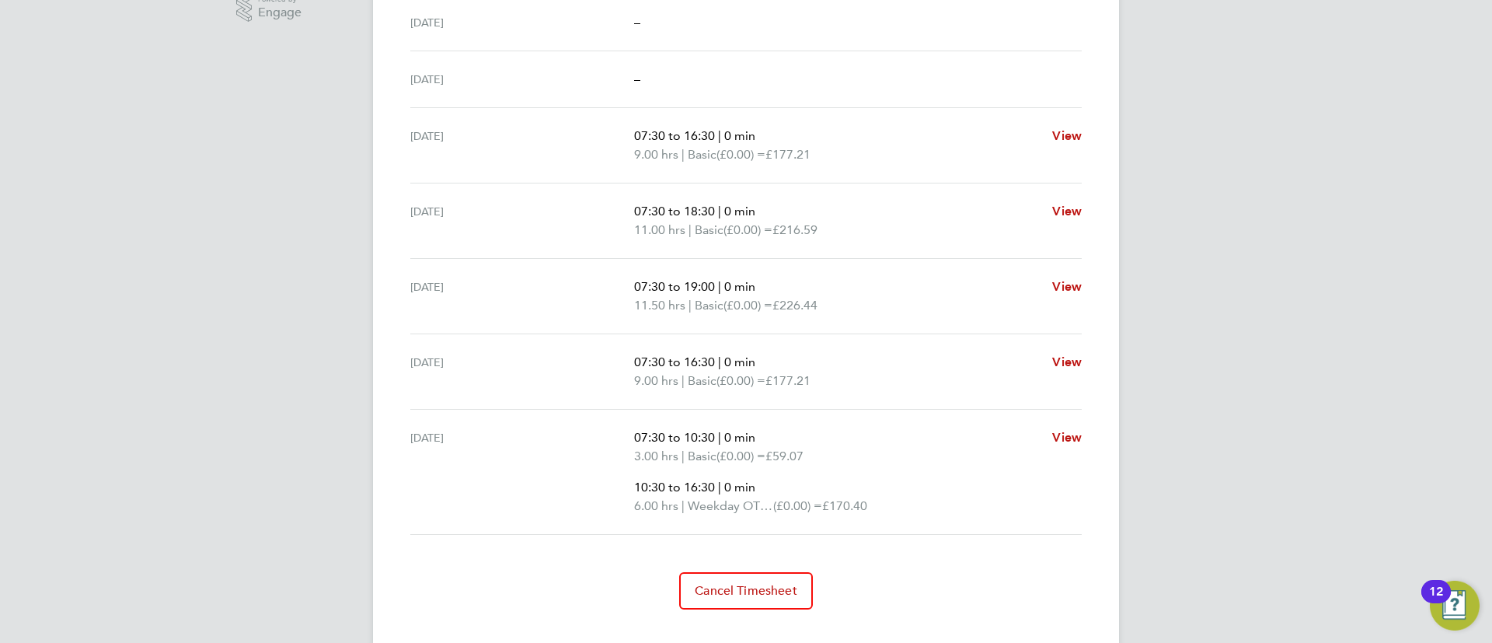
scroll to position [545, 0]
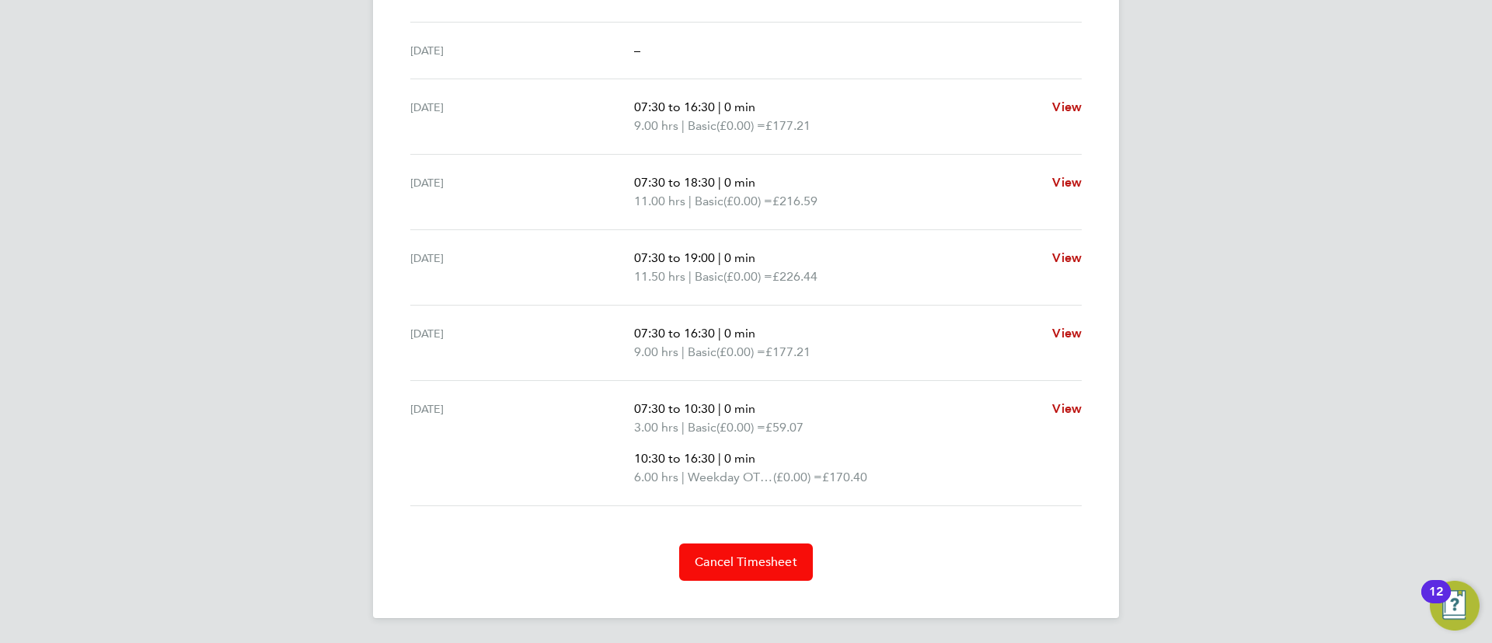
click at [712, 571] on button "Cancel Timesheet" at bounding box center [746, 561] width 134 height 37
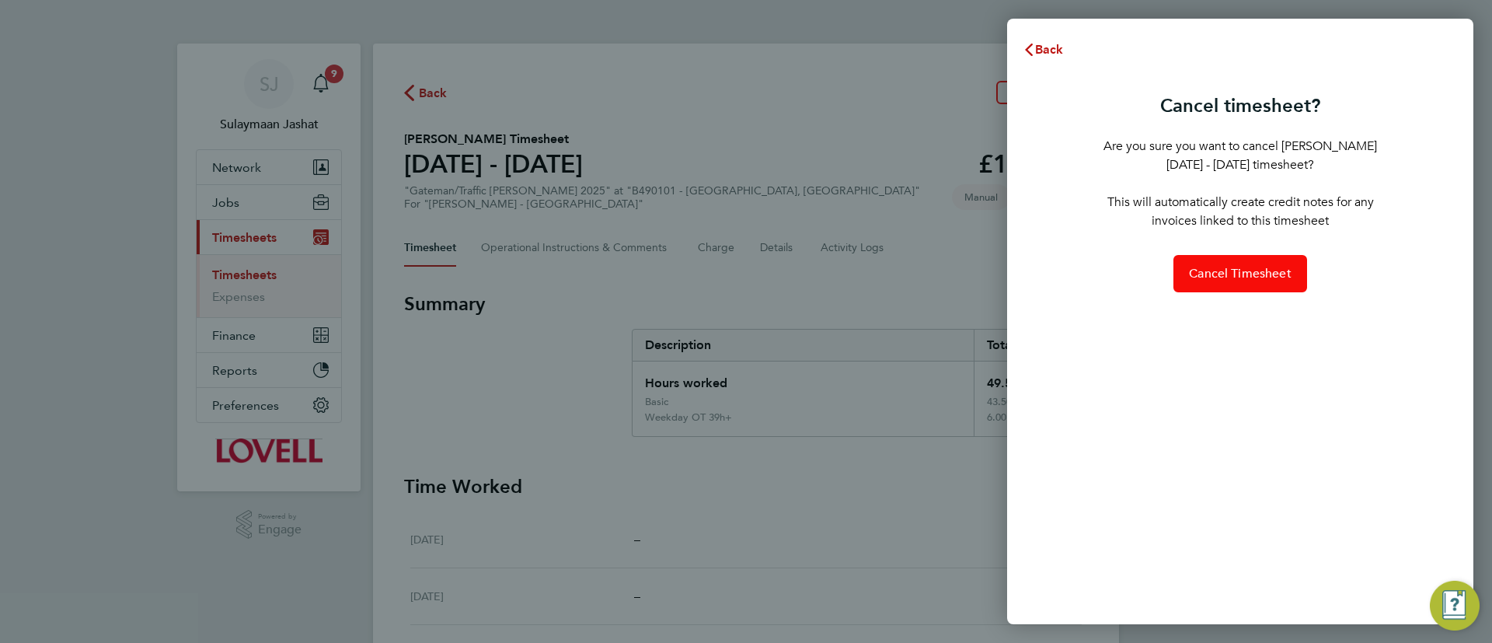
click at [1272, 266] on span "Cancel Timesheet" at bounding box center [1240, 274] width 103 height 16
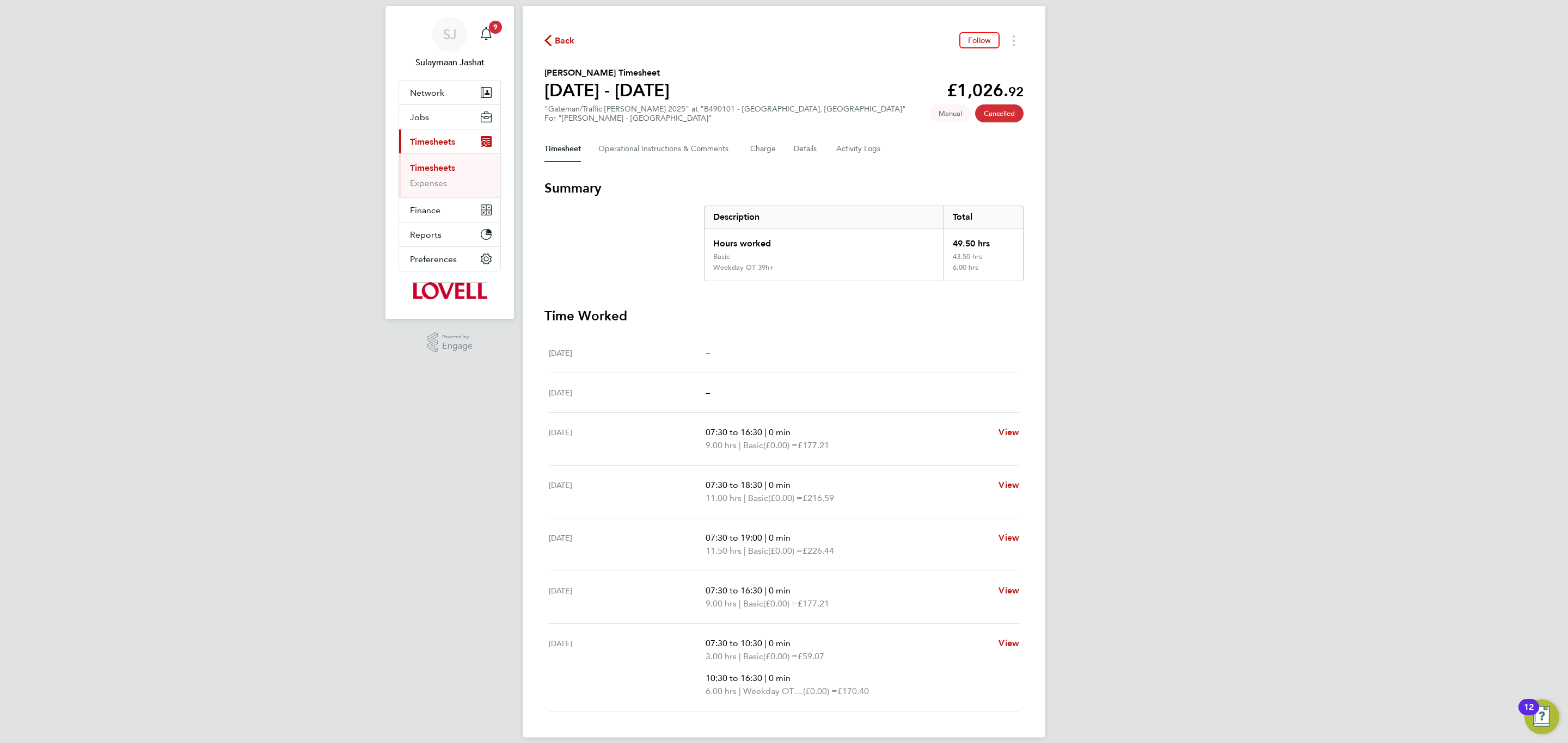
scroll to position [38, 0]
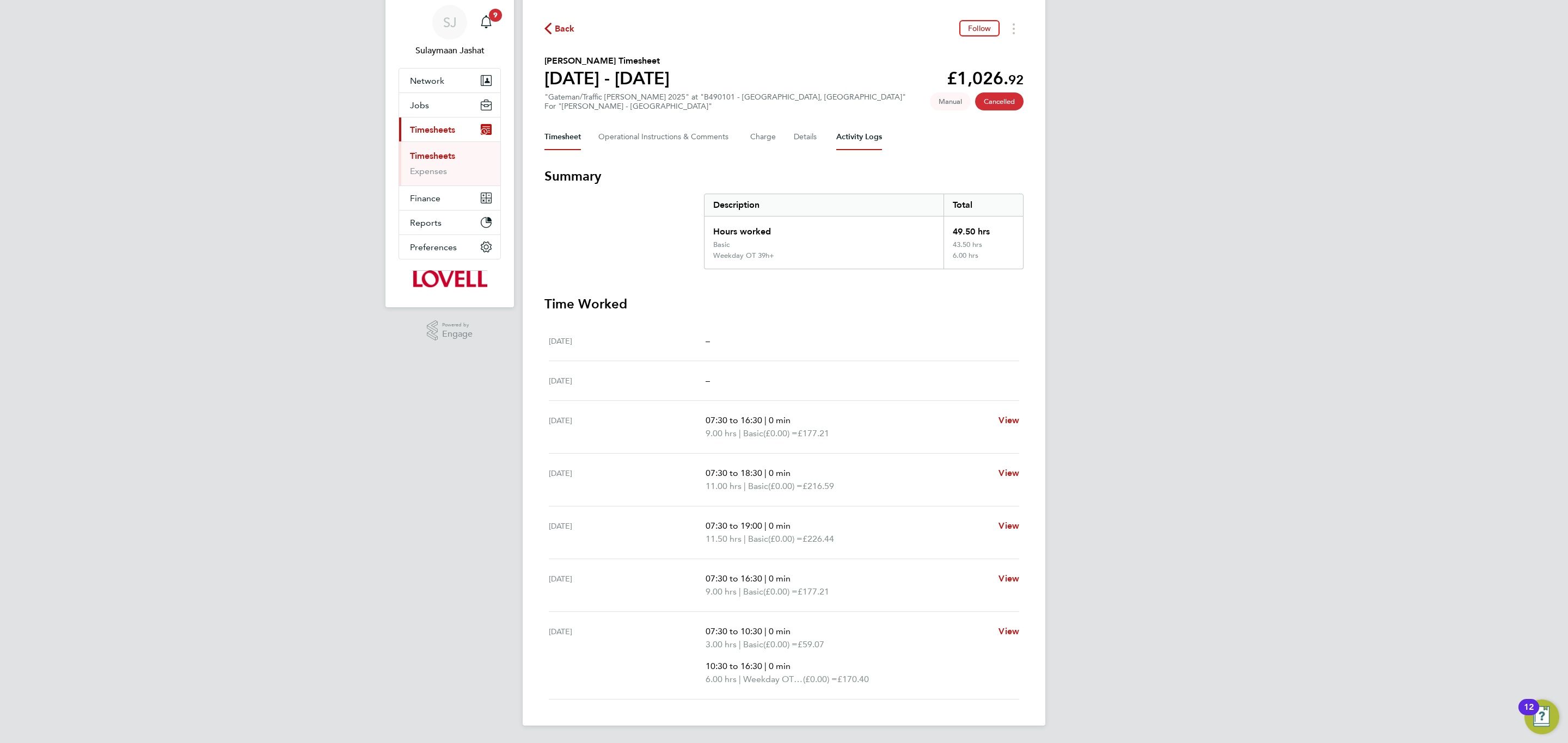
click at [855, 136] on Logs-tab "Activity Logs" at bounding box center [858, 137] width 46 height 26
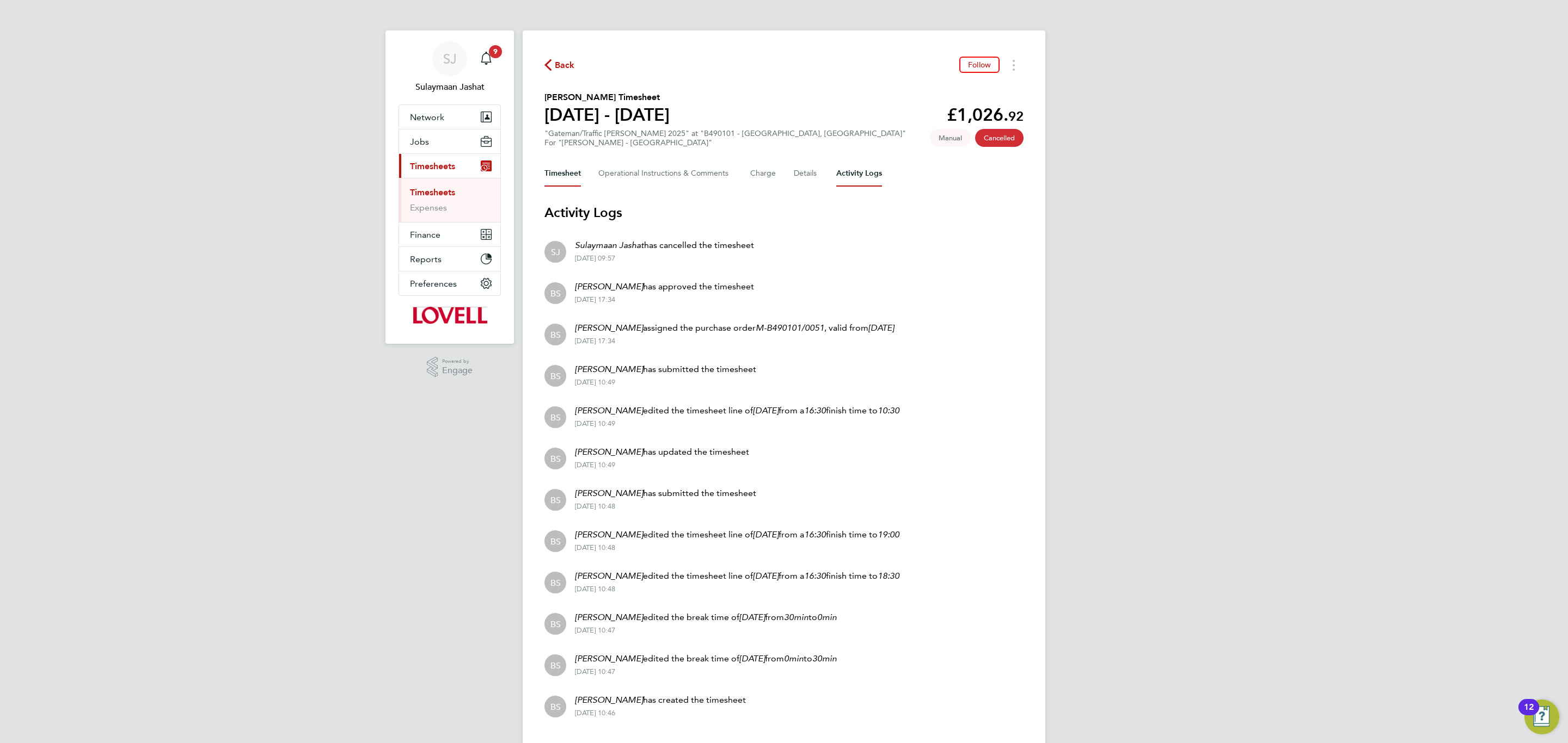
click at [573, 172] on button "Timesheet" at bounding box center [563, 173] width 36 height 26
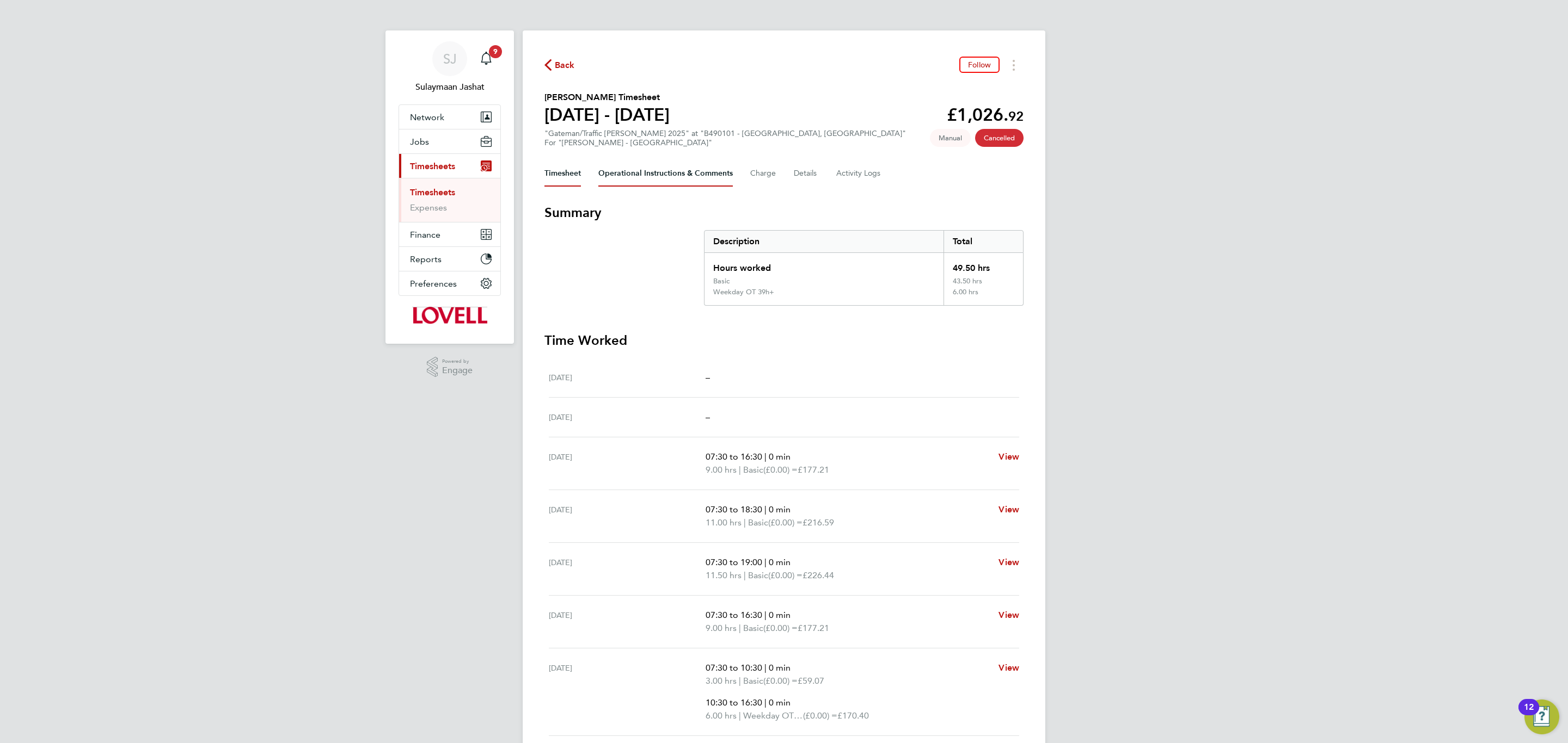
click at [694, 172] on Comments-tab "Operational Instructions & Comments" at bounding box center [666, 173] width 135 height 26
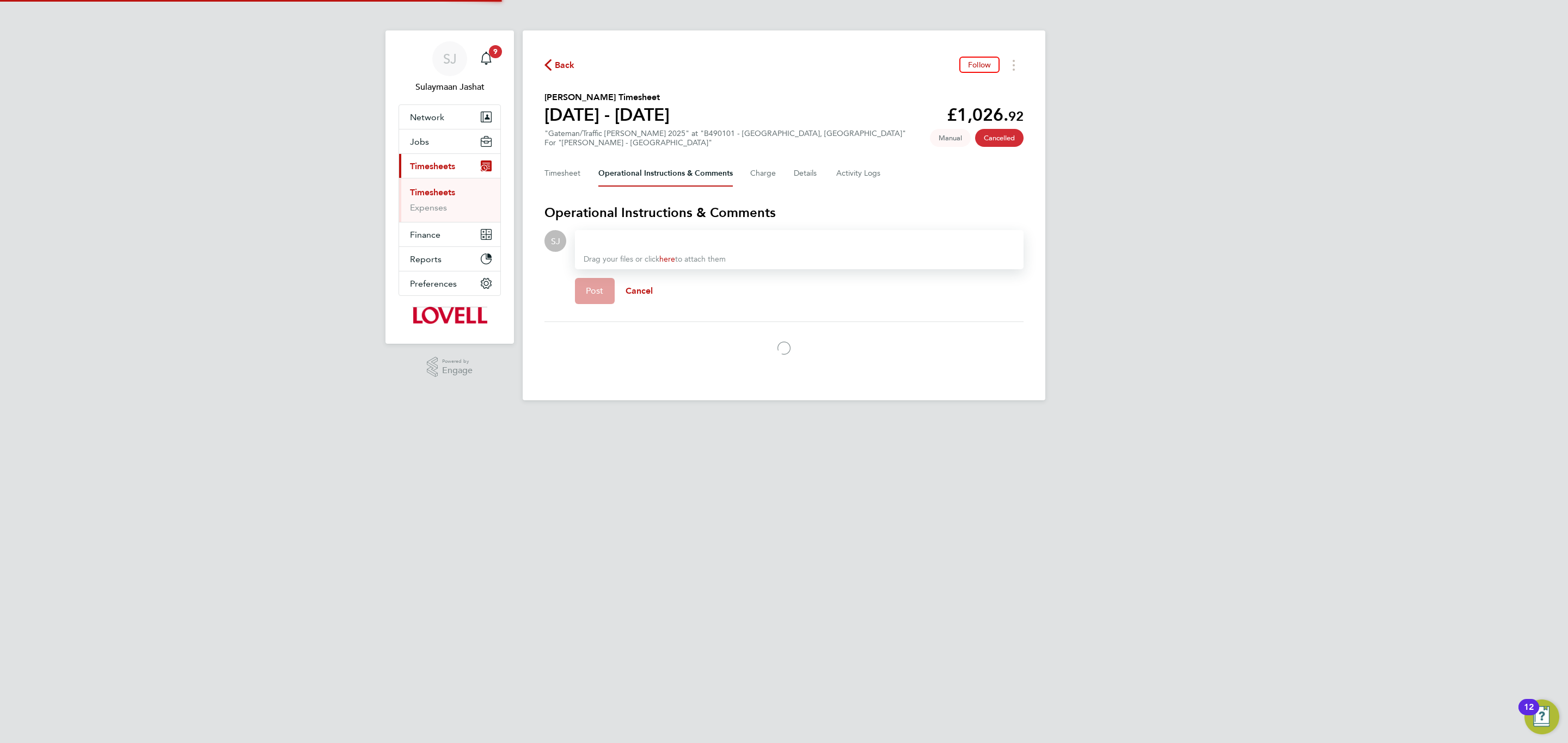
click at [614, 235] on div at bounding box center [799, 241] width 431 height 13
drag, startPoint x: 586, startPoint y: 286, endPoint x: 655, endPoint y: 277, distance: 69.6
click at [588, 286] on span "Post" at bounding box center [595, 291] width 18 height 11
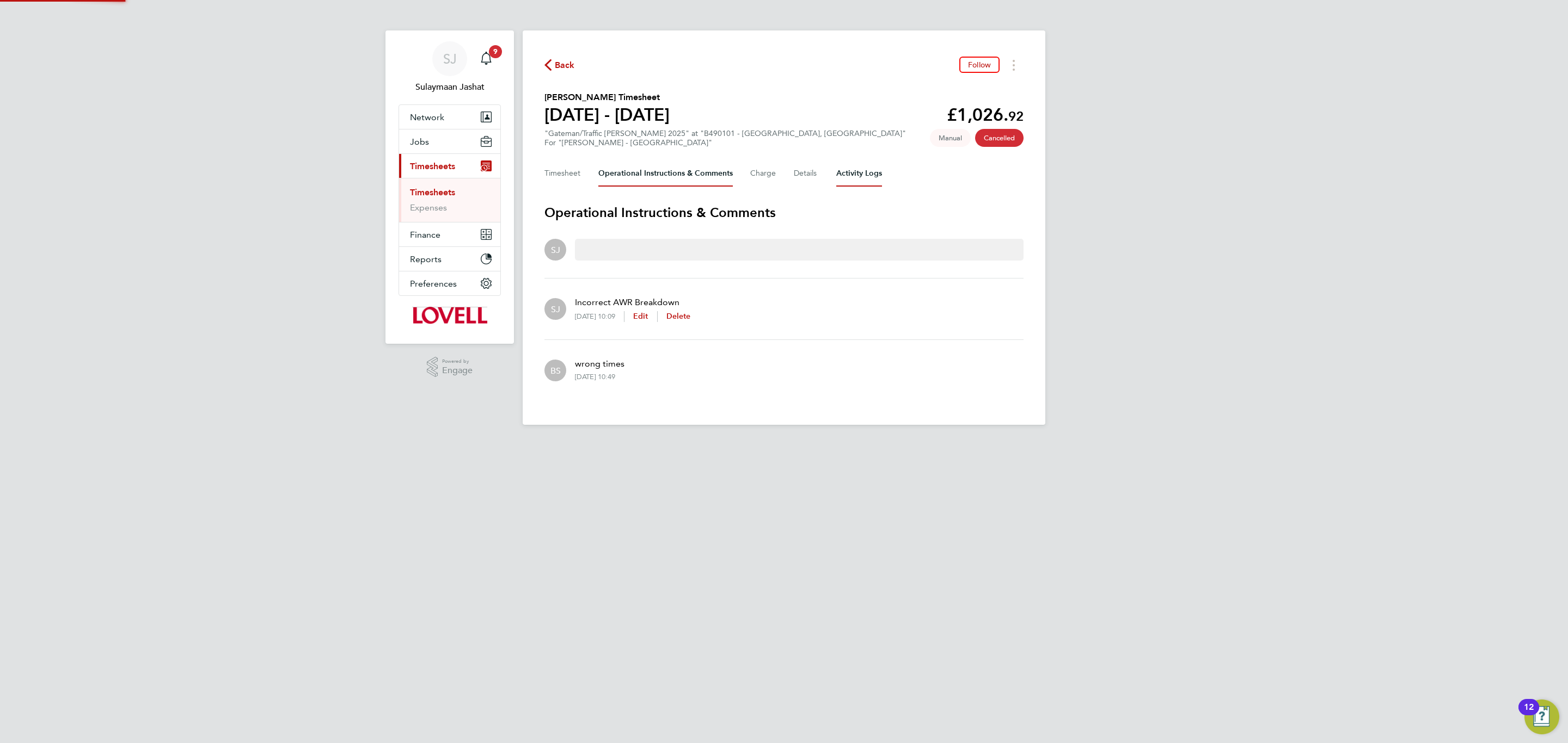
click at [854, 177] on Logs-tab "Activity Logs" at bounding box center [858, 173] width 46 height 26
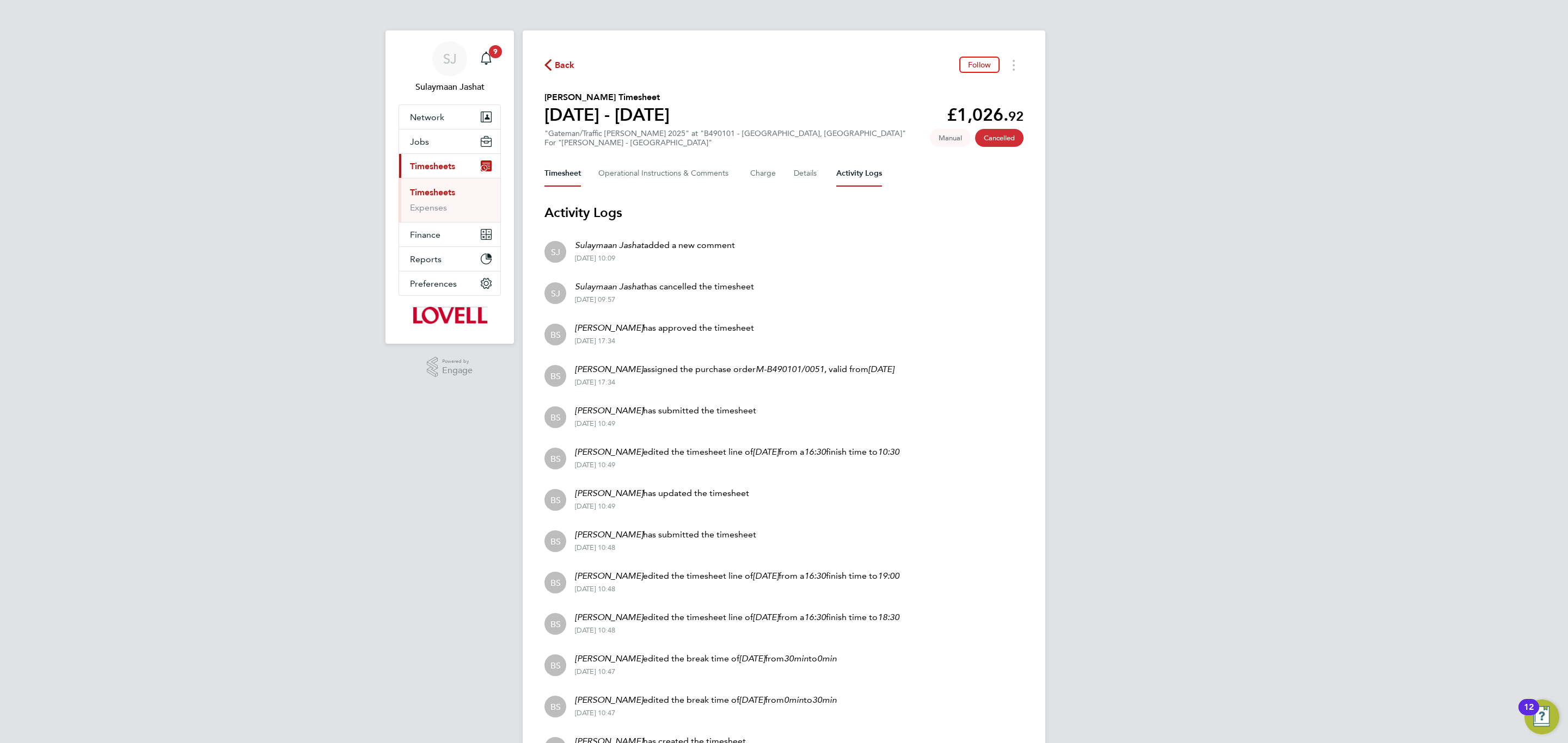
click at [567, 172] on button "Timesheet" at bounding box center [563, 173] width 36 height 26
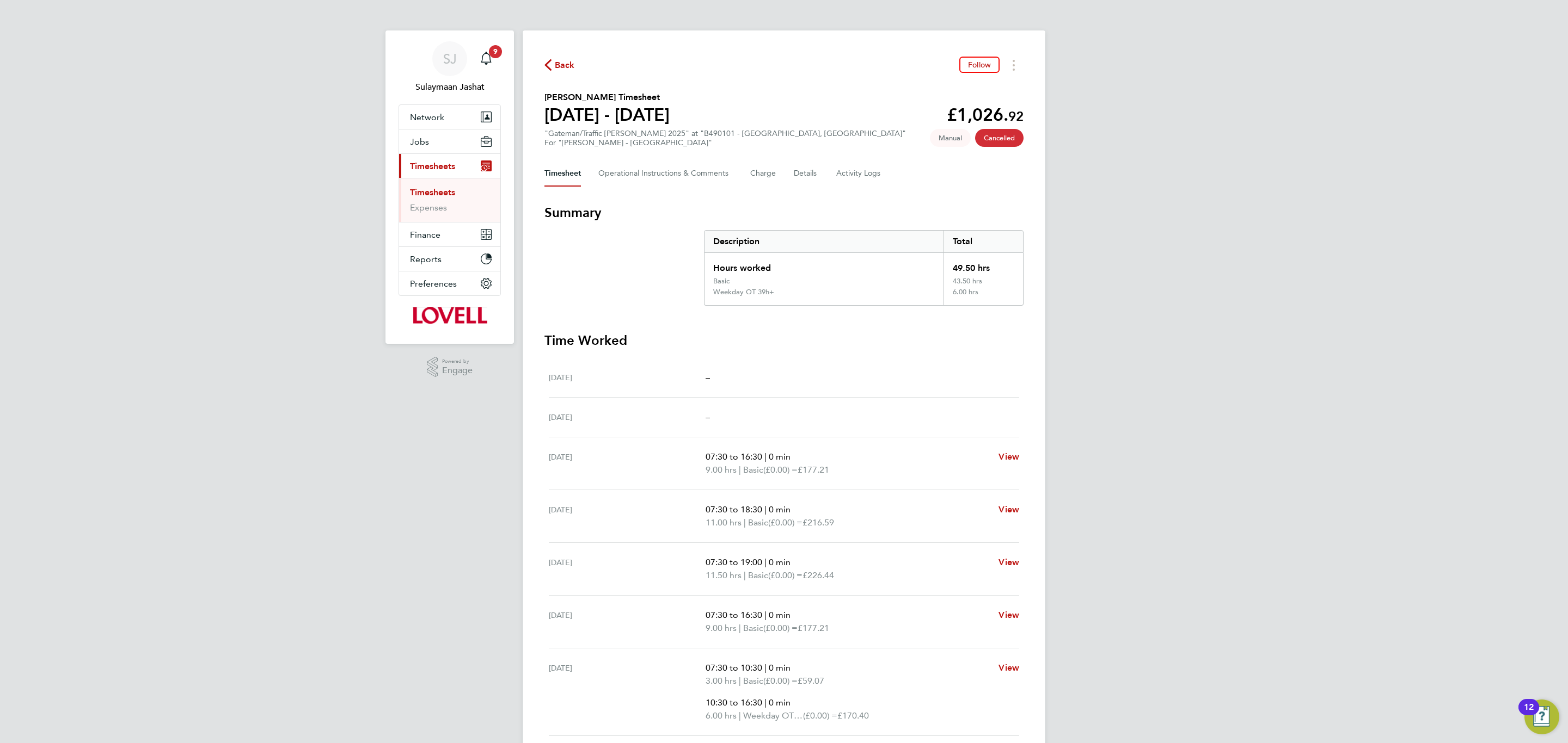
click at [786, 443] on div "Mon 18 Aug 07:30 to 16:30 | 0 min 9.00 hrs | Basic (£0.00) = £177.21 View" at bounding box center [783, 464] width 470 height 53
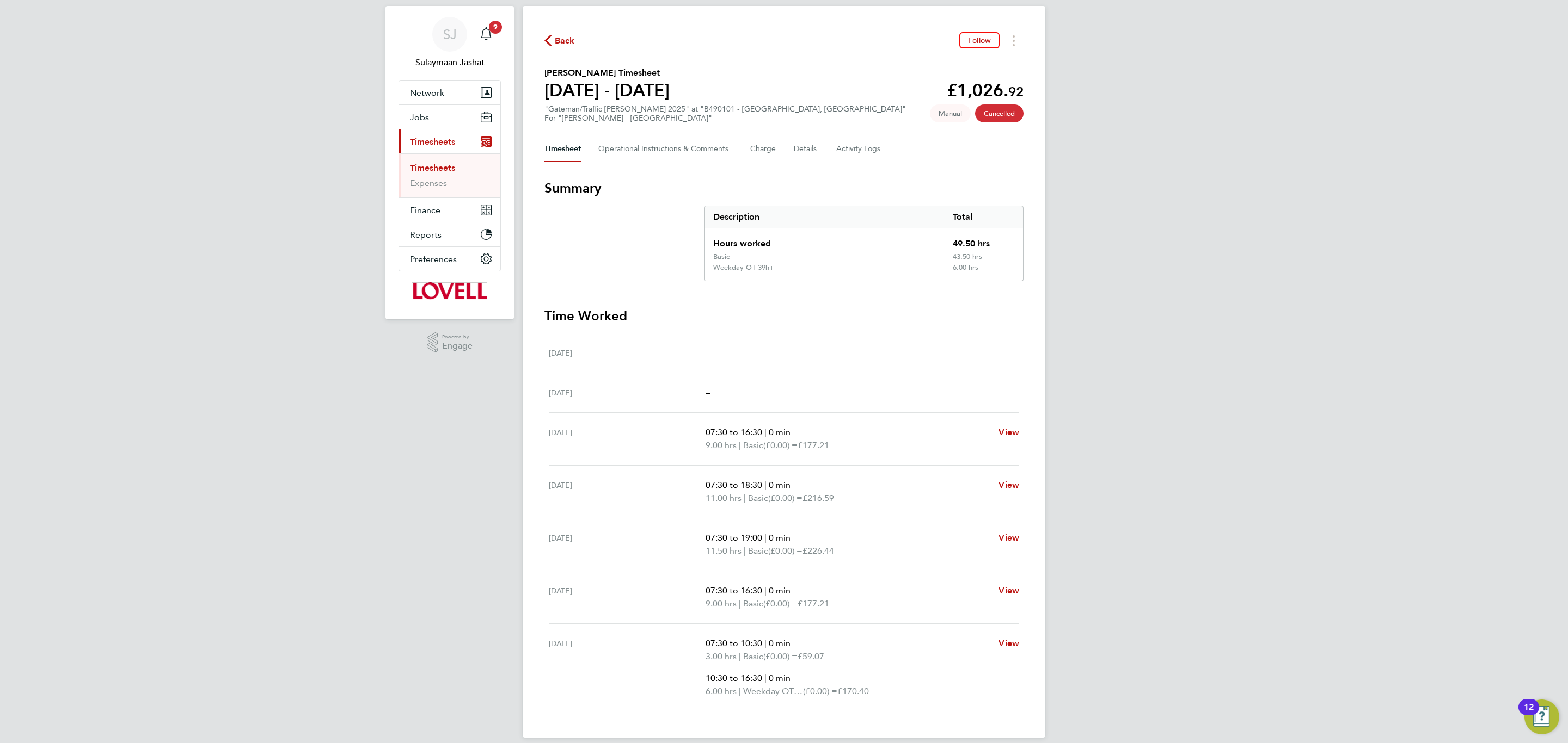
scroll to position [38, 0]
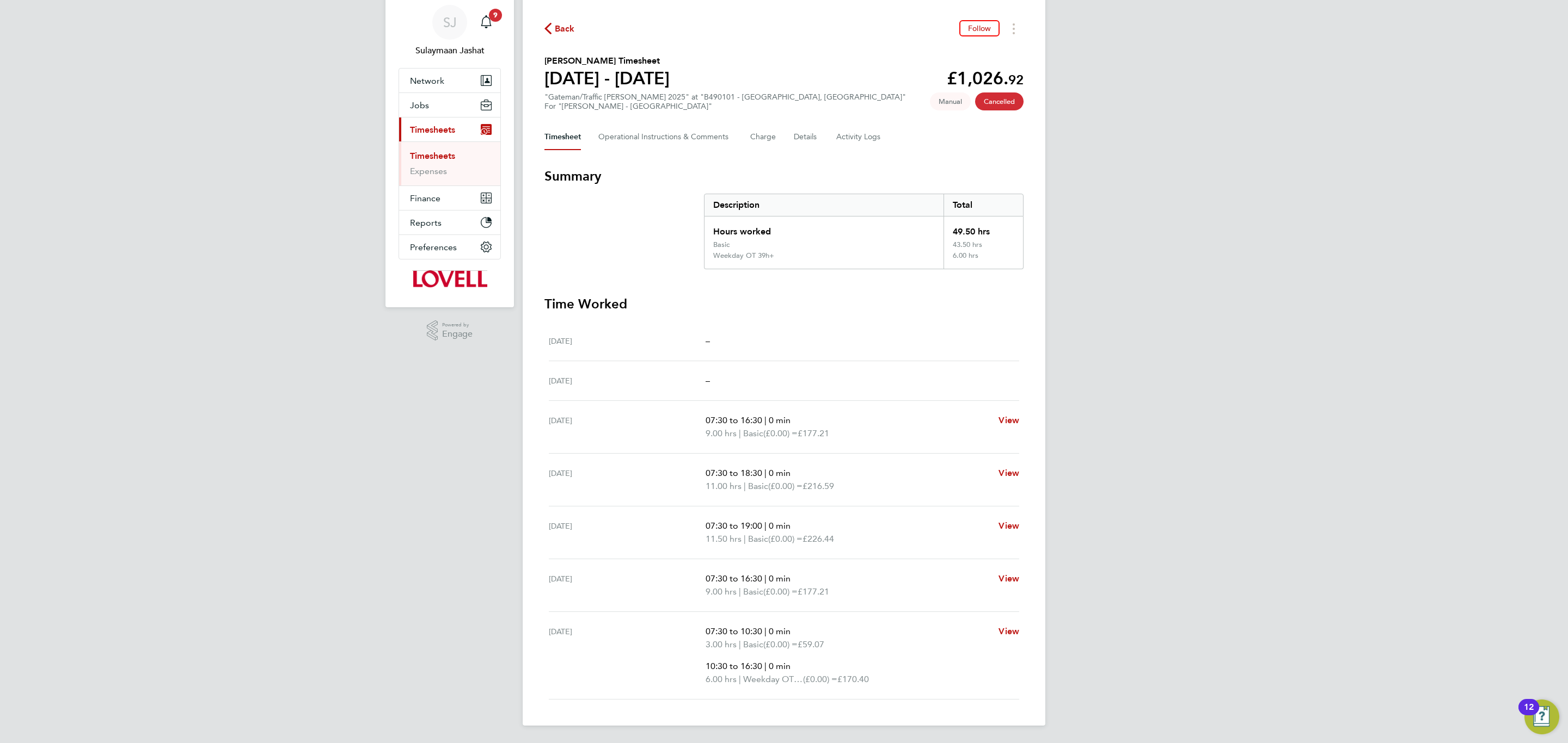
click at [765, 450] on span "Basic" at bounding box center [758, 486] width 20 height 13
click at [758, 450] on div "Wed 20 Aug 07:30 to 19:00 | 0 min 11.50 hrs | Basic (£0.00) = £226.44 View" at bounding box center [783, 532] width 470 height 53
click at [758, 450] on span "Basic" at bounding box center [758, 539] width 20 height 13
click at [760, 450] on span "Basic" at bounding box center [758, 486] width 20 height 13
click at [763, 450] on div "Wed 20 Aug 07:30 to 19:00 | 0 min 11.50 hrs | Basic (£0.00) = £226.44 View" at bounding box center [783, 532] width 470 height 53
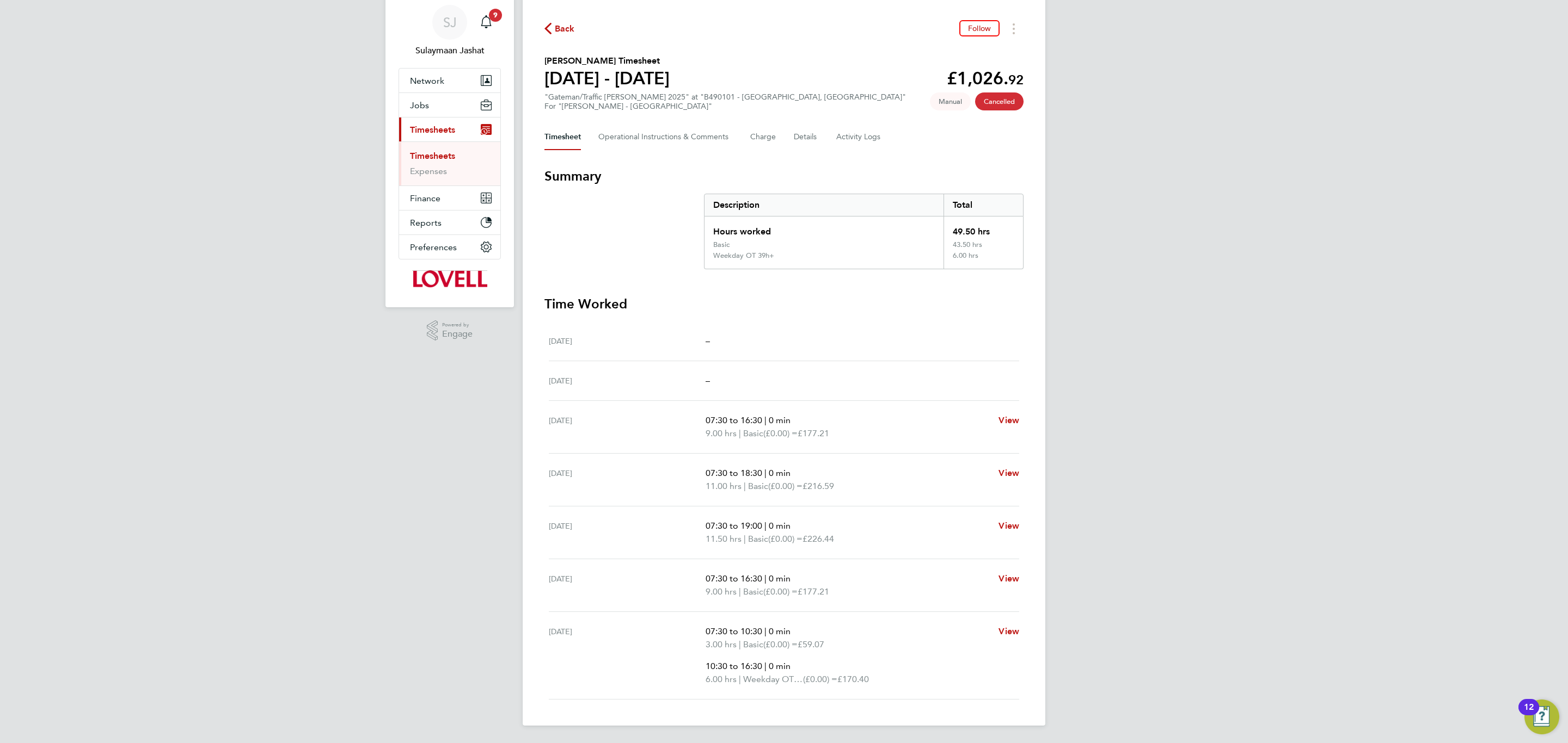
click at [763, 450] on span "Basic" at bounding box center [758, 486] width 20 height 13
click at [662, 130] on Comments-tab "Operational Instructions & Comments" at bounding box center [666, 137] width 135 height 26
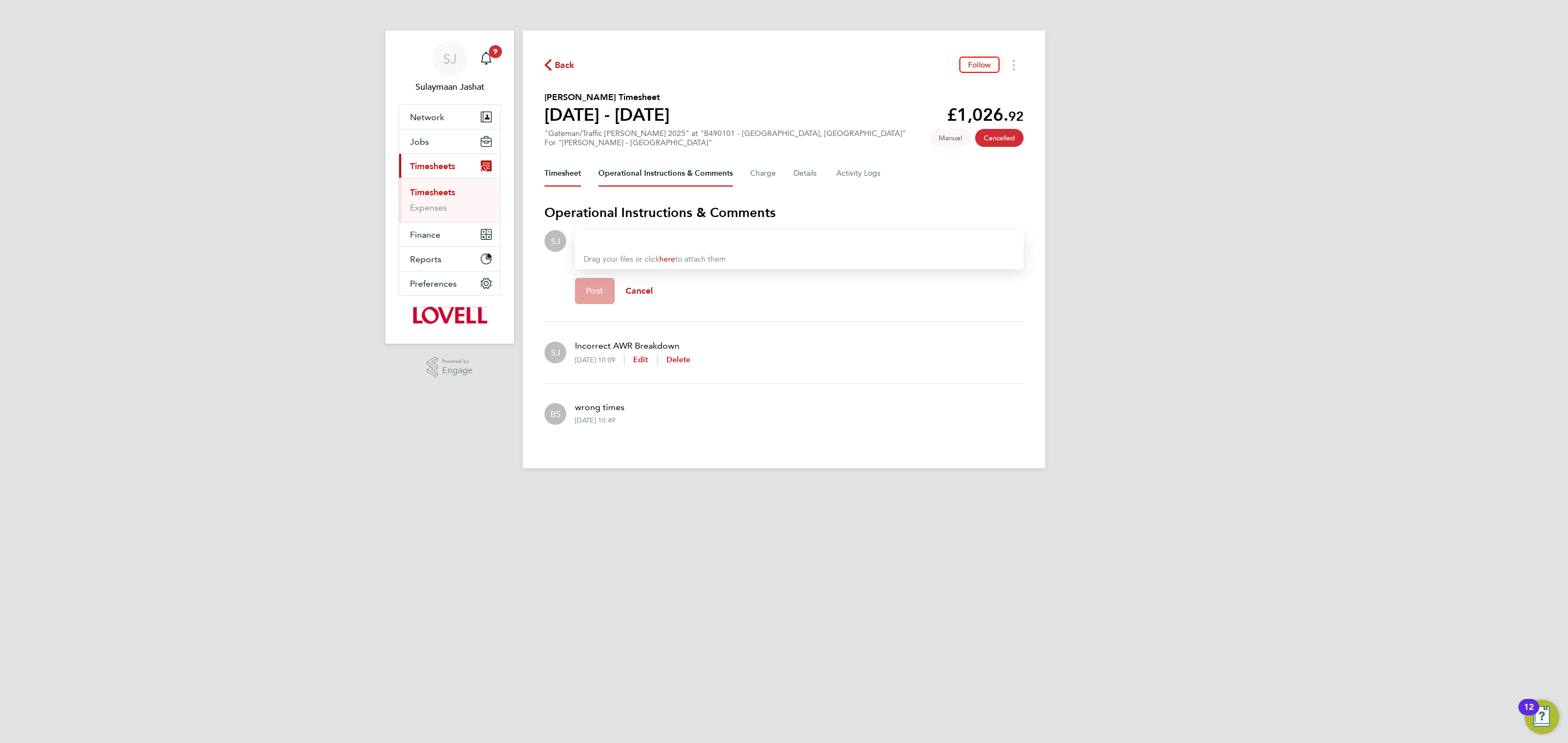
click at [558, 175] on button "Timesheet" at bounding box center [563, 173] width 36 height 26
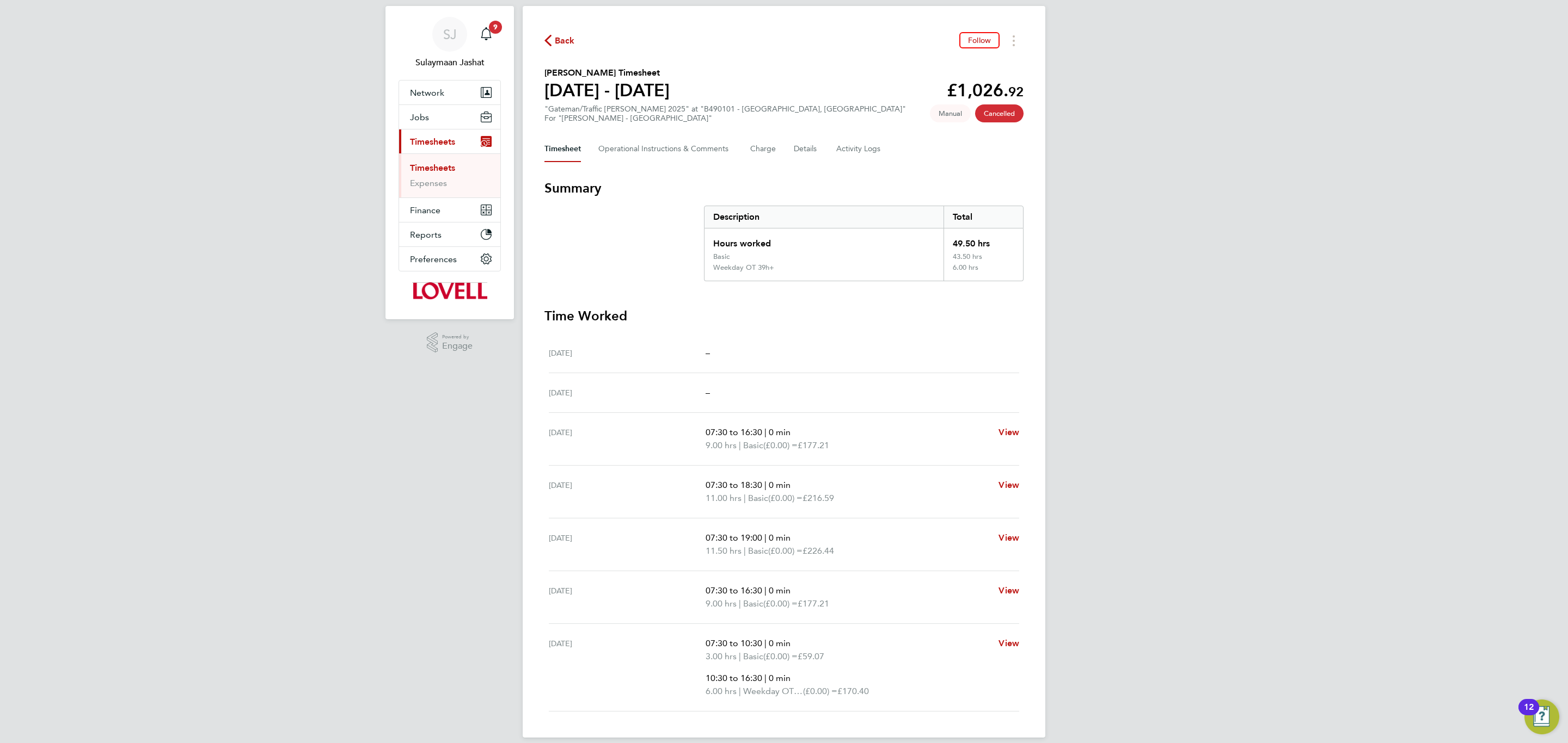
scroll to position [38, 0]
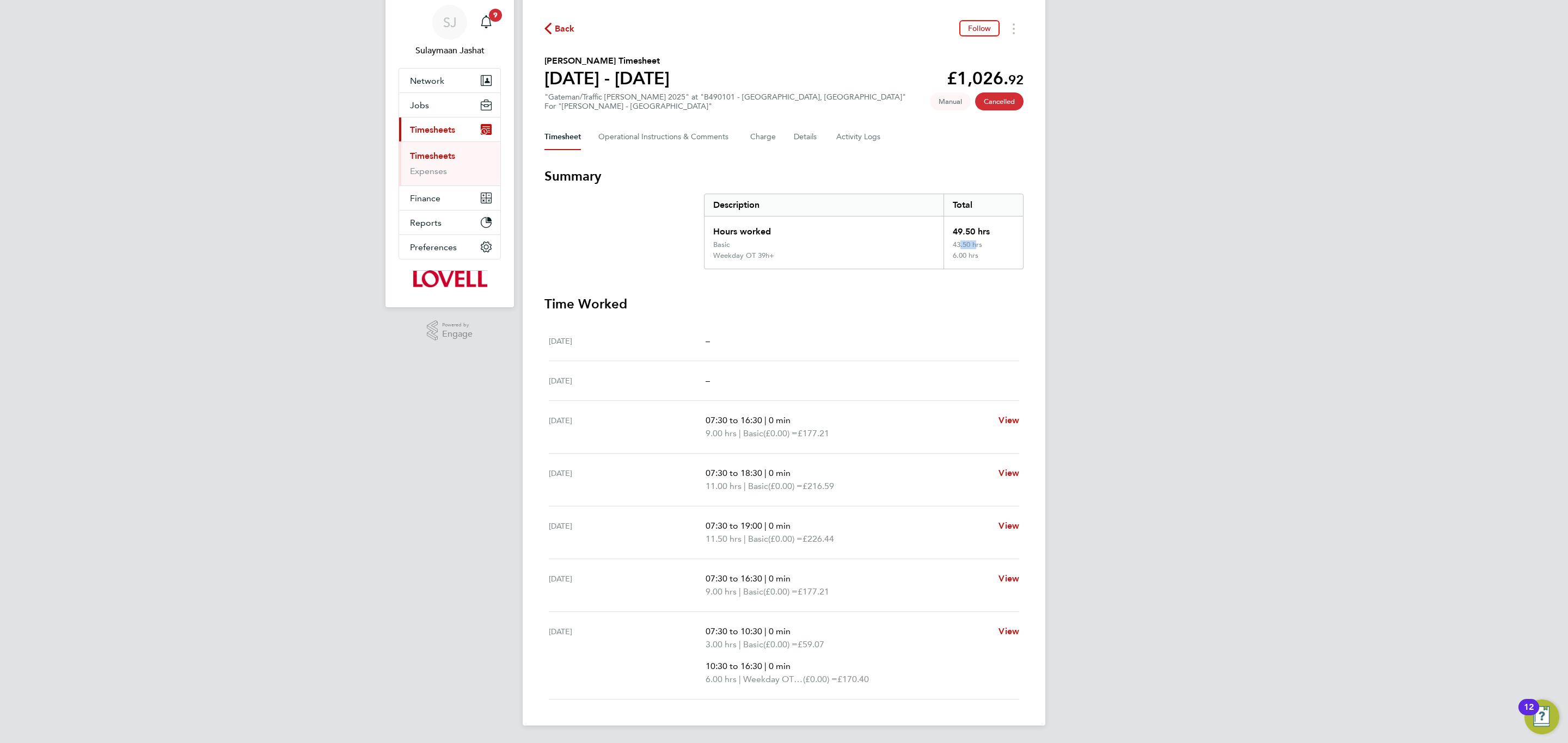
drag, startPoint x: 957, startPoint y: 240, endPoint x: 972, endPoint y: 242, distance: 15.1
click at [972, 242] on div "43.50 hrs" at bounding box center [982, 246] width 79 height 11
click at [982, 279] on section "Summary Description Total Hours worked 49.50 hrs Basic 43.50 hrs Weekday OT 39h…" at bounding box center [784, 433] width 479 height 532
drag, startPoint x: 743, startPoint y: 524, endPoint x: 777, endPoint y: 521, distance: 34.1
click at [777, 450] on p "07:30 to 19:00 | 0 min" at bounding box center [848, 526] width 284 height 13
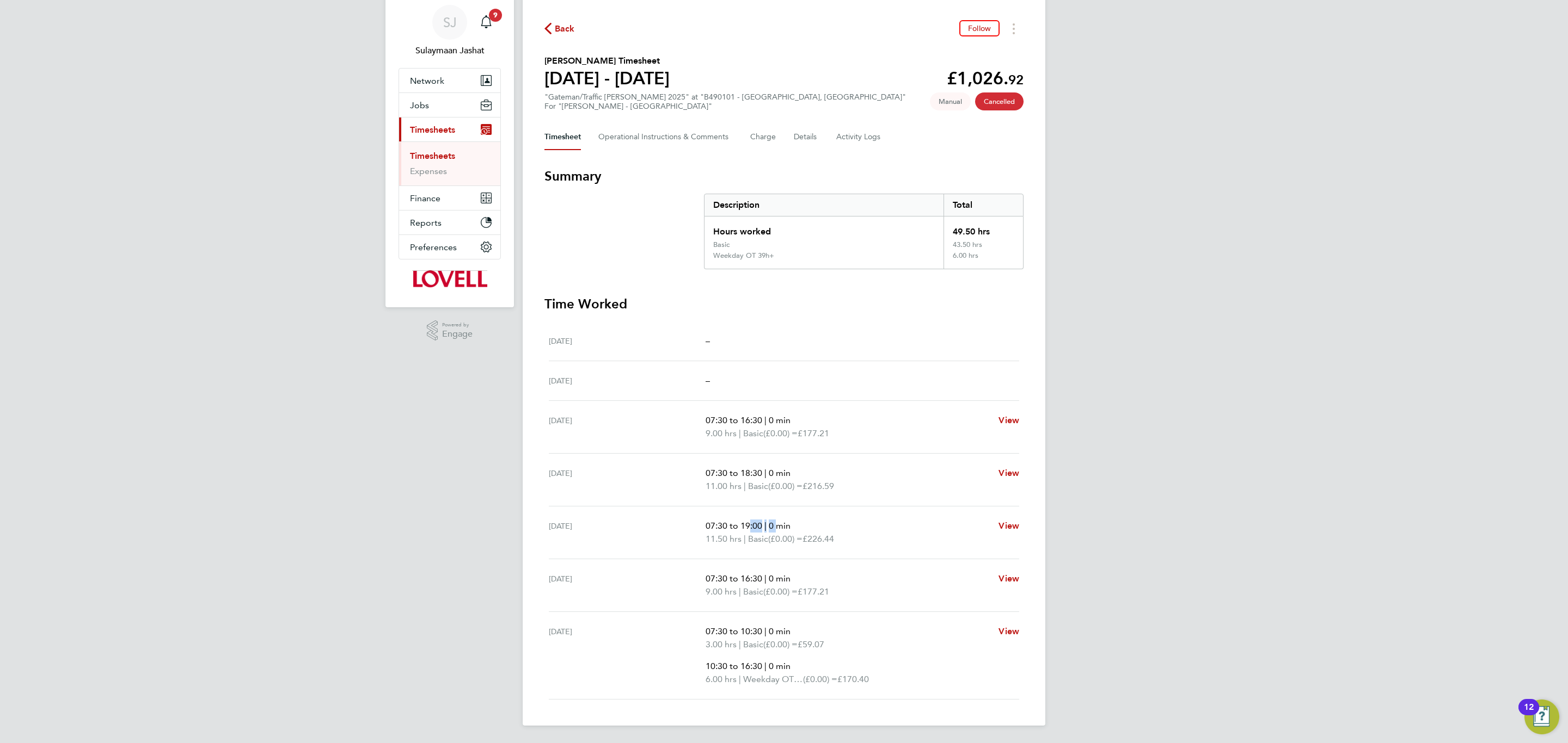
drag, startPoint x: 745, startPoint y: 467, endPoint x: 765, endPoint y: 467, distance: 20.0
click at [765, 450] on p "07:30 to 18:30 | 0 min" at bounding box center [848, 473] width 284 height 13
drag, startPoint x: 956, startPoint y: 225, endPoint x: 985, endPoint y: 228, distance: 29.2
click at [985, 228] on div "49.50 hrs" at bounding box center [982, 228] width 79 height 24
click at [995, 228] on div "49.50 hrs" at bounding box center [982, 228] width 79 height 24
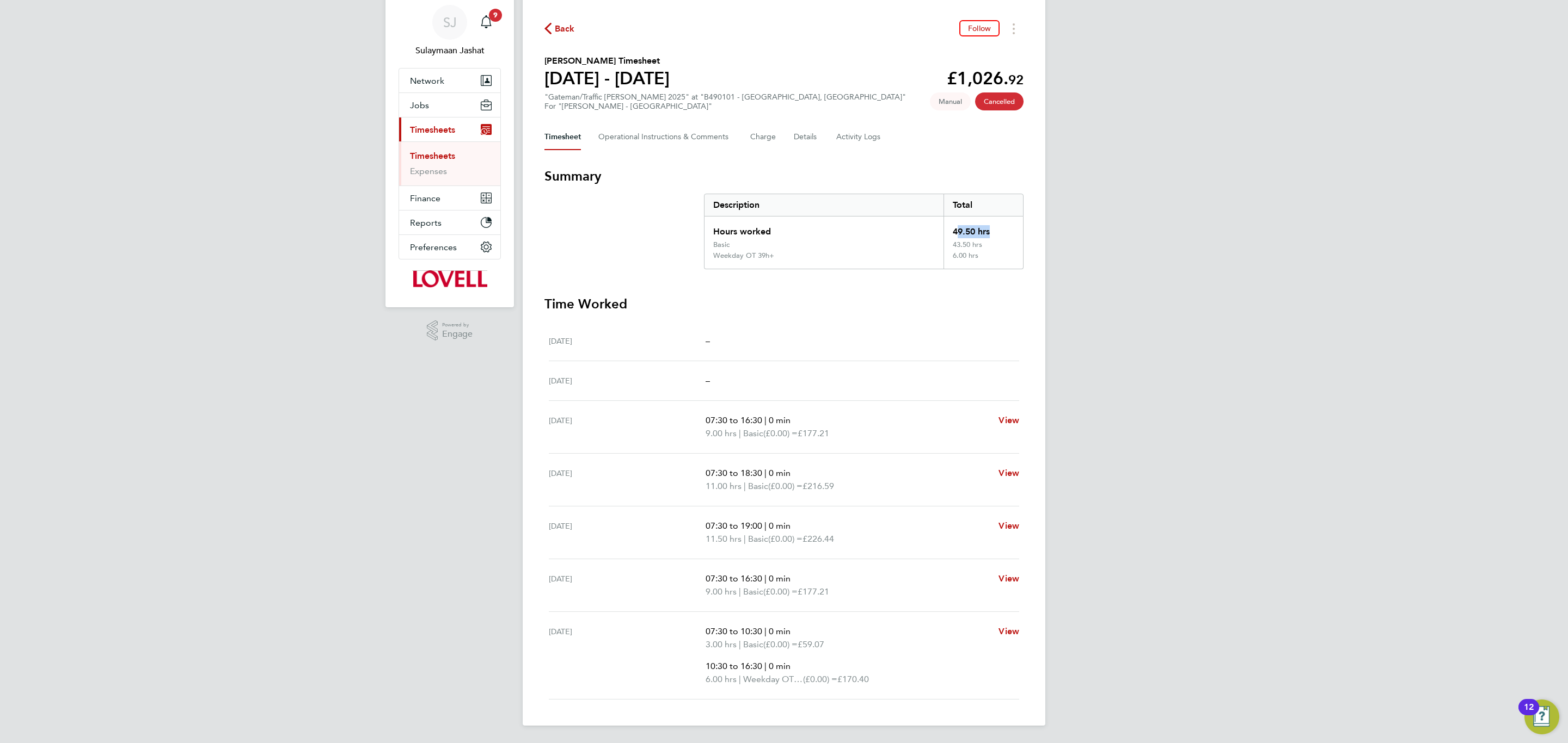
drag, startPoint x: 989, startPoint y: 228, endPoint x: 952, endPoint y: 227, distance: 37.0
click at [952, 227] on div "49.50 hrs" at bounding box center [982, 228] width 79 height 24
click at [810, 326] on div "Sat 16 Aug –" at bounding box center [783, 341] width 470 height 40
click at [680, 268] on section "Summary Description Total Hours worked 49.50 hrs Basic 43.50 hrs Weekday OT 39h…" at bounding box center [784, 433] width 479 height 532
click at [760, 419] on span "07:30 to 16:30" at bounding box center [734, 420] width 57 height 11
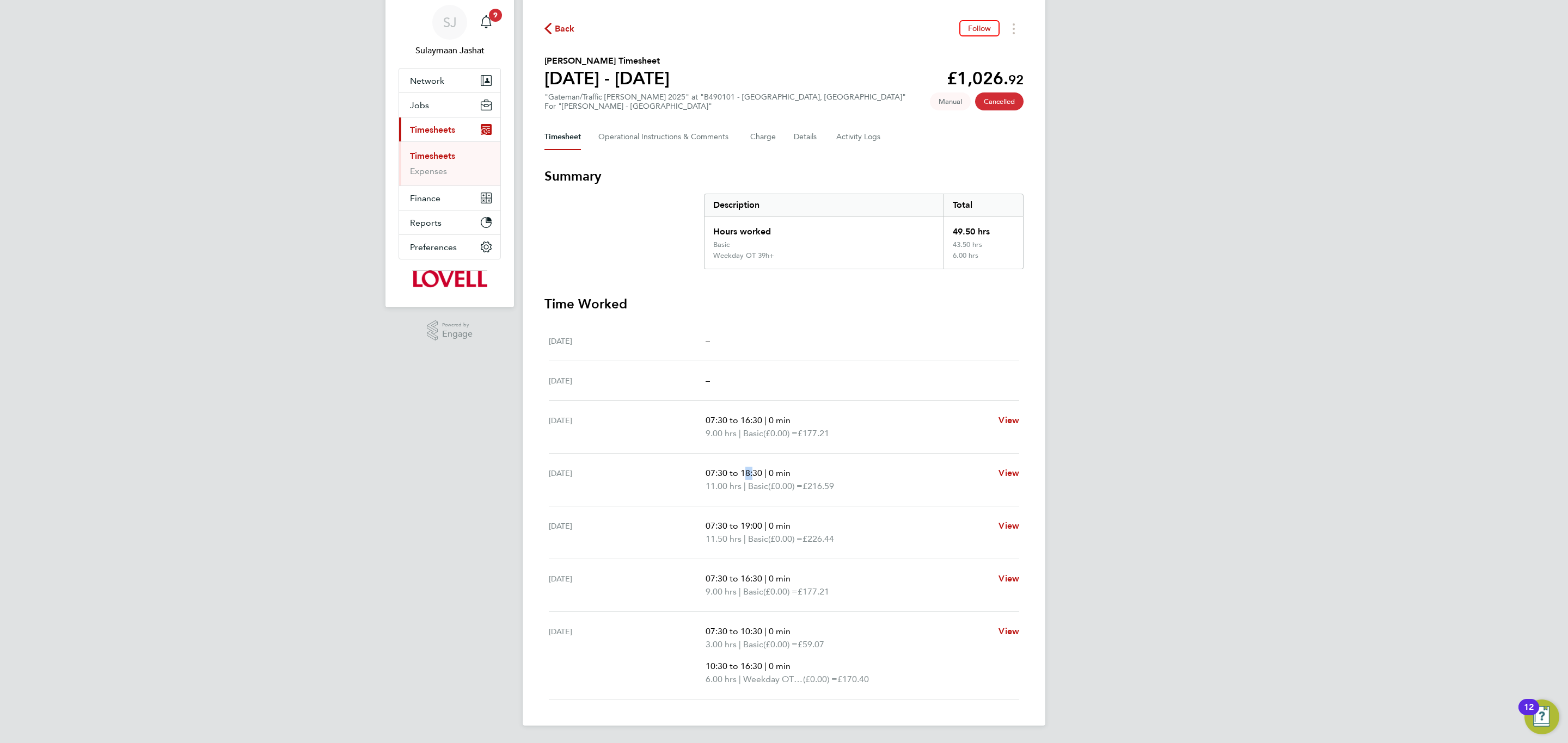
drag, startPoint x: 750, startPoint y: 475, endPoint x: 741, endPoint y: 475, distance: 9.0
click at [741, 450] on span "07:30 to 18:30" at bounding box center [734, 473] width 57 height 11
click at [743, 450] on div "Tue 19 Aug 07:30 to 18:30 | 0 min 11.00 hrs | Basic (£0.00) = £216.59 View" at bounding box center [783, 480] width 470 height 53
drag, startPoint x: 770, startPoint y: 462, endPoint x: 764, endPoint y: 469, distance: 9.2
click at [768, 450] on div "Tue 19 Aug 07:30 to 18:30 | 0 min 11.00 hrs | Basic (£0.00) = £216.59 View" at bounding box center [783, 480] width 470 height 53
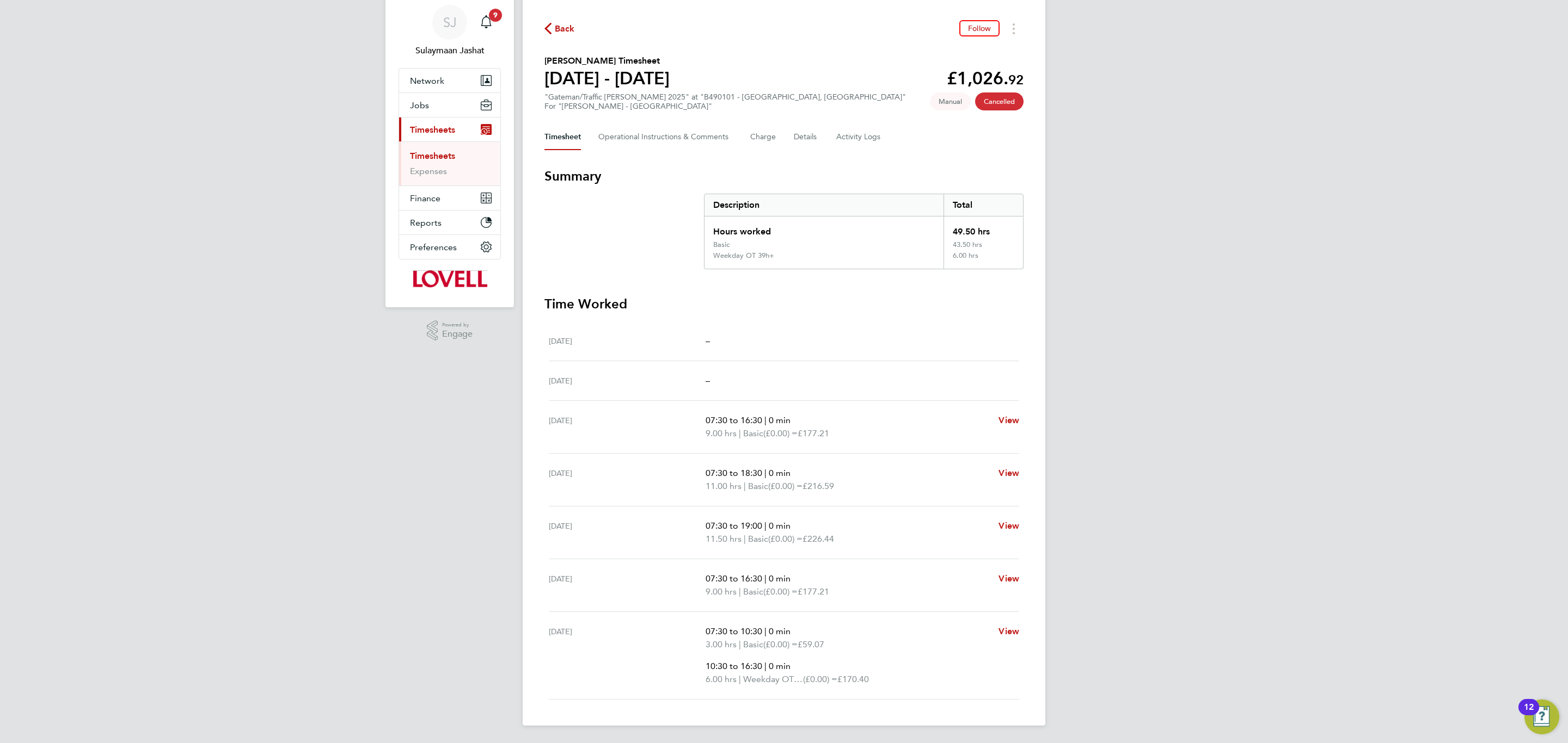
drag, startPoint x: 755, startPoint y: 473, endPoint x: 736, endPoint y: 474, distance: 19.0
click at [736, 450] on span "07:30 to 18:30" at bounding box center [734, 473] width 57 height 11
click at [672, 140] on Comments-tab "Operational Instructions & Comments" at bounding box center [666, 137] width 135 height 26
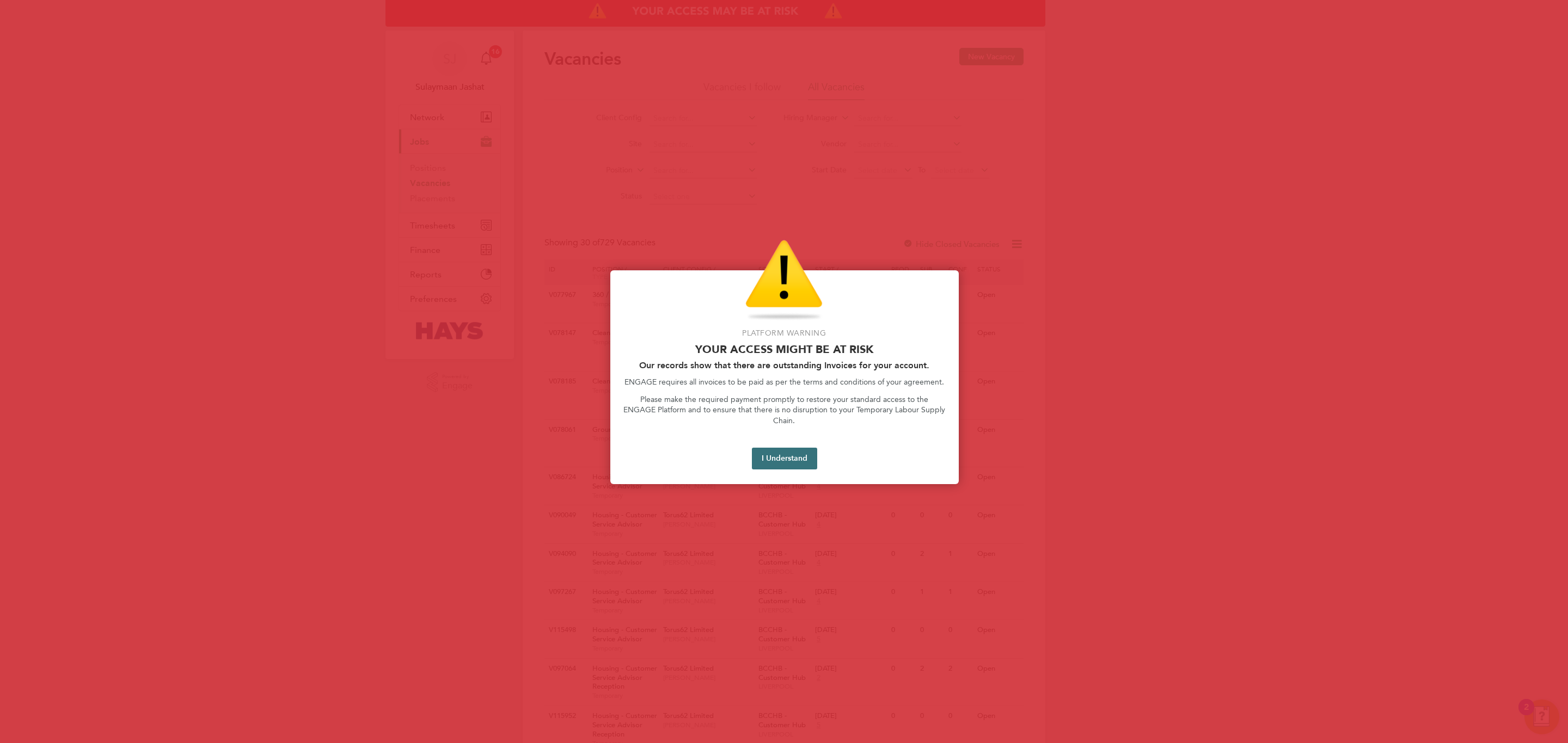
click at [786, 449] on button "I Understand" at bounding box center [784, 458] width 65 height 22
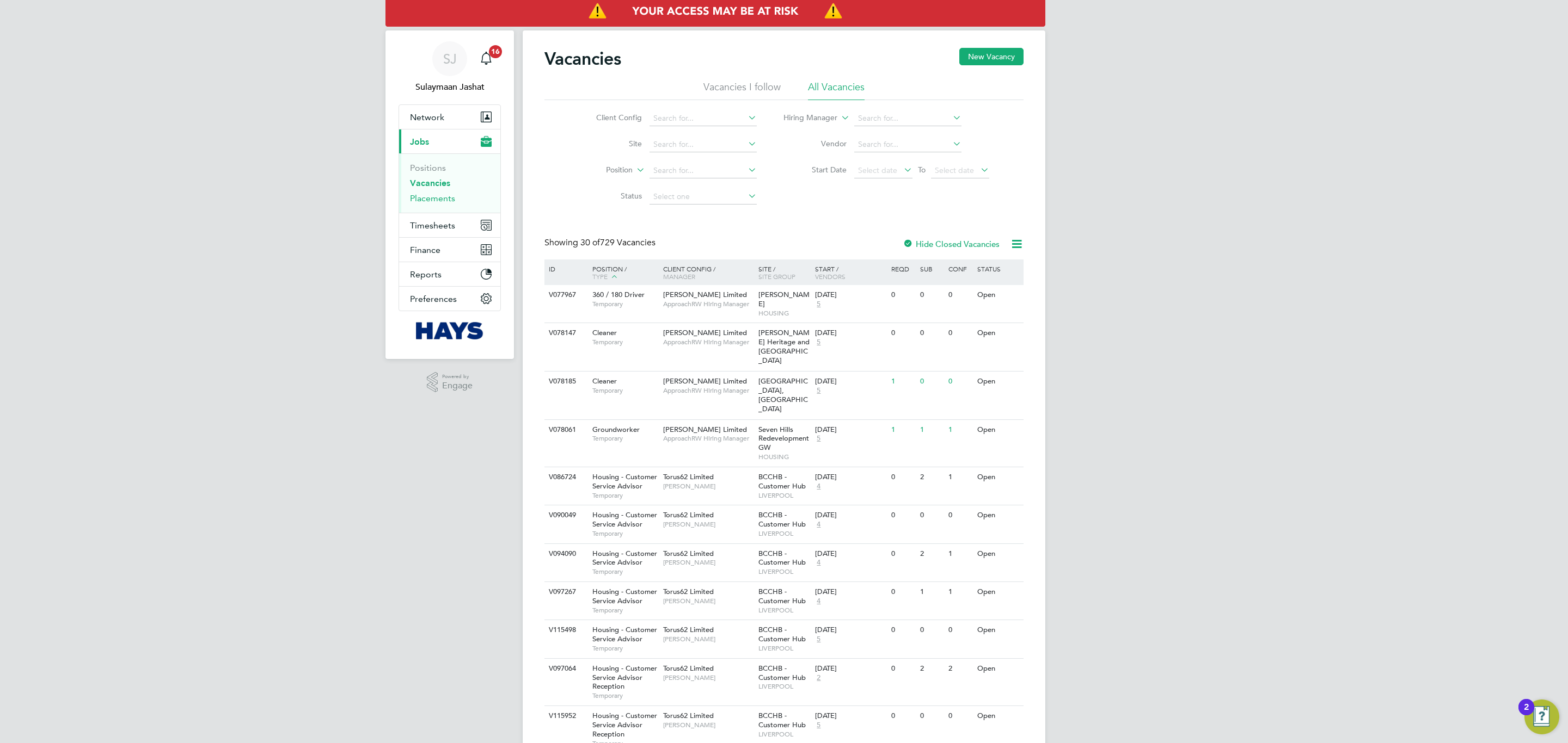
click at [453, 203] on link "Placements" at bounding box center [432, 198] width 45 height 11
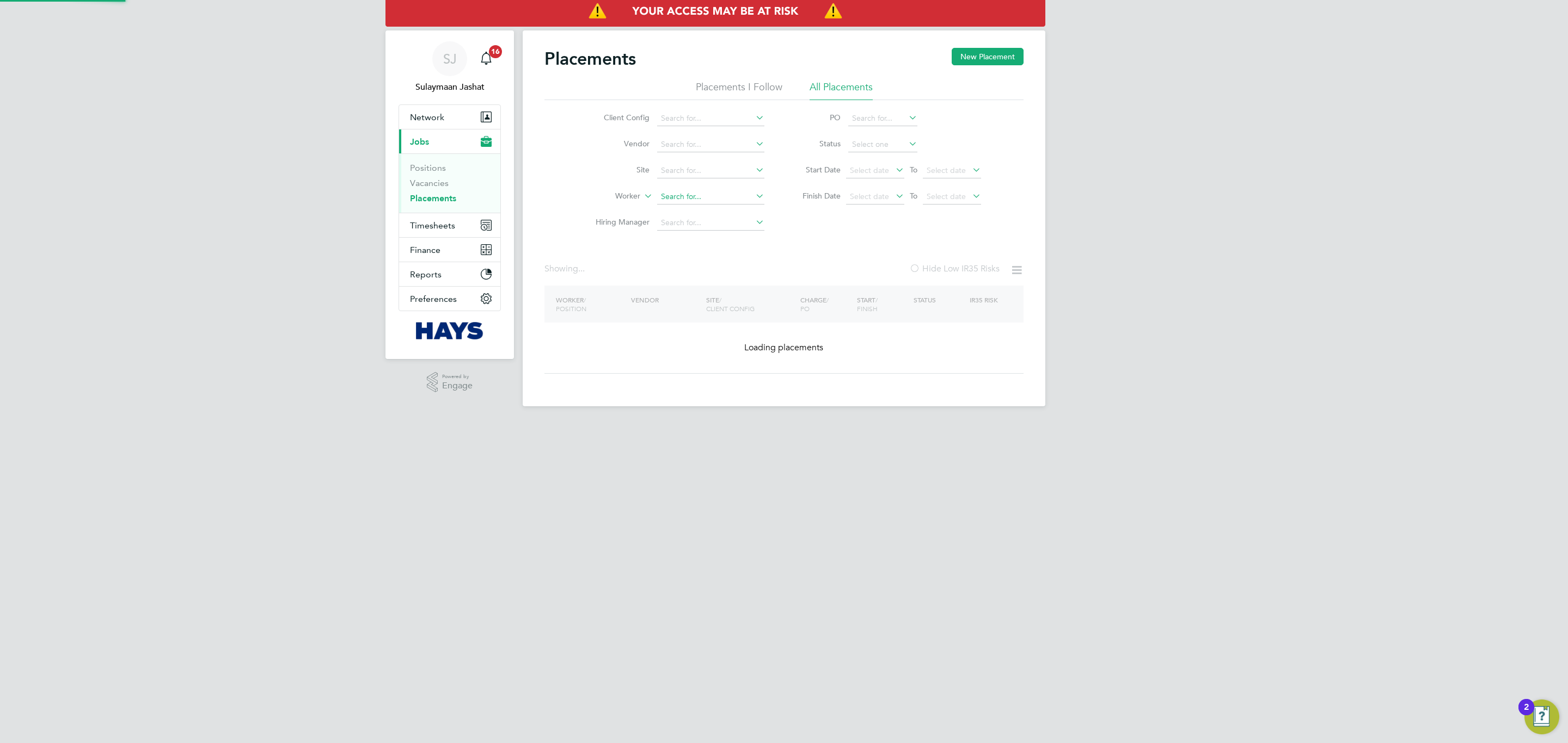
click at [697, 193] on input at bounding box center [710, 197] width 107 height 15
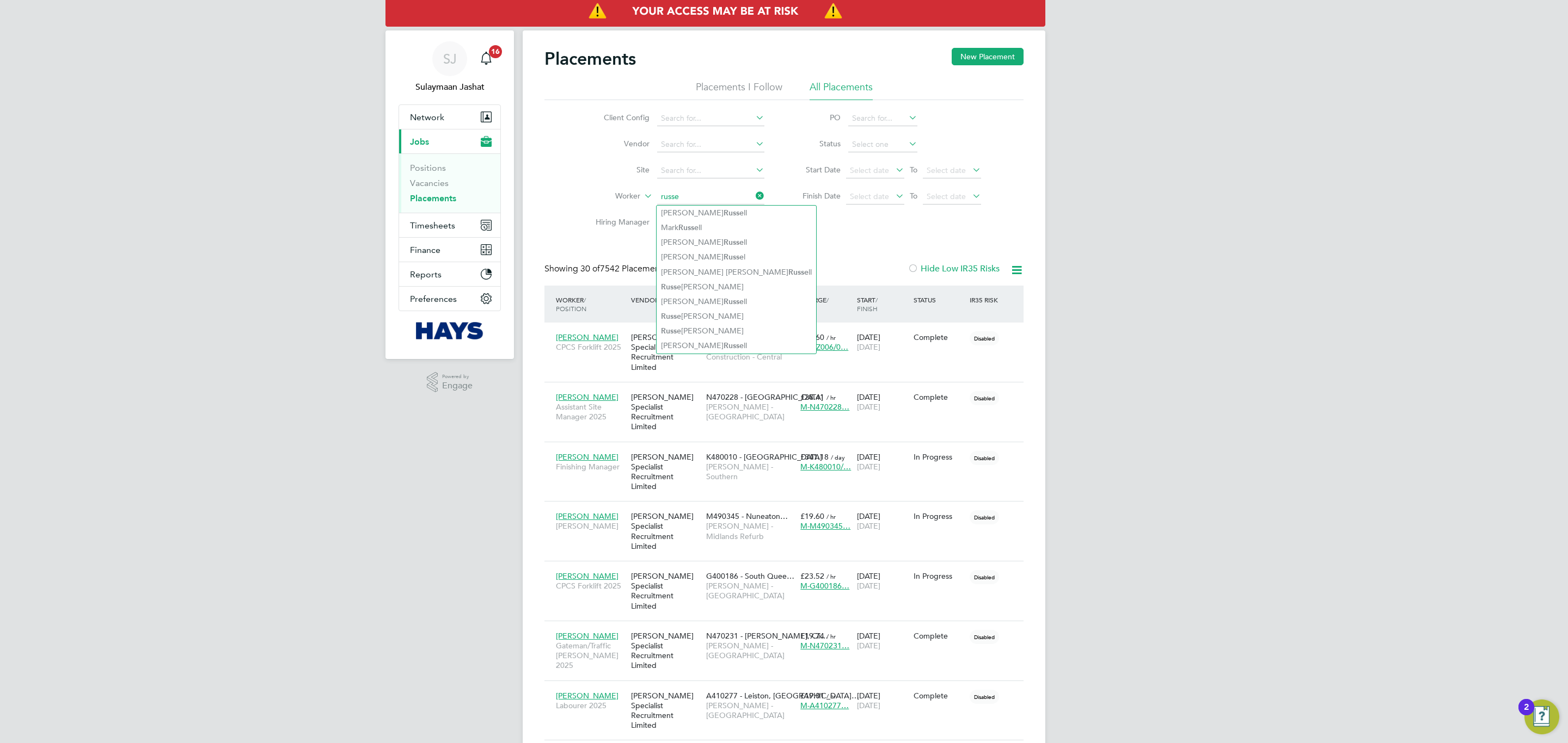
type input "russe"
click at [675, 203] on input at bounding box center [710, 197] width 107 height 15
click at [694, 312] on li "[PERSON_NAME]" at bounding box center [756, 316] width 199 height 15
type input "[PERSON_NAME]"
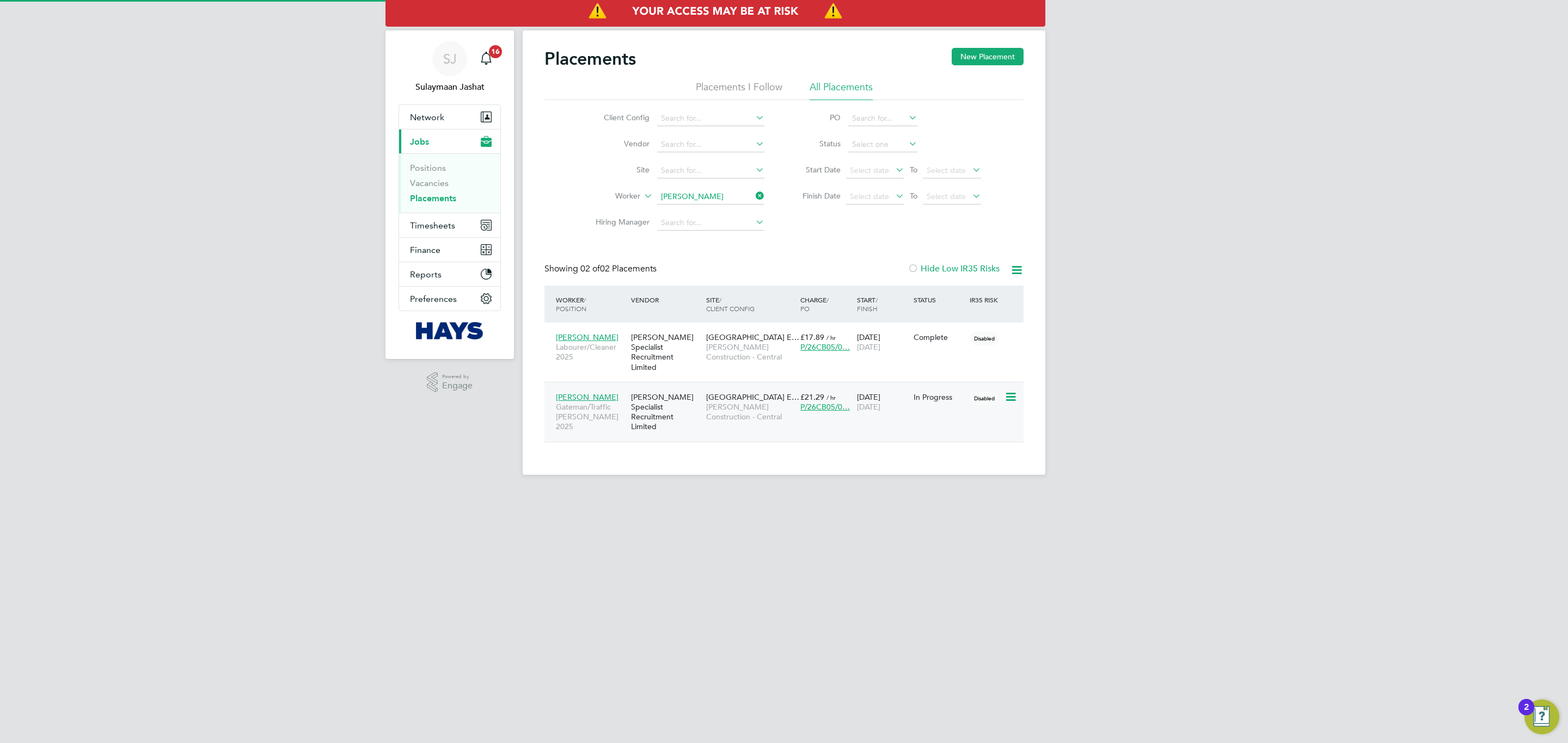
click at [696, 394] on div "[PERSON_NAME] Specialist Recruitment Limited" at bounding box center [666, 412] width 75 height 50
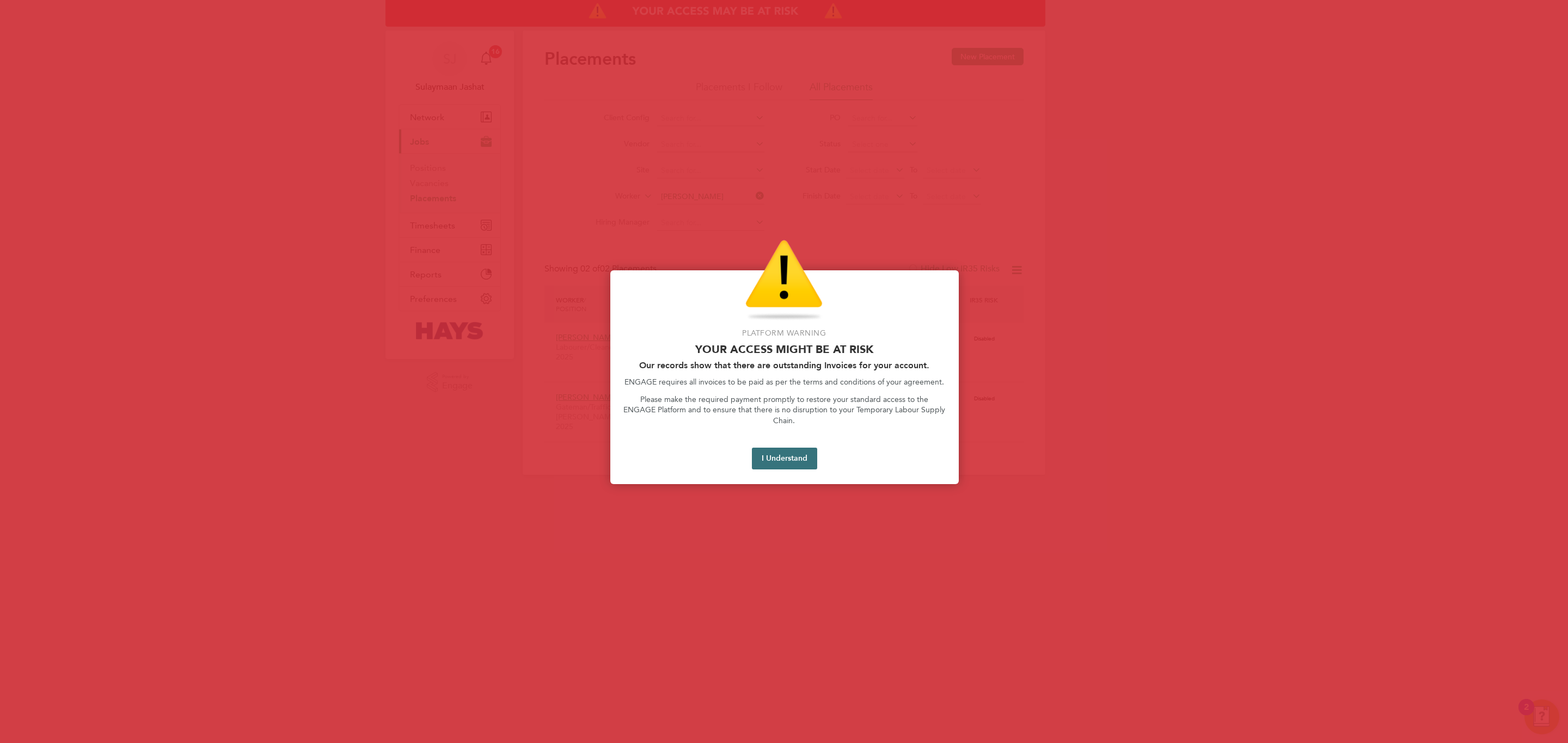
click at [783, 447] on button "I Understand" at bounding box center [784, 458] width 65 height 22
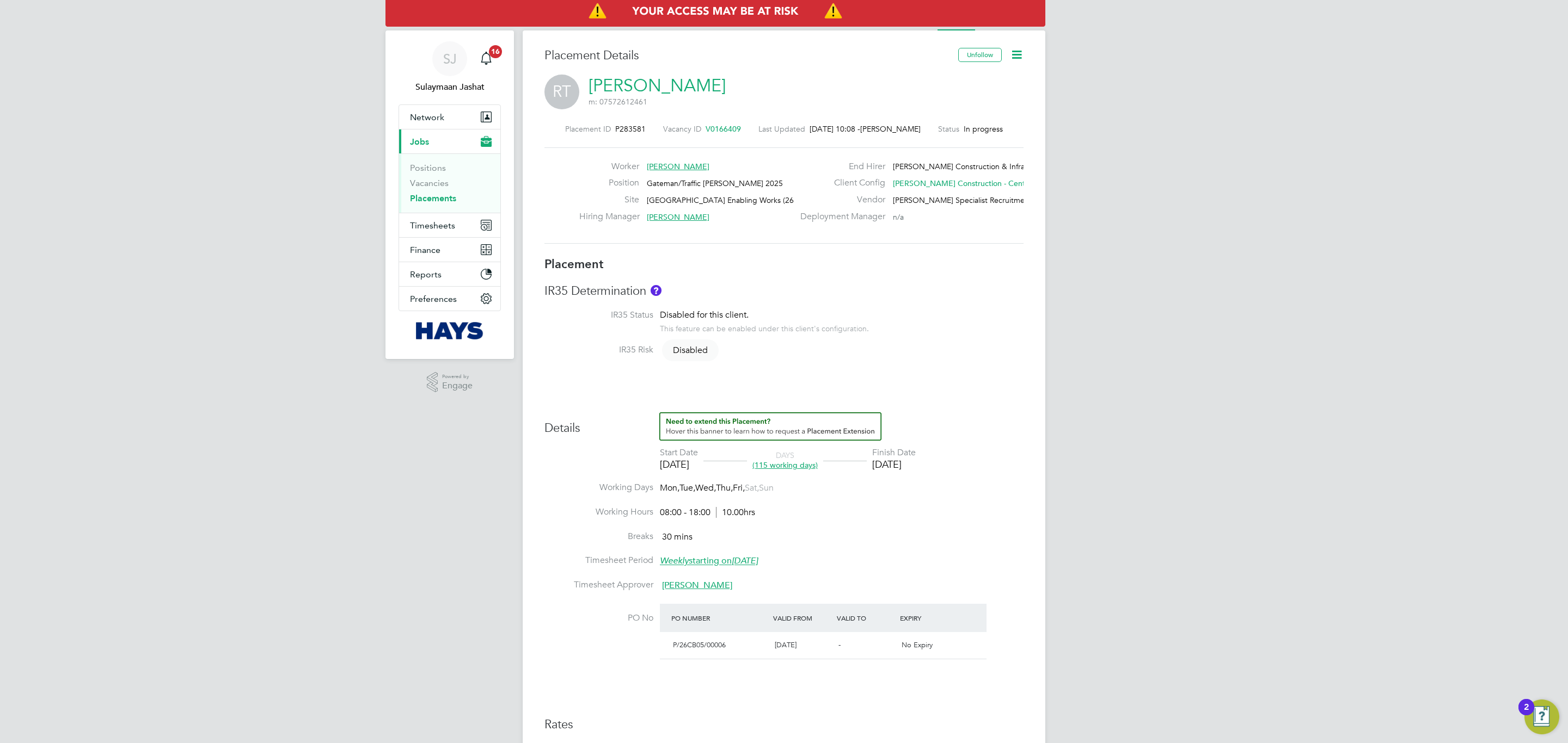
click at [735, 254] on div "Placement ID P283581 Vacancy ID V0166409 Last Updated [DATE] 10:08 - [PERSON_NA…" at bounding box center [784, 183] width 479 height 146
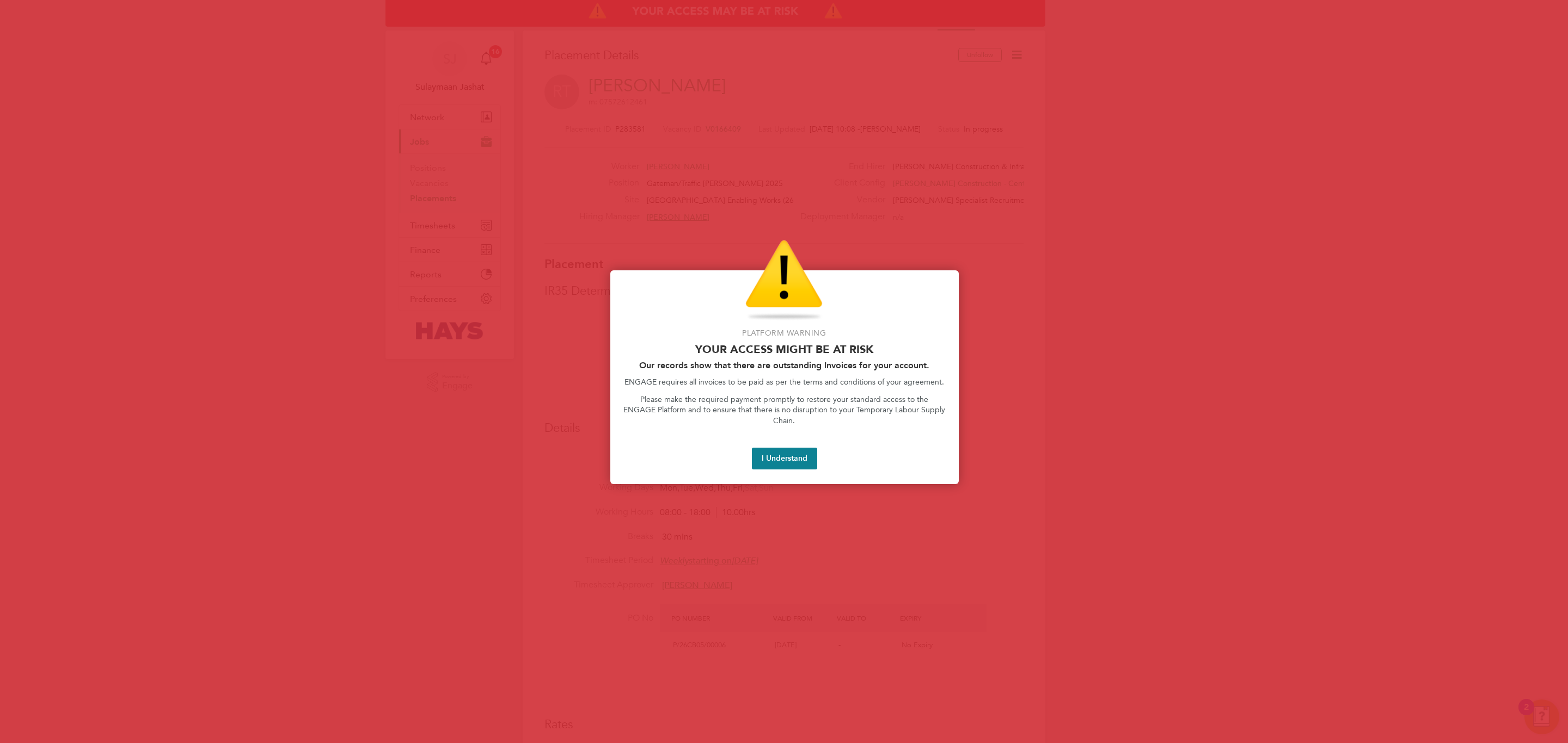
click at [595, 246] on div at bounding box center [784, 371] width 1568 height 743
click at [511, 214] on div at bounding box center [784, 371] width 1568 height 743
click at [780, 451] on button "I Understand" at bounding box center [784, 458] width 65 height 22
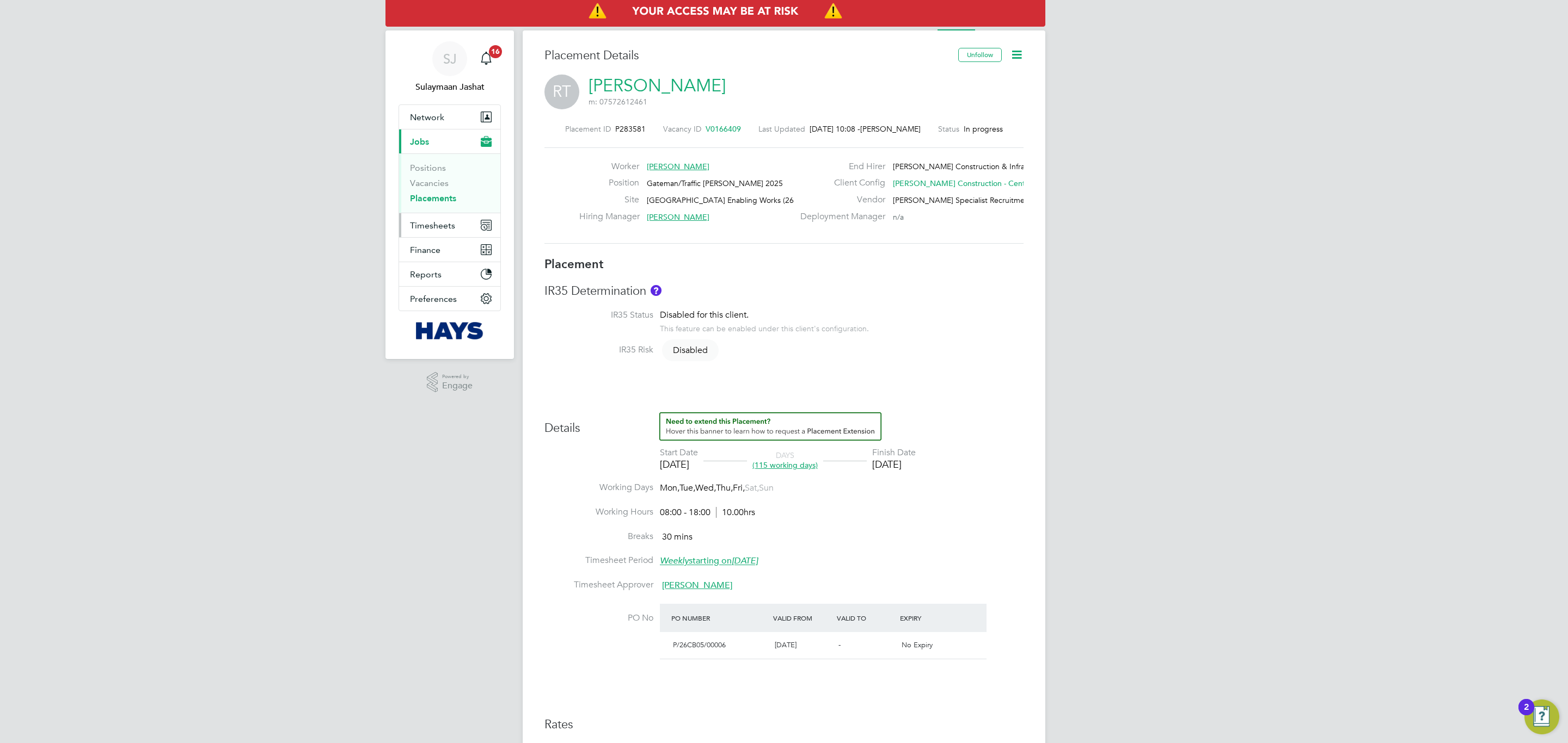
click at [433, 228] on span "Timesheets" at bounding box center [432, 225] width 45 height 11
click at [431, 191] on link "Timesheets" at bounding box center [432, 192] width 45 height 11
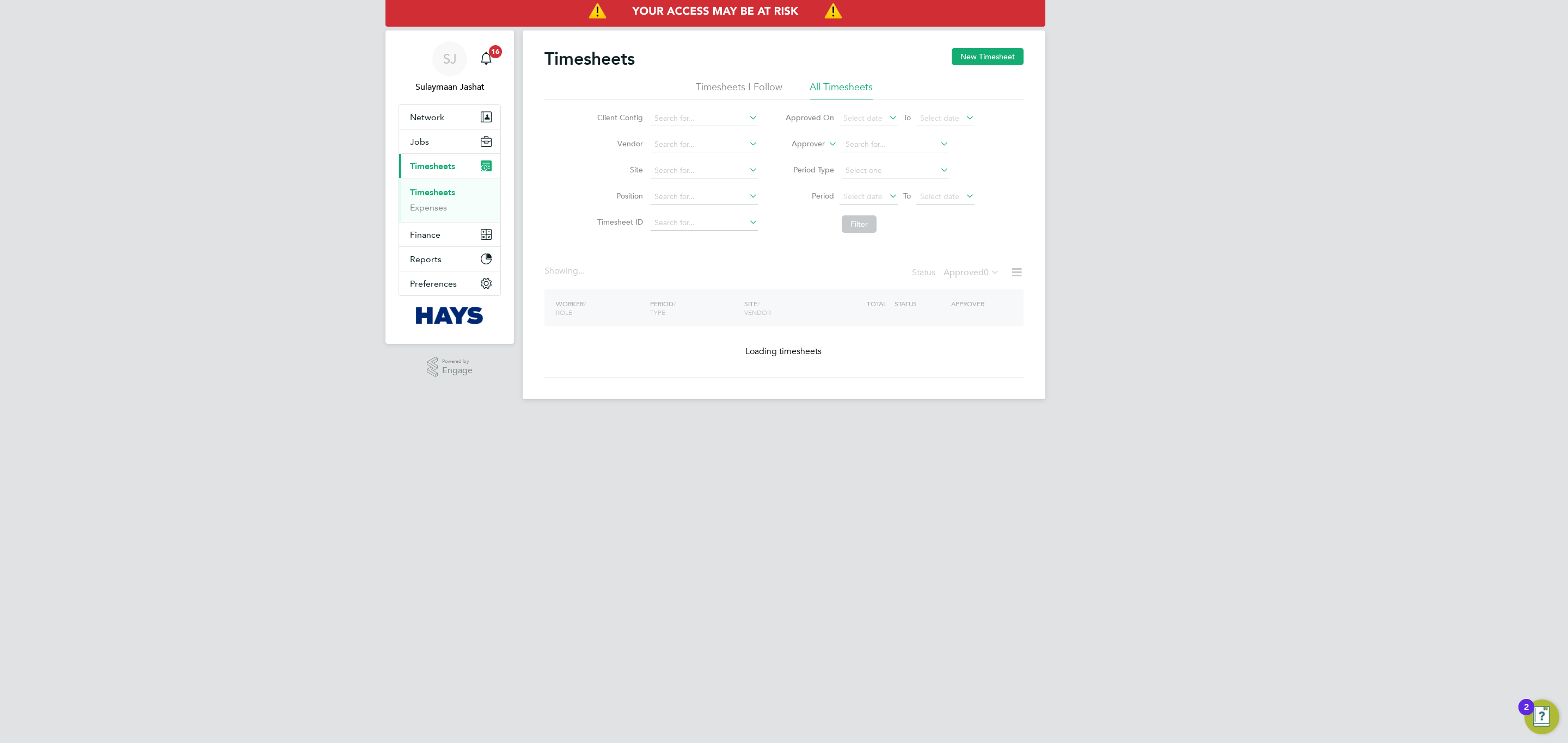
click at [826, 139] on icon at bounding box center [826, 141] width 0 height 10
click at [804, 146] on label "Approver" at bounding box center [800, 144] width 49 height 11
click at [799, 150] on li "Worker" at bounding box center [797, 157] width 54 height 14
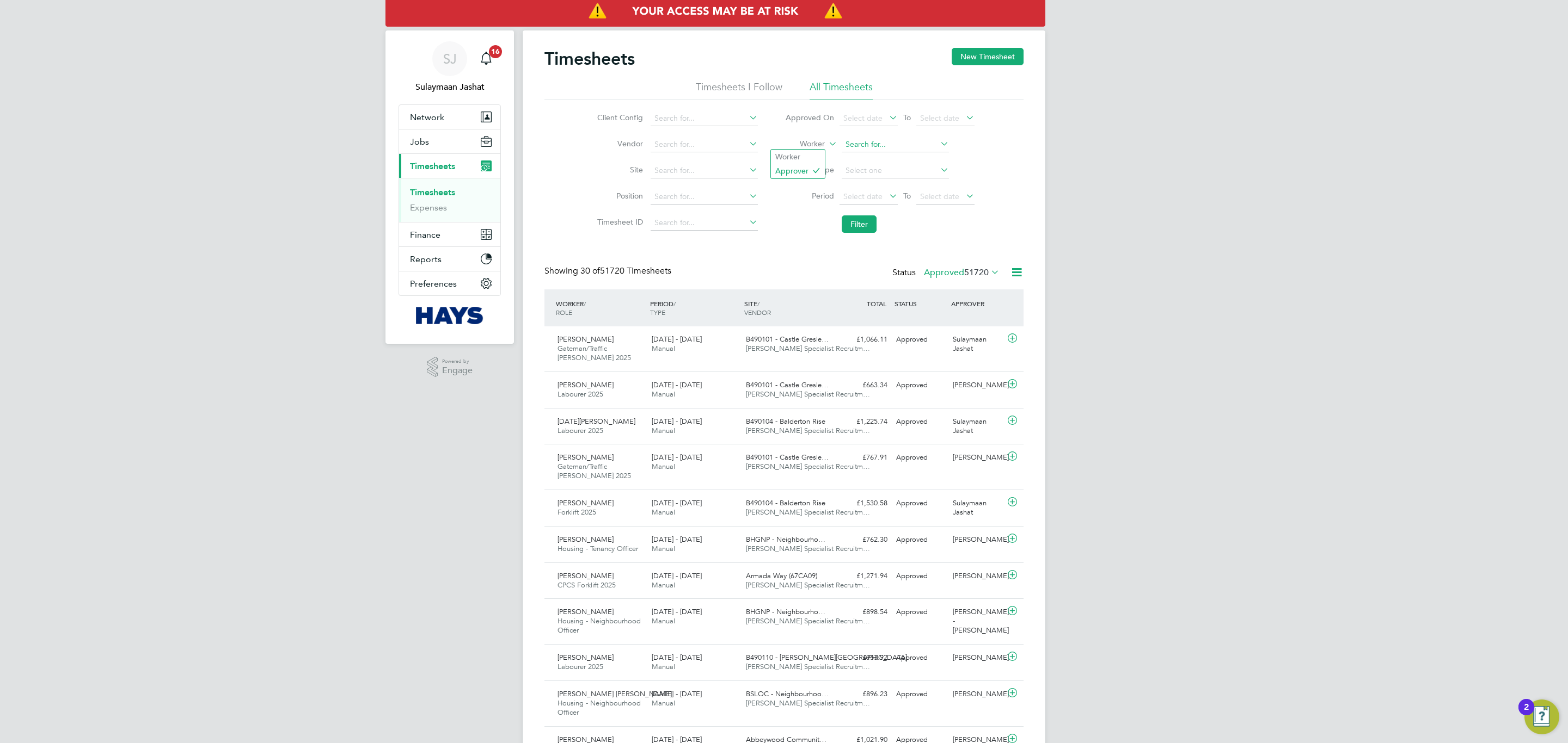
click at [882, 146] on input at bounding box center [895, 145] width 107 height 15
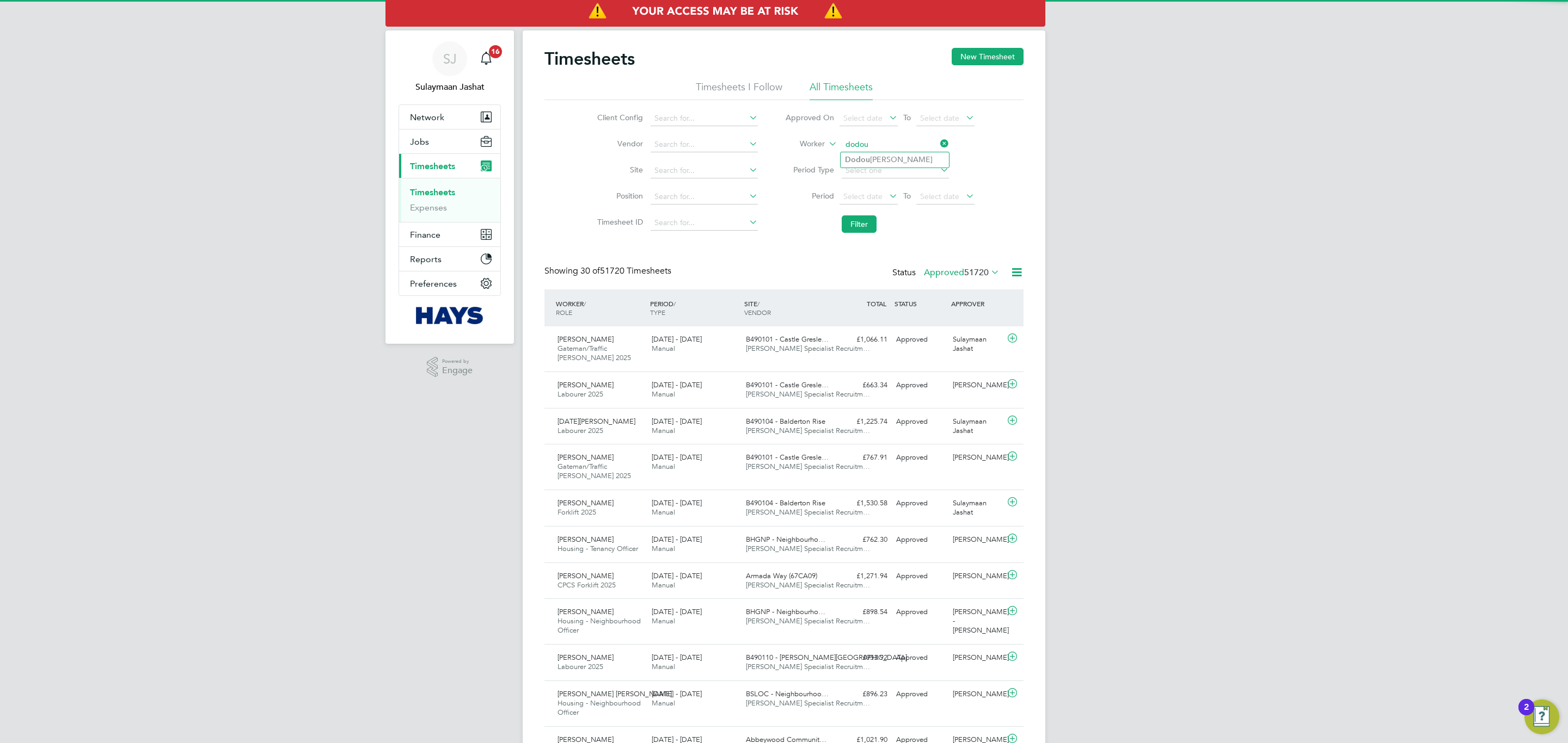
click at [882, 150] on input "dodou" at bounding box center [895, 145] width 107 height 15
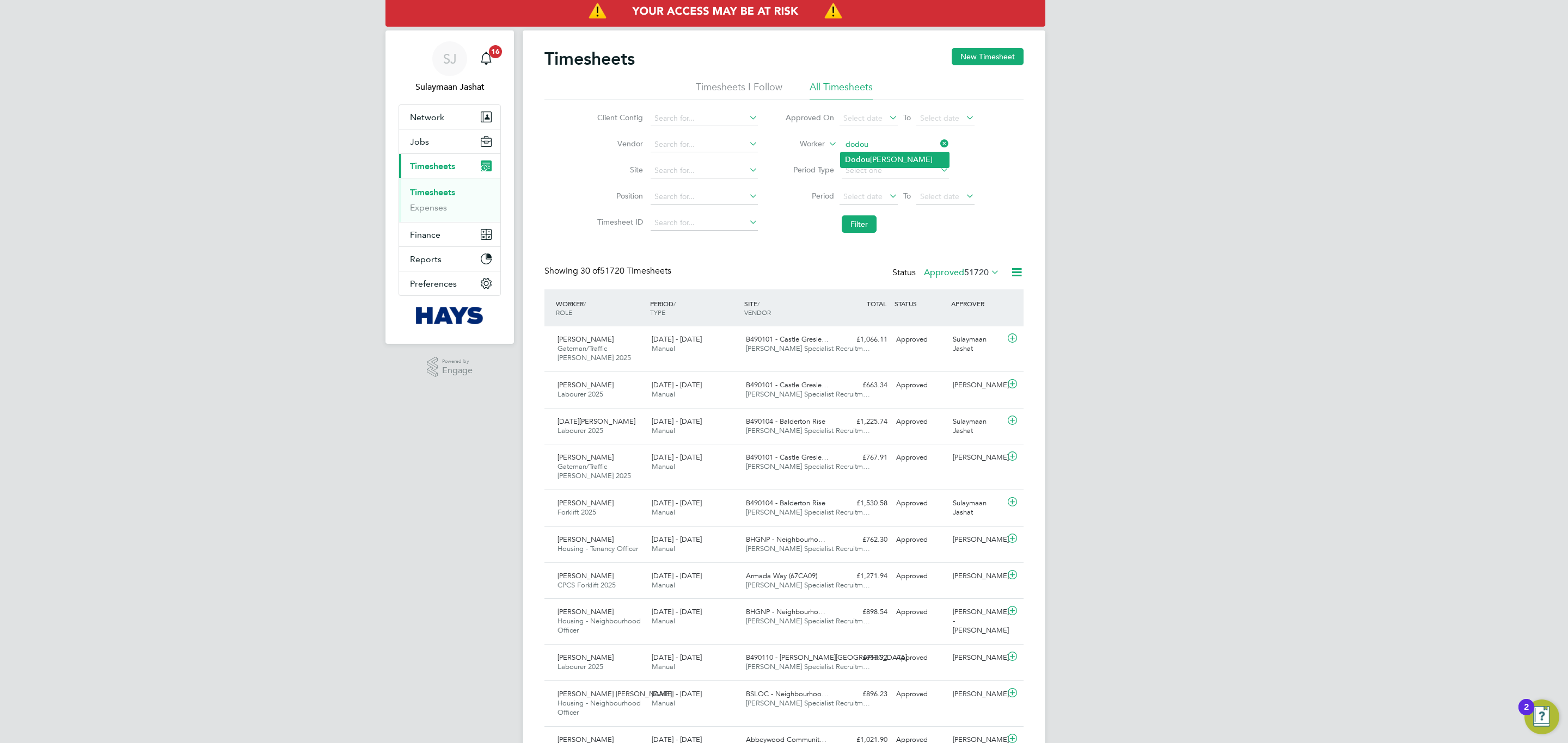
click at [880, 158] on li "Dodou Jobe" at bounding box center [895, 160] width 109 height 15
type input "Dodou Jobe"
click at [860, 227] on button "Filter" at bounding box center [859, 224] width 35 height 18
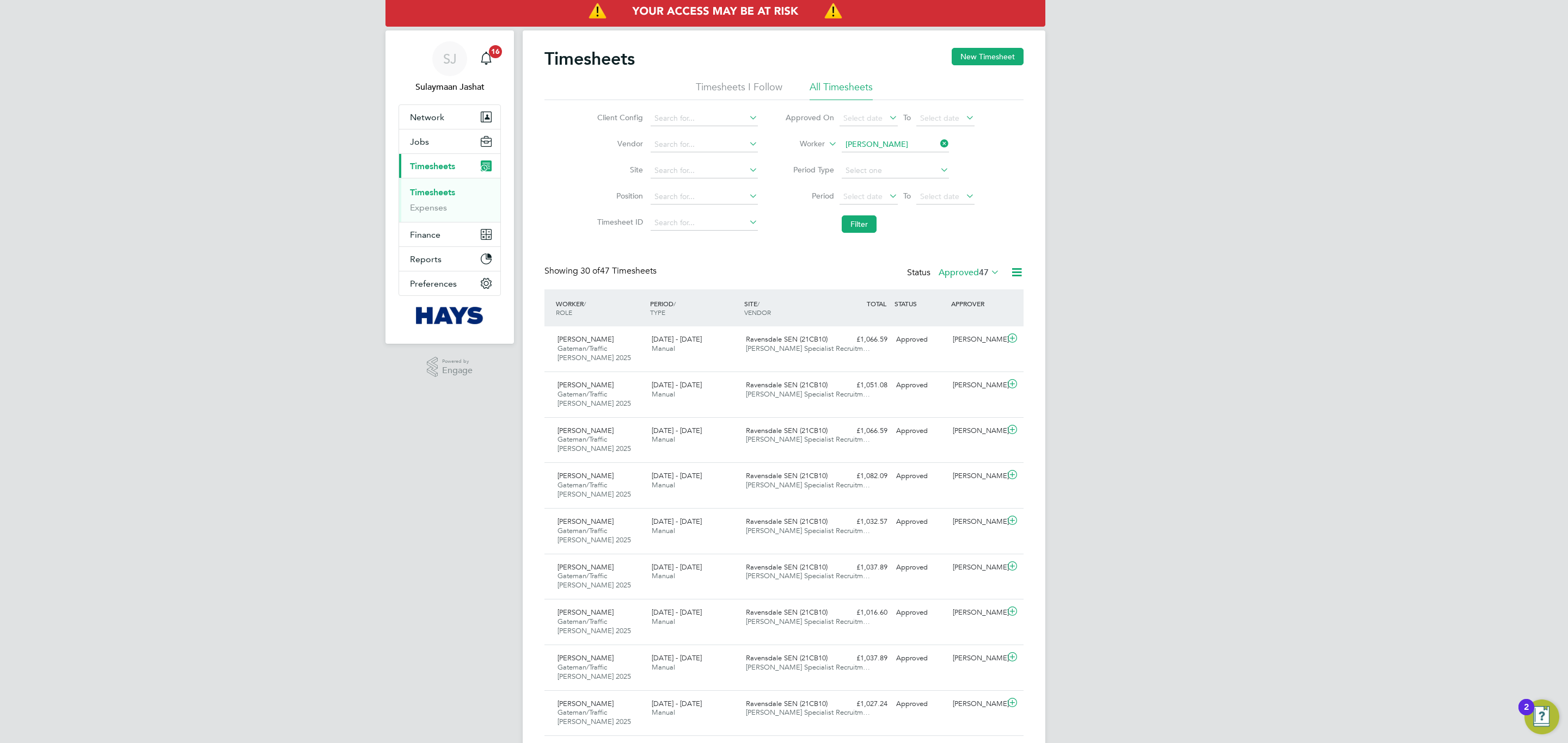
click at [965, 272] on label "Approved 47" at bounding box center [968, 272] width 61 height 11
click at [967, 319] on li "Submitted" at bounding box center [962, 324] width 50 height 15
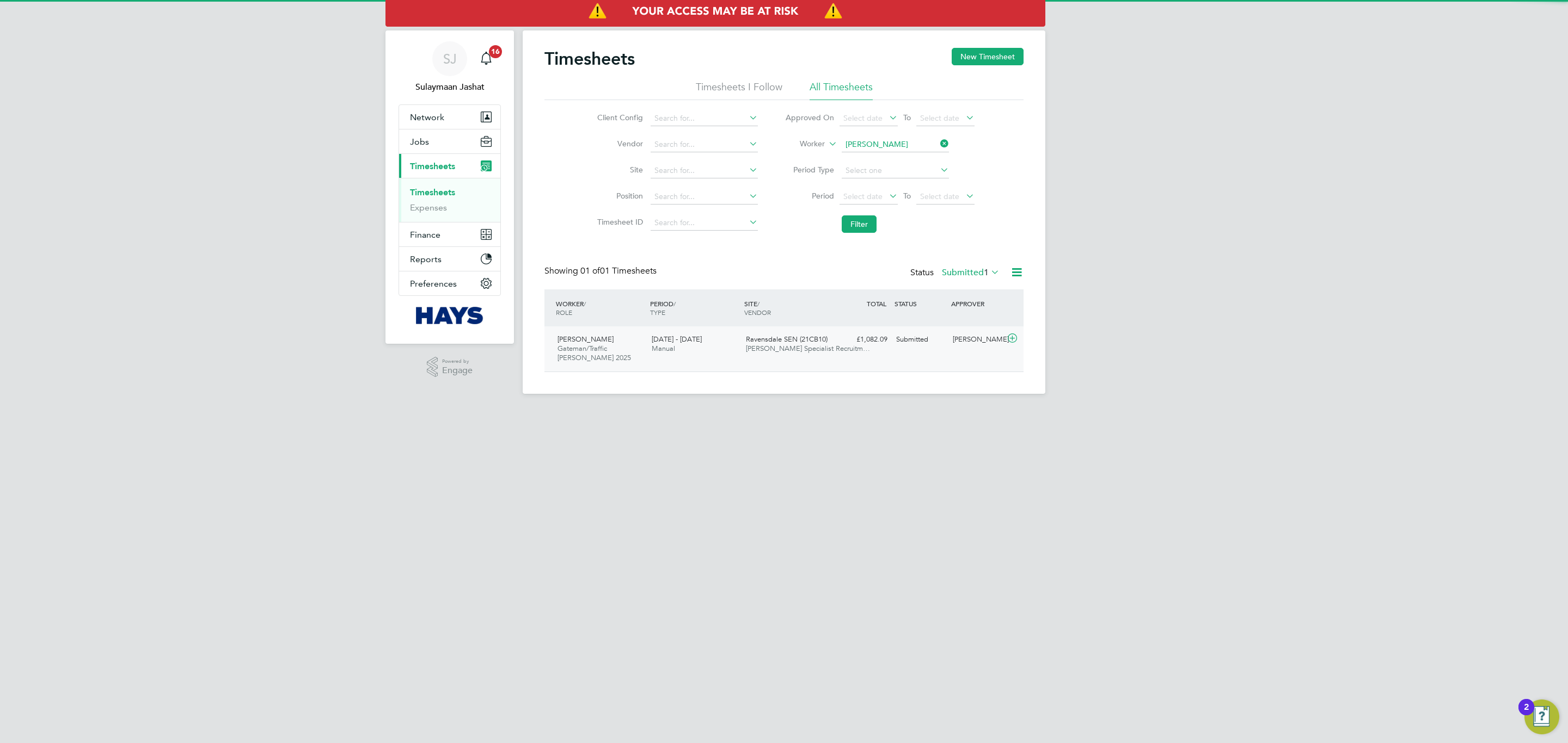
click at [907, 328] on div "Dodou Jobe Gateman/Traffic Marshall 2025 23 - 29 Aug 2025 23 - 29 Aug 2025 Manu…" at bounding box center [784, 349] width 479 height 45
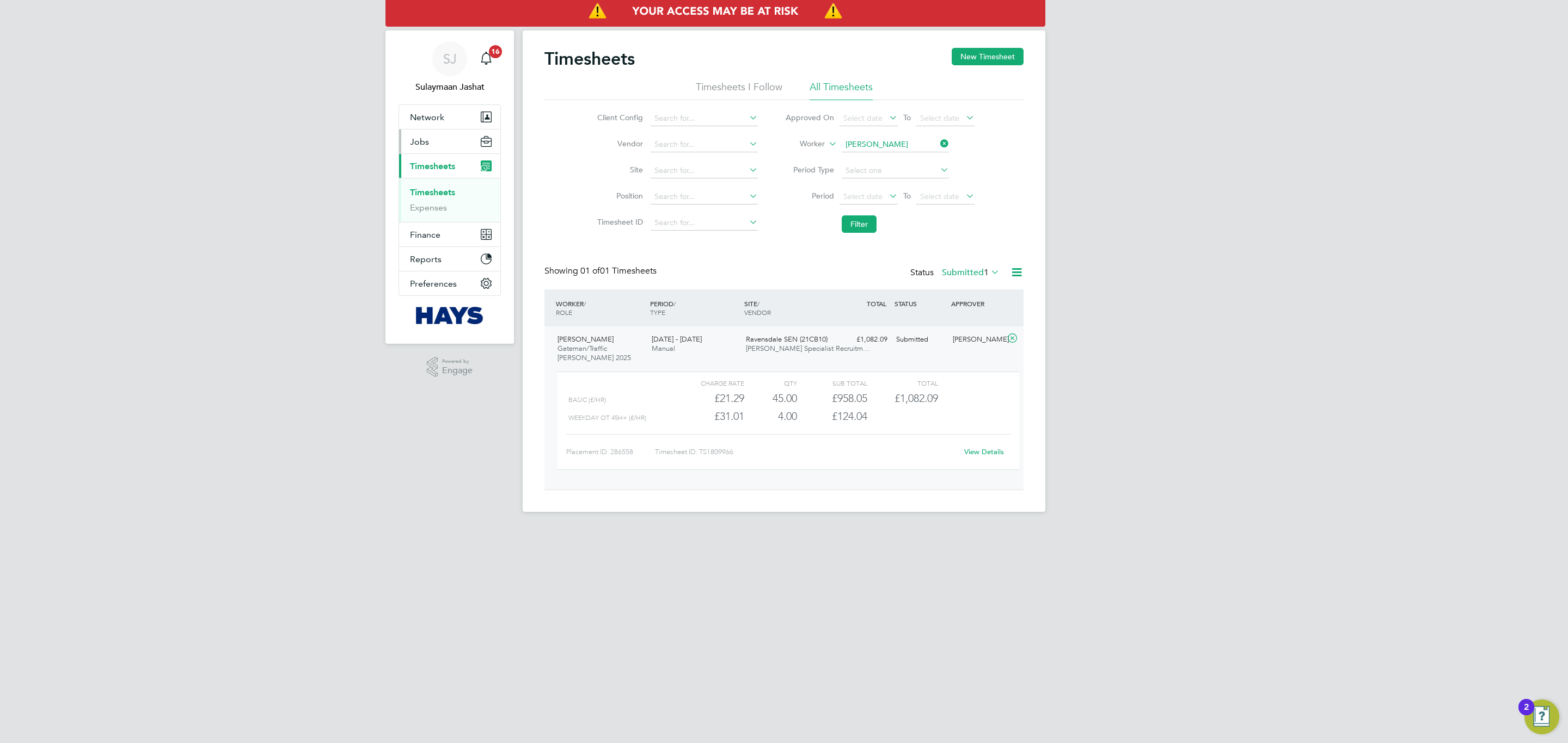
click at [423, 141] on span "Jobs" at bounding box center [419, 141] width 19 height 11
click at [426, 196] on link "Placements" at bounding box center [432, 198] width 45 height 11
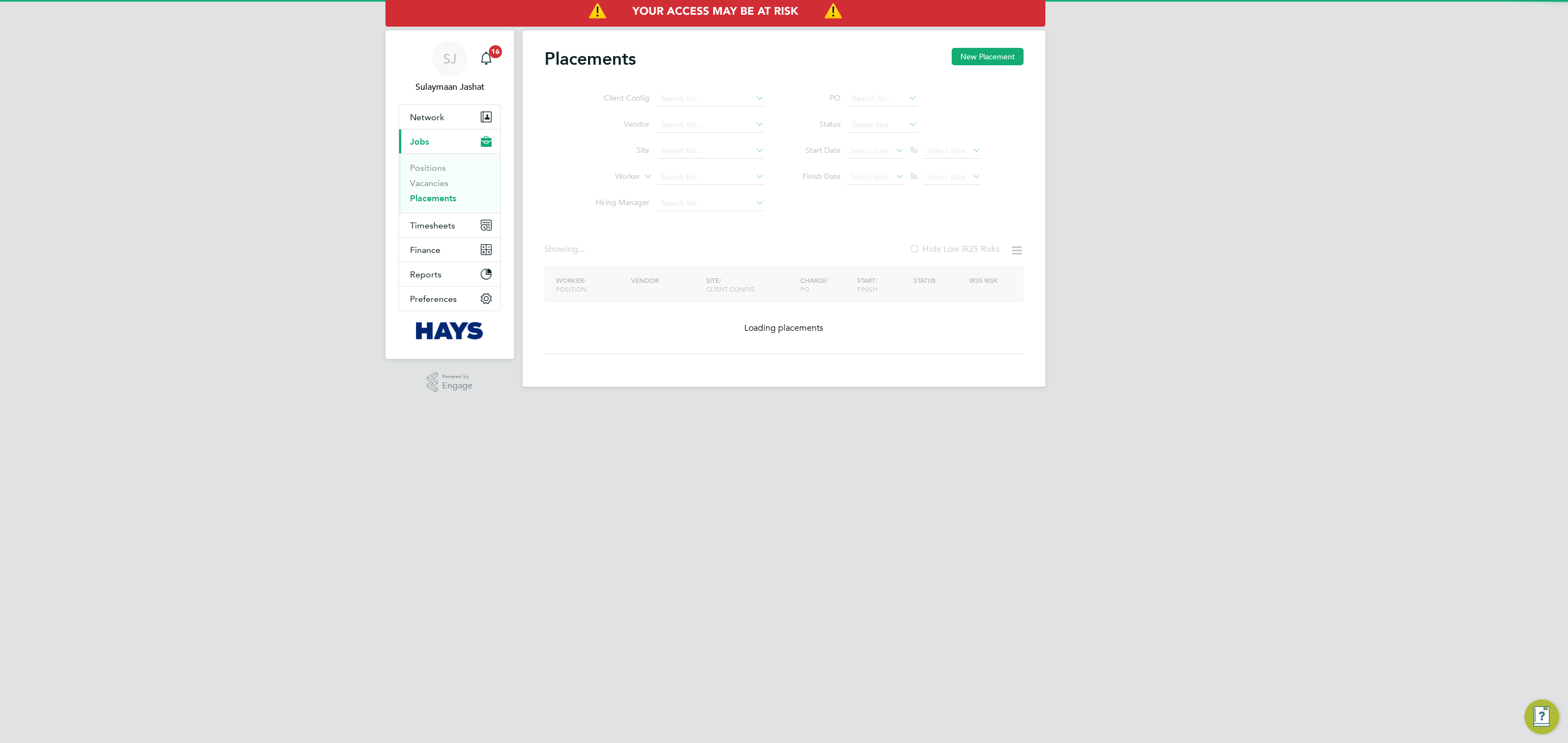
click at [714, 183] on ul "Client Config Vendor Site Worker Hiring Manager" at bounding box center [675, 151] width 205 height 130
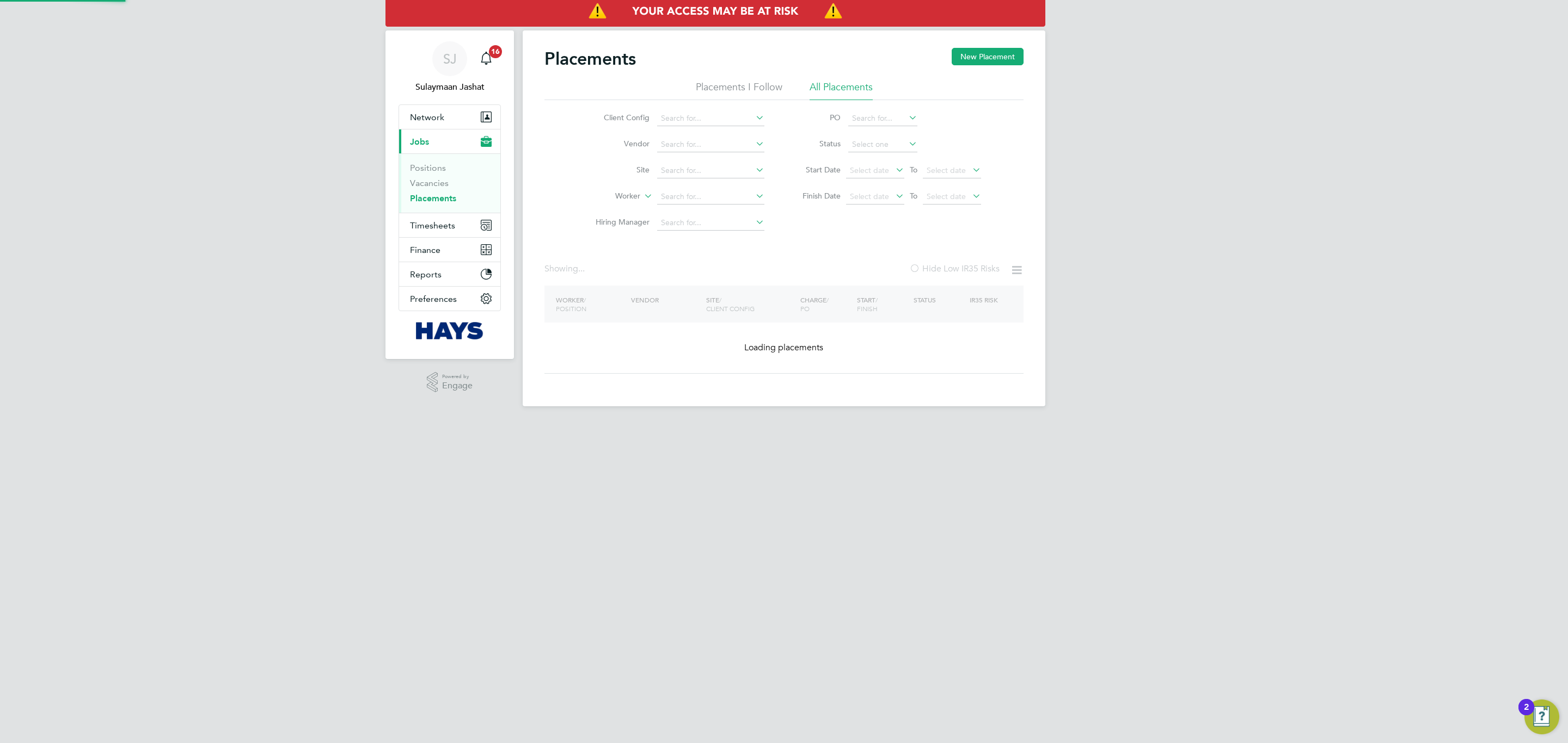
click at [691, 183] on li "Site" at bounding box center [675, 170] width 205 height 26
click at [691, 193] on input at bounding box center [710, 197] width 107 height 15
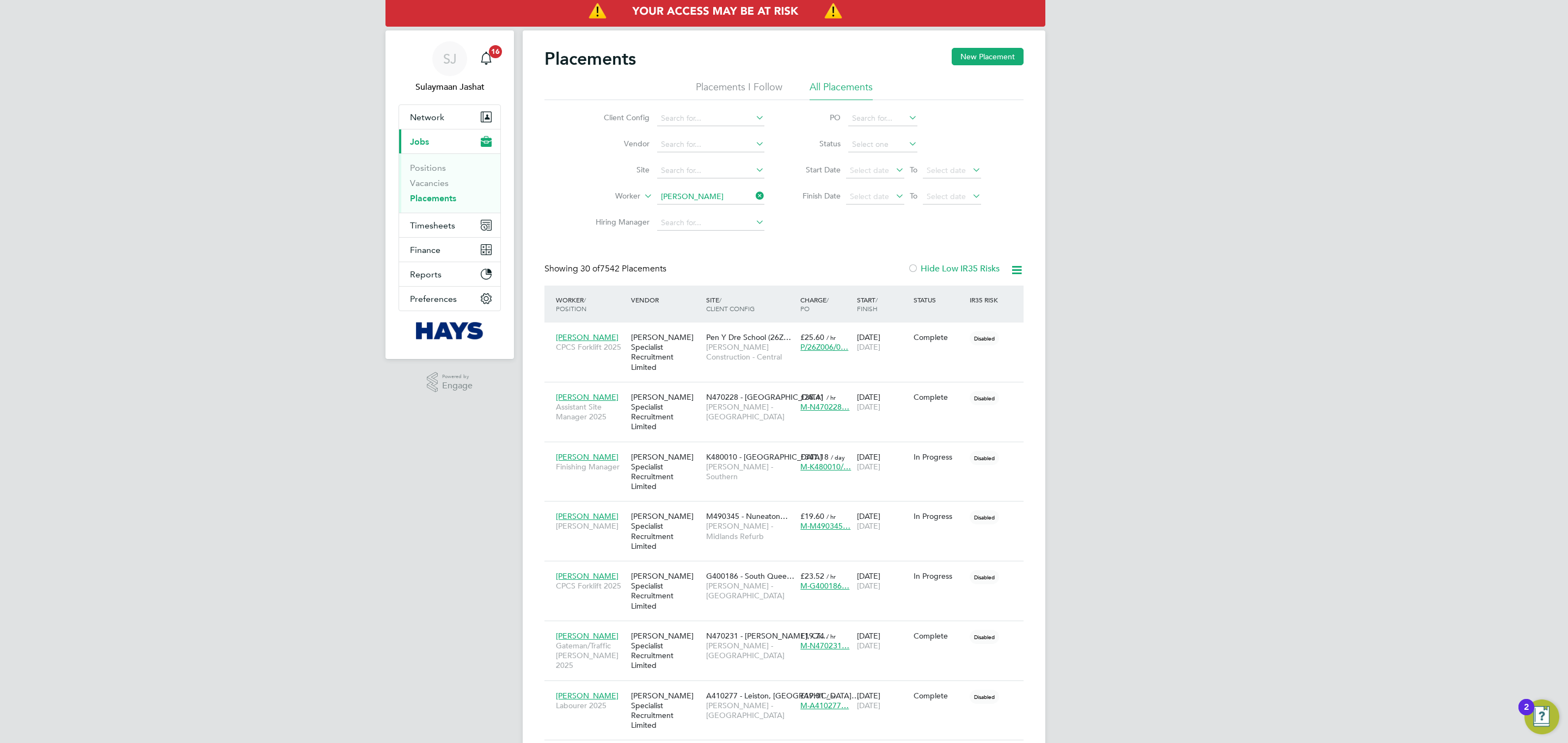
click at [722, 237] on li "Desmond Chukwuma Onyebuchi" at bounding box center [724, 242] width 135 height 15
type input "[PERSON_NAME]"
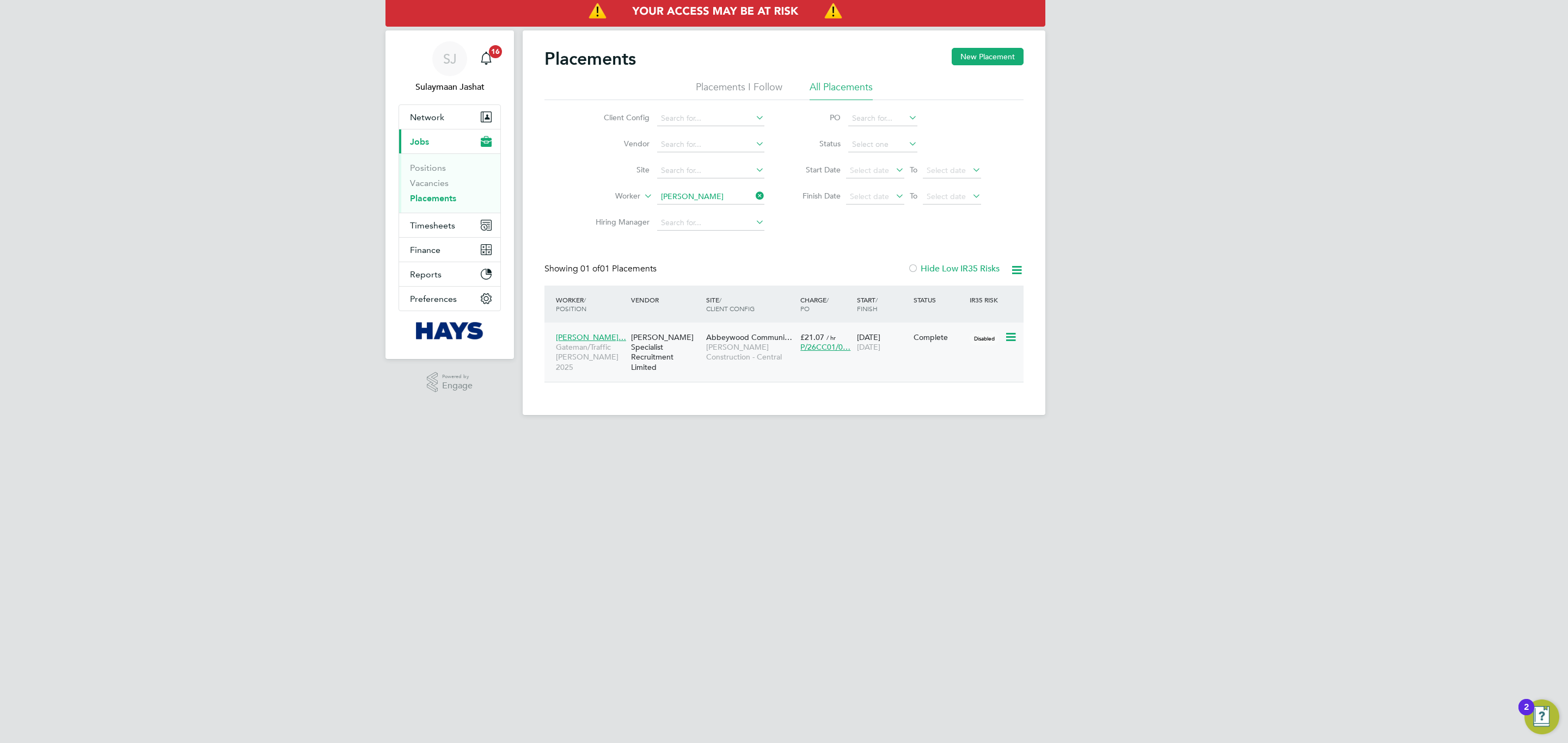
click at [743, 338] on span "Abbeywood Communi…" at bounding box center [749, 338] width 86 height 10
click at [867, 433] on html "SJ Sulaymaan Jashat Notifications 16 Applications: Network Team Members Busines…" at bounding box center [784, 216] width 1568 height 433
click at [428, 223] on span "Timesheets" at bounding box center [432, 225] width 45 height 11
click at [774, 254] on div "Placements New Placement Placements I Follow All Placements Client Config Vendo…" at bounding box center [784, 215] width 479 height 335
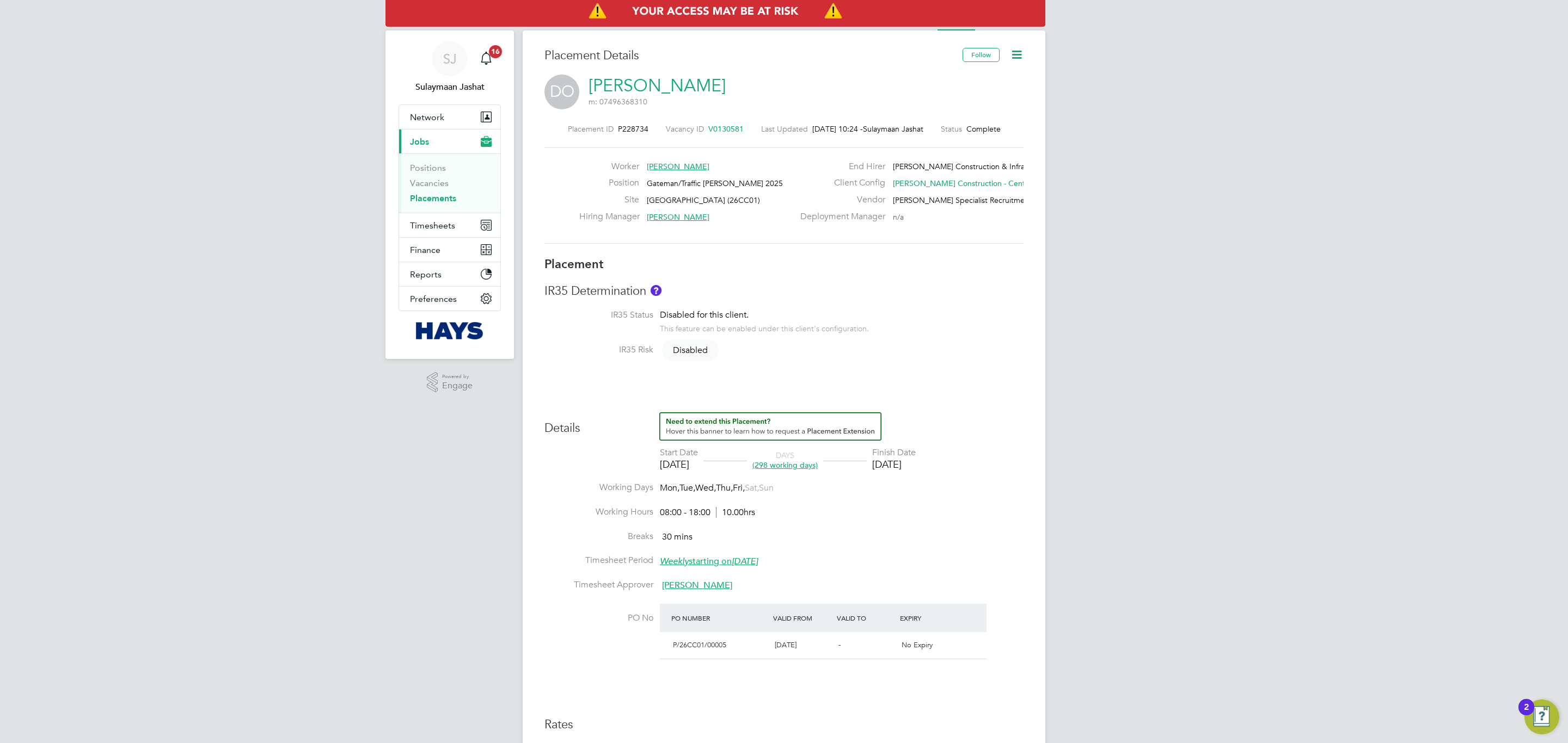
click at [551, 394] on div "Placement IR35 Determination IR35 Status Disabled for this client. This feature…" at bounding box center [784, 556] width 479 height 599
type input "[PERSON_NAME]"
type input "[DATE]"
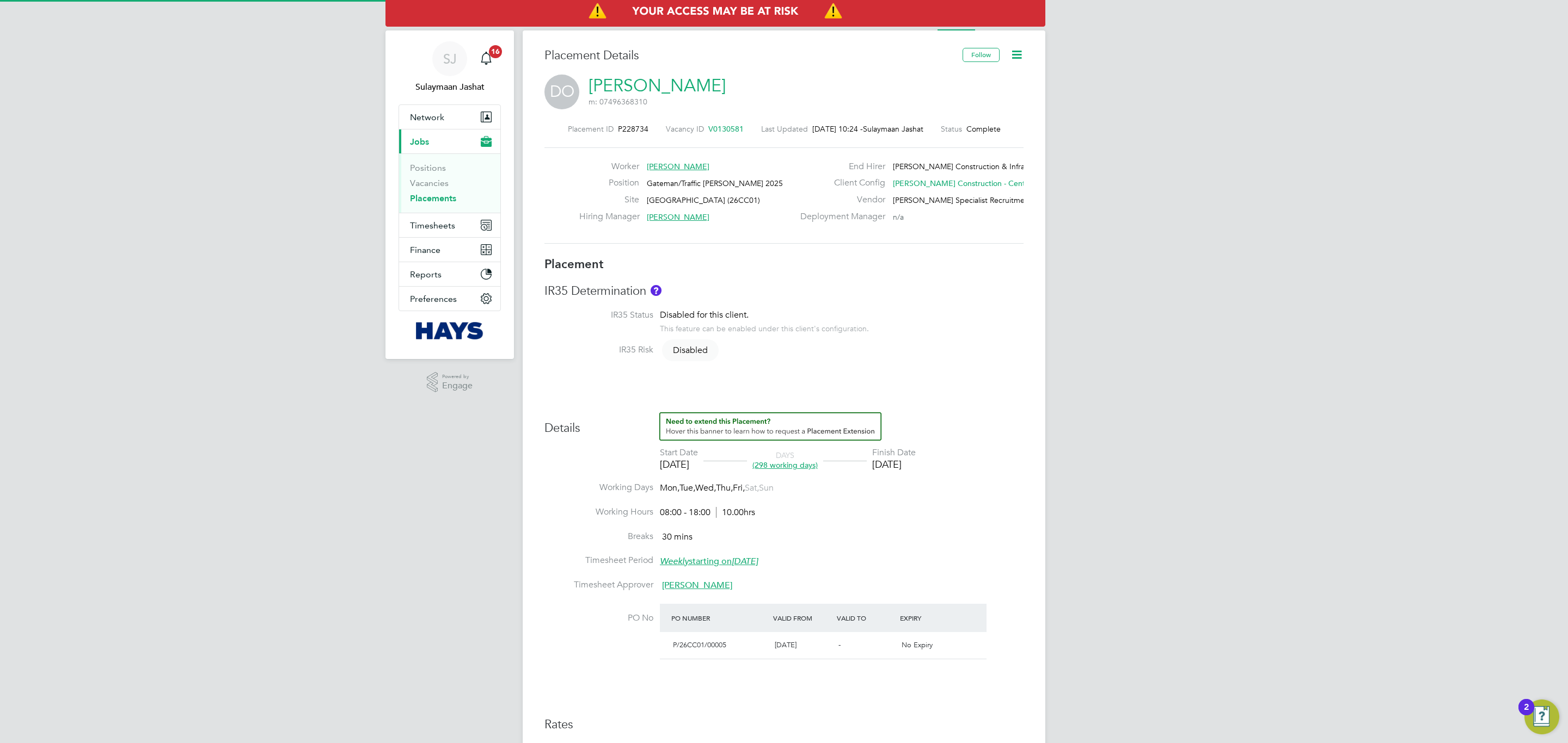
type input "08:00"
type input "18:00"
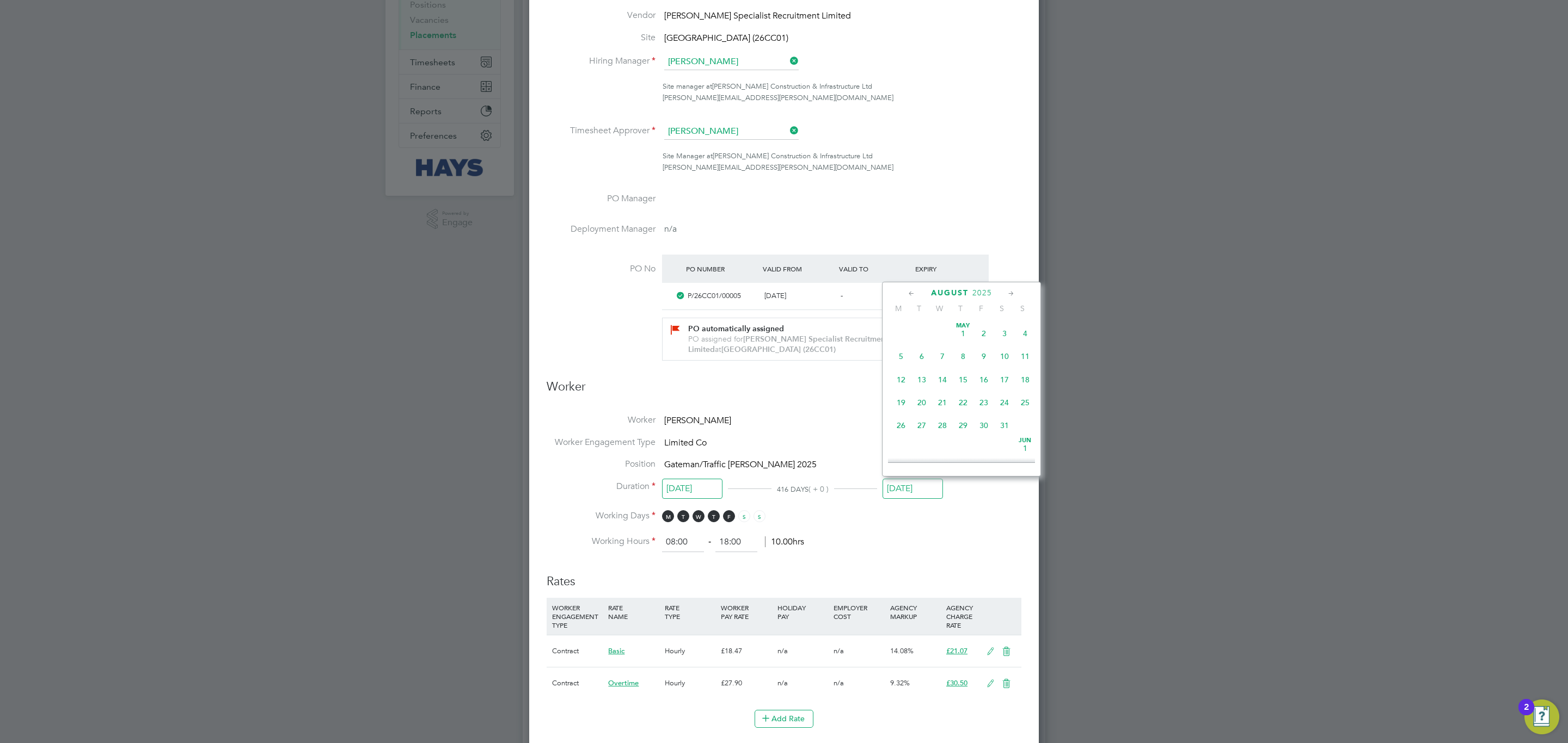
click at [900, 489] on input "[DATE]" at bounding box center [912, 489] width 60 height 20
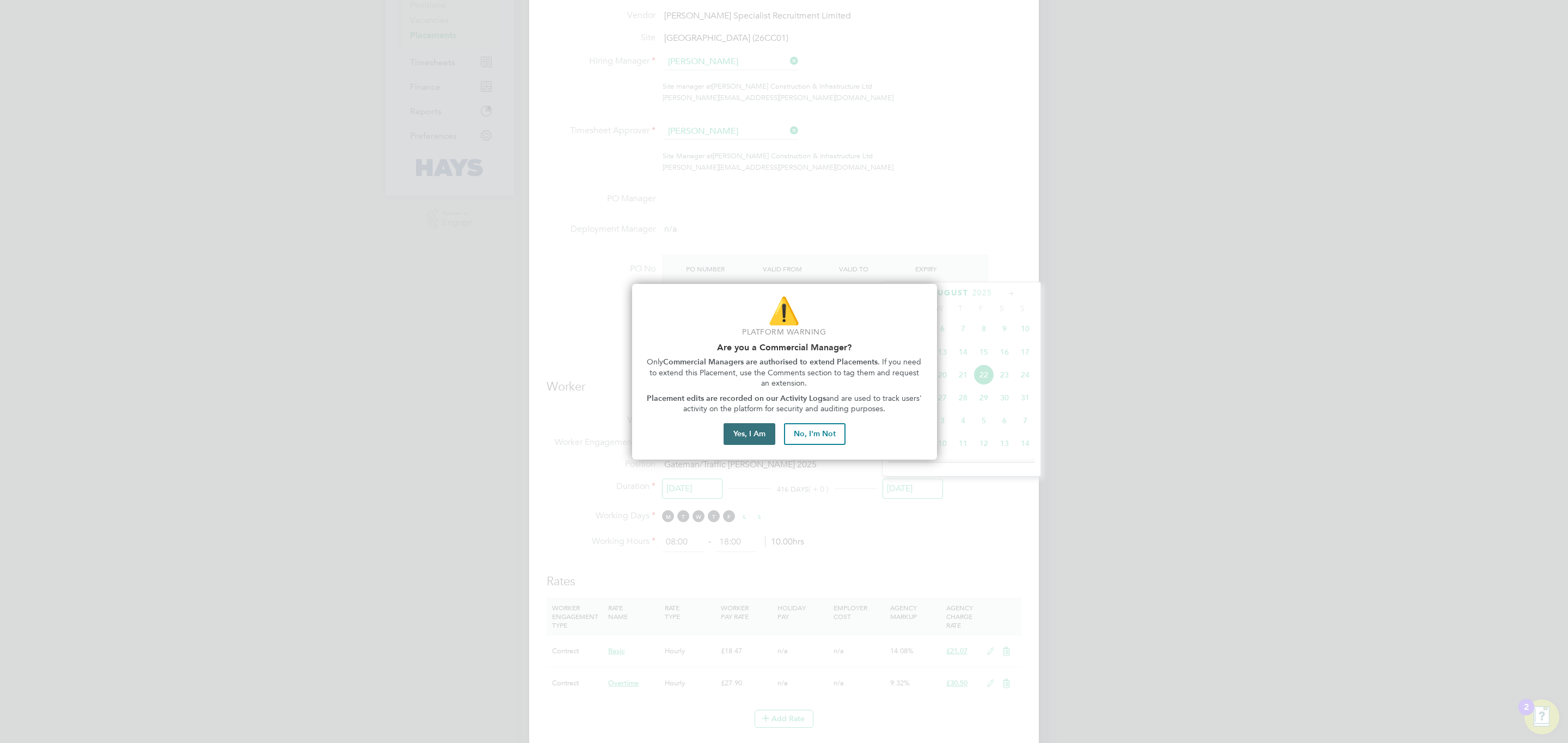
click at [768, 423] on button "Yes, I Am" at bounding box center [750, 433] width 52 height 22
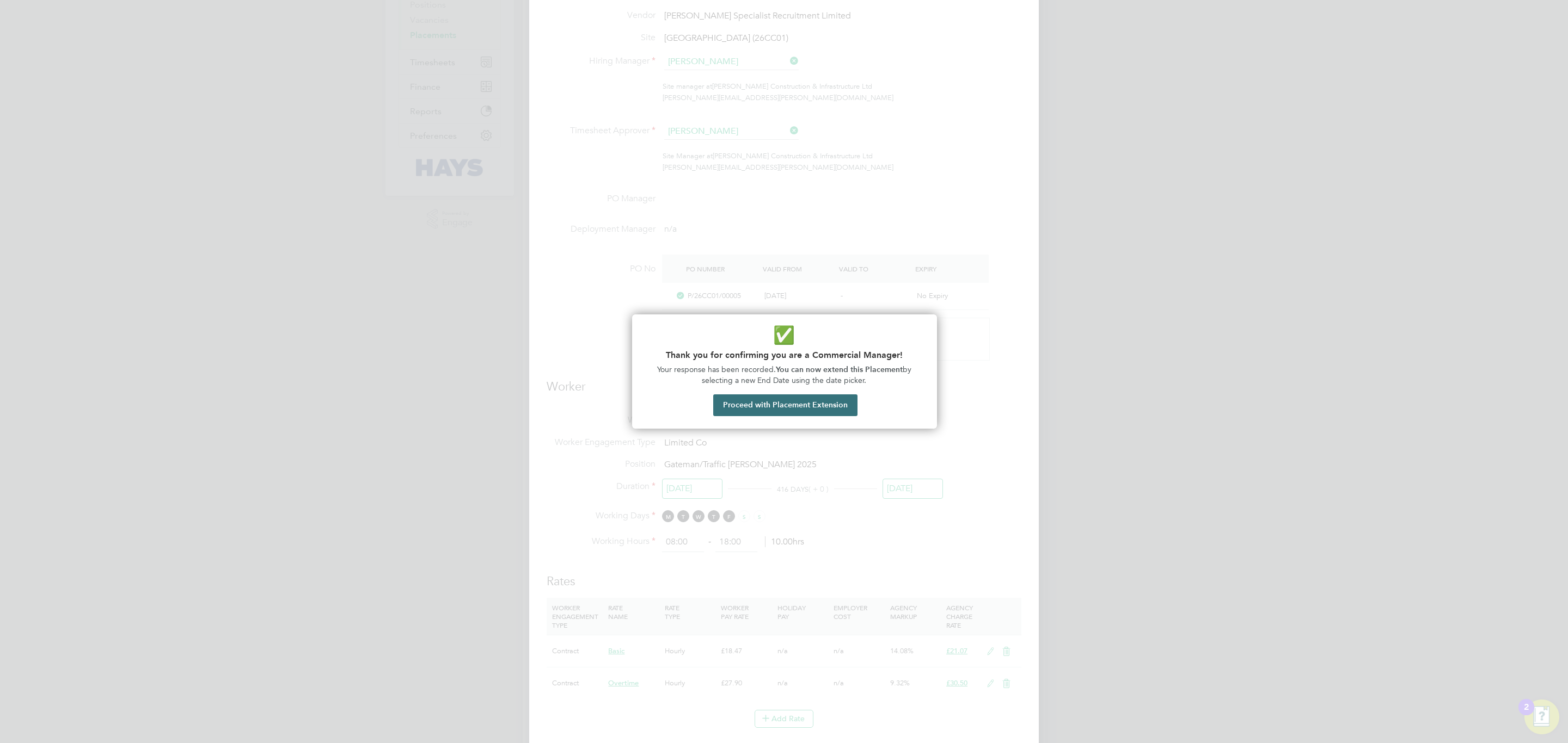
click at [780, 411] on button "Proceed with Placement Extension" at bounding box center [785, 405] width 144 height 22
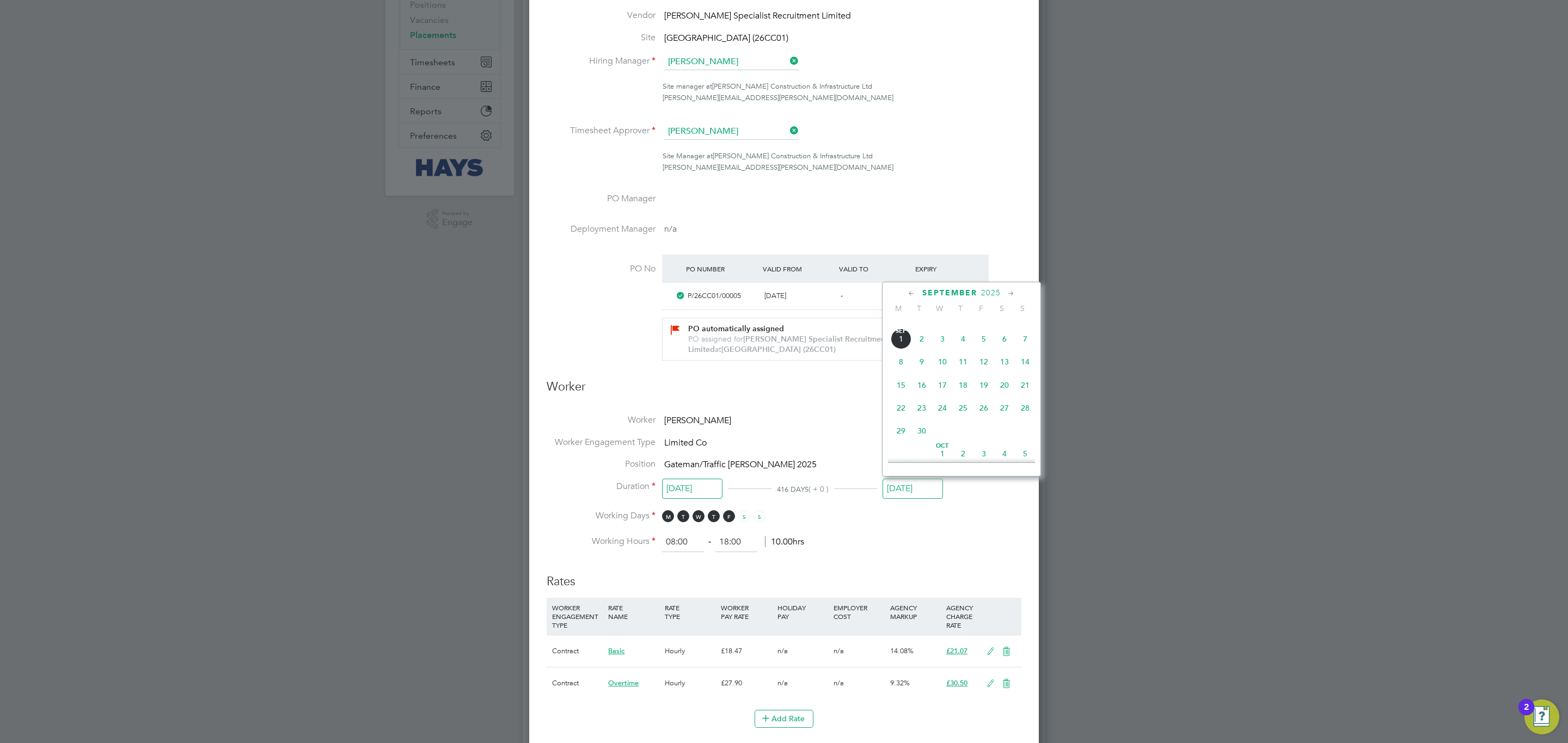
click at [982, 412] on span "26" at bounding box center [984, 408] width 21 height 21
type input "[DATE]"
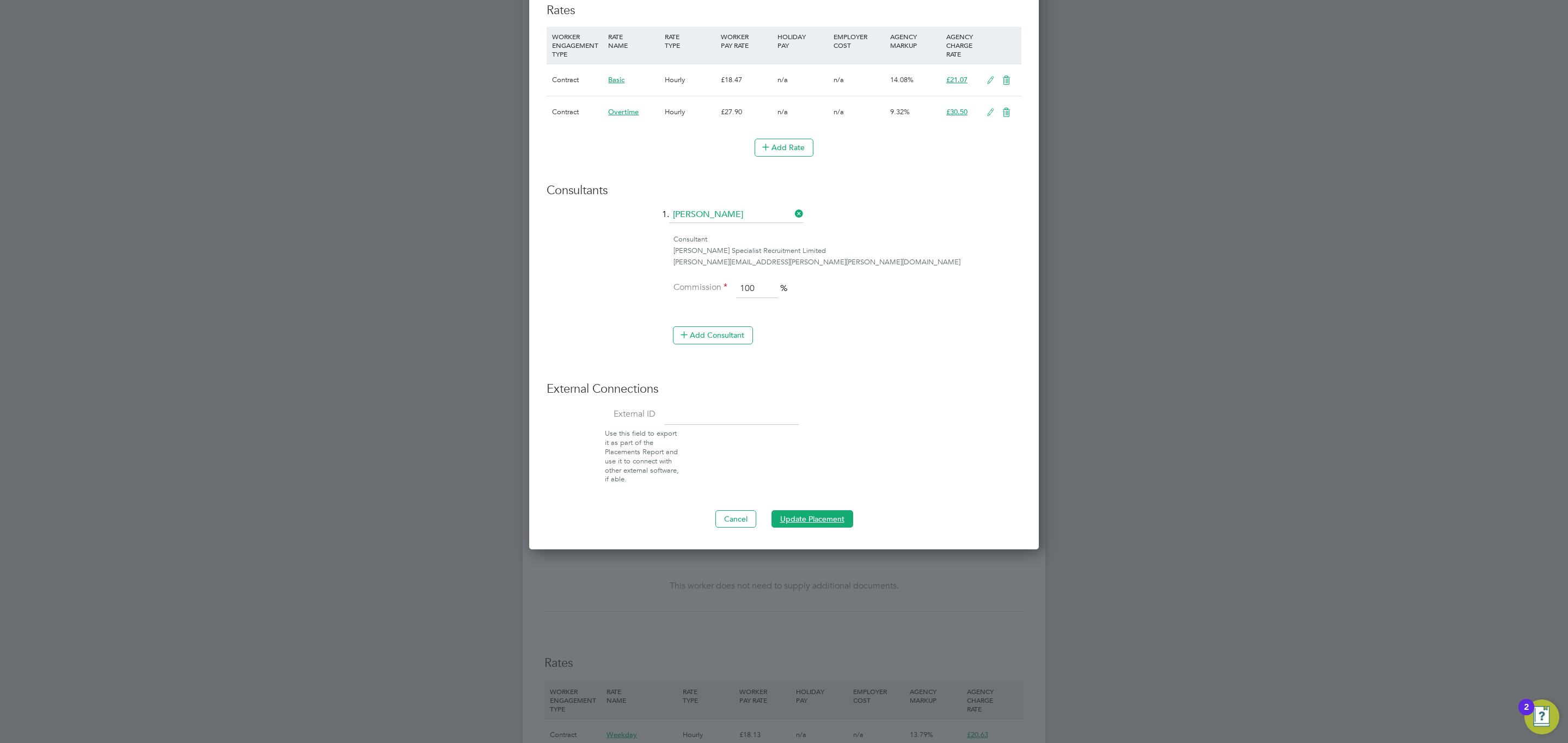
click at [814, 525] on button "Update Placement" at bounding box center [812, 519] width 82 height 18
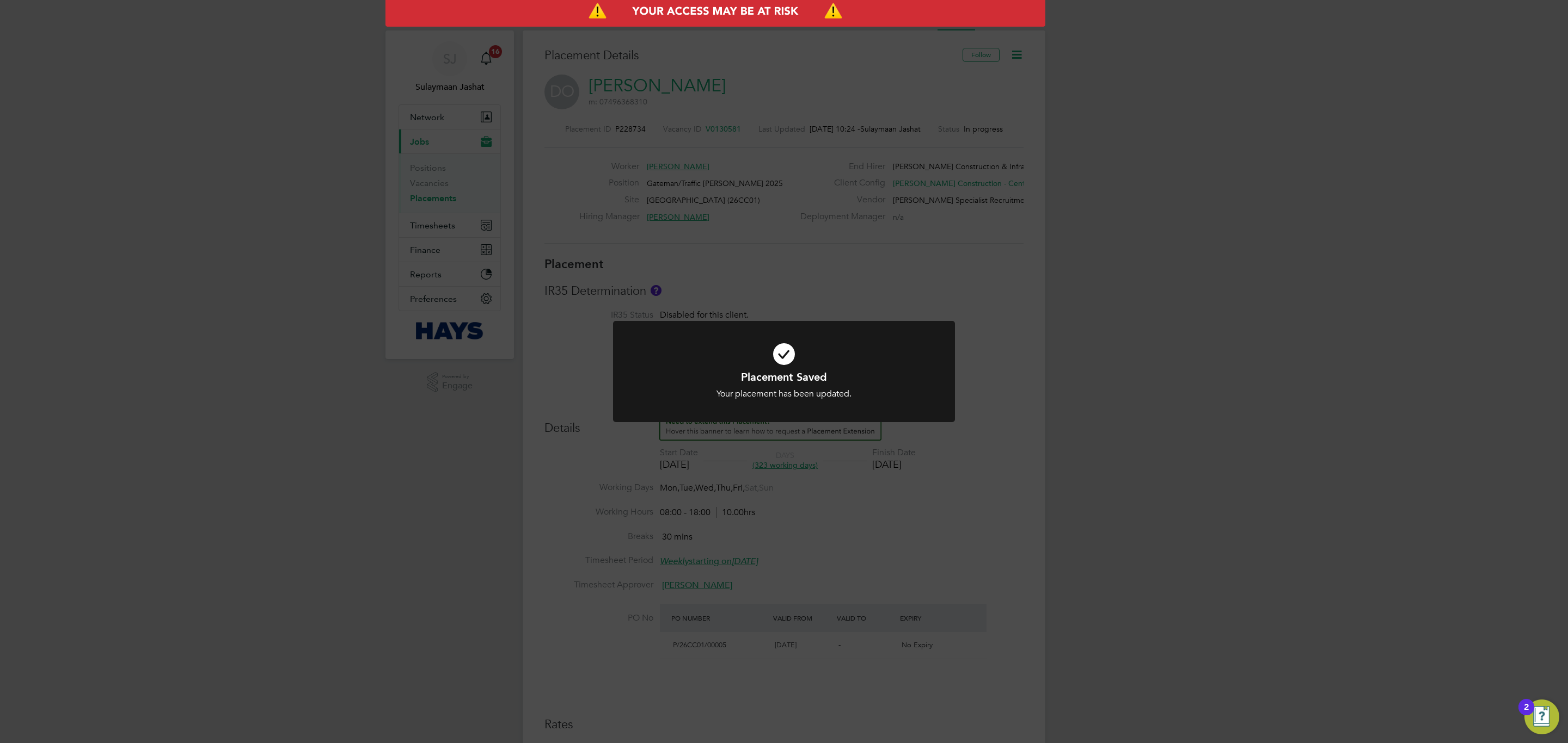
click at [814, 509] on div "Placement Saved Your placement has been updated. Cancel Okay" at bounding box center [784, 371] width 1568 height 743
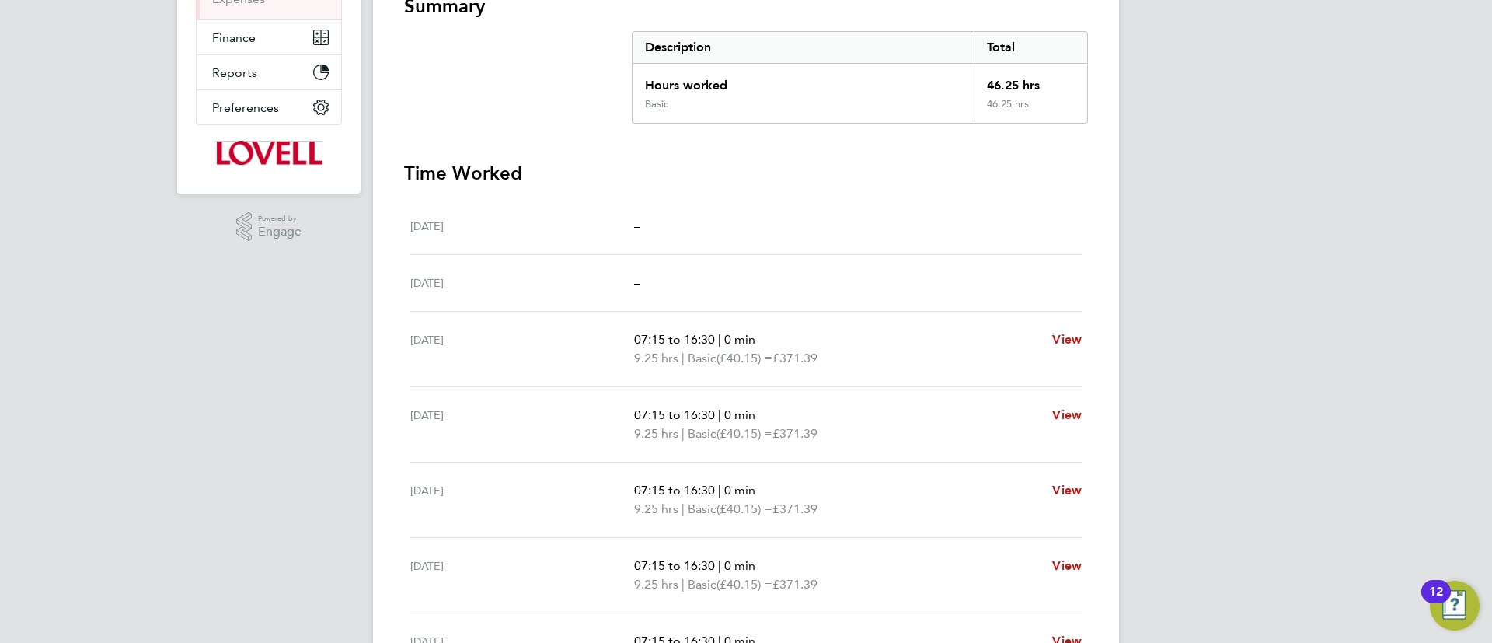
scroll to position [131, 0]
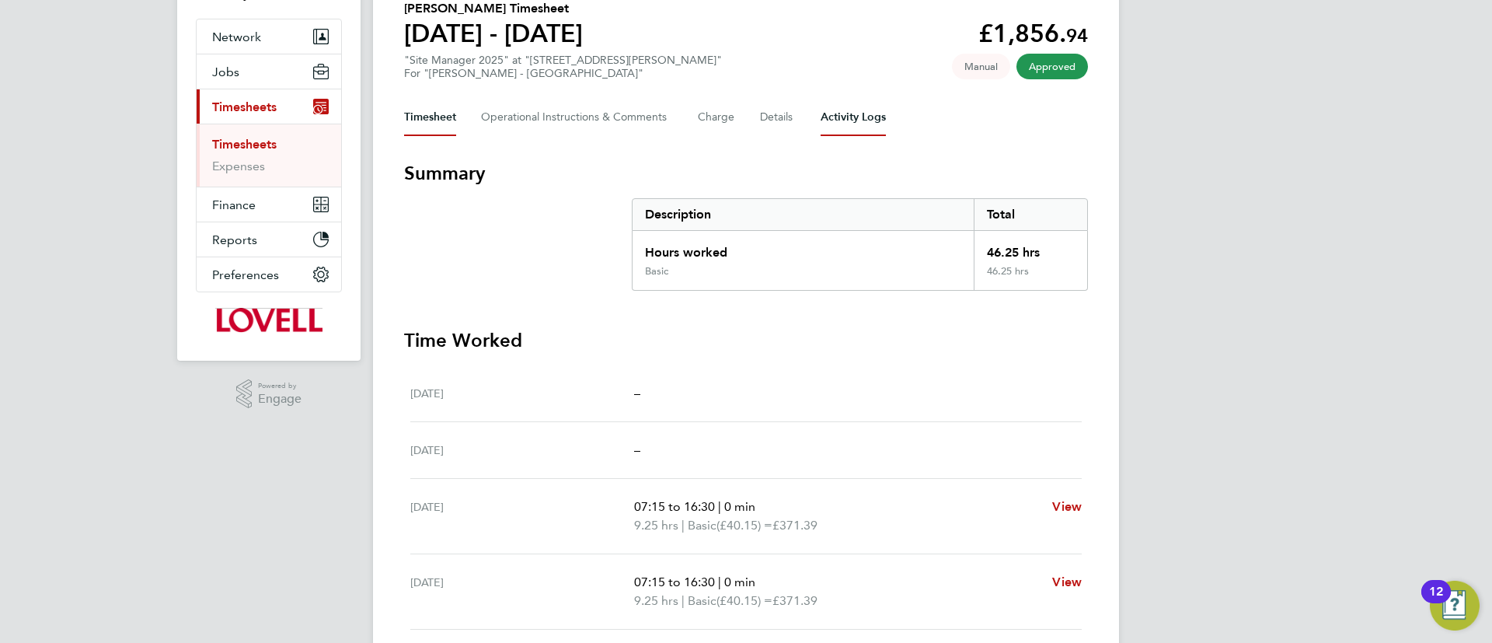
click at [859, 120] on Logs-tab "Activity Logs" at bounding box center [852, 117] width 65 height 37
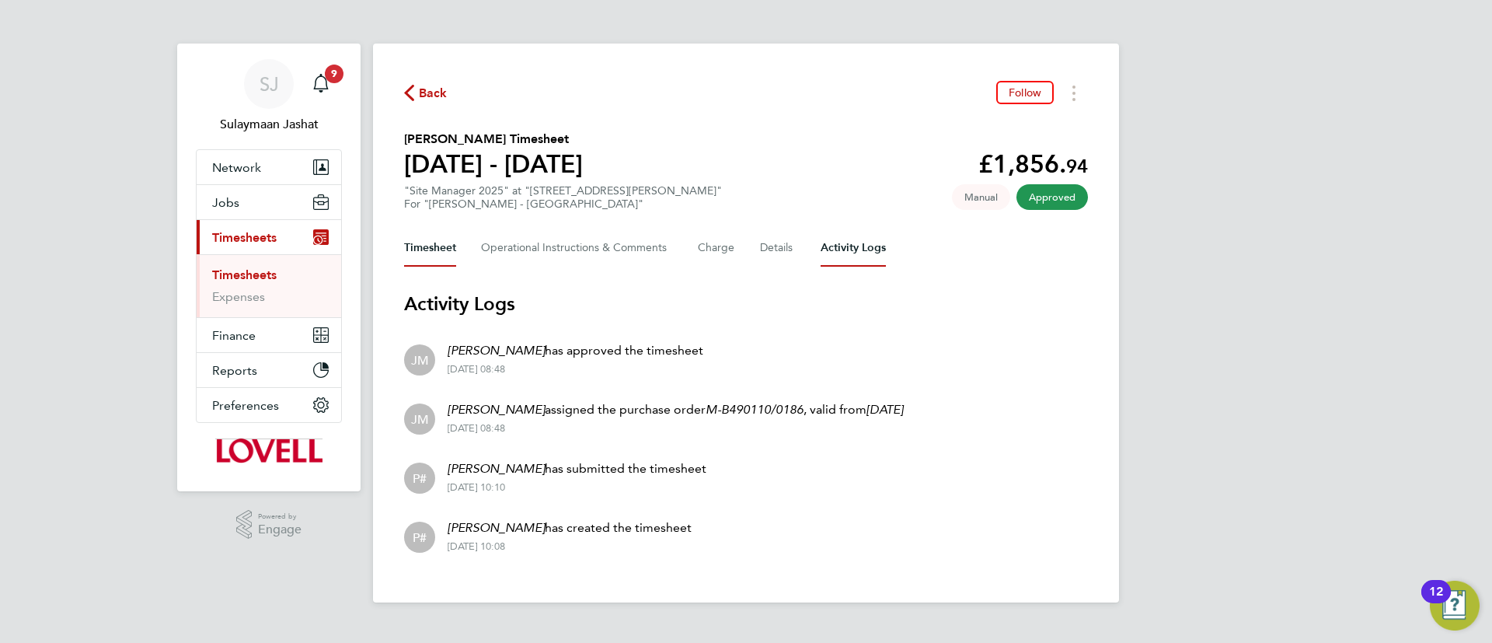
click at [423, 247] on button "Timesheet" at bounding box center [430, 247] width 52 height 37
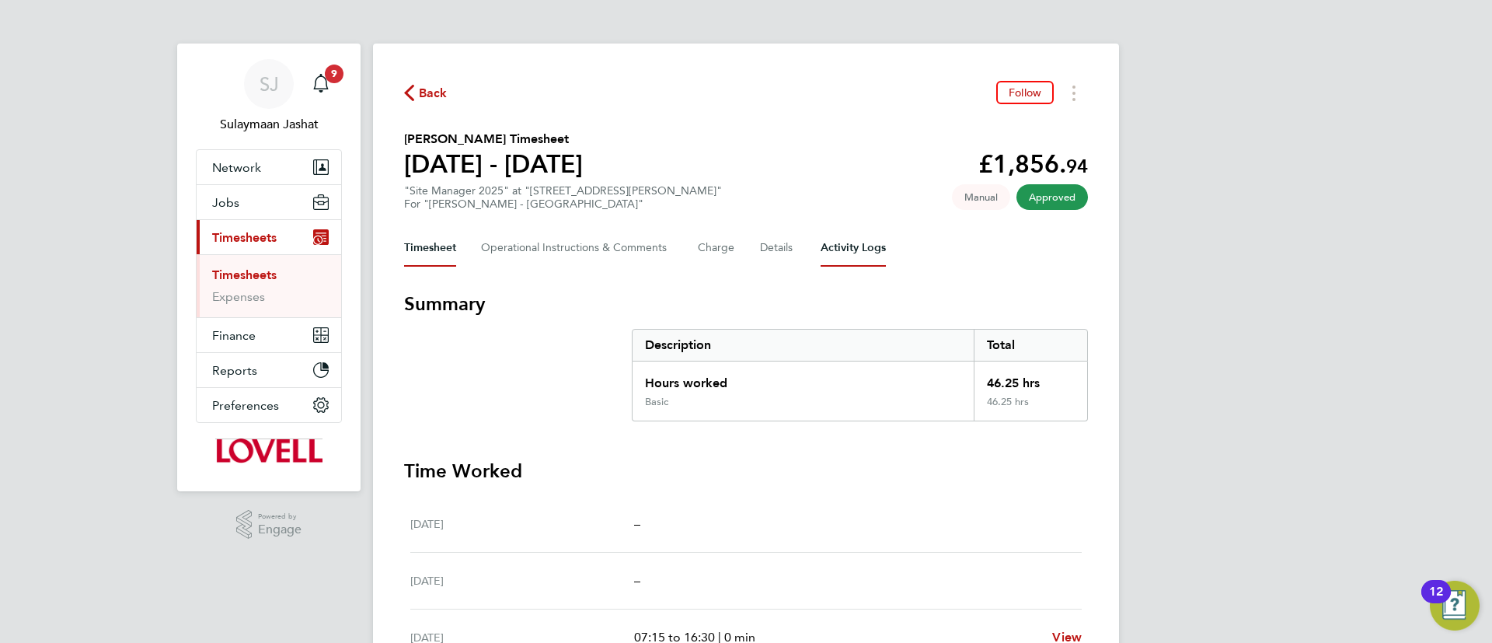
click at [859, 251] on Logs-tab "Activity Logs" at bounding box center [852, 247] width 65 height 37
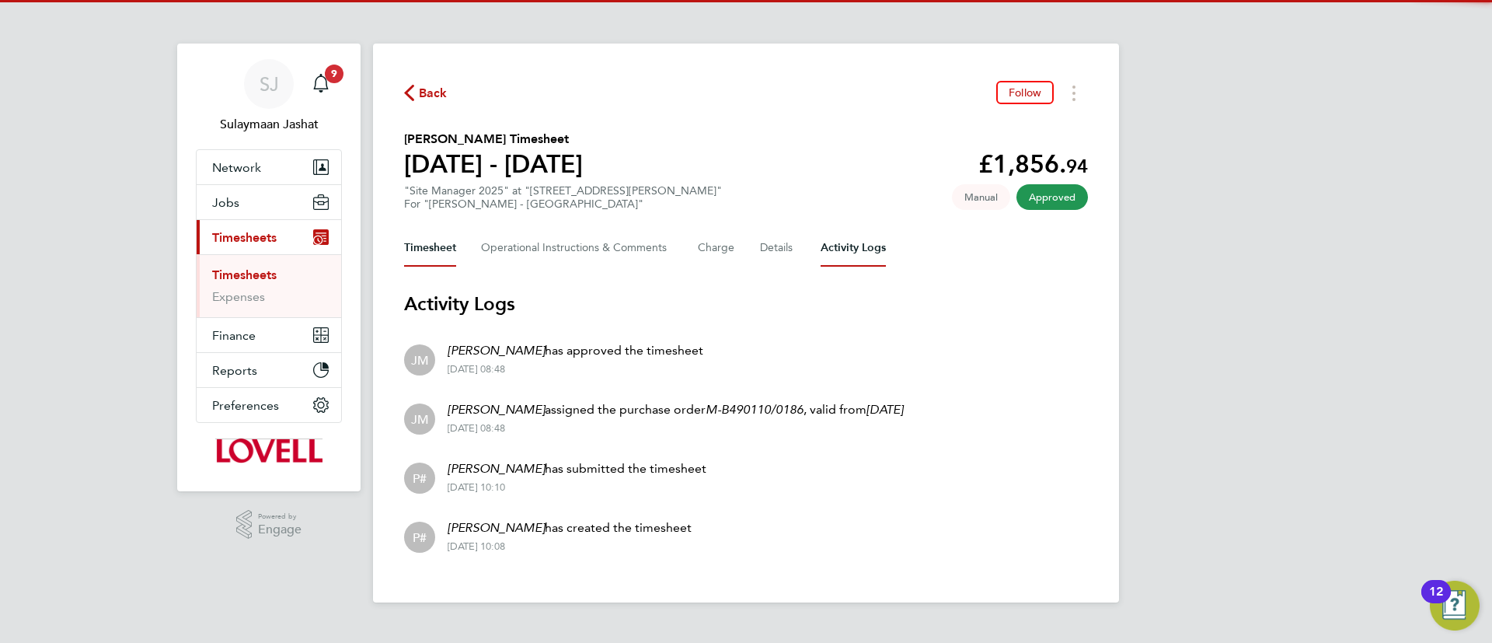
click at [451, 248] on button "Timesheet" at bounding box center [430, 247] width 52 height 37
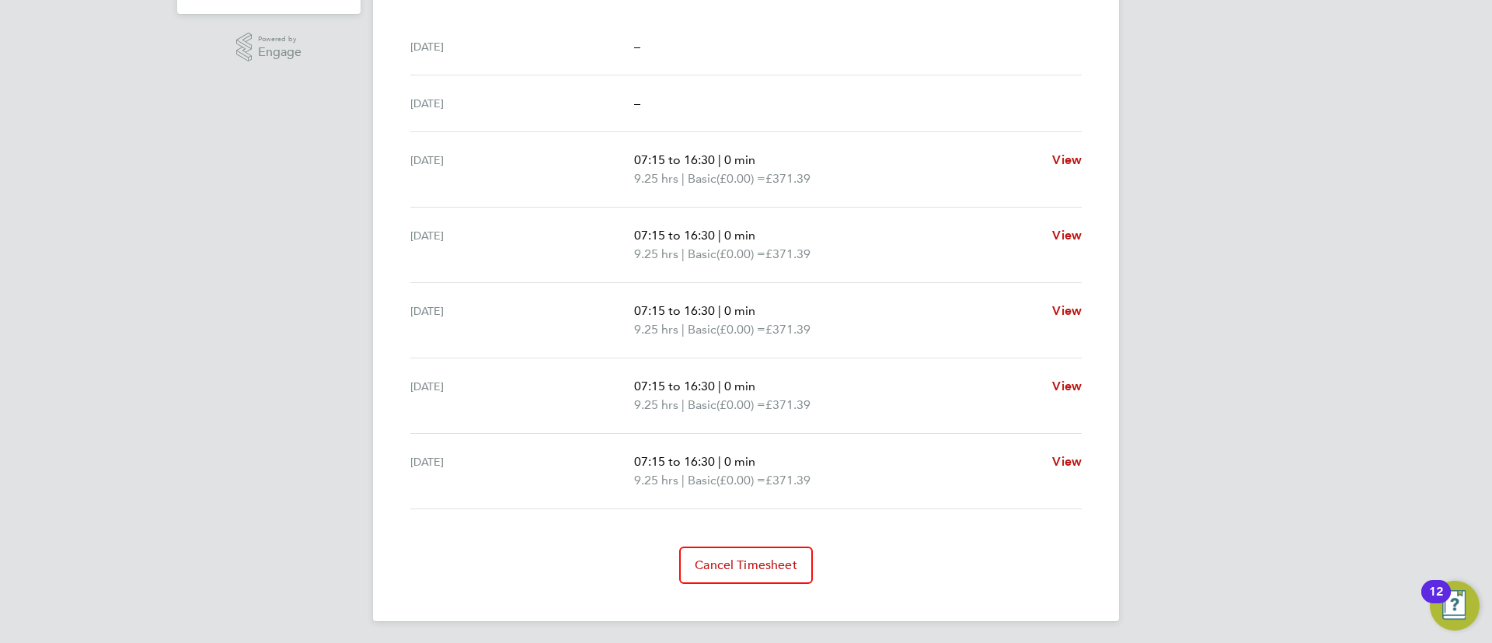
scroll to position [480, 0]
click at [743, 576] on button "Cancel Timesheet" at bounding box center [746, 561] width 134 height 37
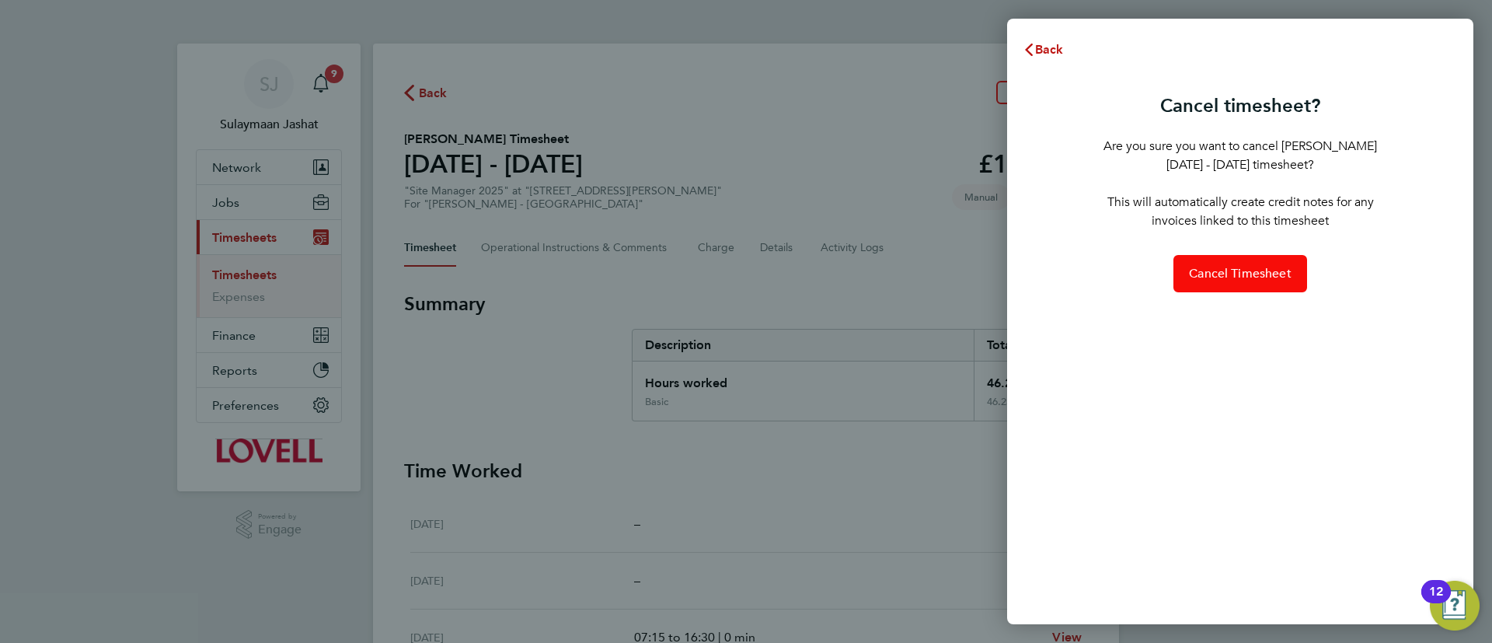
click at [1263, 272] on span "Cancel Timesheet" at bounding box center [1240, 274] width 103 height 16
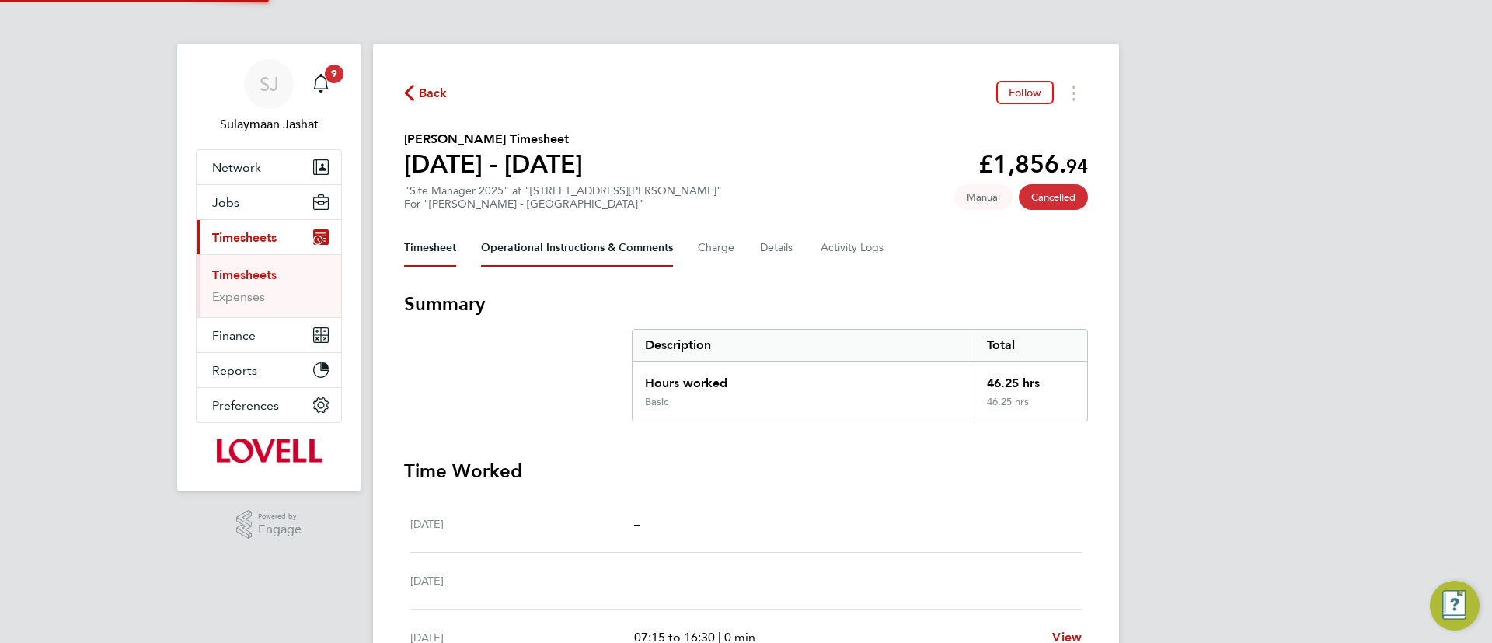
click at [601, 250] on Comments-tab "Operational Instructions & Comments" at bounding box center [577, 247] width 192 height 37
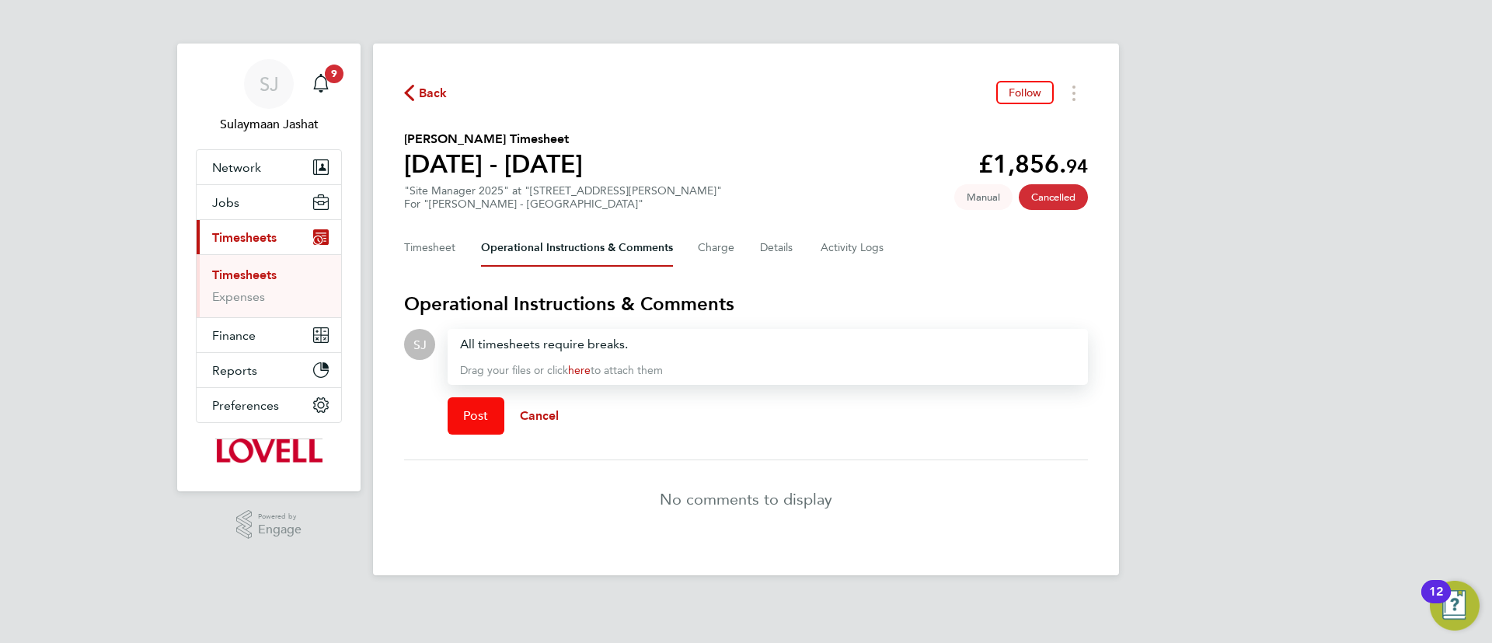
click at [460, 398] on button "Post" at bounding box center [476, 415] width 57 height 37
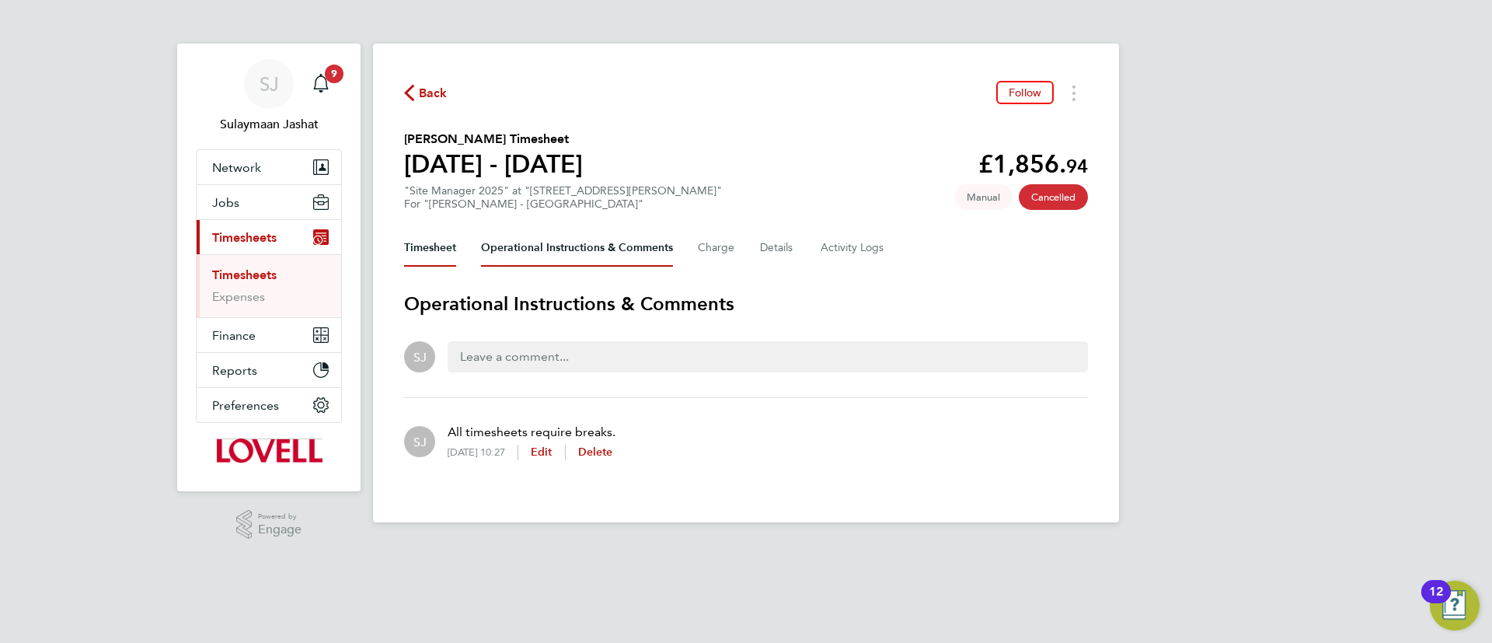
drag, startPoint x: 434, startPoint y: 226, endPoint x: 433, endPoint y: 236, distance: 10.2
click at [433, 228] on div "Back Follow Clifford Burbage's Timesheet 16 - 22 Aug 2025 £1,856. 94 "Site Mana…" at bounding box center [746, 283] width 746 height 479
click at [433, 255] on button "Timesheet" at bounding box center [430, 247] width 52 height 37
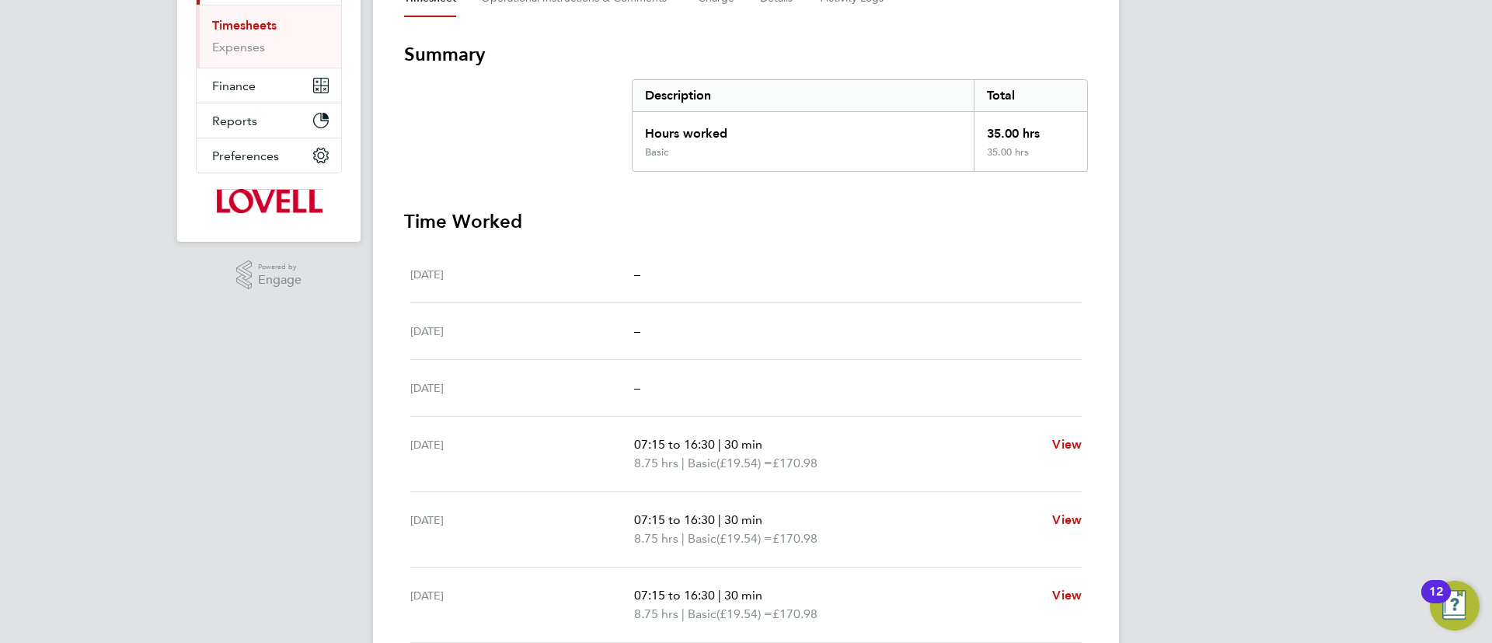
scroll to position [350, 0]
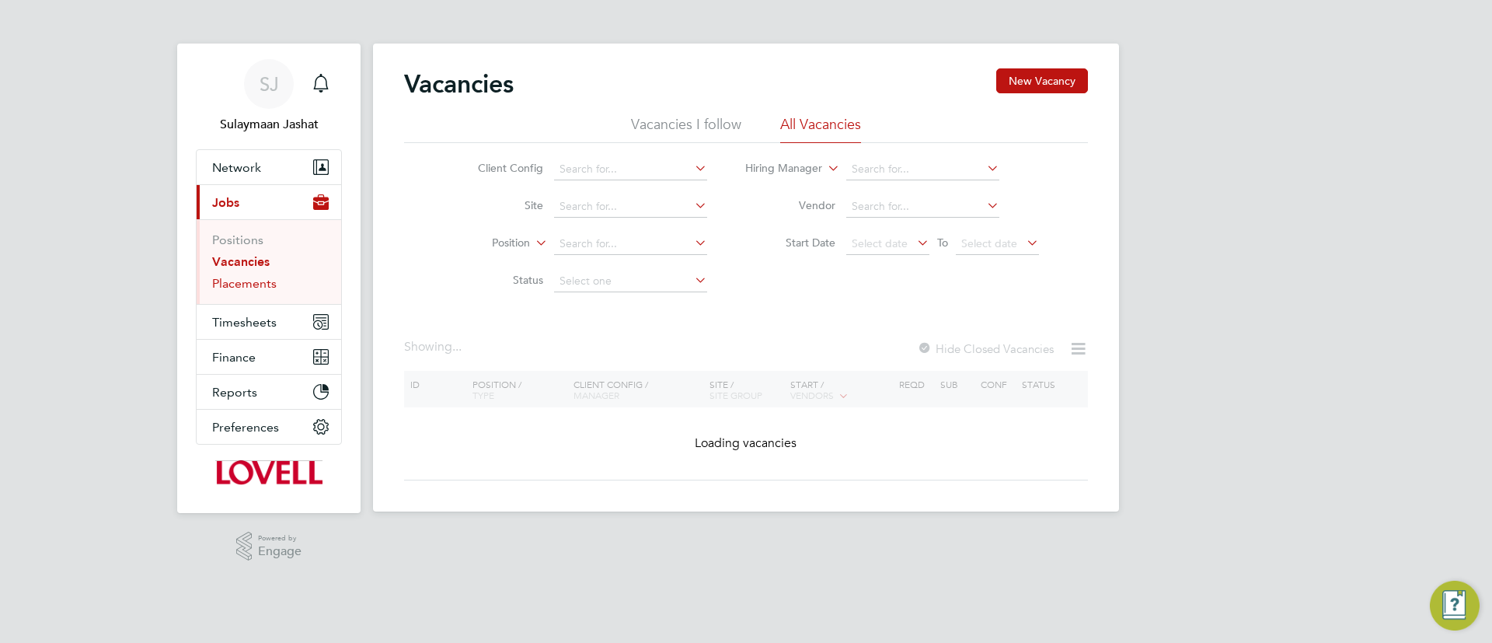
click at [246, 288] on link "Placements" at bounding box center [244, 283] width 64 height 15
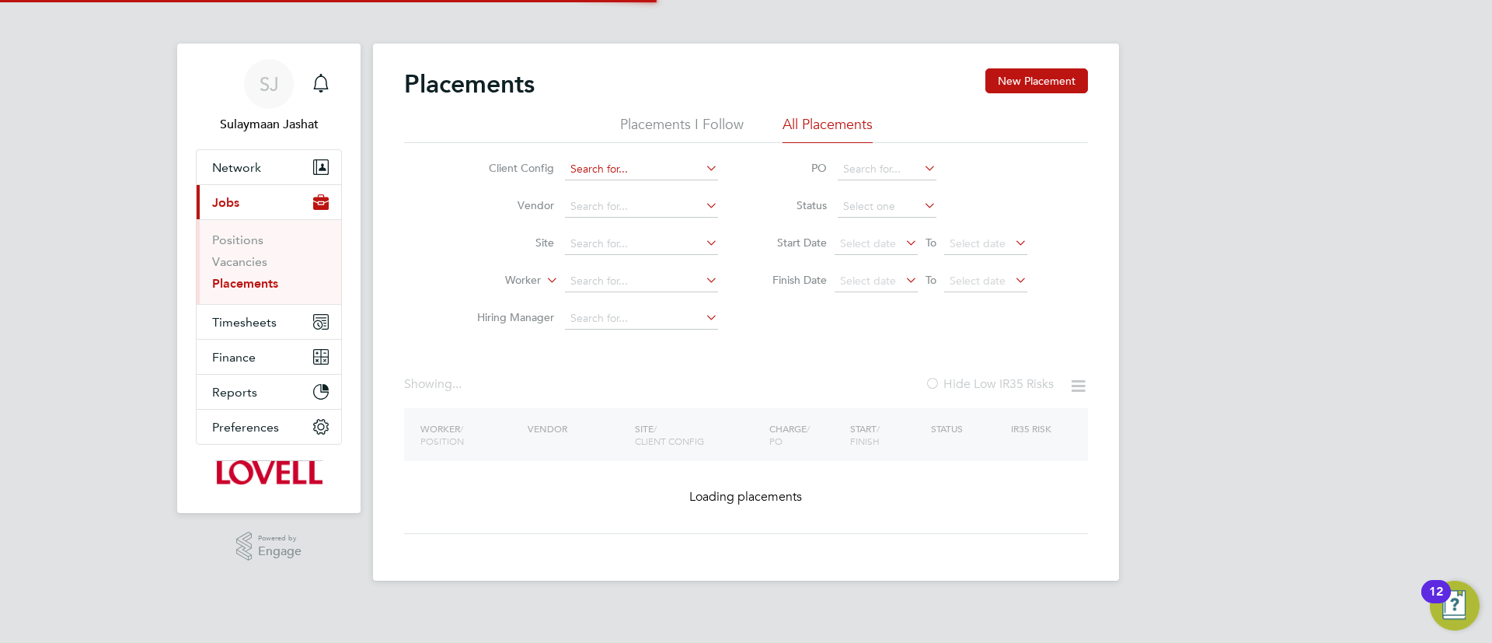
drag, startPoint x: 636, startPoint y: 169, endPoint x: 629, endPoint y: 172, distance: 8.1
click at [636, 168] on input at bounding box center [641, 169] width 153 height 22
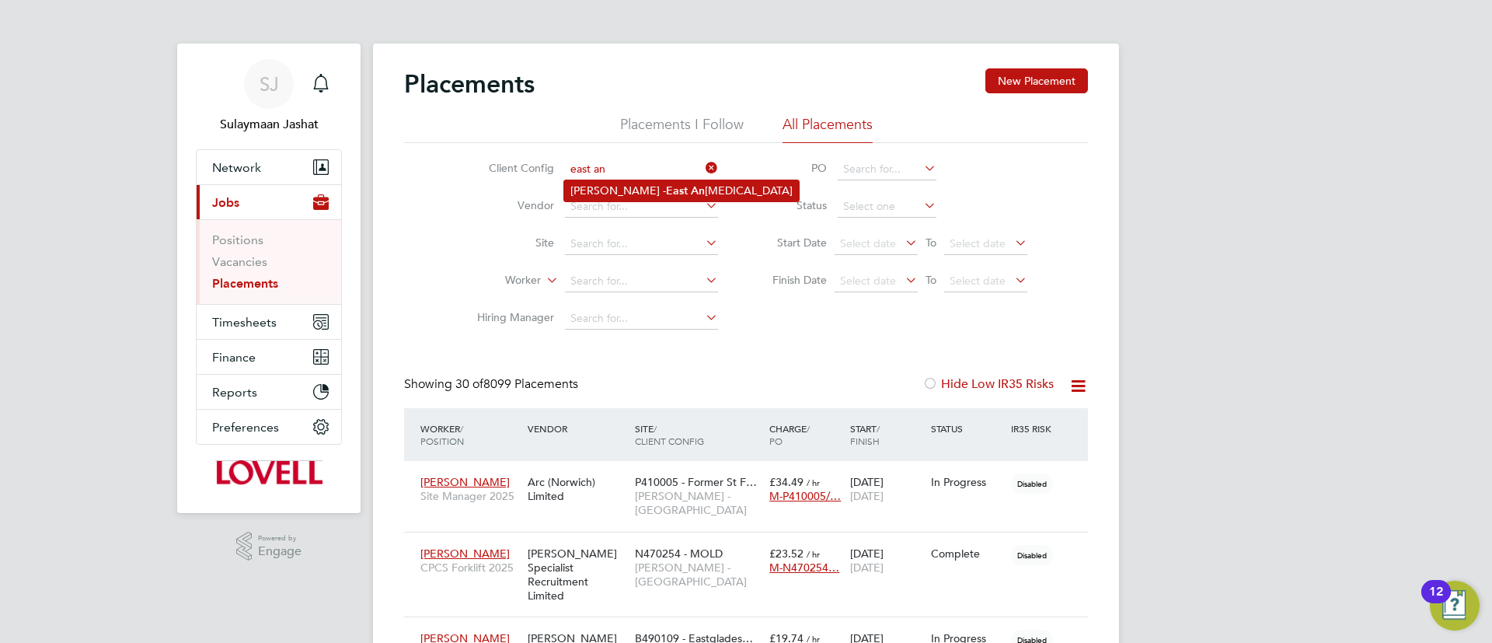
click at [681, 197] on li "[PERSON_NAME] - East An [MEDICAL_DATA]" at bounding box center [681, 190] width 235 height 21
type input "Lovell - East Anglia"
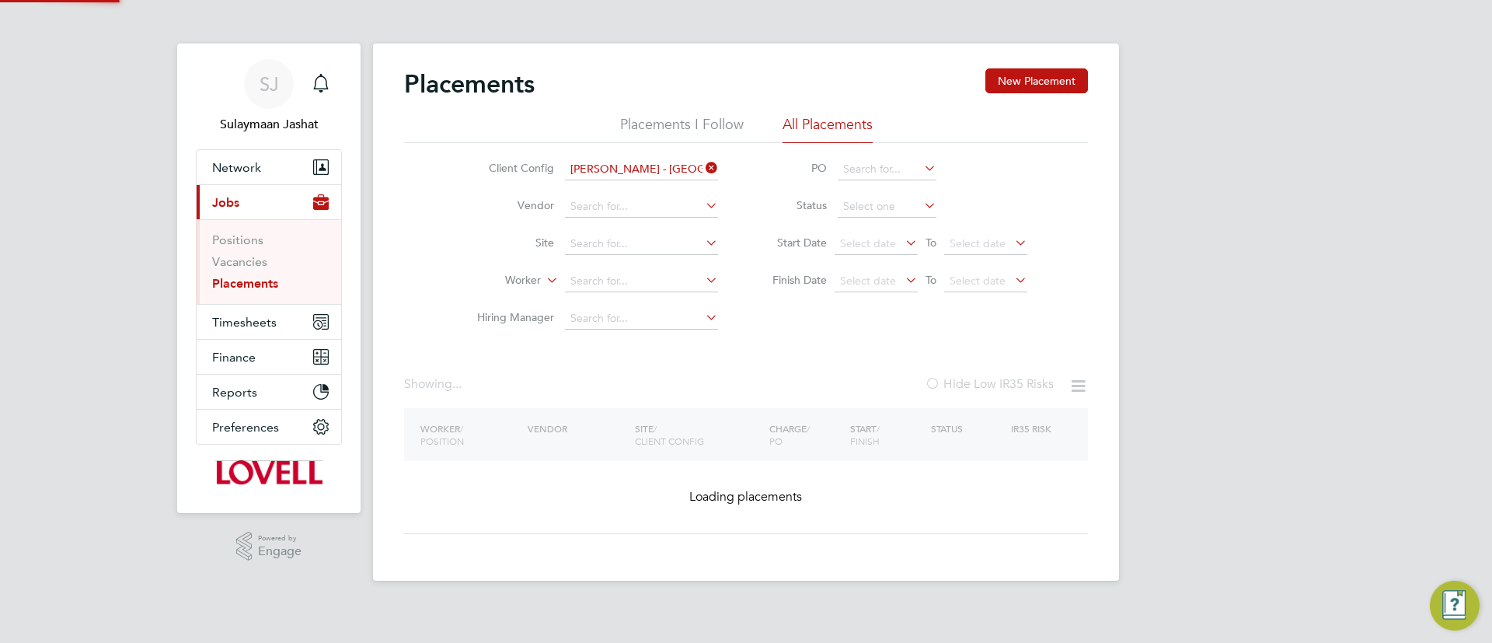
click at [893, 208] on input at bounding box center [887, 207] width 99 height 22
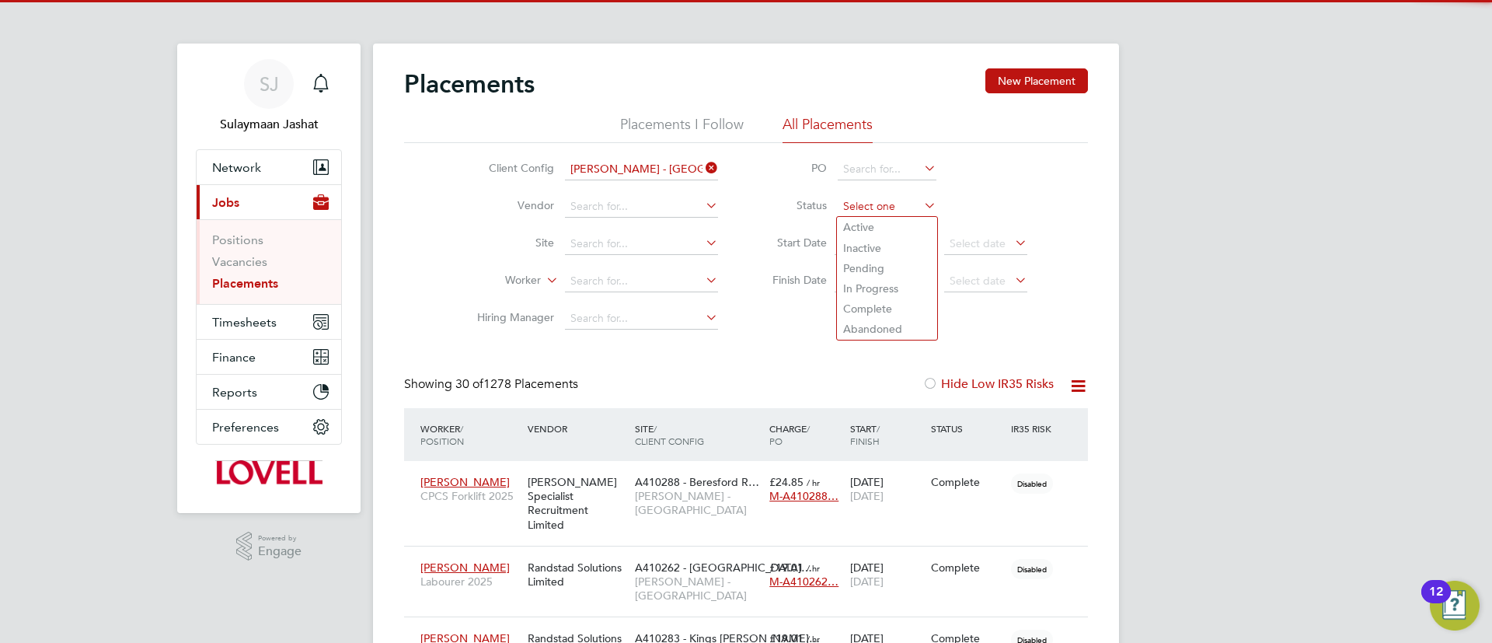
click at [897, 209] on input at bounding box center [887, 207] width 99 height 22
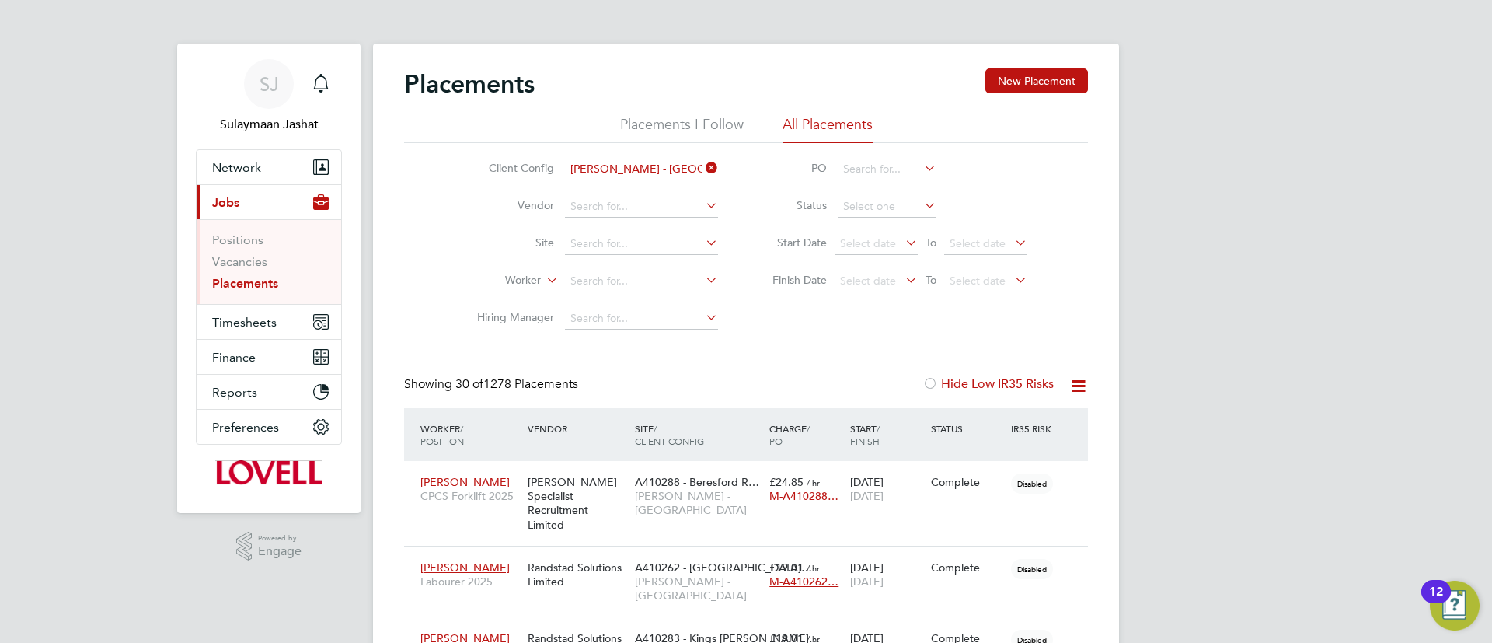
click at [879, 224] on li "Active" at bounding box center [887, 227] width 100 height 20
type input "Active"
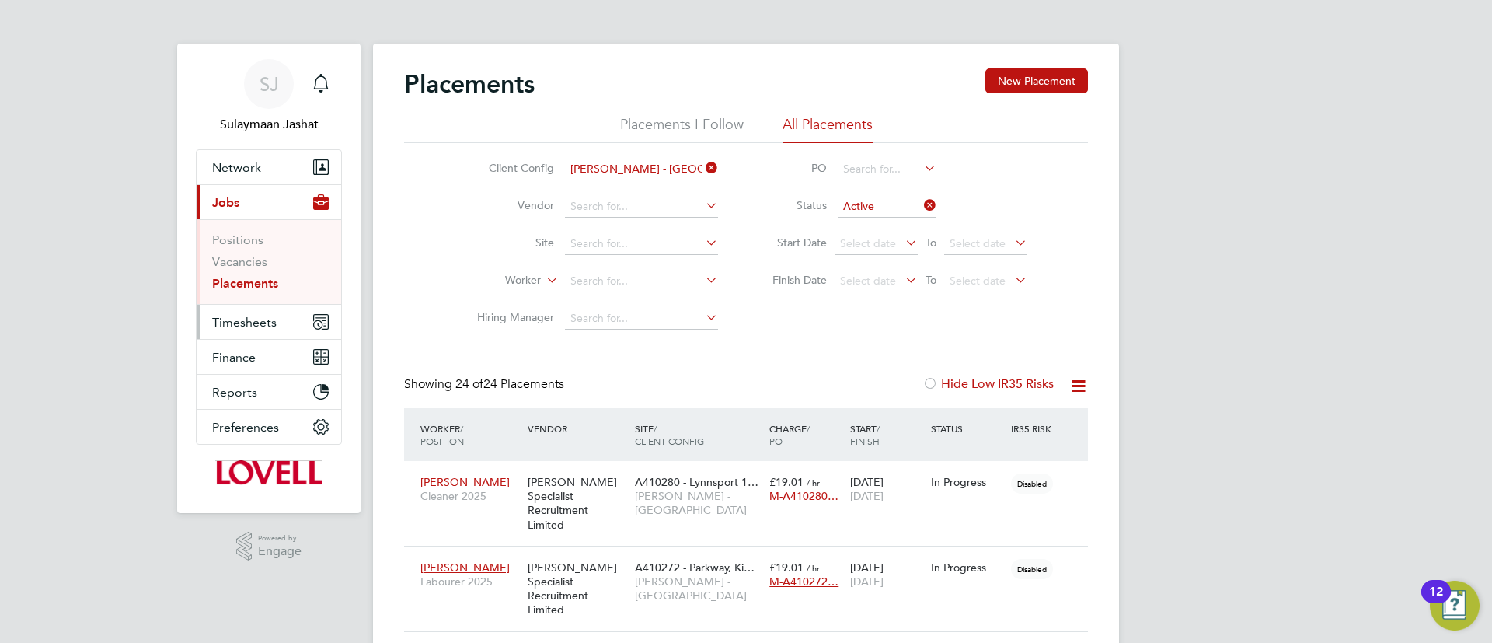
click at [210, 331] on button "Timesheets" at bounding box center [269, 322] width 145 height 34
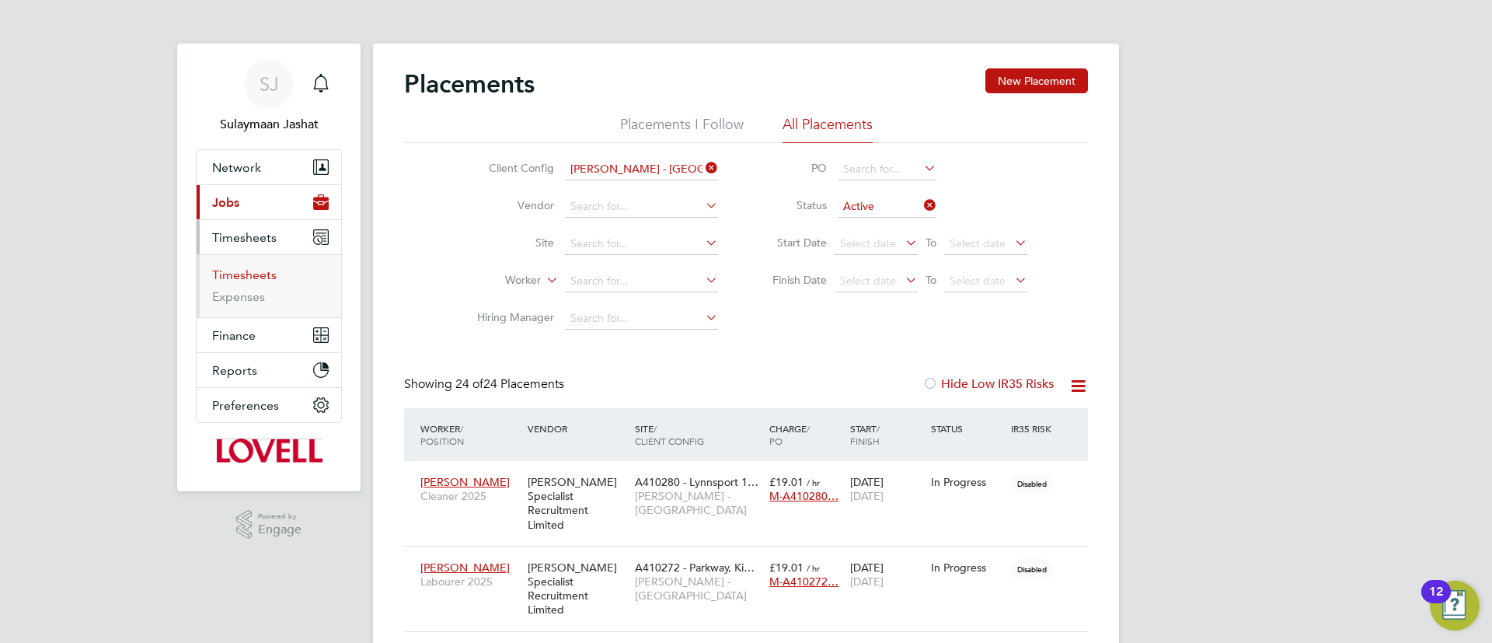
click at [237, 281] on link "Timesheets" at bounding box center [244, 274] width 64 height 15
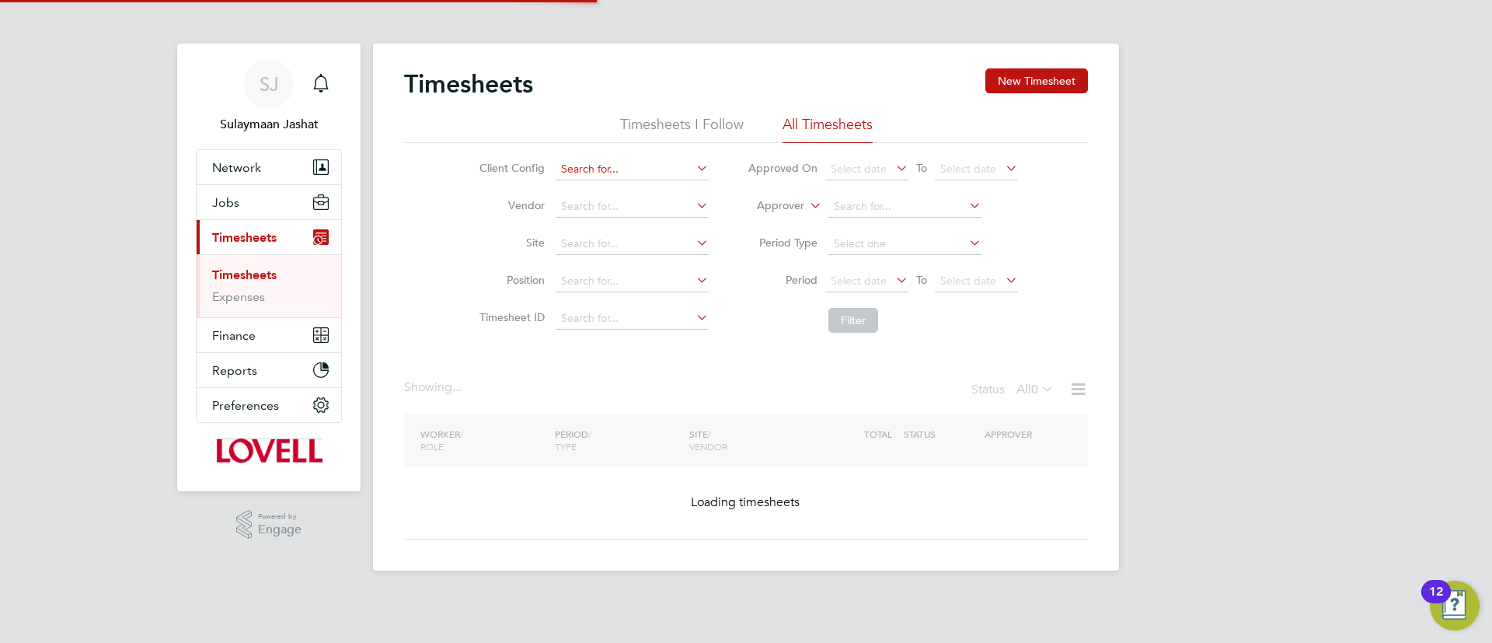
click at [612, 173] on input at bounding box center [632, 169] width 153 height 22
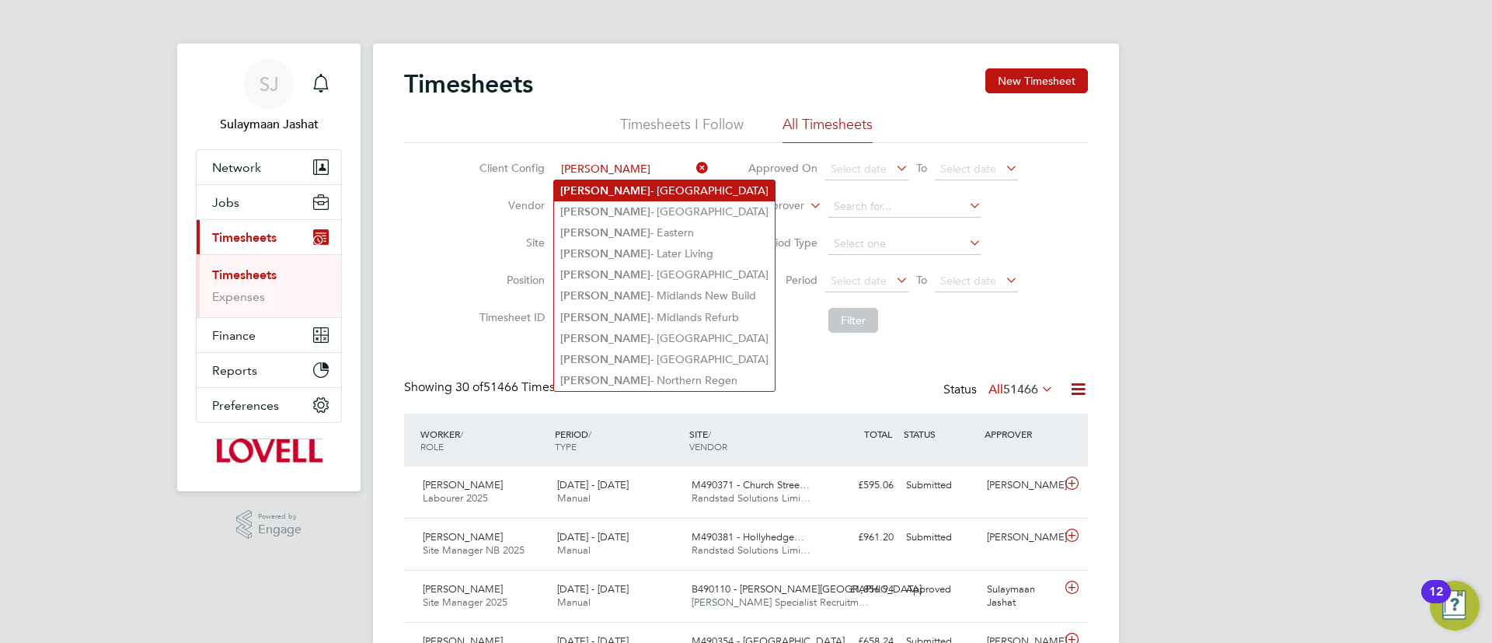
type input "lovell"
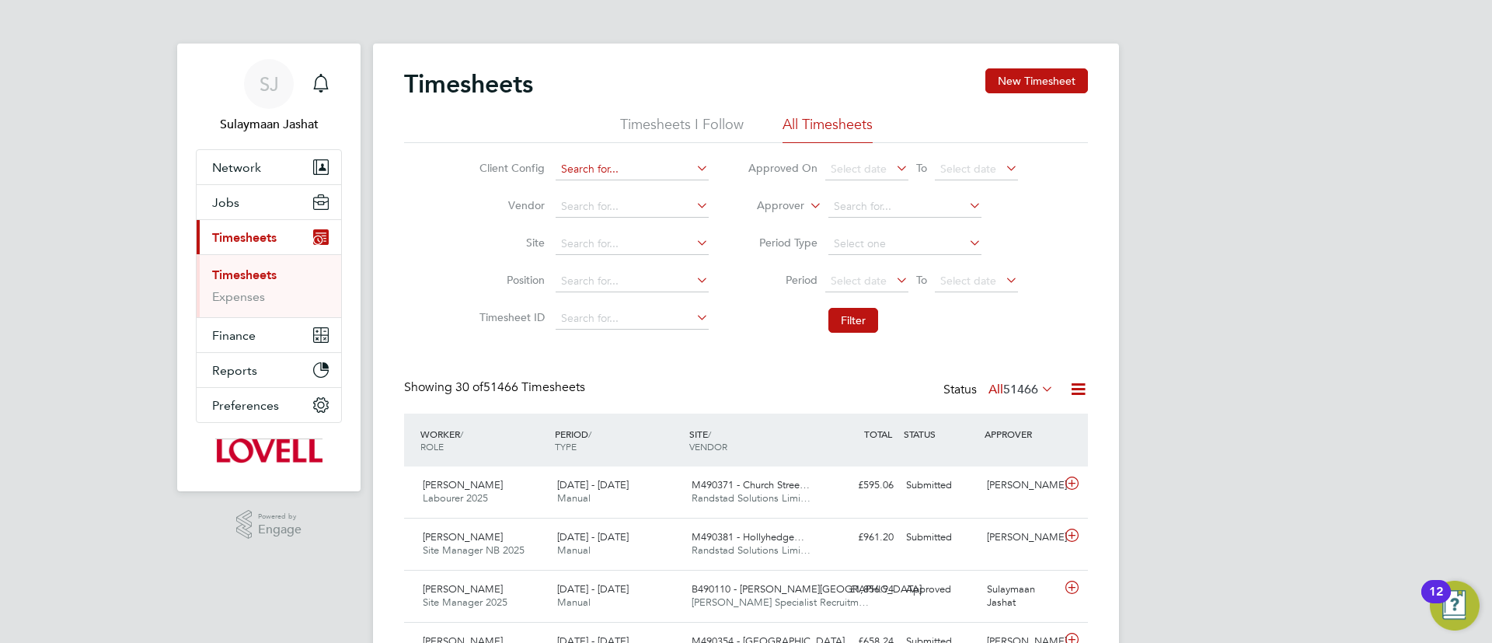
click at [659, 161] on input at bounding box center [632, 169] width 153 height 22
click at [659, 190] on li "Lovell - East An glia" at bounding box center [671, 190] width 235 height 21
type input "Lovell - East Anglia"
click at [840, 313] on button "Filter" at bounding box center [853, 320] width 50 height 25
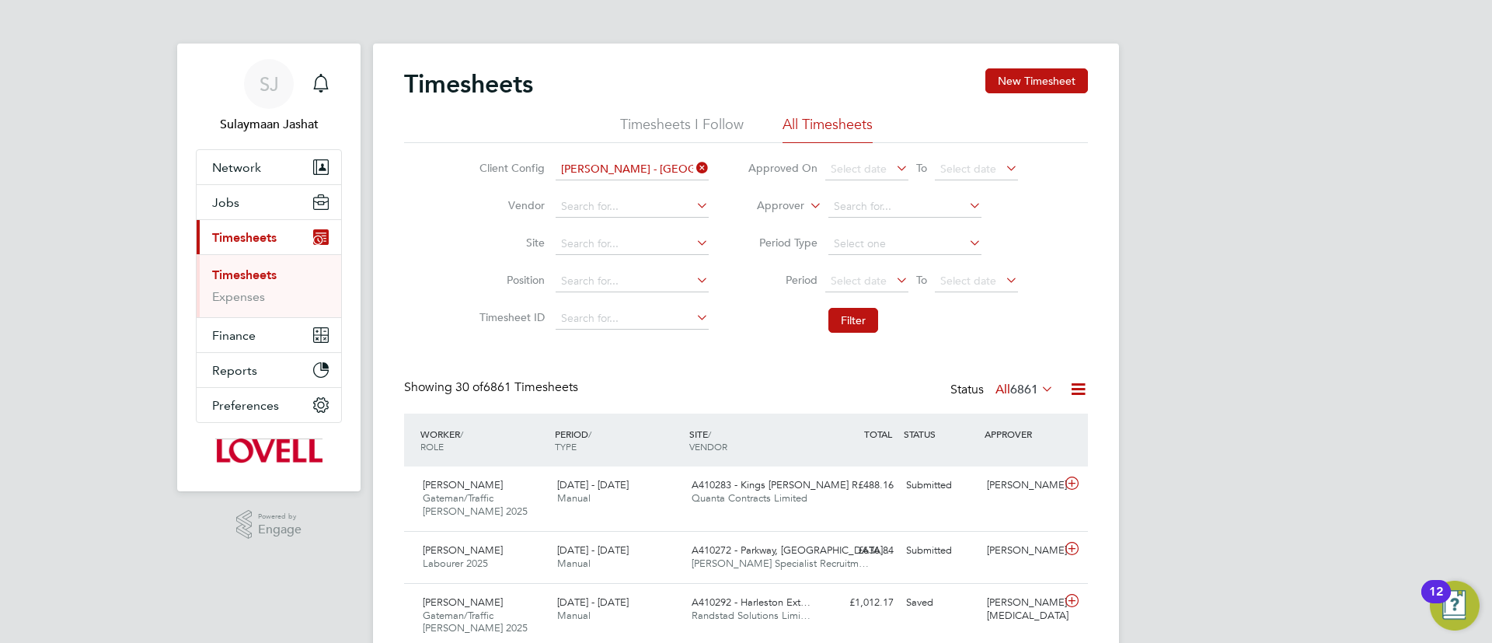
click at [893, 284] on icon at bounding box center [893, 280] width 0 height 22
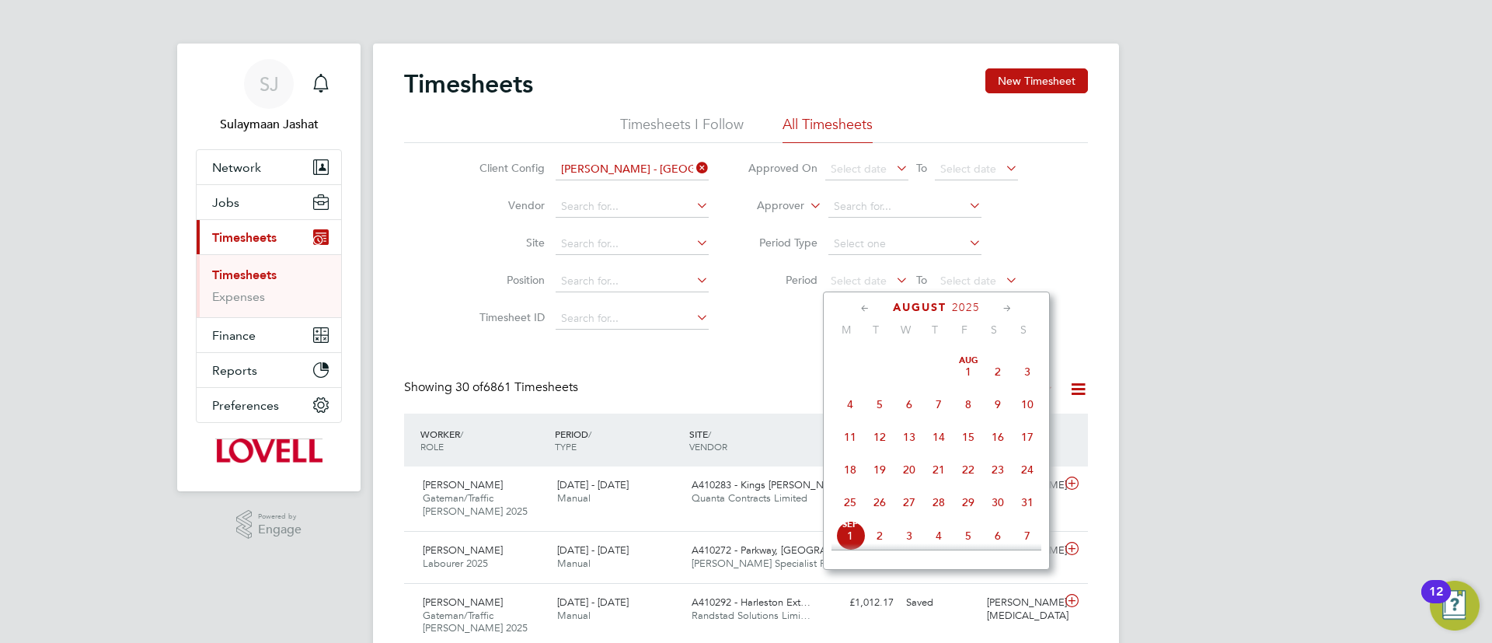
drag, startPoint x: 995, startPoint y: 444, endPoint x: 994, endPoint y: 436, distance: 8.6
click at [997, 442] on span "16" at bounding box center [998, 437] width 30 height 30
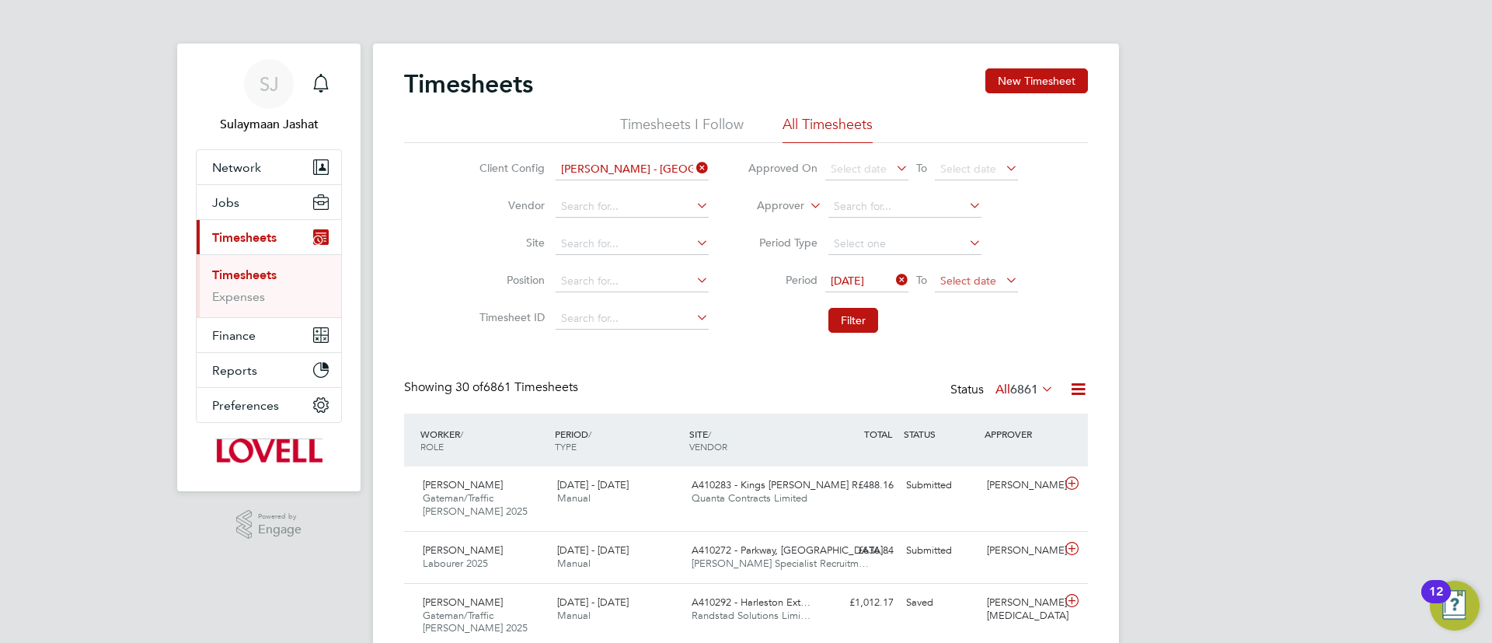
click at [982, 277] on span "Select date" at bounding box center [968, 280] width 56 height 14
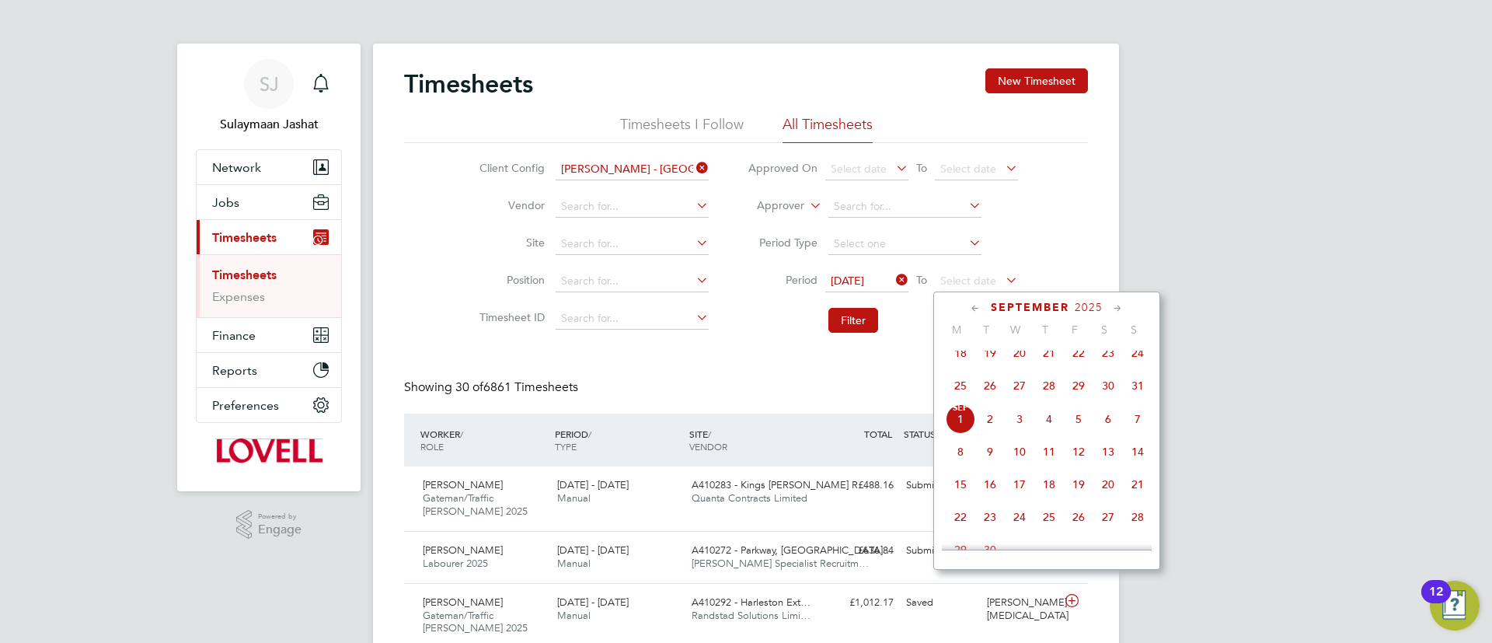
drag, startPoint x: 1084, startPoint y: 364, endPoint x: 1004, endPoint y: 358, distance: 80.2
click at [1084, 362] on span "22" at bounding box center [1079, 353] width 30 height 30
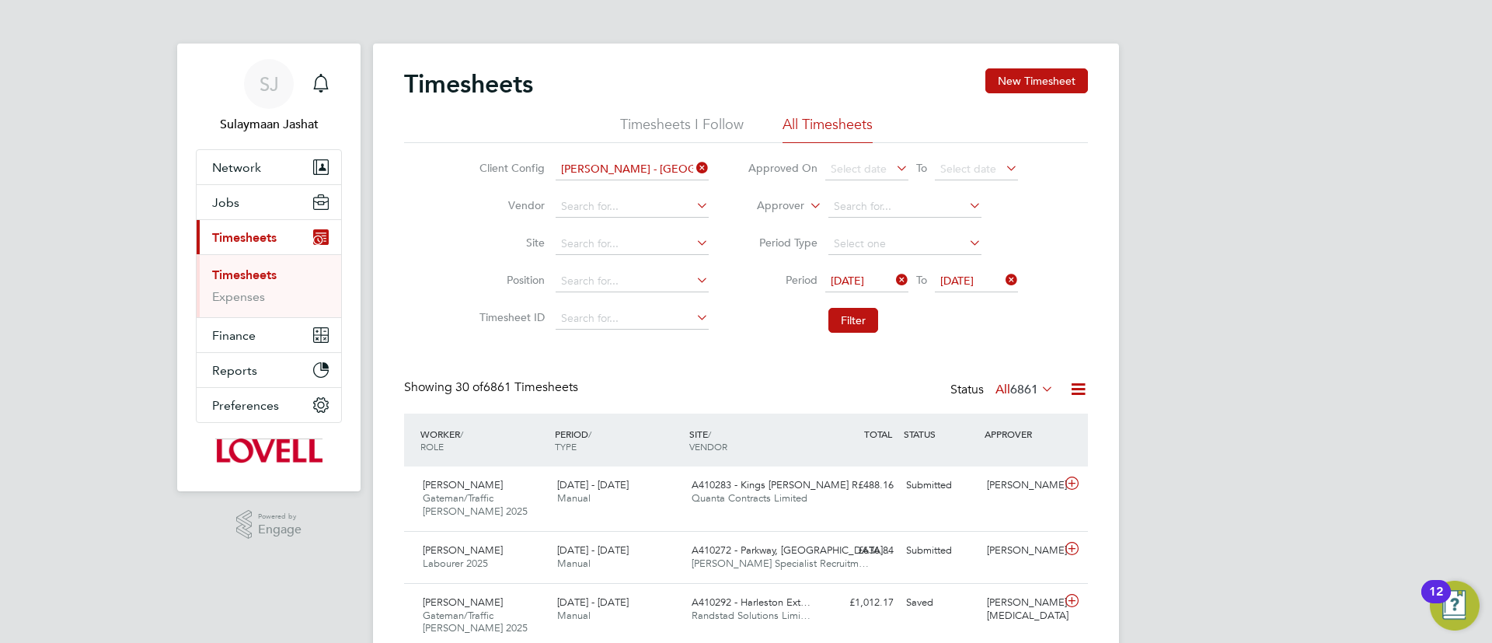
click at [855, 305] on li "Filter" at bounding box center [882, 320] width 309 height 40
click at [873, 335] on li "Filter" at bounding box center [882, 320] width 309 height 40
click at [862, 325] on button "Filter" at bounding box center [853, 320] width 50 height 25
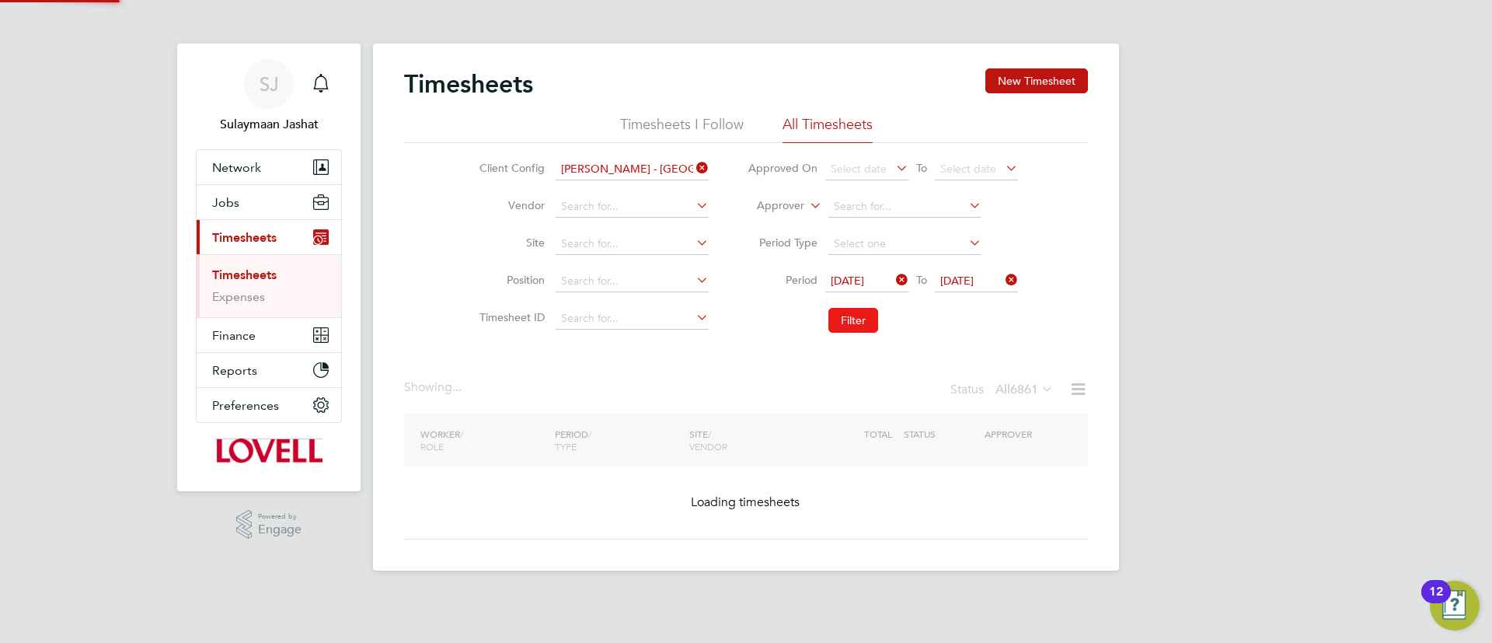
click at [860, 324] on button "Filter" at bounding box center [853, 320] width 50 height 25
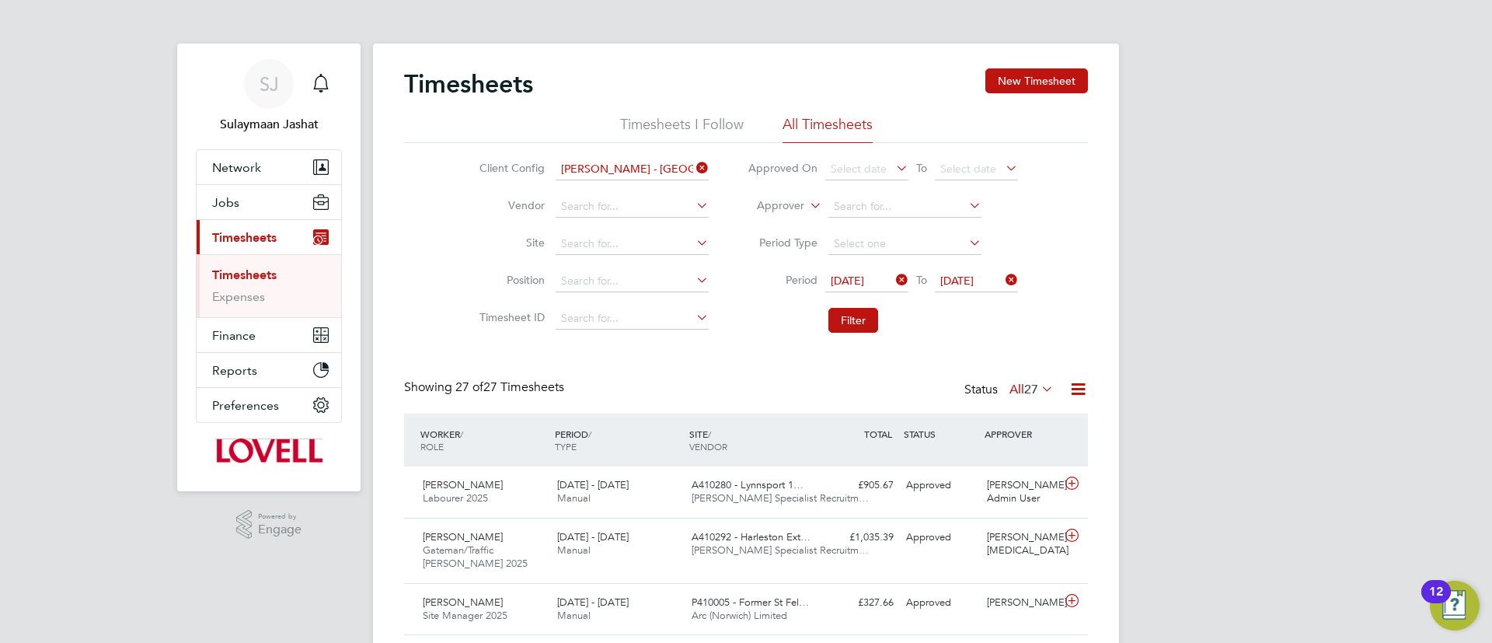
click at [984, 327] on li "Filter" at bounding box center [882, 320] width 309 height 40
drag, startPoint x: 801, startPoint y: 330, endPoint x: 796, endPoint y: 340, distance: 10.8
click at [796, 340] on li "Filter" at bounding box center [882, 320] width 309 height 40
click at [1037, 403] on div "Showing 27 of 27 Timesheets Status All 27" at bounding box center [746, 396] width 684 height 34
click at [1029, 391] on span "27" at bounding box center [1031, 389] width 14 height 16
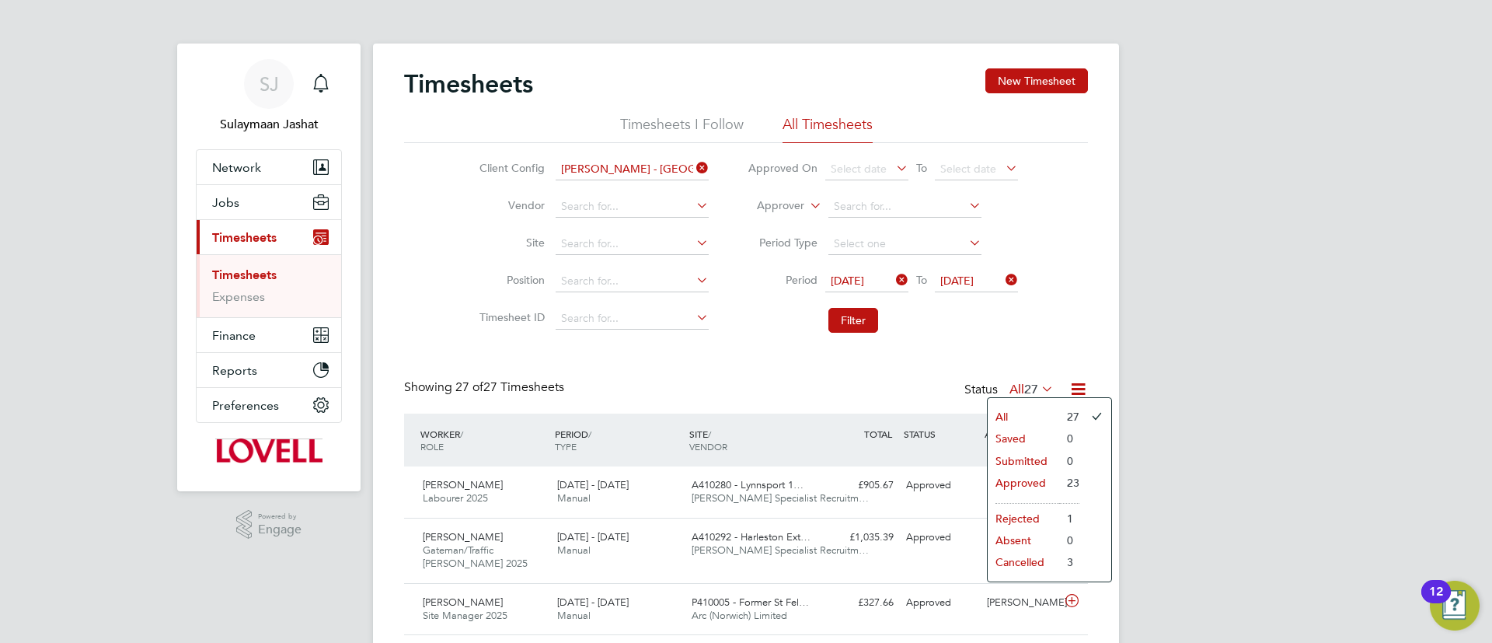
click at [1026, 475] on li "Approved" at bounding box center [1023, 483] width 71 height 22
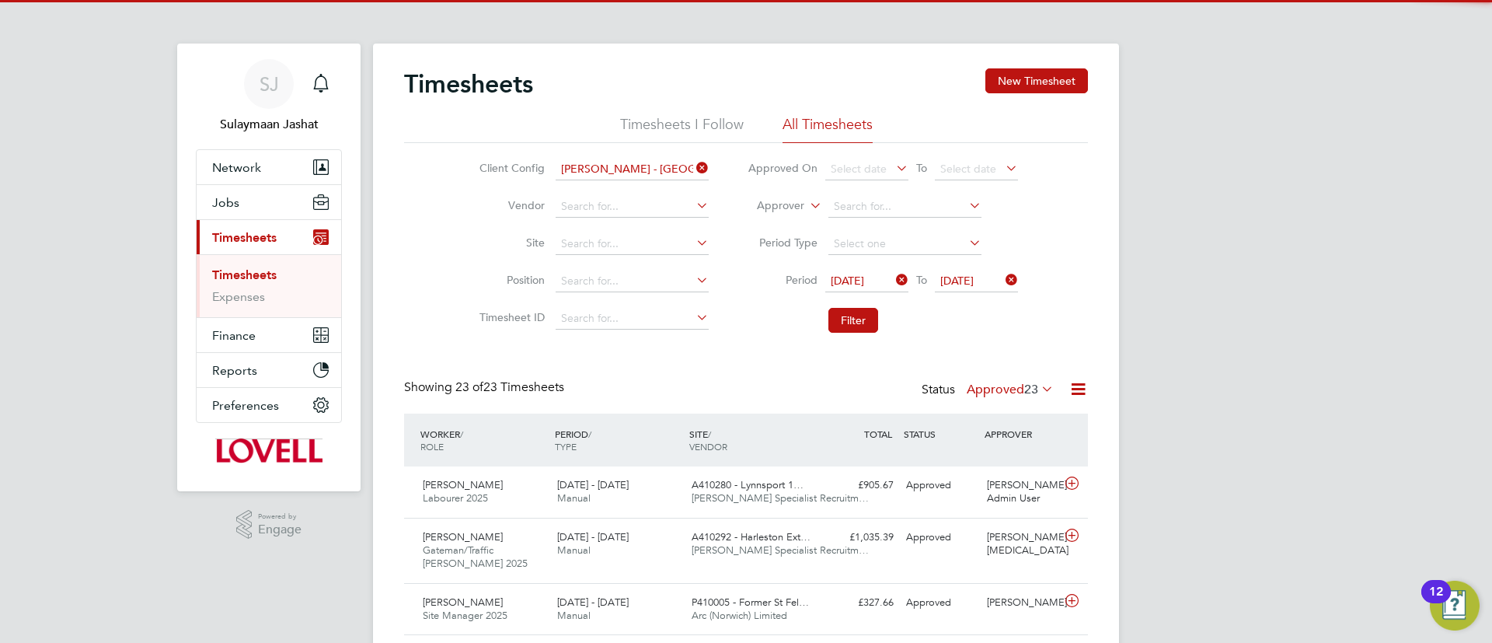
scroll to position [40, 135]
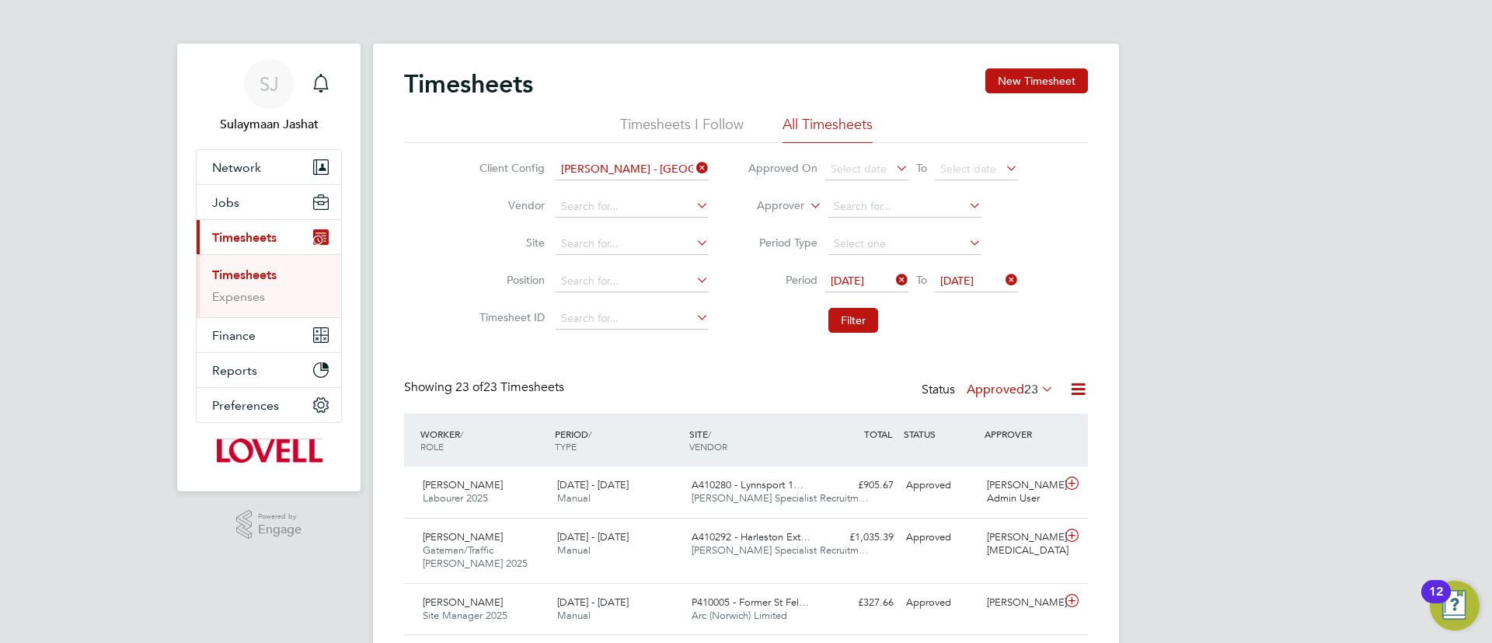
click at [914, 335] on li "Filter" at bounding box center [882, 320] width 309 height 40
click at [693, 171] on icon at bounding box center [693, 168] width 0 height 22
click at [893, 274] on icon at bounding box center [893, 280] width 0 height 22
click at [974, 280] on span "22 Aug 2025" at bounding box center [956, 280] width 33 height 14
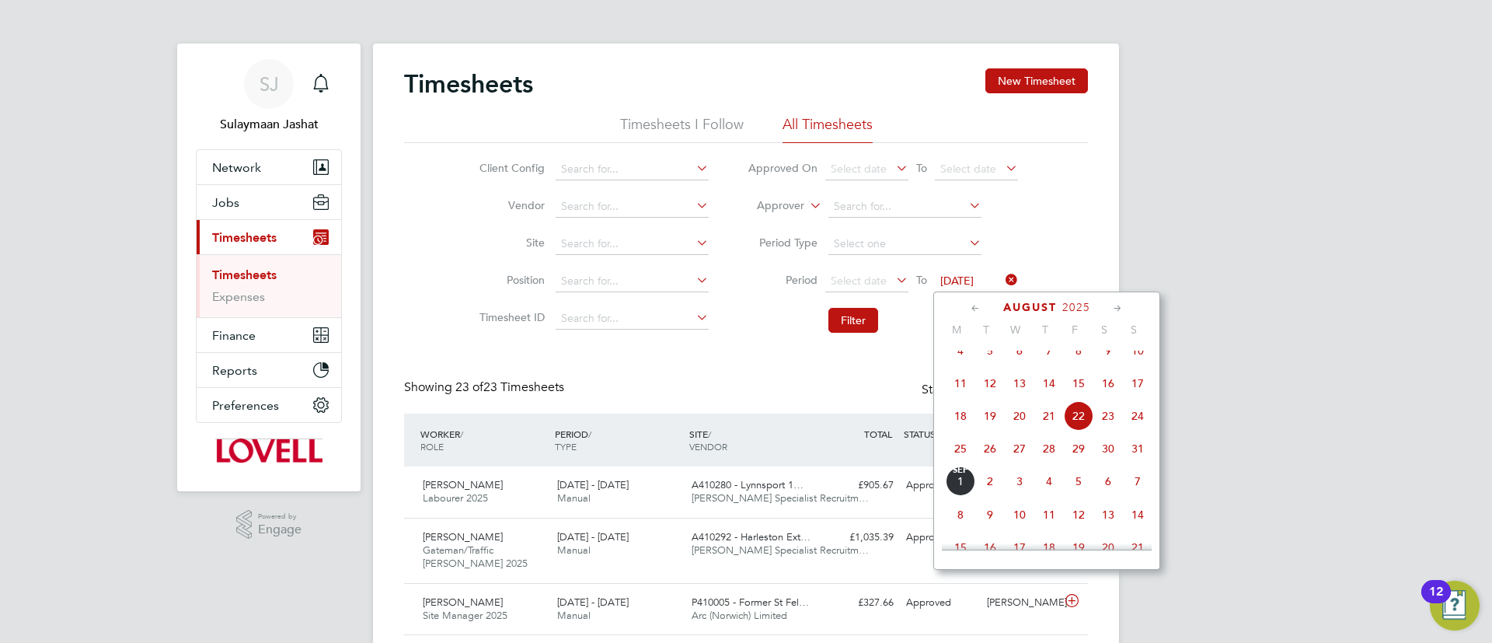
click at [1002, 284] on icon at bounding box center [1002, 280] width 0 height 22
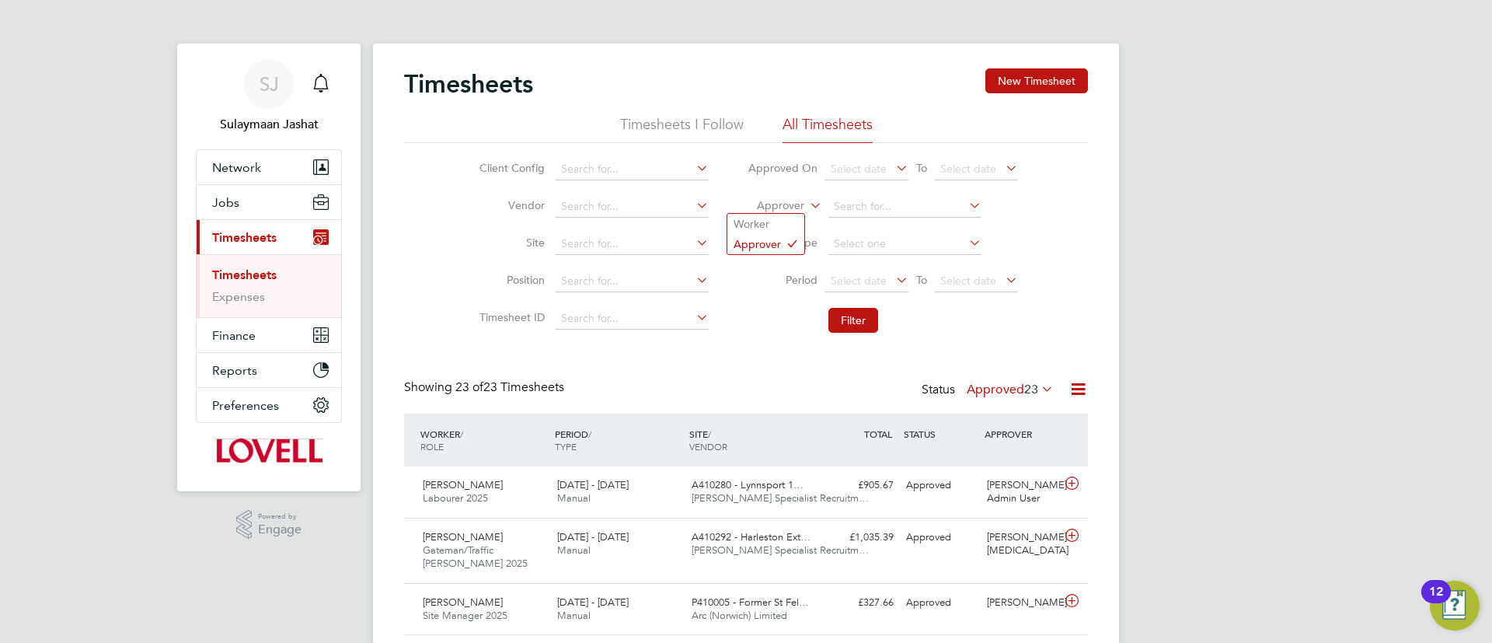
click at [775, 208] on label "Approver" at bounding box center [769, 206] width 70 height 16
click at [777, 216] on li "Worker" at bounding box center [765, 224] width 77 height 20
click at [854, 202] on input at bounding box center [904, 207] width 153 height 22
click at [926, 224] on b "Sn" at bounding box center [932, 227] width 12 height 13
type input "Stuart Snaddon"
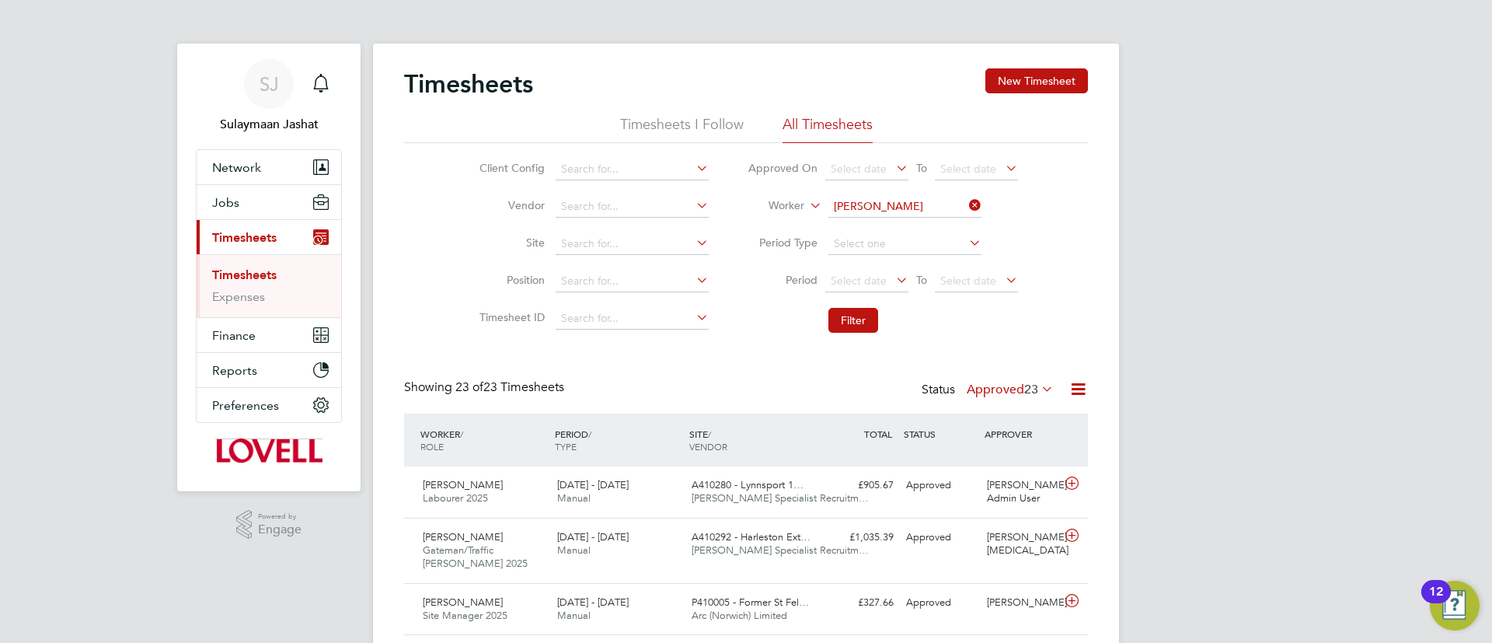
drag, startPoint x: 814, startPoint y: 333, endPoint x: 830, endPoint y: 342, distance: 17.7
click at [817, 336] on li "Filter" at bounding box center [882, 320] width 309 height 40
click at [846, 334] on li "Filter" at bounding box center [882, 320] width 309 height 40
click at [861, 310] on button "Filter" at bounding box center [853, 320] width 50 height 25
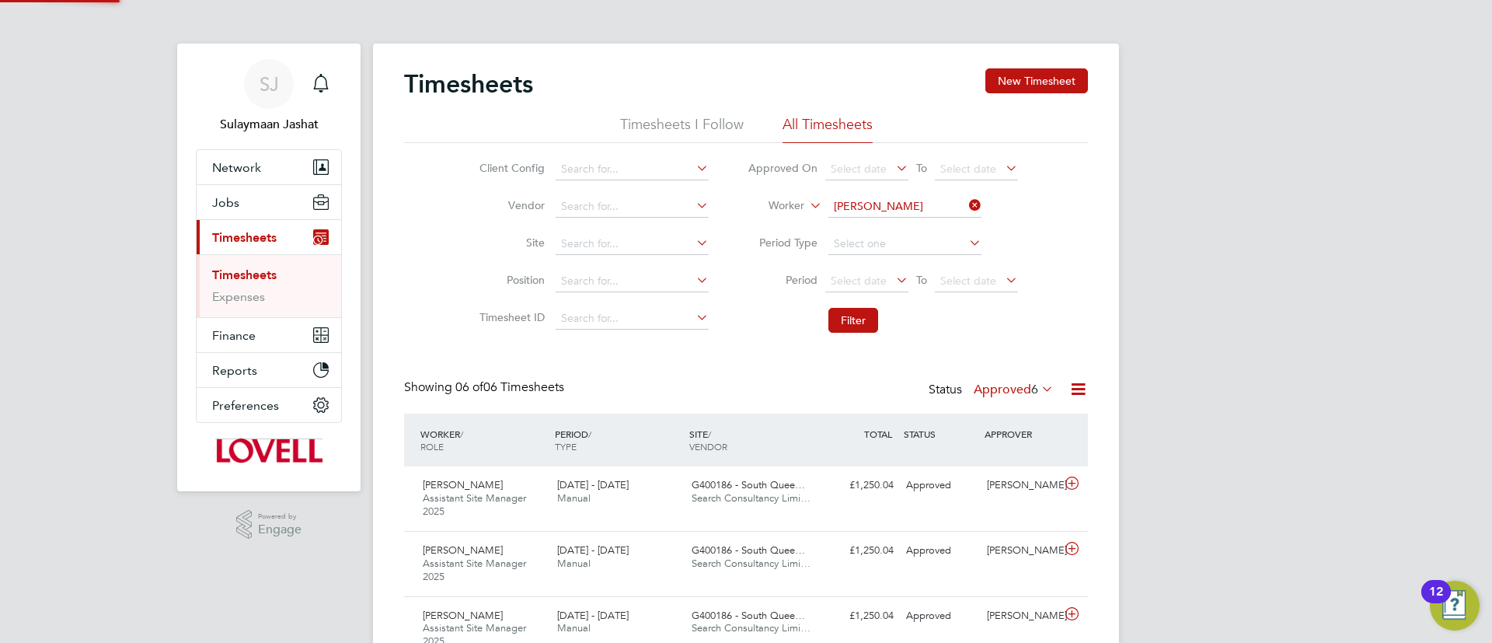
scroll to position [52, 135]
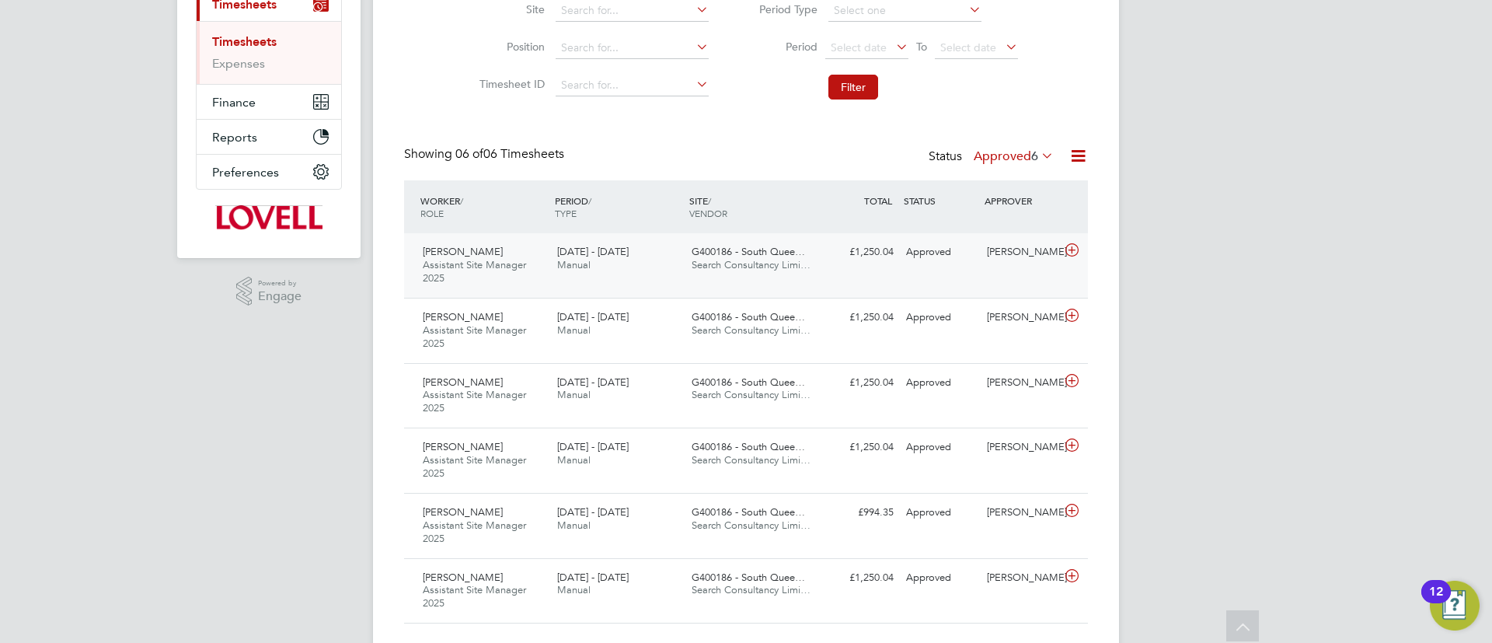
click at [824, 284] on div "Stuart Snaddon Assistant Site Manager 2025 23 - 29 Aug 2025 23 - 29 Aug 2025 Ma…" at bounding box center [746, 265] width 684 height 64
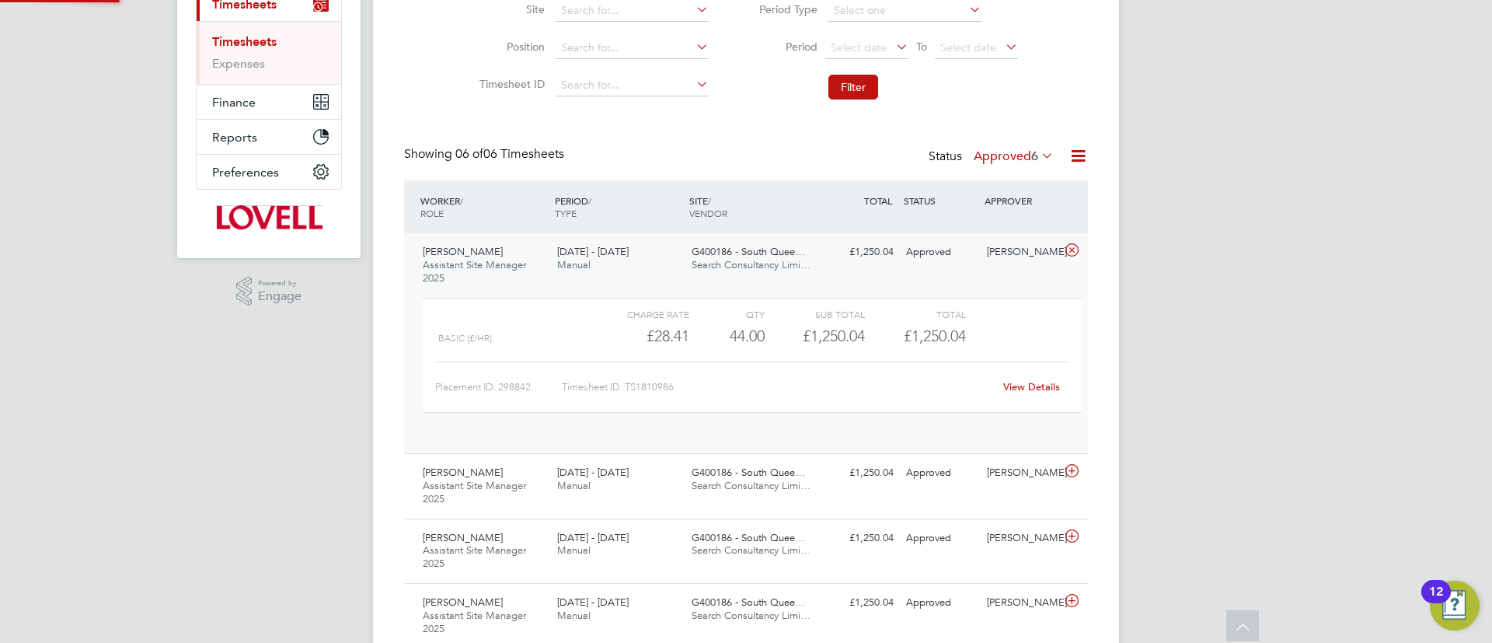
scroll to position [26, 152]
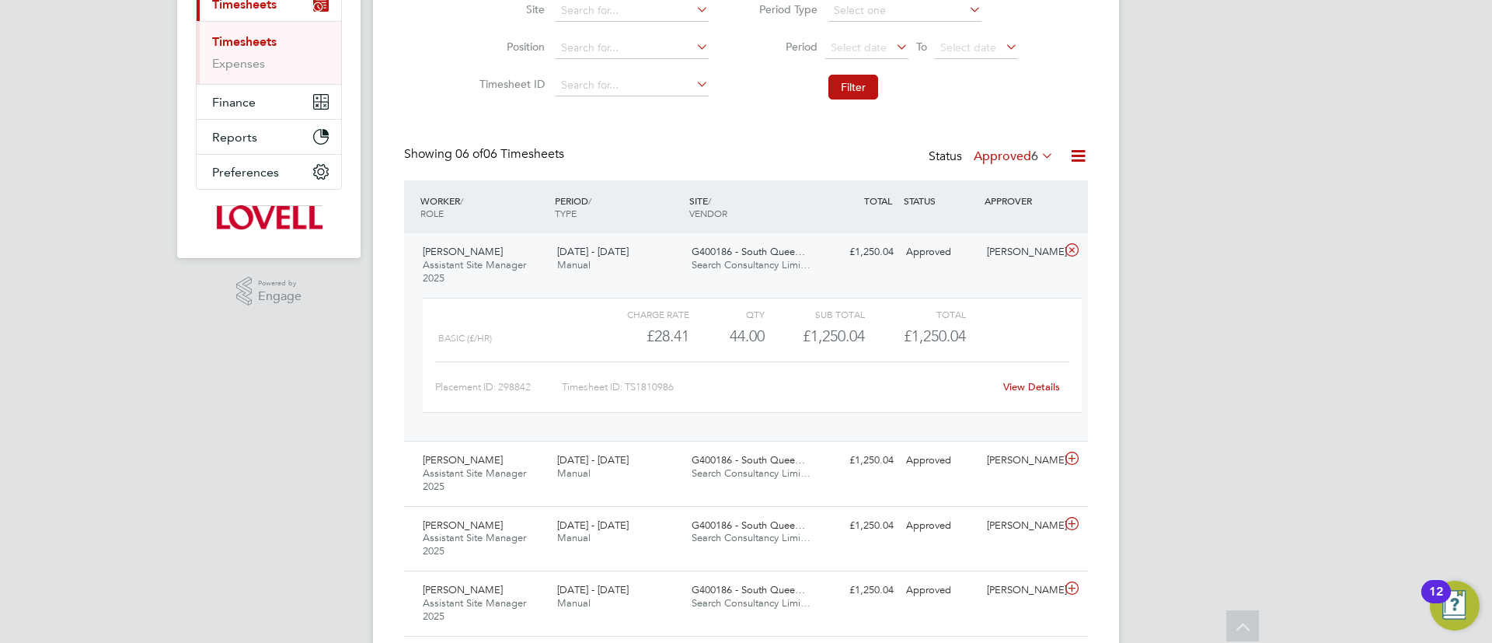
click at [1033, 380] on link "View Details" at bounding box center [1031, 386] width 57 height 13
click at [998, 153] on label "Approved 6" at bounding box center [1014, 156] width 80 height 16
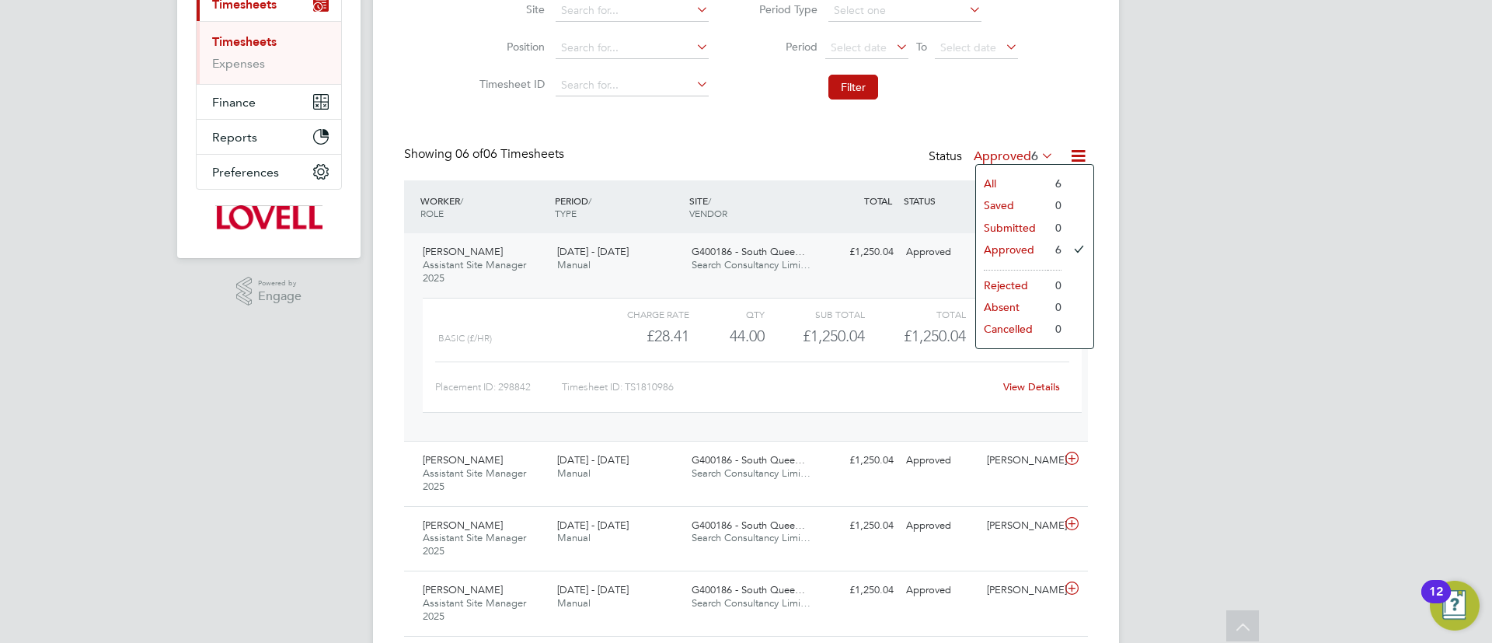
click at [996, 149] on label "Approved 6" at bounding box center [1014, 156] width 80 height 16
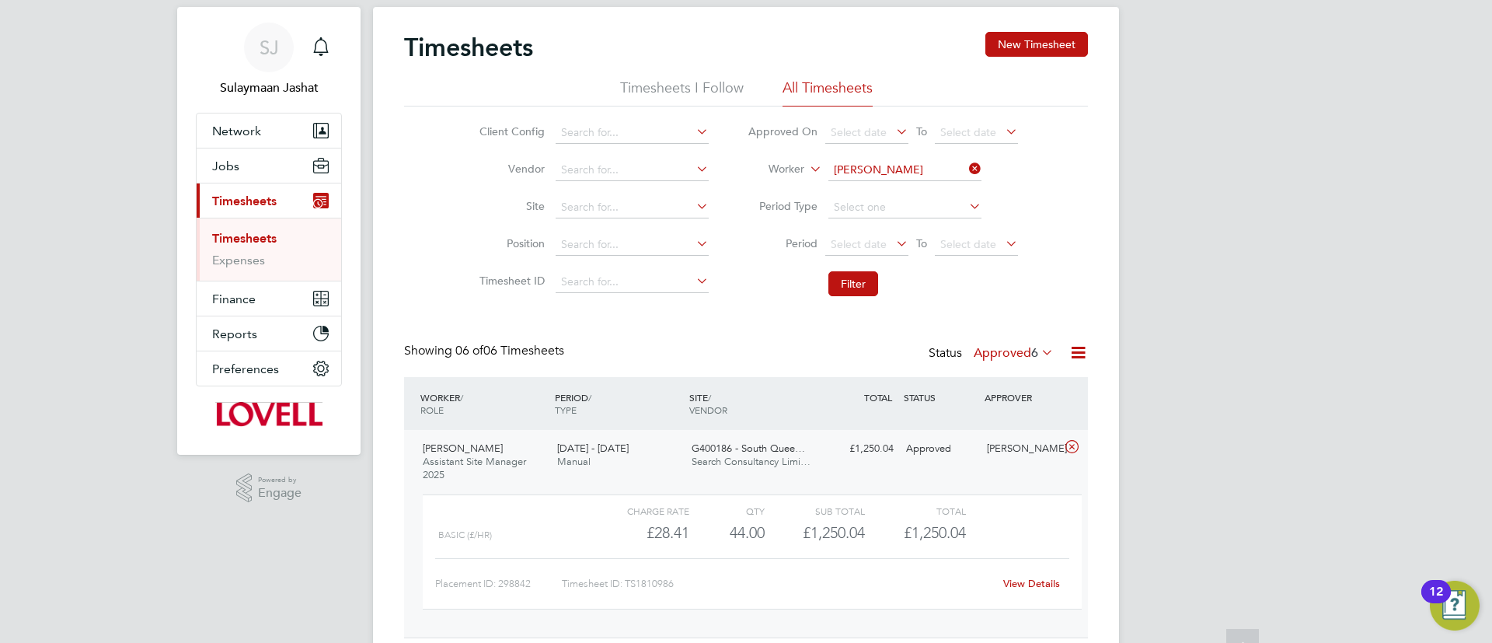
scroll to position [0, 0]
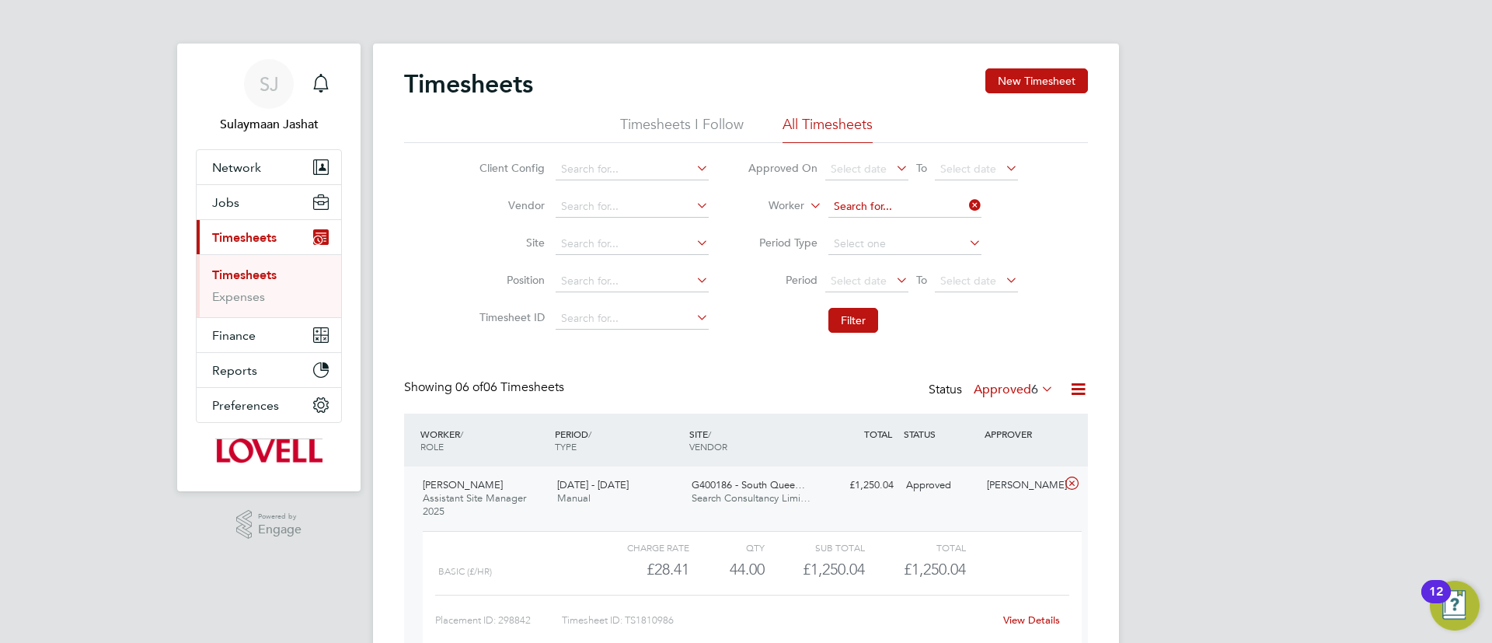
click at [887, 201] on input at bounding box center [904, 207] width 153 height 22
drag, startPoint x: 874, startPoint y: 225, endPoint x: 849, endPoint y: 268, distance: 50.1
click at [873, 232] on li "Thomas Mcn ab" at bounding box center [904, 228] width 155 height 21
type input "Thomas Mcnab"
click at [838, 323] on button "Filter" at bounding box center [853, 320] width 50 height 25
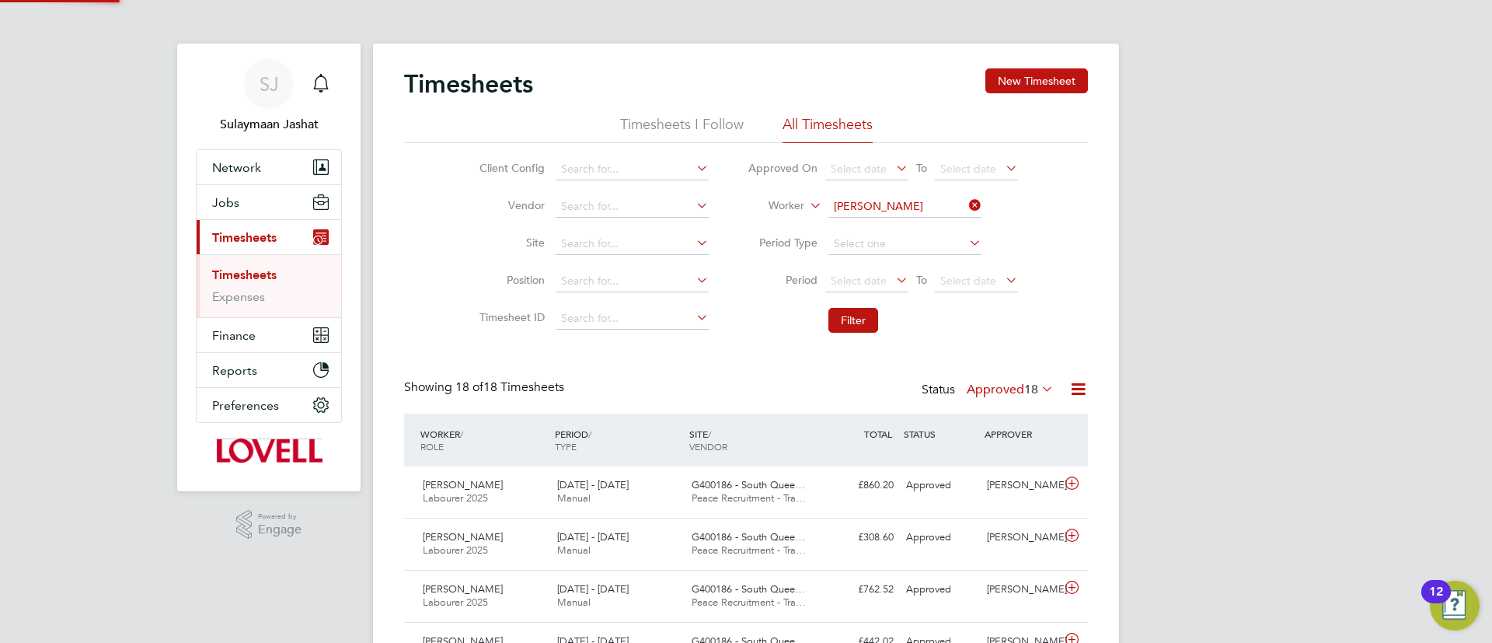
scroll to position [40, 135]
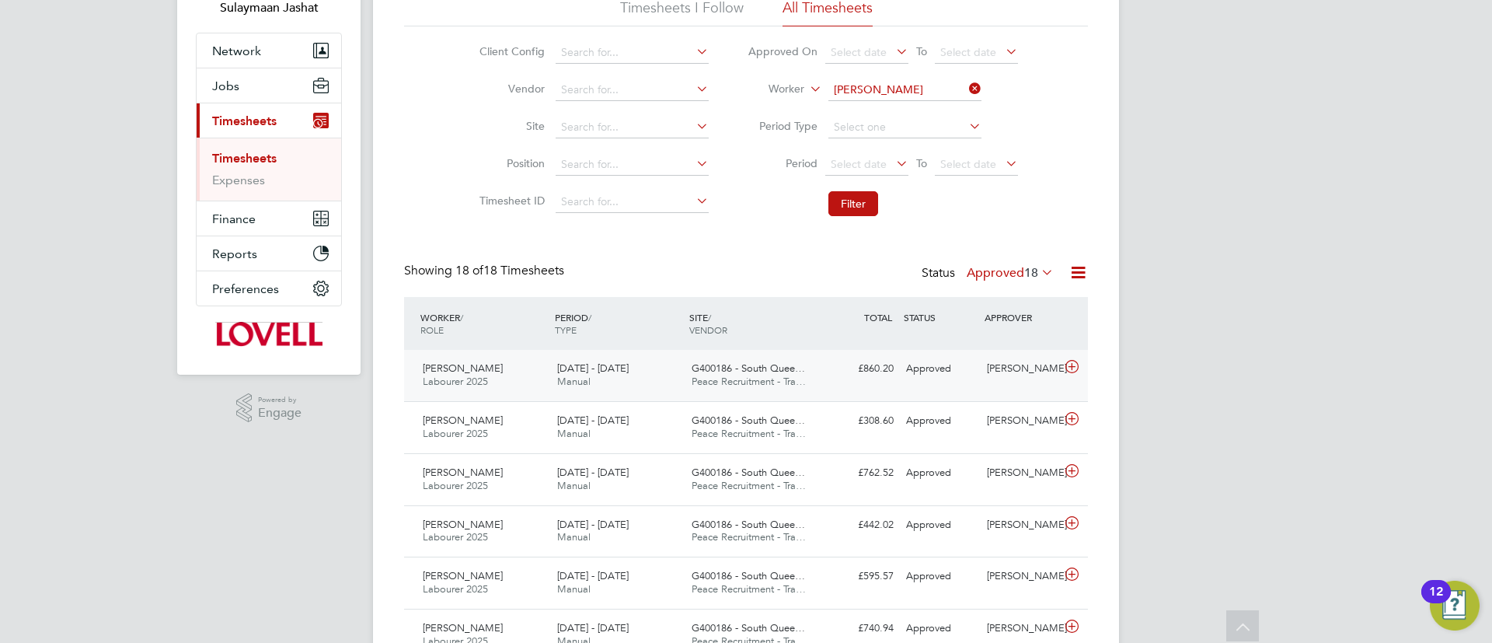
click at [866, 356] on div "£860.20 Approved" at bounding box center [859, 369] width 81 height 26
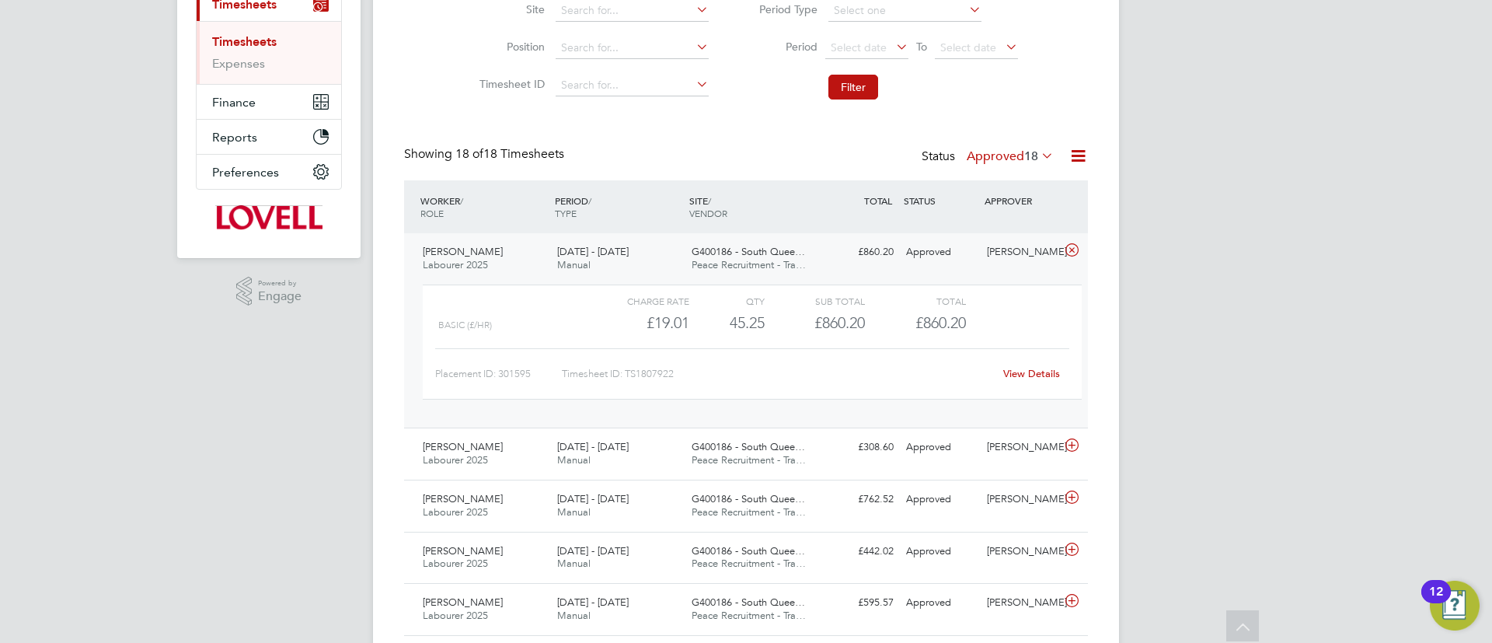
click at [1041, 365] on div "View Details" at bounding box center [1031, 373] width 76 height 25
click at [1019, 369] on link "View Details" at bounding box center [1031, 373] width 57 height 13
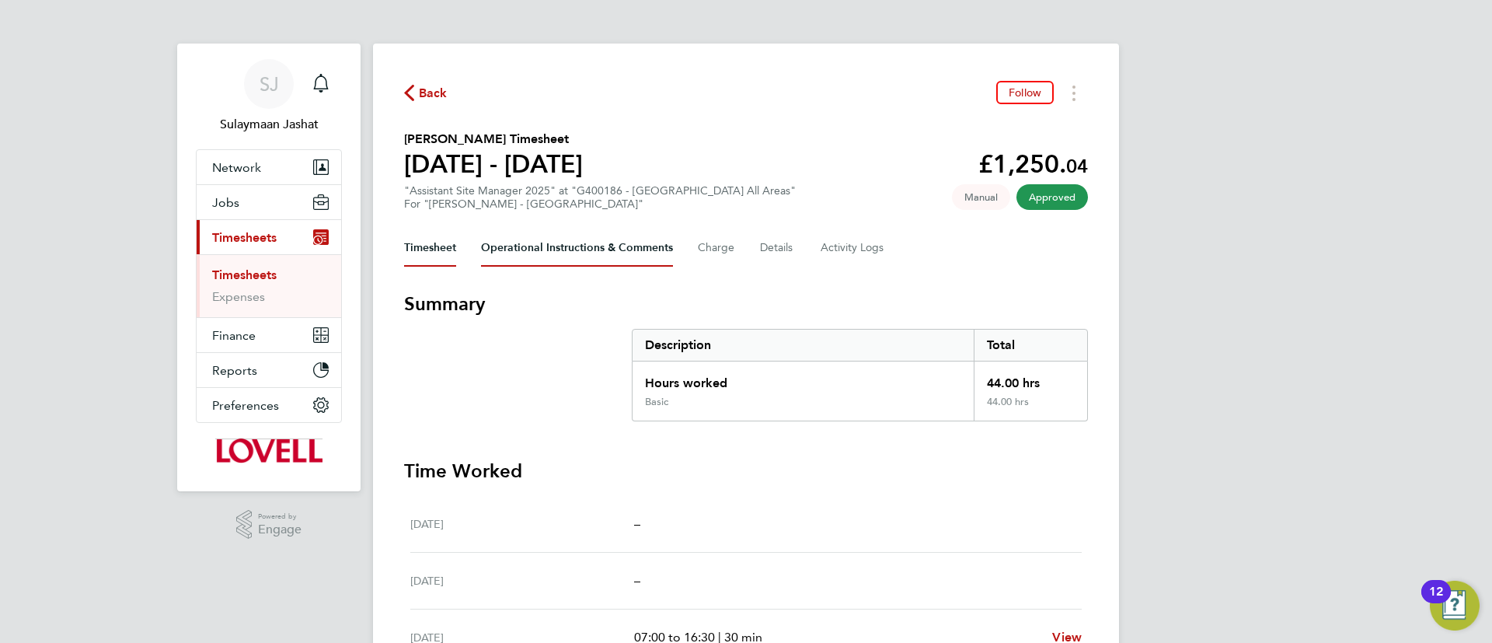
click at [627, 259] on Comments-tab "Operational Instructions & Comments" at bounding box center [577, 247] width 192 height 37
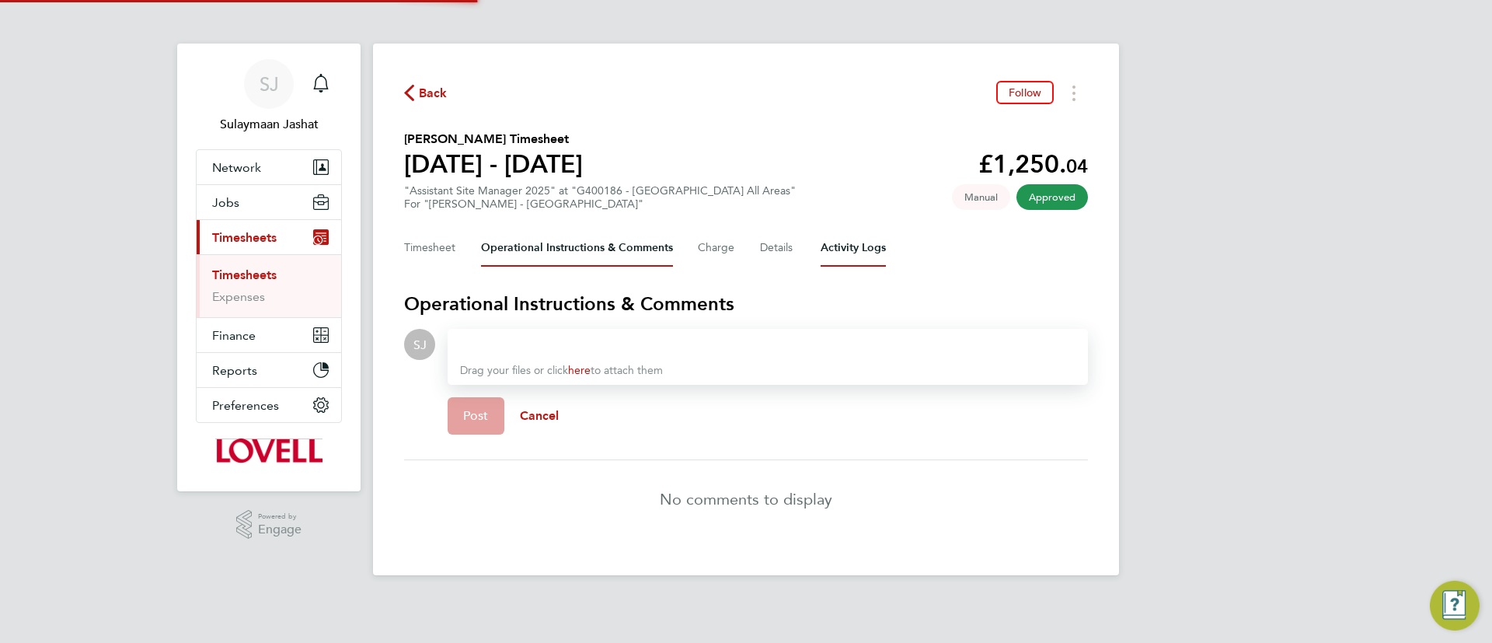
click at [877, 248] on Logs-tab "Activity Logs" at bounding box center [852, 247] width 65 height 37
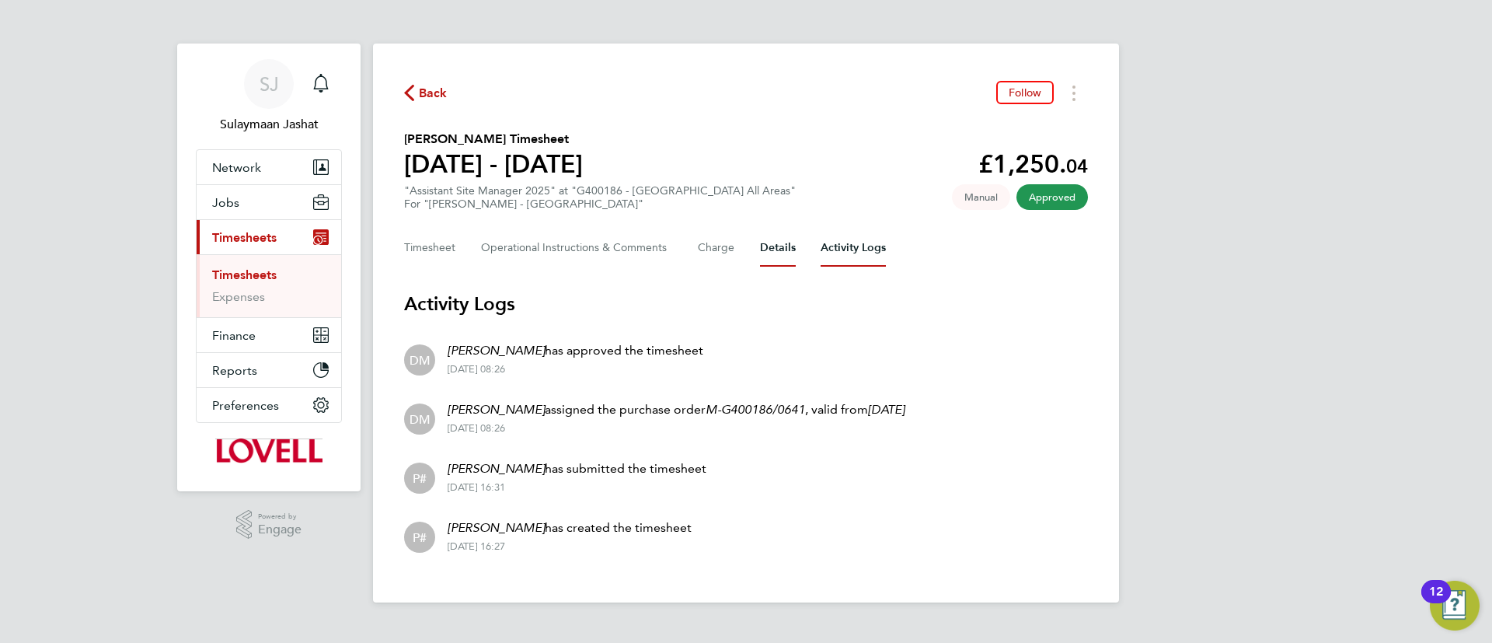
click at [768, 248] on button "Details" at bounding box center [778, 247] width 36 height 37
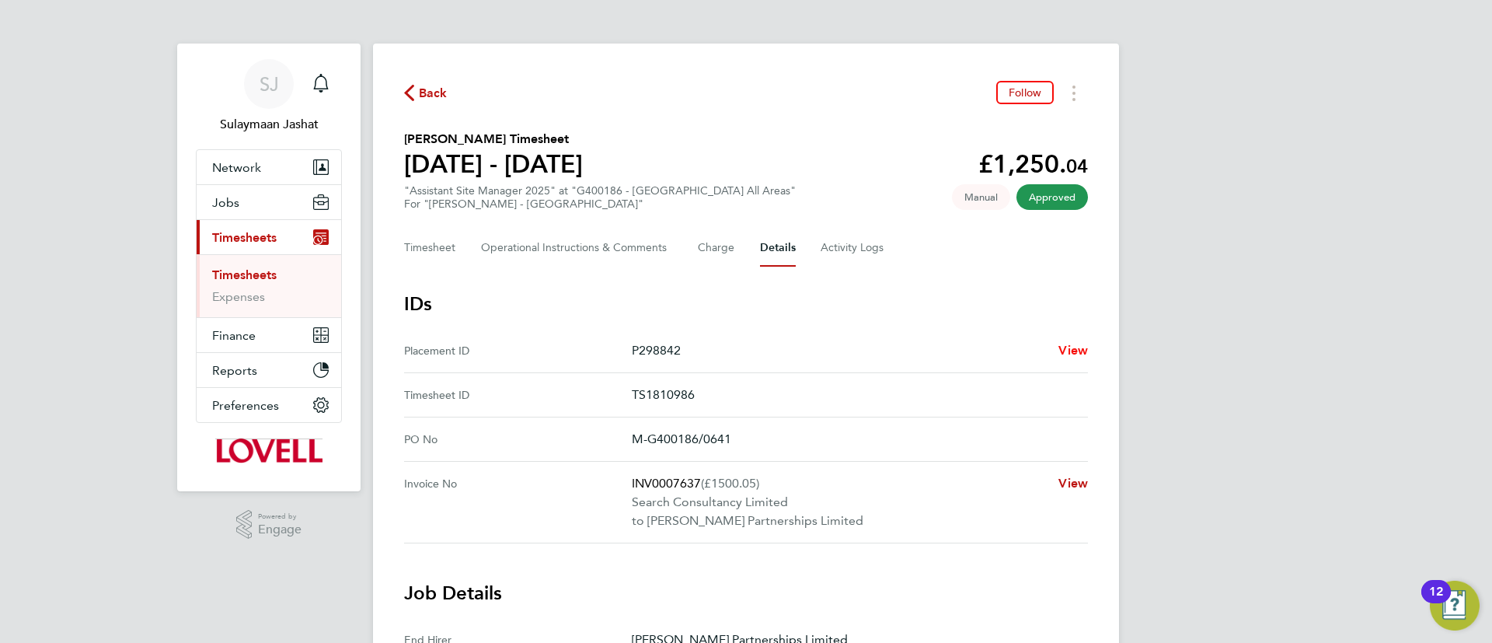
click at [1074, 340] on ID "Placement ID P298842 View" at bounding box center [746, 351] width 684 height 44
click at [1072, 347] on span "View" at bounding box center [1073, 350] width 30 height 15
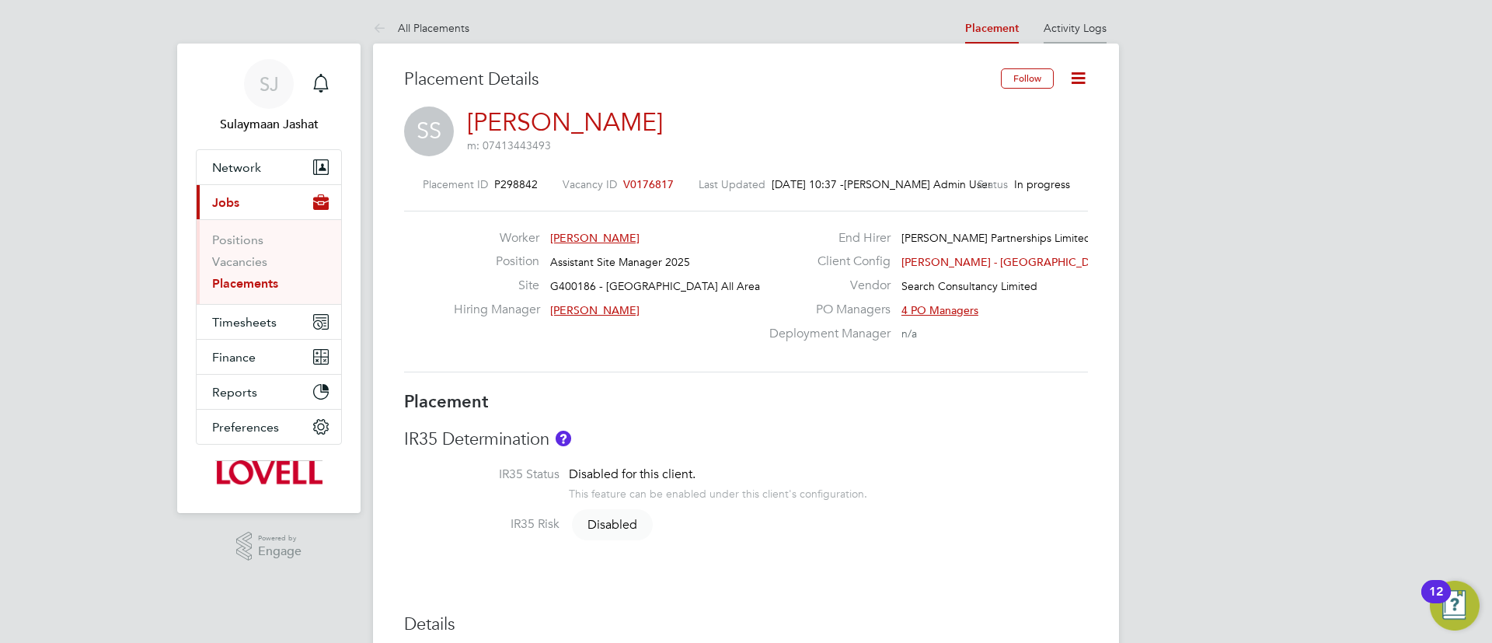
click at [1077, 35] on li "Activity Logs" at bounding box center [1074, 27] width 63 height 31
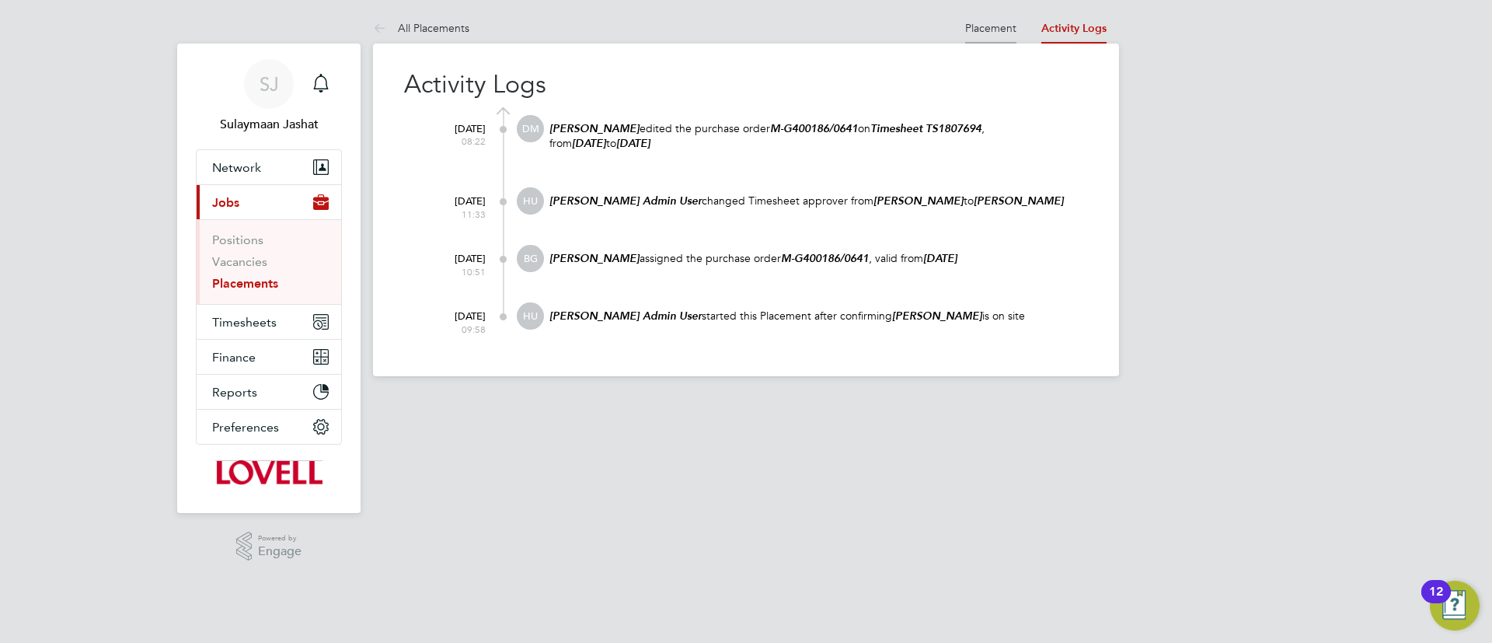
click at [981, 23] on link "Placement" at bounding box center [990, 28] width 51 height 14
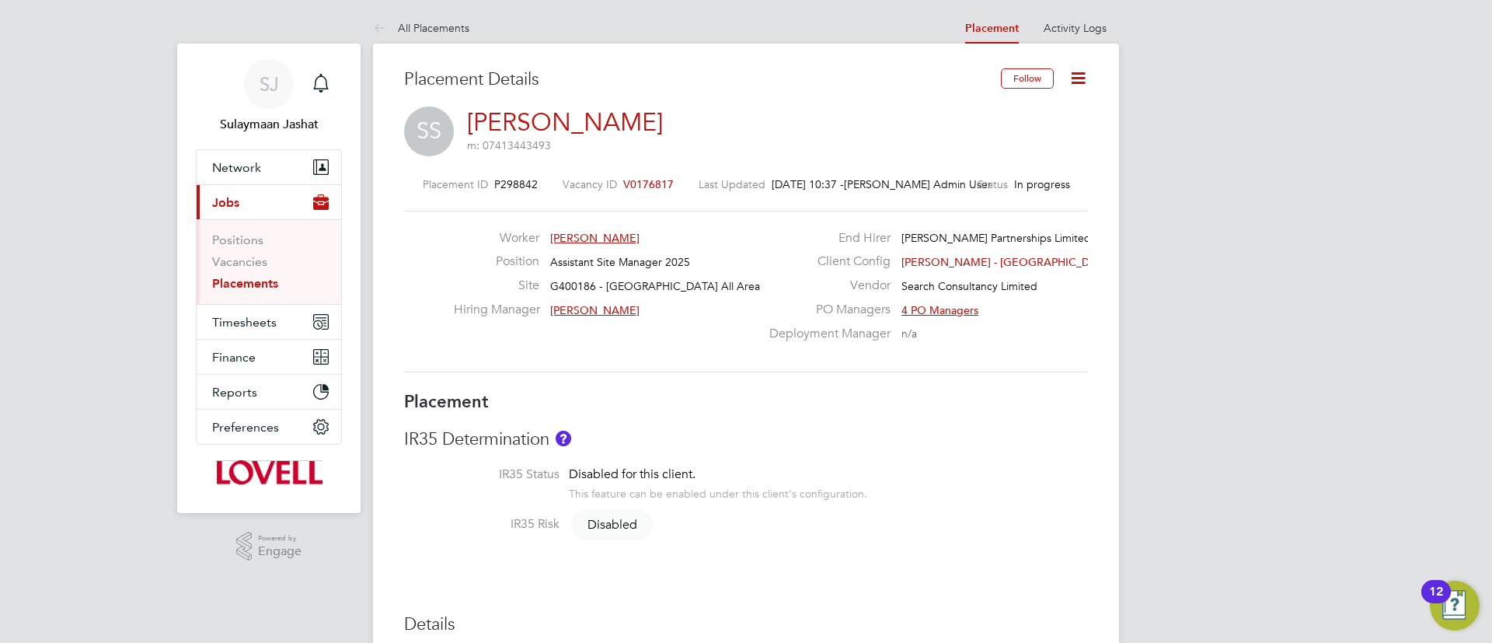
click at [667, 370] on div "Worker [PERSON_NAME] Position Assistant Site Manager 2025 Site G400186 - [GEOGR…" at bounding box center [746, 292] width 684 height 162
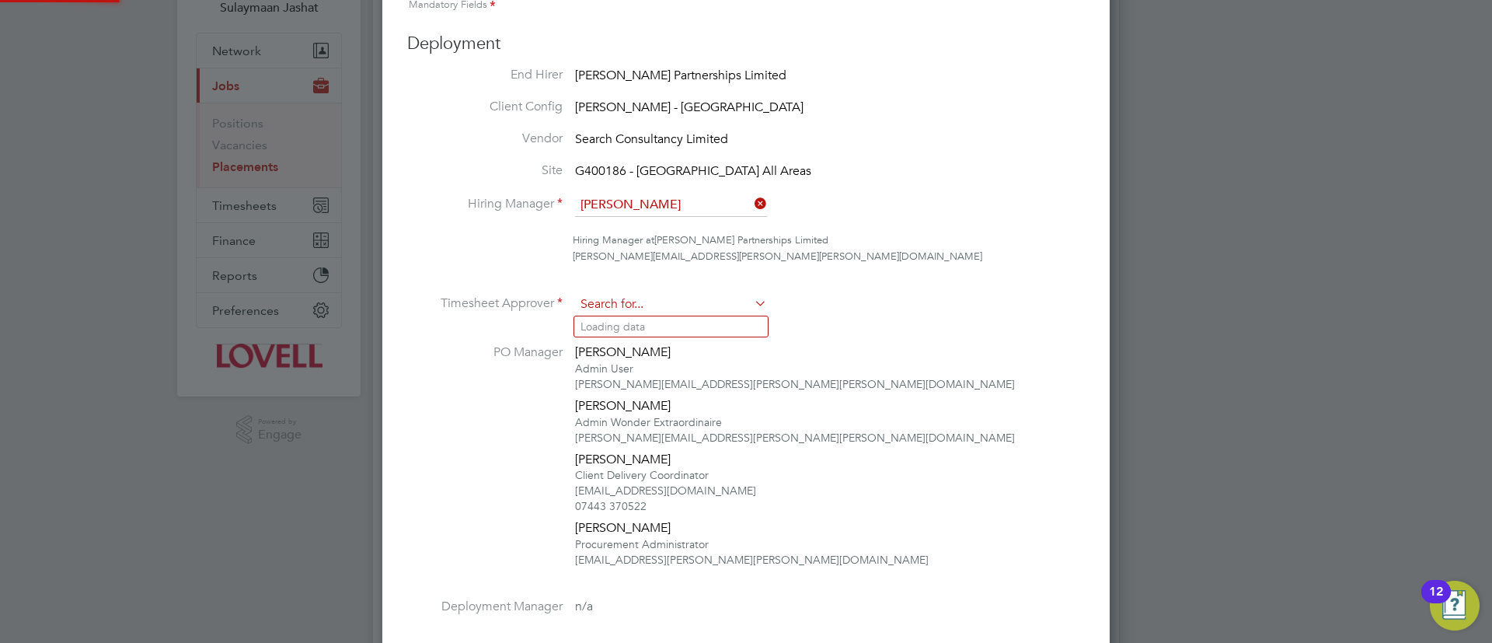
click at [677, 294] on input at bounding box center [671, 304] width 192 height 23
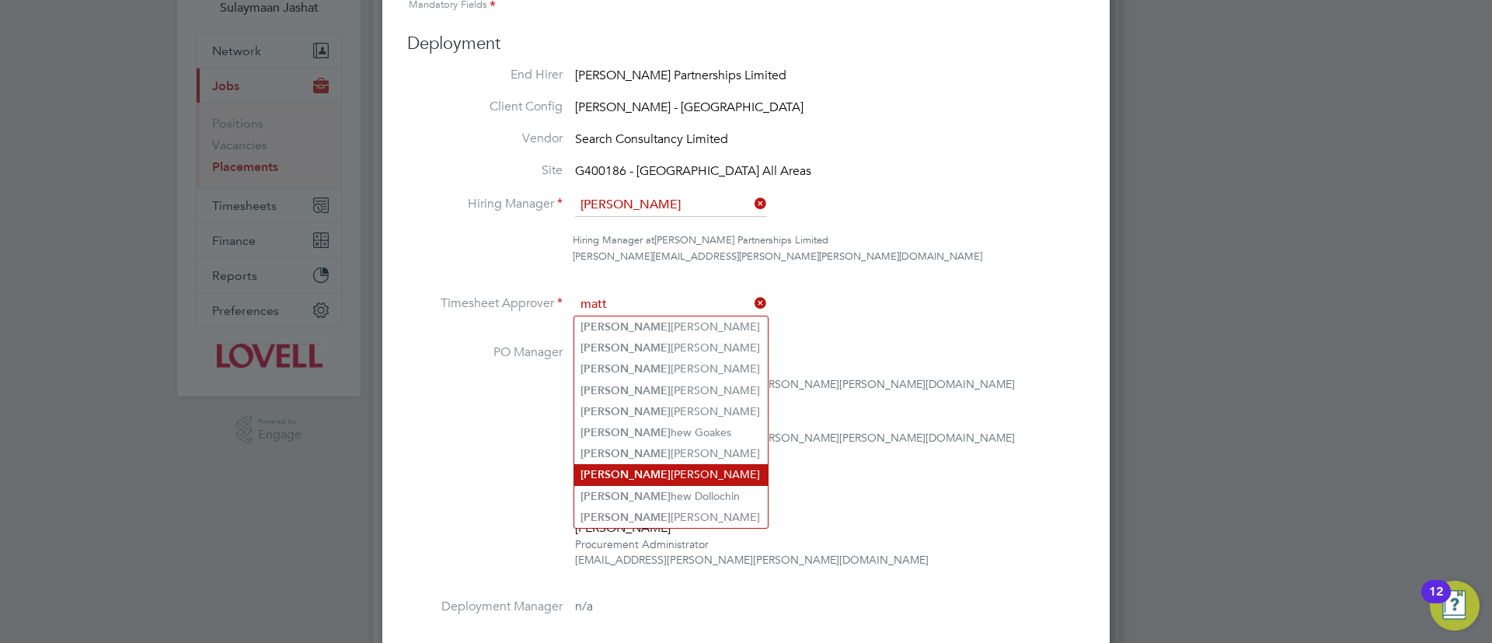
click at [642, 468] on li "[PERSON_NAME] [PERSON_NAME]" at bounding box center [670, 474] width 193 height 21
type input "[PERSON_NAME]"
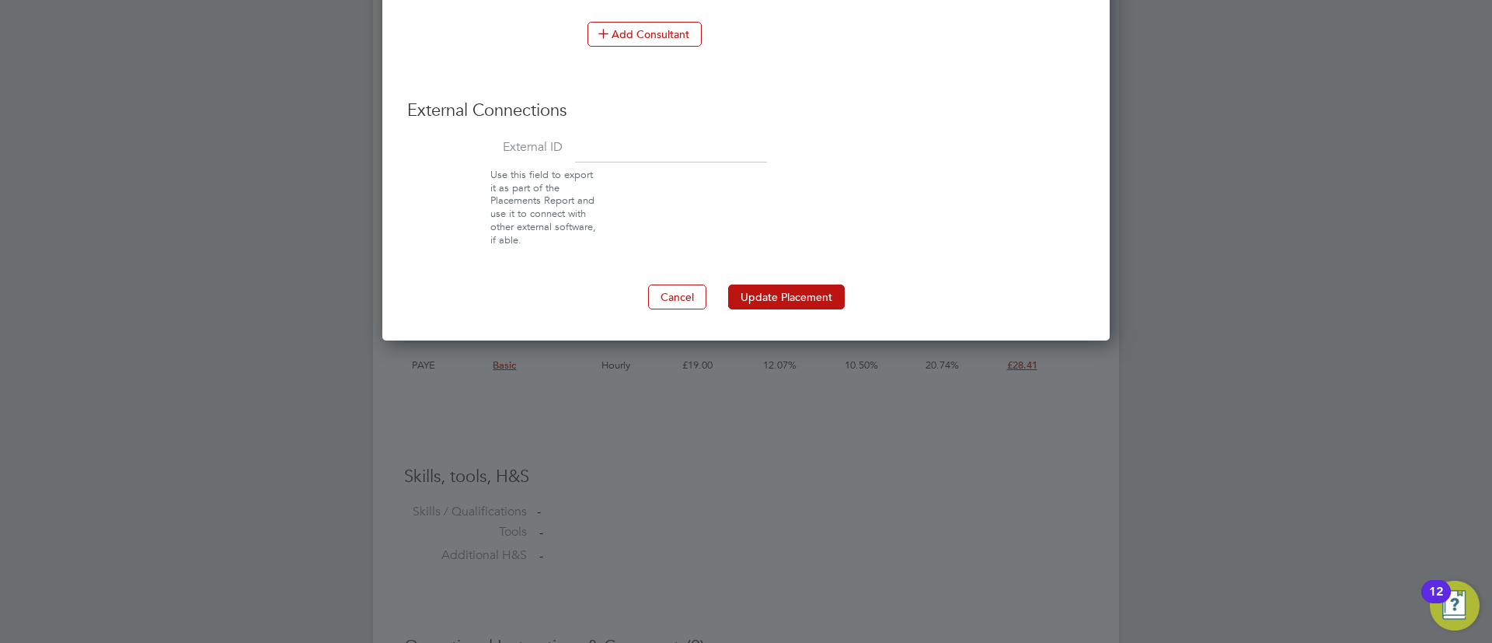
click at [800, 303] on button "Update Placement" at bounding box center [786, 296] width 117 height 25
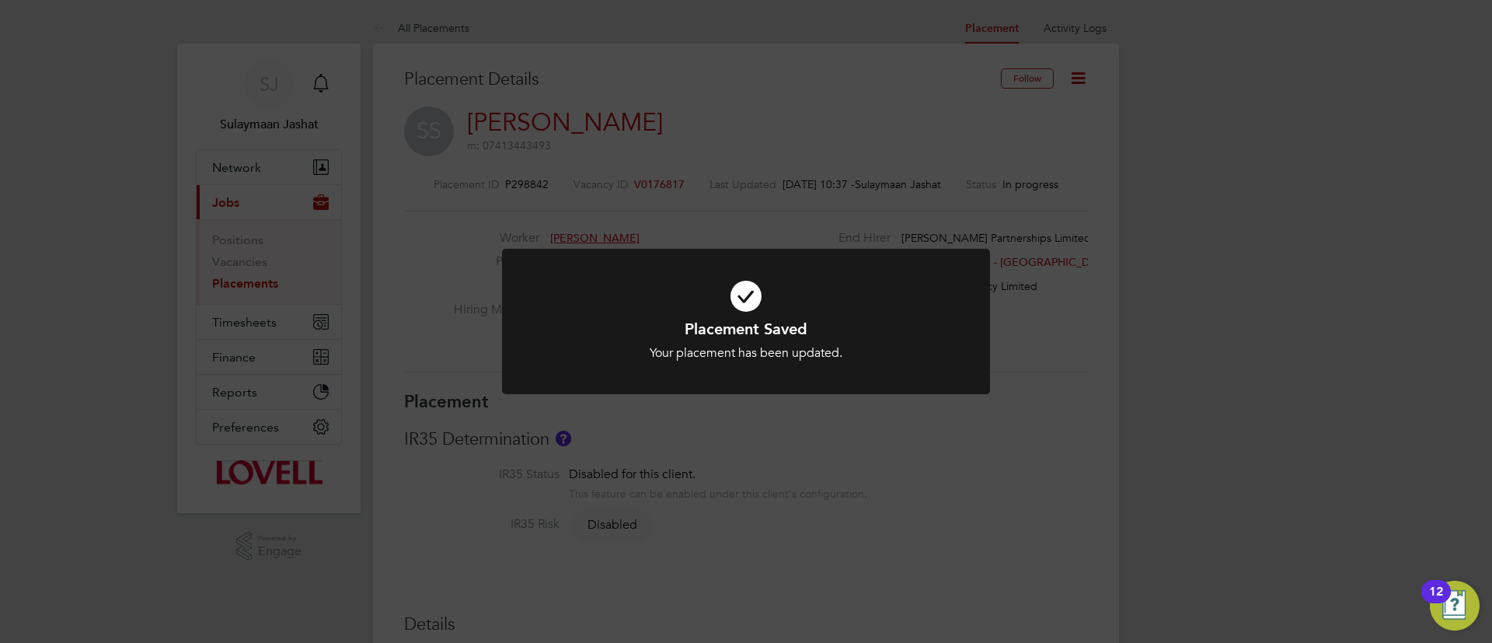
click at [855, 391] on div at bounding box center [746, 321] width 488 height 145
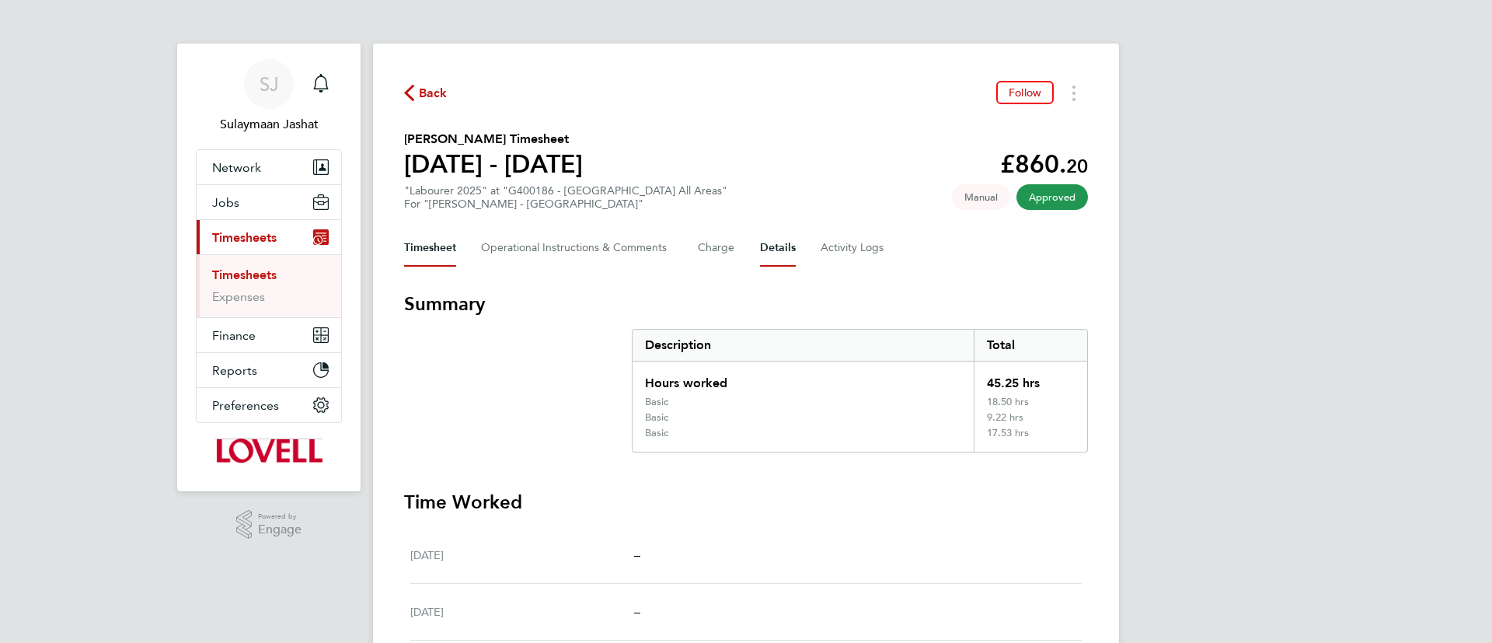
click at [780, 245] on button "Details" at bounding box center [778, 247] width 36 height 37
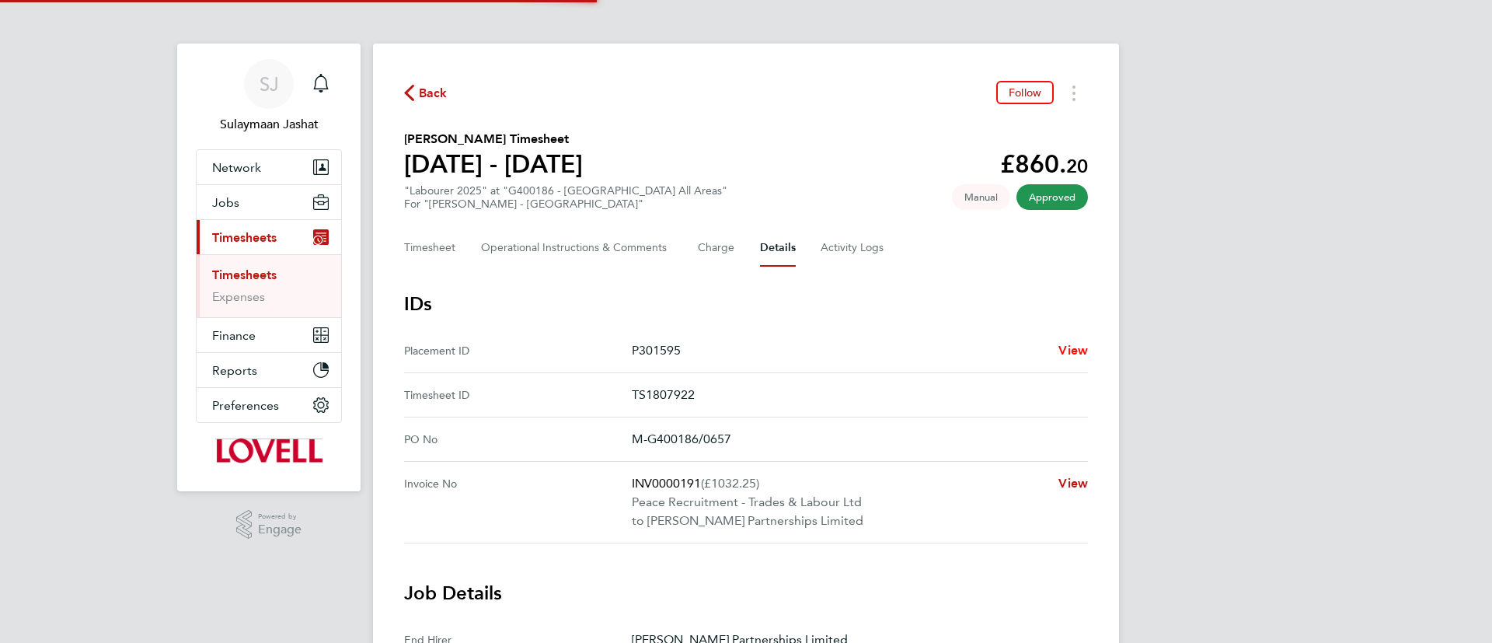
click at [1072, 349] on span "View" at bounding box center [1073, 350] width 30 height 15
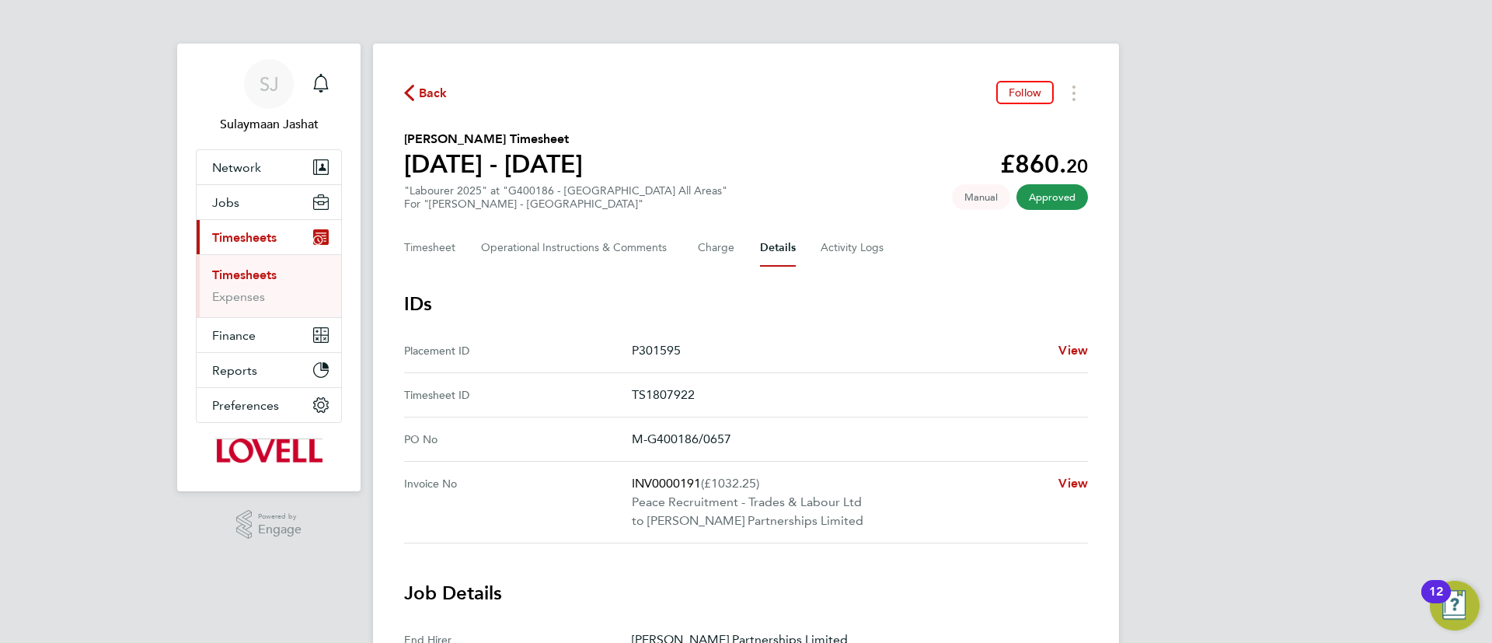
click at [441, 253] on button "Timesheet" at bounding box center [430, 247] width 52 height 37
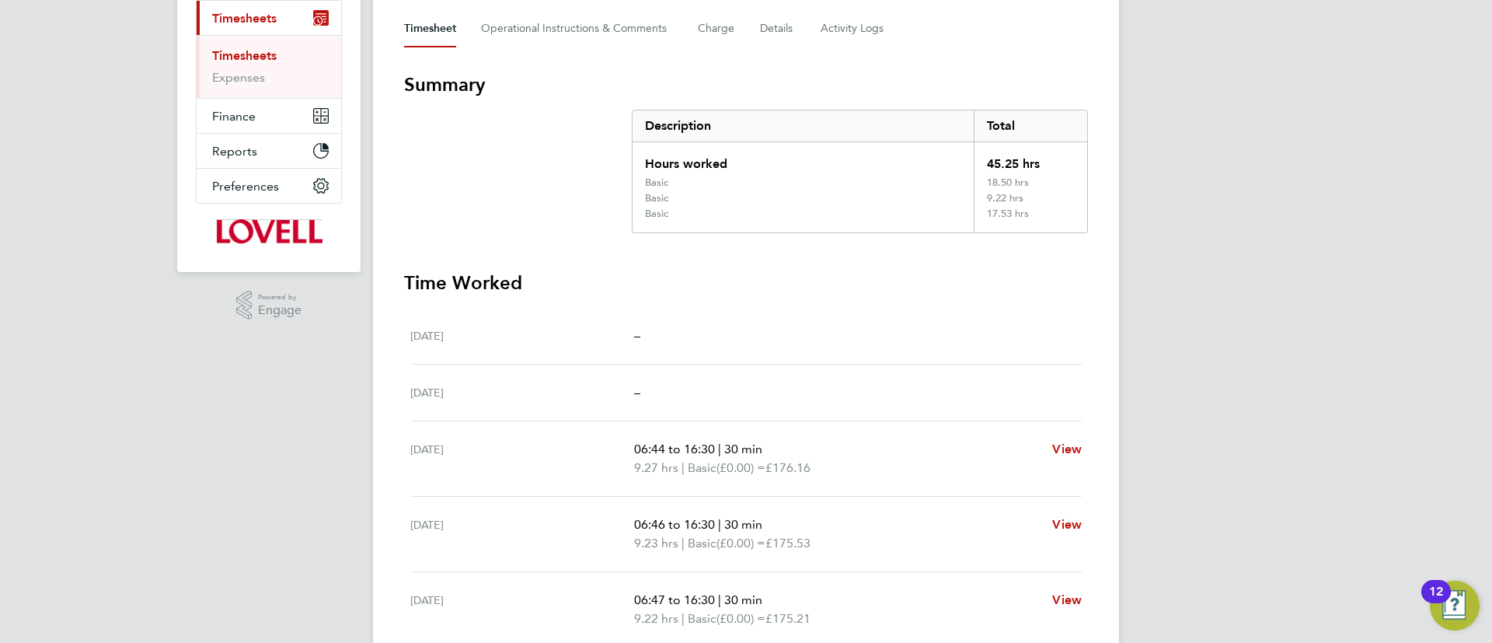
scroll to position [117, 0]
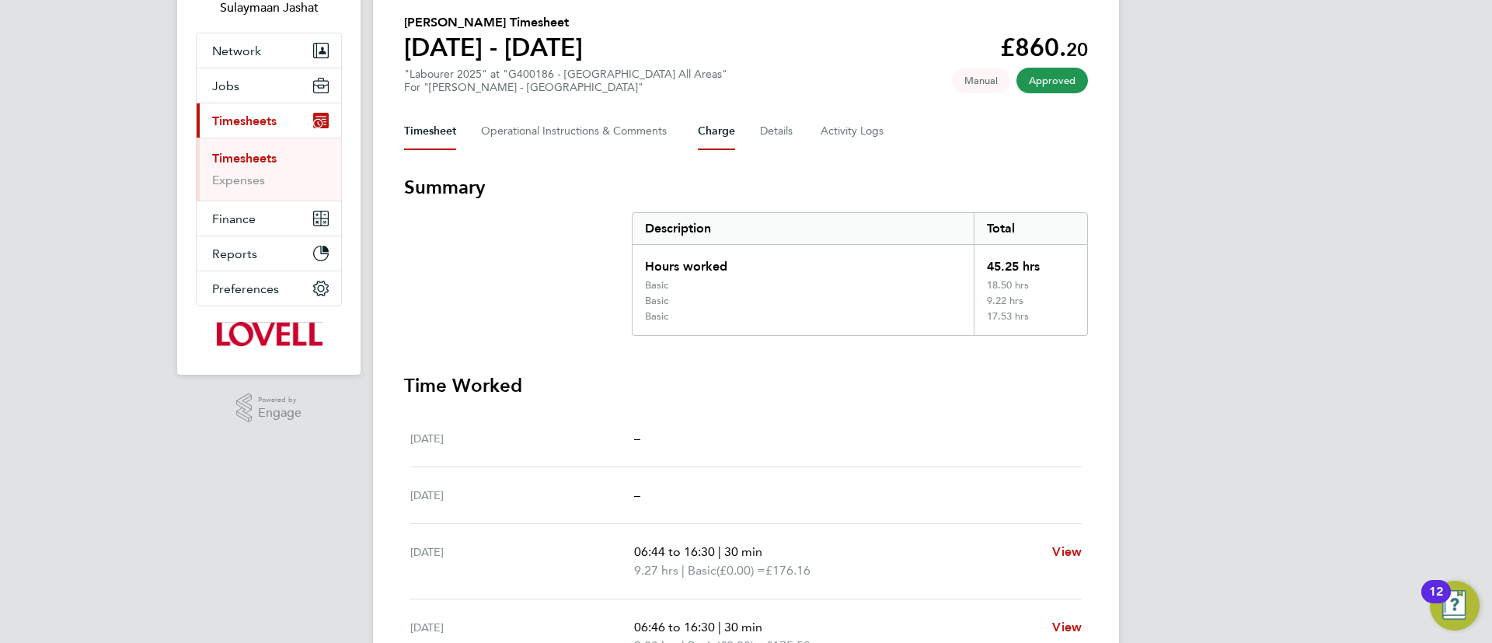
click at [709, 133] on button "Charge" at bounding box center [716, 131] width 37 height 37
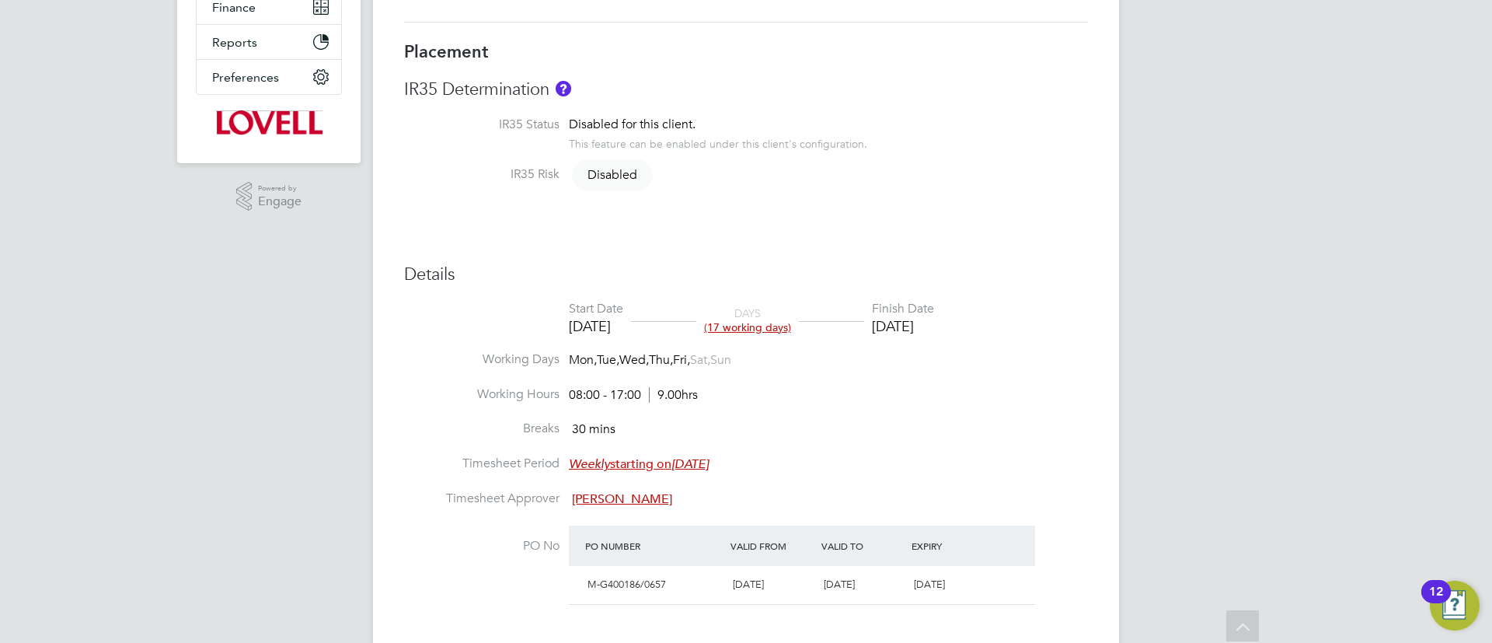
click at [799, 266] on h3 "Details" at bounding box center [746, 274] width 684 height 23
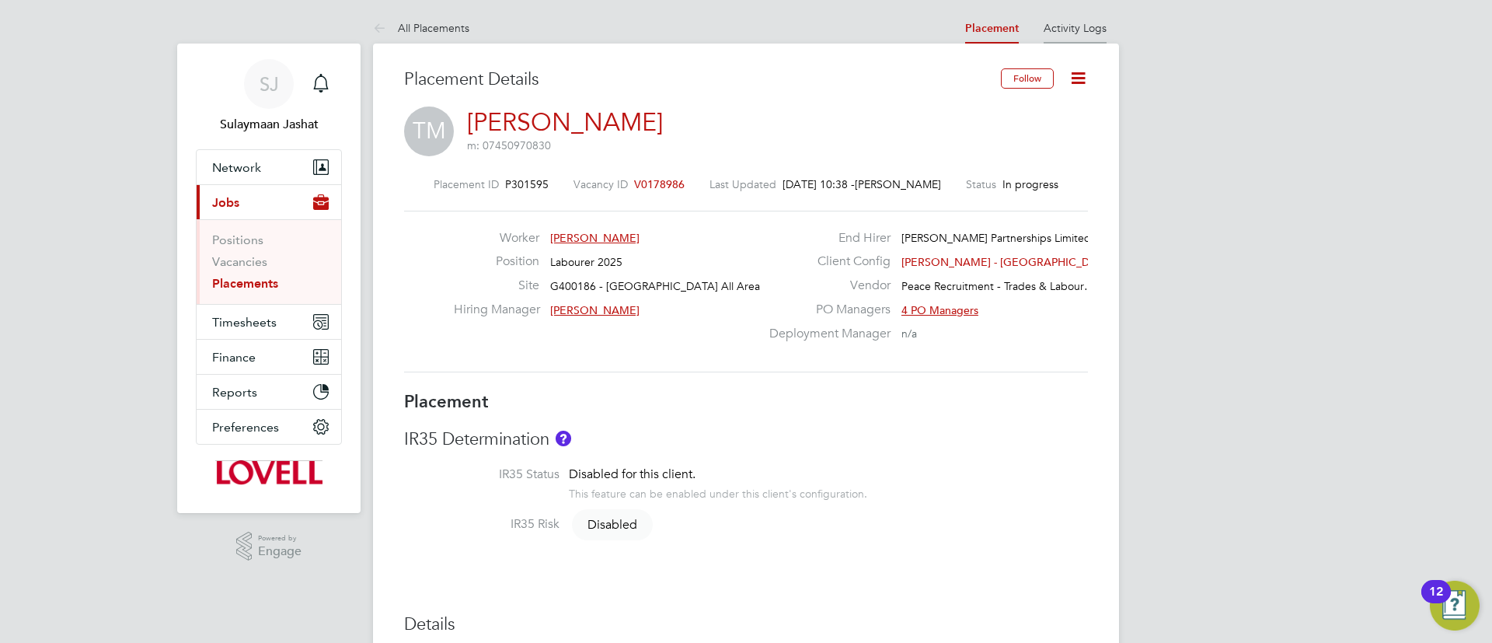
click at [1078, 31] on link "Activity Logs" at bounding box center [1074, 28] width 63 height 14
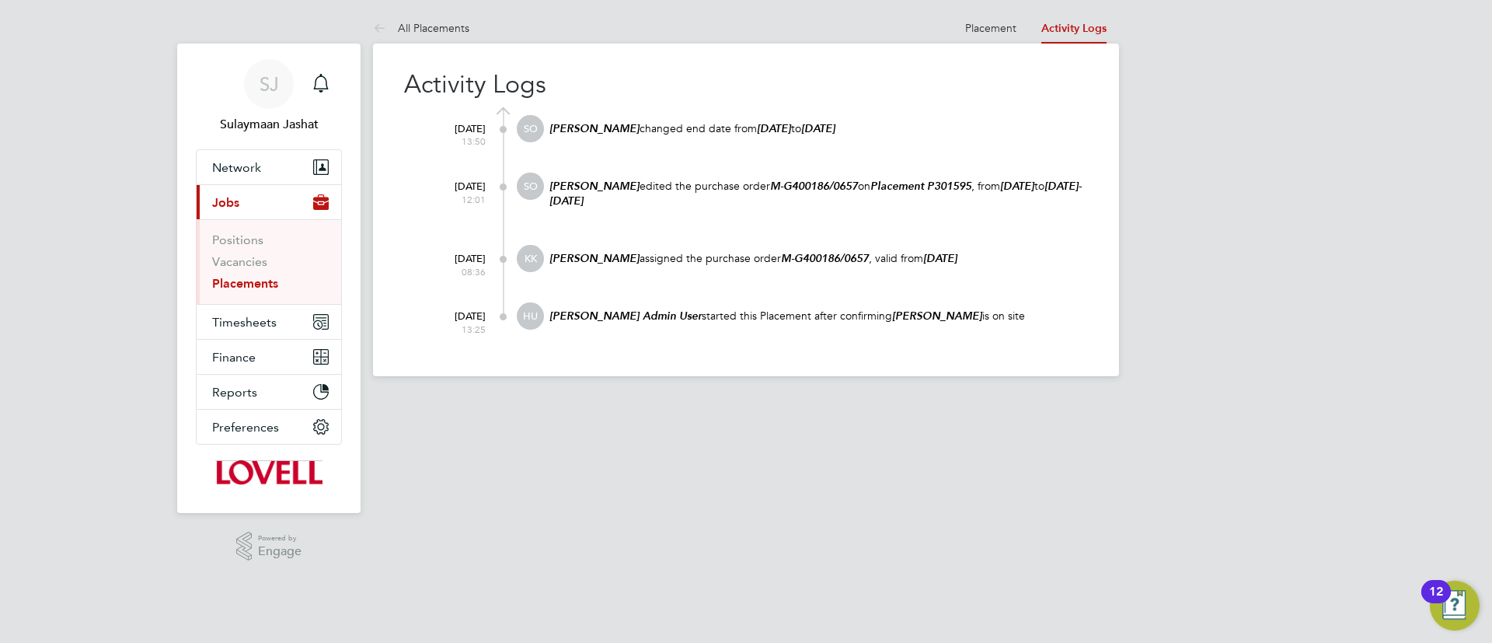
click at [783, 209] on div "Scott O'Malley edited the purchase order M-G400186/0657 on Placement P301595 , …" at bounding box center [818, 200] width 540 height 57
click at [927, 207] on div "Scott O'Malley edited the purchase order M-G400186/0657 on Placement P301595 , …" at bounding box center [818, 200] width 540 height 57
click at [942, 204] on p "Scott O'Malley edited the purchase order M-G400186/0657 on Placement P301595 , …" at bounding box center [818, 194] width 540 height 30
click at [941, 205] on p "Scott O'Malley edited the purchase order M-G400186/0657 on Placement P301595 , …" at bounding box center [818, 194] width 540 height 30
click at [981, 33] on link "Placement" at bounding box center [990, 28] width 51 height 14
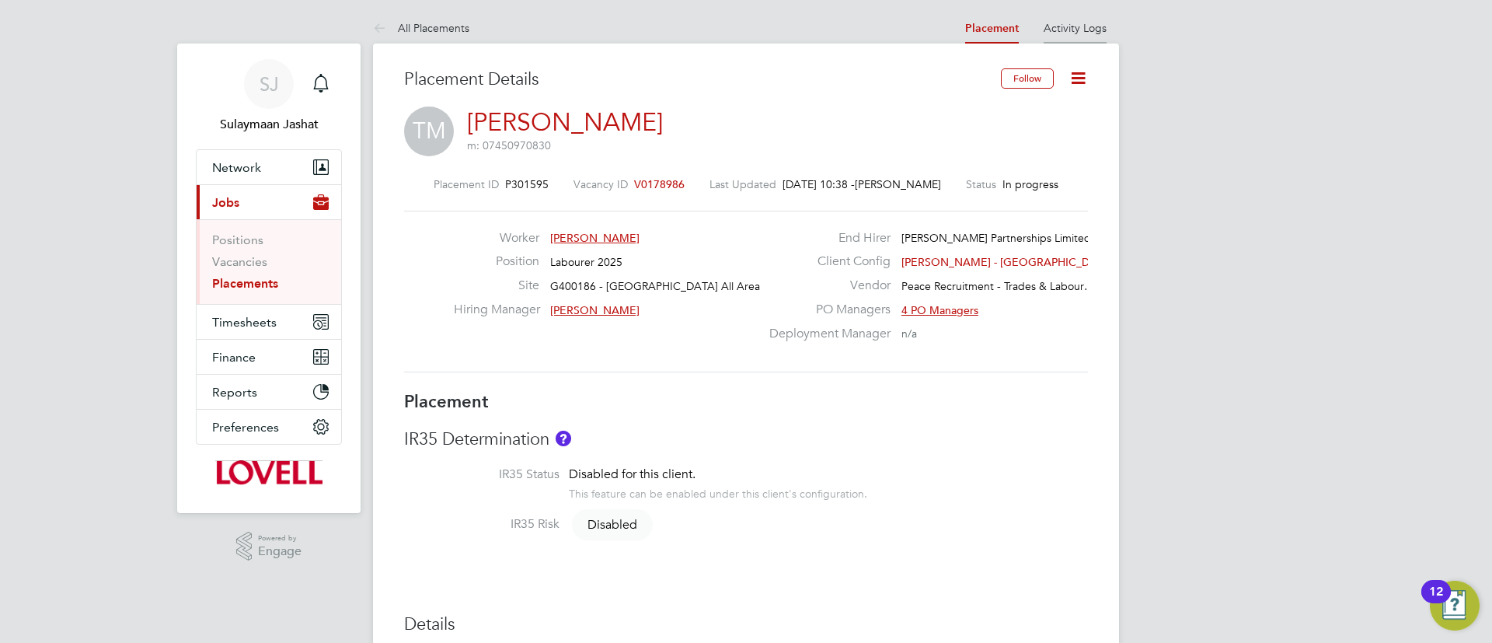
click at [1075, 27] on link "Activity Logs" at bounding box center [1074, 28] width 63 height 14
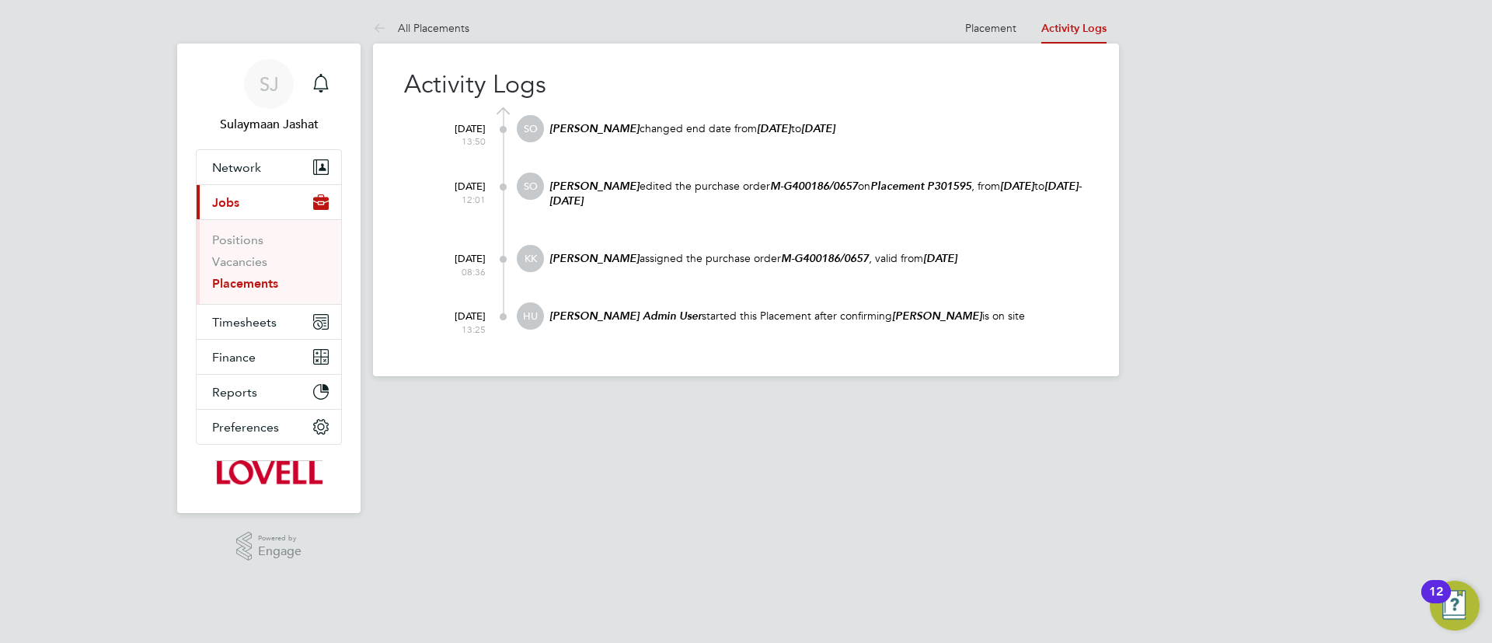
click at [977, 107] on div at bounding box center [755, 111] width 664 height 8
click at [974, 16] on li "Placement" at bounding box center [990, 27] width 51 height 31
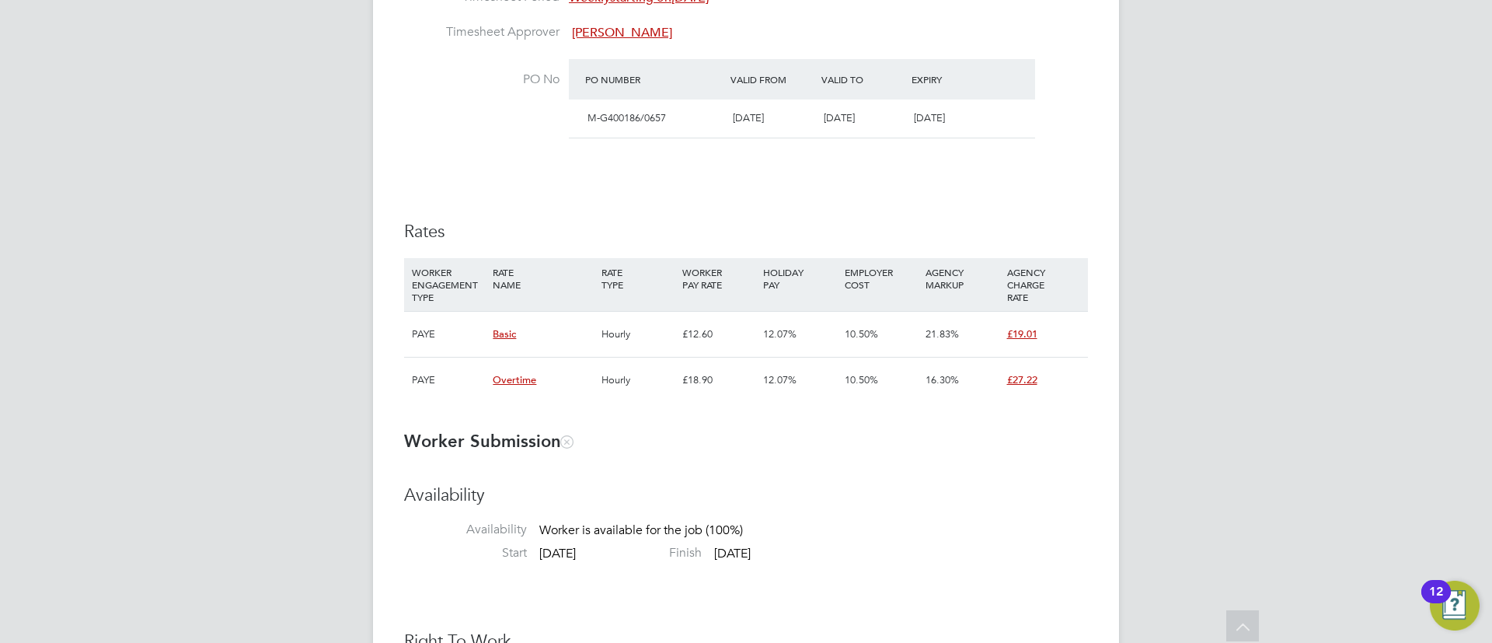
click at [796, 259] on div "HOLIDAY PAY" at bounding box center [799, 278] width 81 height 40
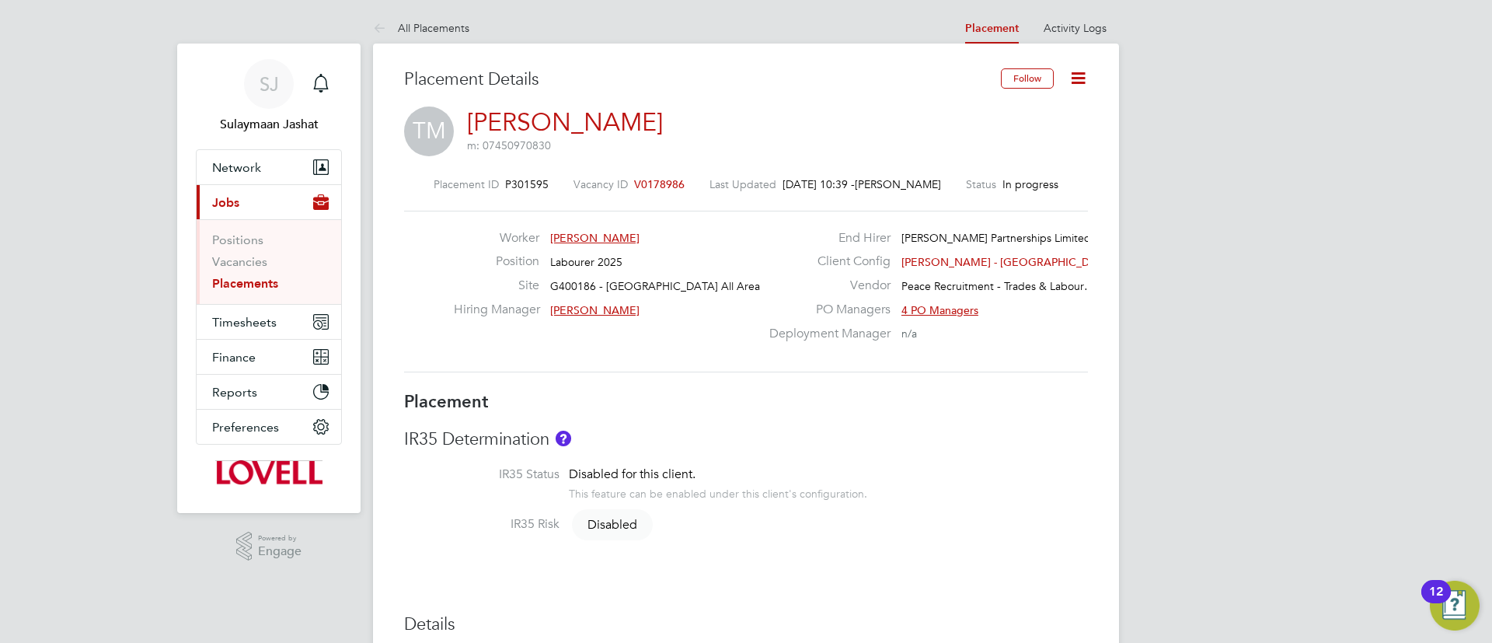
type input "Matthew Collins"
type input "21 Aug 2025"
type input "12 Sep 2025"
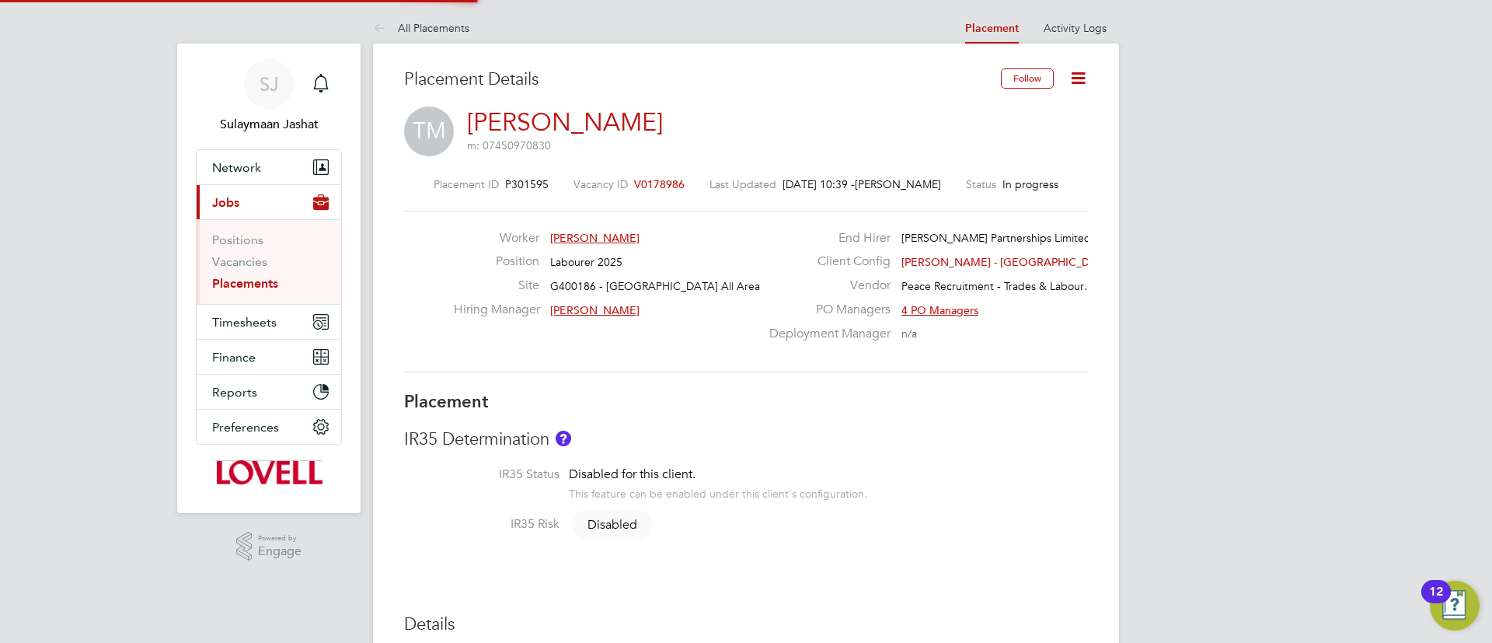
type input "08:00"
type input "17:00"
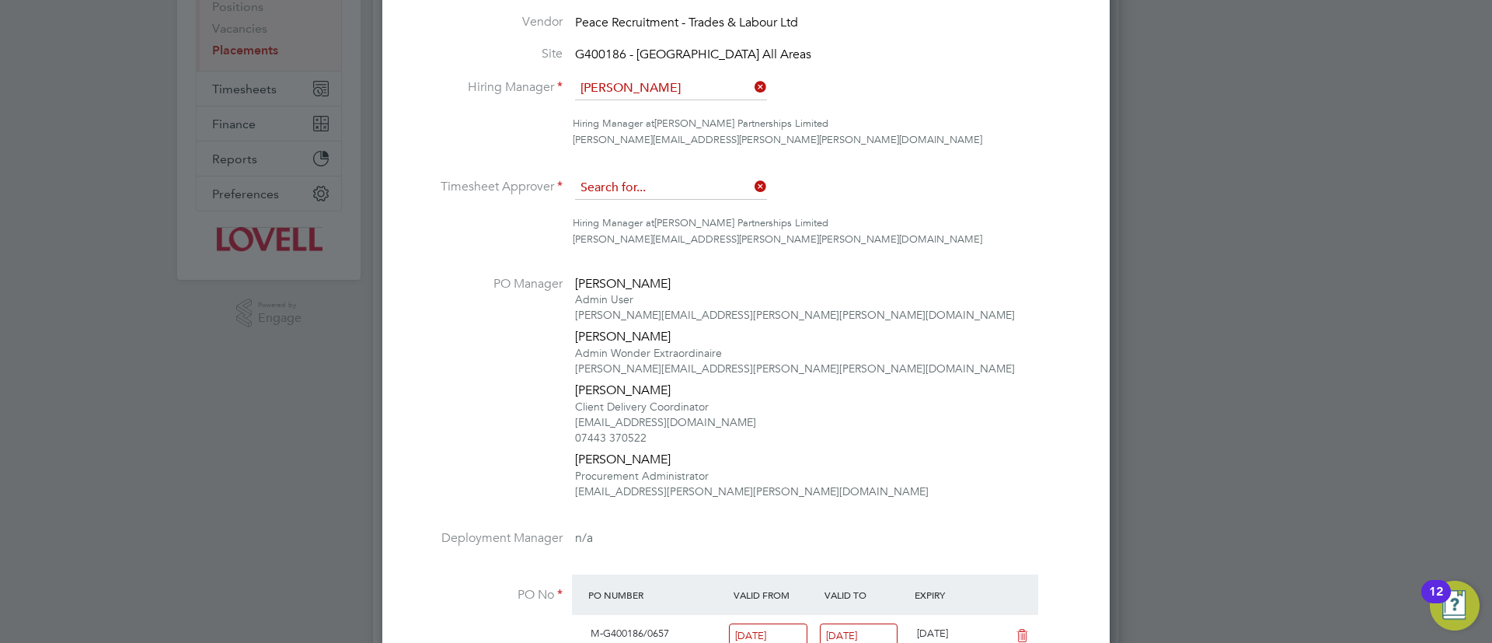
click at [661, 192] on input at bounding box center [671, 187] width 192 height 23
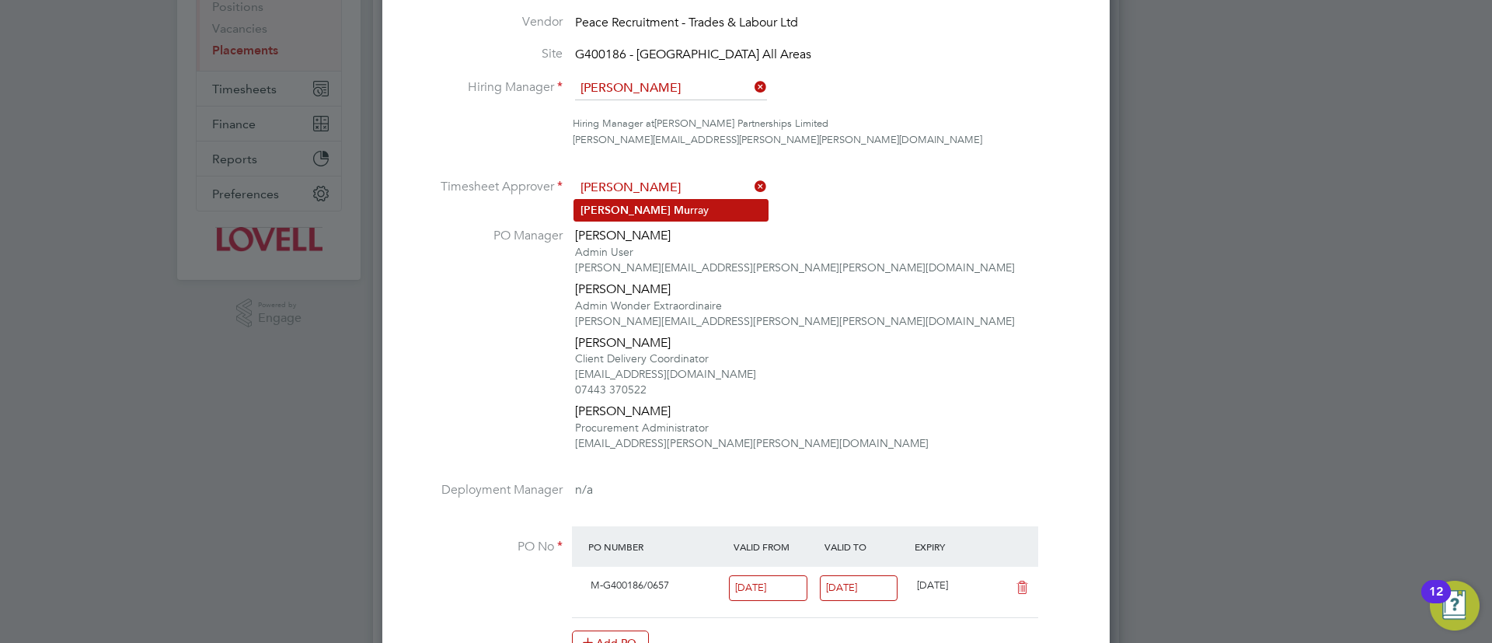
click at [645, 209] on li "David Mu rray" at bounding box center [670, 210] width 193 height 21
type input "[PERSON_NAME]"
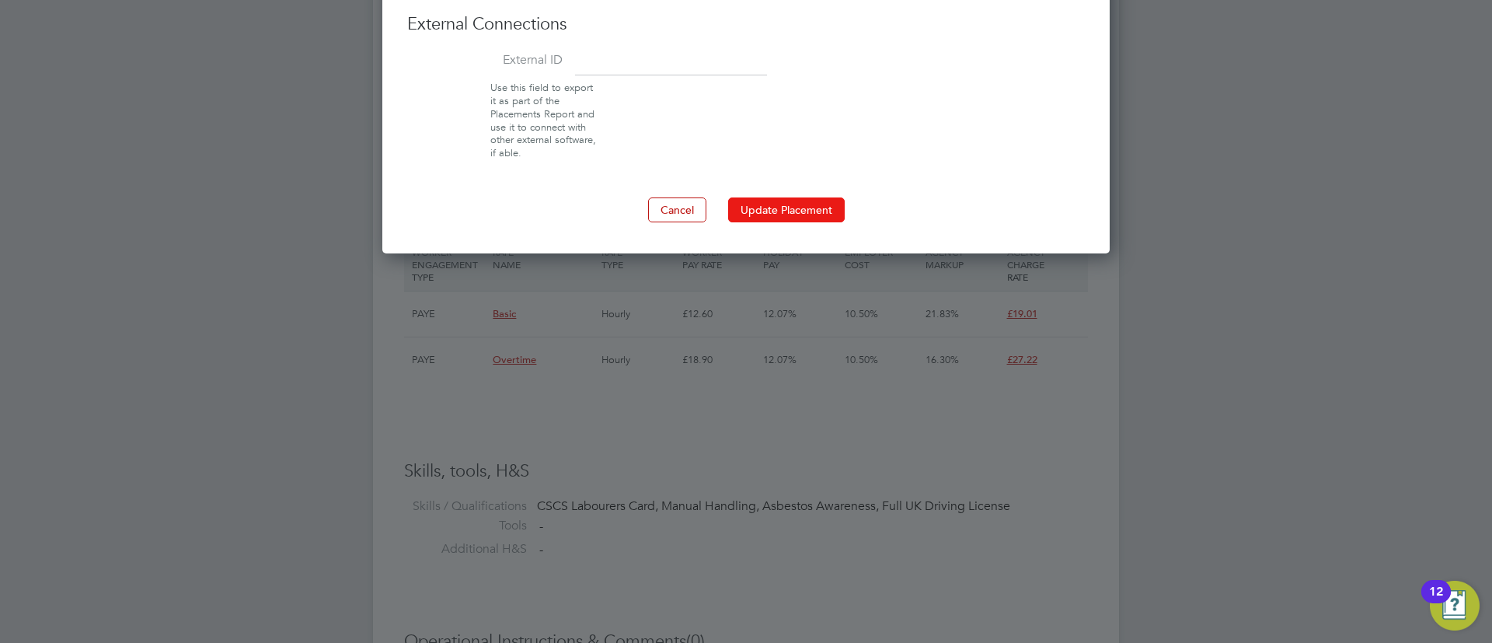
click at [784, 219] on button "Update Placement" at bounding box center [786, 209] width 117 height 25
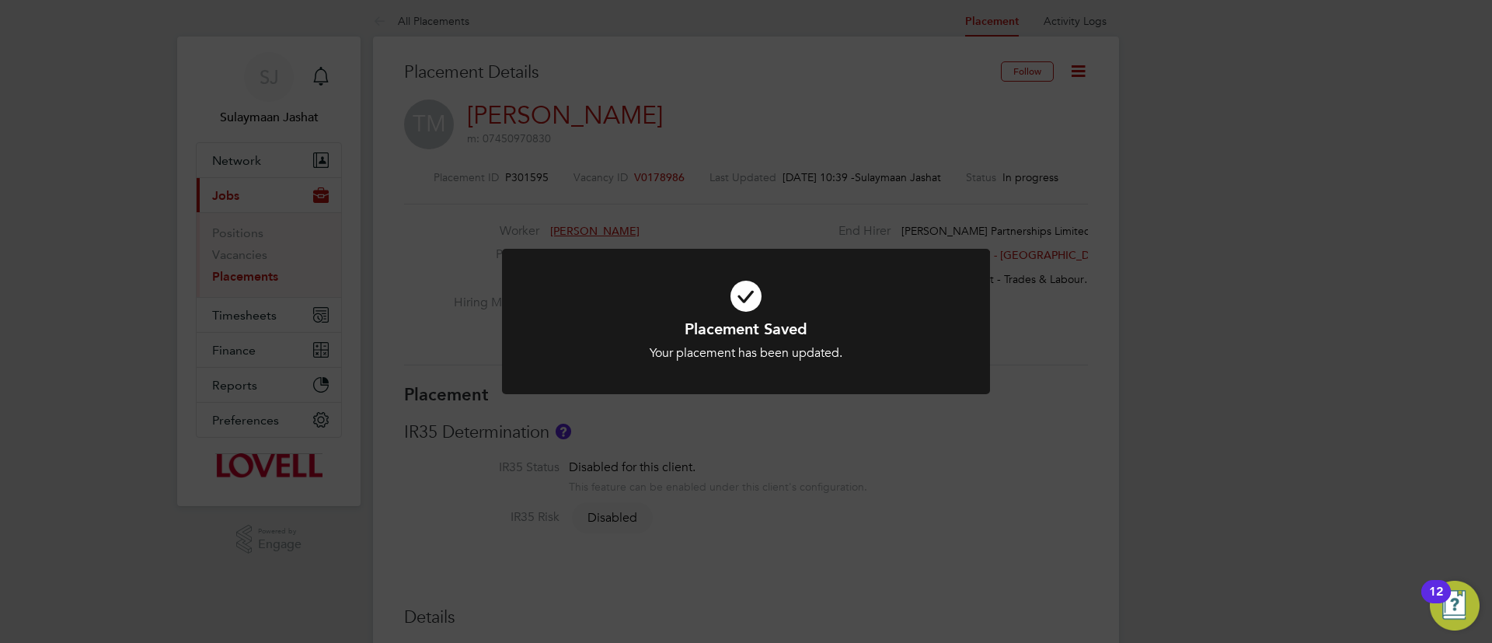
click at [771, 183] on div "Placement Saved Your placement has been updated. Cancel Okay" at bounding box center [746, 321] width 1492 height 643
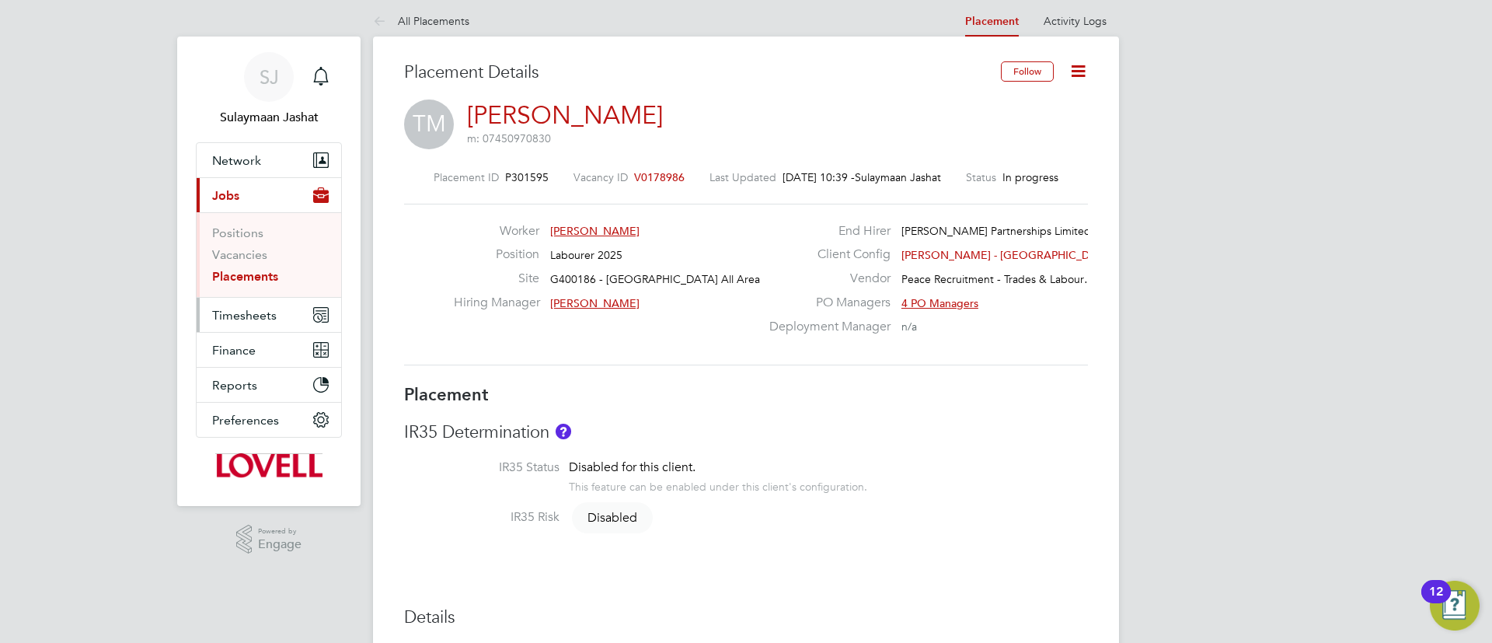
click at [237, 316] on span "Timesheets" at bounding box center [244, 315] width 64 height 15
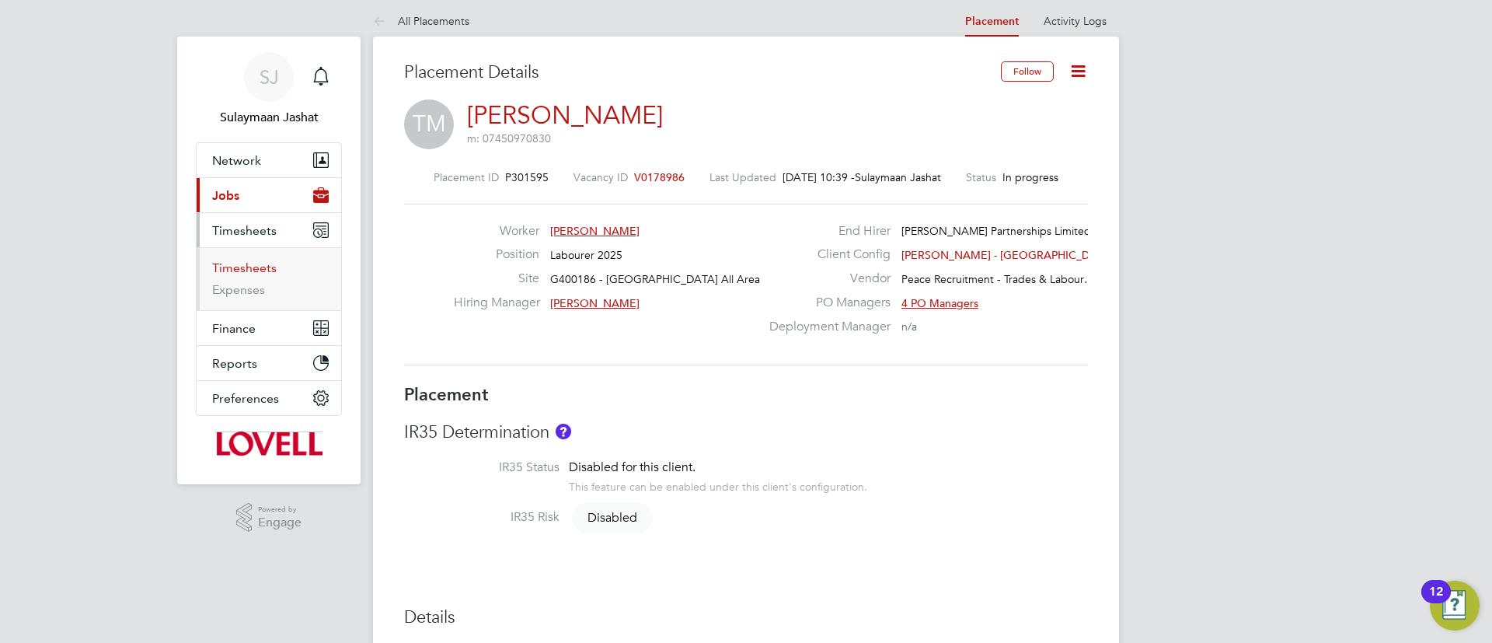
click at [260, 261] on link "Timesheets" at bounding box center [244, 267] width 64 height 15
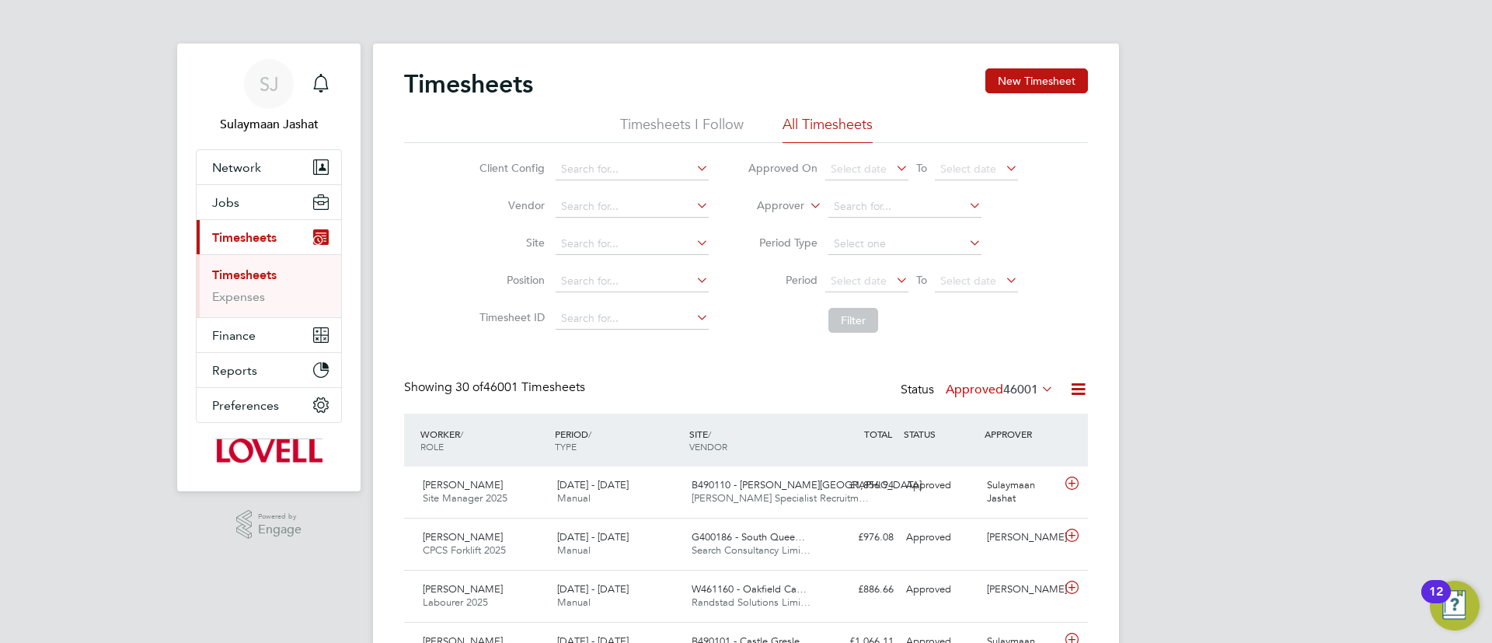
click at [783, 197] on li "Approver" at bounding box center [882, 206] width 309 height 37
click at [783, 201] on label "Approver" at bounding box center [769, 206] width 70 height 16
click at [772, 206] on label "Approver" at bounding box center [769, 206] width 70 height 16
click at [768, 221] on li "Worker" at bounding box center [765, 224] width 77 height 20
click at [836, 214] on input at bounding box center [904, 207] width 153 height 22
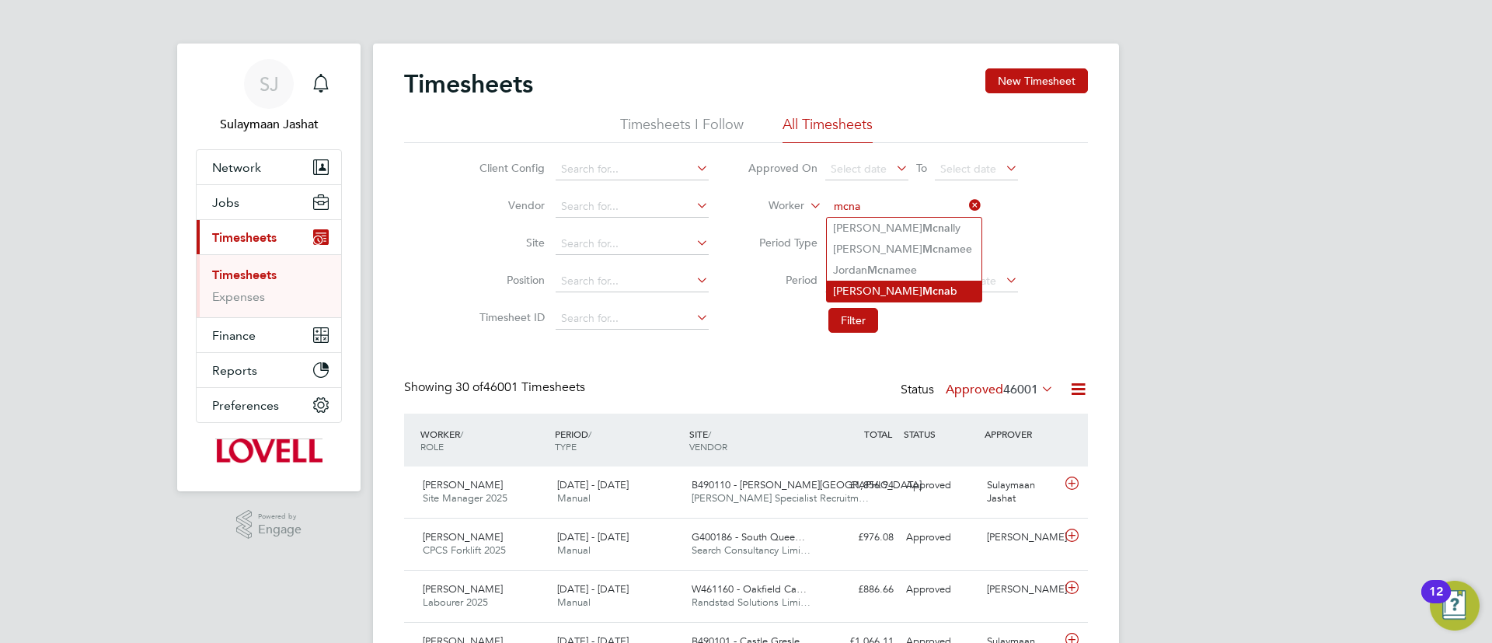
click at [867, 291] on li "Thomas Mcna b" at bounding box center [904, 290] width 155 height 21
type input "Thomas Mcnab"
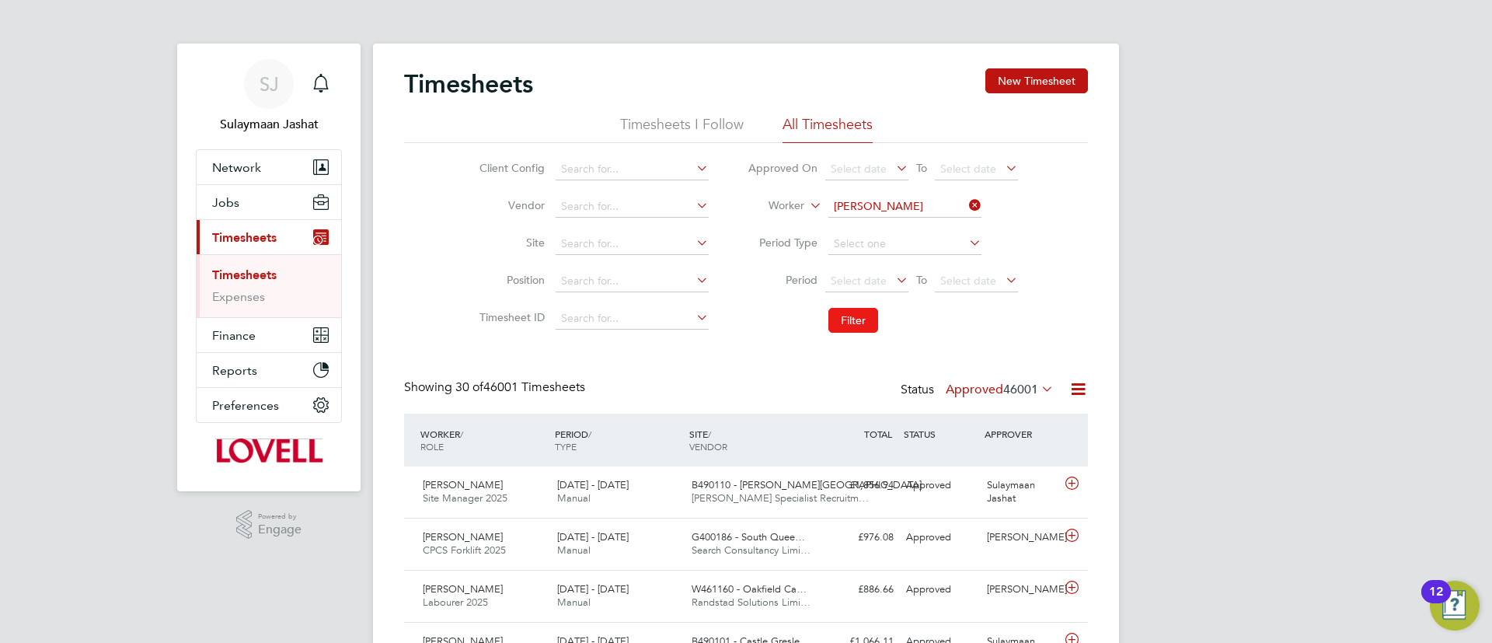
click at [846, 321] on button "Filter" at bounding box center [853, 320] width 50 height 25
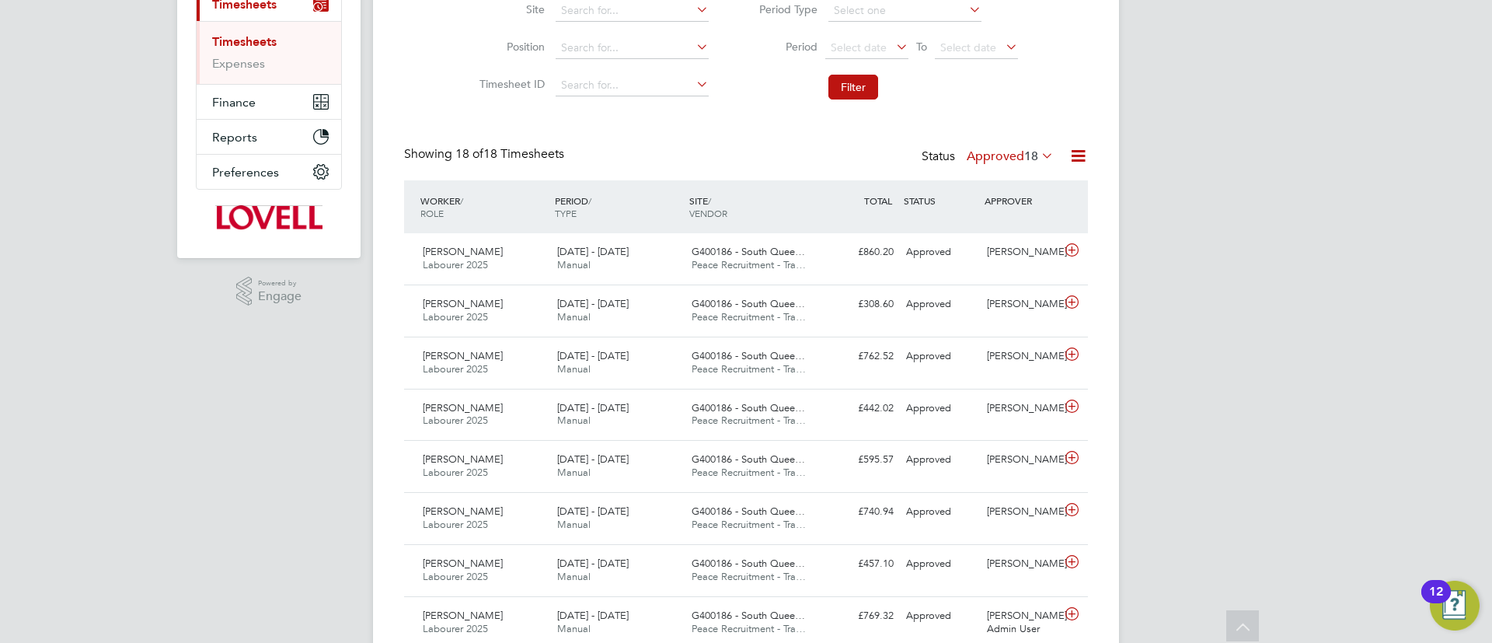
click at [1021, 171] on div "Showing 18 of 18 Timesheets Status Approved 18" at bounding box center [746, 163] width 684 height 34
click at [1024, 157] on span "18" at bounding box center [1031, 156] width 14 height 16
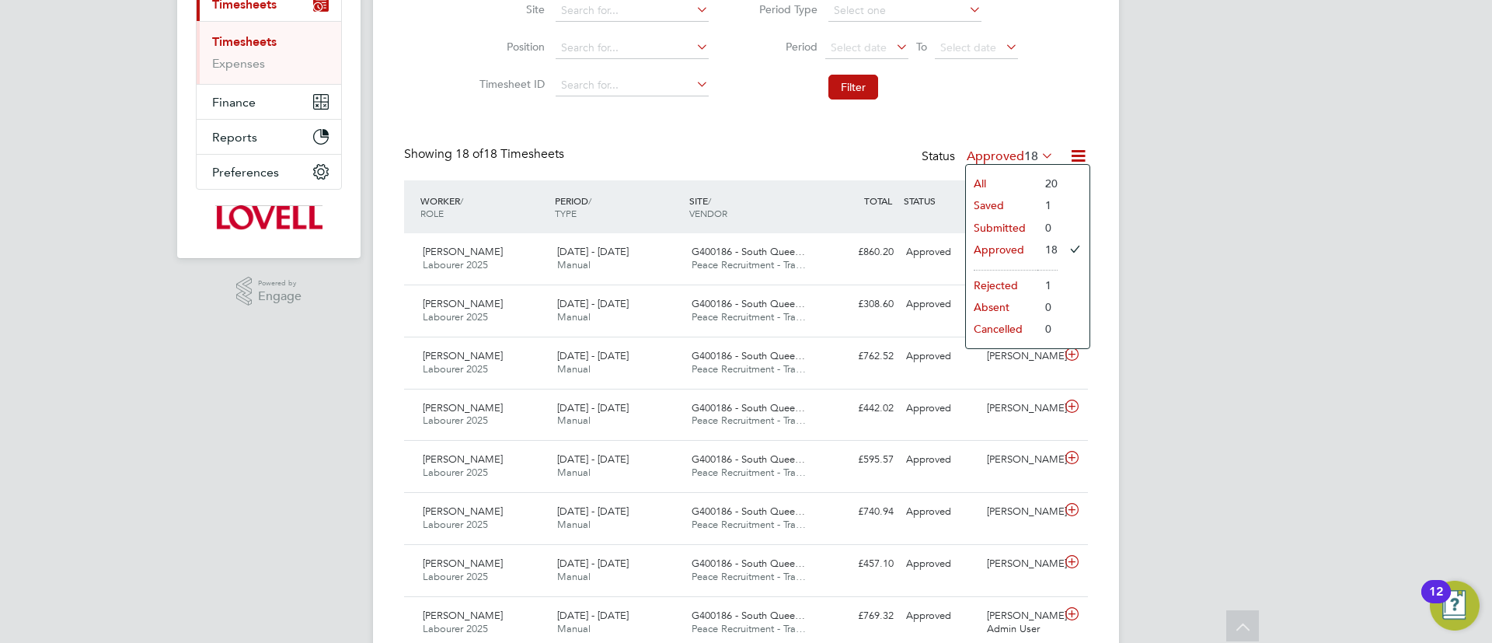
click at [1019, 157] on label "Approved 18" at bounding box center [1010, 156] width 87 height 16
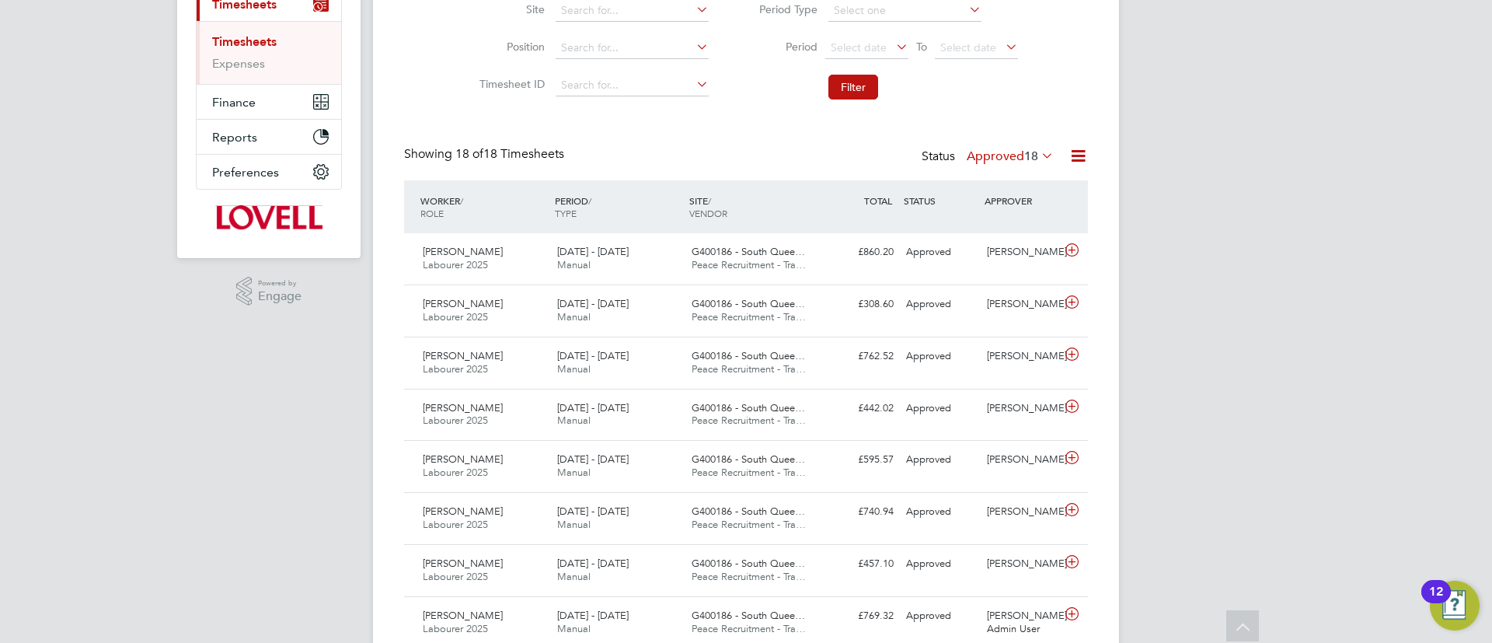
click at [1018, 158] on label "Approved 18" at bounding box center [1010, 156] width 87 height 16
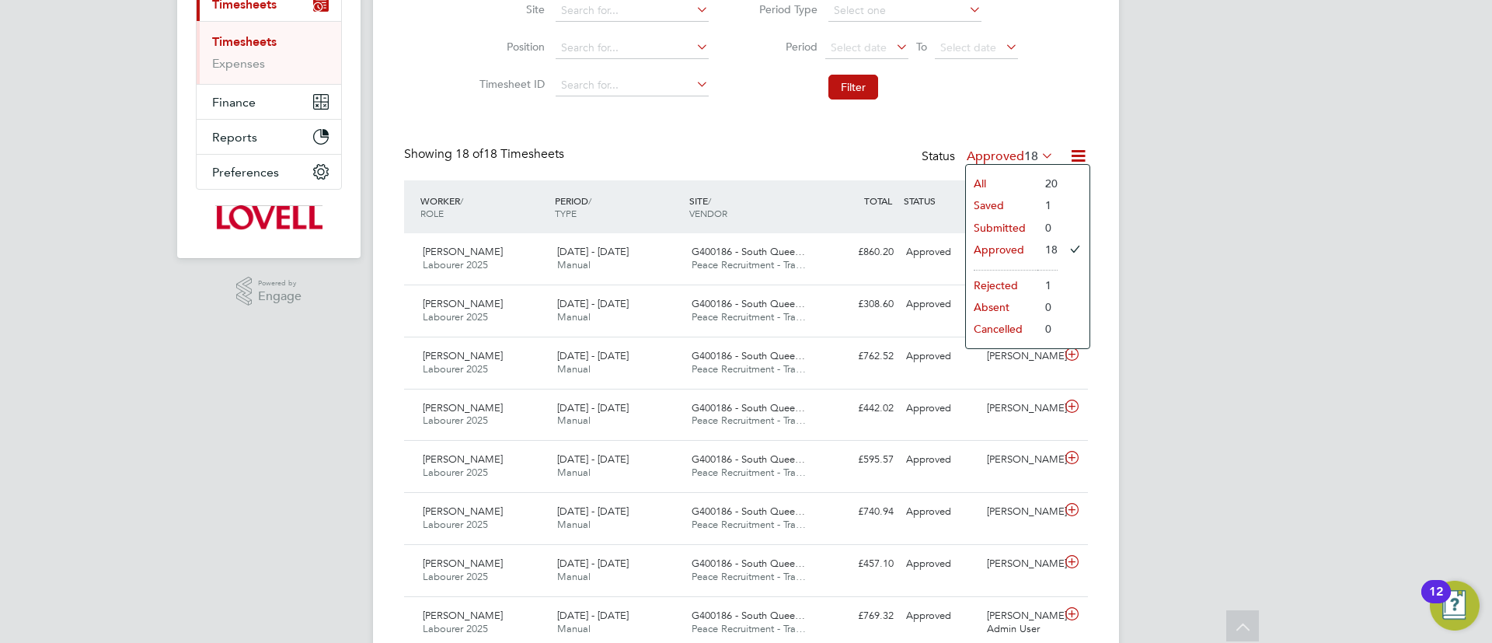
click at [1018, 207] on li "Saved" at bounding box center [1001, 205] width 71 height 22
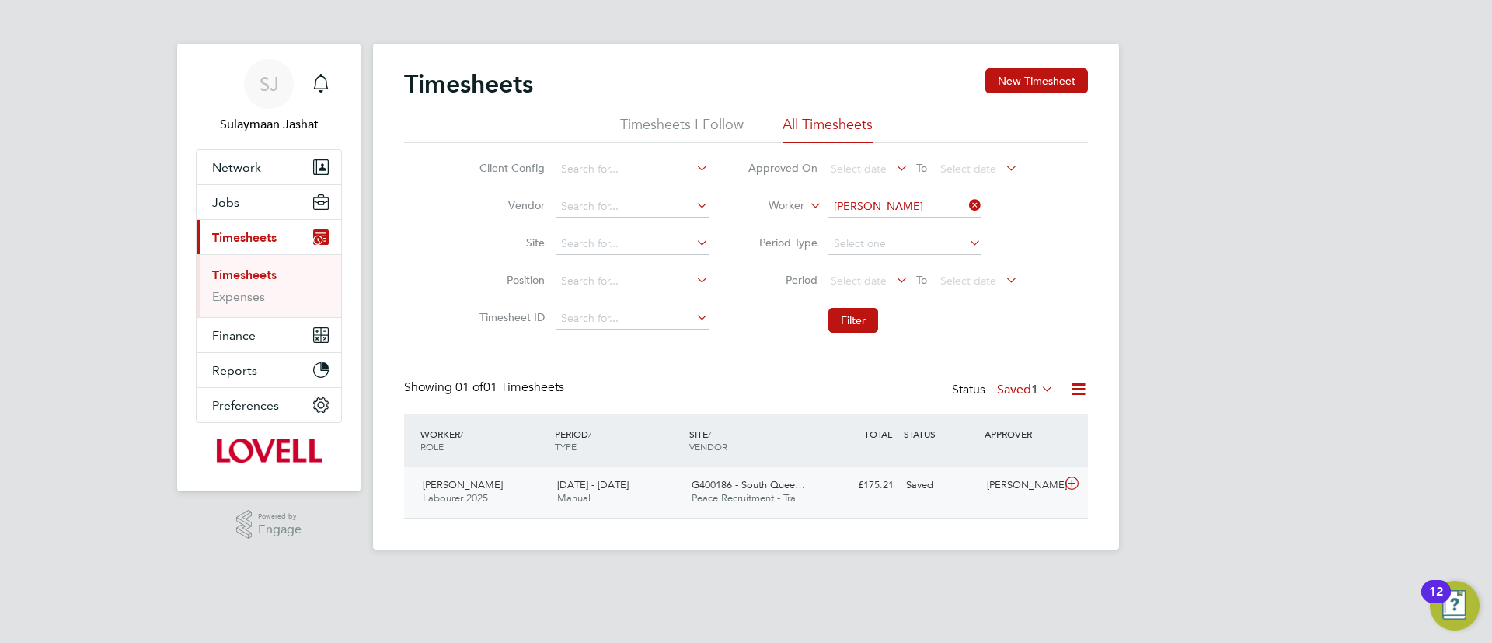
click at [707, 508] on div "G400186 - South Quee… Peace Recruitment - Tra…" at bounding box center [752, 491] width 134 height 39
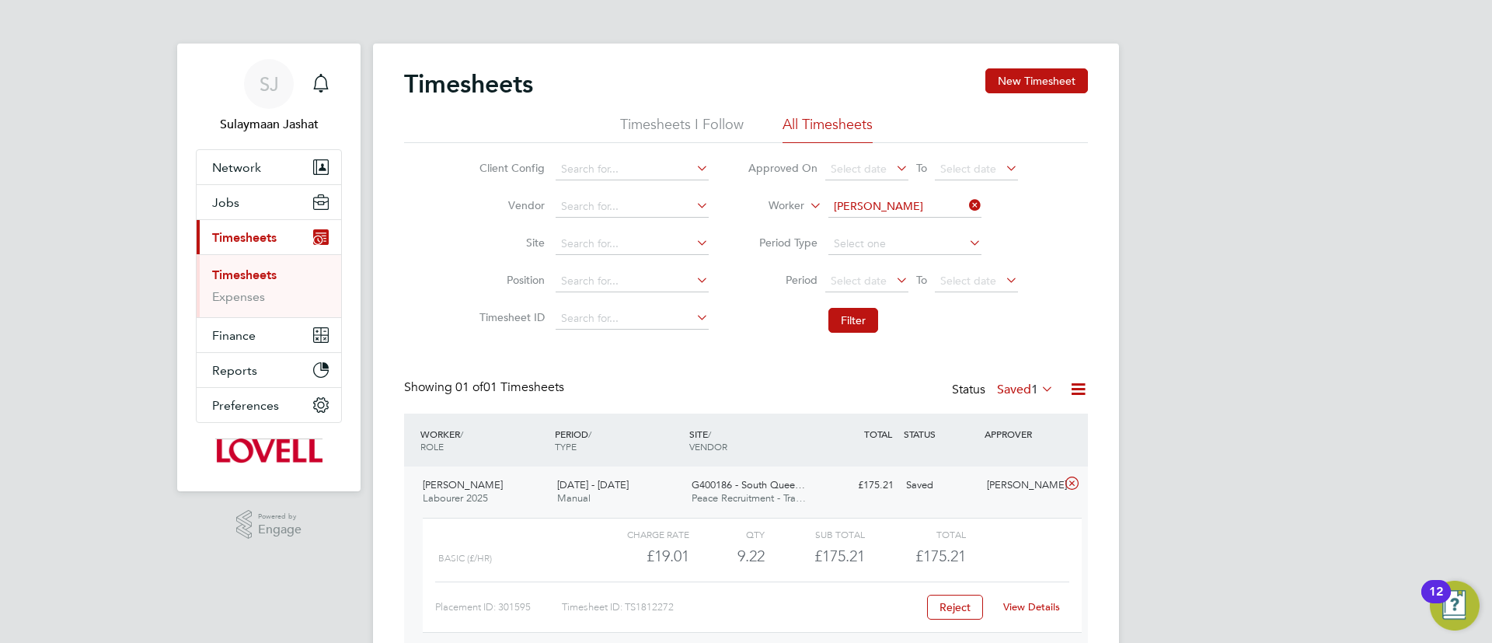
click at [1012, 603] on link "View Details" at bounding box center [1031, 606] width 57 height 13
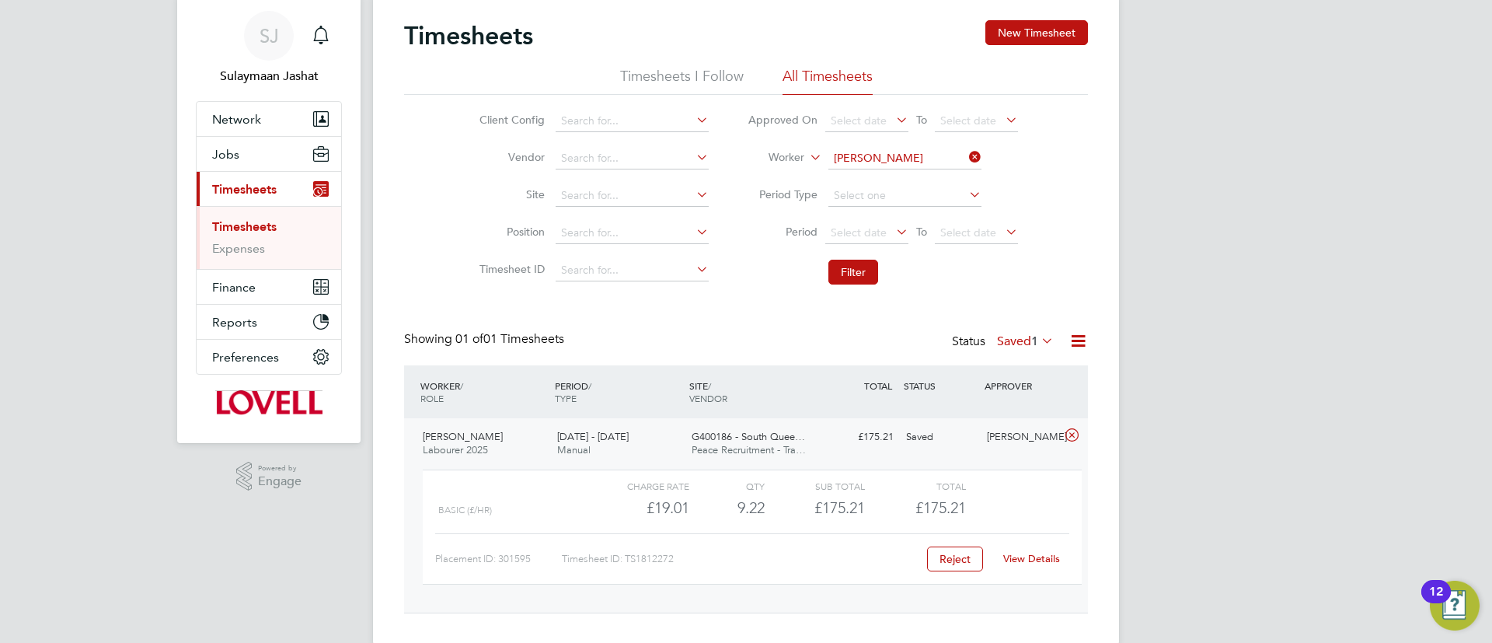
scroll to position [75, 0]
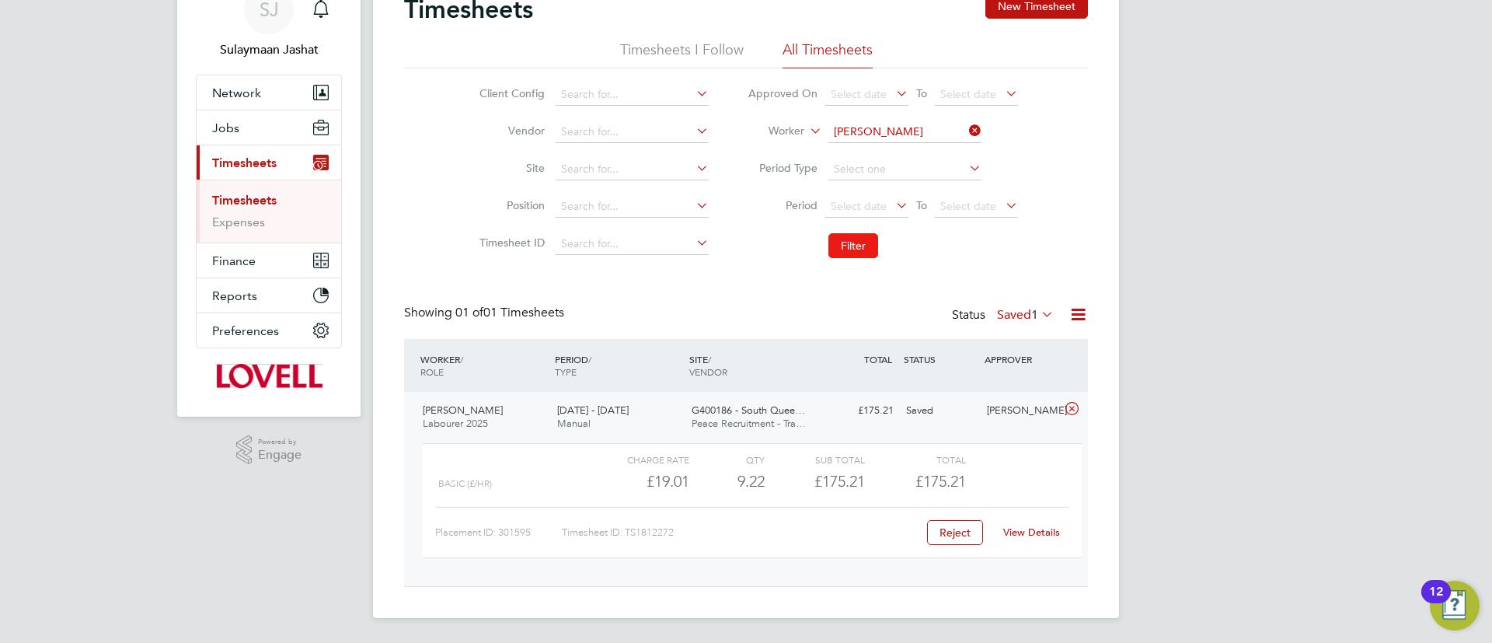
click at [851, 238] on button "Filter" at bounding box center [853, 245] width 50 height 25
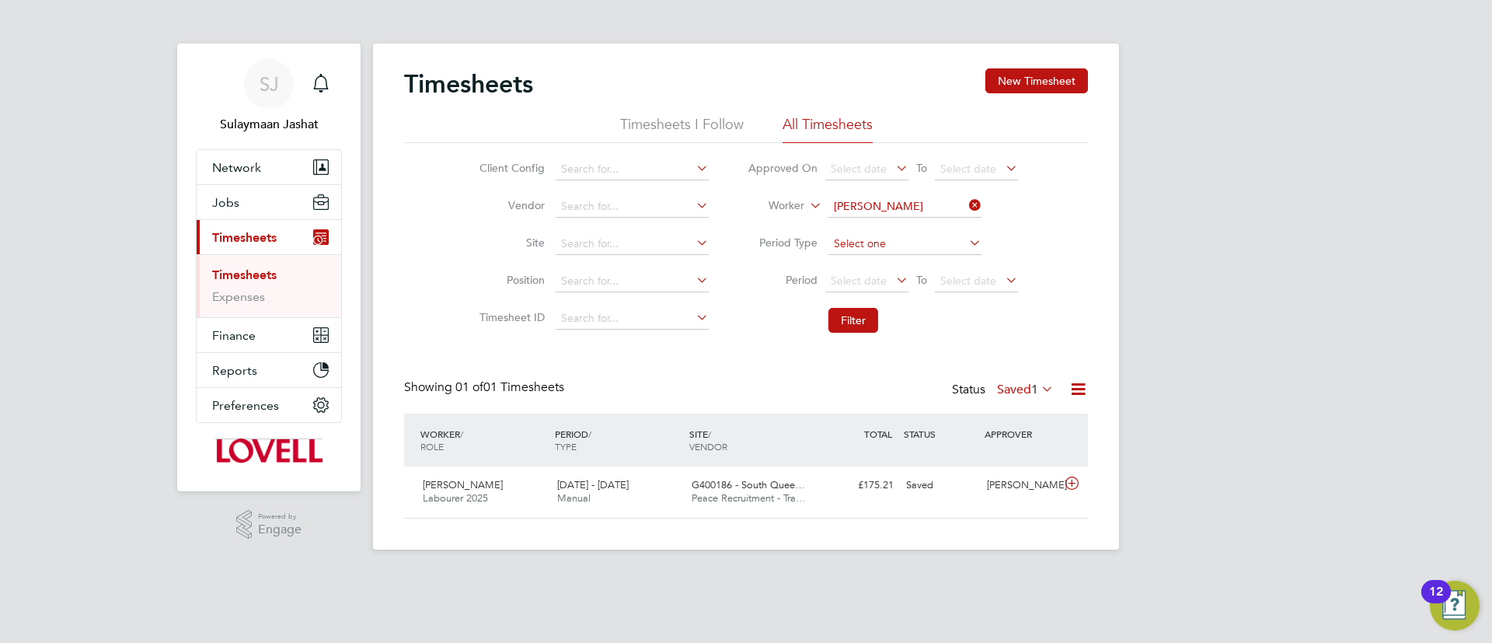
scroll to position [40, 135]
click at [281, 207] on button "Jobs" at bounding box center [269, 202] width 145 height 34
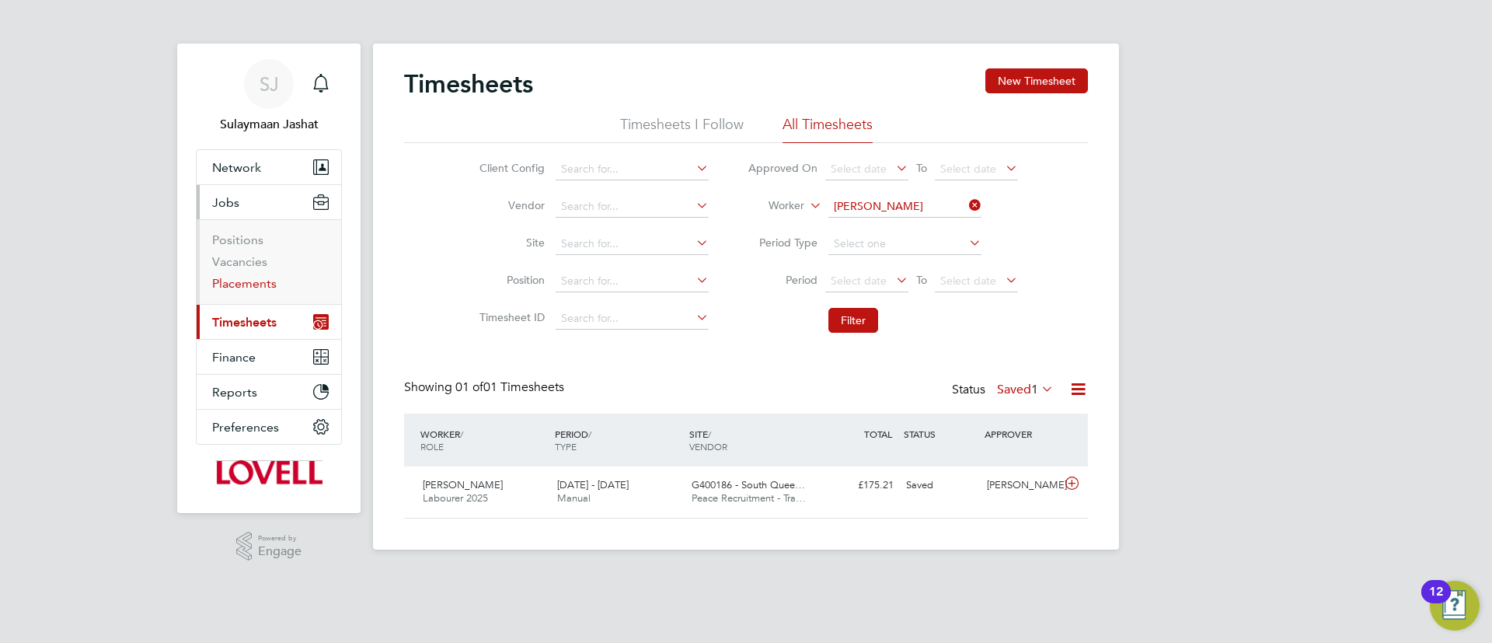
click at [268, 289] on link "Placements" at bounding box center [244, 283] width 64 height 15
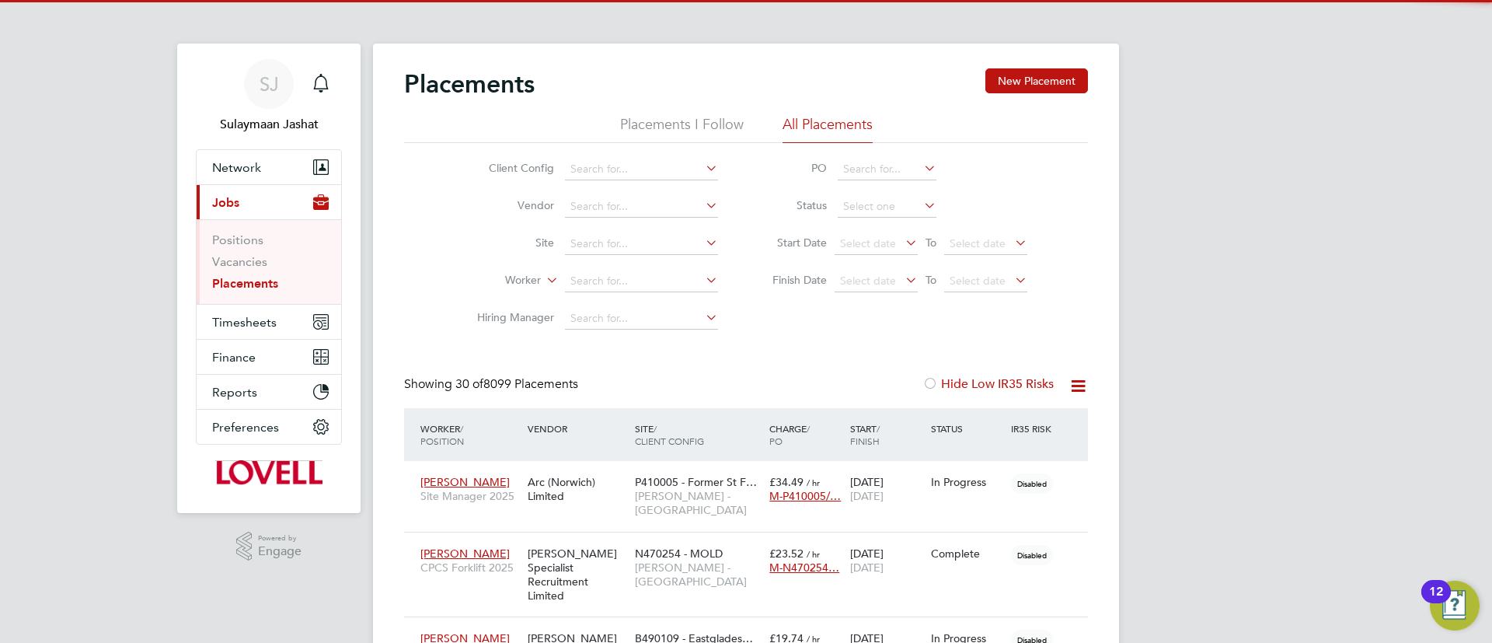
scroll to position [45, 135]
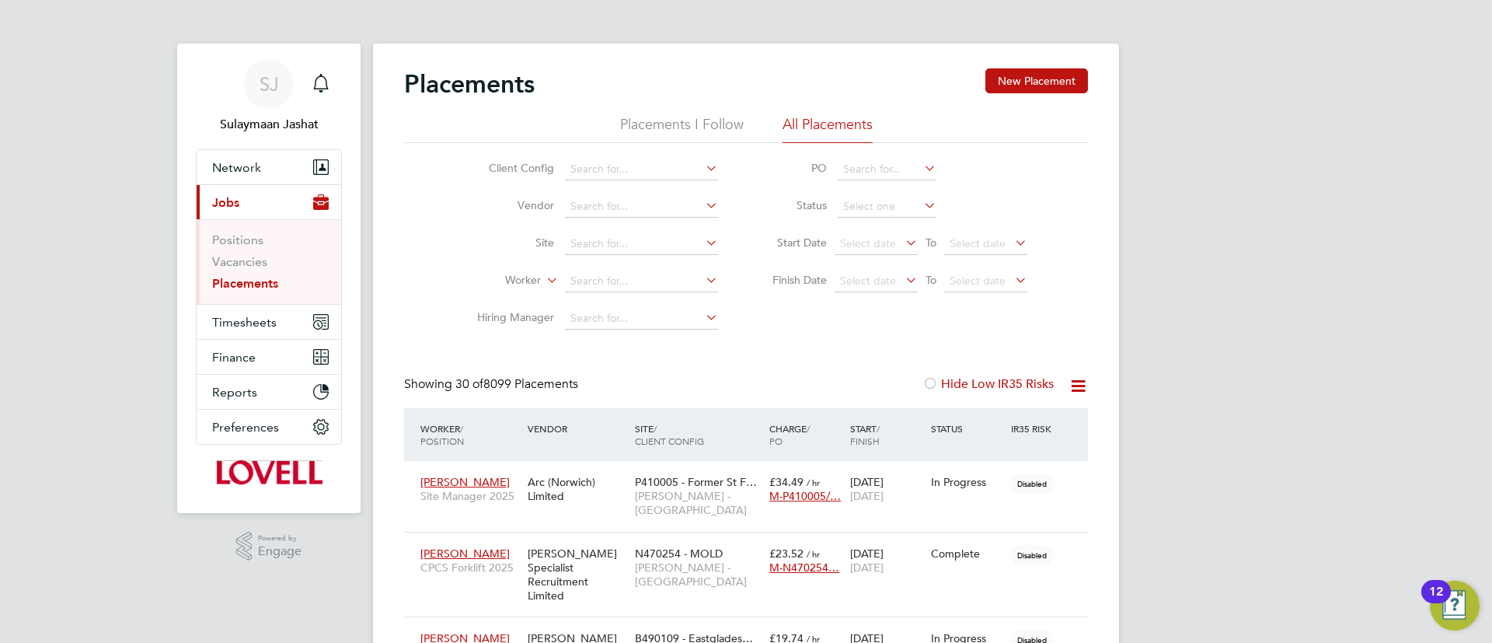
click at [747, 399] on div "Showing 30 of 8099 Placements Hide Low IR35 Risks" at bounding box center [746, 392] width 684 height 32
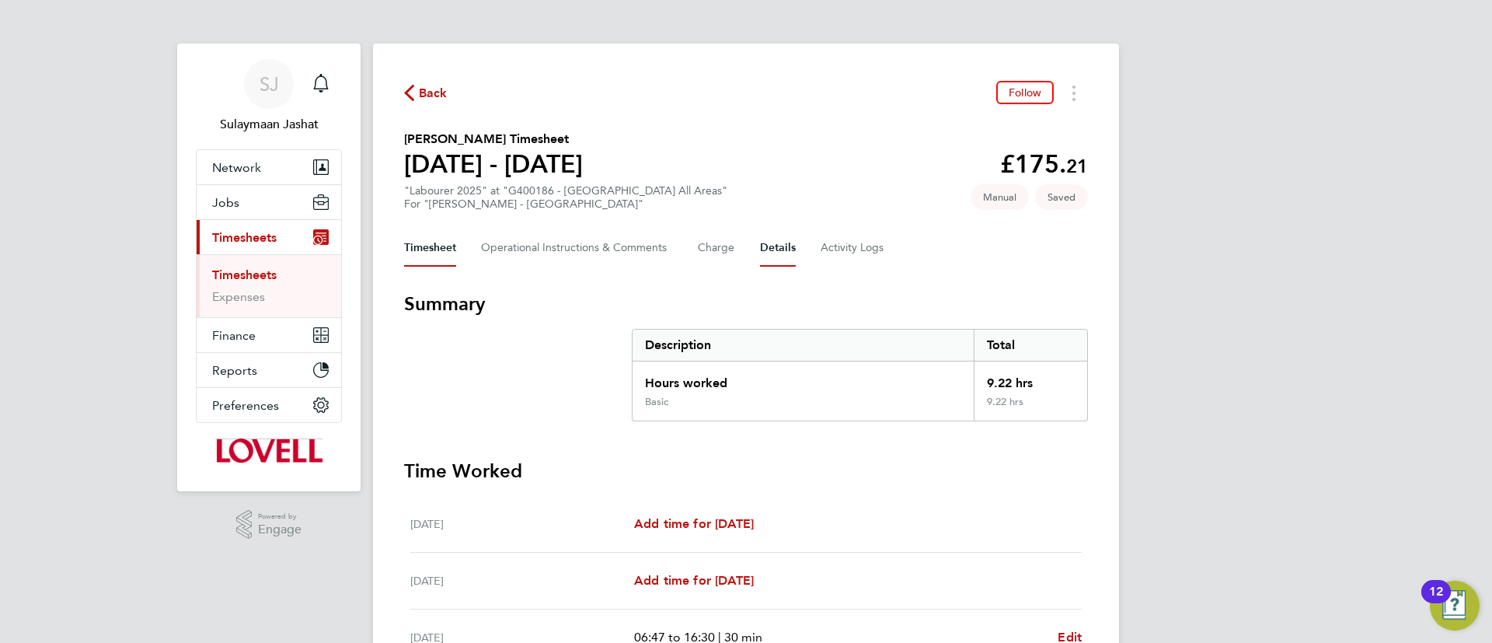
click at [768, 239] on button "Details" at bounding box center [778, 247] width 36 height 37
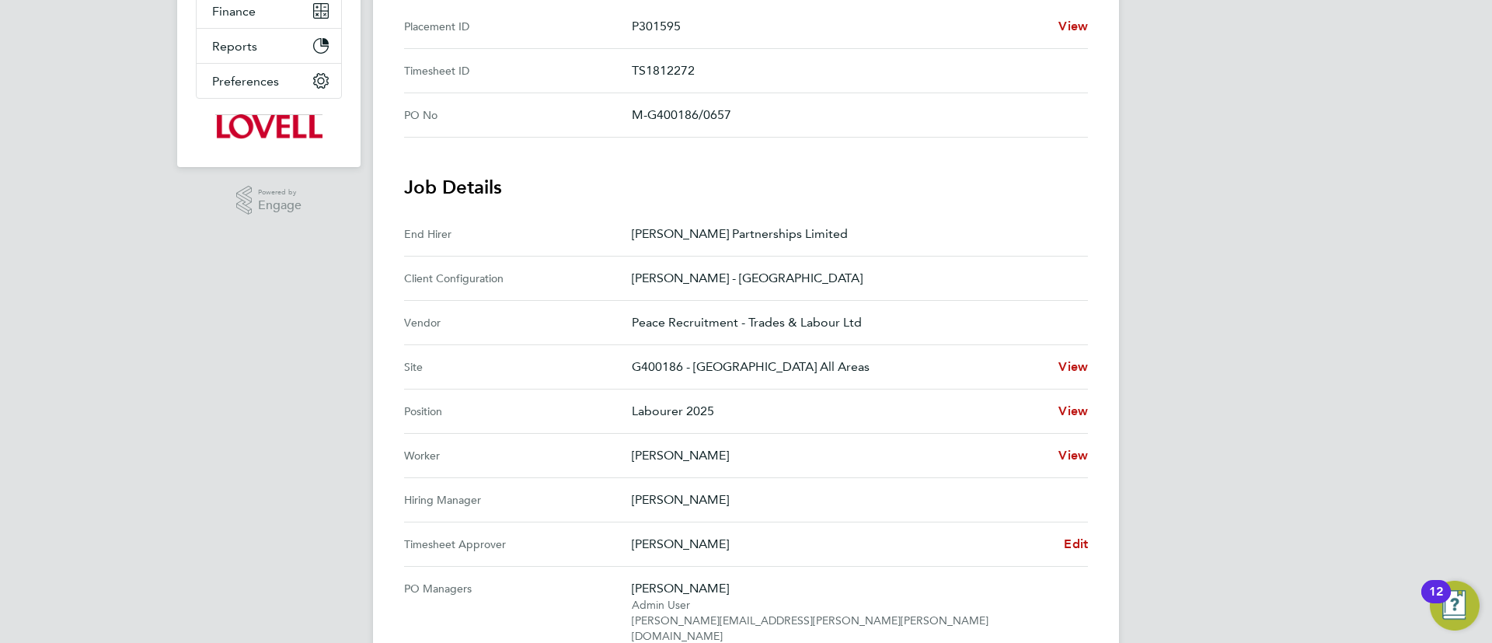
scroll to position [466, 0]
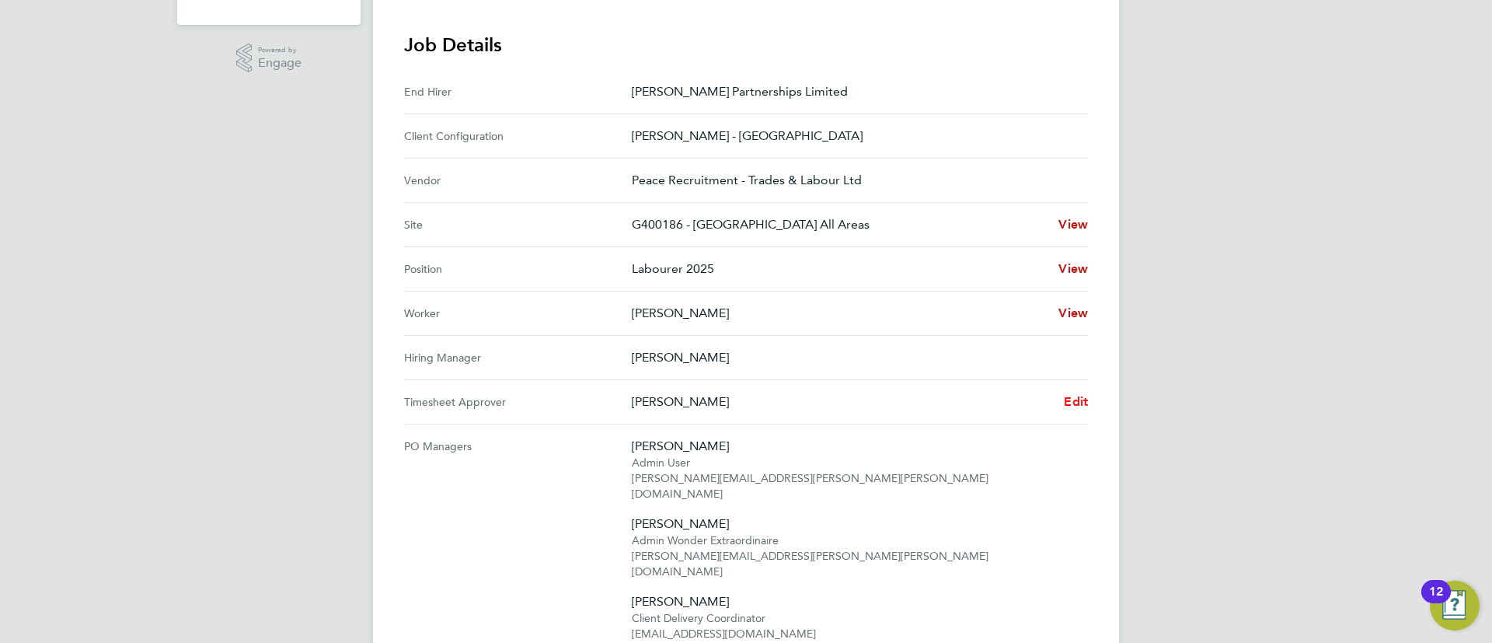
click at [1074, 398] on span "Edit" at bounding box center [1076, 401] width 24 height 15
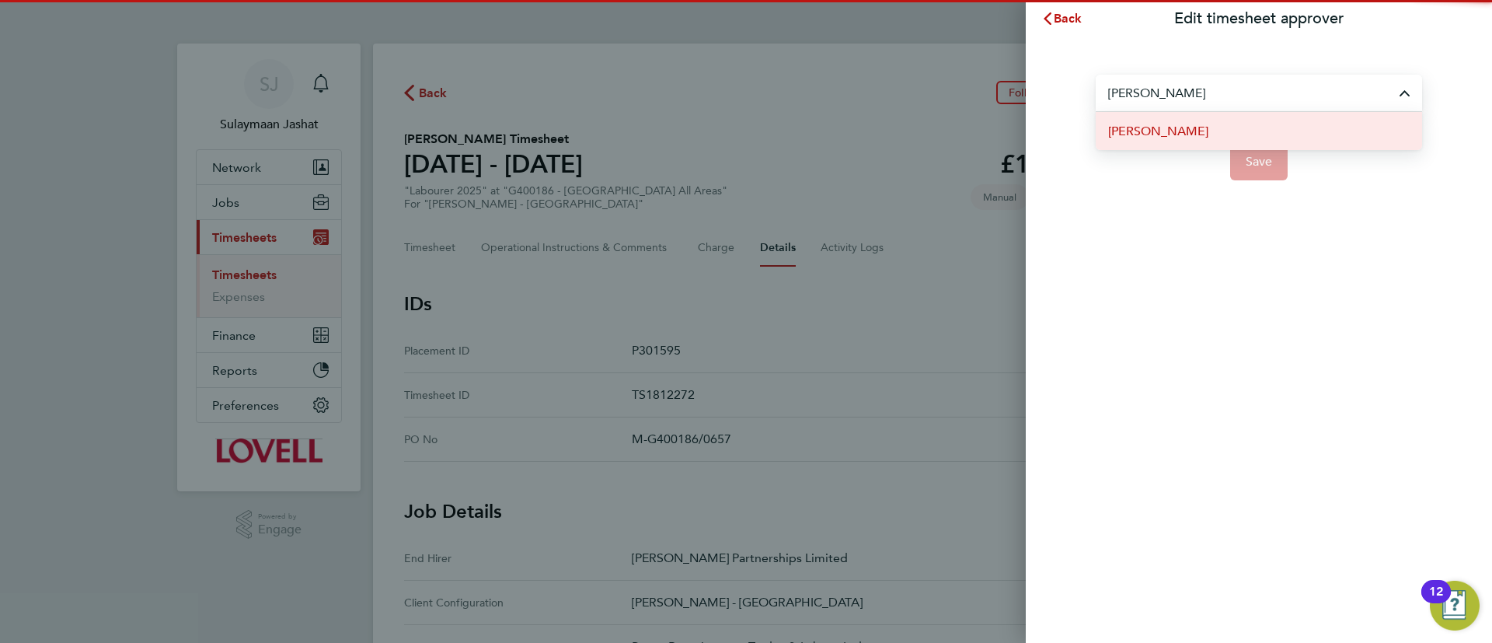
click at [1205, 130] on li "[PERSON_NAME]" at bounding box center [1259, 131] width 326 height 38
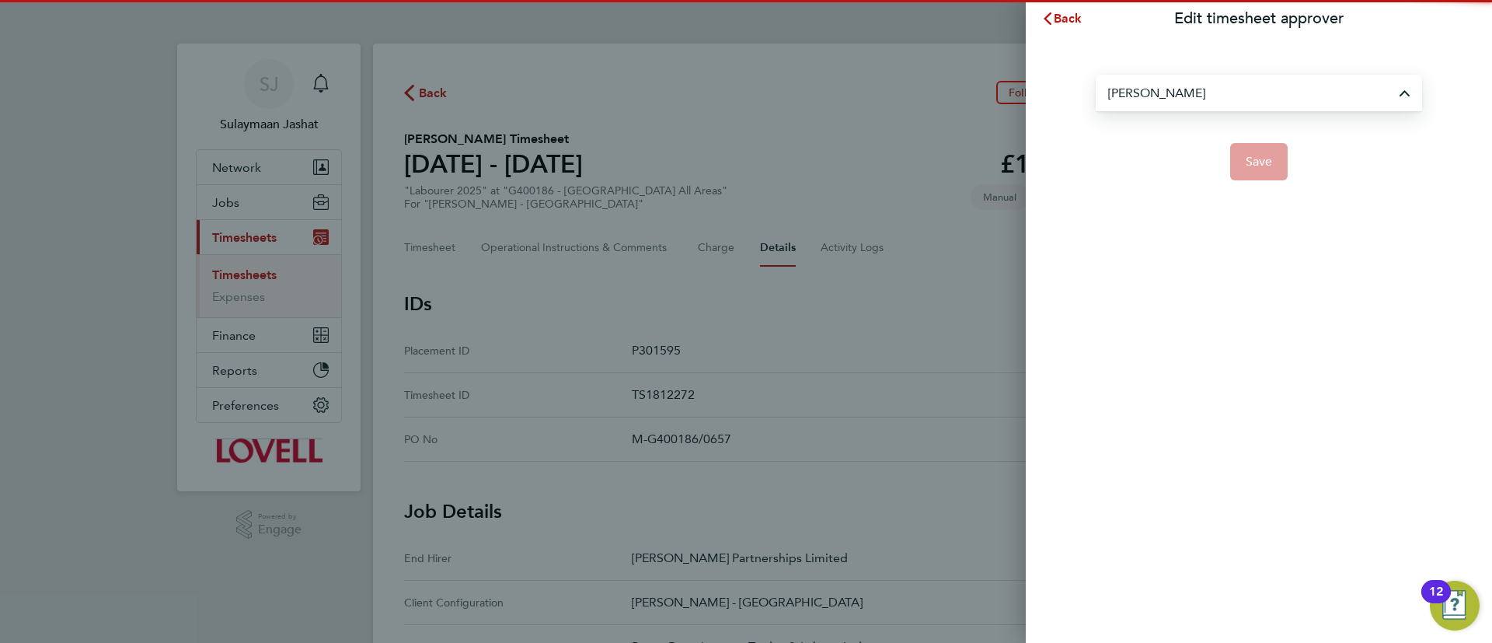
type input "[PERSON_NAME]"
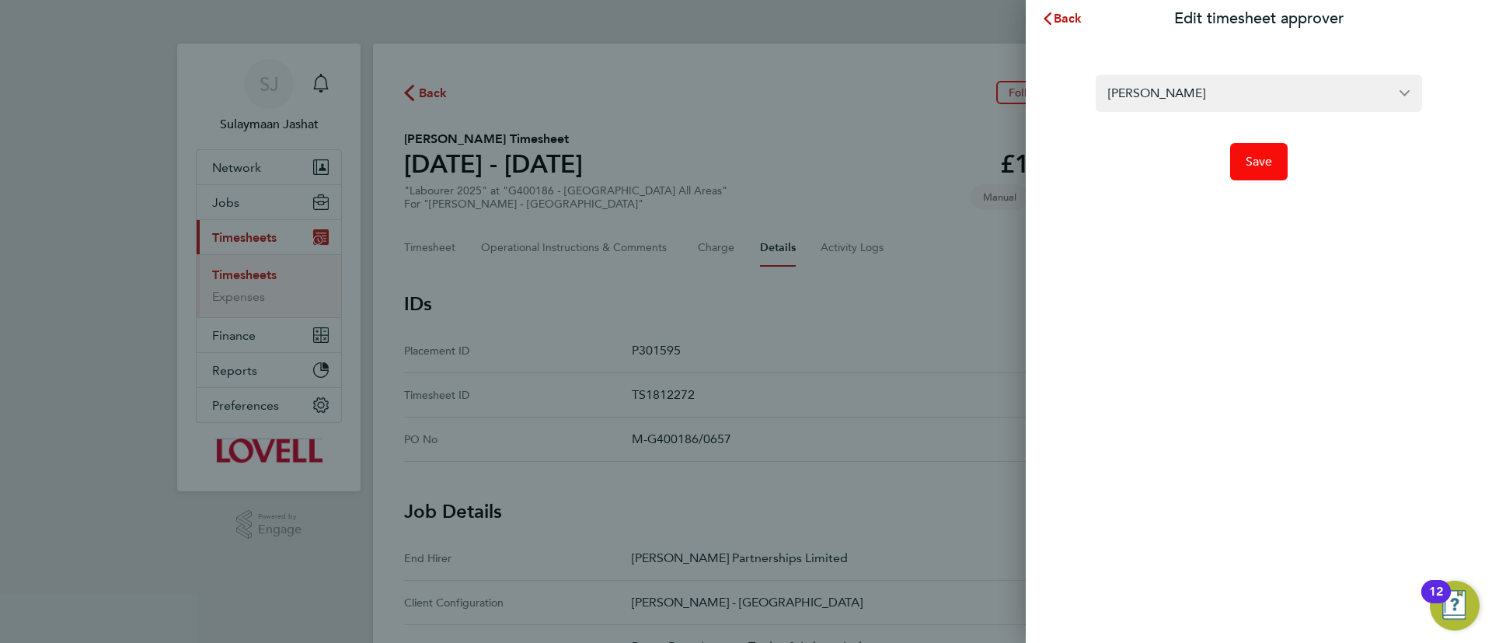
click at [1243, 157] on button "Save" at bounding box center [1259, 161] width 58 height 37
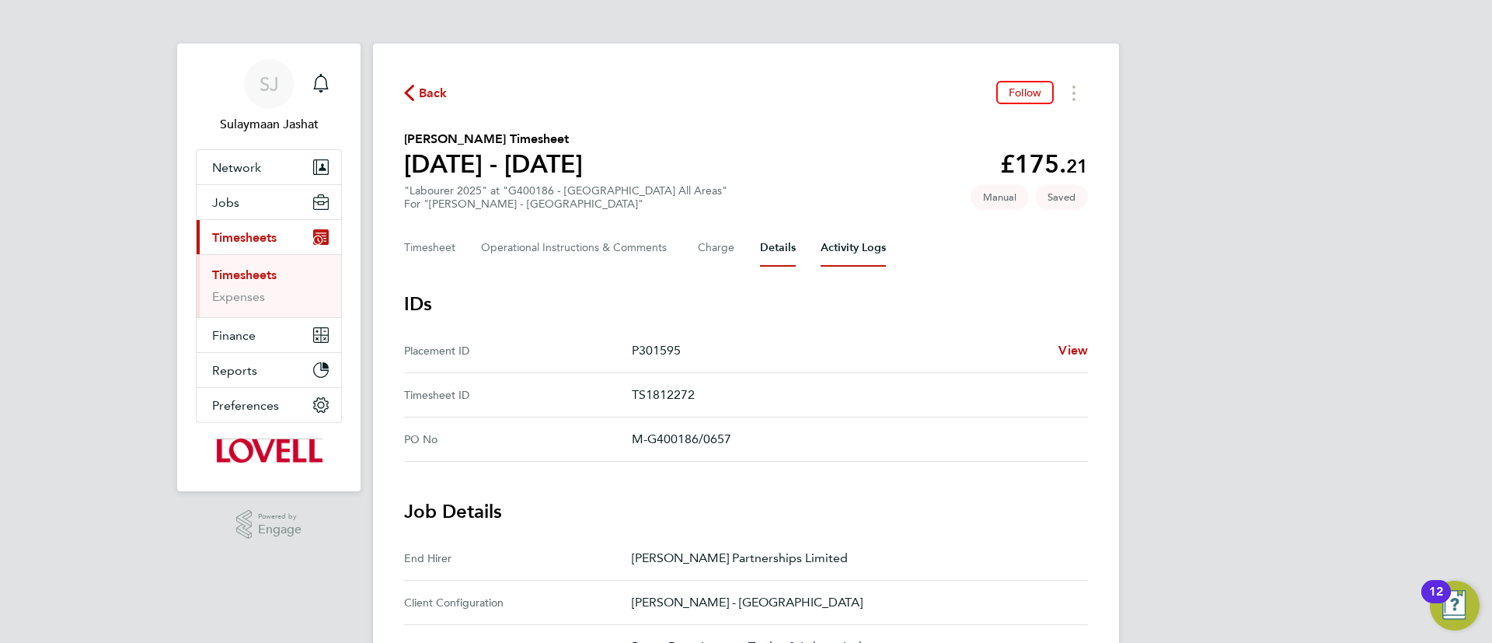
click at [850, 252] on Logs-tab "Activity Logs" at bounding box center [852, 247] width 65 height 37
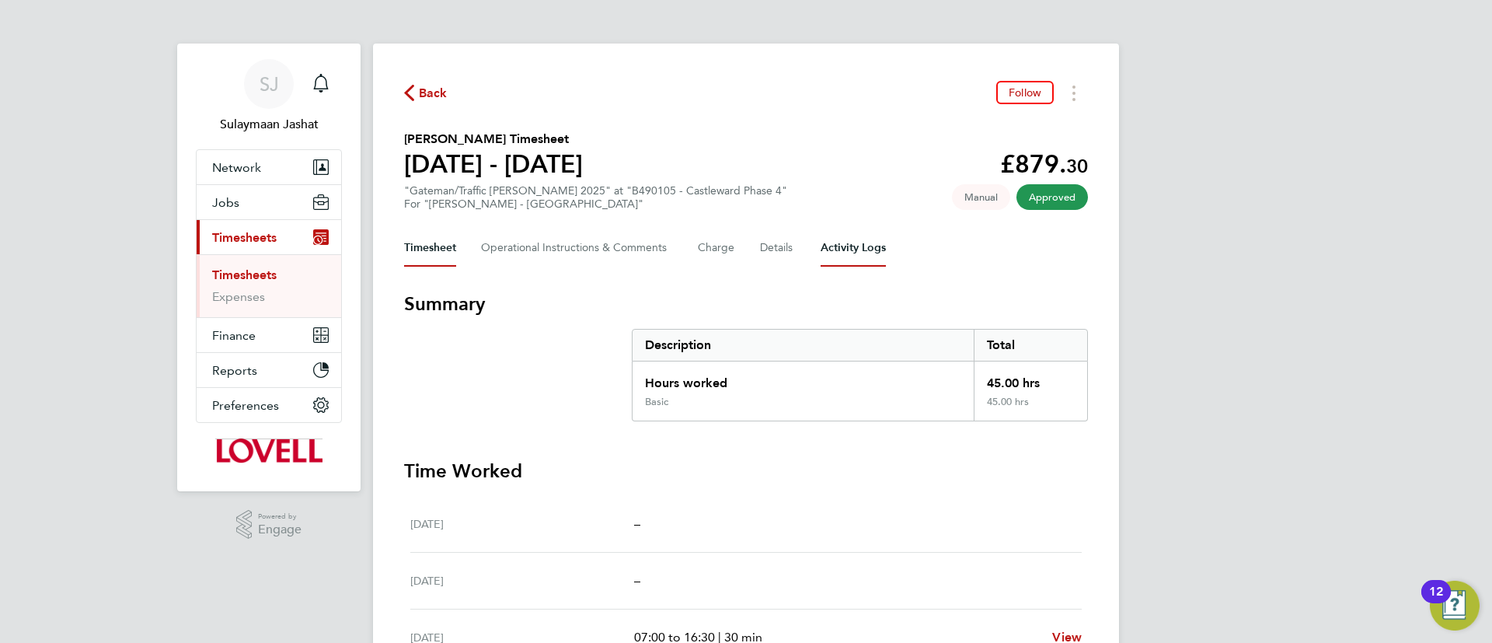
click at [866, 240] on Logs-tab "Activity Logs" at bounding box center [852, 247] width 65 height 37
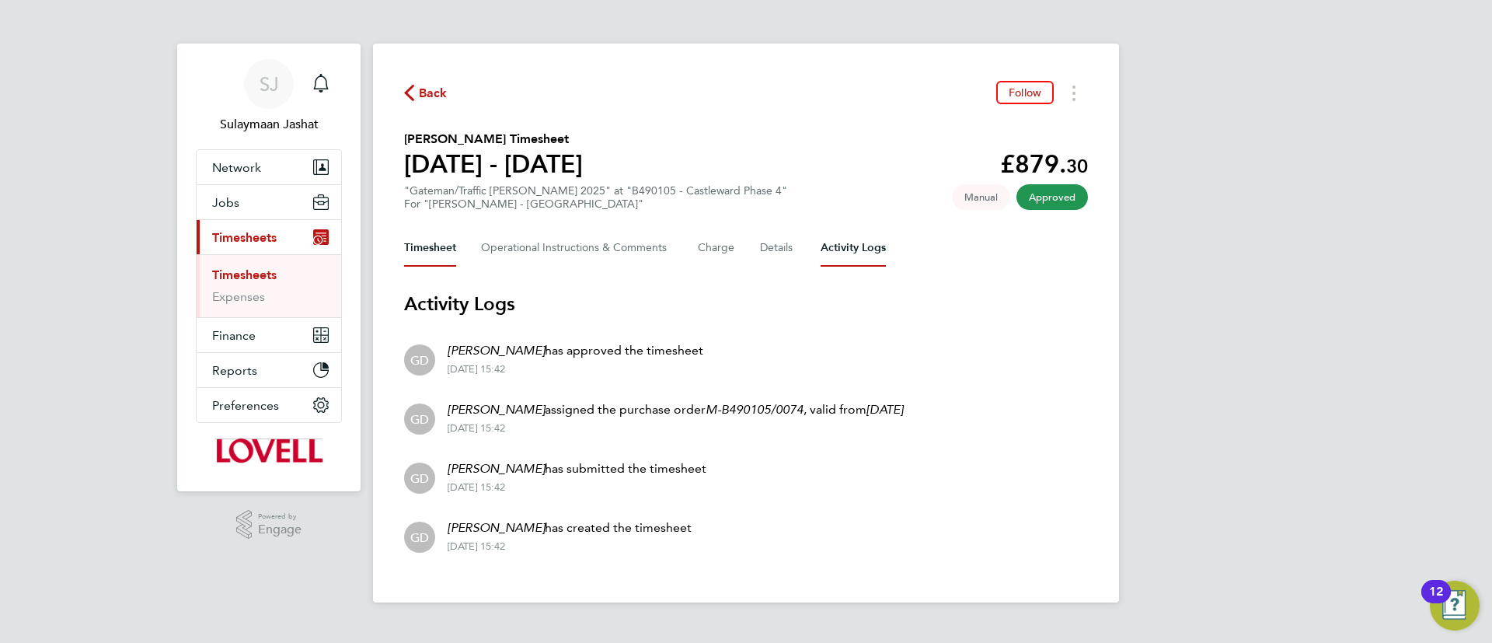
click at [412, 248] on button "Timesheet" at bounding box center [430, 247] width 52 height 37
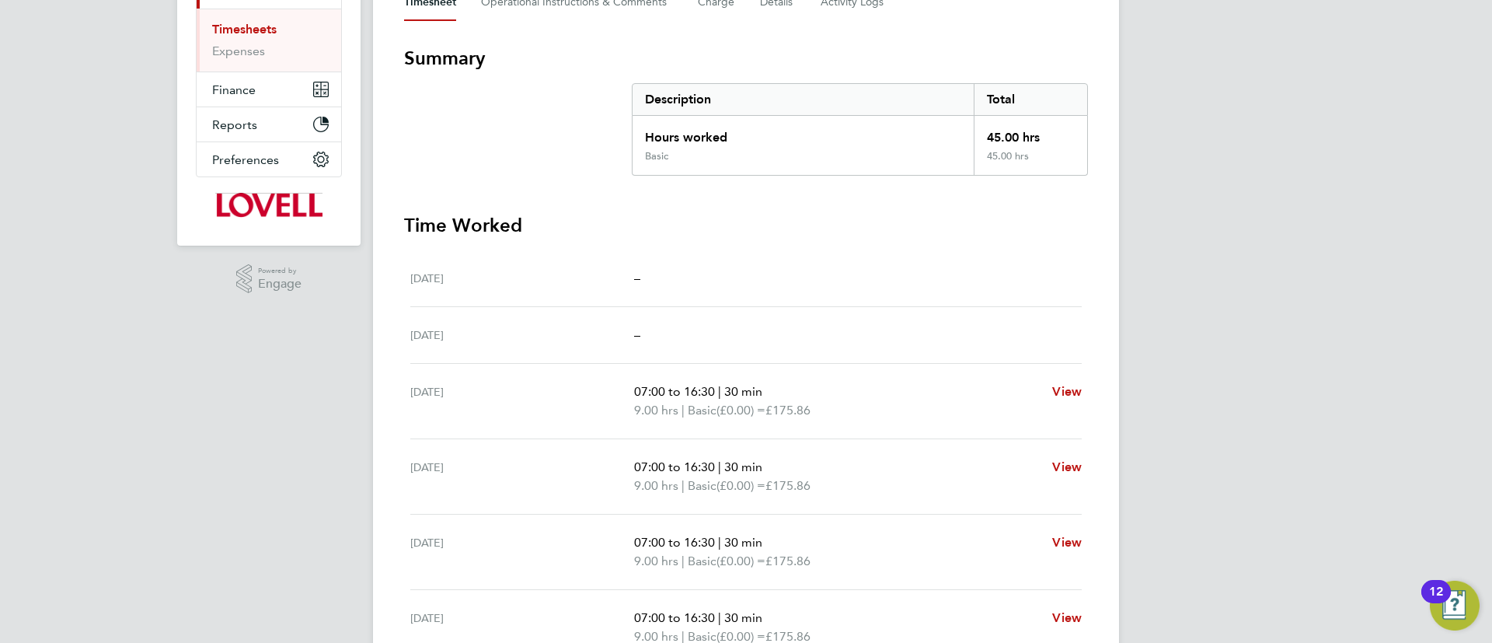
scroll to position [480, 0]
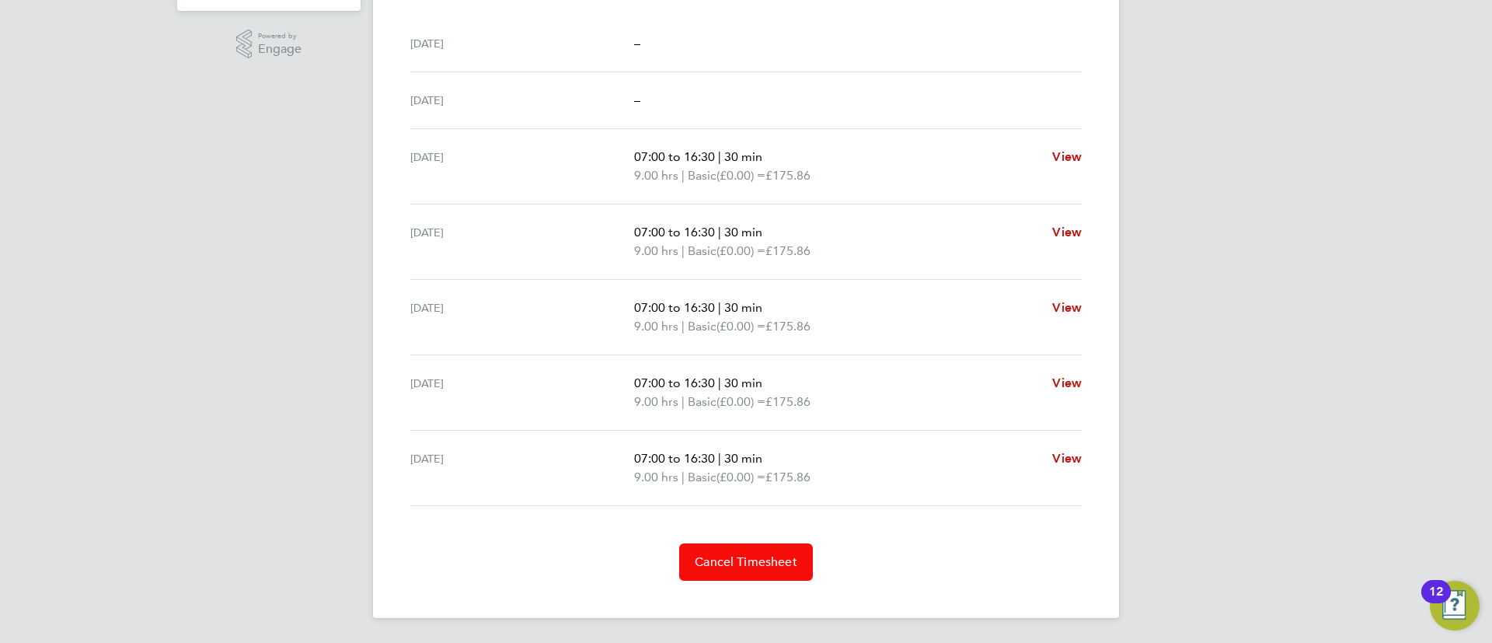
click at [758, 545] on button "Cancel Timesheet" at bounding box center [746, 561] width 134 height 37
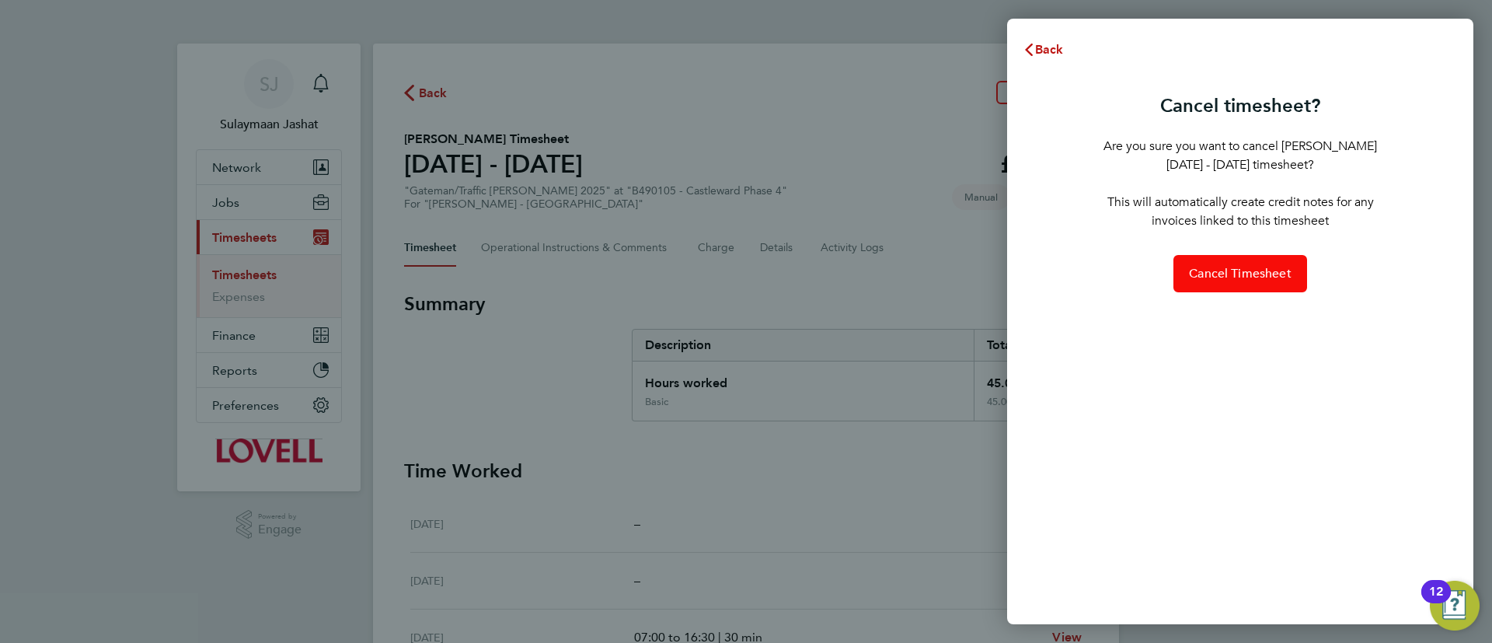
click at [1233, 280] on span "Cancel Timesheet" at bounding box center [1240, 274] width 103 height 16
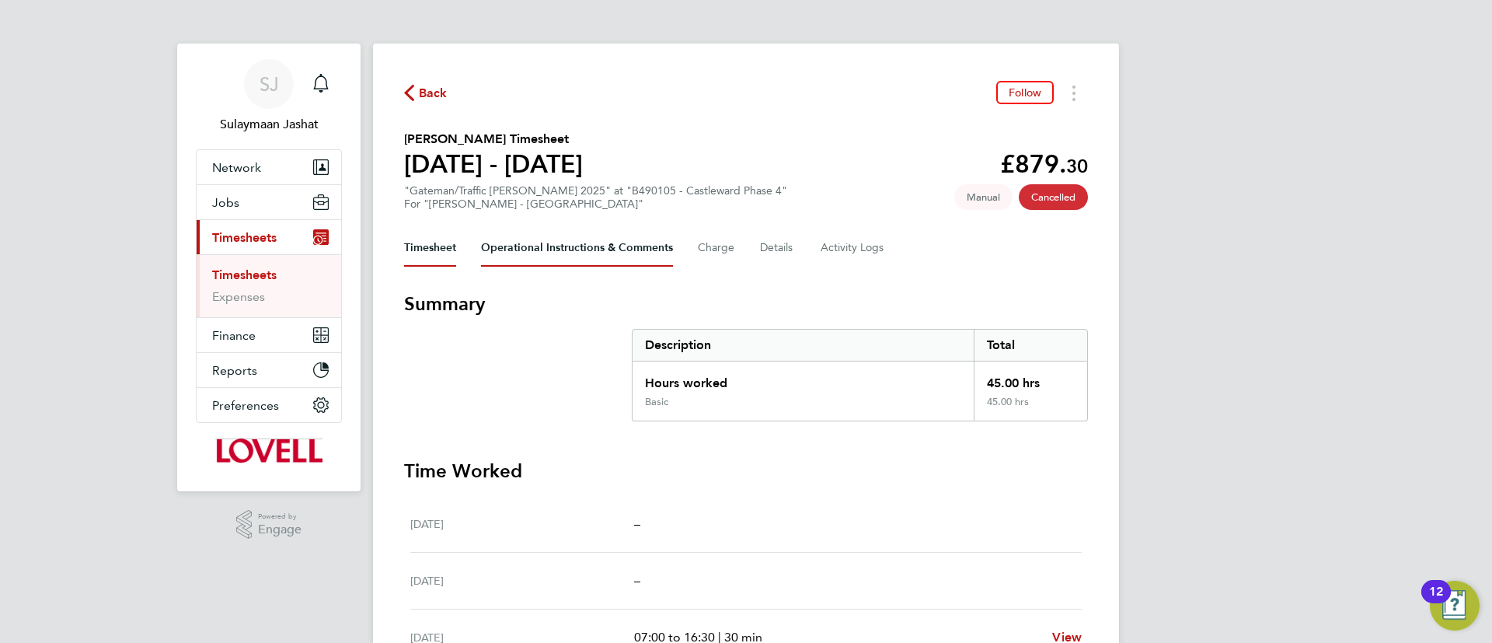
click at [569, 257] on Comments-tab "Operational Instructions & Comments" at bounding box center [577, 247] width 192 height 37
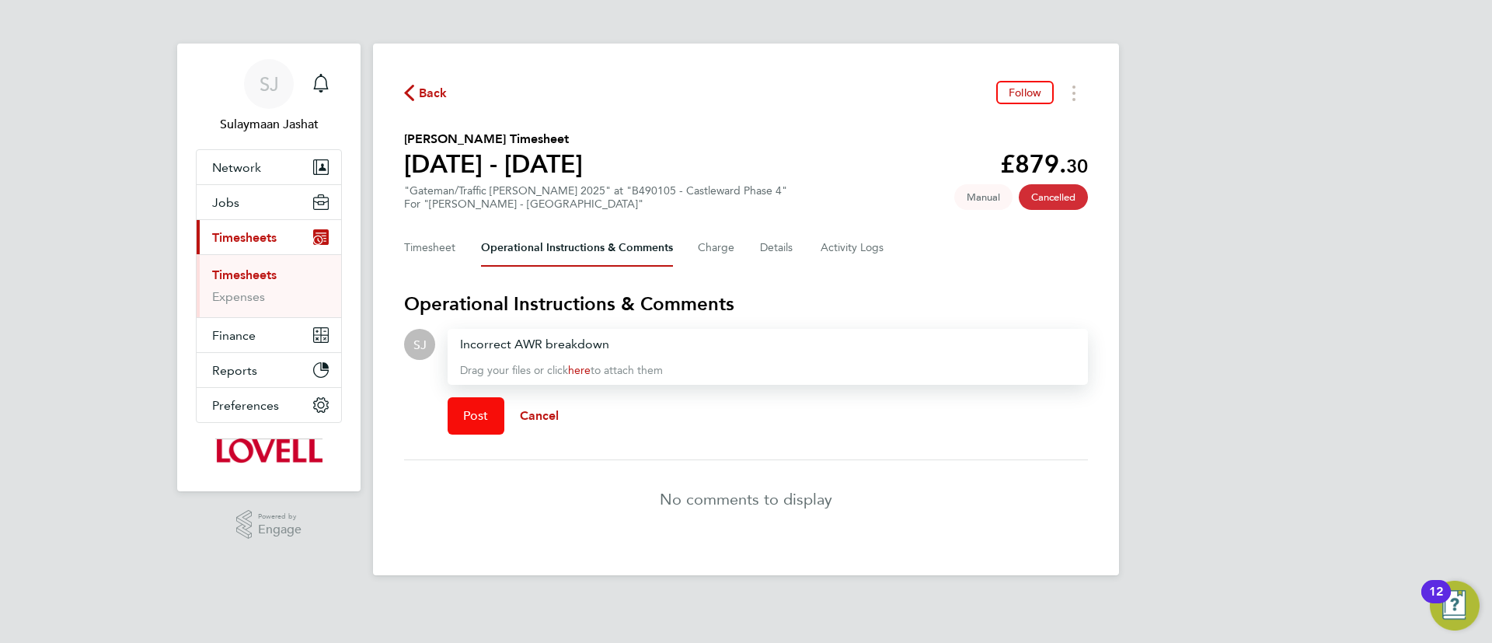
click at [468, 414] on span "Post" at bounding box center [476, 416] width 26 height 16
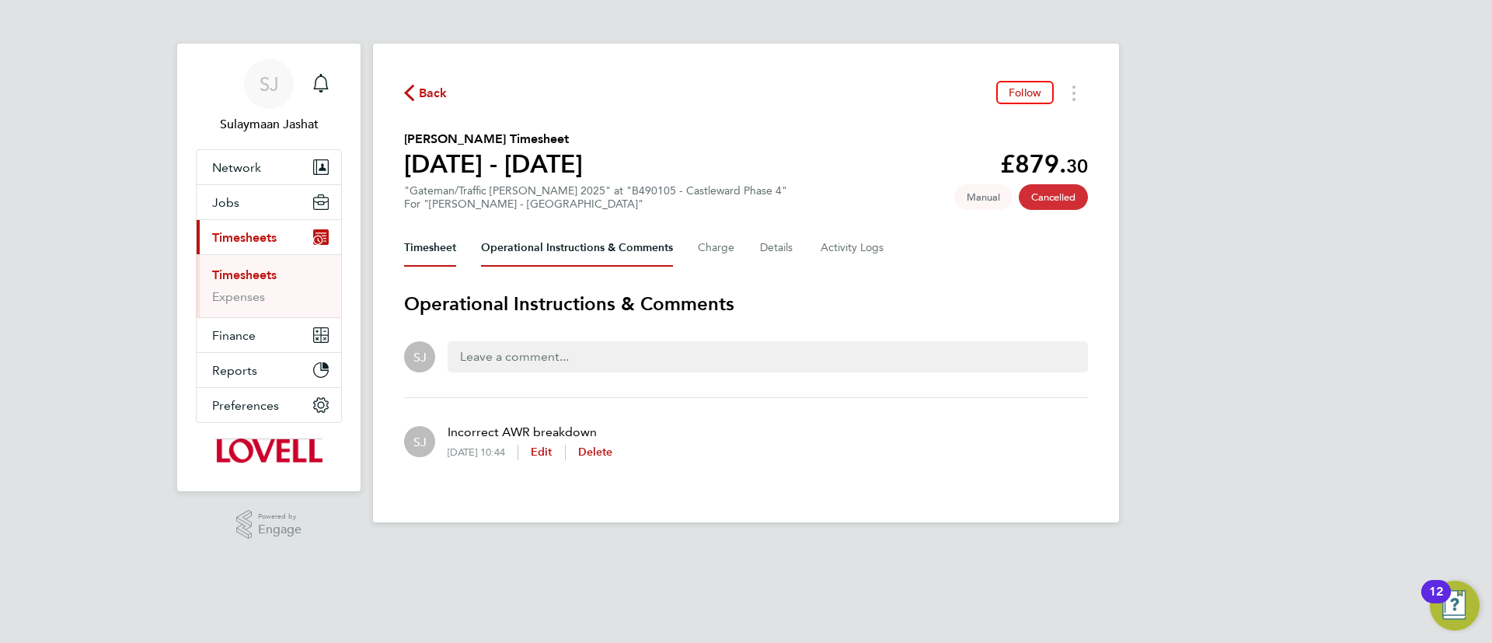
click at [452, 246] on button "Timesheet" at bounding box center [430, 247] width 52 height 37
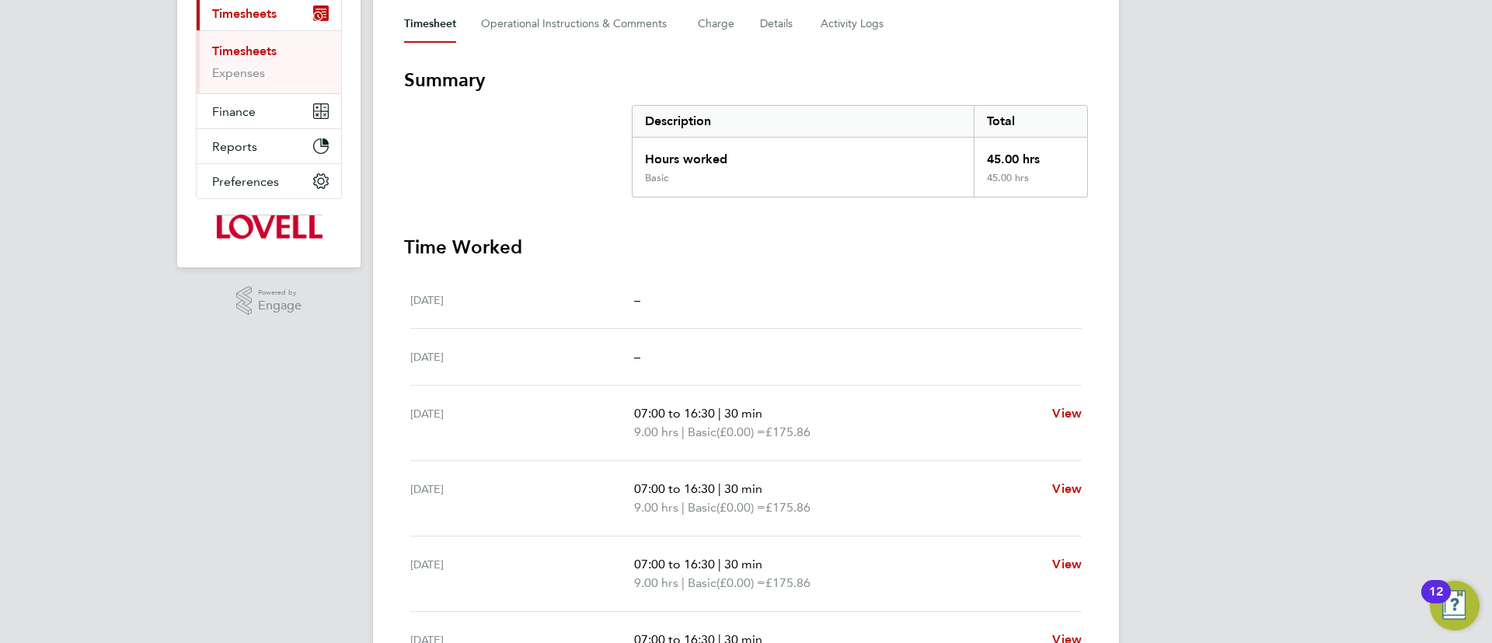
scroll to position [233, 0]
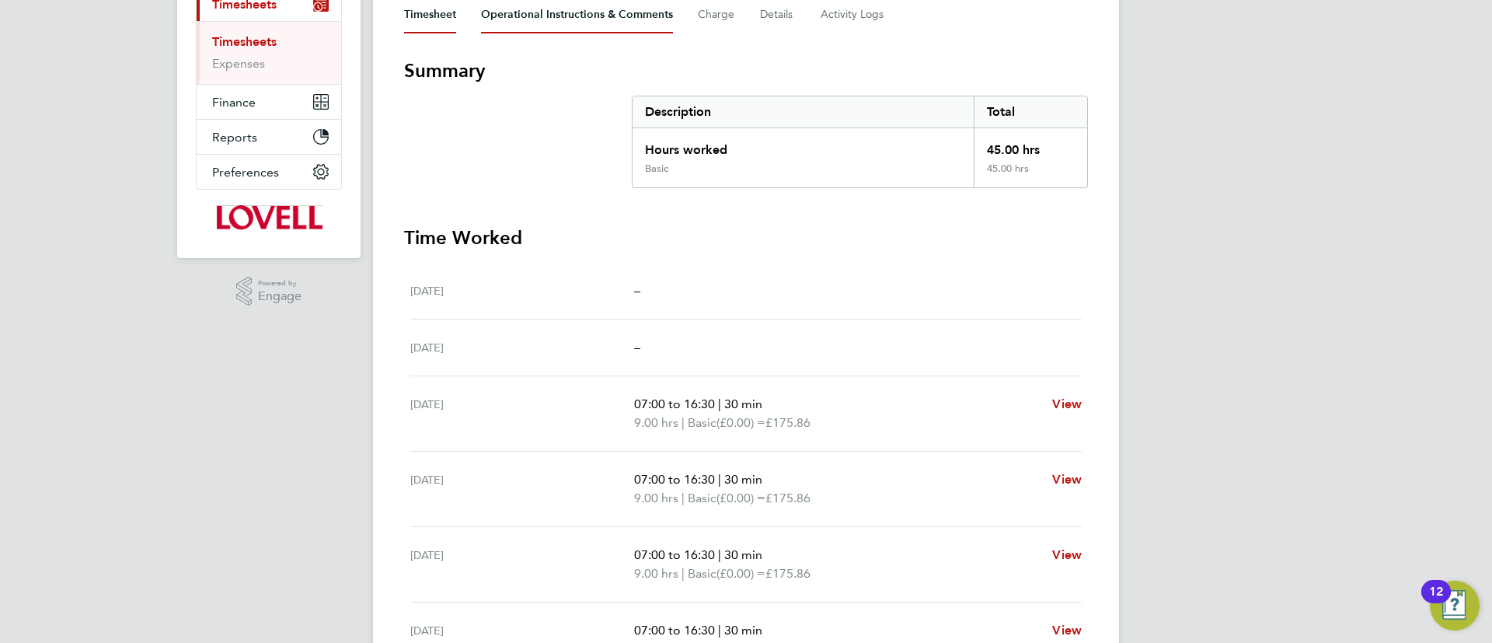
click at [625, 14] on Comments-tab "Operational Instructions & Comments" at bounding box center [577, 14] width 192 height 37
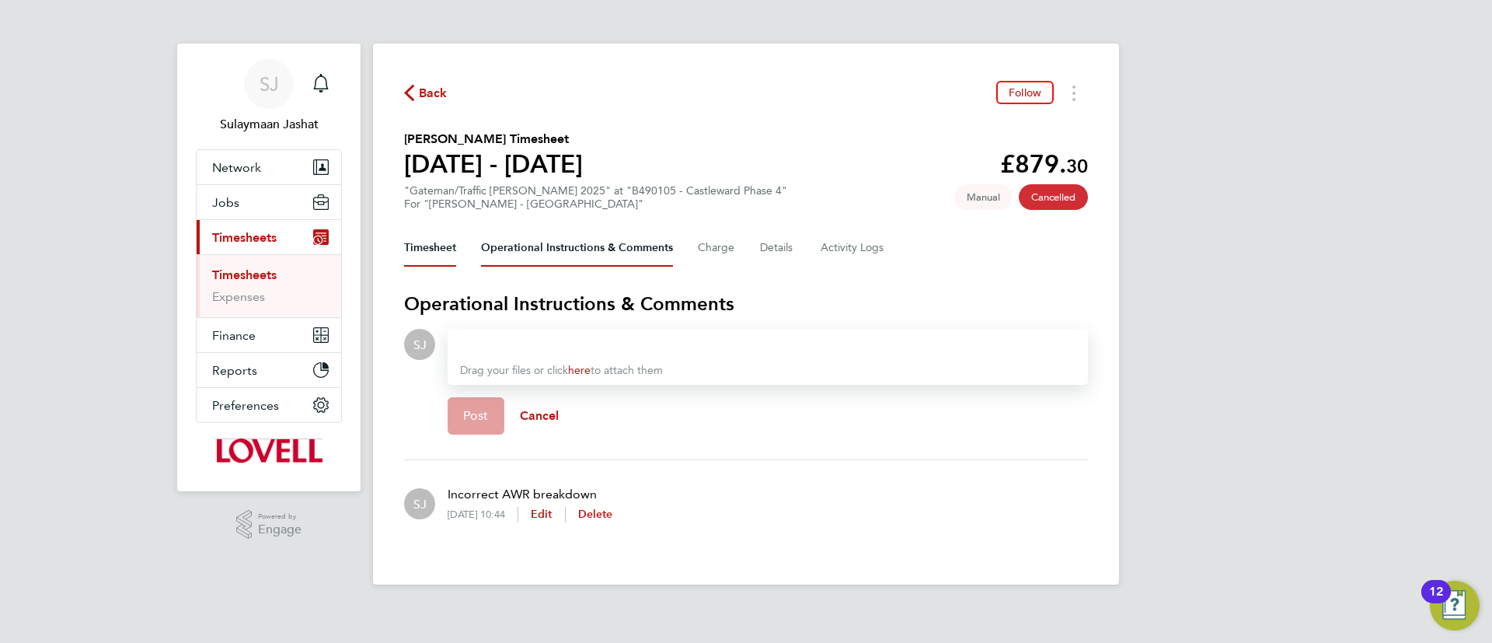
click at [435, 253] on button "Timesheet" at bounding box center [430, 247] width 52 height 37
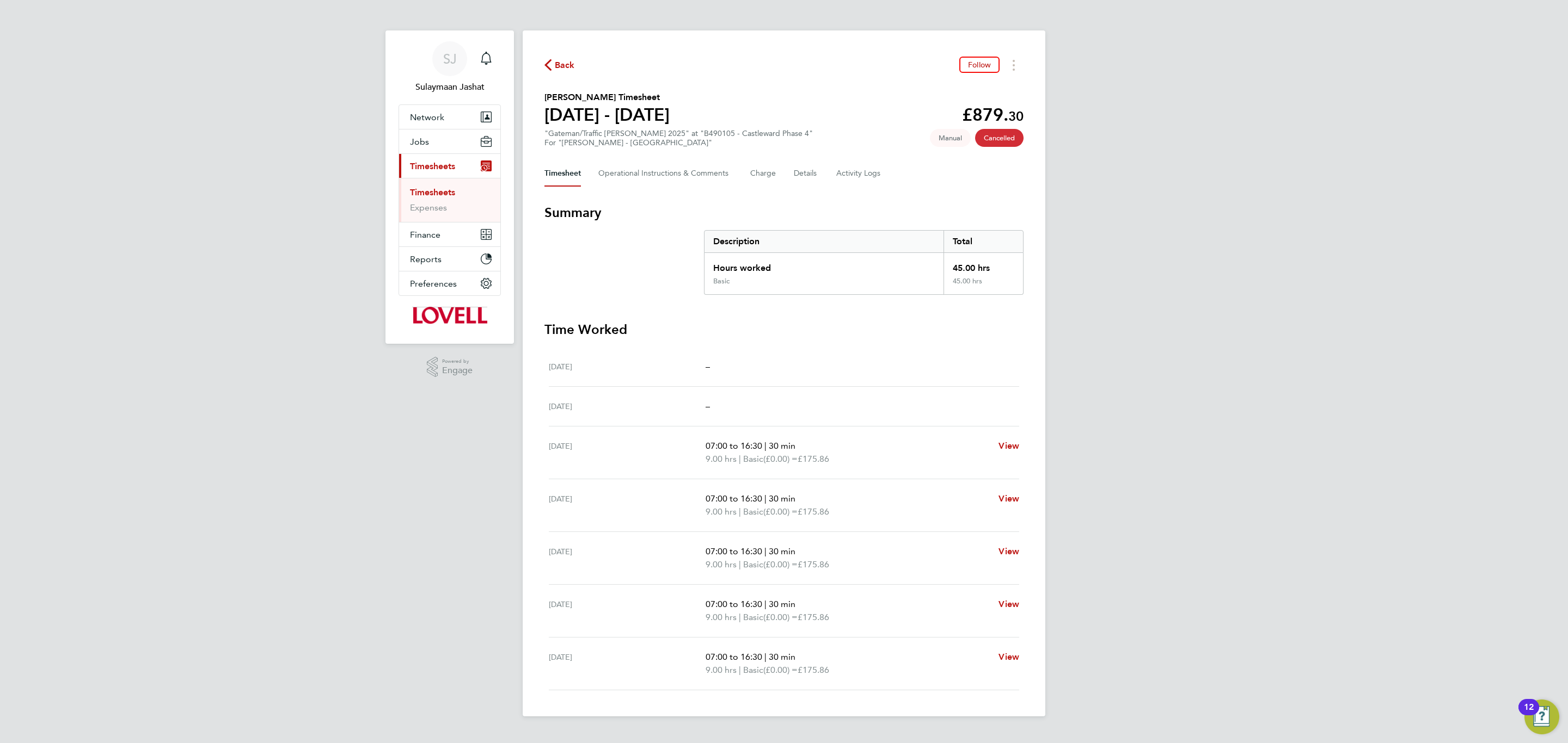
click at [436, 155] on button "Current page: Timesheets" at bounding box center [450, 166] width 102 height 24
click at [439, 143] on button "Jobs" at bounding box center [450, 141] width 102 height 24
click at [438, 193] on li "Vacancies" at bounding box center [451, 186] width 82 height 15
click at [436, 196] on link "Placements" at bounding box center [432, 198] width 45 height 11
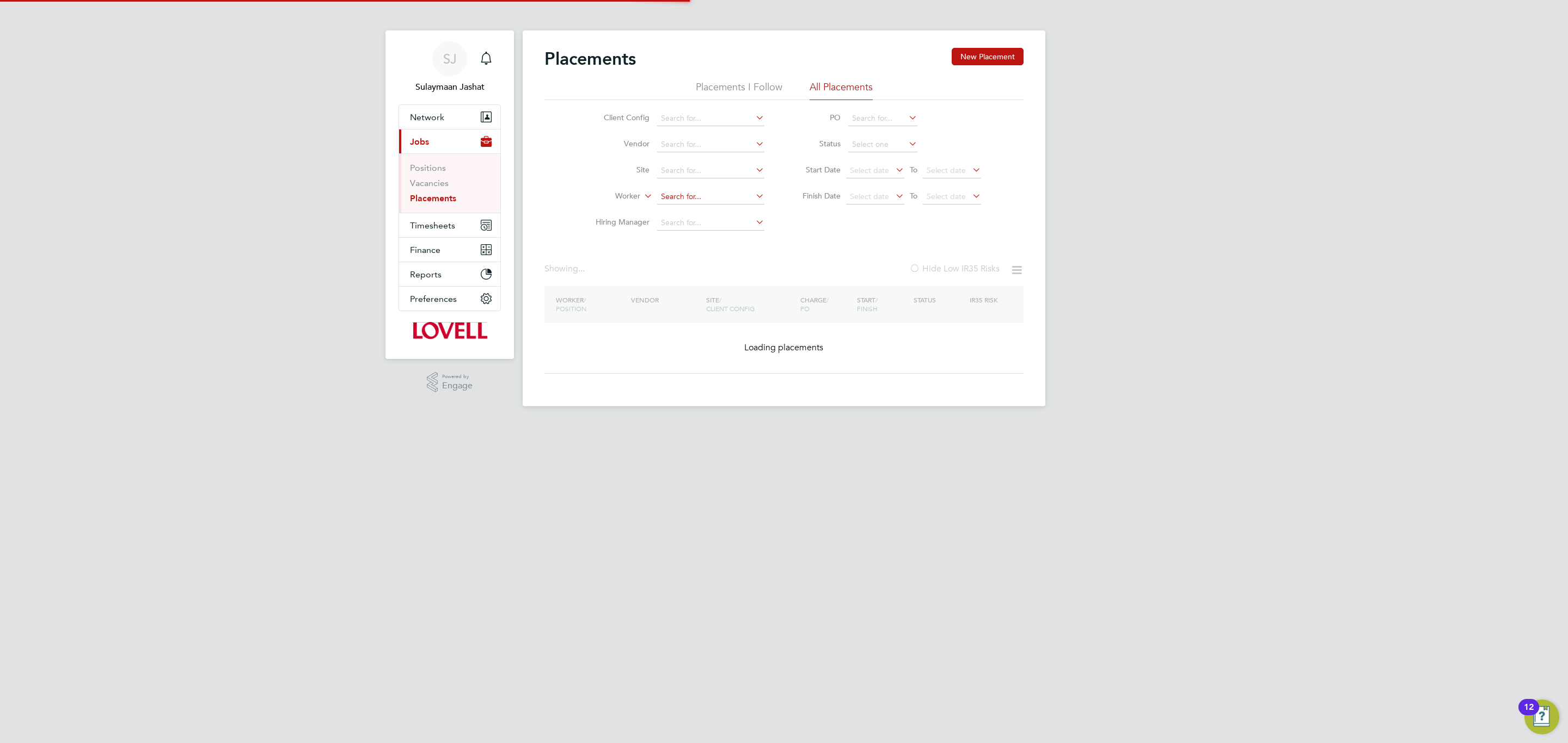
click at [701, 191] on input at bounding box center [710, 197] width 107 height 15
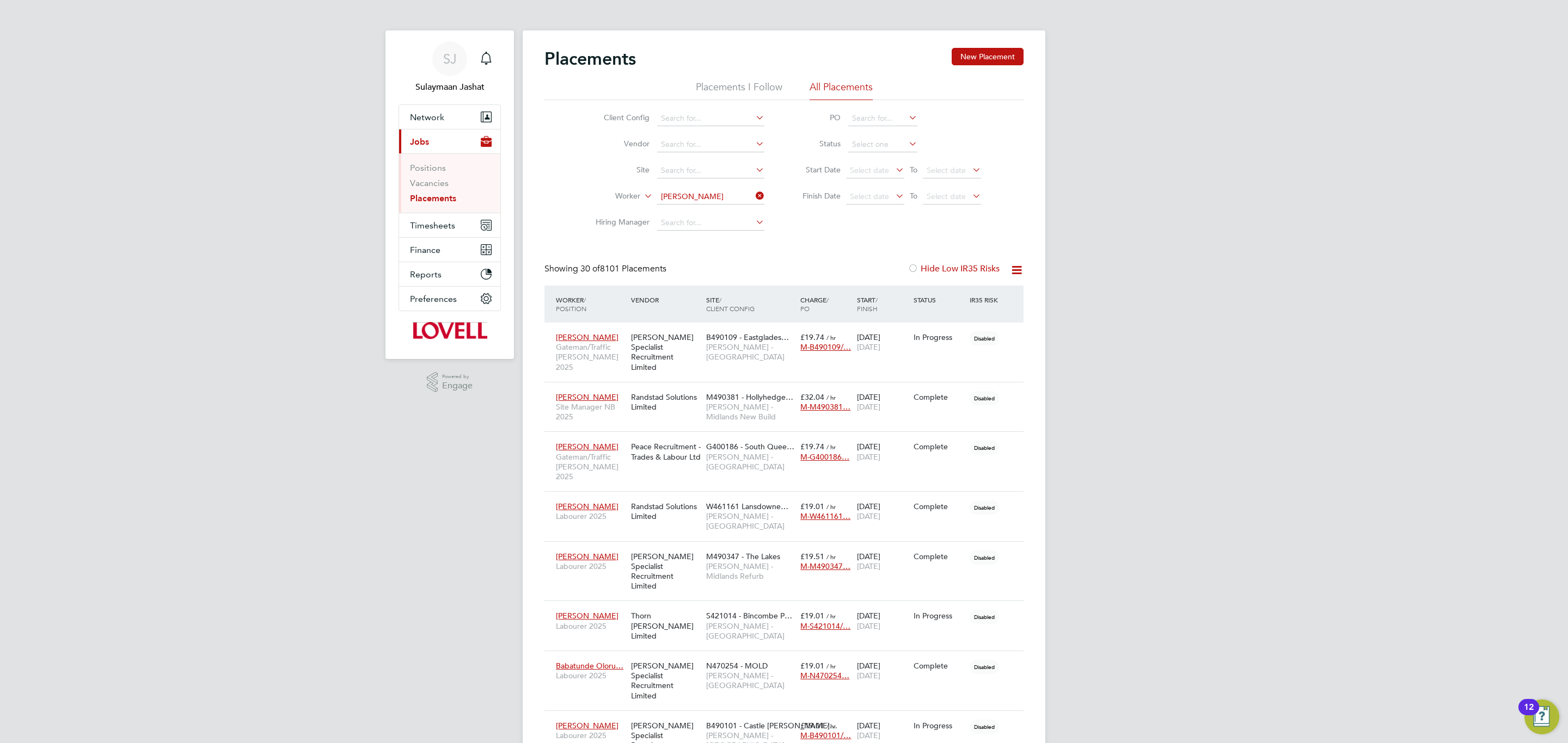
click at [709, 218] on li "Paul Read" at bounding box center [710, 213] width 109 height 15
type input "Paul Read"
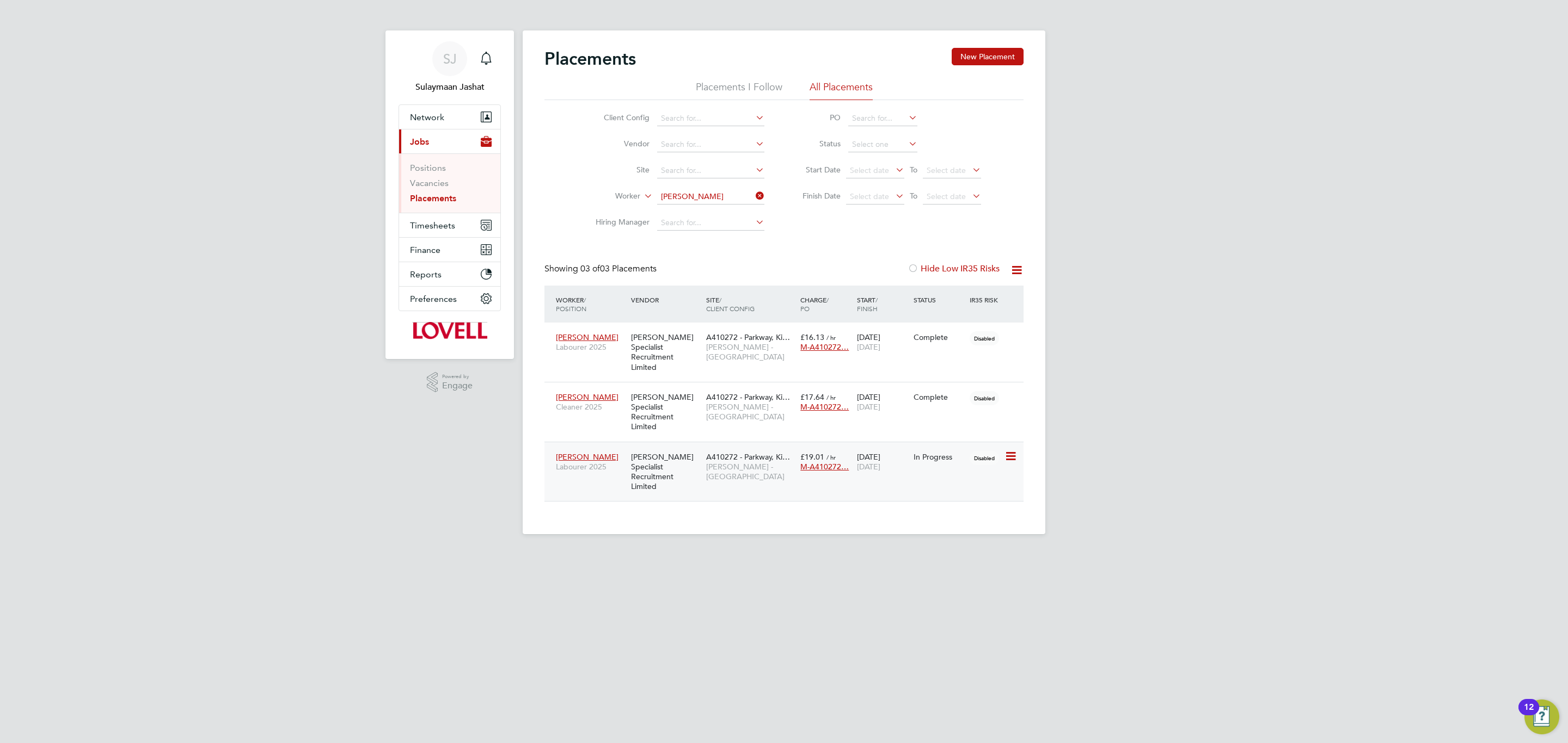
click at [732, 450] on div "Paul Read Labourer 2025 Hays Specialist Recruitment Limited A410272 - Parkway, …" at bounding box center [784, 471] width 479 height 60
click at [717, 450] on span "Lovell - East Anglia" at bounding box center [750, 472] width 89 height 20
click at [451, 232] on button "Timesheets" at bounding box center [450, 225] width 102 height 24
click at [429, 193] on link "Timesheets" at bounding box center [432, 192] width 45 height 11
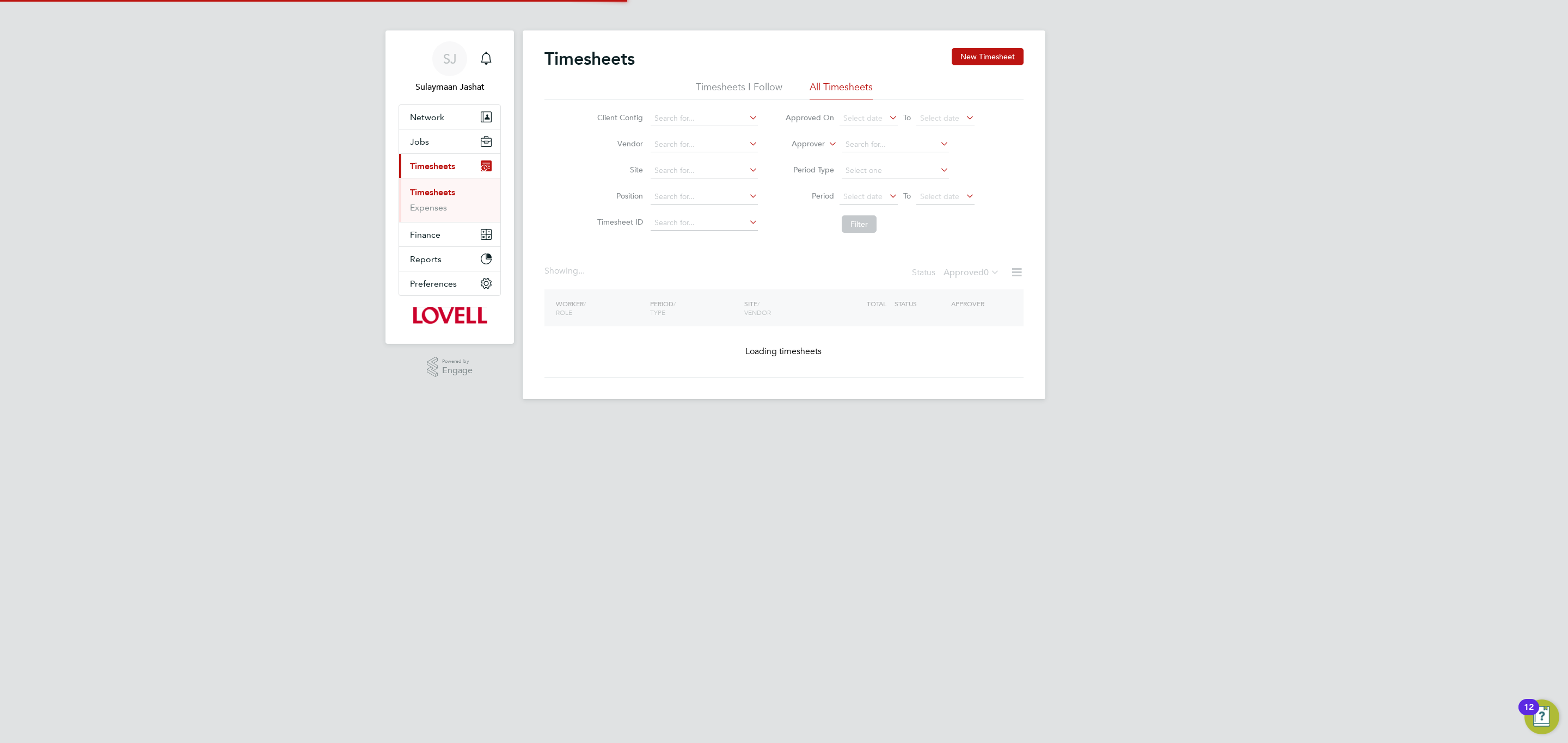
click at [795, 148] on label "Approver" at bounding box center [800, 144] width 49 height 11
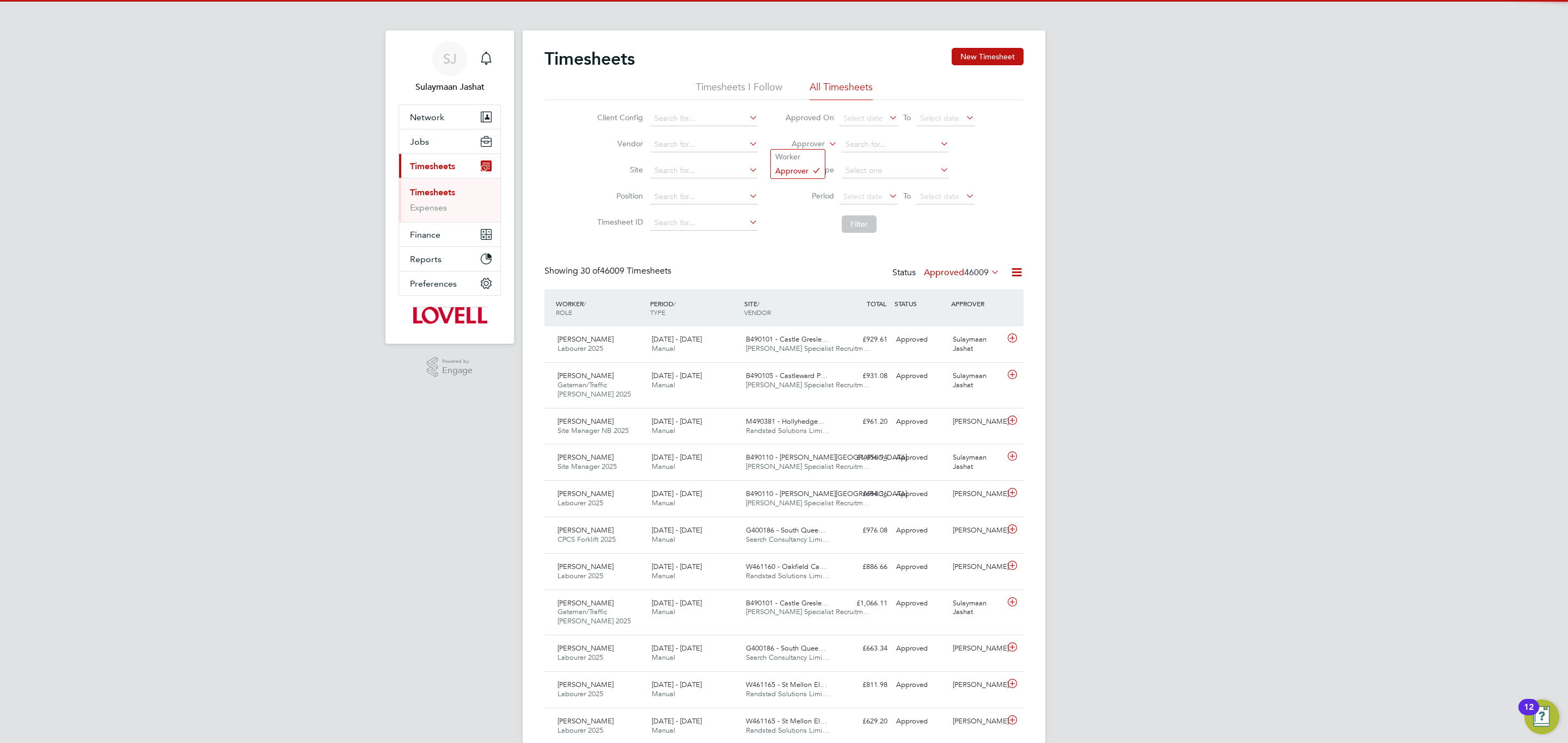
click at [809, 145] on label "Approver" at bounding box center [800, 144] width 49 height 11
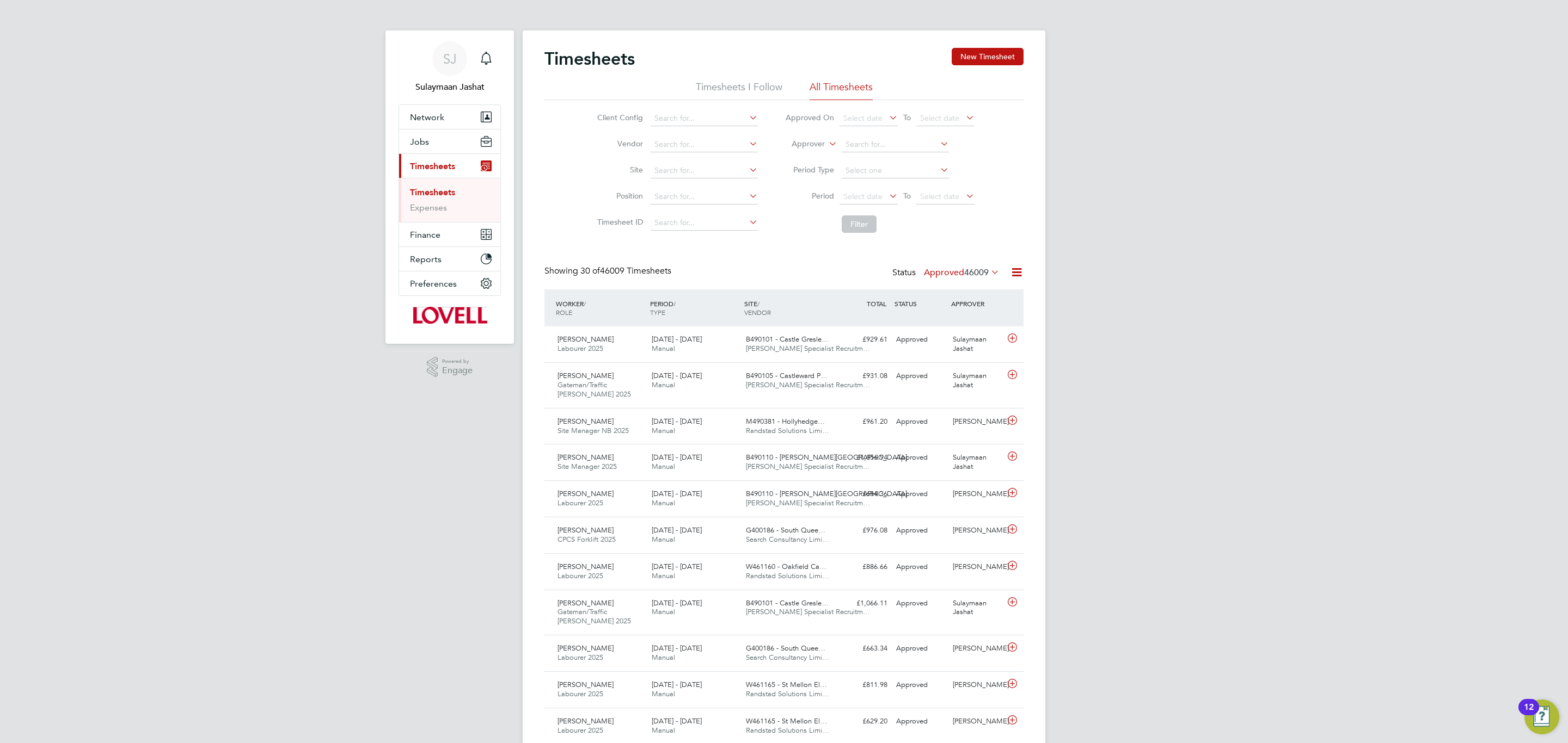
click at [791, 155] on li "Worker" at bounding box center [797, 157] width 54 height 14
click at [895, 145] on input at bounding box center [895, 145] width 107 height 15
click at [928, 155] on li "Paul Rea d" at bounding box center [895, 160] width 109 height 15
type input "Paul Read"
click at [867, 225] on button "Filter" at bounding box center [859, 224] width 35 height 18
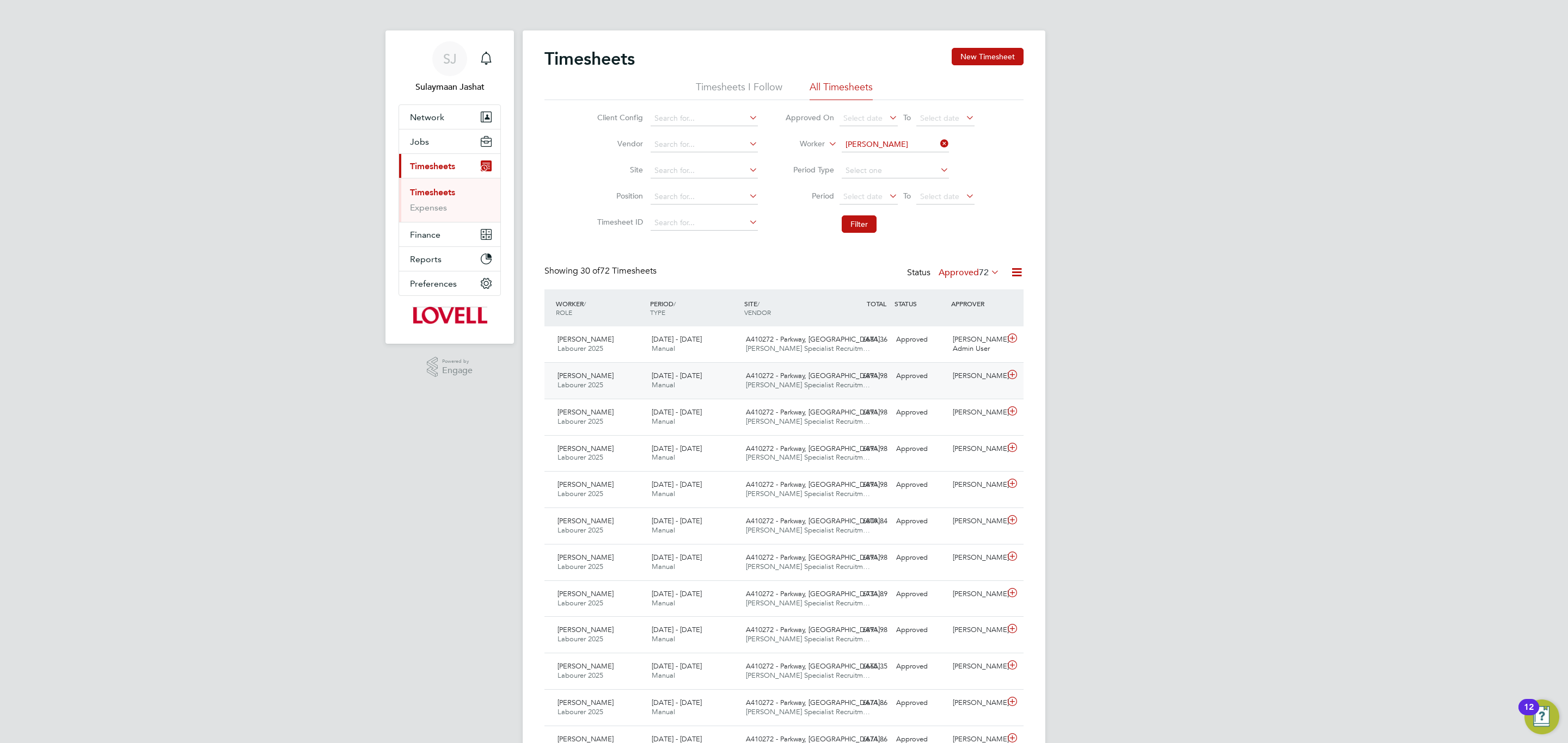
click at [753, 380] on span "A410272 - Parkway, Kin…" at bounding box center [816, 375] width 141 height 9
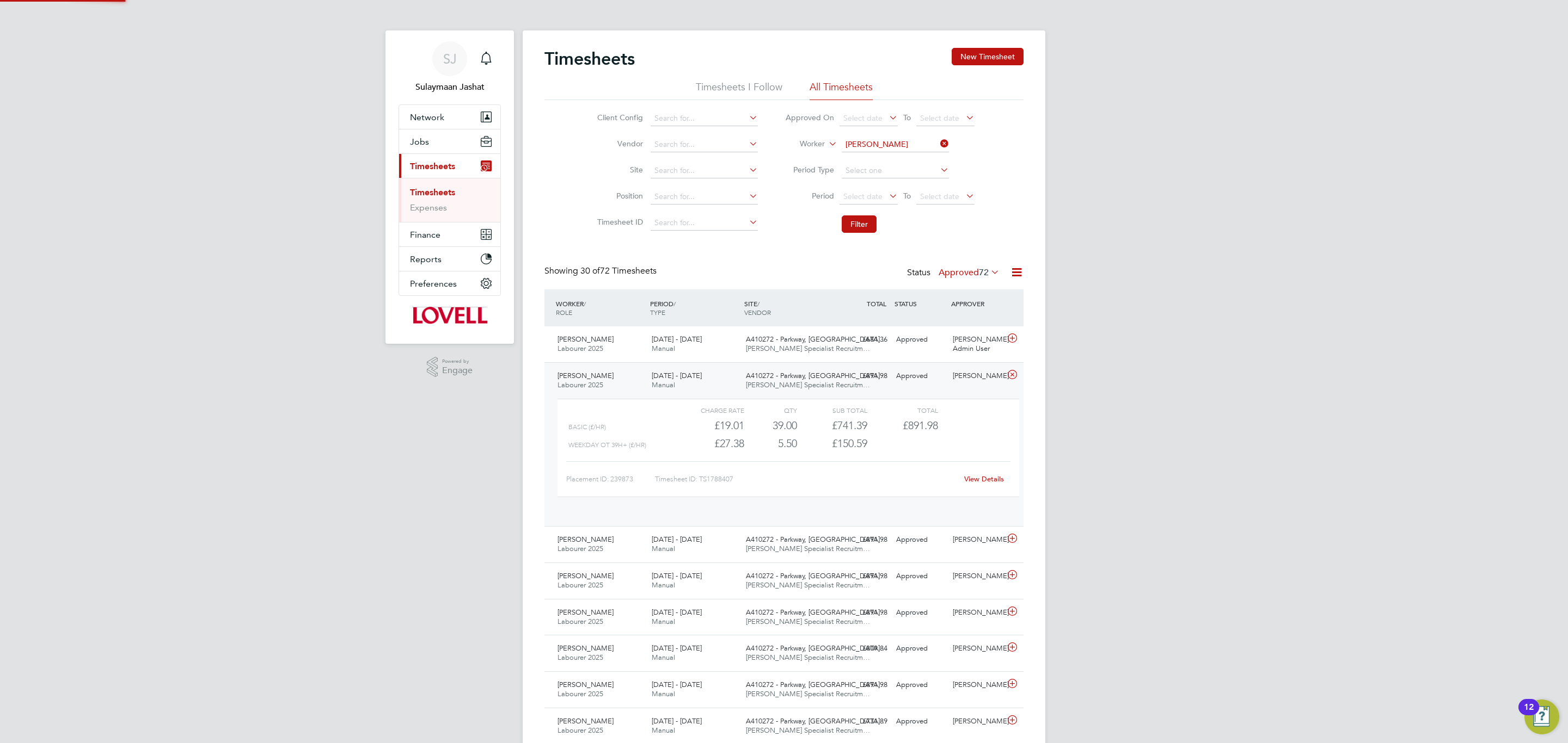
scroll to position [18, 106]
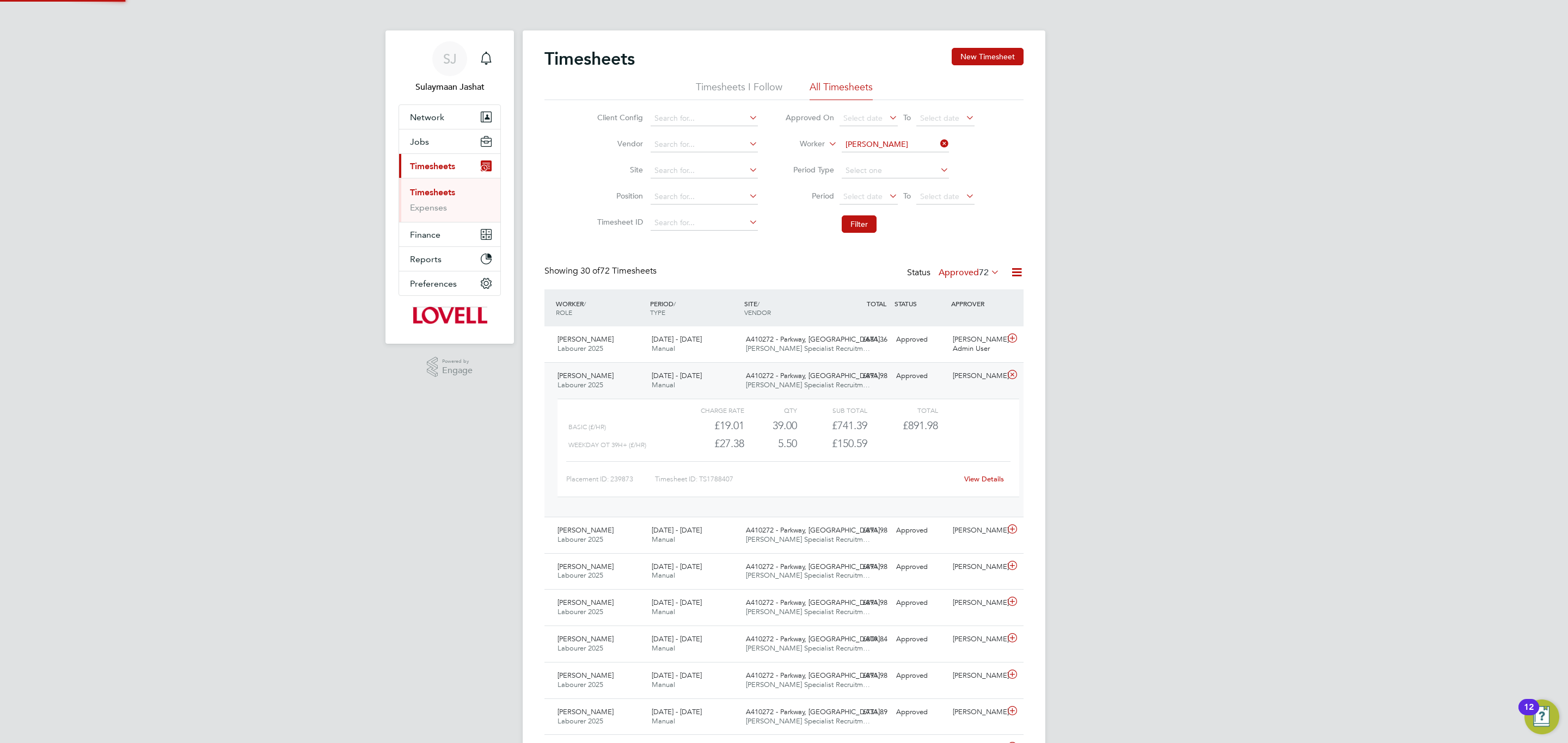
click at [753, 380] on span "A410272 - Parkway, Kin…" at bounding box center [816, 375] width 141 height 9
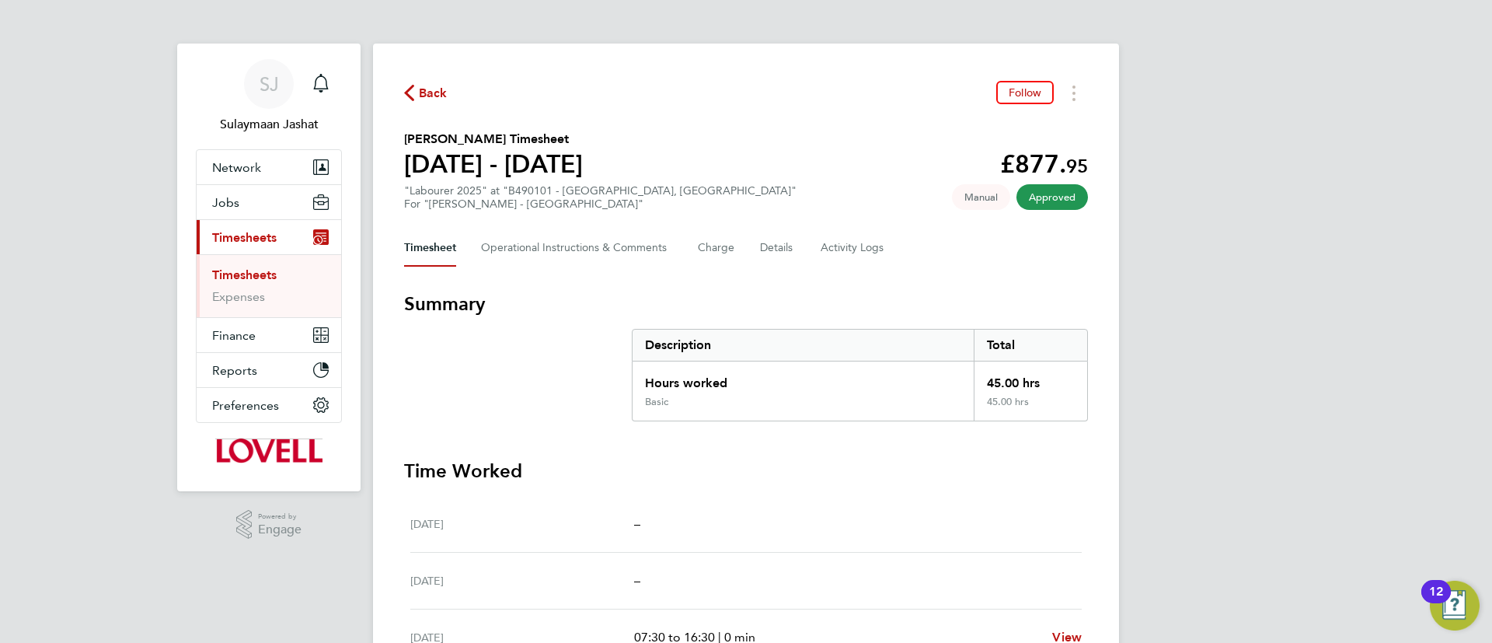
click at [803, 251] on div "Timesheet Operational Instructions & Comments Charge Details Activity Logs" at bounding box center [746, 247] width 684 height 37
click at [775, 249] on button "Details" at bounding box center [778, 247] width 36 height 37
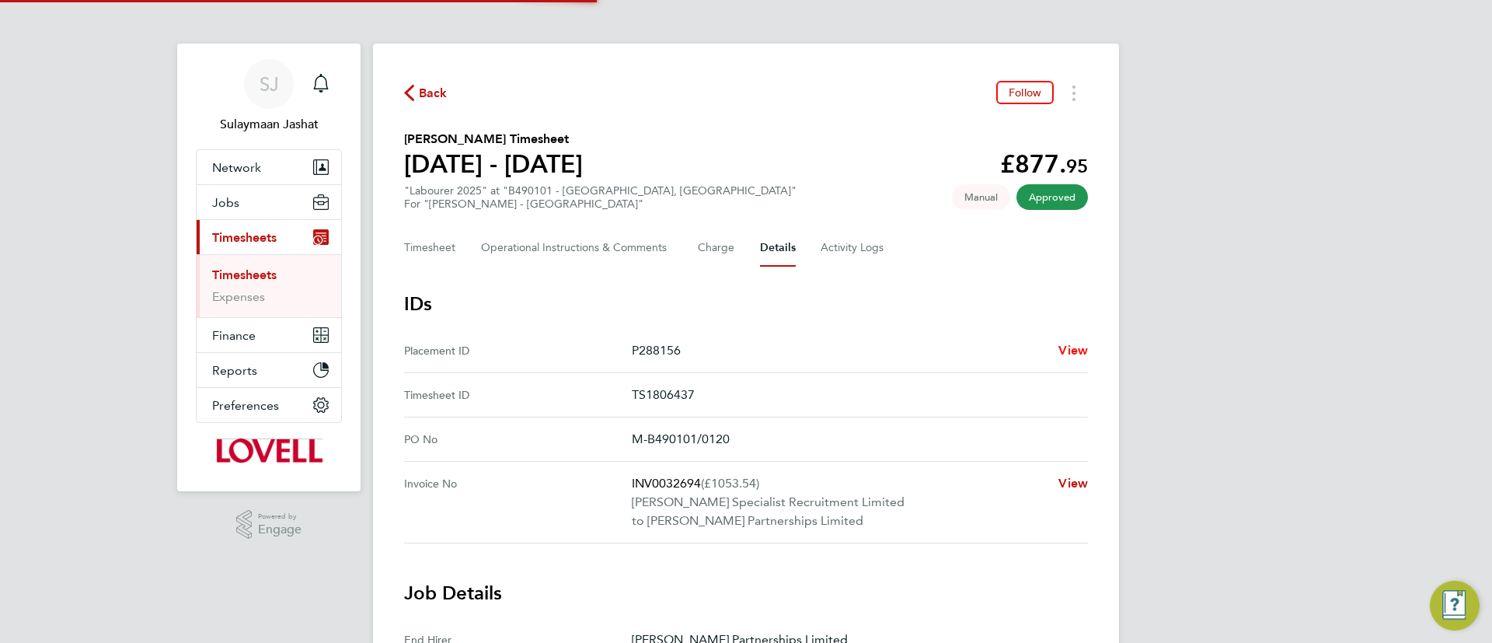
click at [1058, 349] on span "View" at bounding box center [1073, 350] width 30 height 15
click at [869, 233] on Logs-tab "Activity Logs" at bounding box center [852, 247] width 65 height 37
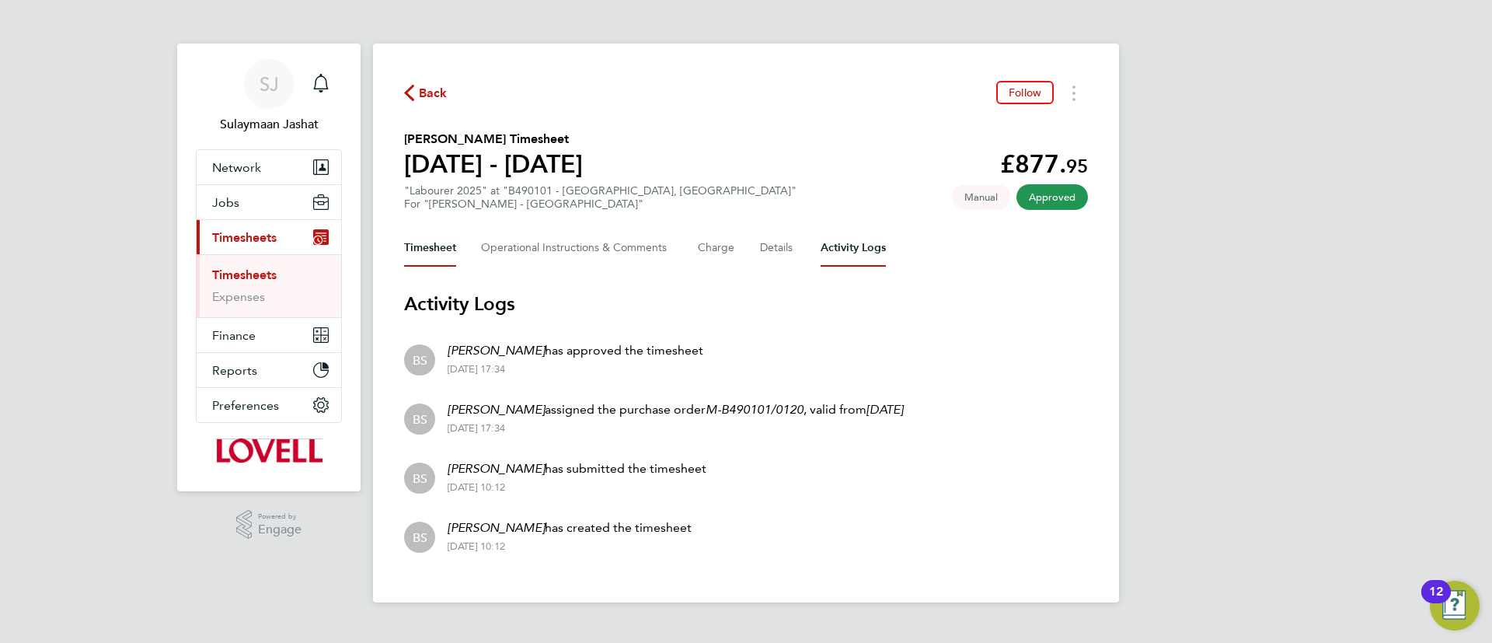
click at [455, 252] on button "Timesheet" at bounding box center [430, 247] width 52 height 37
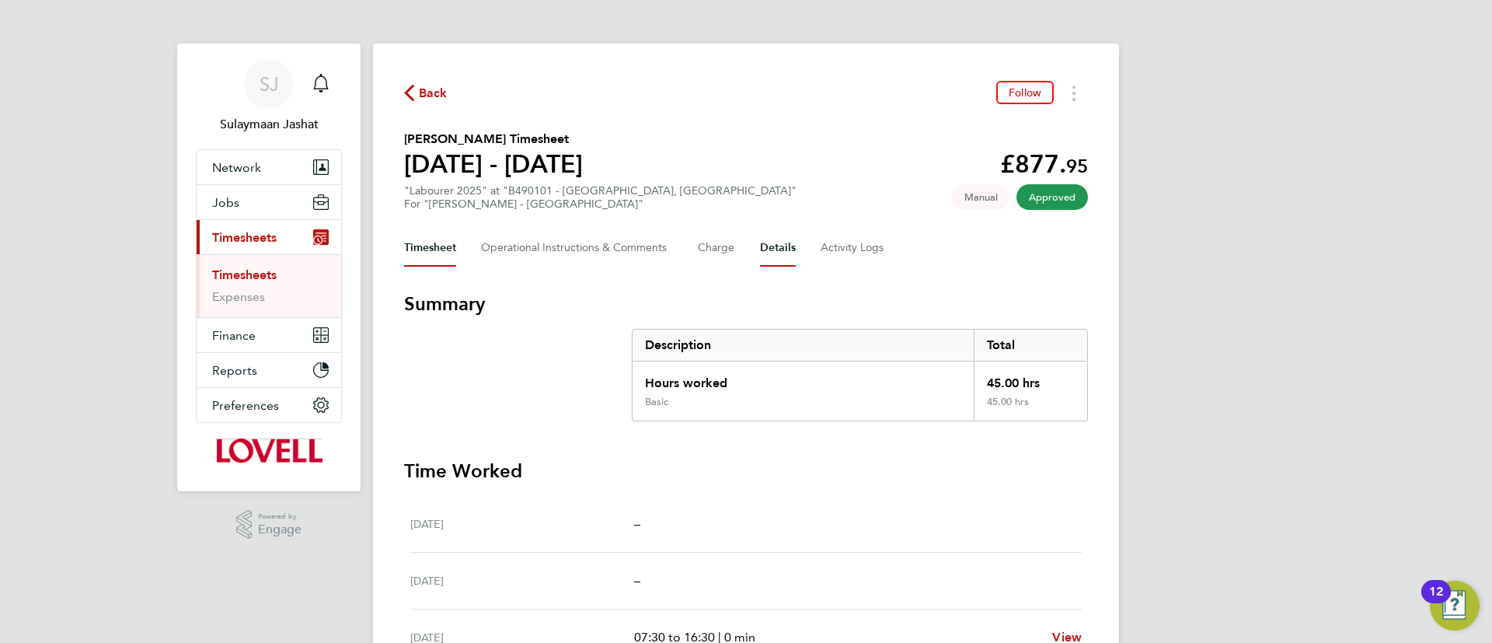
drag, startPoint x: 786, startPoint y: 240, endPoint x: 775, endPoint y: 241, distance: 10.9
click at [775, 241] on button "Details" at bounding box center [778, 247] width 36 height 37
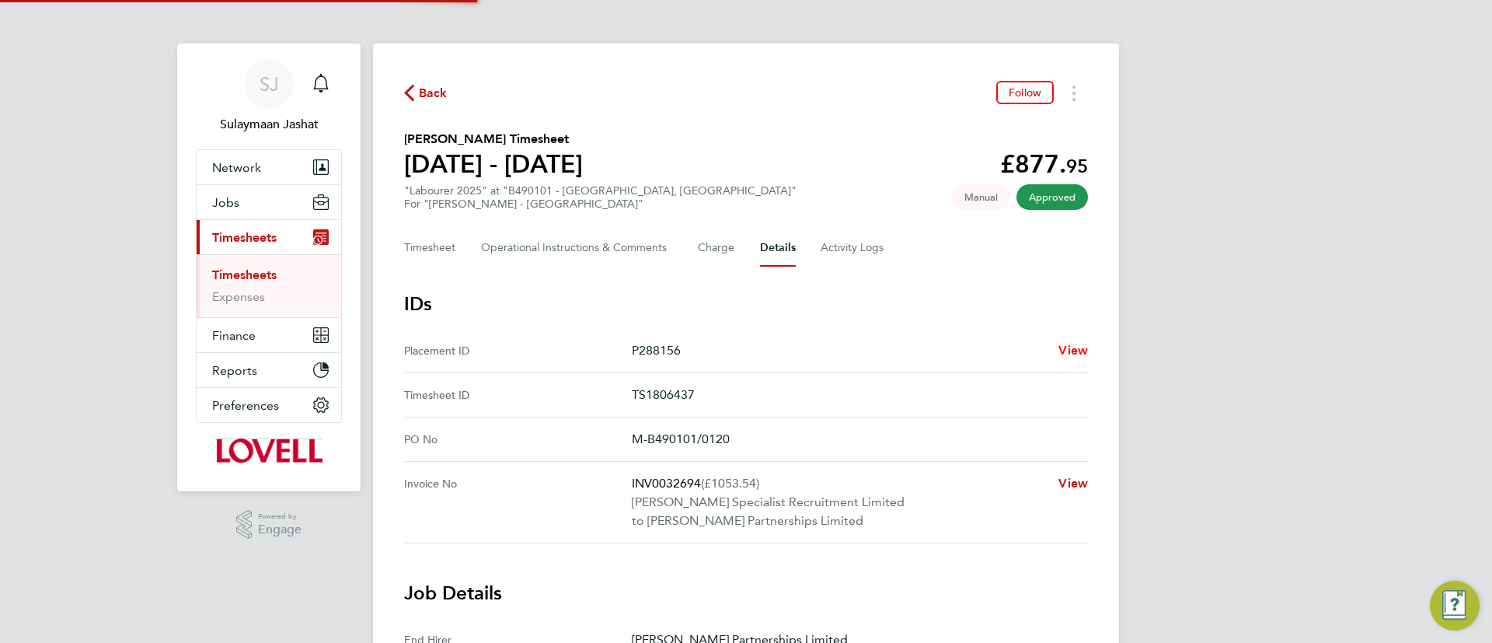
drag, startPoint x: 1056, startPoint y: 335, endPoint x: 1072, endPoint y: 349, distance: 21.5
click at [1057, 339] on ID "Placement ID P288156 View" at bounding box center [746, 351] width 684 height 44
click at [1072, 349] on span "View" at bounding box center [1073, 350] width 30 height 15
click at [451, 243] on button "Timesheet" at bounding box center [430, 247] width 52 height 37
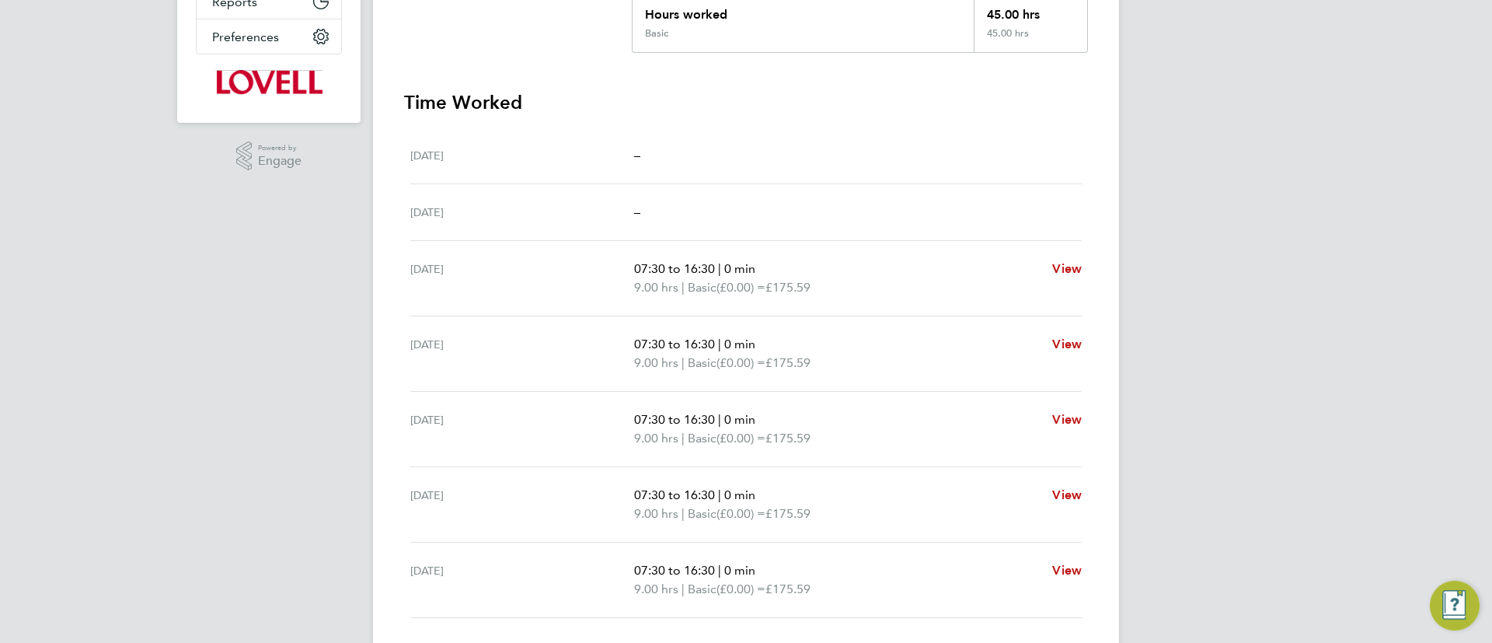
scroll to position [480, 0]
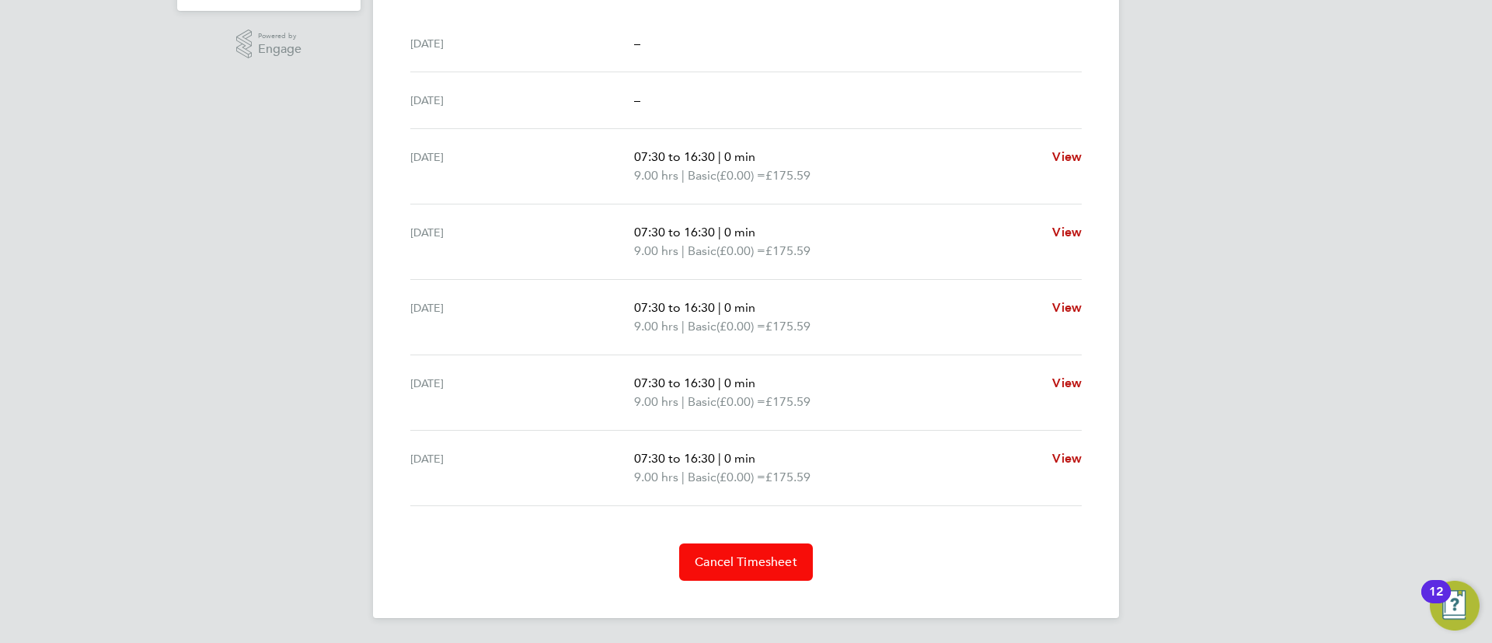
click at [726, 563] on span "Cancel Timesheet" at bounding box center [746, 562] width 103 height 16
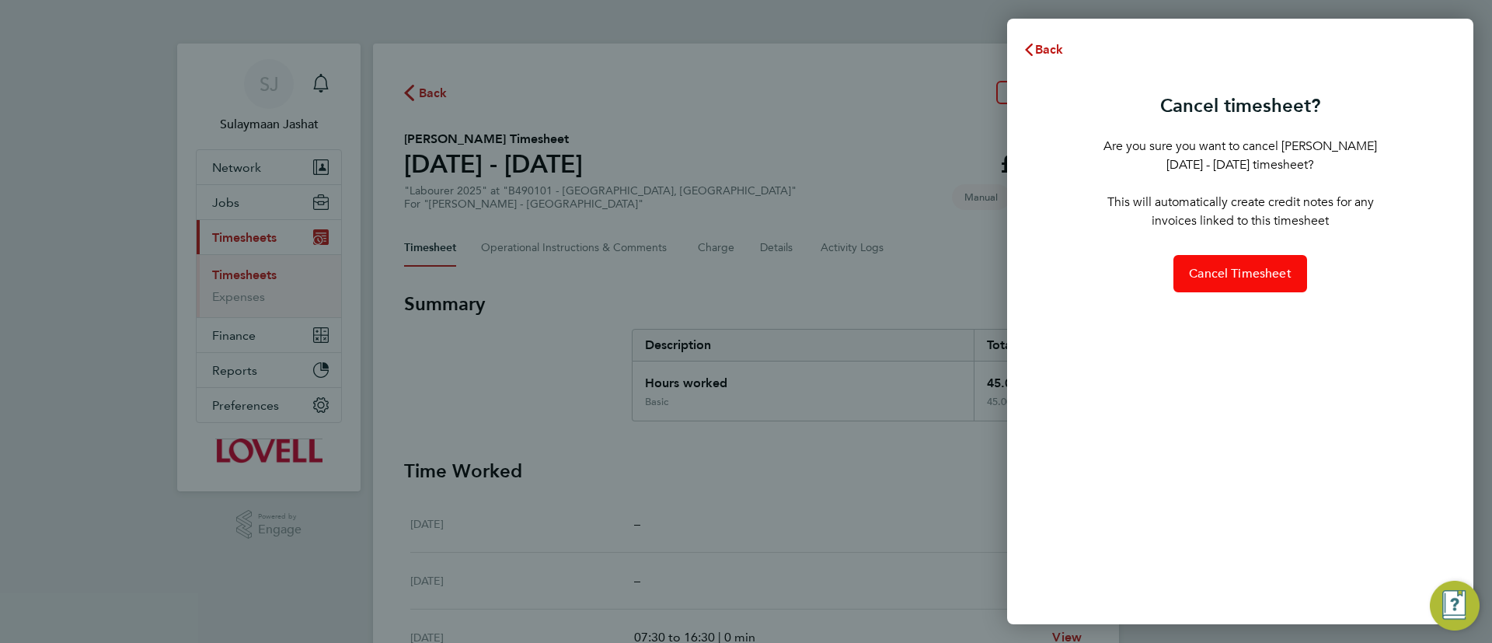
click at [1211, 286] on button "Cancel Timesheet" at bounding box center [1240, 273] width 134 height 37
click at [604, 310] on h3 "Summary" at bounding box center [746, 303] width 684 height 25
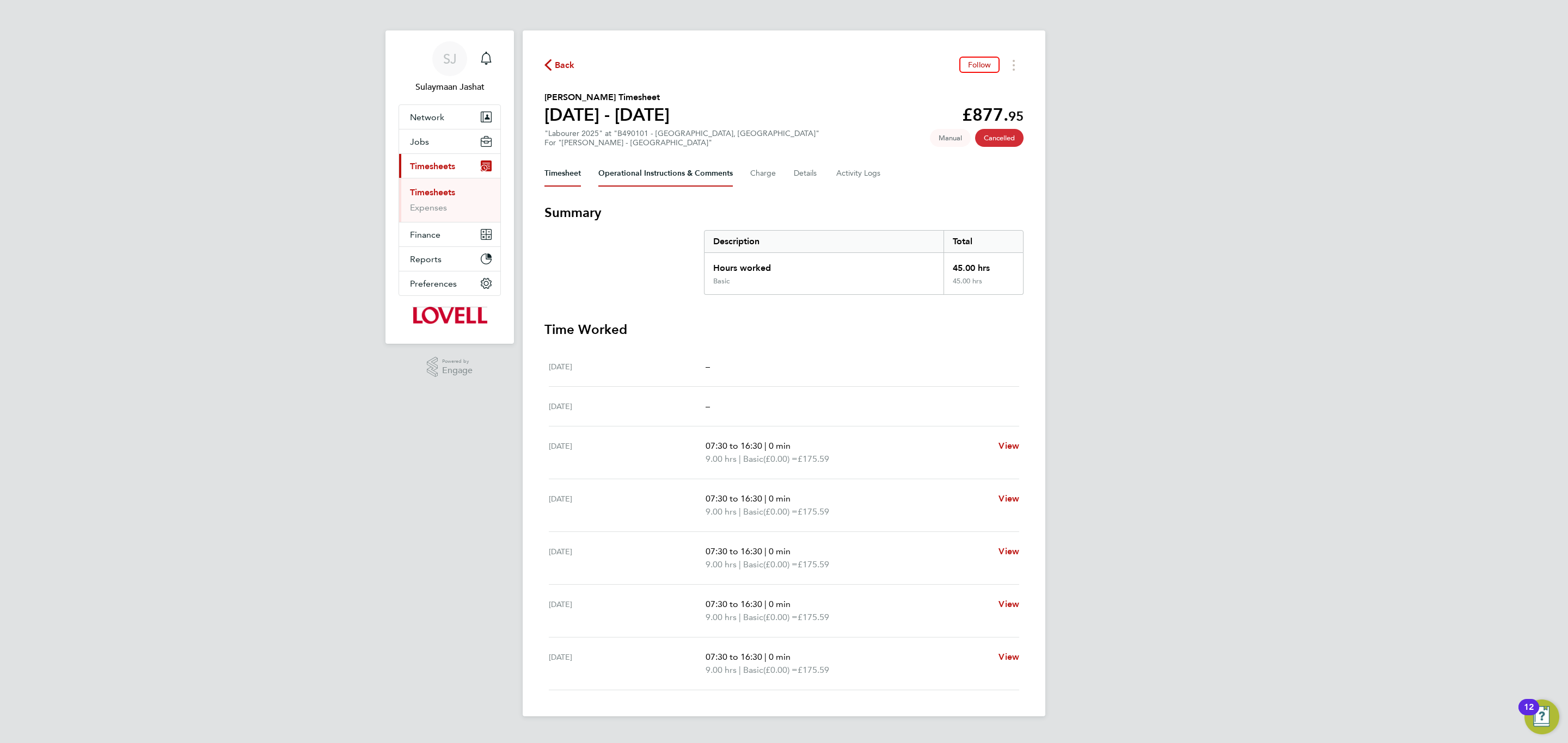
click at [604, 179] on Comments-tab "Operational Instructions & Comments" at bounding box center [666, 173] width 135 height 26
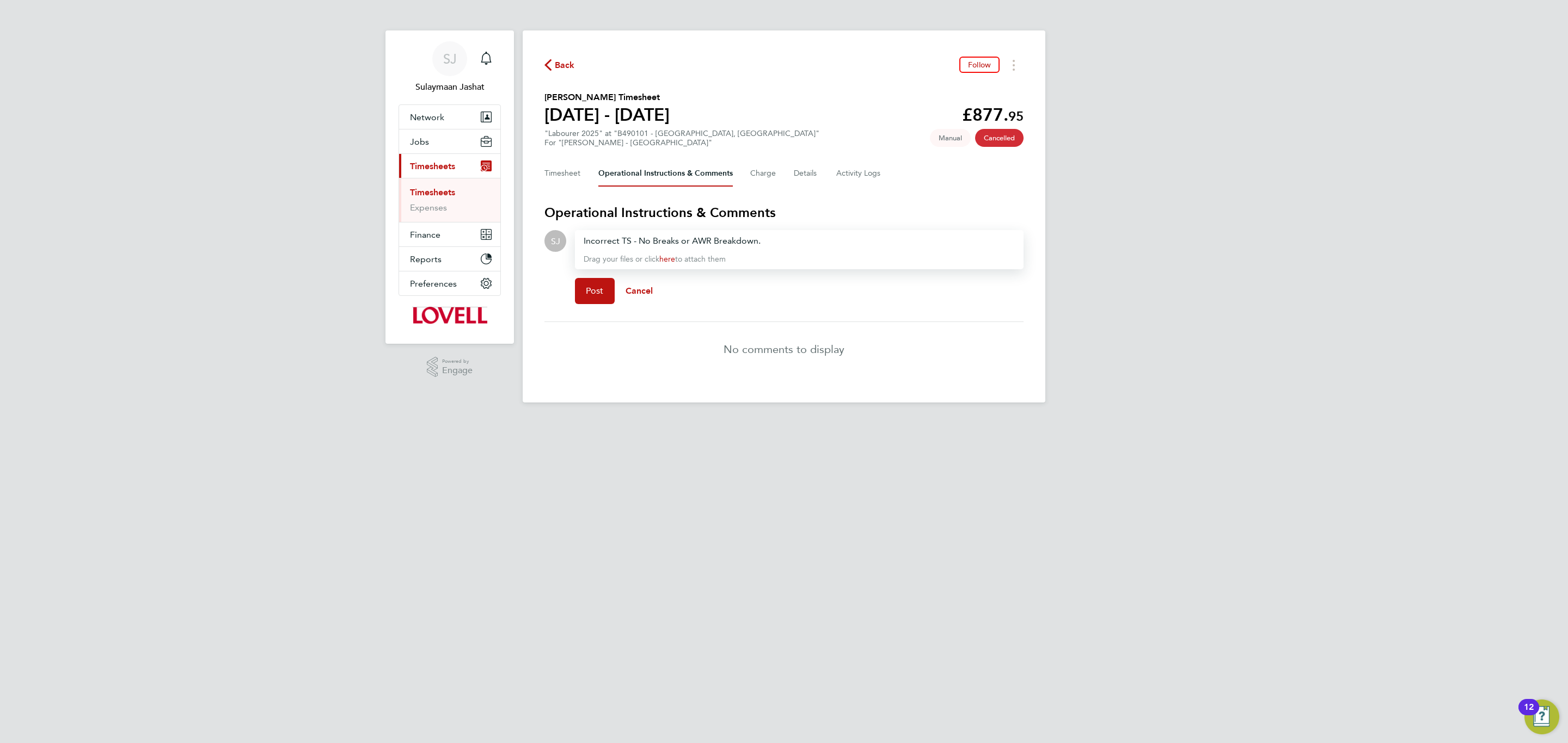
click at [568, 283] on div "SJ Drop your files here Supported files: JPG, JPEG, PNG, GIF or PDF Incorrect T…" at bounding box center [784, 272] width 479 height 83
click at [589, 288] on span "Post" at bounding box center [595, 291] width 18 height 11
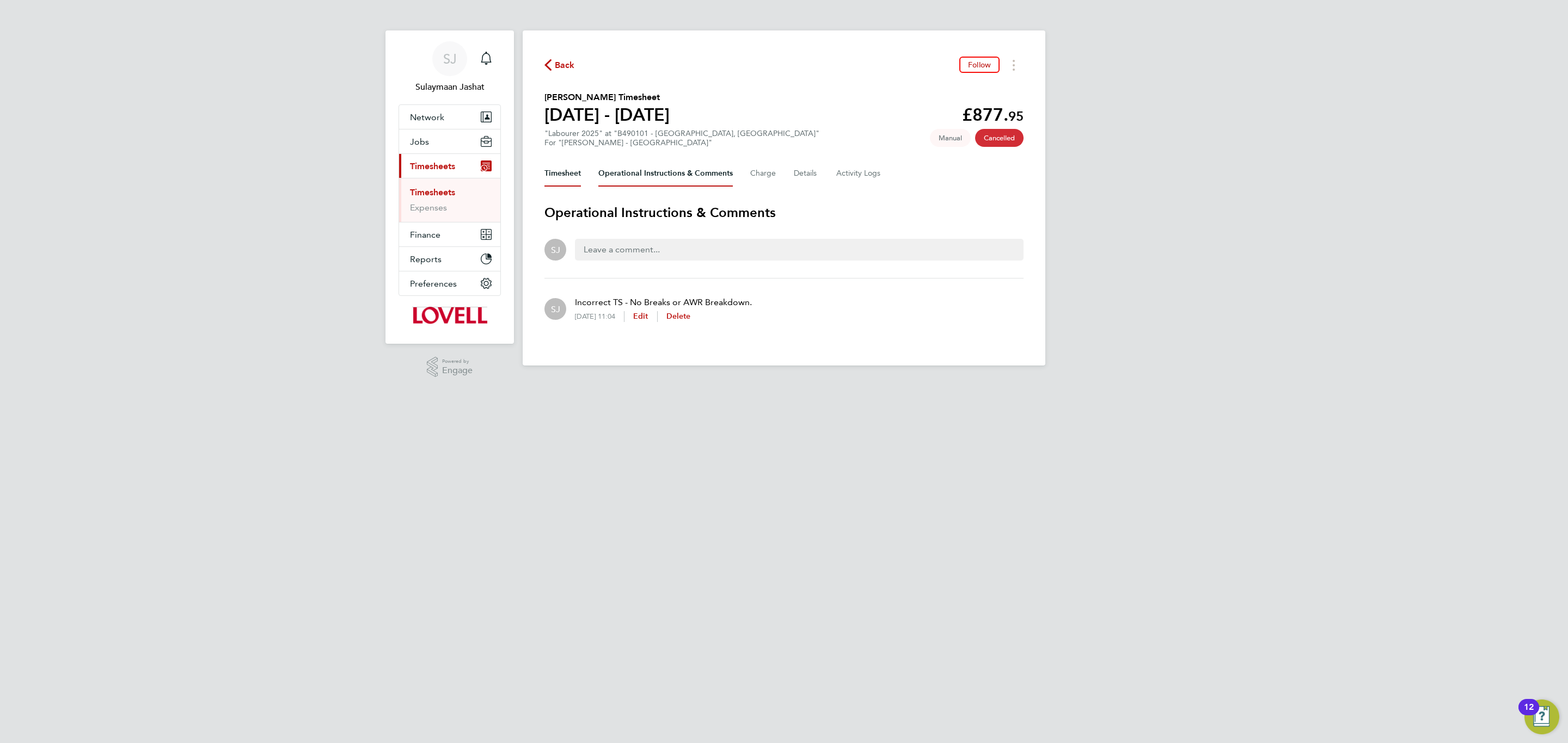
click at [563, 183] on button "Timesheet" at bounding box center [563, 173] width 36 height 26
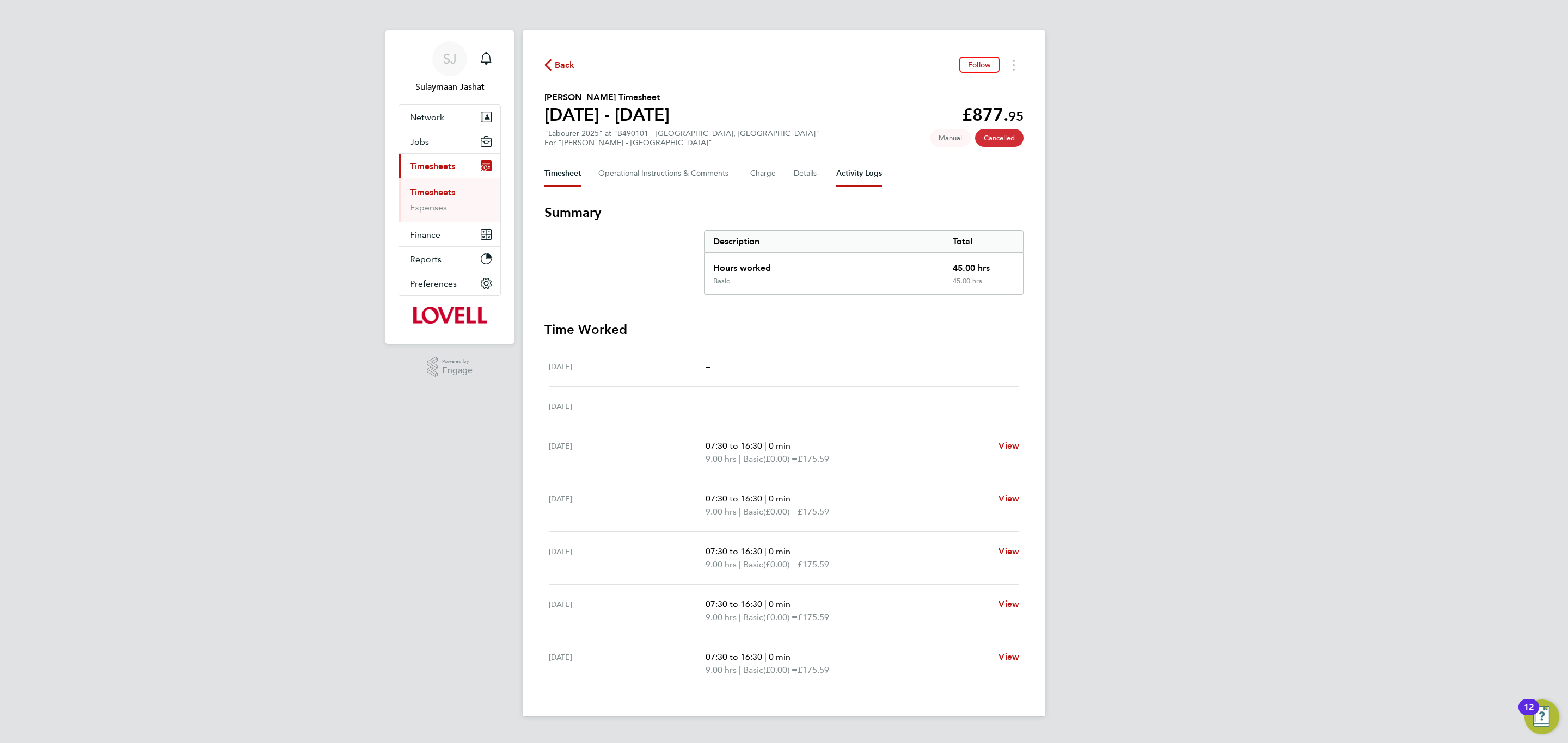
click at [848, 179] on Logs-tab "Activity Logs" at bounding box center [858, 173] width 46 height 26
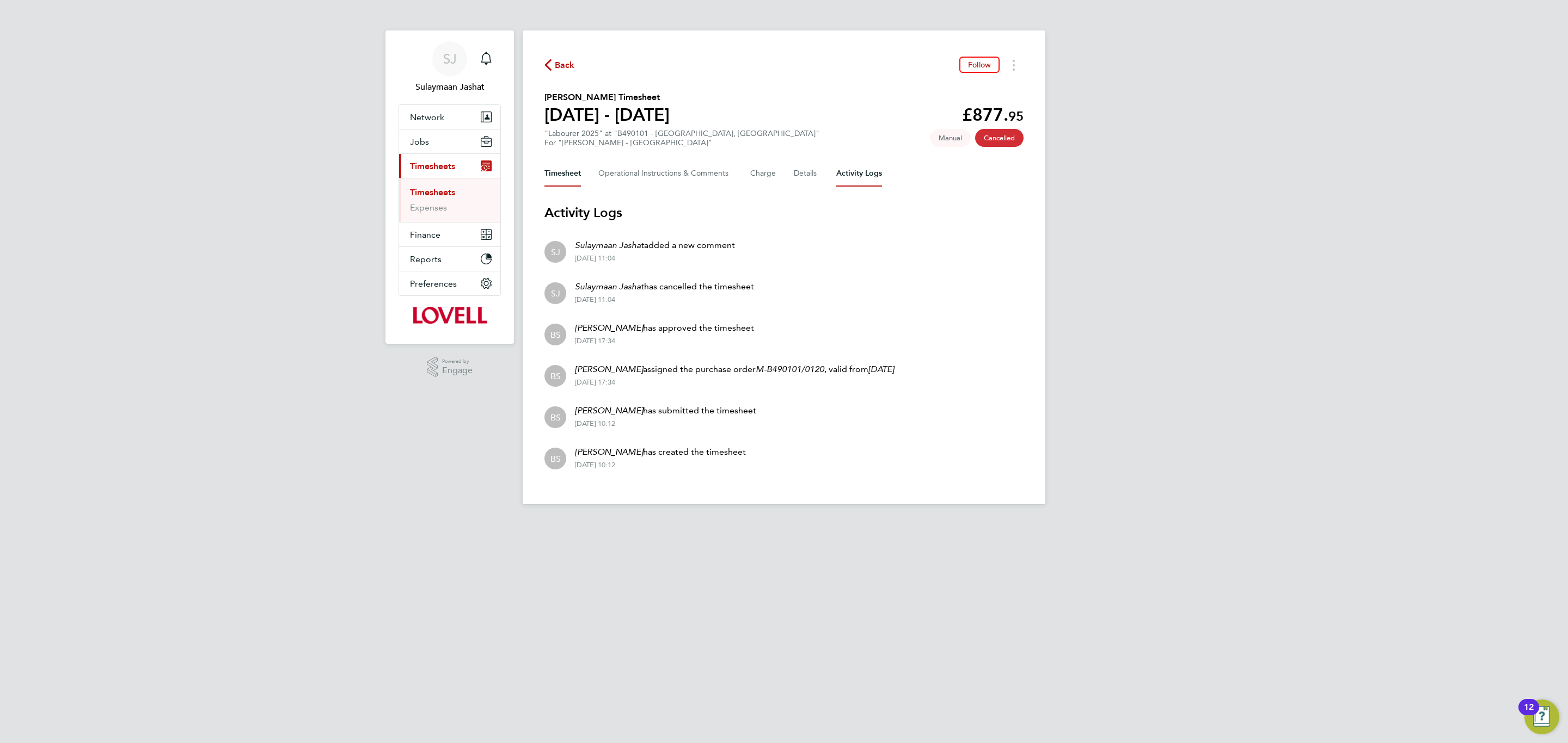
click at [569, 177] on button "Timesheet" at bounding box center [563, 173] width 36 height 26
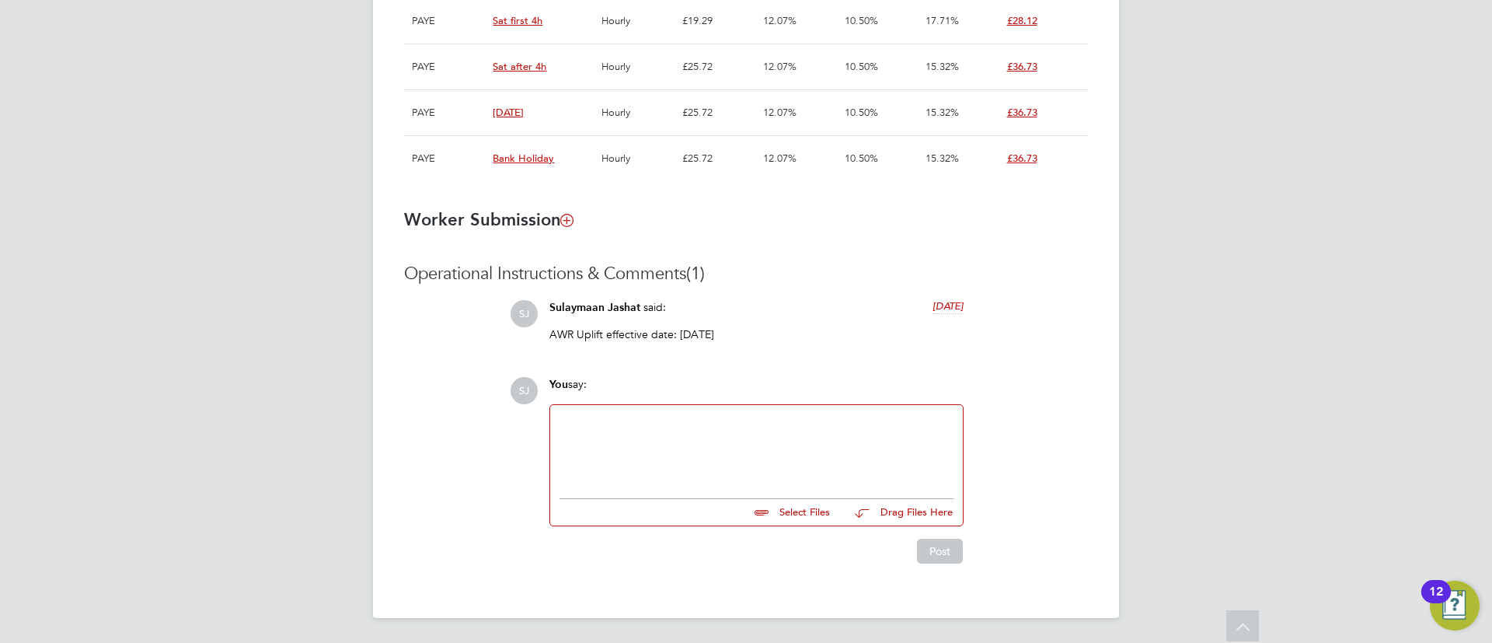
click at [954, 306] on span "[DATE]" at bounding box center [947, 305] width 31 height 13
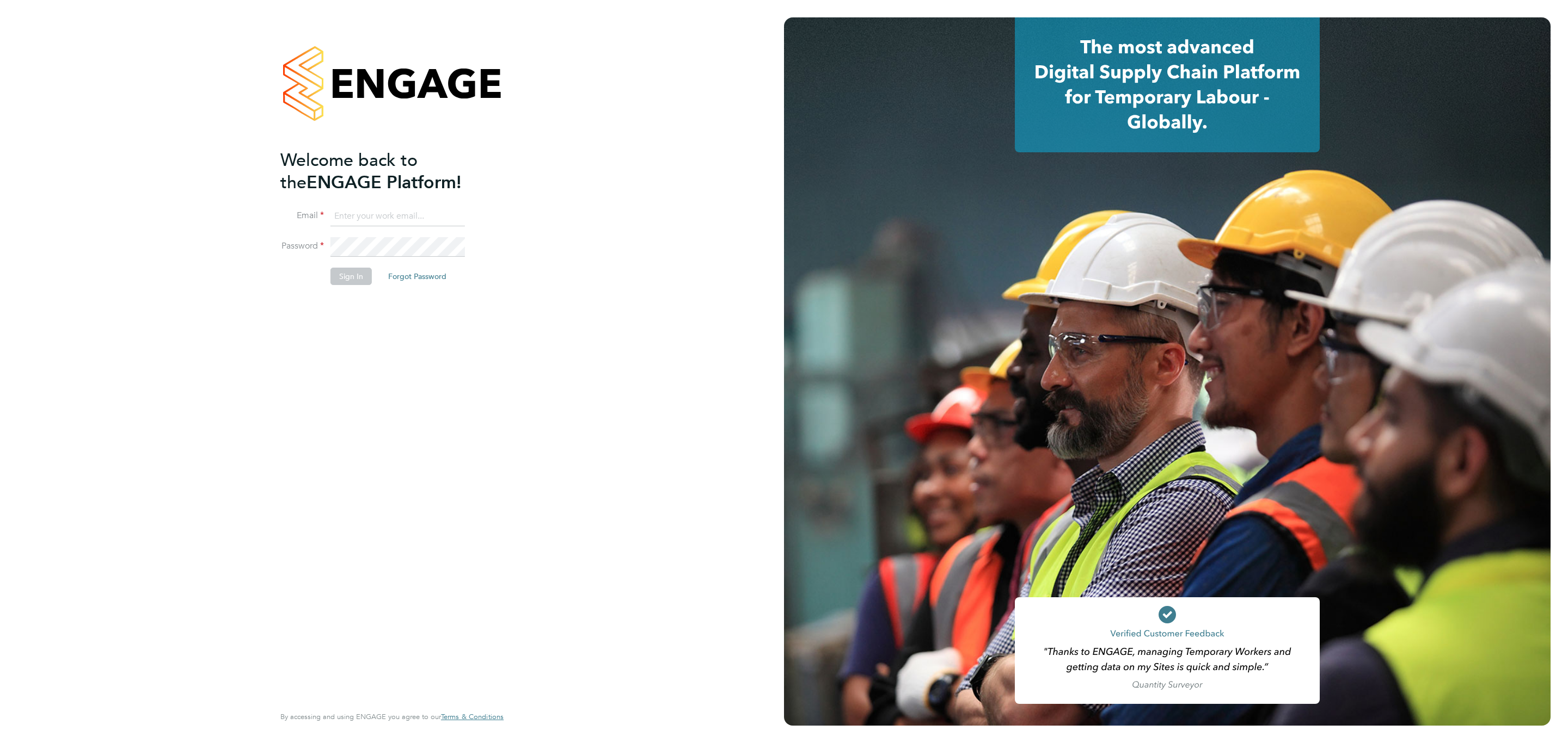
click at [386, 207] on input at bounding box center [398, 216] width 135 height 20
type input "[EMAIL_ADDRESS][PERSON_NAME][DOMAIN_NAME]"
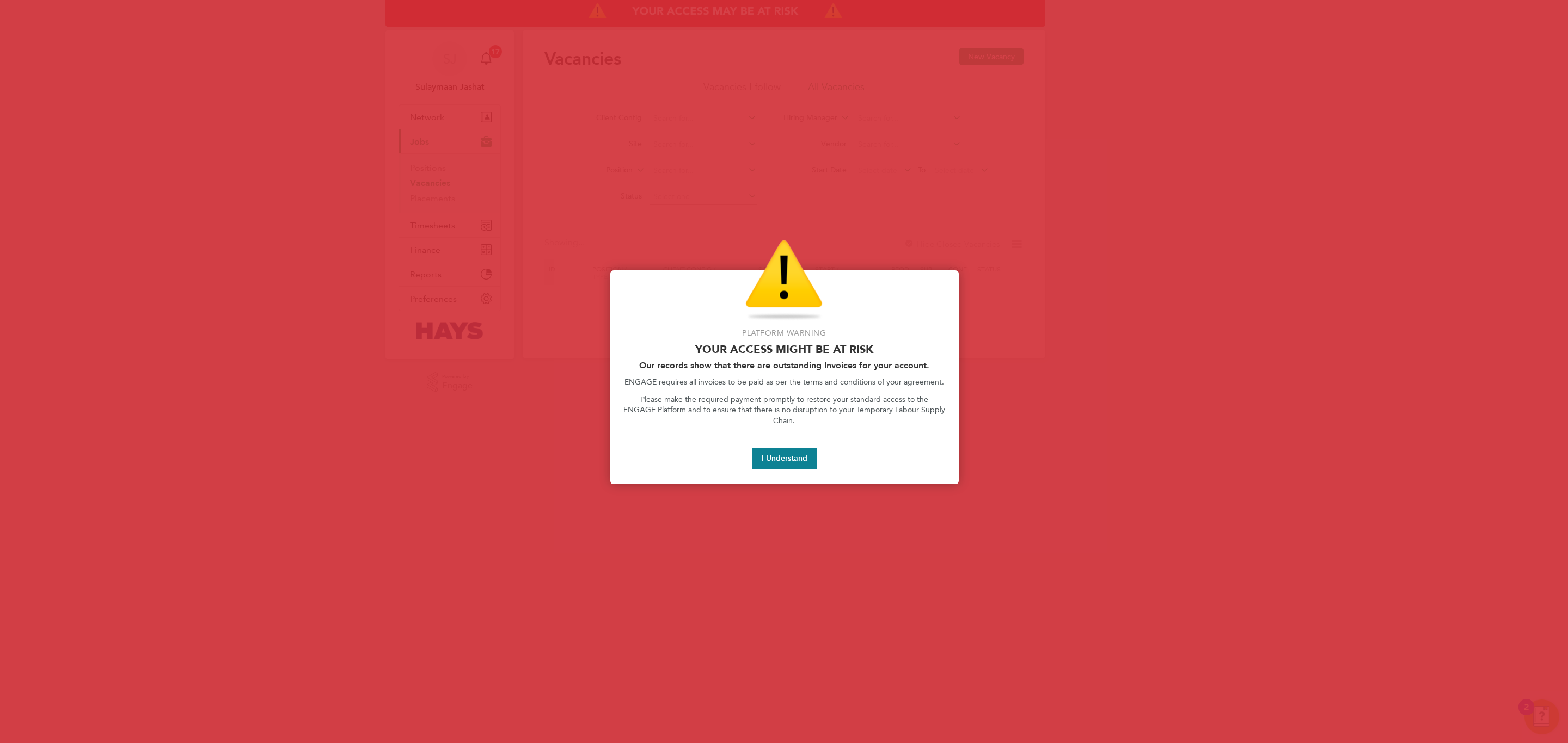
drag, startPoint x: 787, startPoint y: 445, endPoint x: 782, endPoint y: 441, distance: 6.4
click at [787, 447] on button "I Understand" at bounding box center [784, 458] width 65 height 22
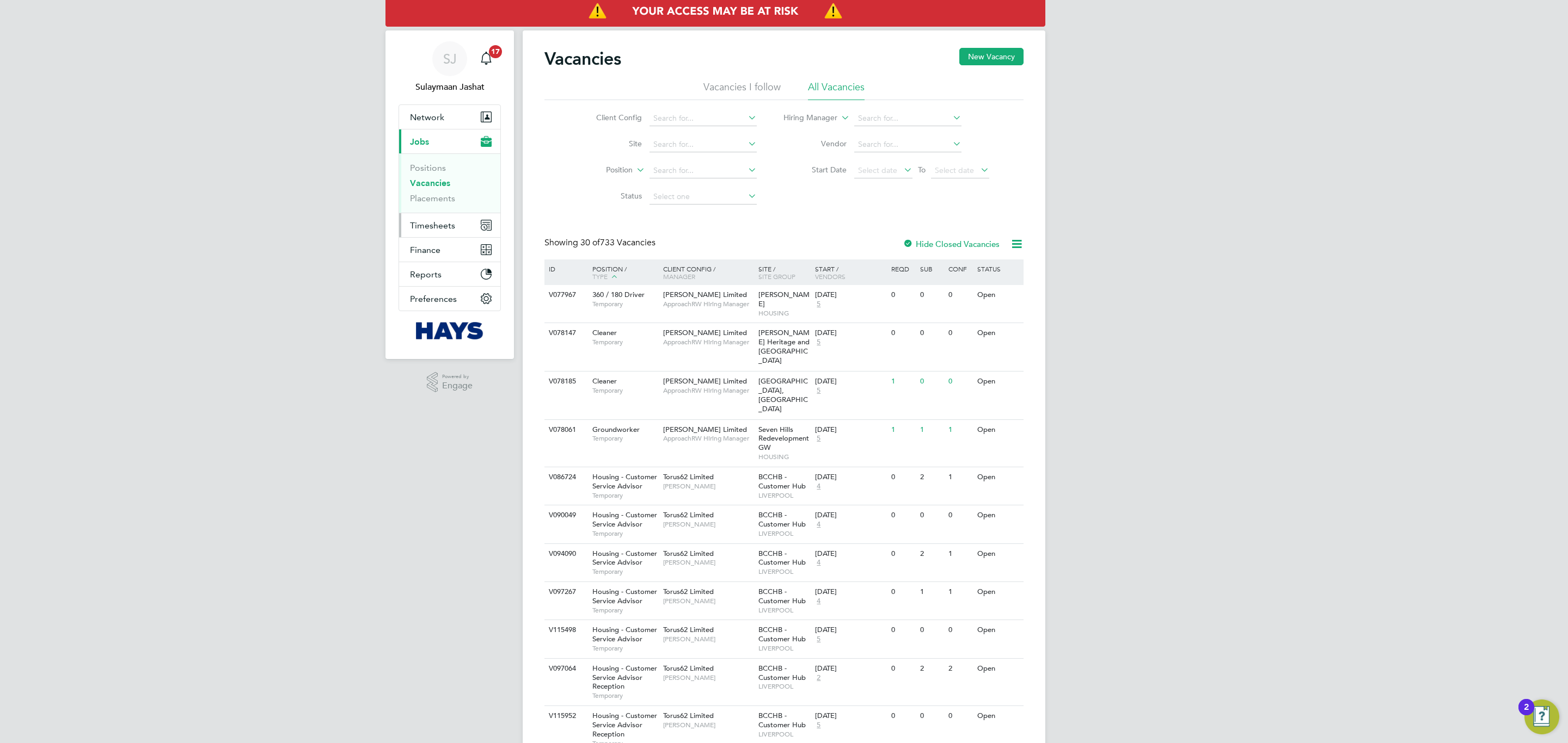
click at [433, 223] on span "Timesheets" at bounding box center [432, 225] width 45 height 11
click at [433, 193] on link "Timesheets" at bounding box center [432, 192] width 45 height 11
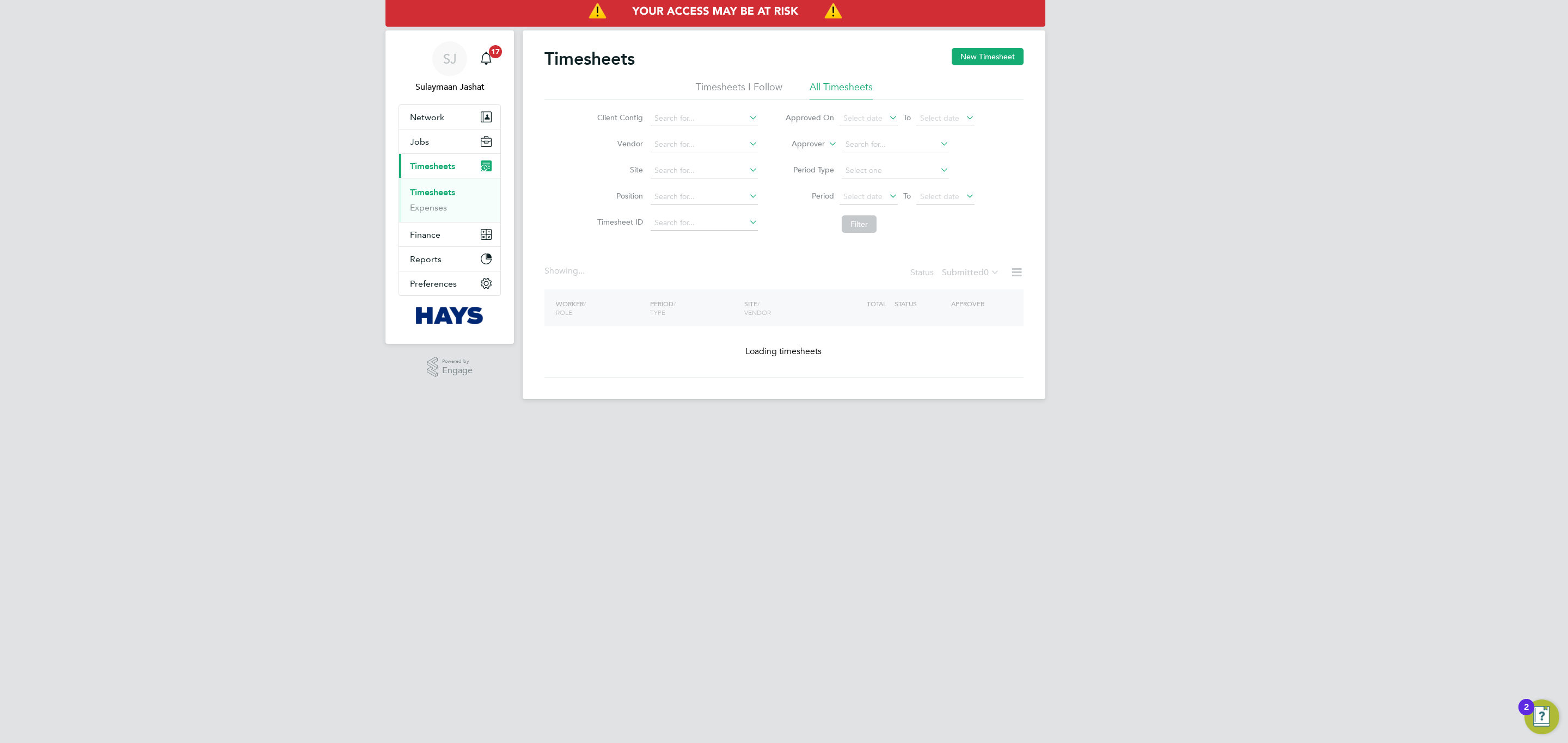
click at [813, 144] on label "Approver" at bounding box center [800, 144] width 49 height 11
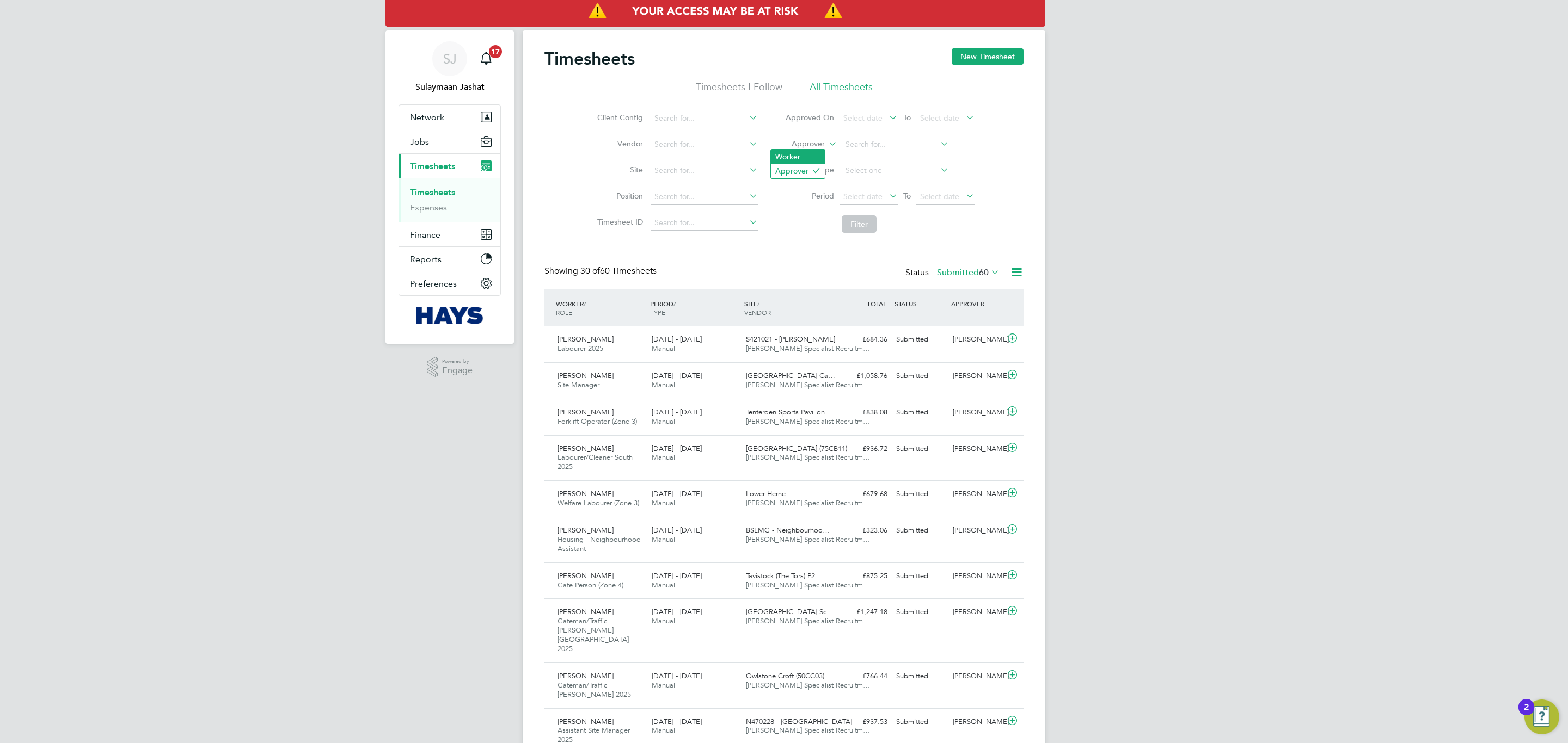
click at [802, 149] on ul "Worker Approver" at bounding box center [797, 164] width 55 height 29
click at [802, 153] on li "Approver" at bounding box center [879, 144] width 216 height 26
click at [826, 145] on icon at bounding box center [826, 141] width 0 height 10
click at [792, 157] on li "Worker" at bounding box center [797, 157] width 54 height 14
click at [870, 148] on input at bounding box center [895, 145] width 107 height 15
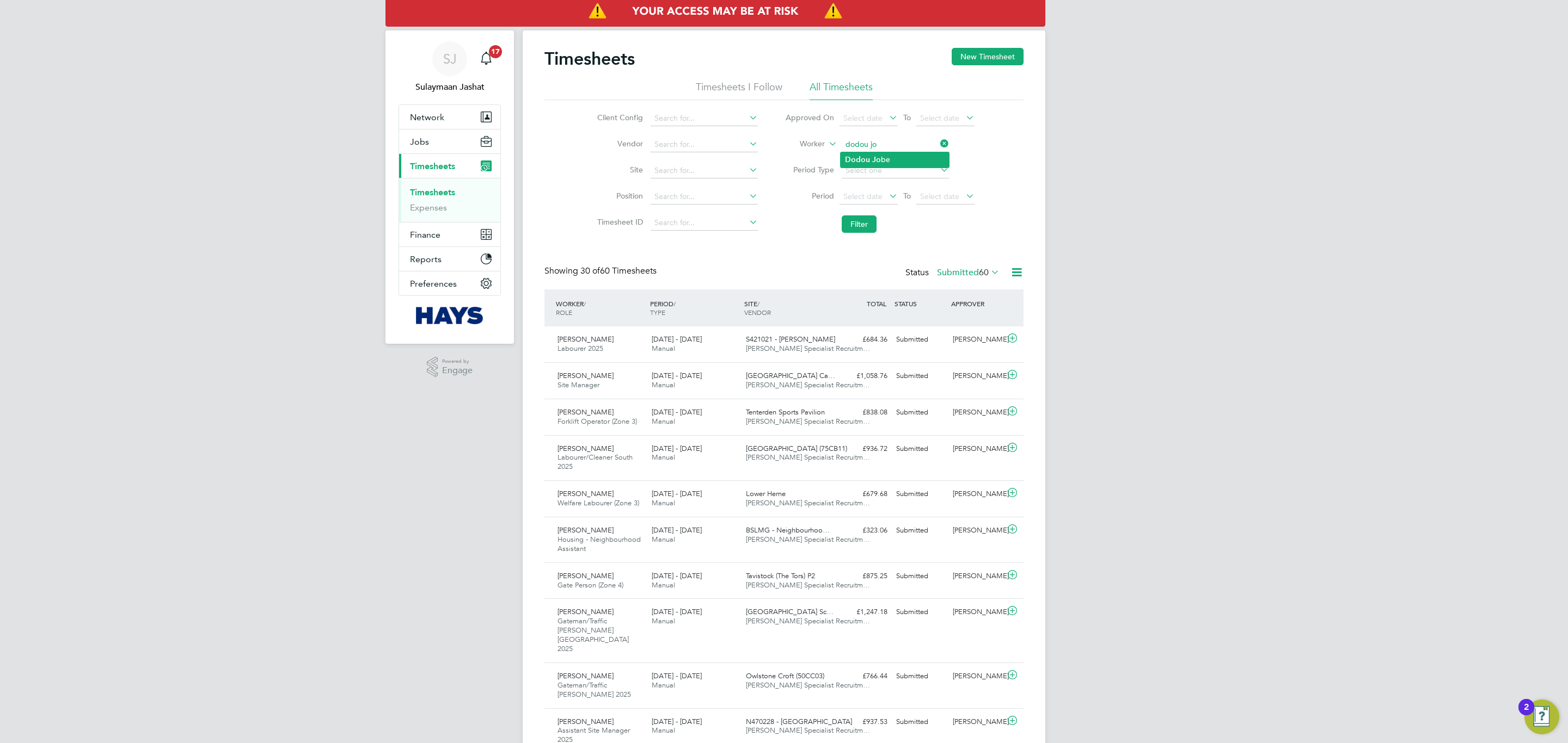
click at [864, 160] on b "Dodou" at bounding box center [858, 159] width 25 height 9
type input "Dodou Jobe"
click at [841, 235] on li "Filter" at bounding box center [879, 224] width 216 height 28
click at [874, 221] on button "Filter" at bounding box center [859, 224] width 35 height 18
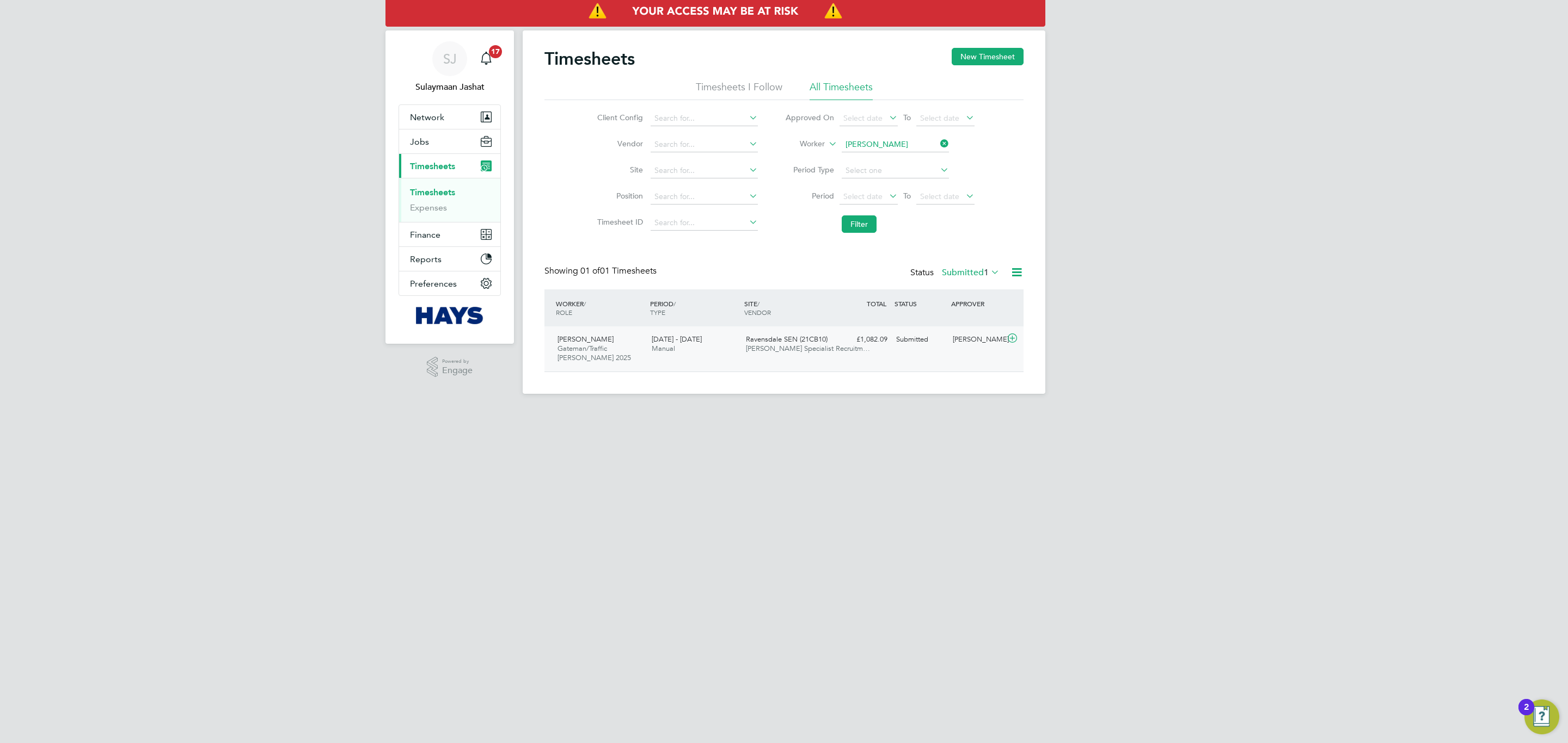
click at [828, 362] on div "Dodou Jobe Gateman/Traffic Marshall 2025 23 - 29 Aug 2025 23 - 29 Aug 2025 Manu…" at bounding box center [784, 349] width 479 height 45
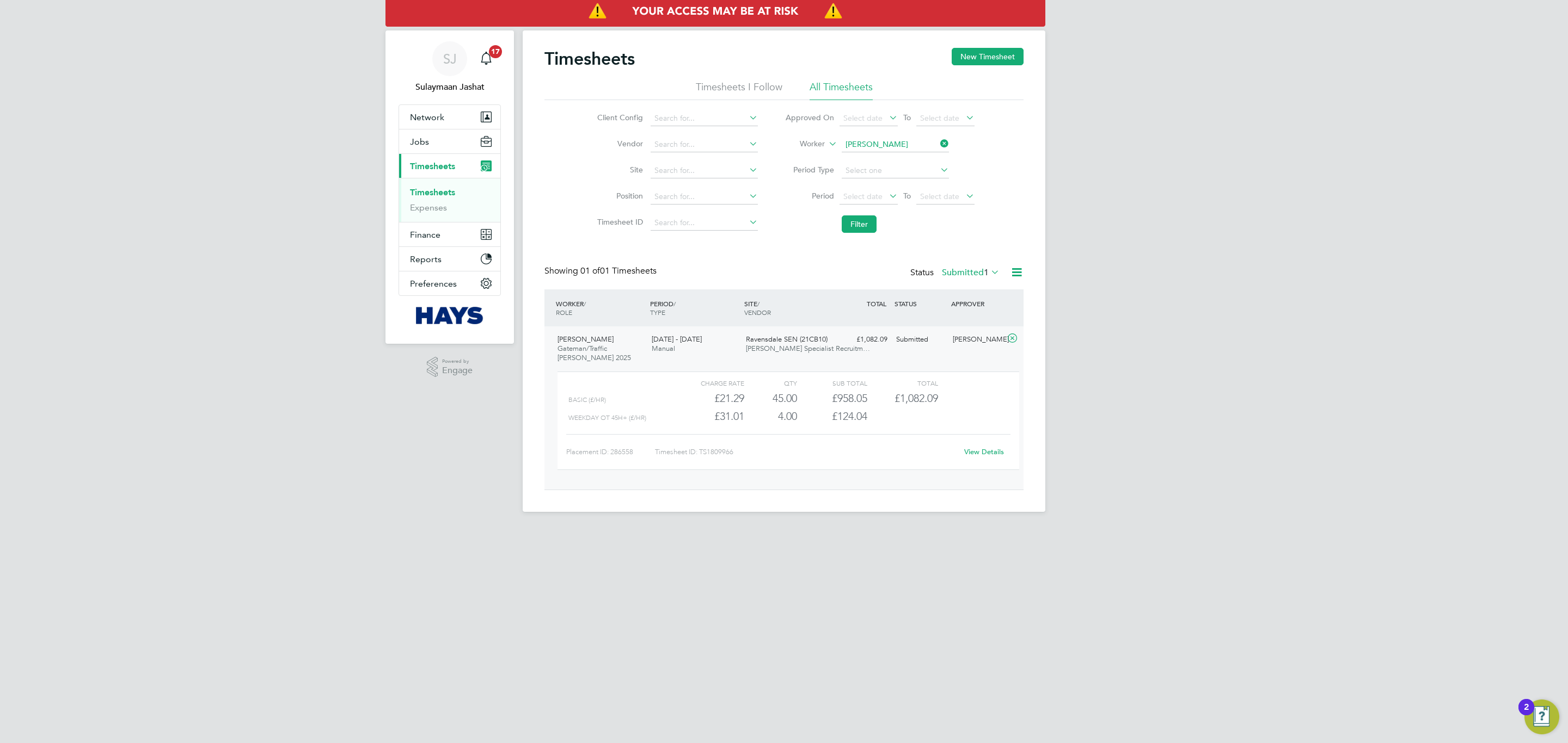
click at [982, 454] on link "View Details" at bounding box center [984, 452] width 40 height 9
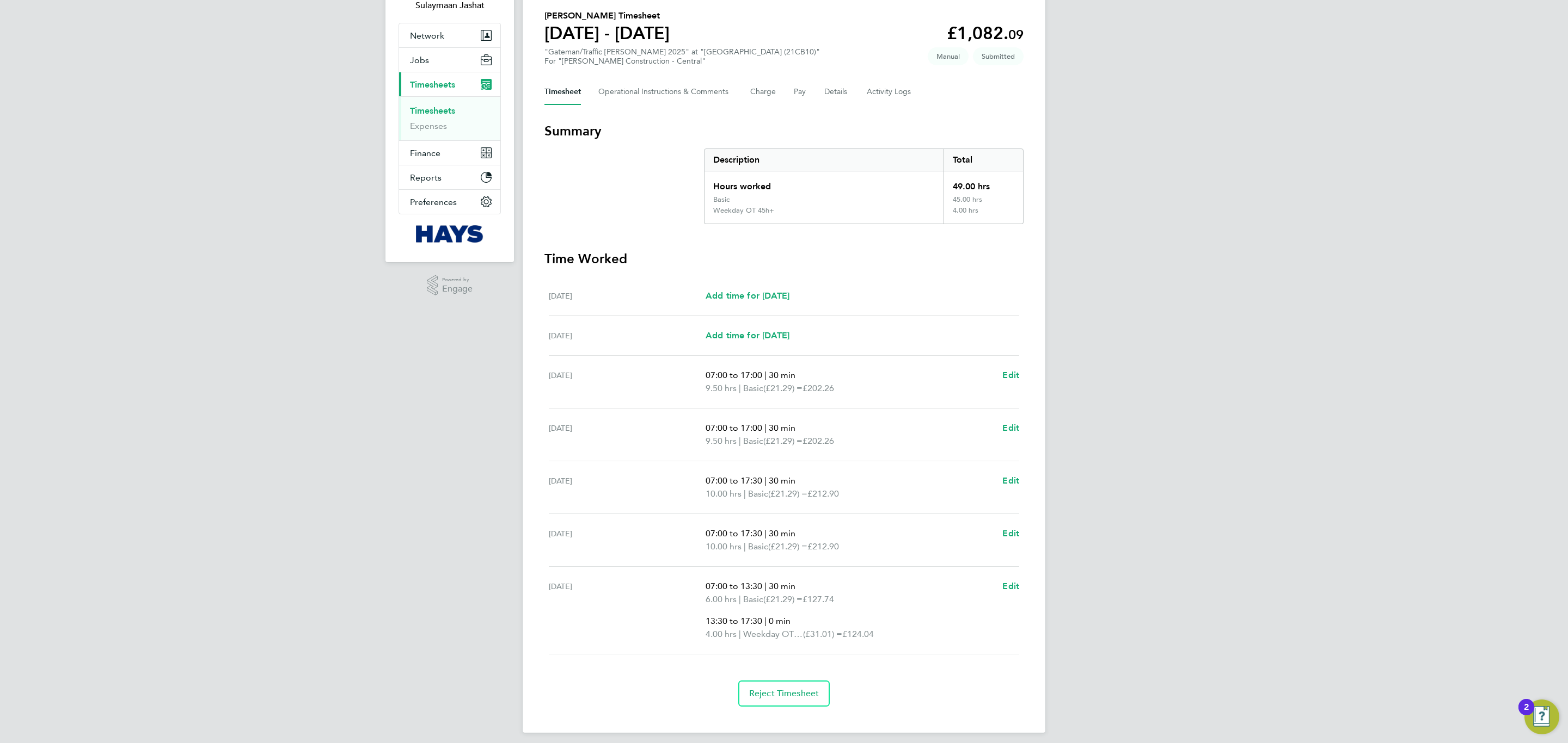
scroll to position [90, 0]
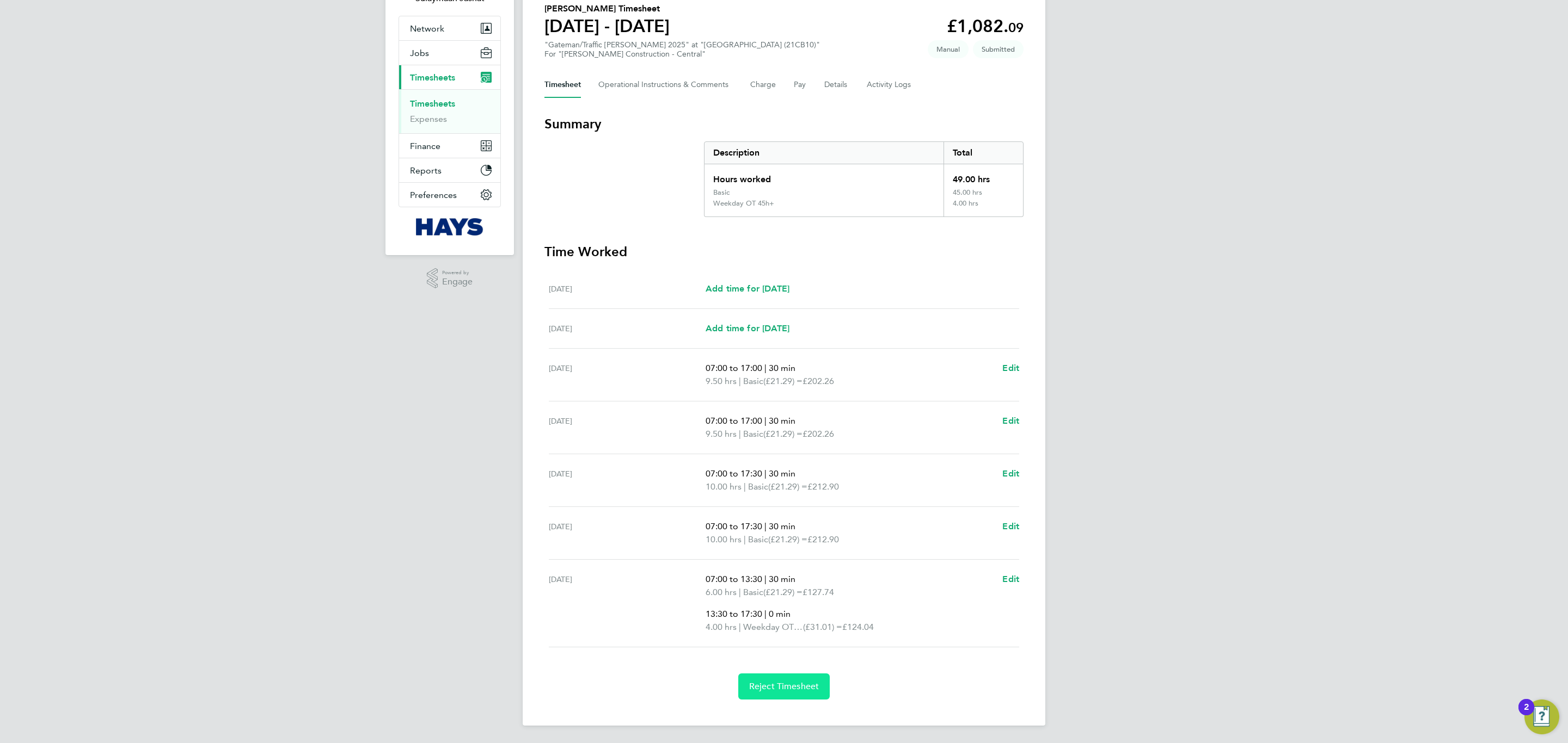
click at [769, 684] on span "Reject Timesheet" at bounding box center [784, 687] width 70 height 11
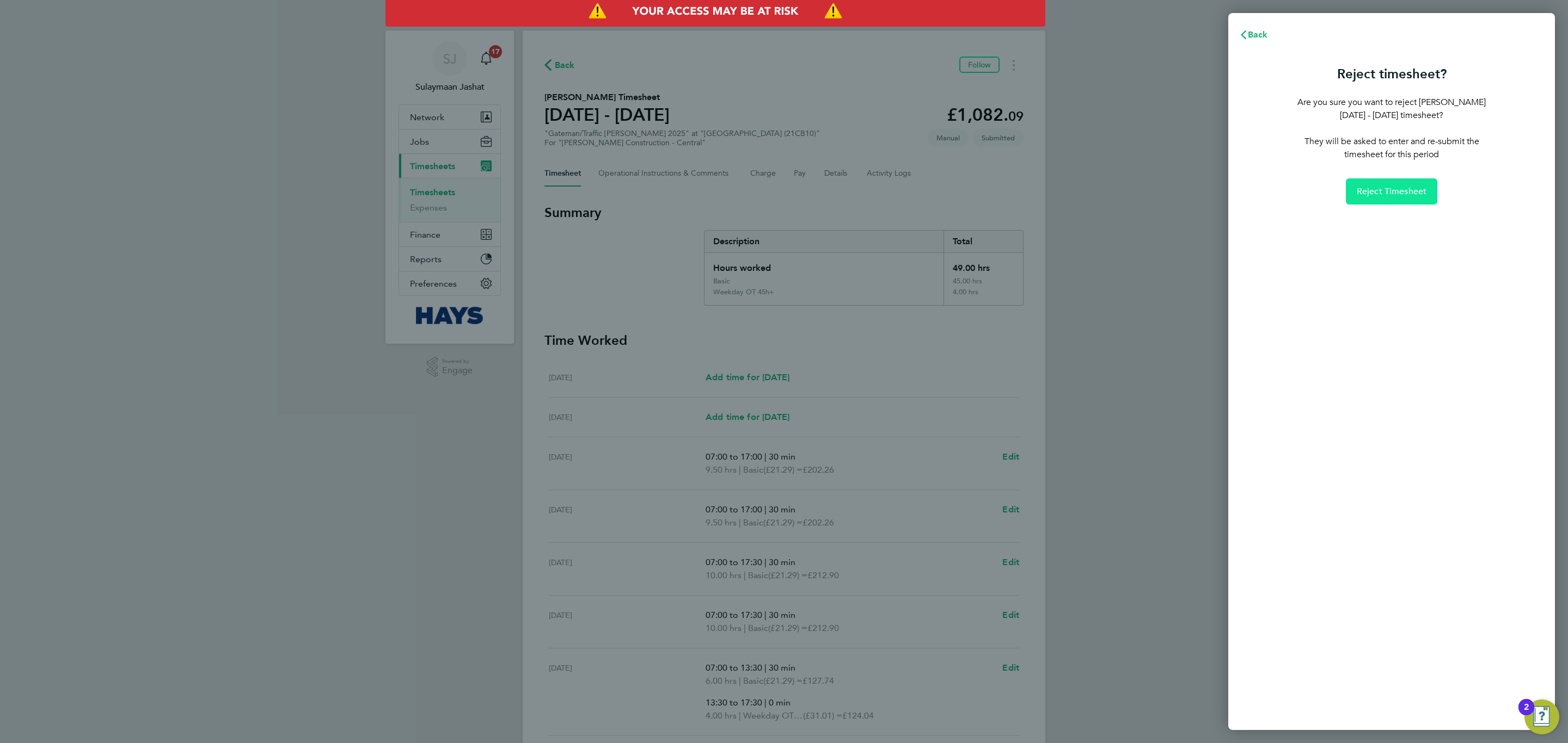
click at [1356, 198] on button "Reject Timesheet" at bounding box center [1391, 191] width 92 height 26
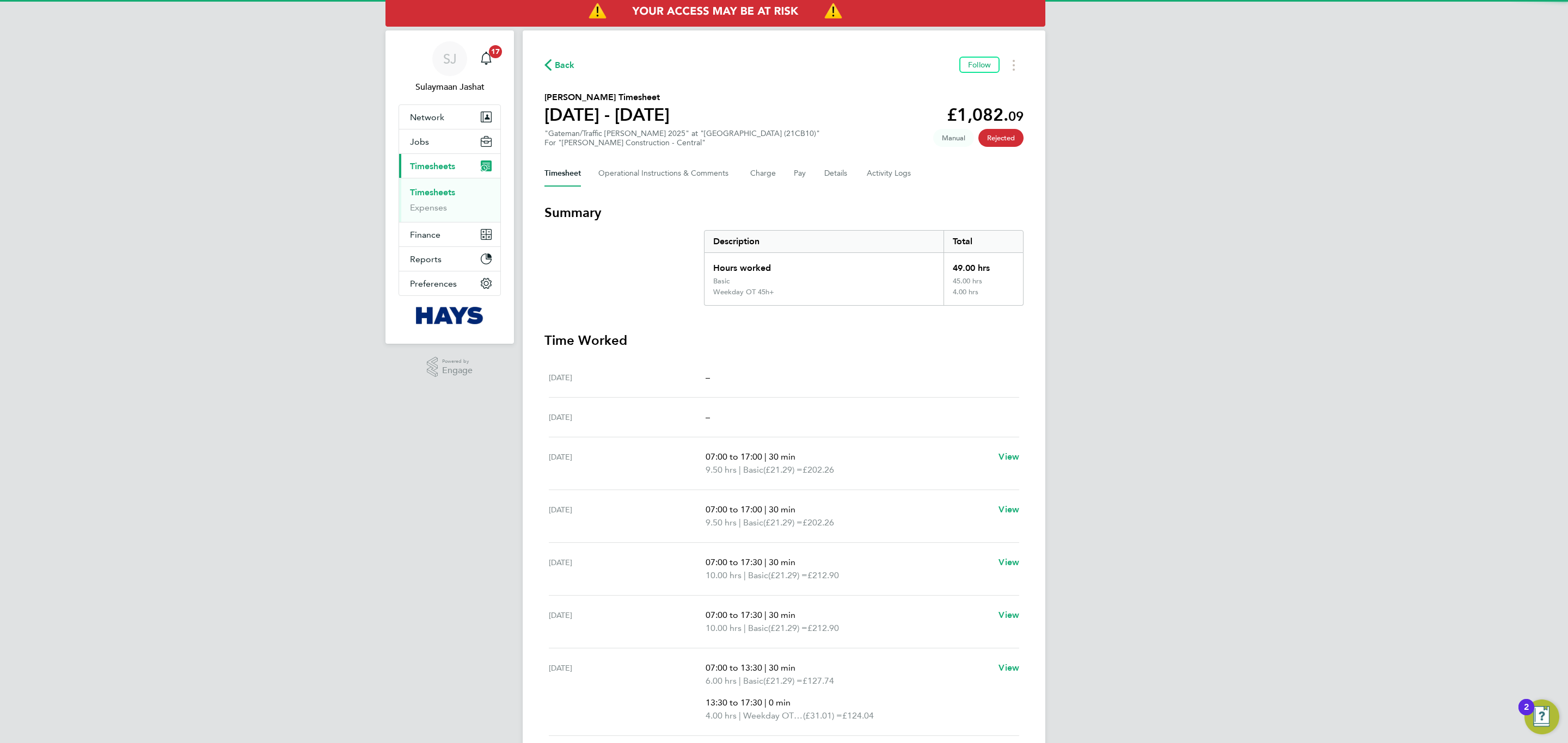
click at [944, 387] on div "Sat 23 Aug –" at bounding box center [783, 377] width 470 height 40
click at [897, 175] on Logs-tab "Activity Logs" at bounding box center [889, 173] width 46 height 26
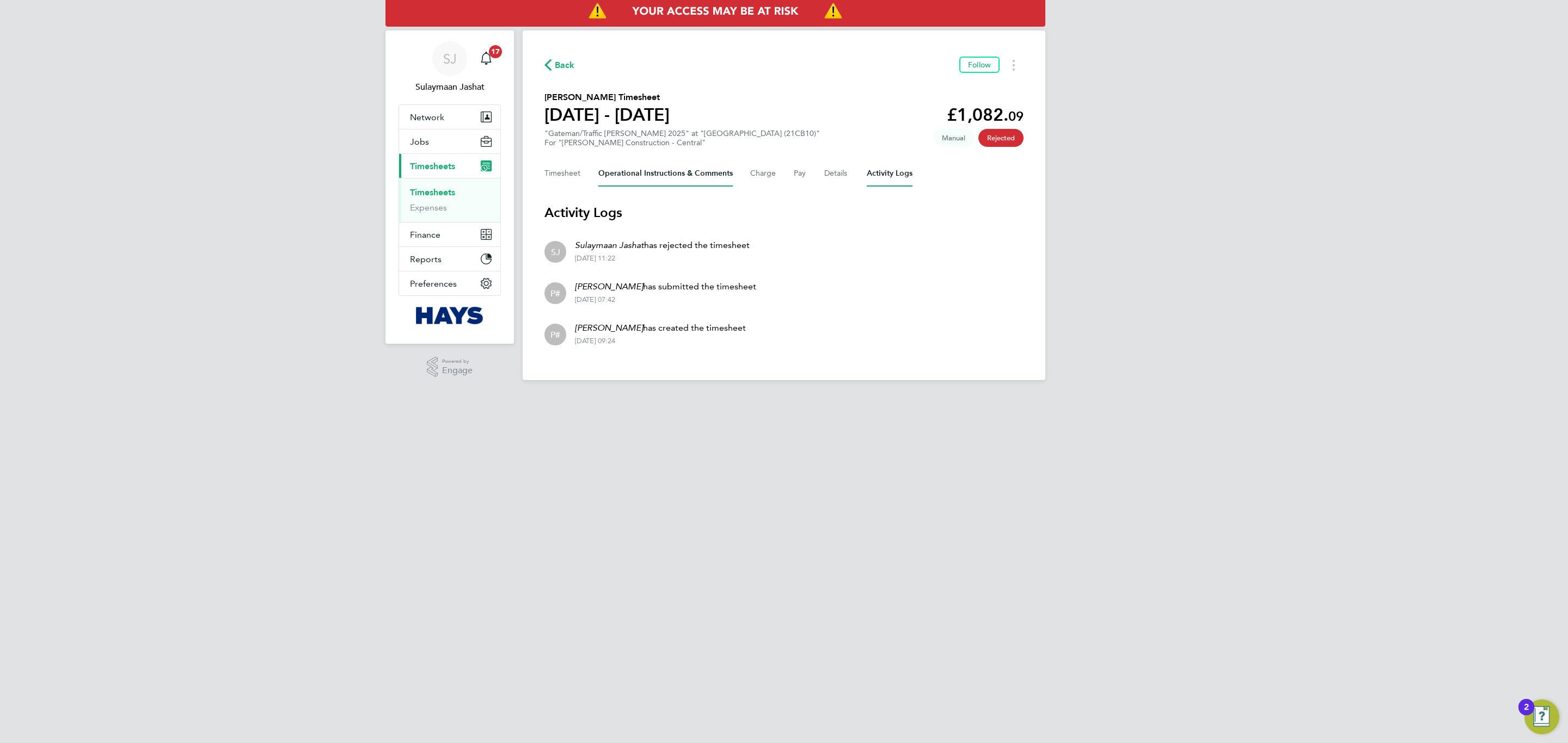
click at [609, 174] on Comments-tab "Operational Instructions & Comments" at bounding box center [666, 173] width 135 height 26
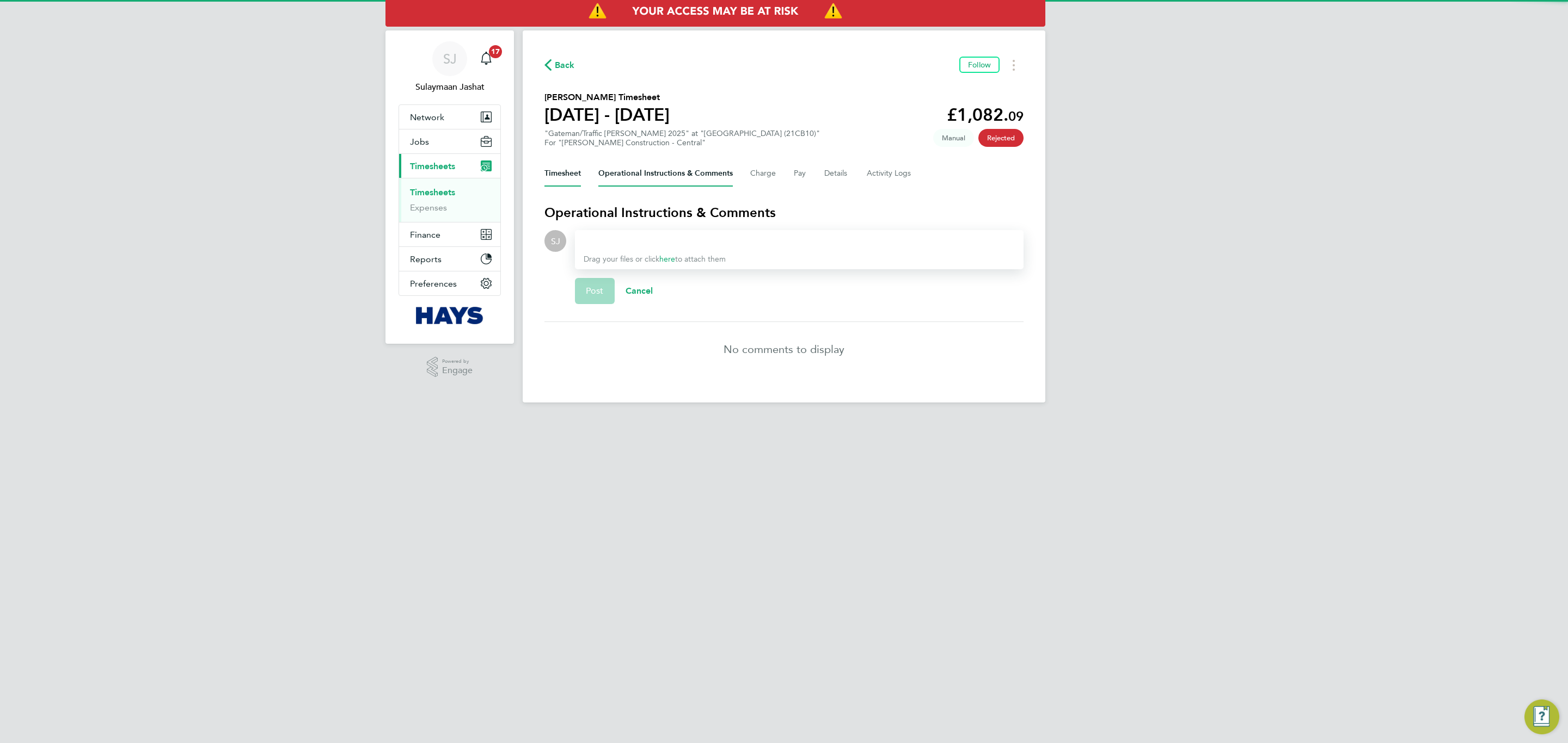
click at [569, 179] on button "Timesheet" at bounding box center [563, 173] width 36 height 26
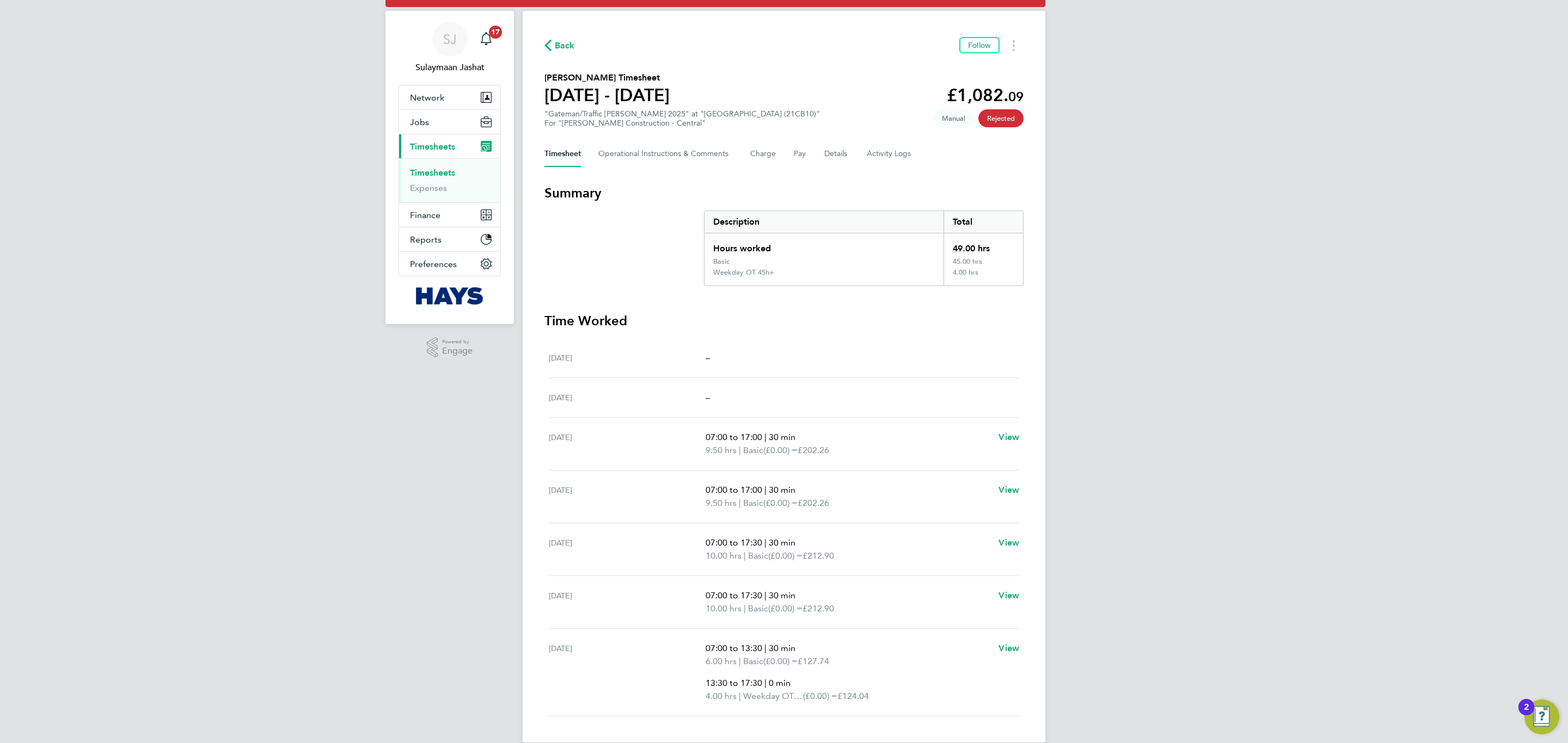
scroll to position [38, 0]
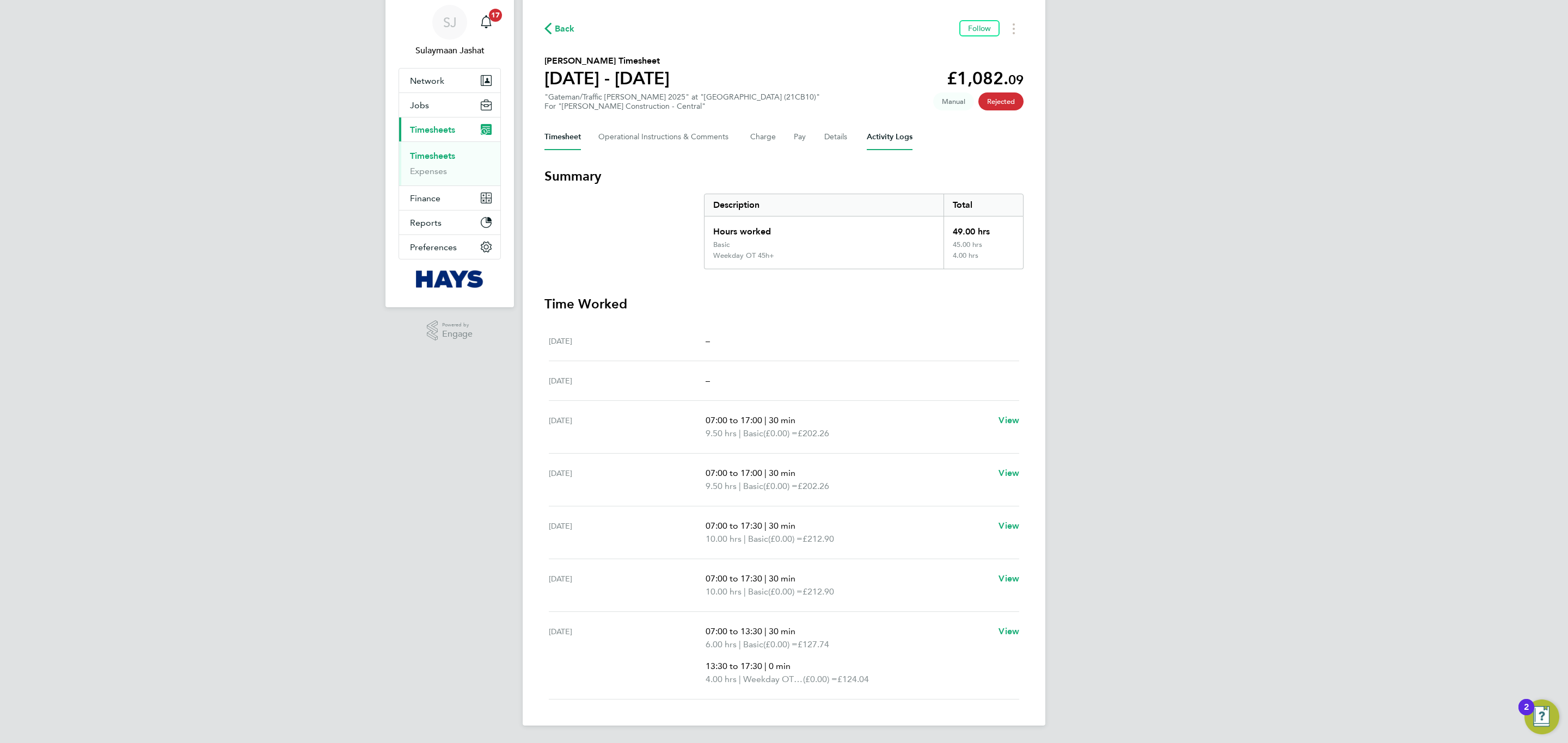
click at [877, 137] on Logs-tab "Activity Logs" at bounding box center [889, 137] width 46 height 26
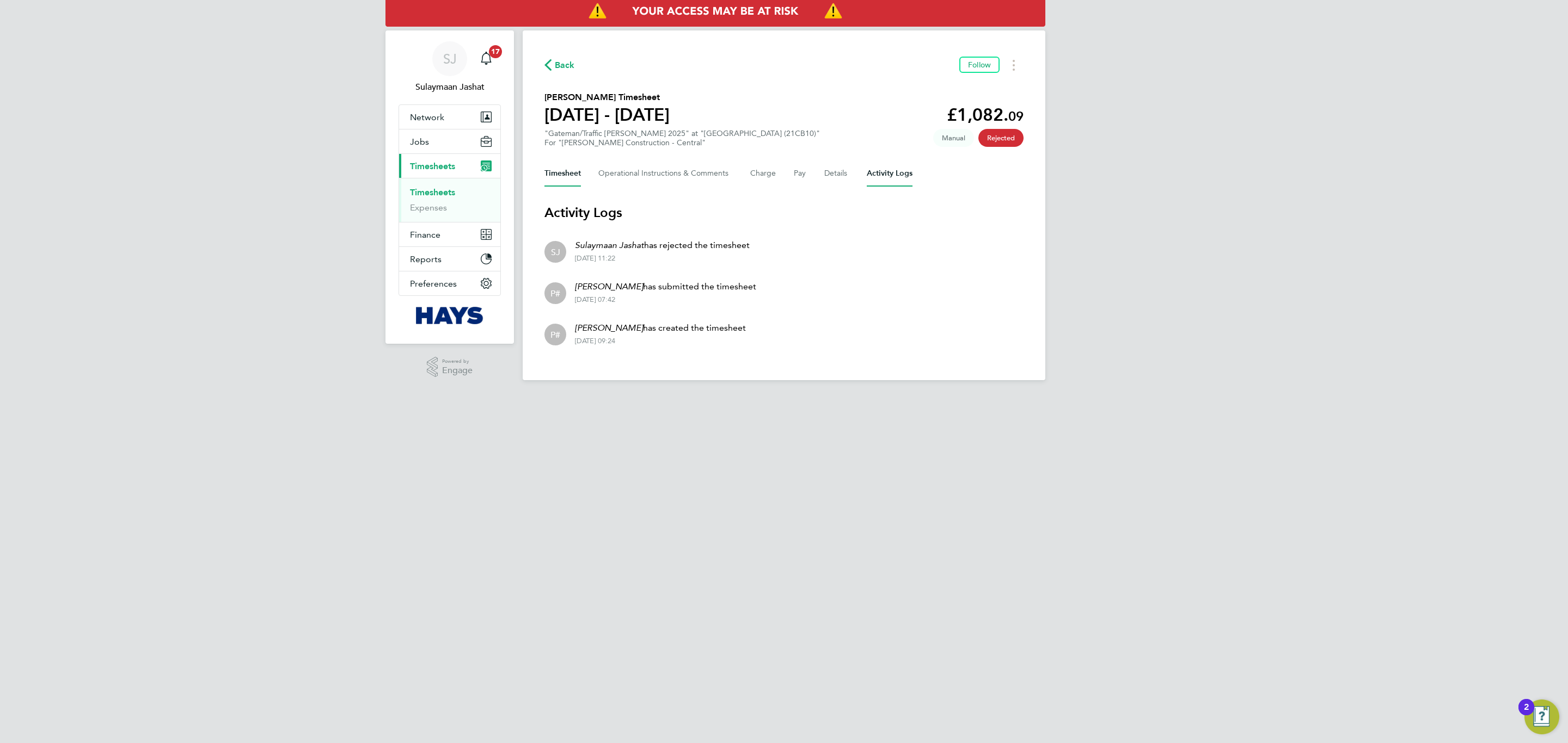
click at [574, 172] on button "Timesheet" at bounding box center [563, 173] width 36 height 26
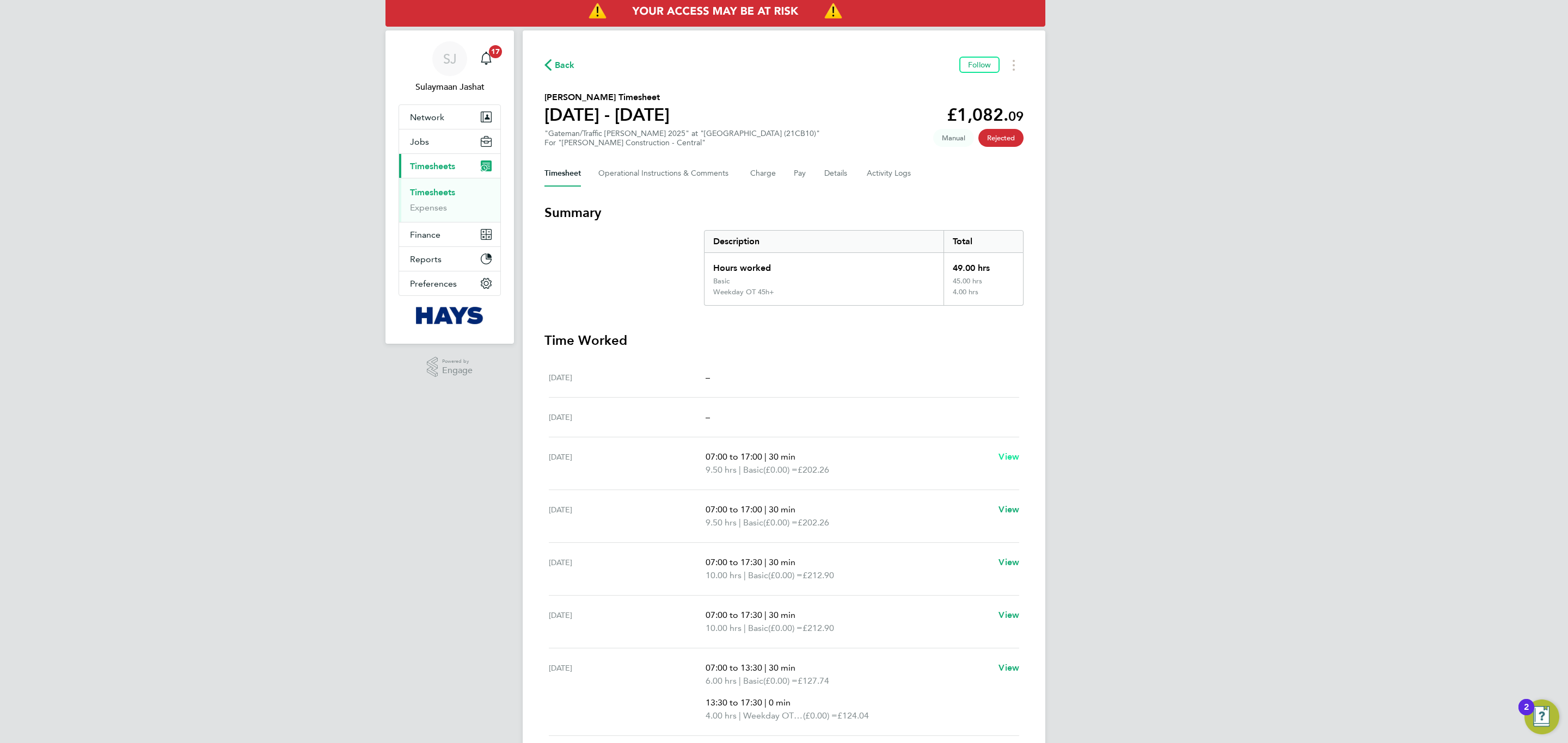
click at [1012, 462] on link "View" at bounding box center [1009, 457] width 21 height 13
select select "30"
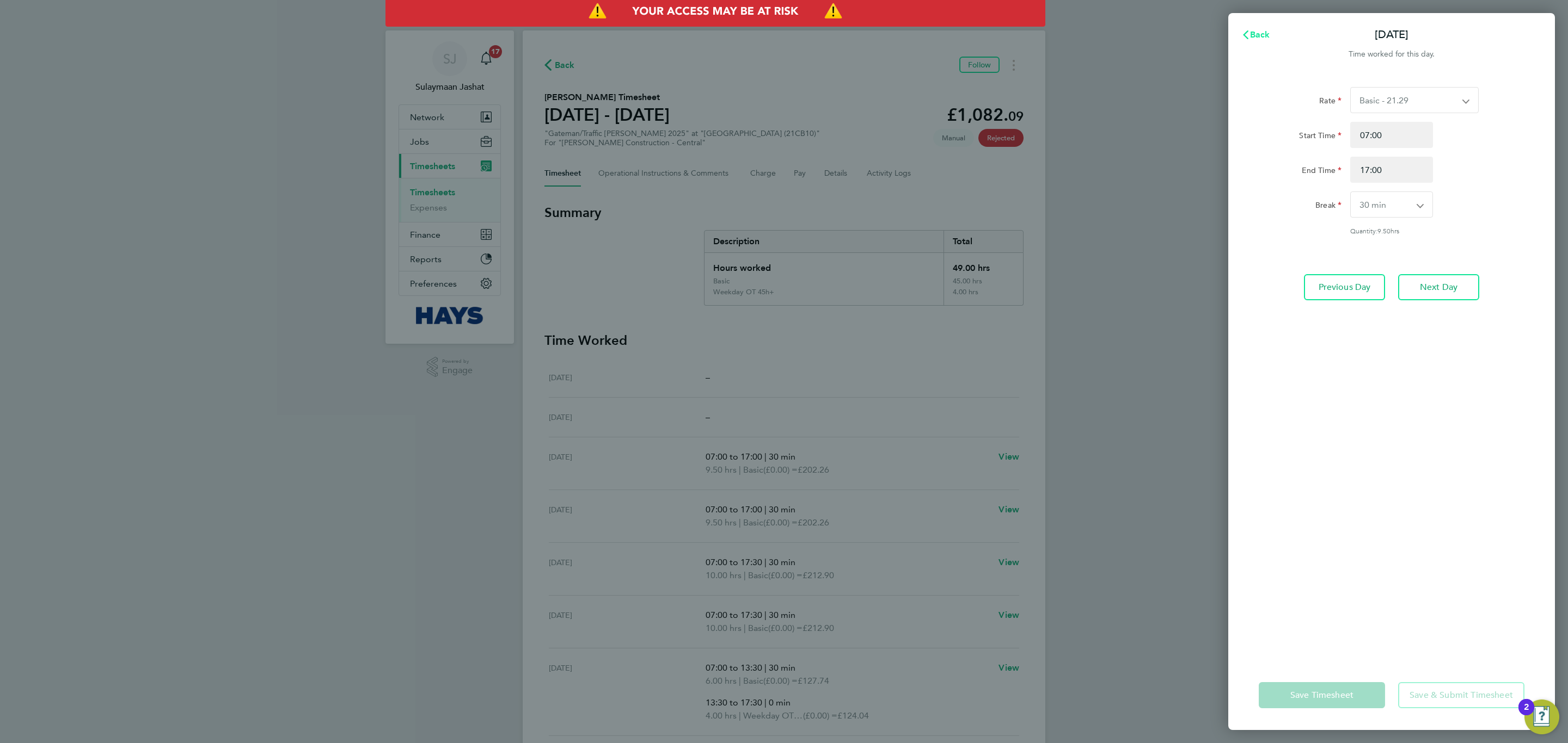
click at [1270, 40] on button "Back" at bounding box center [1256, 34] width 50 height 22
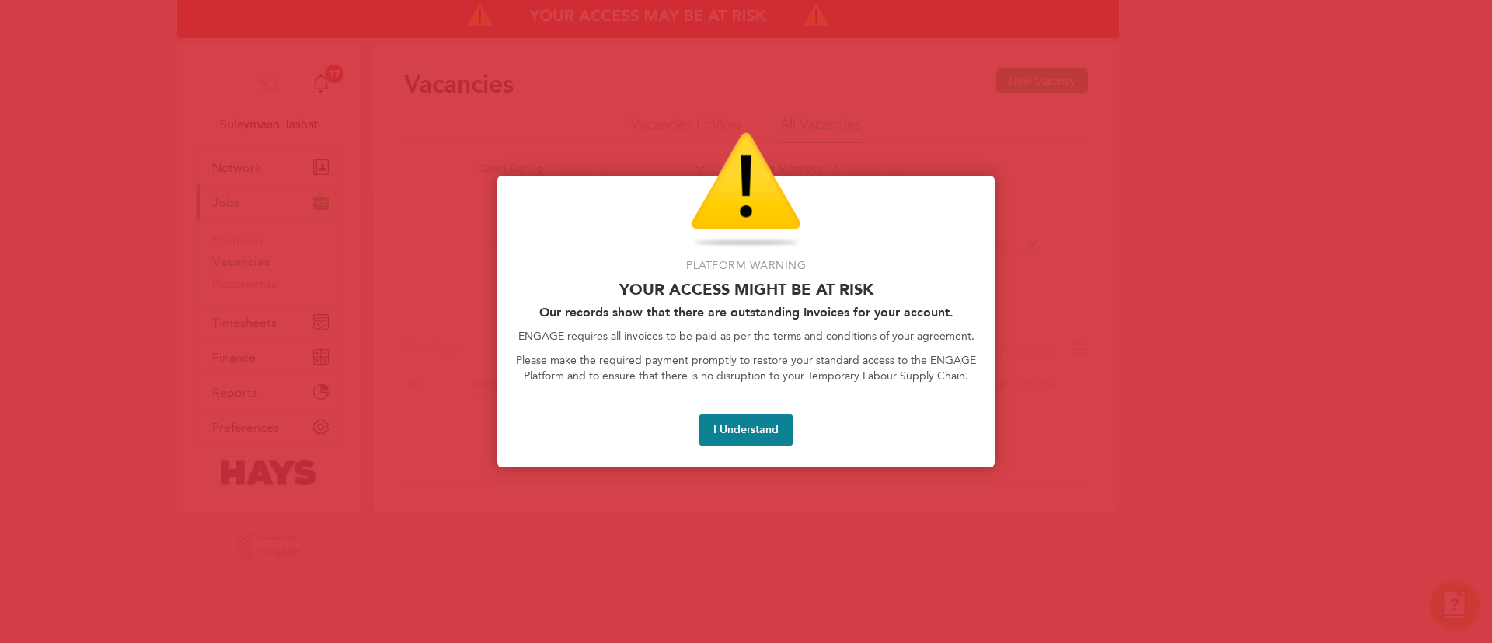
drag, startPoint x: 289, startPoint y: 287, endPoint x: 297, endPoint y: 301, distance: 16.0
click at [289, 286] on div at bounding box center [746, 321] width 1492 height 643
click at [753, 446] on div "Platform Warning Your access might be at risk Our records show that there are o…" at bounding box center [745, 321] width 497 height 291
click at [756, 418] on button "I Understand" at bounding box center [745, 429] width 93 height 31
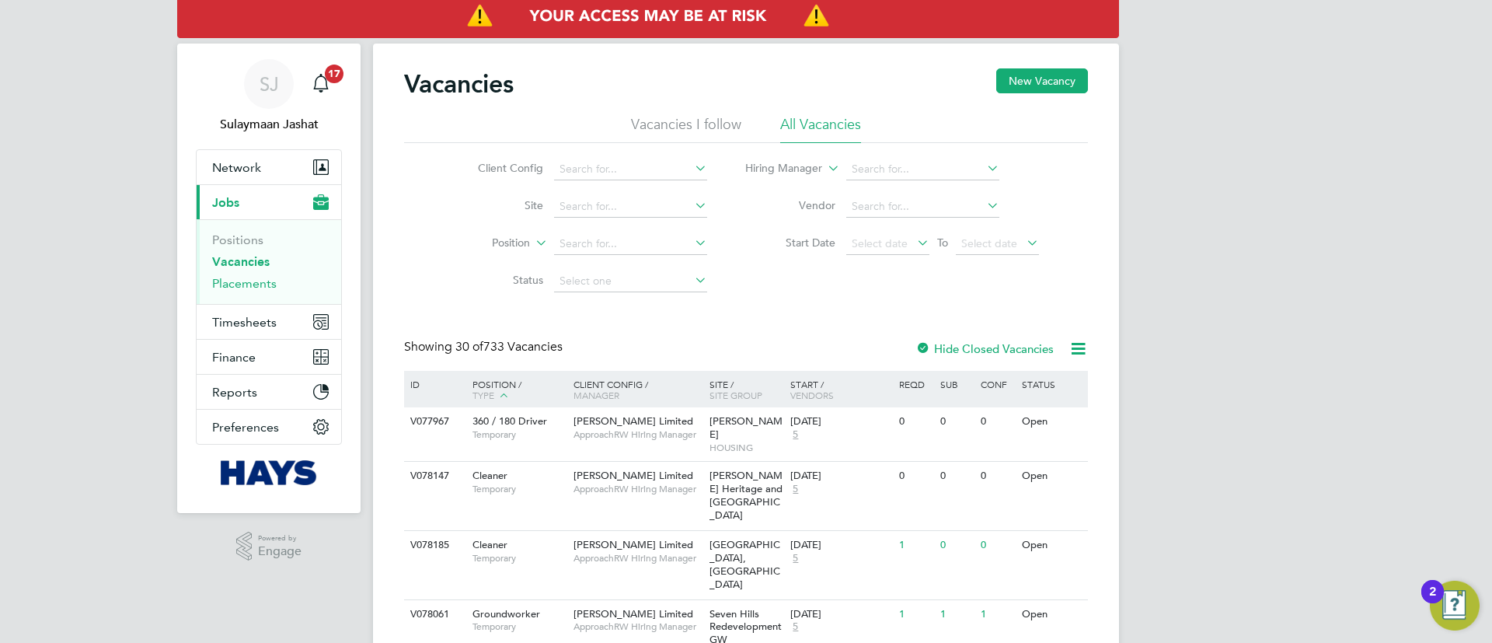
click at [216, 288] on link "Placements" at bounding box center [244, 283] width 64 height 15
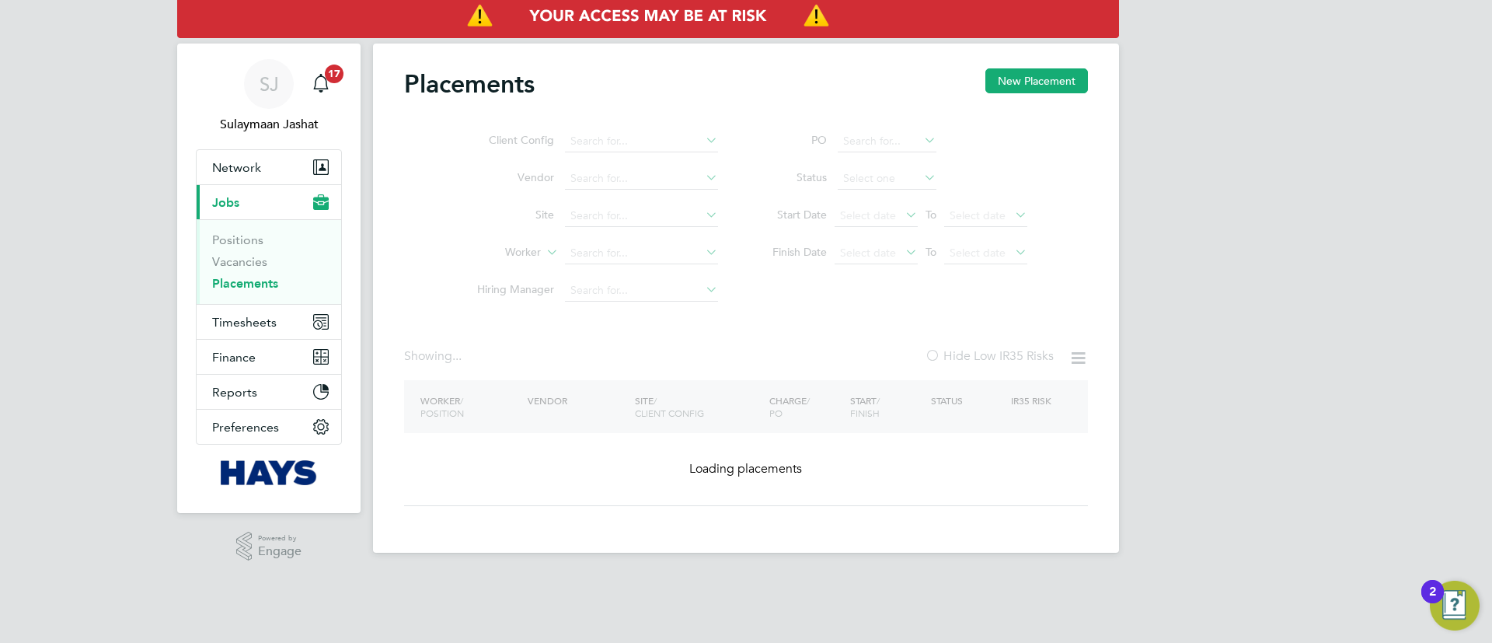
click at [640, 253] on ul "Client Config Vendor Site Worker Hiring Manager" at bounding box center [591, 216] width 292 height 186
click at [633, 250] on ul "Client Config Vendor Site Worker Hiring Manager" at bounding box center [591, 216] width 292 height 186
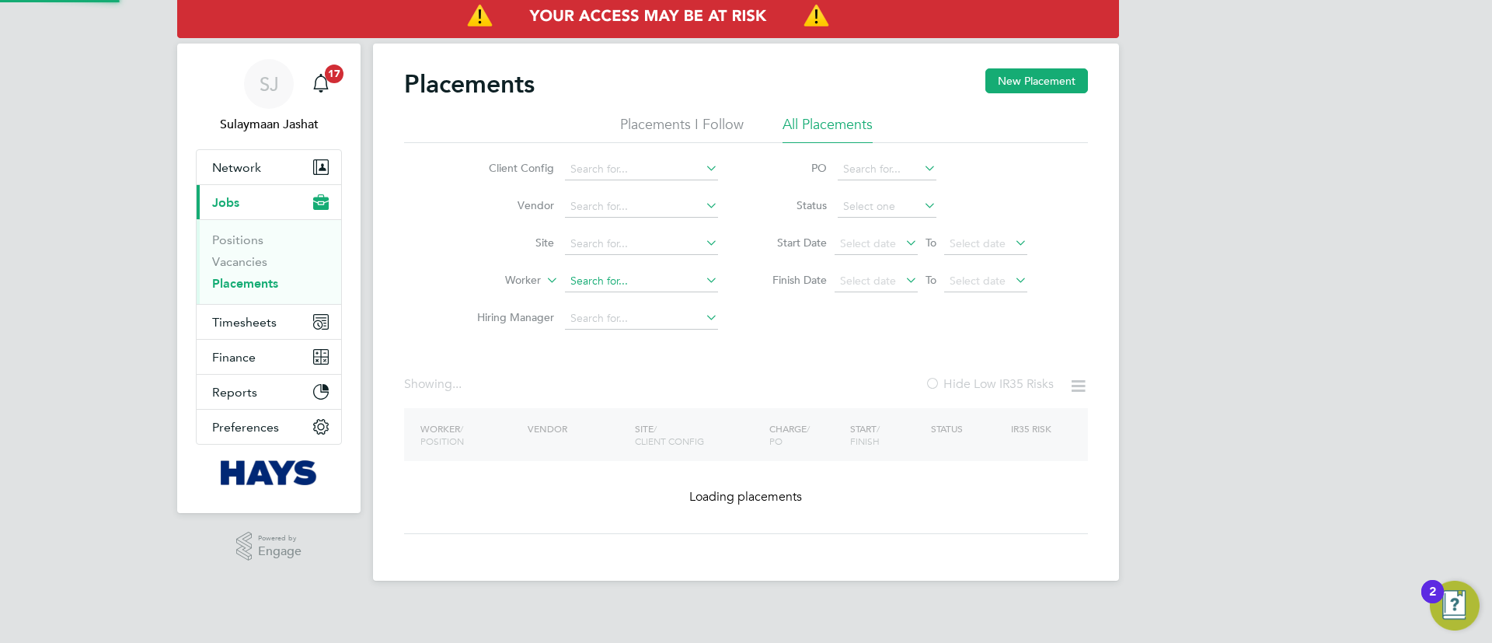
click at [611, 272] on input at bounding box center [641, 281] width 153 height 22
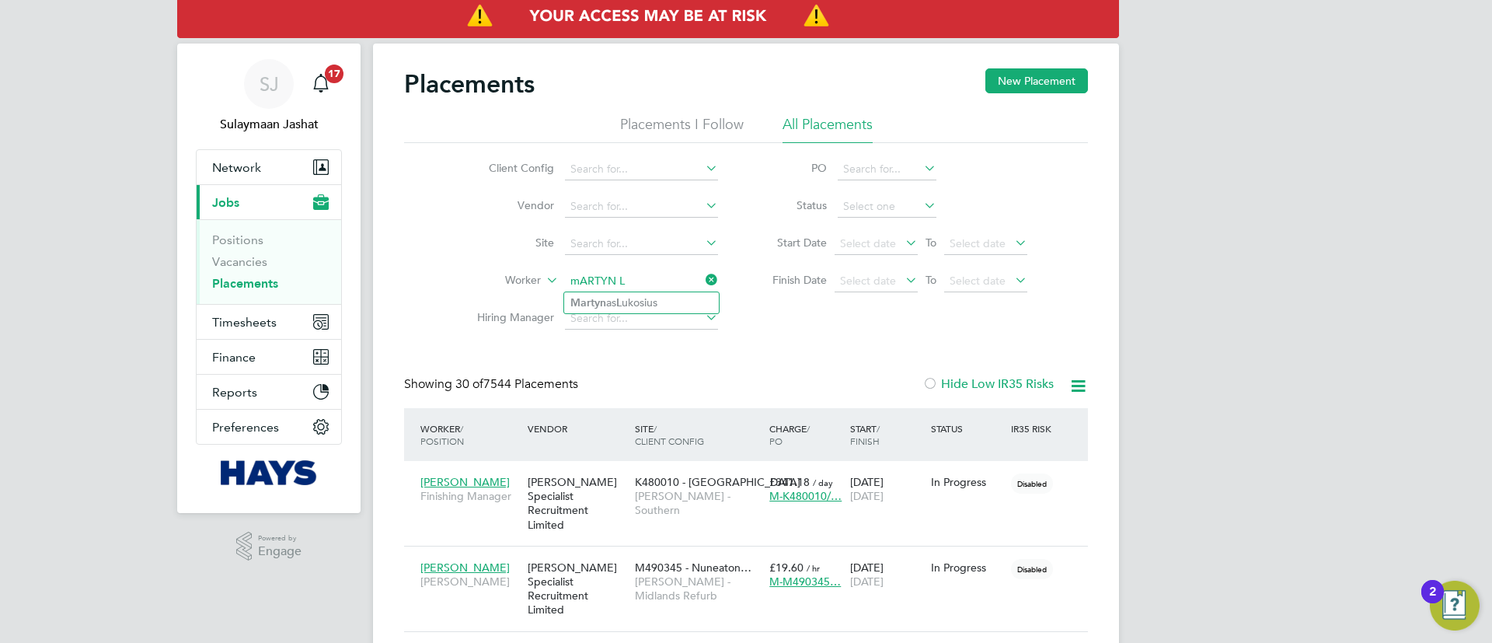
click at [647, 298] on li "Martyn as L ukosius" at bounding box center [641, 302] width 155 height 21
type input "[PERSON_NAME]"
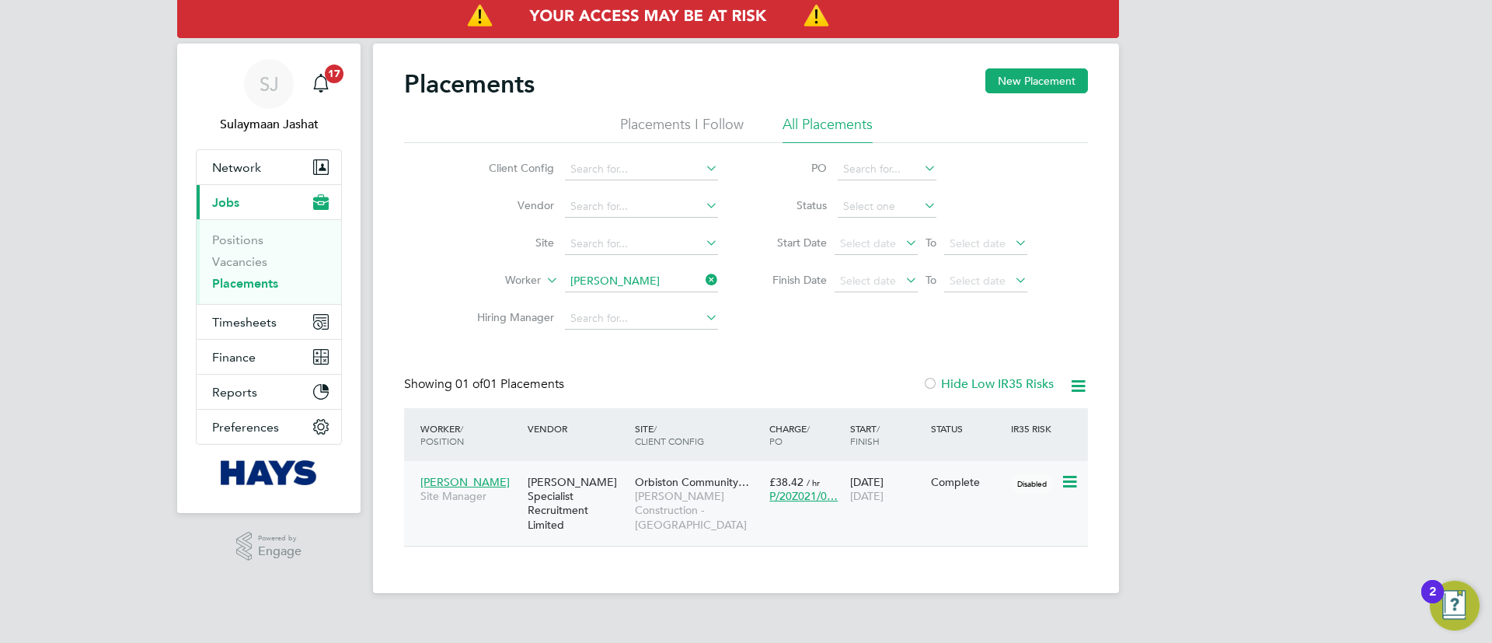
click at [608, 471] on div "[PERSON_NAME] Specialist Recruitment Limited" at bounding box center [577, 503] width 107 height 72
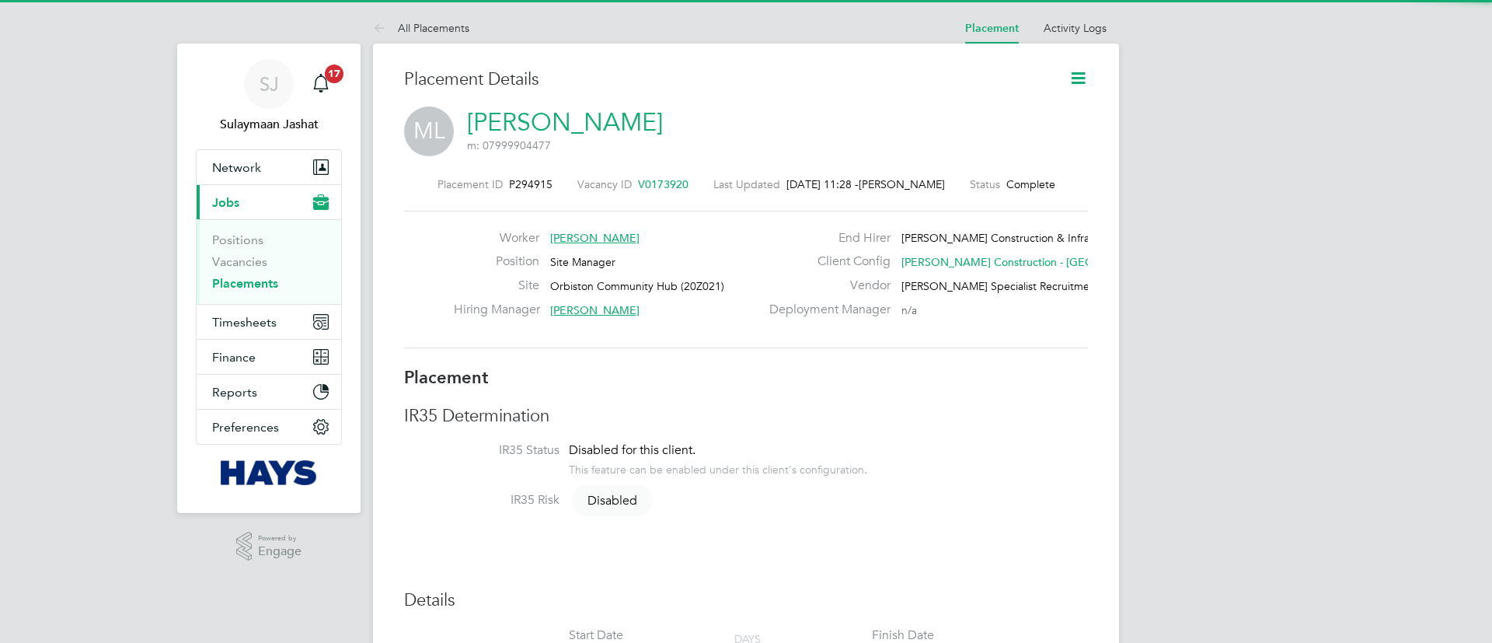
type input "[PERSON_NAME]"
type input "[DATE]"
type input "08:00"
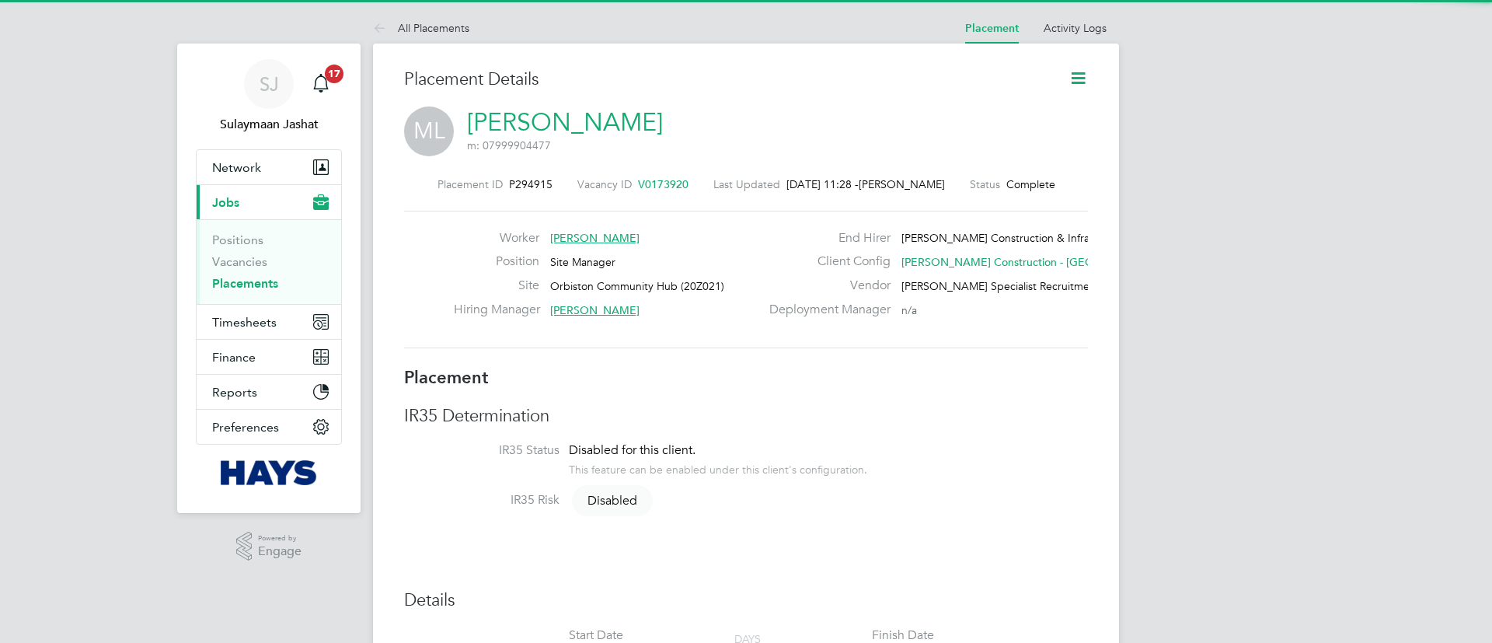
type input "18:00"
type input "30622415"
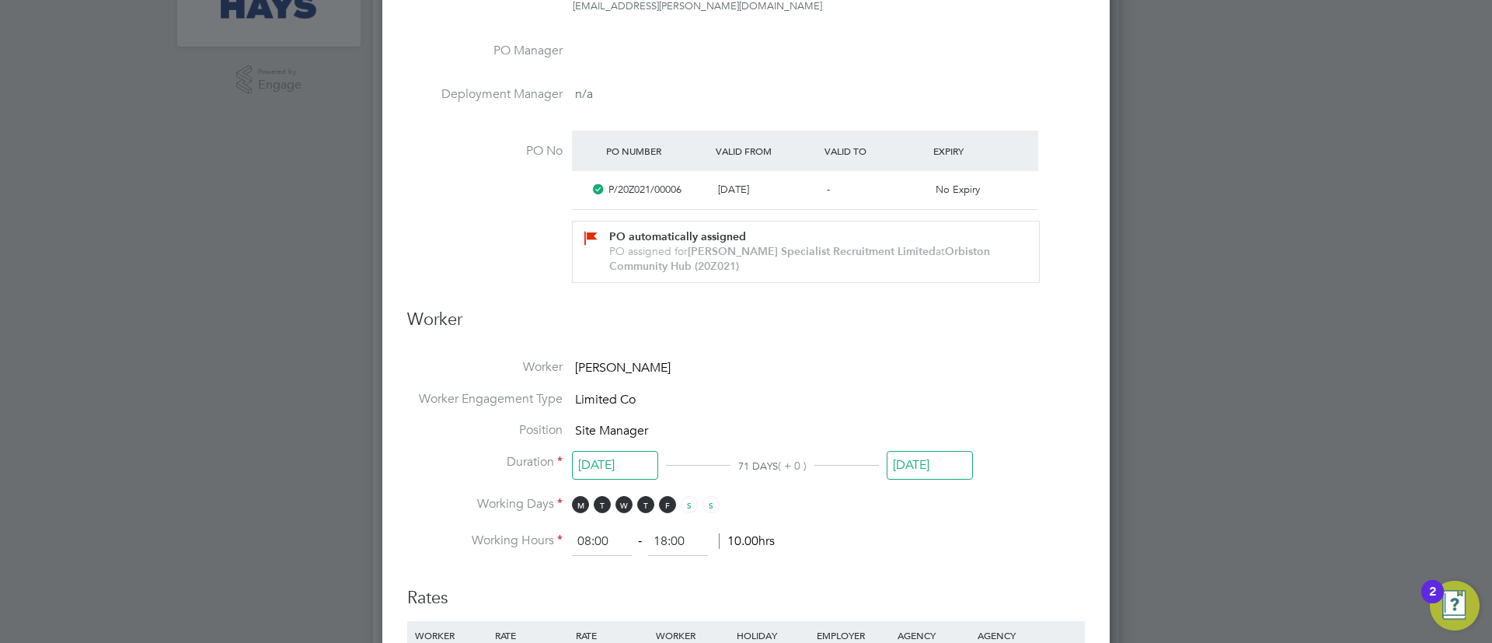
click at [931, 441] on li "Position Site Manager" at bounding box center [746, 438] width 678 height 32
click at [932, 453] on input "[DATE]" at bounding box center [930, 465] width 86 height 29
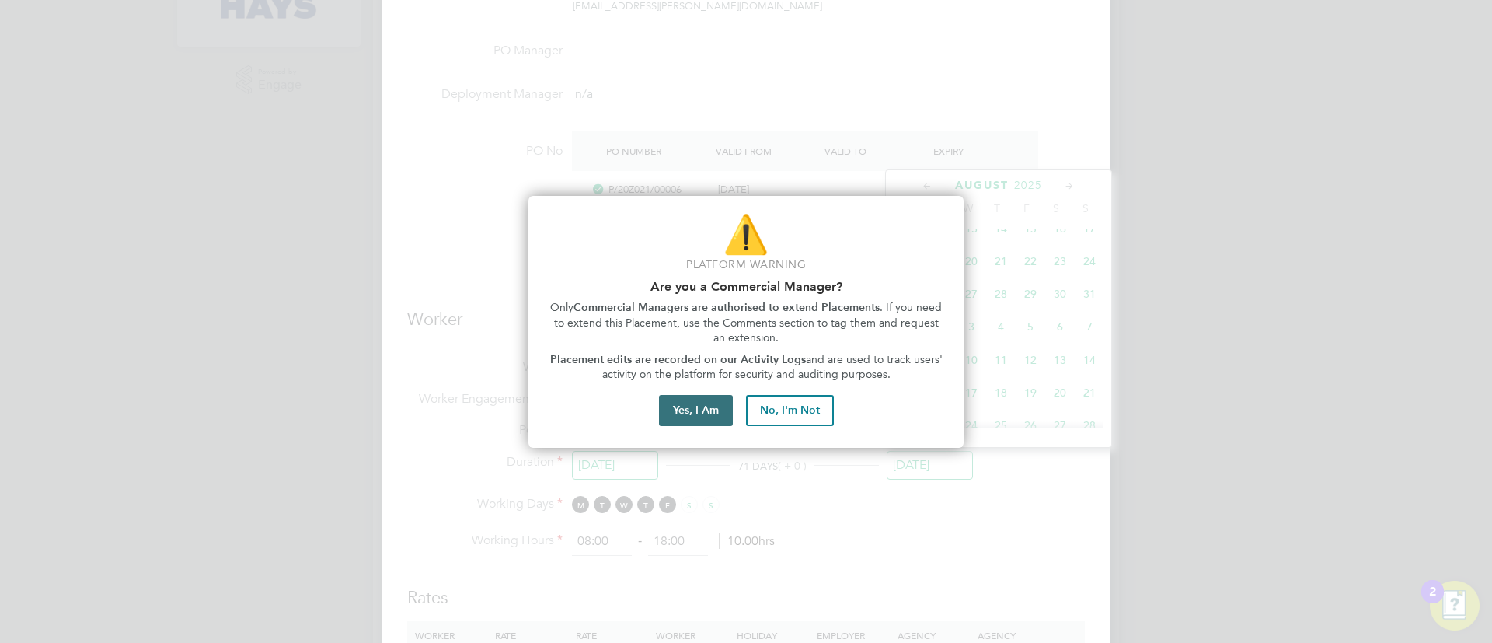
click at [698, 402] on button "Yes, I Am" at bounding box center [696, 410] width 74 height 31
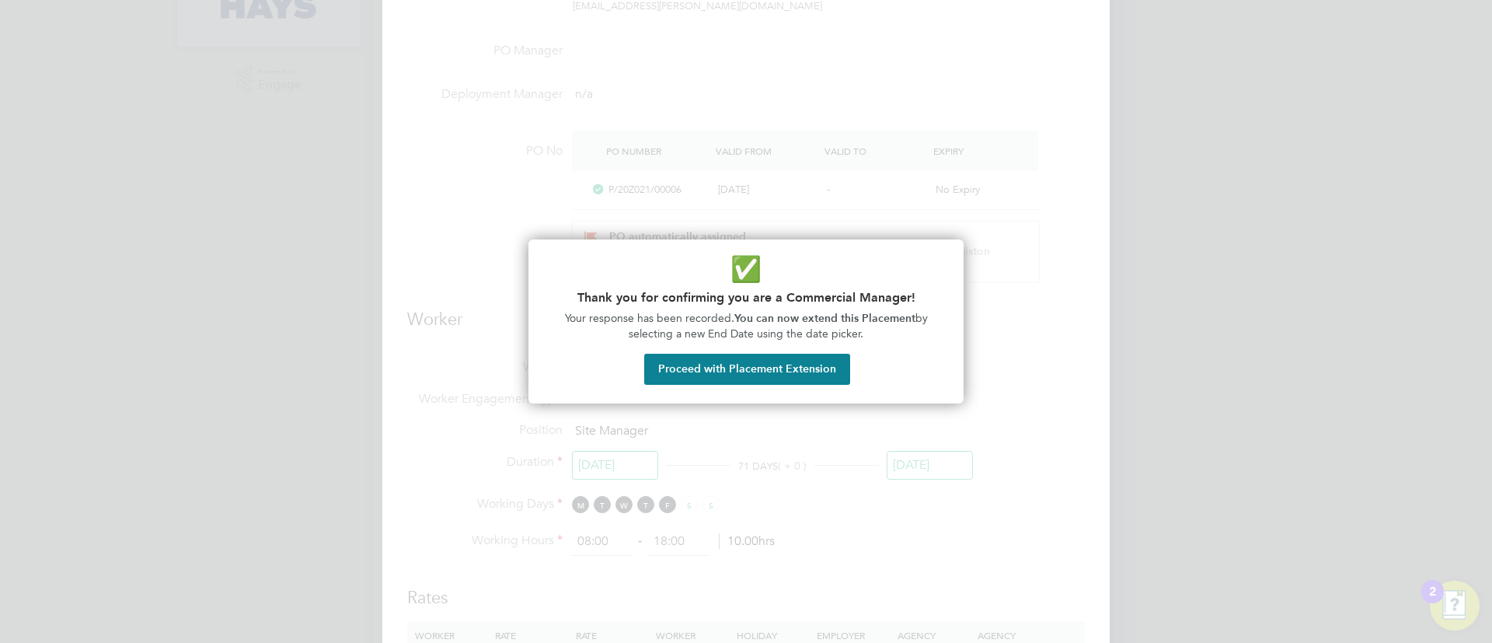
click at [785, 383] on button "Proceed with Placement Extension" at bounding box center [747, 369] width 206 height 31
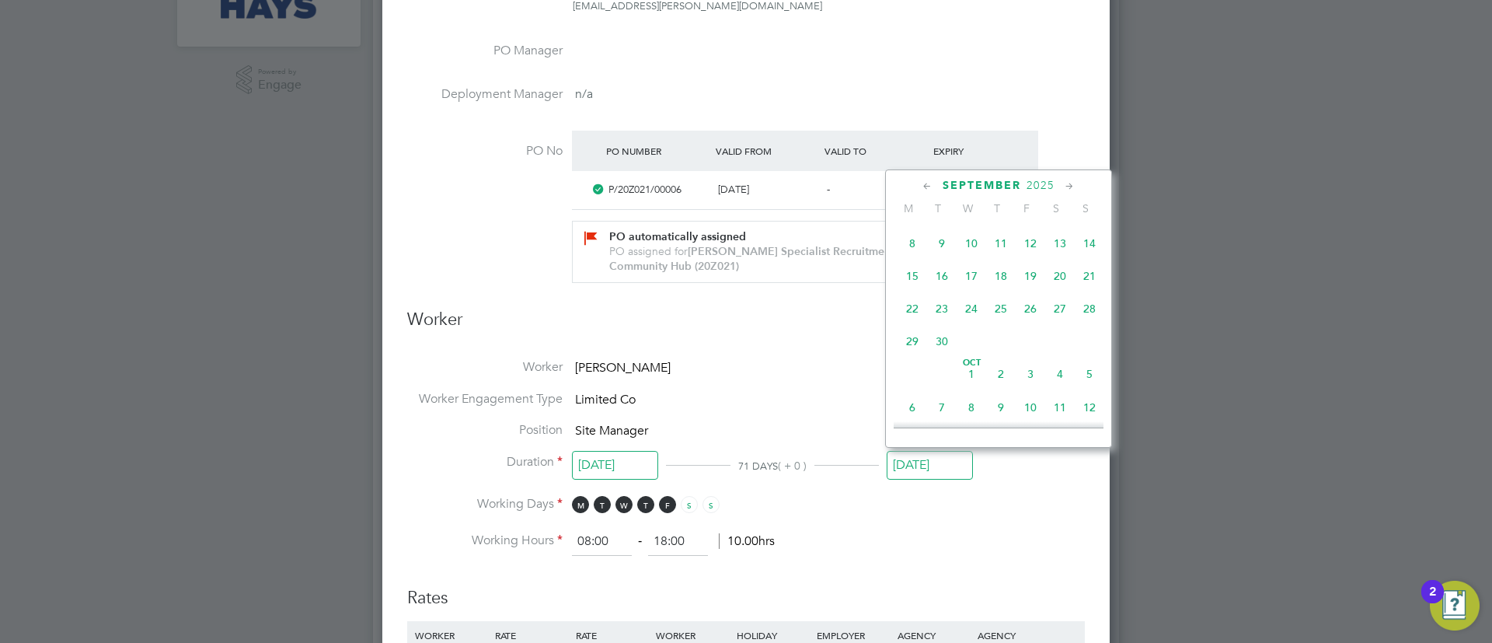
click at [1039, 388] on span "3" at bounding box center [1030, 374] width 30 height 30
type input "[DATE]"
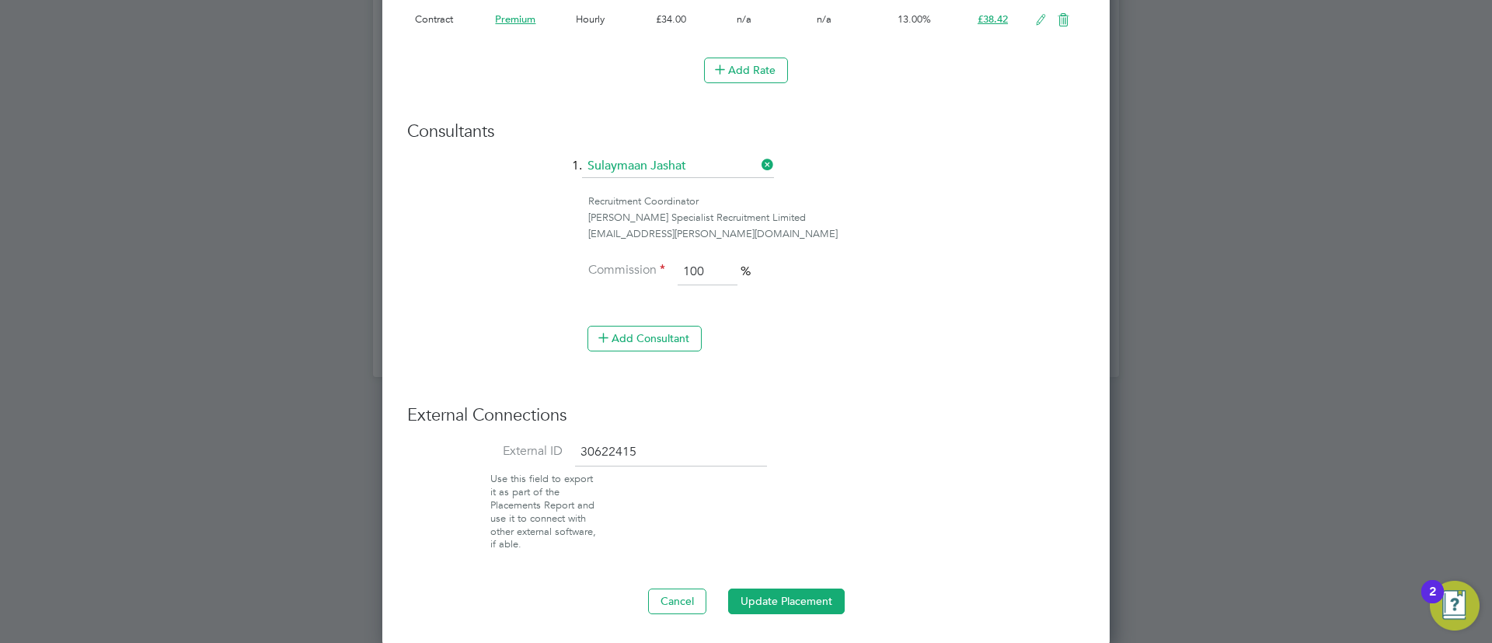
click at [785, 597] on button "Update Placement" at bounding box center [786, 600] width 117 height 25
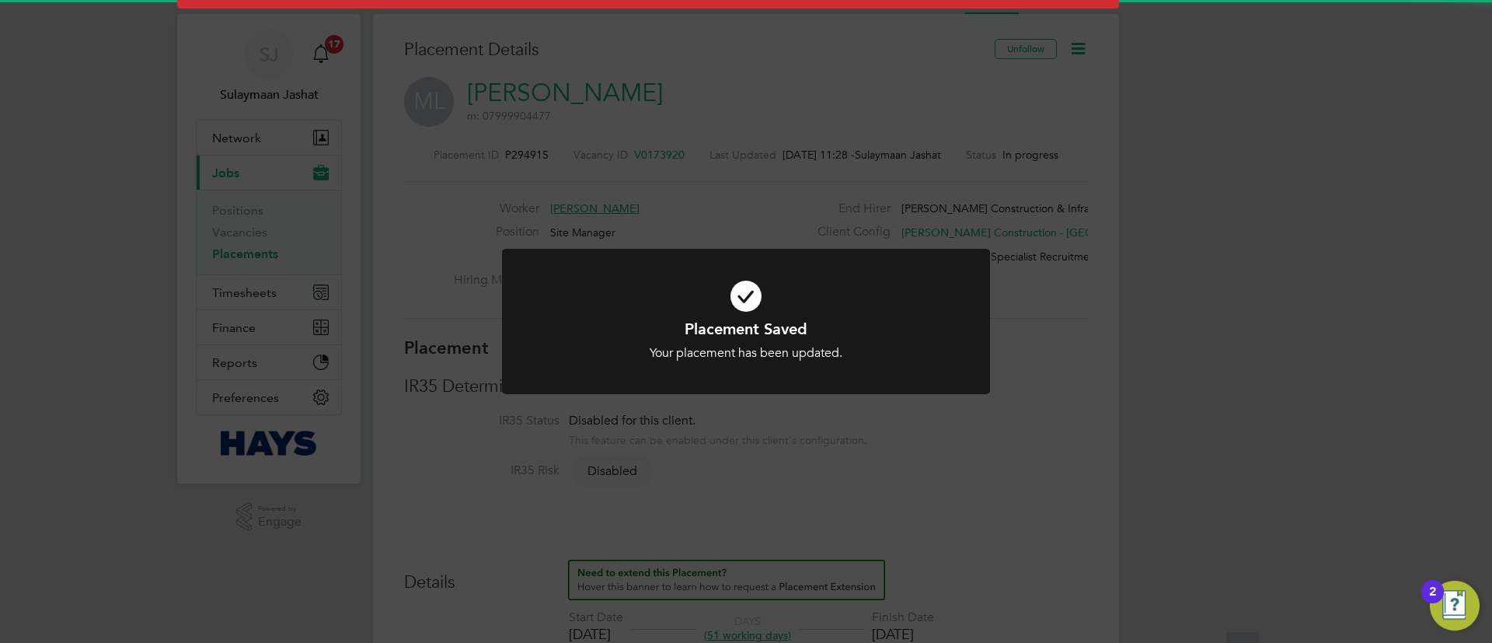
click at [616, 329] on h1 "Placement Saved" at bounding box center [746, 329] width 404 height 20
